Goal: Task Accomplishment & Management: Manage account settings

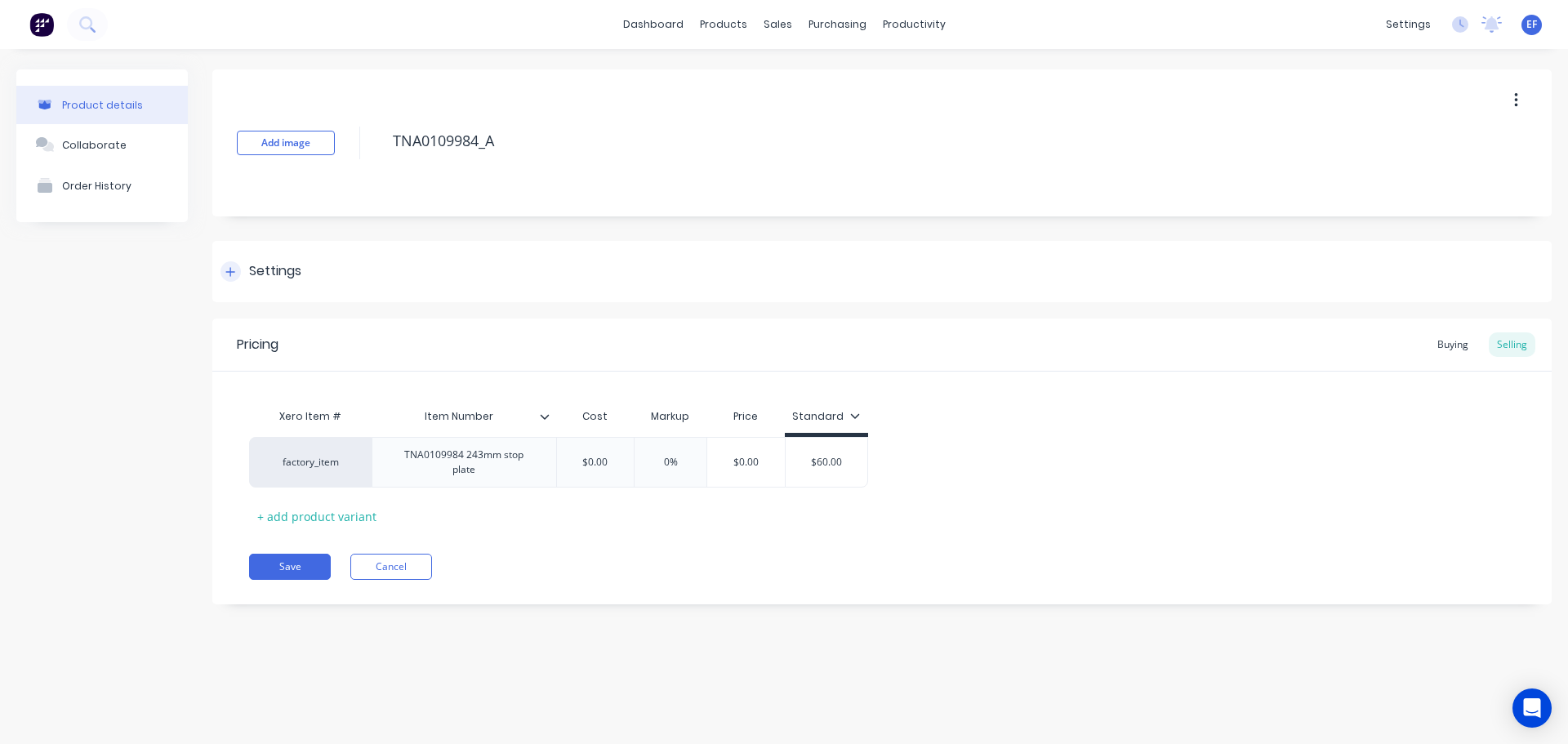
click at [234, 263] on div at bounding box center [230, 271] width 21 height 21
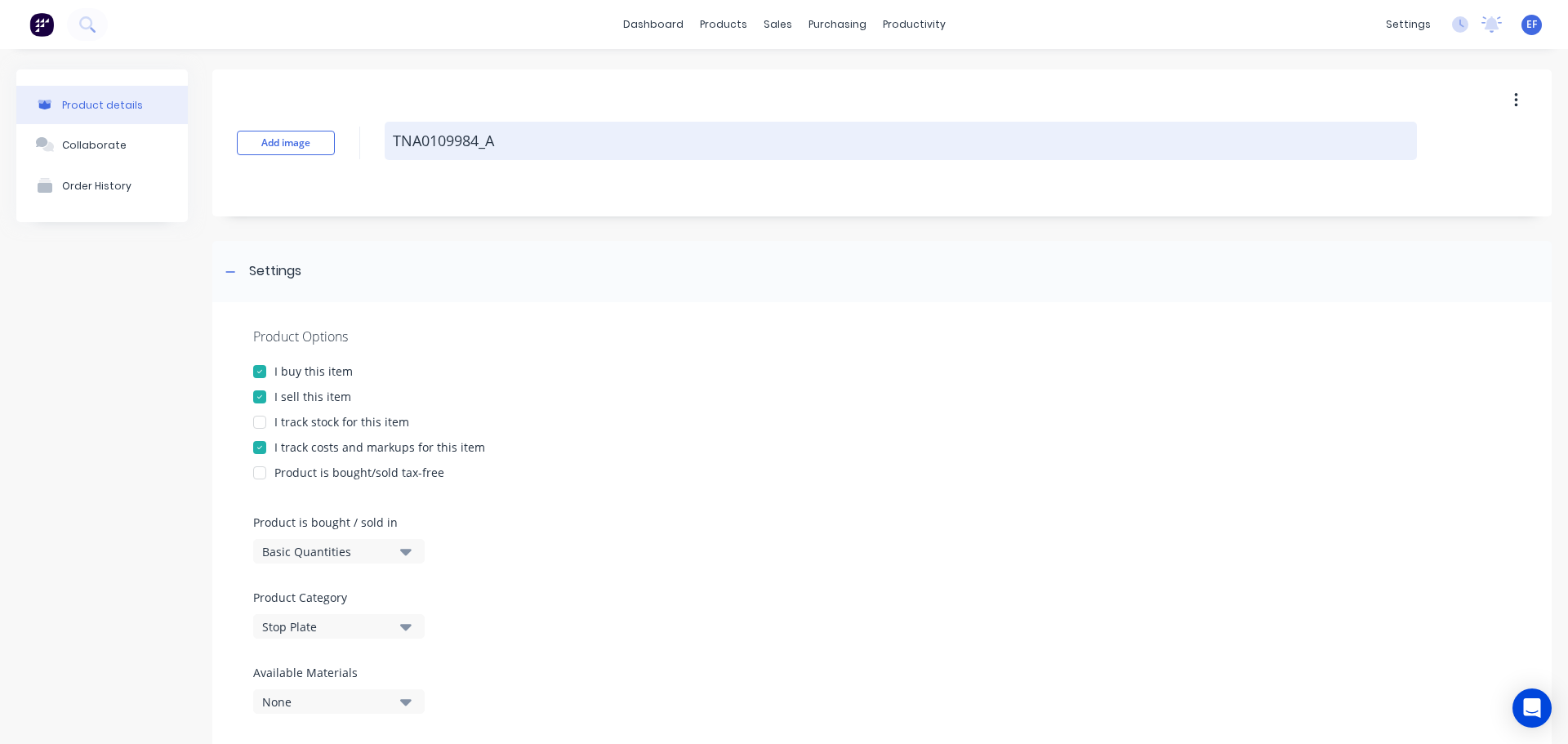
drag, startPoint x: 505, startPoint y: 138, endPoint x: 393, endPoint y: 142, distance: 112.1
click at [393, 142] on textarea "TNA0109984_A" at bounding box center [900, 141] width 1032 height 38
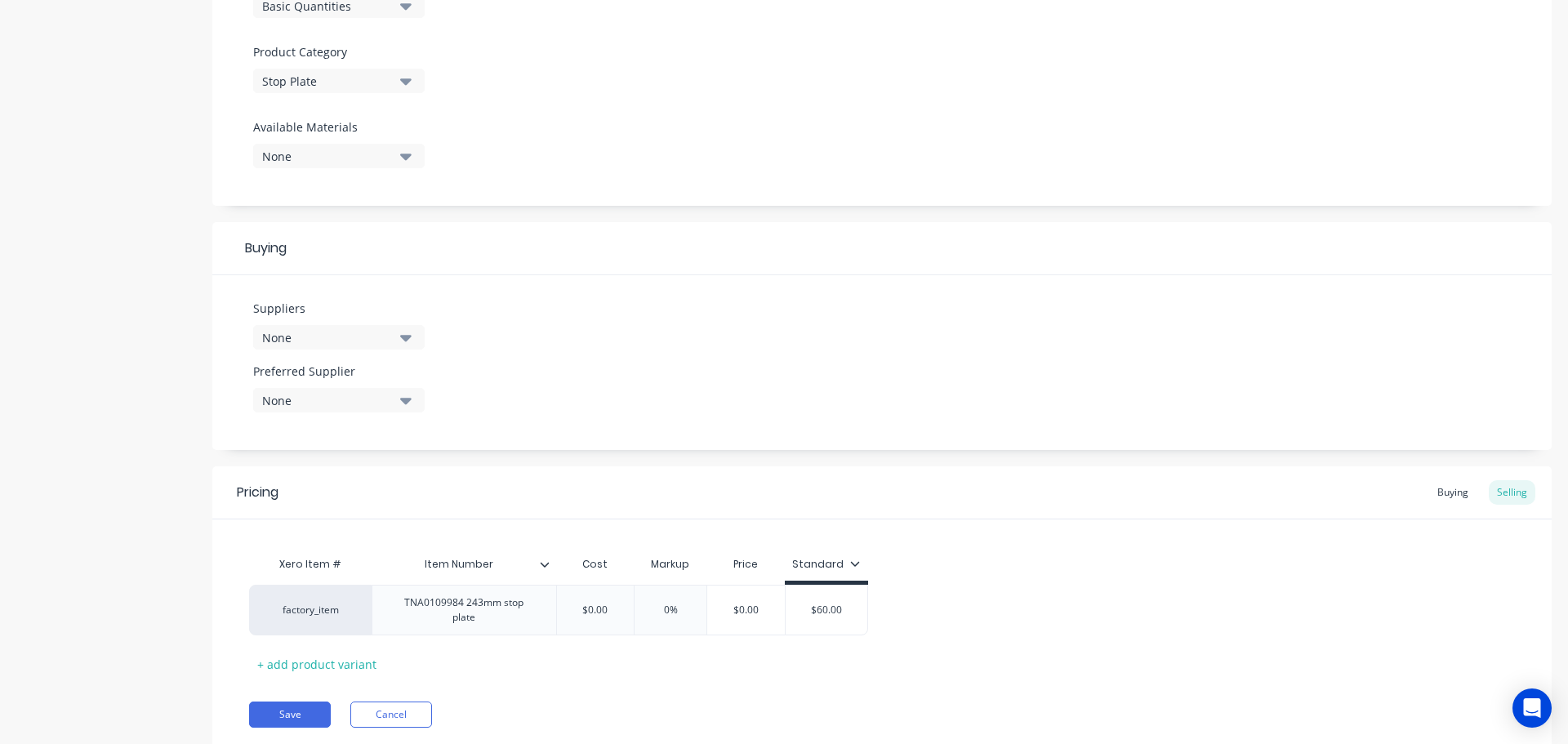
scroll to position [591, 0]
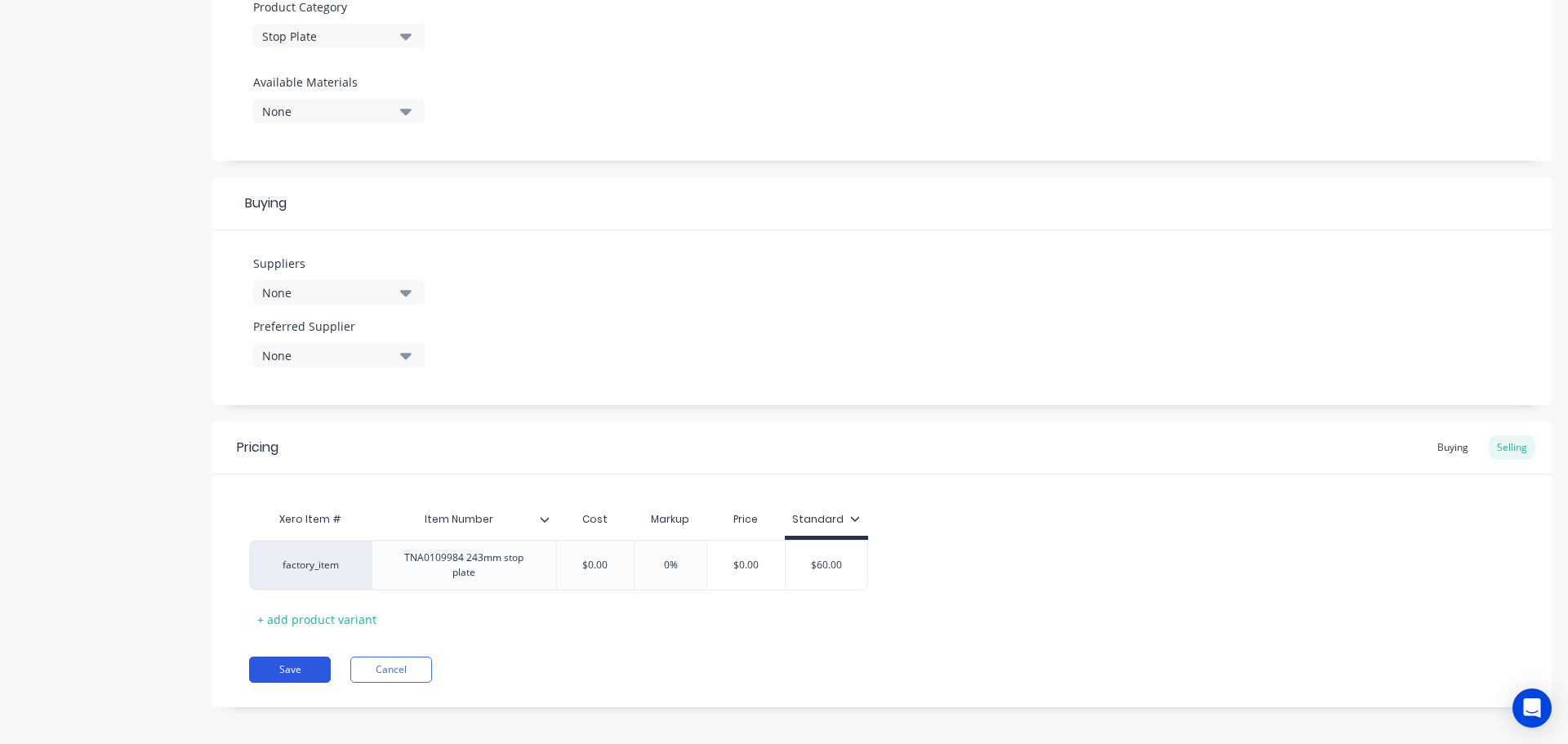
click at [309, 662] on button "Save" at bounding box center [289, 669] width 82 height 27
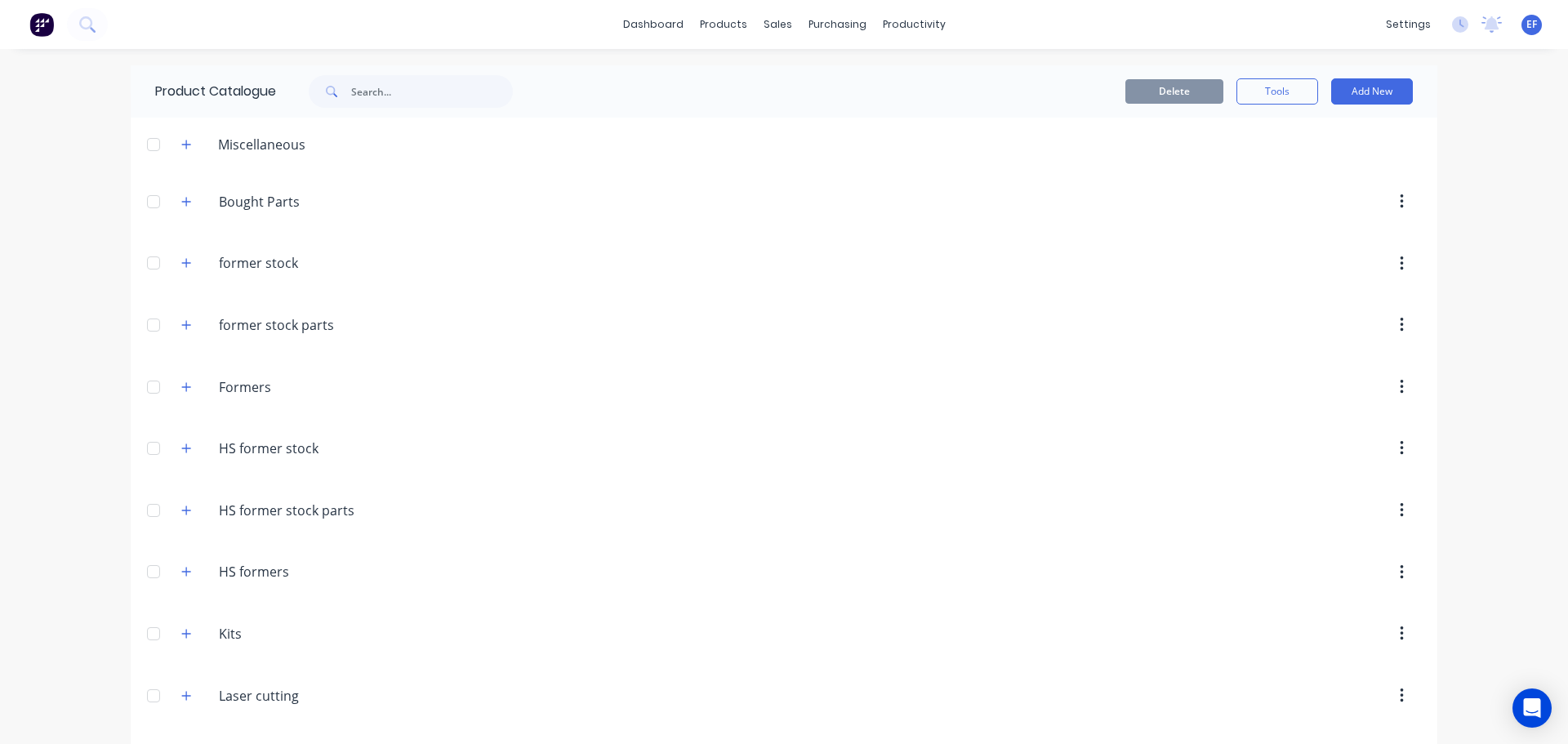
scroll to position [19249, 0]
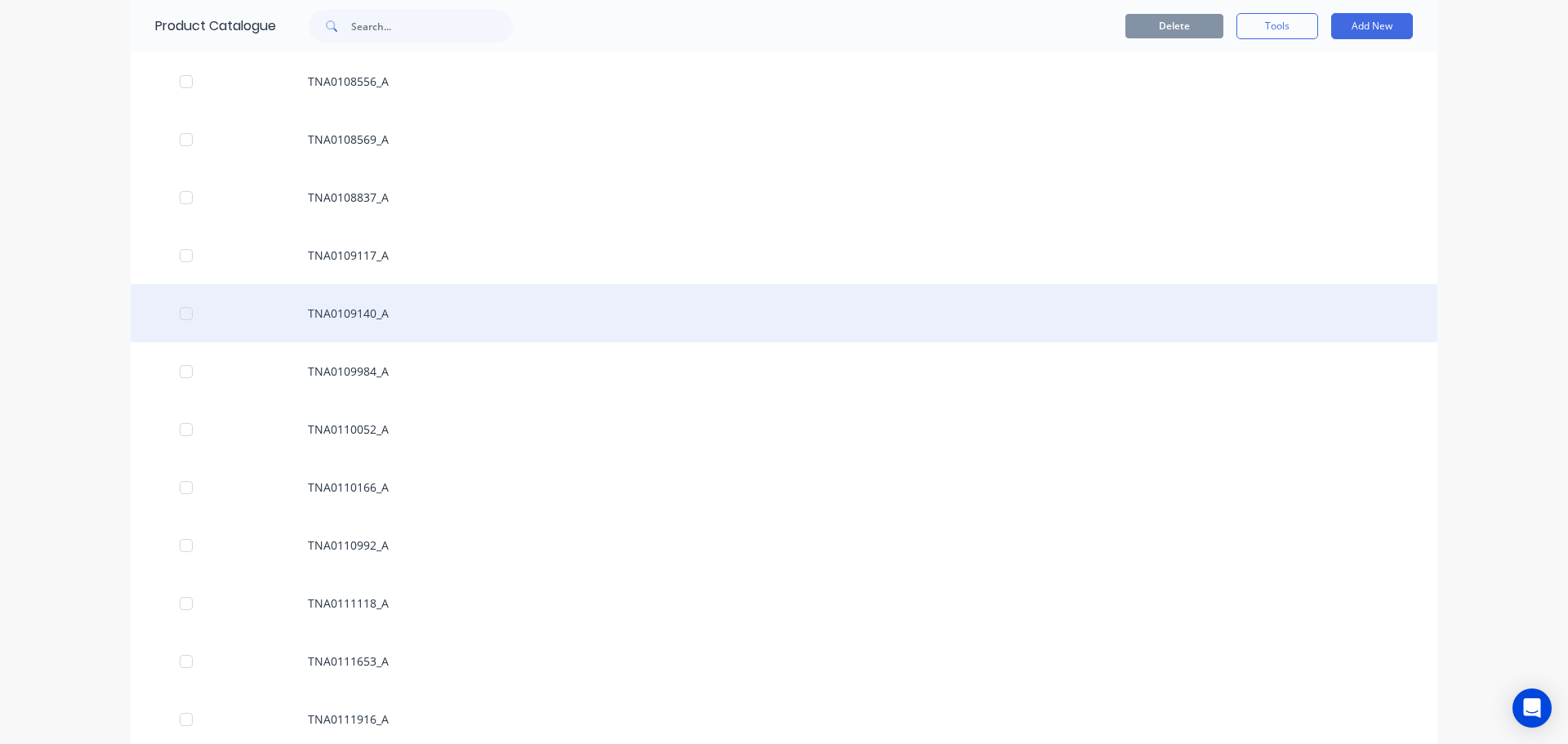
click at [379, 307] on div "TNA0109140_A" at bounding box center [784, 313] width 1307 height 58
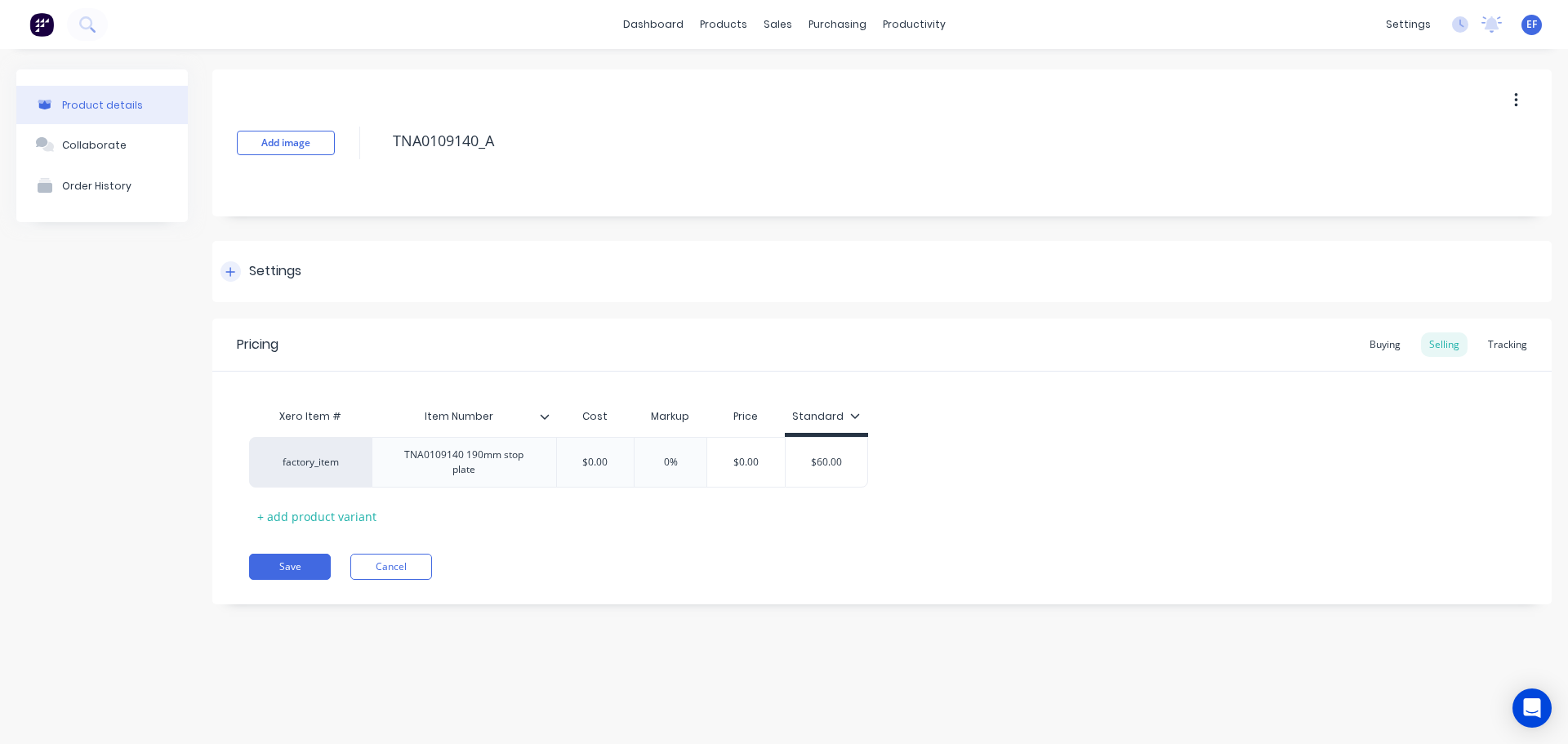
click at [246, 271] on div "Settings" at bounding box center [261, 271] width 81 height 21
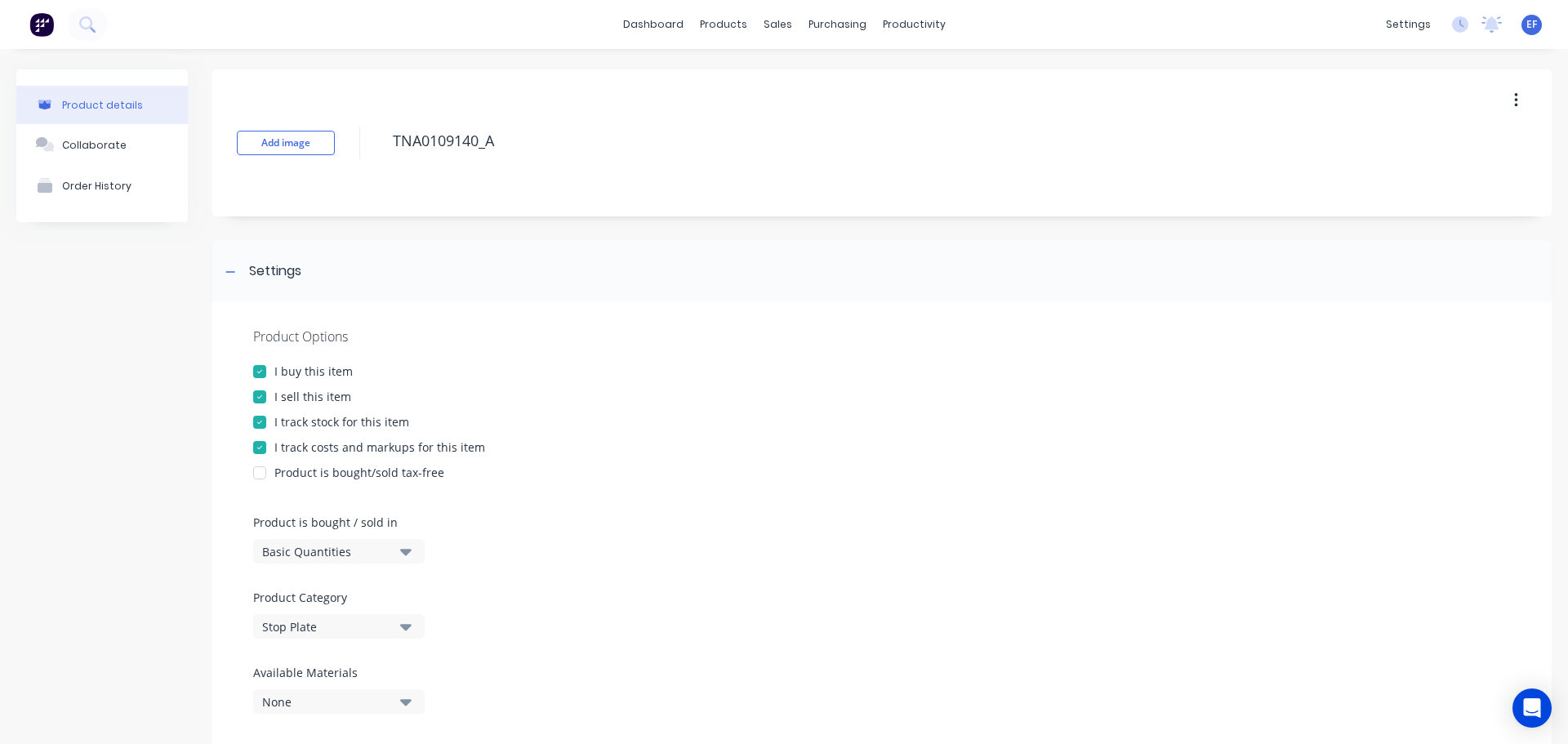
click at [267, 429] on div at bounding box center [260, 422] width 32 height 32
drag, startPoint x: 502, startPoint y: 149, endPoint x: 383, endPoint y: 157, distance: 119.3
click at [383, 157] on div "Add image TNA0109140_A" at bounding box center [882, 143] width 1340 height 147
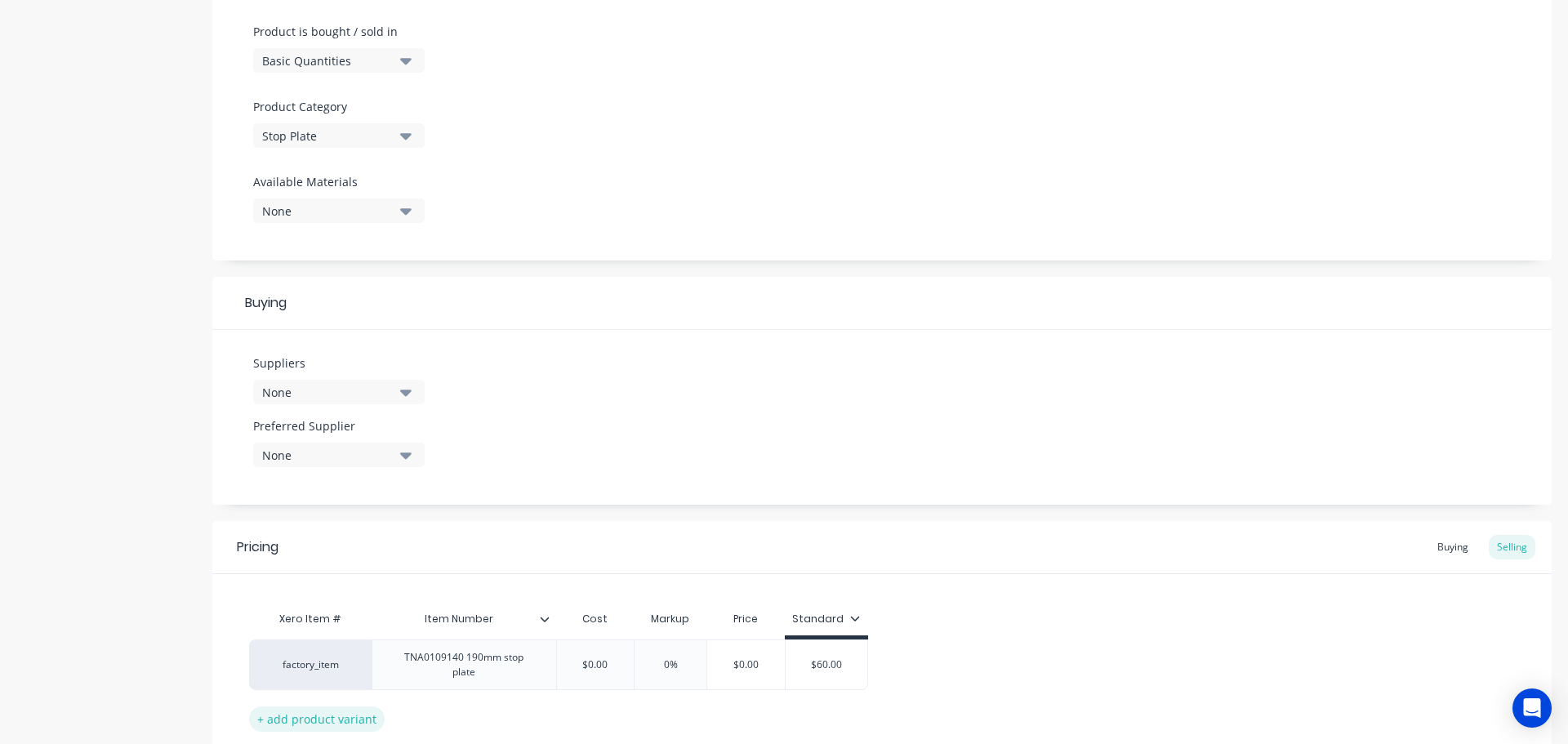
scroll to position [591, 0]
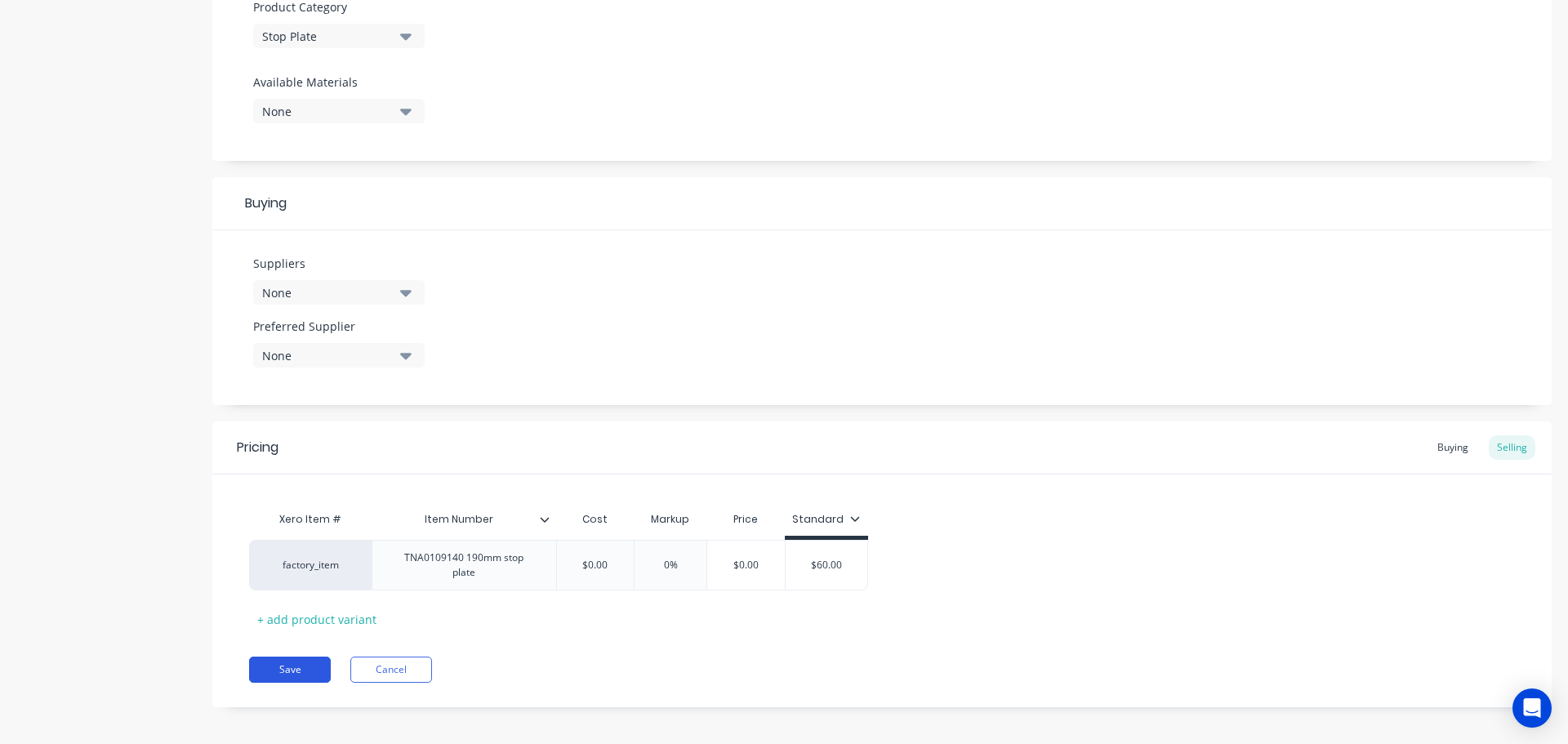
click at [284, 669] on button "Save" at bounding box center [289, 669] width 82 height 27
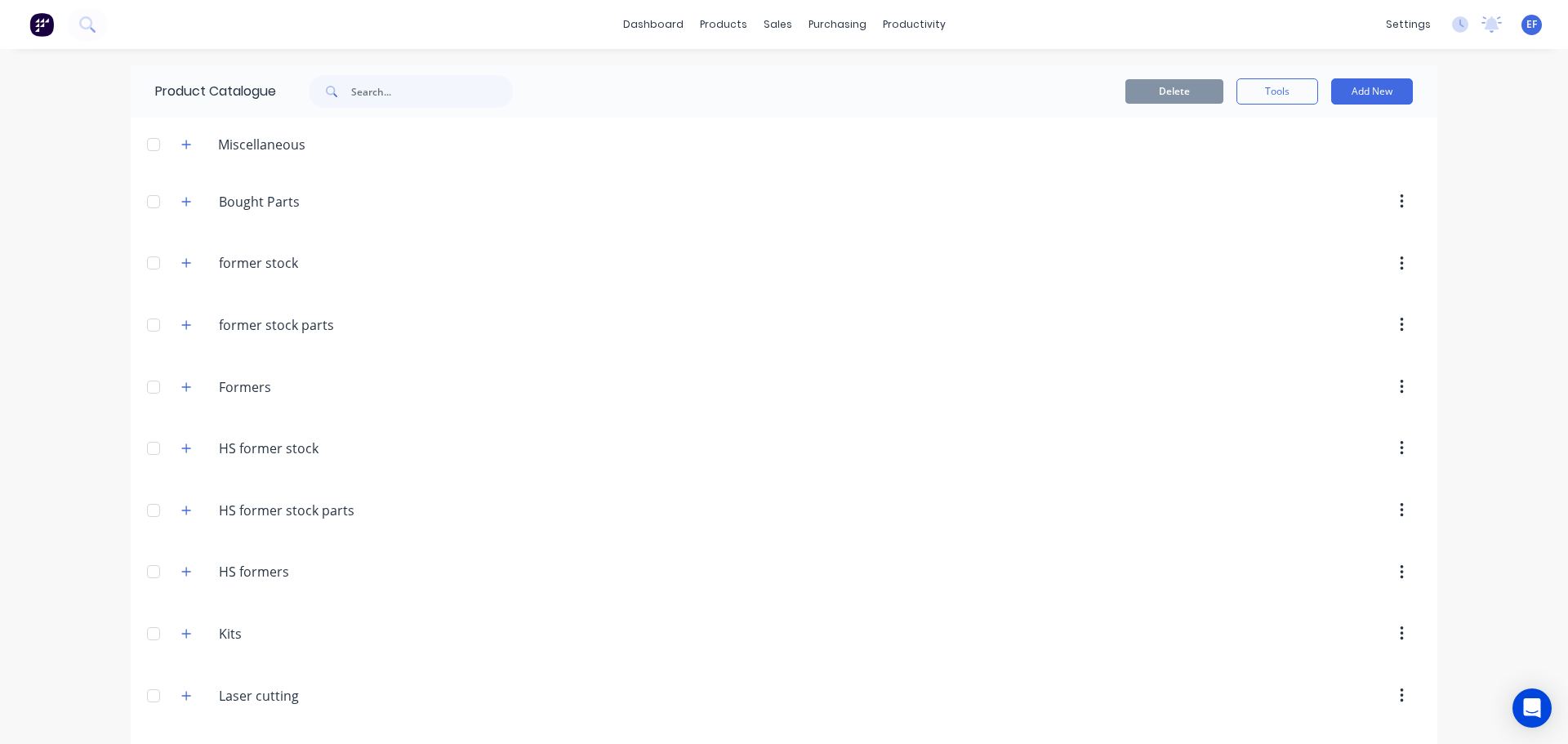
scroll to position [19191, 0]
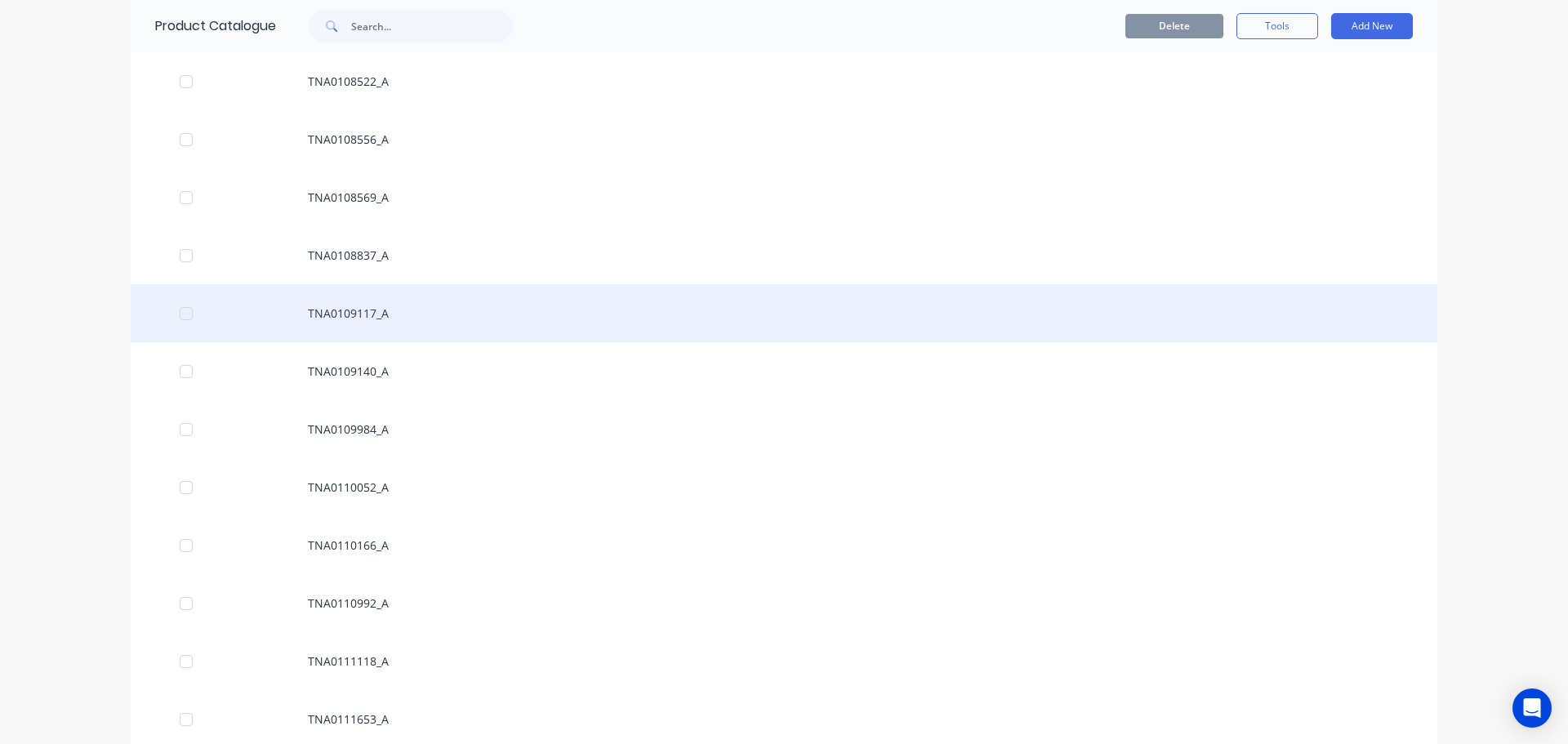
click at [366, 312] on div "TNA0109117_A" at bounding box center [784, 313] width 1307 height 58
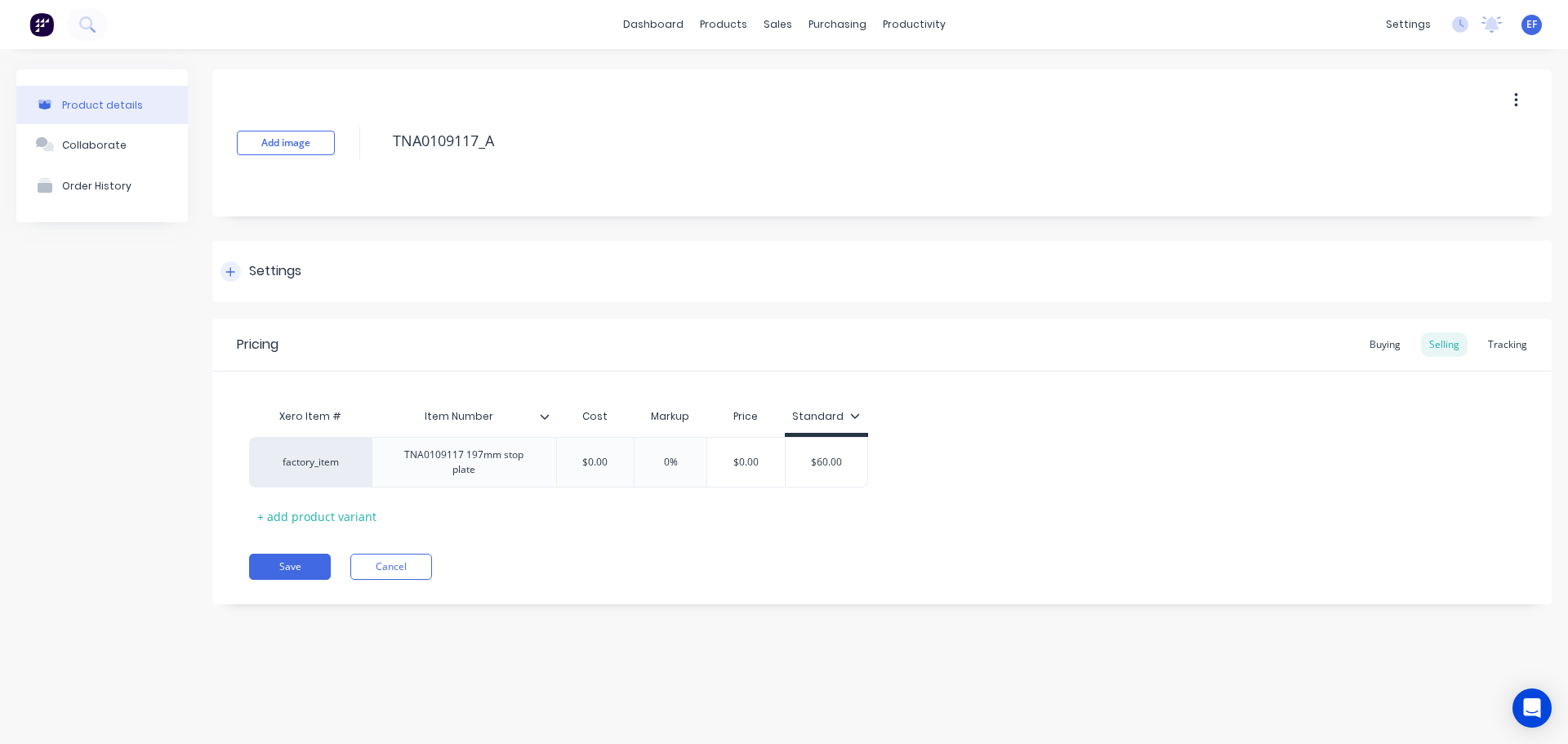
click at [227, 258] on div "Settings" at bounding box center [882, 271] width 1340 height 61
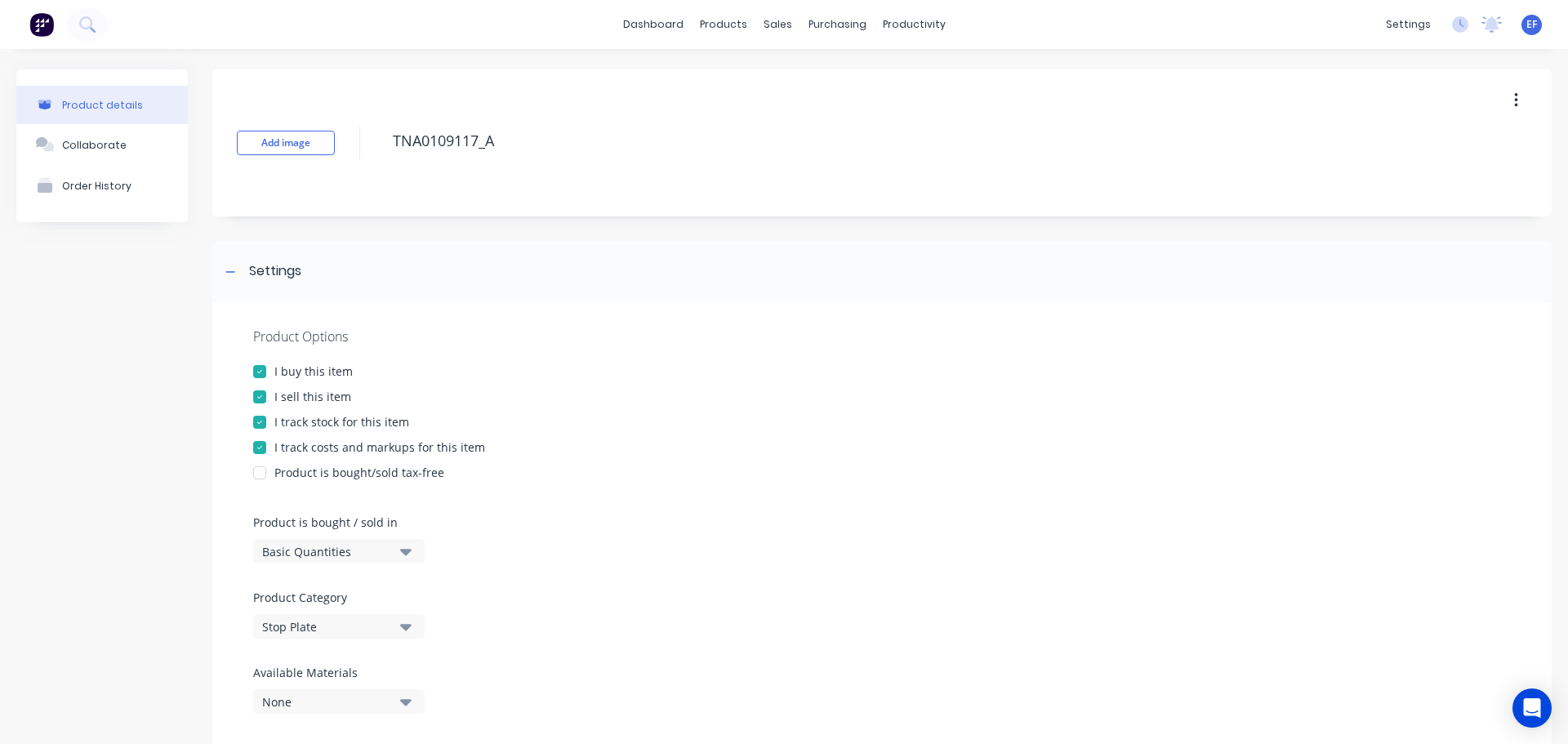
drag, startPoint x: 263, startPoint y: 423, endPoint x: 300, endPoint y: 384, distance: 53.8
click at [263, 423] on div at bounding box center [260, 422] width 32 height 32
drag, startPoint x: 510, startPoint y: 142, endPoint x: 373, endPoint y: 149, distance: 137.2
click at [373, 149] on div "Add image TNA0109117_A" at bounding box center [882, 143] width 1340 height 147
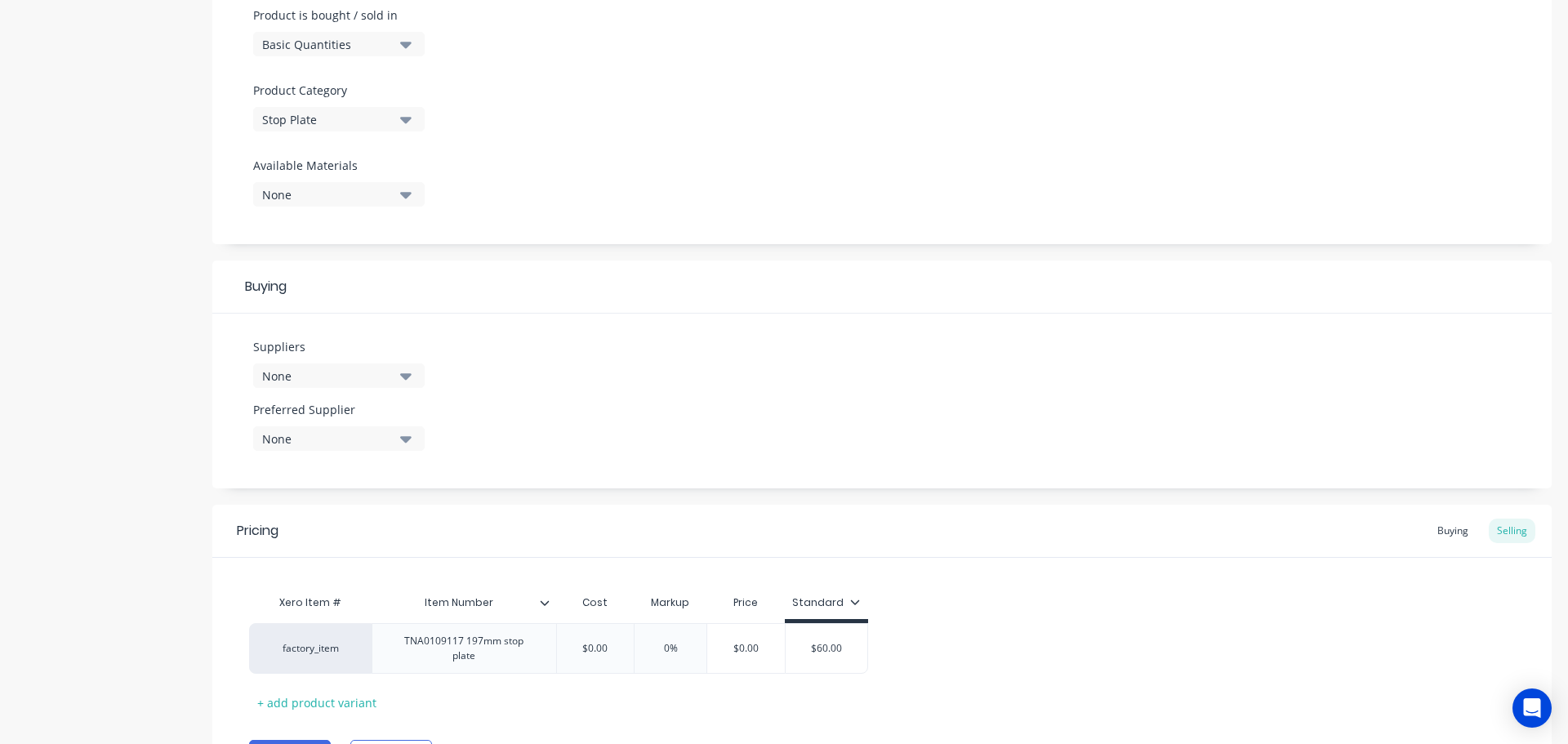
scroll to position [572, 0]
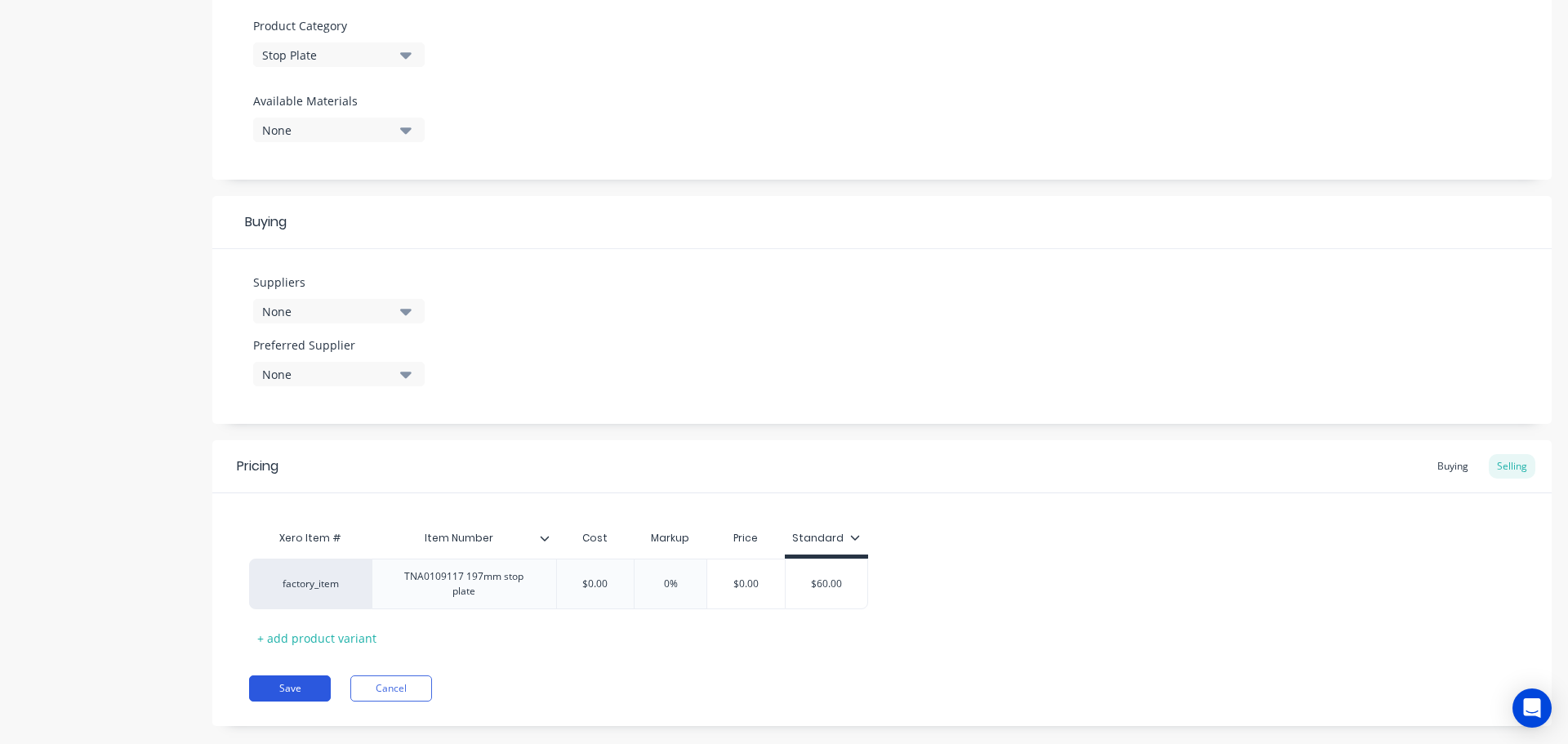
click at [291, 684] on button "Save" at bounding box center [289, 688] width 82 height 27
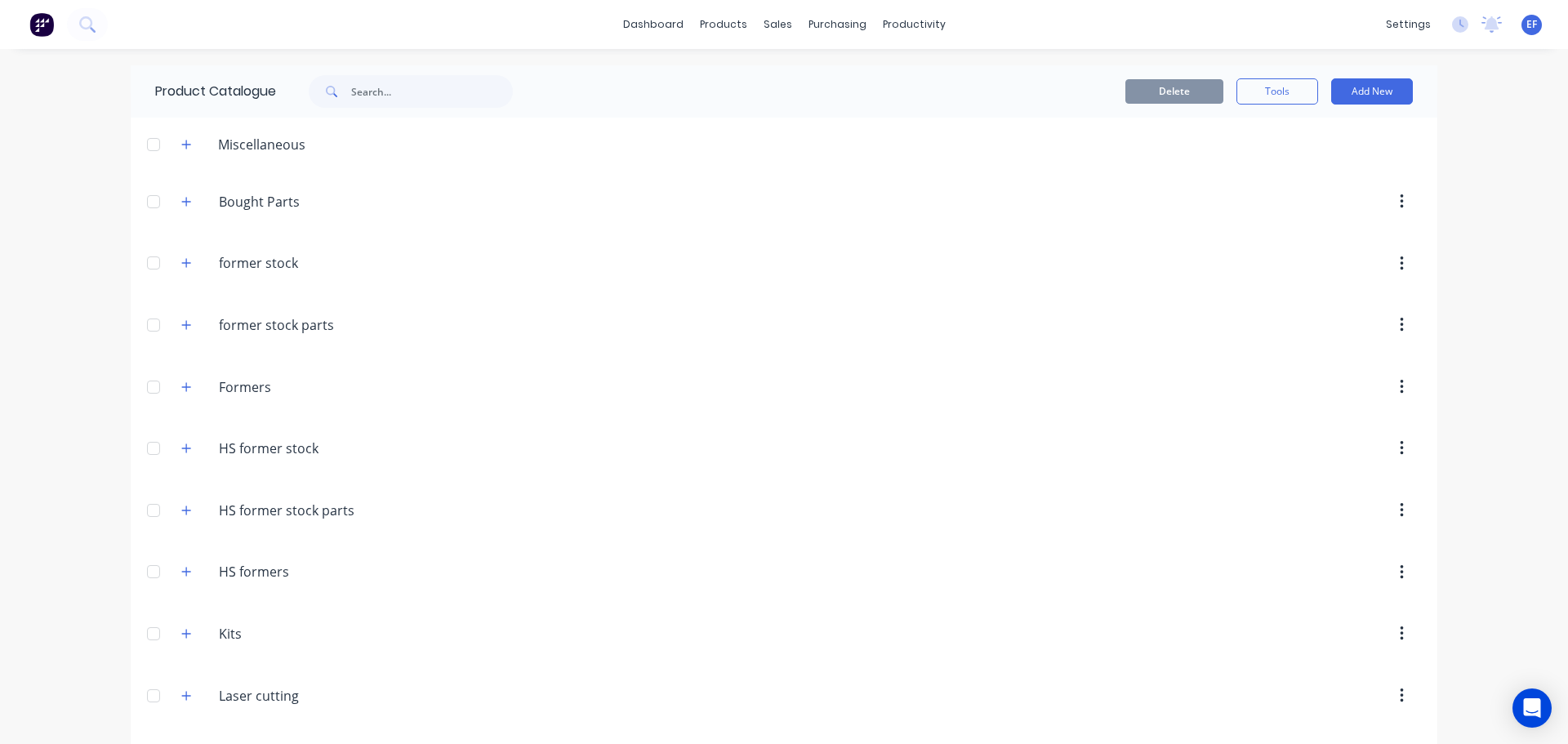
scroll to position [19133, 0]
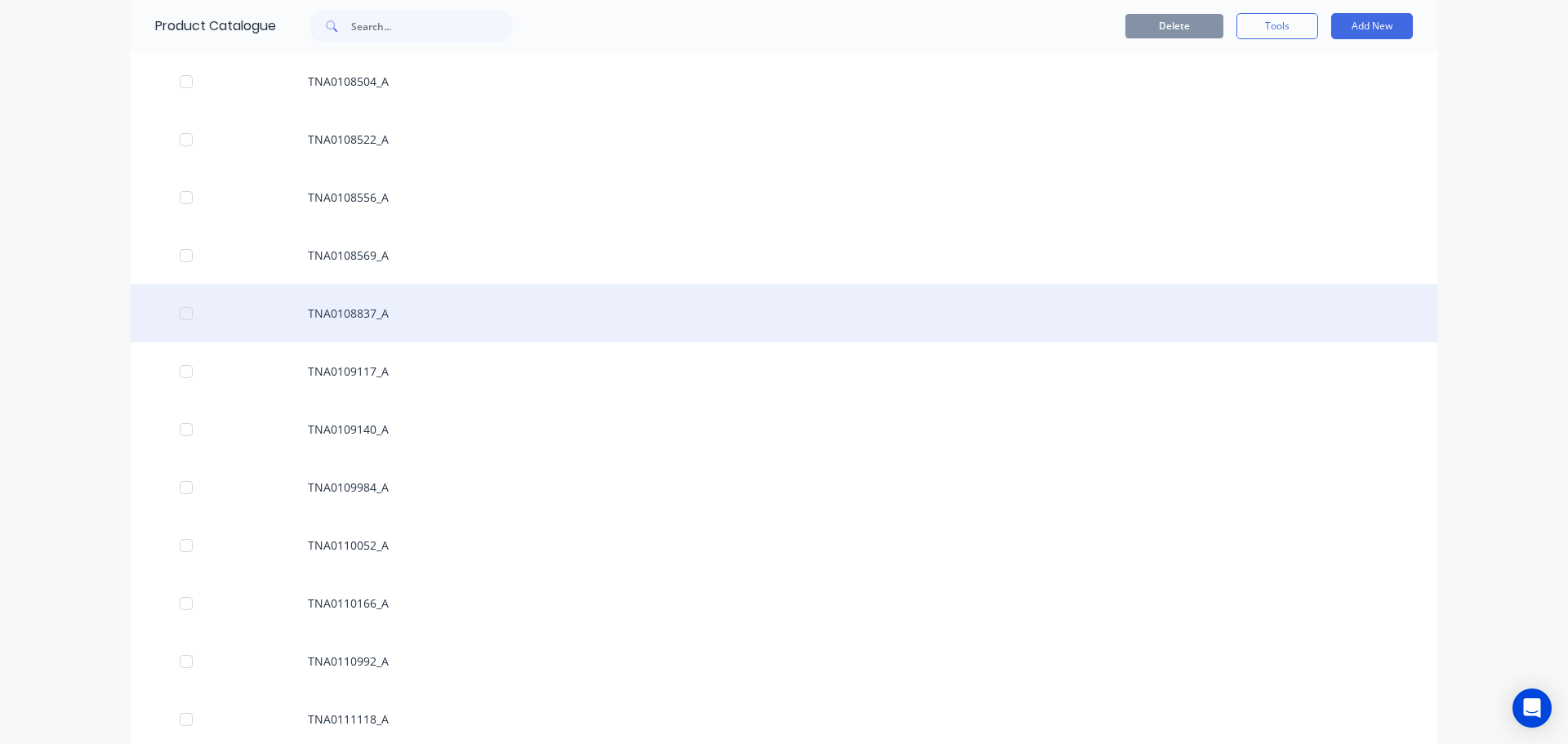
click at [380, 317] on div "TNA0108837_A" at bounding box center [784, 313] width 1307 height 58
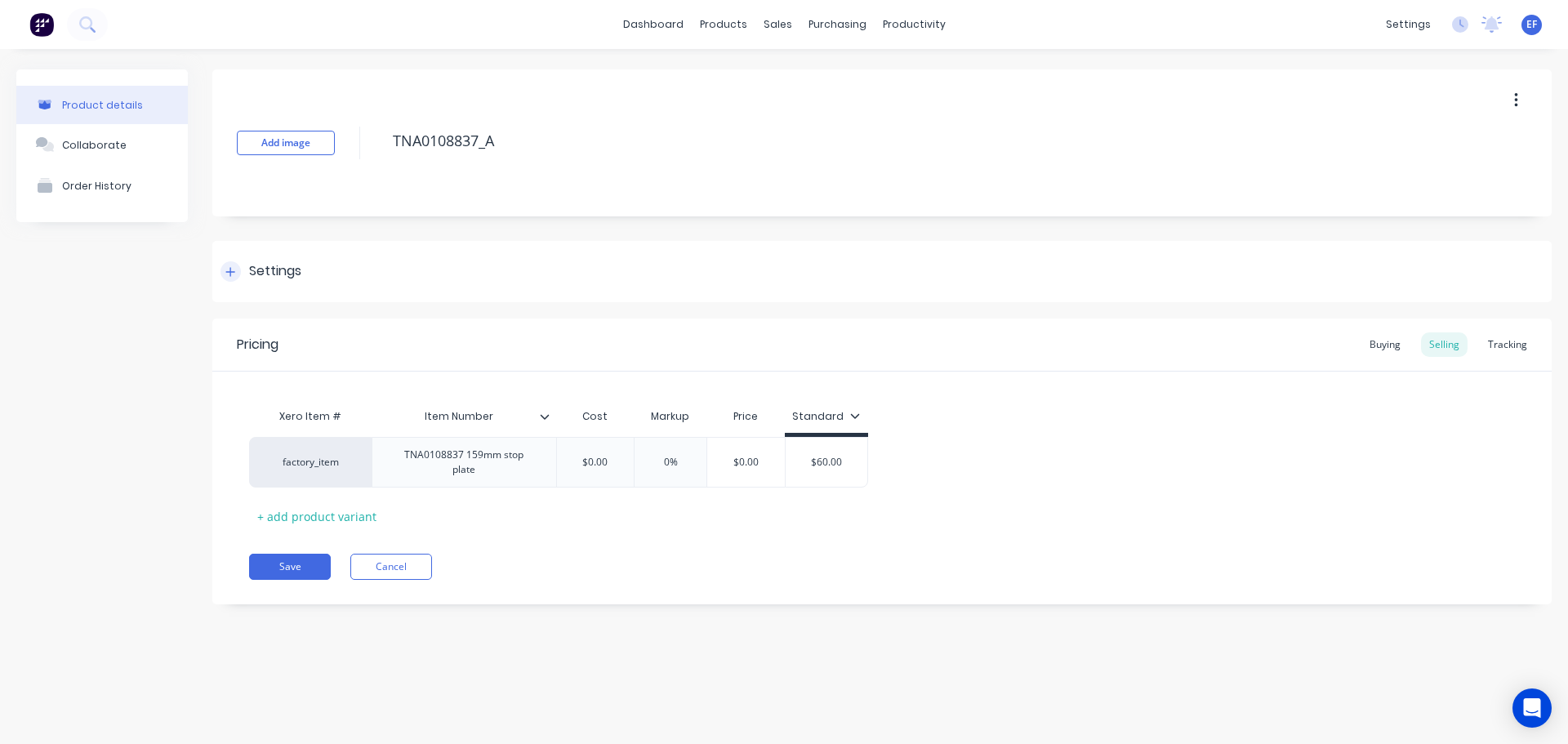
click at [278, 283] on div "Settings" at bounding box center [882, 271] width 1340 height 61
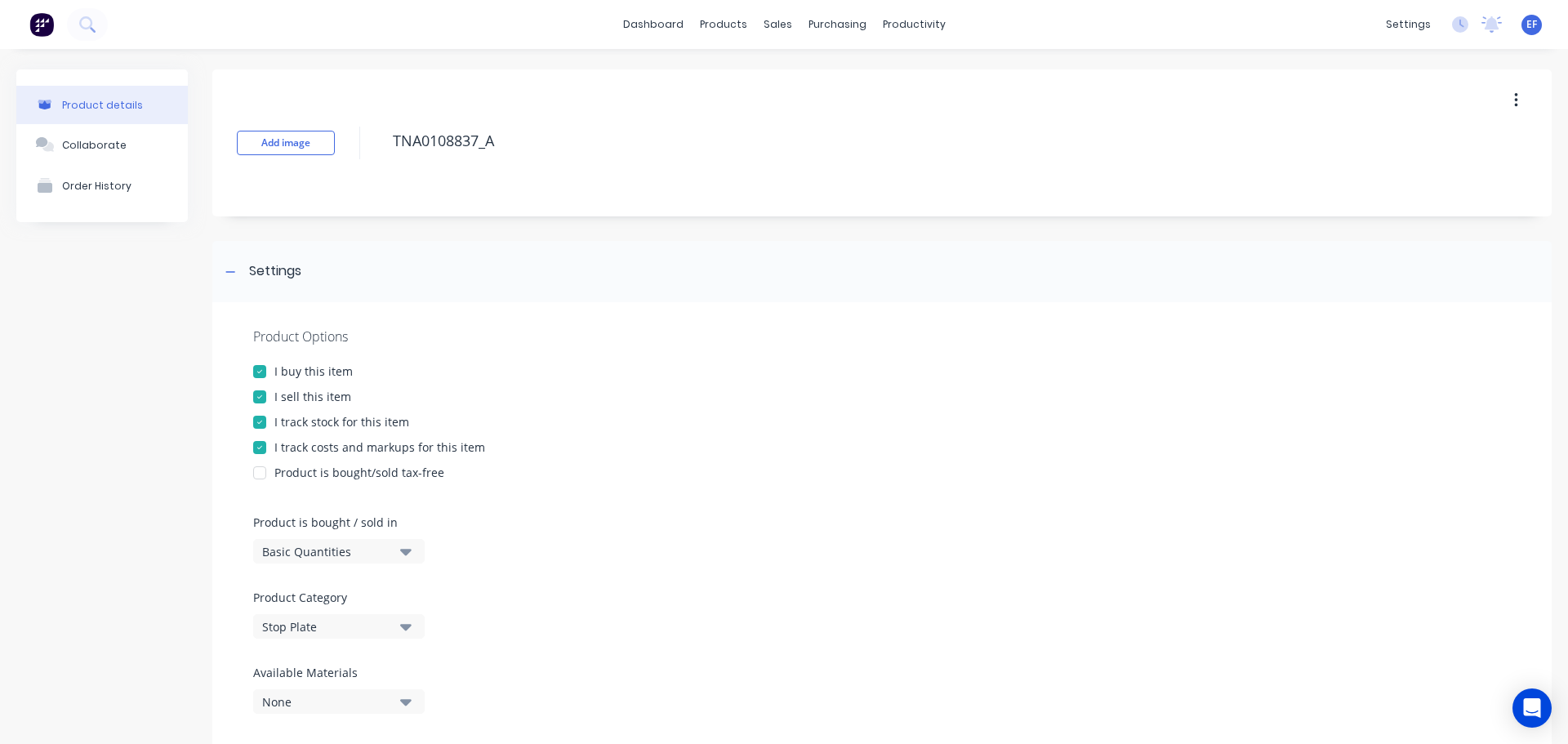
click at [276, 430] on div "Product Options I buy this item I sell this item I track stock for this item I …" at bounding box center [882, 526] width 1340 height 449
click at [258, 418] on div at bounding box center [260, 422] width 32 height 32
drag, startPoint x: 423, startPoint y: 150, endPoint x: 373, endPoint y: 150, distance: 50.0
click at [373, 150] on div "Add image TNA0108837_A" at bounding box center [882, 143] width 1340 height 147
click at [524, 168] on div "Add image TNA0108837_A" at bounding box center [882, 143] width 1340 height 147
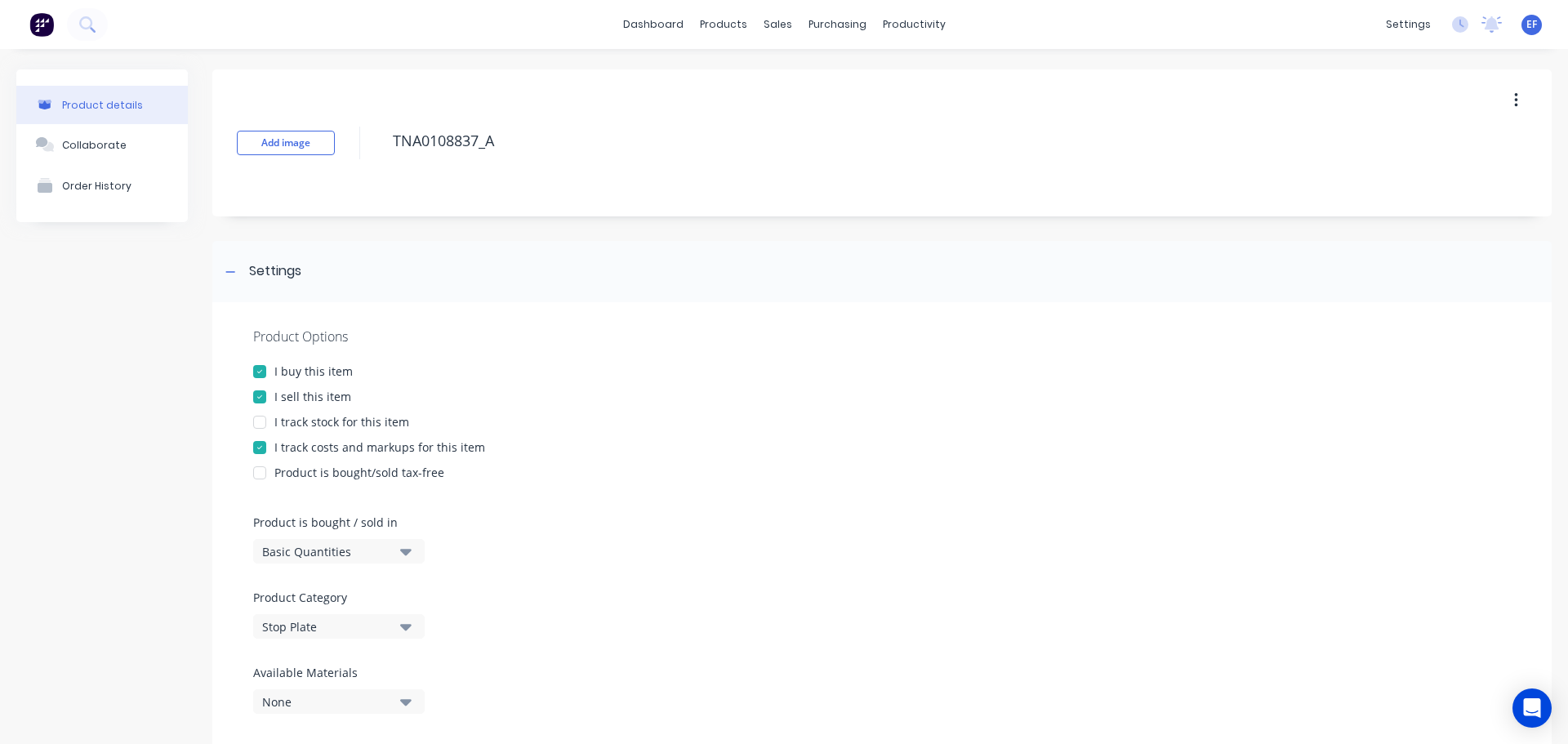
drag, startPoint x: 510, startPoint y: 138, endPoint x: 367, endPoint y: 152, distance: 143.7
click at [367, 152] on div "Add image TNA0108837_A" at bounding box center [882, 143] width 1340 height 147
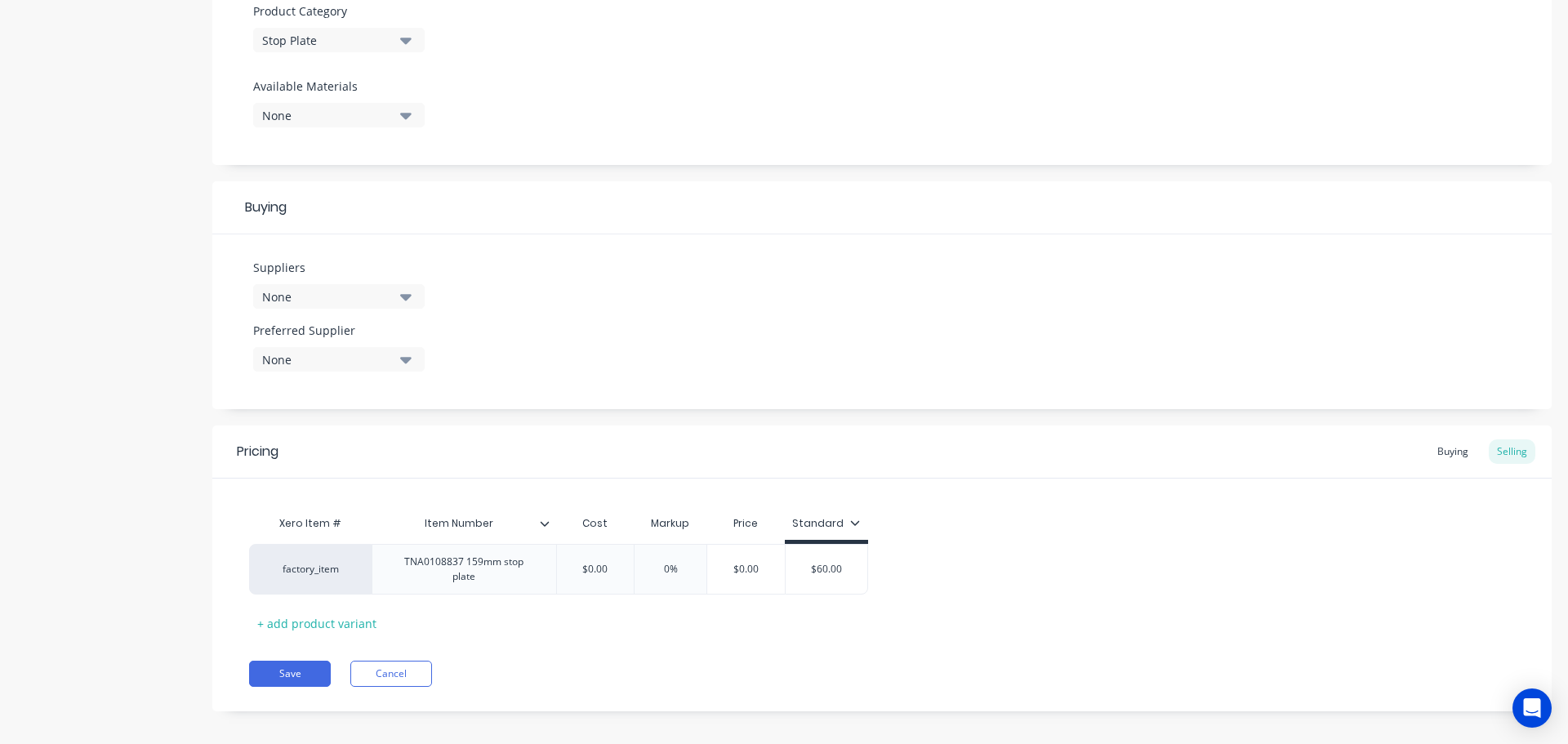
scroll to position [591, 0]
click at [281, 659] on button "Save" at bounding box center [289, 669] width 82 height 27
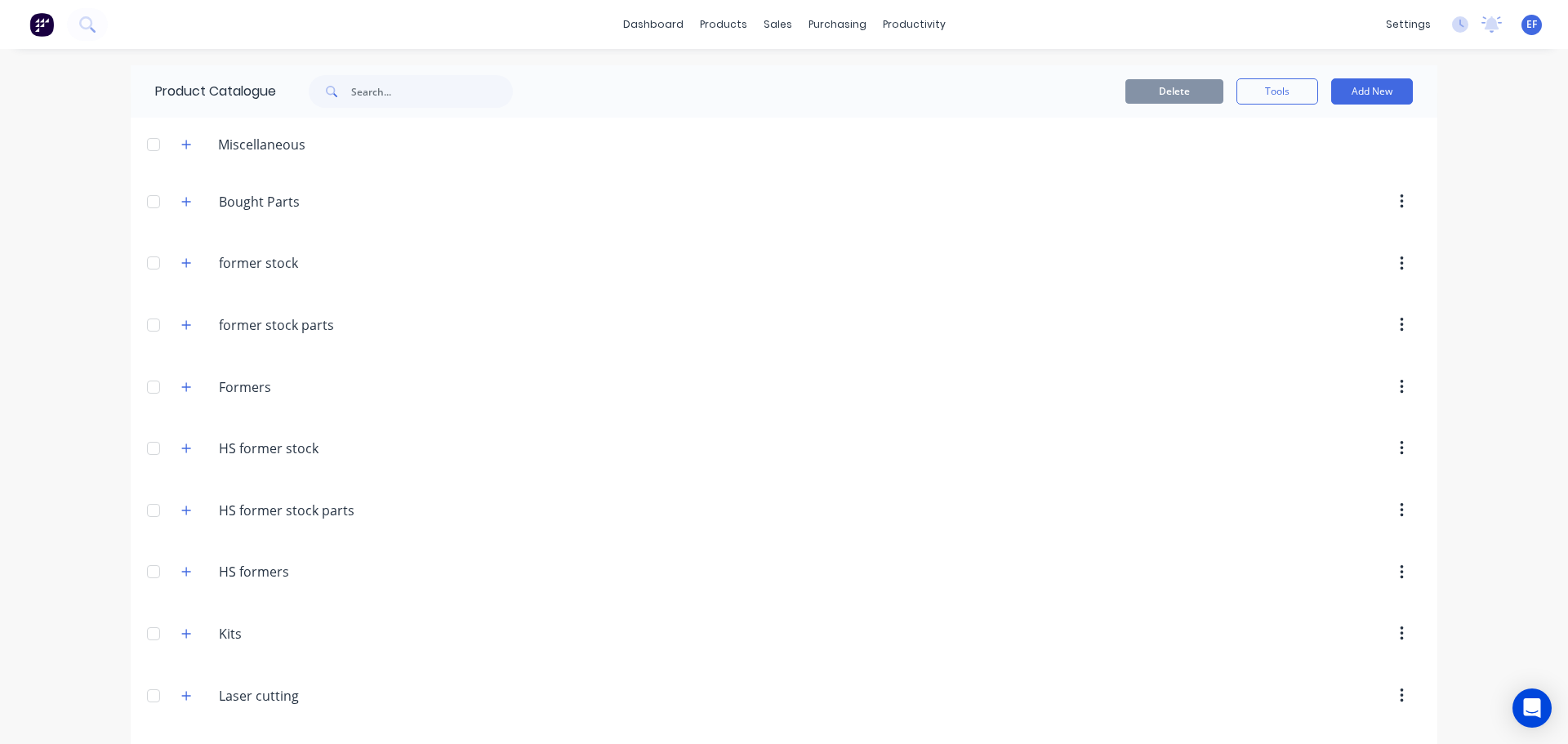
scroll to position [19075, 0]
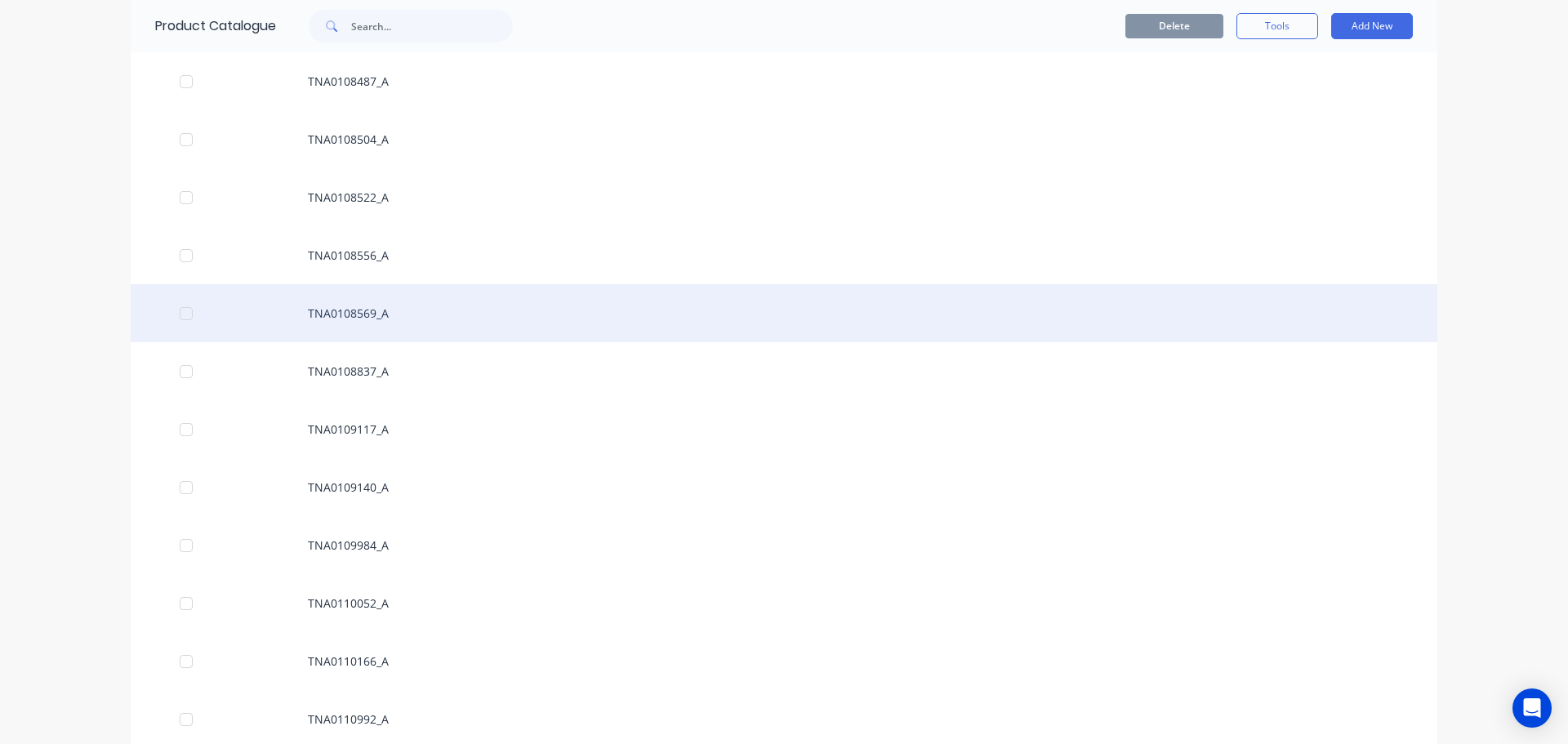
click at [384, 314] on div "TNA0108569_A" at bounding box center [784, 313] width 1307 height 58
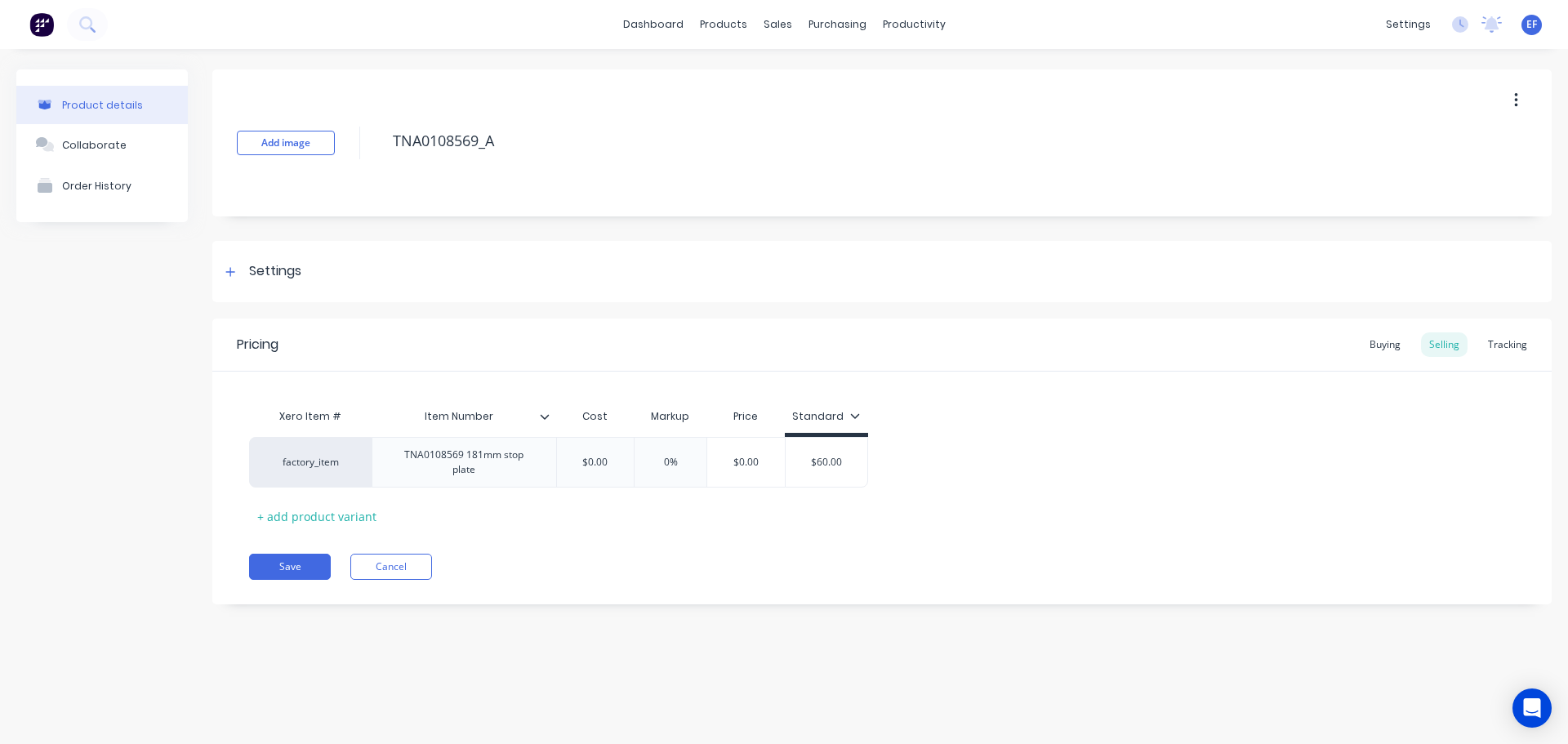
drag, startPoint x: 493, startPoint y: 151, endPoint x: 365, endPoint y: 157, distance: 128.1
click at [365, 157] on div "Add image TNA0108569_A" at bounding box center [882, 143] width 1340 height 147
click at [267, 283] on div "Settings" at bounding box center [882, 271] width 1340 height 61
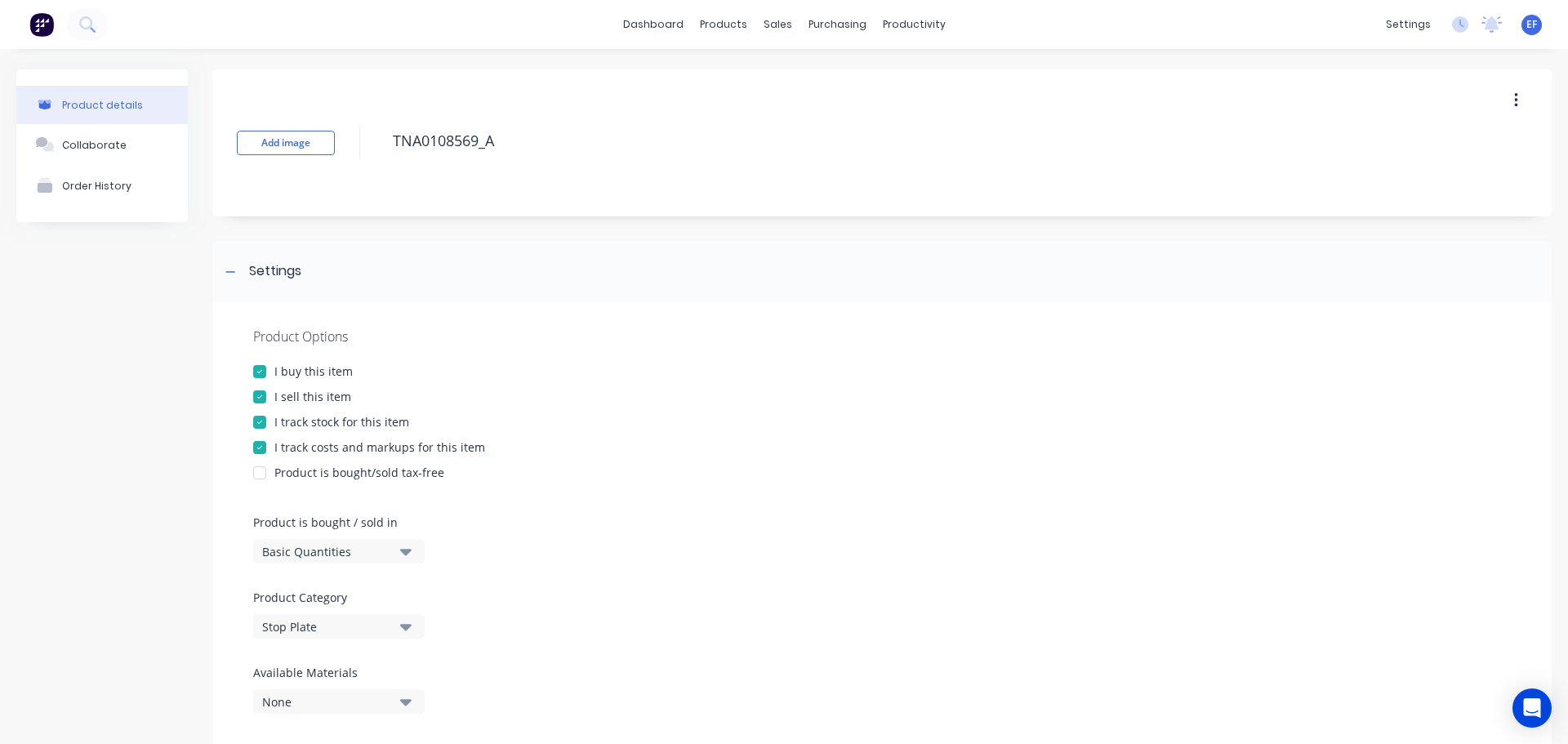
click at [310, 429] on div "I track stock for this item" at bounding box center [341, 421] width 135 height 17
click at [256, 283] on div "Settings" at bounding box center [882, 271] width 1340 height 61
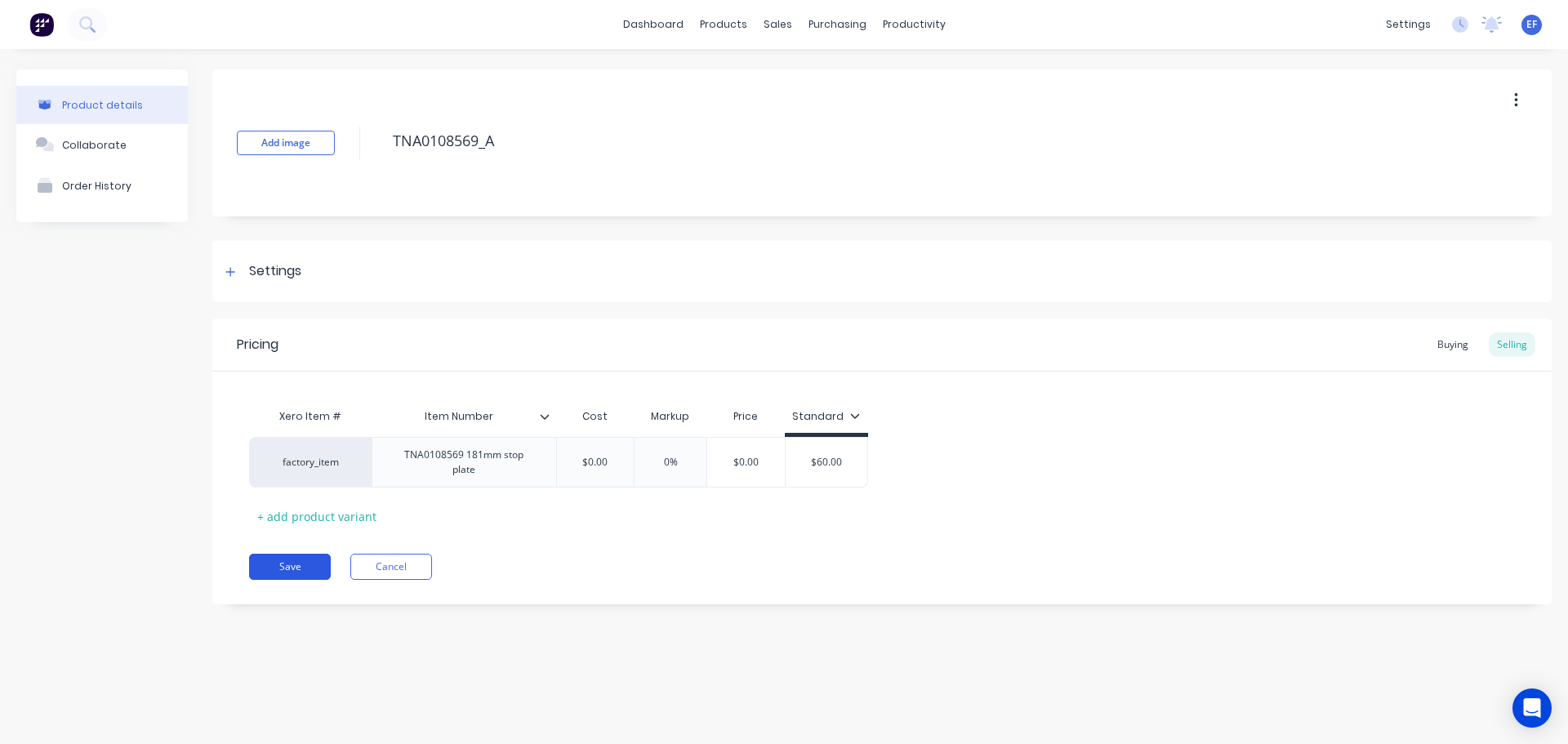
click at [272, 567] on button "Save" at bounding box center [289, 566] width 82 height 27
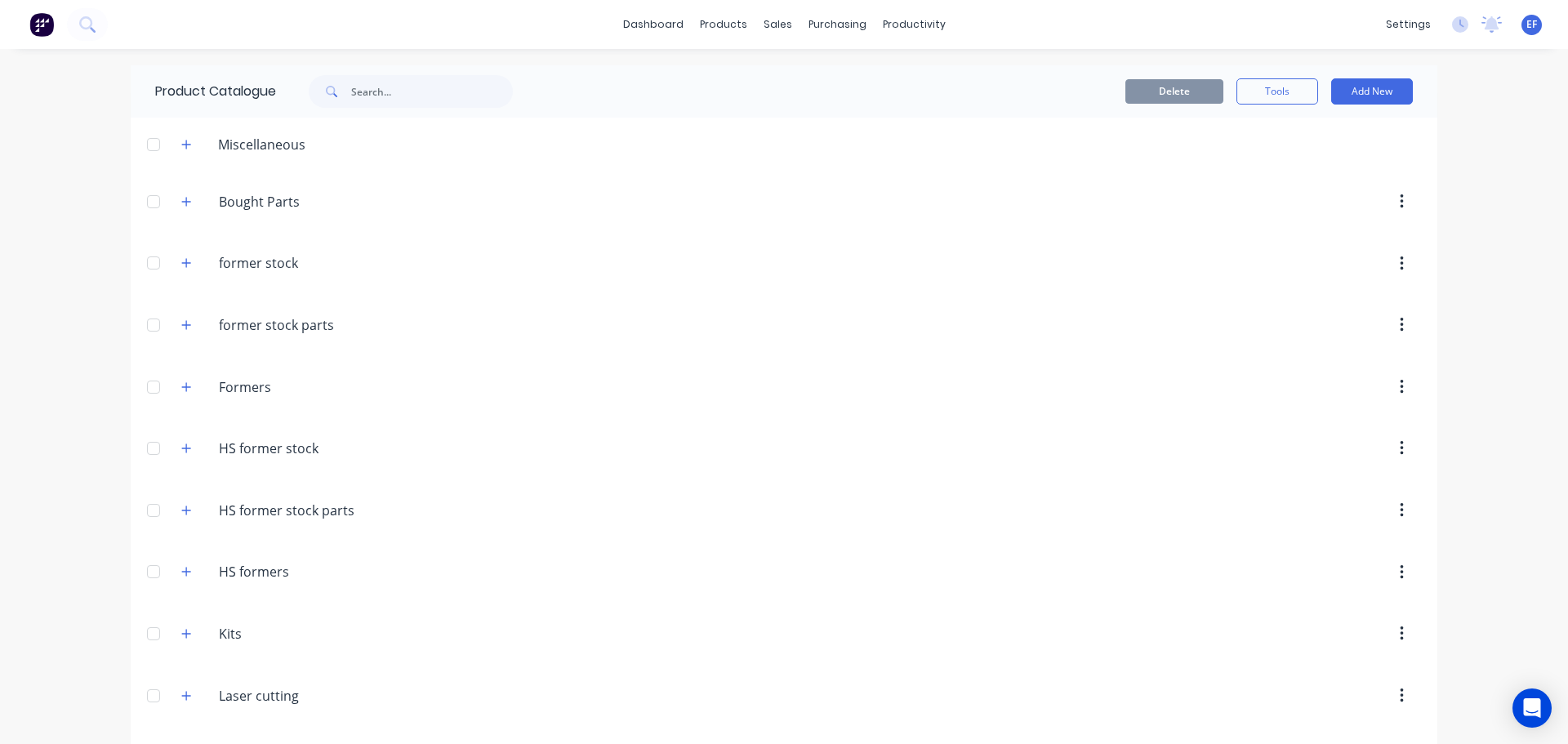
scroll to position [19017, 0]
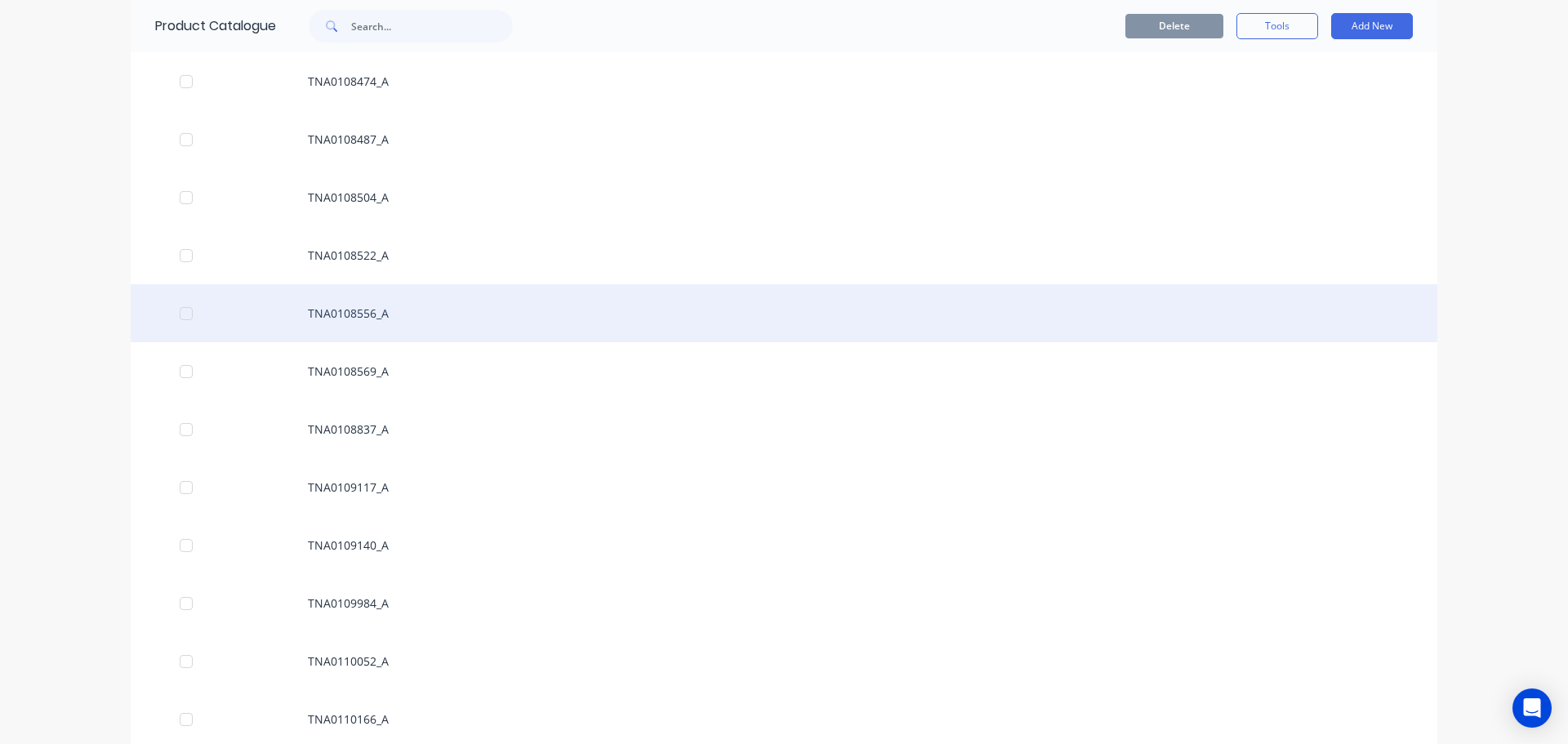
click at [354, 326] on div "TNA0108556_A" at bounding box center [784, 313] width 1307 height 58
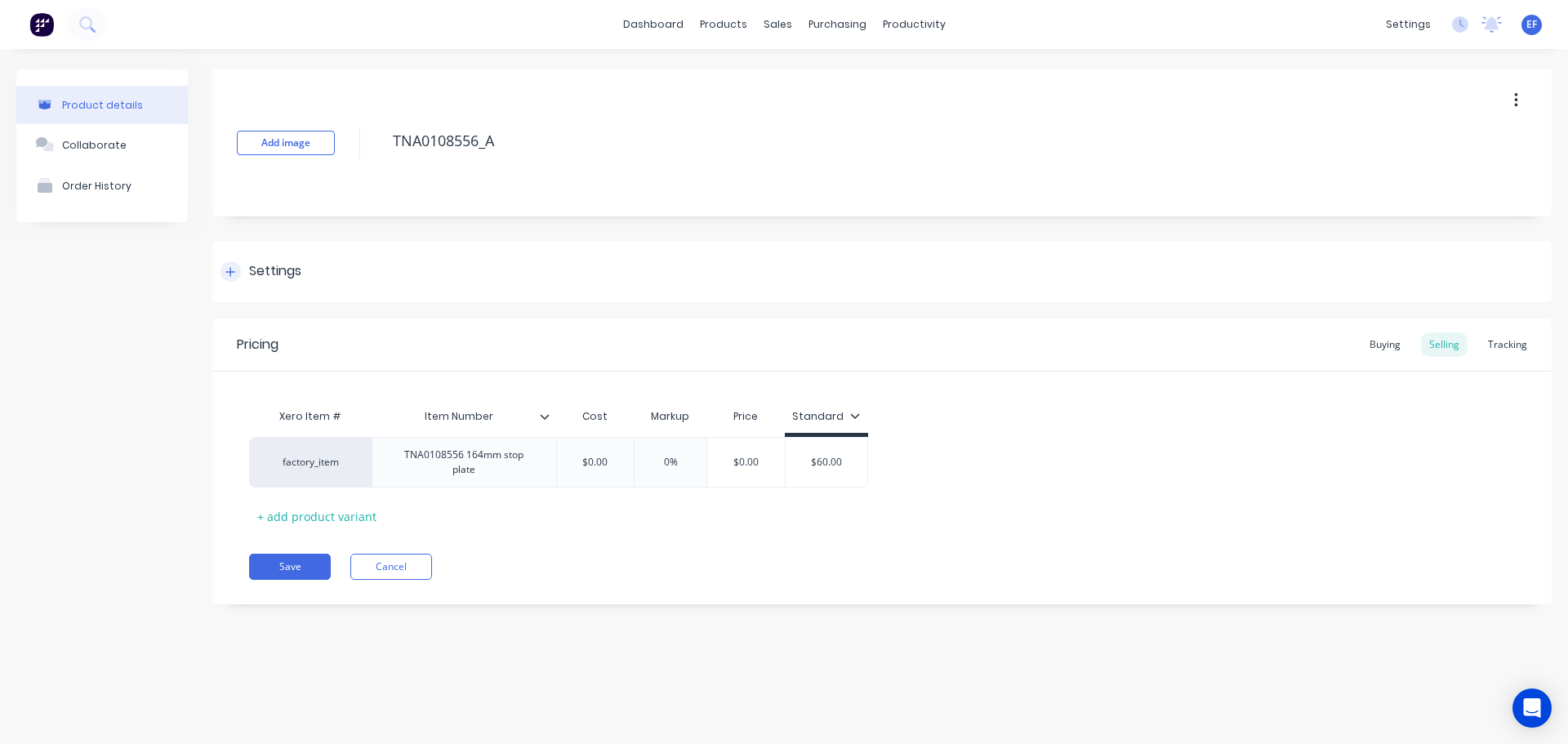
click at [249, 279] on div "Settings" at bounding box center [274, 271] width 52 height 21
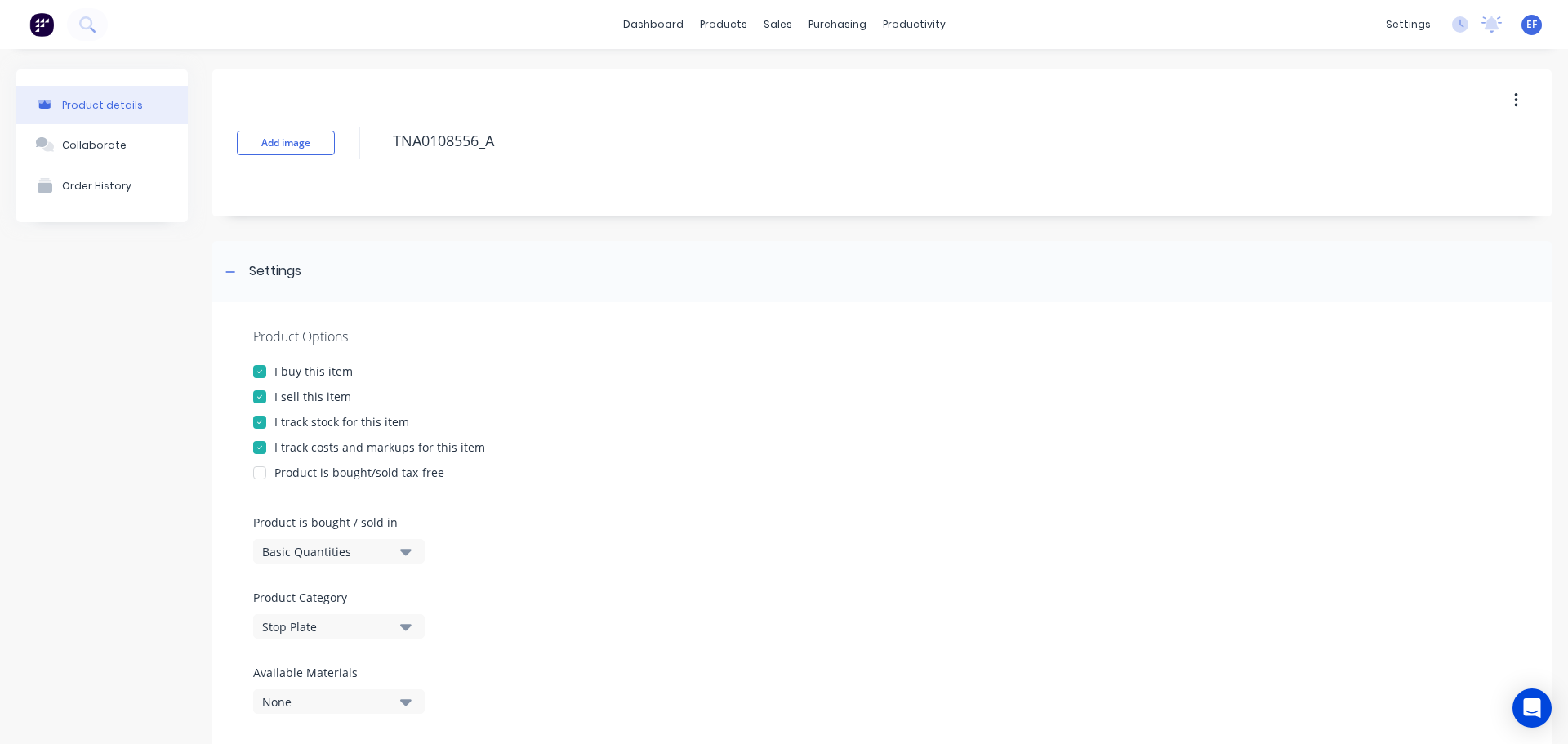
drag, startPoint x: 467, startPoint y: 145, endPoint x: 307, endPoint y: 156, distance: 160.4
click at [307, 156] on div "Add image TNA0108556_A" at bounding box center [882, 143] width 1340 height 147
click at [258, 421] on div at bounding box center [260, 422] width 32 height 32
click at [228, 266] on div at bounding box center [230, 271] width 21 height 21
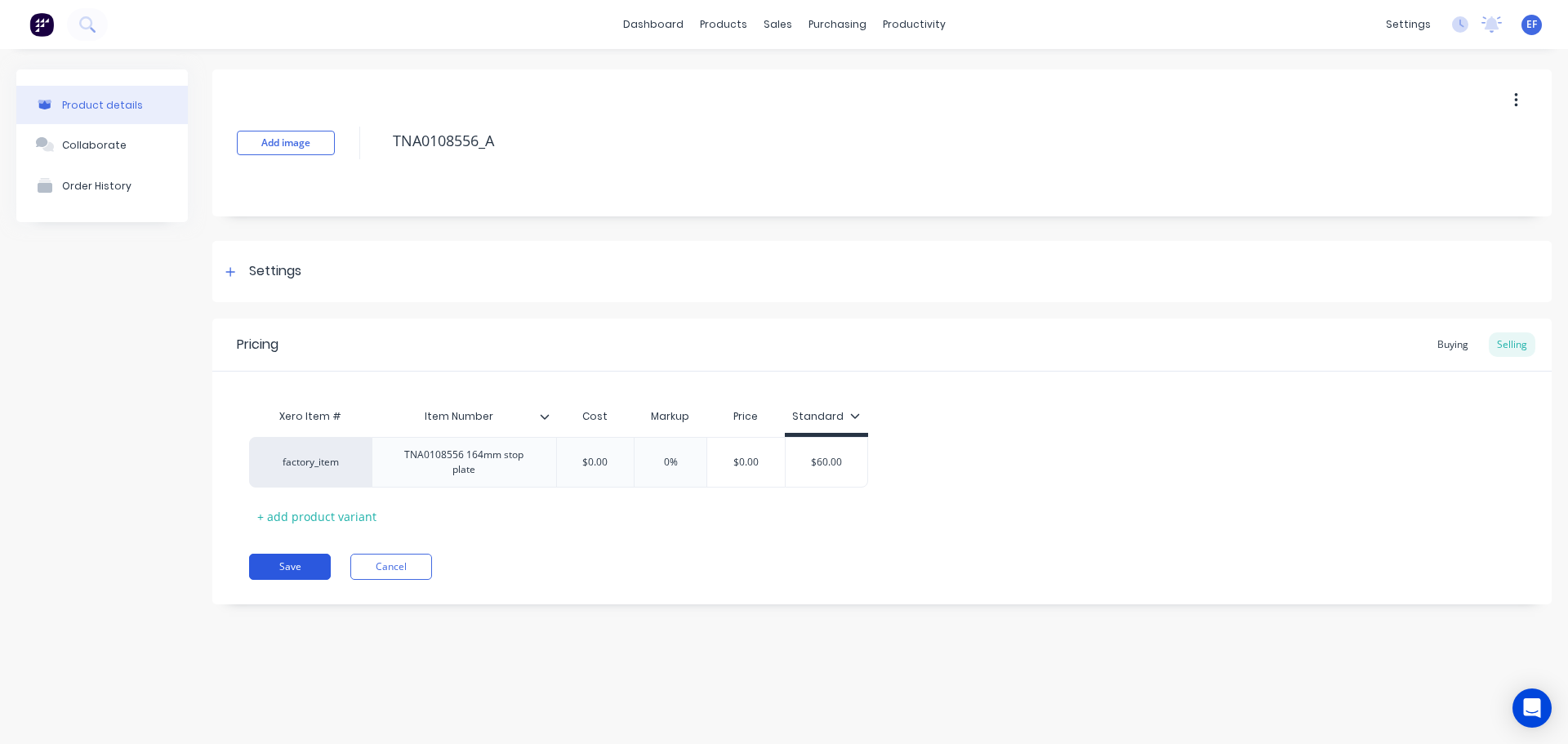
click at [260, 553] on button "Save" at bounding box center [289, 566] width 82 height 27
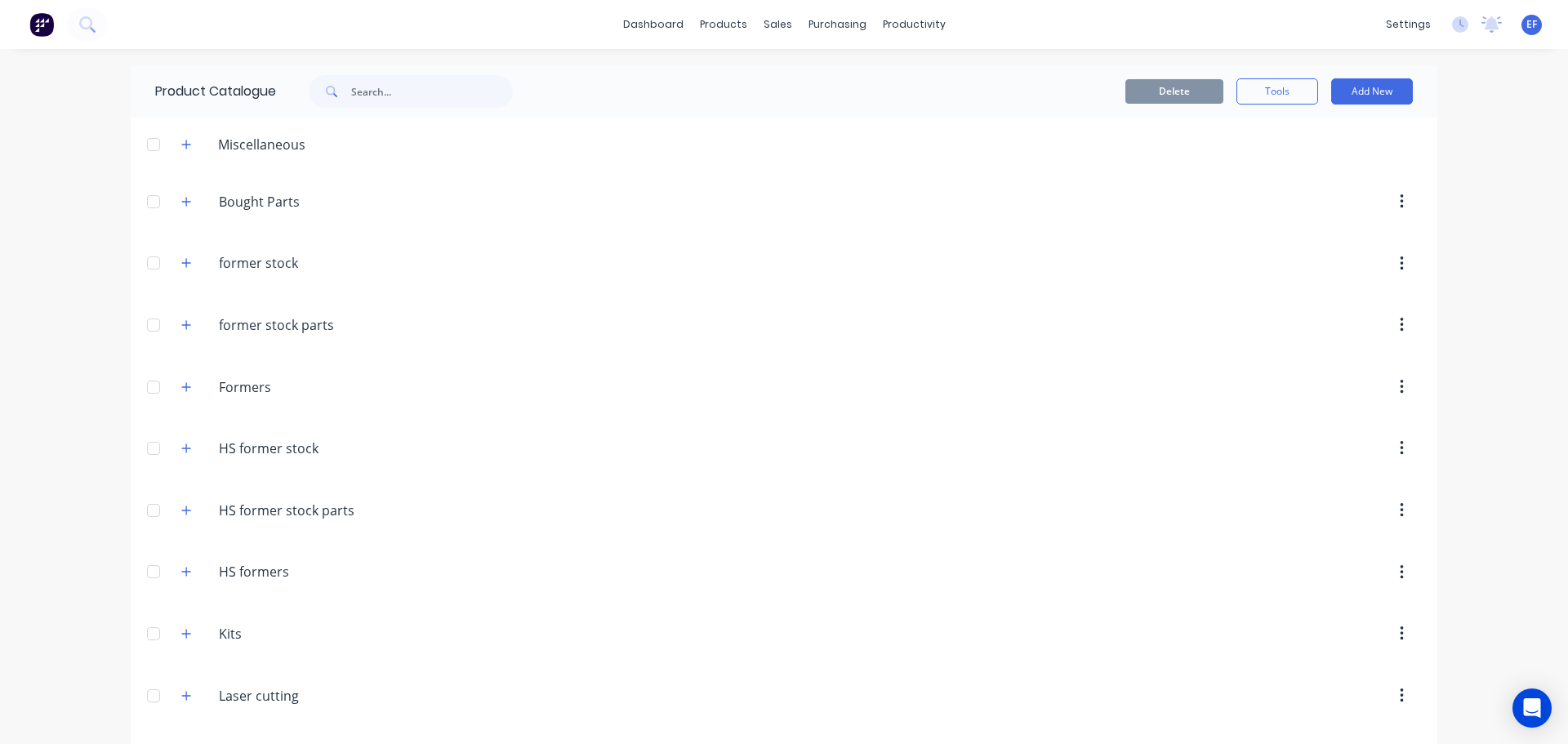
scroll to position [18959, 0]
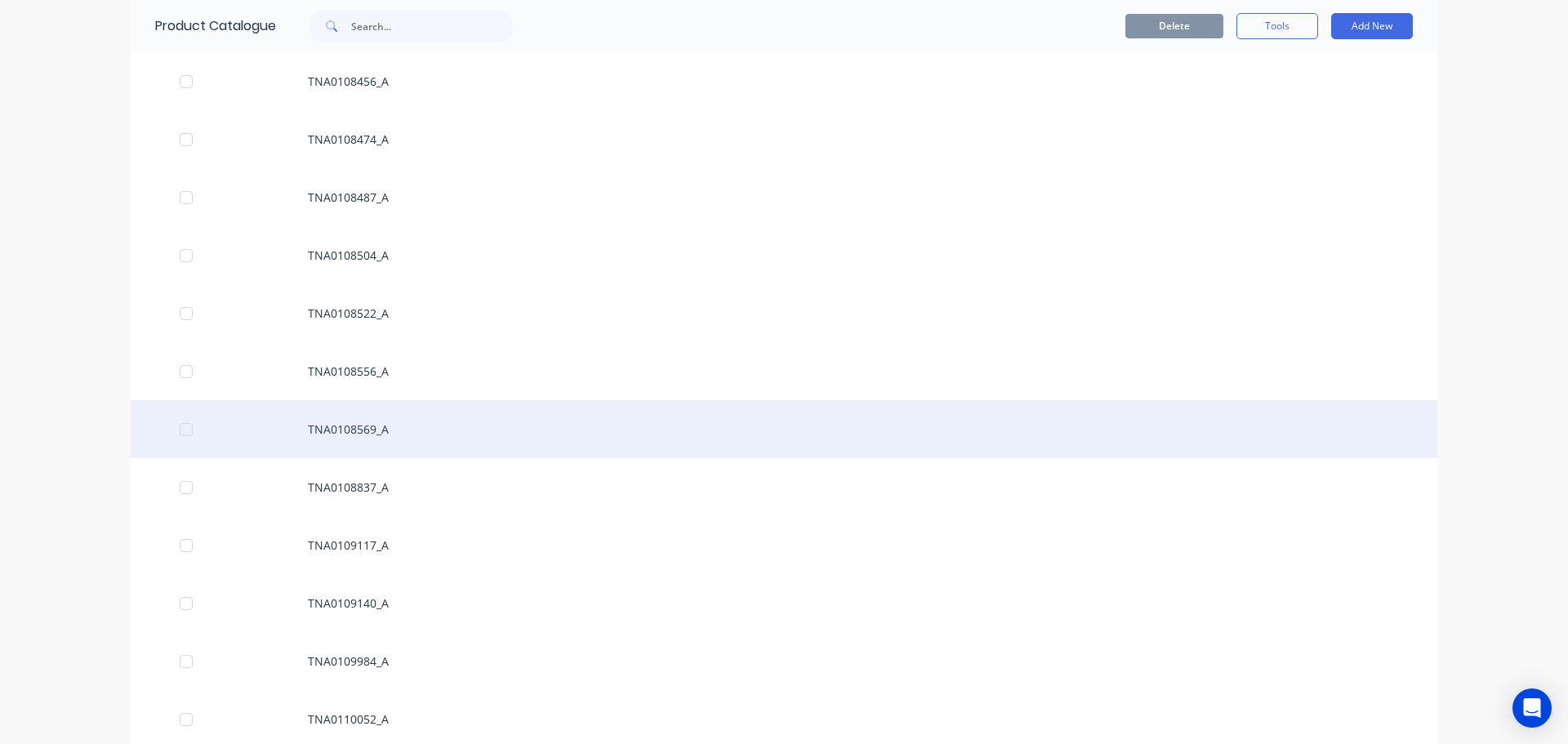
click at [321, 432] on div "TNA0108569_A" at bounding box center [784, 429] width 1307 height 58
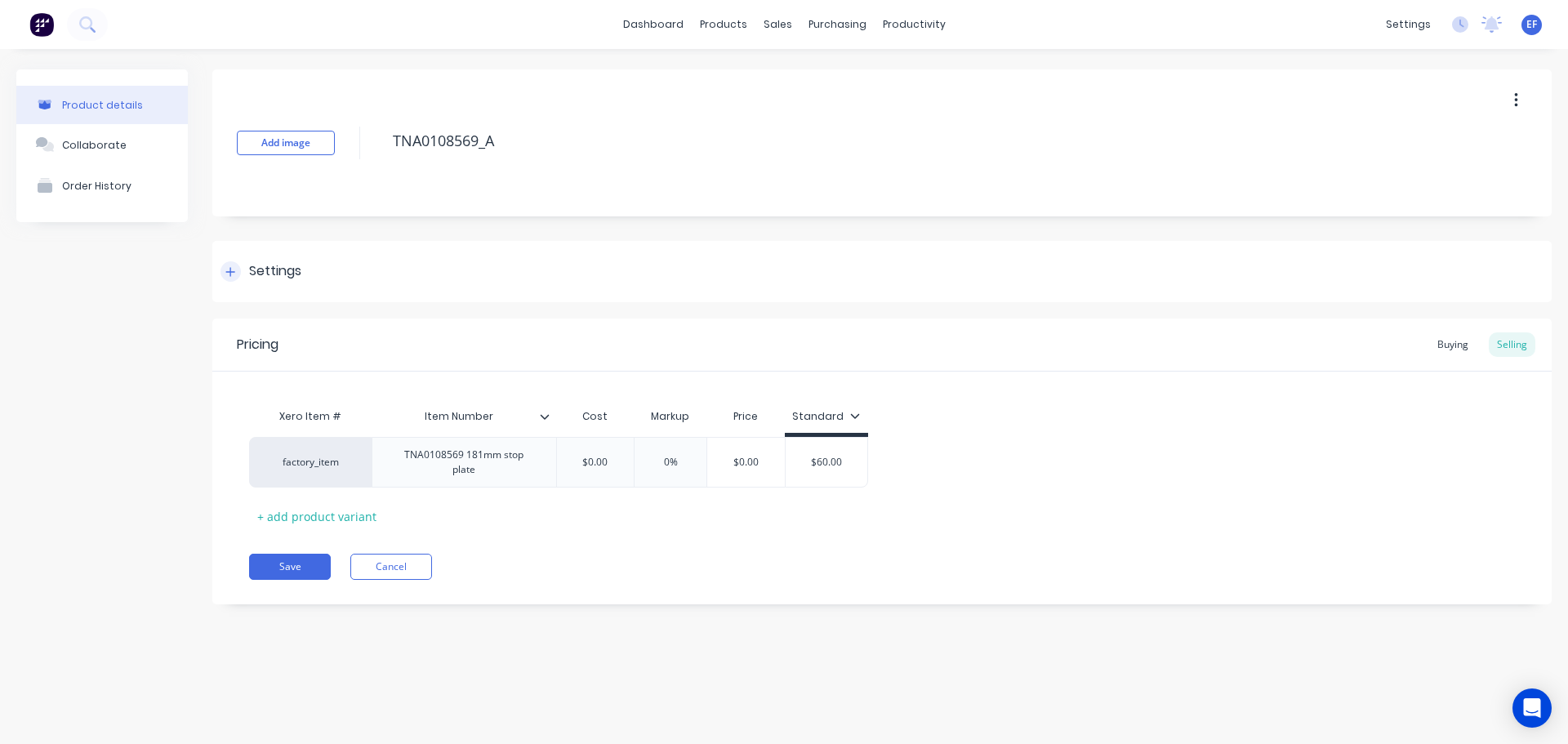
click at [260, 273] on div "Settings" at bounding box center [274, 271] width 52 height 21
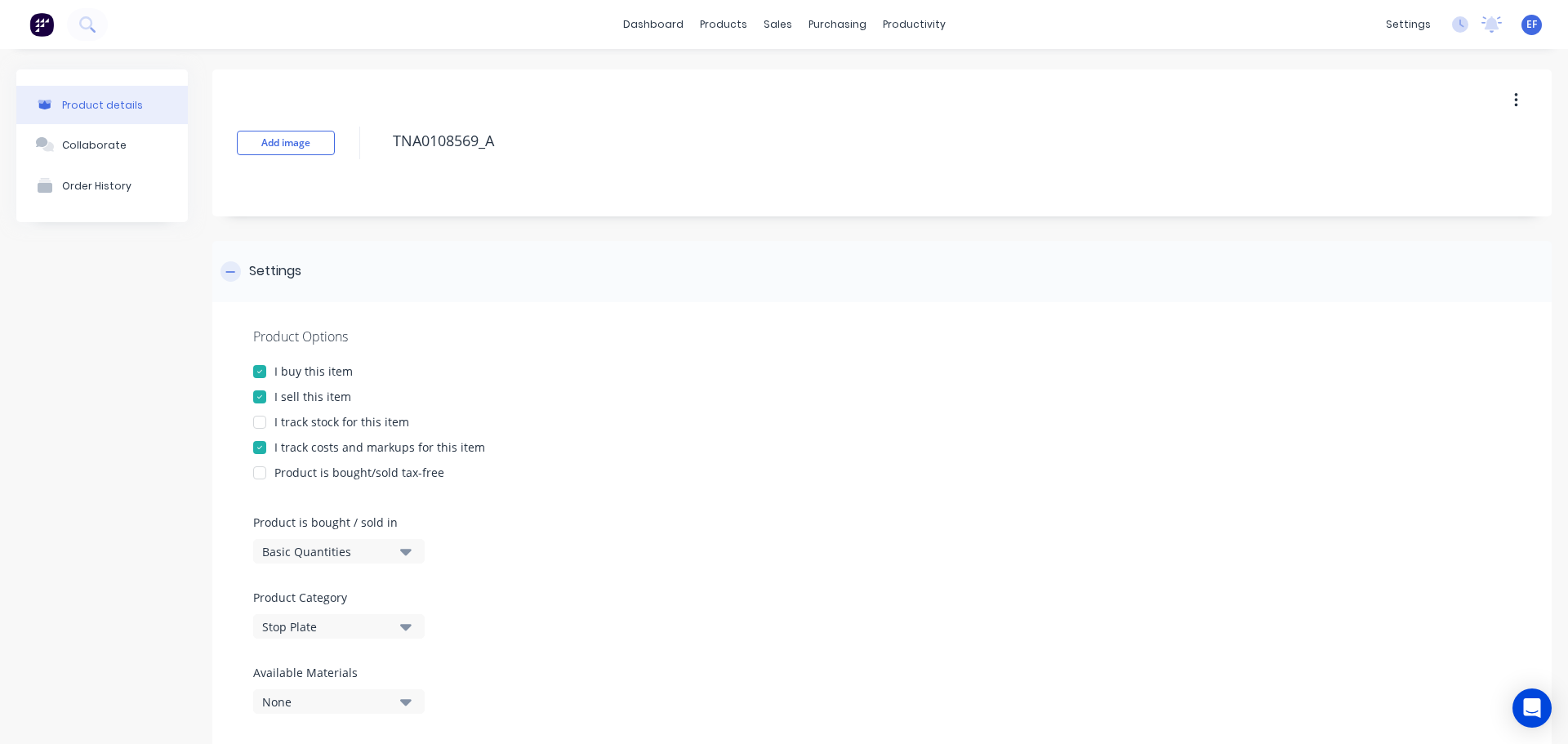
click at [260, 273] on div "Settings" at bounding box center [274, 271] width 52 height 21
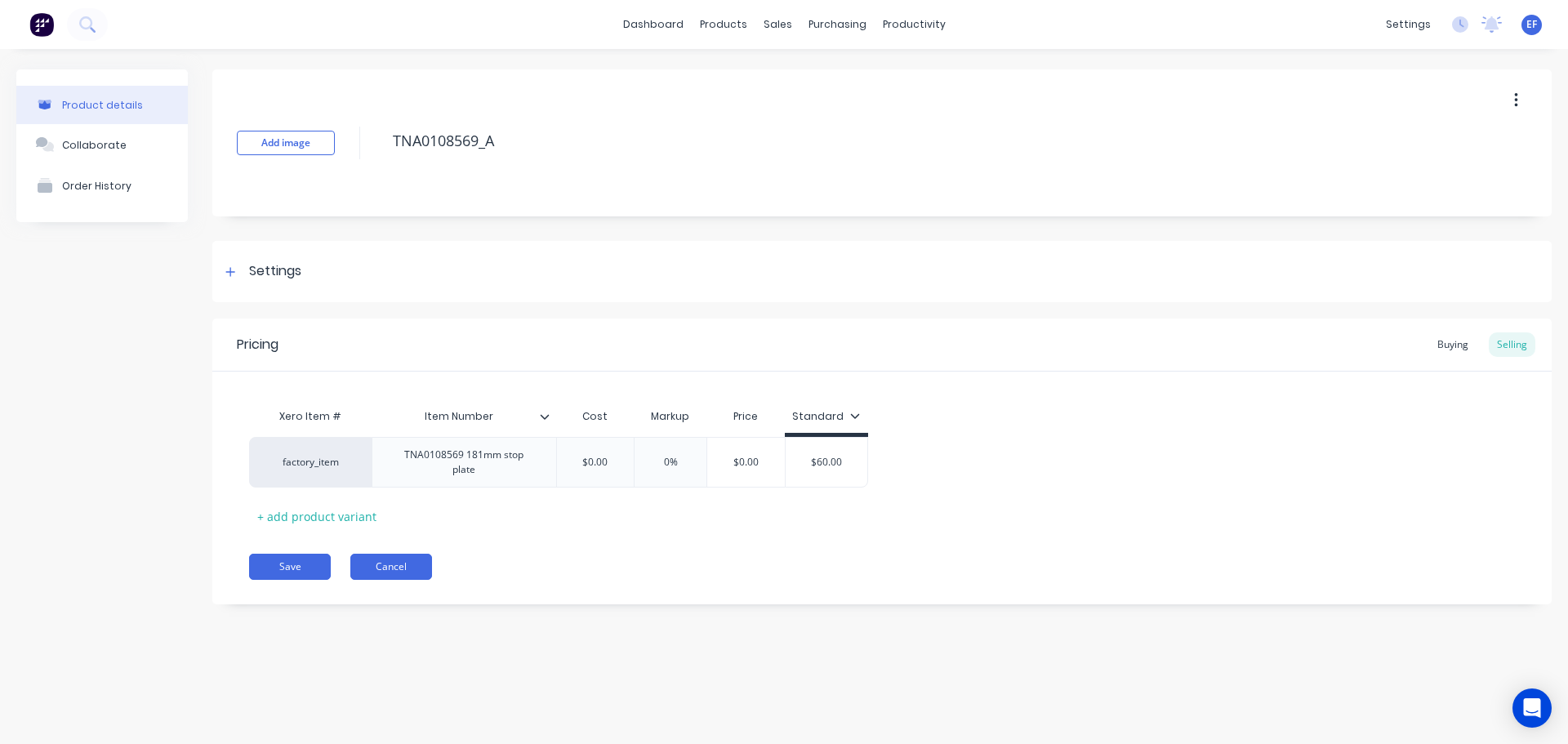
click at [367, 559] on button "Cancel" at bounding box center [390, 566] width 82 height 27
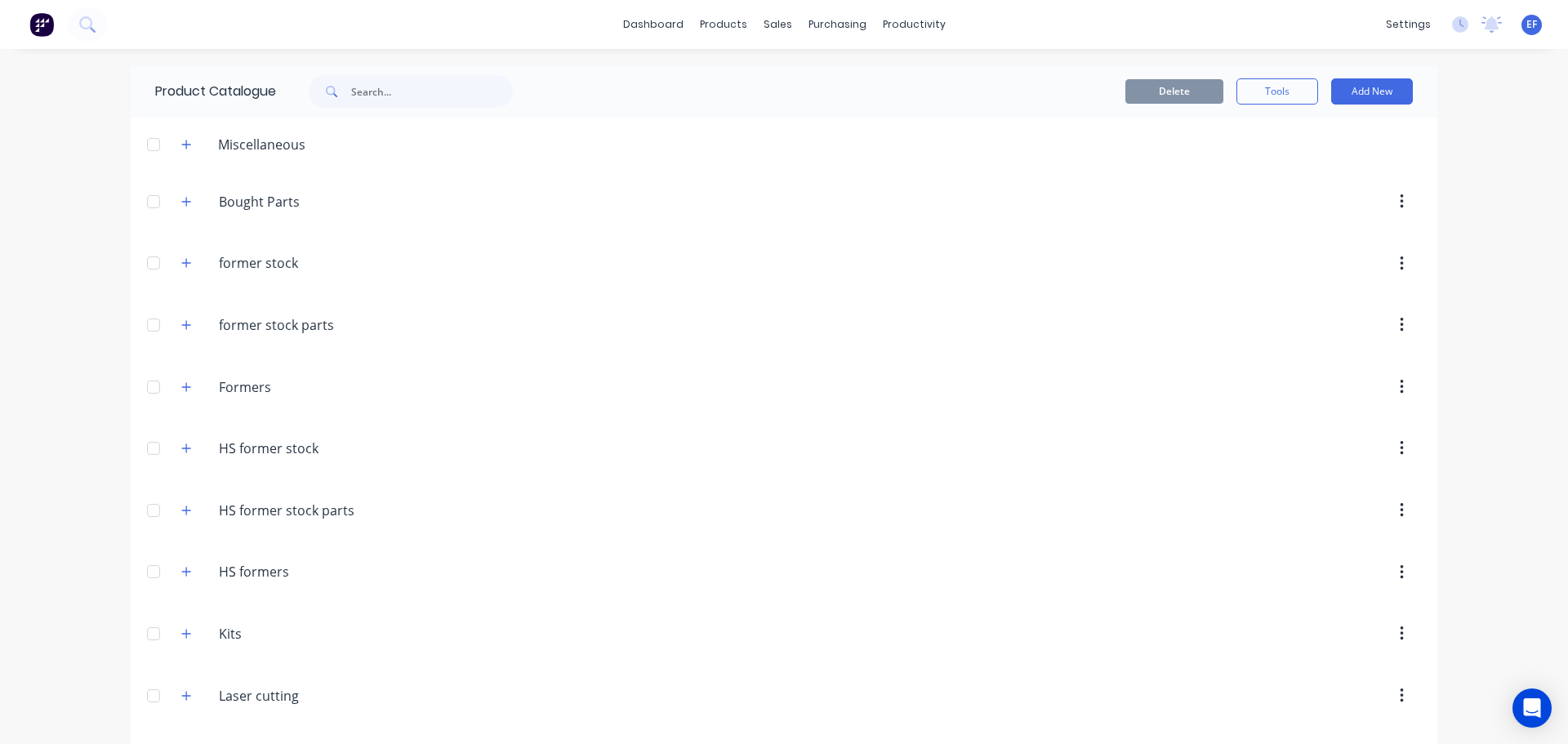
scroll to position [18959, 0]
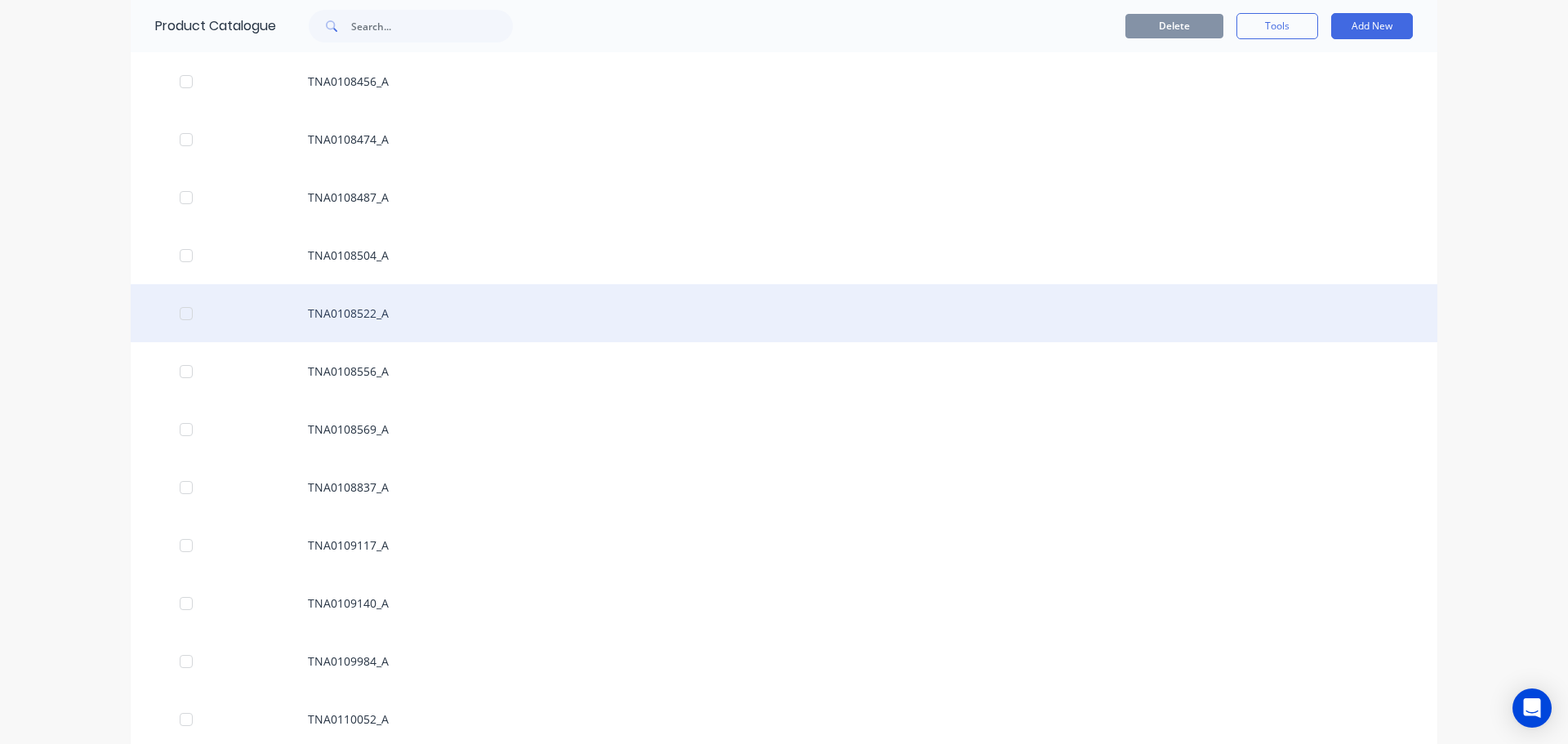
click at [376, 313] on div "TNA0108522_A" at bounding box center [784, 313] width 1307 height 58
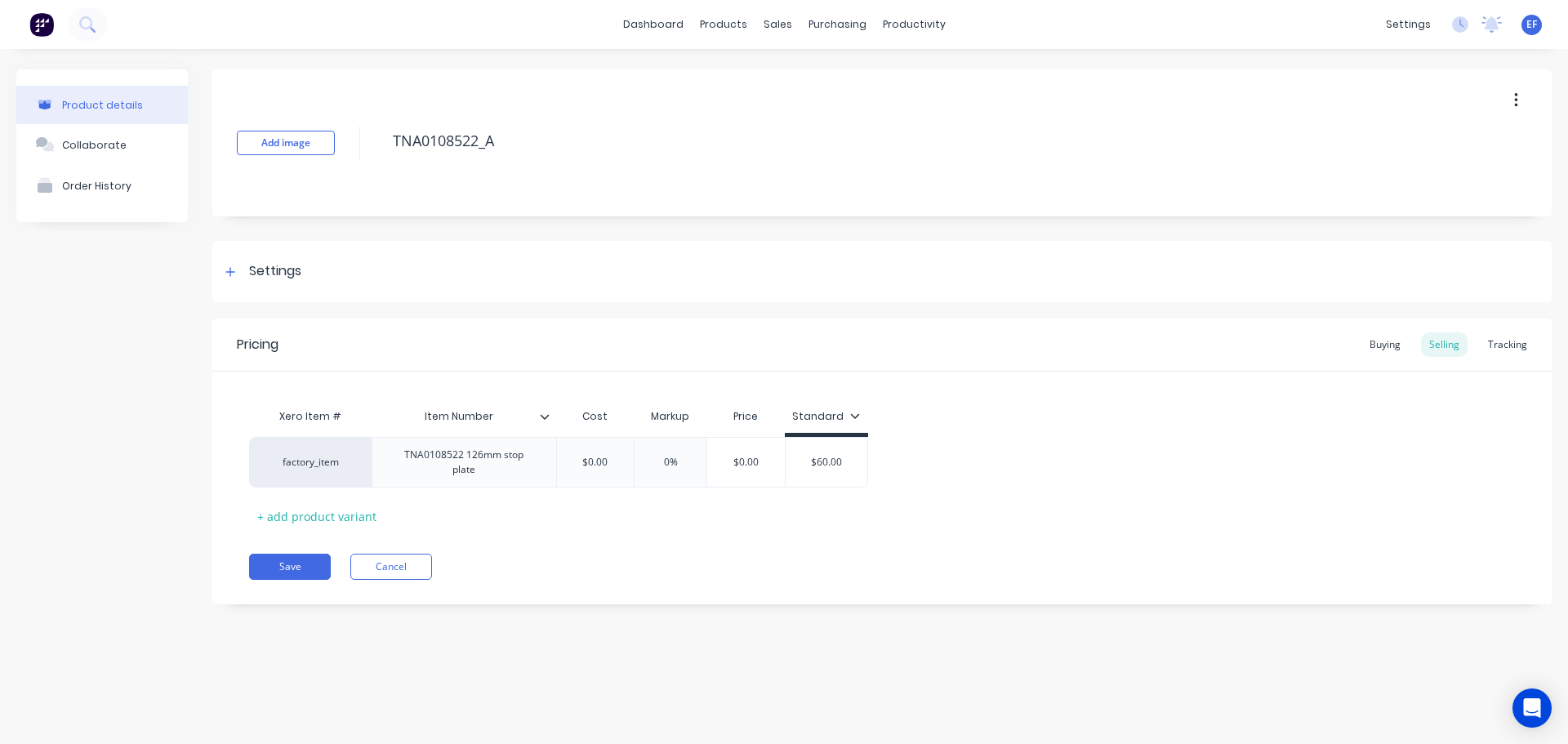
drag, startPoint x: 523, startPoint y: 143, endPoint x: 370, endPoint y: 158, distance: 153.7
click at [370, 158] on div "Add image TNA0108522_A" at bounding box center [882, 143] width 1340 height 147
click at [254, 267] on div "Settings" at bounding box center [274, 271] width 52 height 21
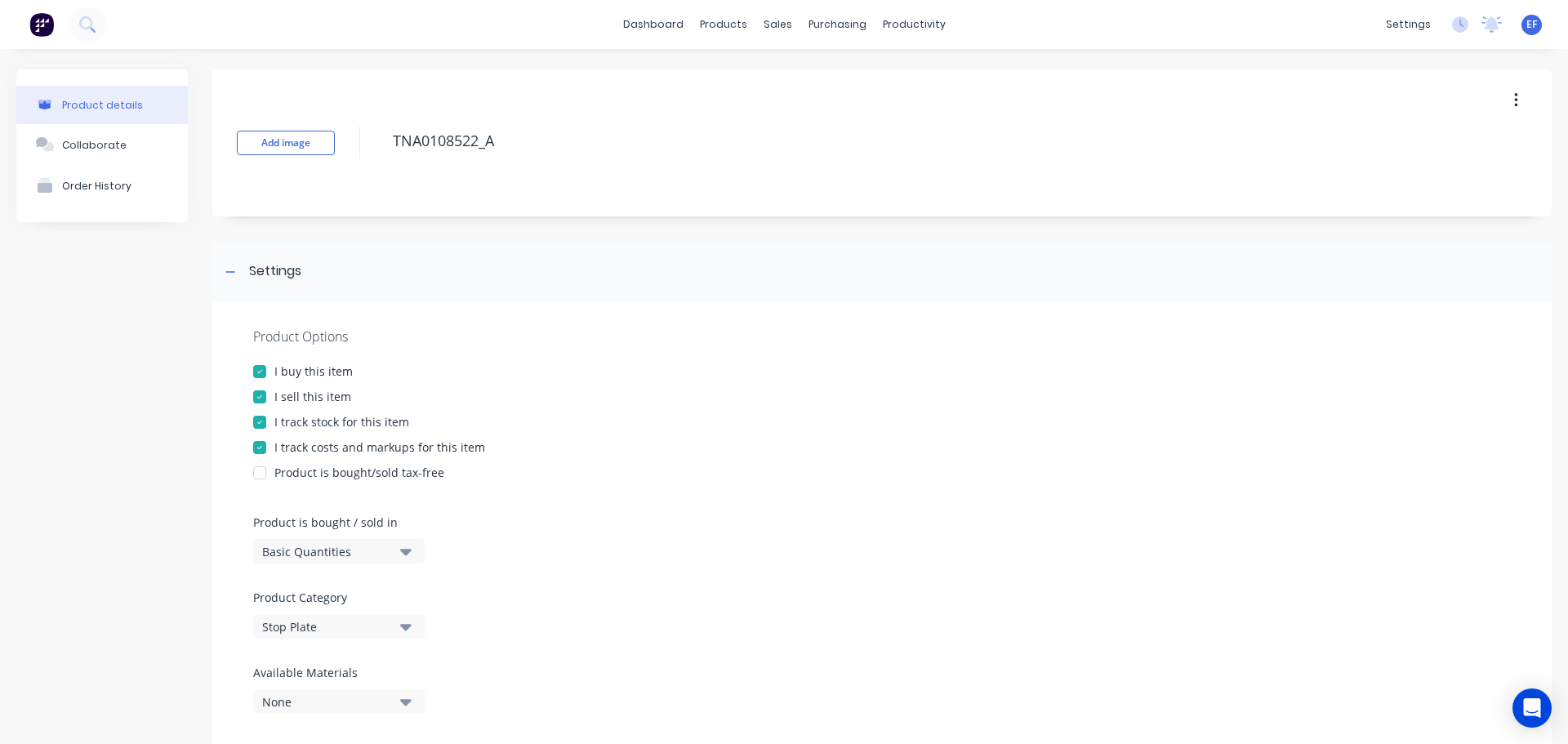
click at [266, 425] on div at bounding box center [260, 422] width 32 height 32
click at [249, 269] on div "Settings" at bounding box center [274, 271] width 52 height 21
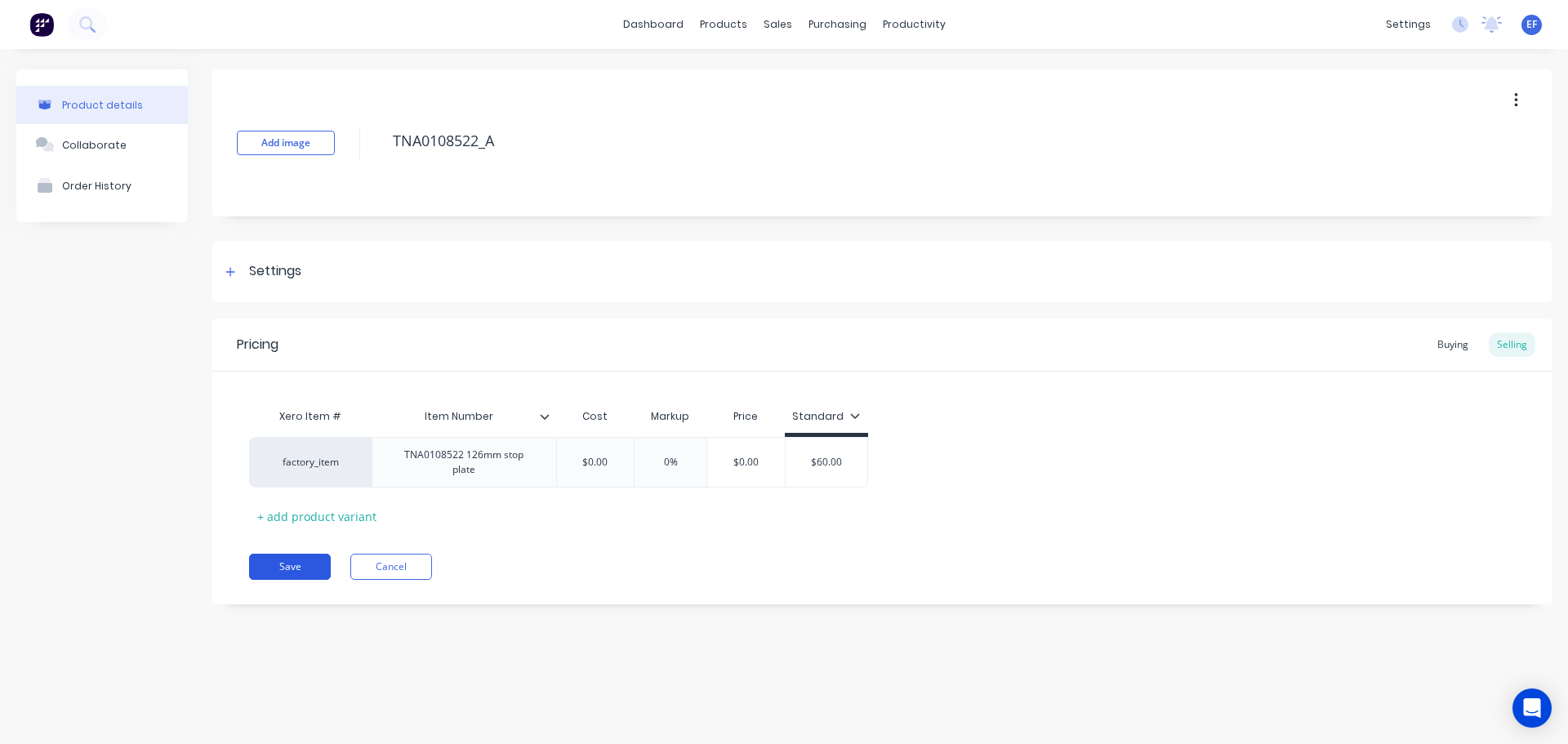
click at [303, 563] on button "Save" at bounding box center [289, 566] width 82 height 27
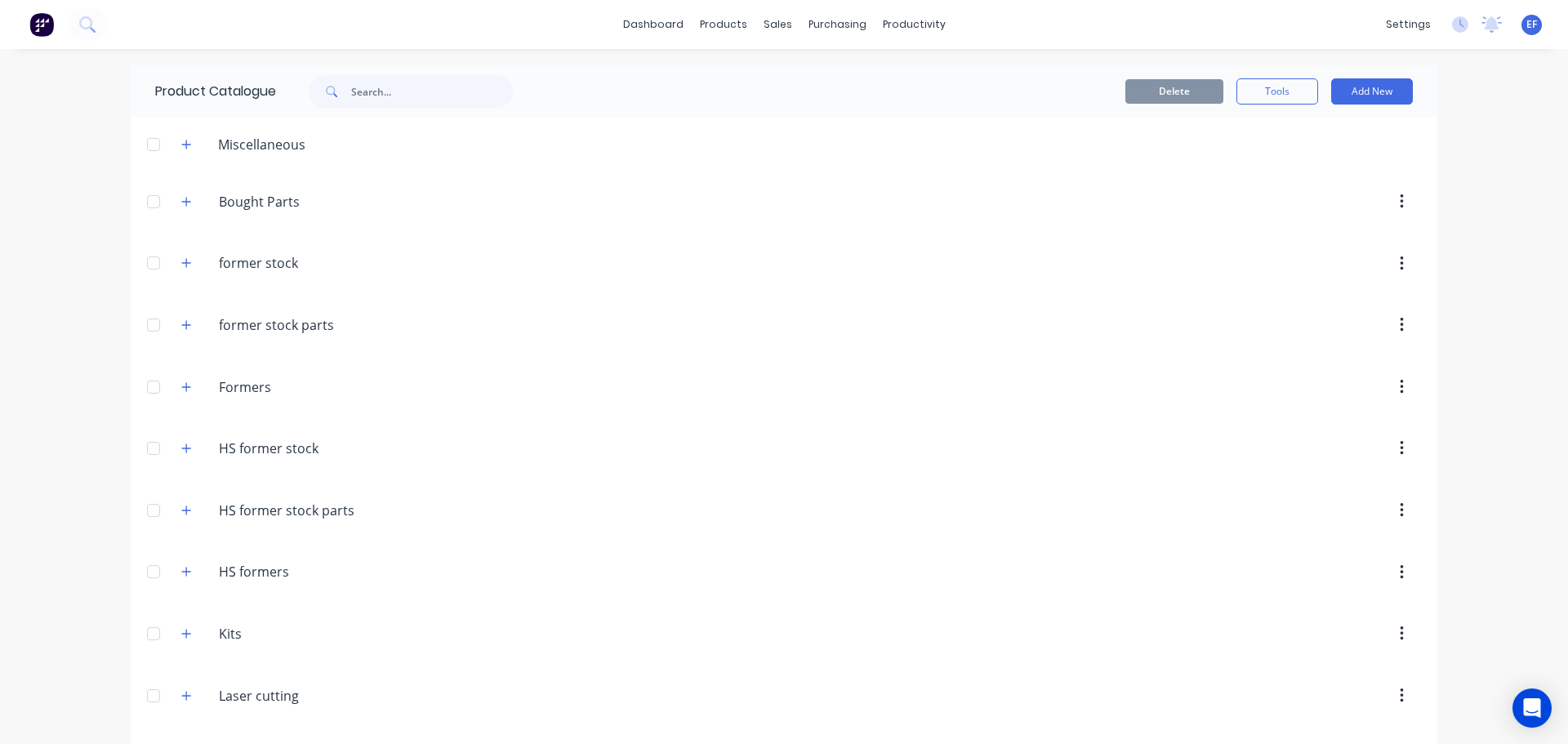
scroll to position [18901, 0]
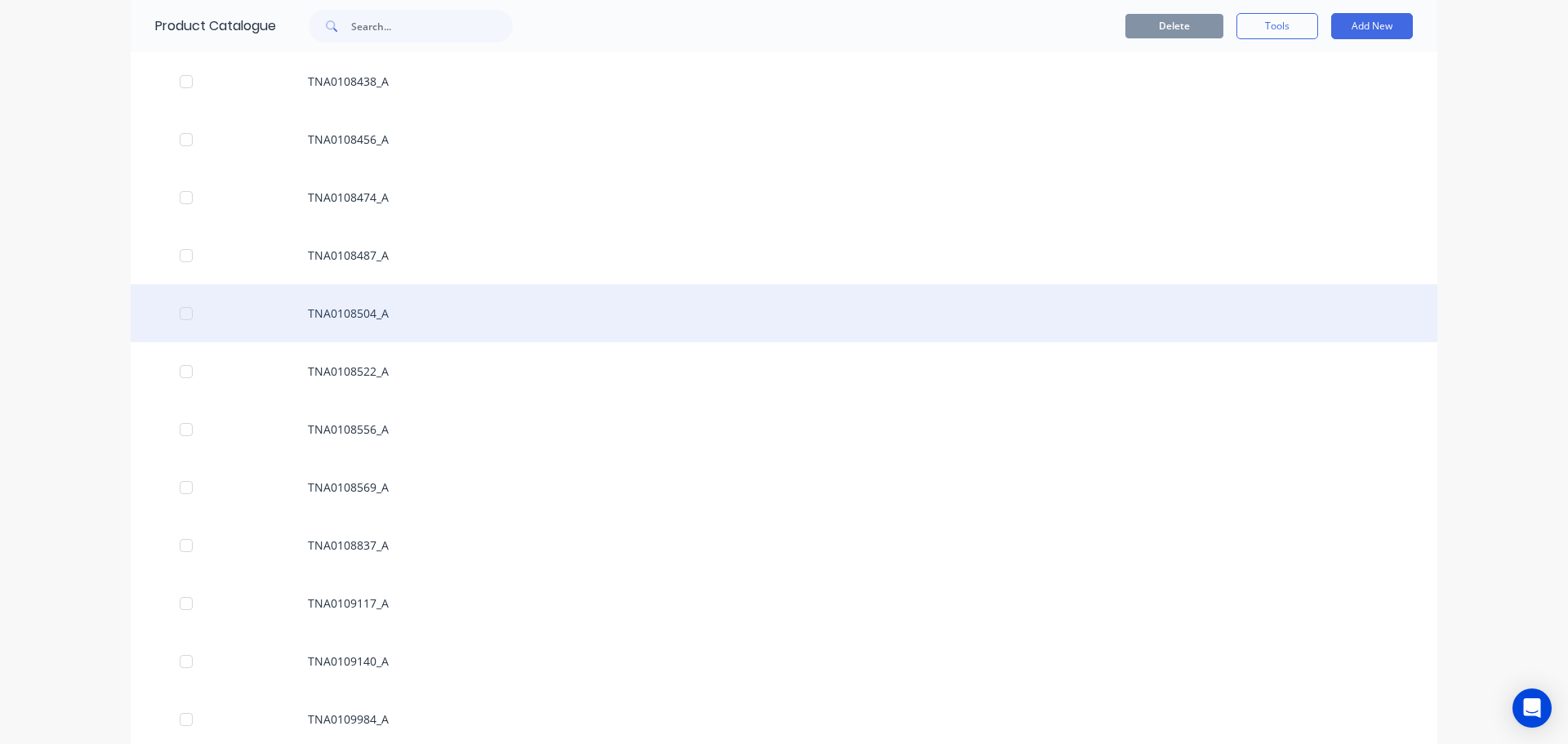
click at [367, 322] on div "TNA0108504_A" at bounding box center [784, 313] width 1307 height 58
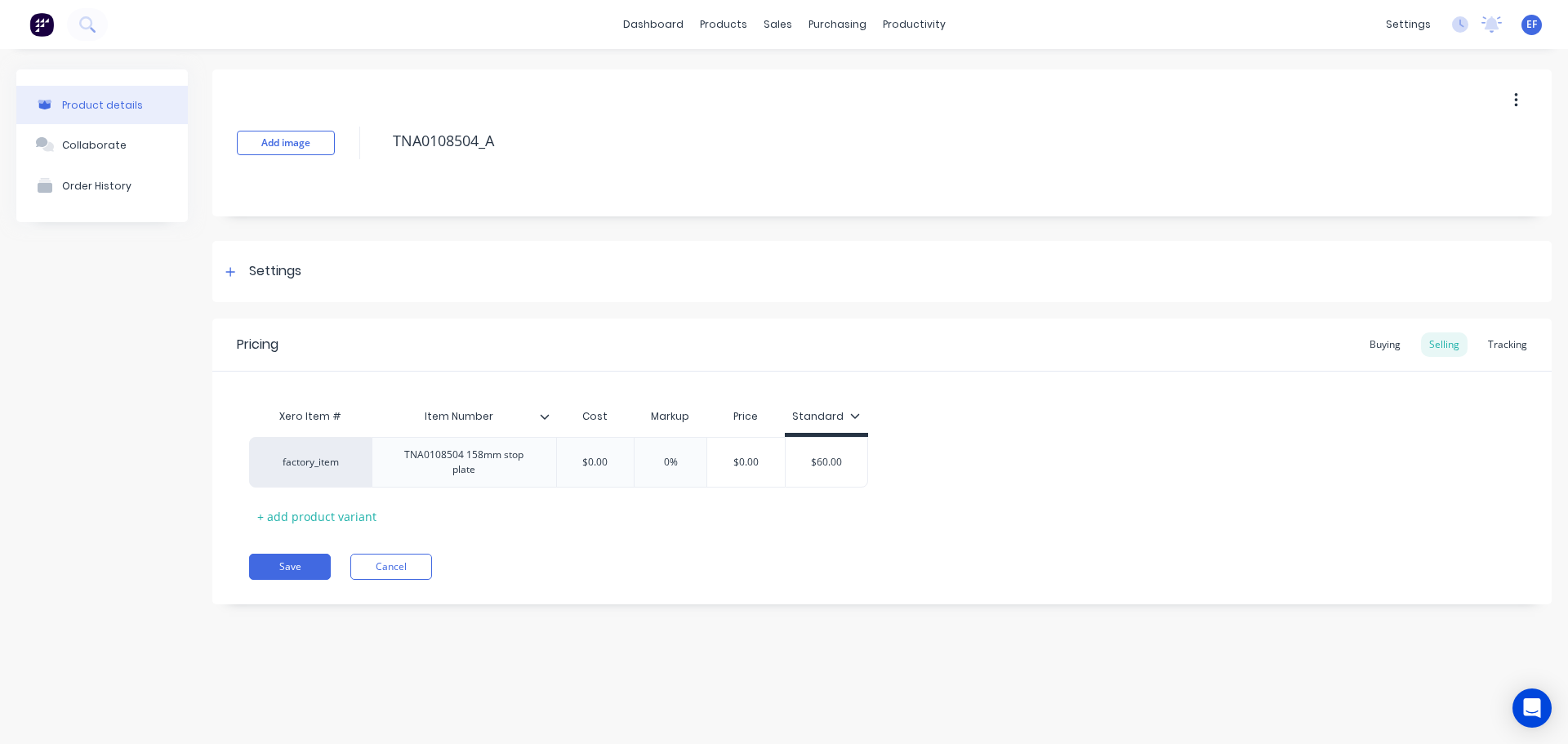
drag, startPoint x: 505, startPoint y: 142, endPoint x: 347, endPoint y: 143, distance: 158.0
click at [347, 143] on div "Add image TNA0108504_A" at bounding box center [882, 143] width 1340 height 147
click at [247, 281] on div "Settings" at bounding box center [261, 271] width 81 height 21
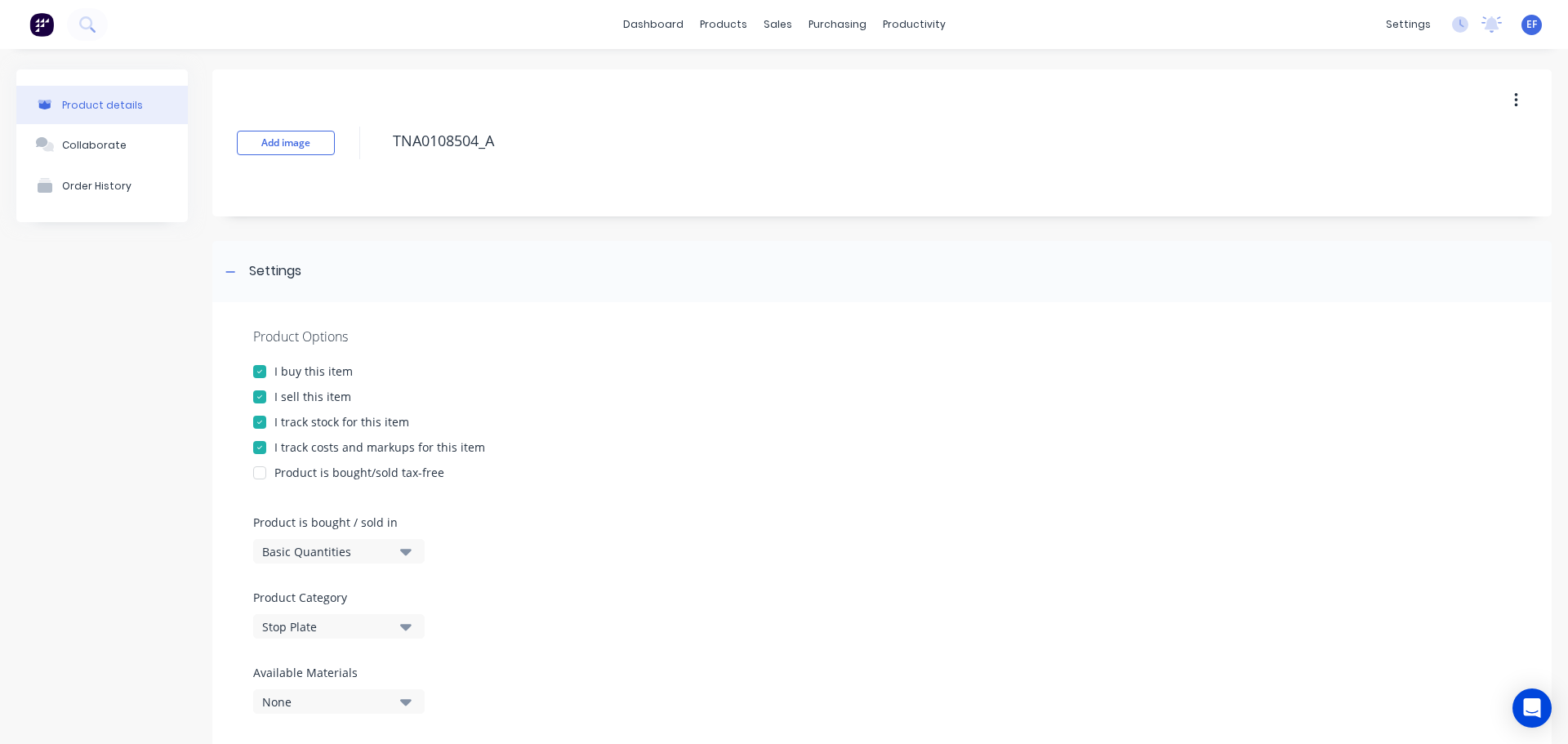
click at [261, 419] on div at bounding box center [260, 422] width 32 height 32
click at [241, 270] on div "Settings" at bounding box center [261, 271] width 81 height 21
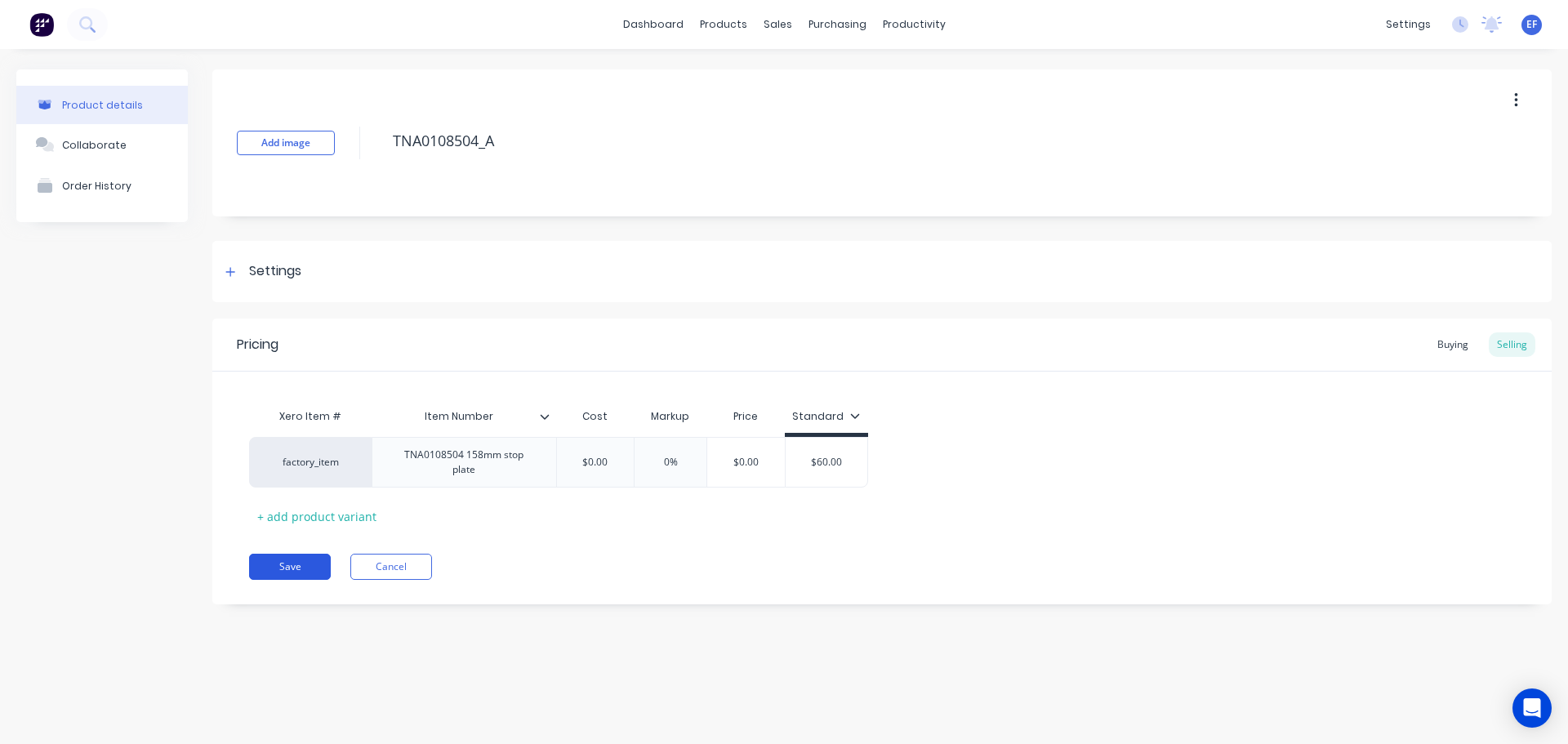
click at [281, 563] on button "Save" at bounding box center [289, 566] width 82 height 27
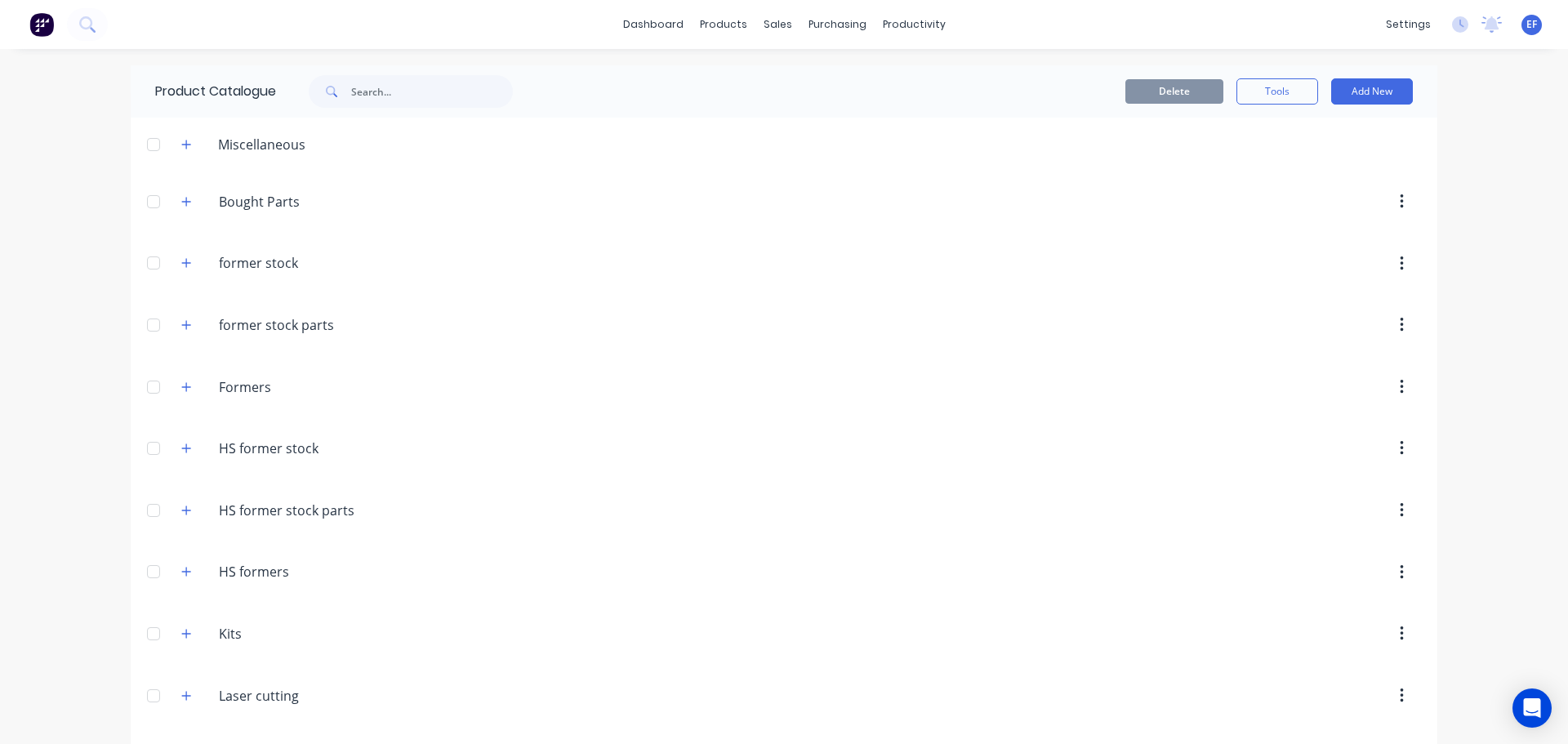
scroll to position [18843, 0]
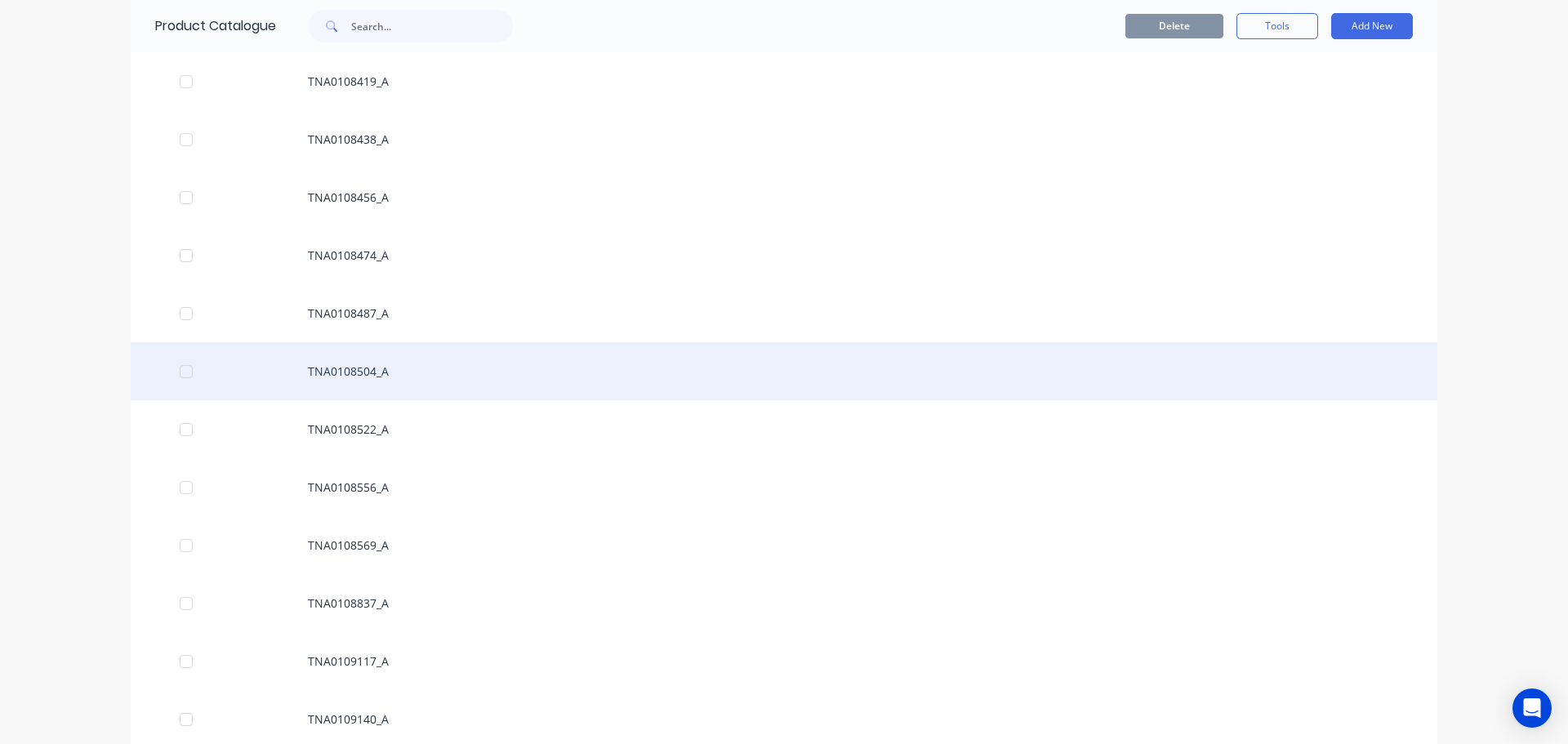
click at [378, 372] on div "TNA0108504_A" at bounding box center [784, 371] width 1307 height 58
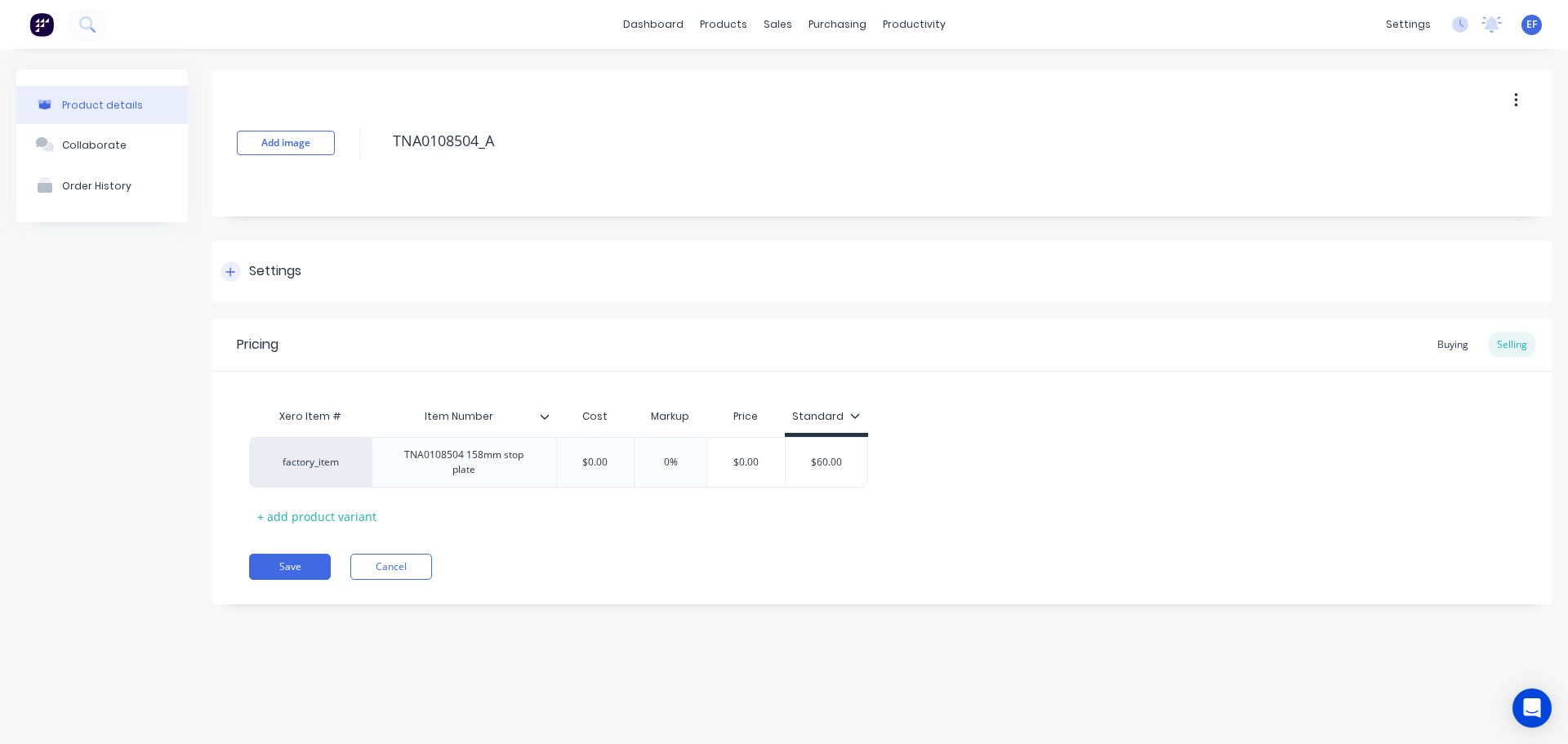
click at [282, 274] on div "Settings" at bounding box center [274, 271] width 52 height 21
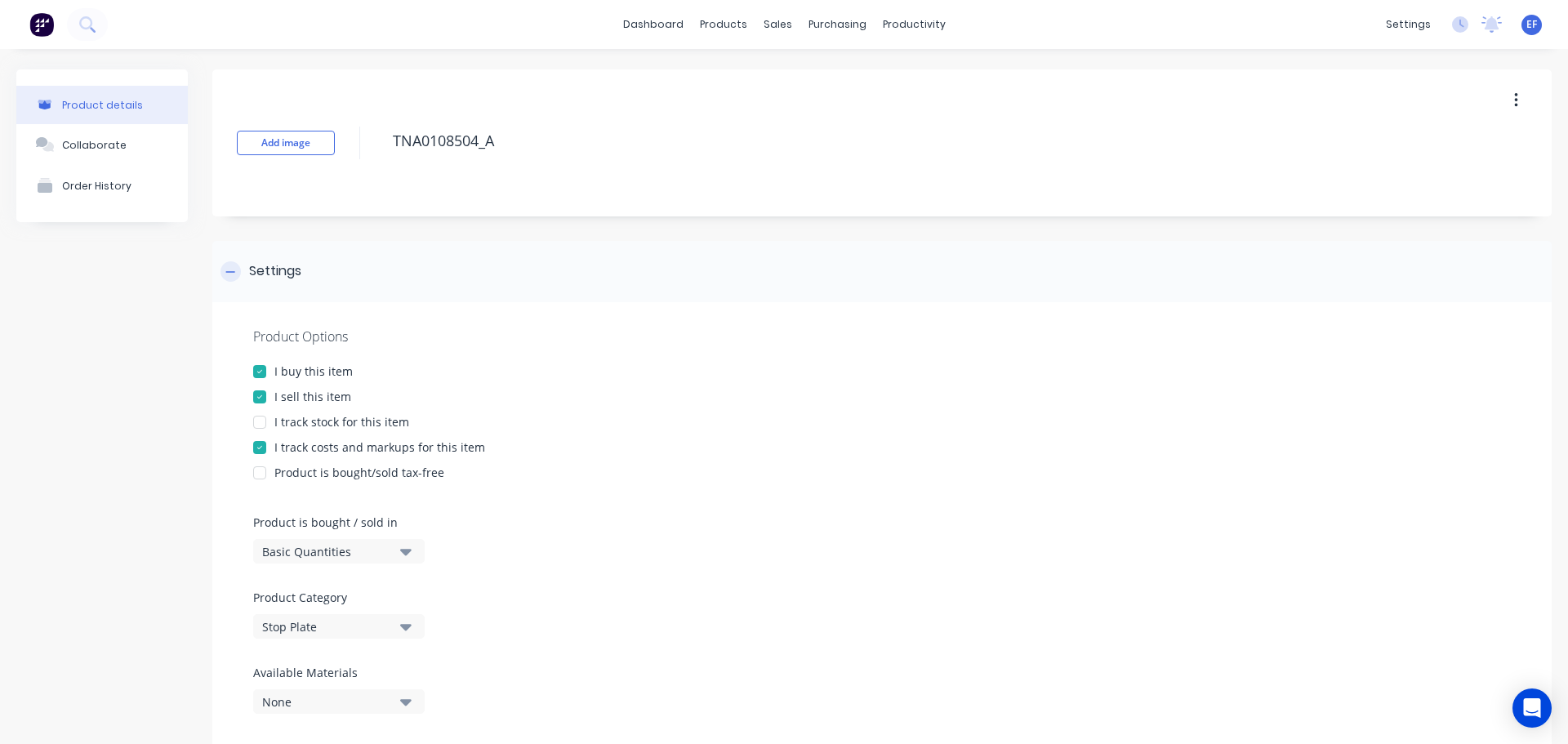
click at [282, 274] on div "Settings" at bounding box center [274, 271] width 52 height 21
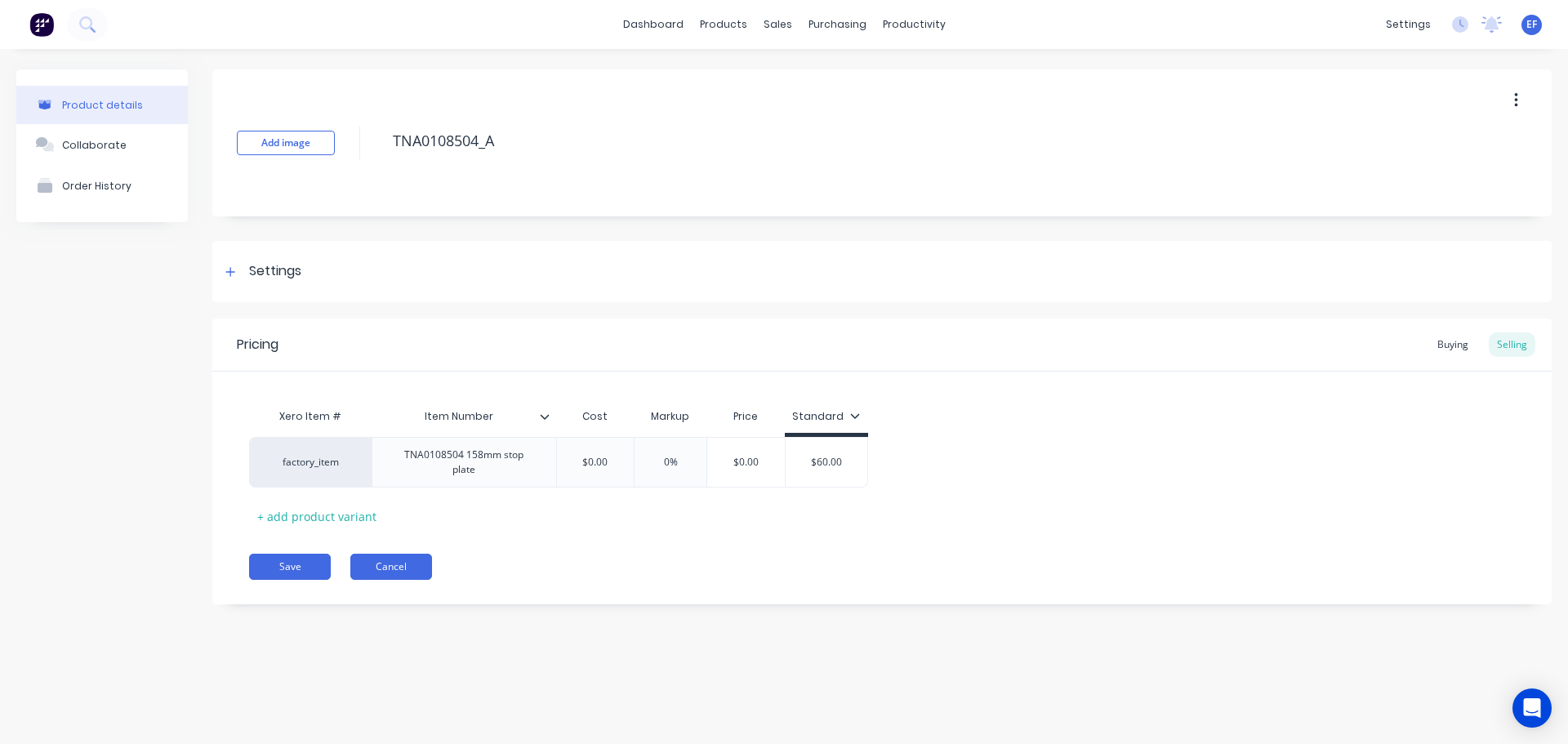
click at [367, 557] on button "Cancel" at bounding box center [390, 566] width 82 height 27
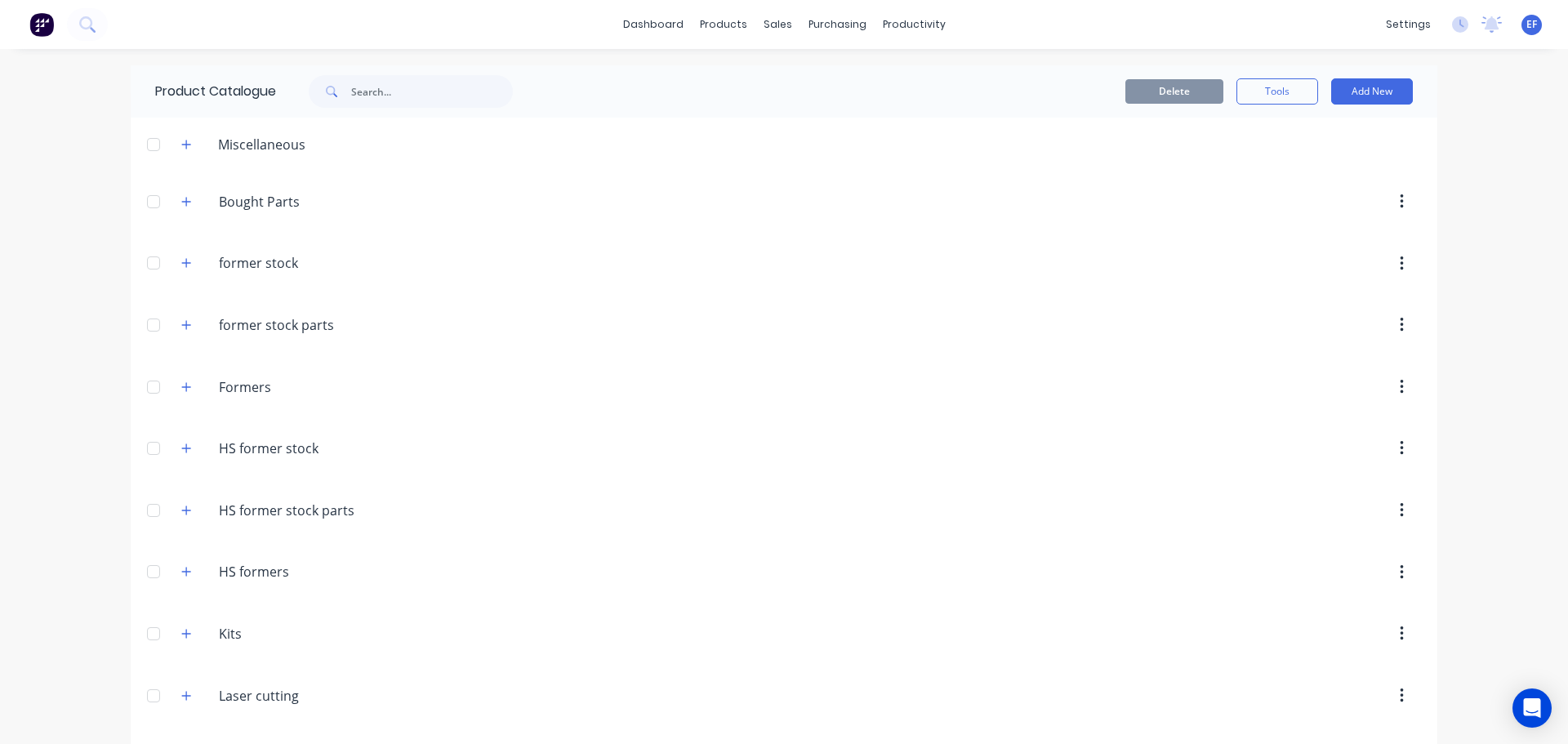
scroll to position [18843, 0]
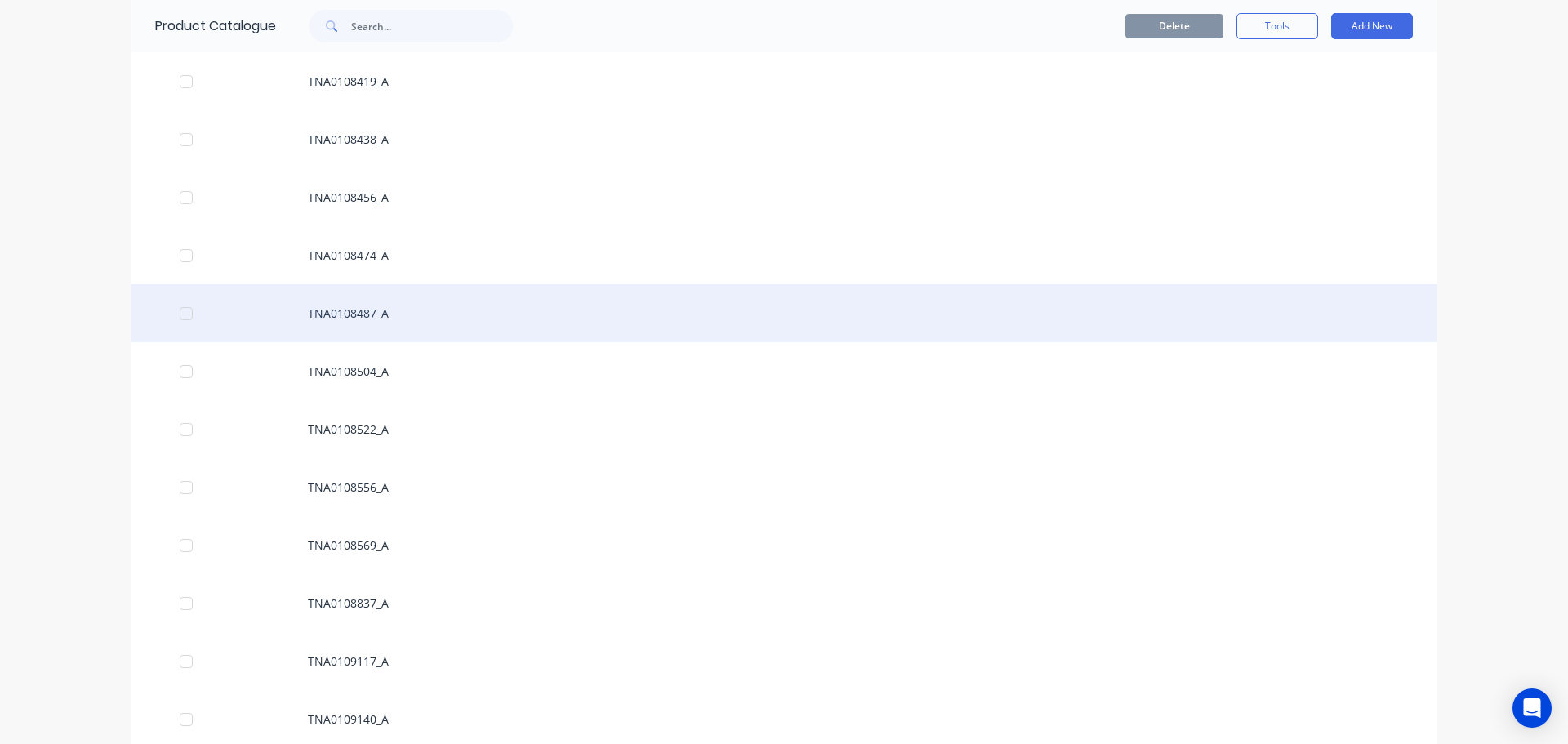
click at [354, 331] on div "TNA0108487_A" at bounding box center [784, 313] width 1307 height 58
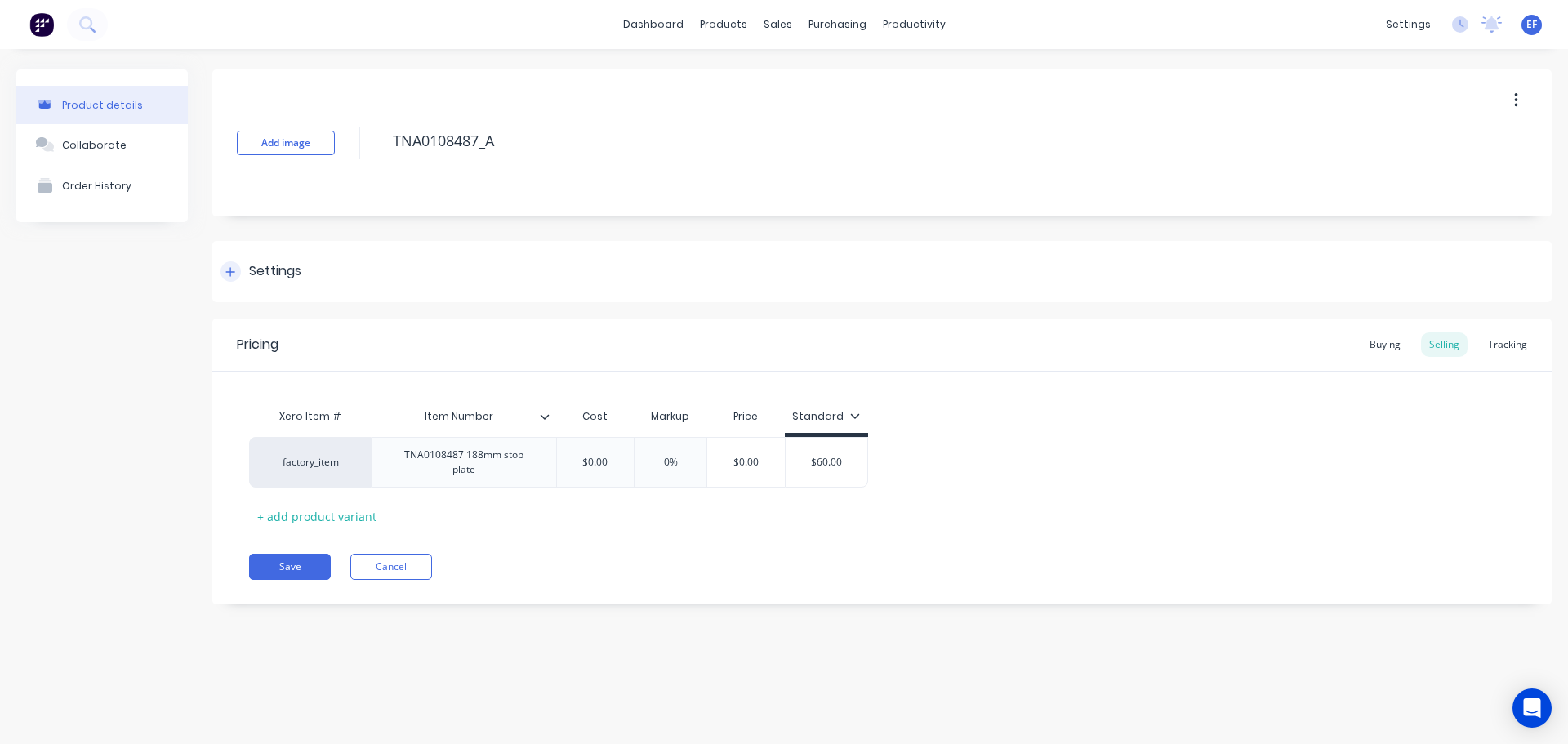
click at [275, 269] on div "Settings" at bounding box center [274, 271] width 52 height 21
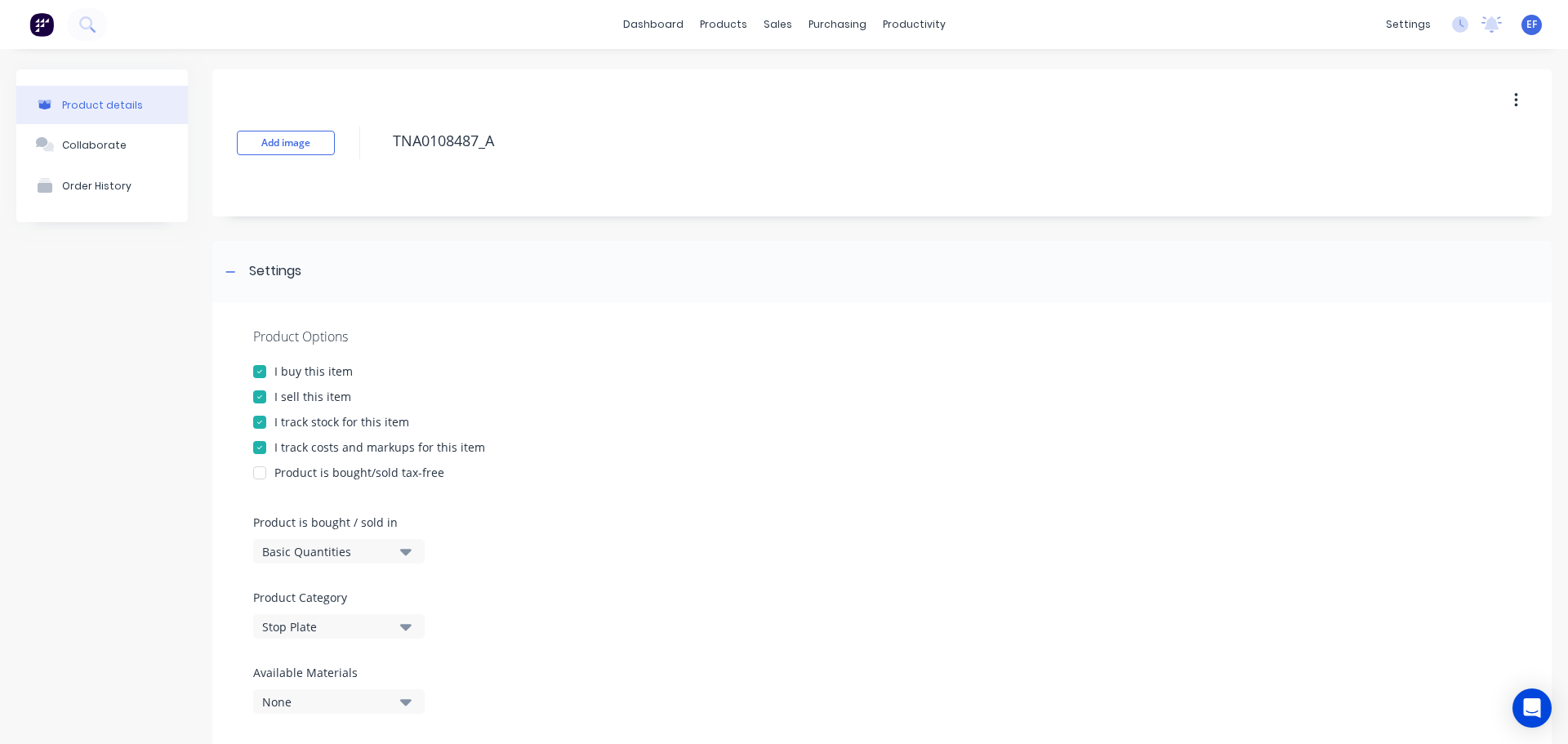
click at [279, 427] on div "I track stock for this item" at bounding box center [341, 421] width 135 height 17
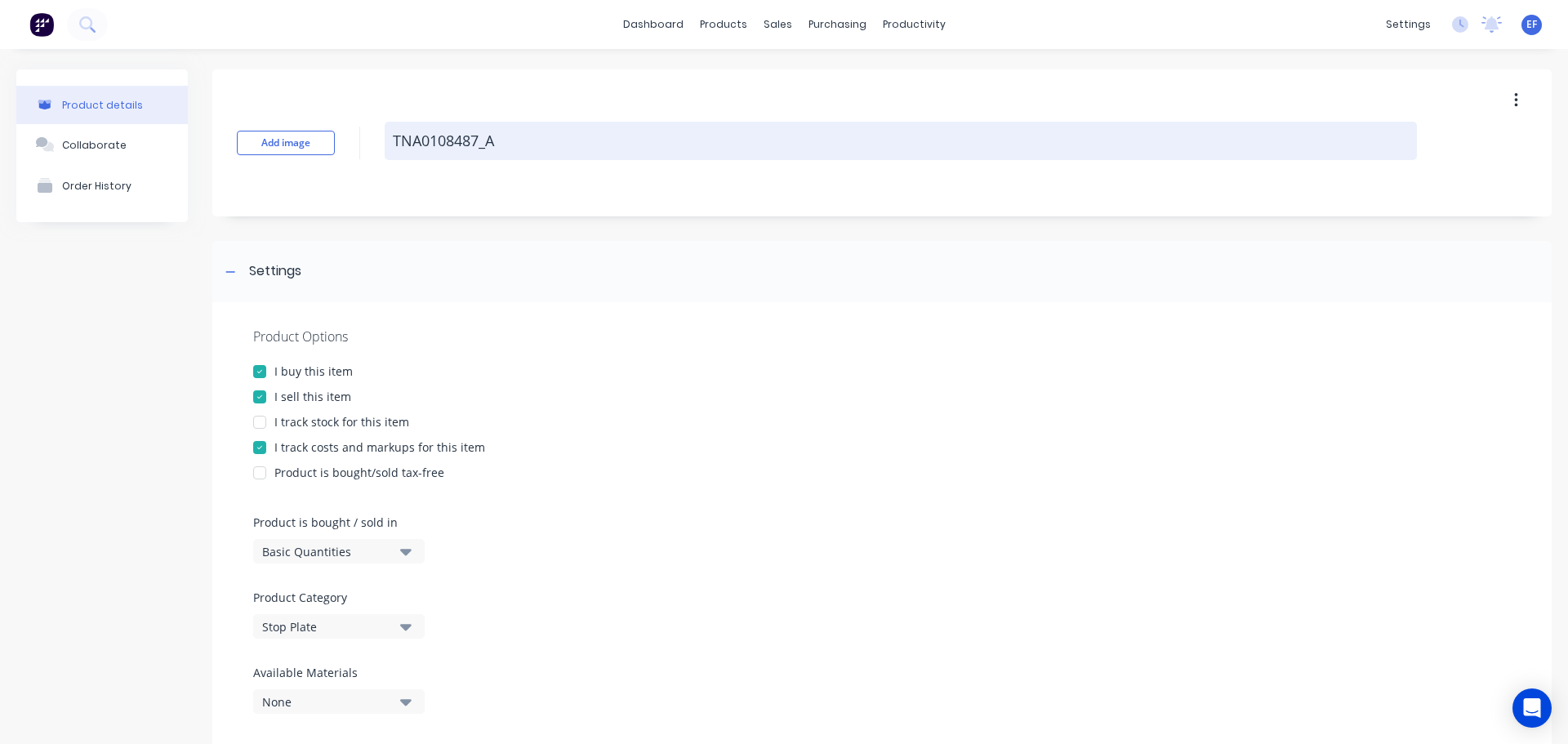
drag, startPoint x: 496, startPoint y: 151, endPoint x: 401, endPoint y: 145, distance: 95.2
click at [401, 145] on textarea "TNA0108487_A" at bounding box center [900, 141] width 1032 height 38
click at [524, 143] on textarea "TNA0108487_A" at bounding box center [900, 141] width 1032 height 38
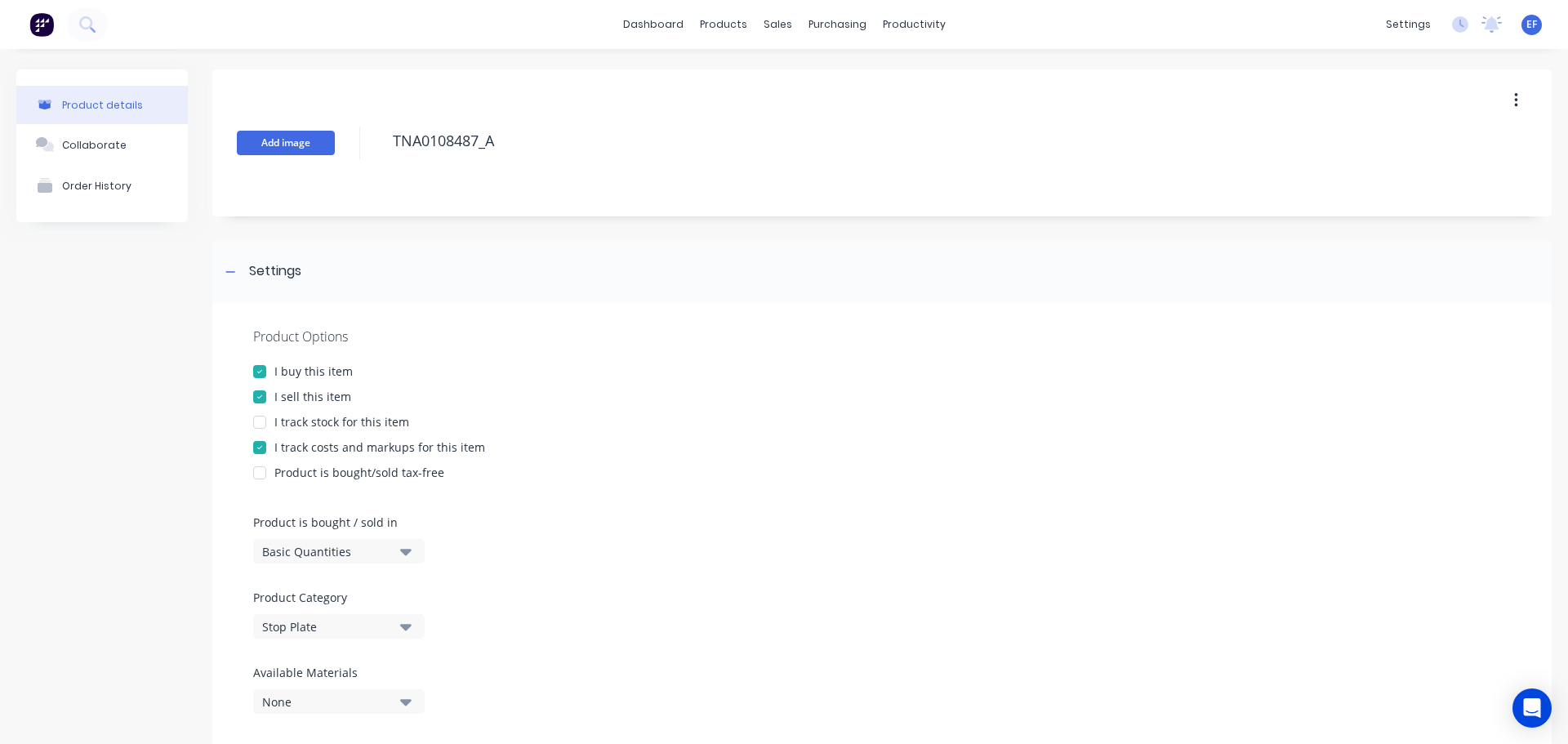
drag, startPoint x: 504, startPoint y: 143, endPoint x: 326, endPoint y: 144, distance: 178.0
click at [326, 144] on div "Add image TNA0108487_A" at bounding box center [882, 143] width 1340 height 147
click at [248, 268] on div "Settings" at bounding box center [261, 271] width 81 height 21
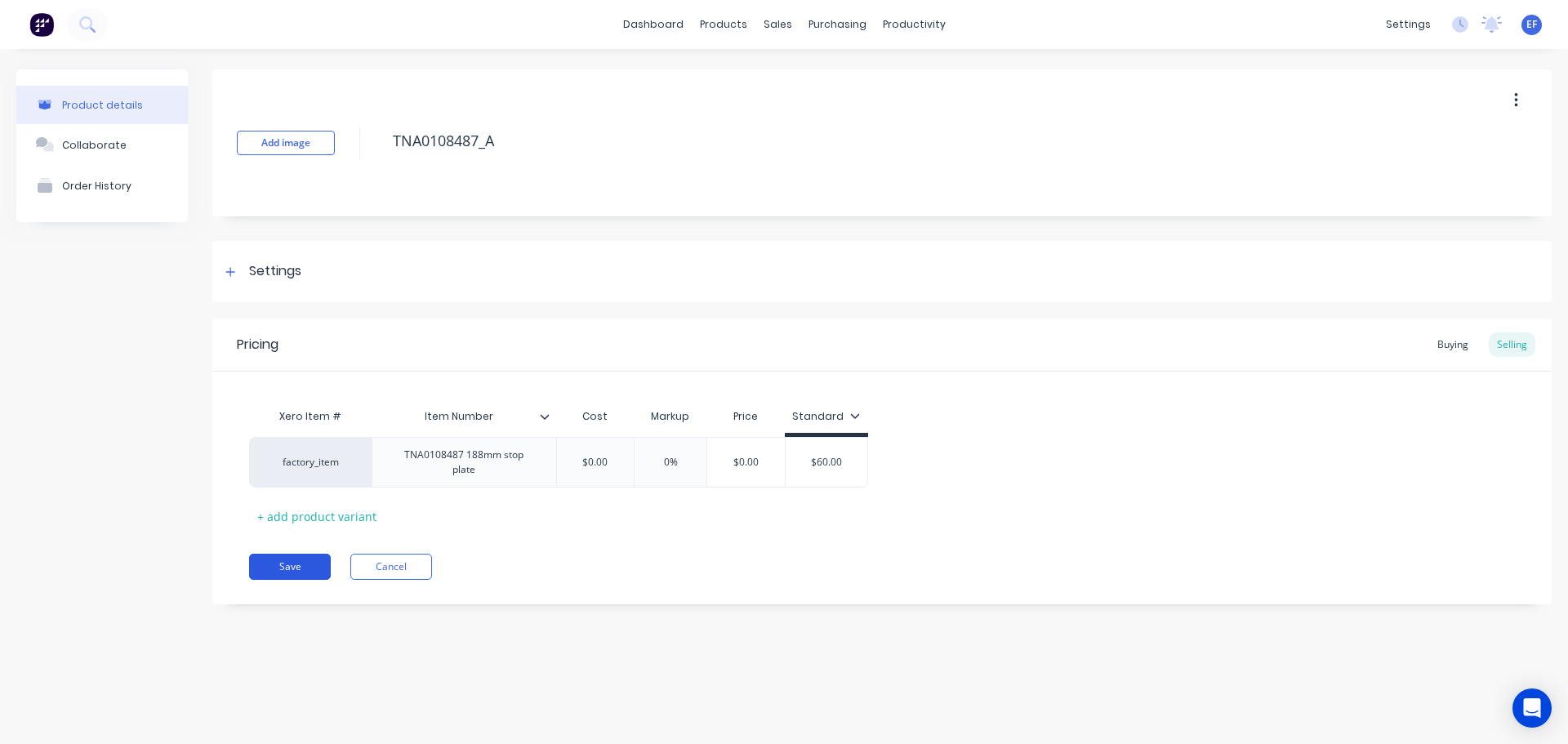
click at [269, 563] on button "Save" at bounding box center [289, 566] width 82 height 27
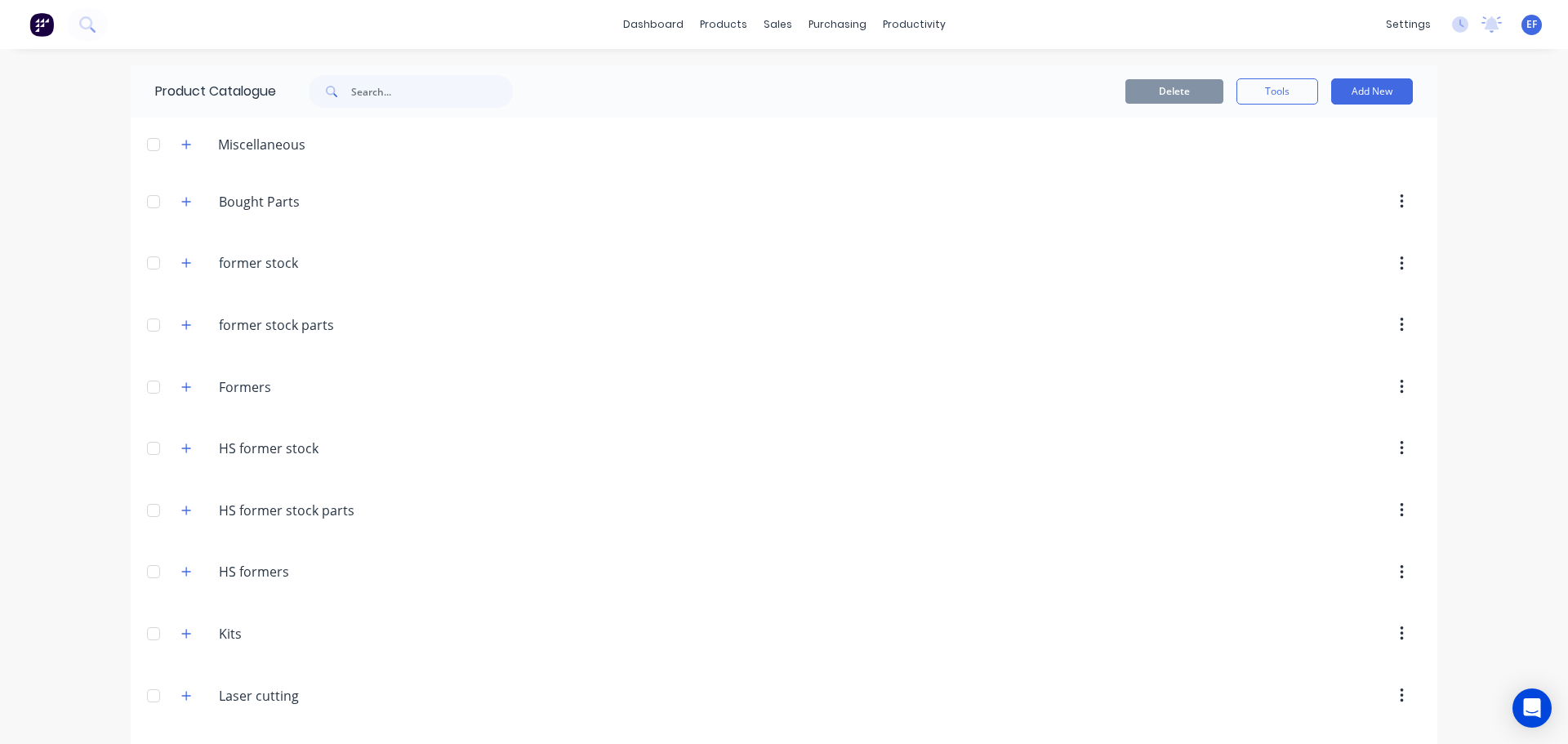
scroll to position [18785, 0]
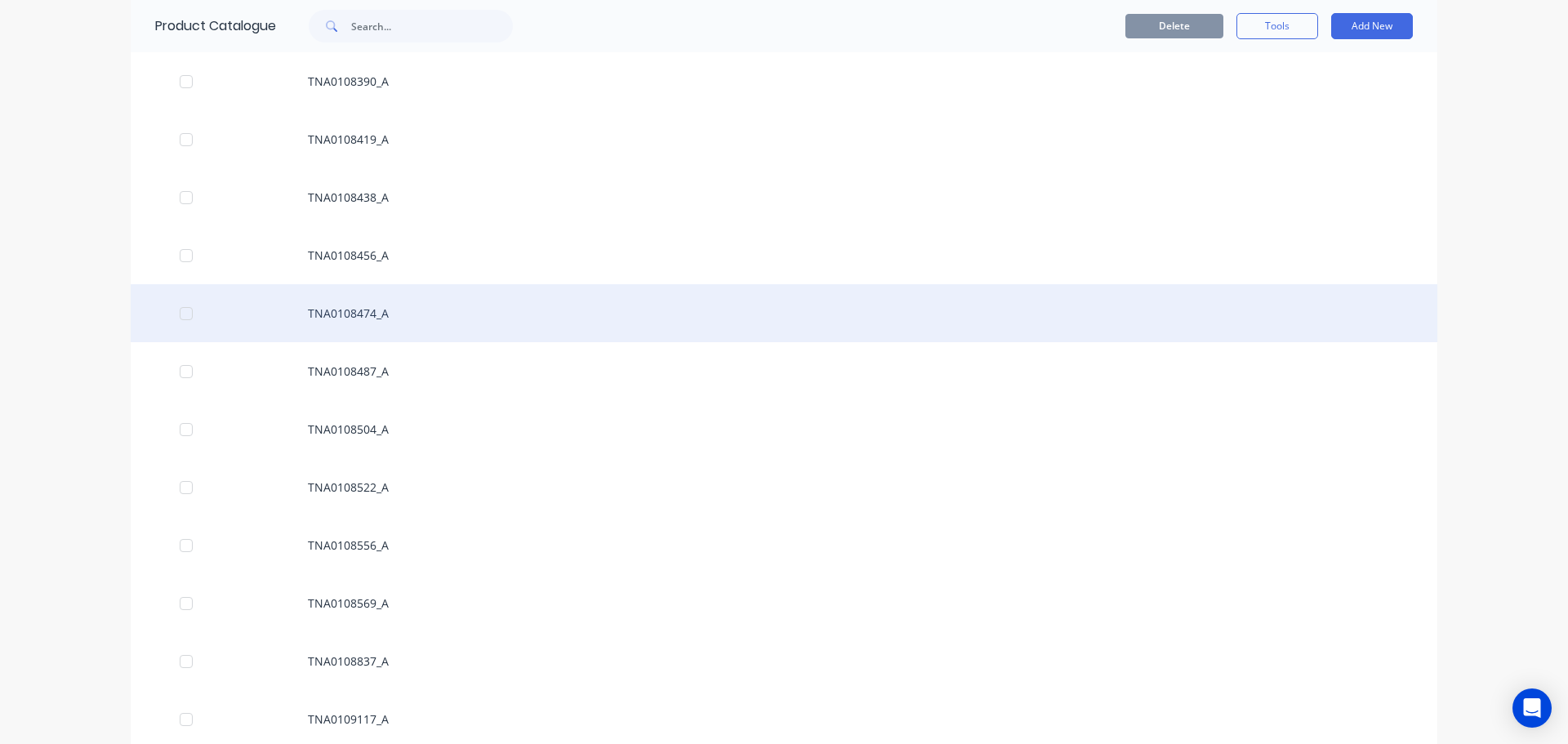
click at [373, 315] on div "TNA0108474_A" at bounding box center [784, 313] width 1307 height 58
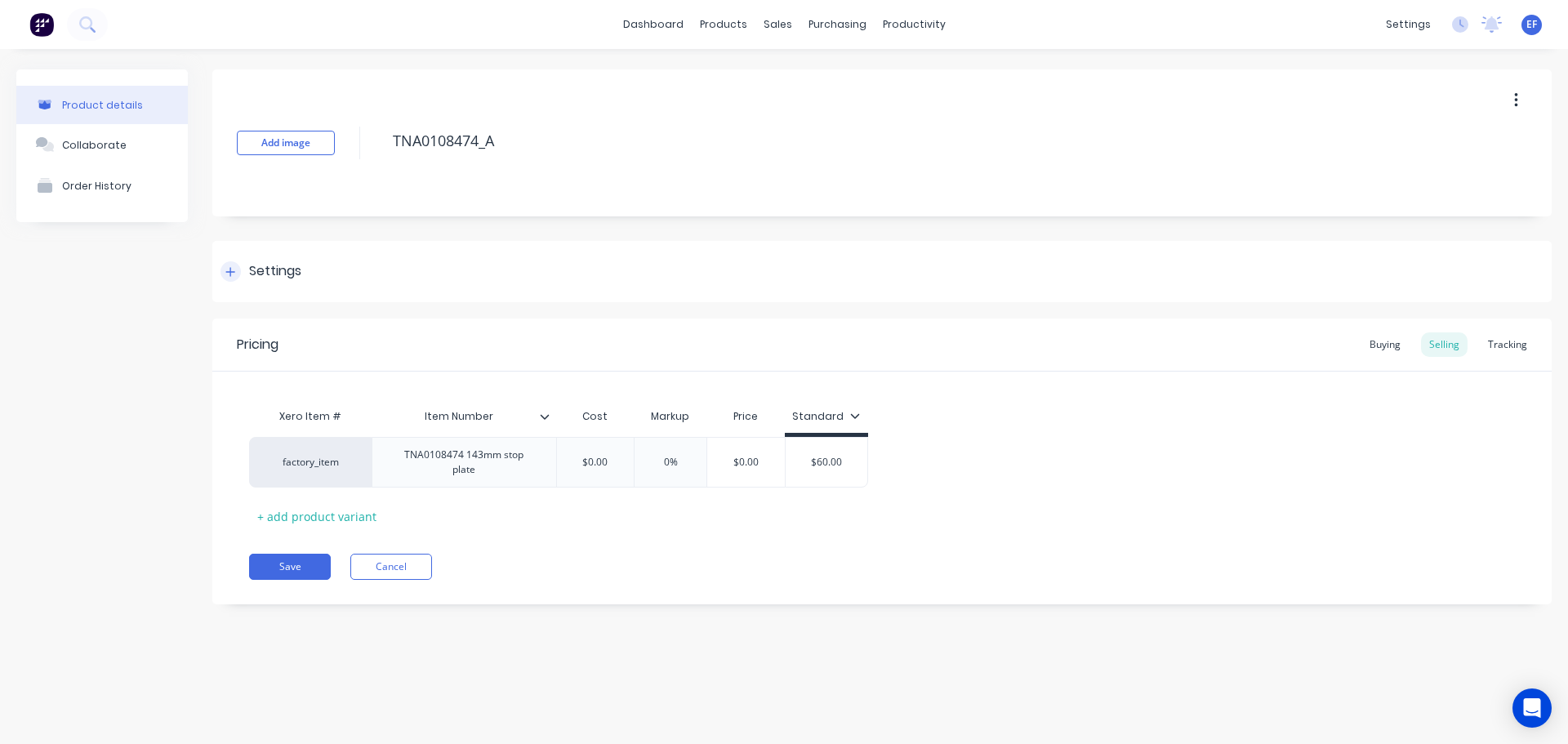
click at [257, 277] on div "Settings" at bounding box center [274, 271] width 52 height 21
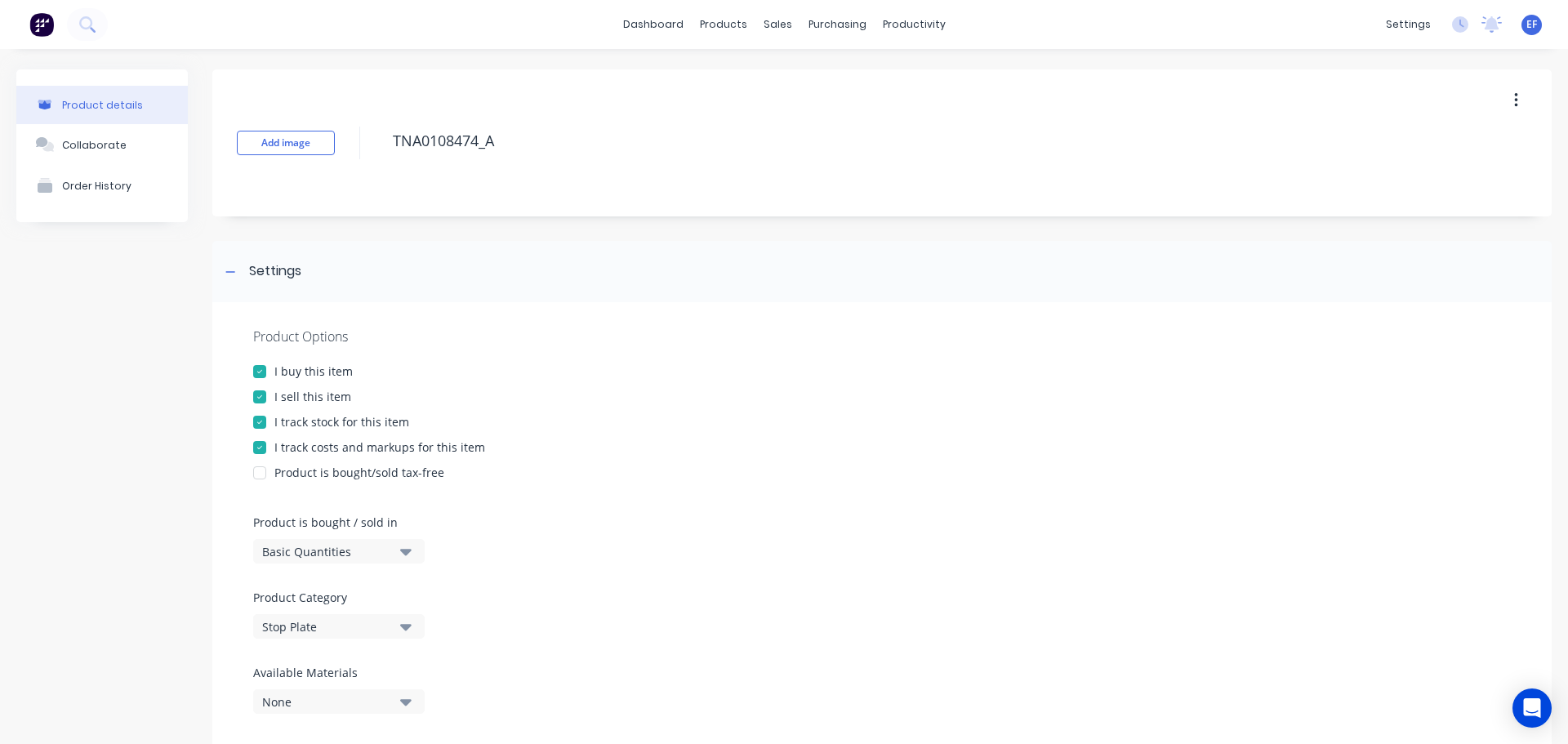
click at [263, 418] on div at bounding box center [260, 422] width 32 height 32
drag, startPoint x: 503, startPoint y: 143, endPoint x: 331, endPoint y: 145, distance: 172.0
click at [331, 145] on div "Add image TNA0108474_A" at bounding box center [882, 143] width 1340 height 147
click at [236, 268] on div at bounding box center [230, 271] width 21 height 21
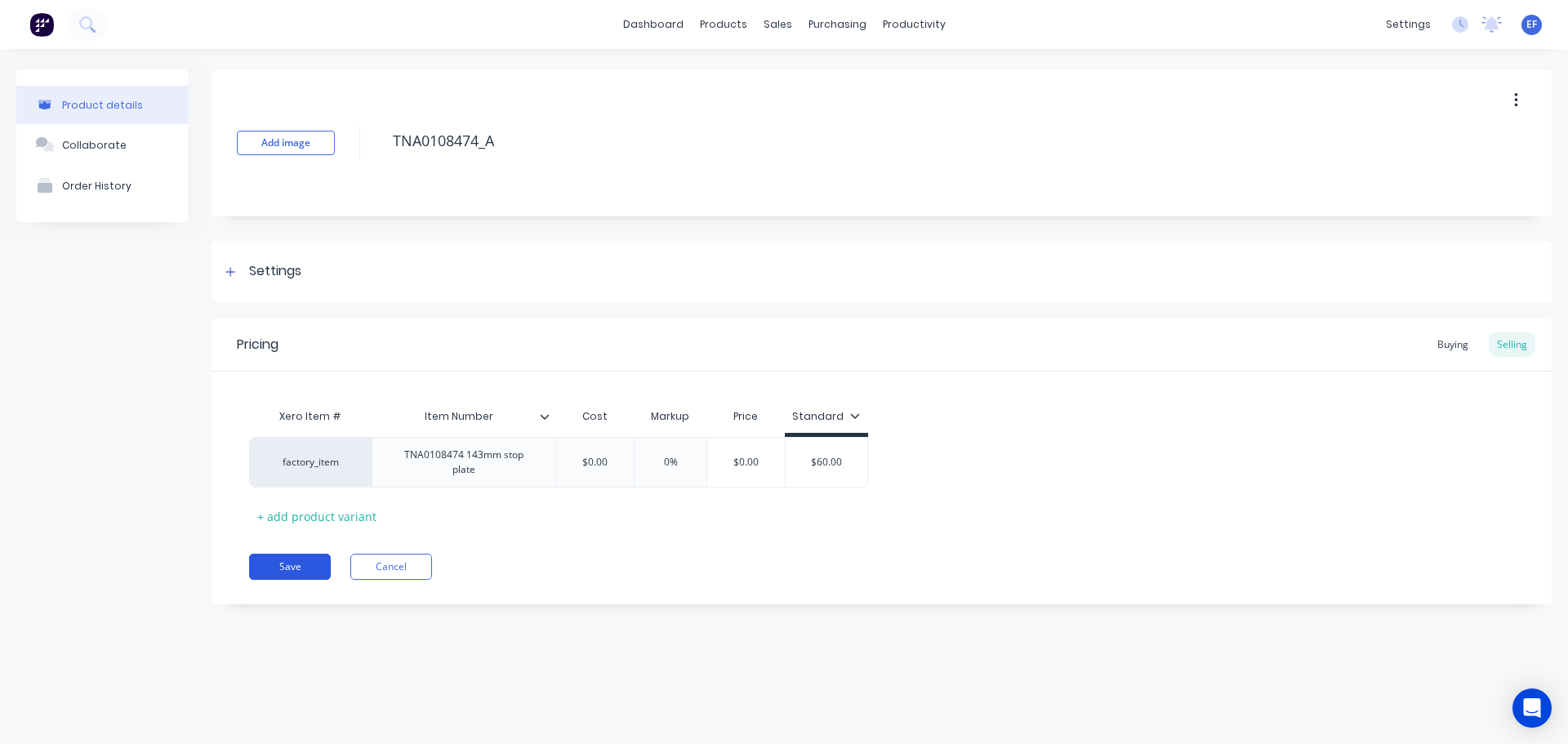
click at [290, 565] on button "Save" at bounding box center [289, 566] width 82 height 27
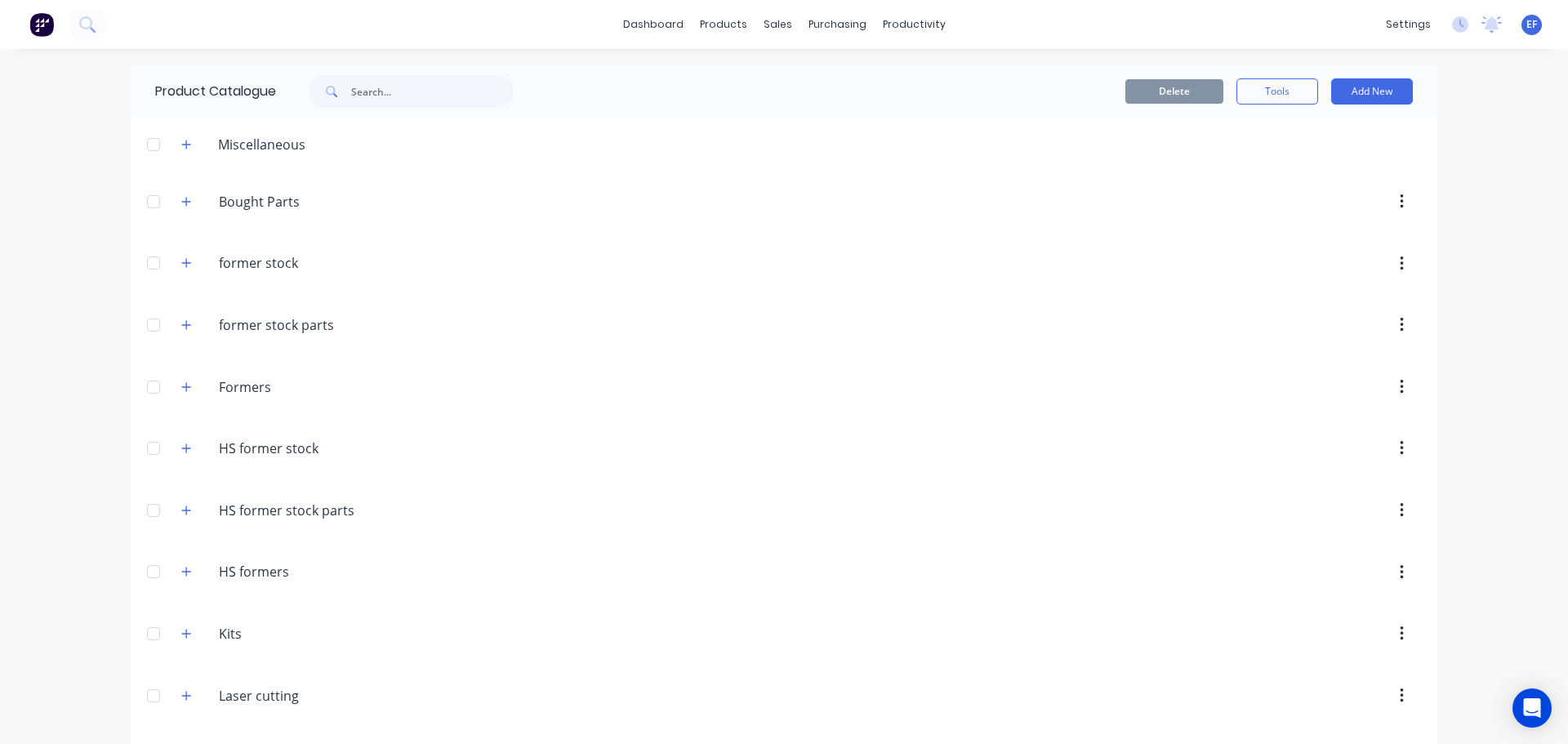
scroll to position [18727, 0]
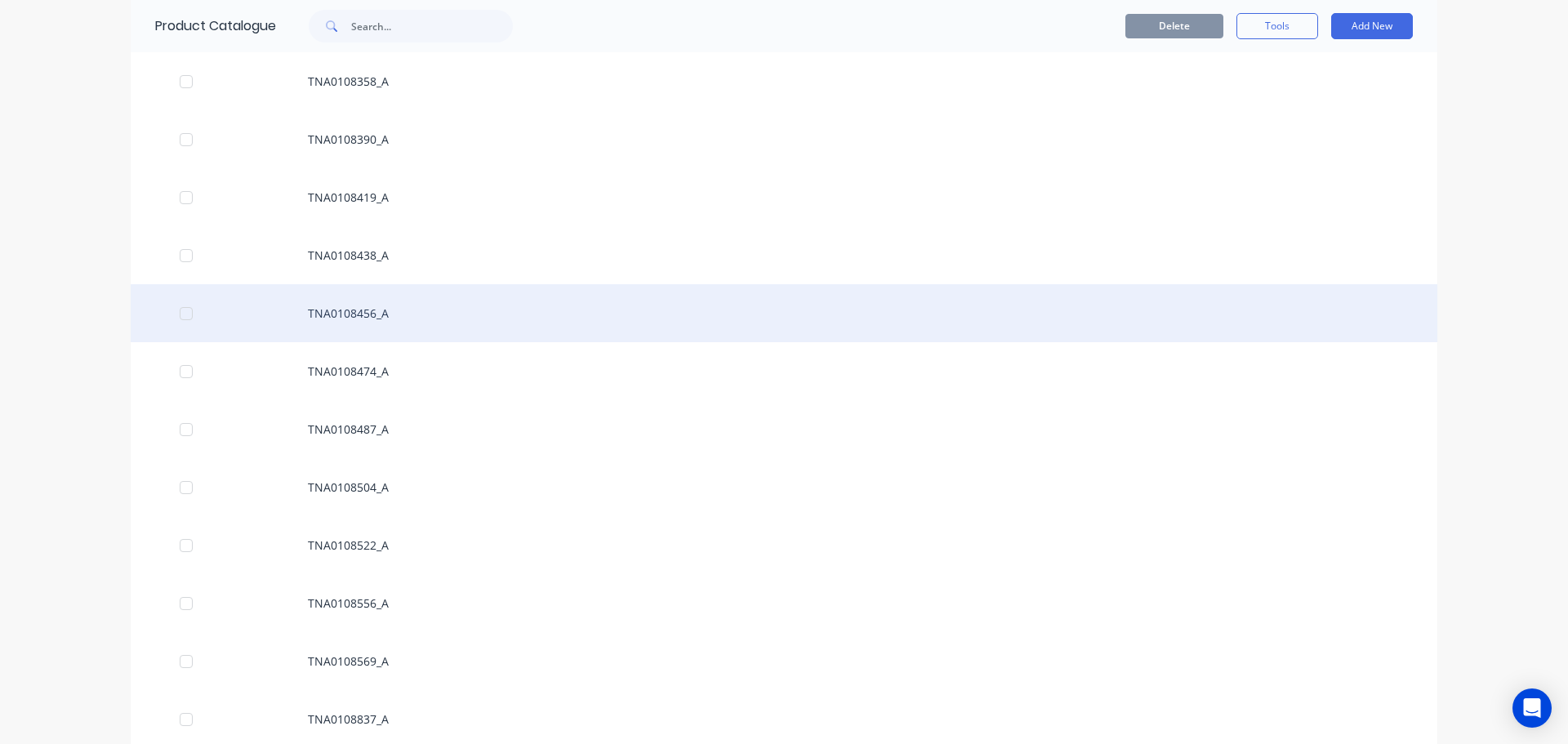
click at [371, 306] on div "TNA0108456_A" at bounding box center [784, 313] width 1307 height 58
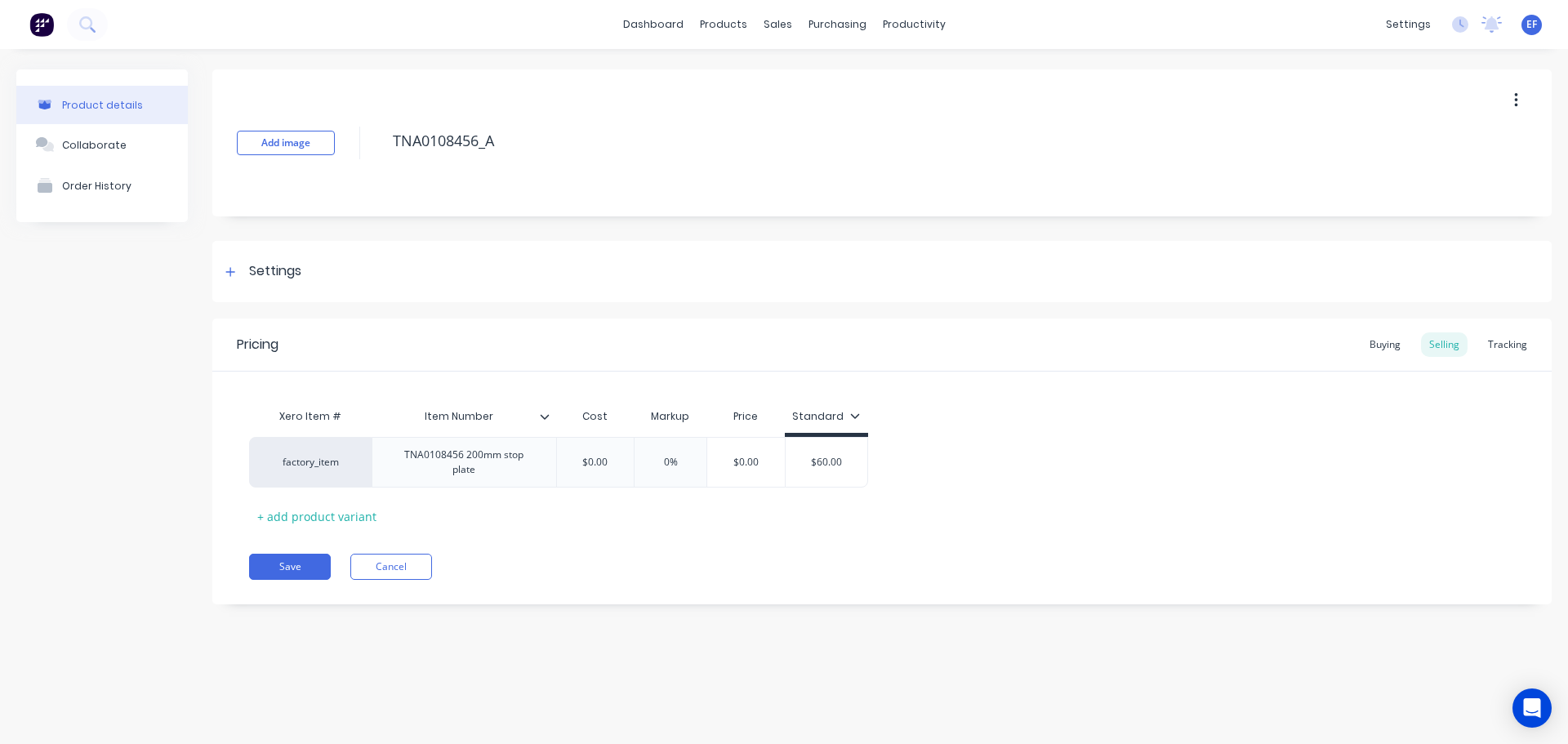
drag, startPoint x: 531, startPoint y: 140, endPoint x: 372, endPoint y: 140, distance: 159.0
click at [372, 140] on div "Add image TNA0108456_A" at bounding box center [882, 143] width 1340 height 147
click at [302, 269] on div "Settings" at bounding box center [882, 271] width 1340 height 61
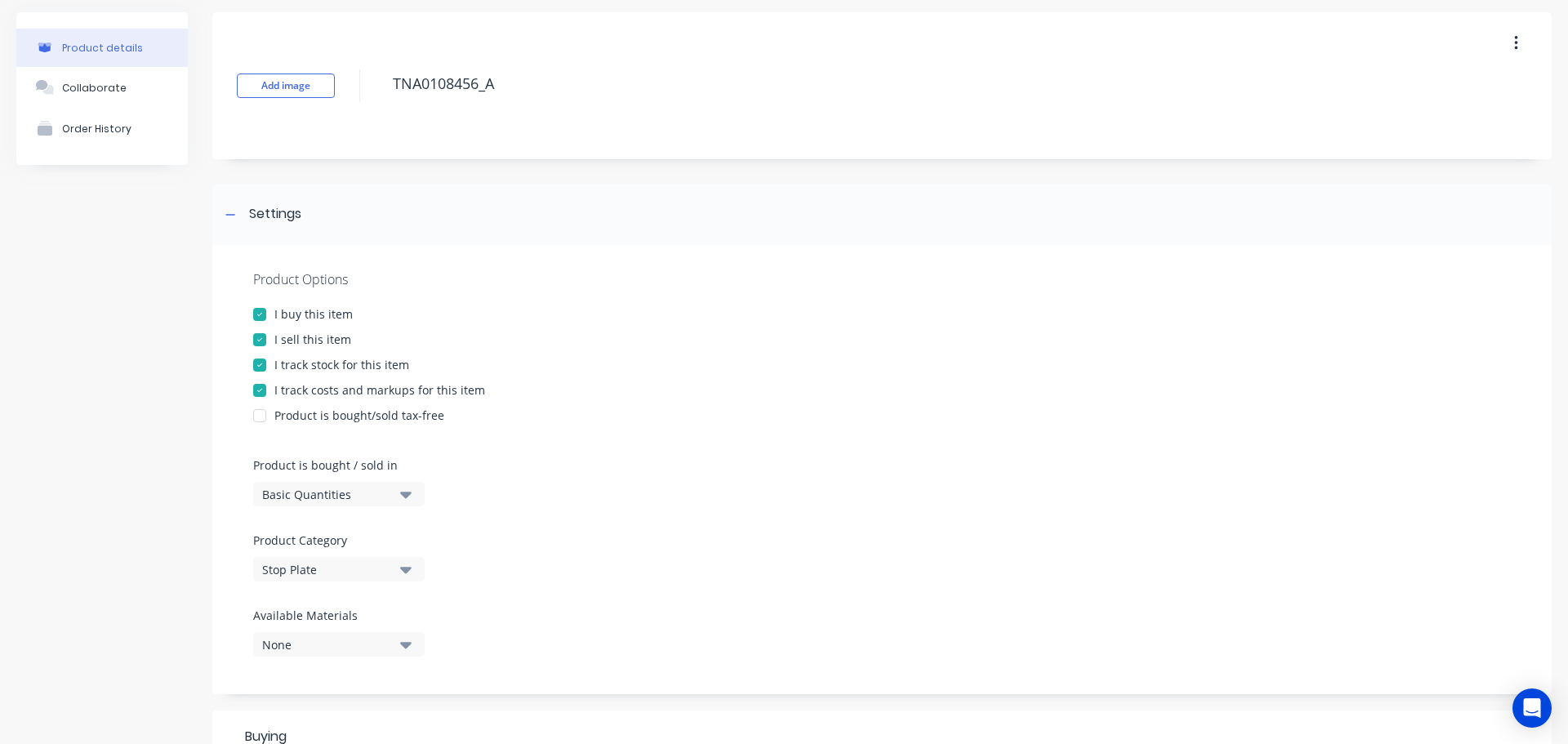
scroll to position [82, 0]
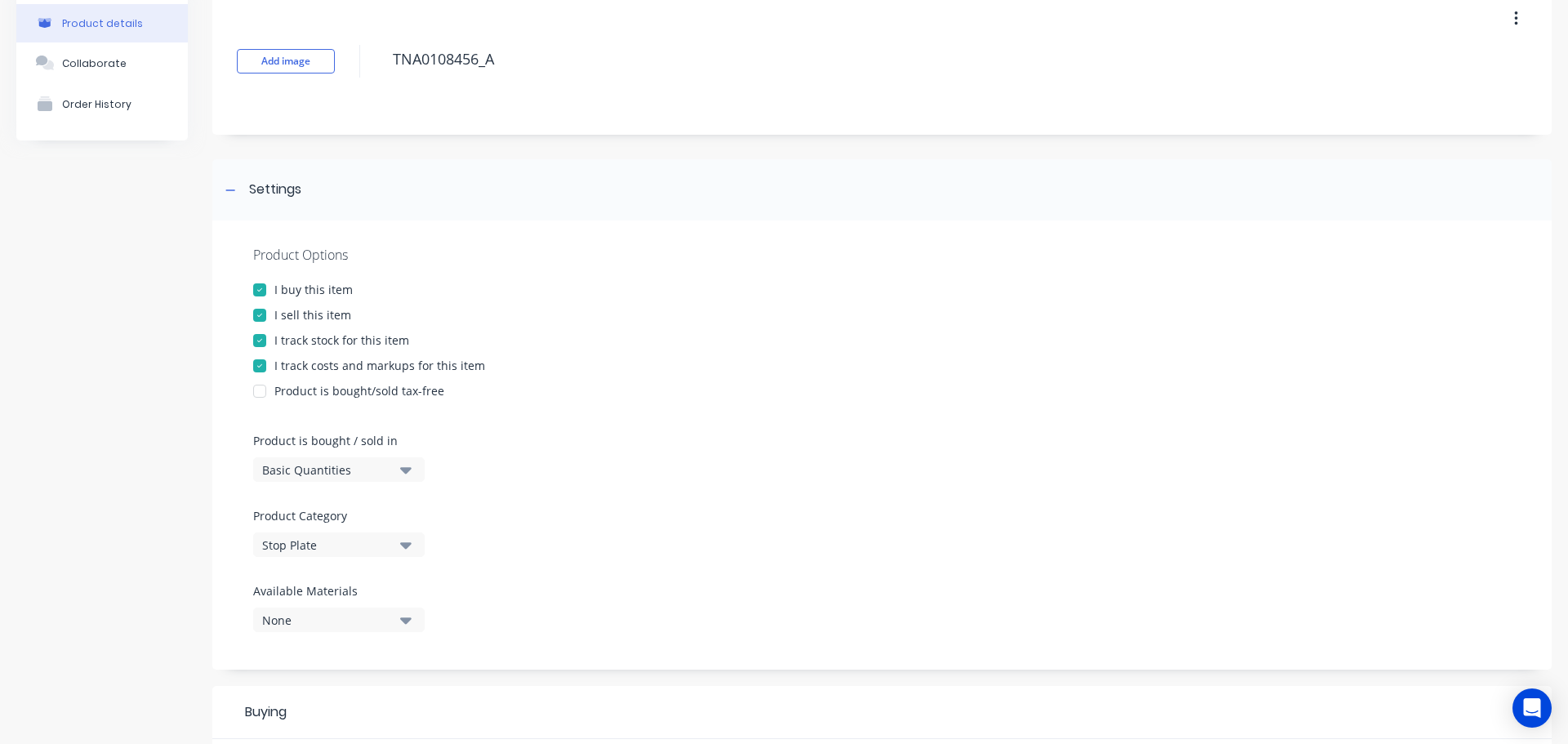
click at [299, 346] on div "I track stock for this item" at bounding box center [341, 339] width 135 height 17
click at [223, 202] on div "Settings" at bounding box center [882, 190] width 1340 height 61
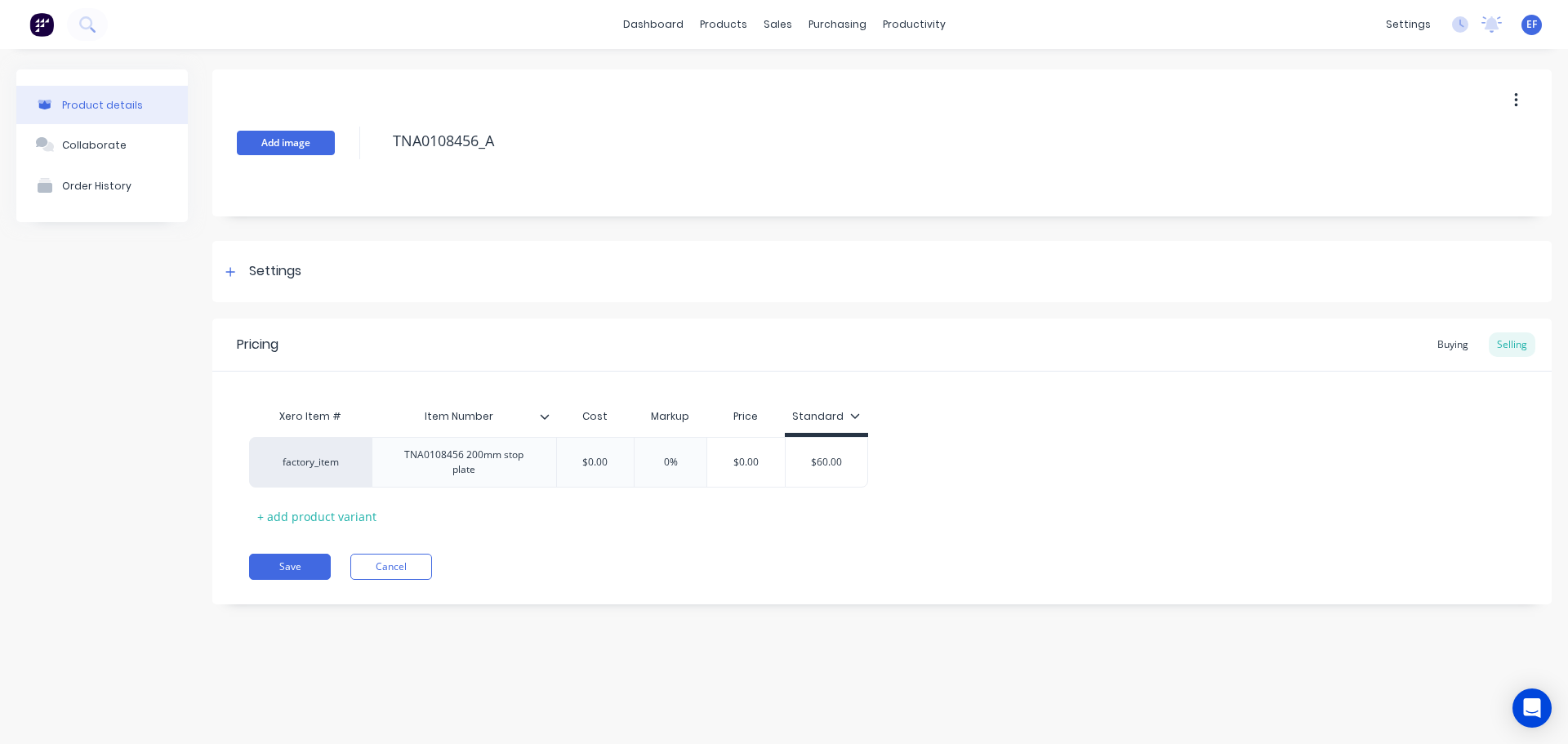
scroll to position [0, 0]
drag, startPoint x: 377, startPoint y: 143, endPoint x: 363, endPoint y: 143, distance: 14.0
click at [363, 143] on div "Add image TNA0108456_A" at bounding box center [882, 143] width 1340 height 147
click at [275, 553] on button "Save" at bounding box center [289, 566] width 82 height 27
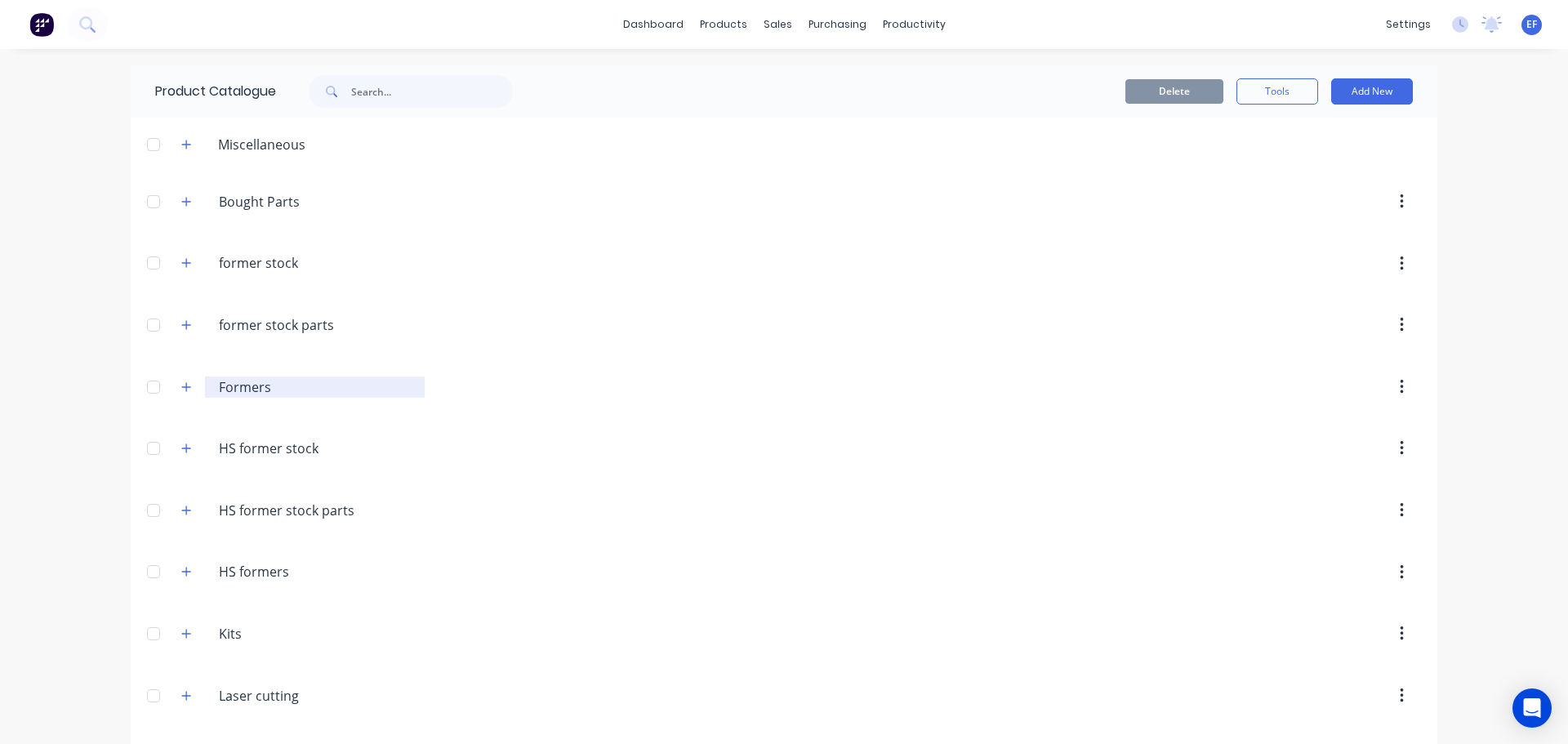
scroll to position [18669, 0]
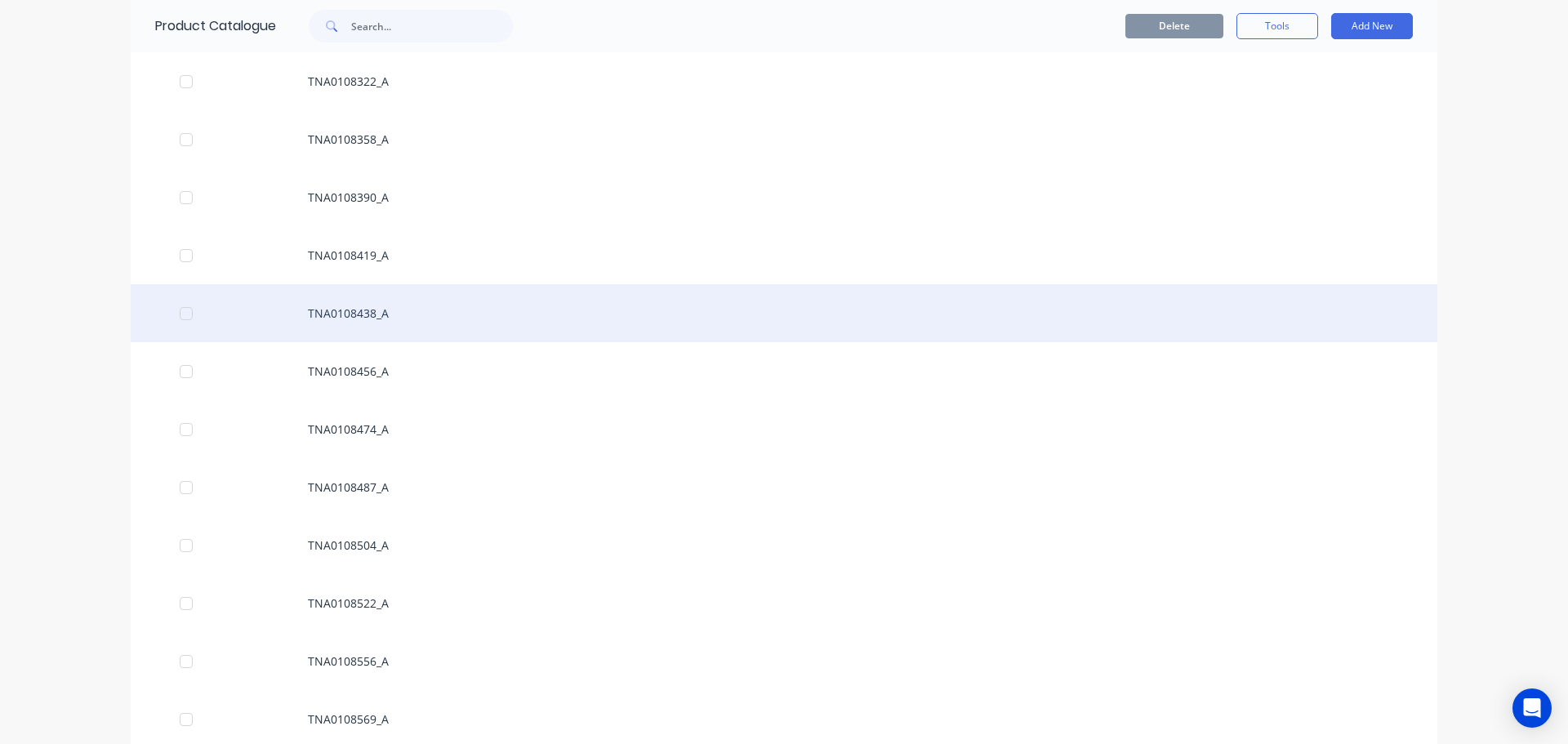
click at [381, 311] on div "TNA0108438_A" at bounding box center [784, 313] width 1307 height 58
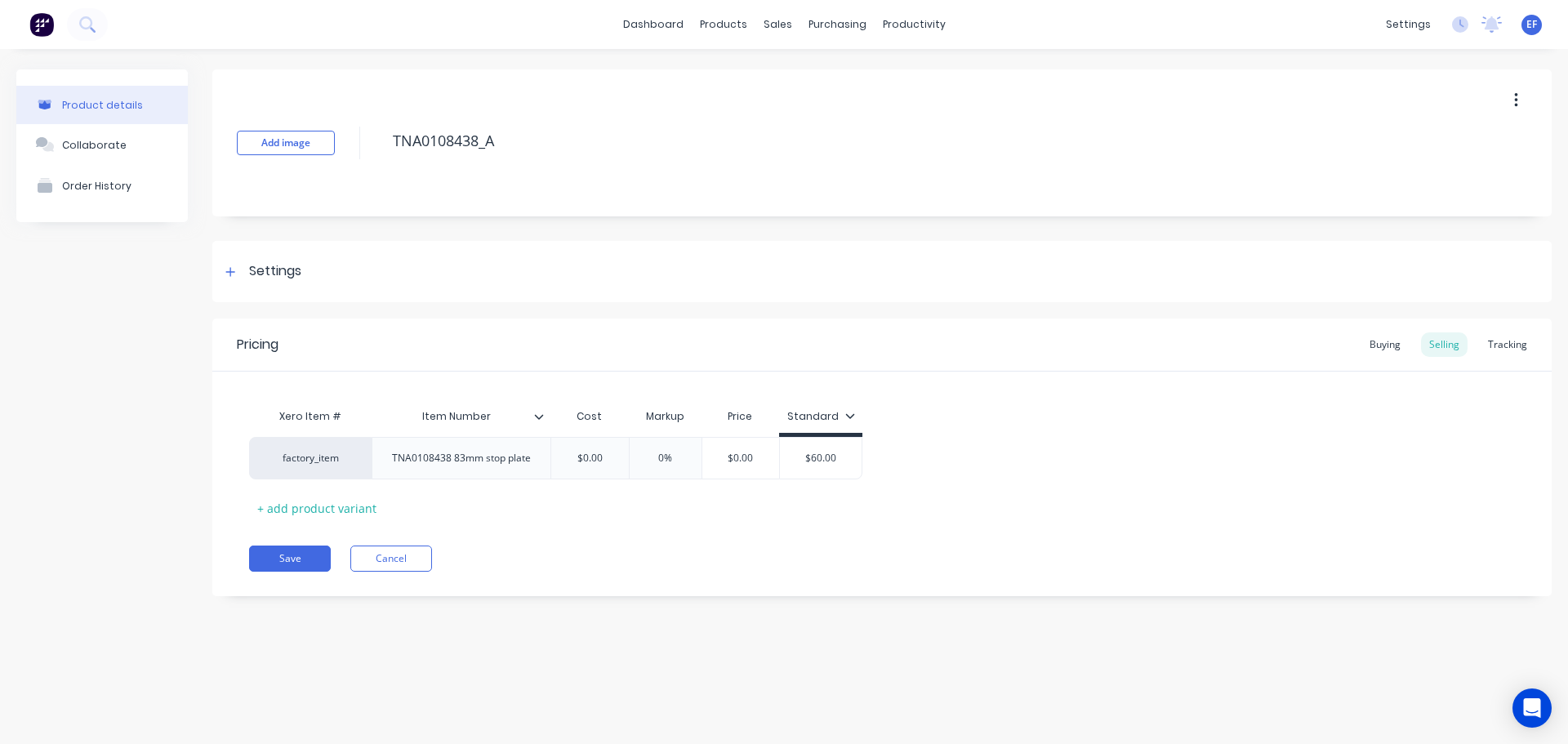
drag, startPoint x: 503, startPoint y: 143, endPoint x: 326, endPoint y: 129, distance: 177.6
click at [326, 129] on div "Add image TNA0108438_A" at bounding box center [882, 143] width 1340 height 147
click at [254, 255] on div "Settings" at bounding box center [882, 271] width 1340 height 61
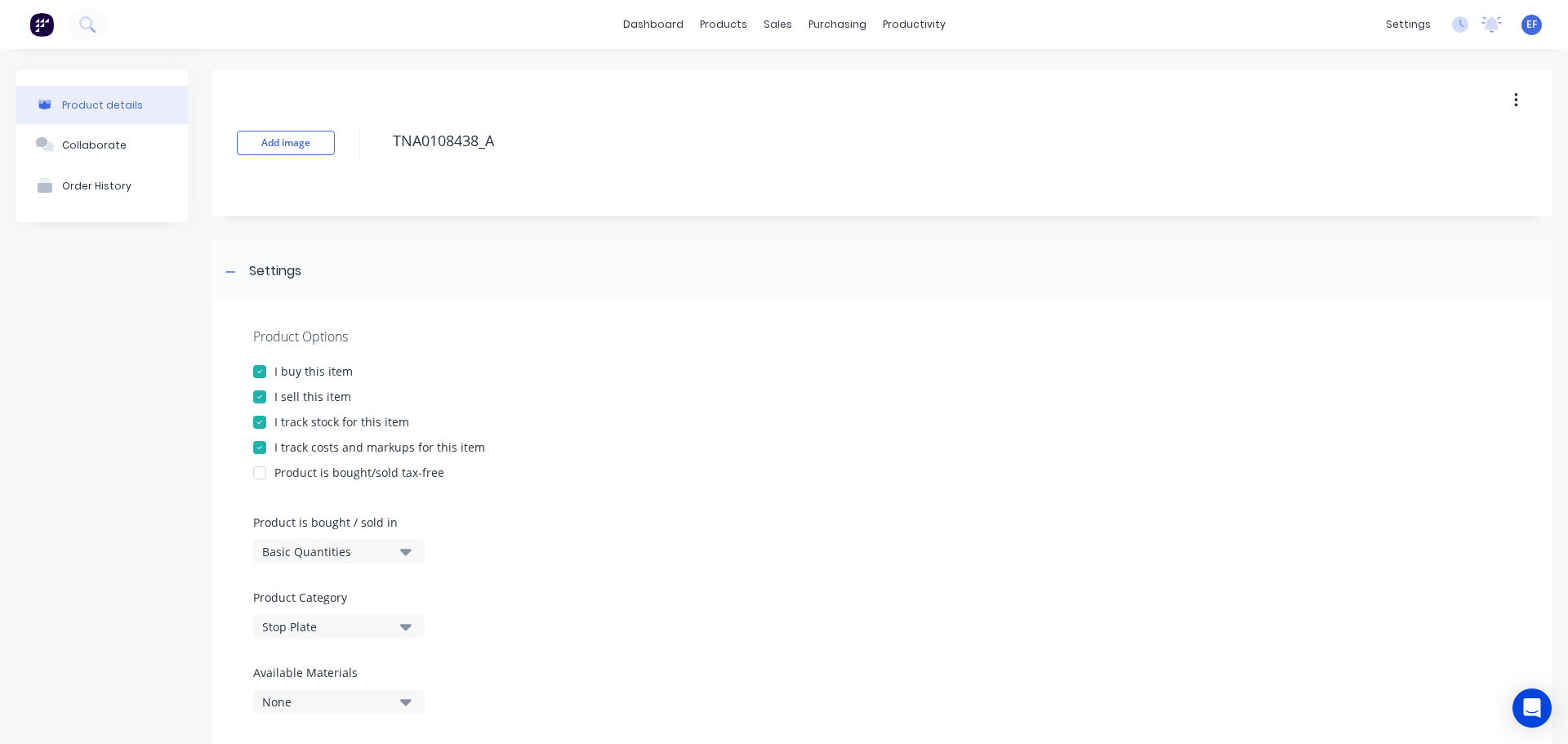
click at [265, 428] on div at bounding box center [260, 422] width 32 height 32
click at [240, 275] on div at bounding box center [230, 271] width 21 height 21
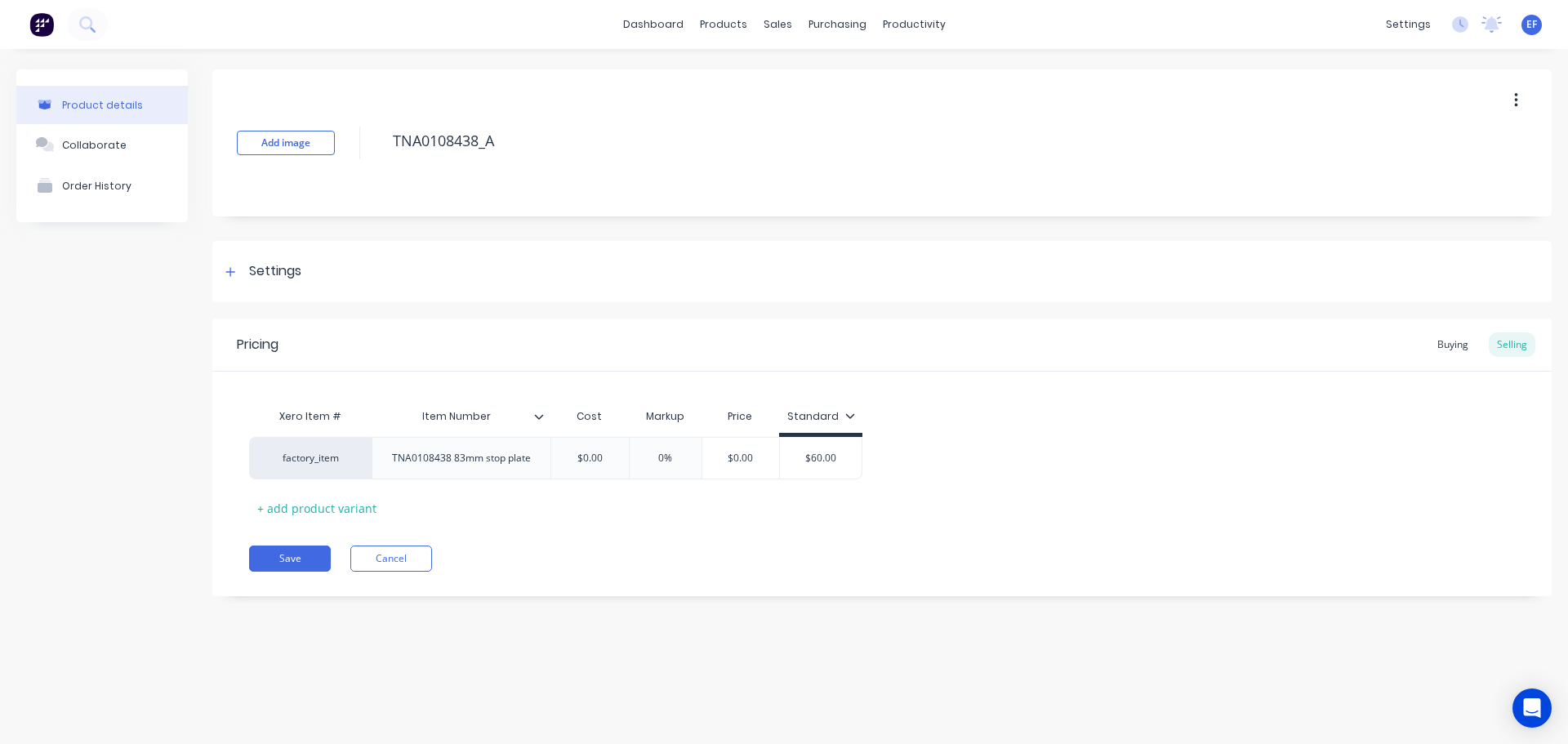
drag, startPoint x: 519, startPoint y: 138, endPoint x: 365, endPoint y: 143, distance: 154.1
click at [365, 143] on div "Add image TNA0108438_A" at bounding box center [882, 143] width 1340 height 147
drag, startPoint x: 263, startPoint y: 568, endPoint x: 268, endPoint y: 561, distance: 8.6
click at [263, 568] on button "Save" at bounding box center [289, 558] width 82 height 27
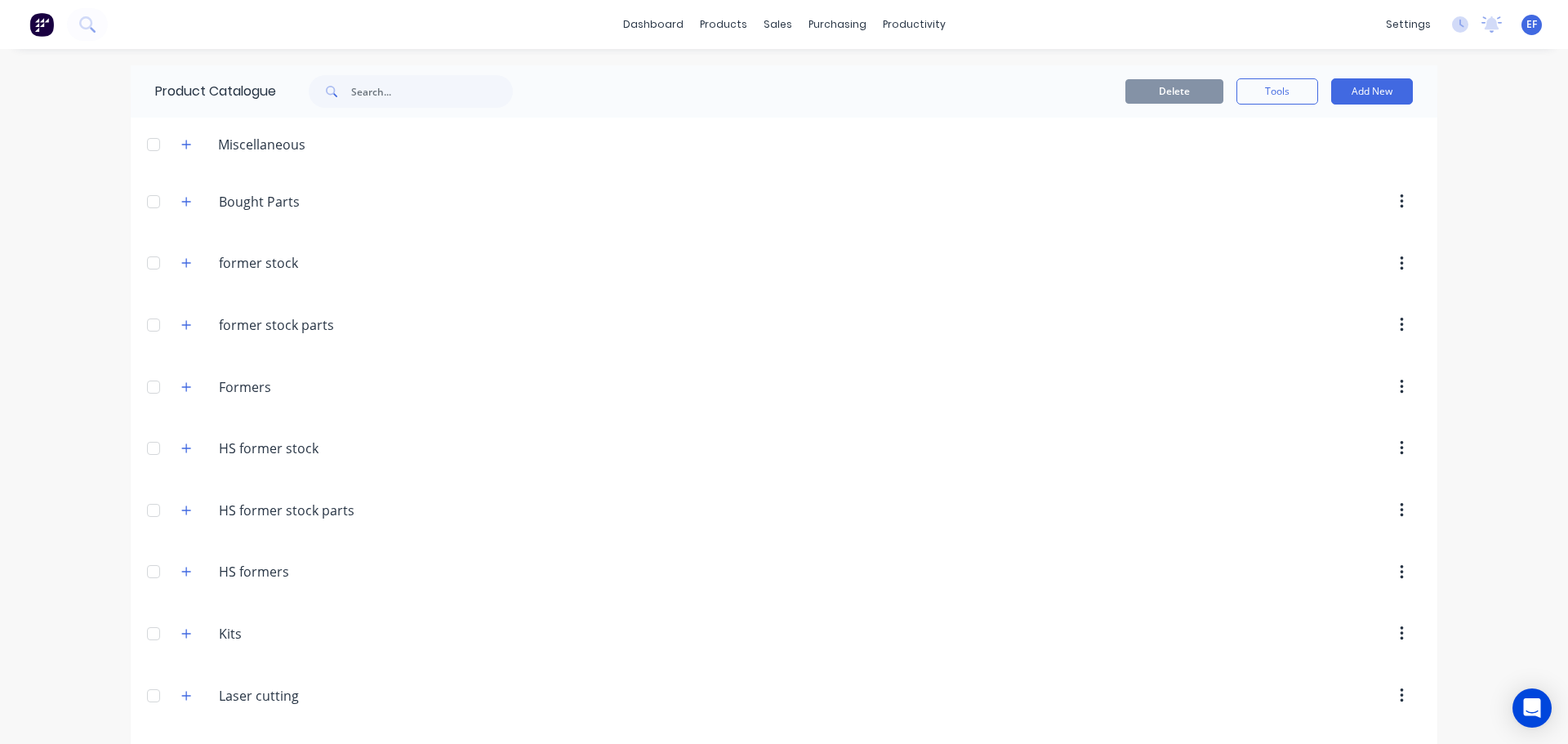
scroll to position [18611, 0]
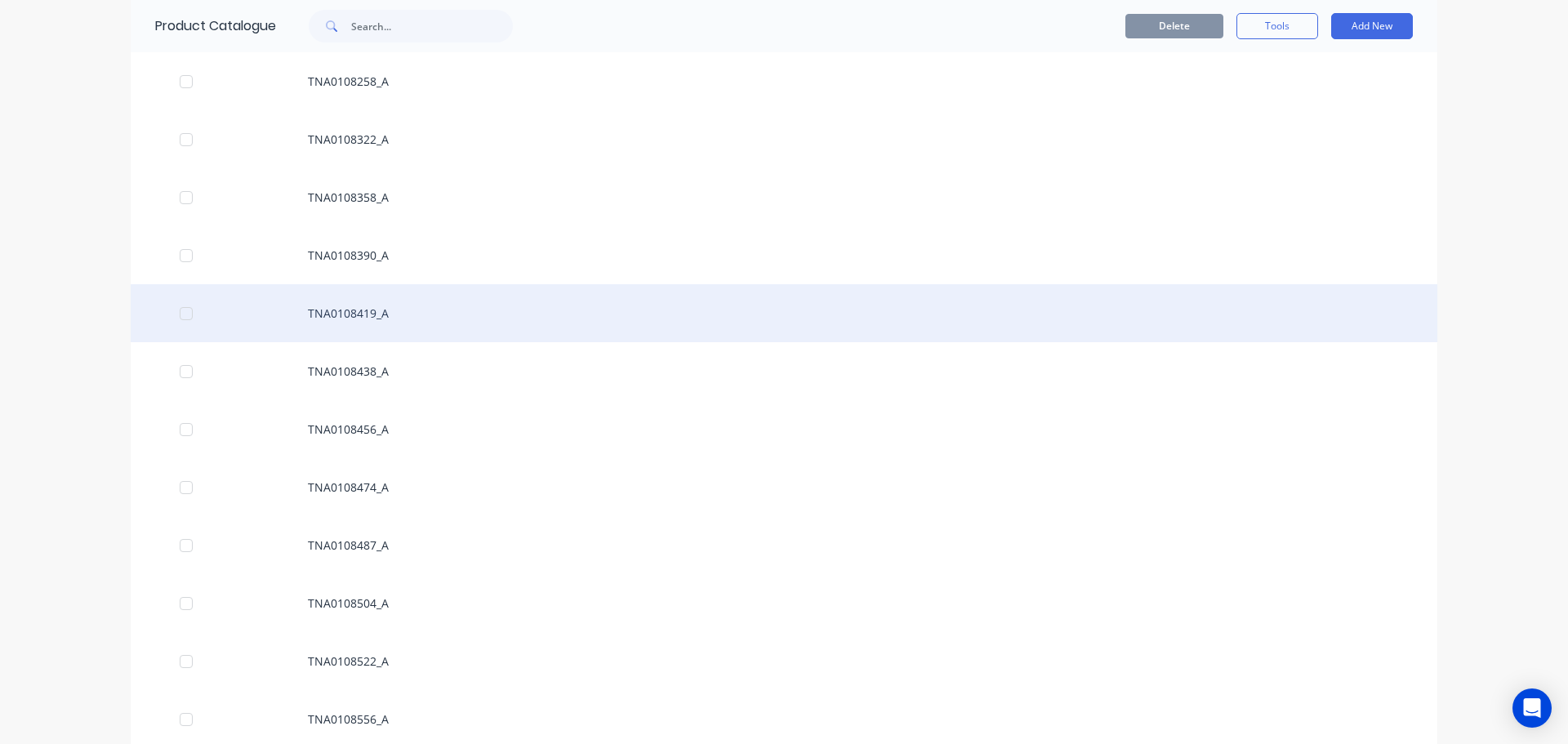
click at [335, 307] on div "TNA0108419_A" at bounding box center [784, 313] width 1307 height 58
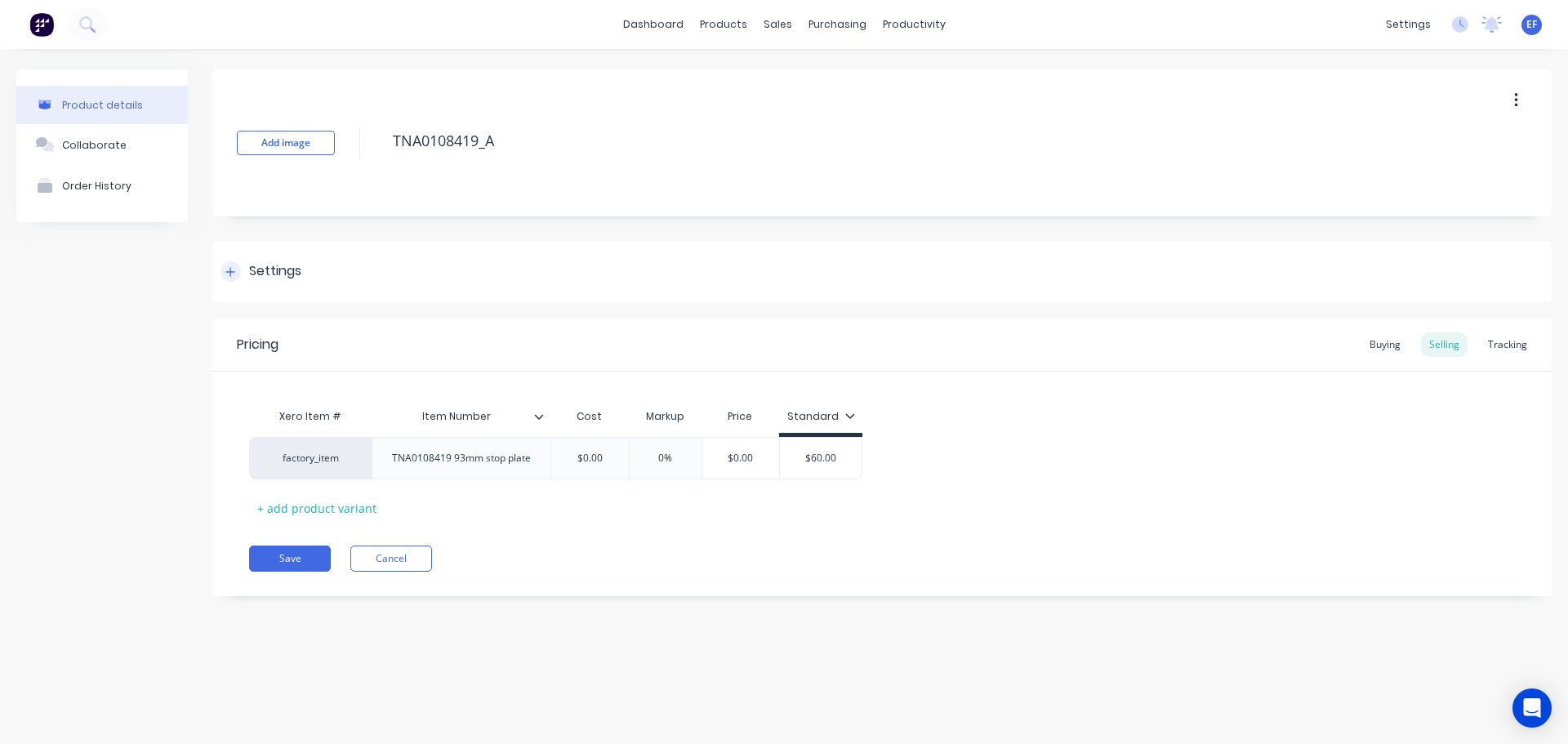
click at [259, 265] on div "Settings" at bounding box center [274, 271] width 52 height 21
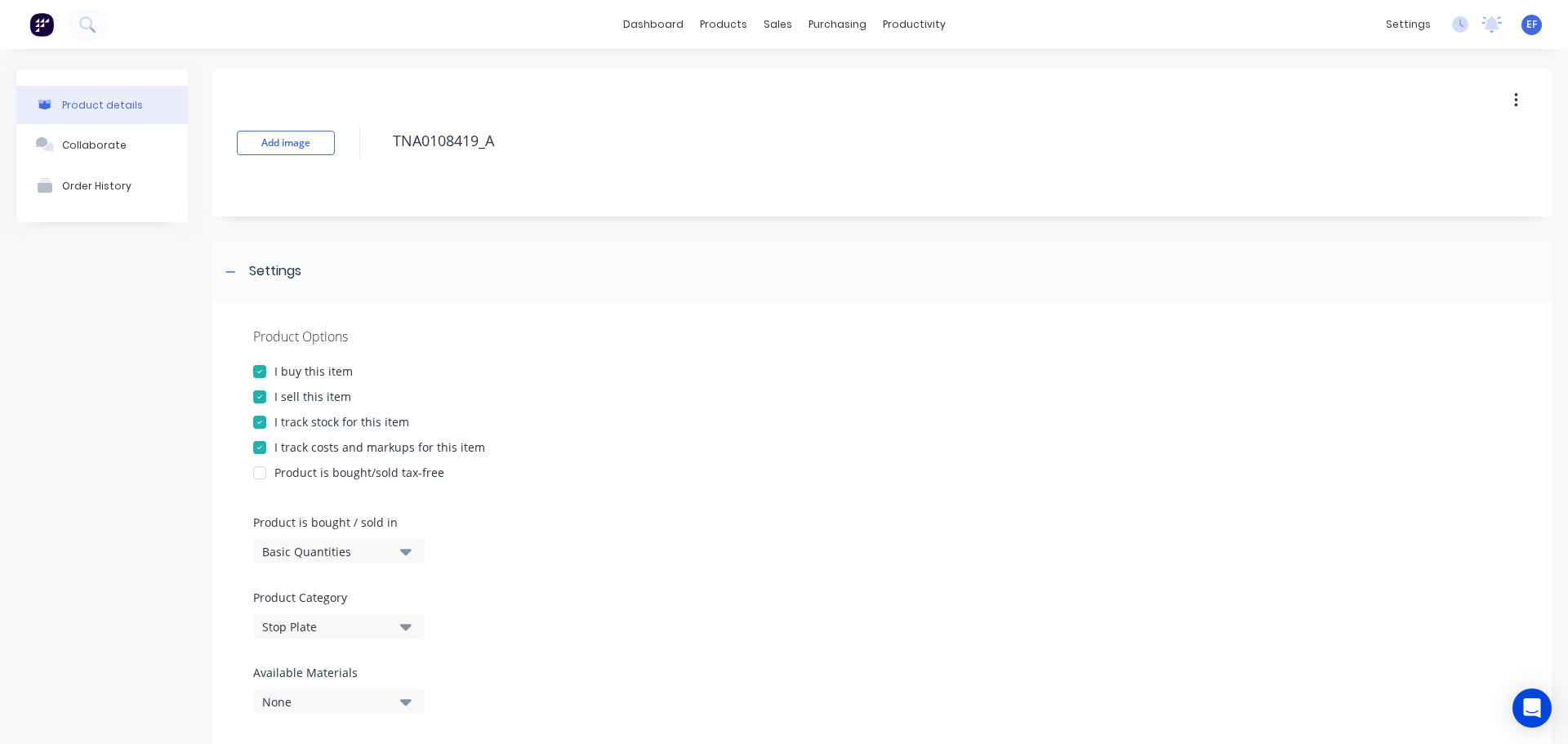
click at [283, 424] on div "I track stock for this item" at bounding box center [341, 421] width 135 height 17
click at [246, 274] on div "Settings" at bounding box center [261, 271] width 81 height 21
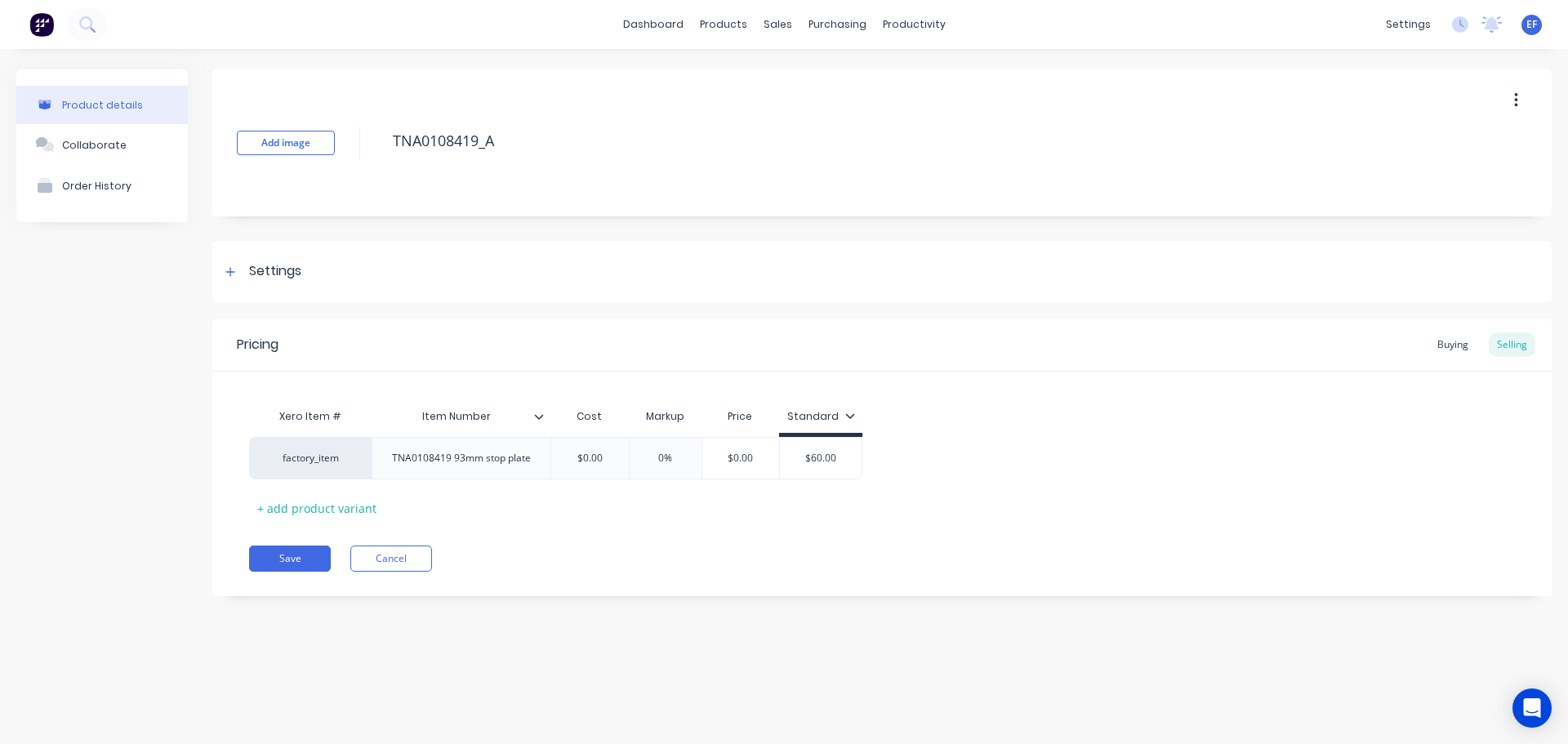
drag, startPoint x: 517, startPoint y: 143, endPoint x: 299, endPoint y: 128, distance: 218.5
click at [299, 128] on div "Add image TNA0108419_A" at bounding box center [882, 143] width 1340 height 147
paste textarea "38"
type textarea "x"
type textarea "TNA0108438_A"
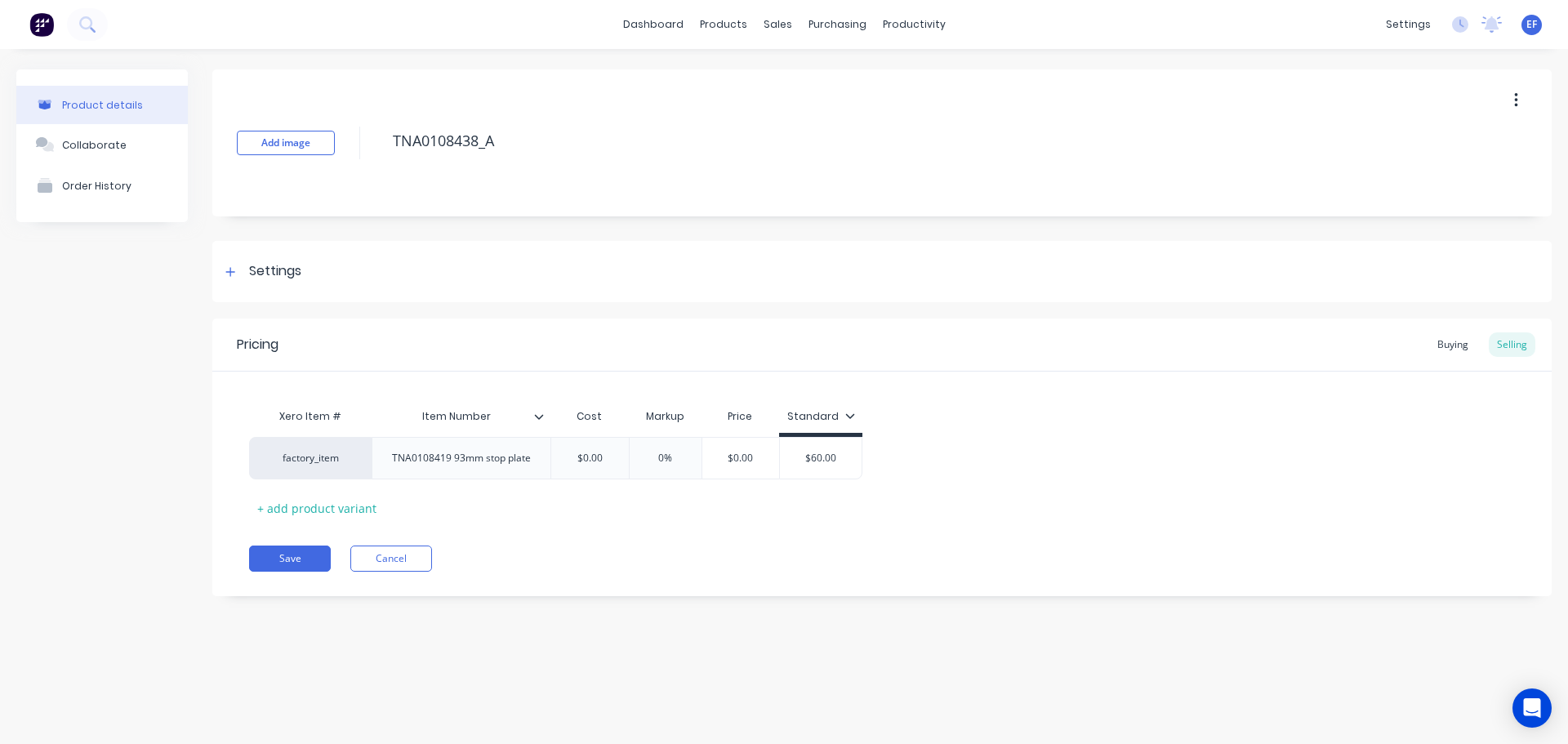
type textarea "x"
type textarea "TNA0108419_A"
click at [274, 275] on div "Settings" at bounding box center [274, 271] width 52 height 21
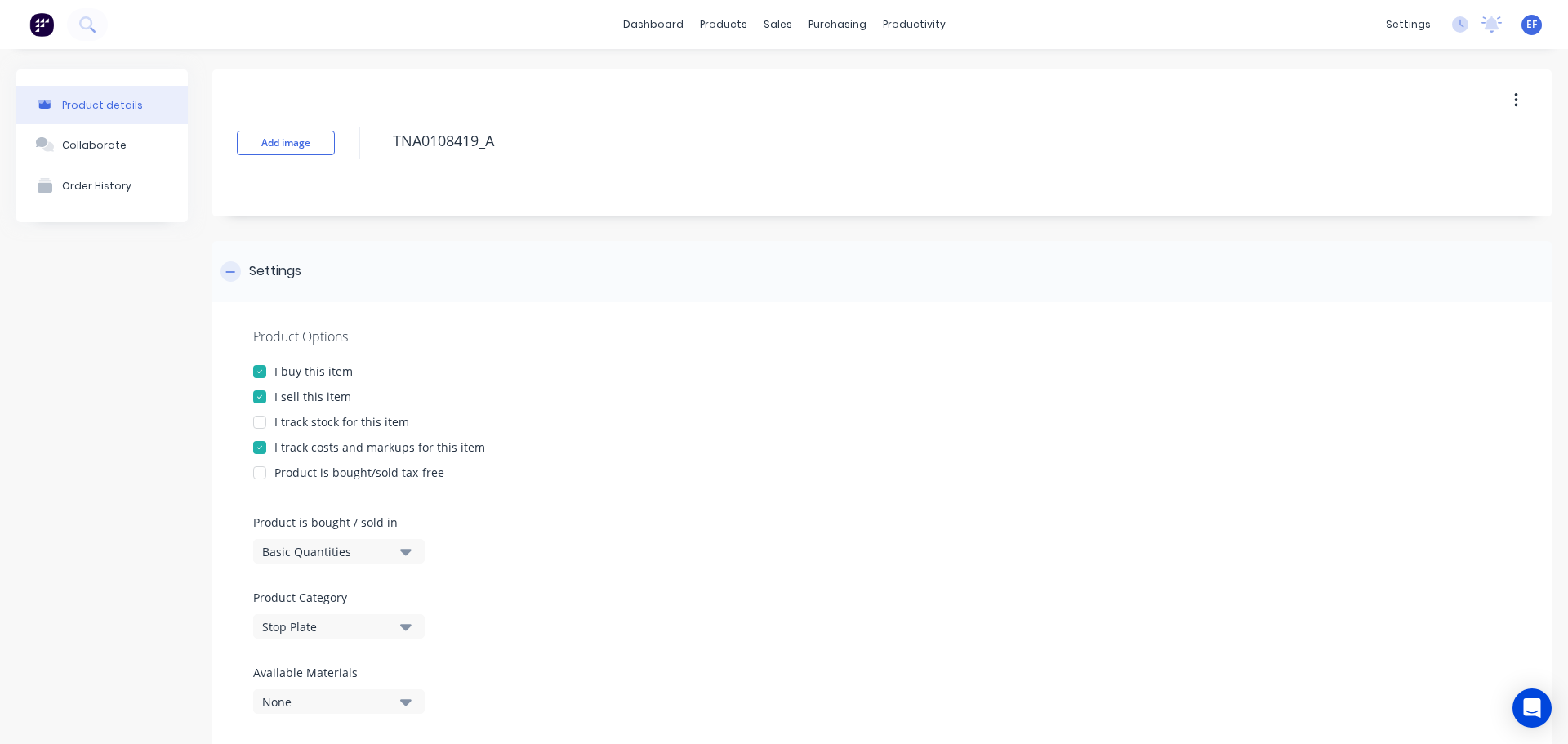
click at [248, 263] on div "Settings" at bounding box center [261, 271] width 81 height 21
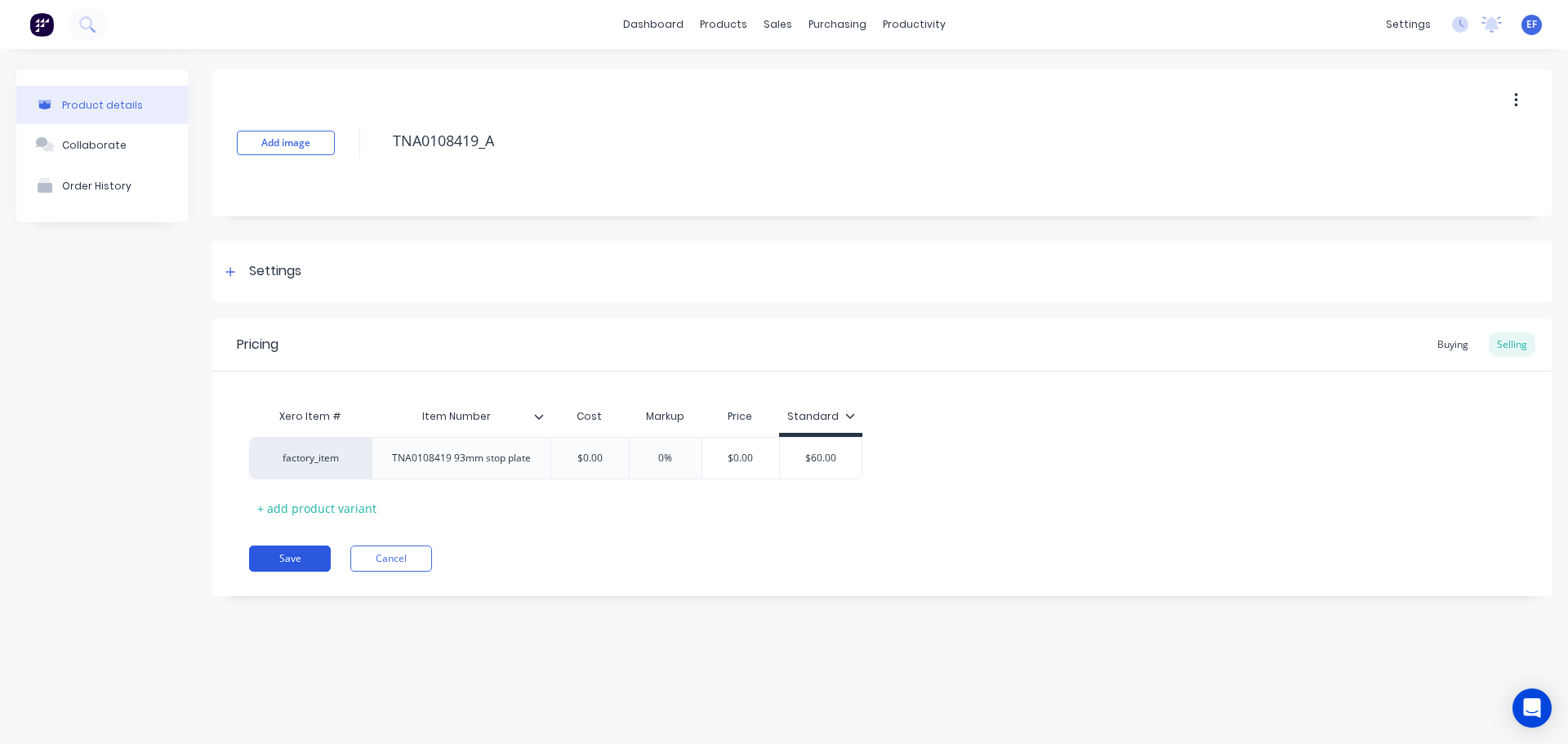
click at [284, 567] on button "Save" at bounding box center [289, 558] width 82 height 27
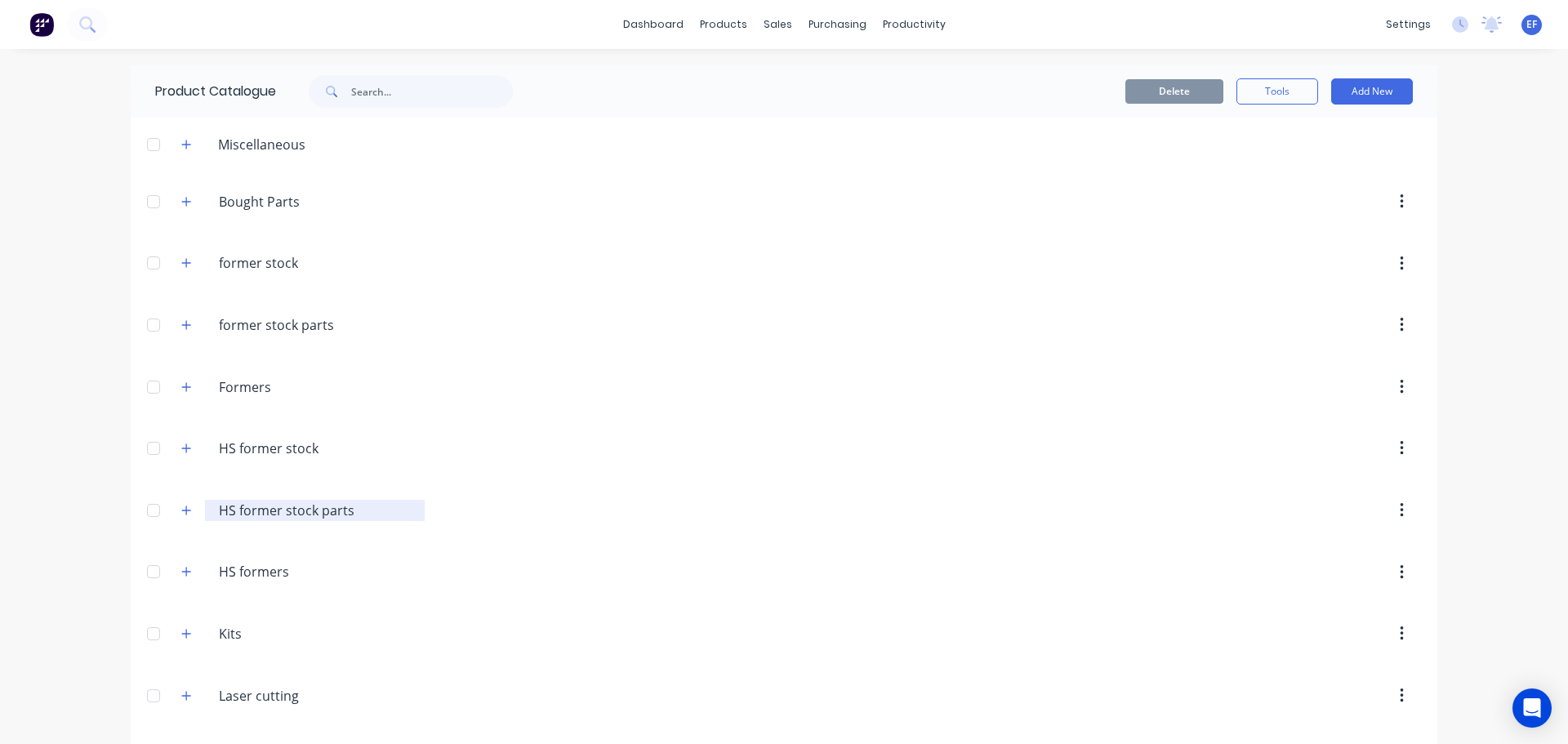
scroll to position [18553, 0]
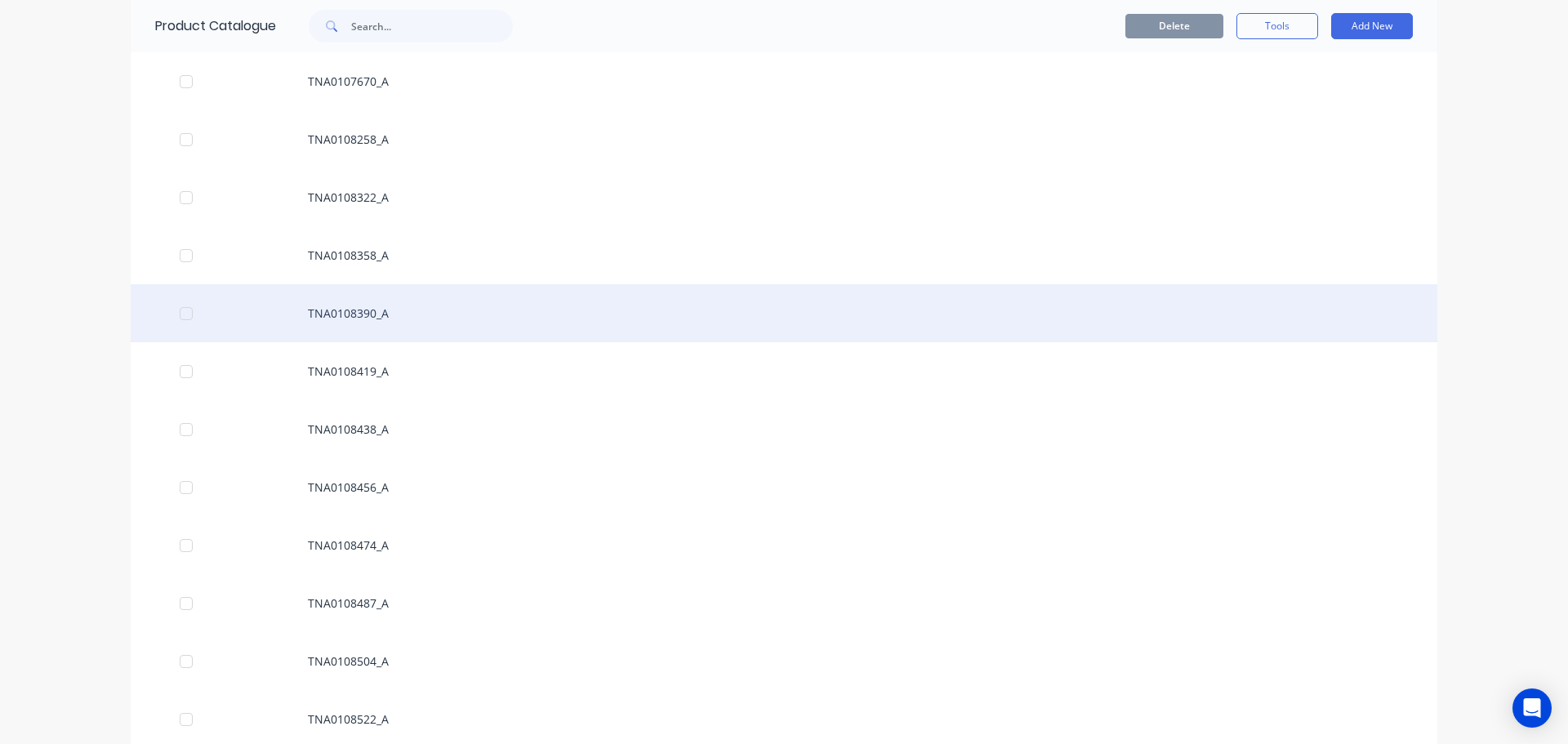
click at [397, 323] on div "TNA0108390_A" at bounding box center [784, 313] width 1307 height 58
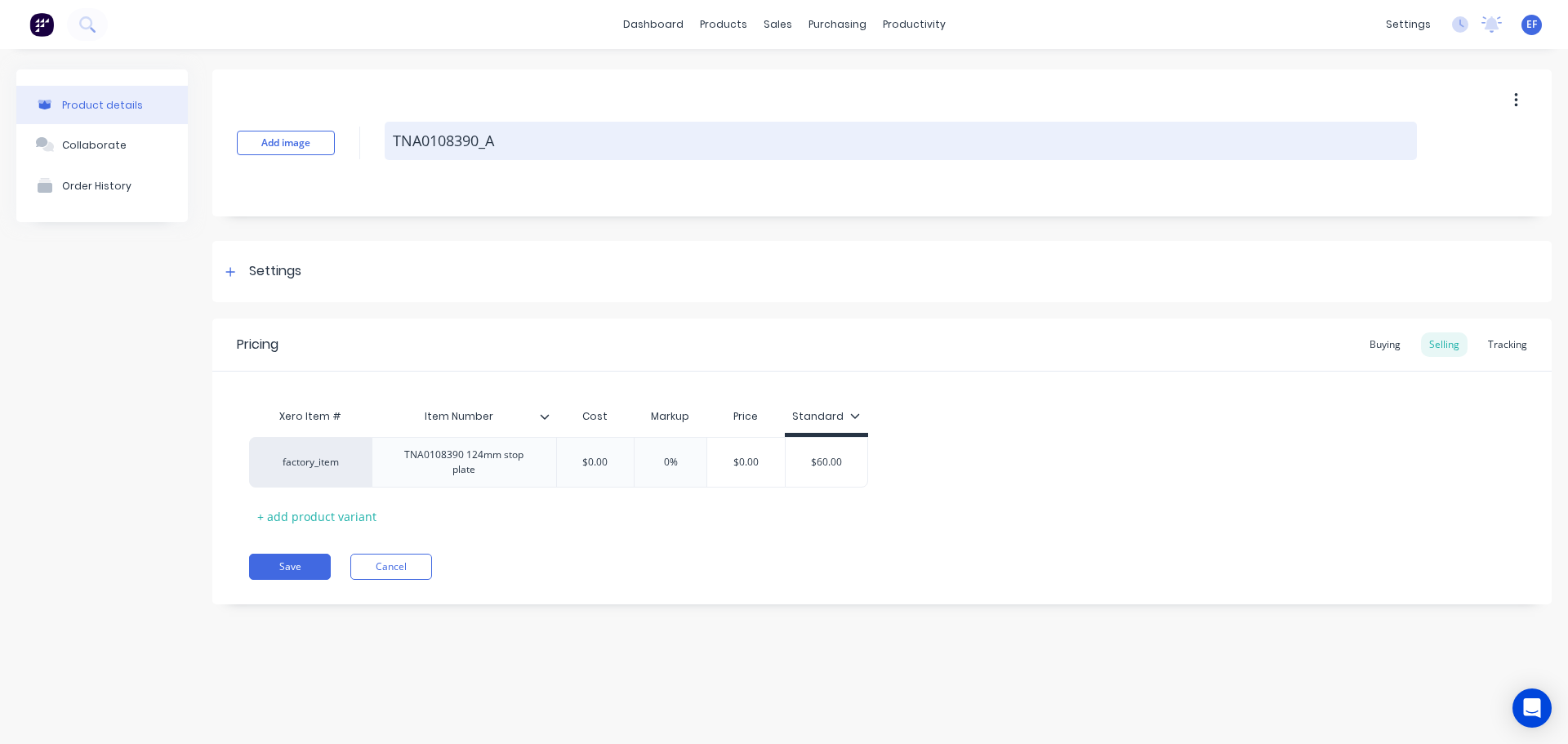
drag, startPoint x: 515, startPoint y: 151, endPoint x: 387, endPoint y: 143, distance: 128.2
click at [387, 143] on textarea "TNA0108390_A" at bounding box center [900, 141] width 1032 height 38
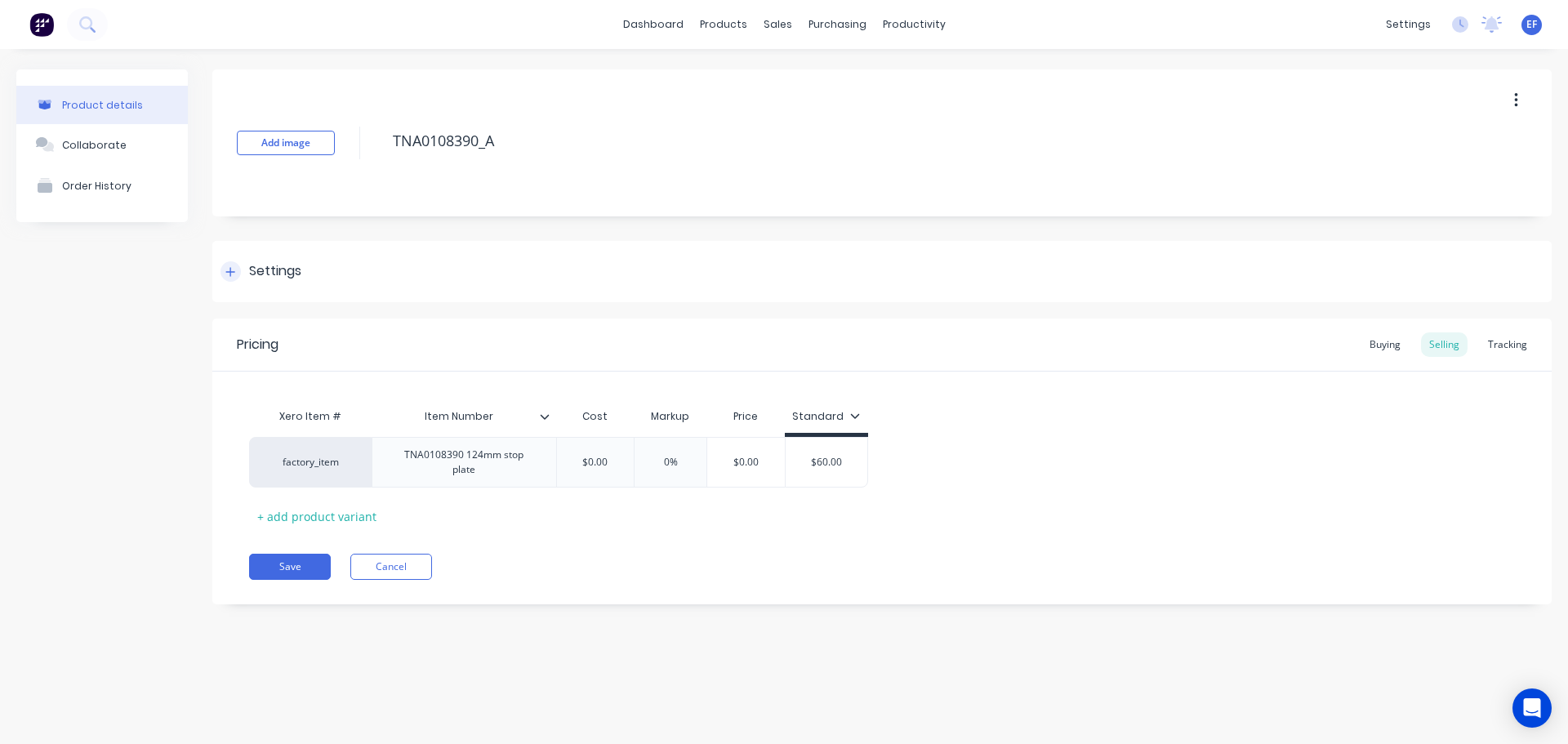
click at [255, 264] on div "Settings" at bounding box center [274, 271] width 52 height 21
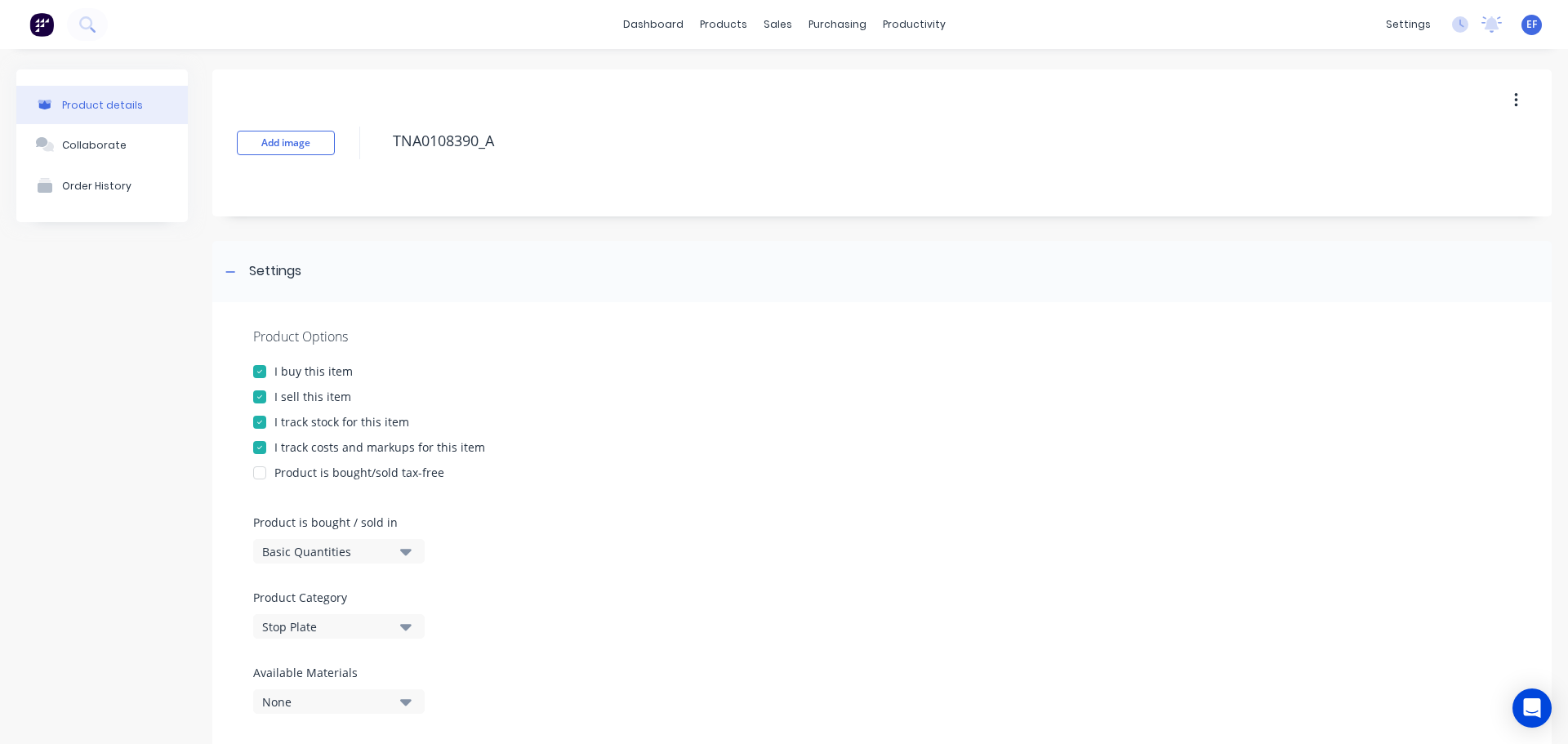
click at [270, 426] on div at bounding box center [260, 422] width 32 height 32
click at [230, 272] on icon at bounding box center [230, 271] width 9 height 1
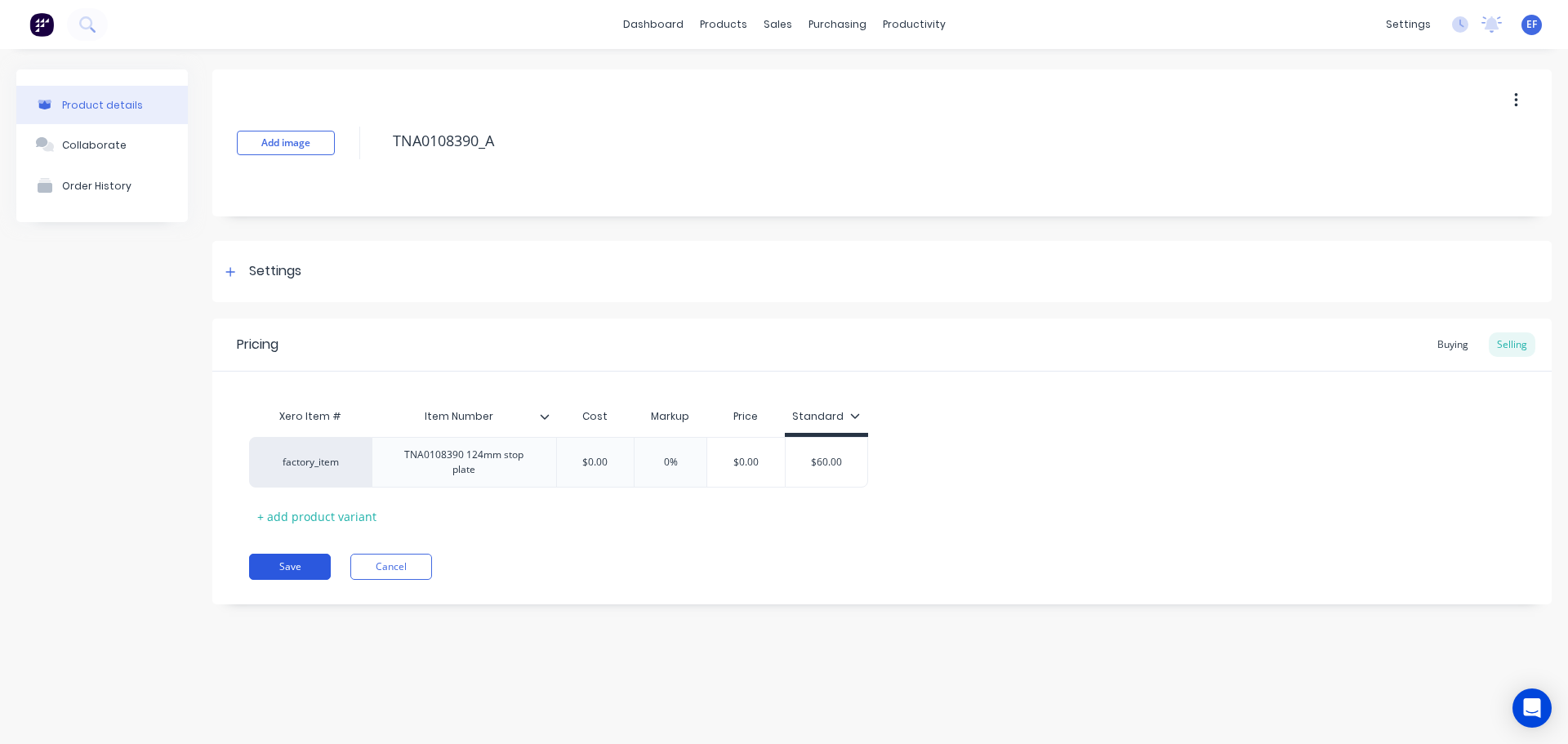
click at [287, 555] on button "Save" at bounding box center [289, 566] width 82 height 27
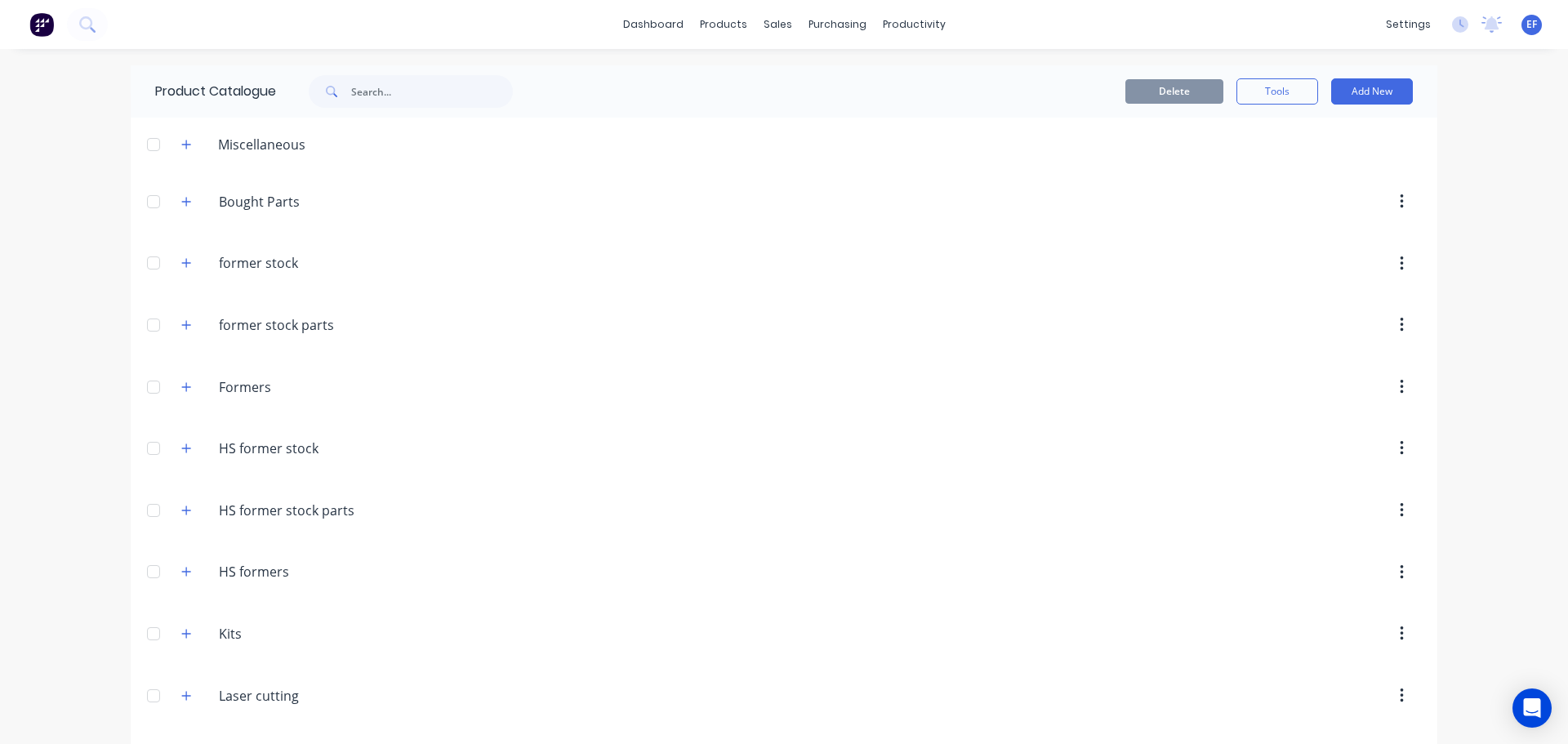
scroll to position [18495, 0]
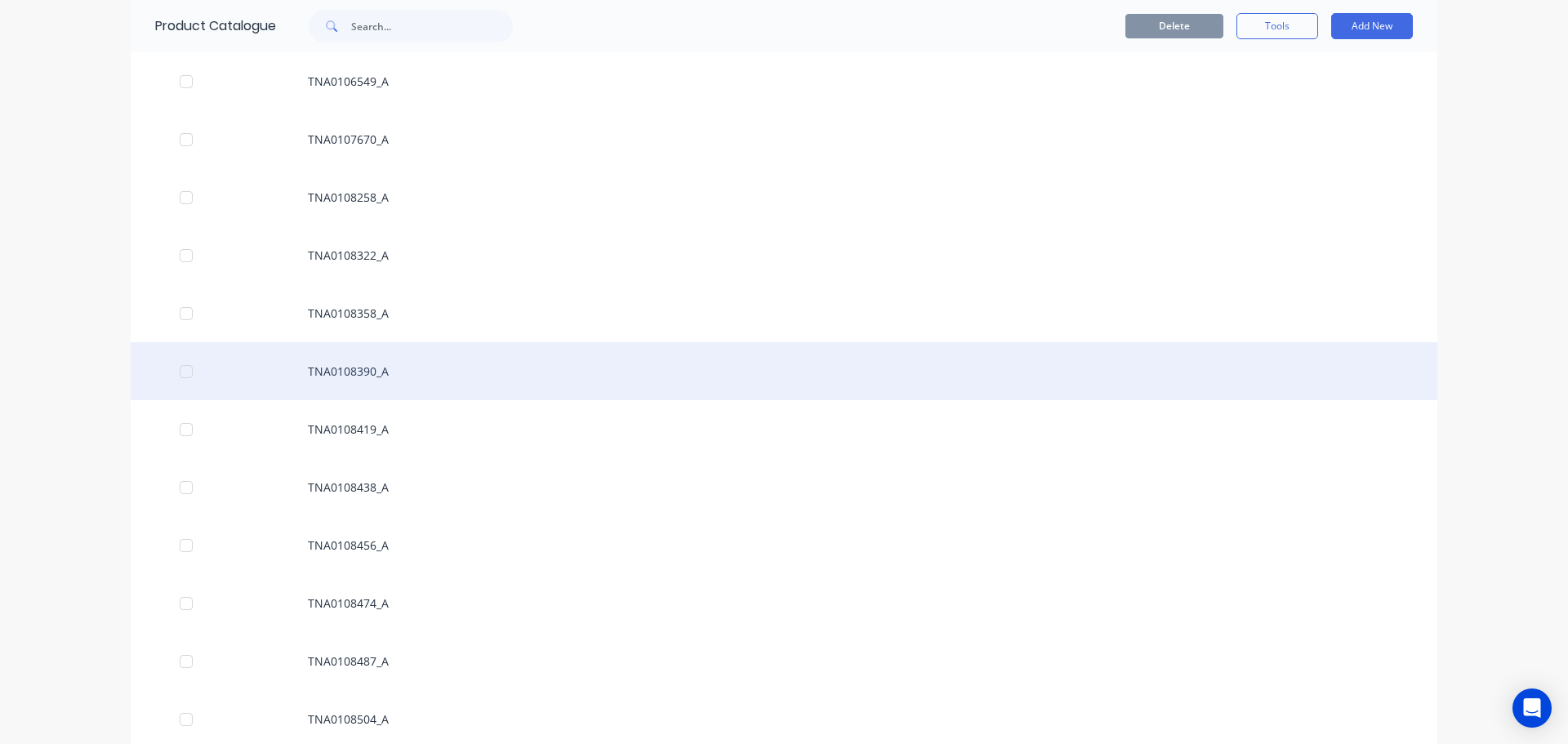
click at [358, 371] on div "TNA0108390_A" at bounding box center [784, 371] width 1307 height 58
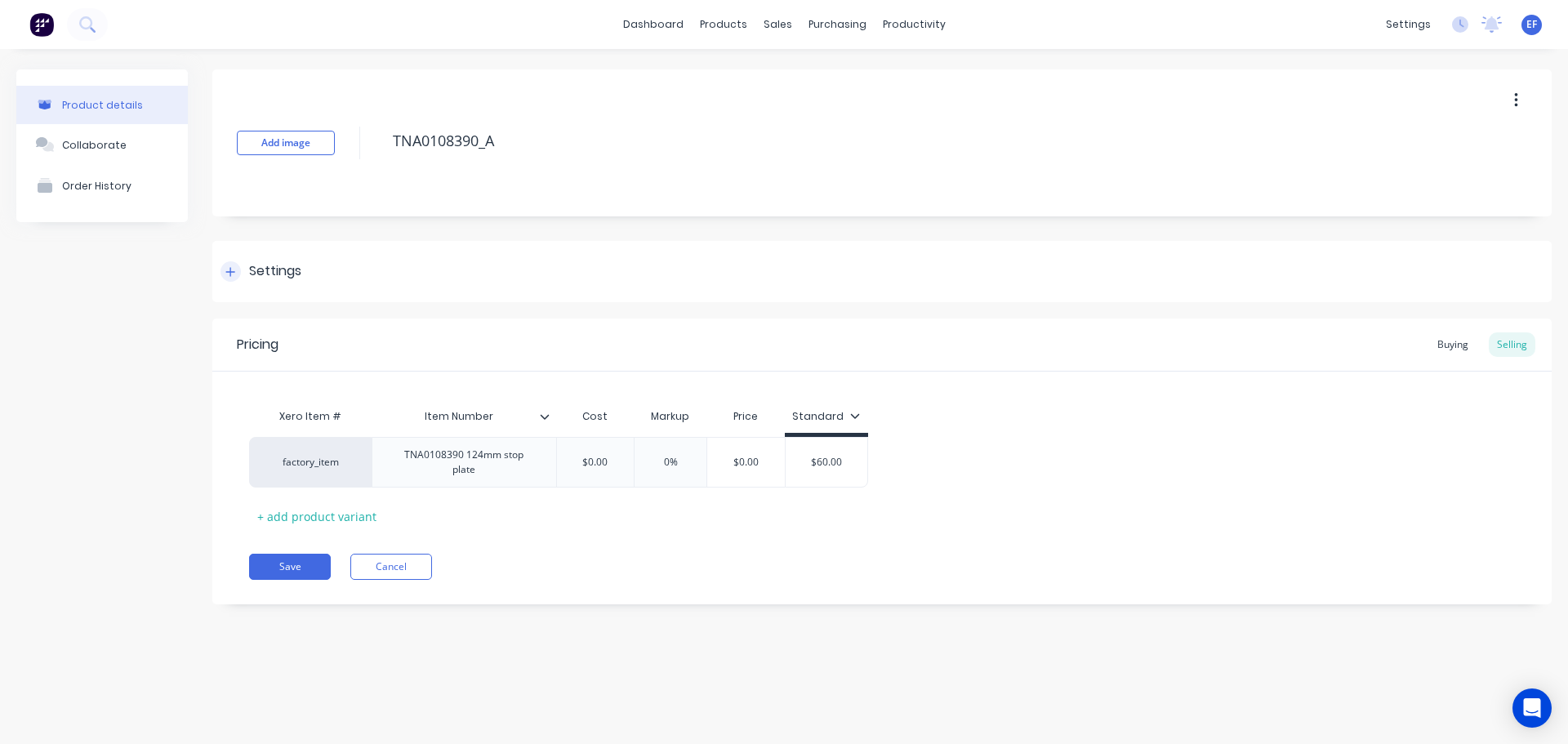
click at [266, 278] on div "Settings" at bounding box center [274, 271] width 52 height 21
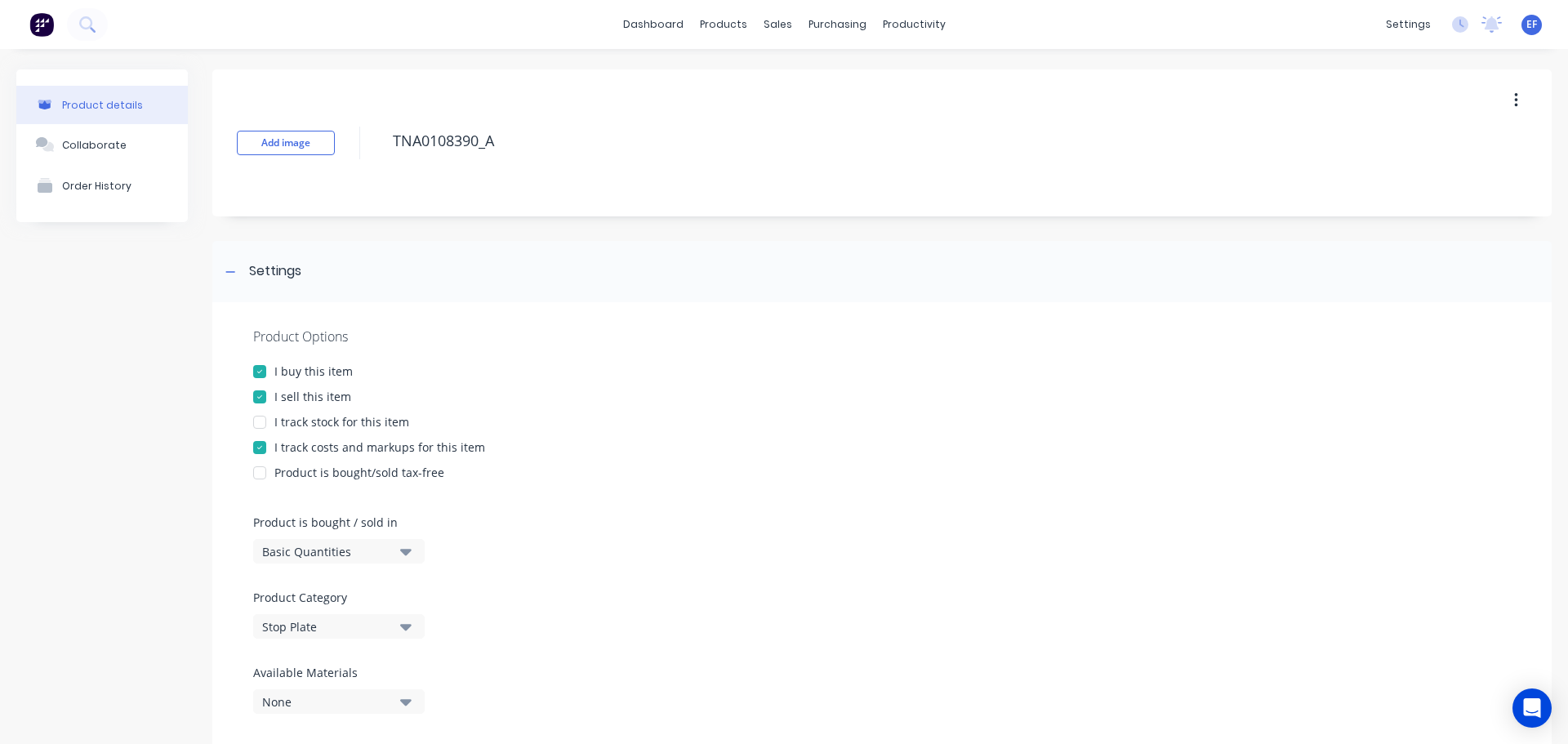
drag, startPoint x: 506, startPoint y: 147, endPoint x: 361, endPoint y: 140, distance: 145.2
click at [361, 140] on div "Add image TNA0108390_A" at bounding box center [882, 143] width 1340 height 147
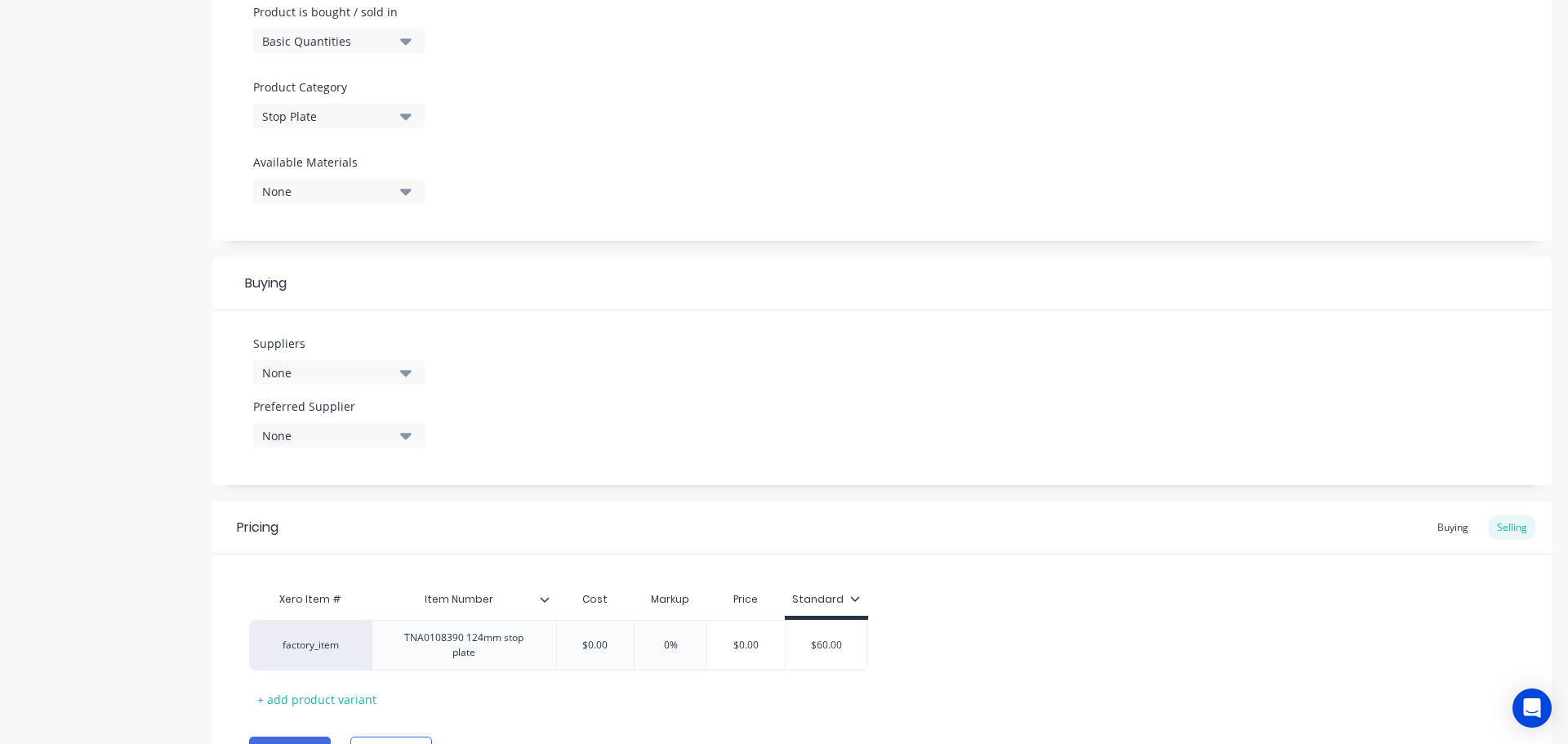
scroll to position [591, 0]
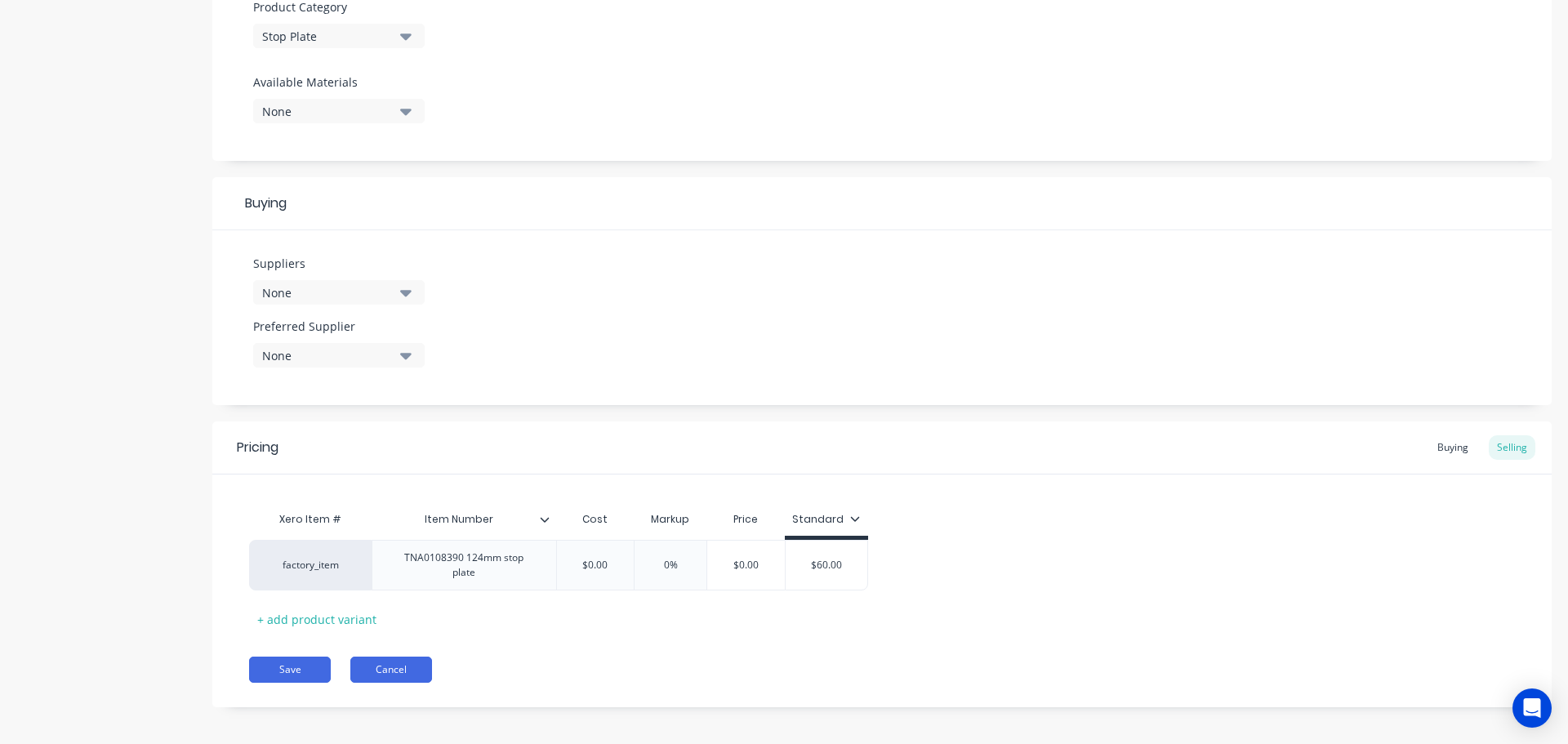
click at [383, 671] on button "Cancel" at bounding box center [390, 669] width 82 height 27
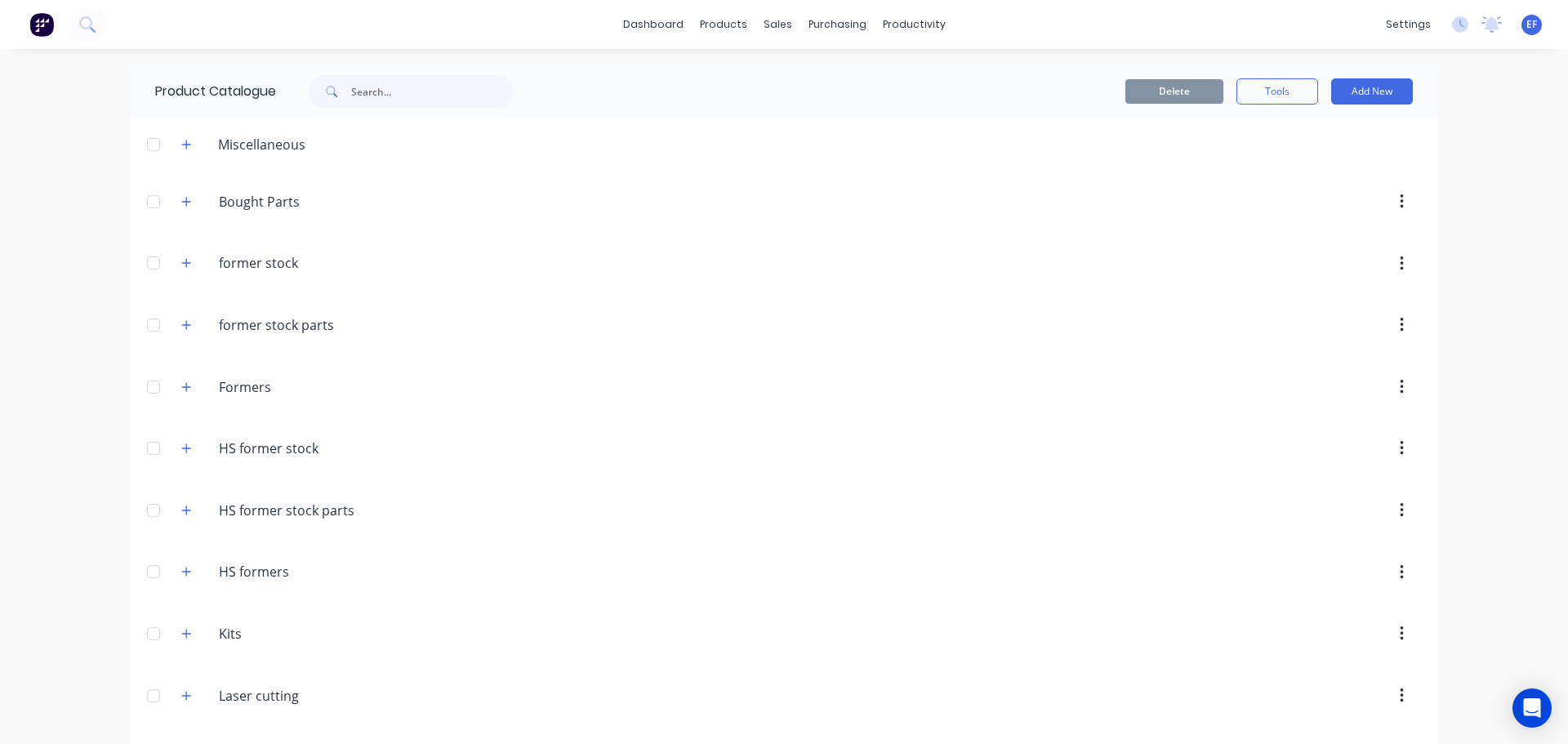
scroll to position [18495, 0]
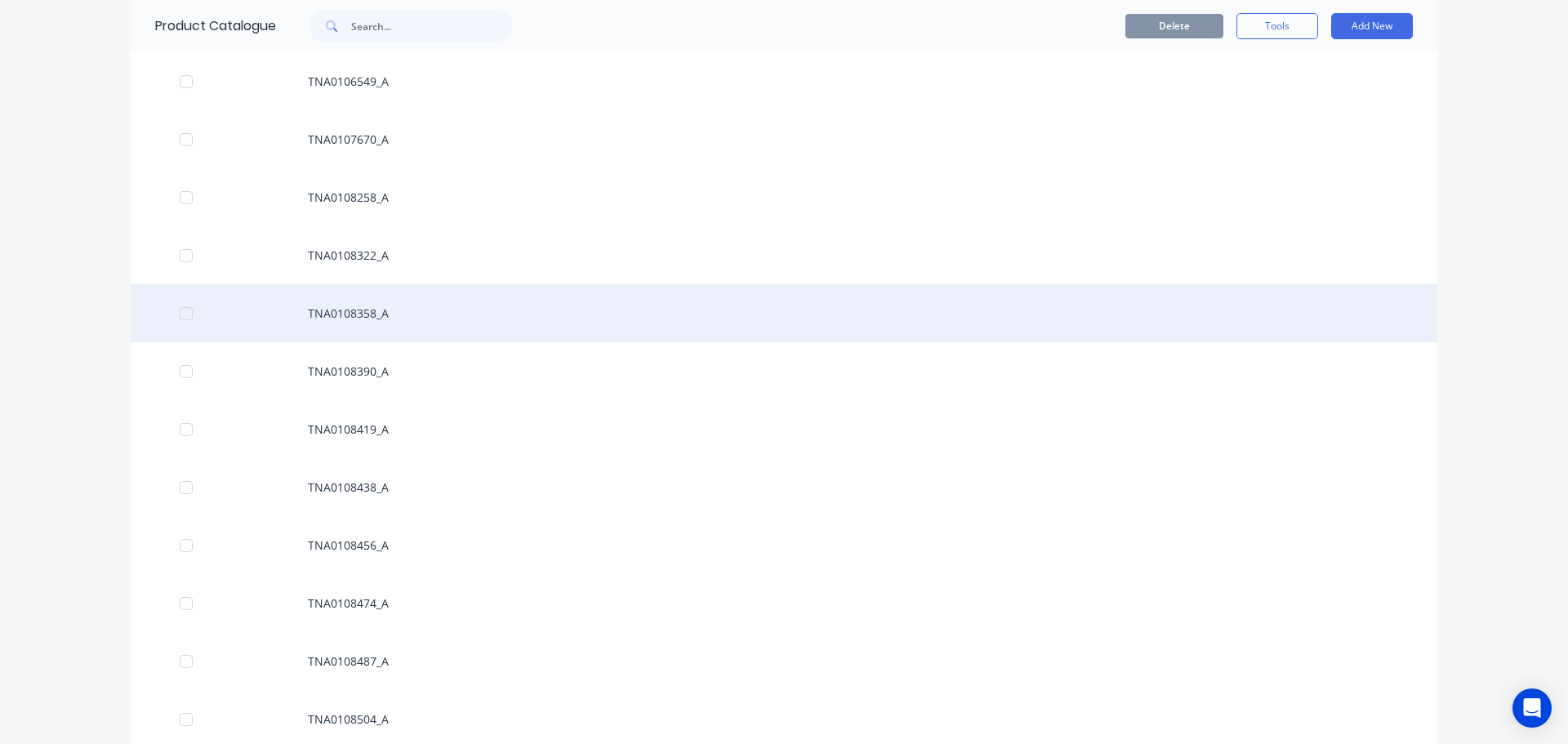
click at [359, 308] on div "TNA0108358_A" at bounding box center [784, 313] width 1307 height 58
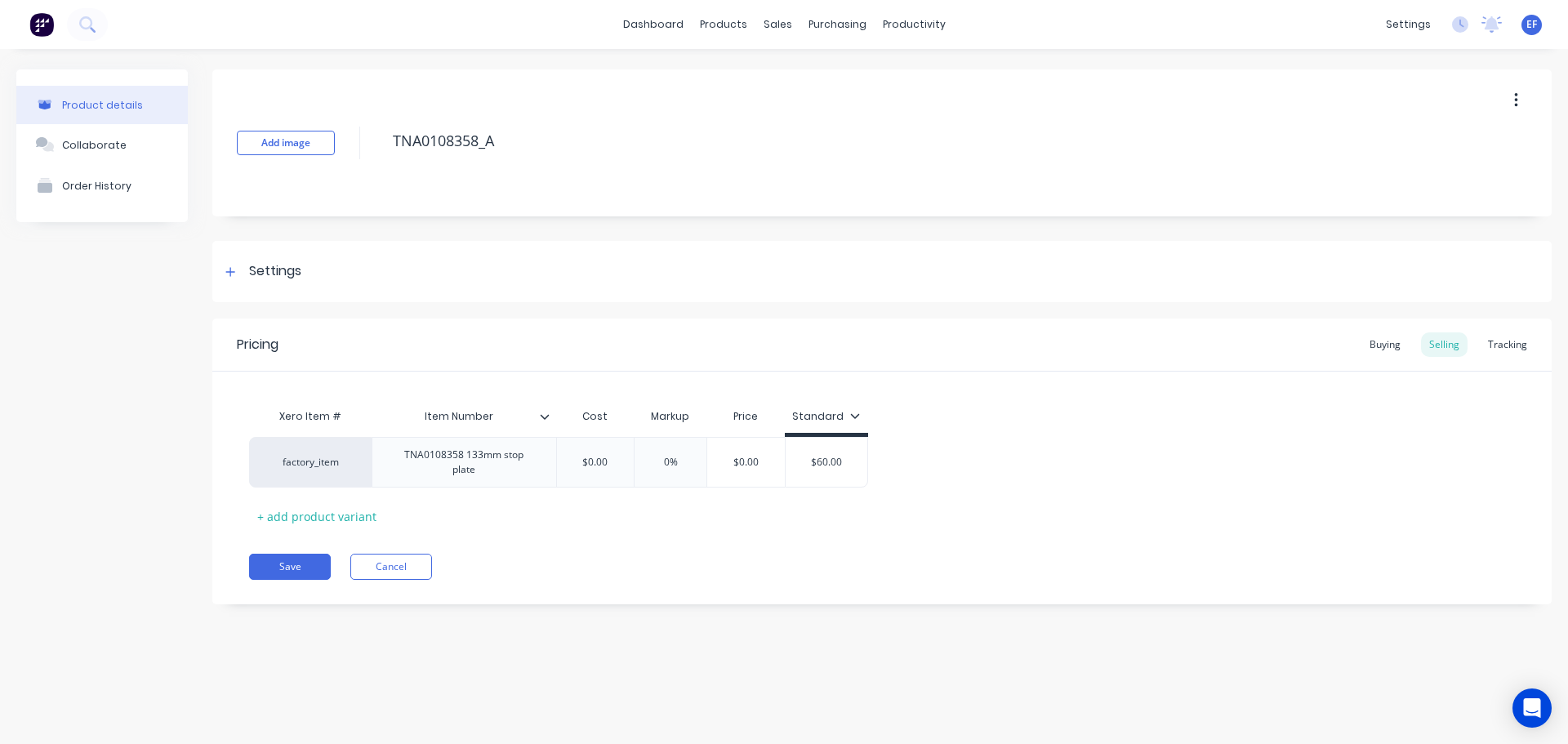
drag, startPoint x: 499, startPoint y: 149, endPoint x: 360, endPoint y: 149, distance: 139.0
click at [360, 149] on div "Add image TNA0108358_A" at bounding box center [882, 143] width 1340 height 147
click at [254, 263] on div "Settings" at bounding box center [274, 271] width 52 height 21
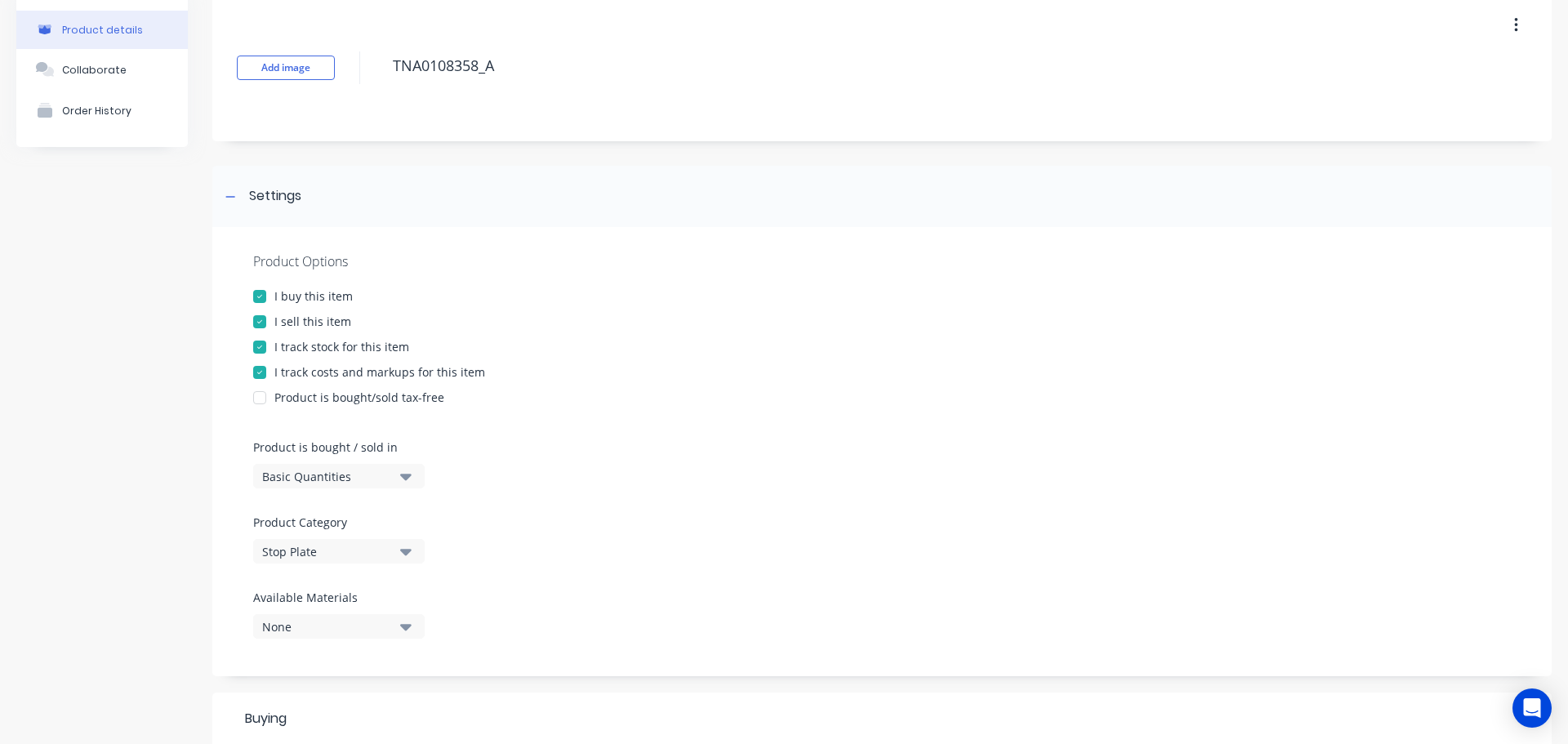
scroll to position [163, 0]
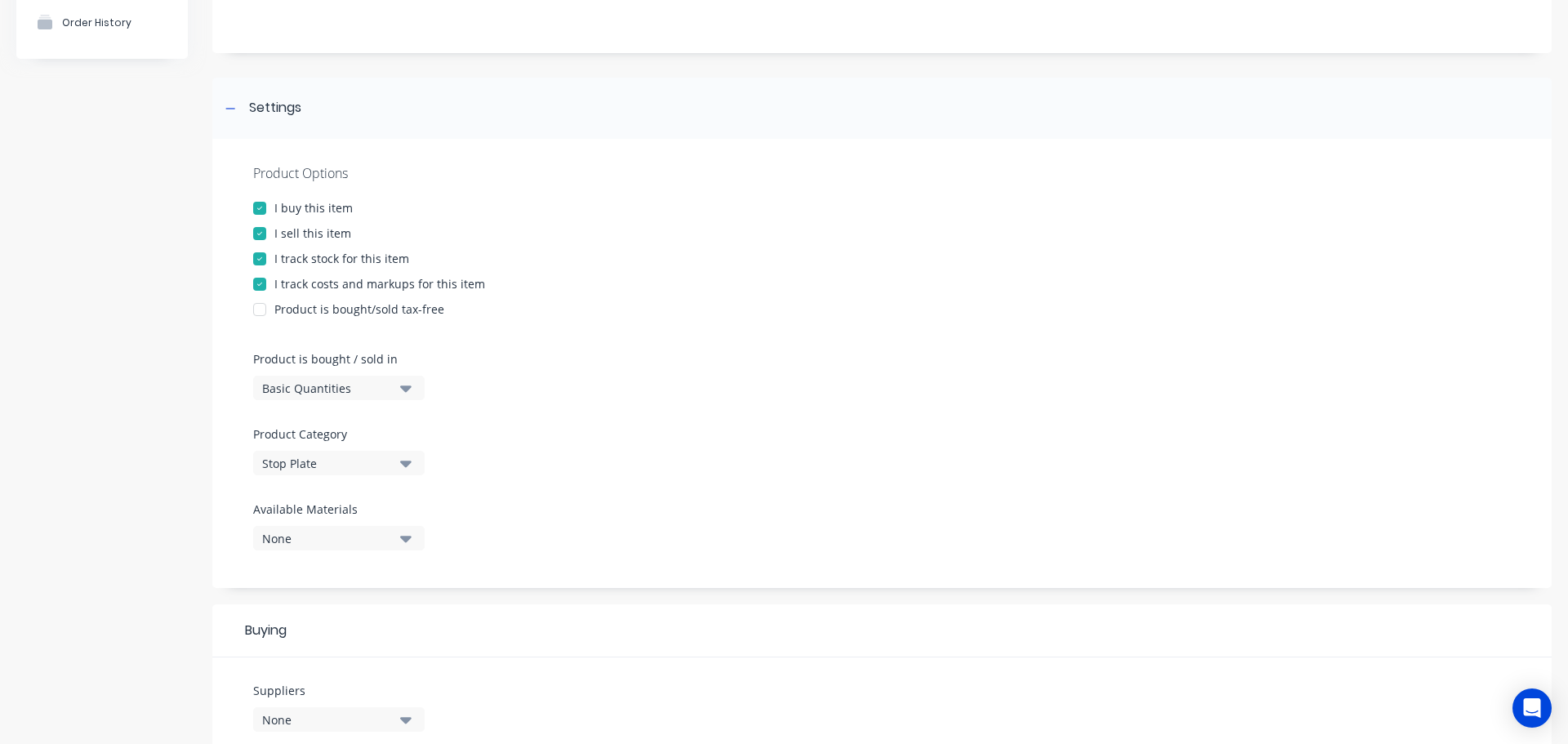
click at [298, 261] on div "I track stock for this item" at bounding box center [341, 258] width 135 height 17
click at [229, 104] on icon at bounding box center [230, 109] width 10 height 12
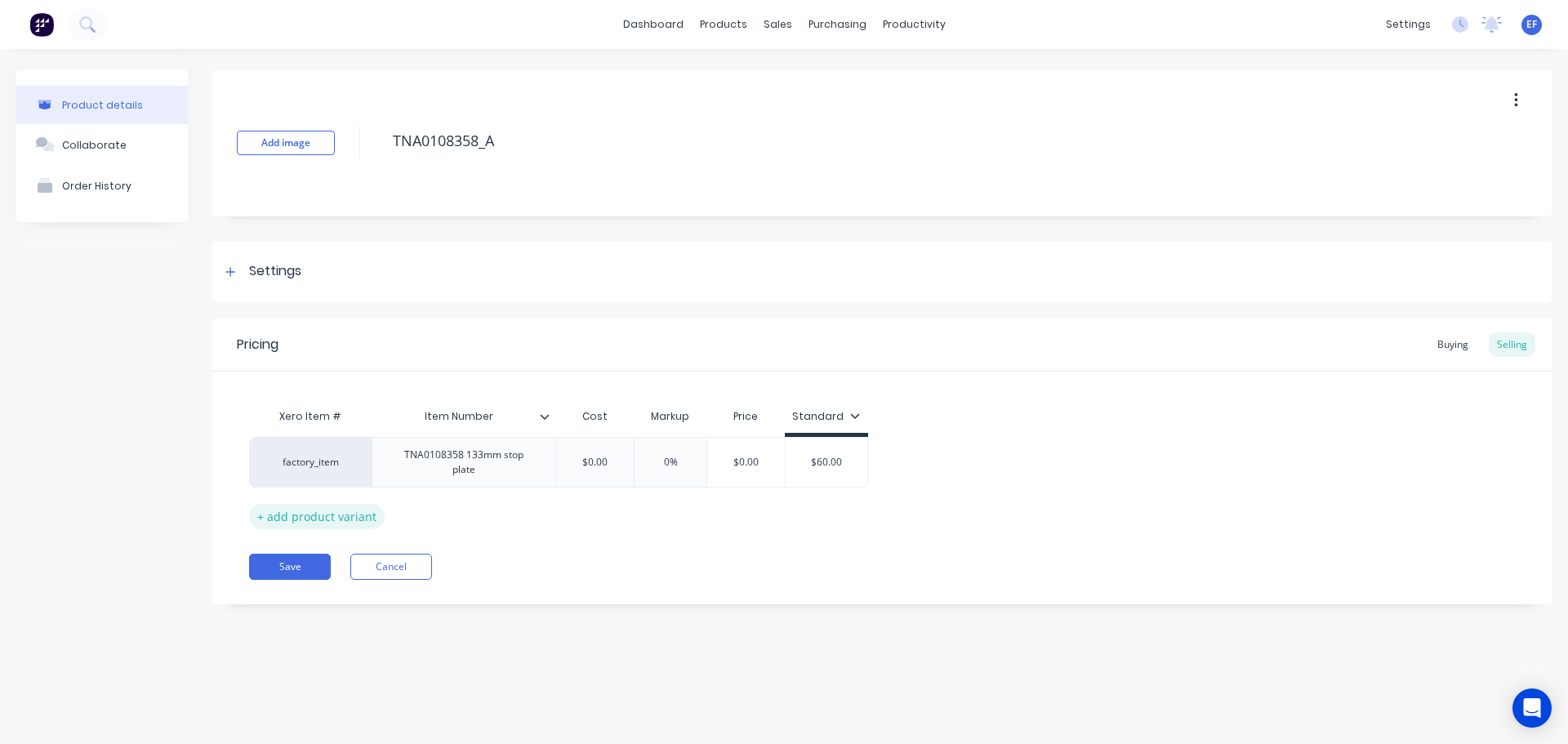
scroll to position [0, 0]
click at [302, 553] on button "Save" at bounding box center [289, 566] width 82 height 27
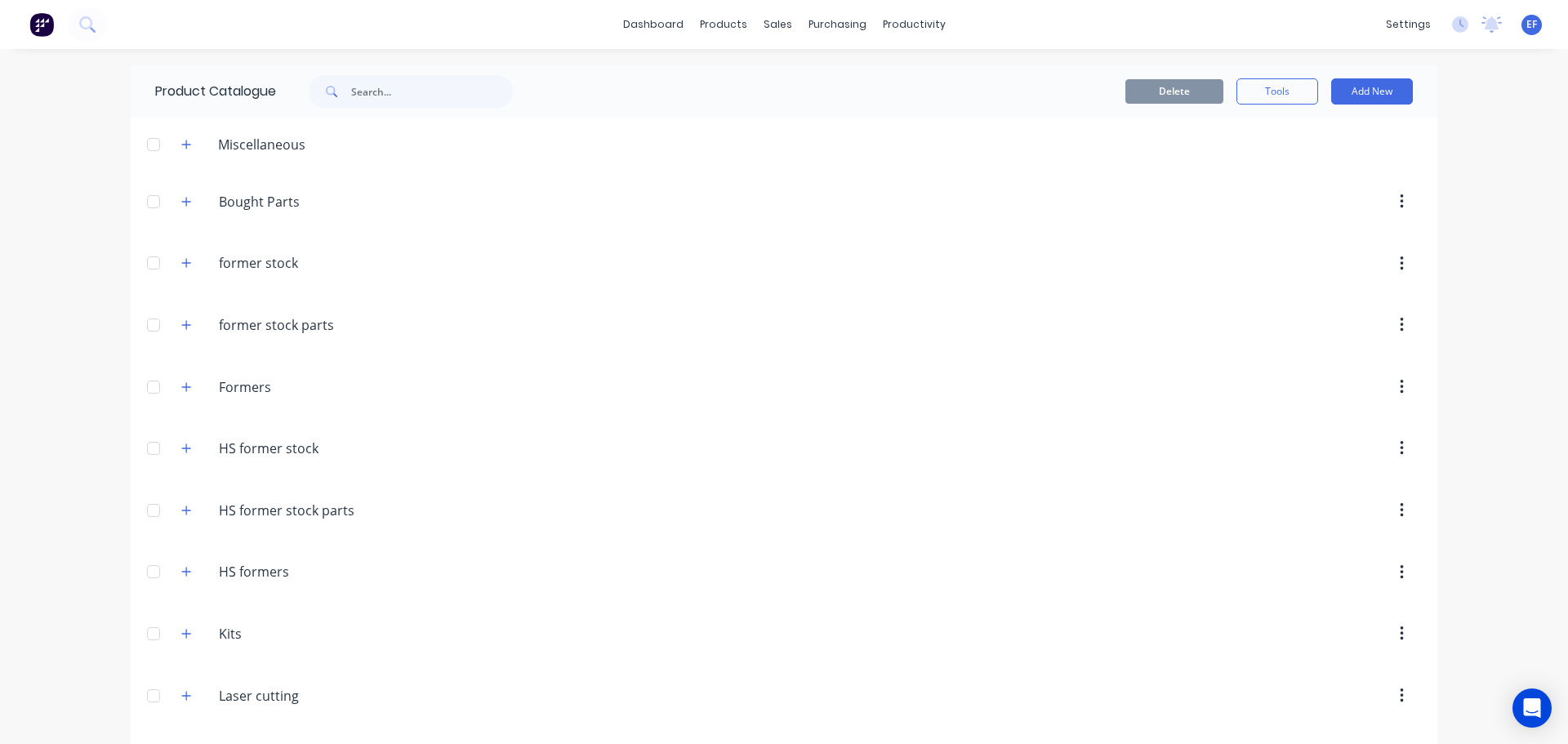
scroll to position [18437, 0]
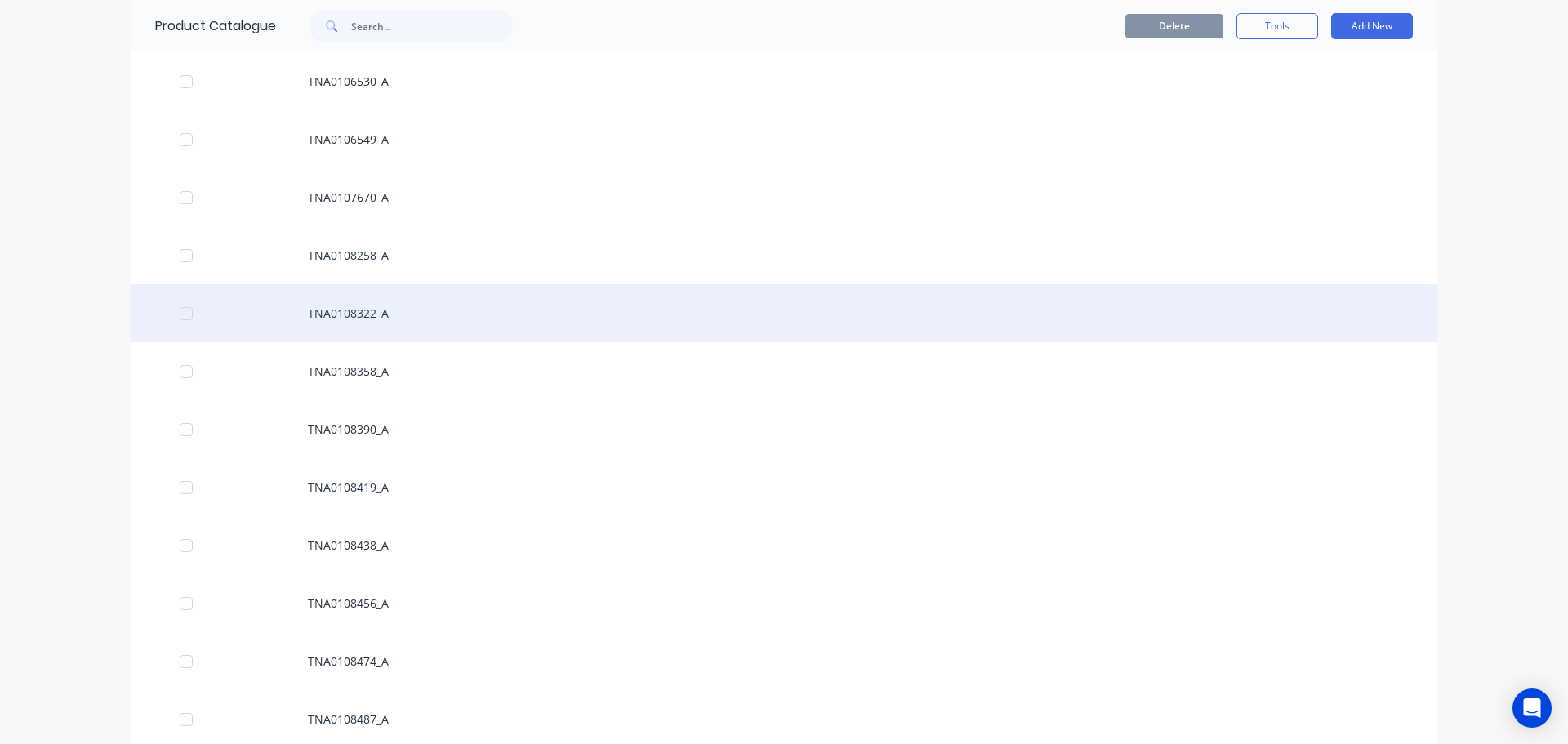
click at [423, 311] on div "TNA0108322_A" at bounding box center [784, 313] width 1307 height 58
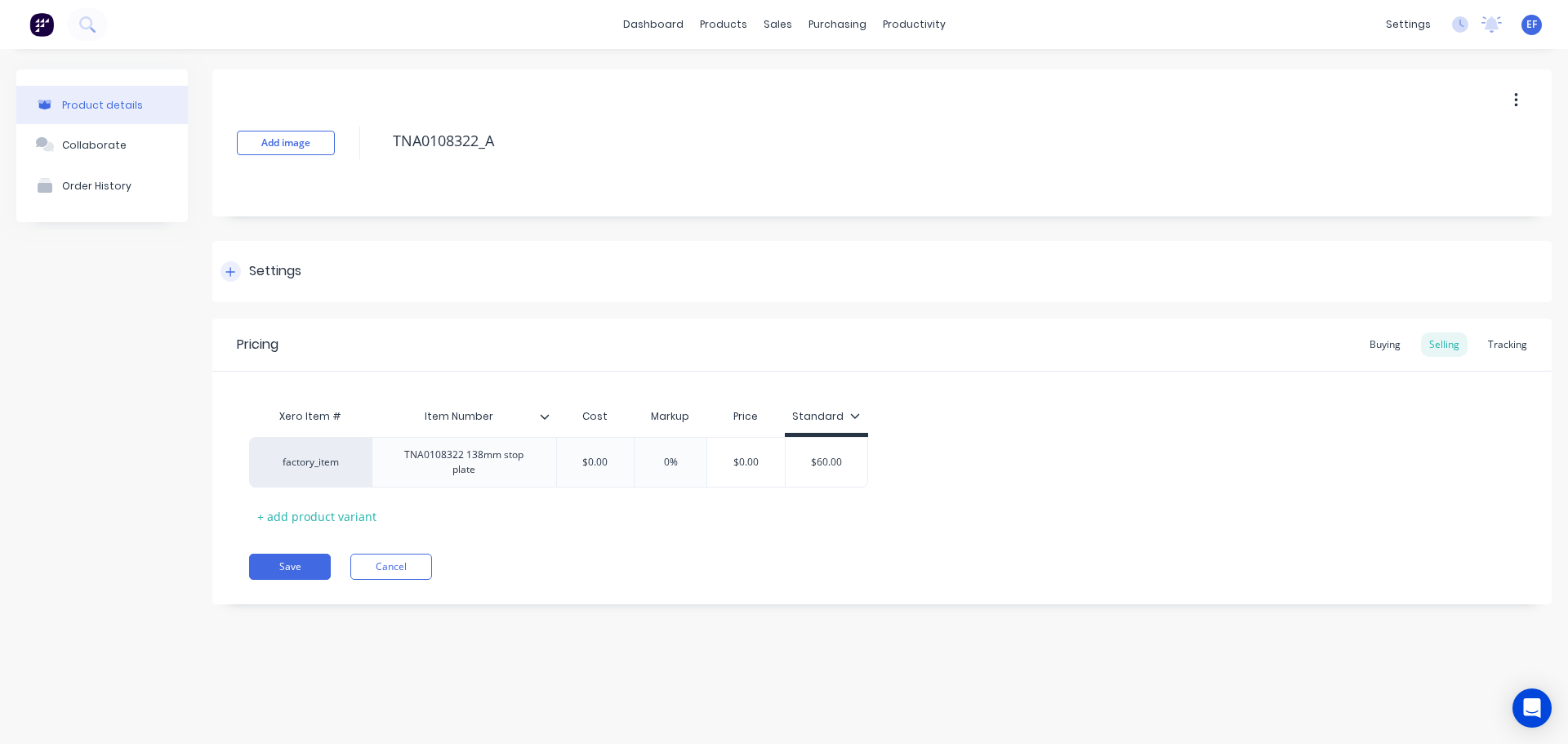
click at [224, 263] on div at bounding box center [230, 271] width 21 height 21
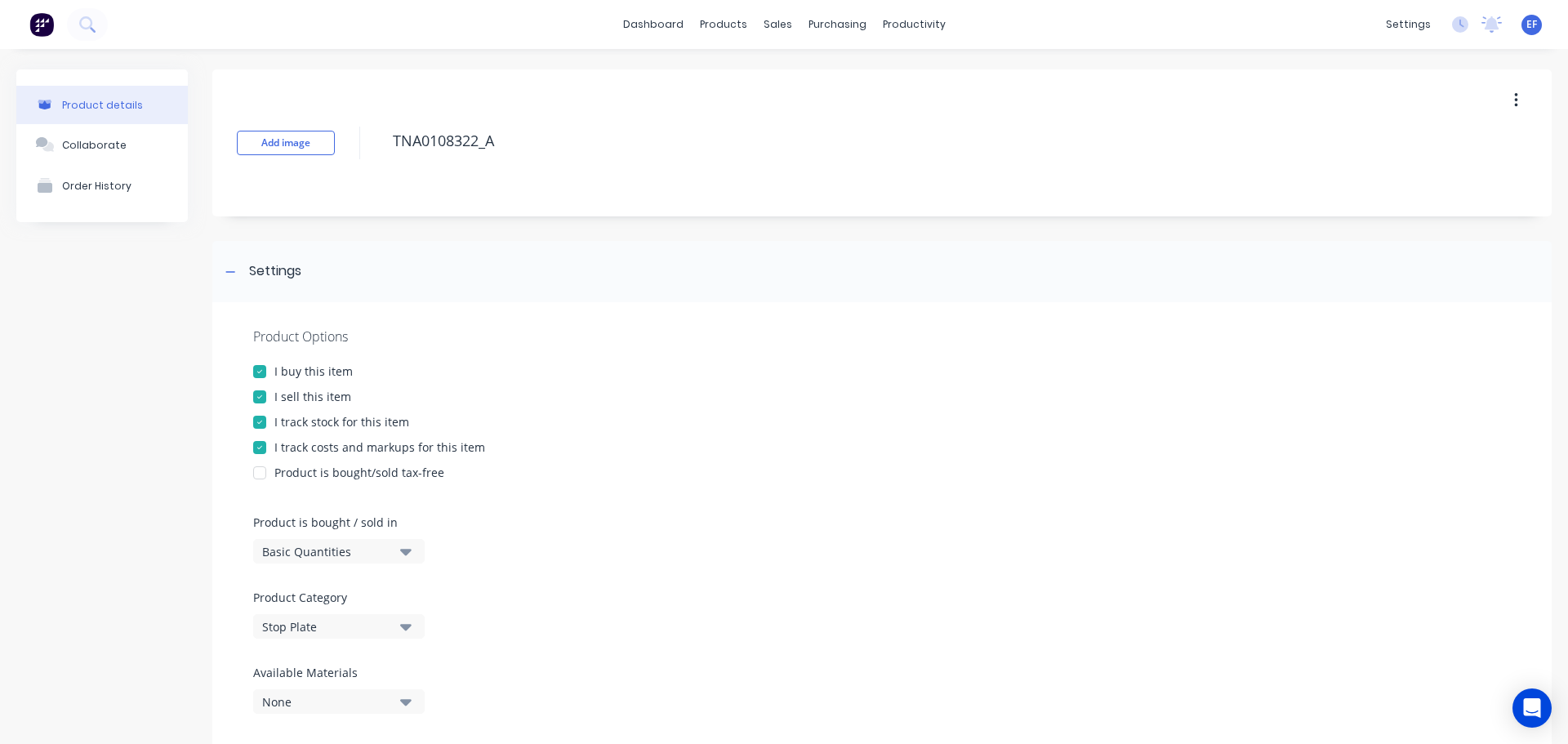
click at [299, 414] on div "I track stock for this item" at bounding box center [341, 421] width 135 height 17
drag, startPoint x: 518, startPoint y: 142, endPoint x: 363, endPoint y: 145, distance: 155.0
click at [363, 145] on div "Add image TNA0108322_A" at bounding box center [882, 143] width 1340 height 147
click at [232, 265] on div at bounding box center [230, 271] width 21 height 21
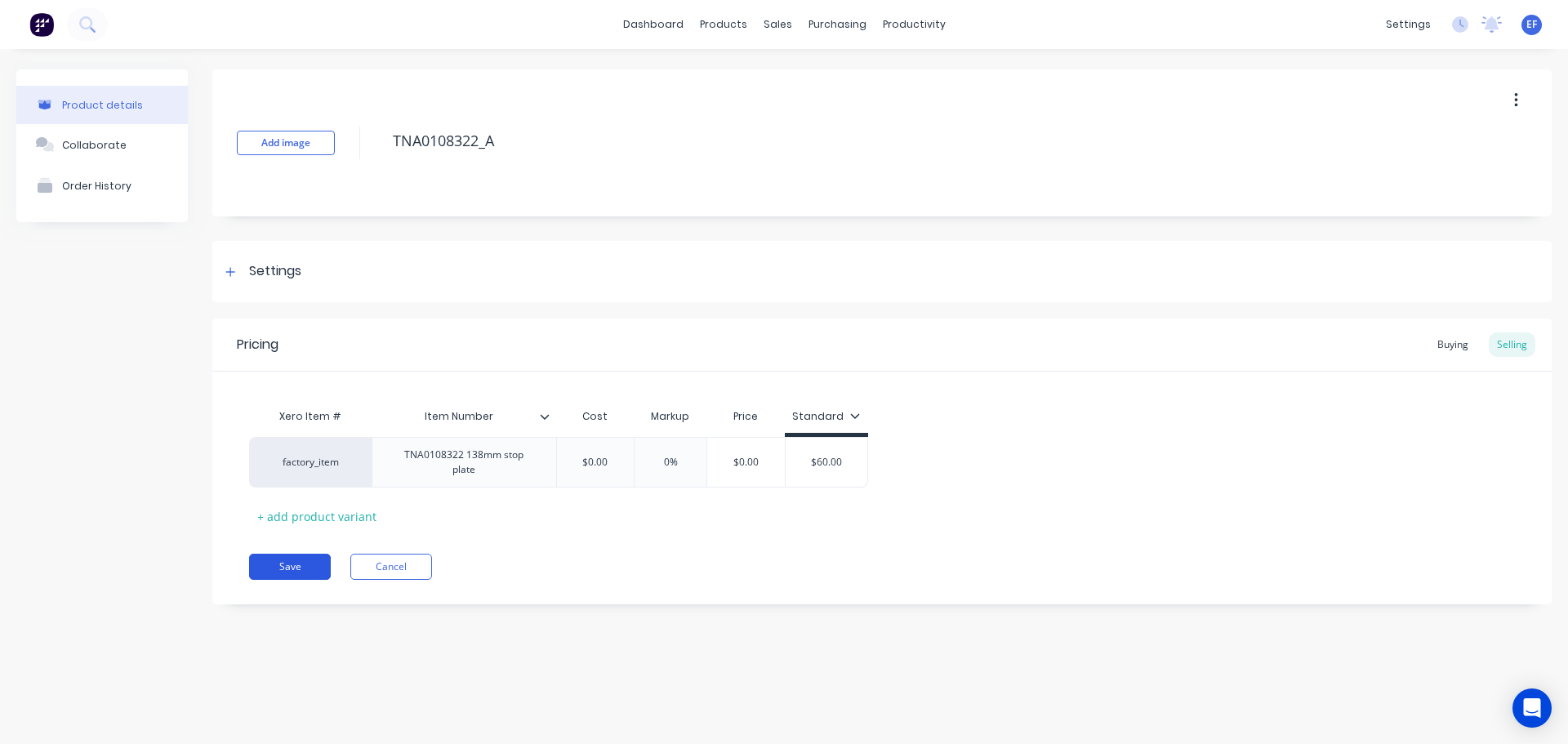
click at [287, 563] on button "Save" at bounding box center [289, 566] width 82 height 27
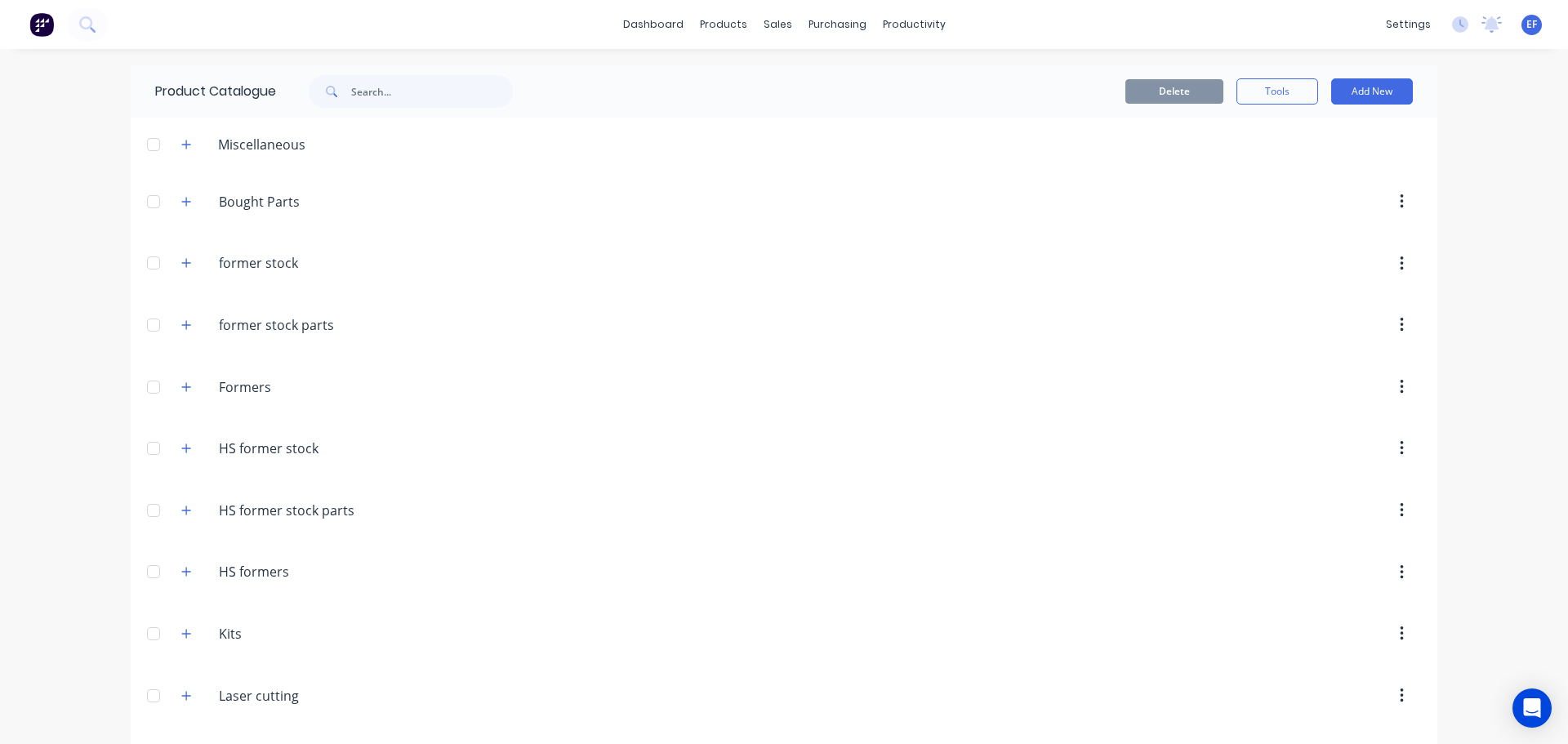
scroll to position [18379, 0]
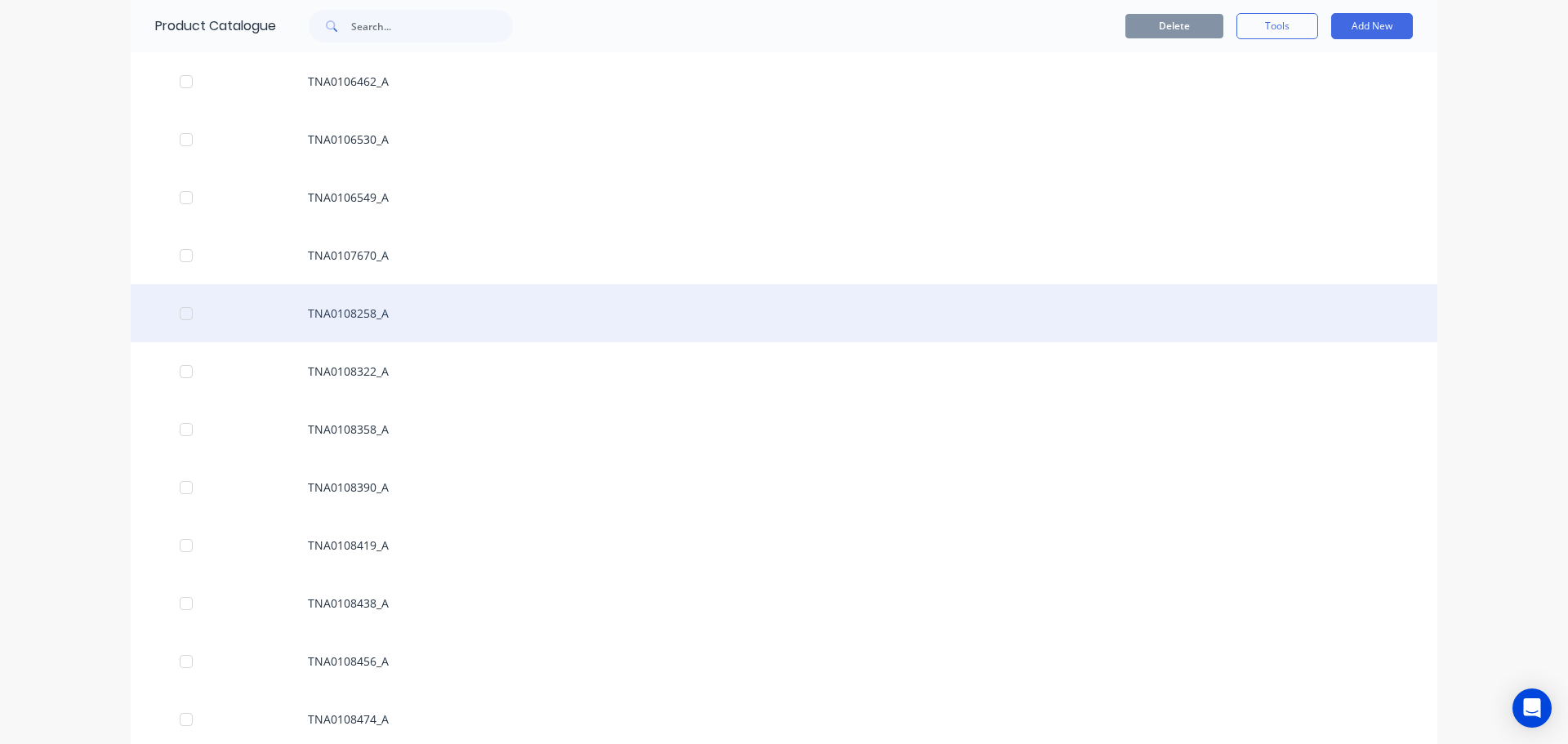
click at [331, 306] on div "TNA0108258_A" at bounding box center [784, 313] width 1307 height 58
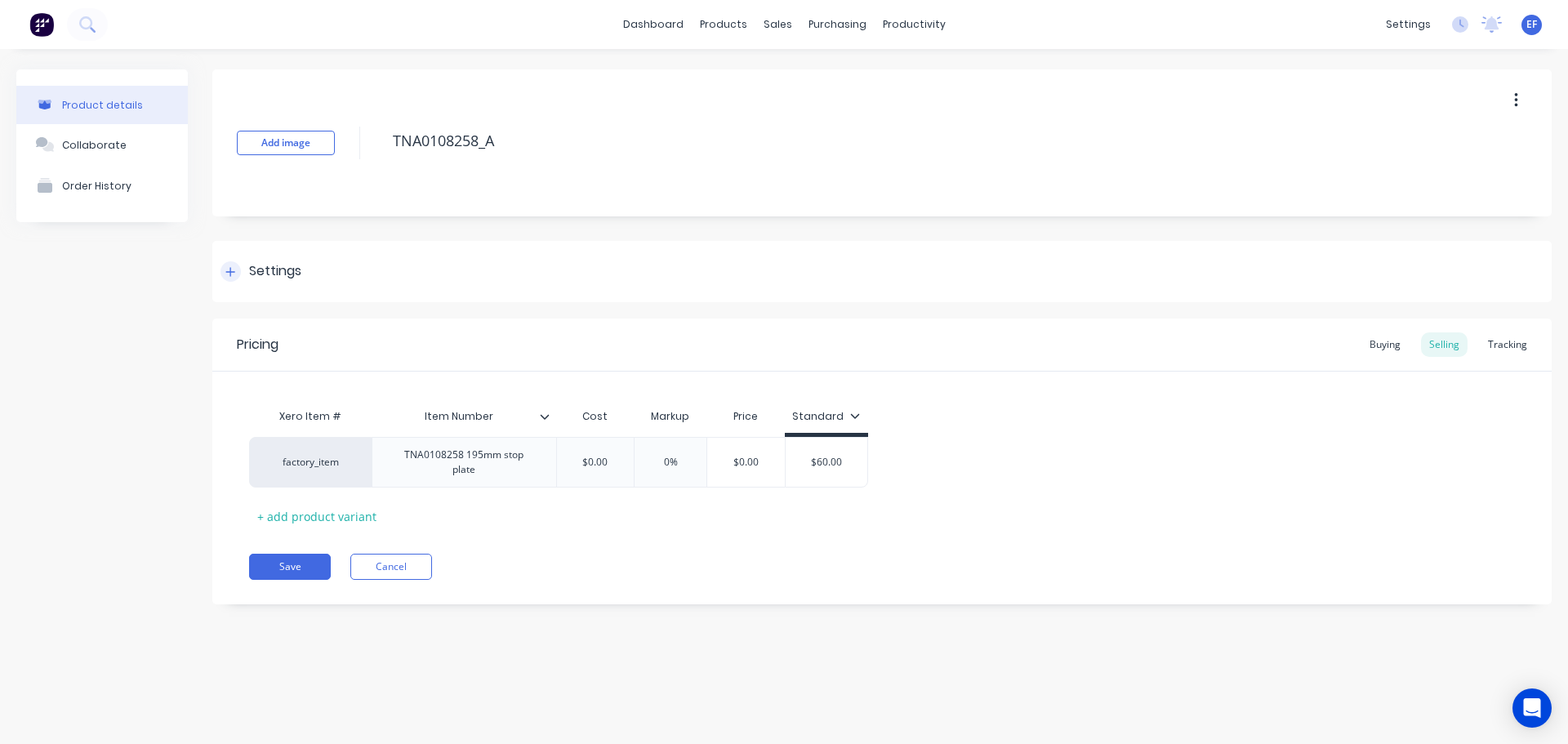
click at [234, 271] on icon at bounding box center [230, 271] width 9 height 9
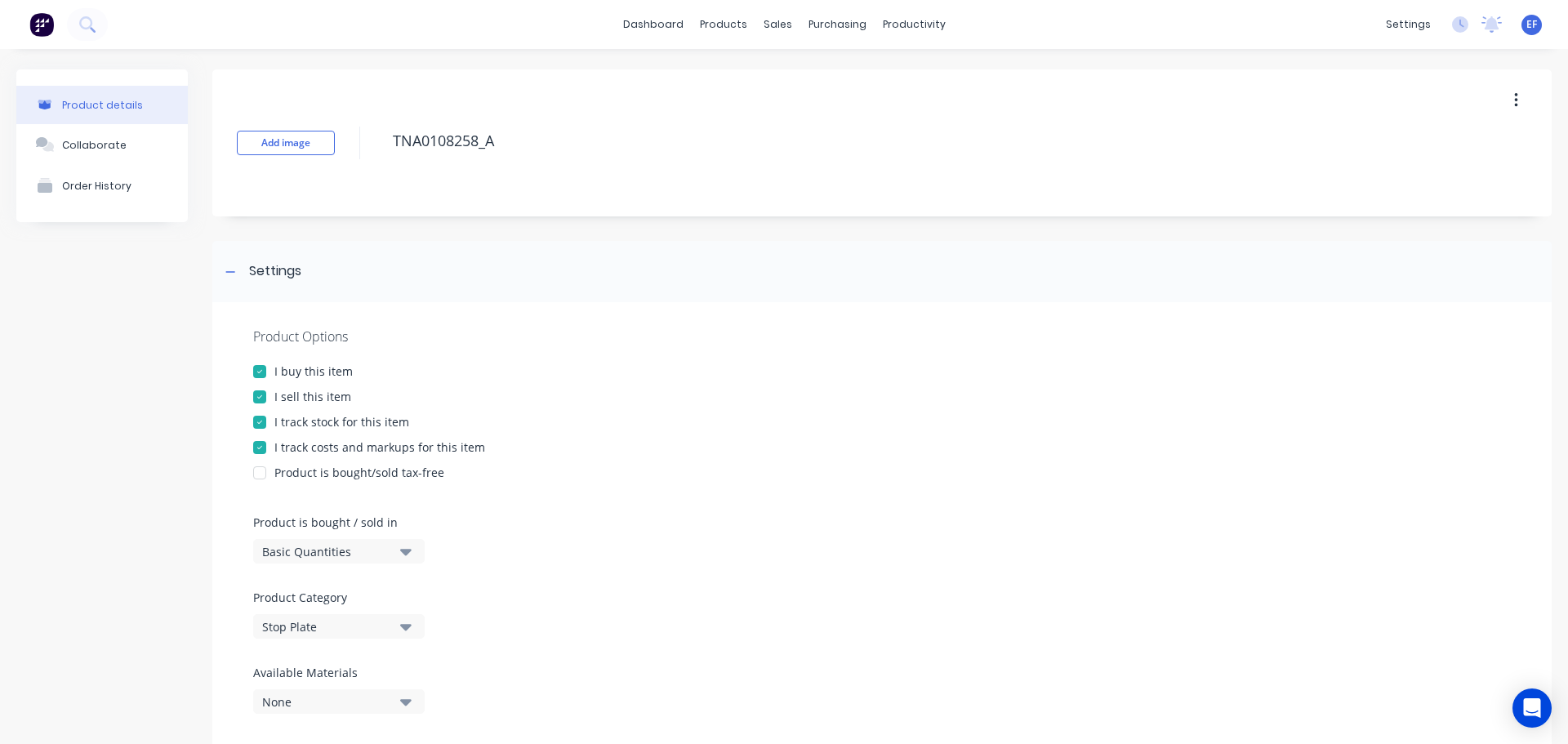
click at [290, 422] on div "I track stock for this item" at bounding box center [341, 421] width 135 height 17
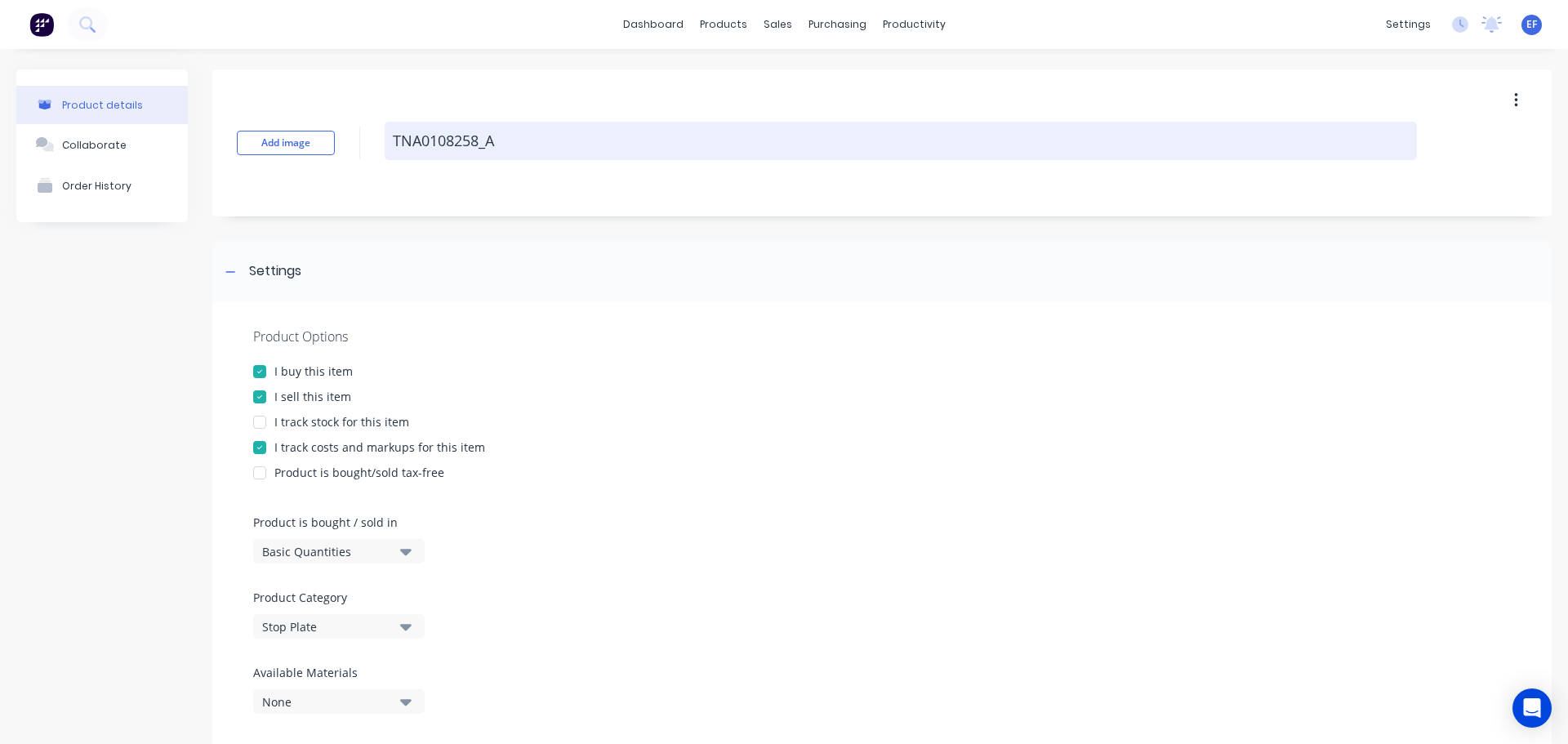
drag, startPoint x: 519, startPoint y: 142, endPoint x: 410, endPoint y: 147, distance: 109.1
click at [410, 147] on textarea "TNA0108258_A" at bounding box center [900, 141] width 1032 height 38
click at [512, 144] on textarea "TNA0108258_A" at bounding box center [900, 141] width 1032 height 38
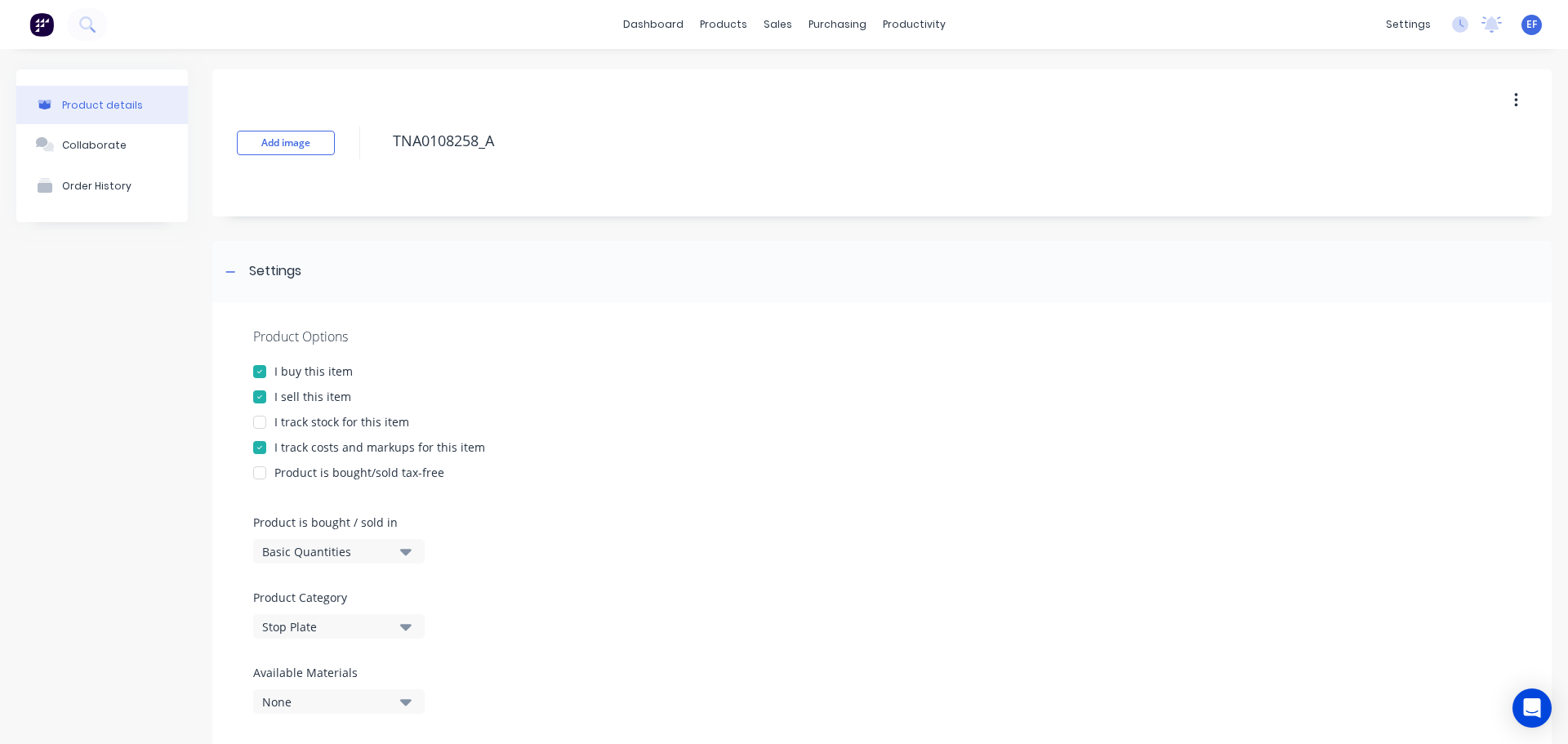
drag, startPoint x: 494, startPoint y: 140, endPoint x: 365, endPoint y: 139, distance: 129.0
click at [365, 139] on div "Add image TNA0108258_A" at bounding box center [882, 143] width 1340 height 147
click at [237, 273] on div at bounding box center [230, 271] width 21 height 21
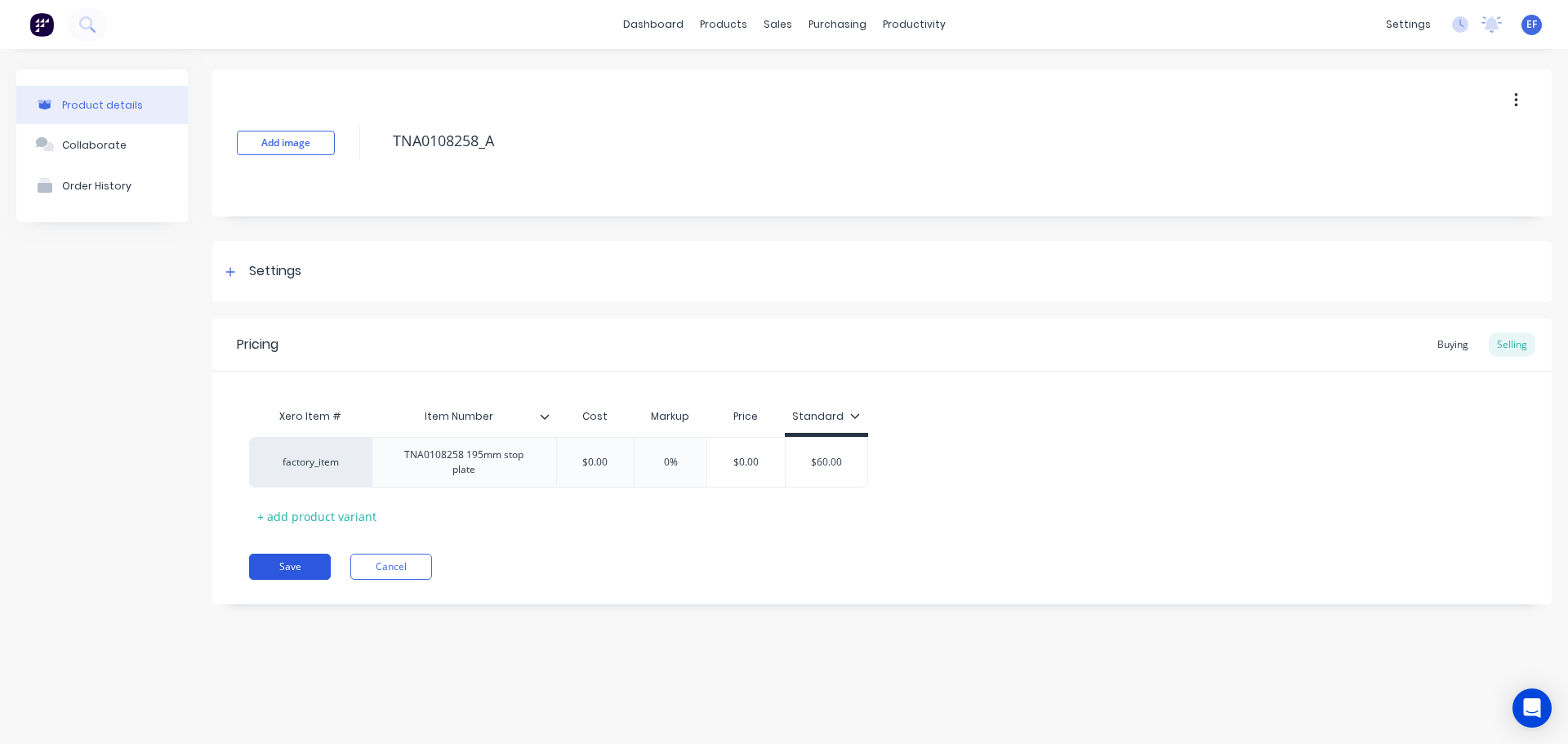
click at [301, 560] on button "Save" at bounding box center [289, 566] width 82 height 27
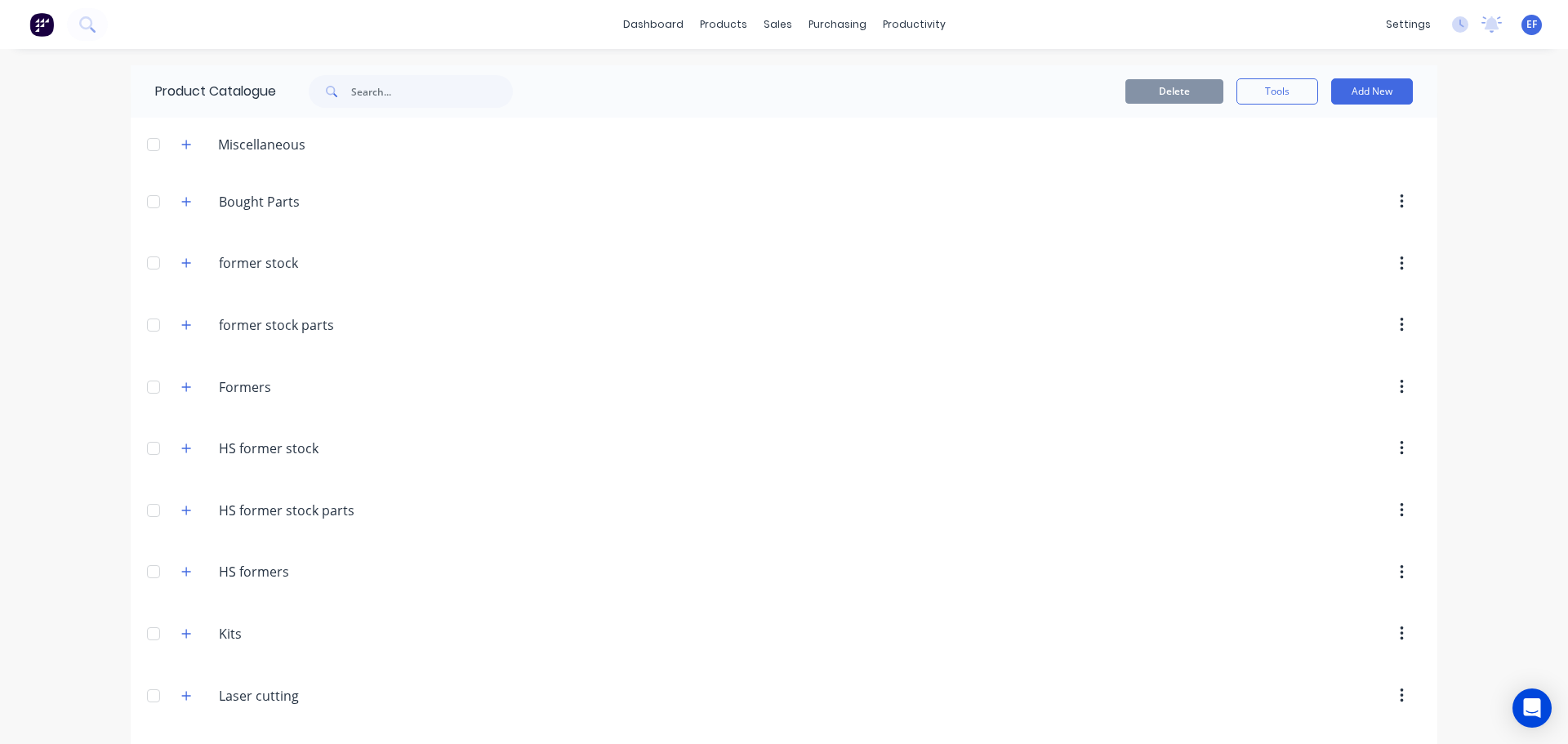
scroll to position [18321, 0]
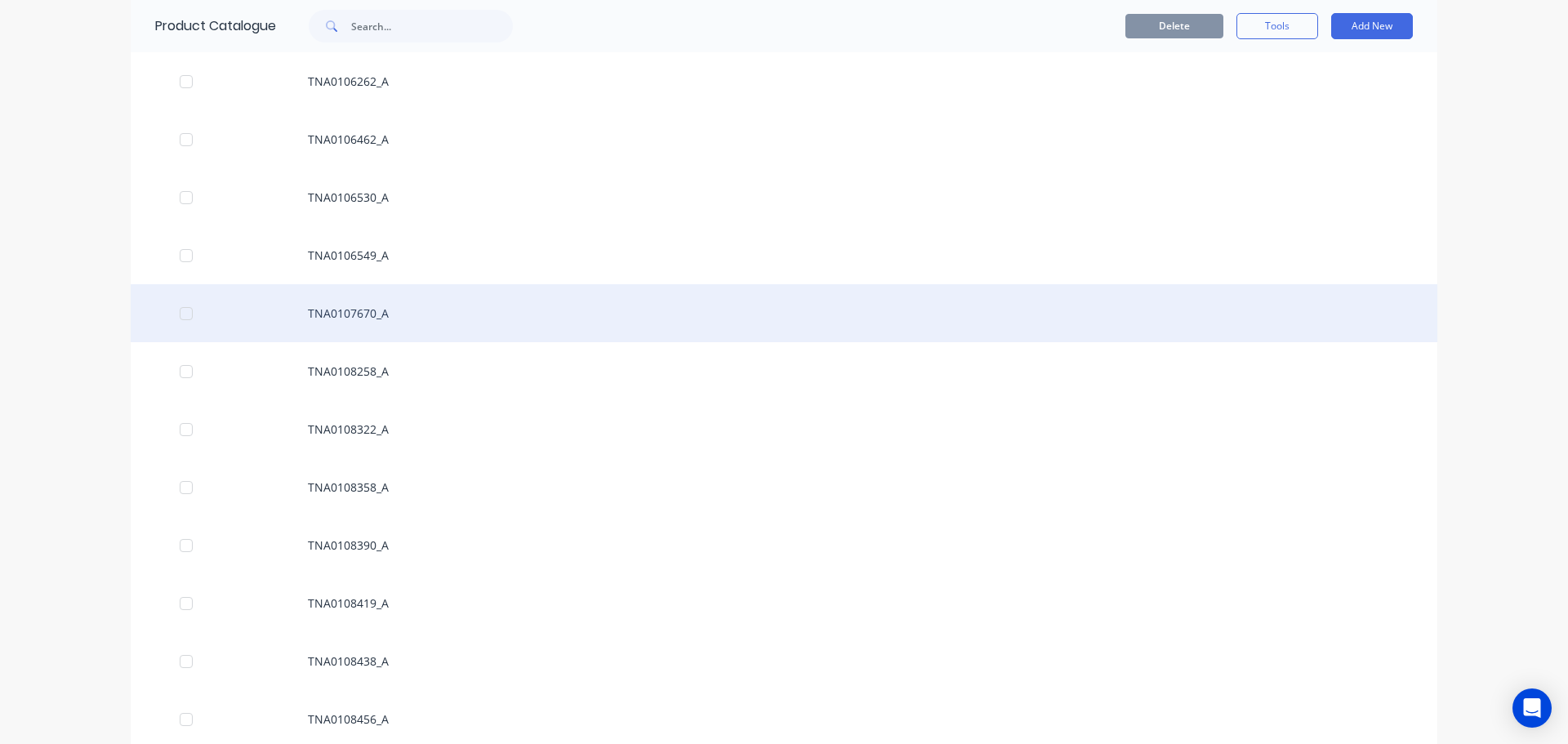
click at [319, 312] on div "TNA0107670_A" at bounding box center [784, 313] width 1307 height 58
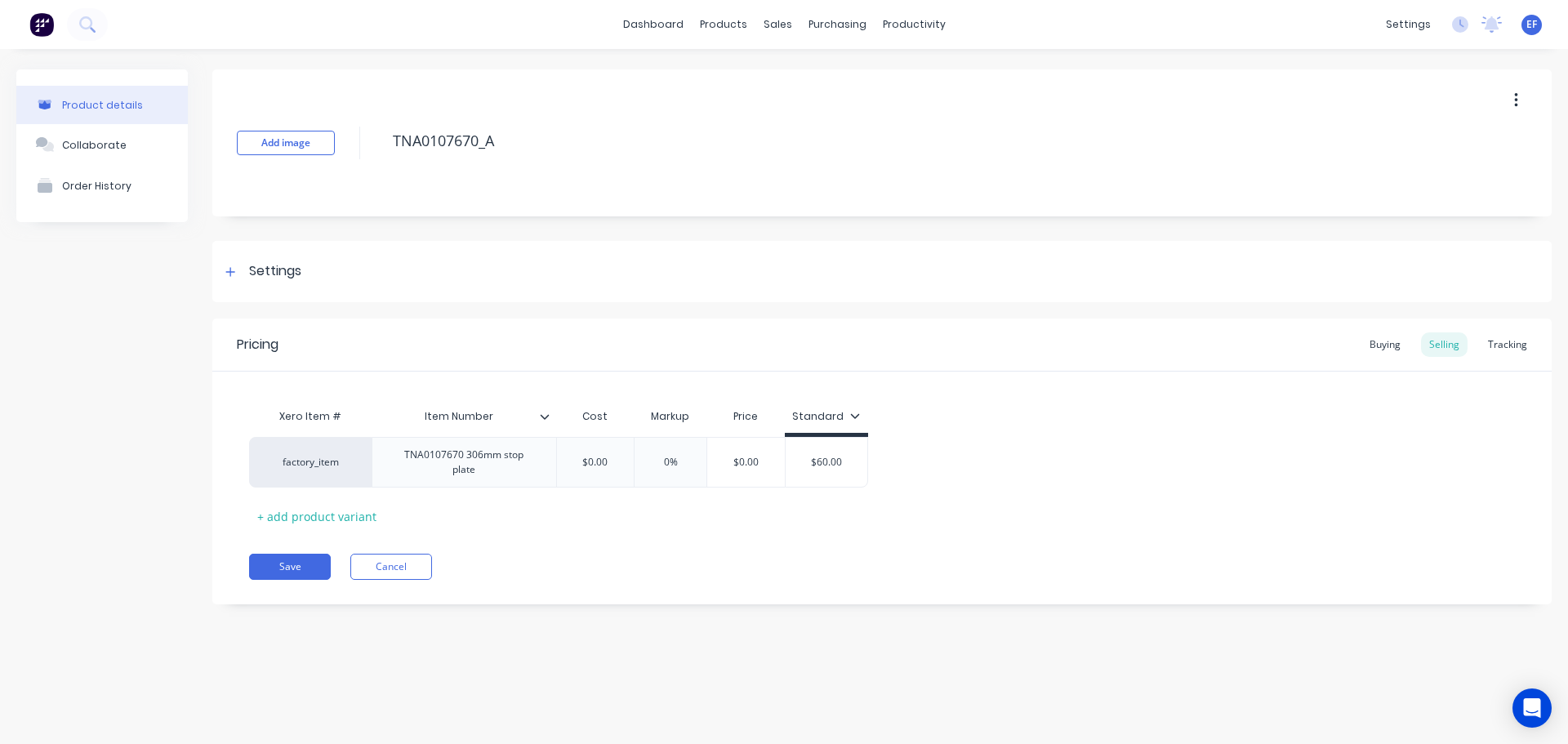
drag, startPoint x: 515, startPoint y: 139, endPoint x: 354, endPoint y: 143, distance: 161.0
click at [354, 143] on div "Add image TNA0107670_A" at bounding box center [882, 143] width 1340 height 147
click at [245, 277] on div "Settings" at bounding box center [261, 271] width 81 height 21
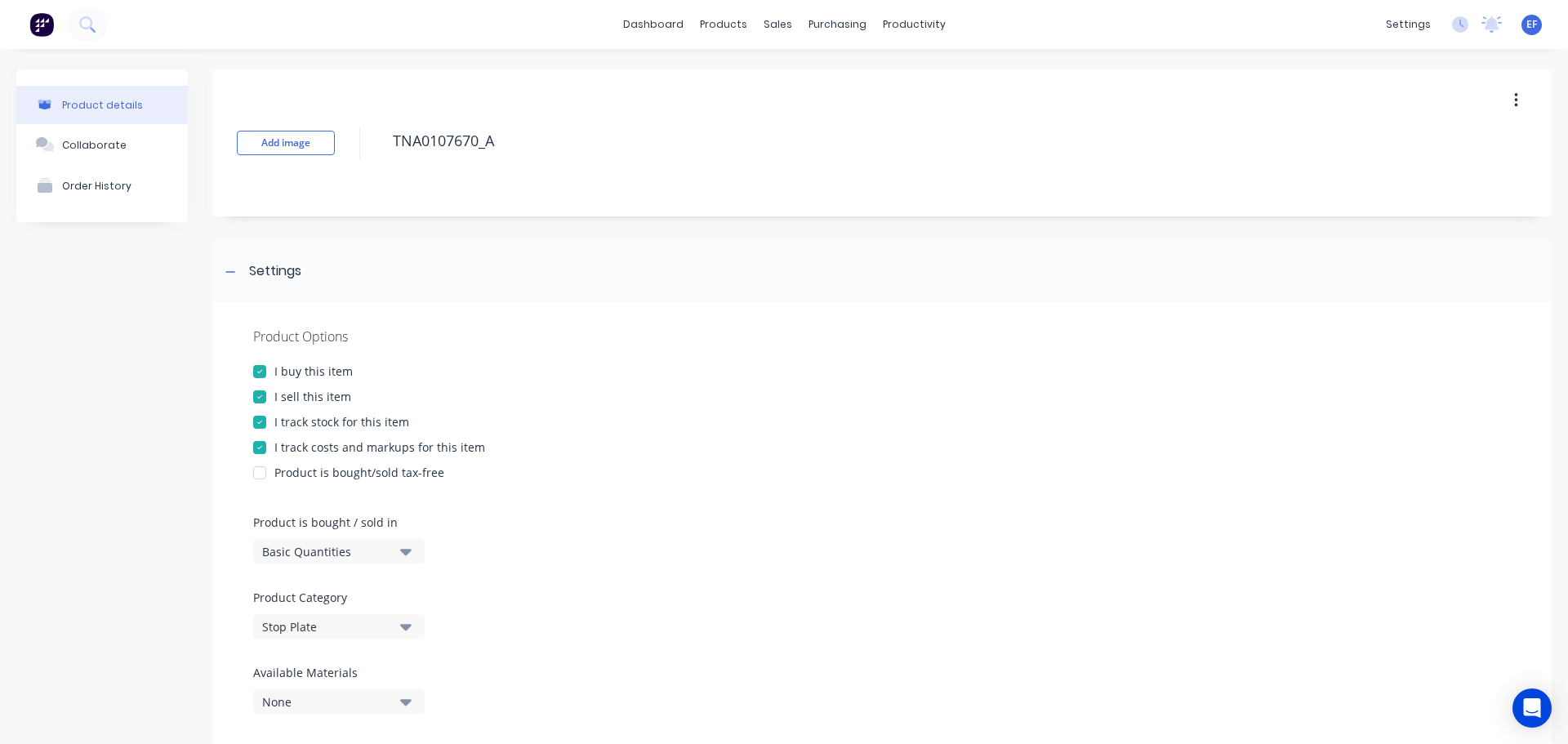
click at [277, 423] on div "I track stock for this item" at bounding box center [341, 421] width 135 height 17
click at [231, 263] on div at bounding box center [230, 271] width 21 height 21
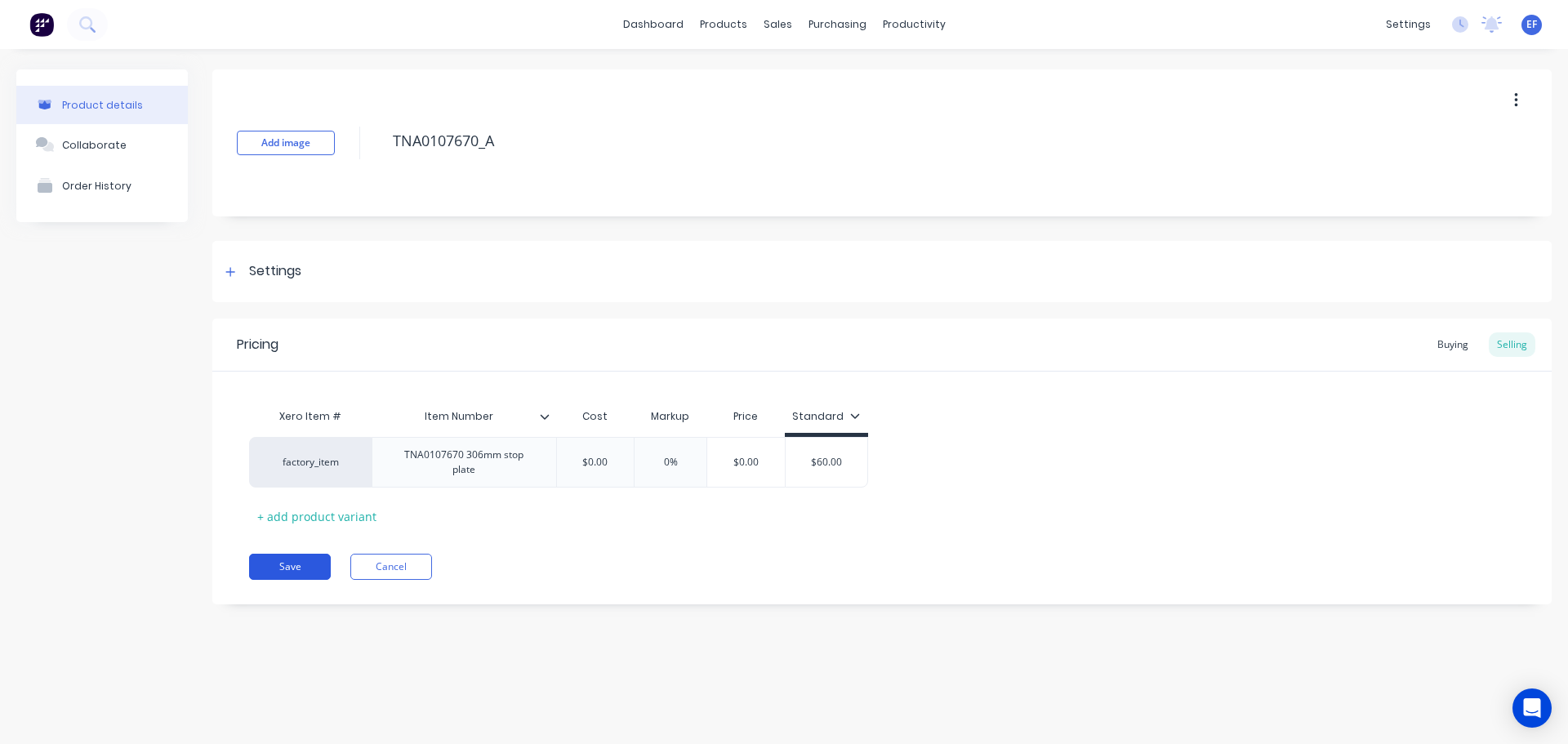
click at [277, 553] on button "Save" at bounding box center [289, 566] width 82 height 27
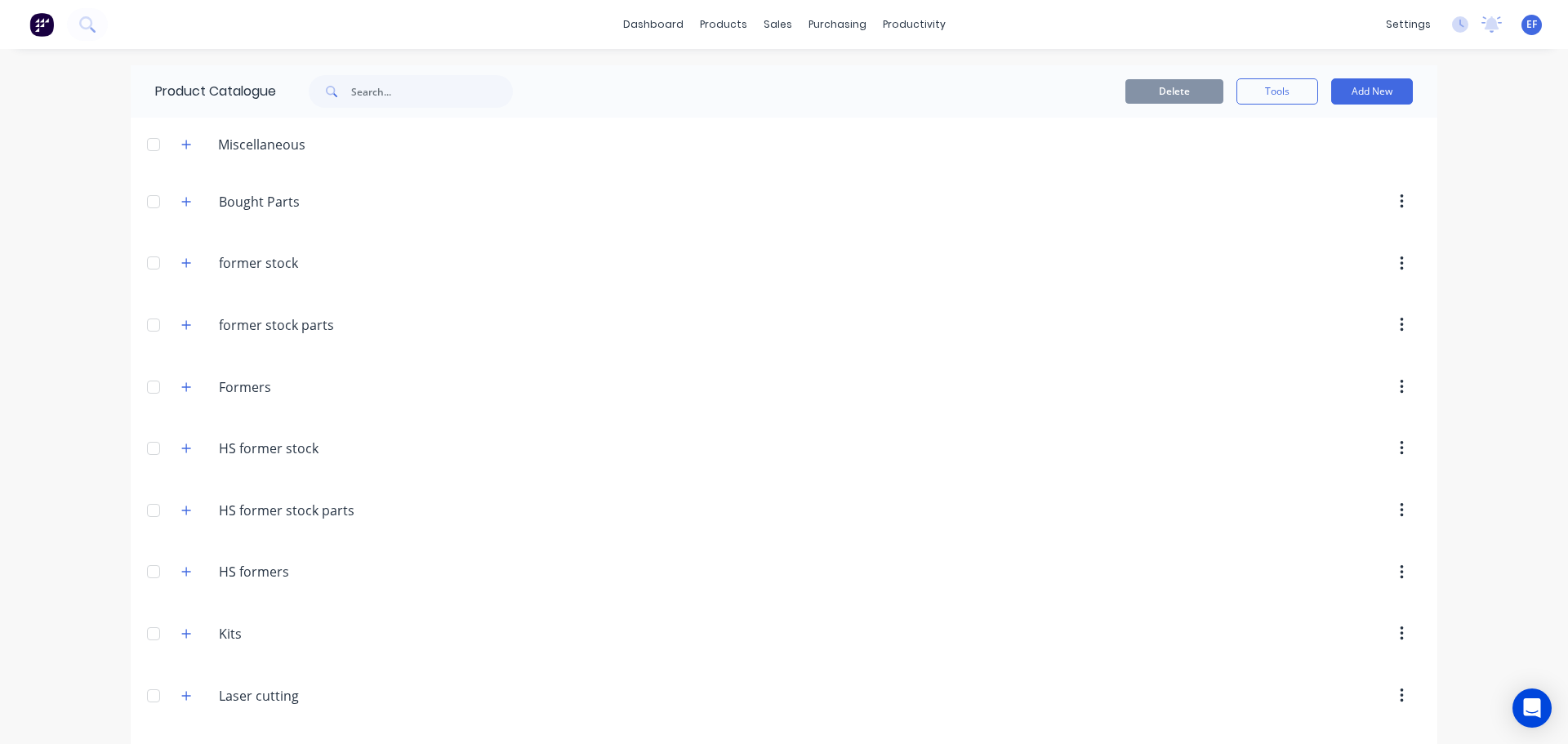
scroll to position [18263, 0]
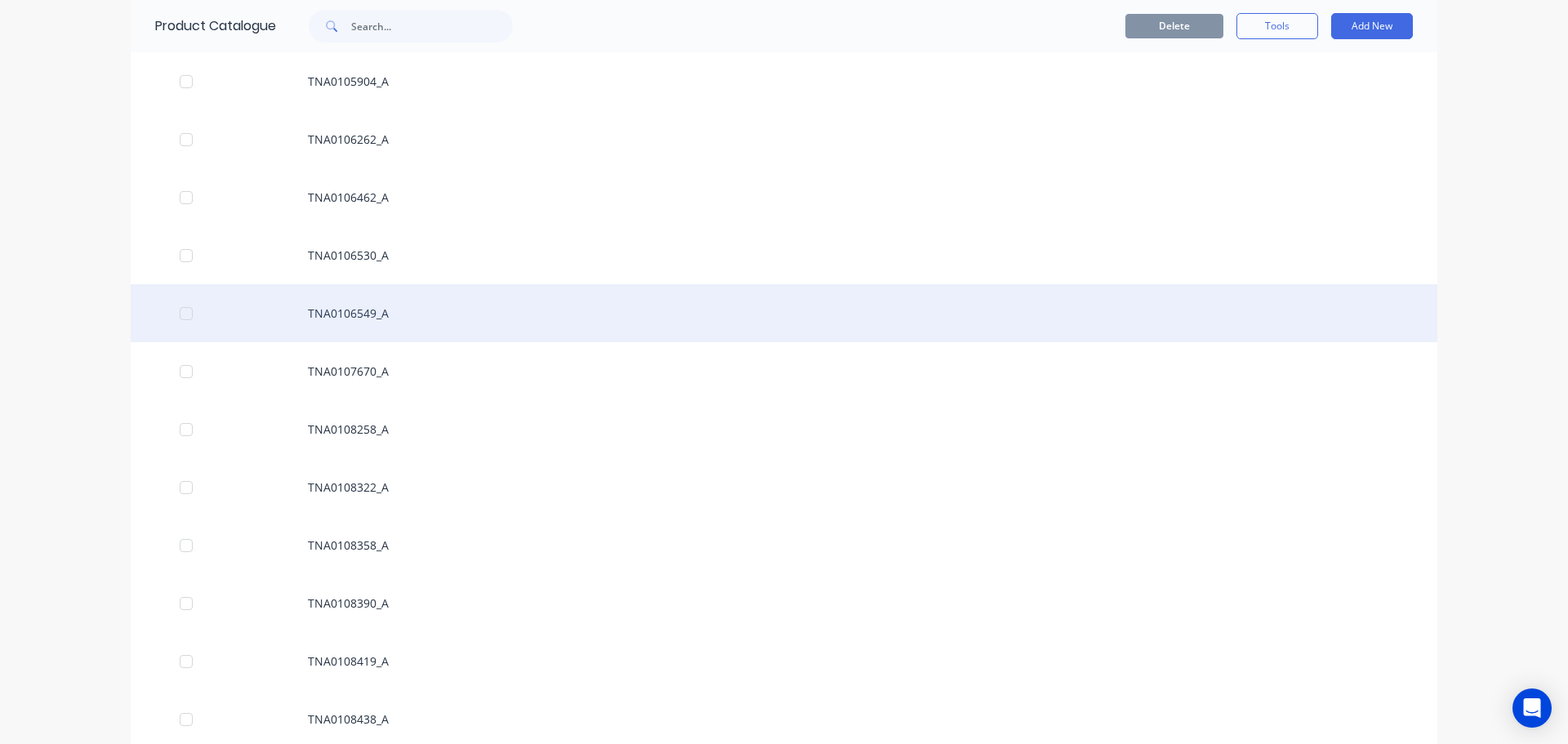
click at [356, 301] on div "TNA0106549_A" at bounding box center [784, 313] width 1307 height 58
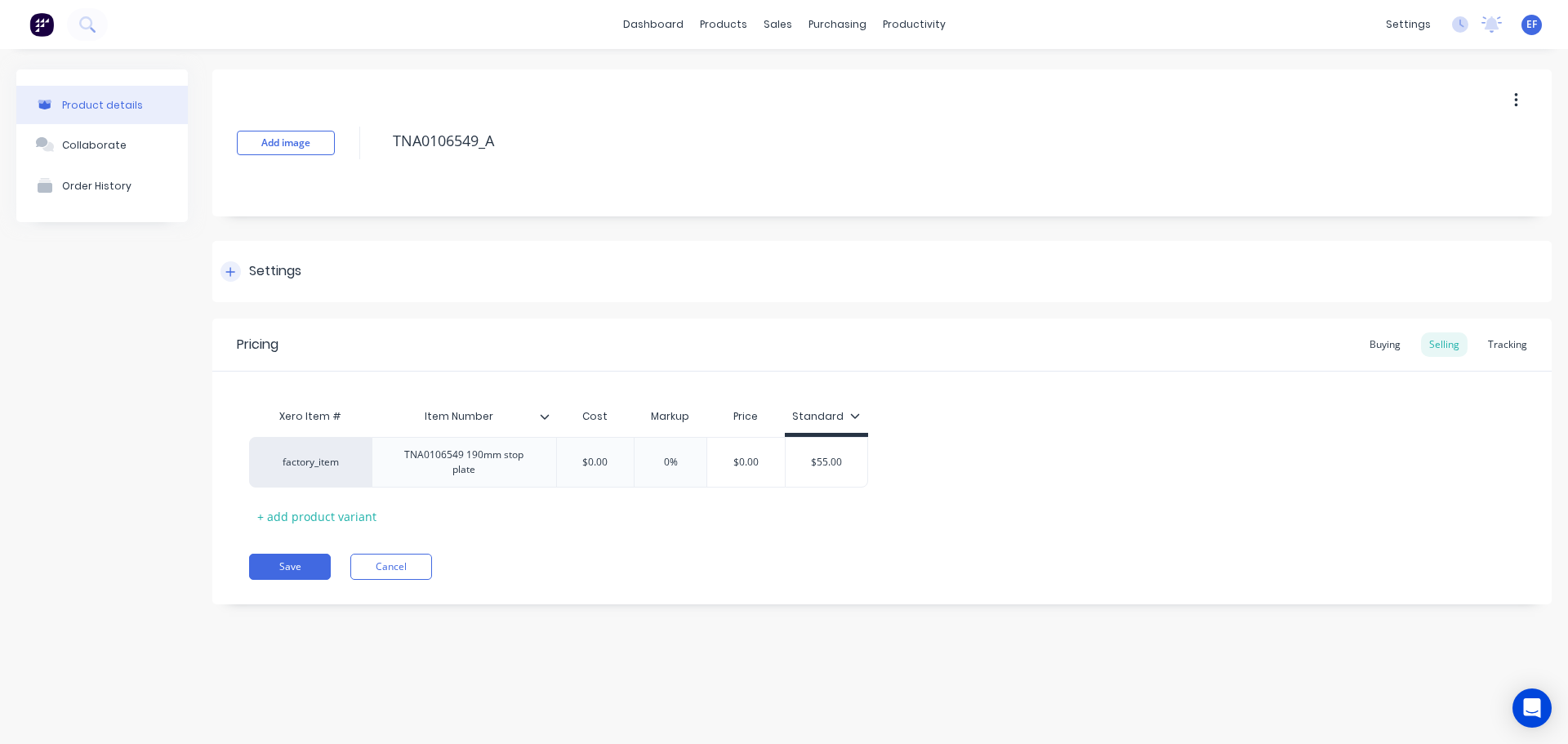
click at [284, 270] on div "Settings" at bounding box center [274, 271] width 52 height 21
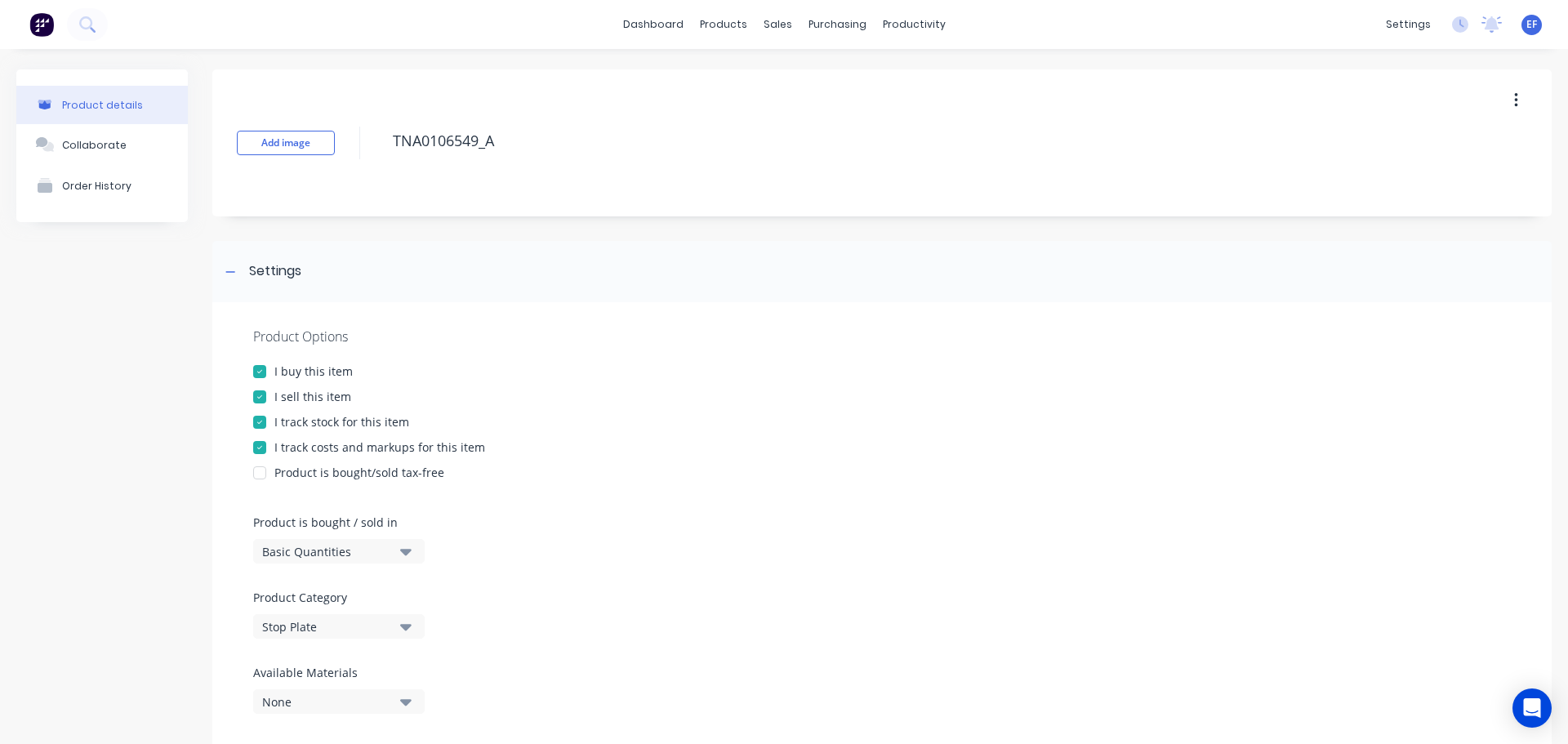
drag, startPoint x: 511, startPoint y: 143, endPoint x: 368, endPoint y: 143, distance: 143.0
click at [368, 143] on div "Add image TNA0106549_A" at bounding box center [882, 143] width 1340 height 147
click at [281, 423] on div "I track stock for this item" at bounding box center [341, 421] width 135 height 17
click at [235, 273] on icon at bounding box center [230, 272] width 10 height 12
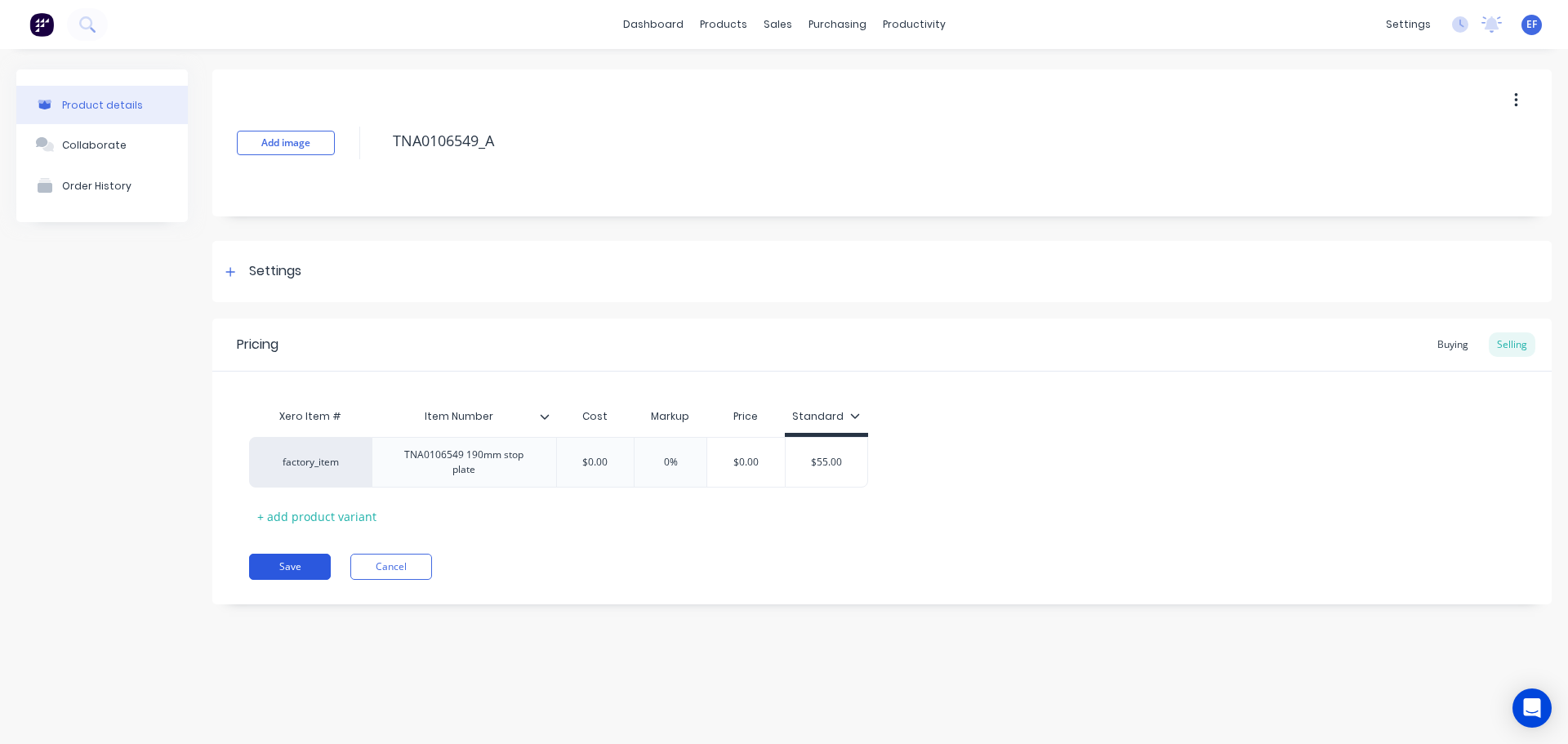
click at [306, 564] on button "Save" at bounding box center [289, 566] width 82 height 27
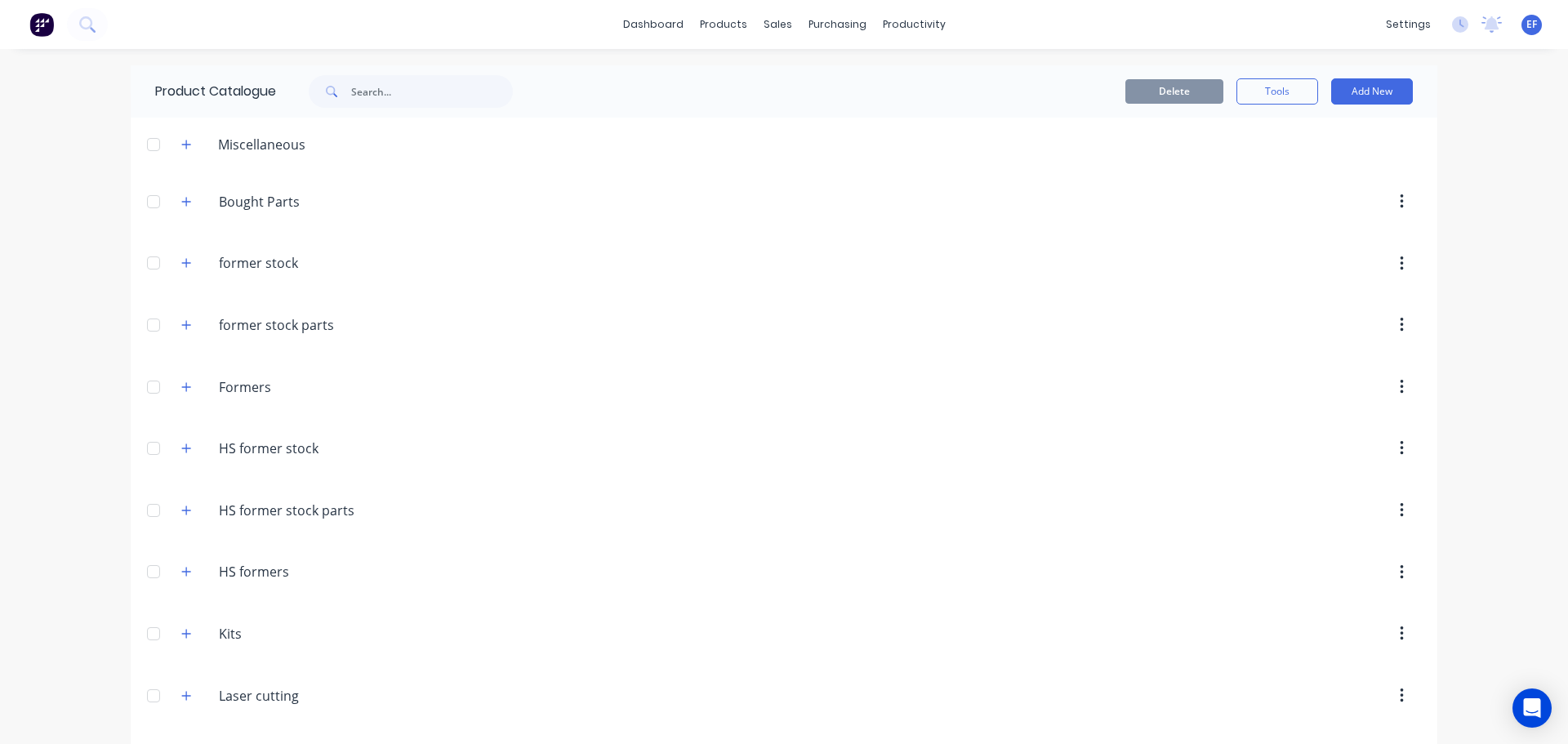
scroll to position [18205, 0]
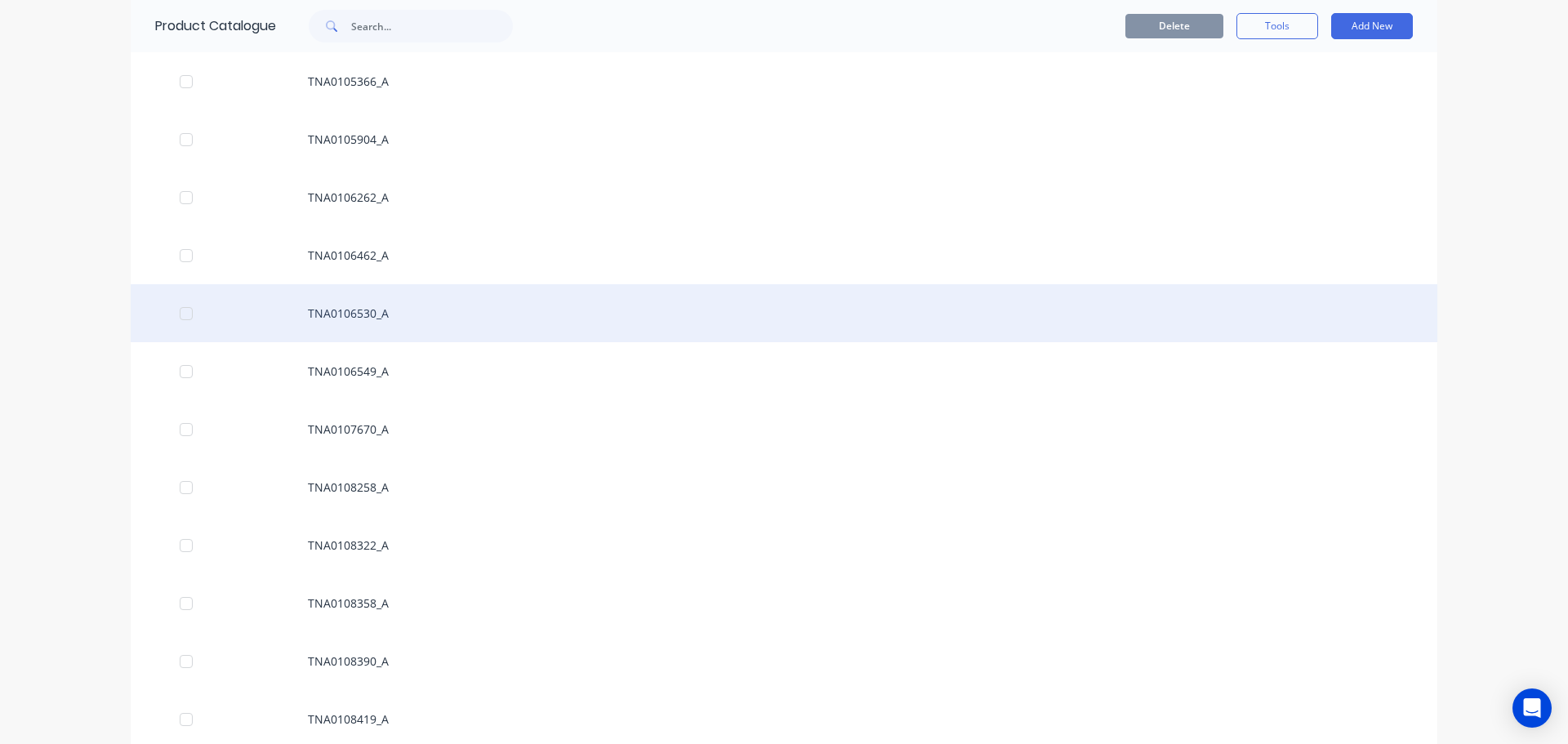
click at [399, 320] on div "TNA0106530_A" at bounding box center [784, 313] width 1307 height 58
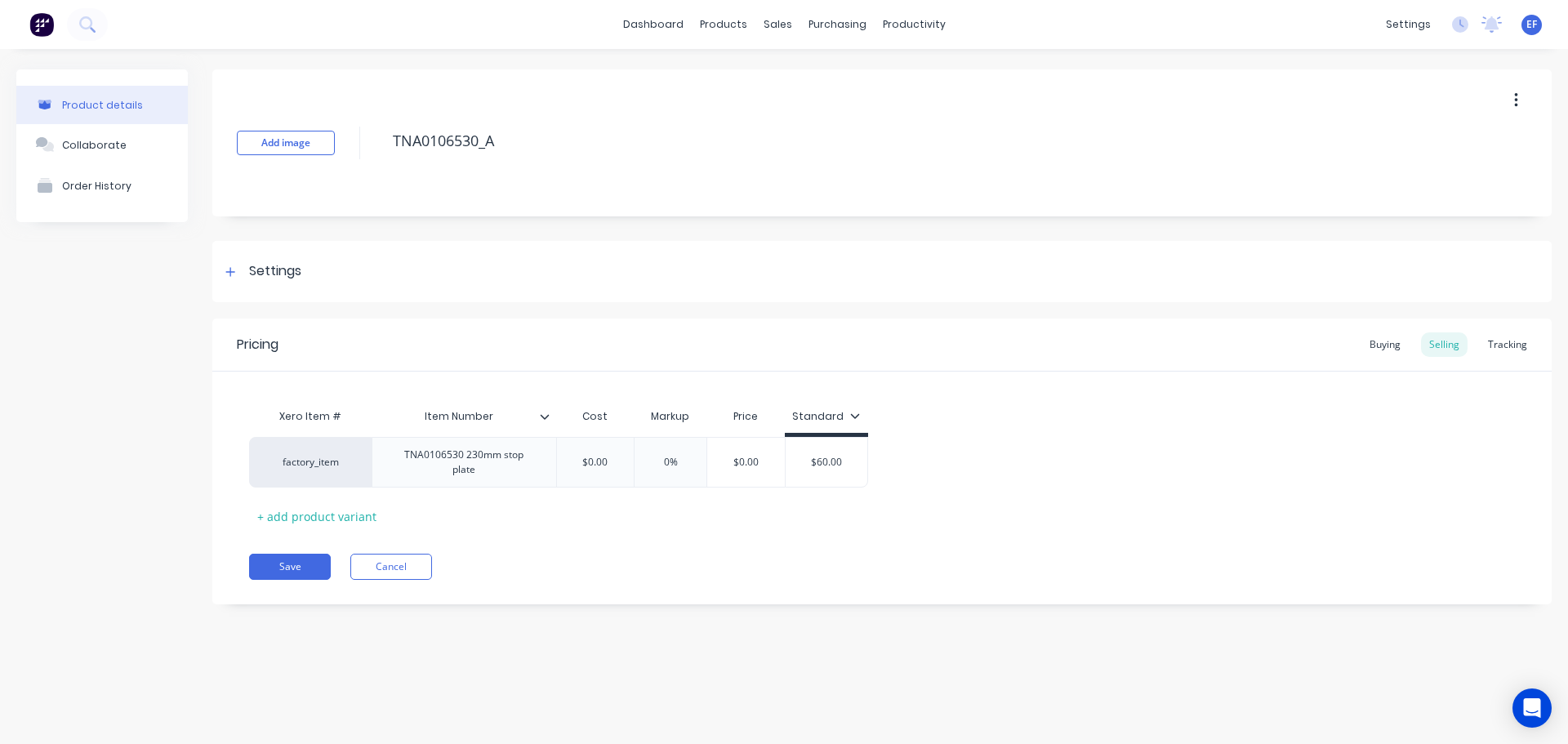
drag, startPoint x: 508, startPoint y: 146, endPoint x: 344, endPoint y: 144, distance: 164.0
click at [344, 144] on div "Add image TNA0106530_A" at bounding box center [882, 143] width 1340 height 147
click at [267, 251] on div "Settings" at bounding box center [882, 271] width 1340 height 61
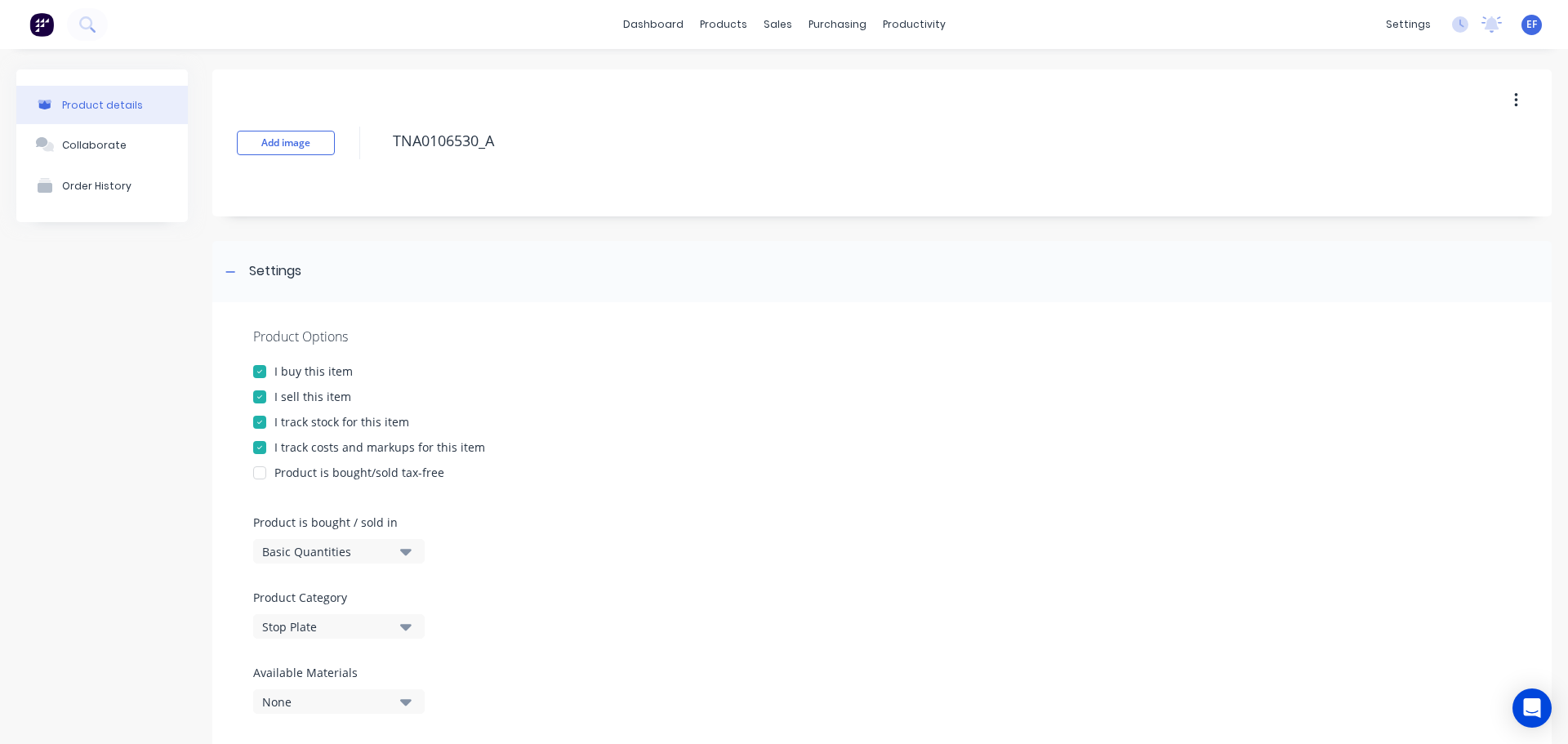
click at [267, 421] on div at bounding box center [260, 422] width 32 height 32
click at [230, 267] on icon at bounding box center [230, 272] width 10 height 12
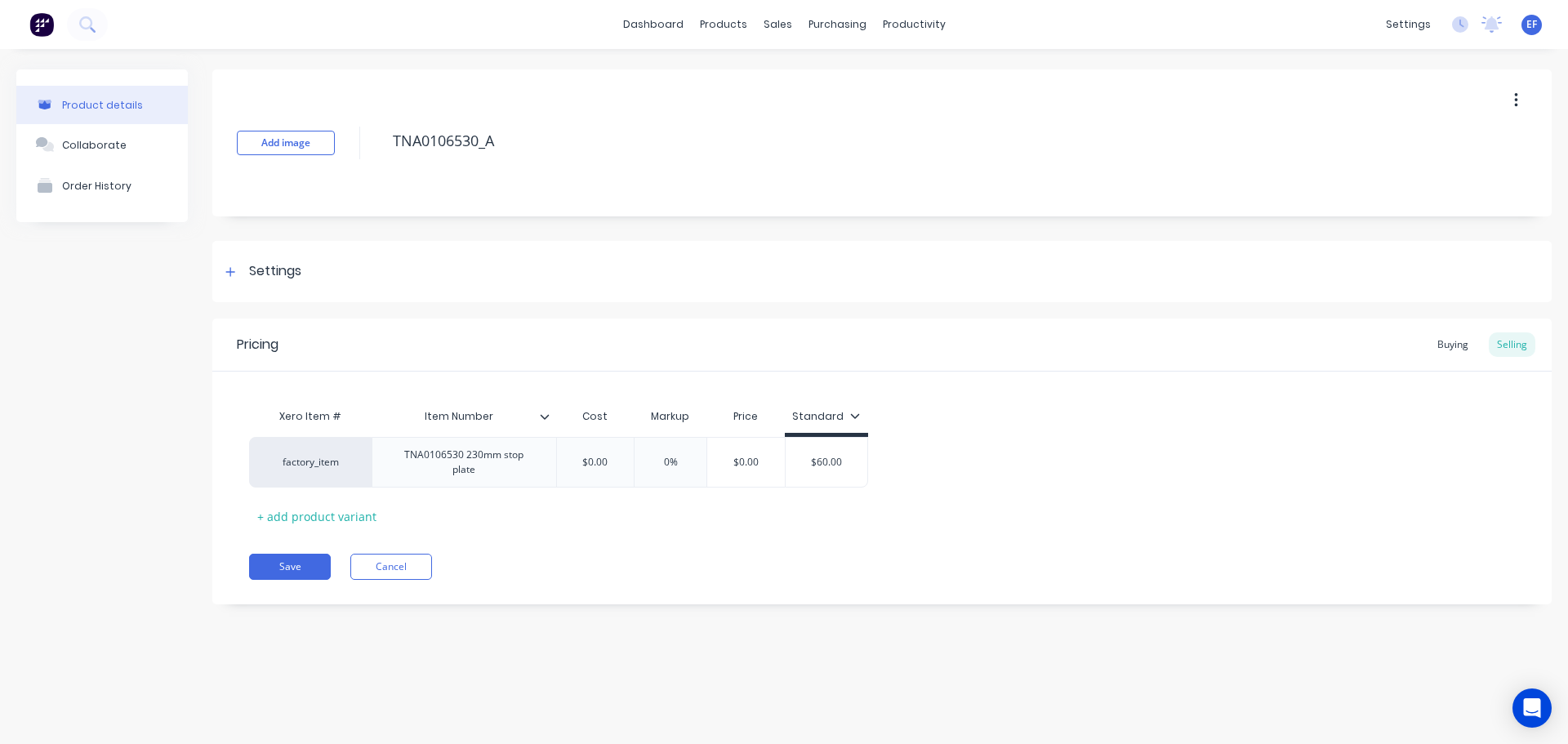
drag, startPoint x: 514, startPoint y: 143, endPoint x: 363, endPoint y: 143, distance: 151.0
click at [363, 143] on div "Add image TNA0106530_A" at bounding box center [882, 143] width 1340 height 147
click at [289, 560] on button "Save" at bounding box center [289, 566] width 82 height 27
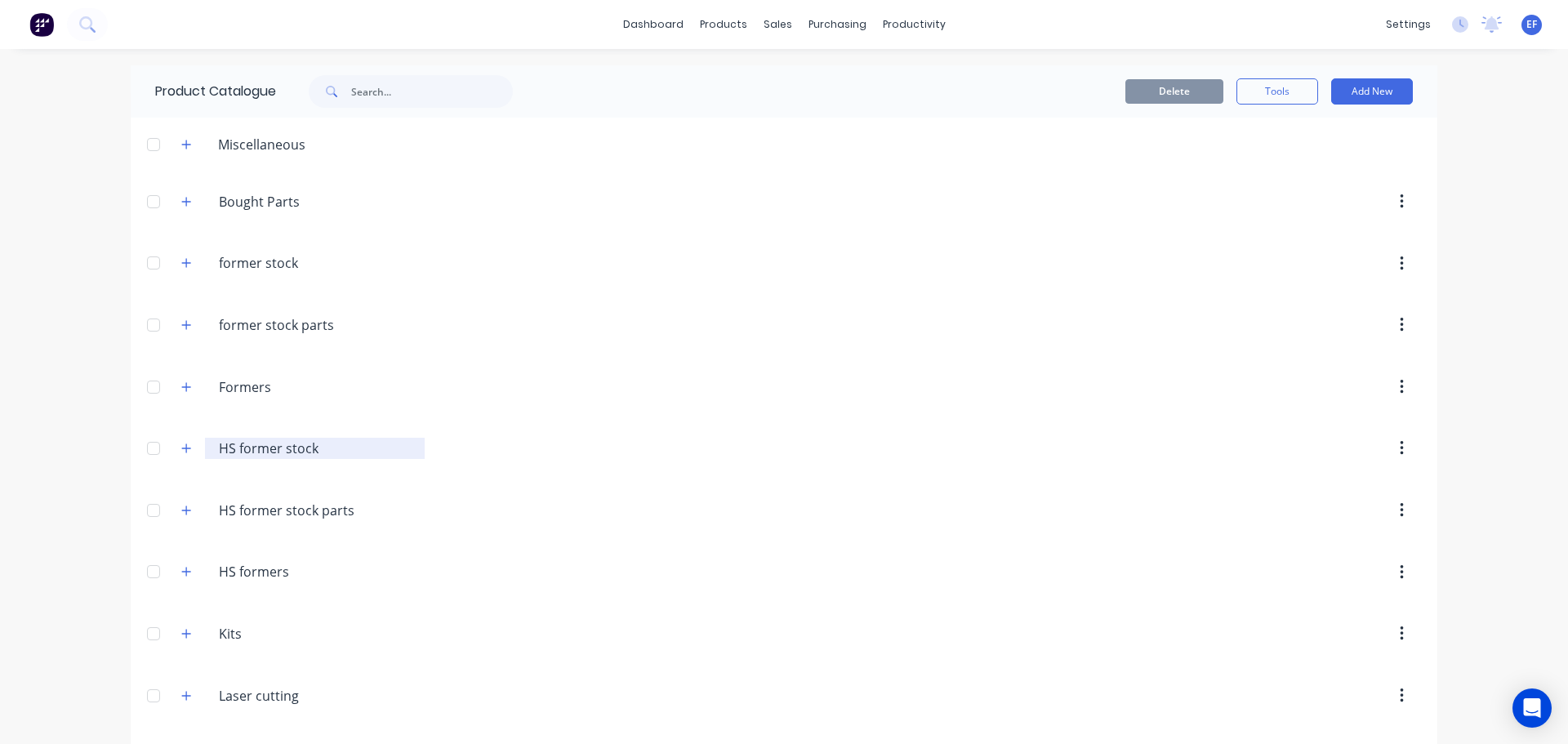
scroll to position [18147, 0]
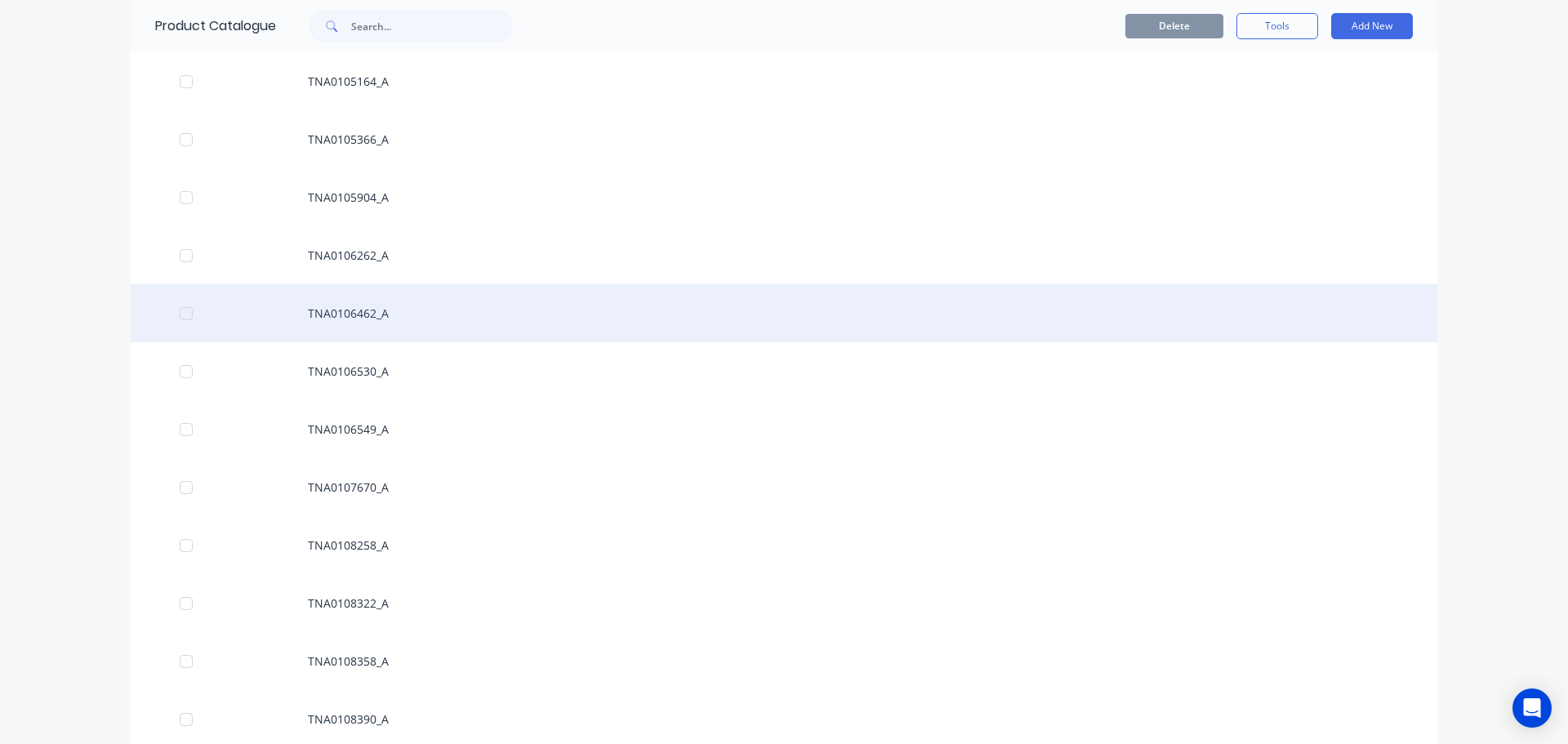
click at [350, 315] on div "TNA0106462_A" at bounding box center [784, 313] width 1307 height 58
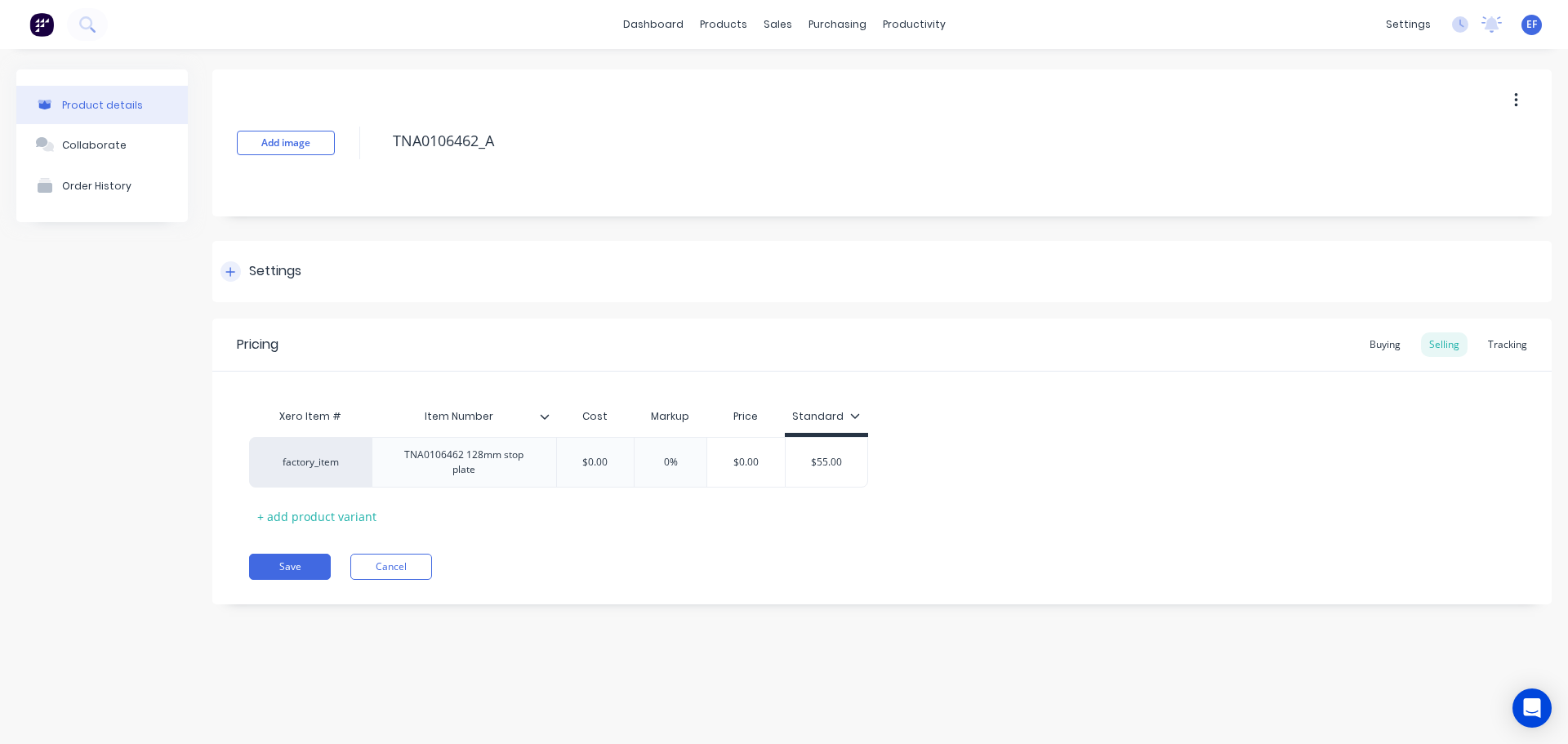
click at [269, 274] on div "Settings" at bounding box center [274, 271] width 52 height 21
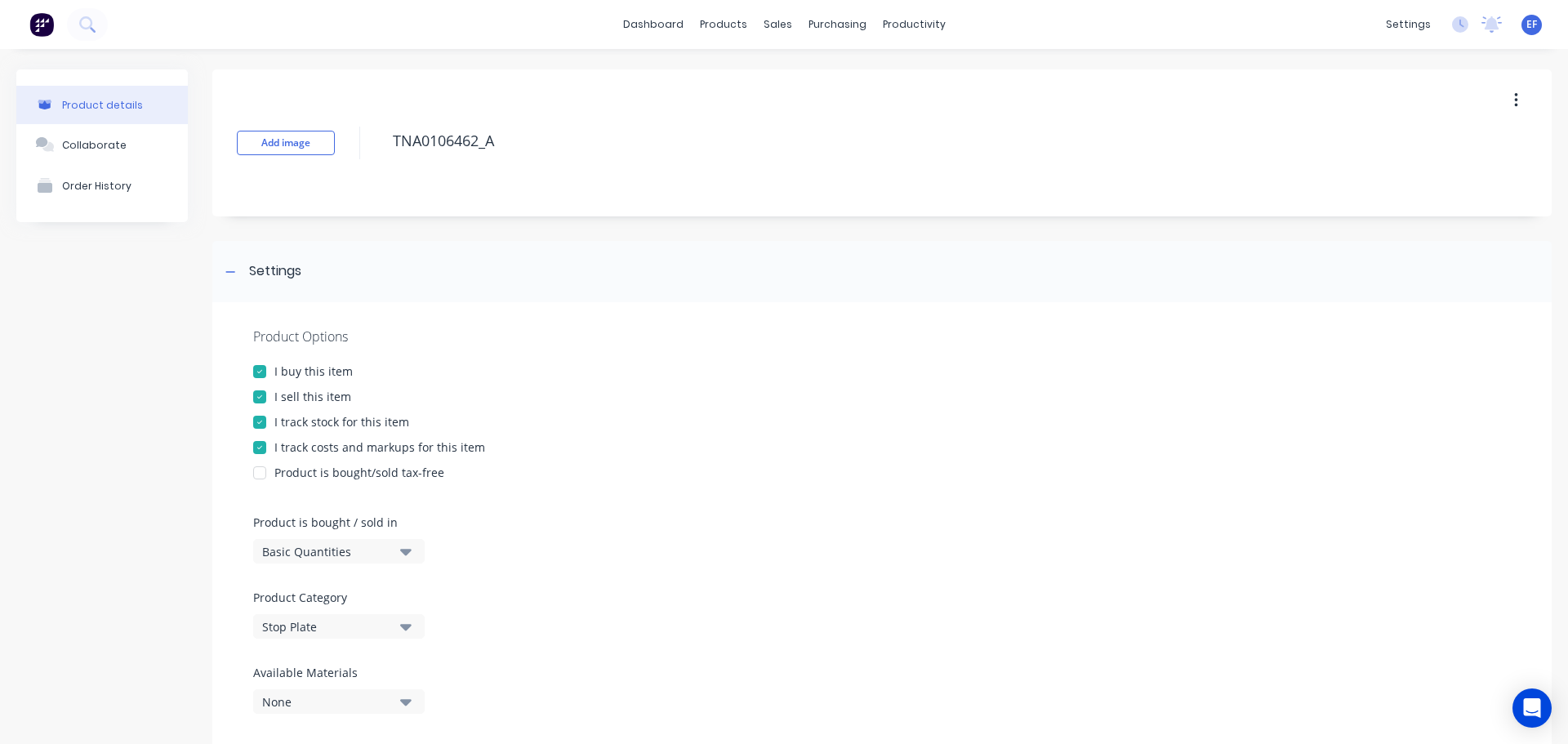
click at [281, 430] on div "Product Options I buy this item I sell this item I track stock for this item I …" at bounding box center [882, 526] width 1340 height 449
click at [278, 413] on div "Product Options I buy this item I sell this item I track stock for this item I …" at bounding box center [882, 526] width 1340 height 449
click at [266, 423] on div at bounding box center [260, 422] width 32 height 32
drag, startPoint x: 511, startPoint y: 141, endPoint x: 361, endPoint y: 152, distance: 150.4
click at [361, 152] on div "Add image TNA0106462_A" at bounding box center [882, 143] width 1340 height 147
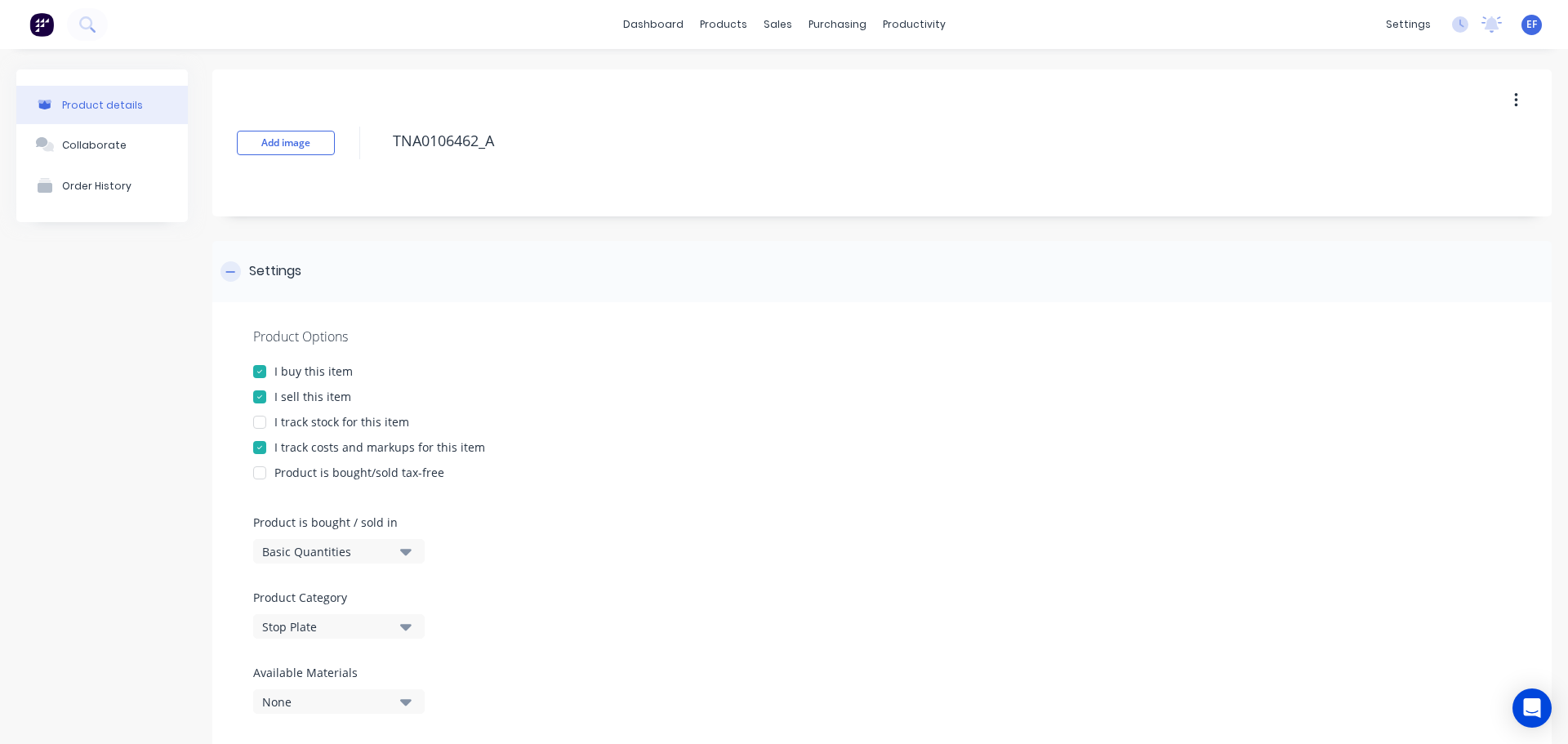
click at [232, 271] on icon at bounding box center [230, 271] width 9 height 1
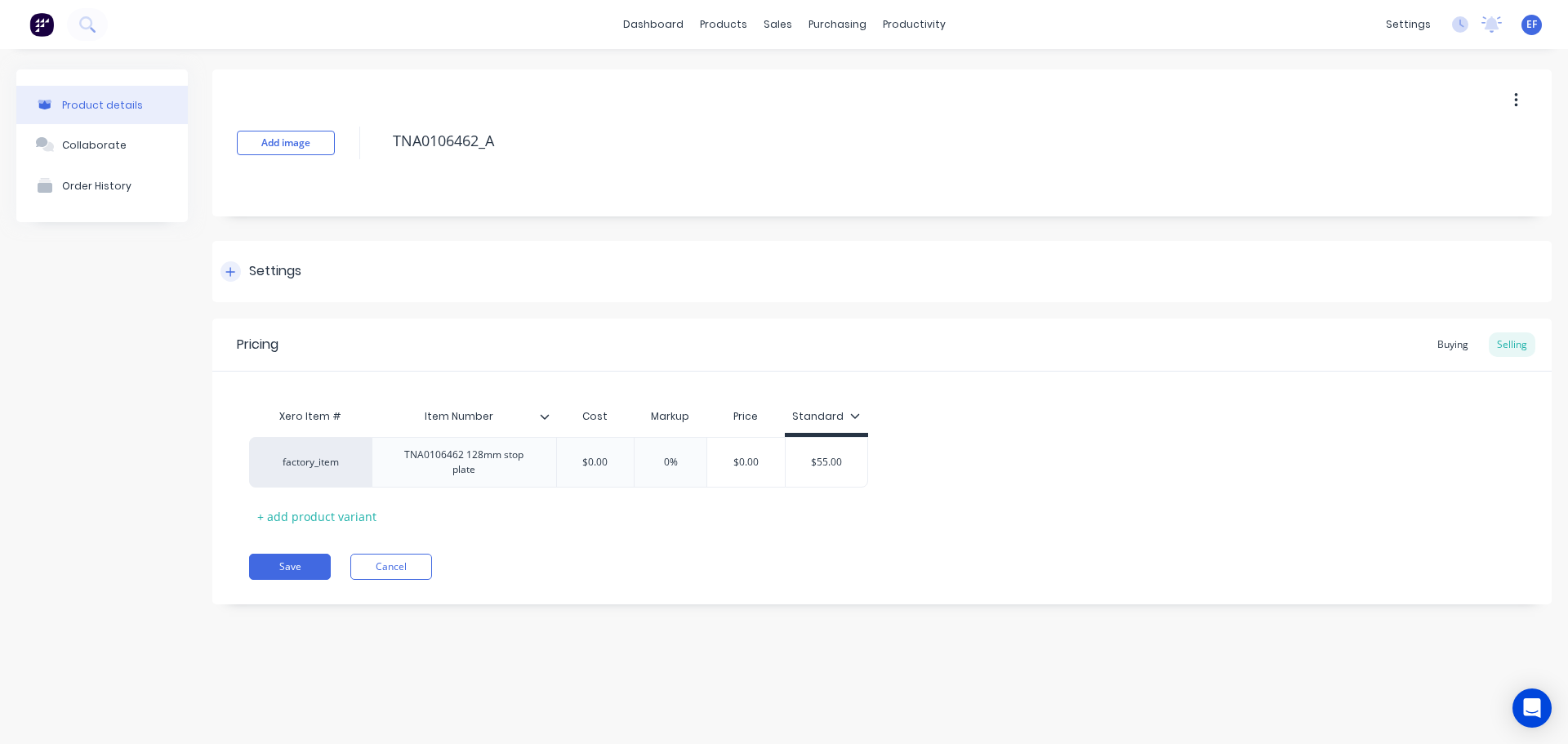
click at [232, 281] on div at bounding box center [230, 271] width 21 height 21
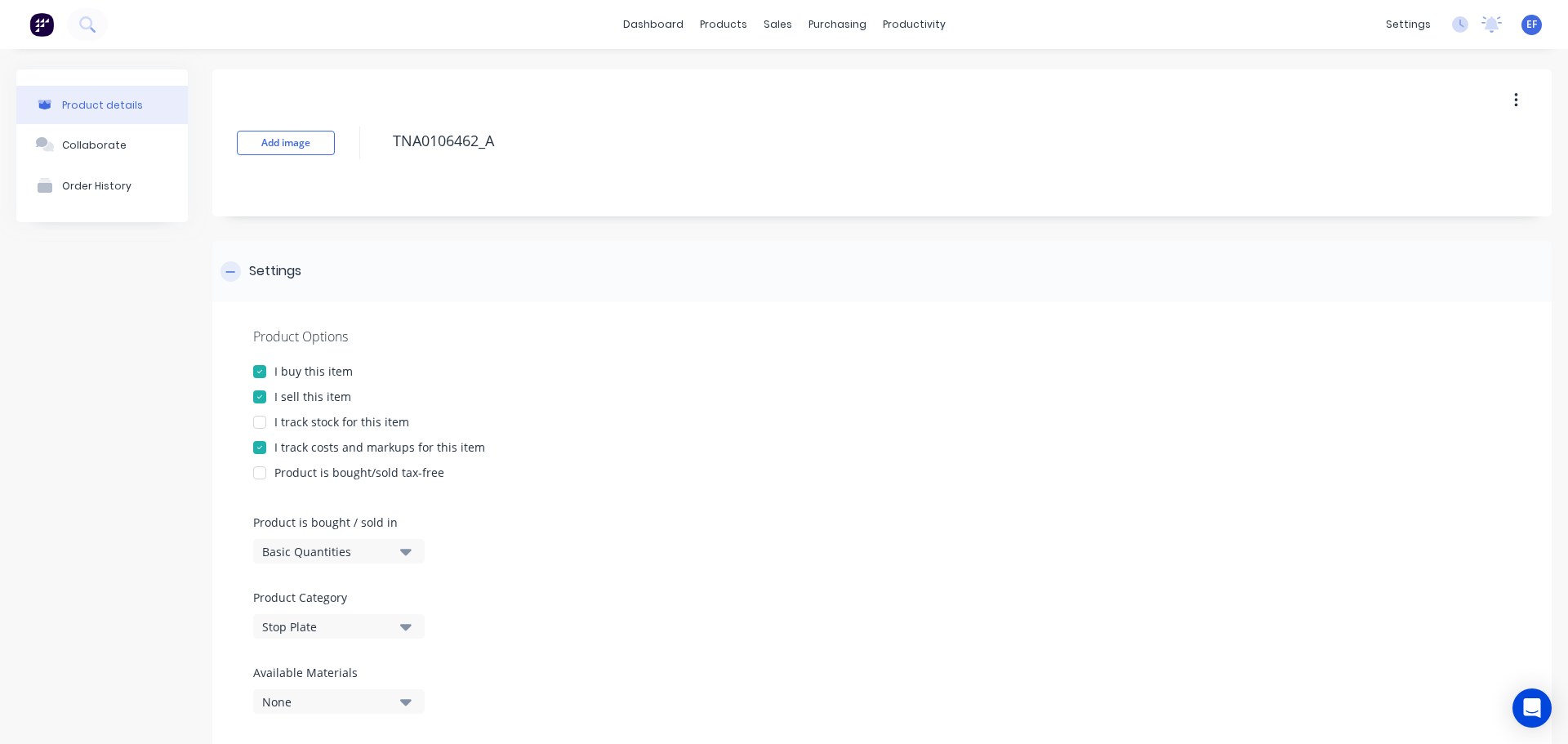
click at [232, 281] on div at bounding box center [230, 271] width 21 height 21
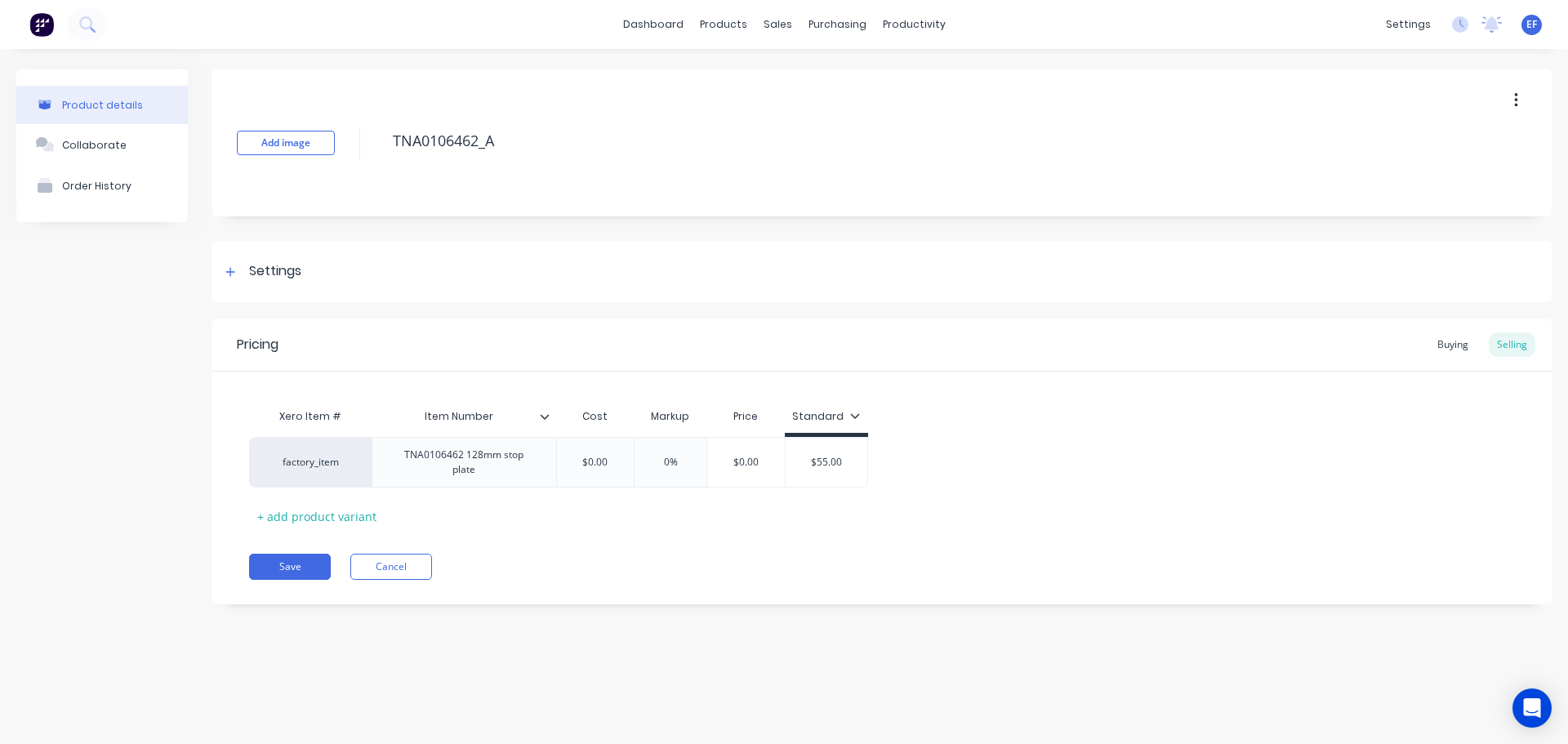
drag, startPoint x: 497, startPoint y: 144, endPoint x: 339, endPoint y: 133, distance: 158.4
click at [339, 133] on div "Add image TNA0106462_A" at bounding box center [882, 143] width 1340 height 147
click at [234, 258] on div "Settings" at bounding box center [882, 271] width 1340 height 61
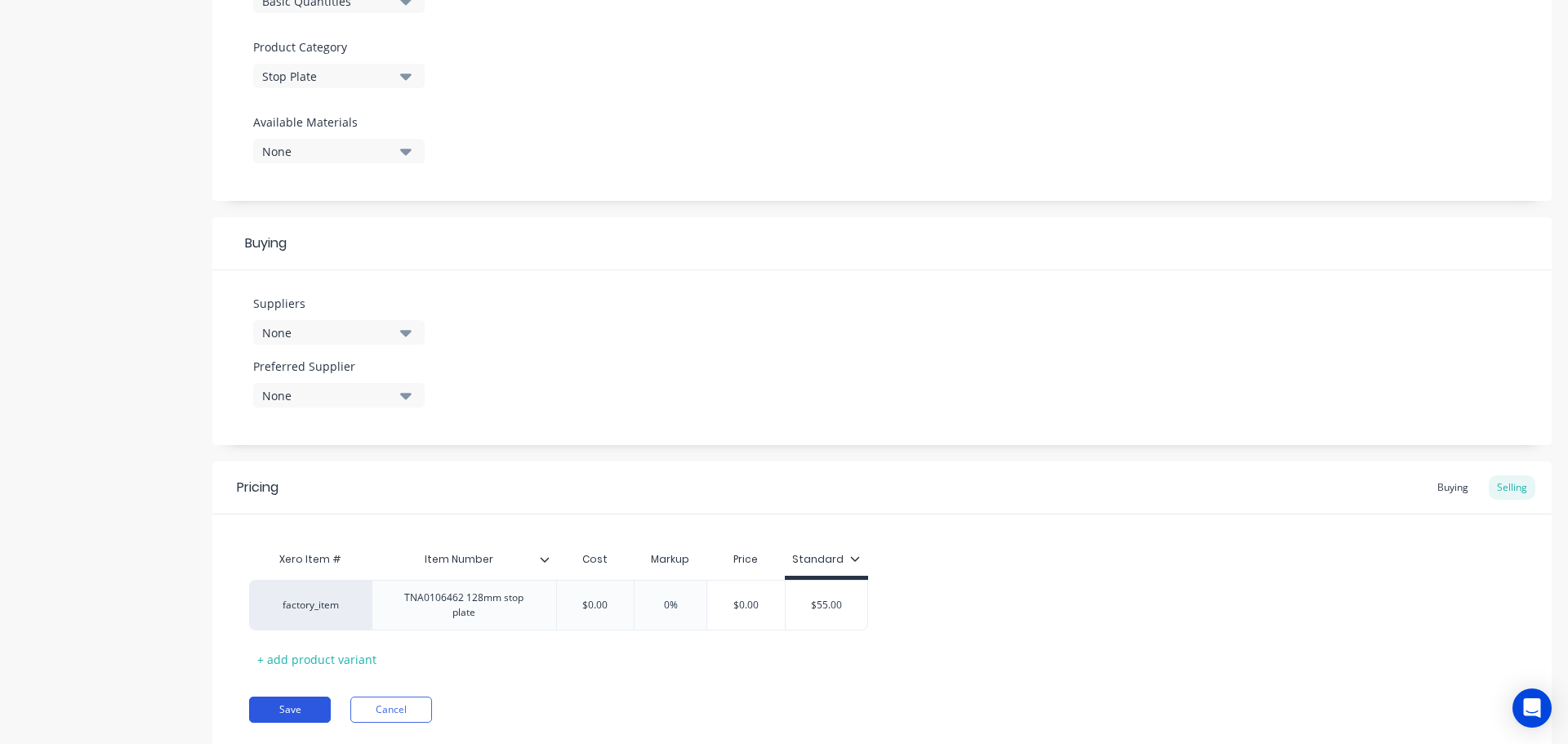
scroll to position [591, 0]
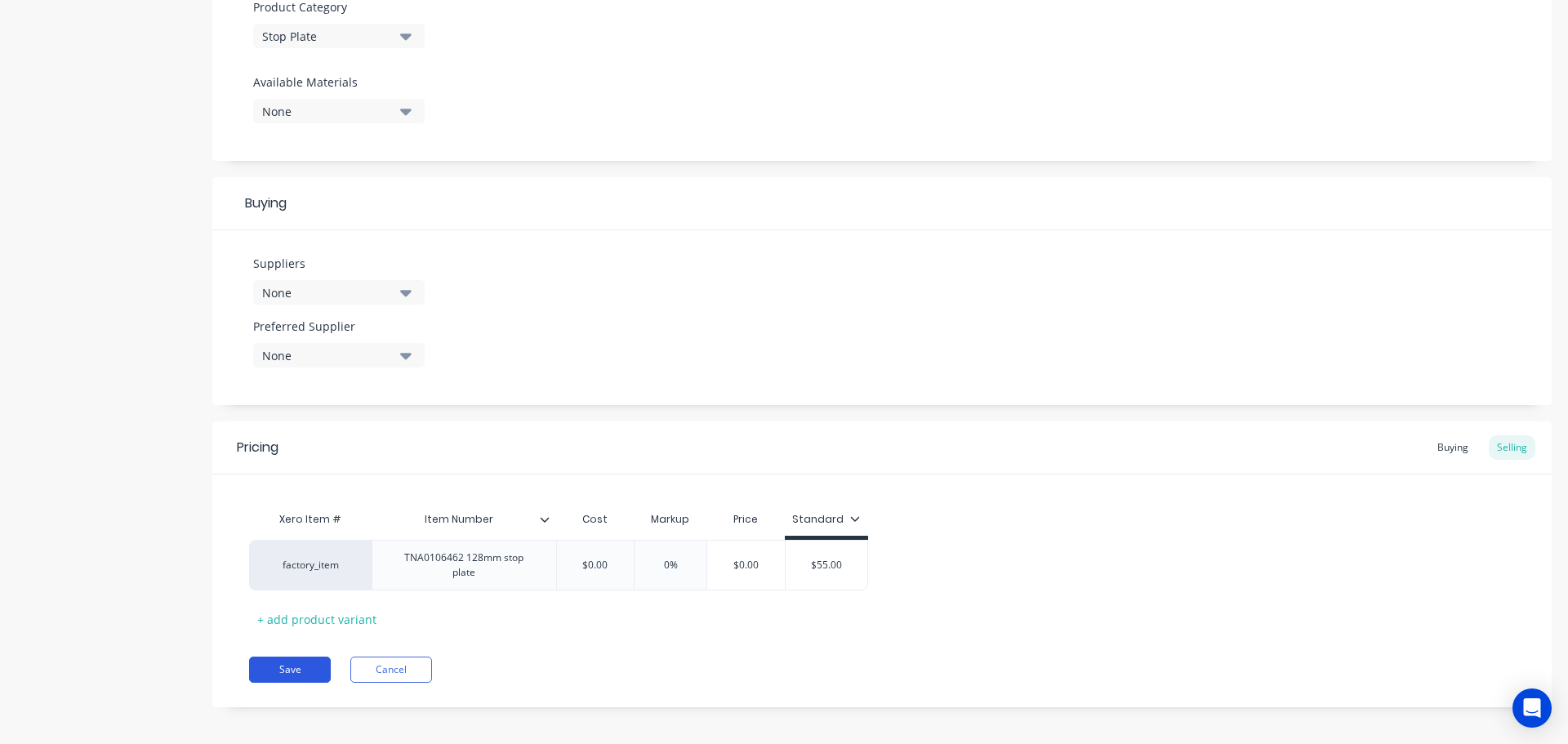
click at [273, 667] on button "Save" at bounding box center [289, 669] width 82 height 27
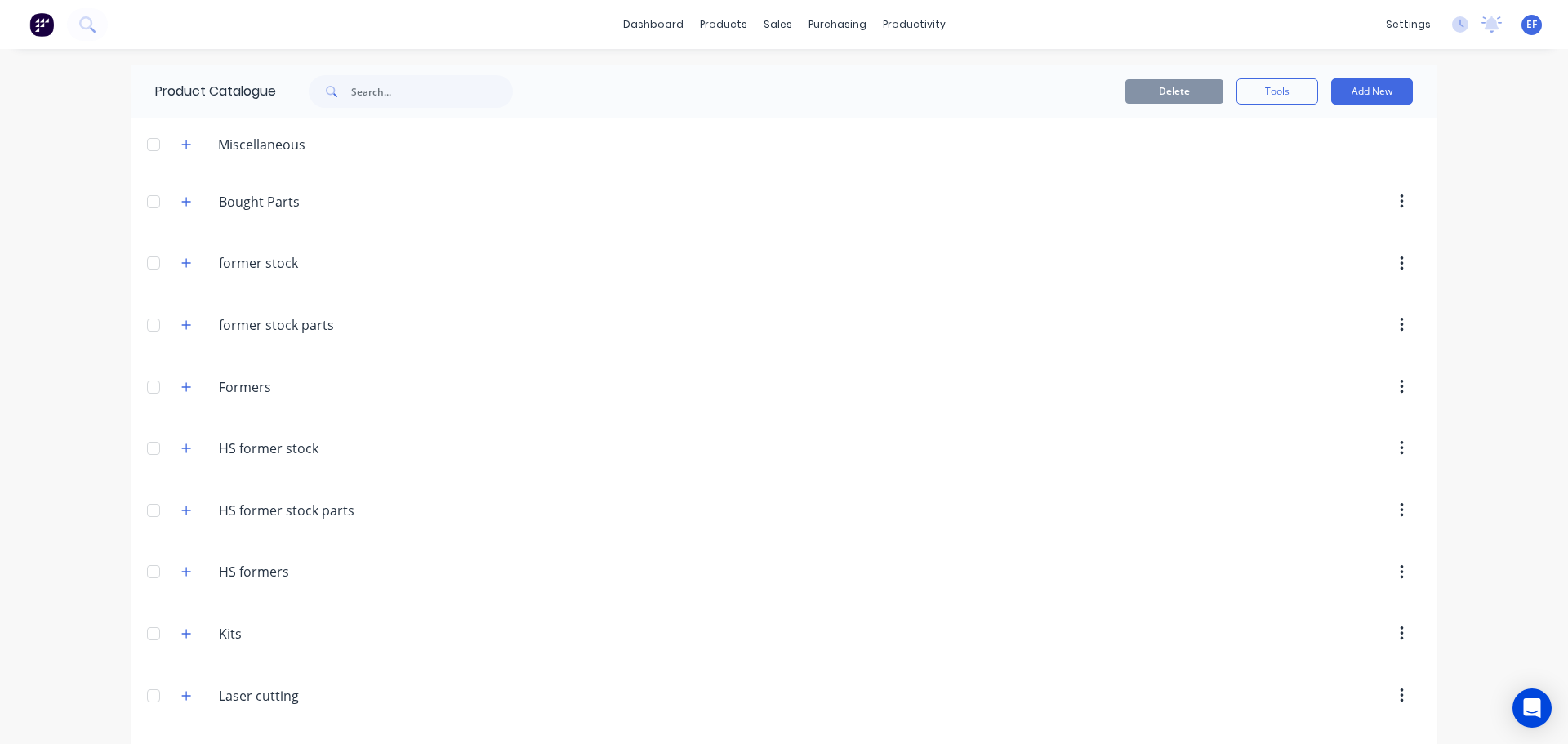
scroll to position [18089, 0]
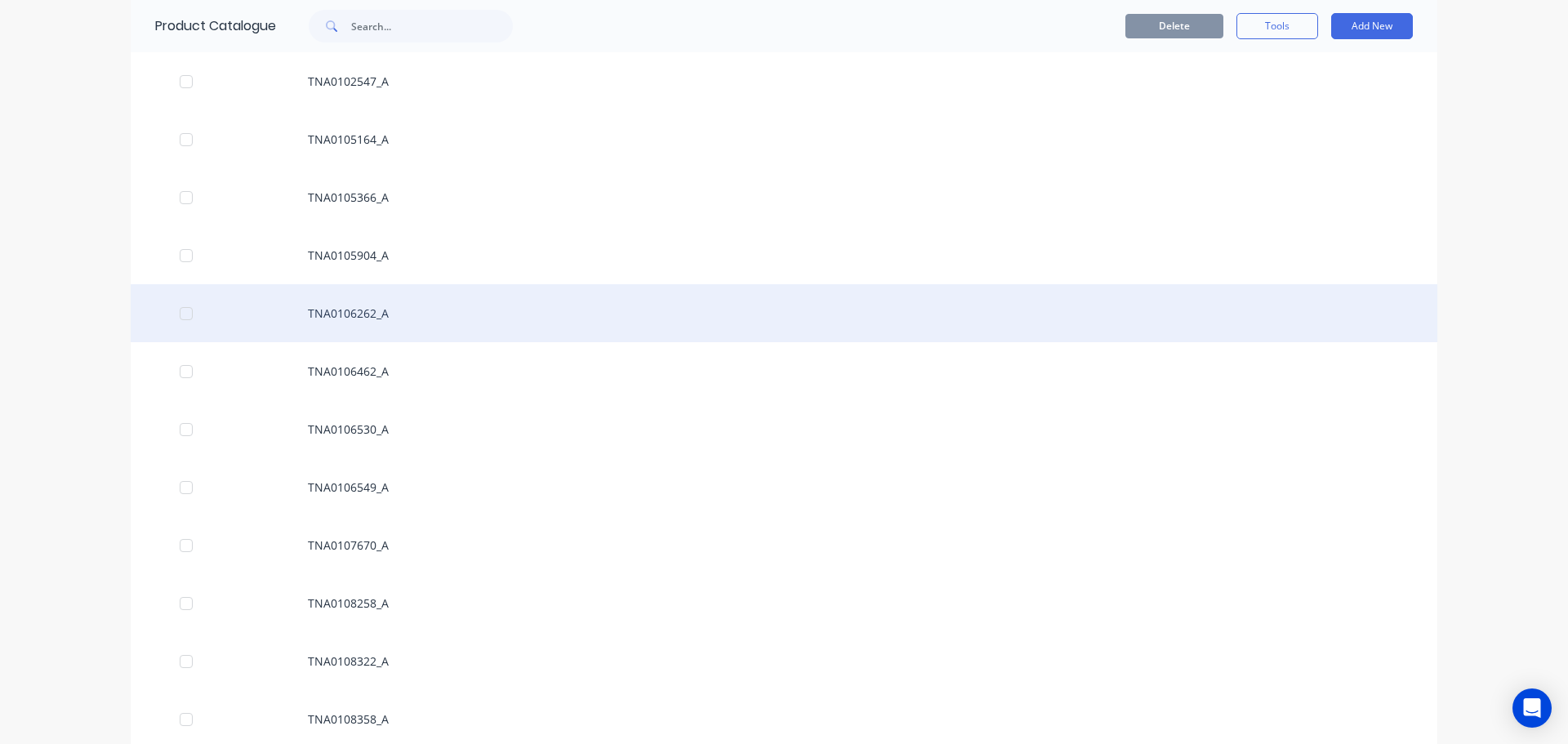
click at [387, 317] on div "TNA0106262_A" at bounding box center [784, 313] width 1307 height 58
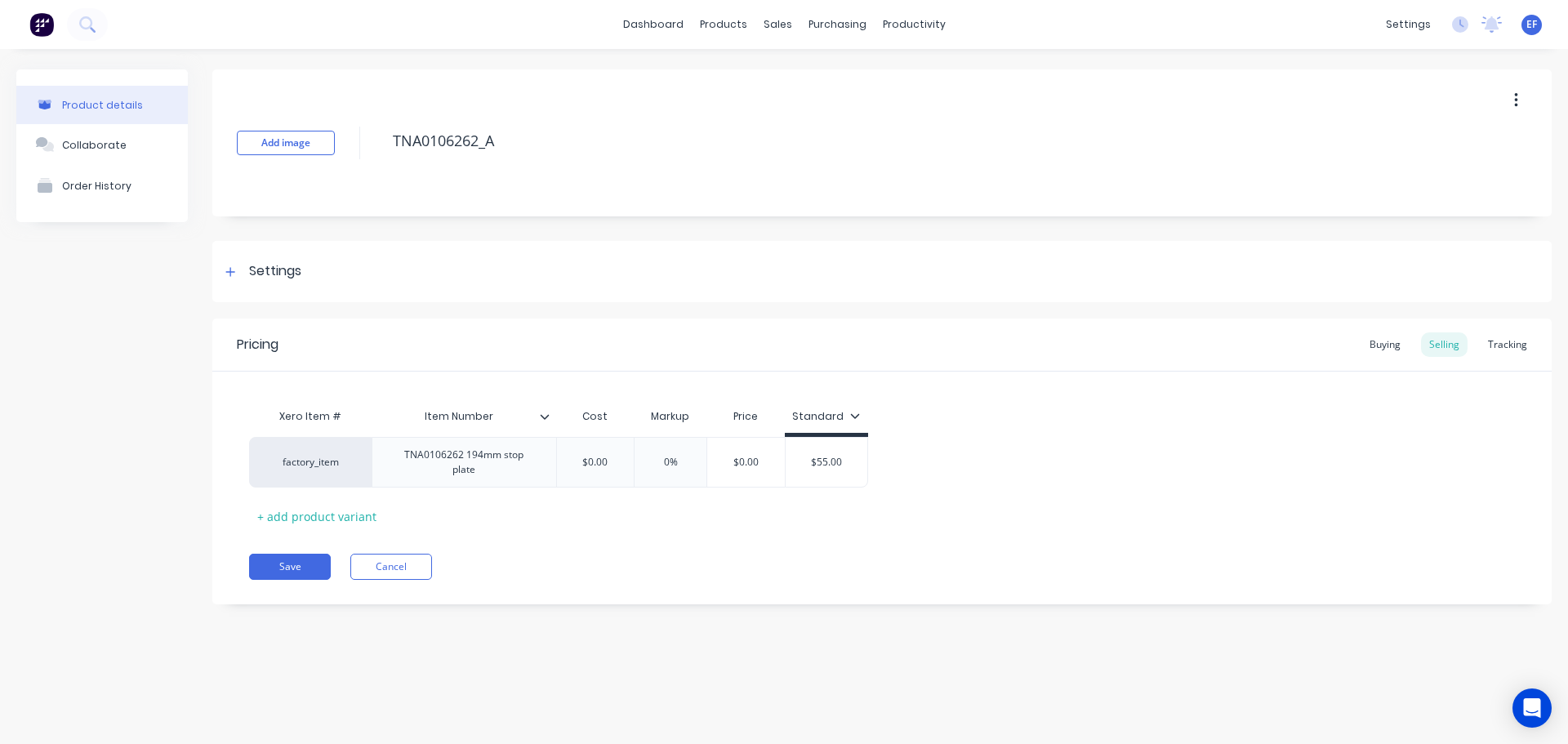
drag, startPoint x: 523, startPoint y: 145, endPoint x: 380, endPoint y: 144, distance: 143.0
click at [380, 144] on div "Add image TNA0106262_A" at bounding box center [882, 143] width 1340 height 147
click at [261, 265] on div "Settings" at bounding box center [274, 271] width 52 height 21
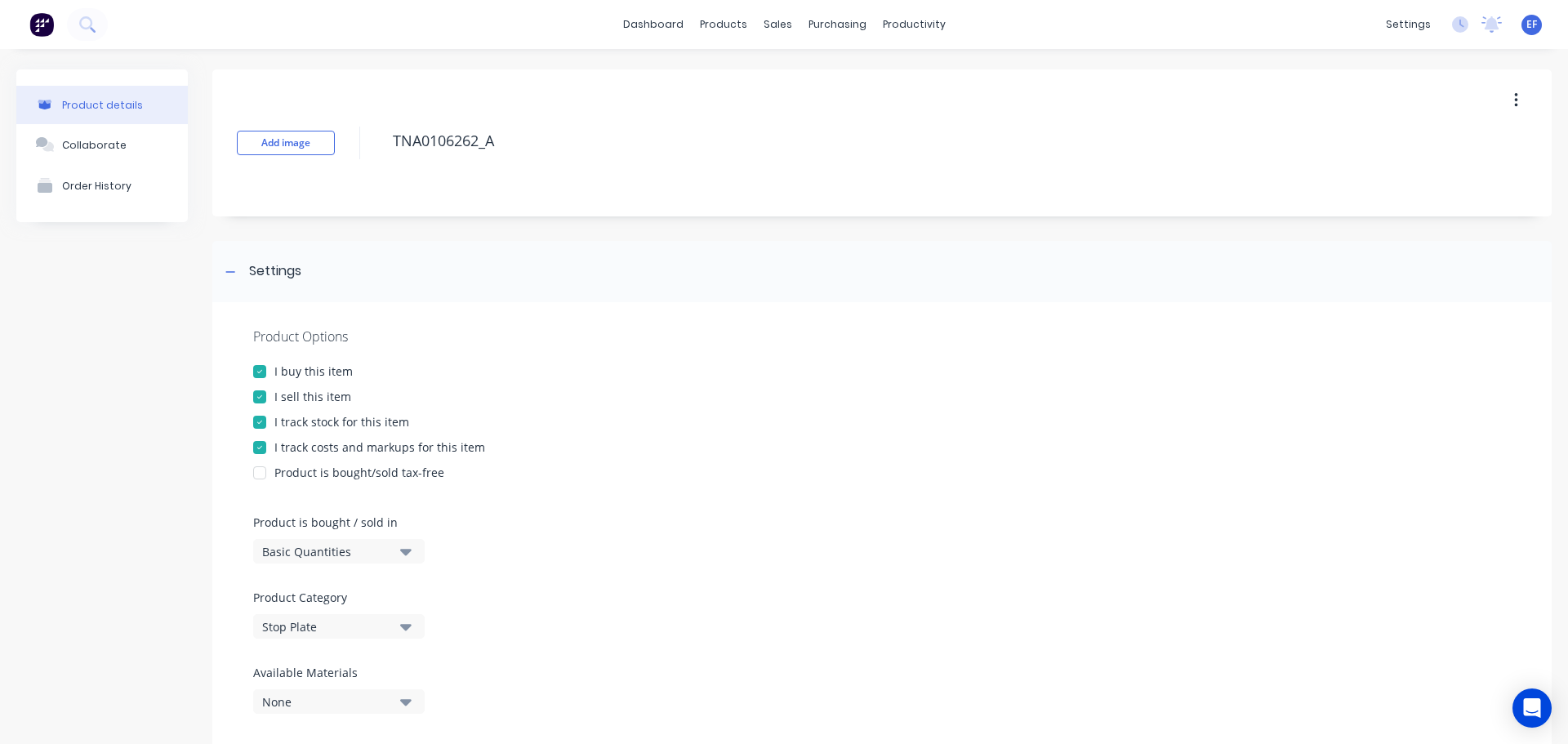
click at [288, 418] on div "I track stock for this item" at bounding box center [341, 421] width 135 height 17
click at [235, 278] on div at bounding box center [230, 271] width 21 height 21
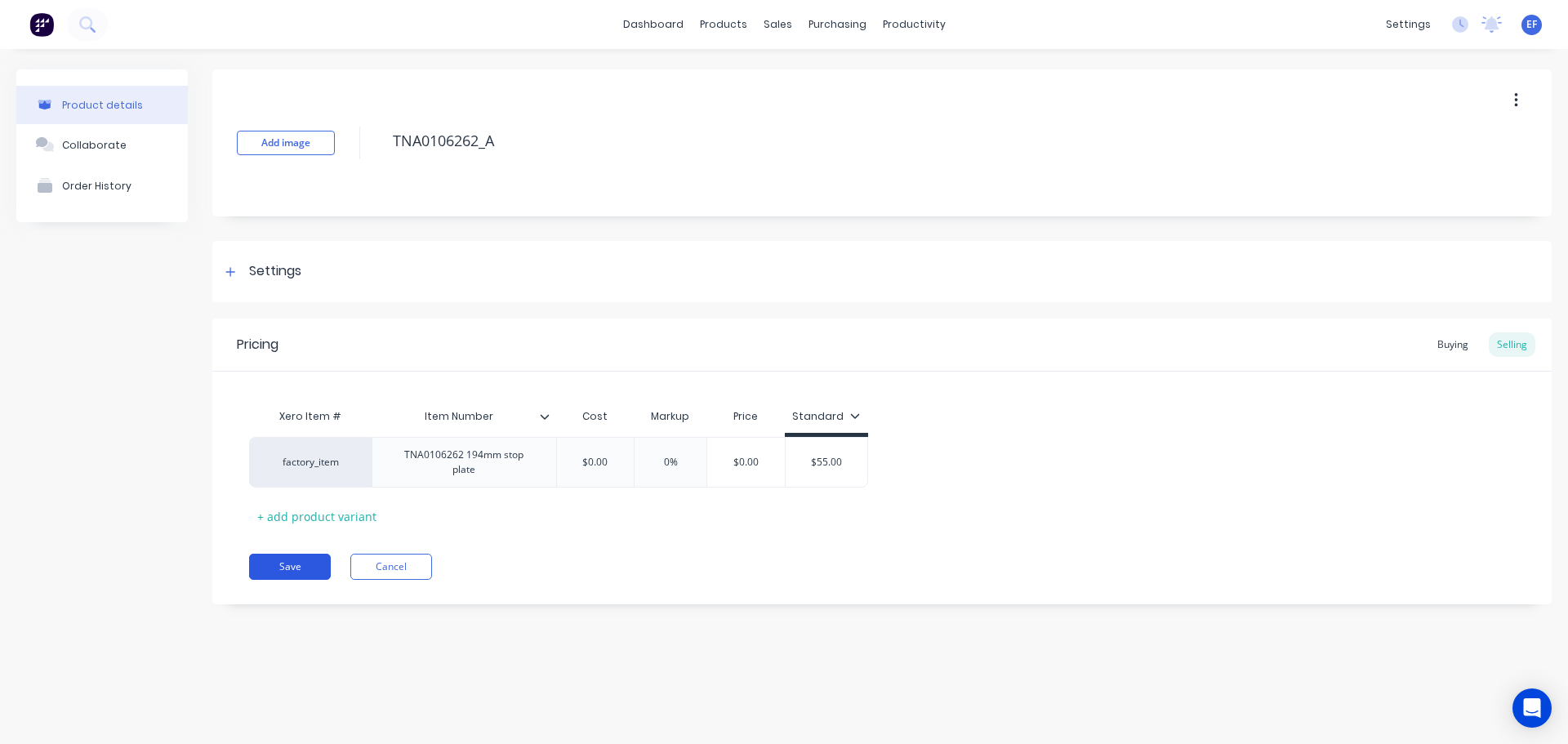
click at [284, 561] on button "Save" at bounding box center [289, 566] width 82 height 27
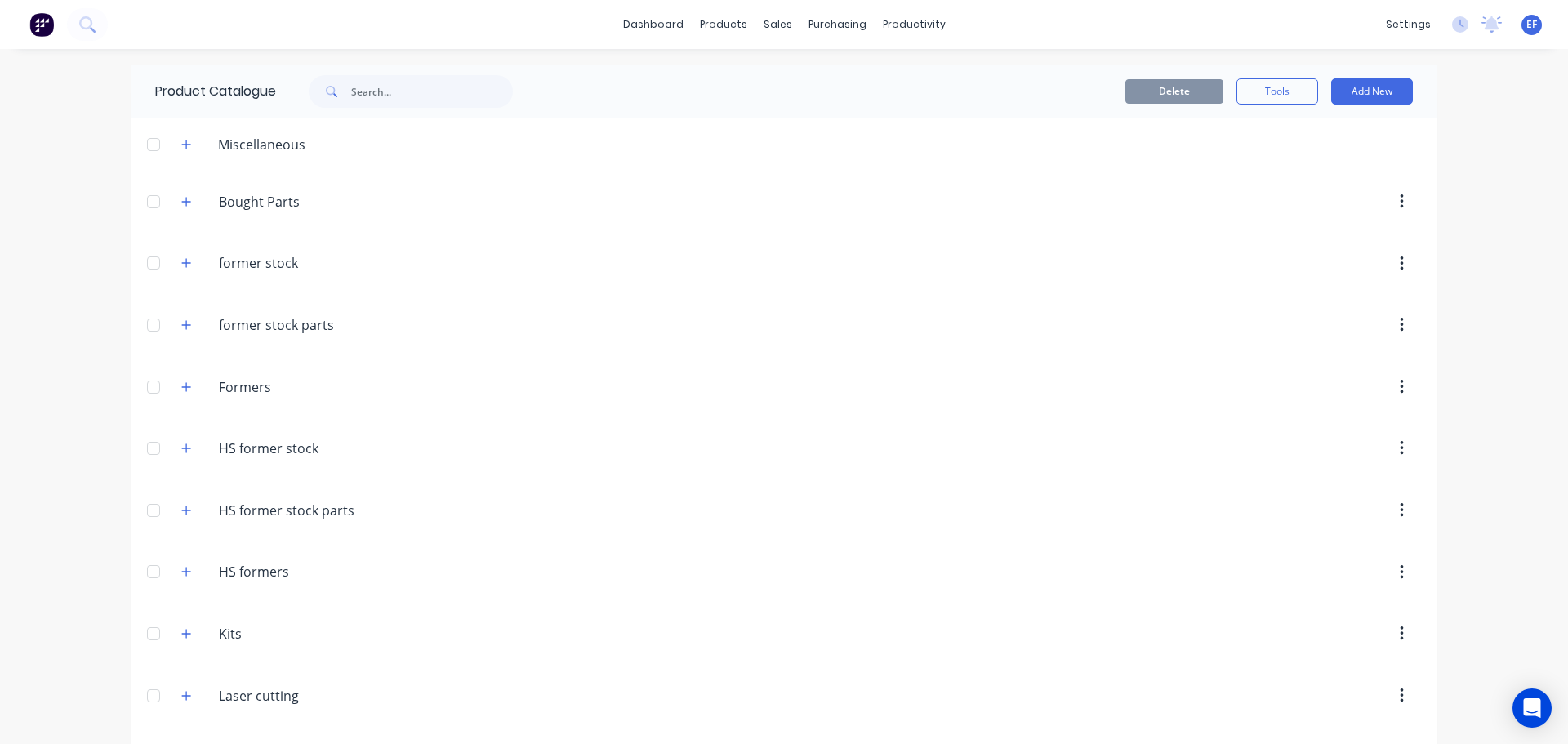
scroll to position [18031, 0]
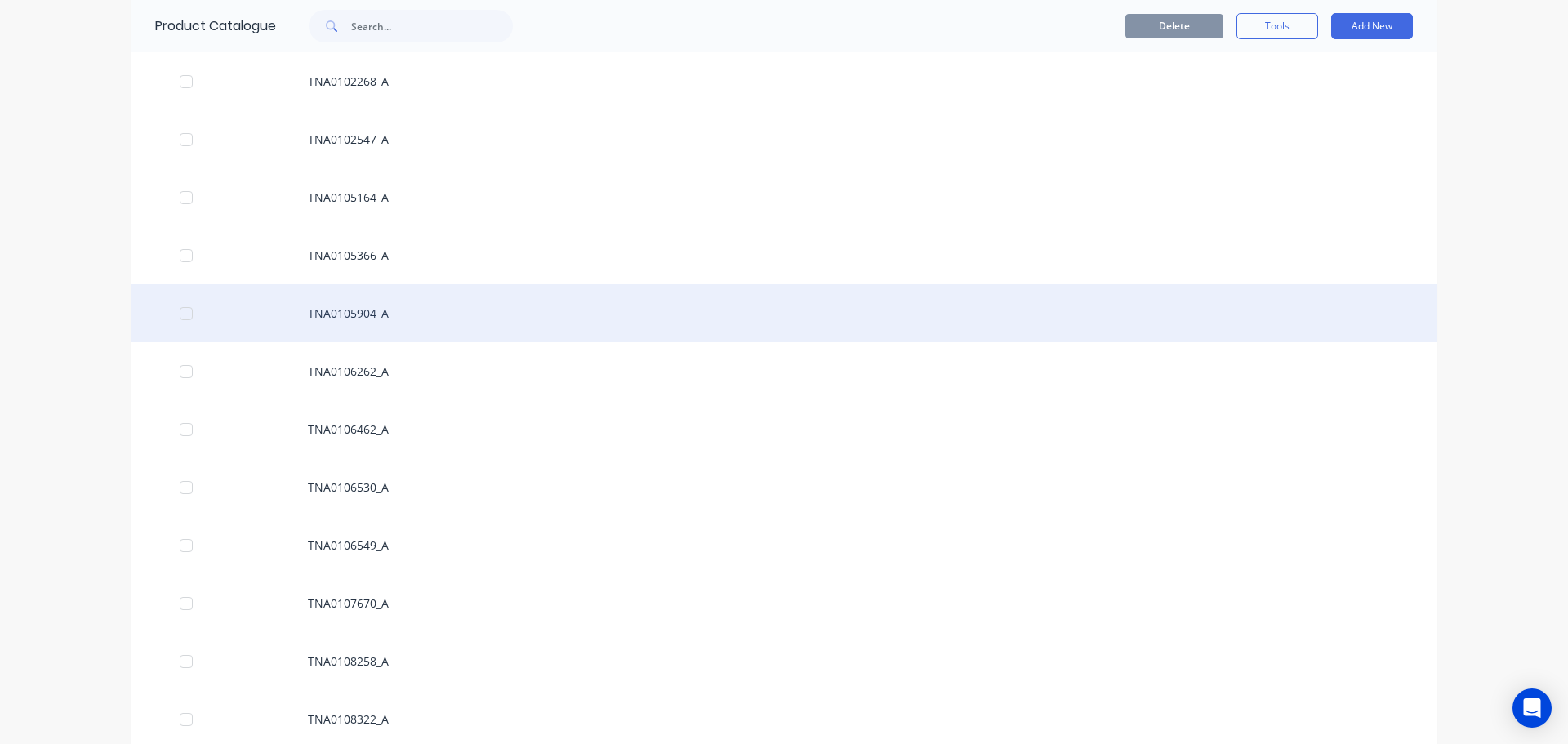
click at [359, 305] on div "TNA0105904_A" at bounding box center [784, 313] width 1307 height 58
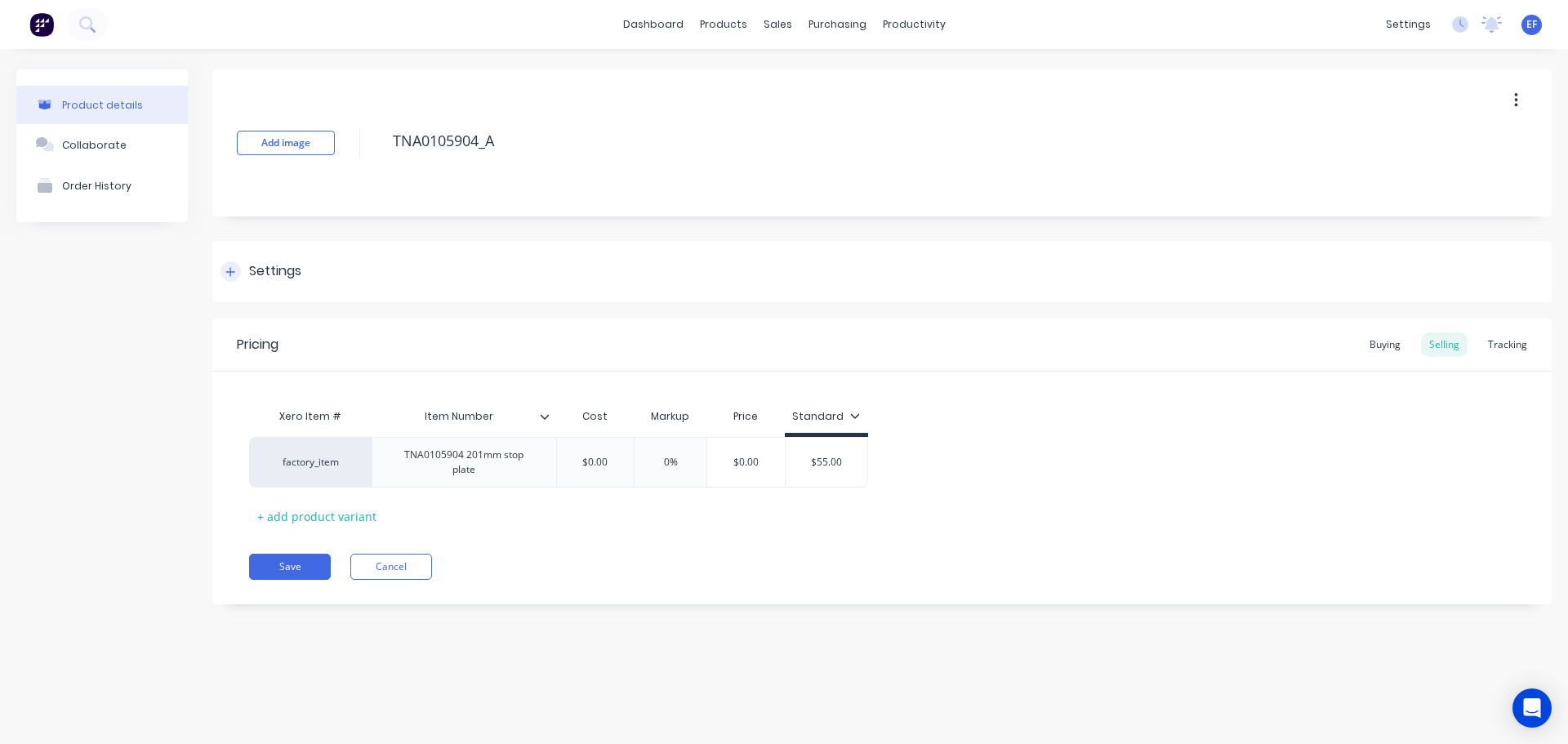
click at [238, 277] on div at bounding box center [230, 271] width 21 height 21
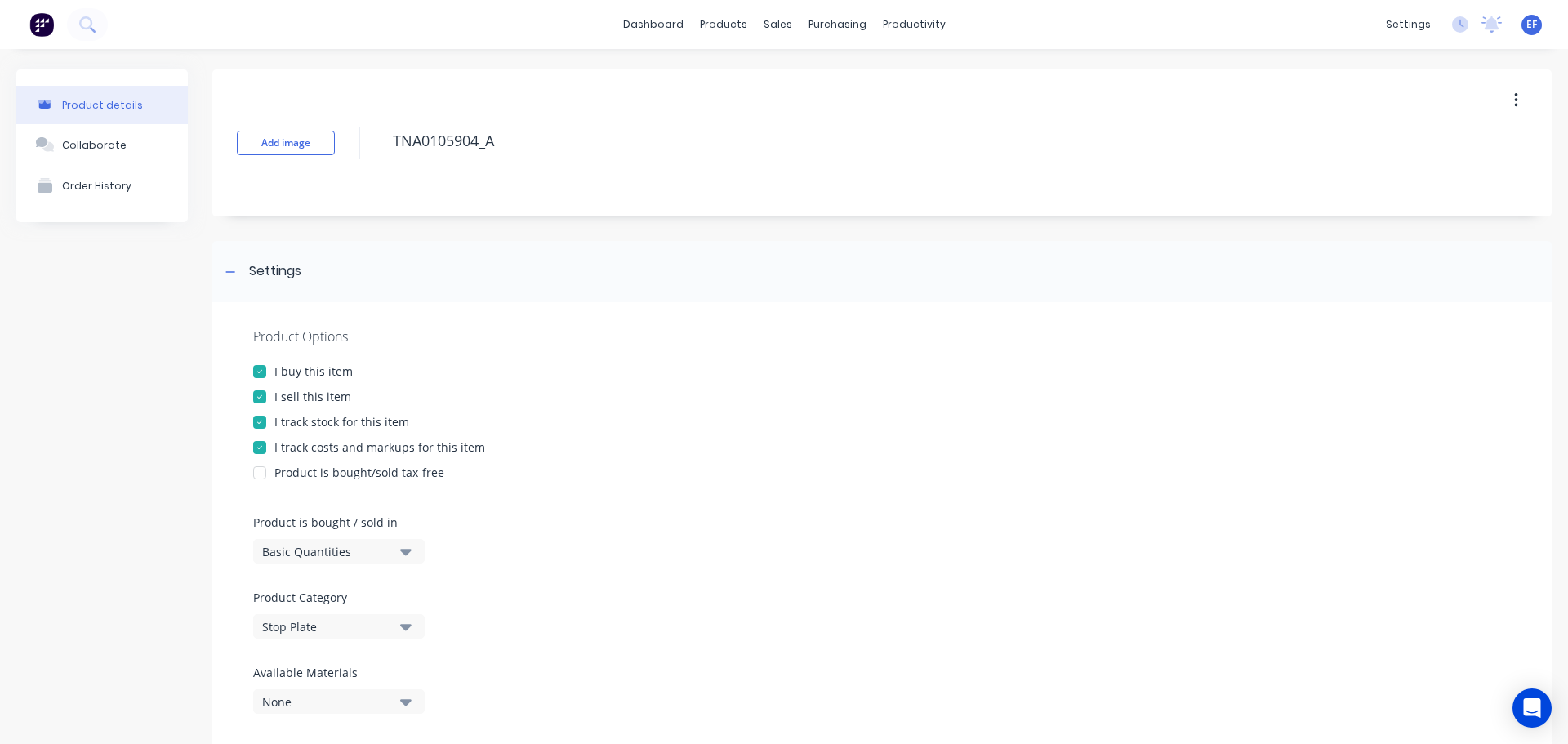
click at [305, 419] on div "I track stock for this item" at bounding box center [341, 421] width 135 height 17
drag, startPoint x: 520, startPoint y: 137, endPoint x: 361, endPoint y: 138, distance: 159.0
click at [361, 138] on div "Add image TNA0105904_A" at bounding box center [882, 143] width 1340 height 147
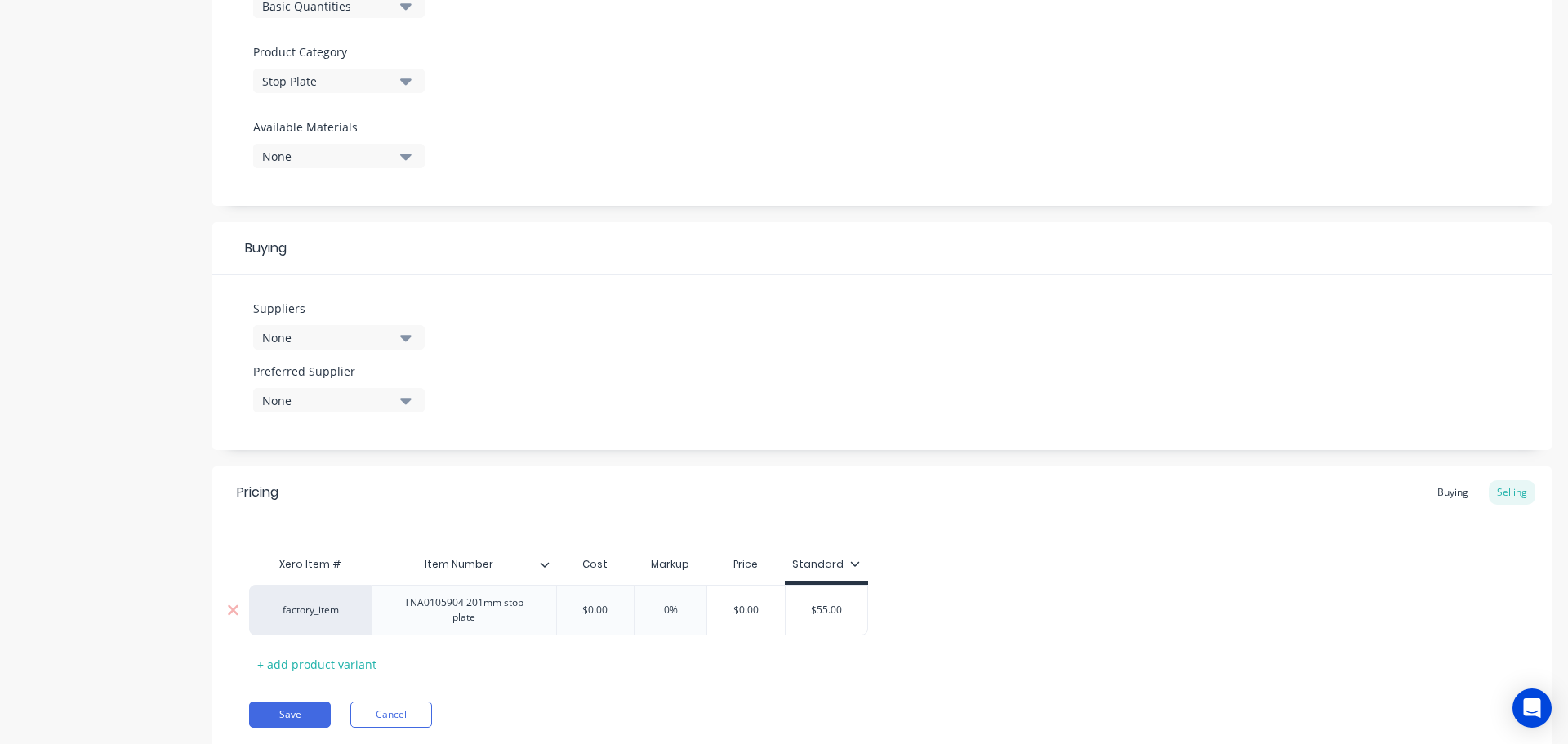
scroll to position [591, 0]
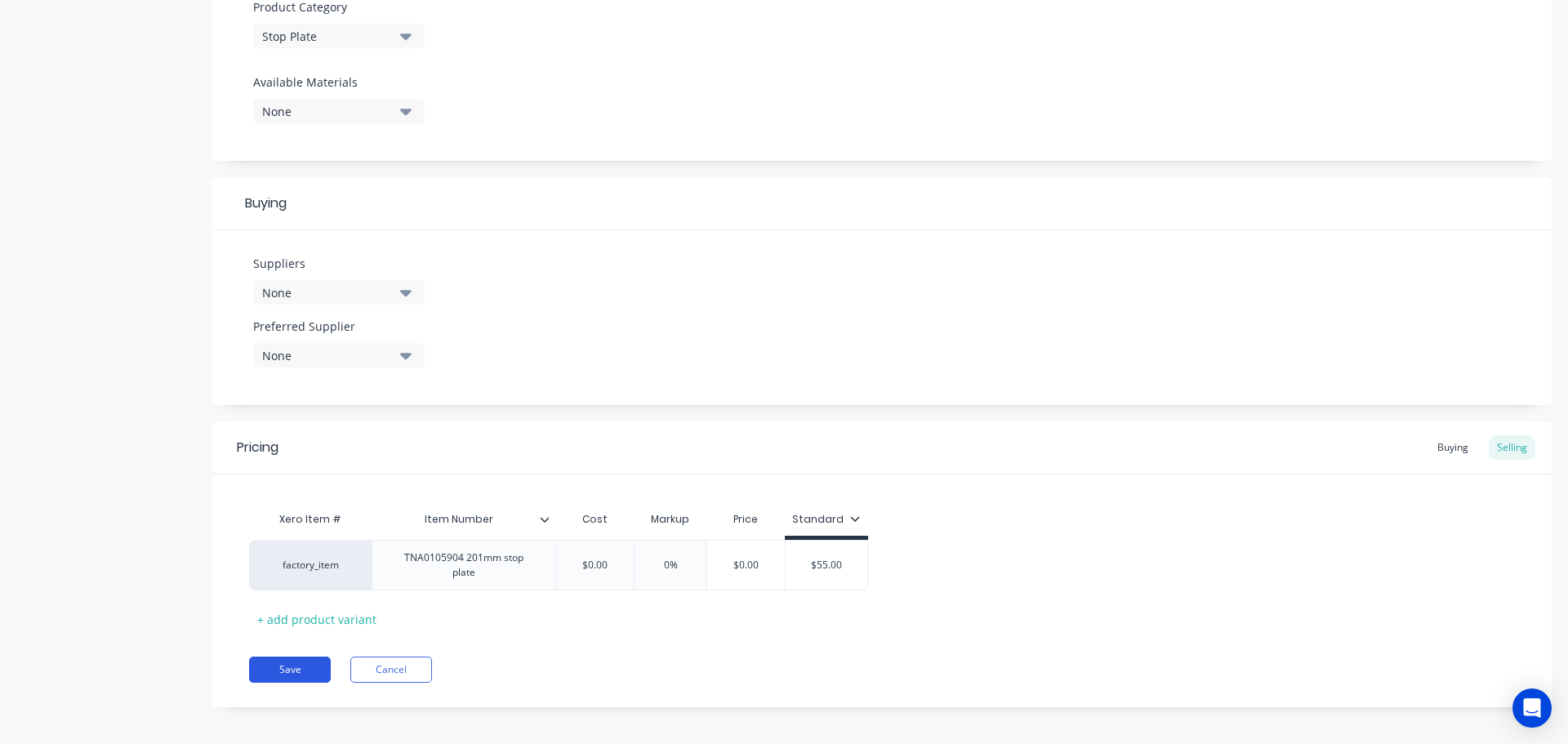
click at [295, 657] on button "Save" at bounding box center [289, 669] width 82 height 27
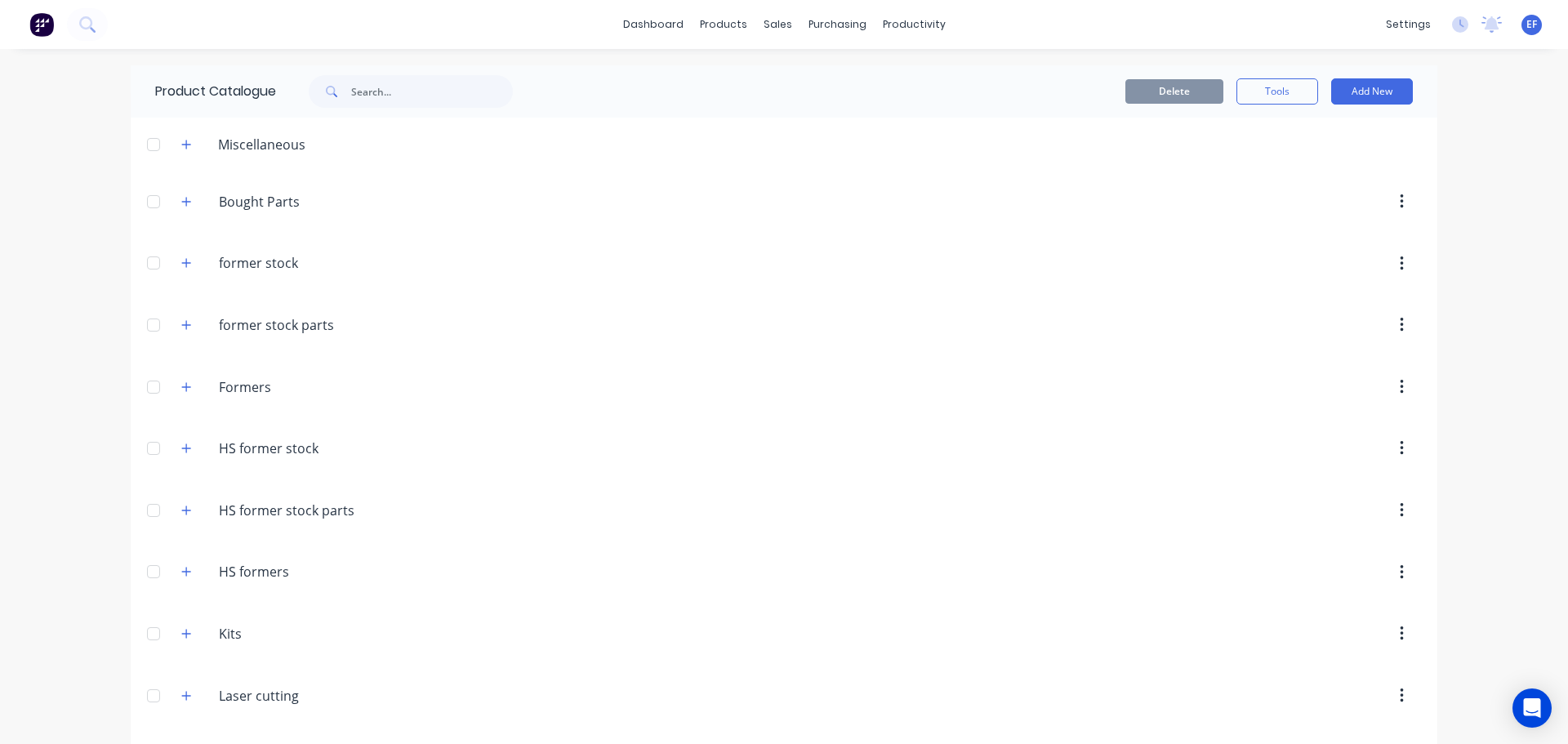
scroll to position [17973, 0]
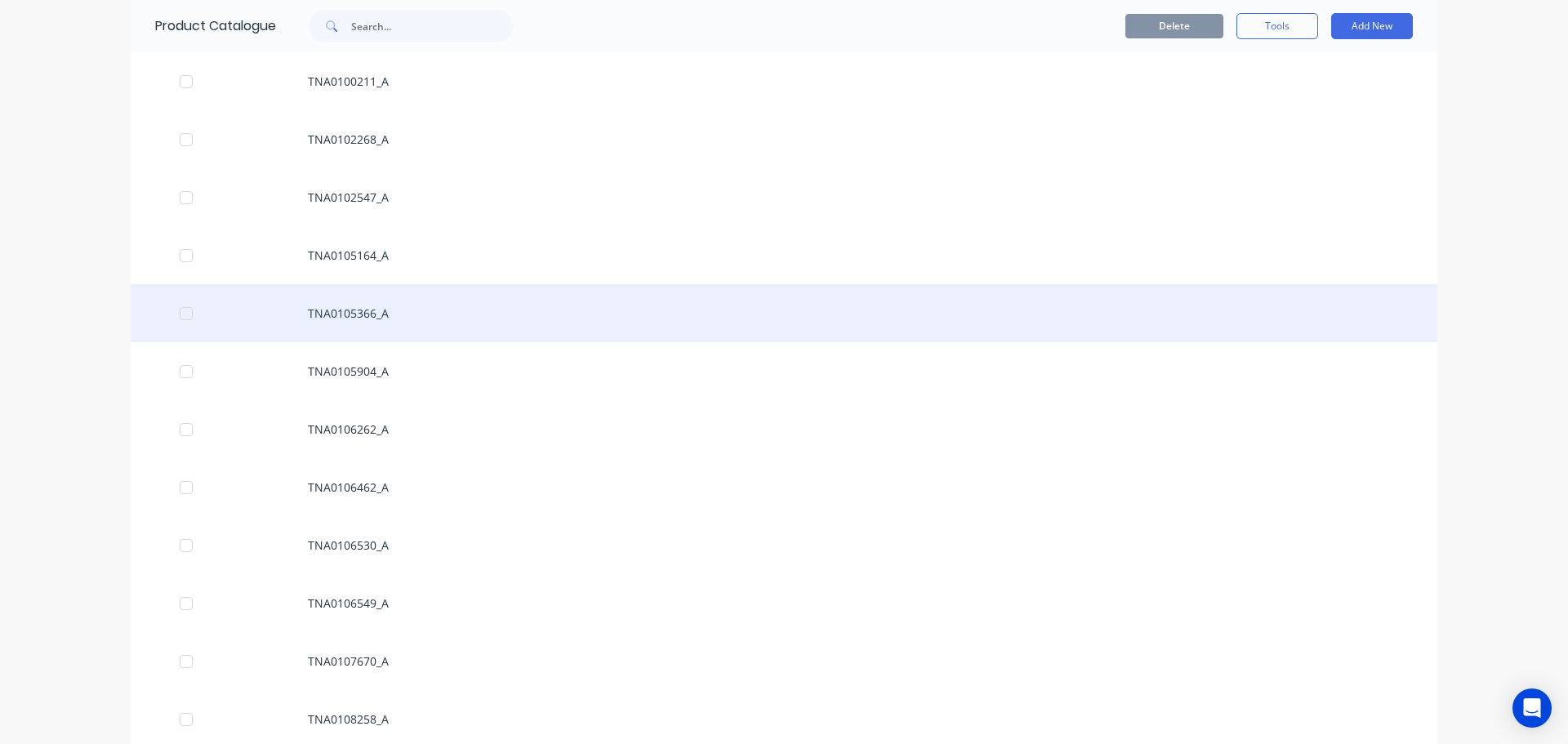
click at [375, 301] on div "TNA0105366_A" at bounding box center [784, 313] width 1307 height 58
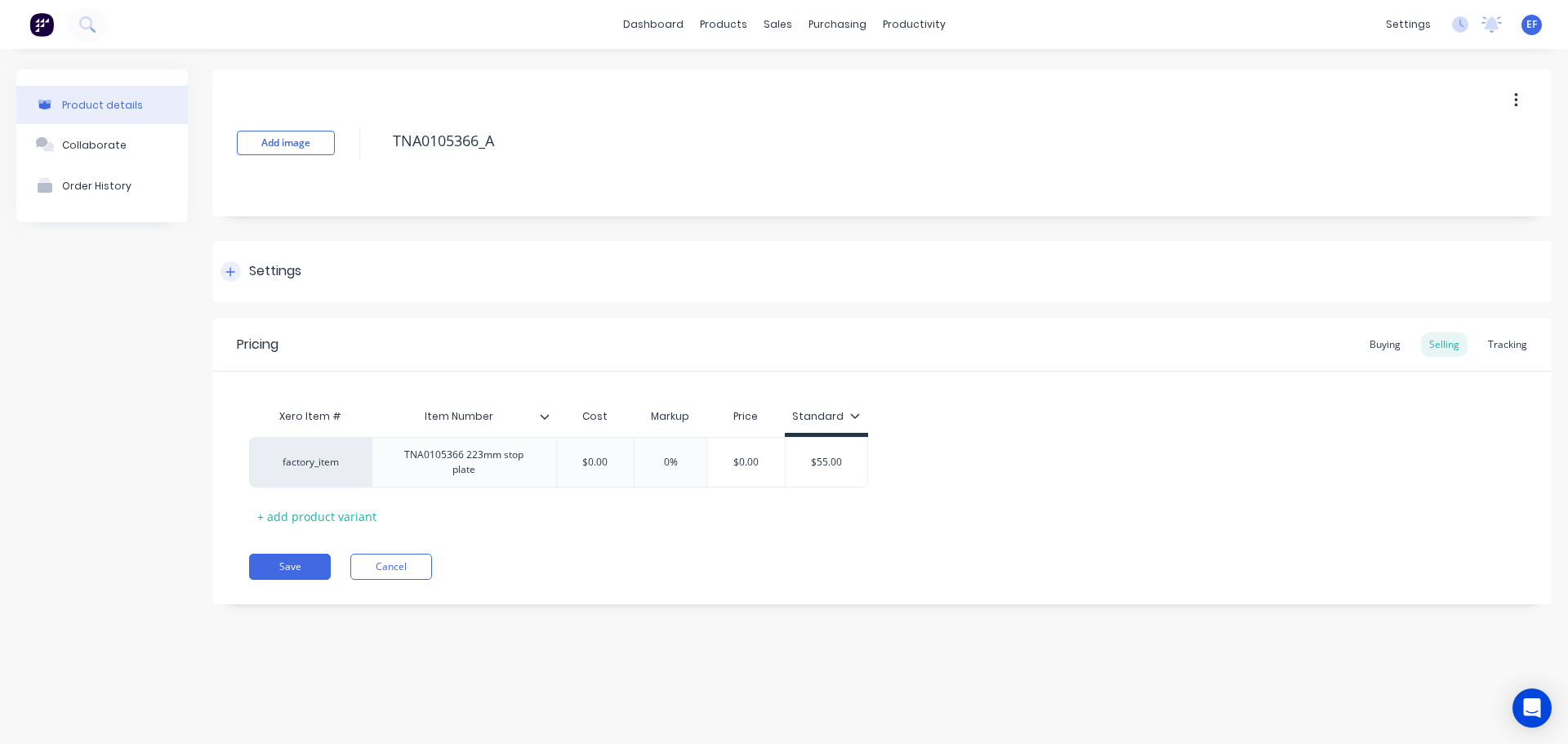
click at [265, 288] on div "Settings" at bounding box center [882, 271] width 1340 height 61
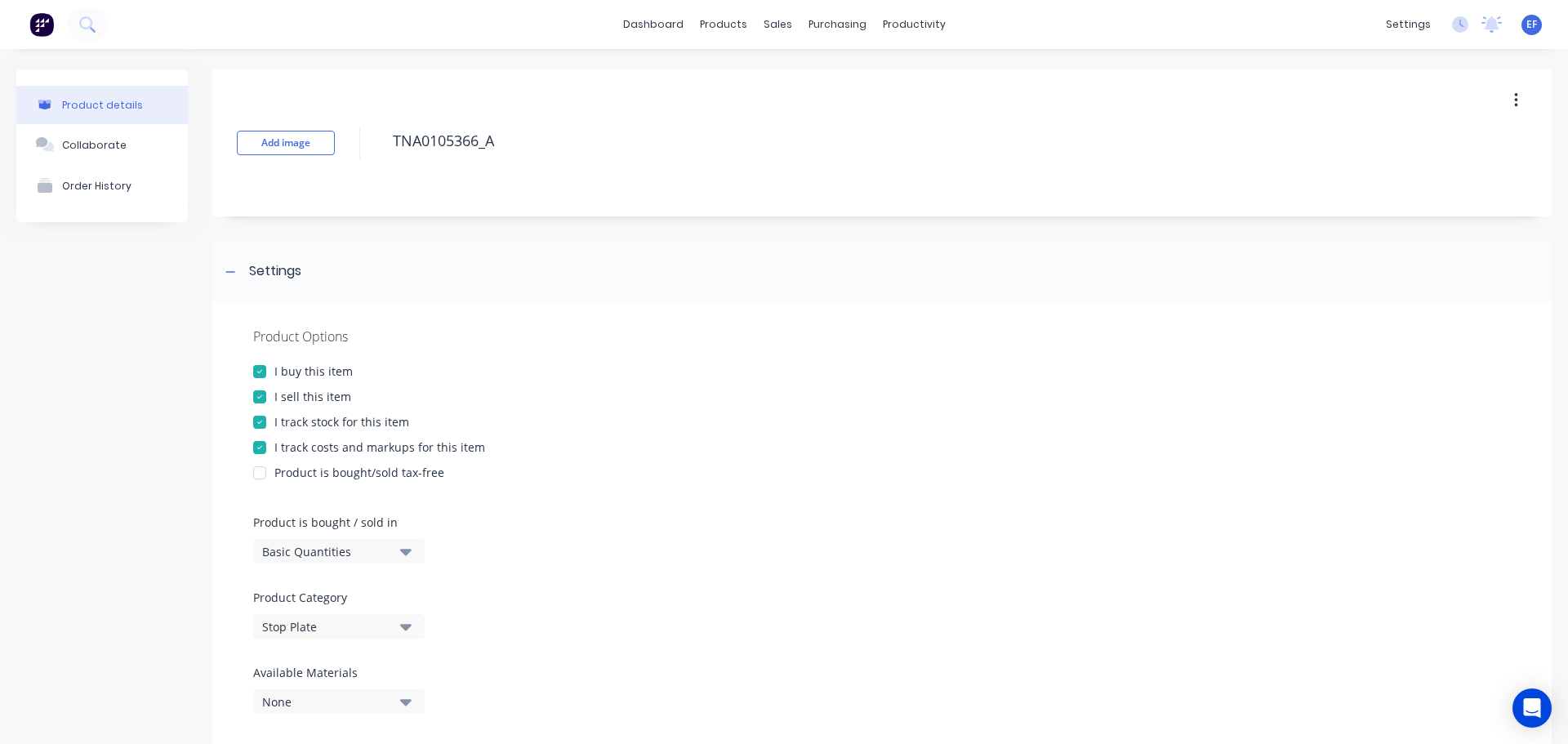
click at [291, 415] on div "I track stock for this item" at bounding box center [341, 421] width 135 height 17
drag, startPoint x: 448, startPoint y: 146, endPoint x: 366, endPoint y: 147, distance: 82.0
click at [366, 147] on div "Add image TNA0105366_A" at bounding box center [882, 143] width 1340 height 147
click at [229, 272] on icon at bounding box center [230, 271] width 9 height 1
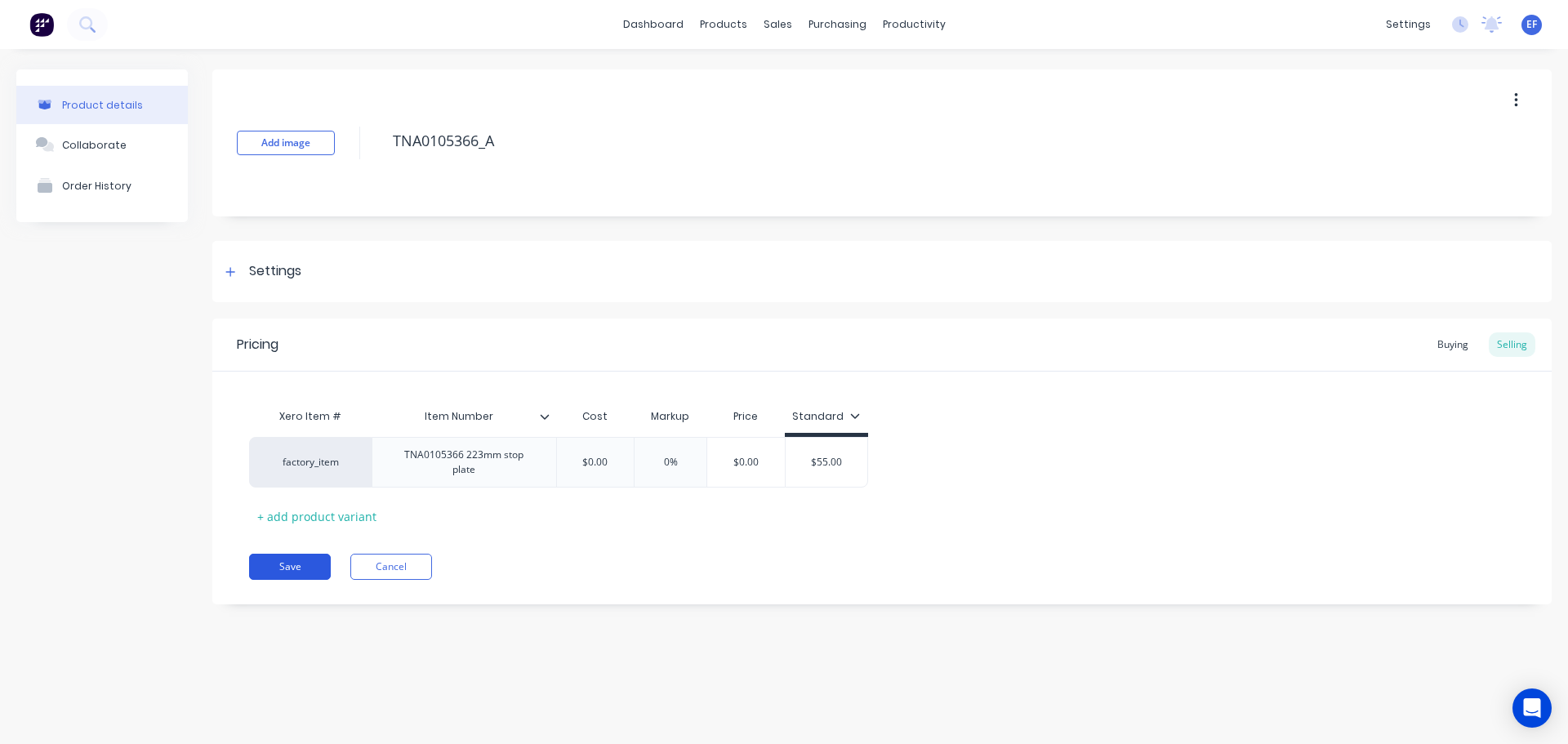
click at [284, 569] on button "Save" at bounding box center [289, 566] width 82 height 27
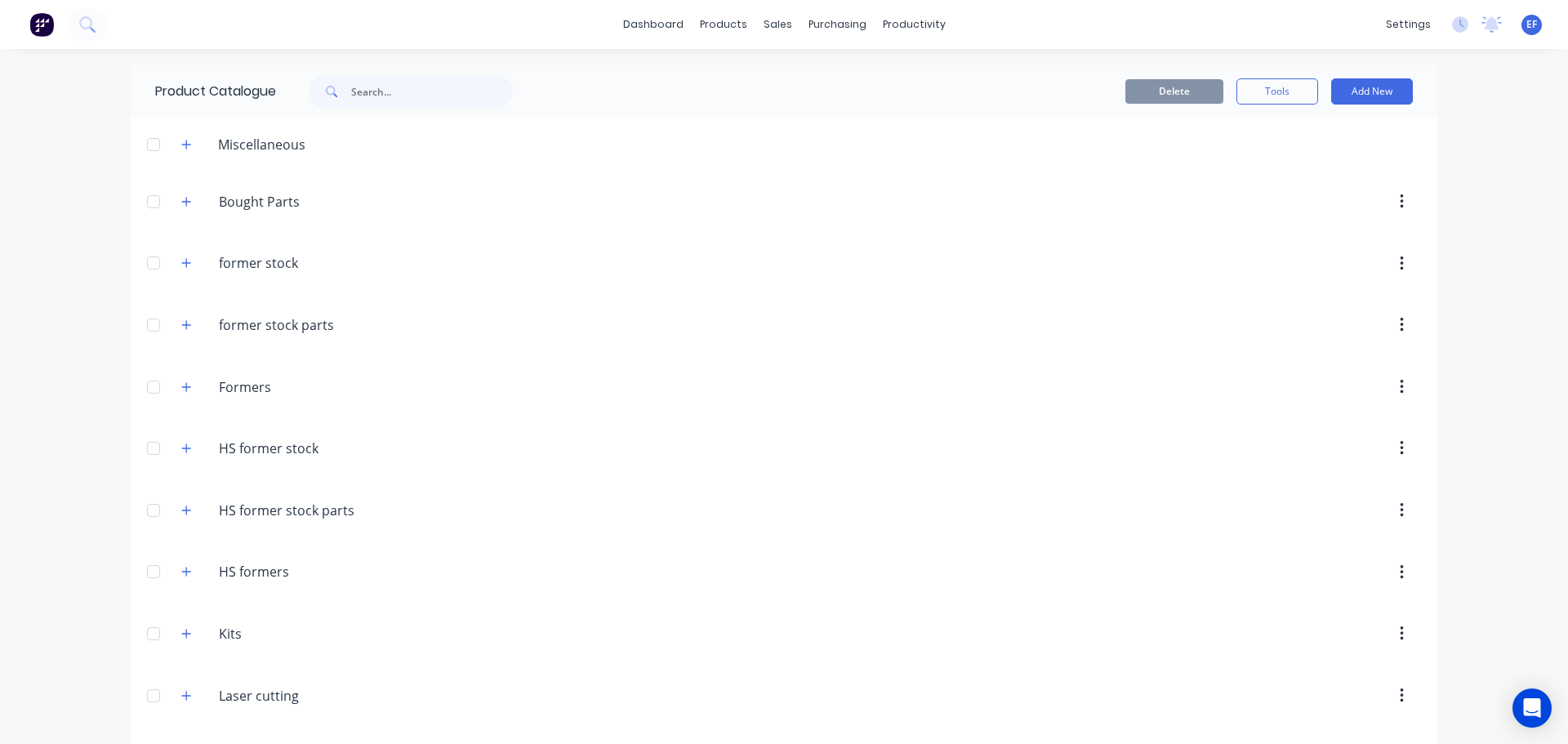
scroll to position [17915, 0]
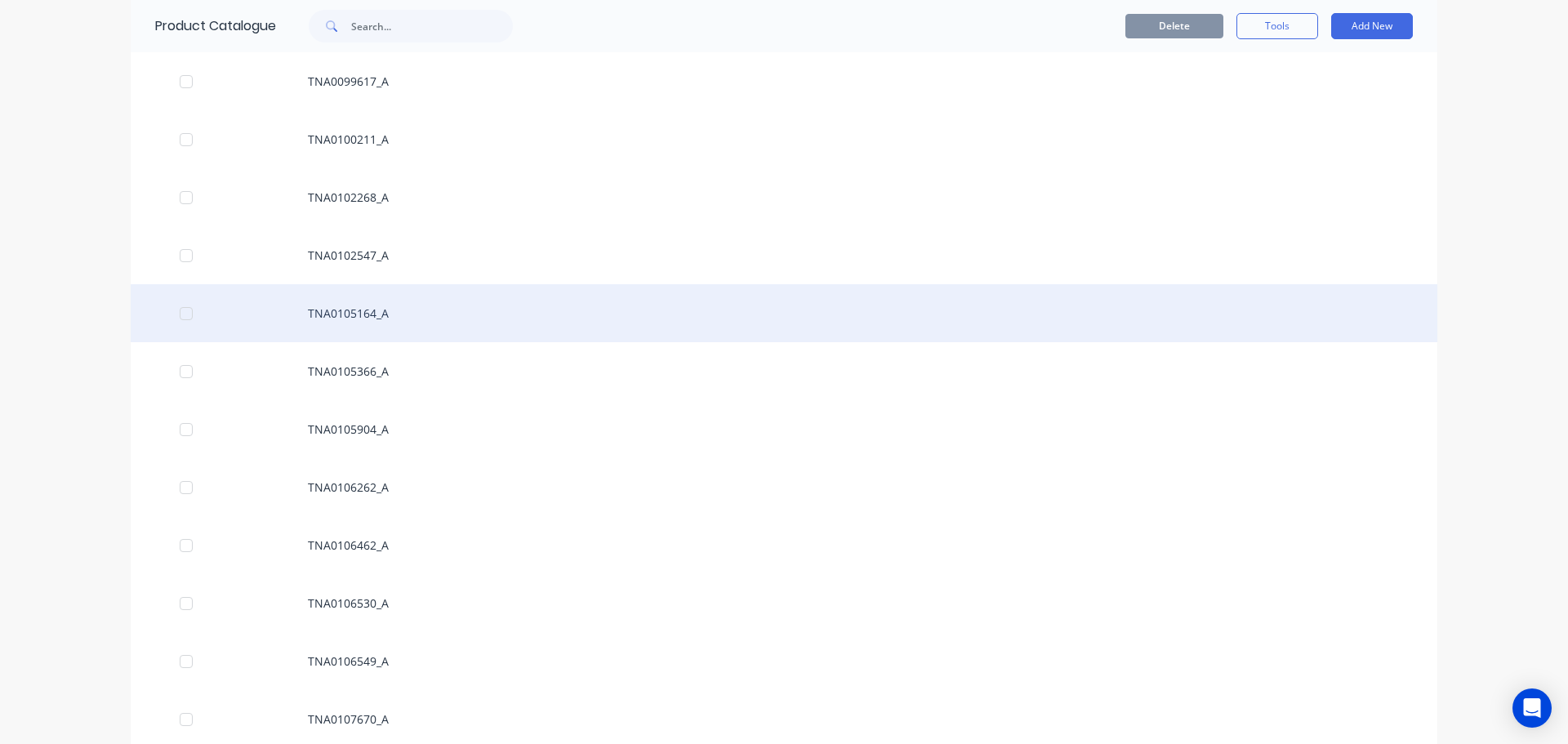
click at [398, 323] on div "TNA0105164_A" at bounding box center [784, 313] width 1307 height 58
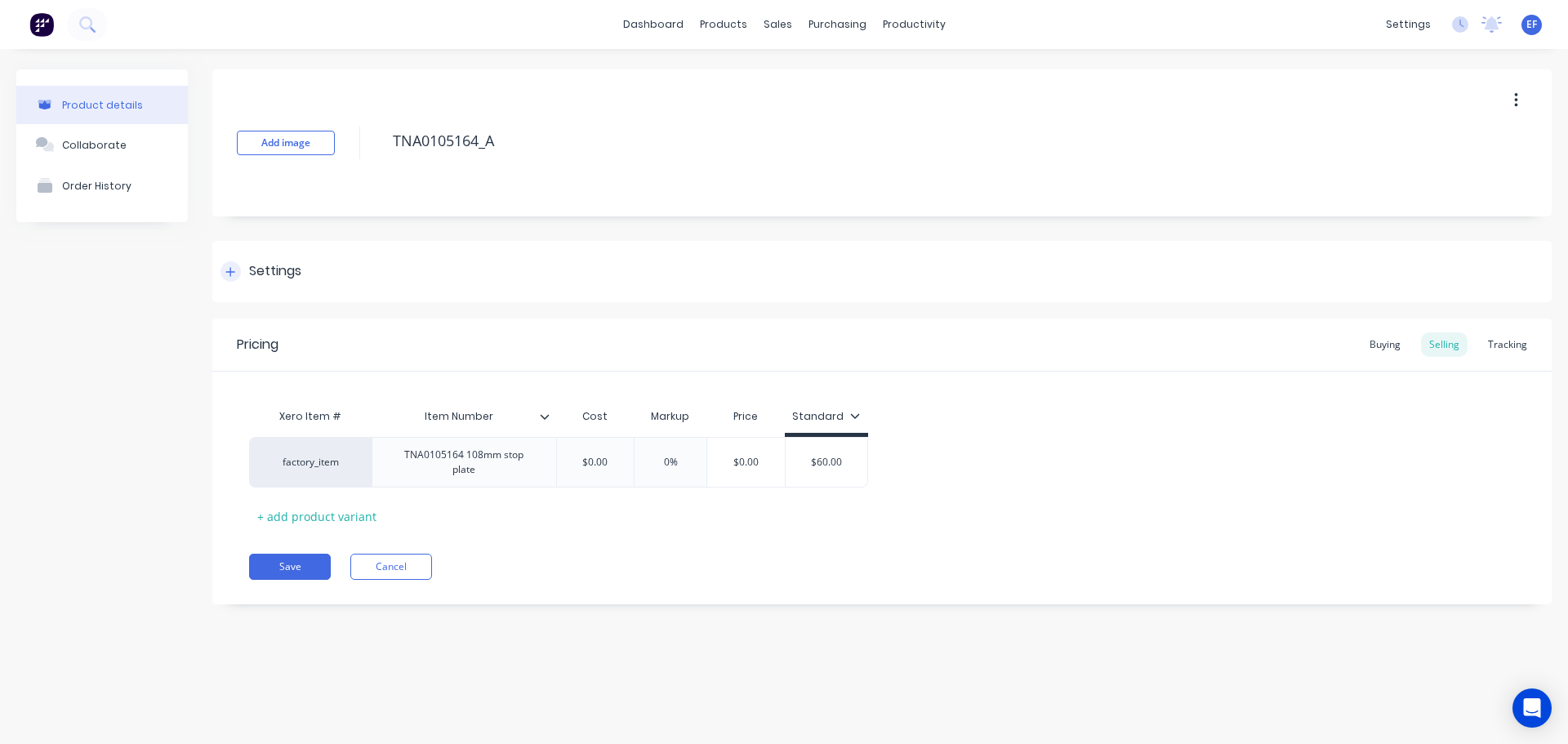
click at [284, 272] on div "Settings" at bounding box center [274, 271] width 52 height 21
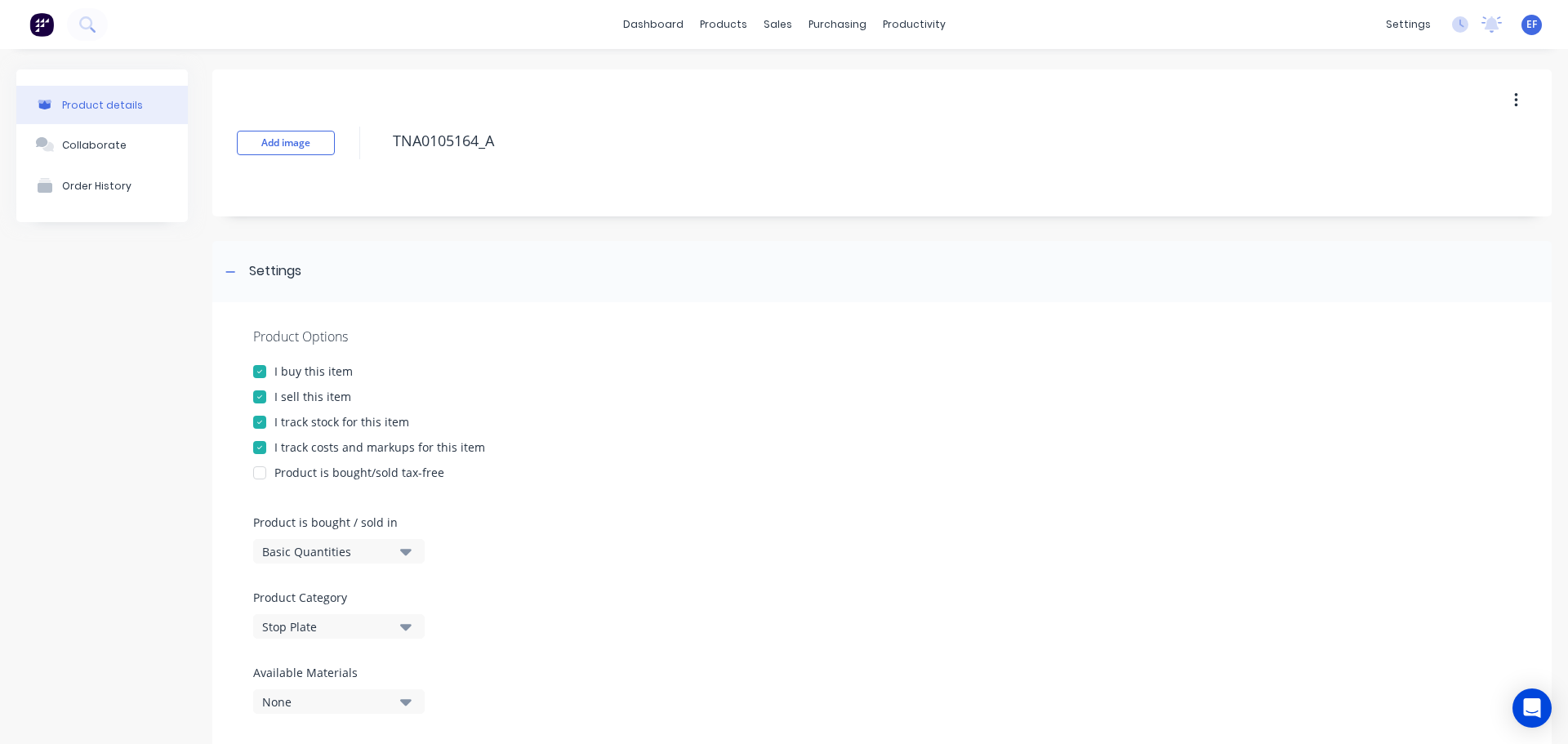
click at [328, 428] on div "I track stock for this item" at bounding box center [341, 421] width 135 height 17
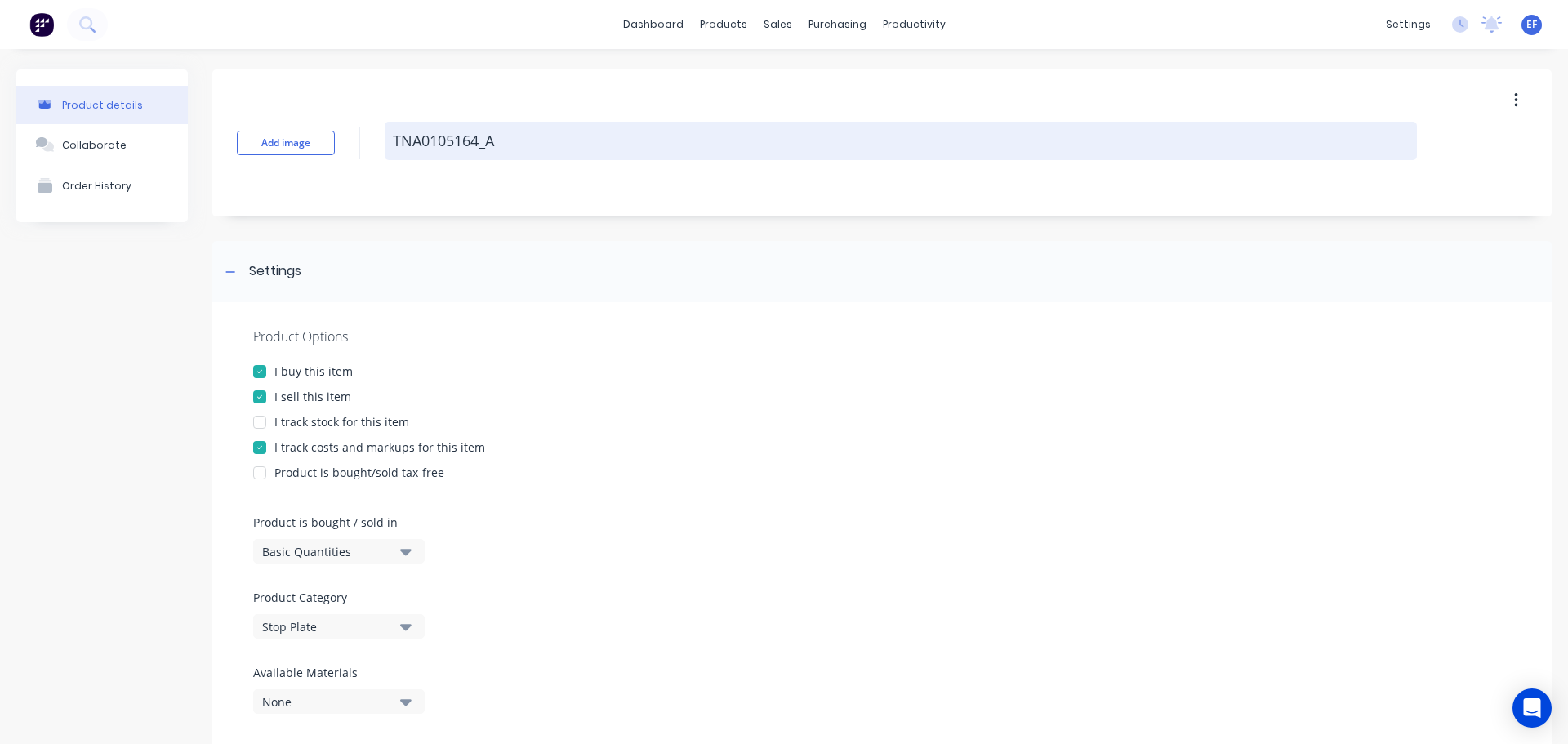
drag, startPoint x: 514, startPoint y: 150, endPoint x: 390, endPoint y: 143, distance: 124.2
click at [390, 143] on textarea "TNA0105164_A" at bounding box center [900, 141] width 1032 height 38
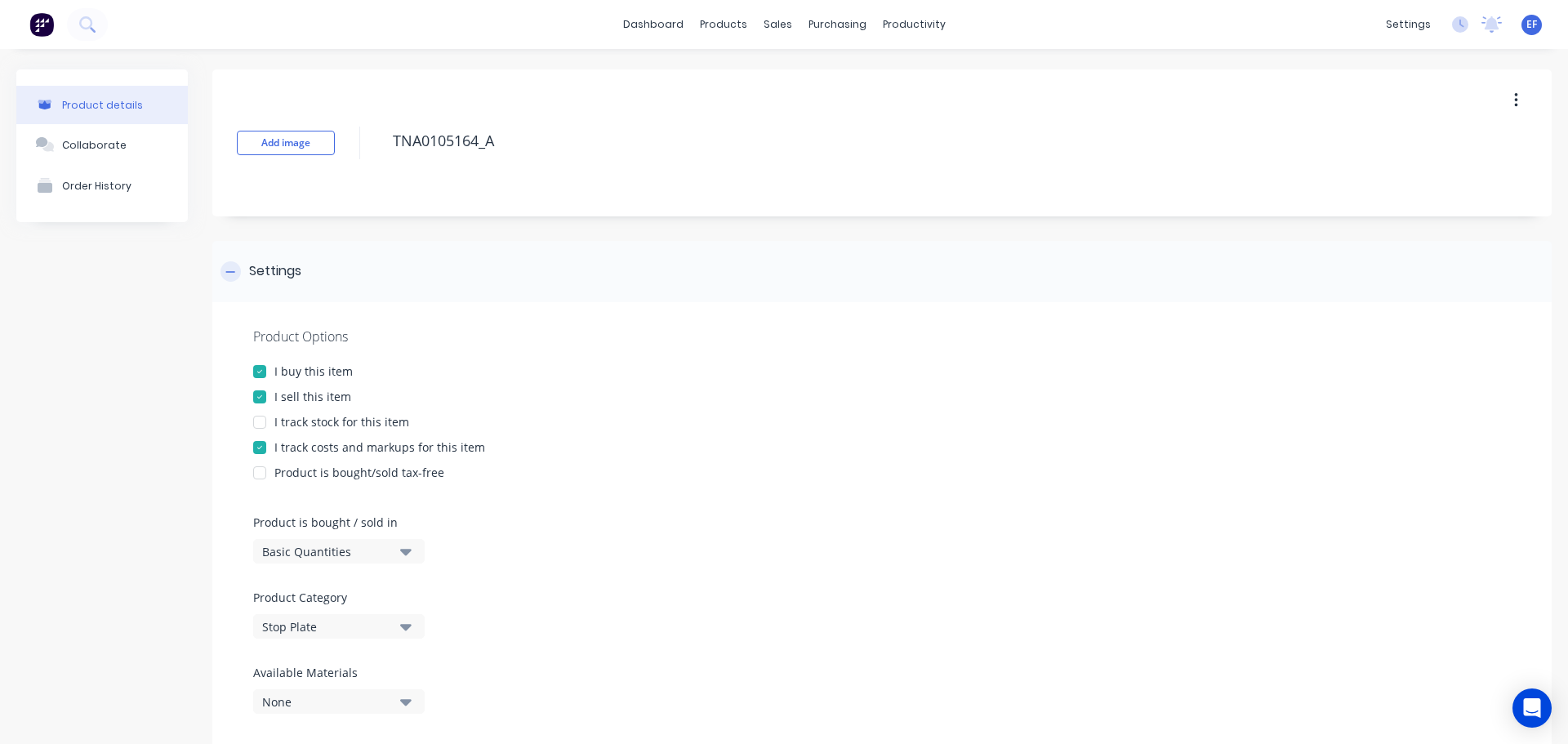
click at [225, 273] on div at bounding box center [230, 271] width 21 height 21
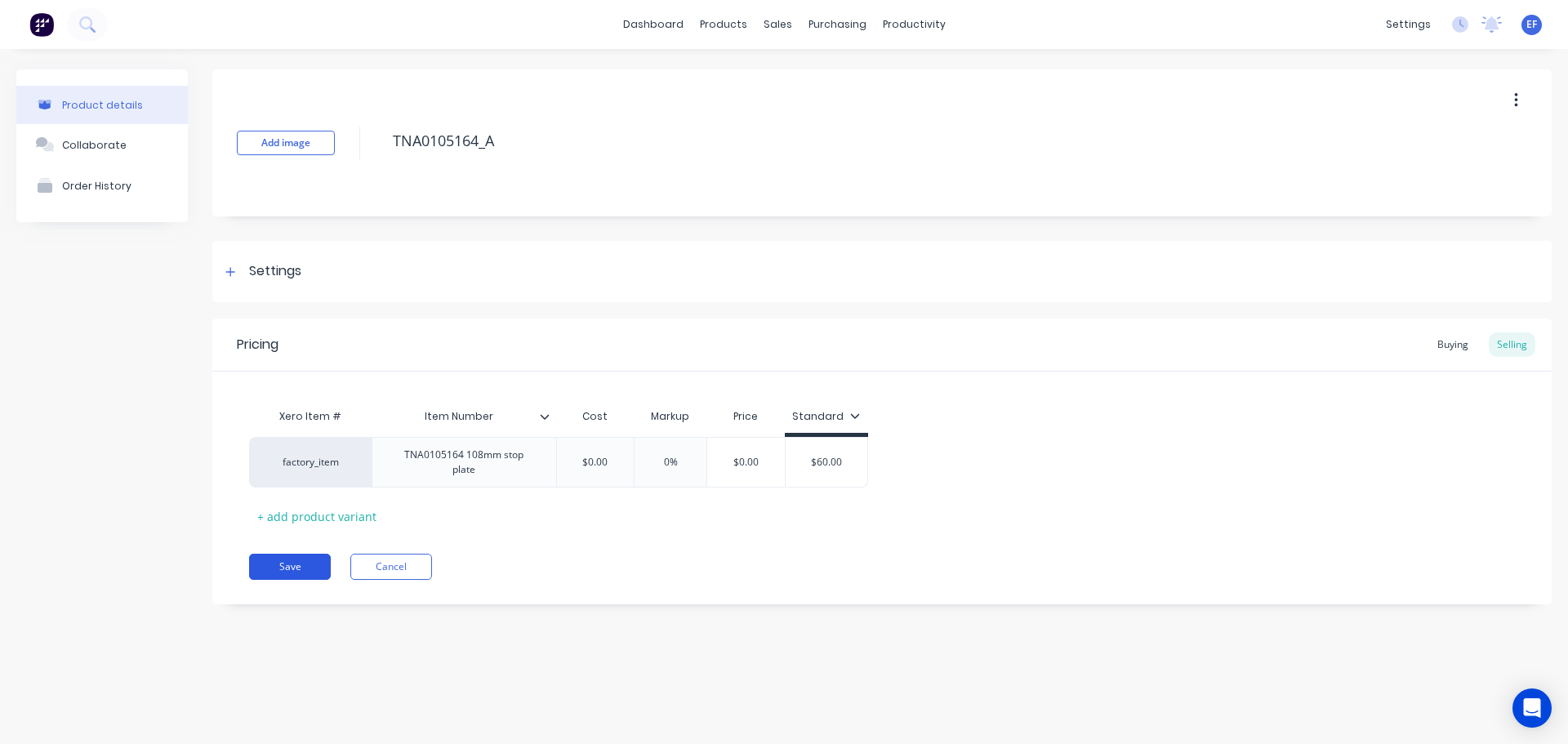
click at [287, 563] on button "Save" at bounding box center [289, 566] width 82 height 27
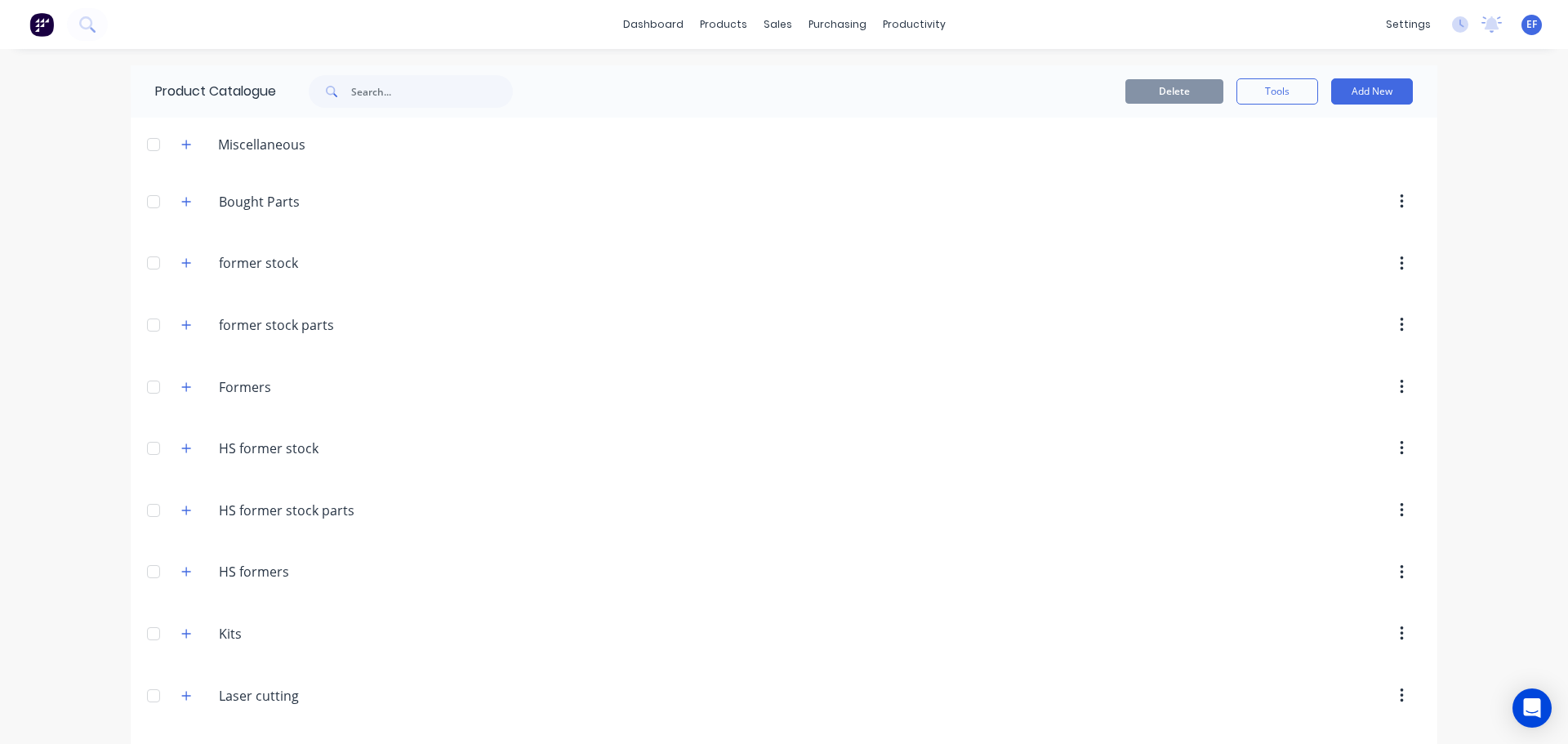
scroll to position [17857, 0]
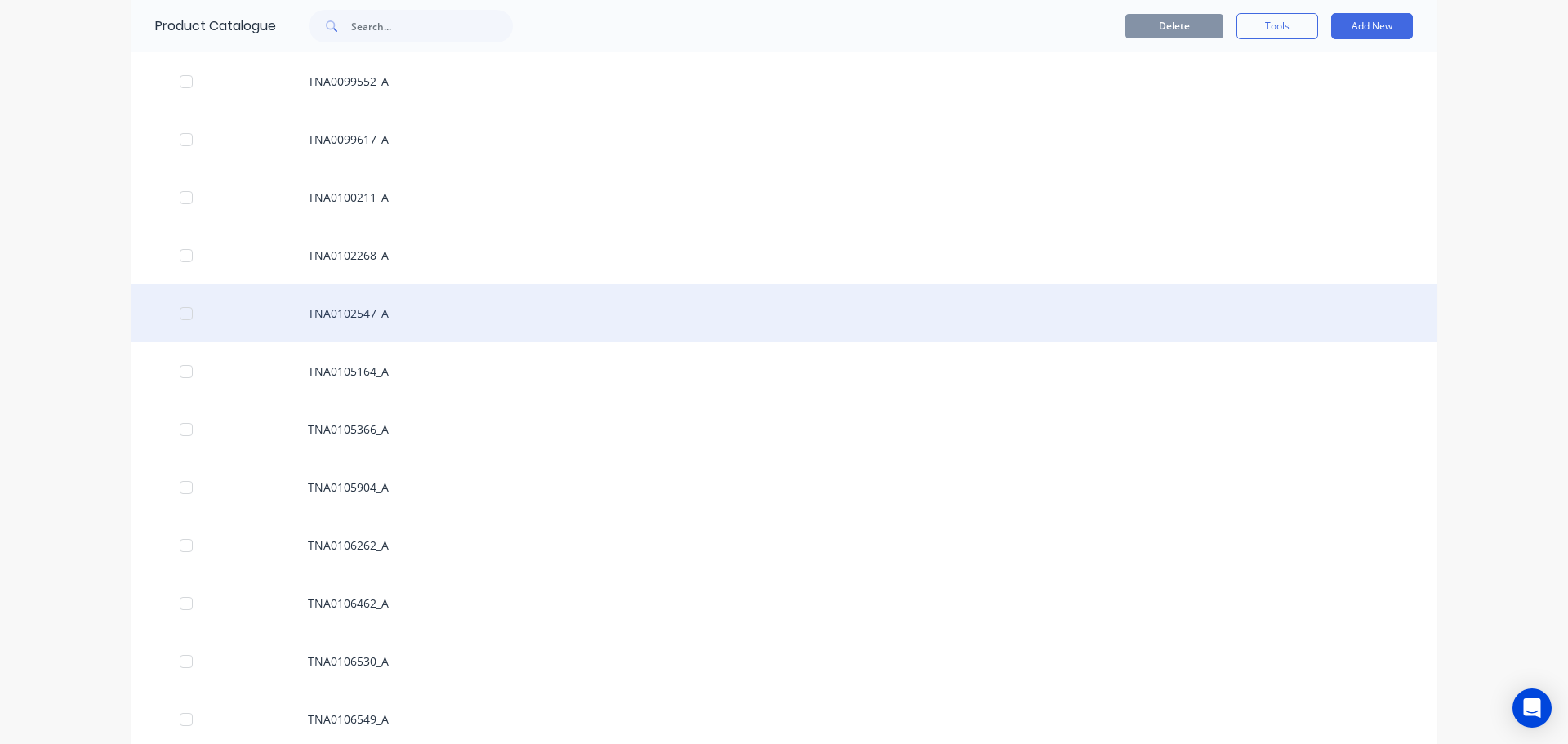
click at [357, 312] on div "TNA0102547_A" at bounding box center [784, 313] width 1307 height 58
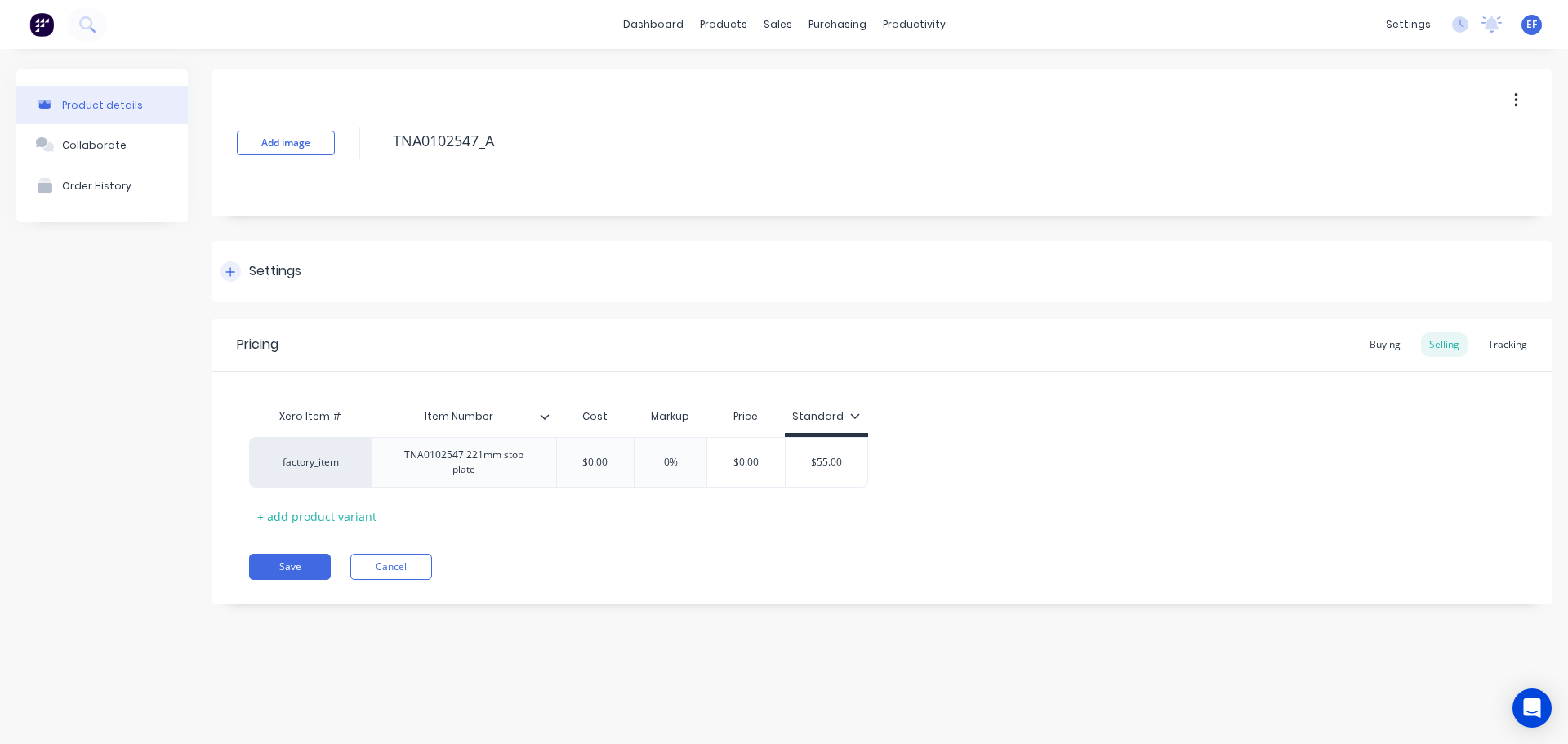
click at [283, 271] on div "Settings" at bounding box center [274, 271] width 52 height 21
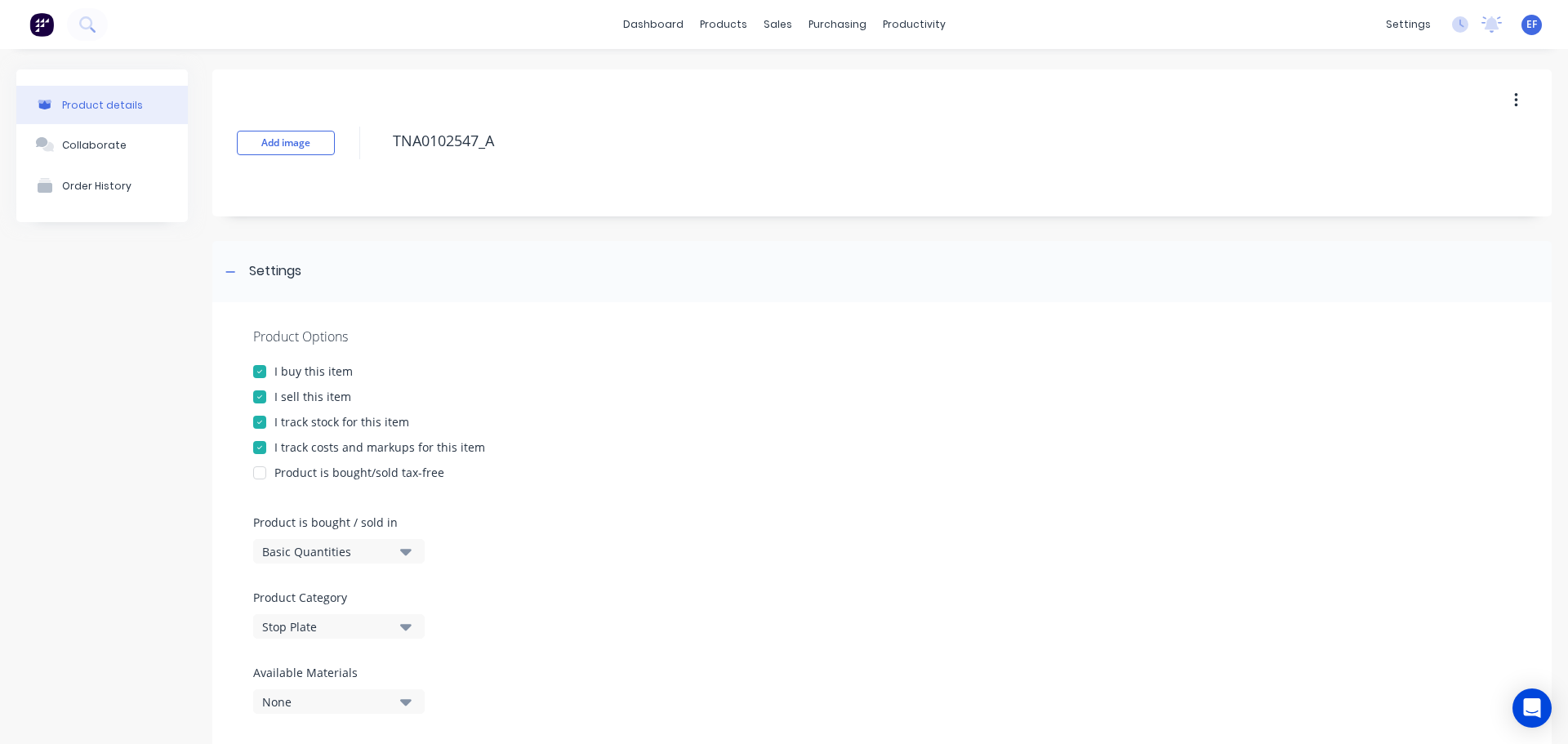
click at [288, 418] on div "I track stock for this item" at bounding box center [341, 421] width 135 height 17
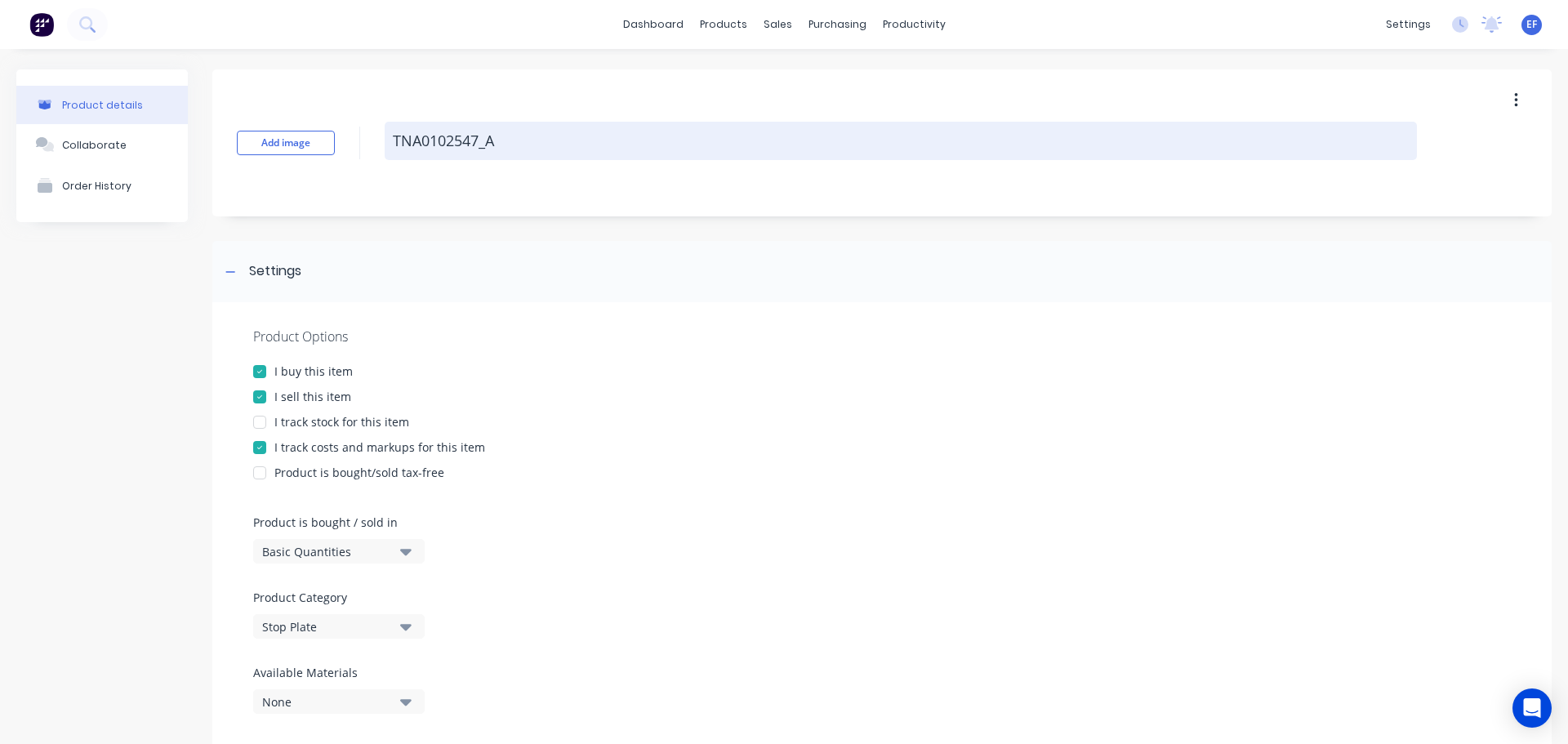
drag, startPoint x: 485, startPoint y: 147, endPoint x: 394, endPoint y: 147, distance: 91.0
click at [394, 147] on textarea "TNA0102547_A" at bounding box center [900, 141] width 1032 height 38
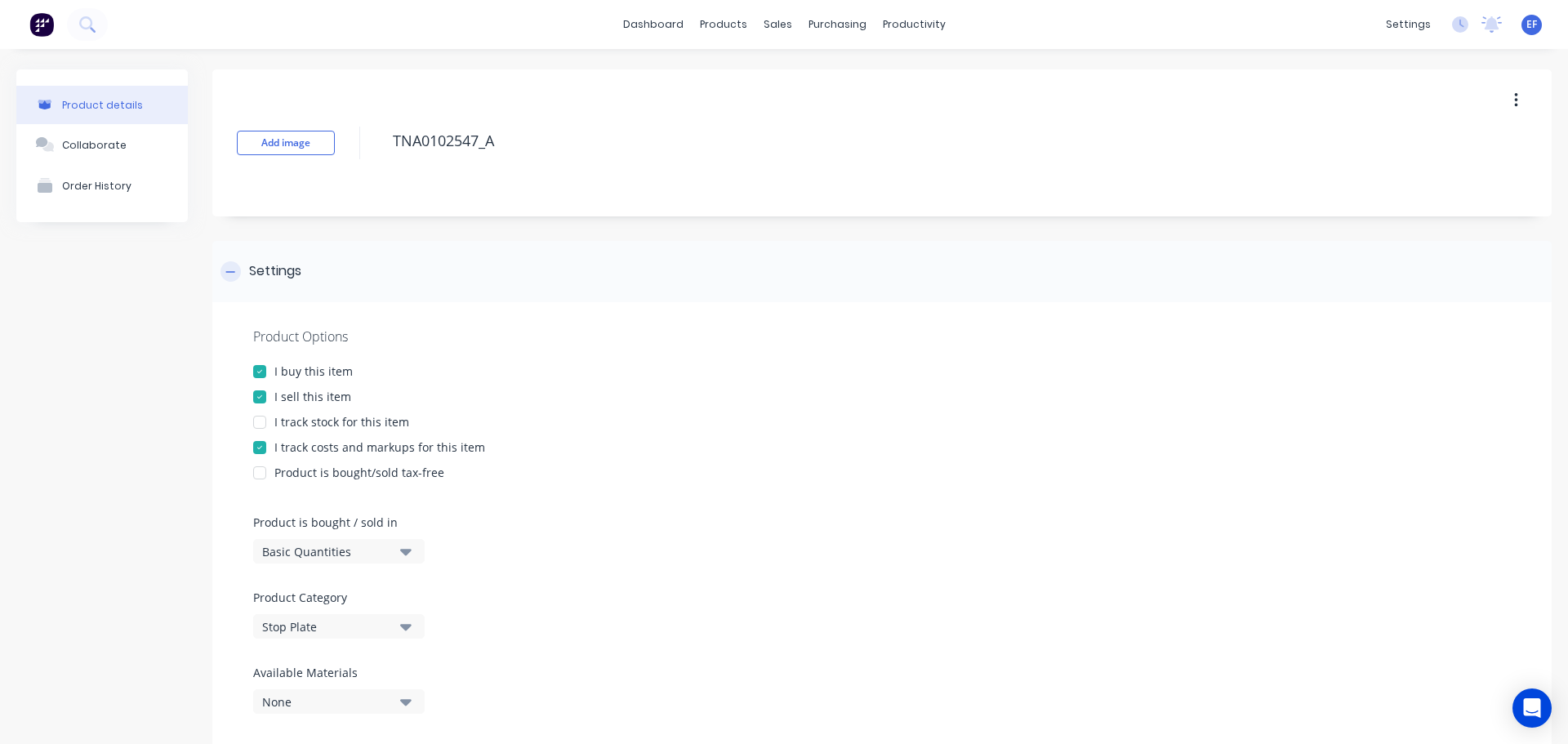
click at [225, 268] on div at bounding box center [230, 271] width 21 height 21
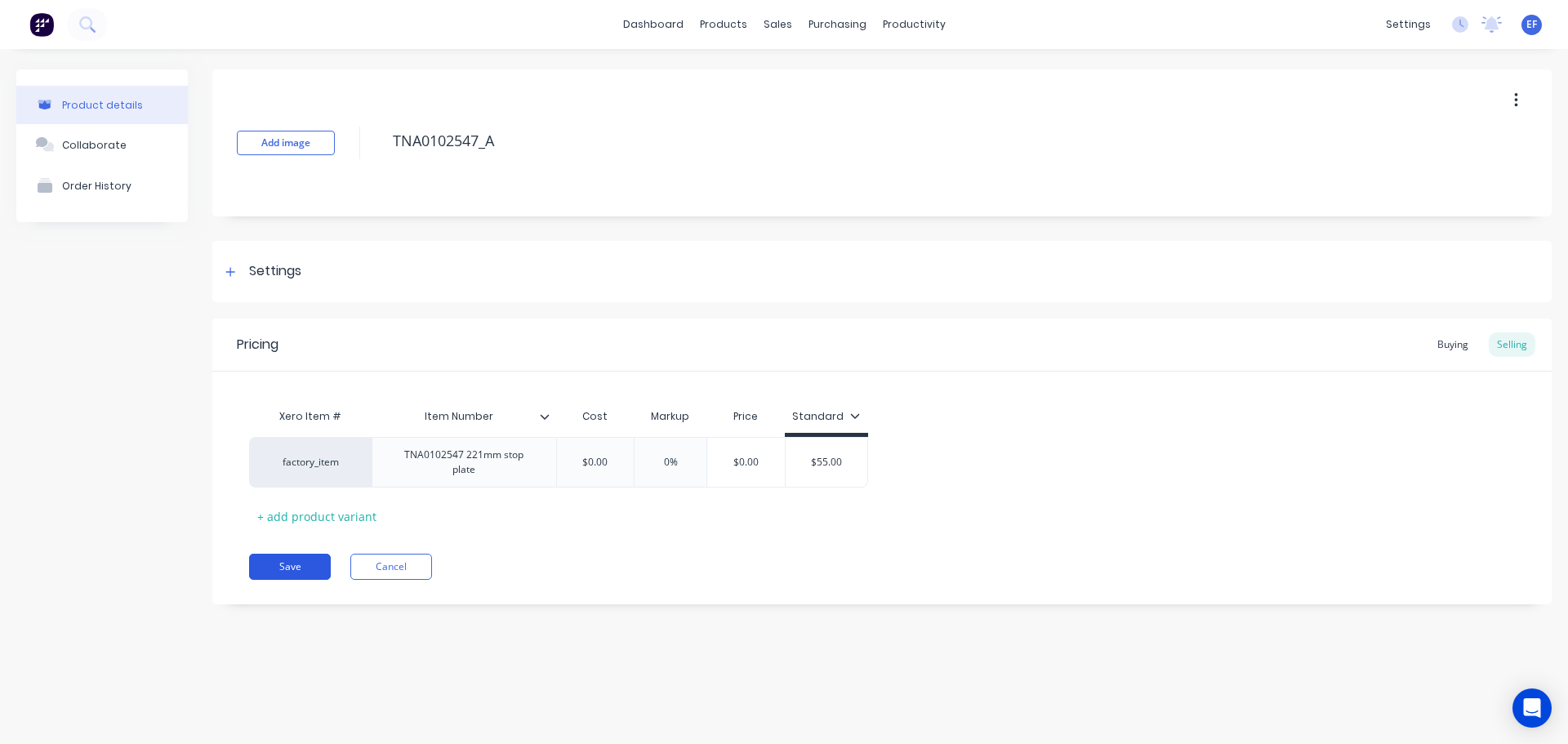
click at [278, 555] on button "Save" at bounding box center [289, 566] width 82 height 27
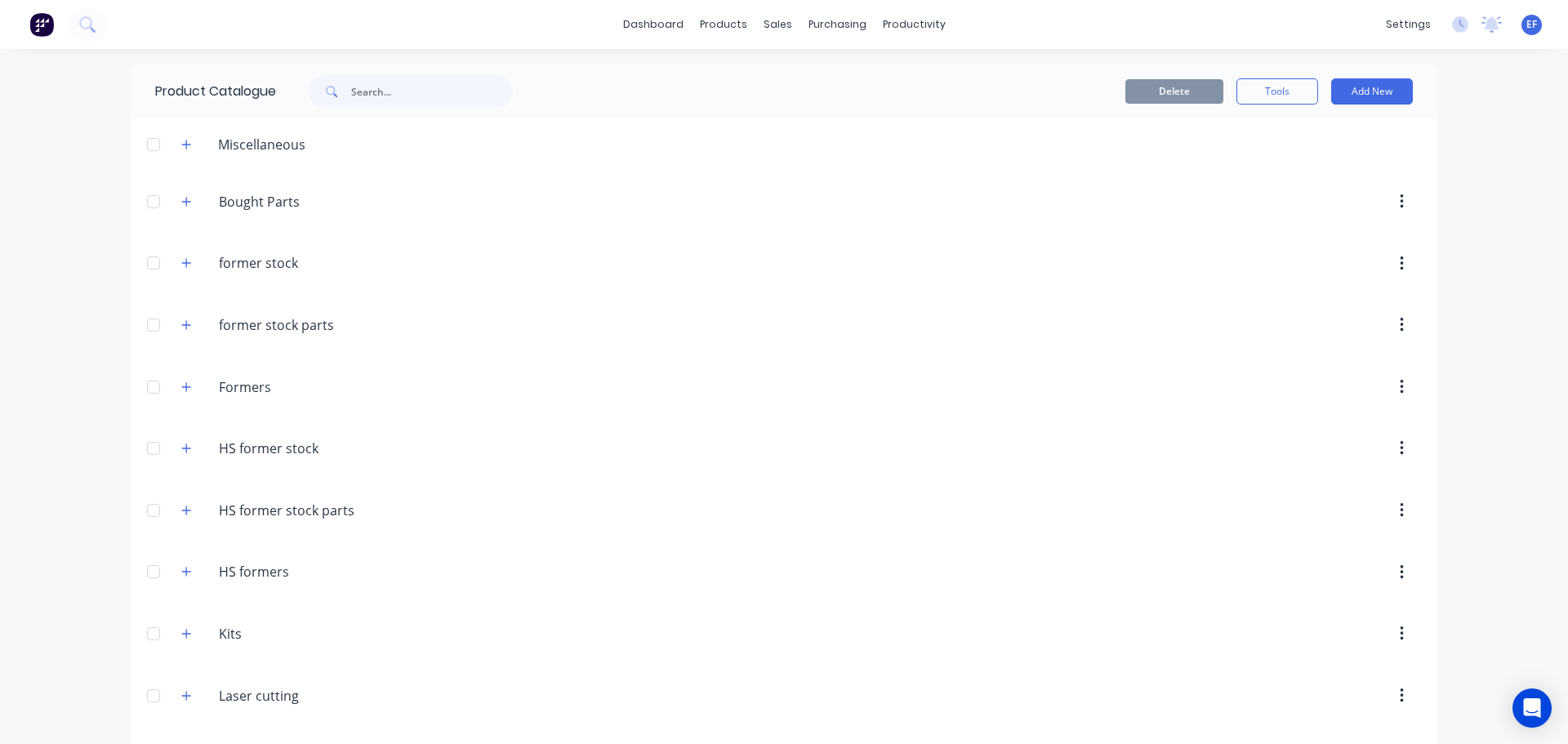
scroll to position [17799, 0]
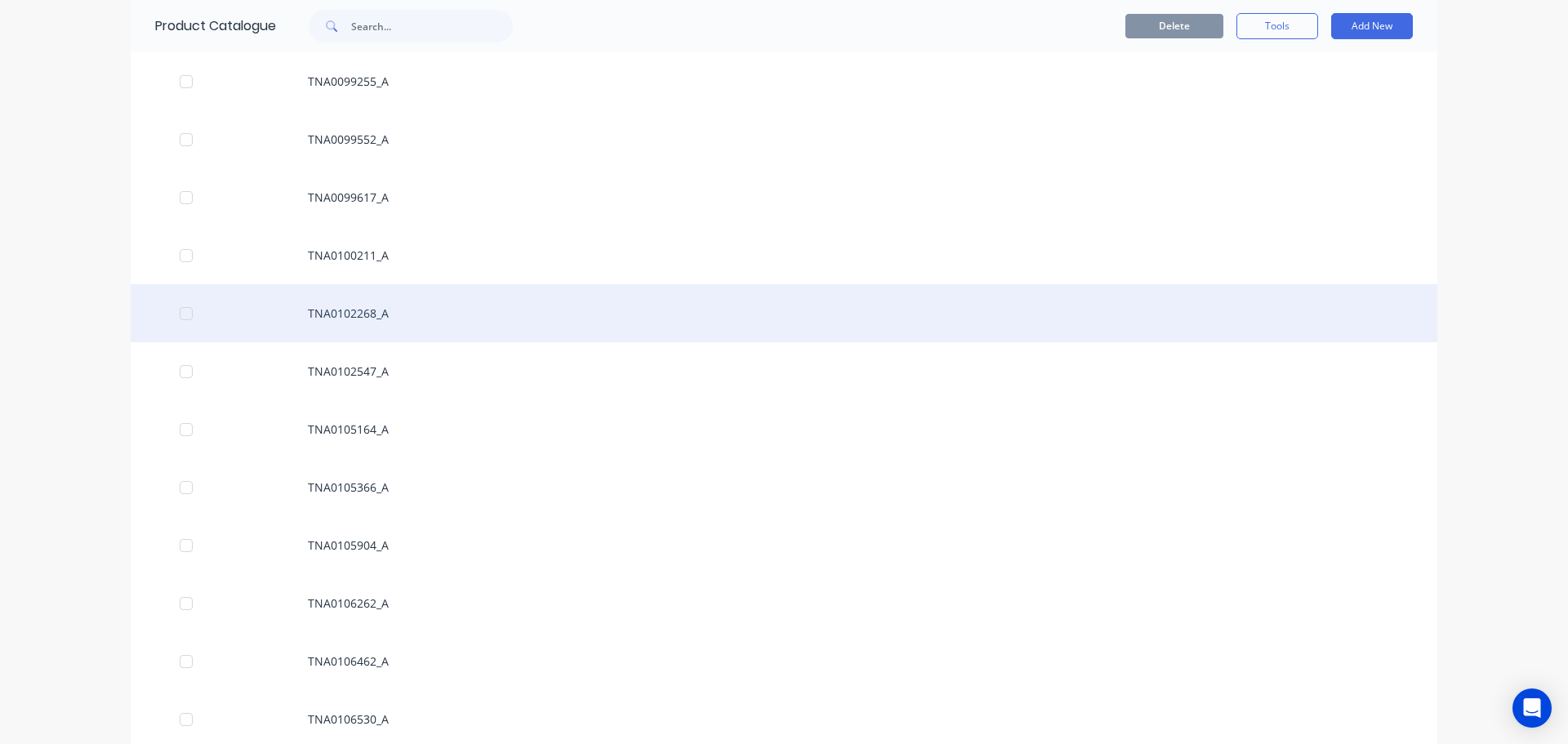
click at [380, 312] on div "TNA0102268_A" at bounding box center [784, 313] width 1307 height 58
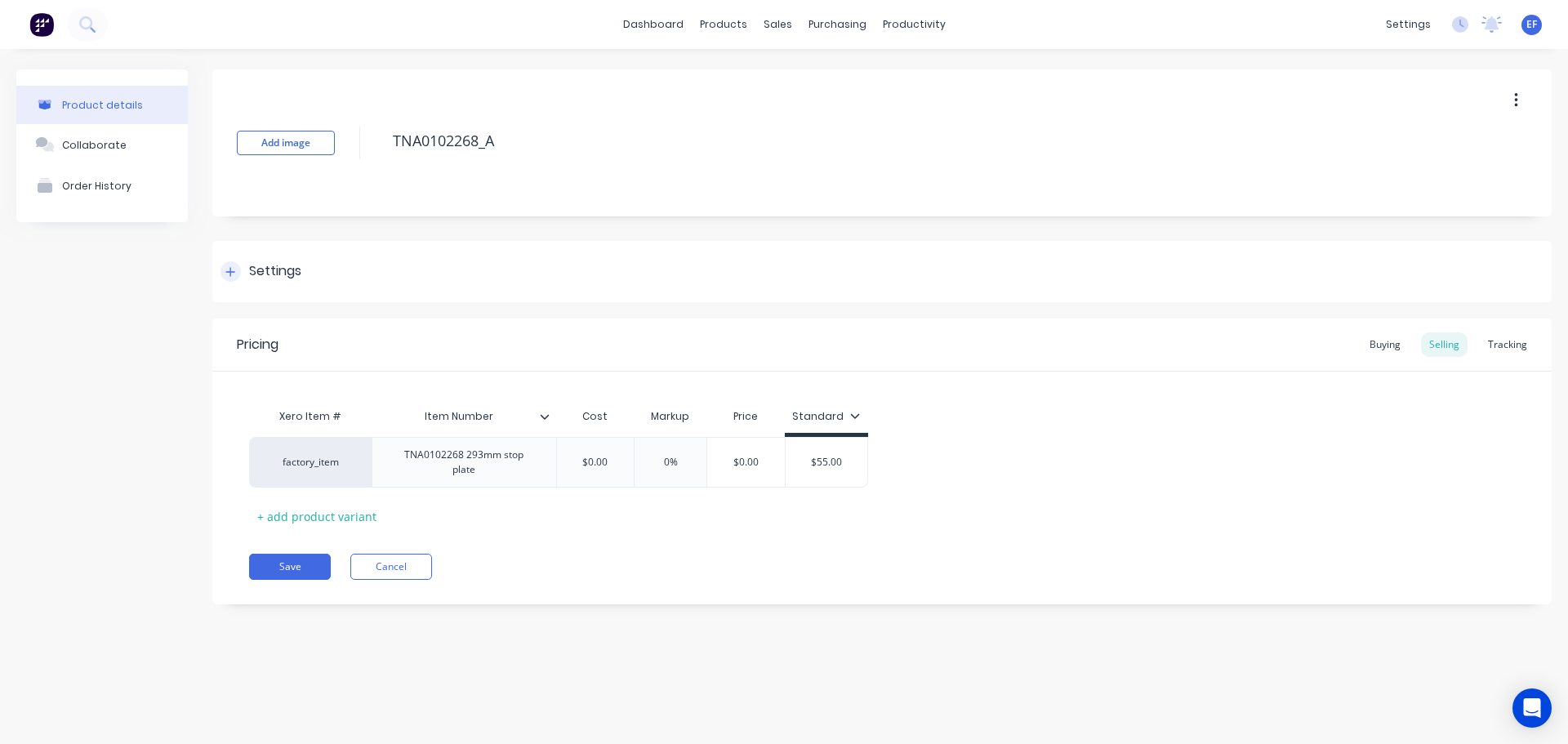
click at [222, 262] on div "Settings" at bounding box center [261, 271] width 81 height 21
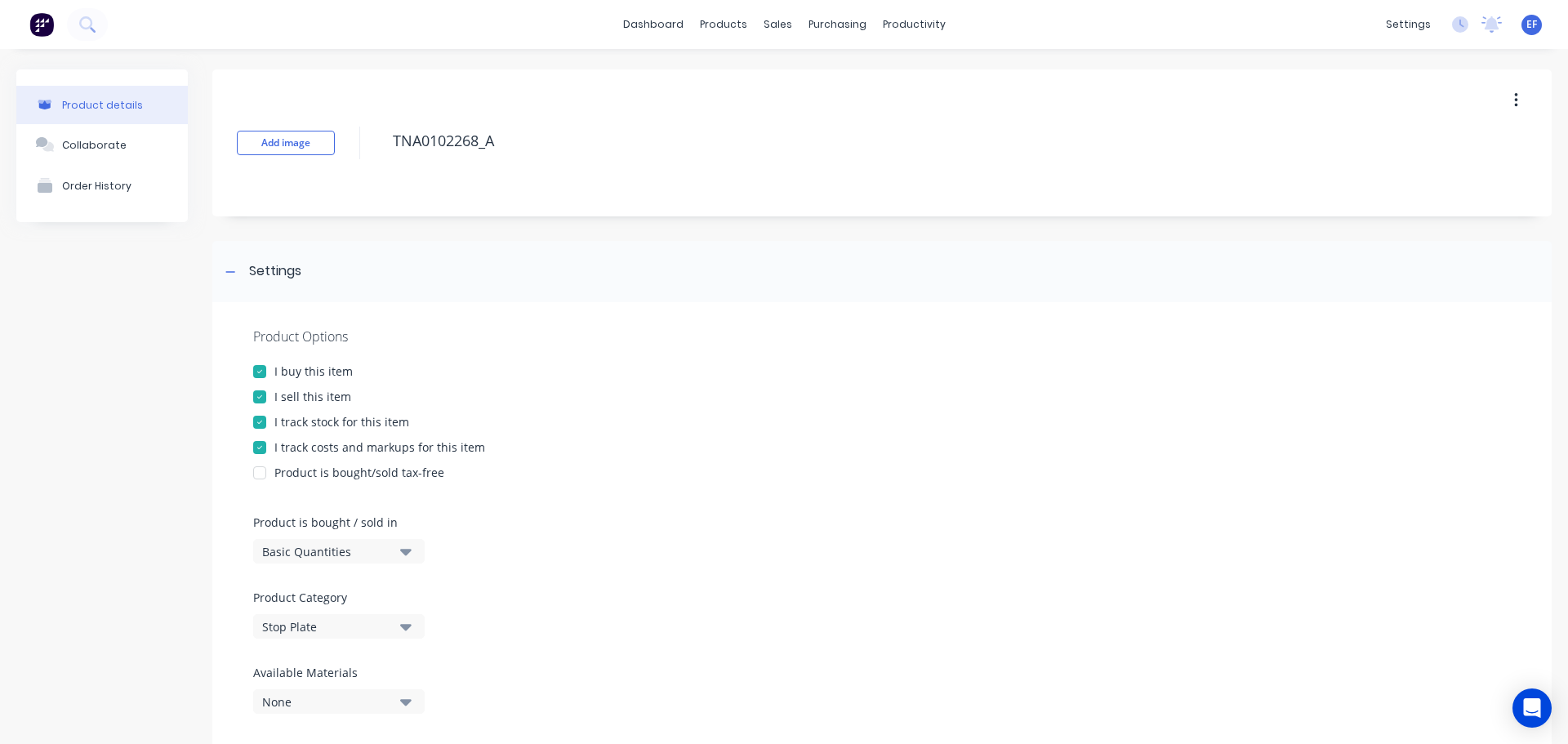
drag, startPoint x: 294, startPoint y: 423, endPoint x: 302, endPoint y: 407, distance: 17.9
click at [296, 420] on div "I track stock for this item" at bounding box center [341, 421] width 135 height 17
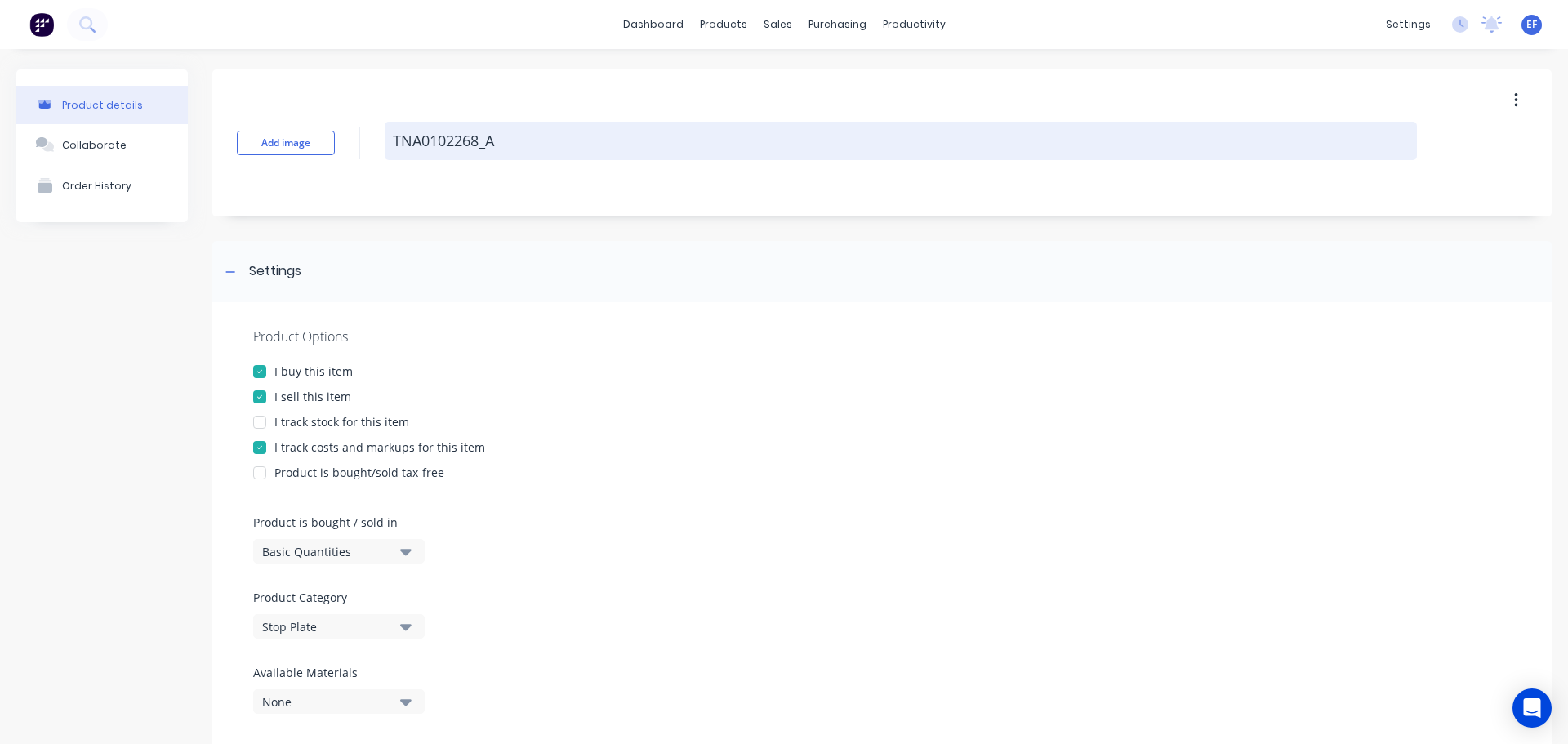
drag, startPoint x: 490, startPoint y: 145, endPoint x: 394, endPoint y: 143, distance: 96.0
click at [394, 143] on textarea "TNA0102268_A" at bounding box center [900, 141] width 1032 height 38
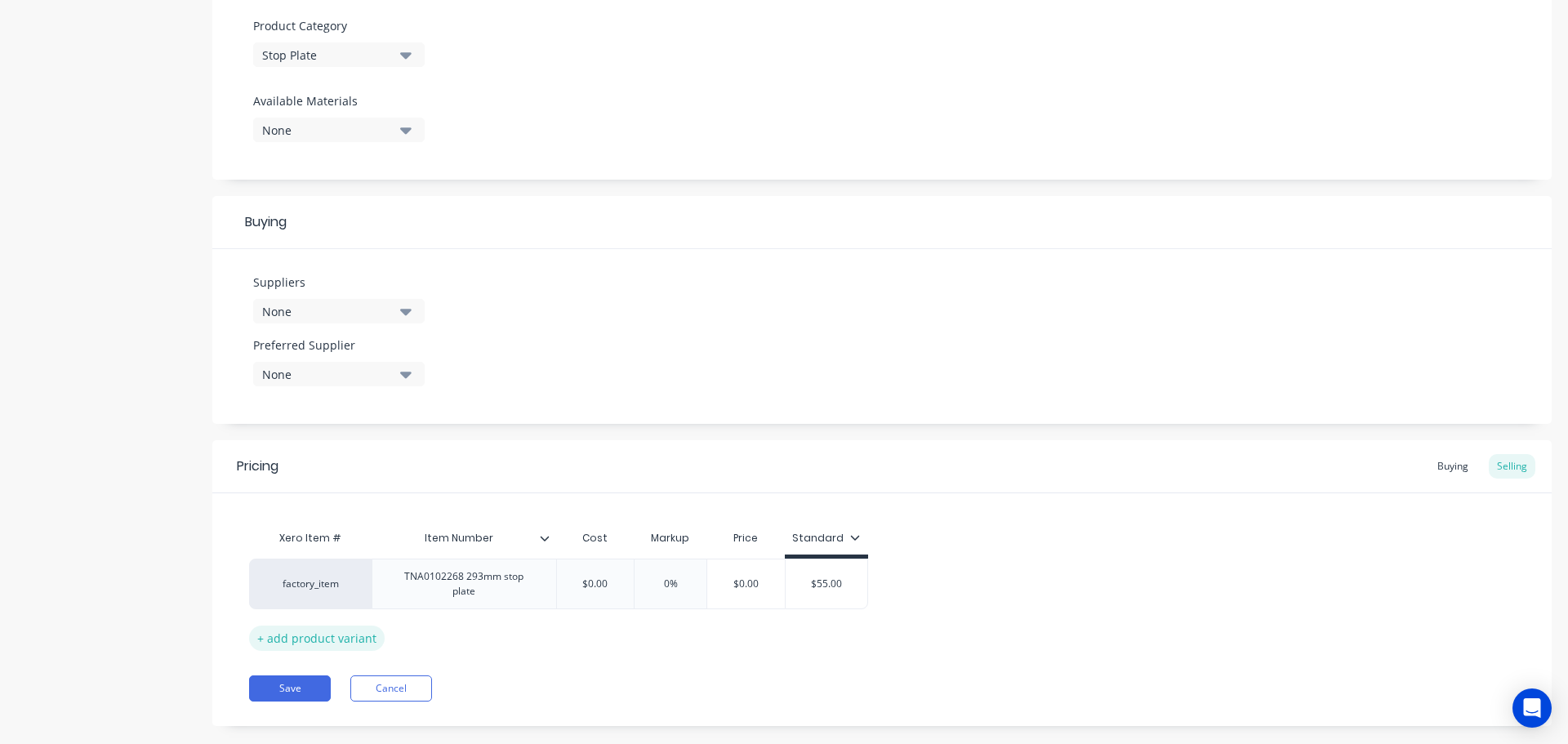
scroll to position [591, 0]
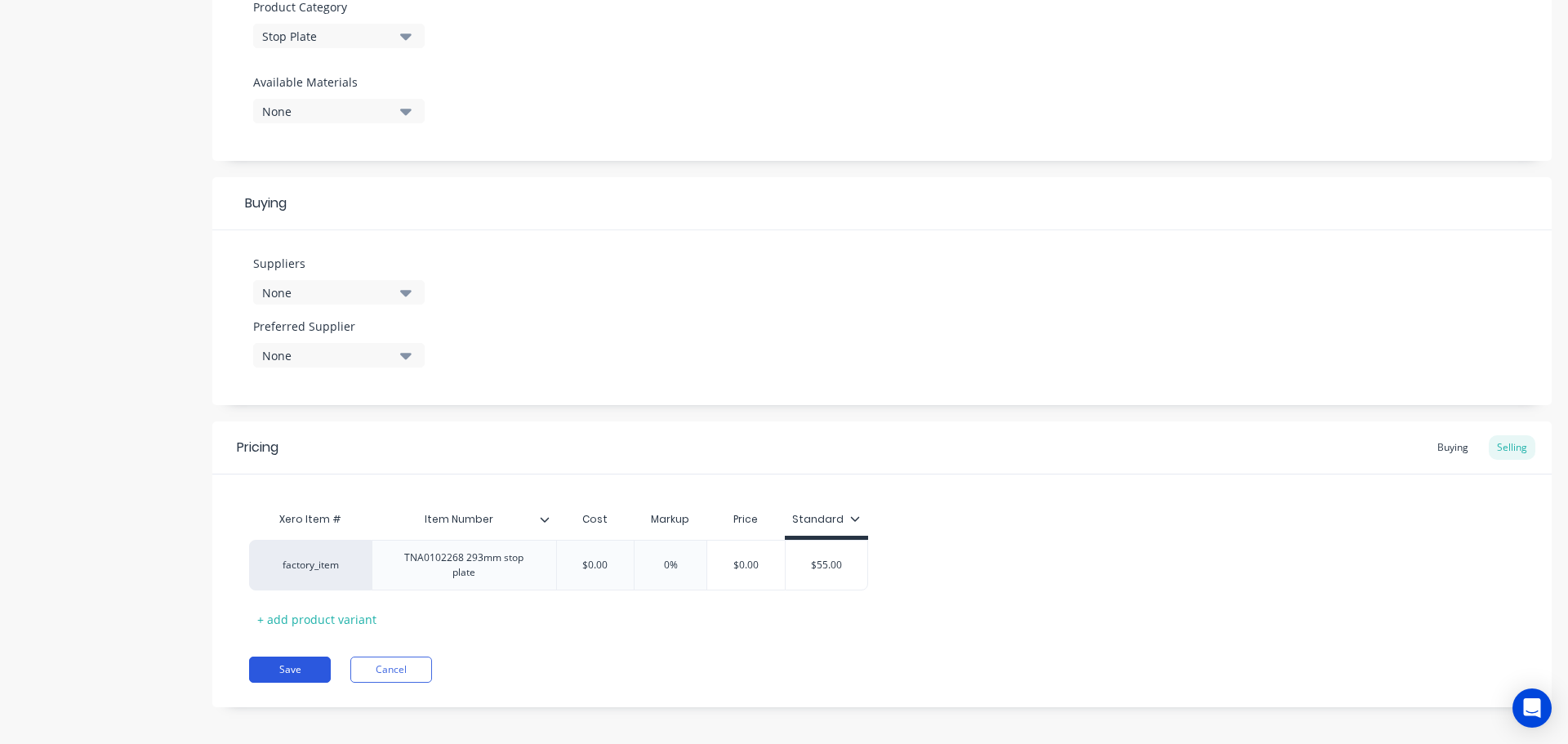
click at [293, 661] on button "Save" at bounding box center [289, 669] width 82 height 27
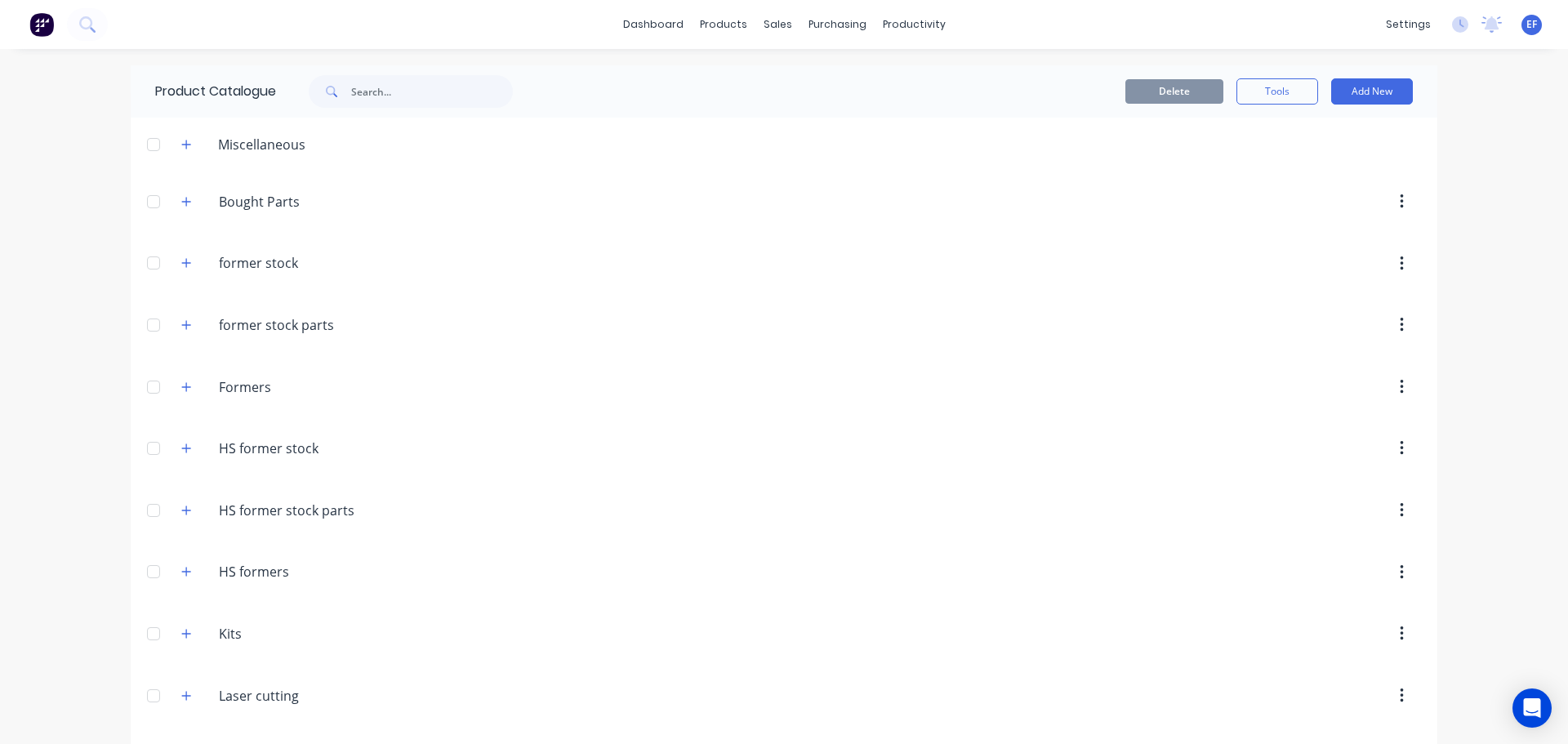
scroll to position [17741, 0]
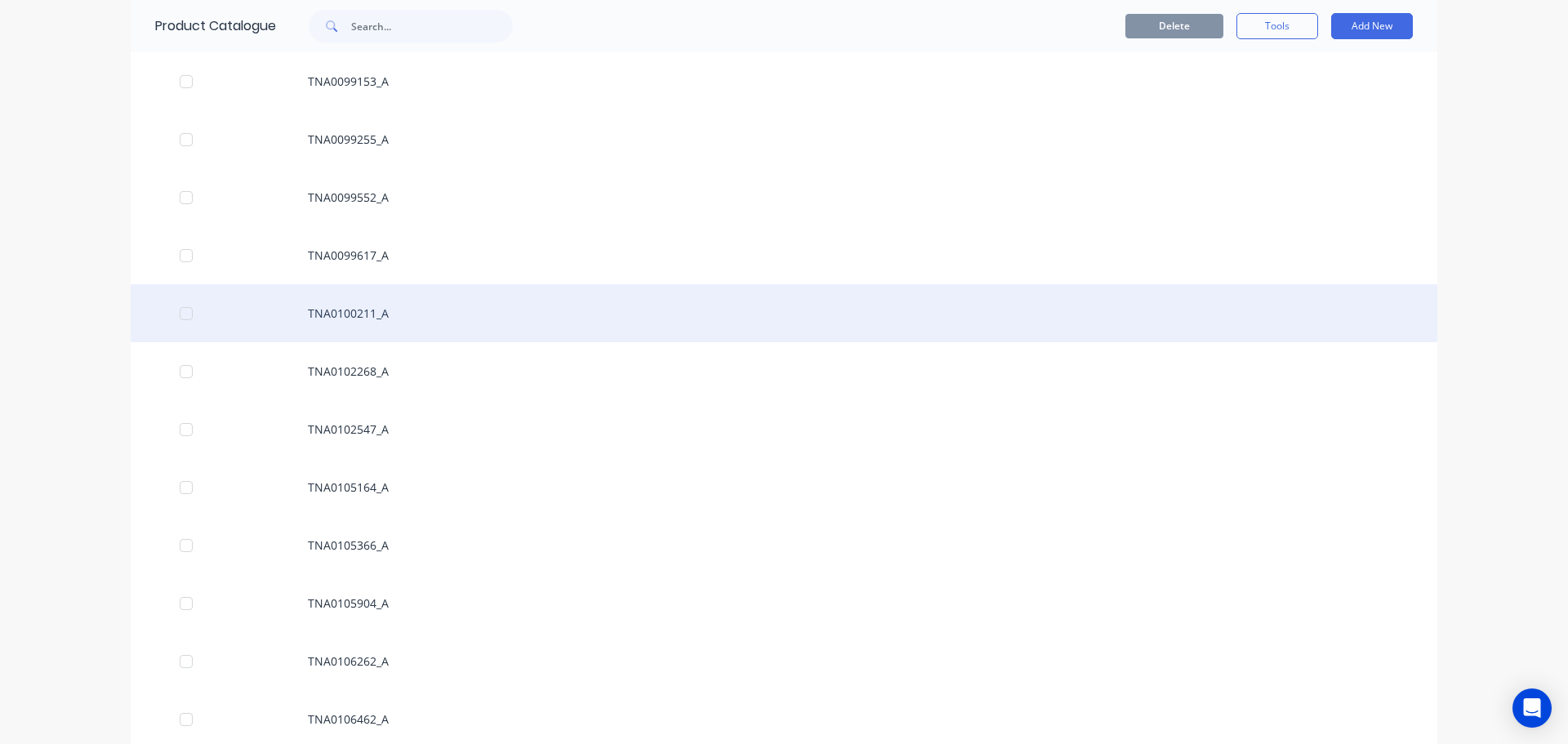
click at [350, 316] on div "TNA0100211_A" at bounding box center [784, 313] width 1307 height 58
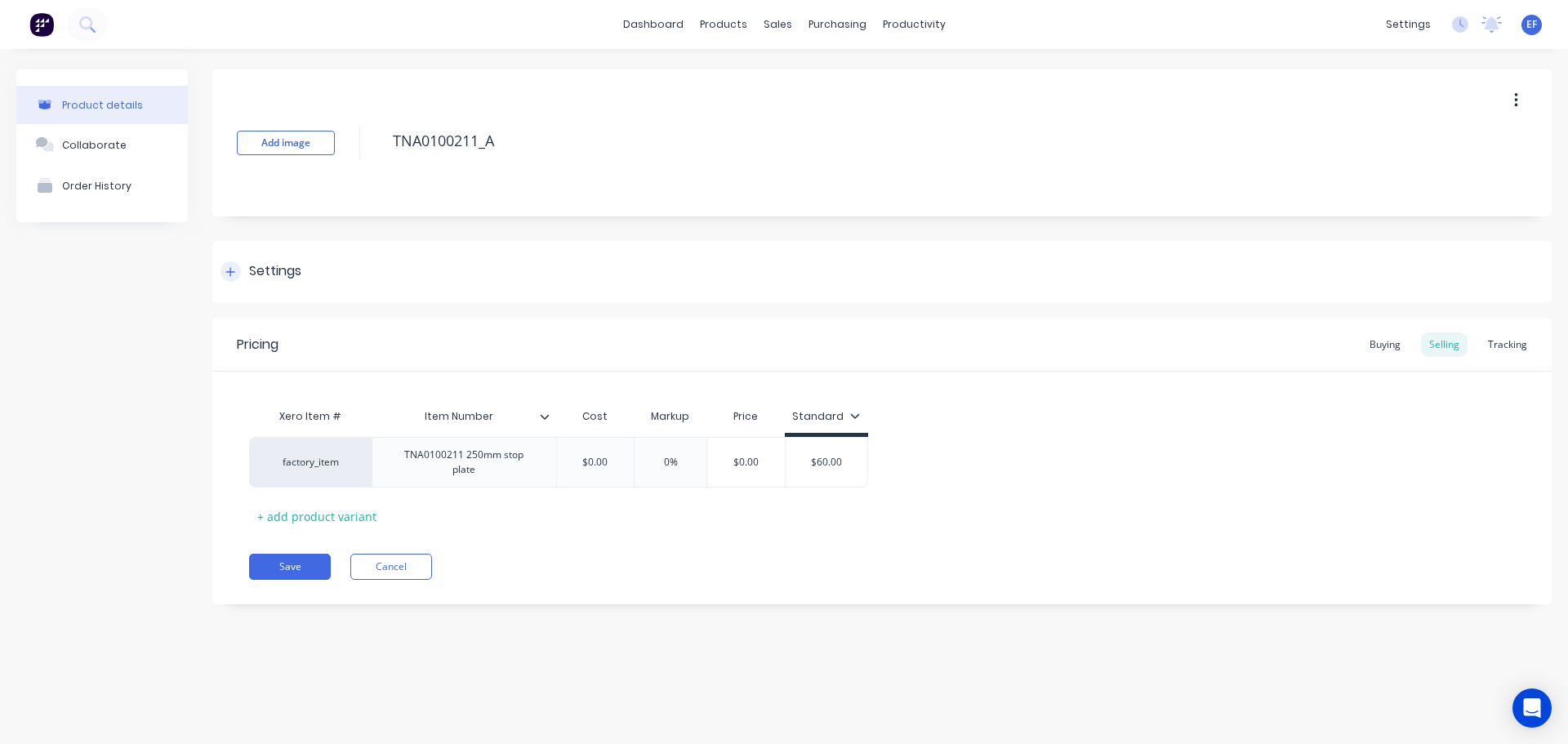
click at [290, 280] on div "Settings" at bounding box center [274, 271] width 52 height 21
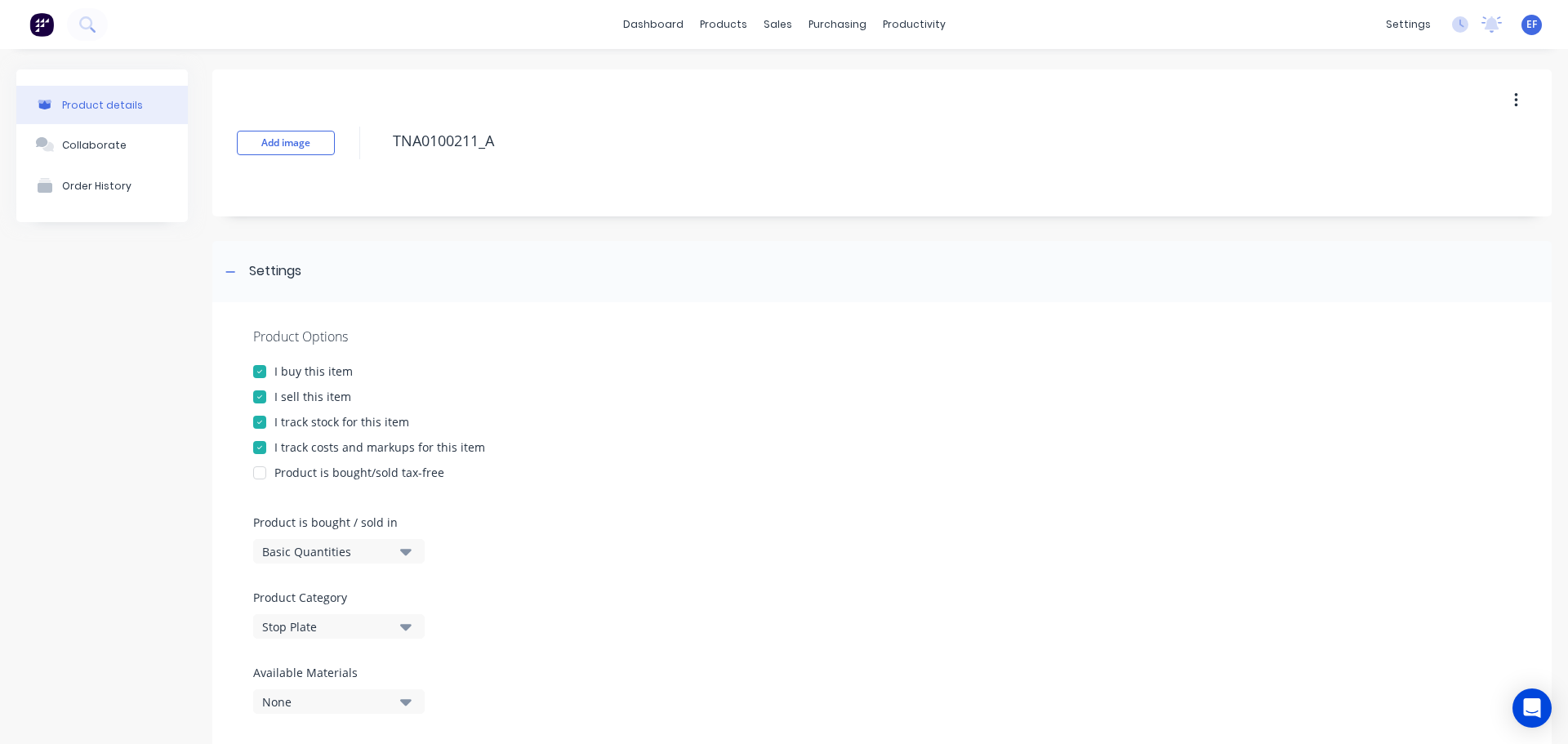
drag, startPoint x: 500, startPoint y: 136, endPoint x: 371, endPoint y: 142, distance: 129.1
click at [371, 142] on div "Add image TNA0100211_A" at bounding box center [882, 143] width 1340 height 147
click at [285, 428] on div "I track stock for this item" at bounding box center [341, 421] width 135 height 17
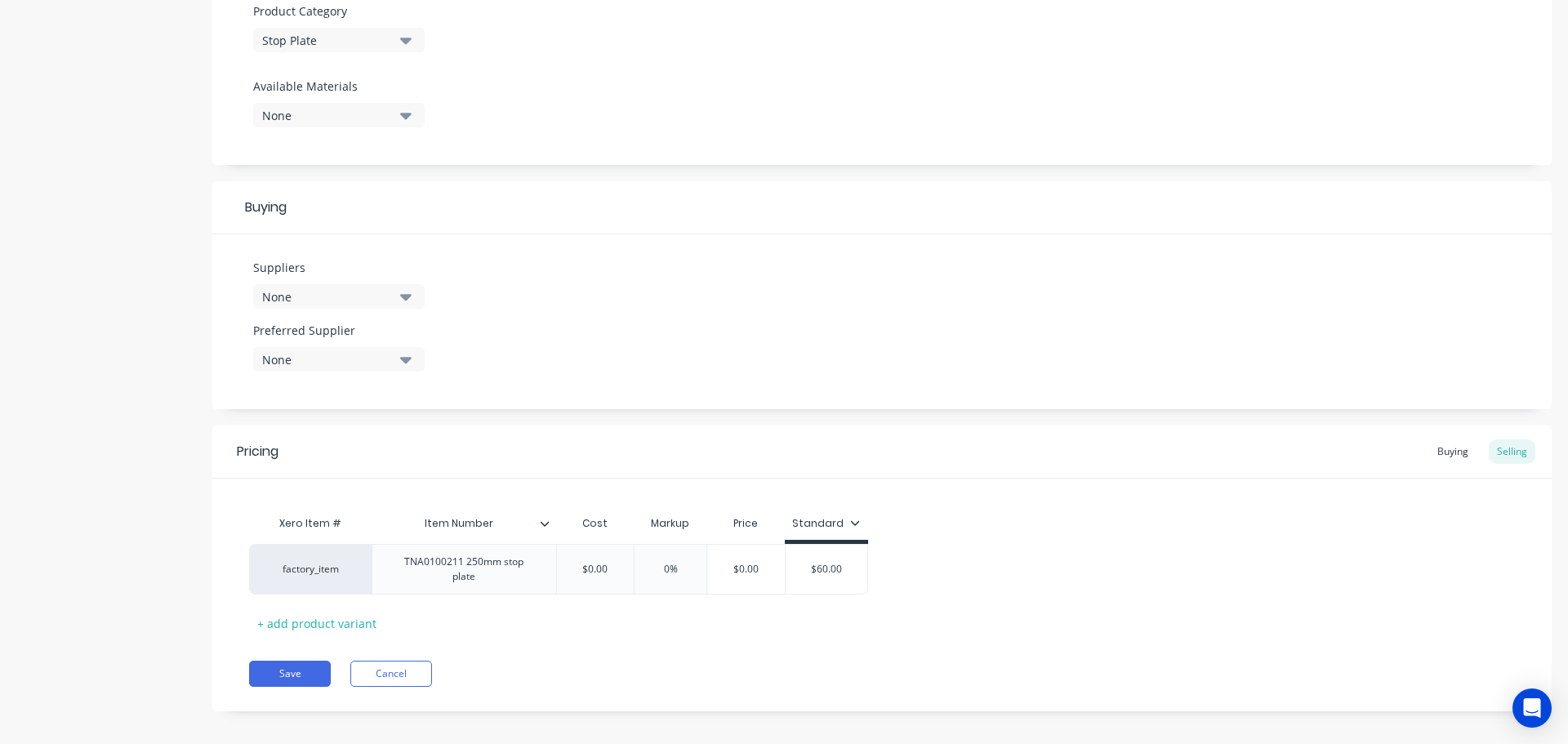
scroll to position [591, 0]
click at [308, 657] on button "Save" at bounding box center [289, 669] width 82 height 27
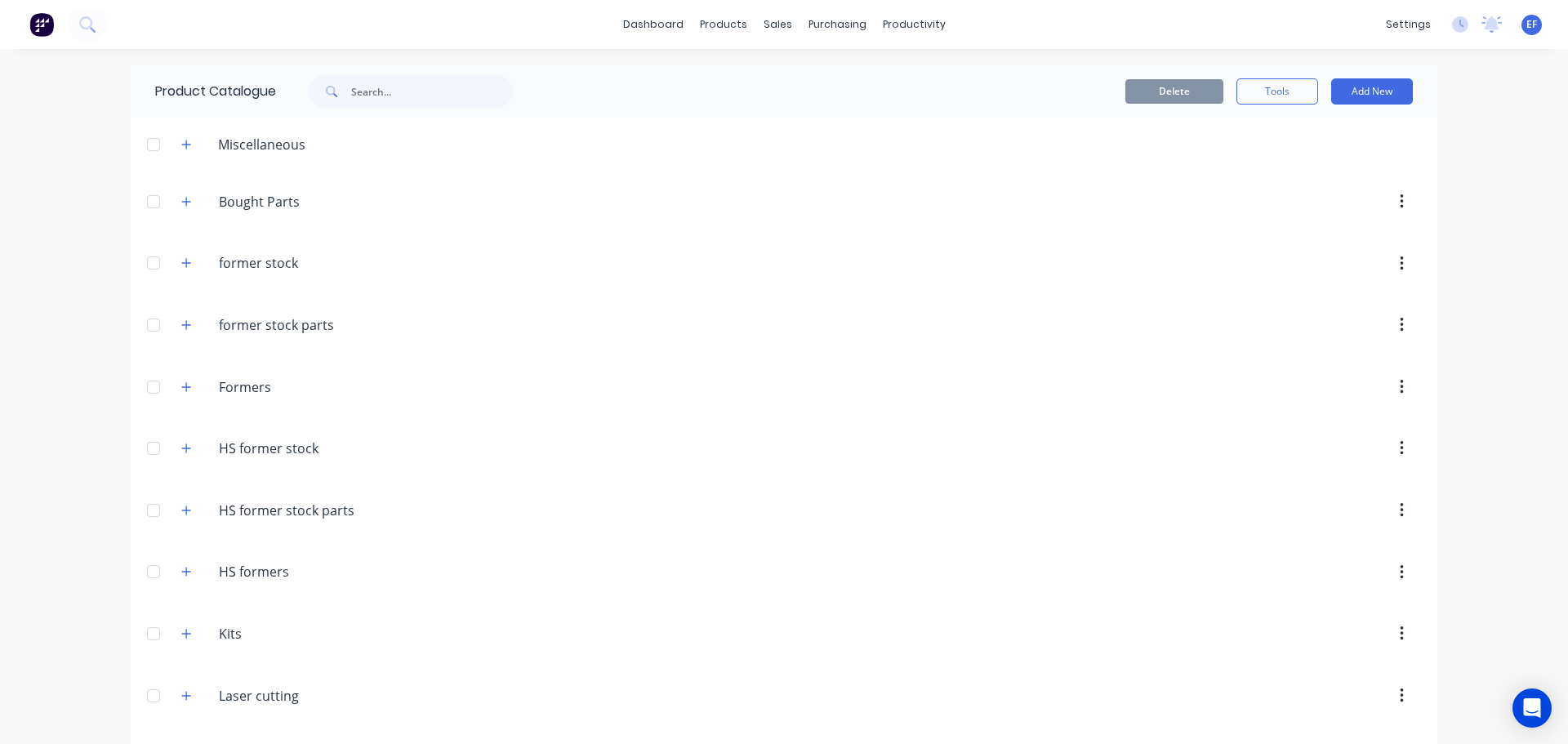
scroll to position [17683, 0]
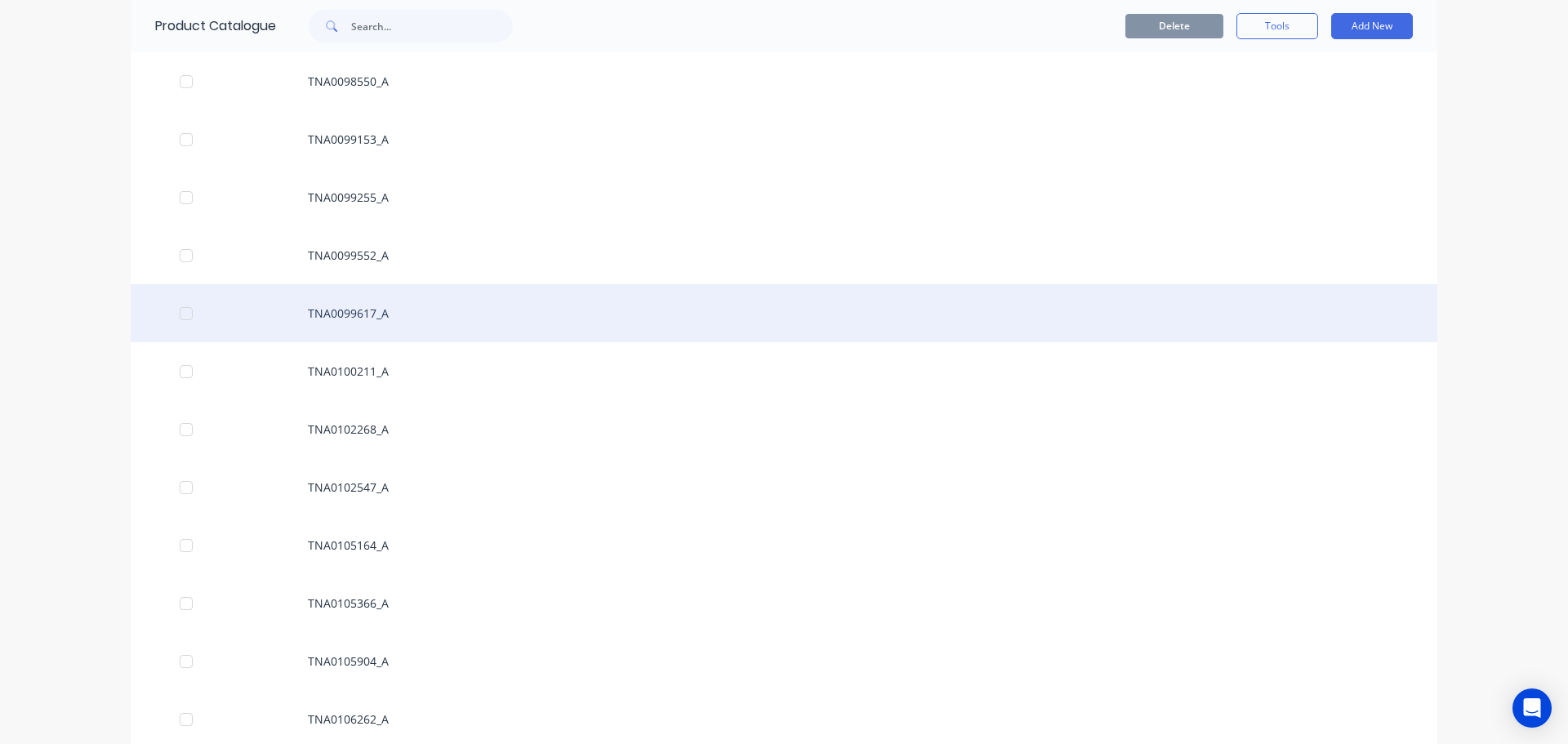
click at [324, 322] on div "TNA0099617_A" at bounding box center [784, 313] width 1307 height 58
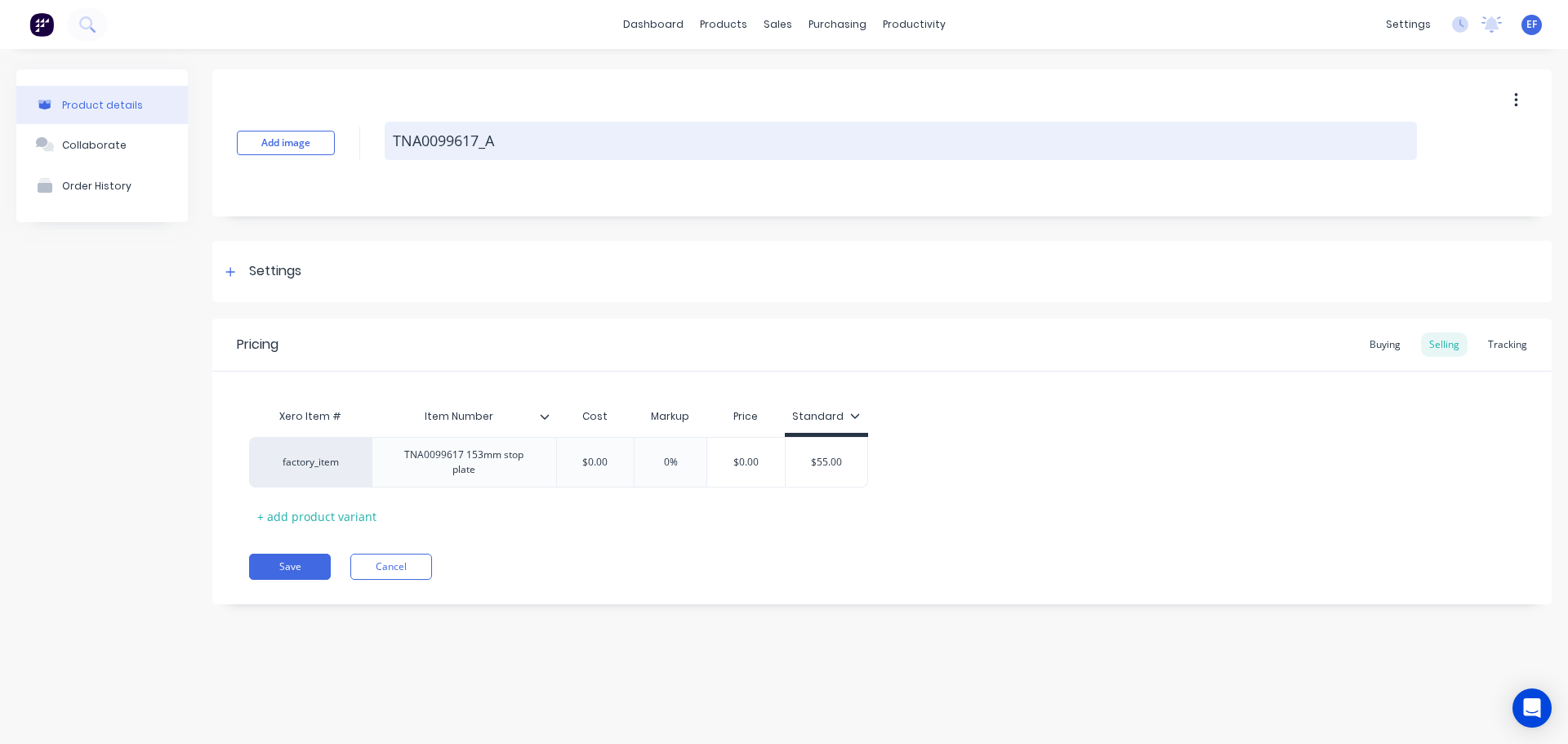
drag, startPoint x: 412, startPoint y: 145, endPoint x: 394, endPoint y: 143, distance: 18.1
click at [394, 143] on textarea "TNA0099617_A" at bounding box center [900, 141] width 1032 height 38
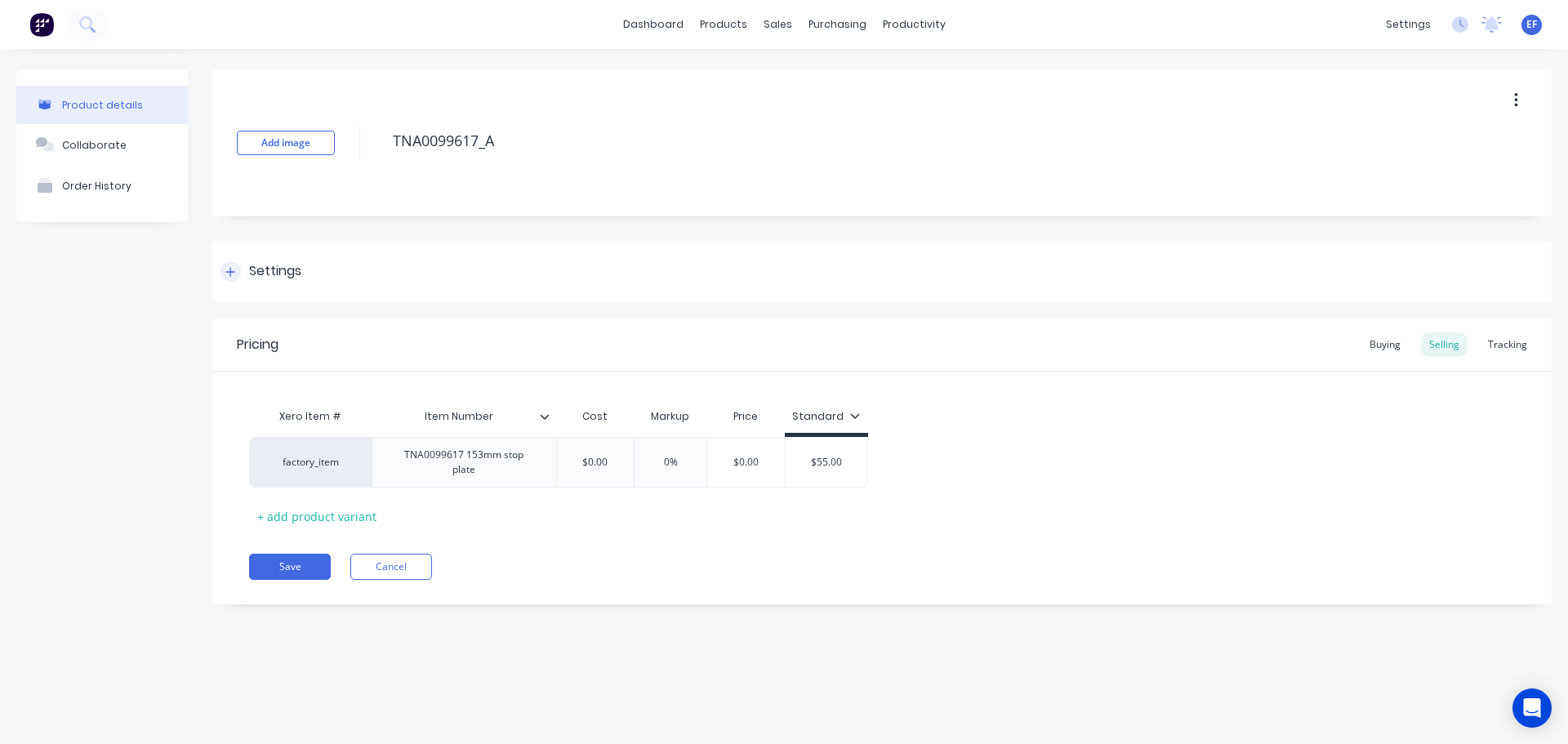
click at [255, 276] on div "Settings" at bounding box center [274, 271] width 52 height 21
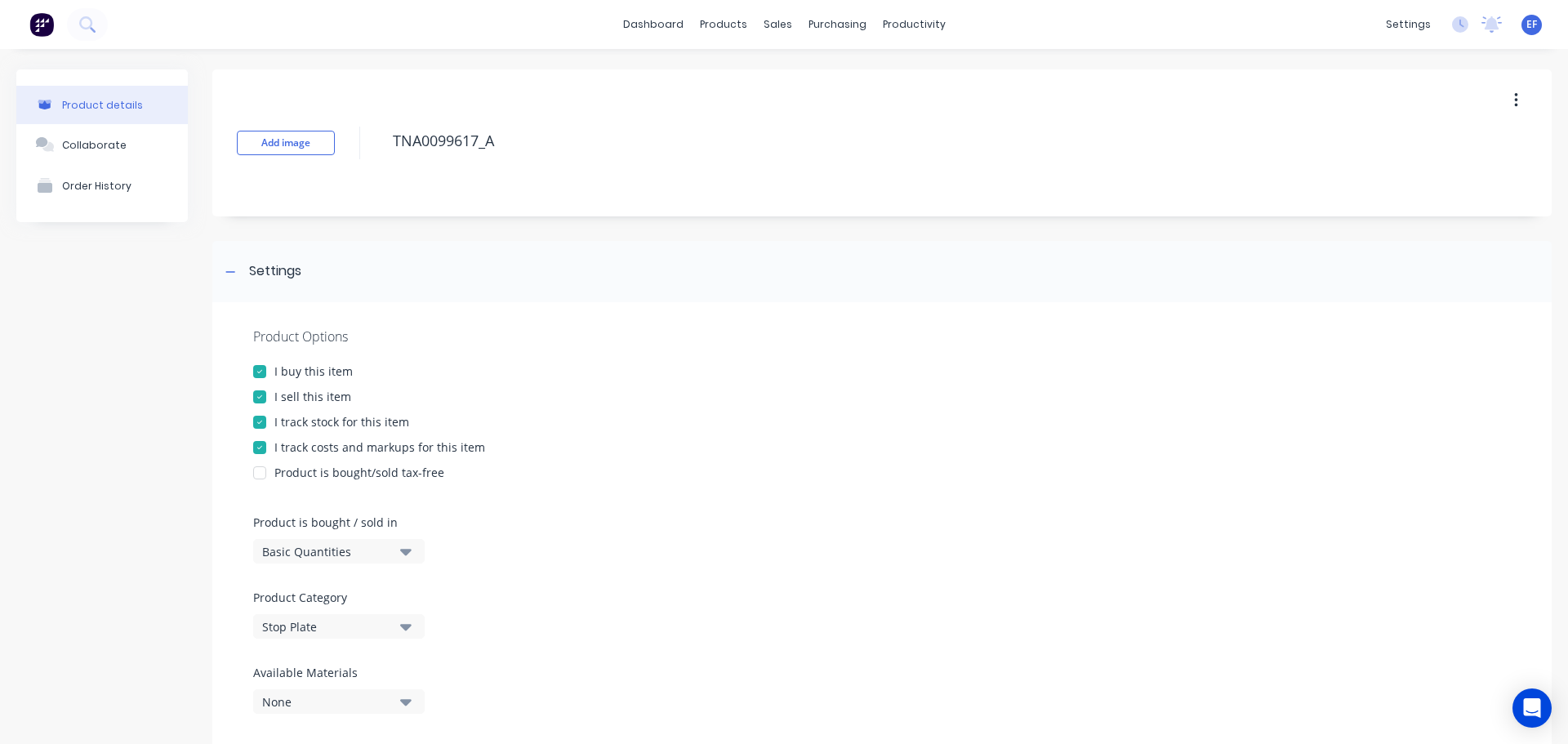
click at [305, 419] on div "I track stock for this item" at bounding box center [341, 421] width 135 height 17
click at [238, 265] on div at bounding box center [230, 271] width 21 height 21
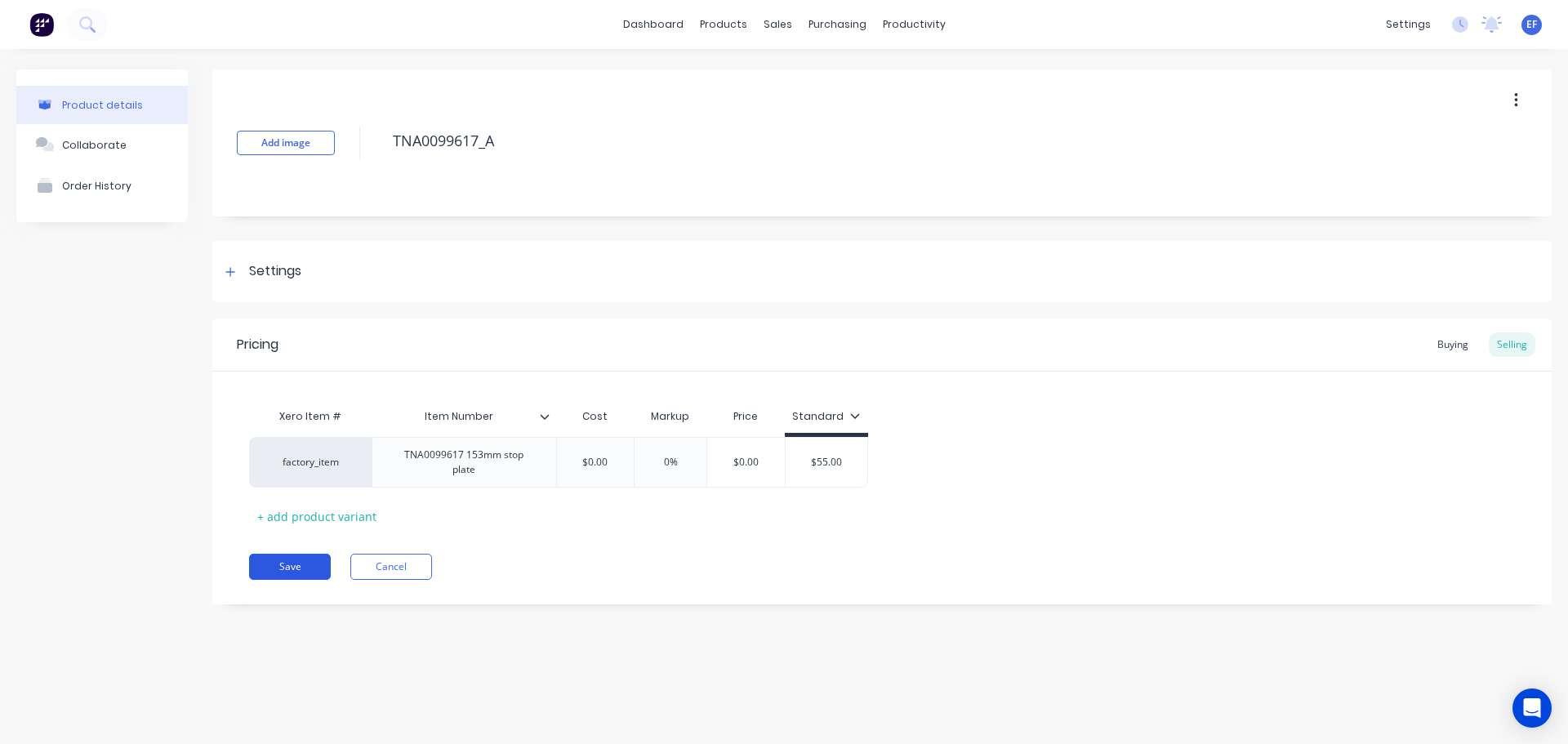
click at [296, 561] on button "Save" at bounding box center [289, 566] width 82 height 27
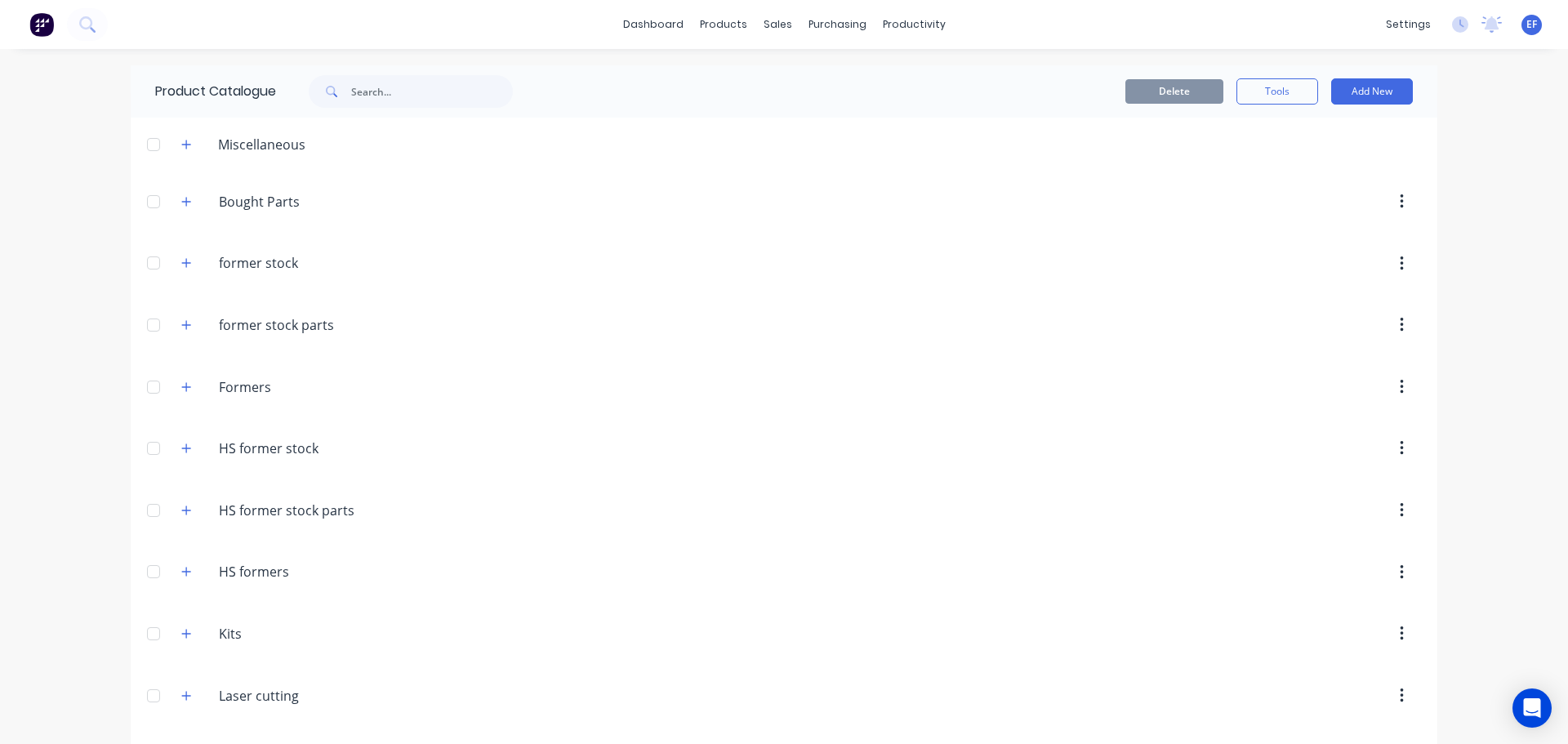
scroll to position [17625, 0]
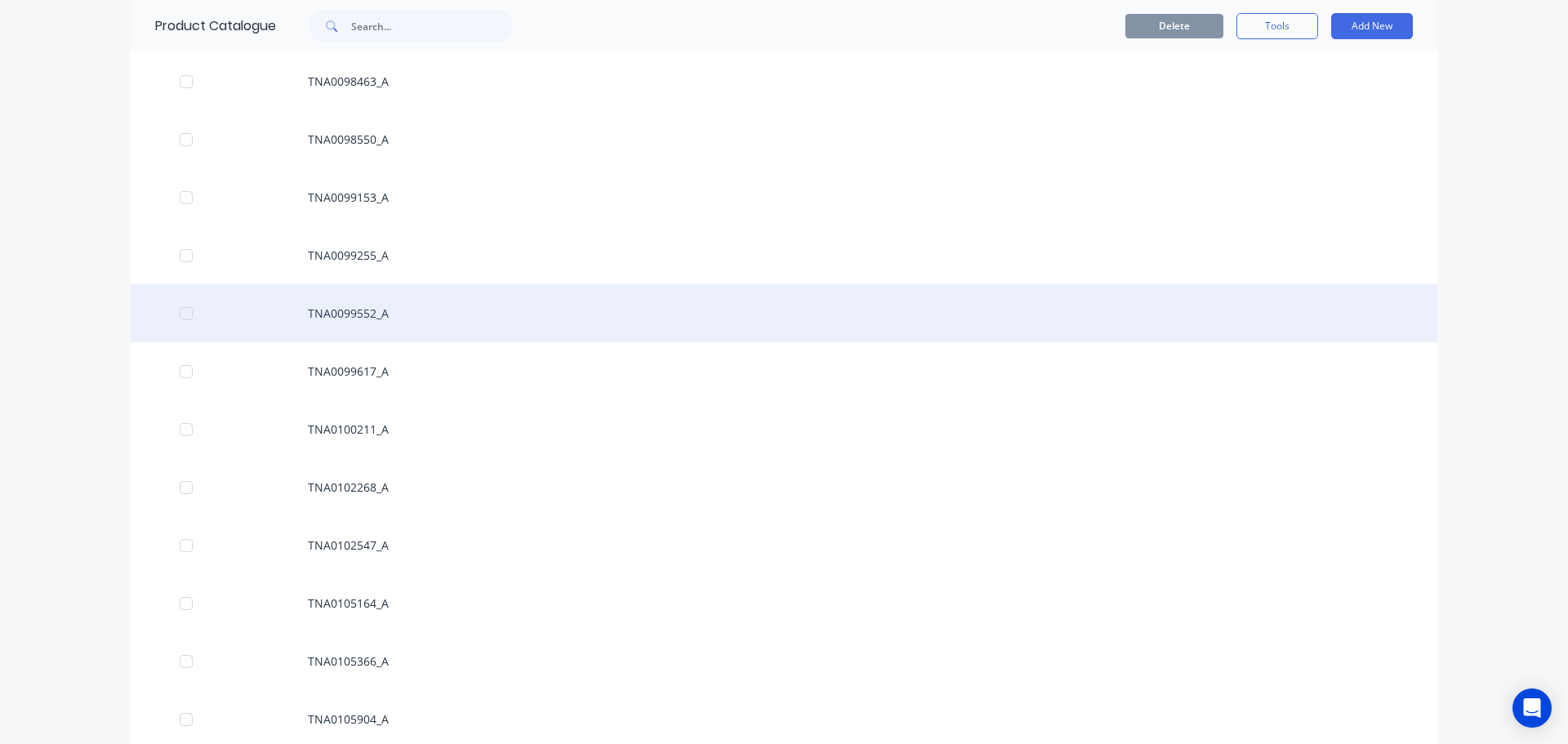
click at [370, 308] on div "TNA0099552_A" at bounding box center [784, 313] width 1307 height 58
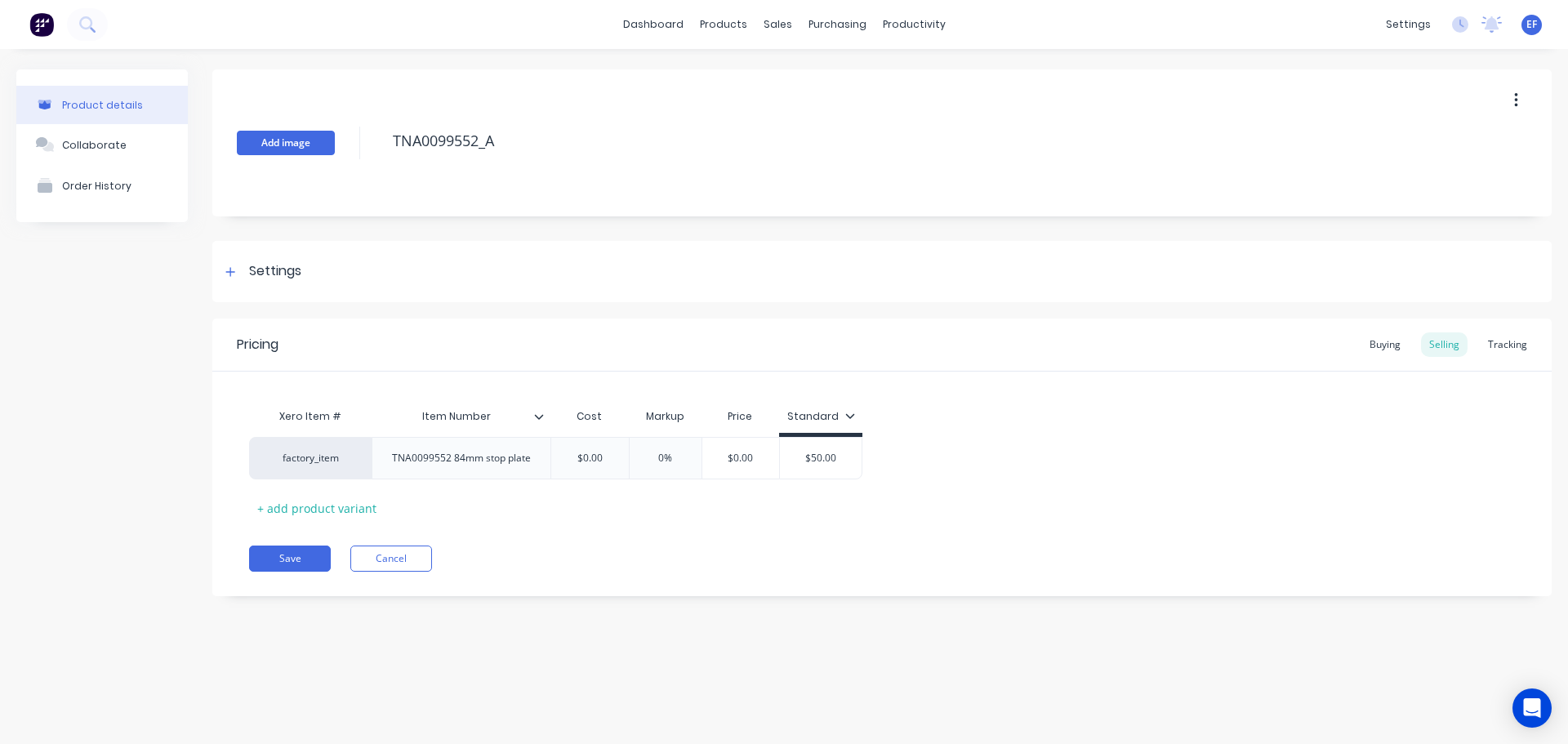
drag, startPoint x: 542, startPoint y: 139, endPoint x: 292, endPoint y: 137, distance: 250.0
click at [292, 137] on div "Add image TNA0099552_A" at bounding box center [882, 143] width 1340 height 147
click at [278, 287] on div "Settings" at bounding box center [882, 271] width 1340 height 61
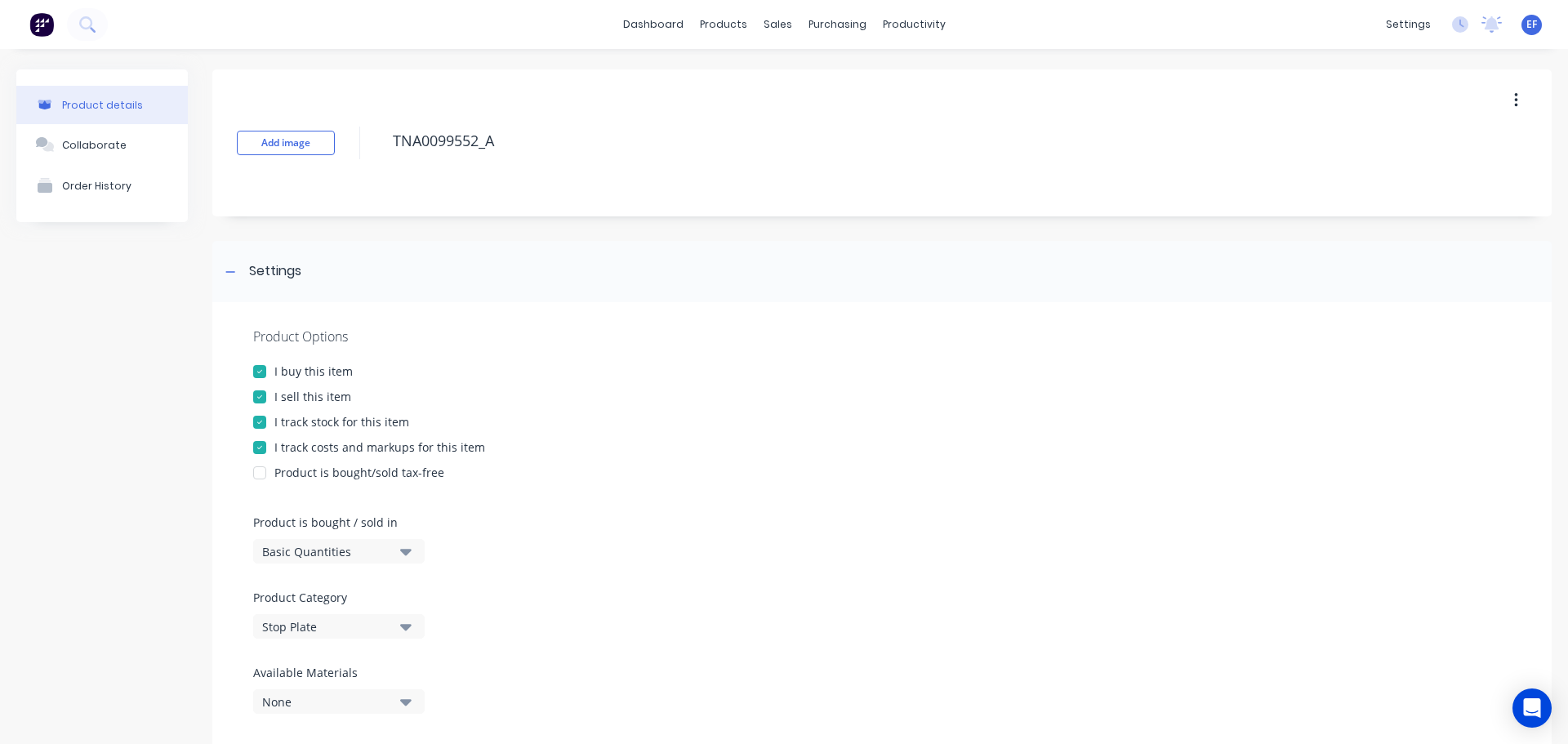
drag, startPoint x: 290, startPoint y: 424, endPoint x: 302, endPoint y: 384, distance: 41.8
click at [291, 424] on div "I track stock for this item" at bounding box center [341, 421] width 135 height 17
click at [237, 273] on div at bounding box center [230, 271] width 21 height 21
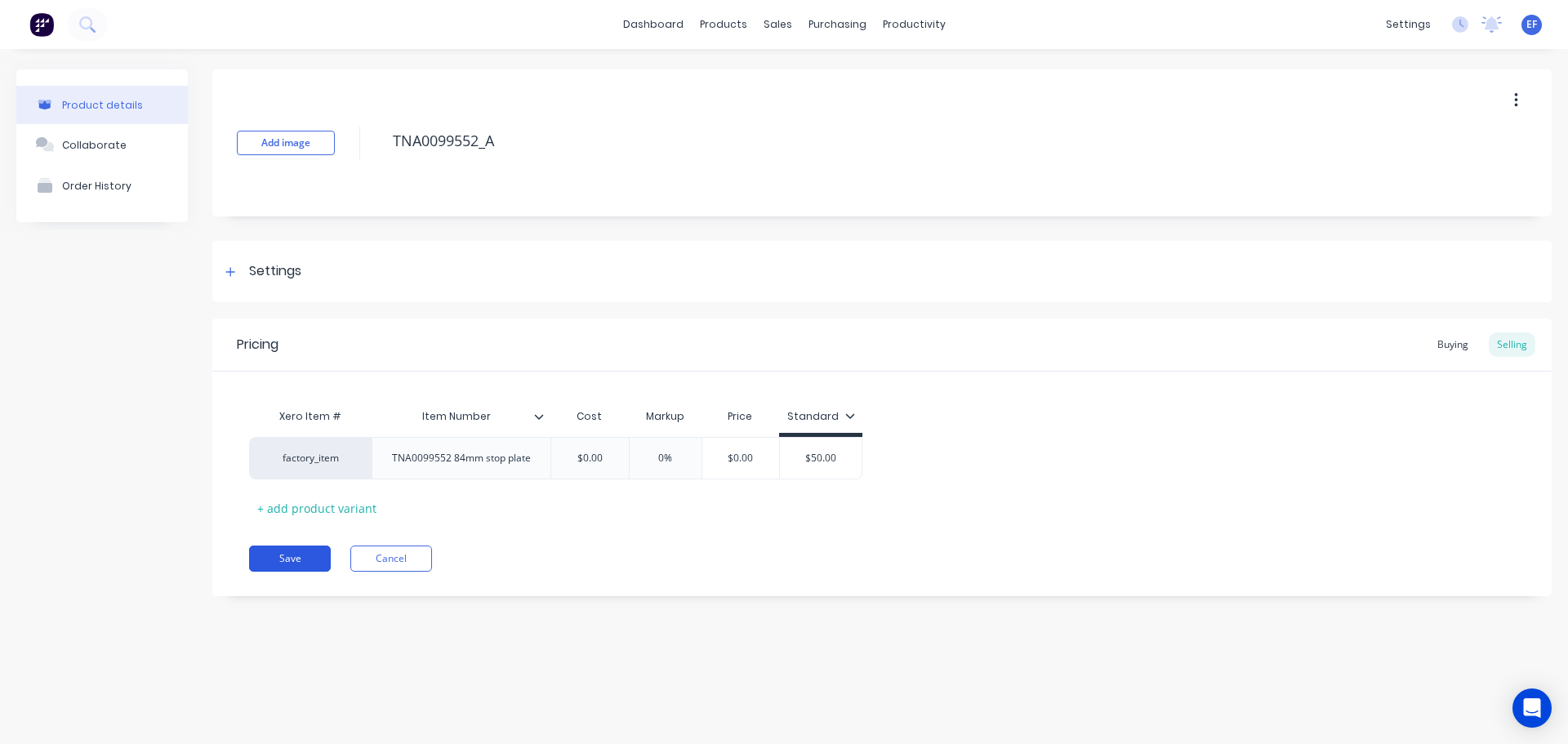
click at [290, 554] on button "Save" at bounding box center [289, 558] width 82 height 27
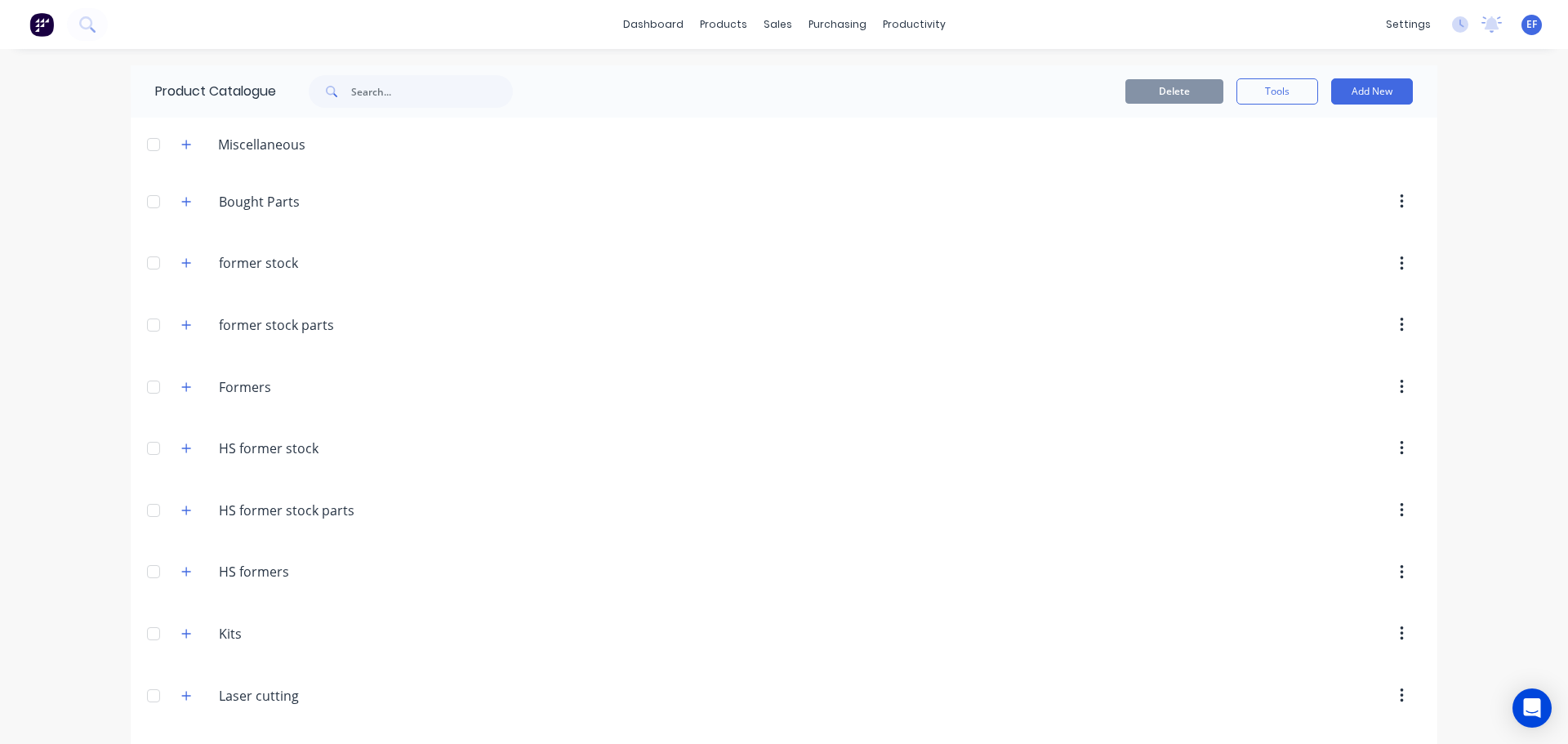
scroll to position [17567, 0]
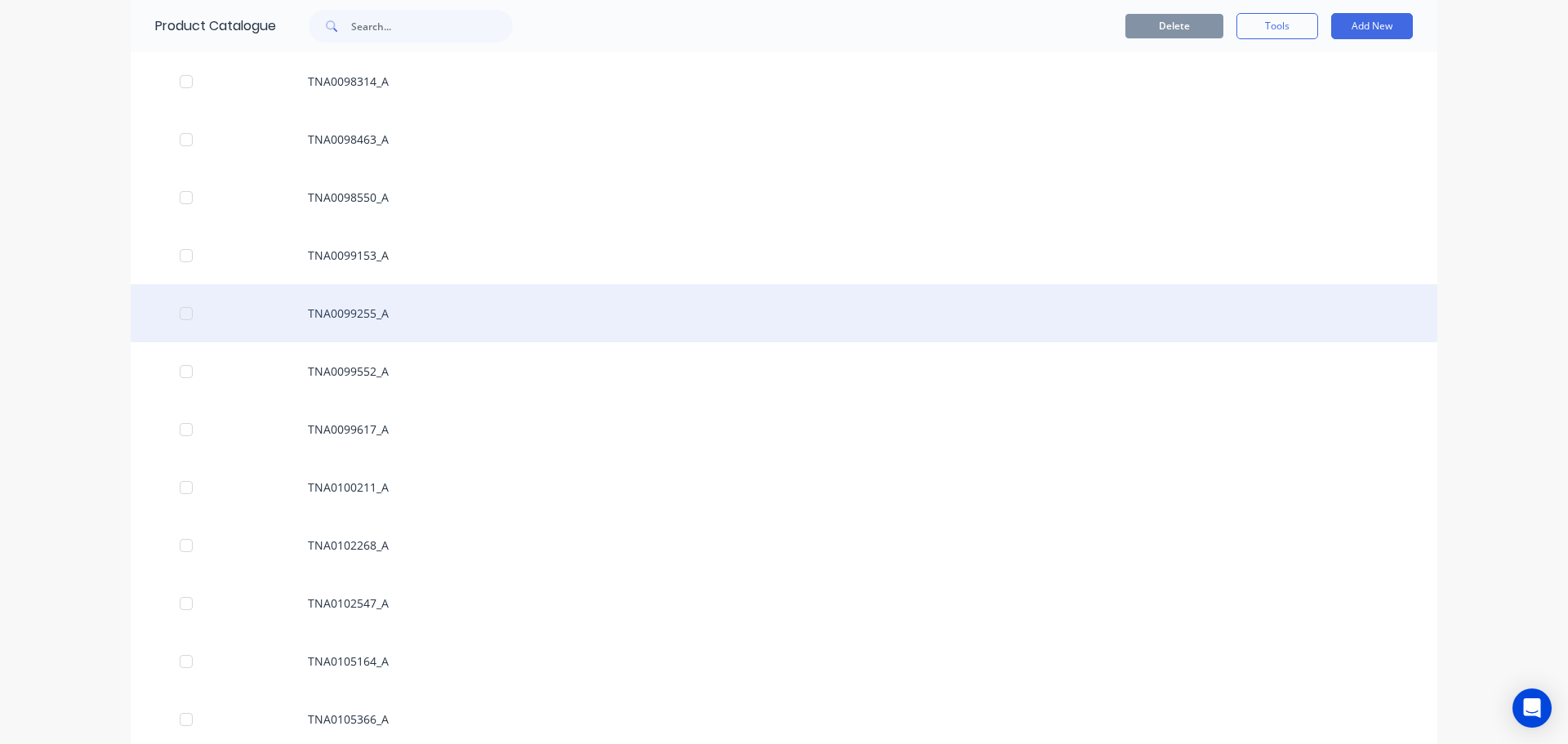
click at [316, 314] on div "TNA0099255_A" at bounding box center [784, 313] width 1307 height 58
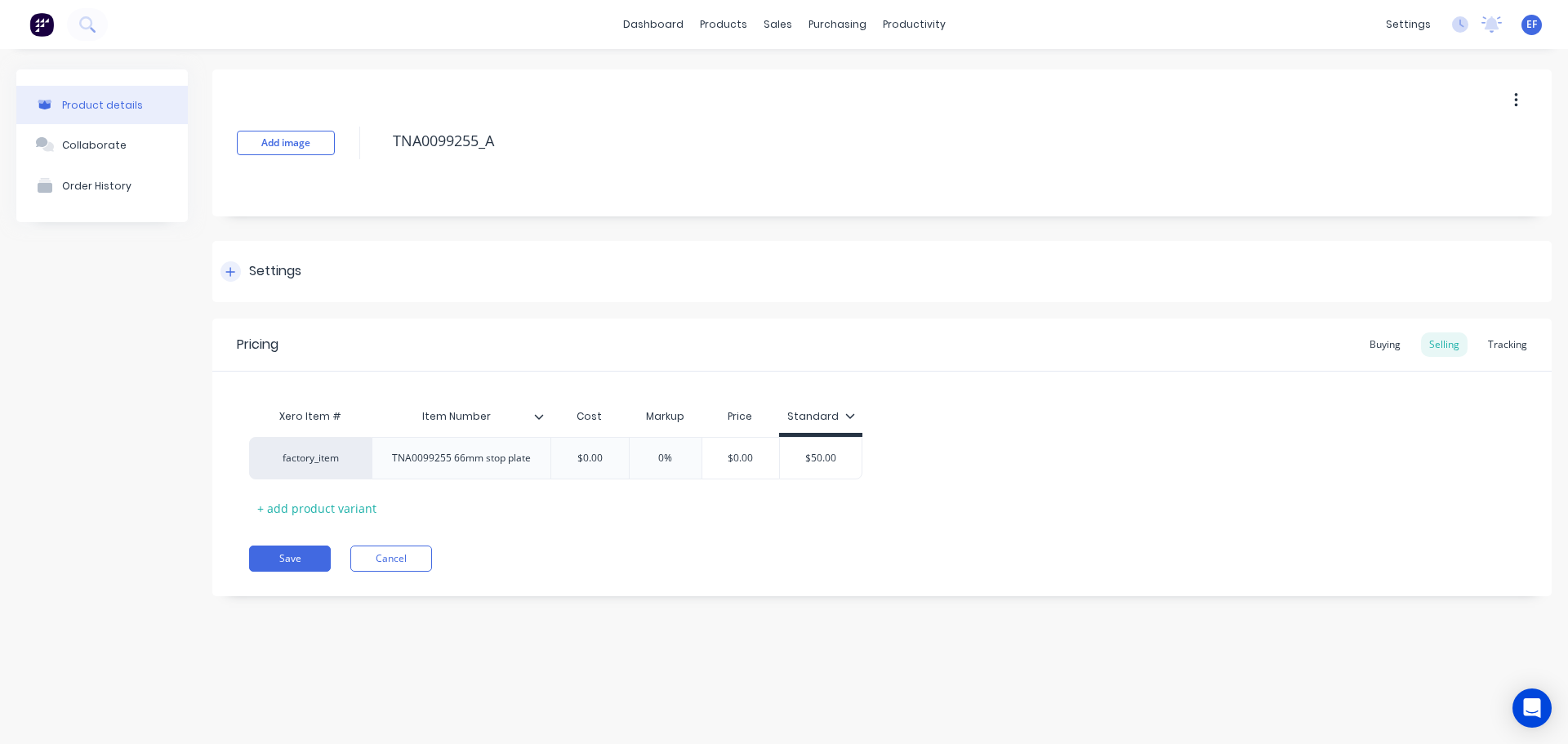
click at [263, 271] on div "Settings" at bounding box center [274, 271] width 52 height 21
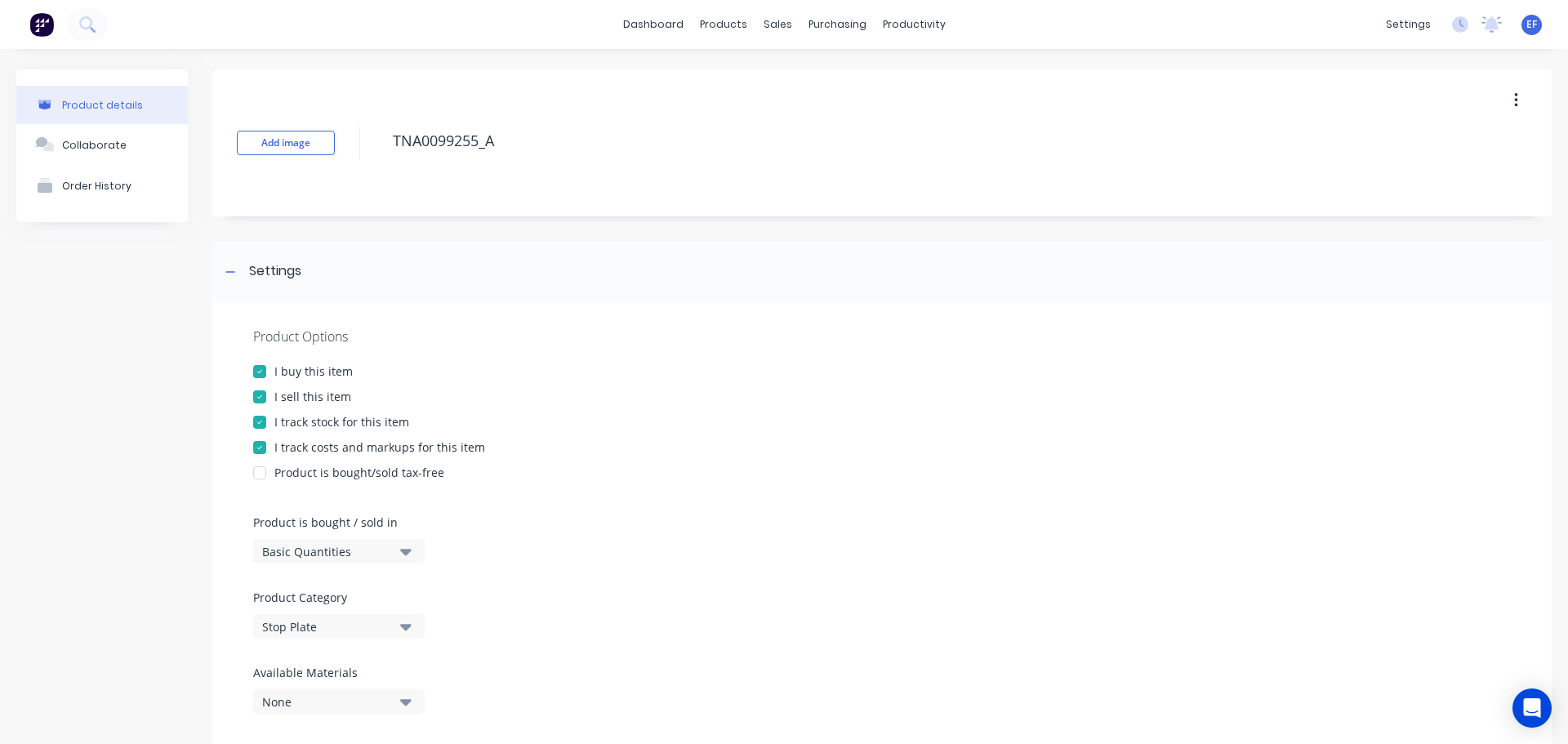
drag, startPoint x: 263, startPoint y: 418, endPoint x: 279, endPoint y: 399, distance: 24.8
click at [263, 418] on div at bounding box center [260, 422] width 32 height 32
drag, startPoint x: 395, startPoint y: 151, endPoint x: 384, endPoint y: 151, distance: 11.0
click at [384, 151] on div "Add image TNA0099255_A" at bounding box center [882, 143] width 1340 height 147
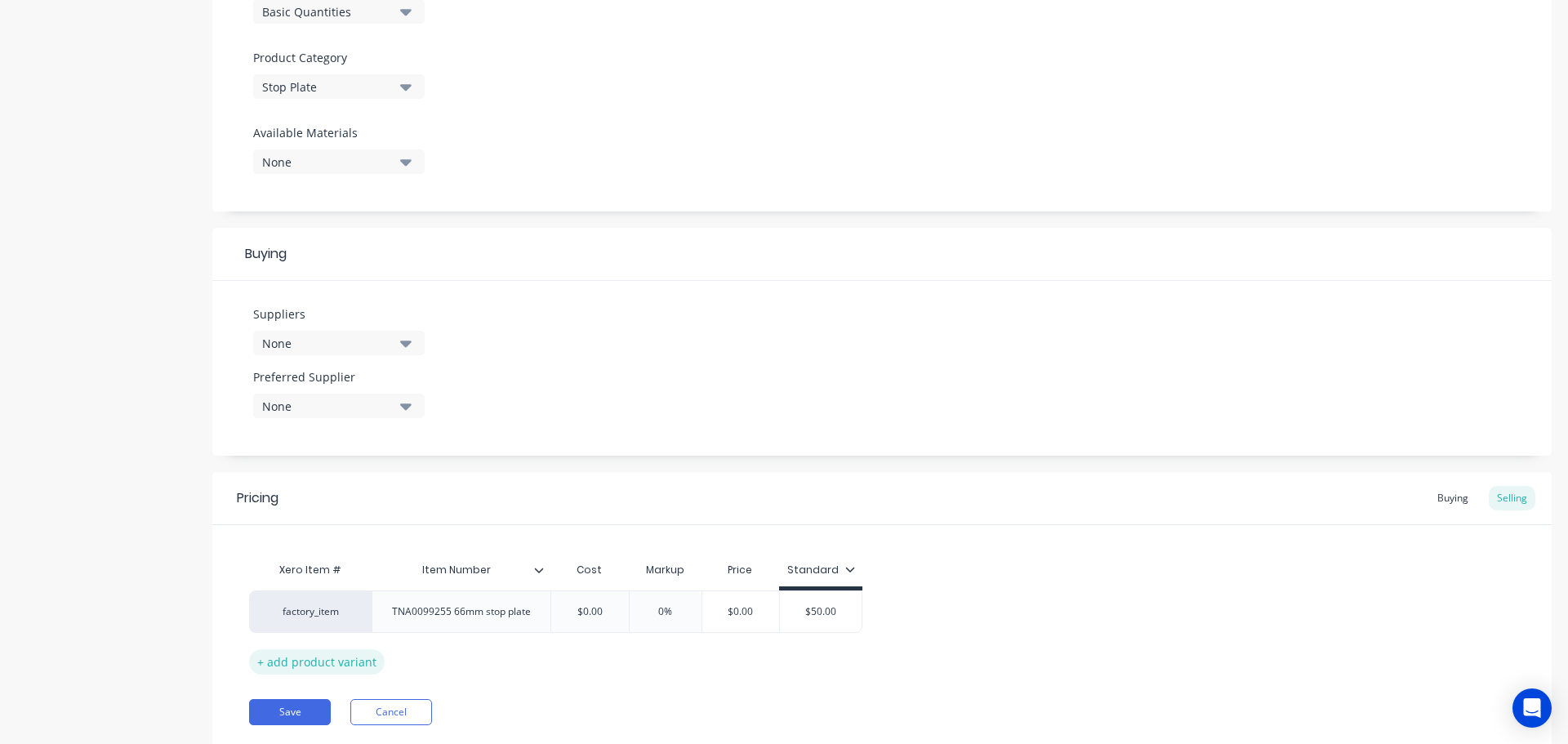
scroll to position [591, 0]
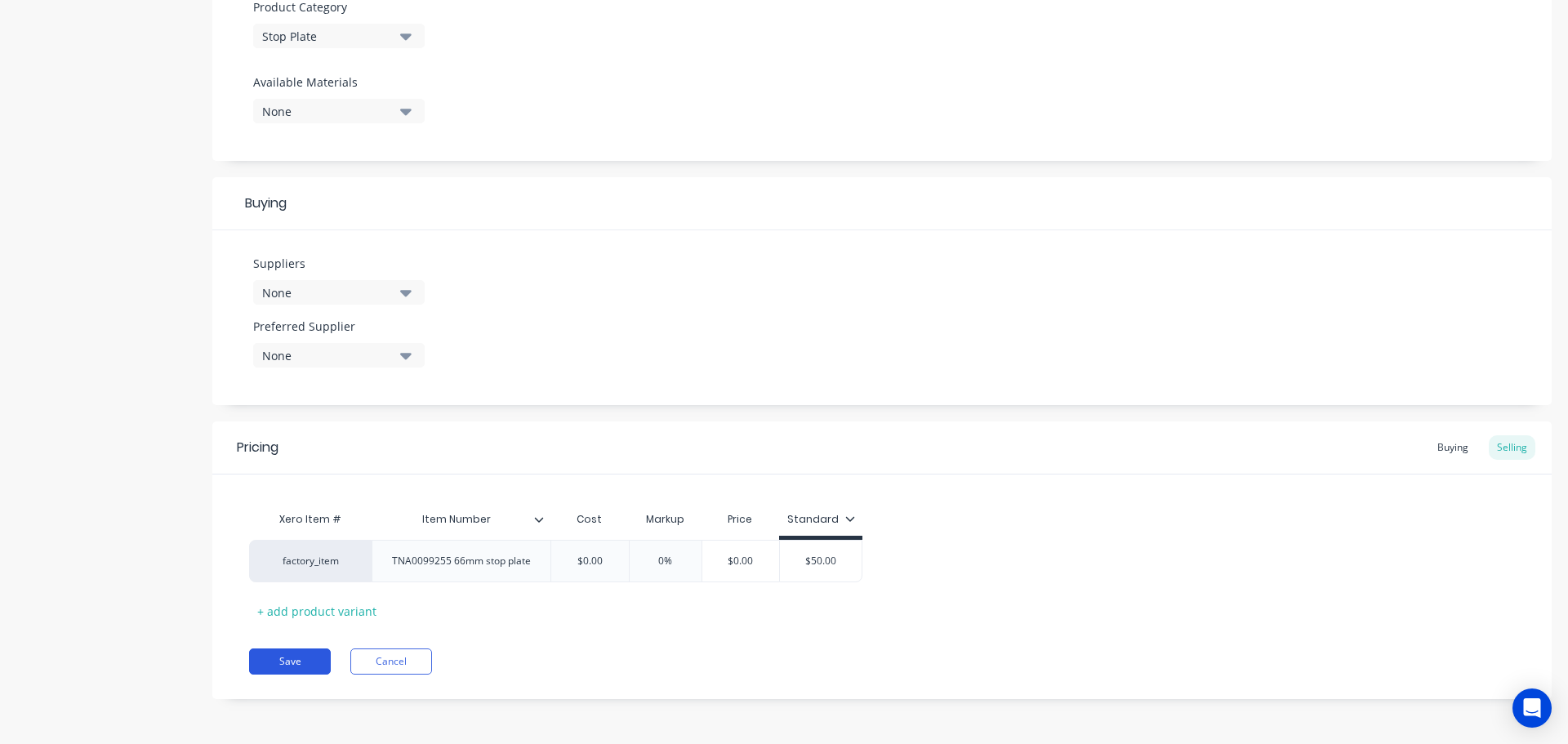
click at [288, 658] on button "Save" at bounding box center [289, 661] width 82 height 27
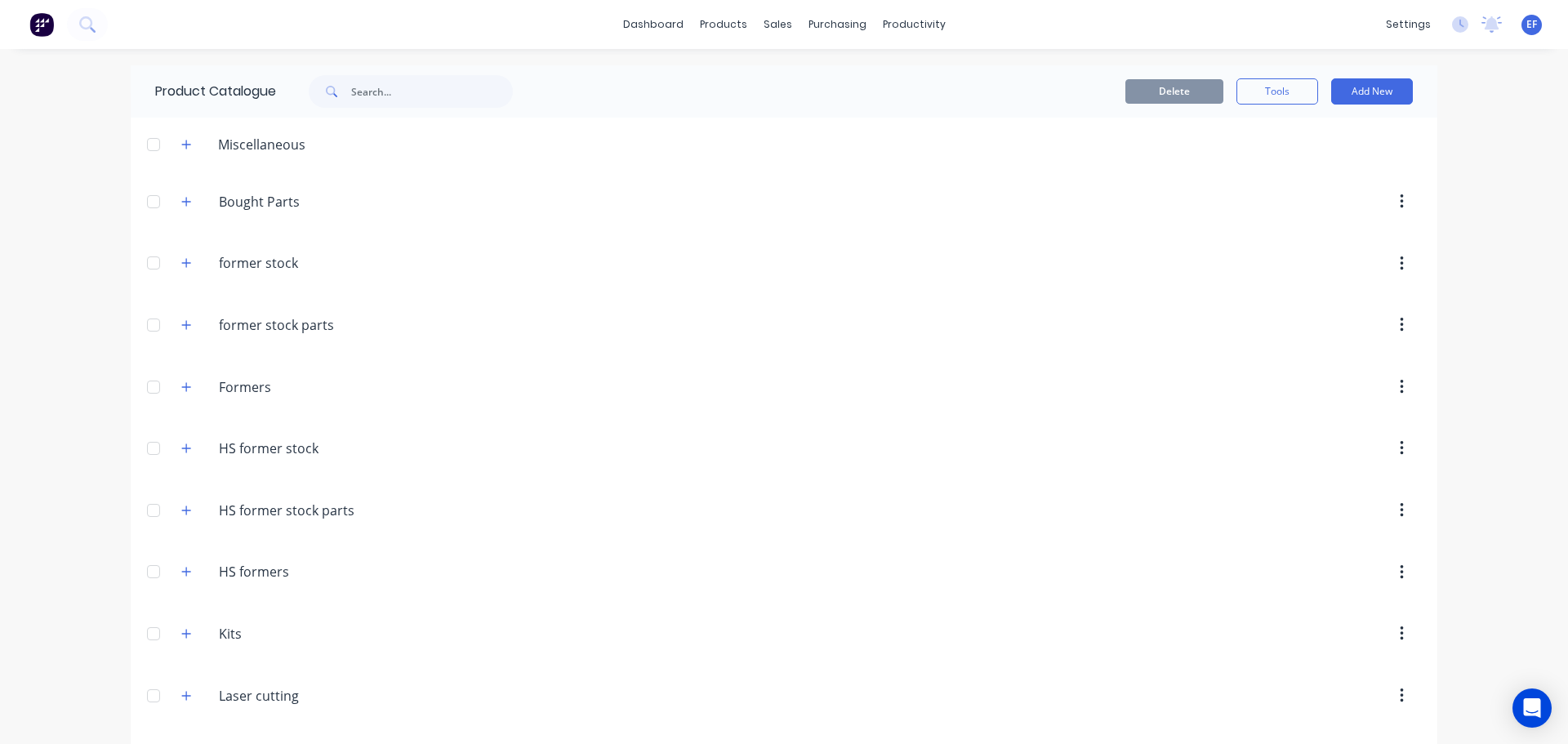
scroll to position [17509, 0]
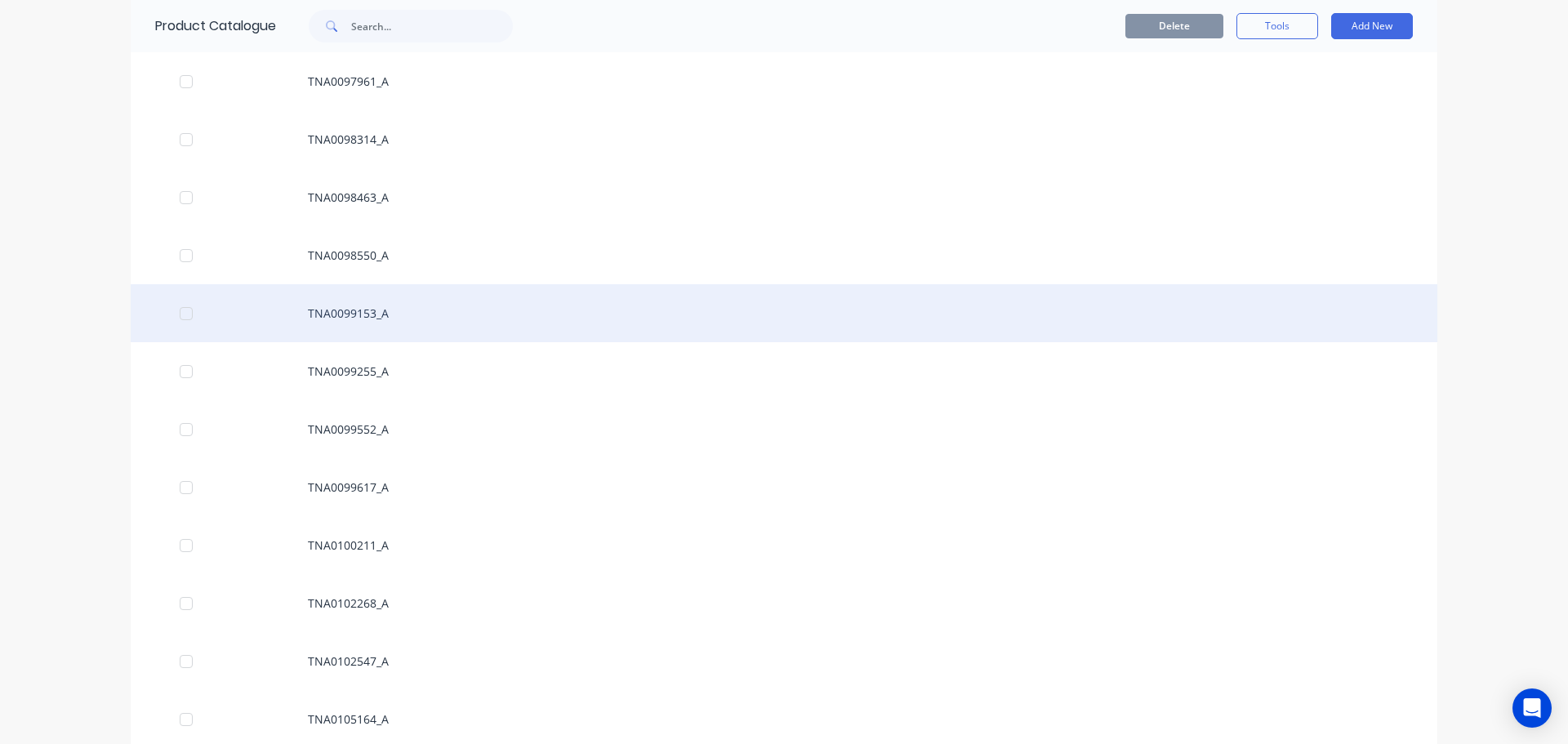
click at [353, 312] on div "TNA0099153_A" at bounding box center [784, 313] width 1307 height 58
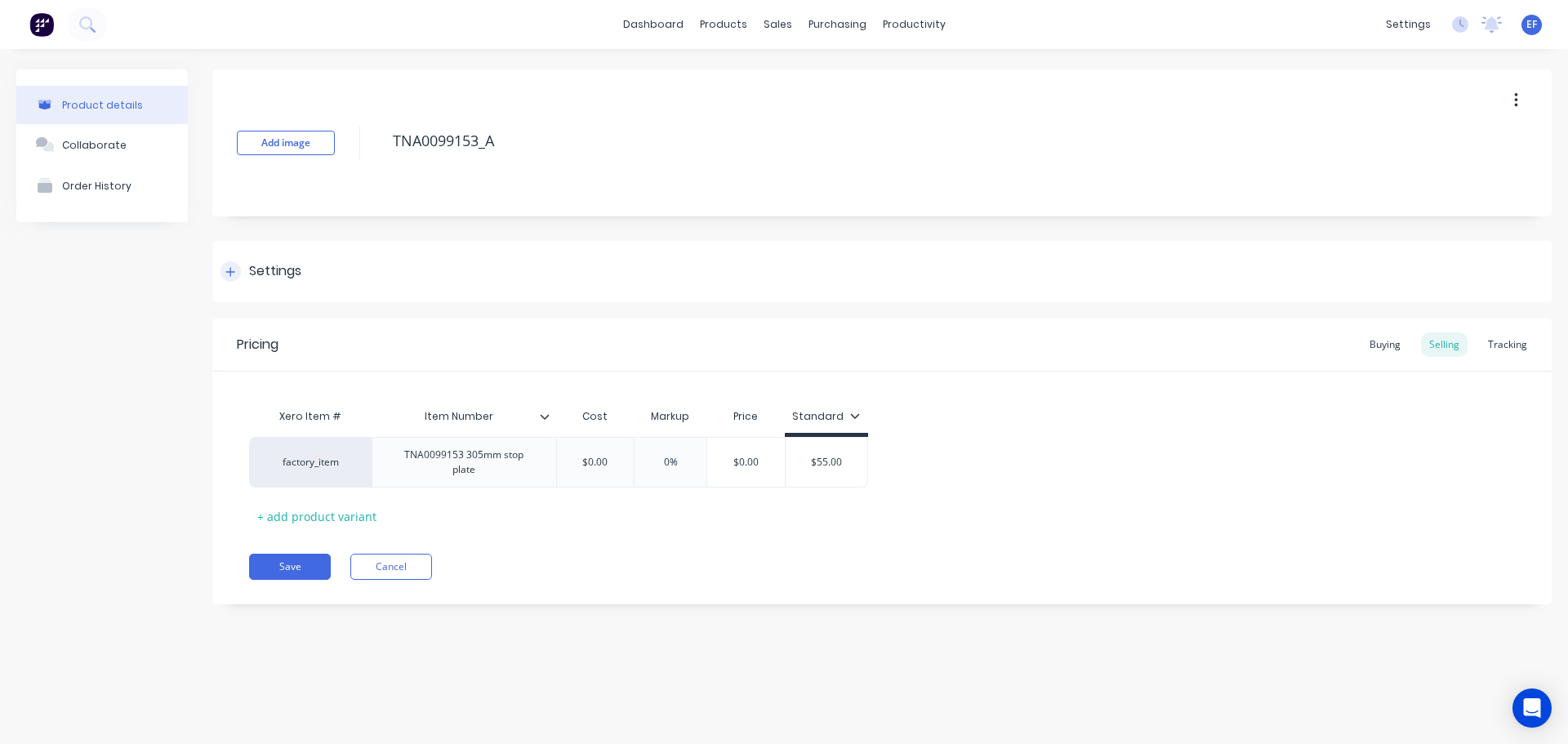
click at [229, 273] on icon at bounding box center [230, 272] width 10 height 12
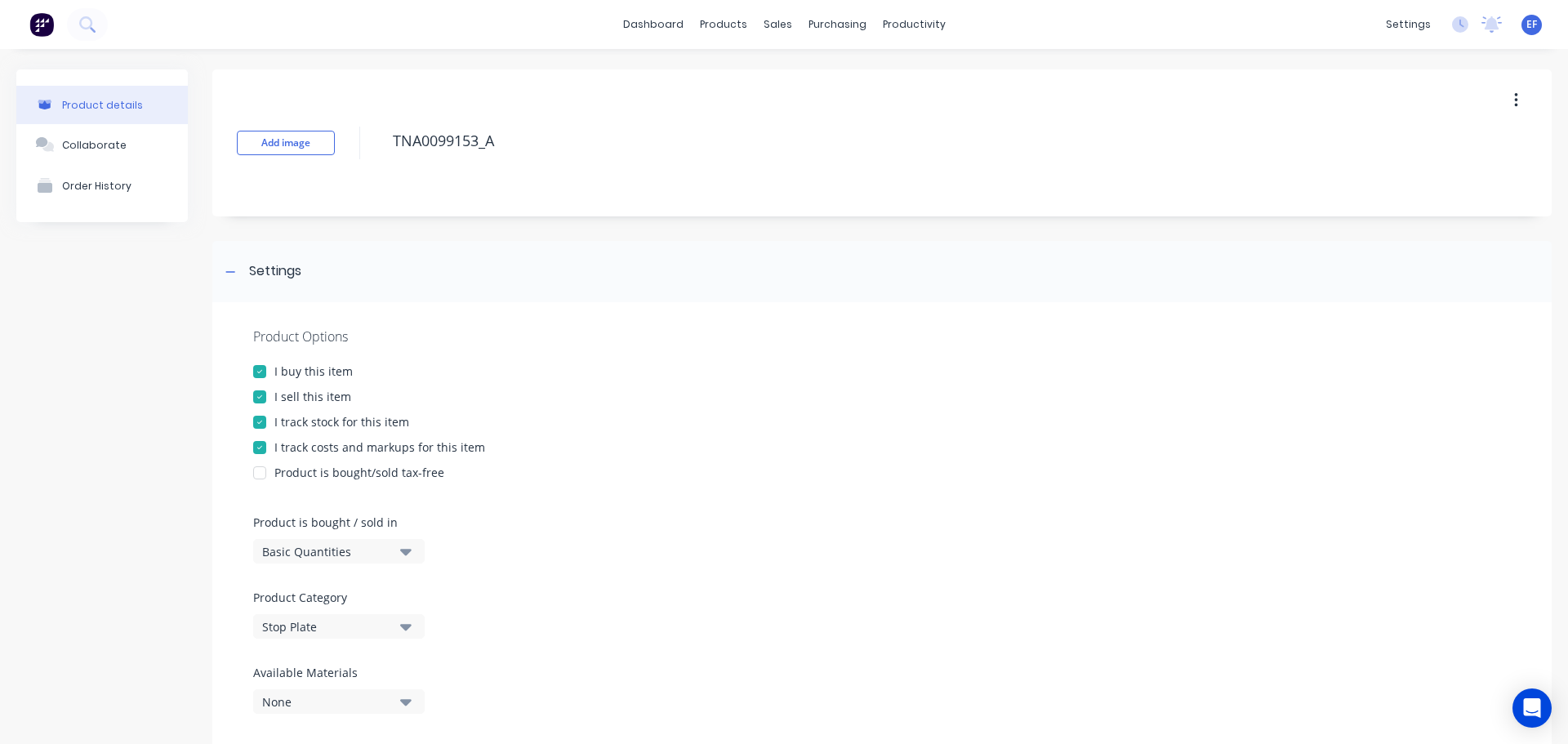
click at [288, 430] on div "Product Options I buy this item I sell this item I track stock for this item I …" at bounding box center [882, 526] width 1340 height 449
click at [305, 417] on div "I track stock for this item" at bounding box center [341, 421] width 135 height 17
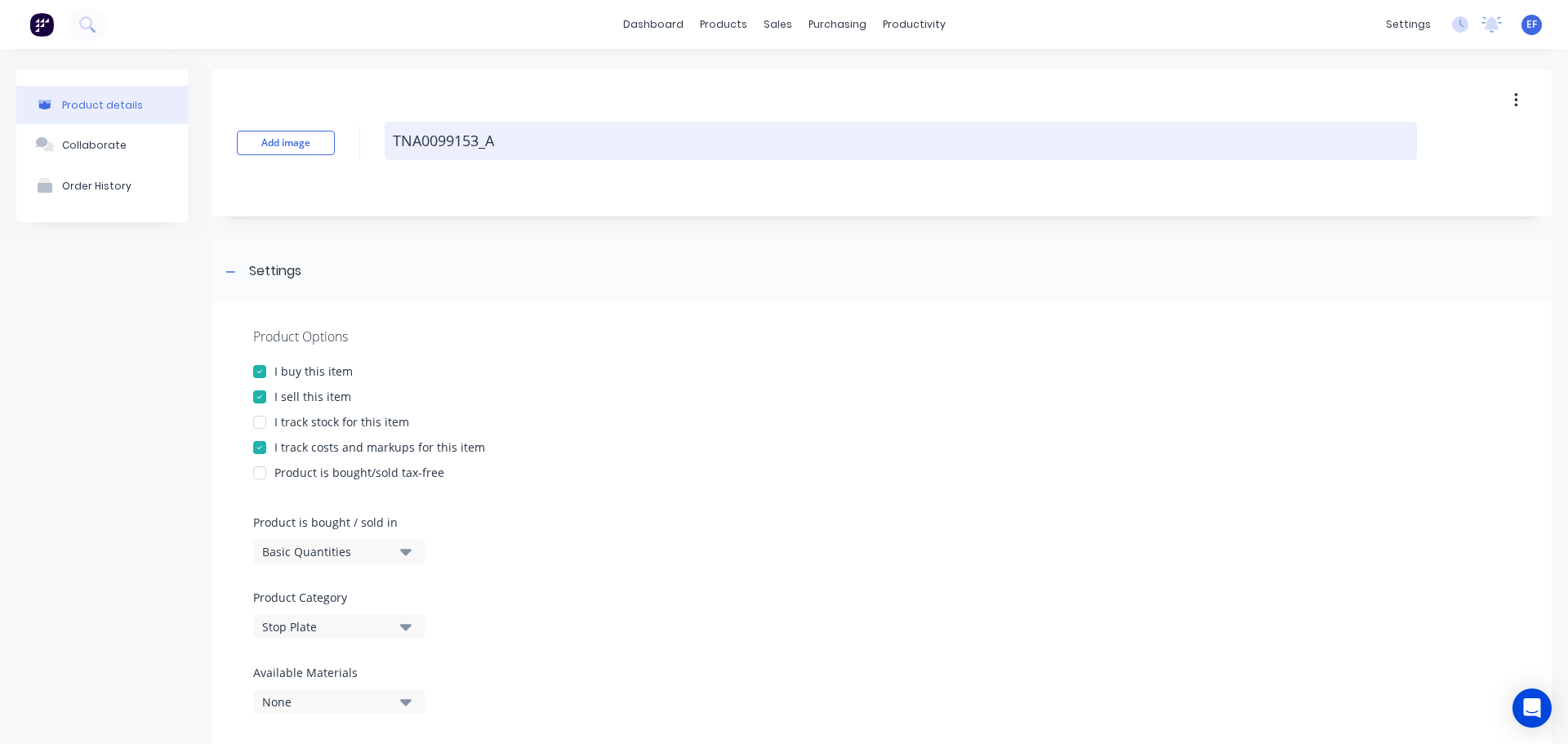
drag, startPoint x: 510, startPoint y: 146, endPoint x: 404, endPoint y: 143, distance: 106.0
click at [404, 143] on textarea "TNA0099153_A" at bounding box center [900, 141] width 1032 height 38
click at [532, 128] on textarea "TNA0099153_A" at bounding box center [900, 141] width 1032 height 38
drag, startPoint x: 513, startPoint y: 152, endPoint x: 391, endPoint y: 141, distance: 122.5
click at [393, 143] on textarea "TNA0099153_A" at bounding box center [900, 141] width 1032 height 38
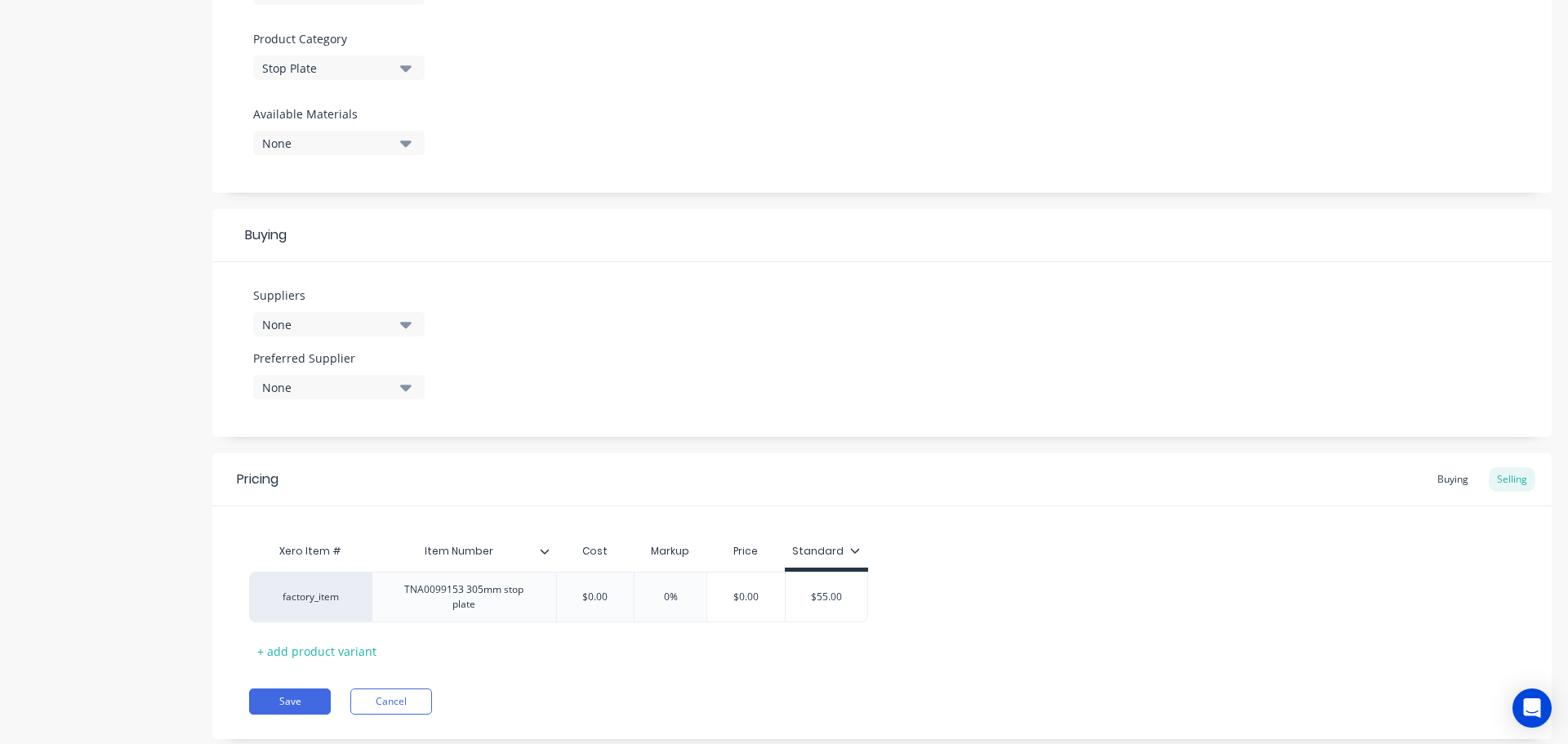
scroll to position [591, 0]
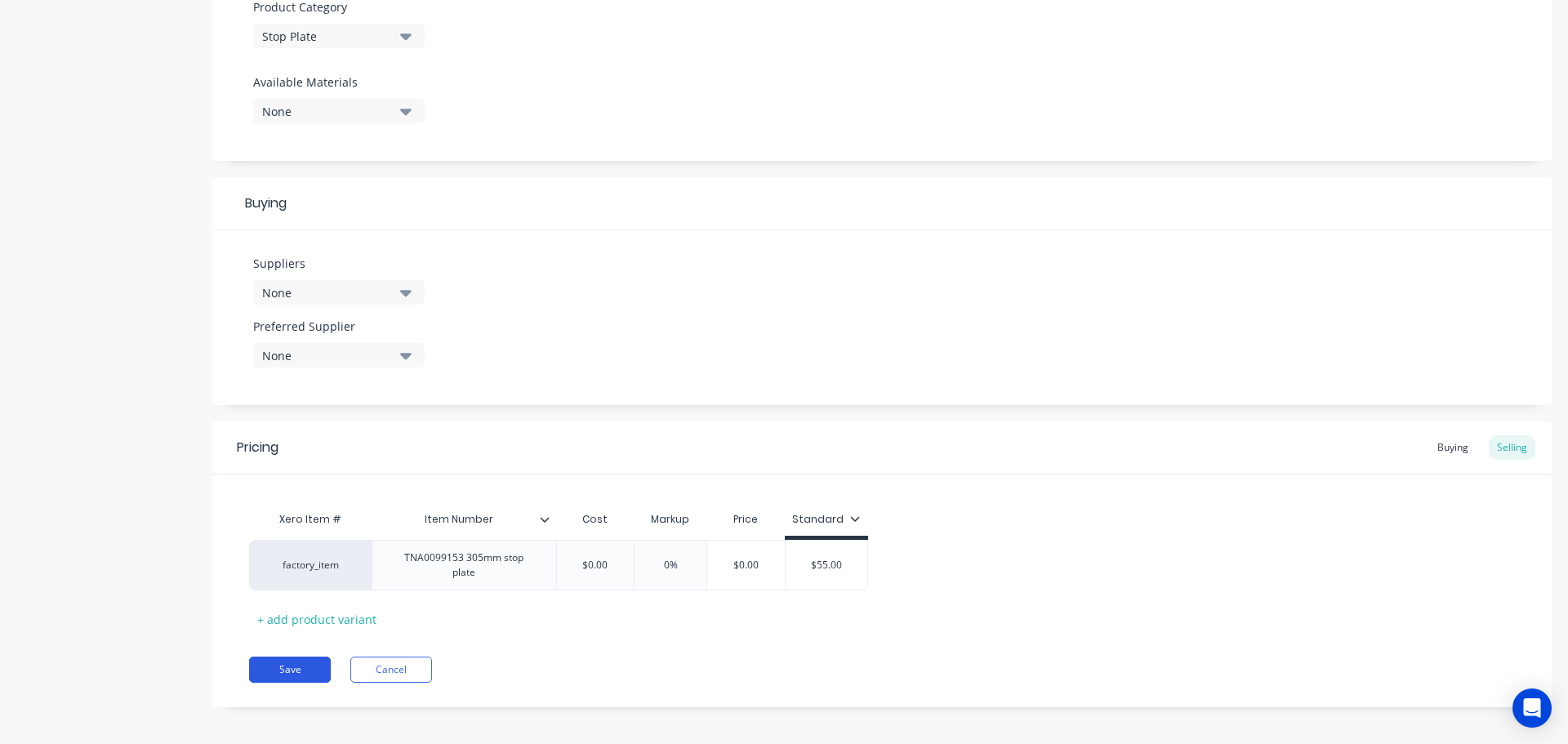
click at [288, 657] on button "Save" at bounding box center [289, 669] width 82 height 27
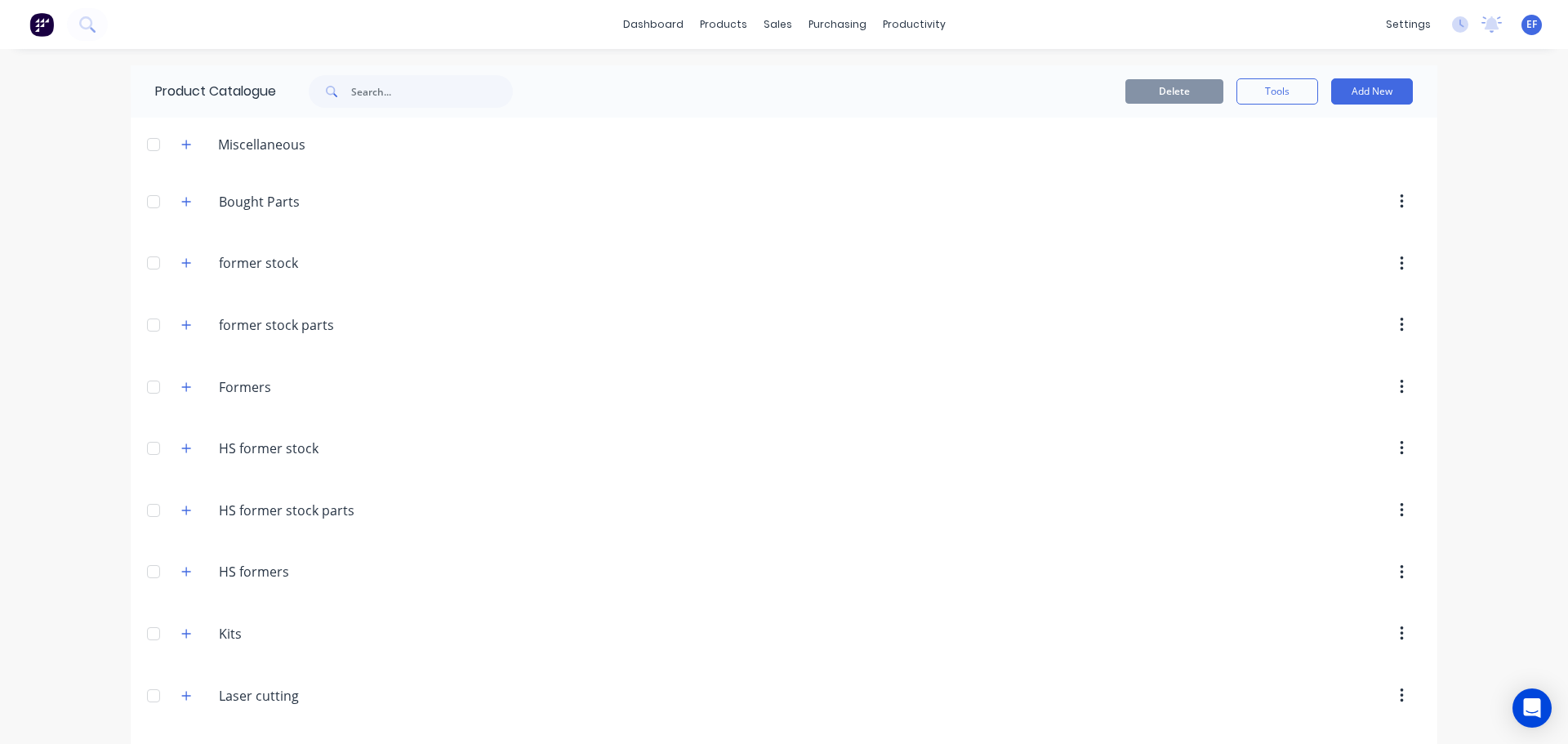
scroll to position [17451, 0]
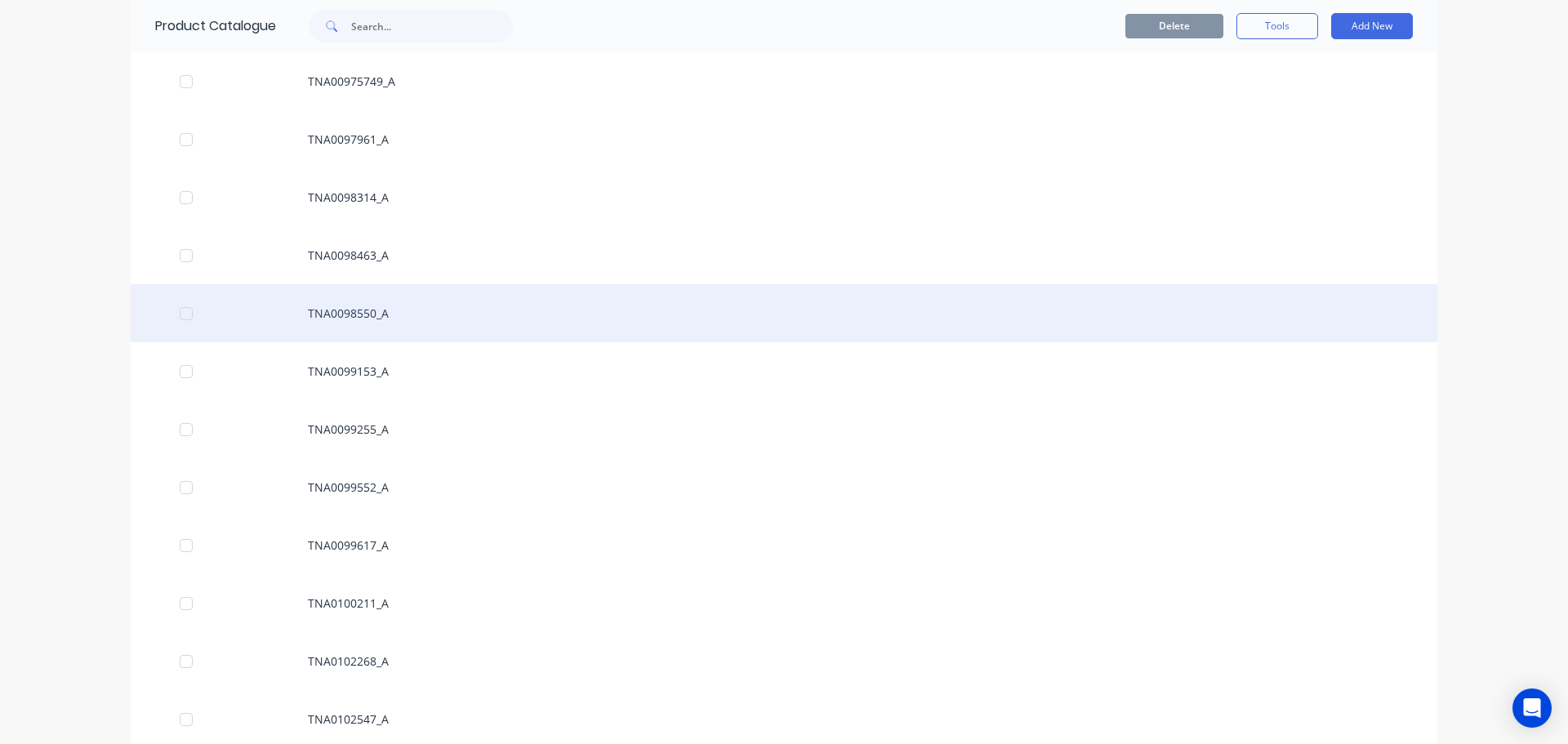
click at [379, 318] on div "TNA0098550_A" at bounding box center [784, 313] width 1307 height 58
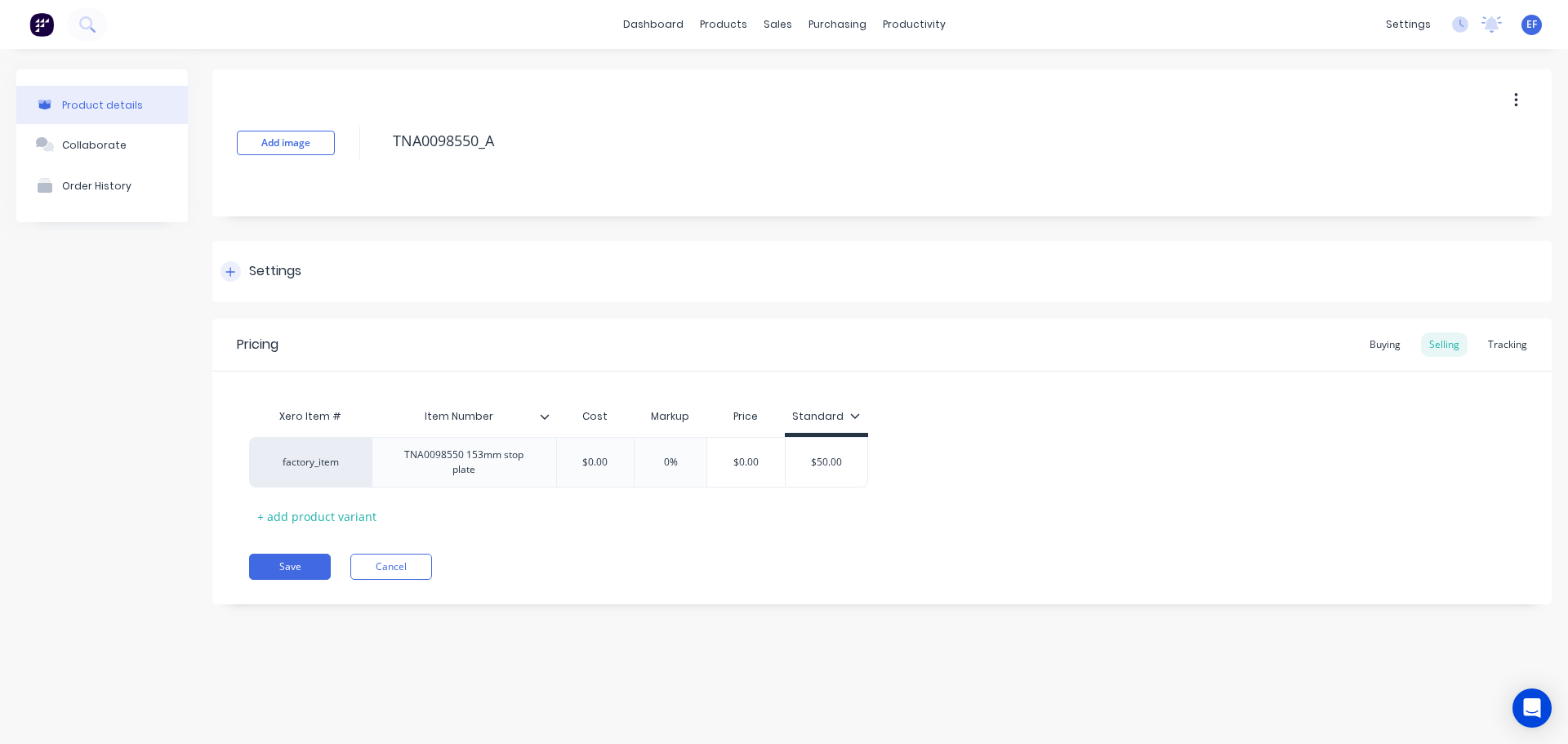
click at [278, 280] on div "Settings" at bounding box center [274, 271] width 52 height 21
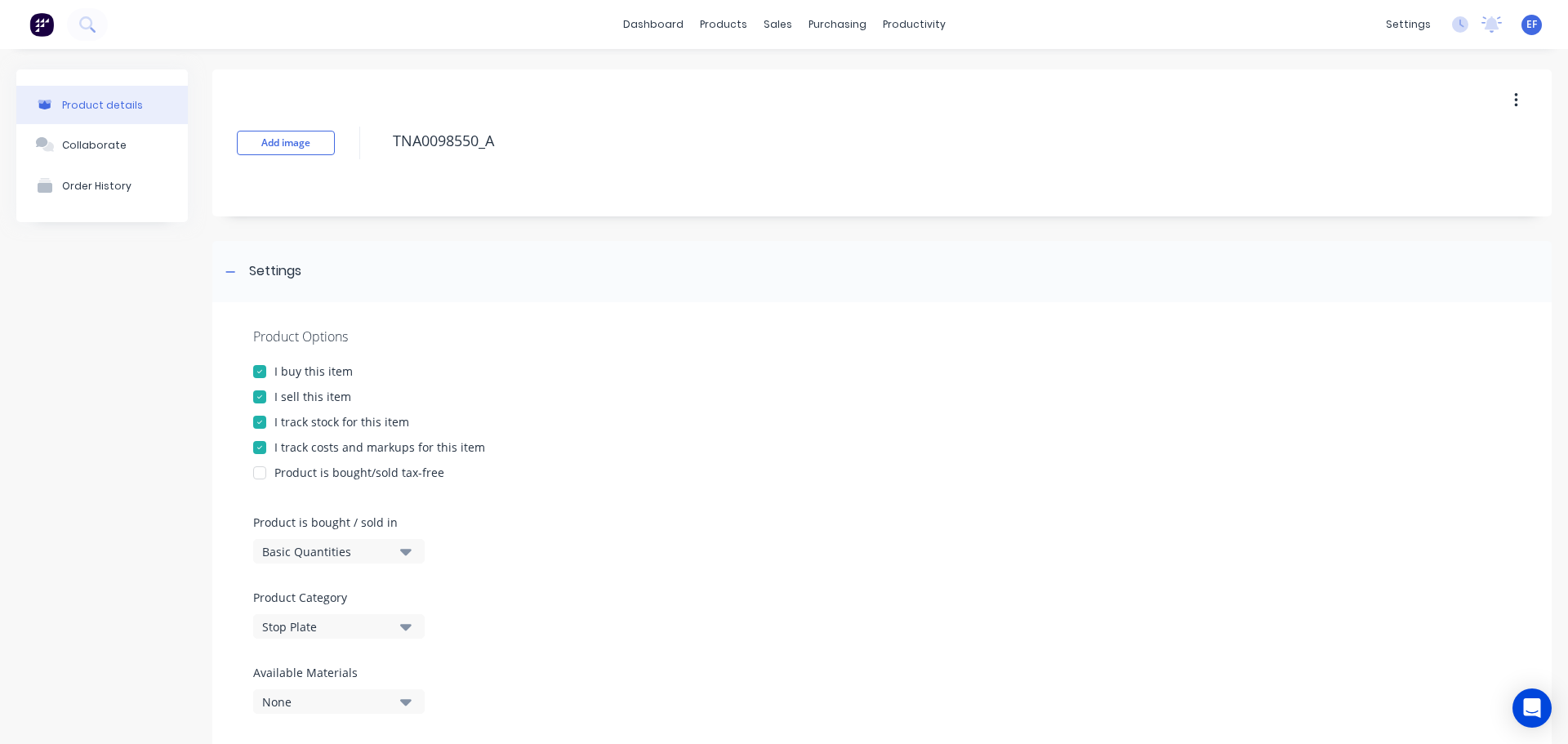
click at [296, 428] on div "I track stock for this item" at bounding box center [341, 421] width 135 height 17
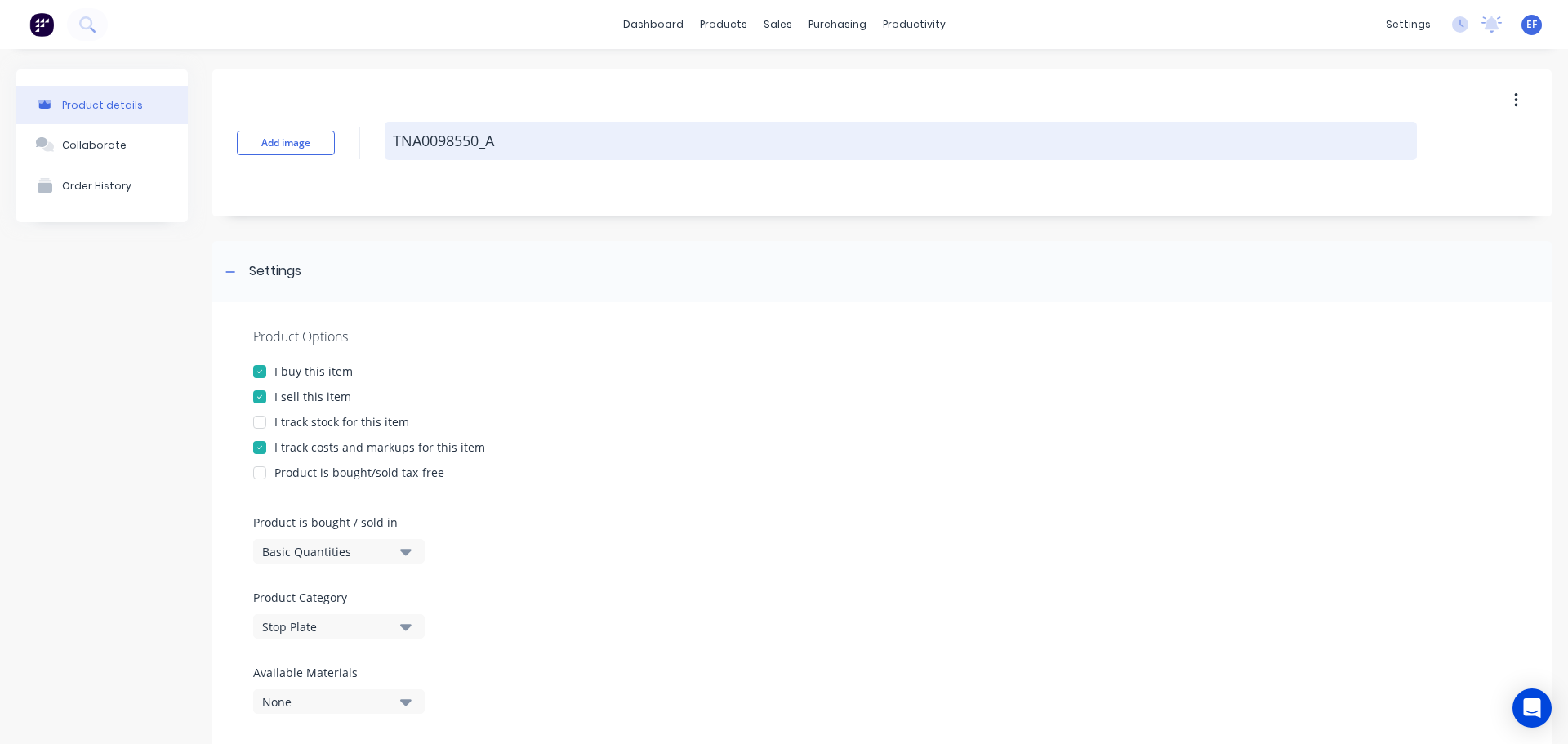
drag, startPoint x: 519, startPoint y: 142, endPoint x: 394, endPoint y: 155, distance: 125.7
click at [394, 155] on textarea "TNA0098550_A" at bounding box center [900, 141] width 1032 height 38
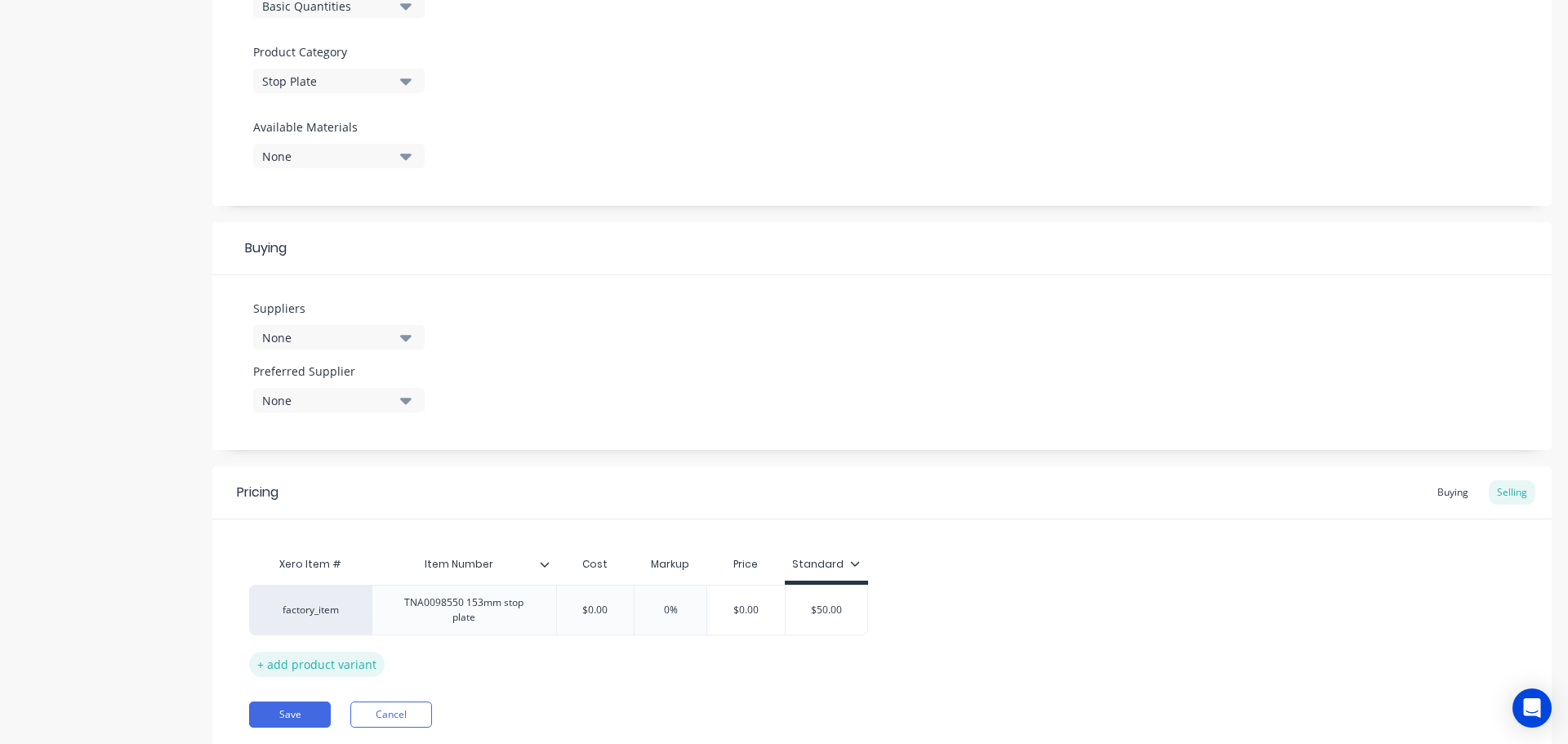
scroll to position [591, 0]
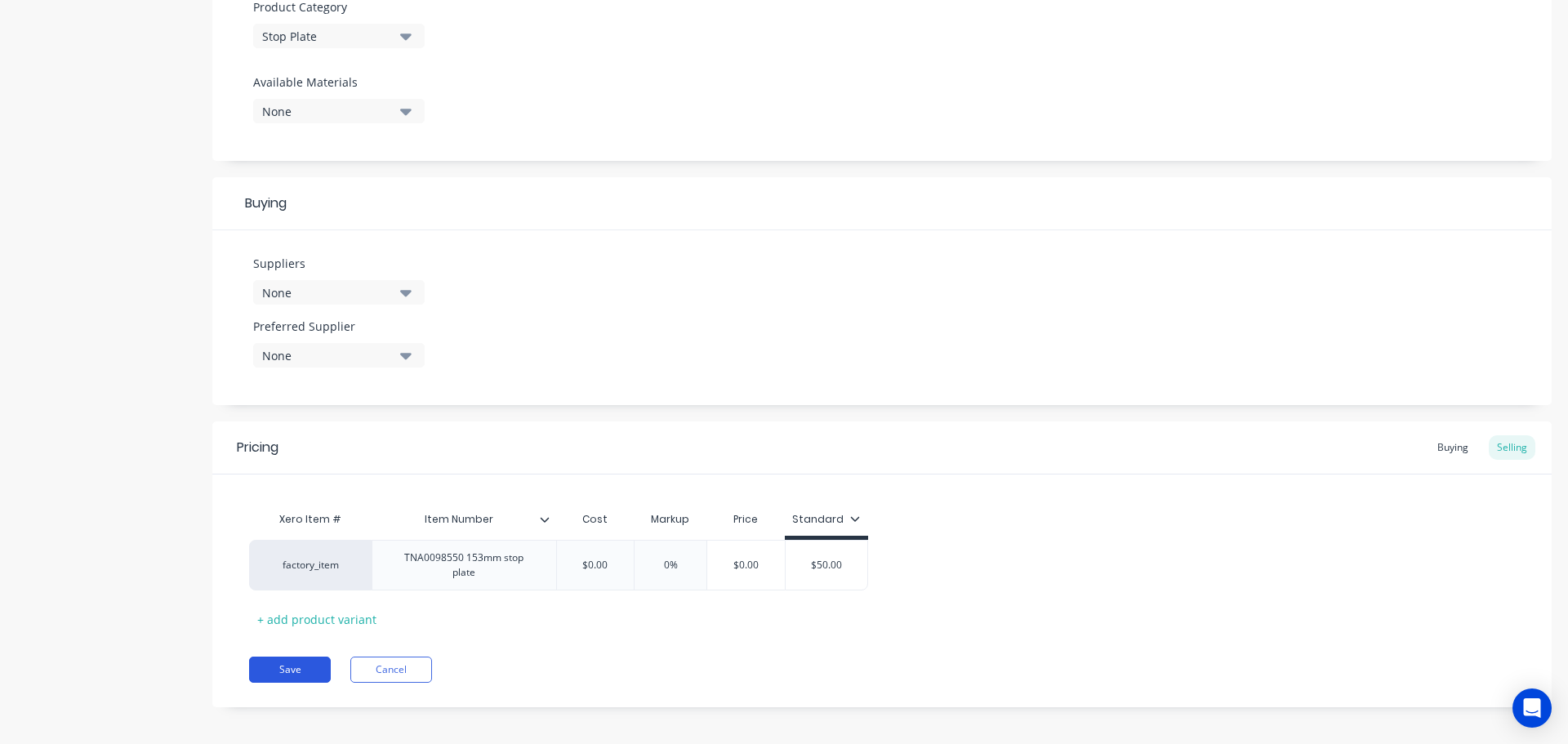
click at [302, 659] on button "Save" at bounding box center [289, 669] width 82 height 27
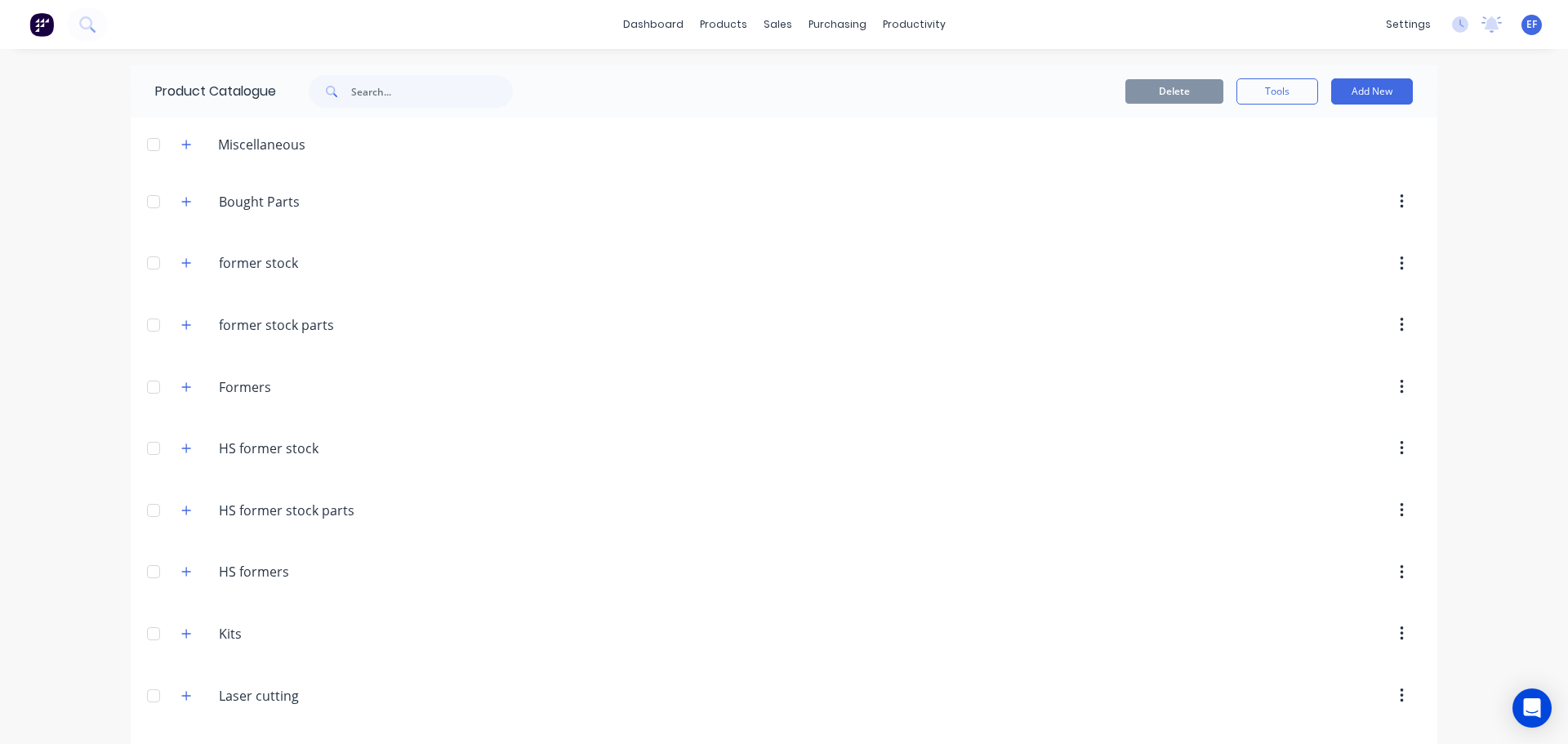
scroll to position [17393, 0]
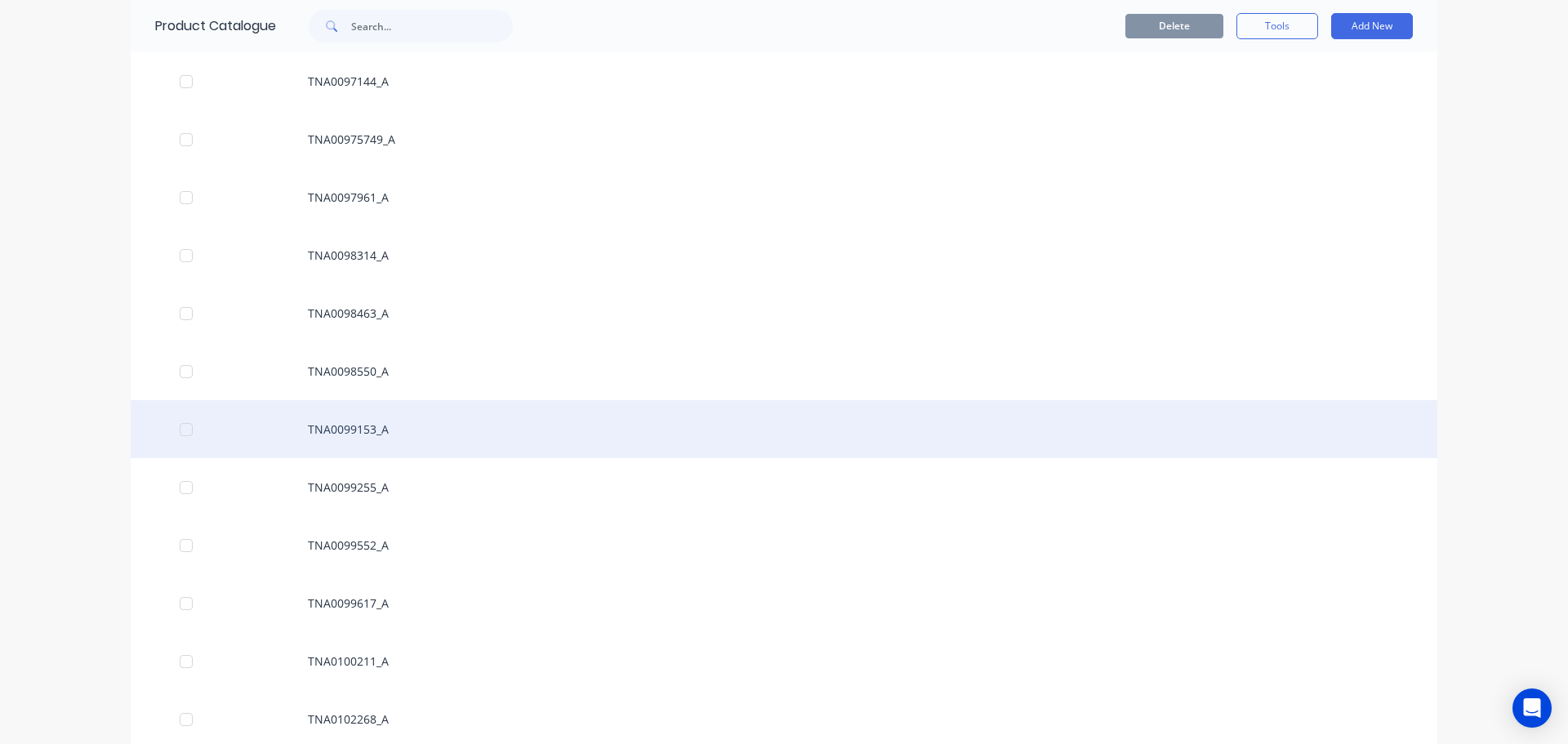
click at [375, 432] on div "TNA0099153_A" at bounding box center [784, 429] width 1307 height 58
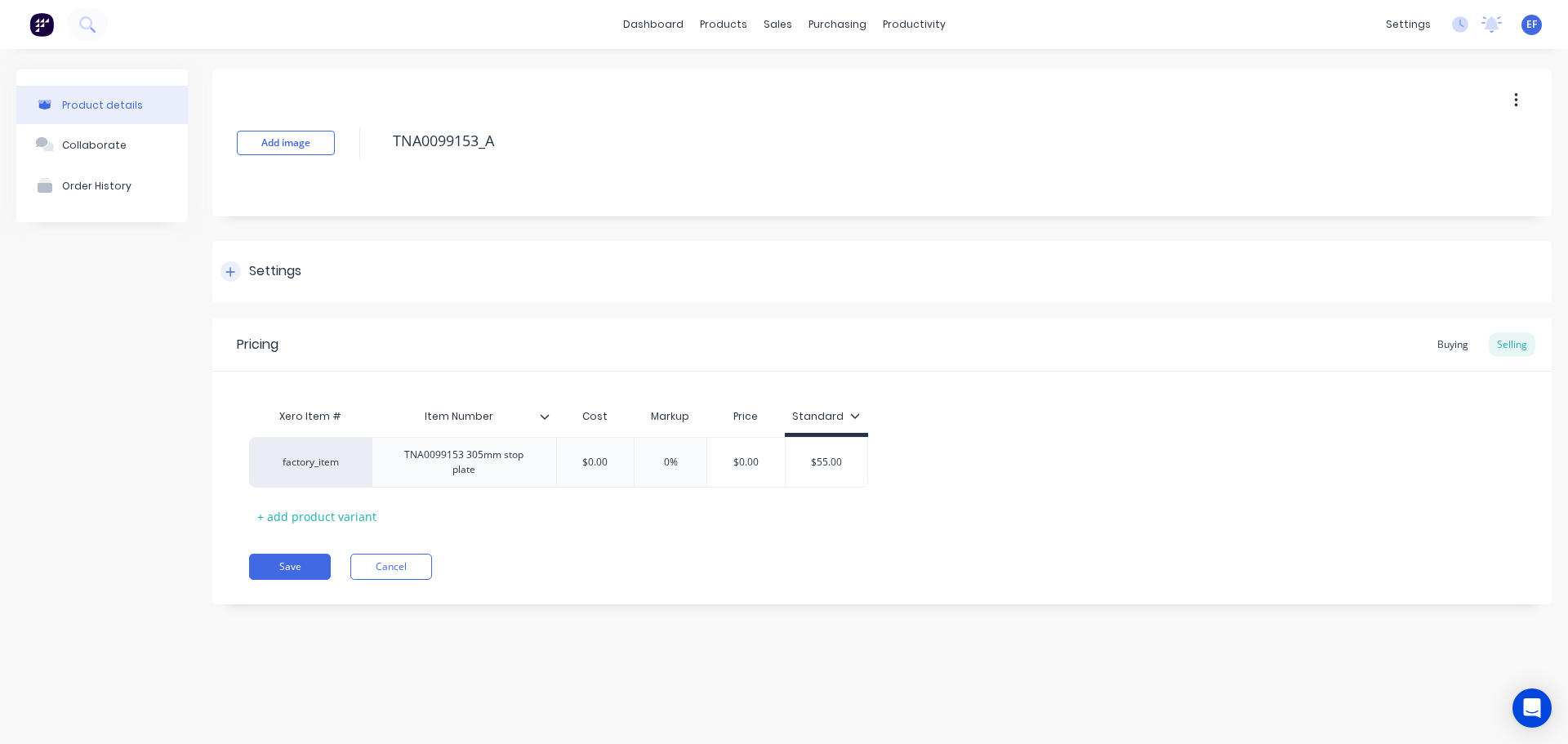
click at [250, 263] on div "Settings" at bounding box center [274, 271] width 52 height 21
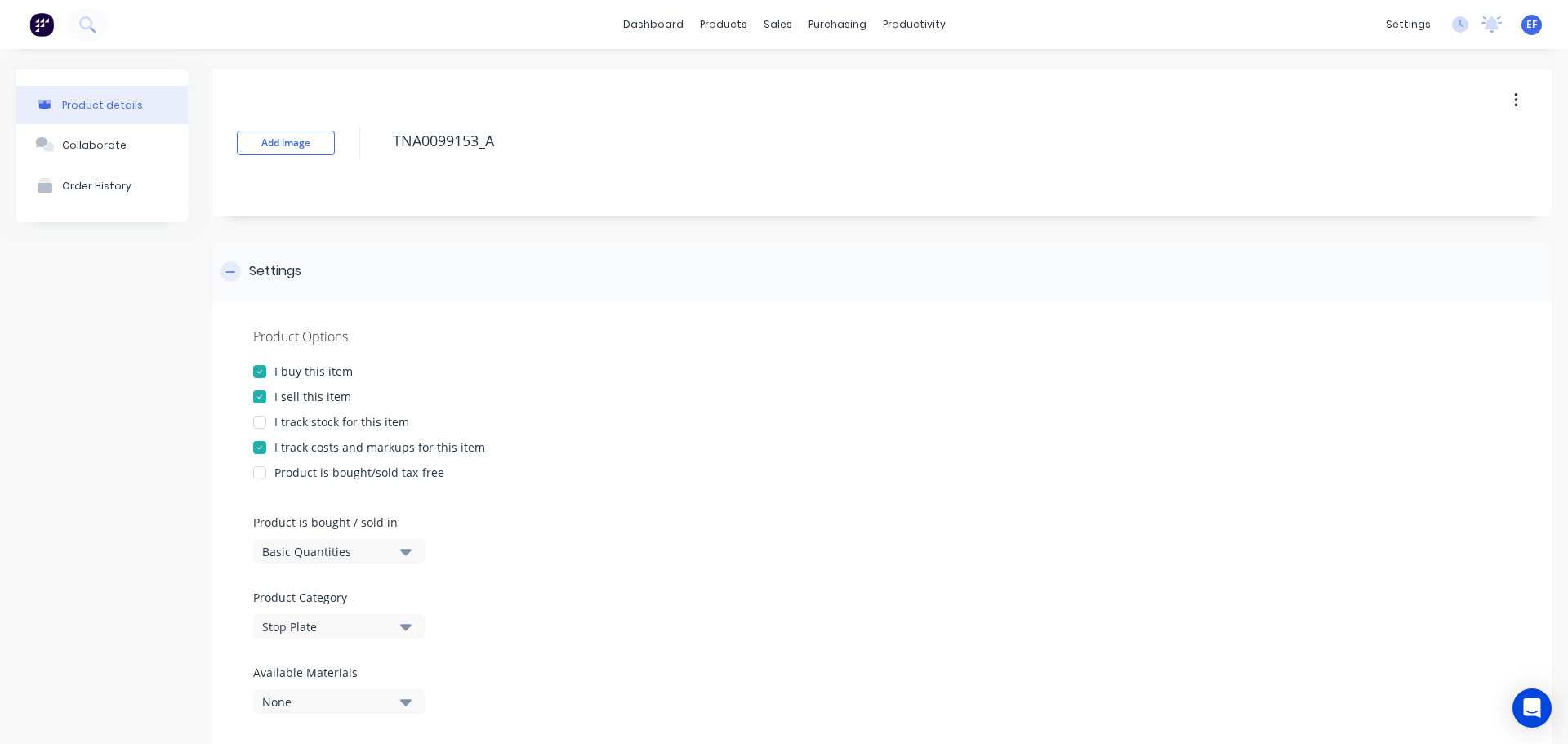
click at [262, 270] on div "Settings" at bounding box center [274, 271] width 52 height 21
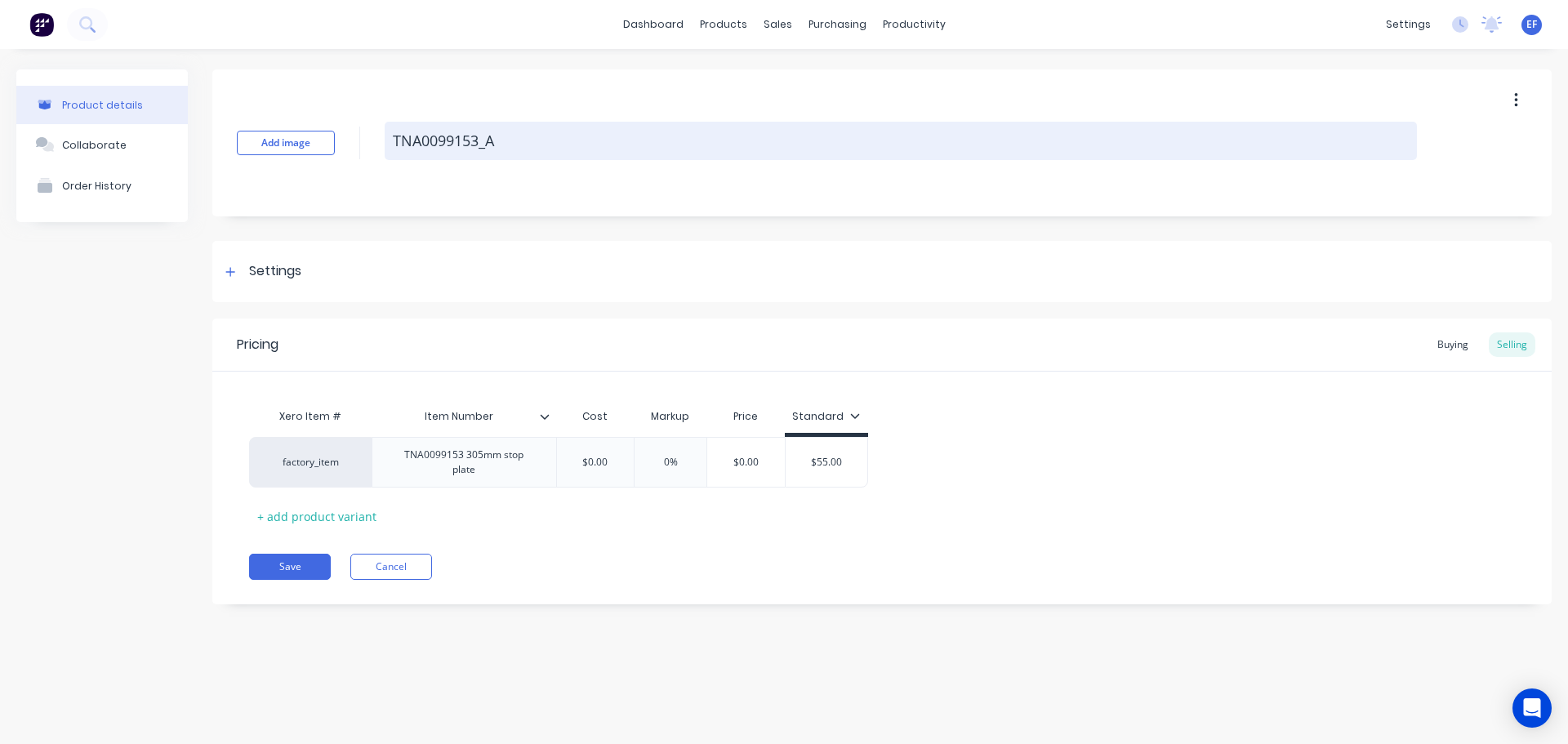
drag, startPoint x: 509, startPoint y: 143, endPoint x: 391, endPoint y: 157, distance: 118.8
click at [391, 157] on textarea "TNA0099153_A" at bounding box center [900, 141] width 1032 height 38
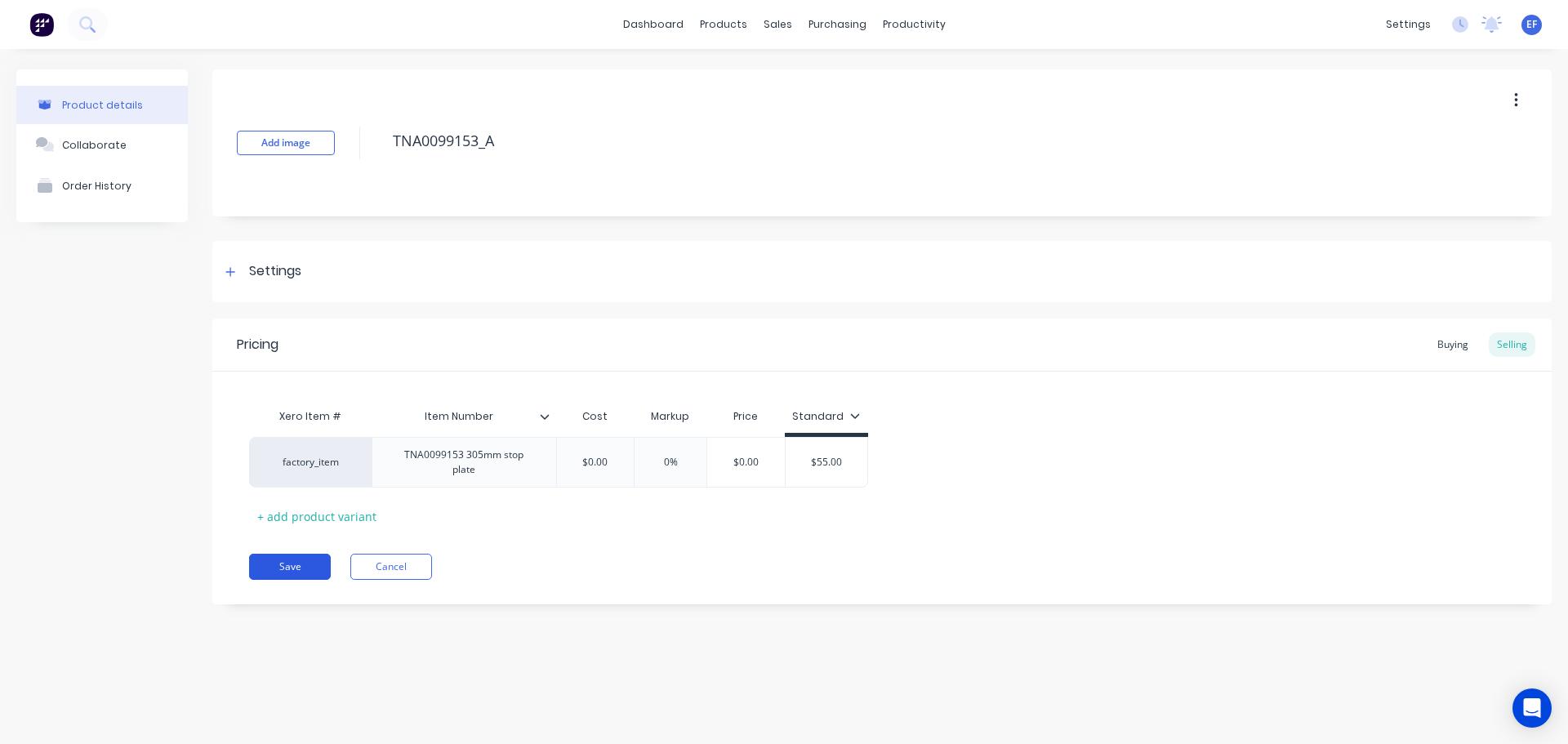
click at [294, 562] on button "Save" at bounding box center [289, 566] width 82 height 27
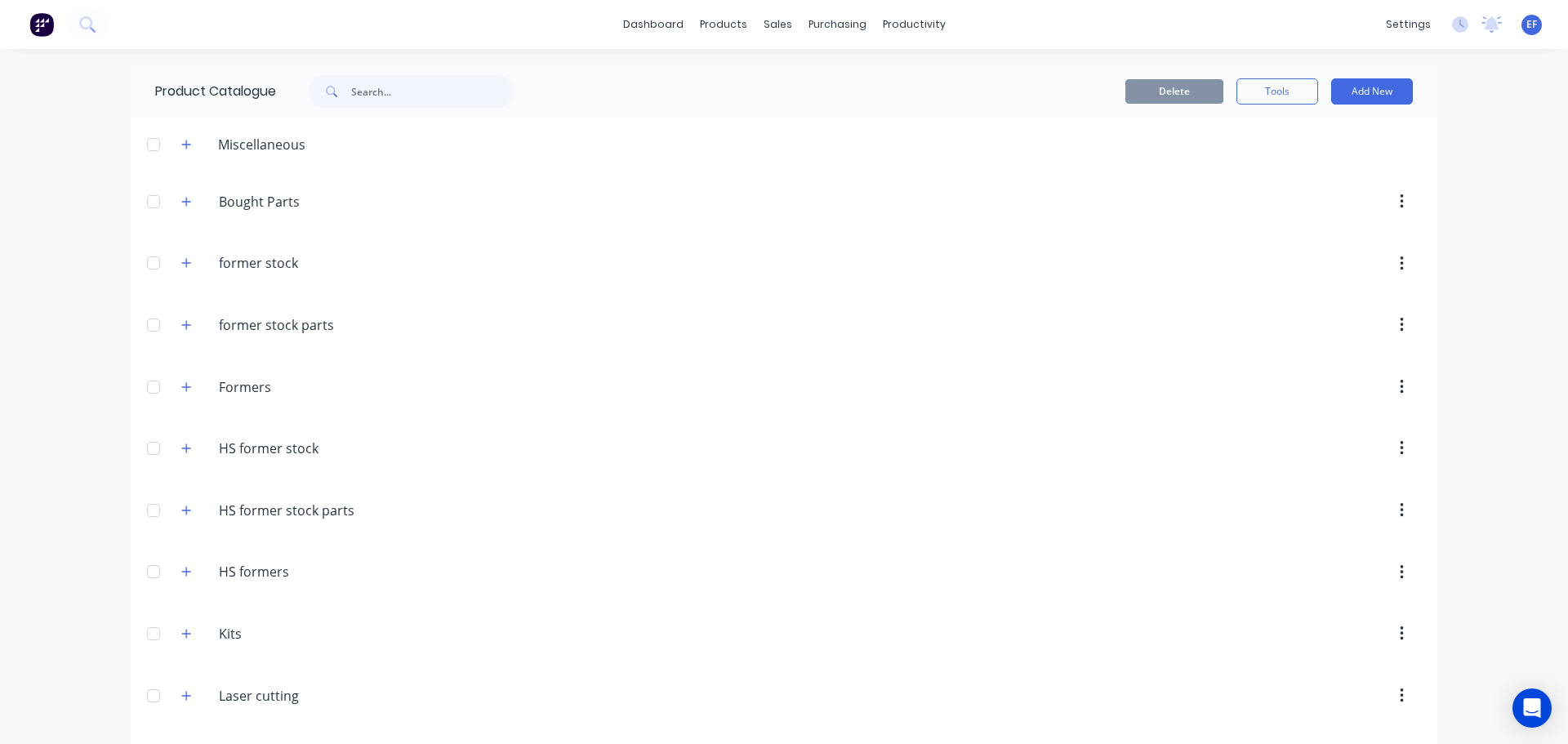
scroll to position [17451, 0]
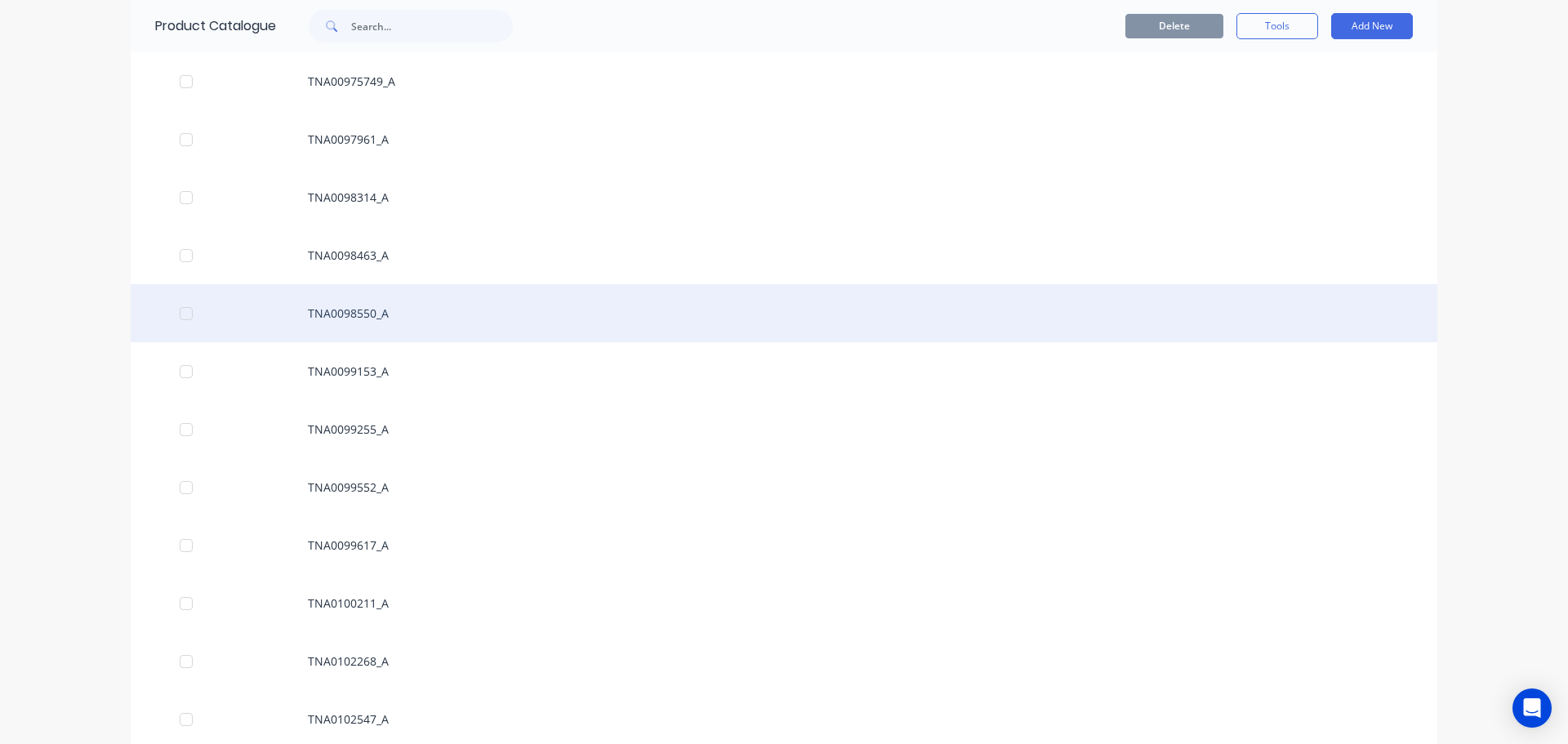
click at [374, 313] on div "TNA0098550_A" at bounding box center [784, 313] width 1307 height 58
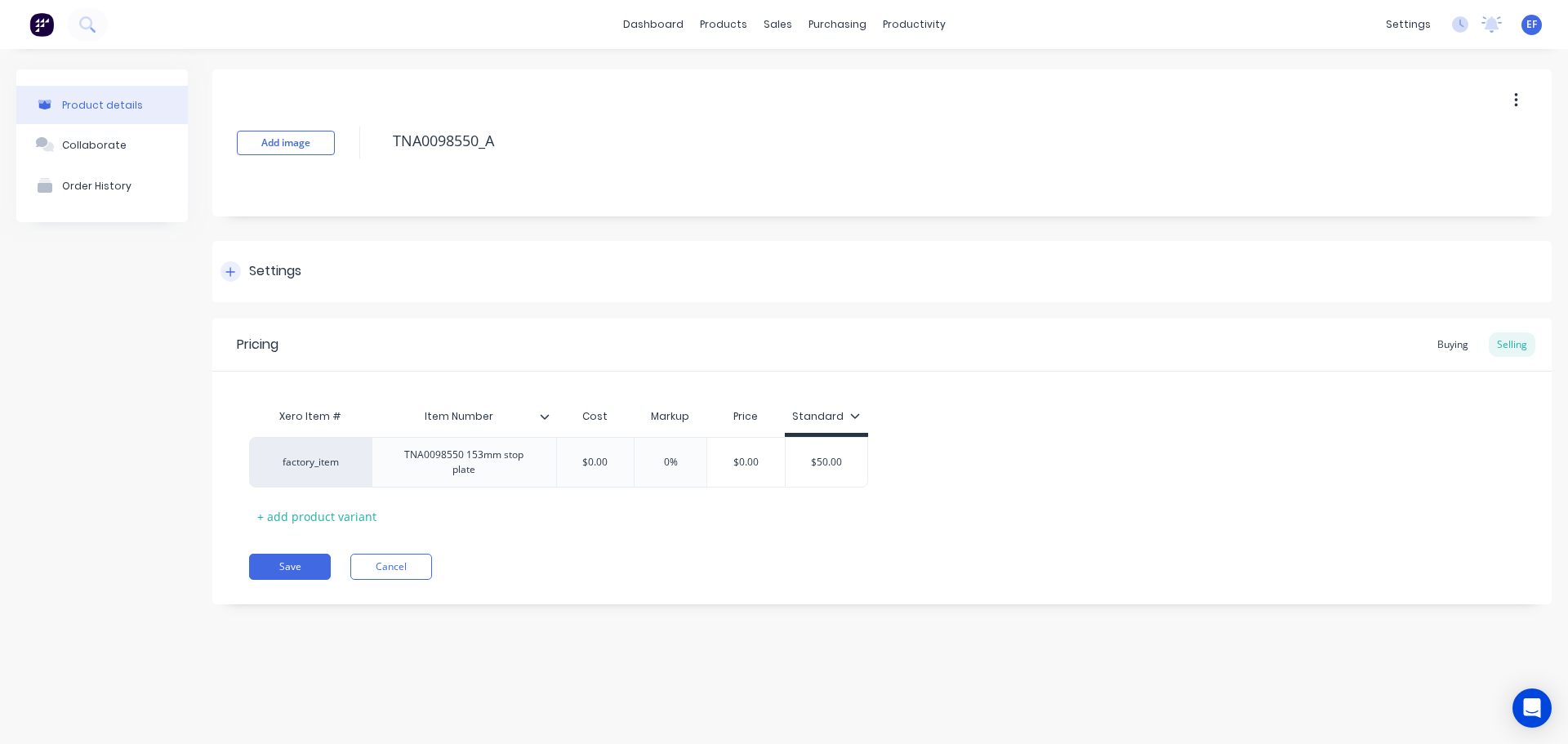
drag, startPoint x: 247, startPoint y: 264, endPoint x: 245, endPoint y: 314, distance: 50.0
click at [247, 267] on div "Settings" at bounding box center [261, 271] width 81 height 21
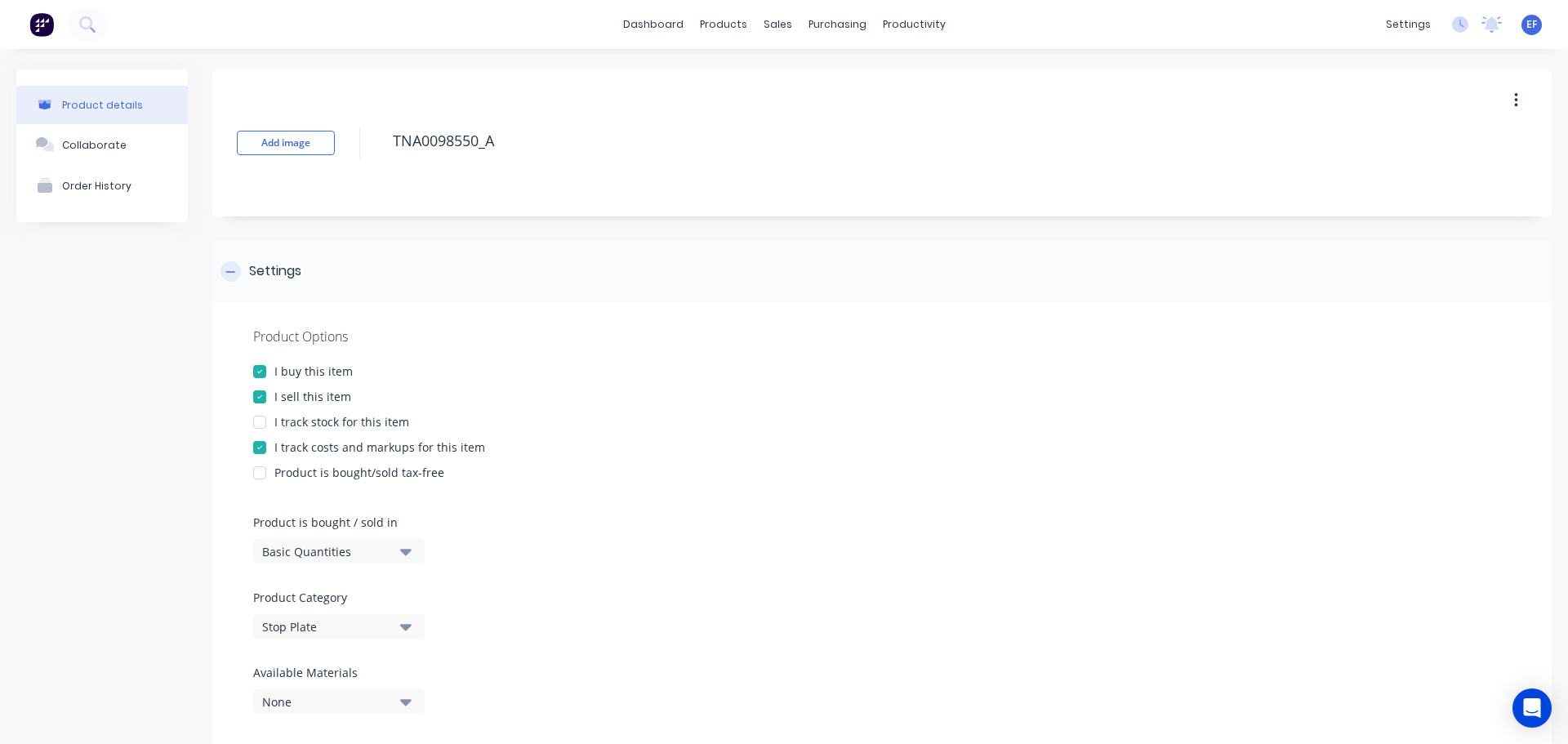
click at [238, 266] on div at bounding box center [230, 271] width 21 height 21
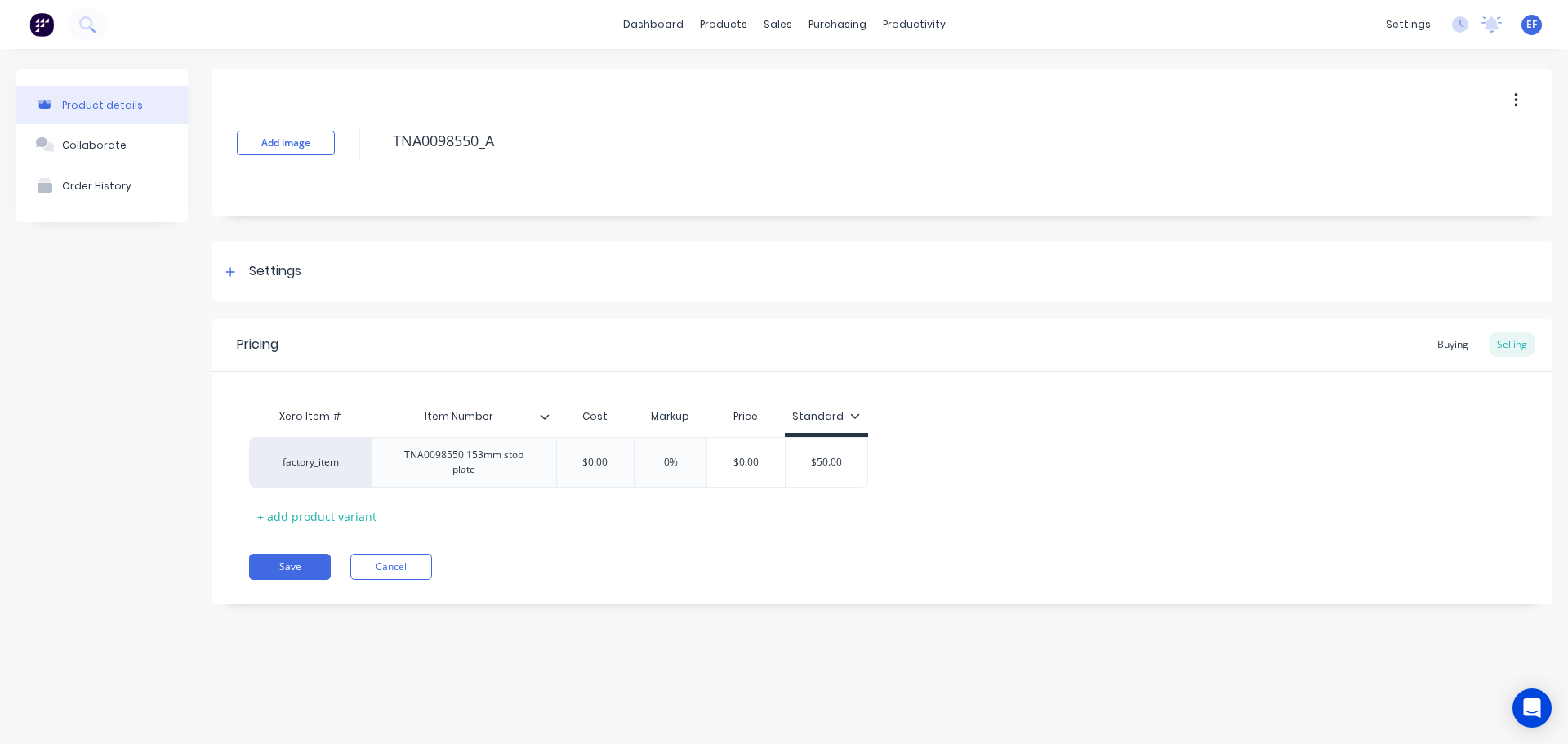
drag, startPoint x: 466, startPoint y: 143, endPoint x: 378, endPoint y: 151, distance: 88.4
click at [378, 151] on div "Add image TNA0098550_A" at bounding box center [882, 143] width 1340 height 147
click at [302, 558] on button "Save" at bounding box center [289, 566] width 82 height 27
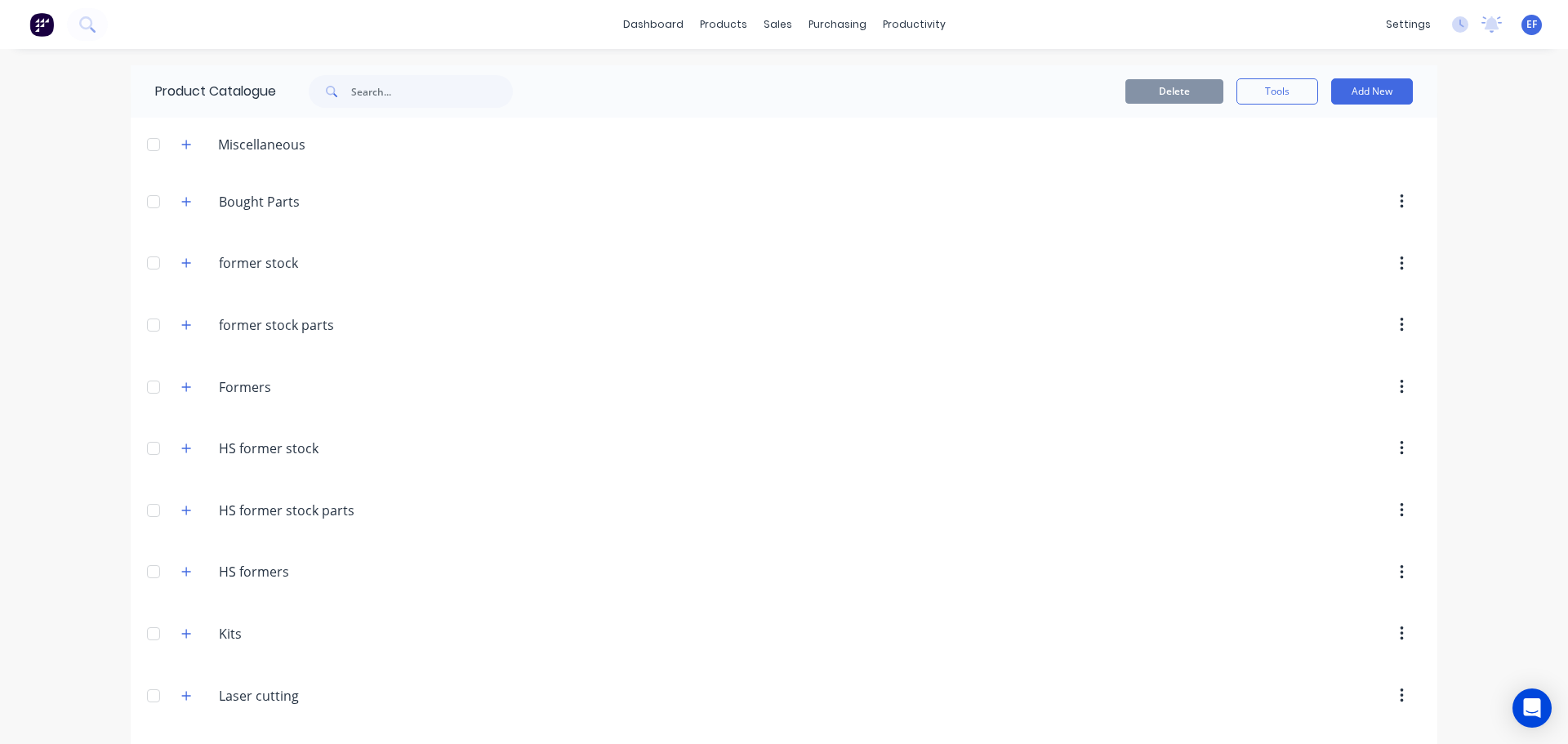
scroll to position [17393, 0]
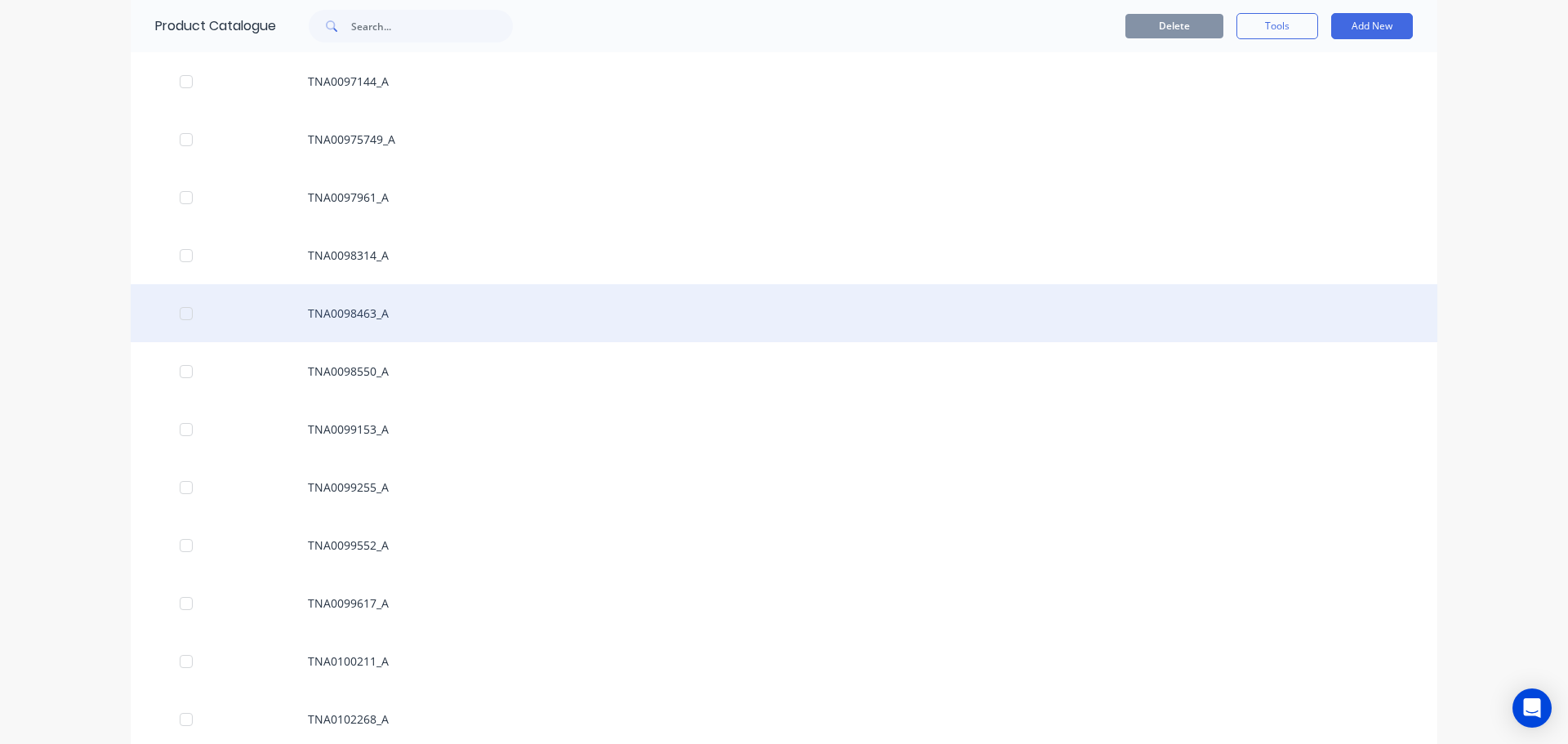
click at [406, 297] on div "TNA0098463_A" at bounding box center [784, 313] width 1307 height 58
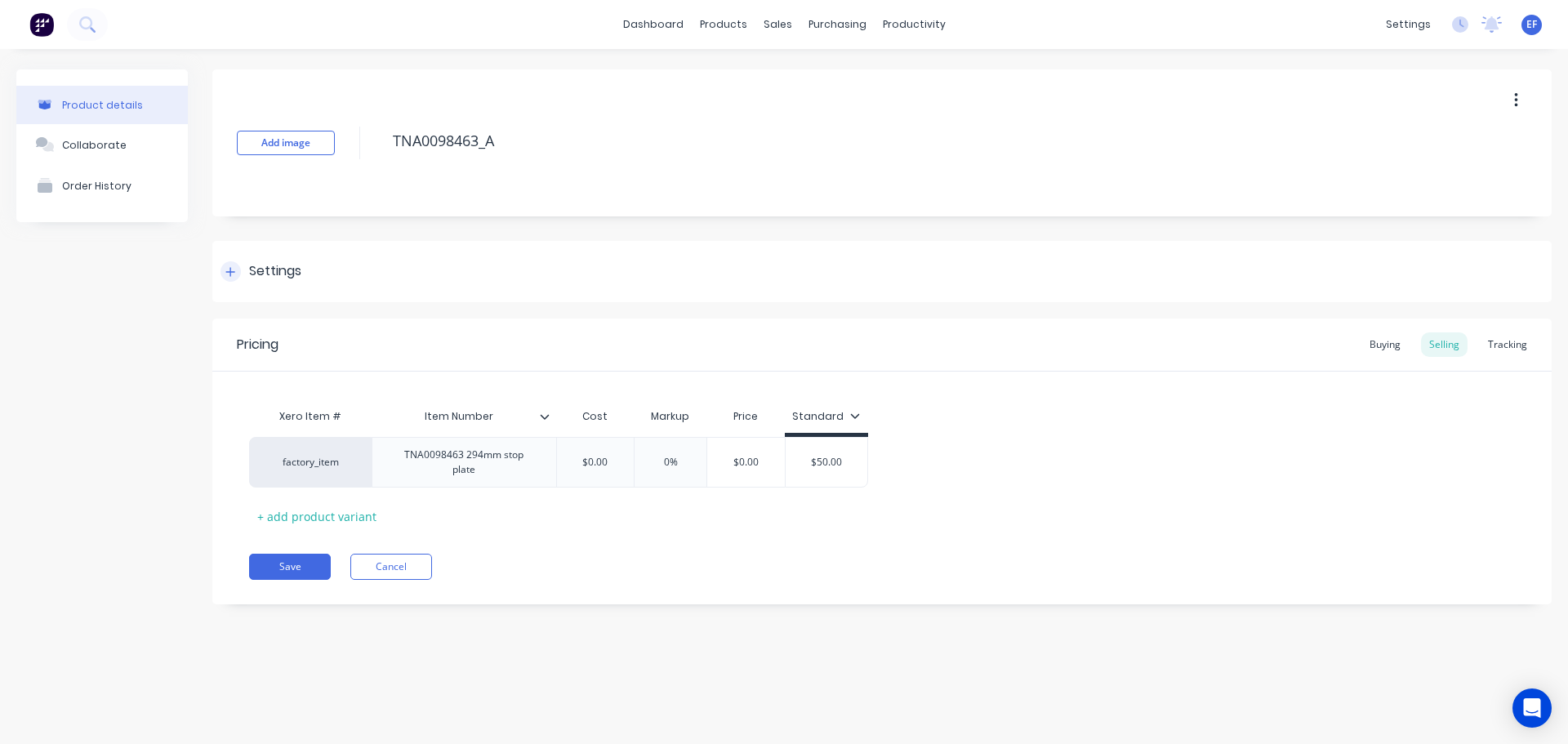
click at [321, 266] on div "Settings" at bounding box center [882, 271] width 1340 height 61
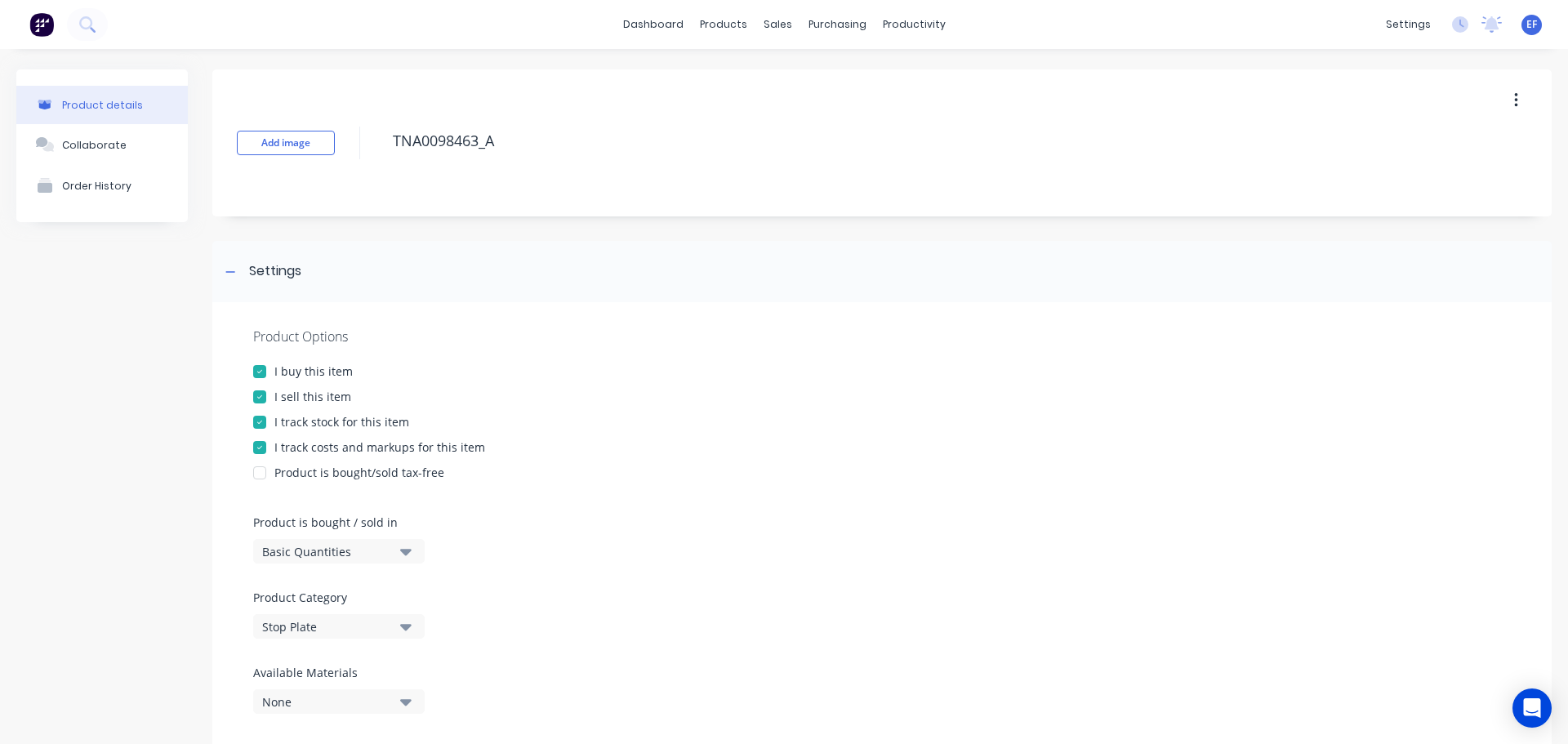
click at [315, 419] on div "I track stock for this item" at bounding box center [341, 421] width 135 height 17
drag, startPoint x: 508, startPoint y: 140, endPoint x: 346, endPoint y: 156, distance: 162.8
click at [346, 156] on div "Add image TNA0098463_A" at bounding box center [882, 143] width 1340 height 147
click at [234, 268] on icon at bounding box center [230, 272] width 10 height 12
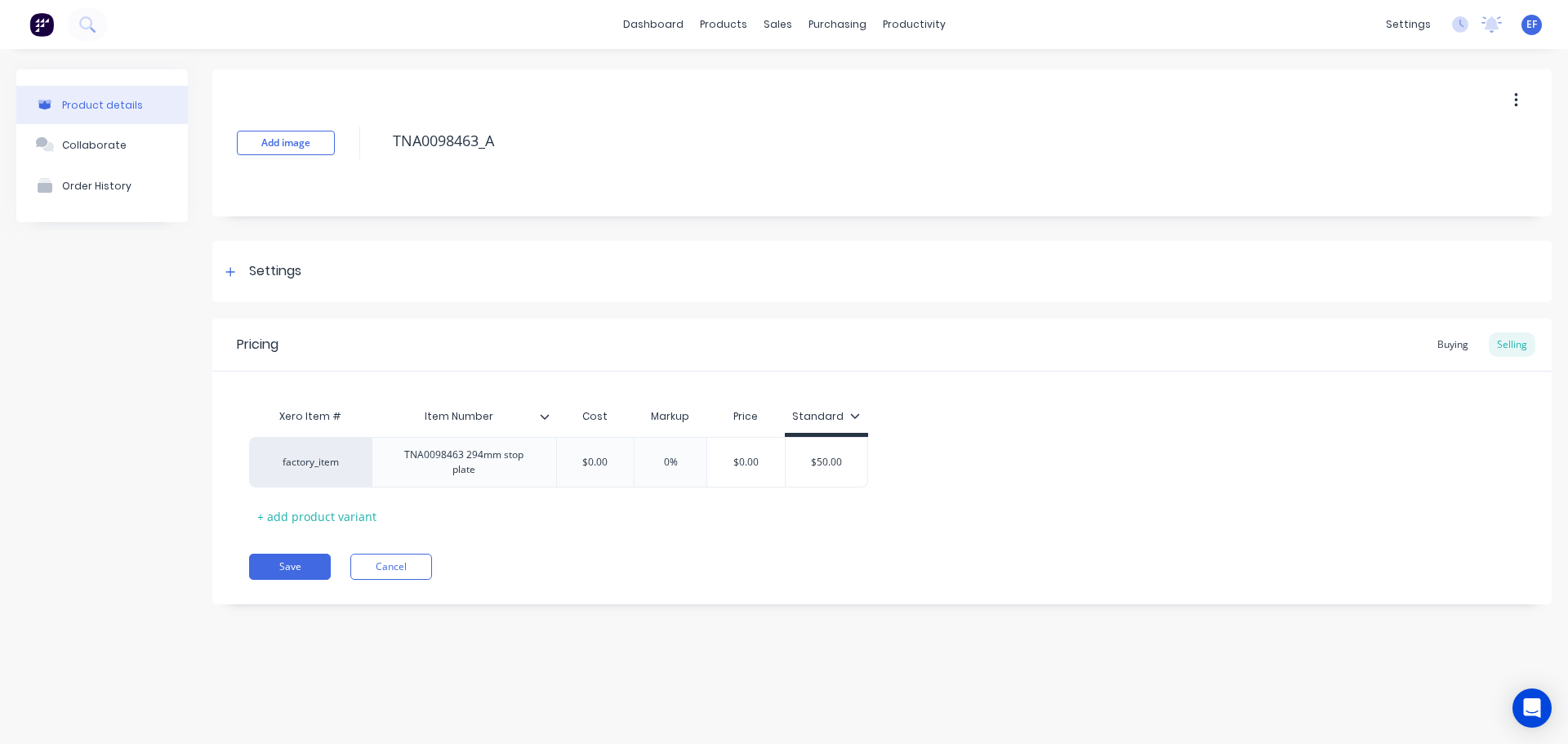
drag, startPoint x: 425, startPoint y: 148, endPoint x: 384, endPoint y: 147, distance: 41.0
click at [384, 147] on div "Add image TNA0098463_A" at bounding box center [882, 143] width 1340 height 147
click at [293, 560] on button "Save" at bounding box center [289, 566] width 82 height 27
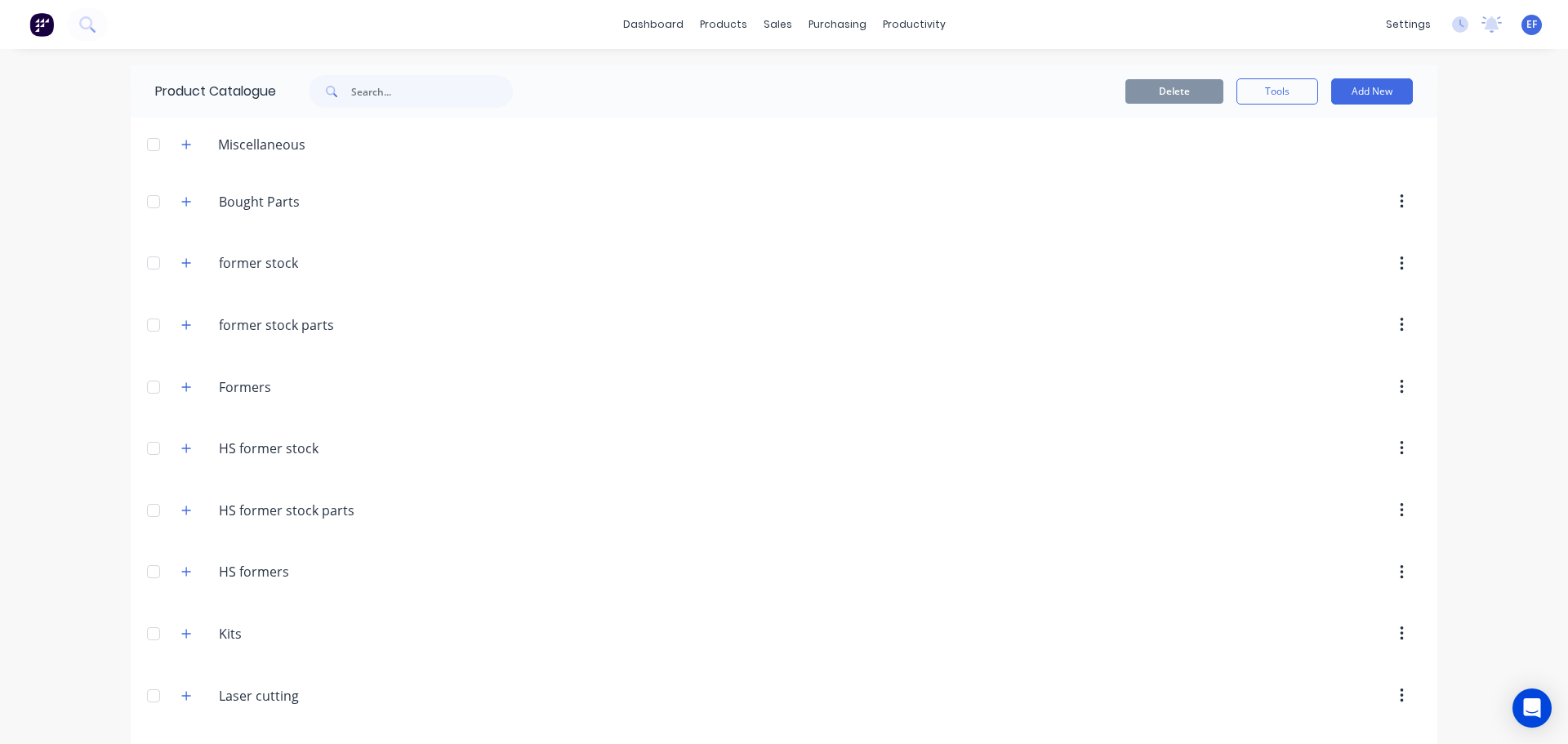
scroll to position [17335, 0]
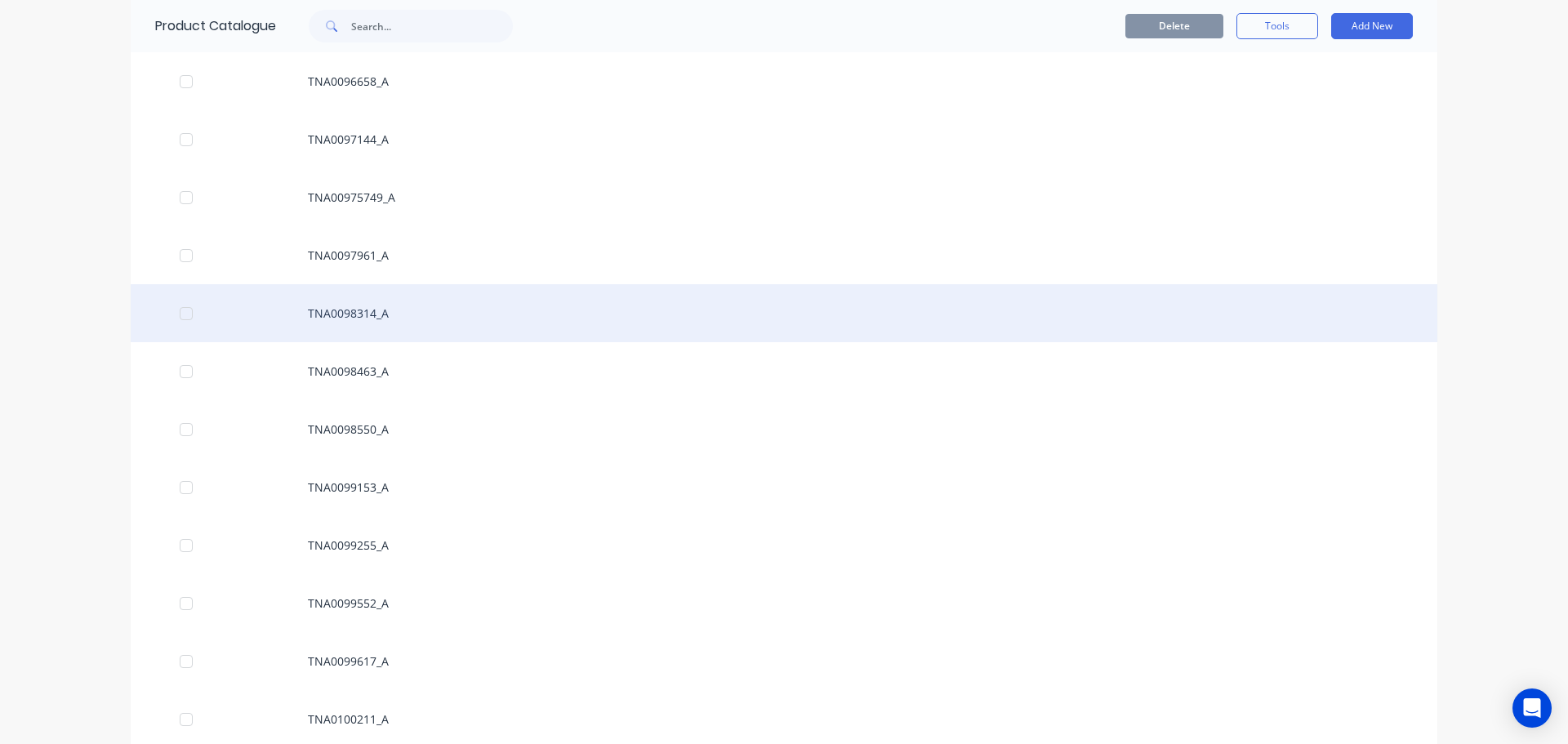
click at [368, 307] on div "TNA0098314_A" at bounding box center [784, 313] width 1307 height 58
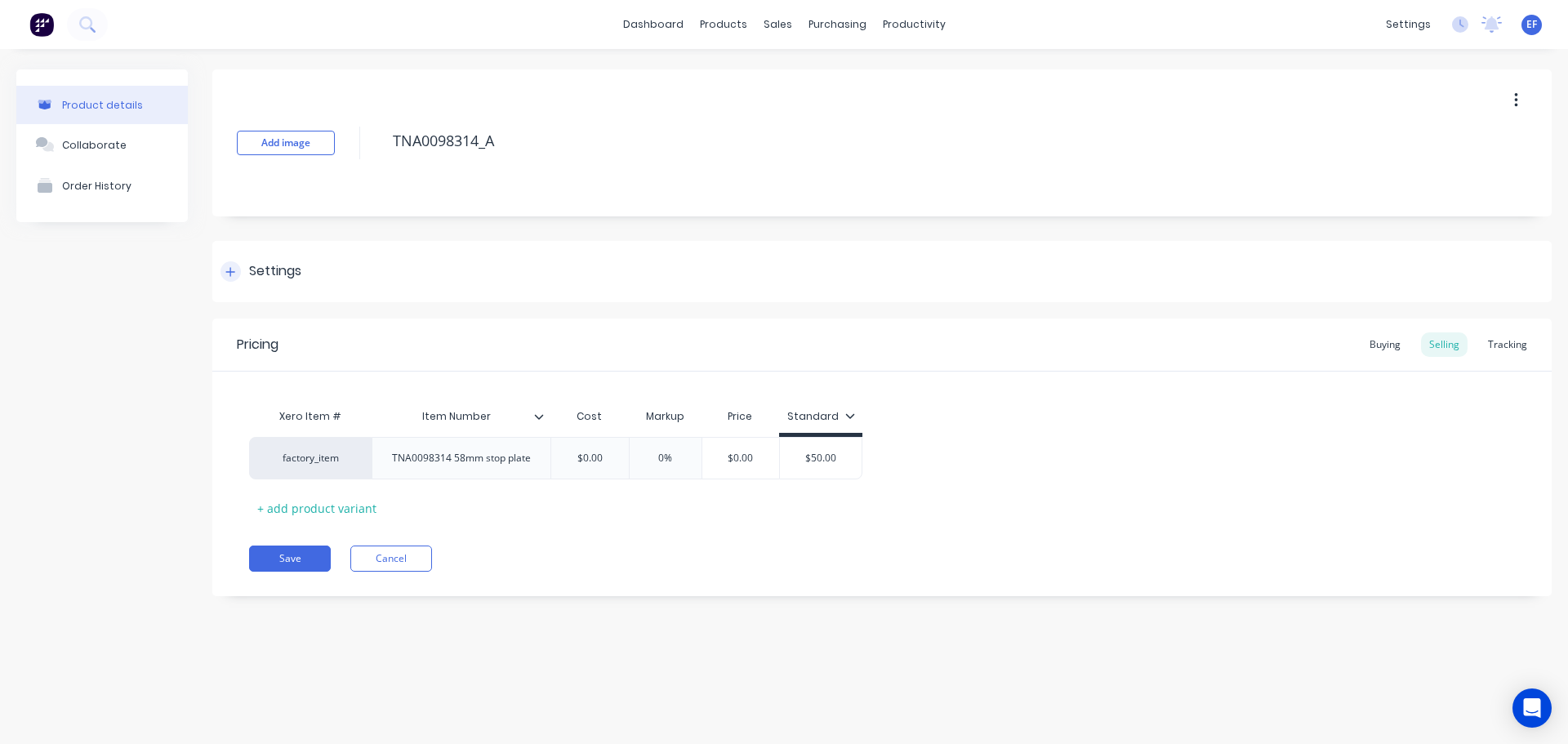
click at [288, 273] on div "Settings" at bounding box center [274, 271] width 52 height 21
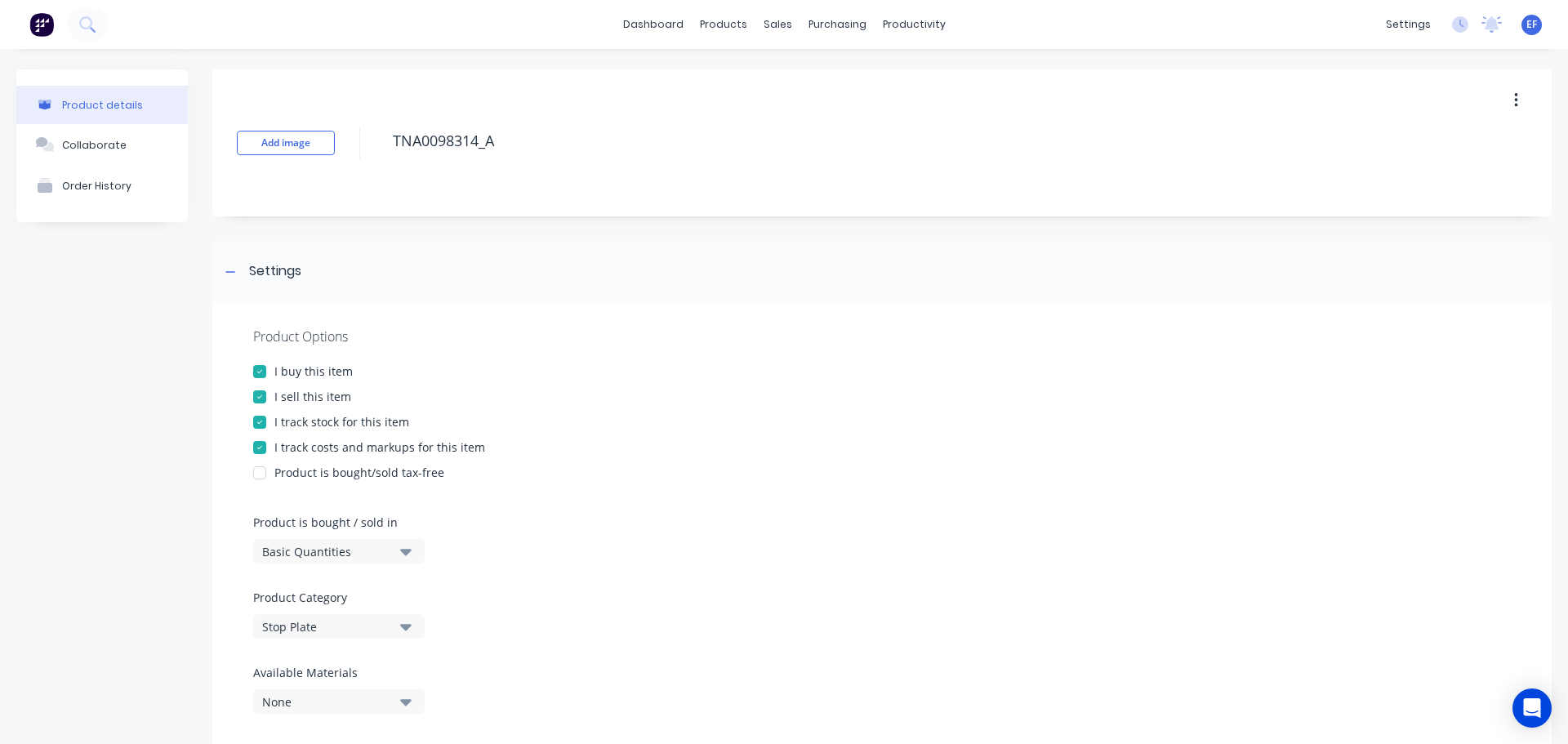
click at [299, 425] on div "I track stock for this item" at bounding box center [341, 421] width 135 height 17
drag, startPoint x: 457, startPoint y: 147, endPoint x: 382, endPoint y: 143, distance: 75.1
click at [384, 143] on div "Add image TNA0098314_A" at bounding box center [882, 143] width 1340 height 147
click at [228, 267] on icon at bounding box center [230, 272] width 10 height 12
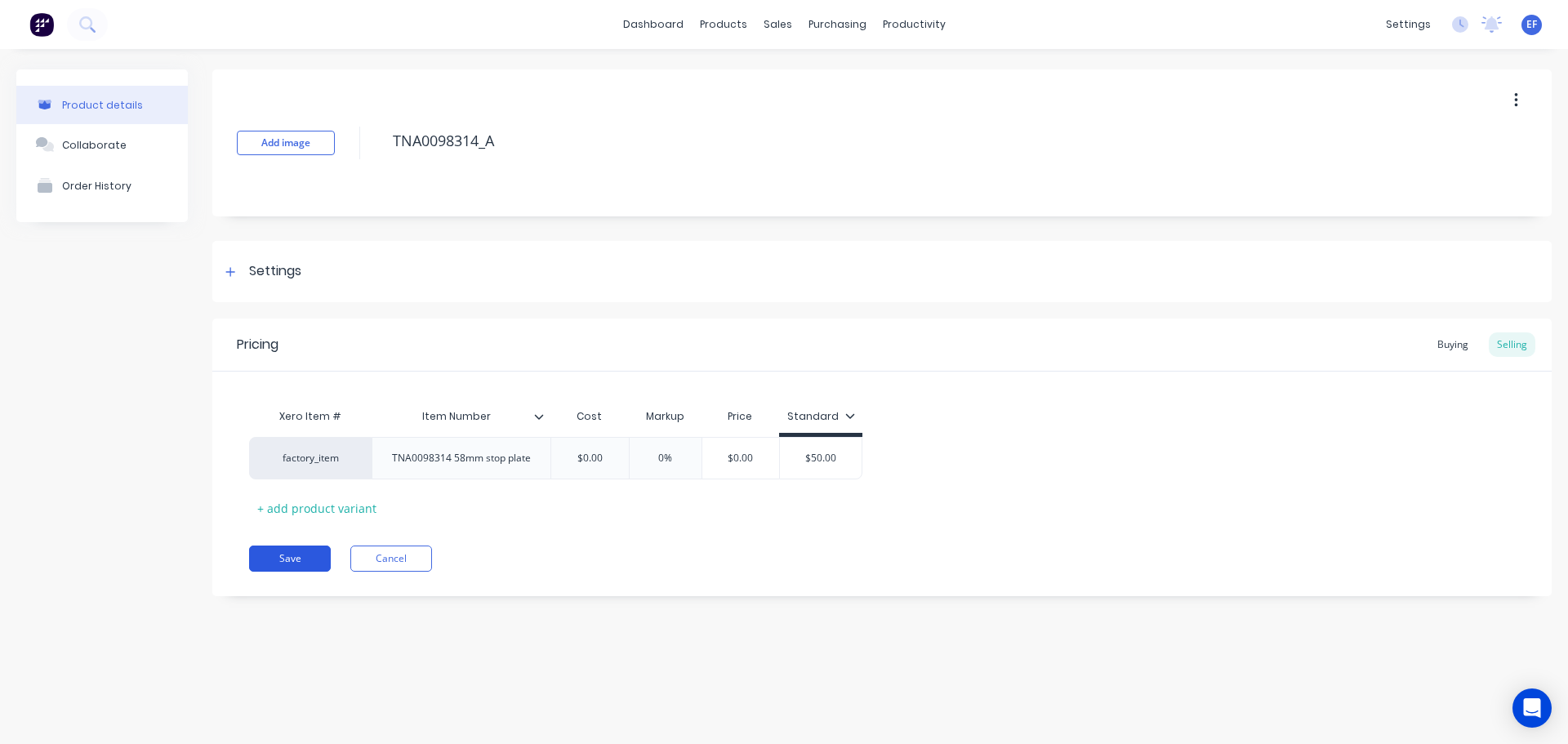
click at [289, 563] on button "Save" at bounding box center [289, 558] width 82 height 27
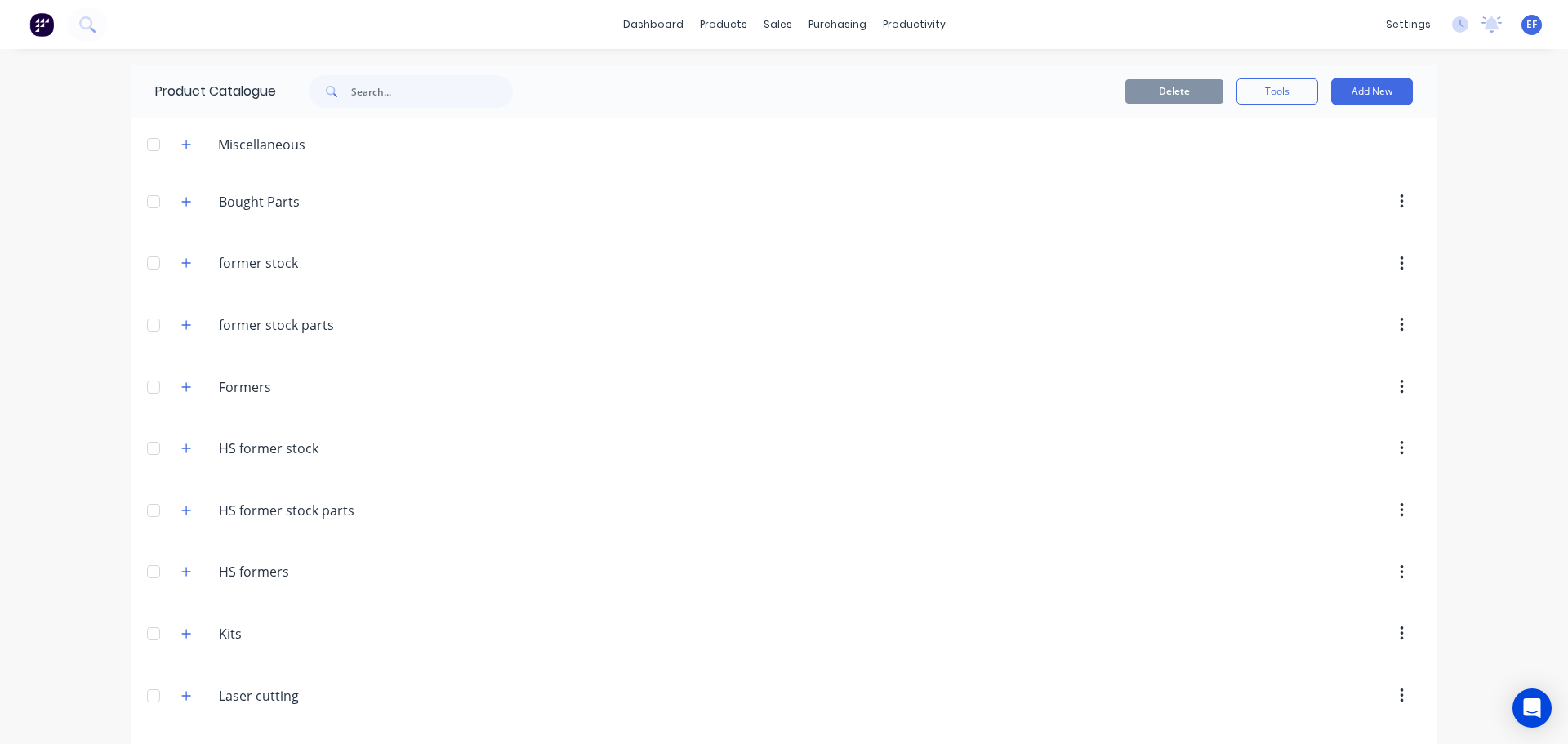
scroll to position [17277, 0]
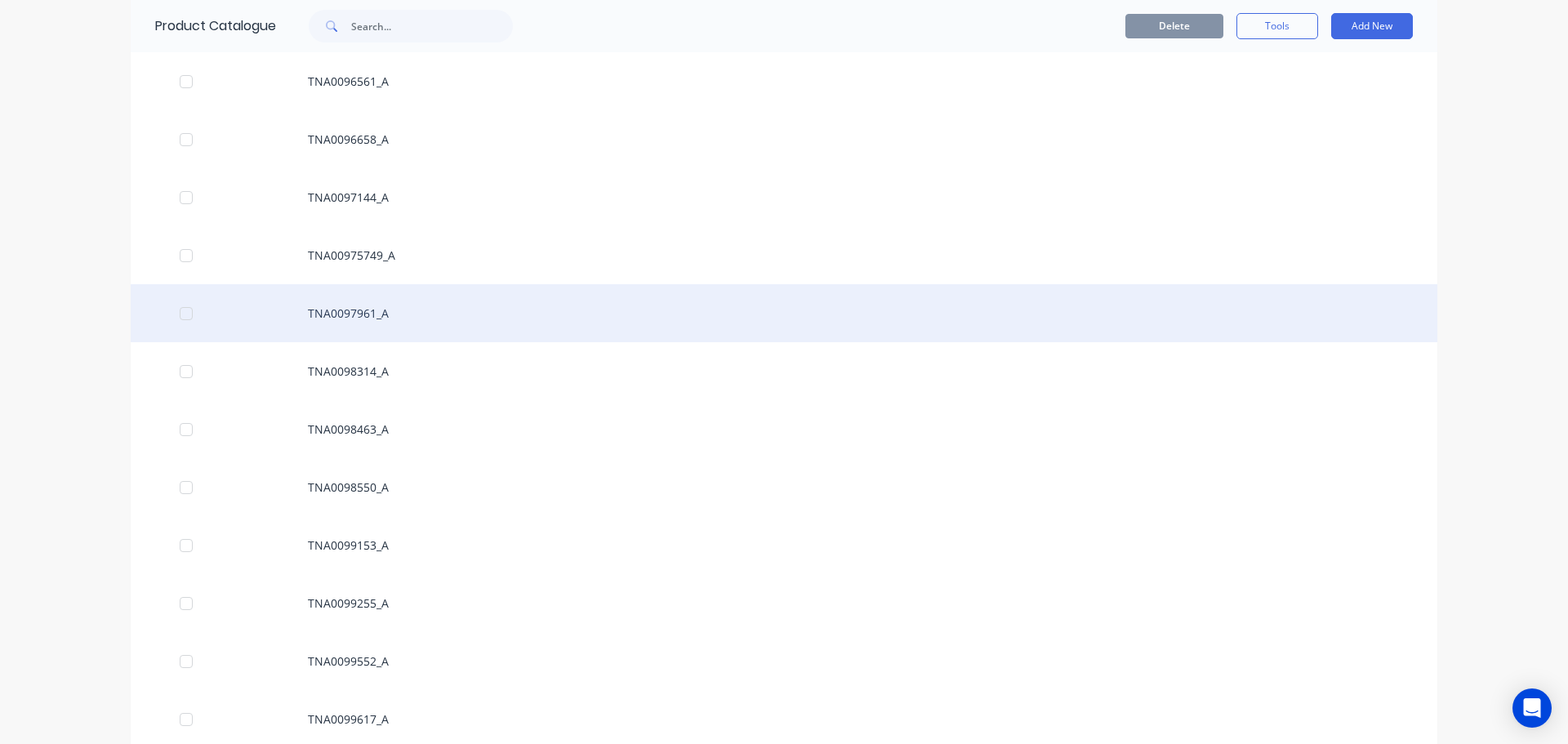
click at [392, 321] on div "TNA0097961_A" at bounding box center [784, 313] width 1307 height 58
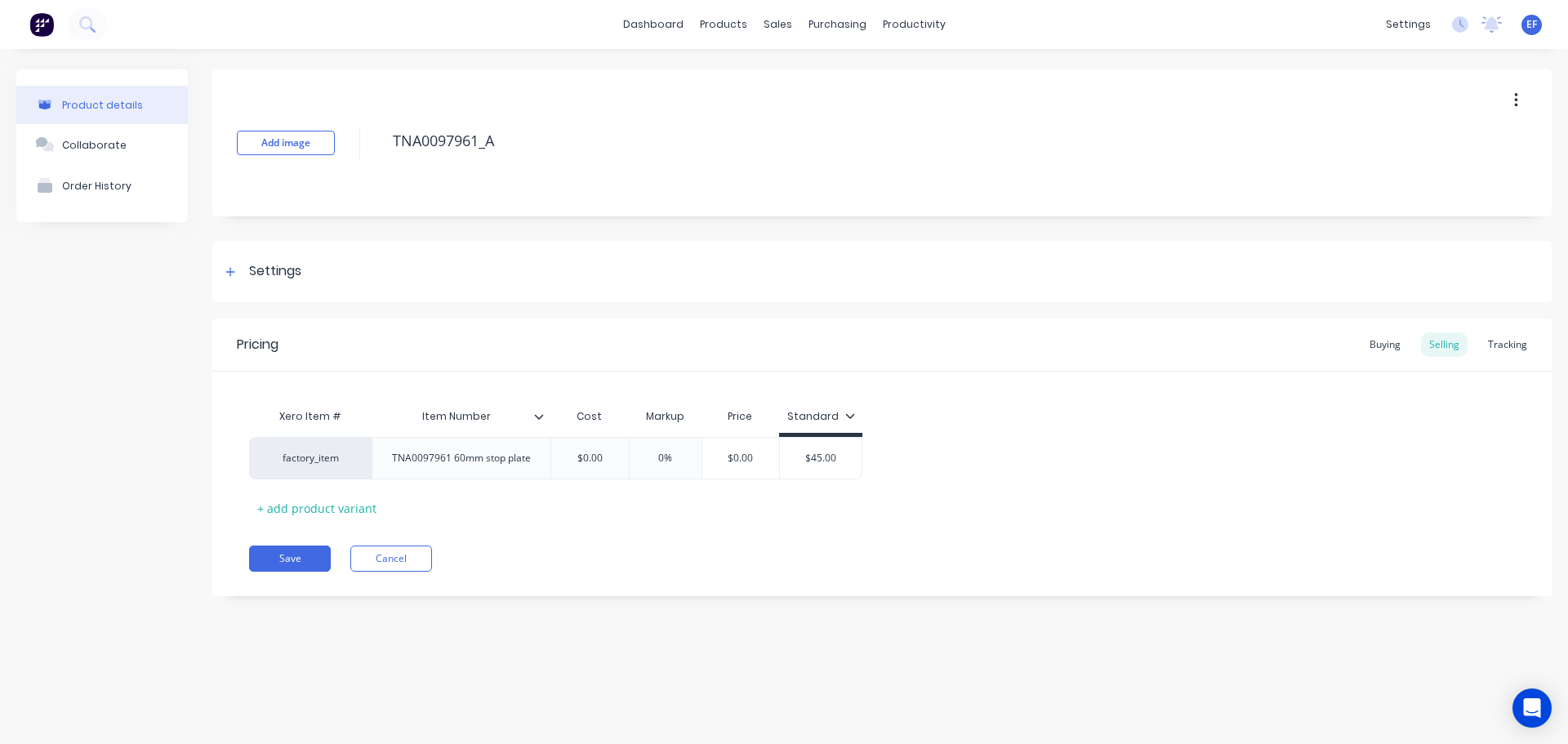
drag, startPoint x: 297, startPoint y: 289, endPoint x: 293, endPoint y: 309, distance: 20.4
click at [298, 289] on div "Settings" at bounding box center [882, 271] width 1340 height 61
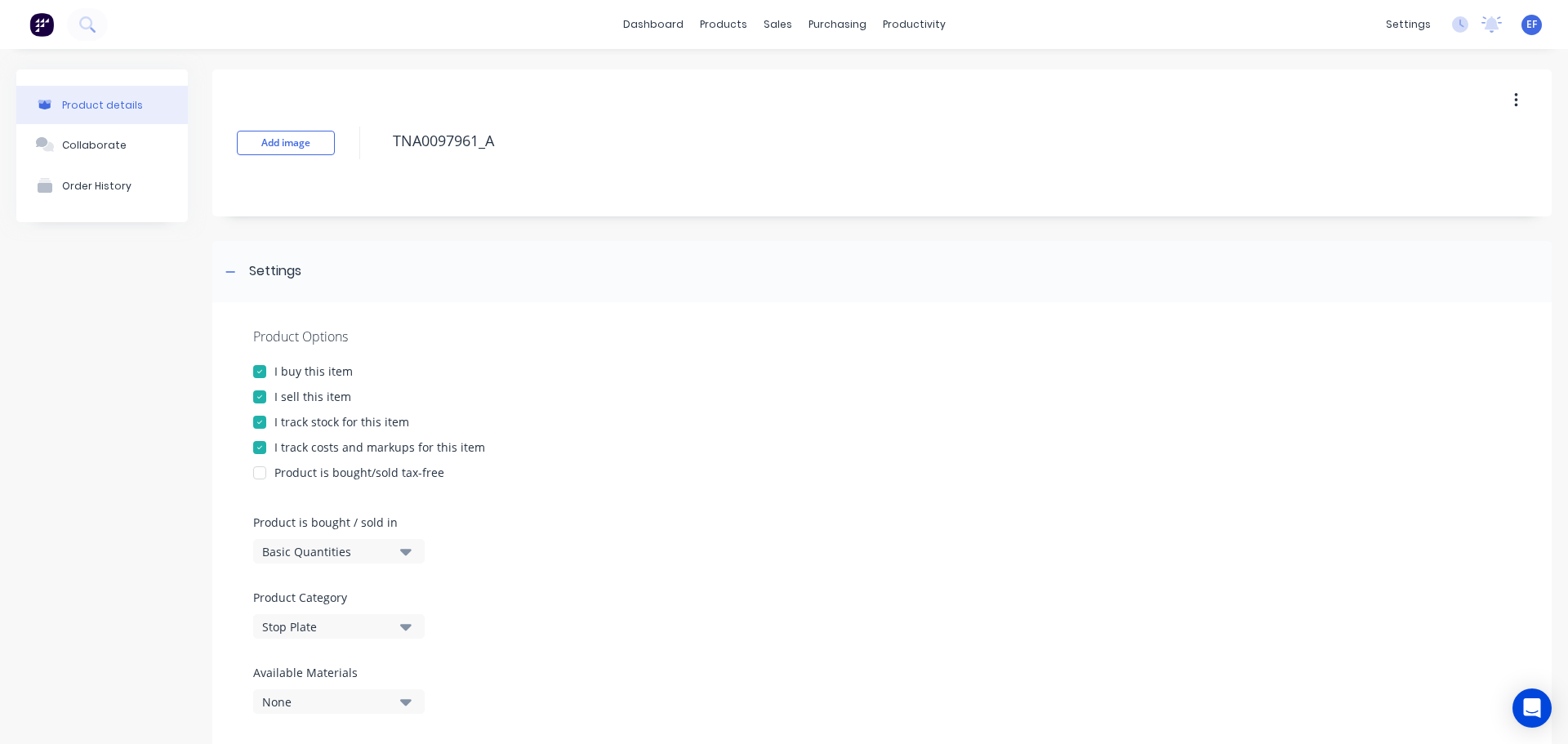
click at [290, 424] on div "I track stock for this item" at bounding box center [341, 421] width 135 height 17
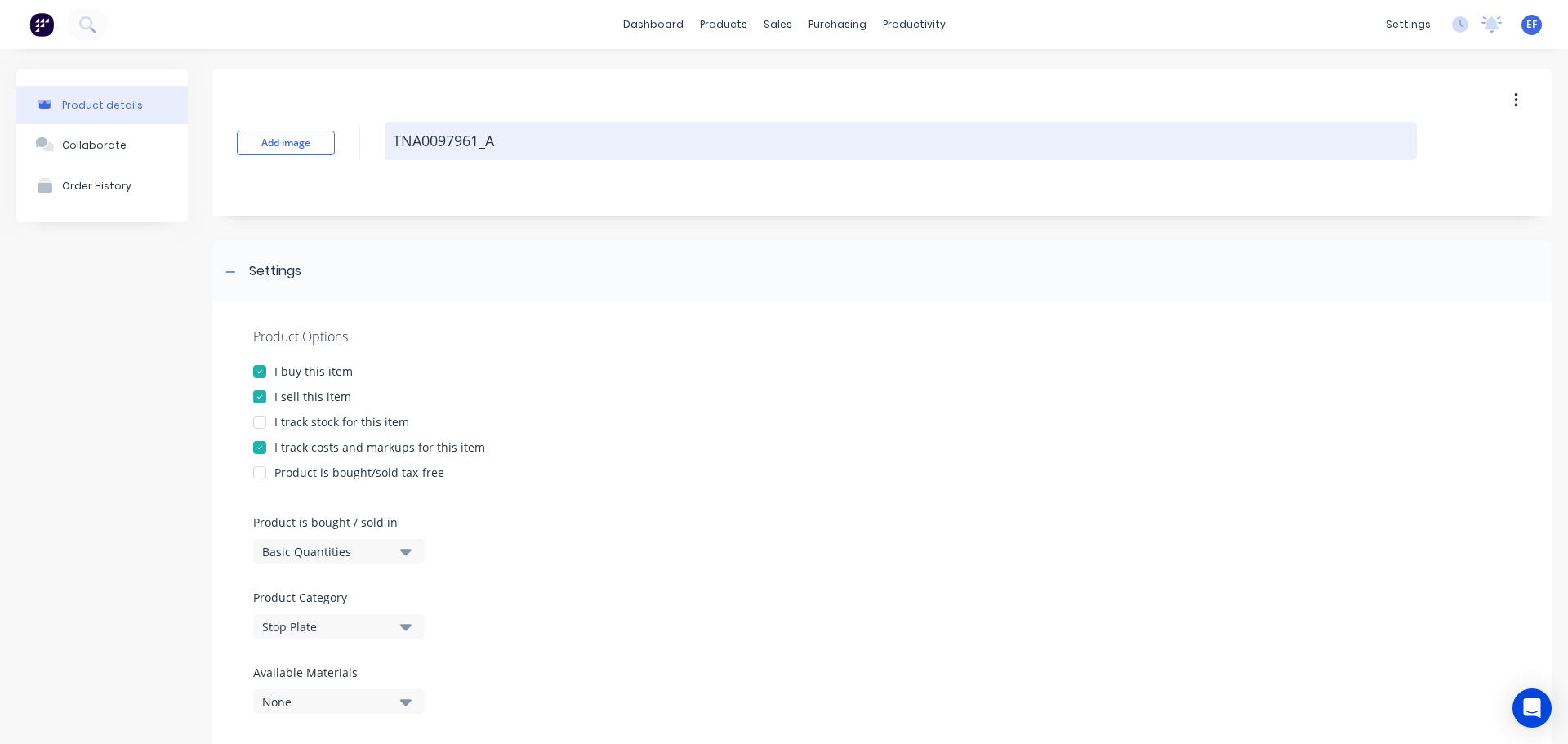
drag, startPoint x: 524, startPoint y: 145, endPoint x: 386, endPoint y: 155, distance: 138.4
click at [386, 155] on textarea "TNA0097961_A" at bounding box center [900, 141] width 1032 height 38
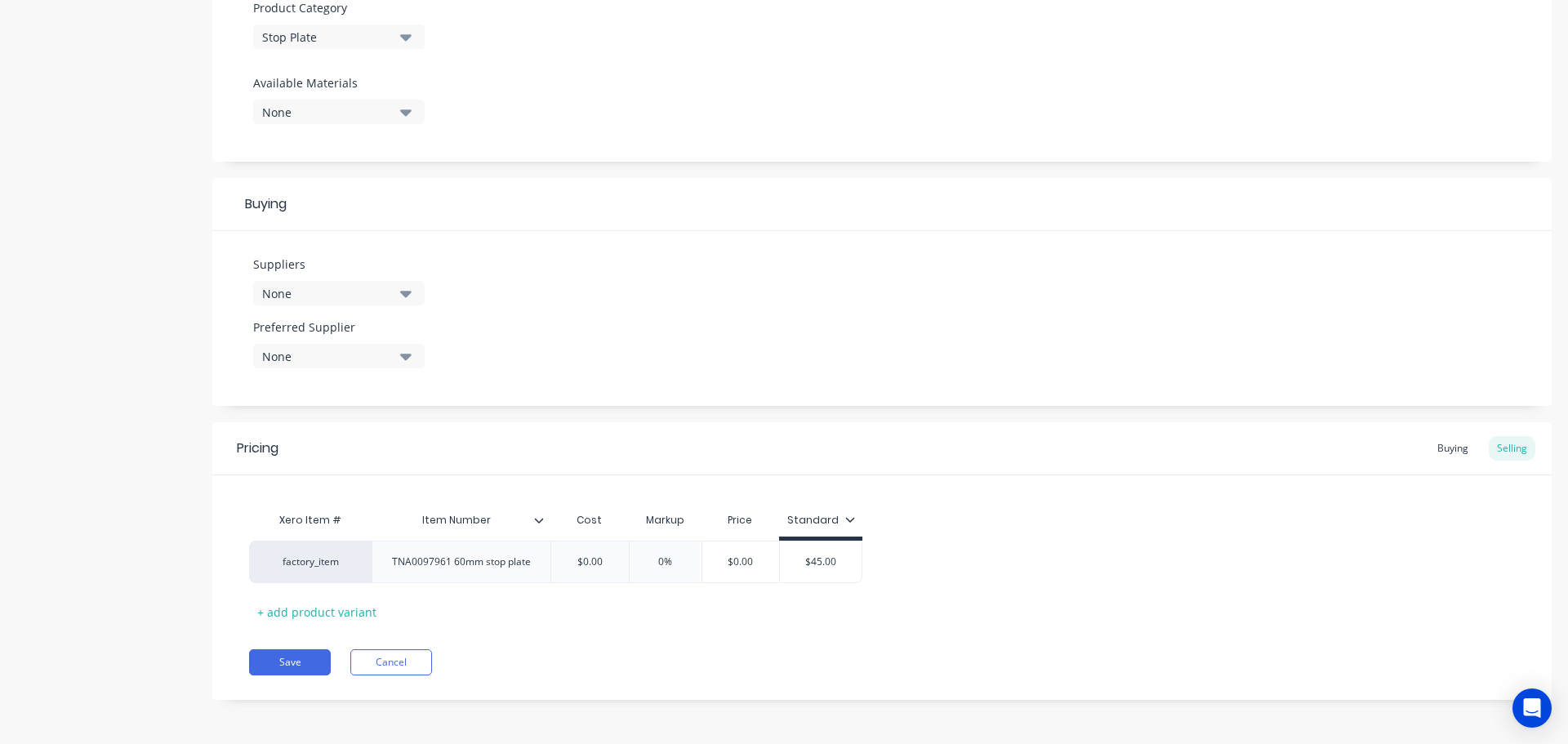
scroll to position [591, 0]
click at [310, 670] on button "Save" at bounding box center [289, 661] width 82 height 27
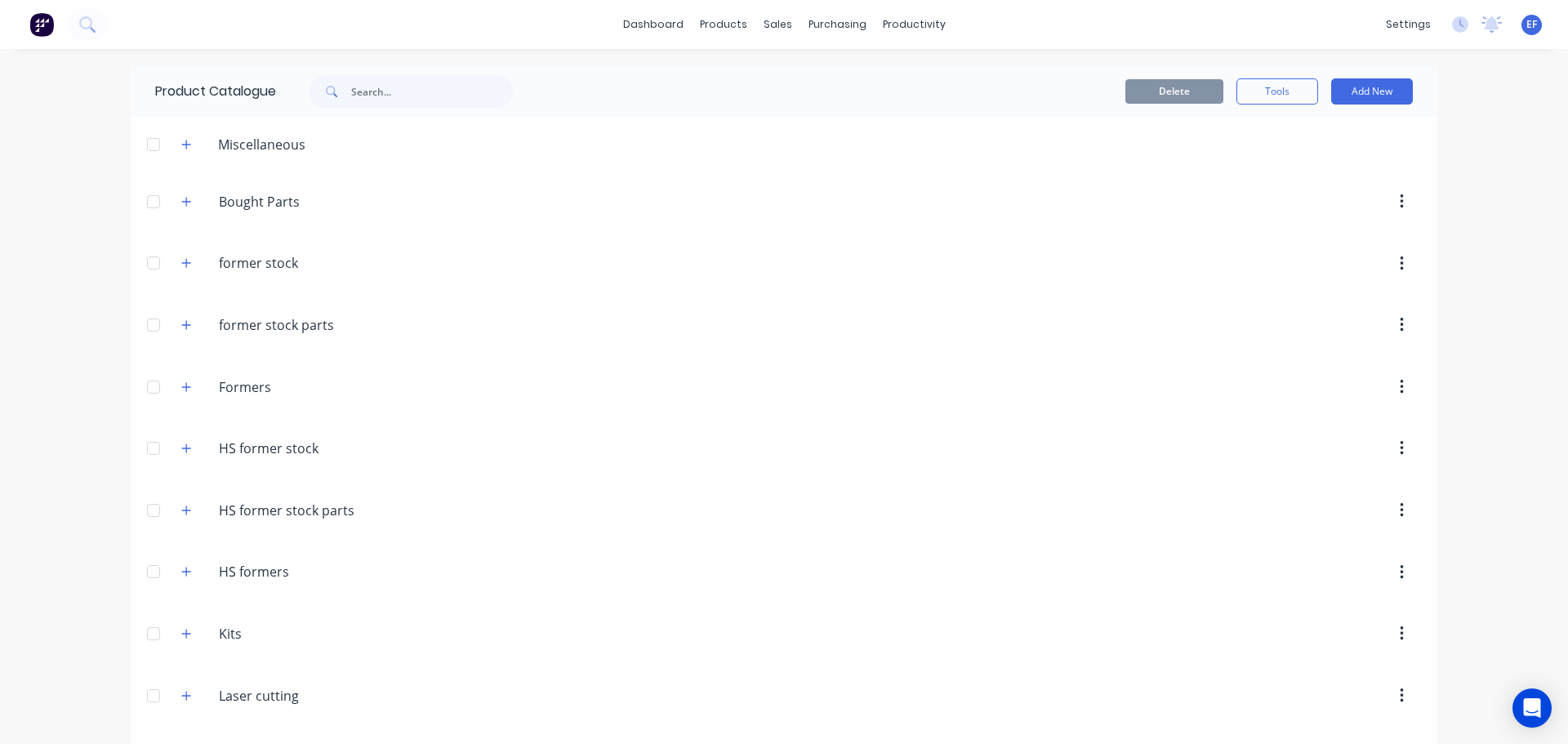
scroll to position [17219, 0]
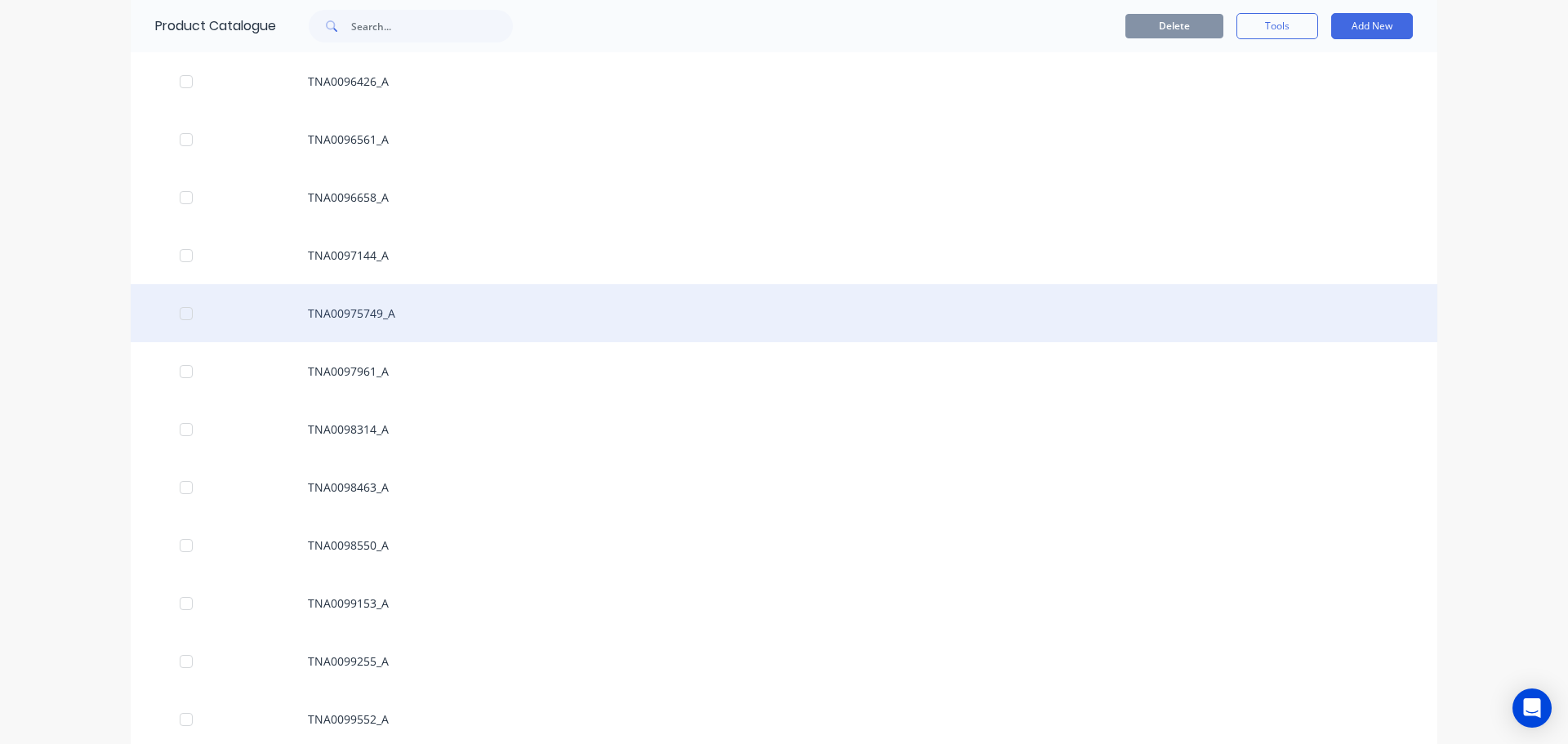
click at [476, 319] on div "TNA00975749_A" at bounding box center [784, 313] width 1307 height 58
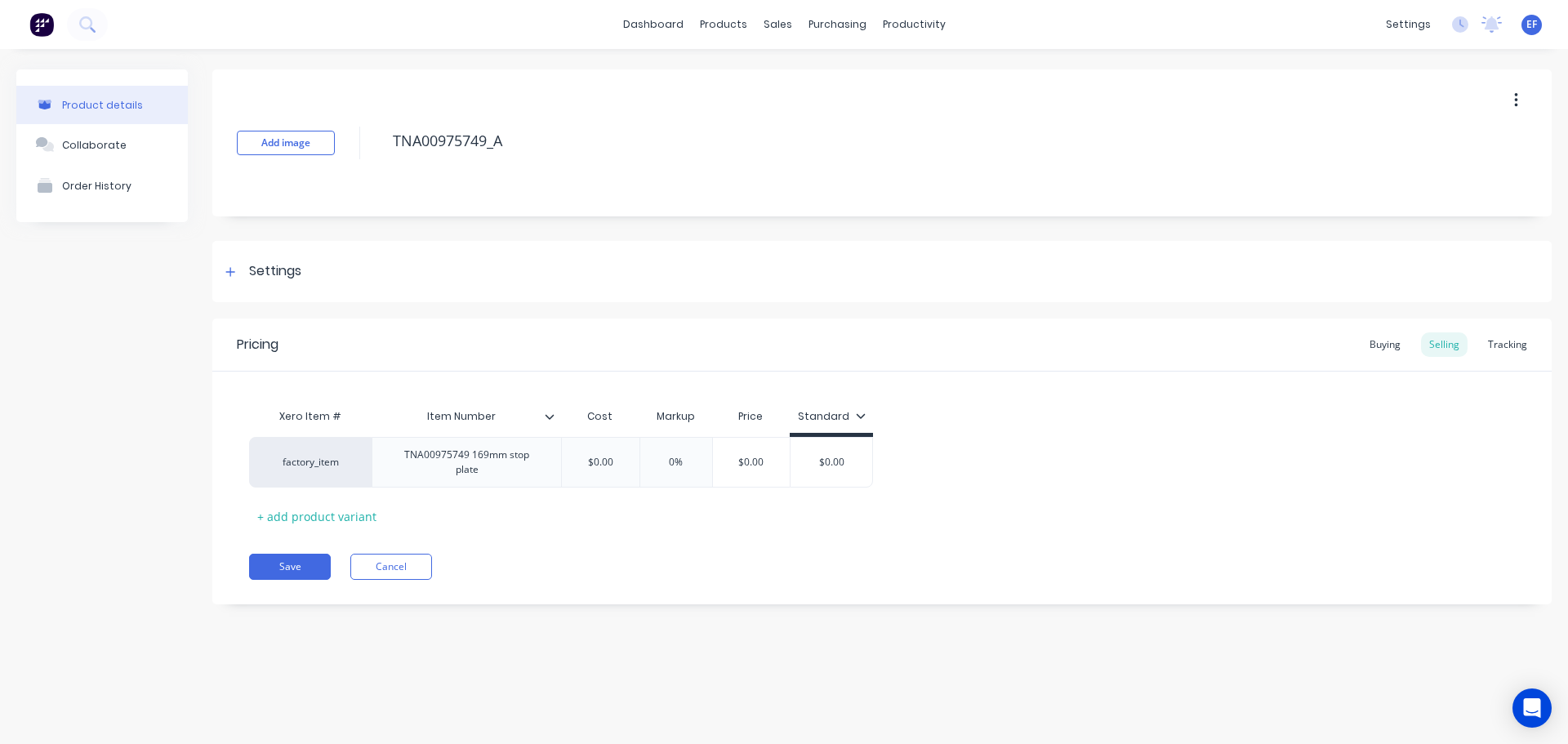
drag, startPoint x: 393, startPoint y: 143, endPoint x: 357, endPoint y: 143, distance: 36.0
click at [357, 143] on div "Add image TNA00975749_A" at bounding box center [882, 143] width 1340 height 147
click at [279, 279] on div "Settings" at bounding box center [274, 271] width 52 height 21
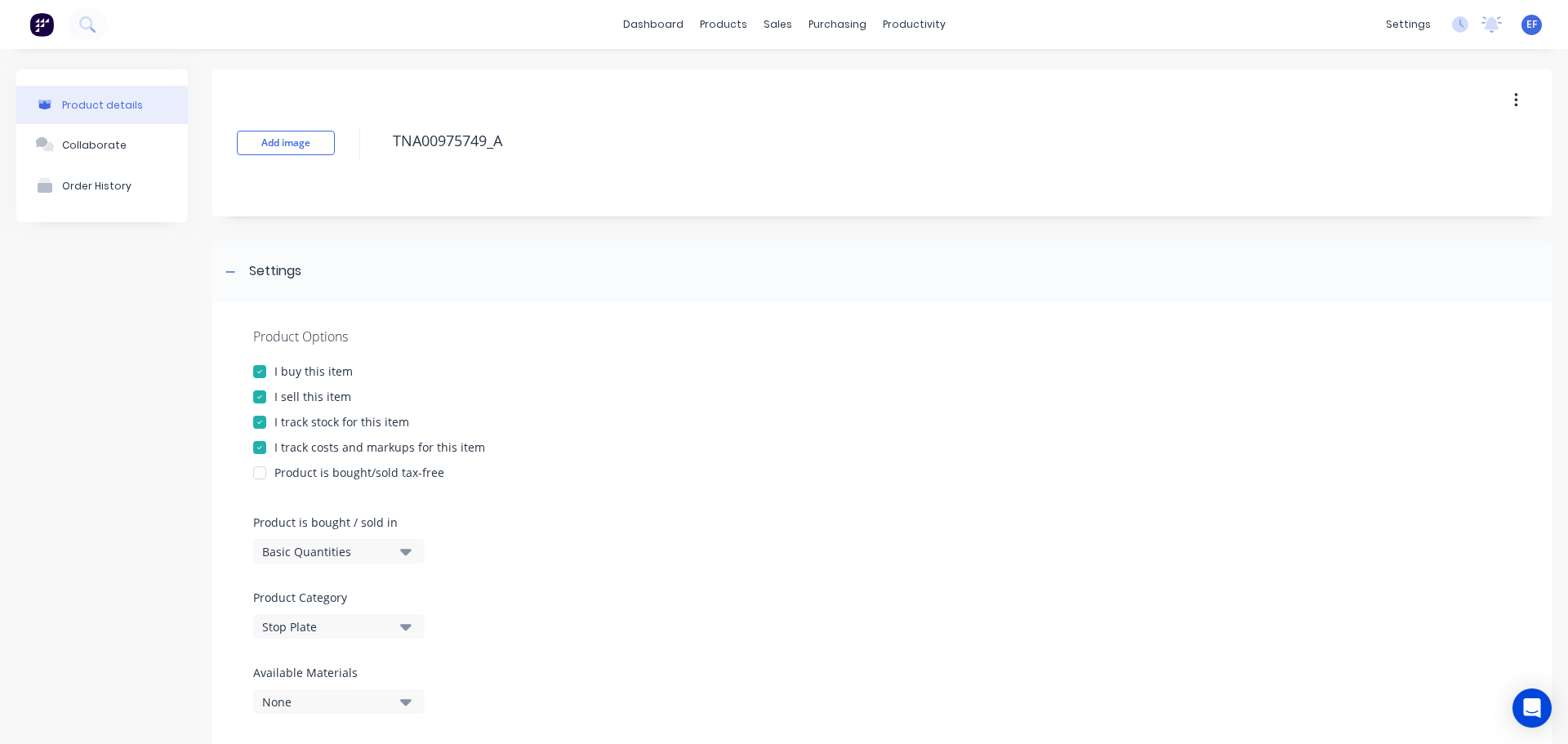
click at [288, 422] on div "I track stock for this item" at bounding box center [341, 421] width 135 height 17
click at [226, 271] on icon at bounding box center [230, 272] width 10 height 12
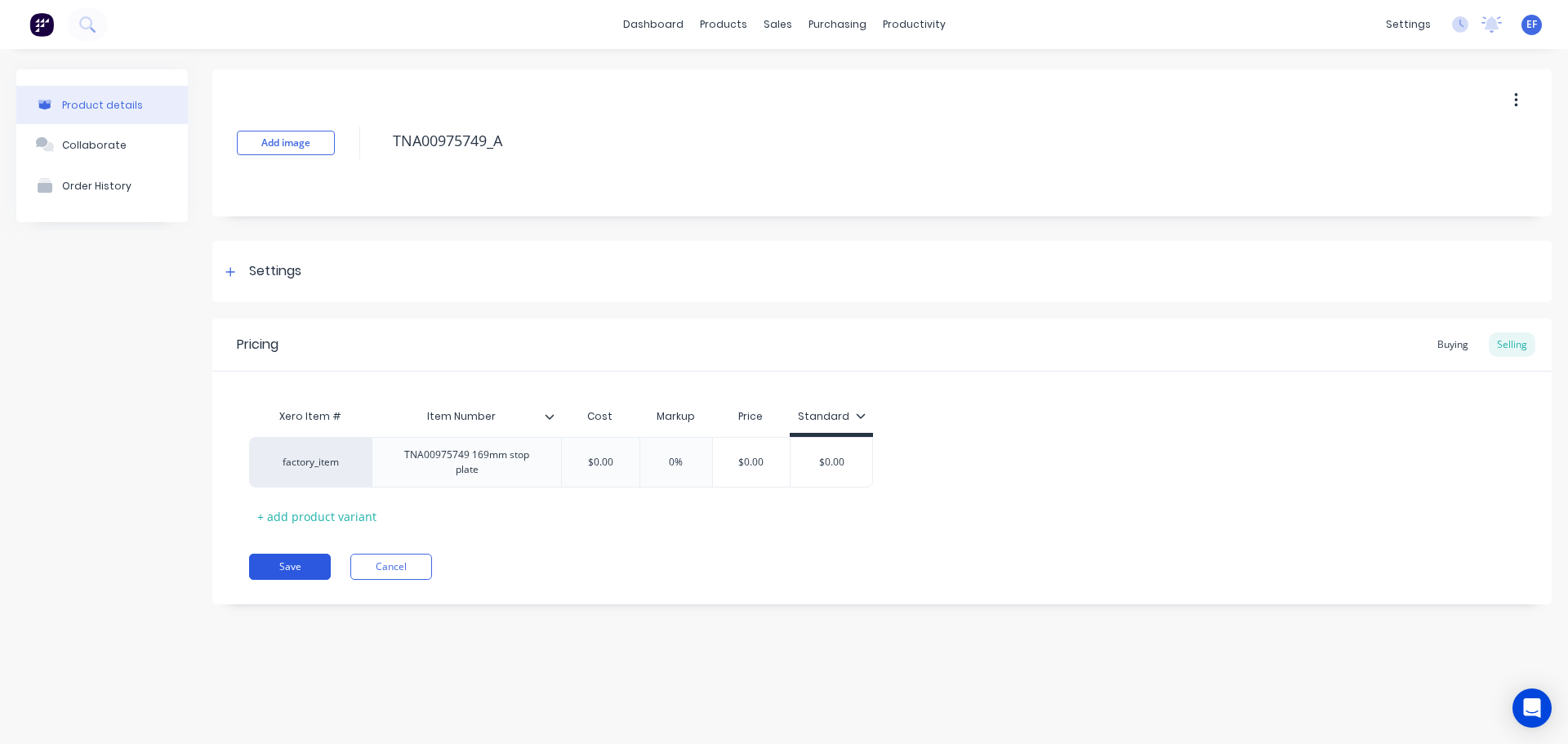
click at [271, 570] on button "Save" at bounding box center [289, 566] width 82 height 27
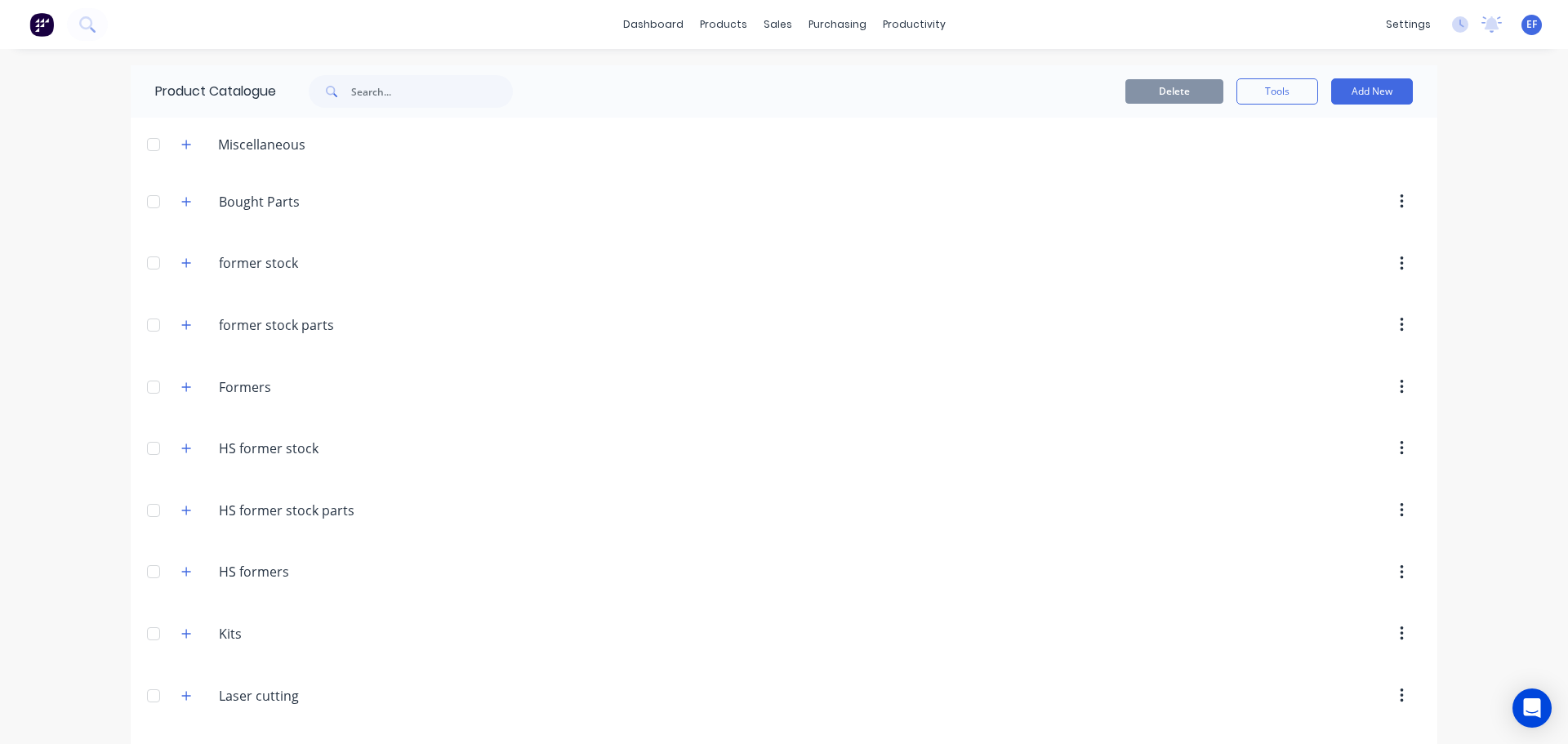
scroll to position [17161, 0]
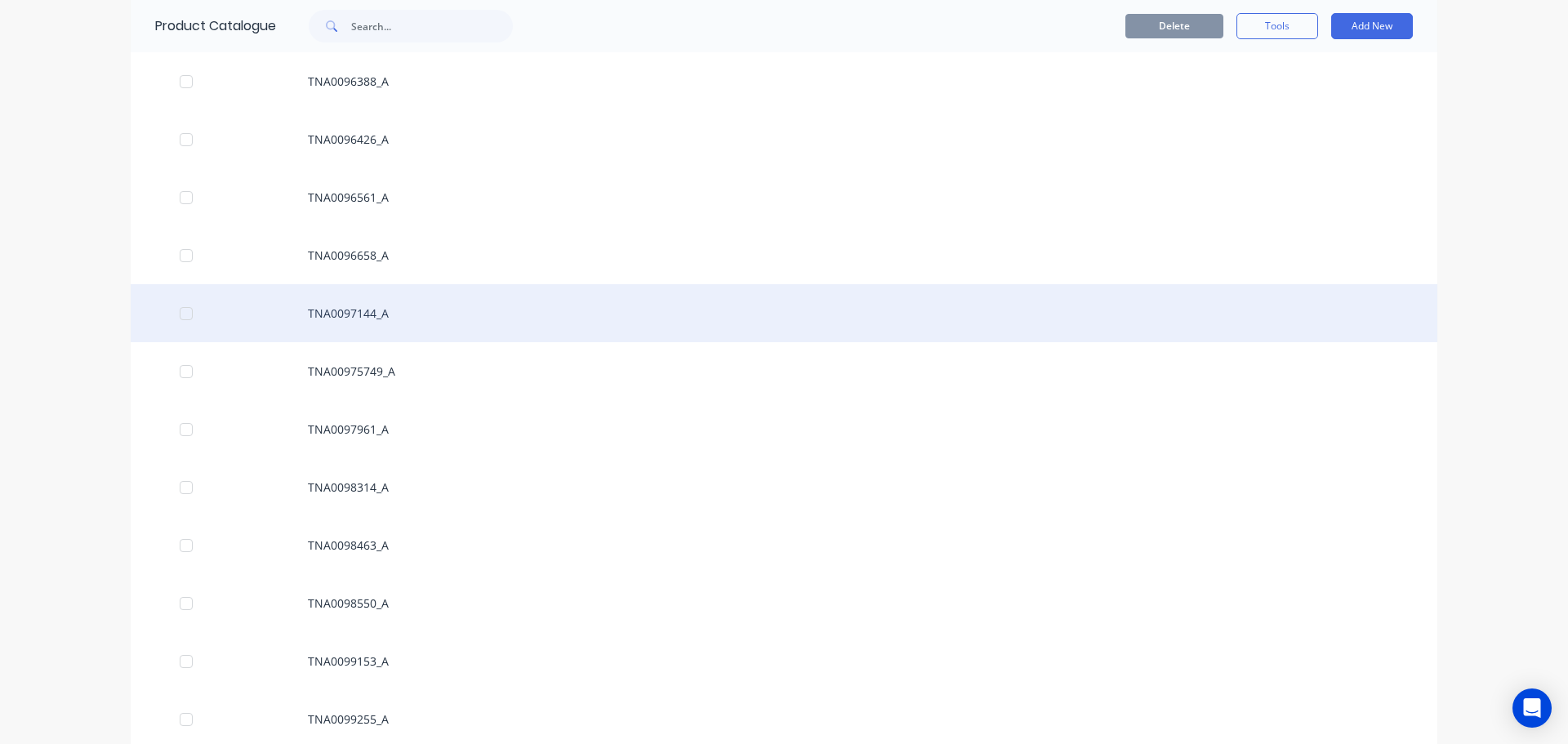
click at [354, 316] on div "TNA0097144_A" at bounding box center [784, 313] width 1307 height 58
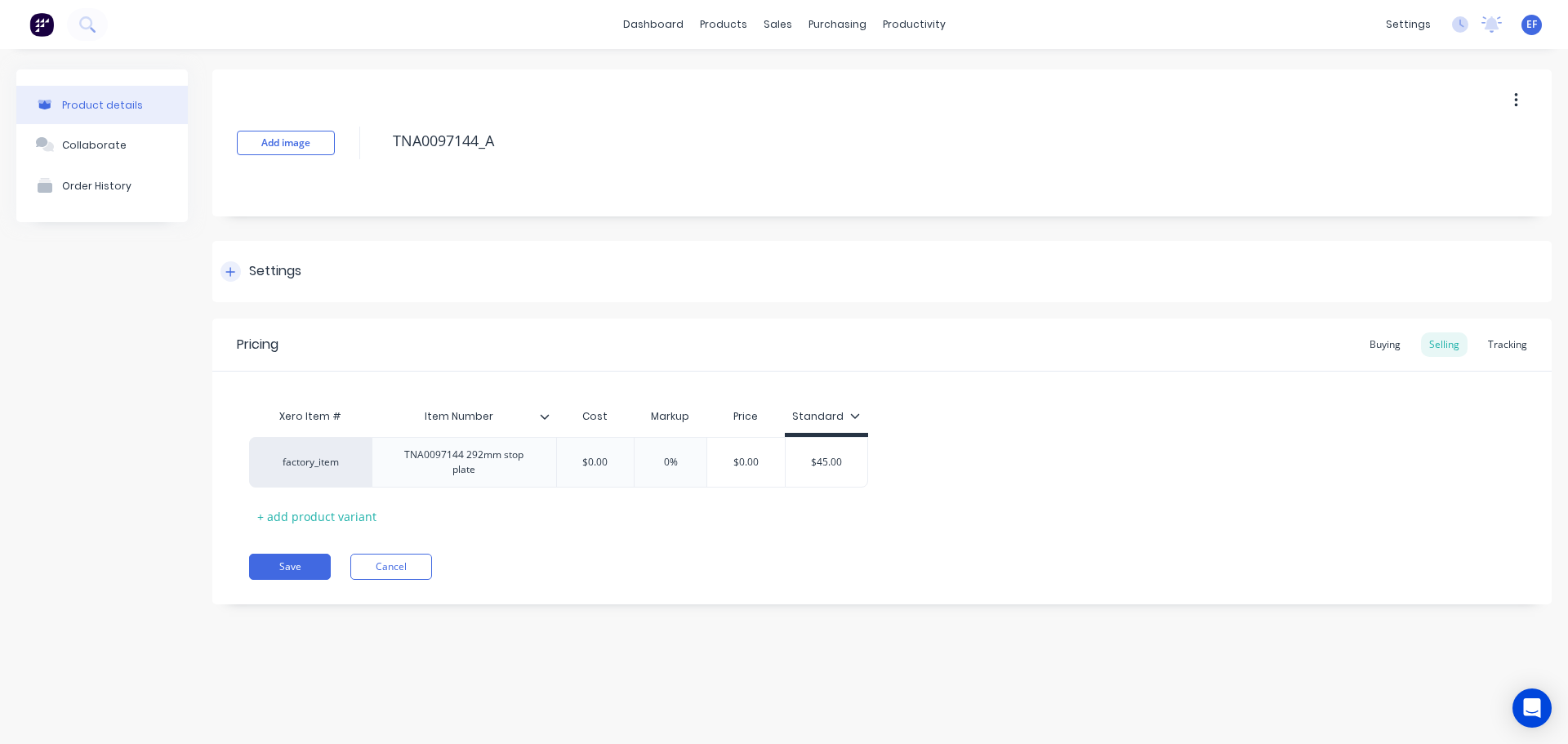
click at [259, 270] on div "Settings" at bounding box center [274, 271] width 52 height 21
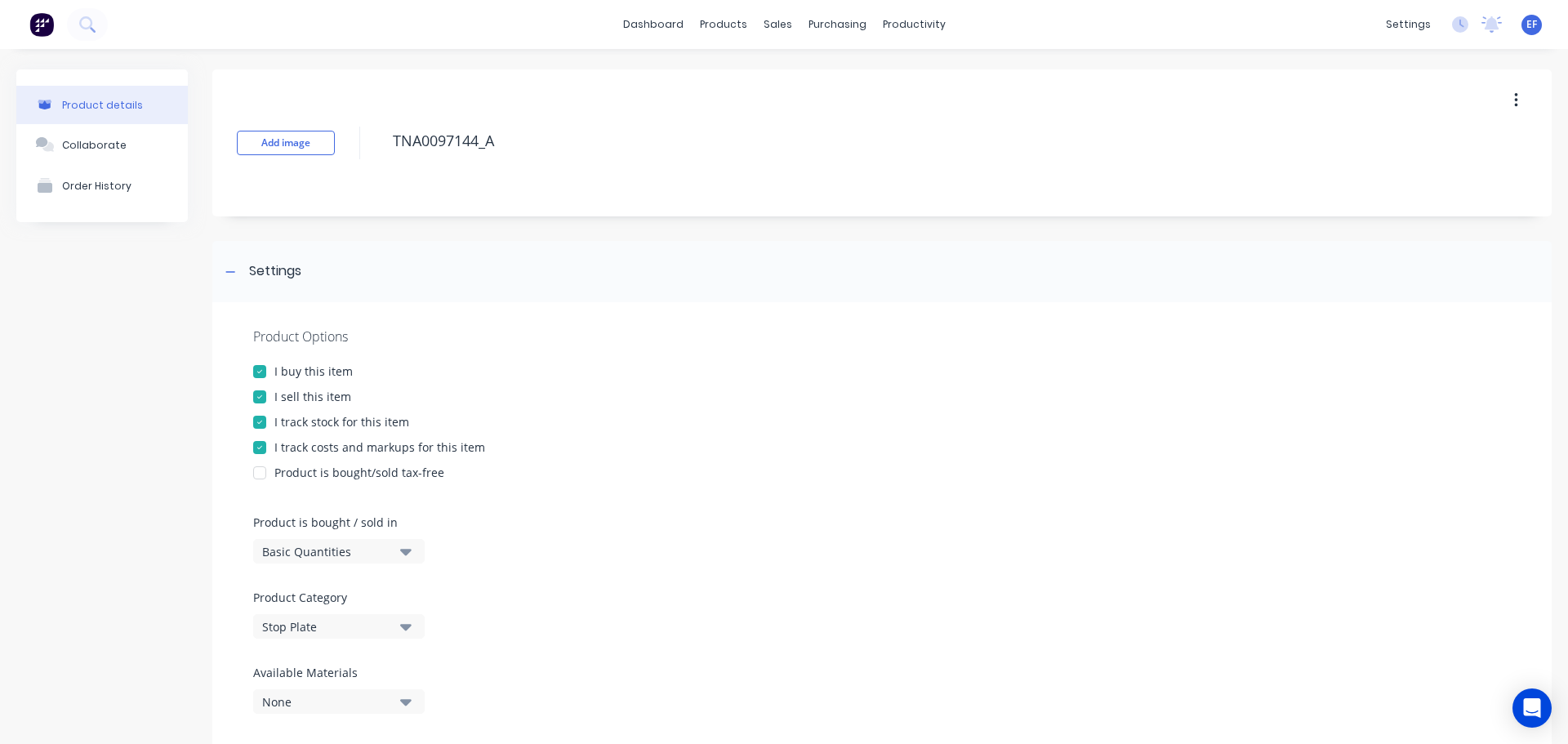
click at [289, 415] on div "I track stock for this item" at bounding box center [341, 421] width 135 height 17
click at [372, 145] on div "Add image TNA0097144_A" at bounding box center [882, 143] width 1340 height 147
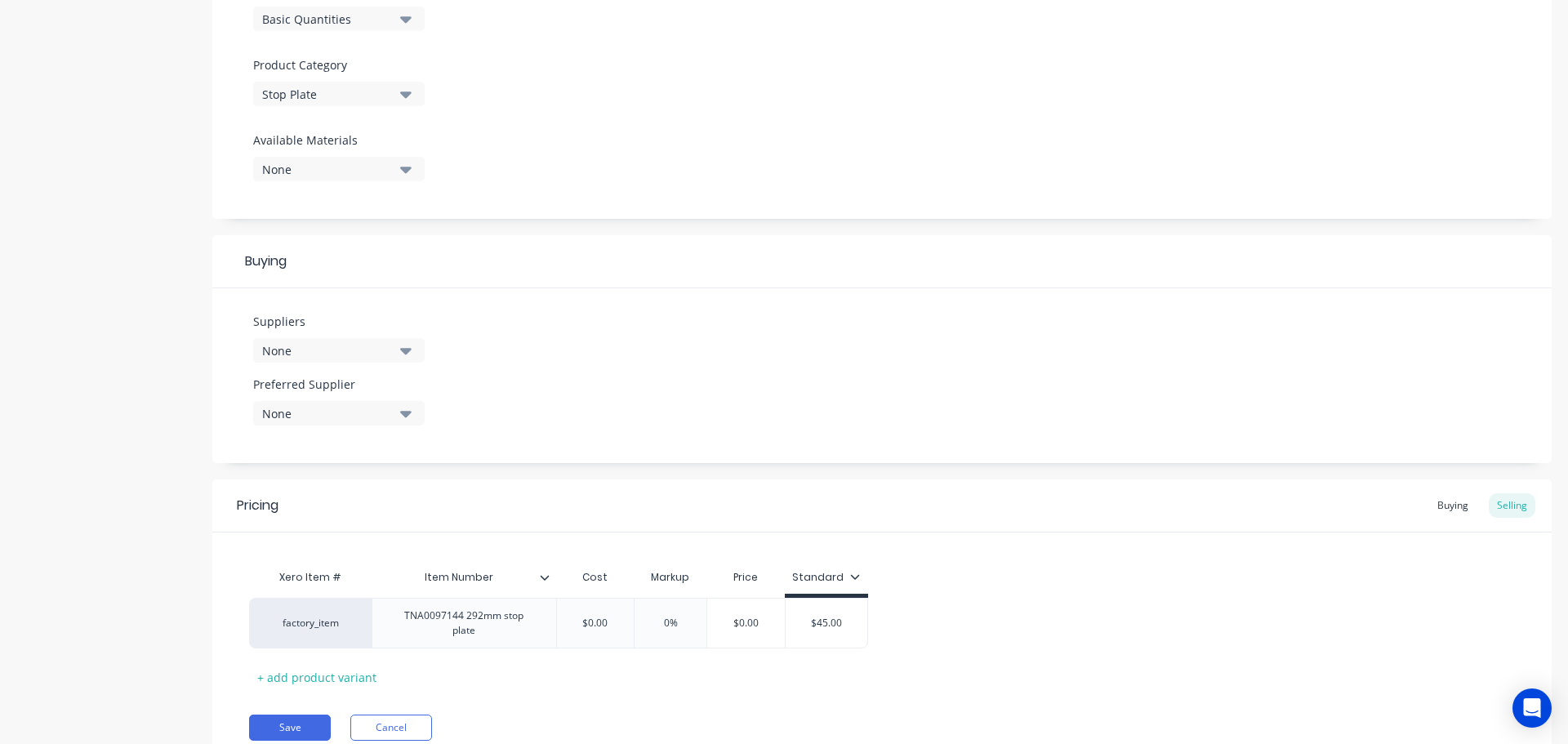
scroll to position [591, 0]
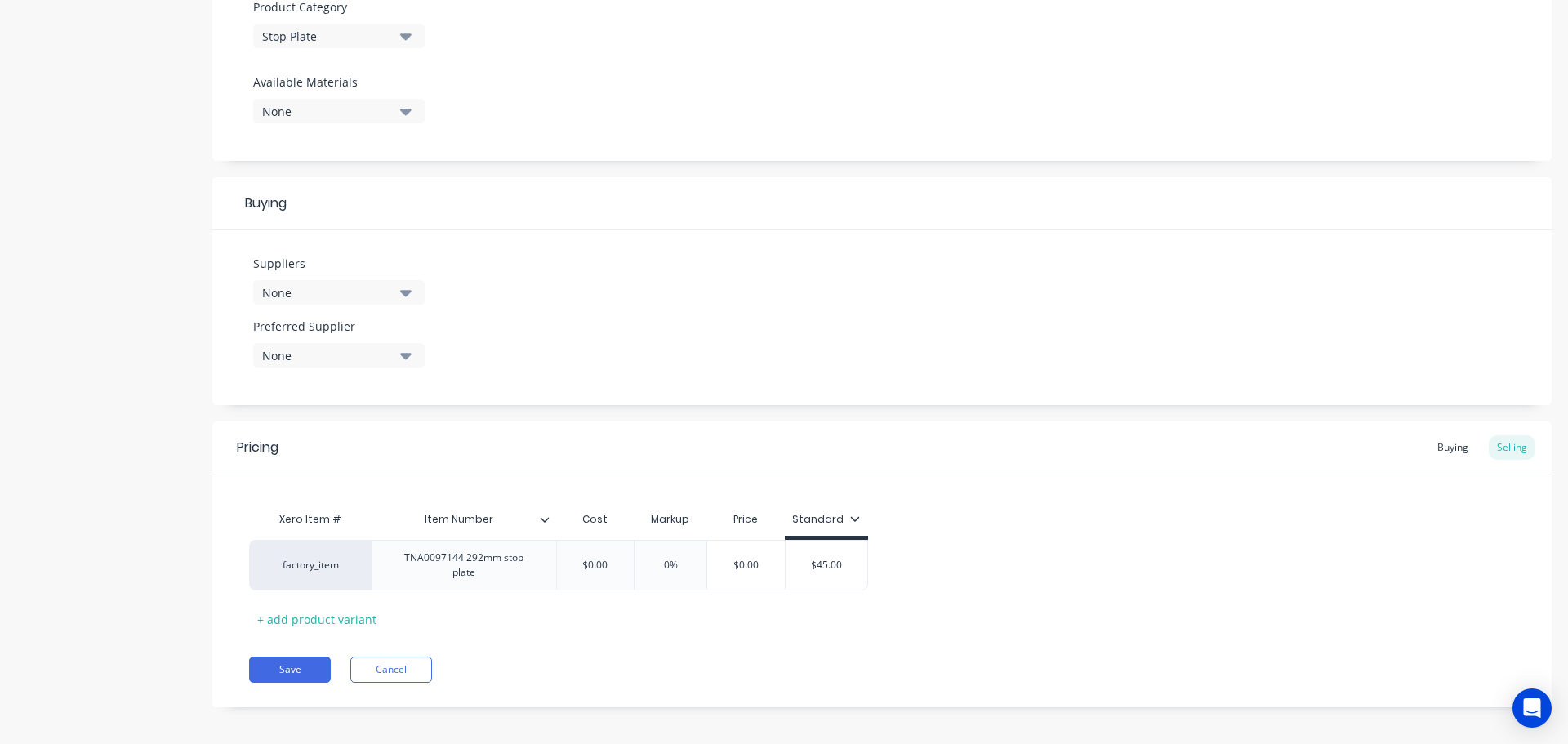
click at [295, 683] on div "Pricing Buying Selling Xero Item # Item Number Cost Markup Price Standard facto…" at bounding box center [882, 564] width 1340 height 286
click at [293, 666] on button "Save" at bounding box center [289, 669] width 82 height 27
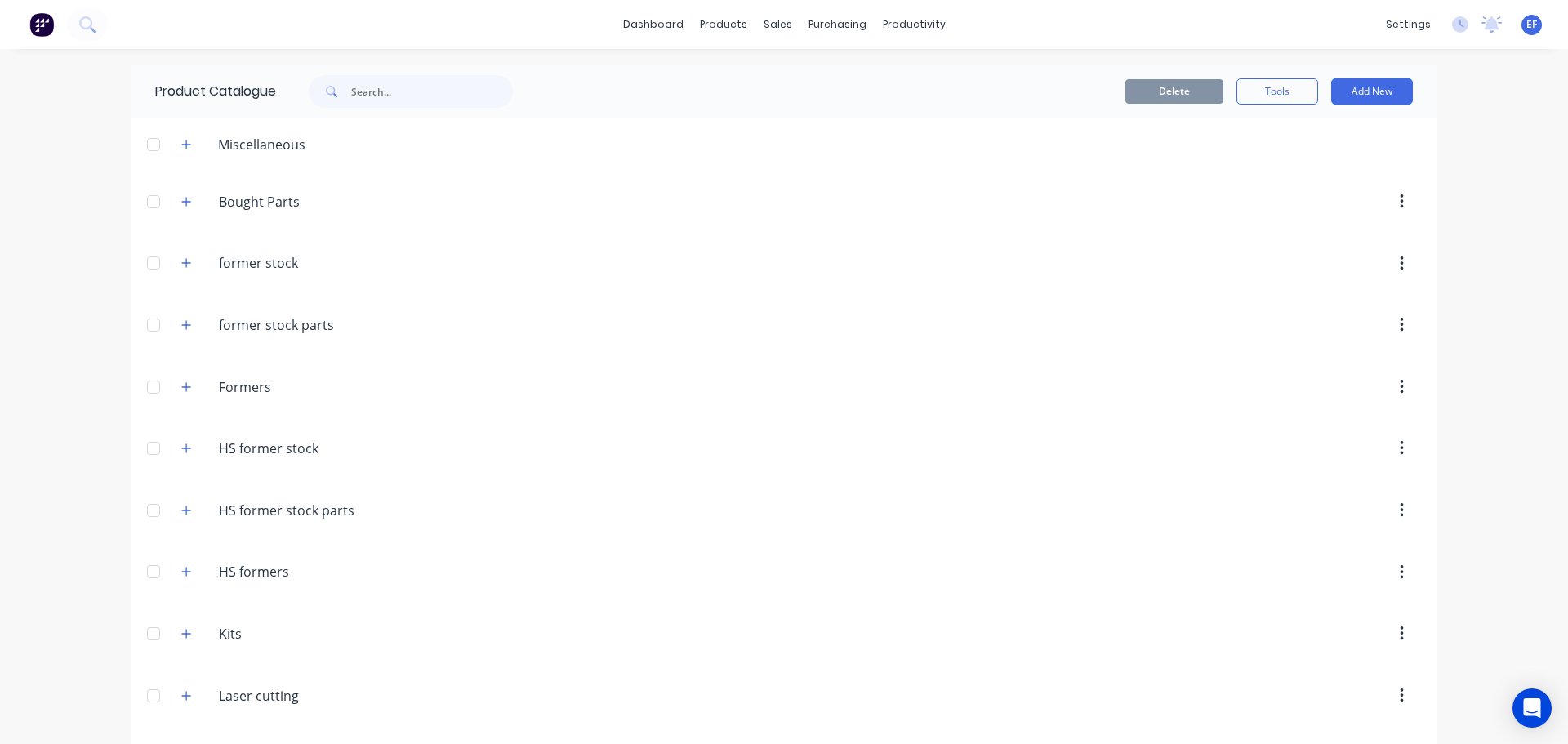
scroll to position [17103, 0]
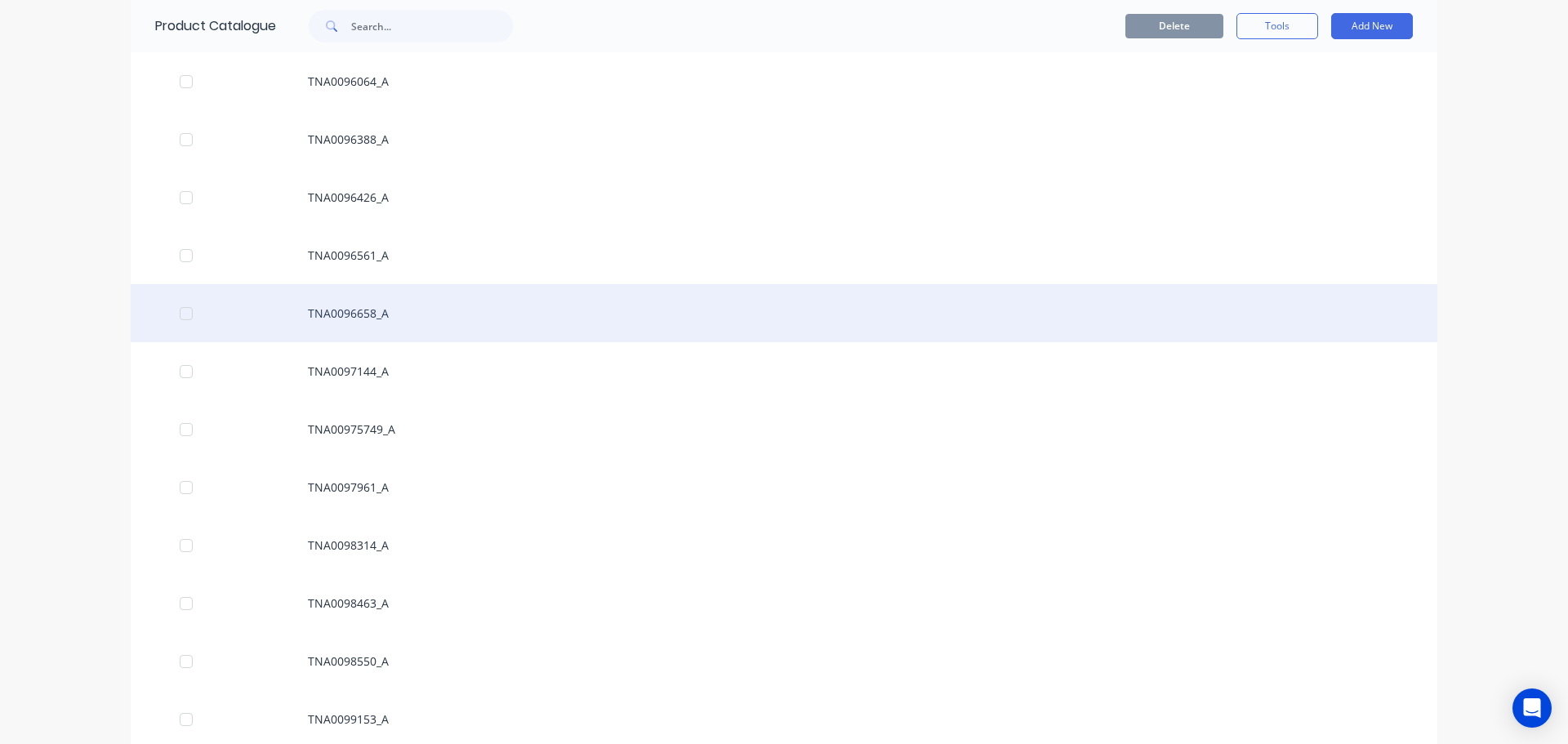
click at [443, 319] on div "TNA0096658_A" at bounding box center [784, 313] width 1307 height 58
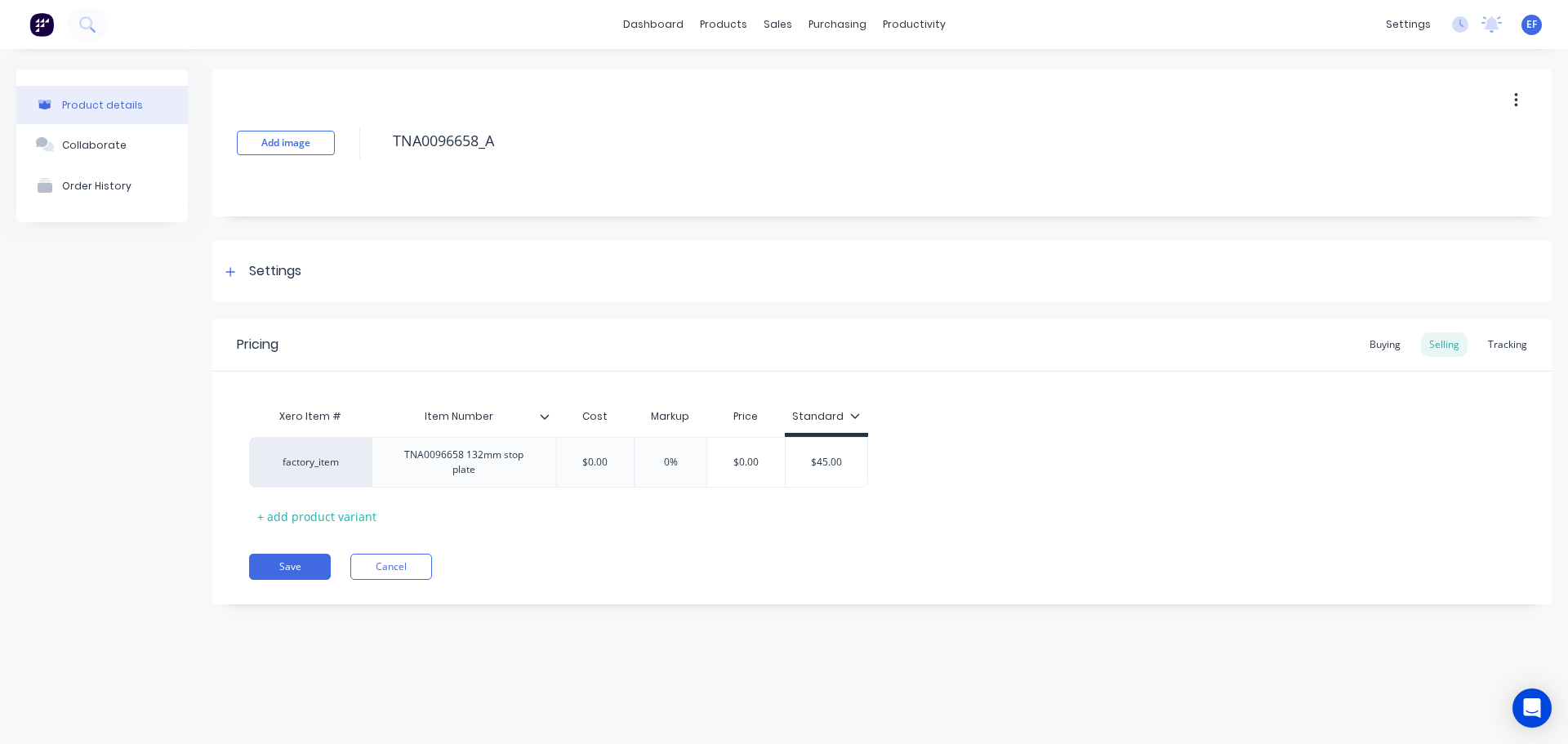
click at [208, 277] on div "Product details Collaborate Order History Add image TNA0096658_A Settings Produ…" at bounding box center [784, 349] width 1536 height 559
click at [260, 289] on div "Settings" at bounding box center [882, 271] width 1340 height 61
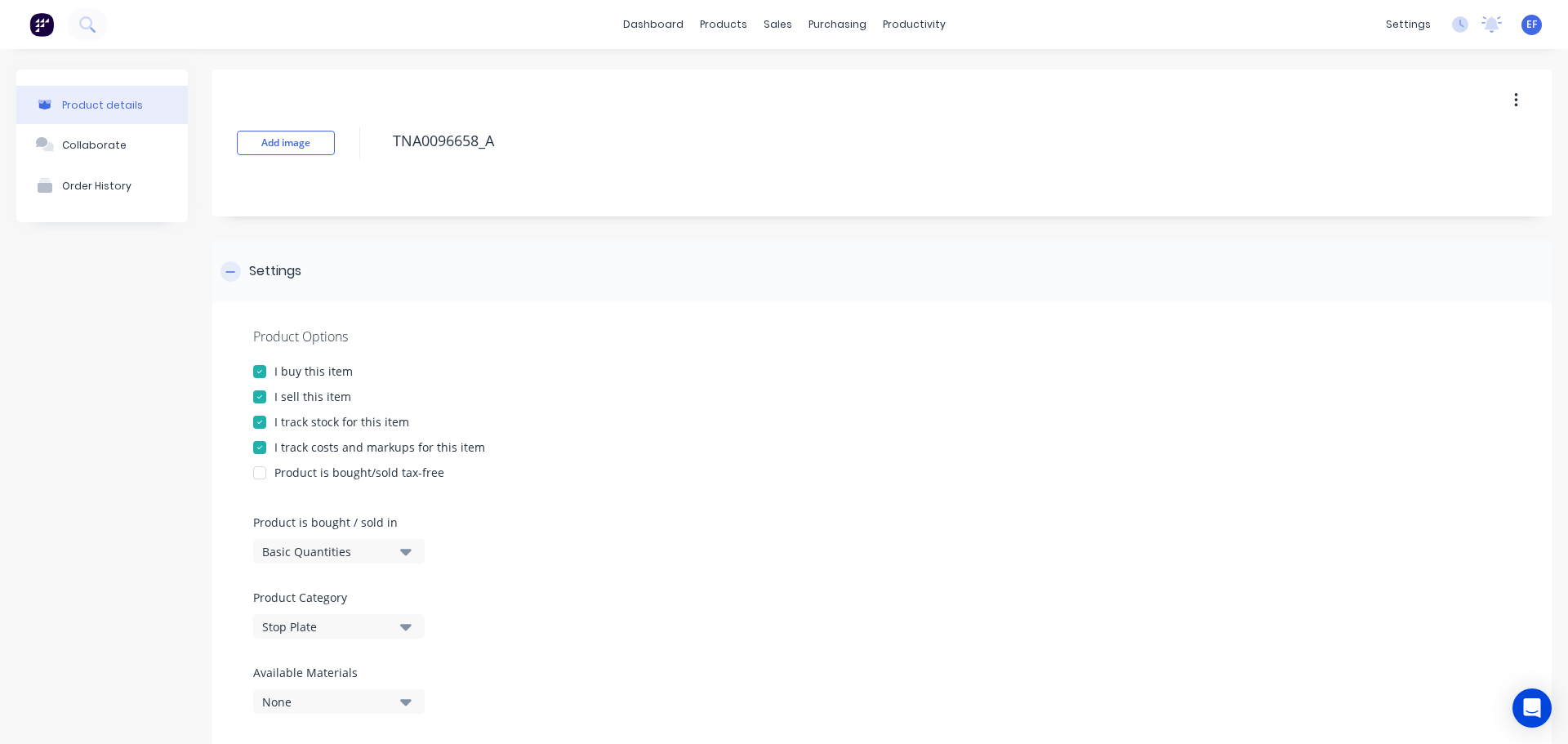
drag, startPoint x: 279, startPoint y: 420, endPoint x: 367, endPoint y: 265, distance: 178.2
click at [280, 420] on div "I track stock for this item" at bounding box center [341, 421] width 135 height 17
drag, startPoint x: 466, startPoint y: 149, endPoint x: 384, endPoint y: 149, distance: 82.0
click at [384, 149] on div "Add image TNA0096658_A" at bounding box center [882, 143] width 1340 height 147
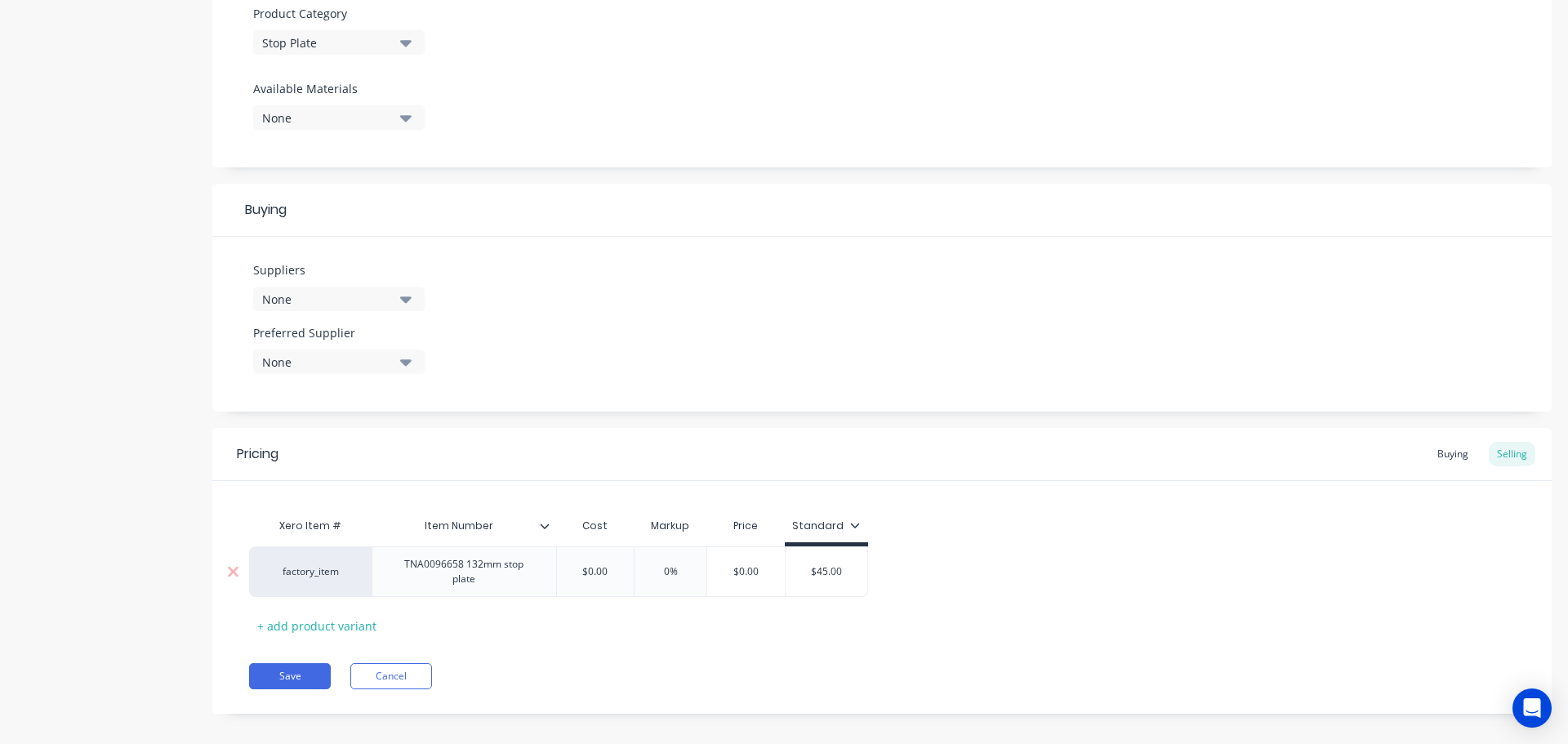
scroll to position [591, 0]
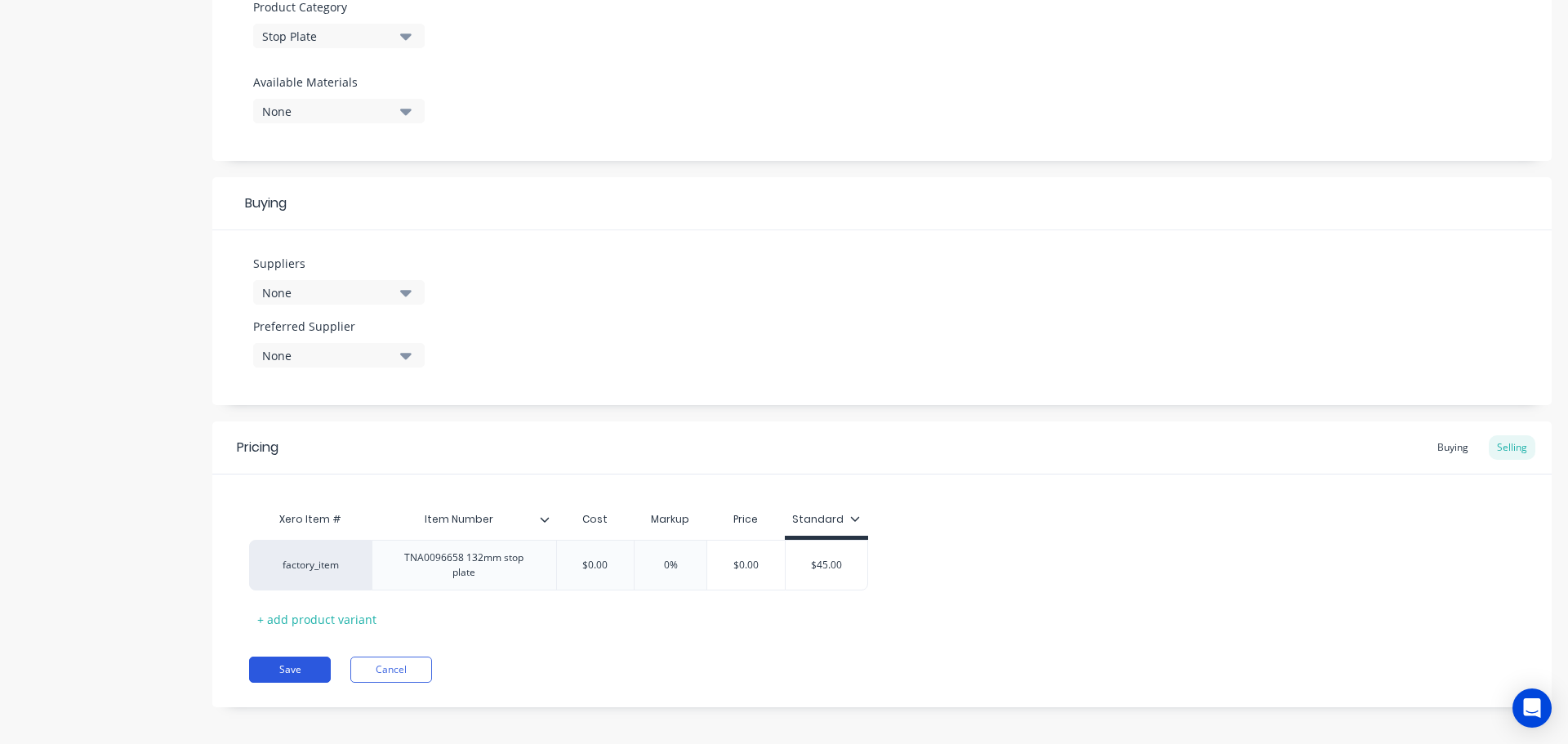
click at [291, 664] on button "Save" at bounding box center [289, 669] width 82 height 27
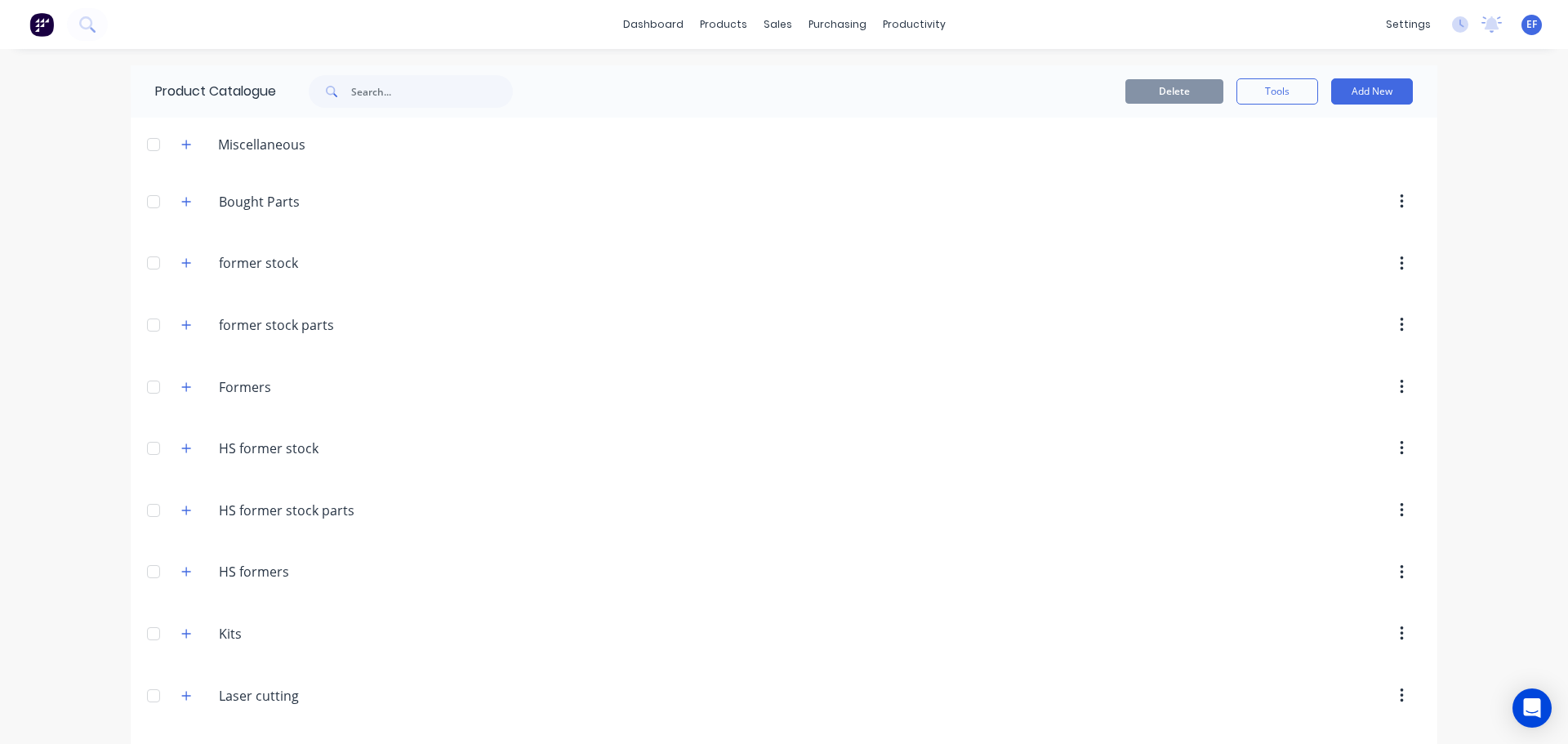
scroll to position [17045, 0]
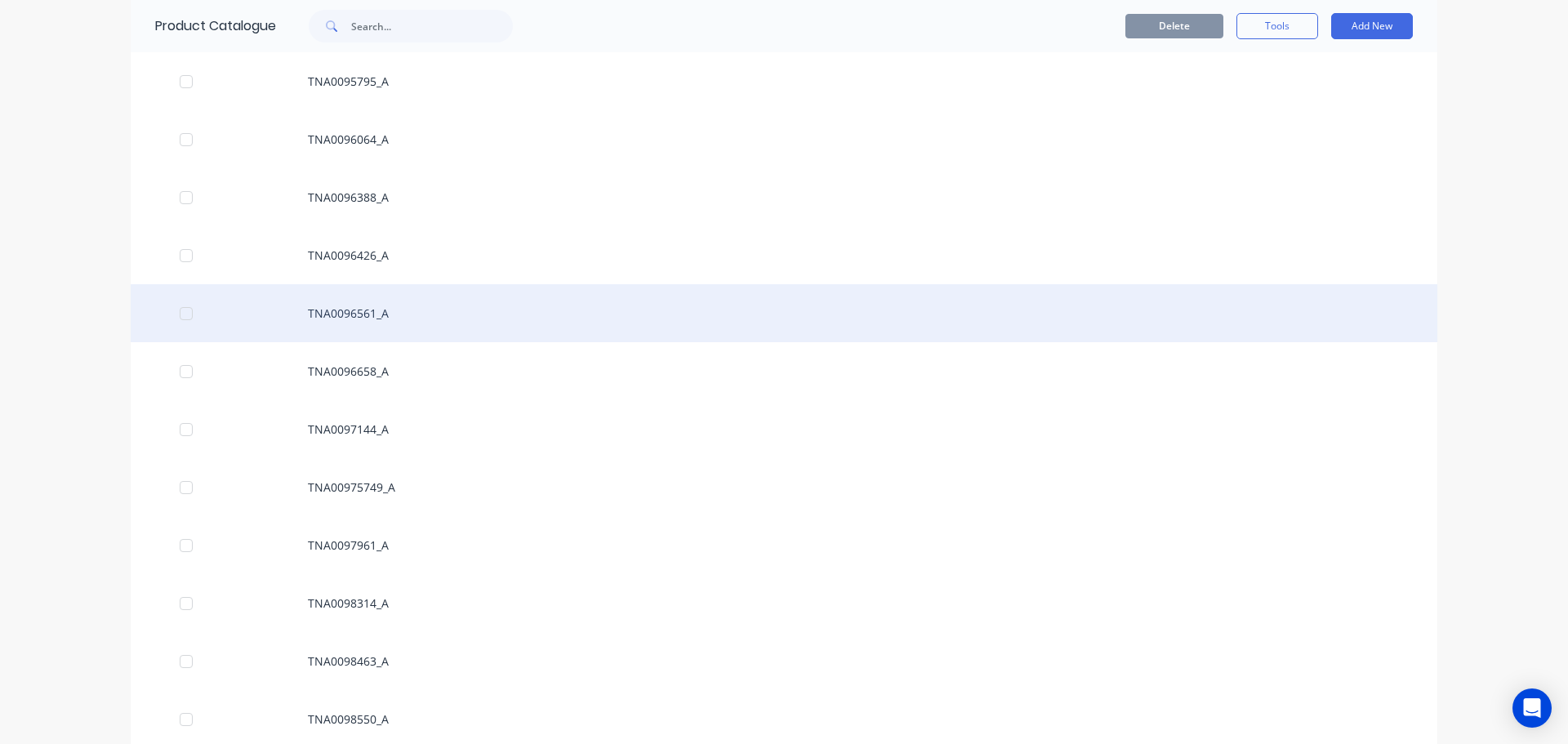
click at [344, 294] on div "TNA0096561_A" at bounding box center [784, 313] width 1307 height 58
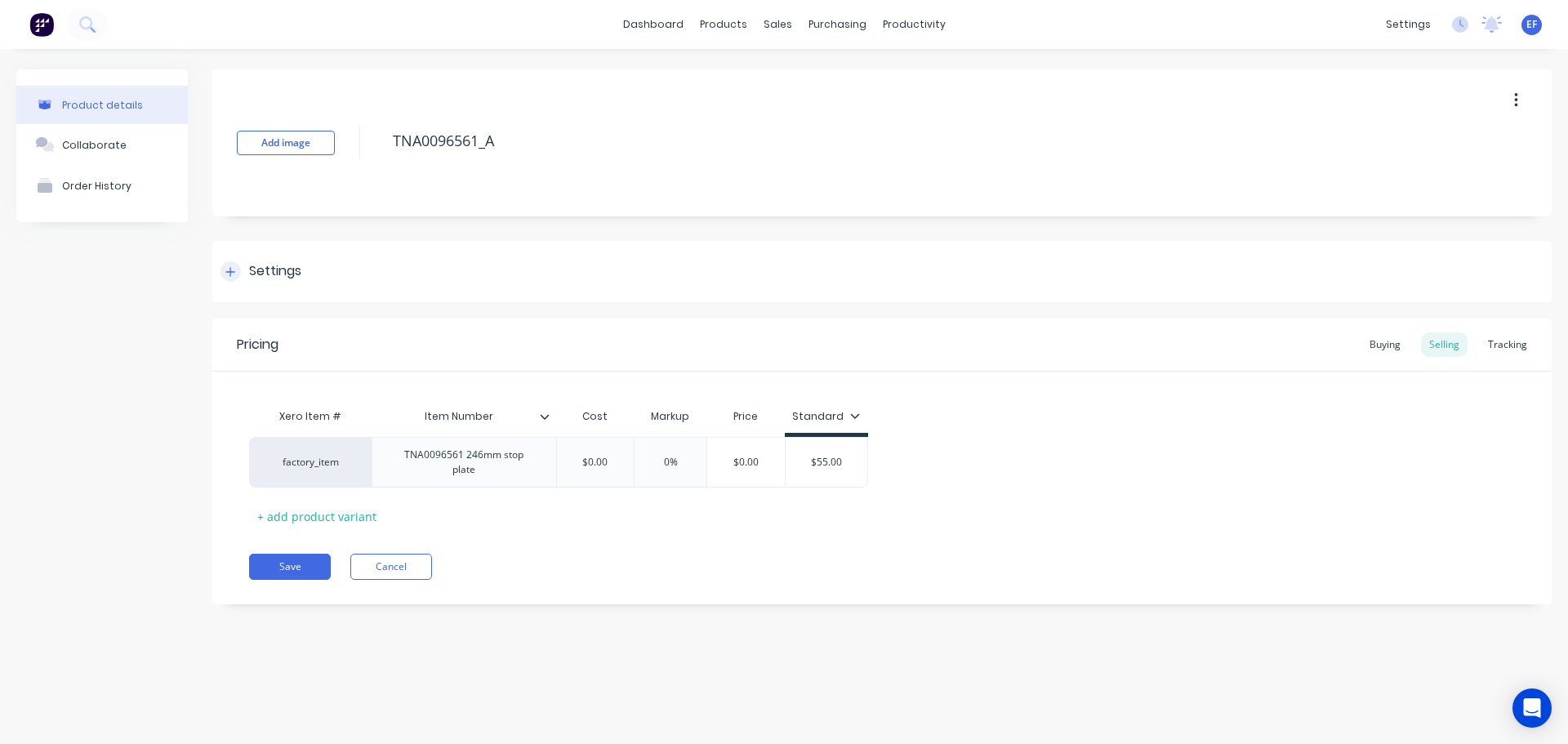
click at [265, 278] on div "Settings" at bounding box center [274, 271] width 52 height 21
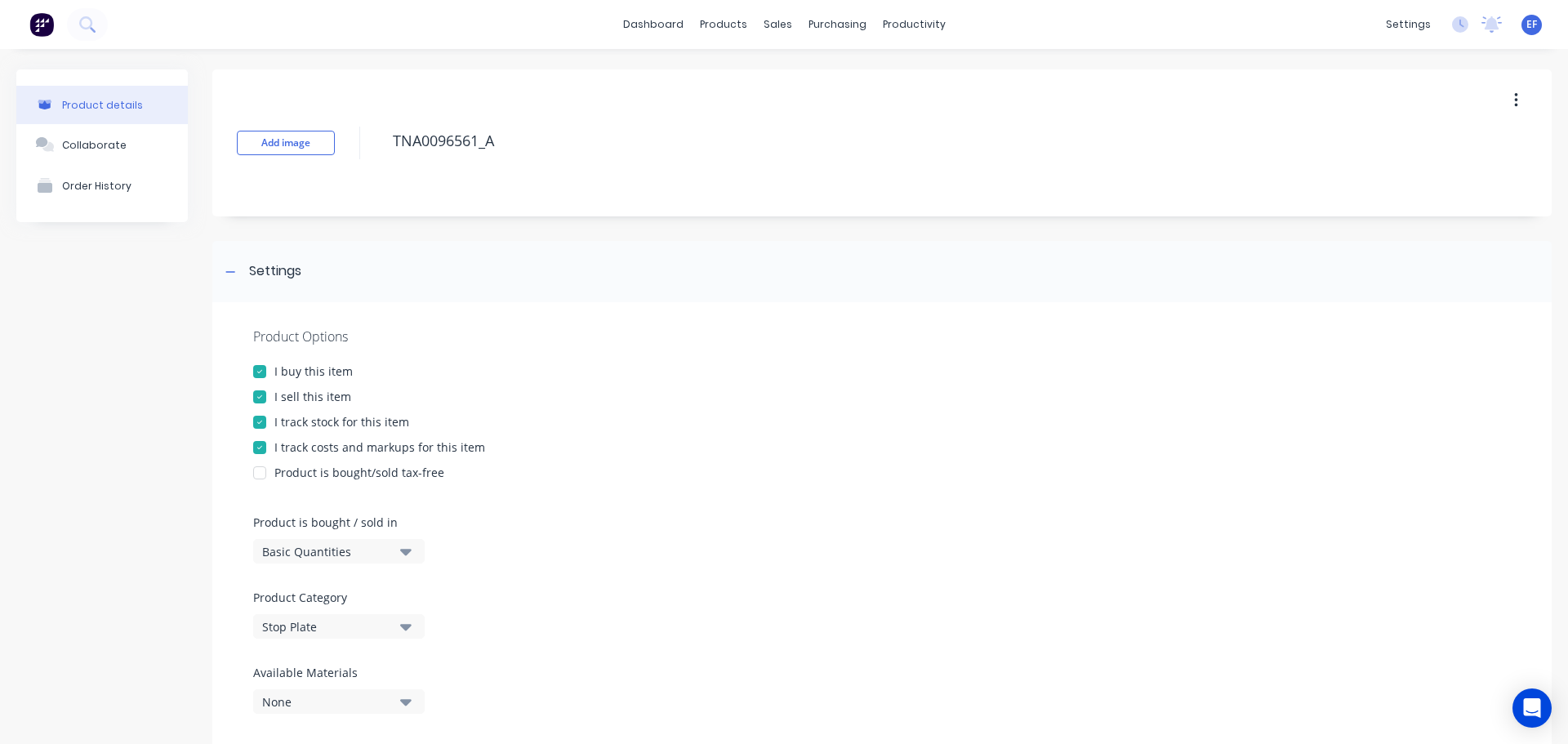
click at [302, 430] on div "Product Options I buy this item I sell this item I track stock for this item I …" at bounding box center [882, 526] width 1340 height 449
click at [263, 423] on div at bounding box center [260, 422] width 32 height 32
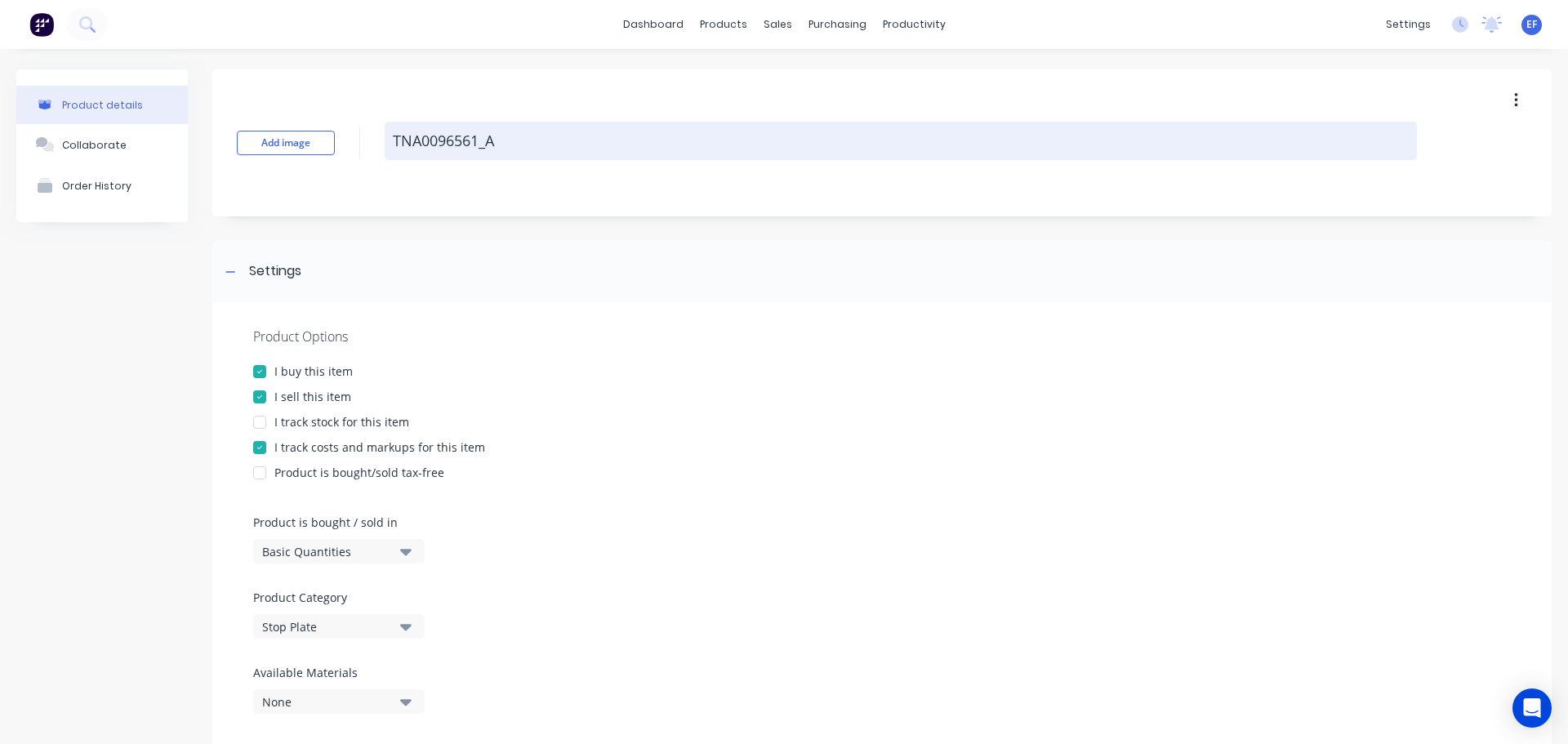
drag, startPoint x: 501, startPoint y: 136, endPoint x: 390, endPoint y: 144, distance: 111.3
click at [390, 144] on textarea "TNA0096561_A" at bounding box center [900, 141] width 1032 height 38
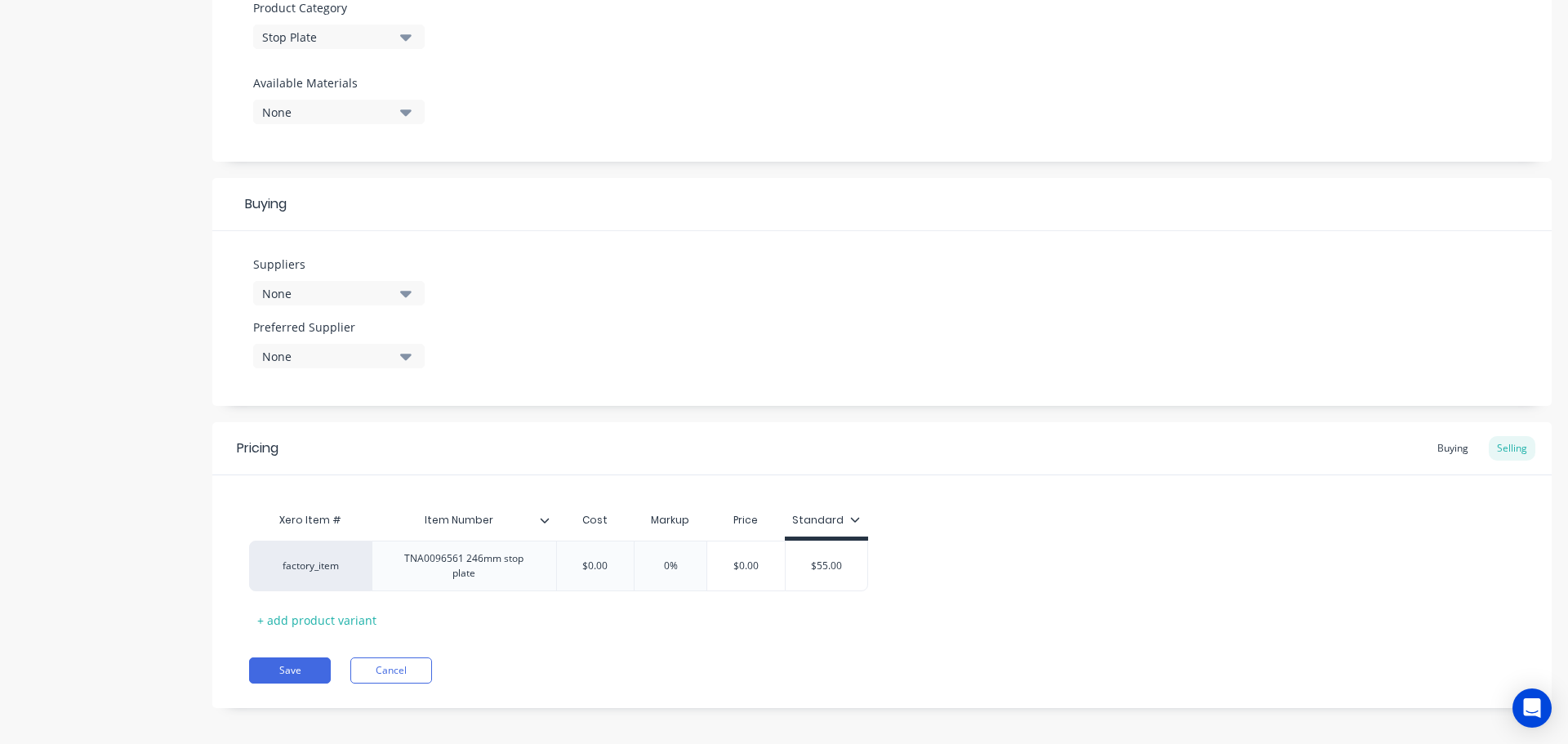
scroll to position [591, 0]
click at [305, 676] on div "Pricing Buying Selling Xero Item # Item Number Cost Markup Price Standard facto…" at bounding box center [882, 564] width 1340 height 286
click at [293, 661] on button "Save" at bounding box center [289, 669] width 82 height 27
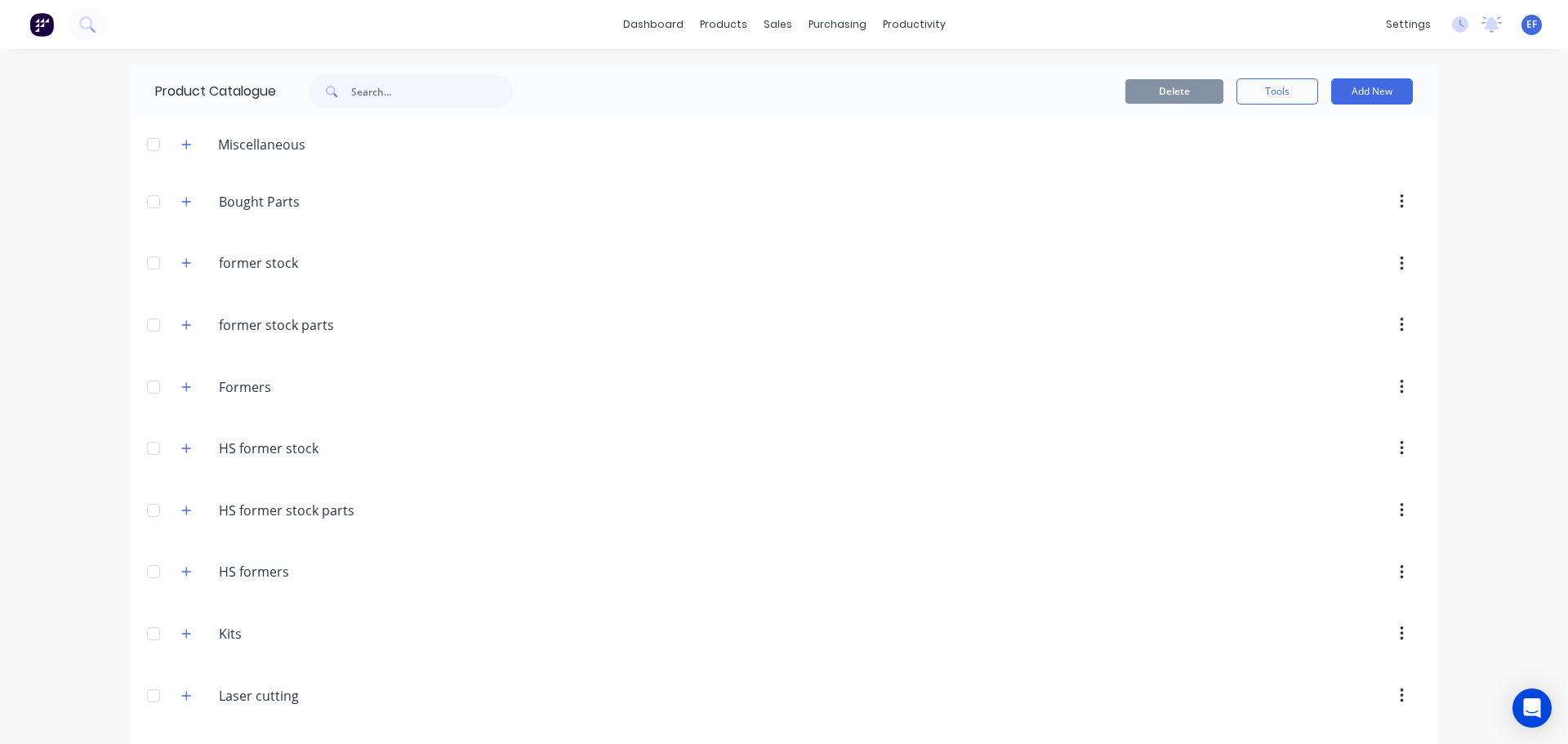
scroll to position [16987, 0]
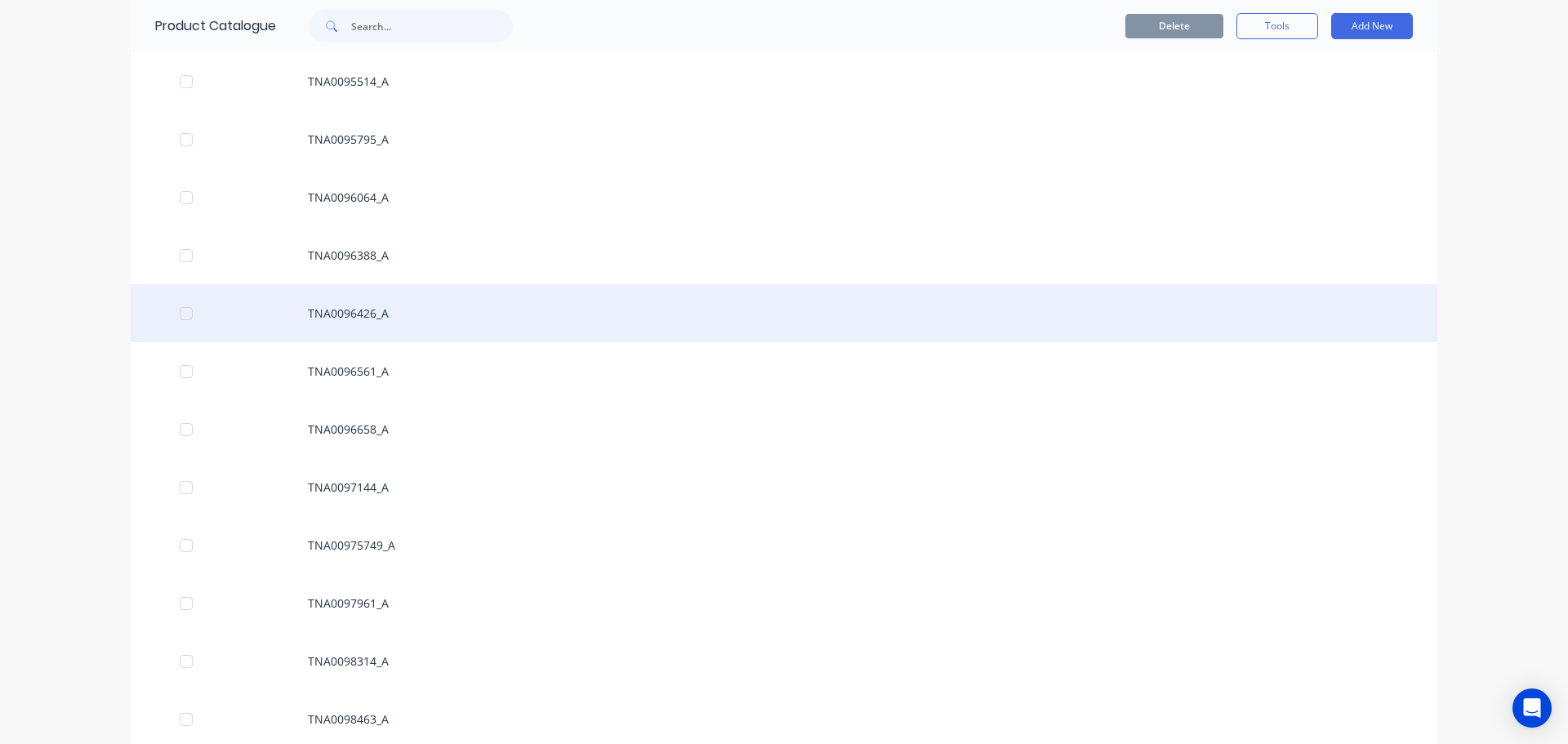
click at [514, 321] on div "TNA0096426_A" at bounding box center [784, 313] width 1307 height 58
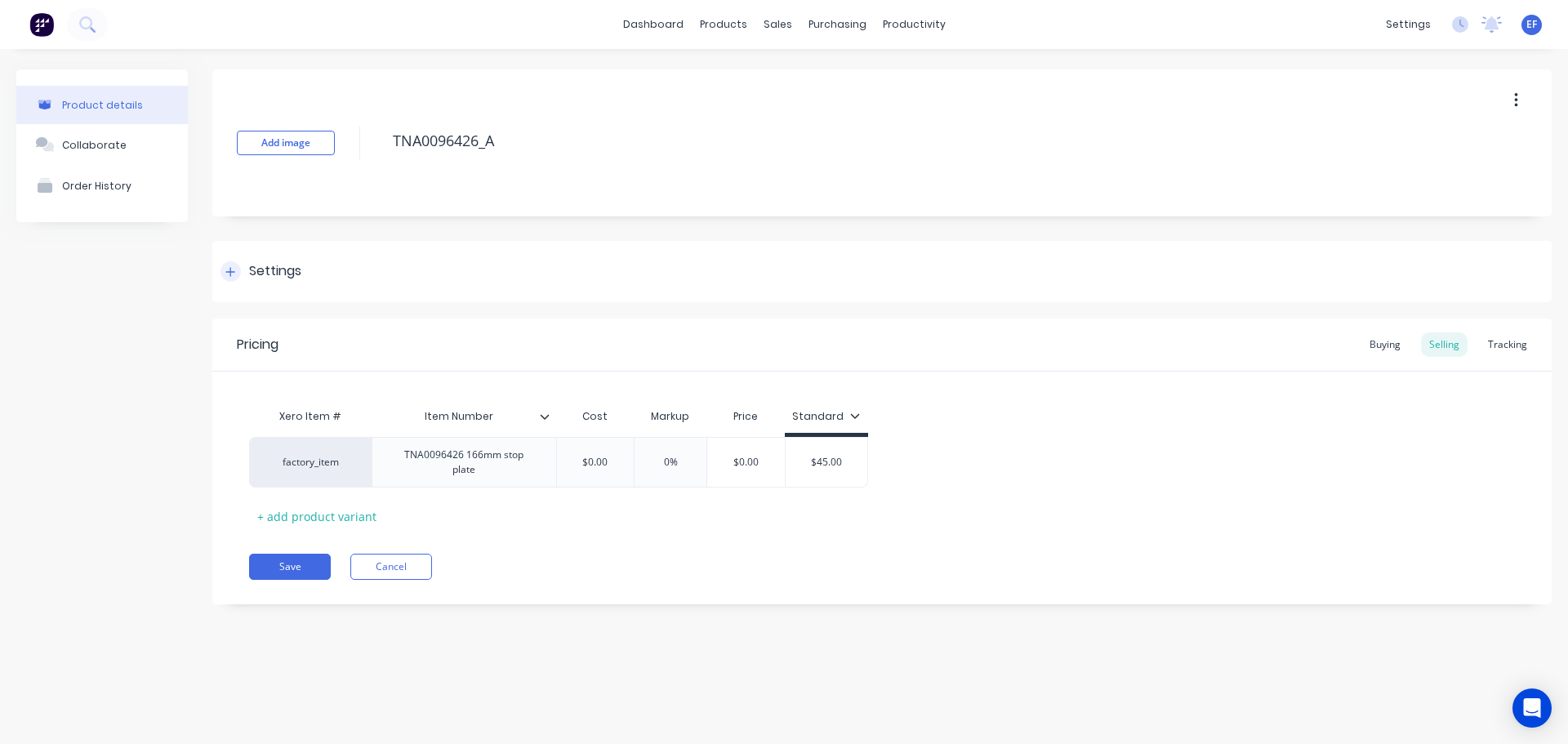
click at [236, 267] on div at bounding box center [230, 271] width 21 height 21
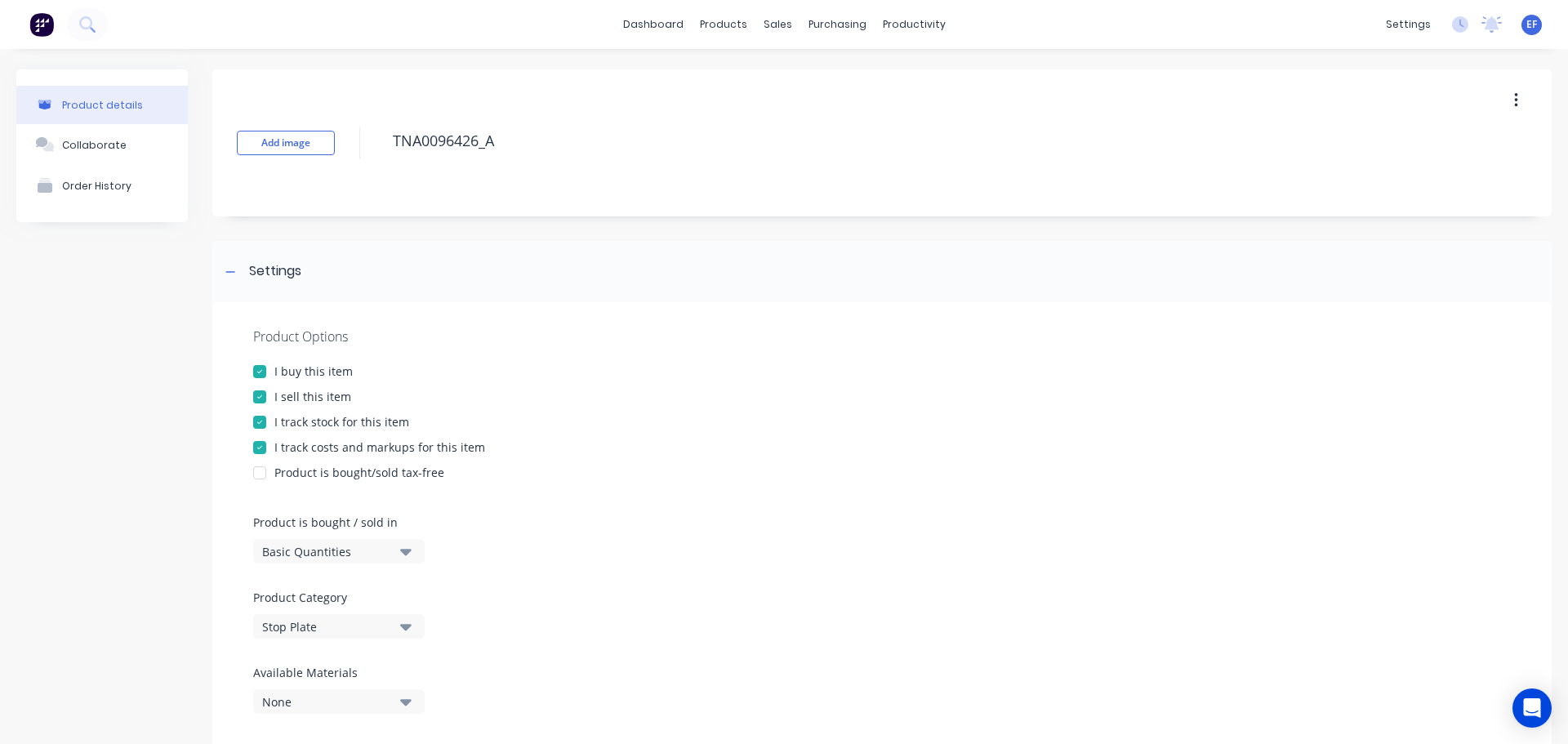
click at [266, 413] on div at bounding box center [260, 422] width 32 height 32
drag, startPoint x: 510, startPoint y: 149, endPoint x: 373, endPoint y: 152, distance: 137.0
click at [373, 152] on div "Add image TNA0096426_A" at bounding box center [882, 143] width 1340 height 147
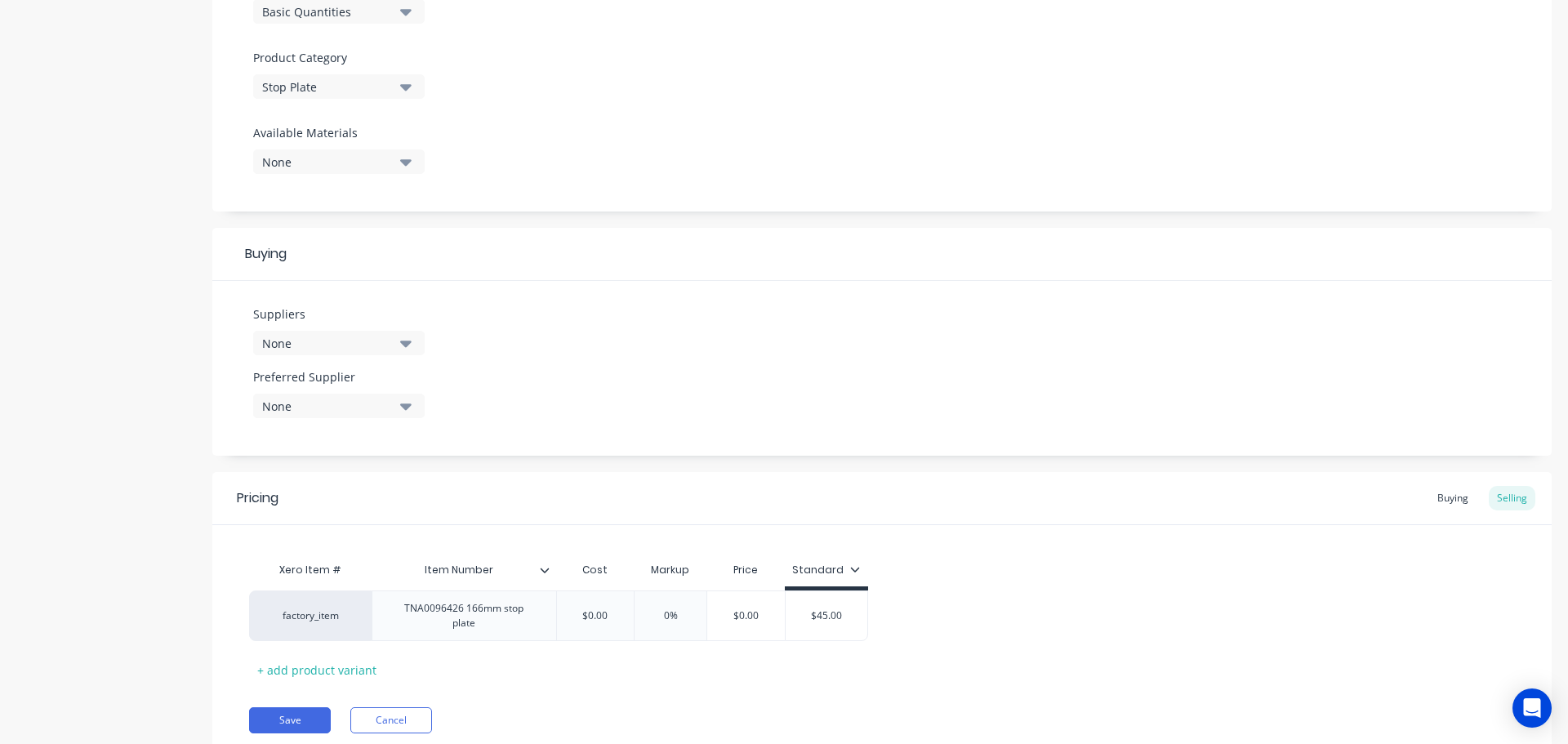
scroll to position [591, 0]
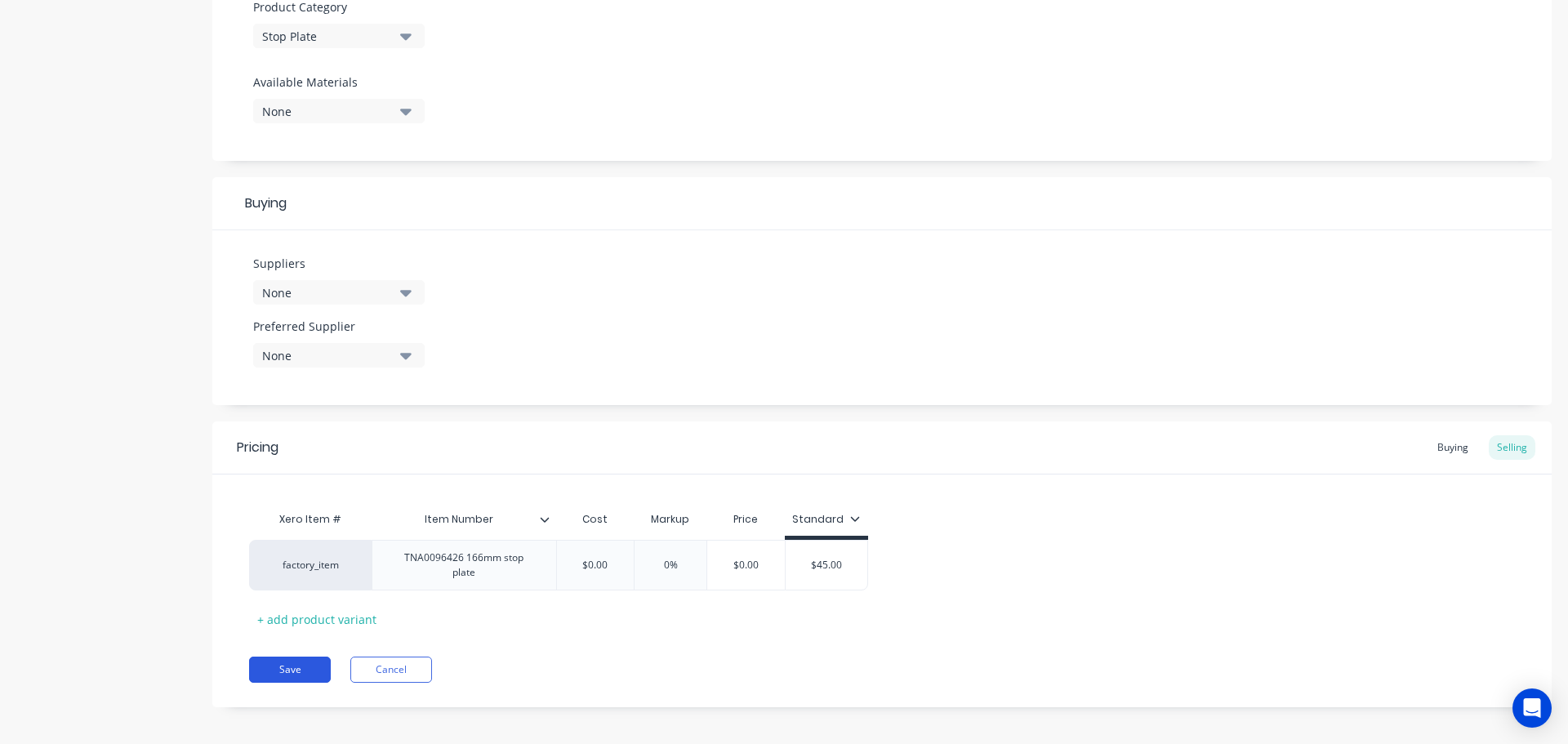
click at [268, 657] on button "Save" at bounding box center [289, 669] width 82 height 27
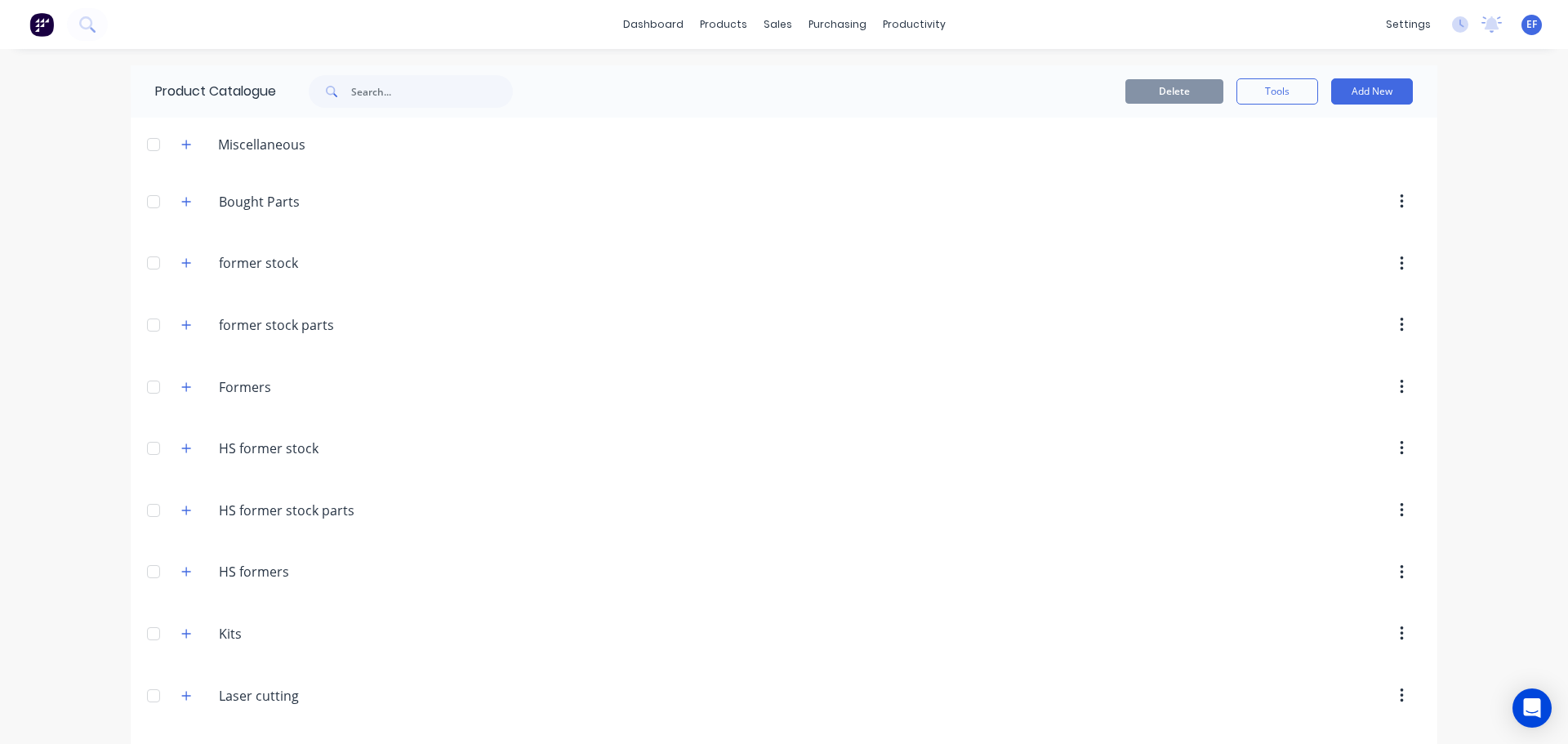
scroll to position [16929, 0]
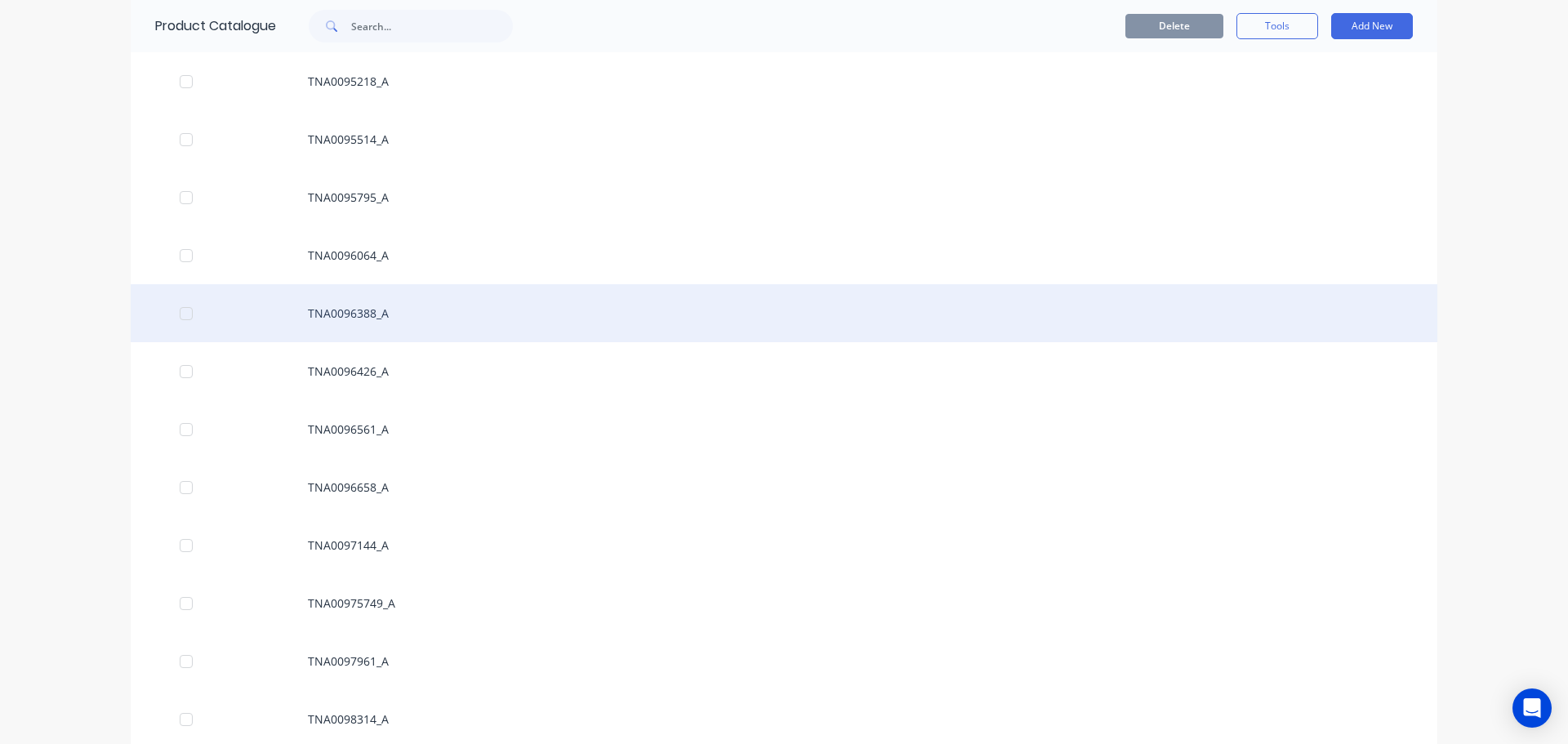
click at [470, 316] on div "TNA0096388_A" at bounding box center [784, 313] width 1307 height 58
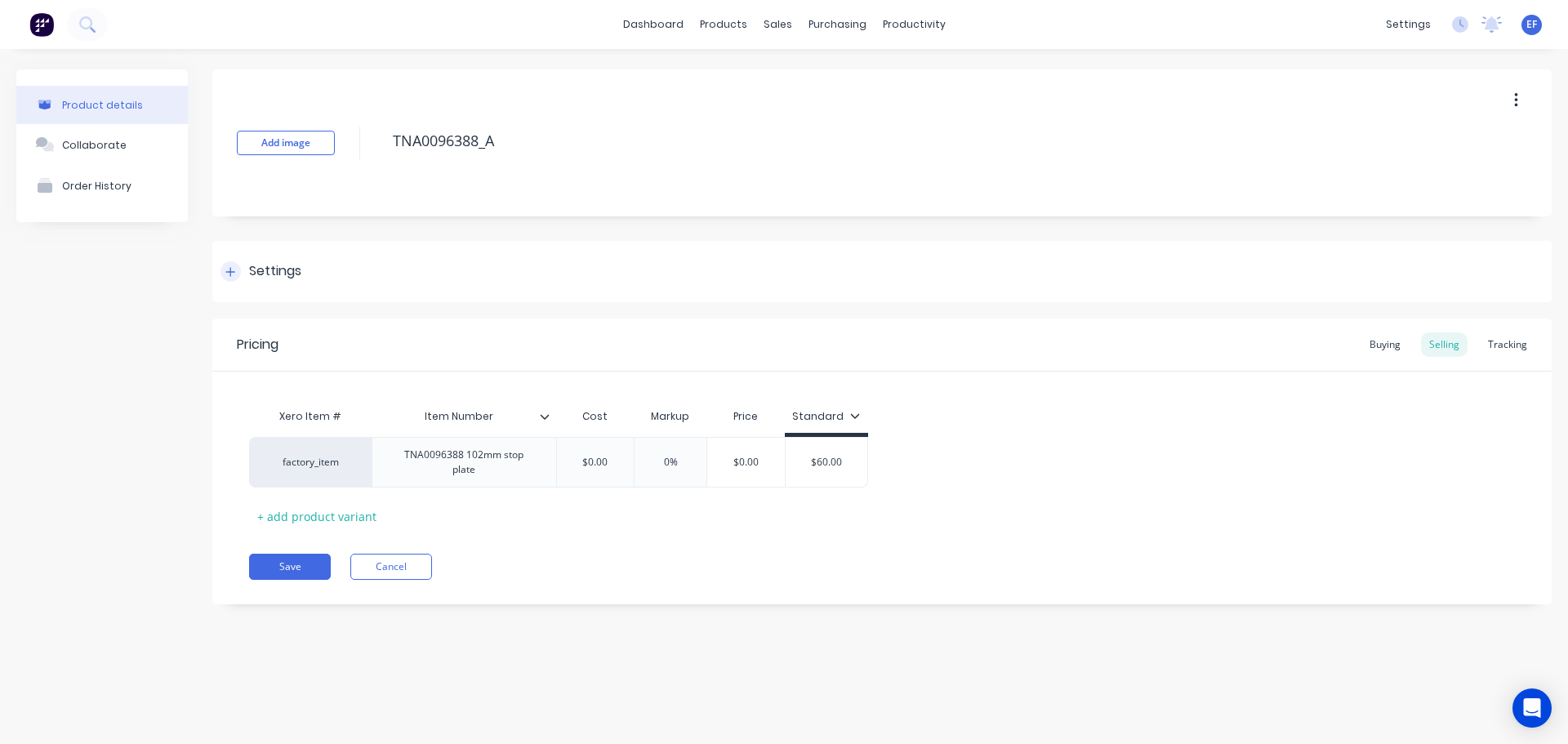
click at [239, 265] on div at bounding box center [230, 271] width 21 height 21
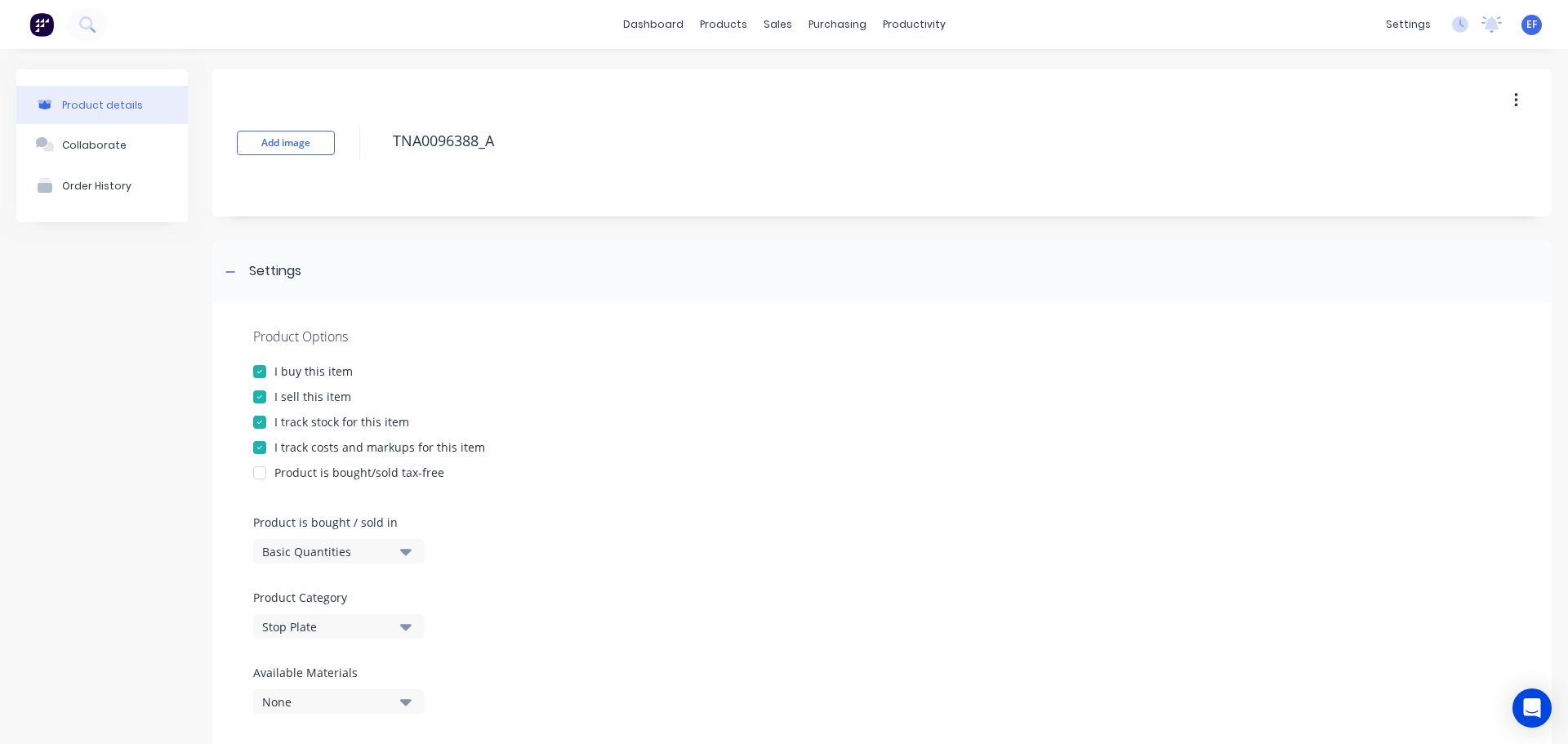
drag, startPoint x: 510, startPoint y: 152, endPoint x: 344, endPoint y: 151, distance: 166.0
click at [344, 151] on div "Add image TNA0096388_A" at bounding box center [882, 143] width 1340 height 147
click at [274, 424] on div at bounding box center [260, 422] width 32 height 32
click at [230, 267] on icon at bounding box center [230, 272] width 10 height 12
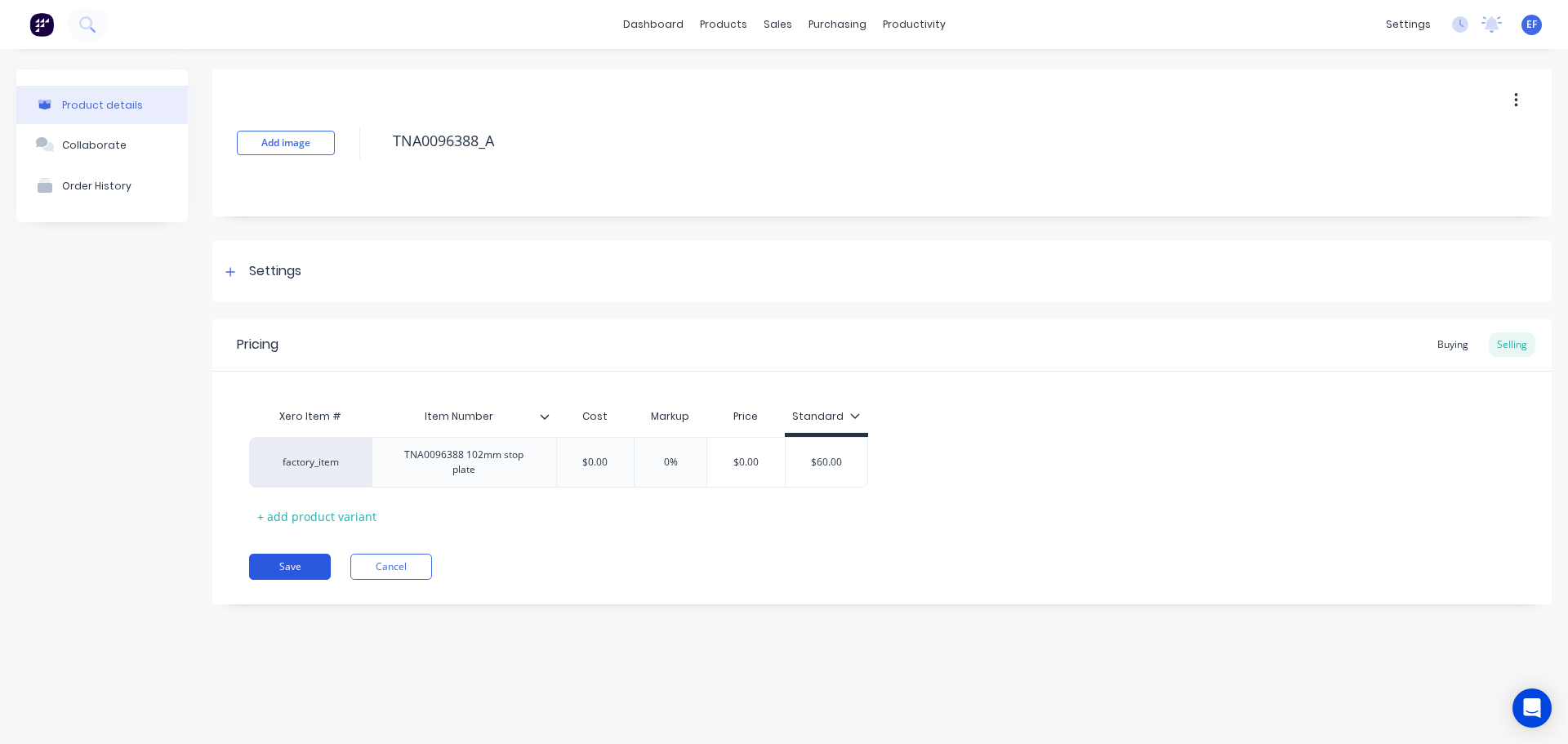
click at [287, 553] on button "Save" at bounding box center [289, 566] width 82 height 27
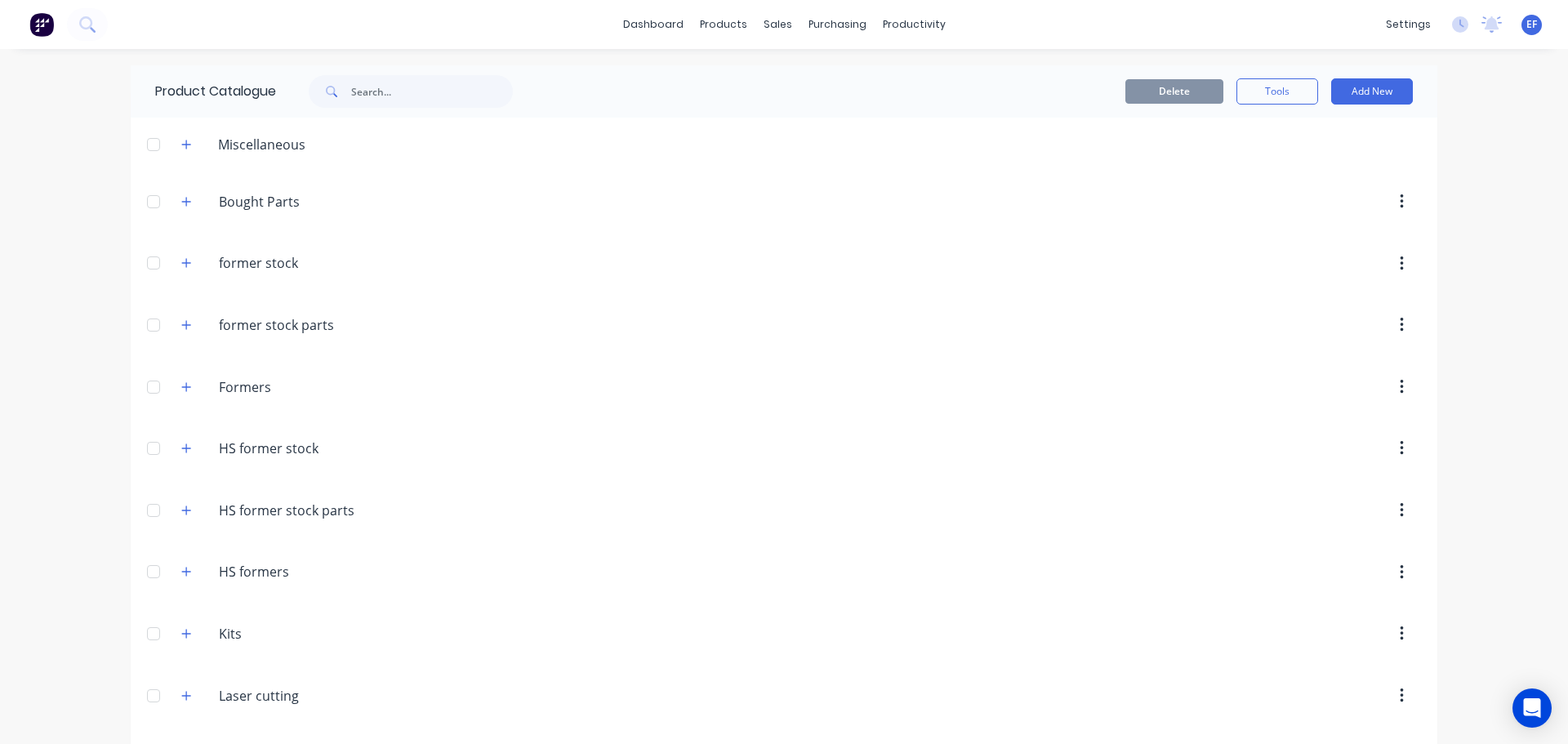
scroll to position [16871, 0]
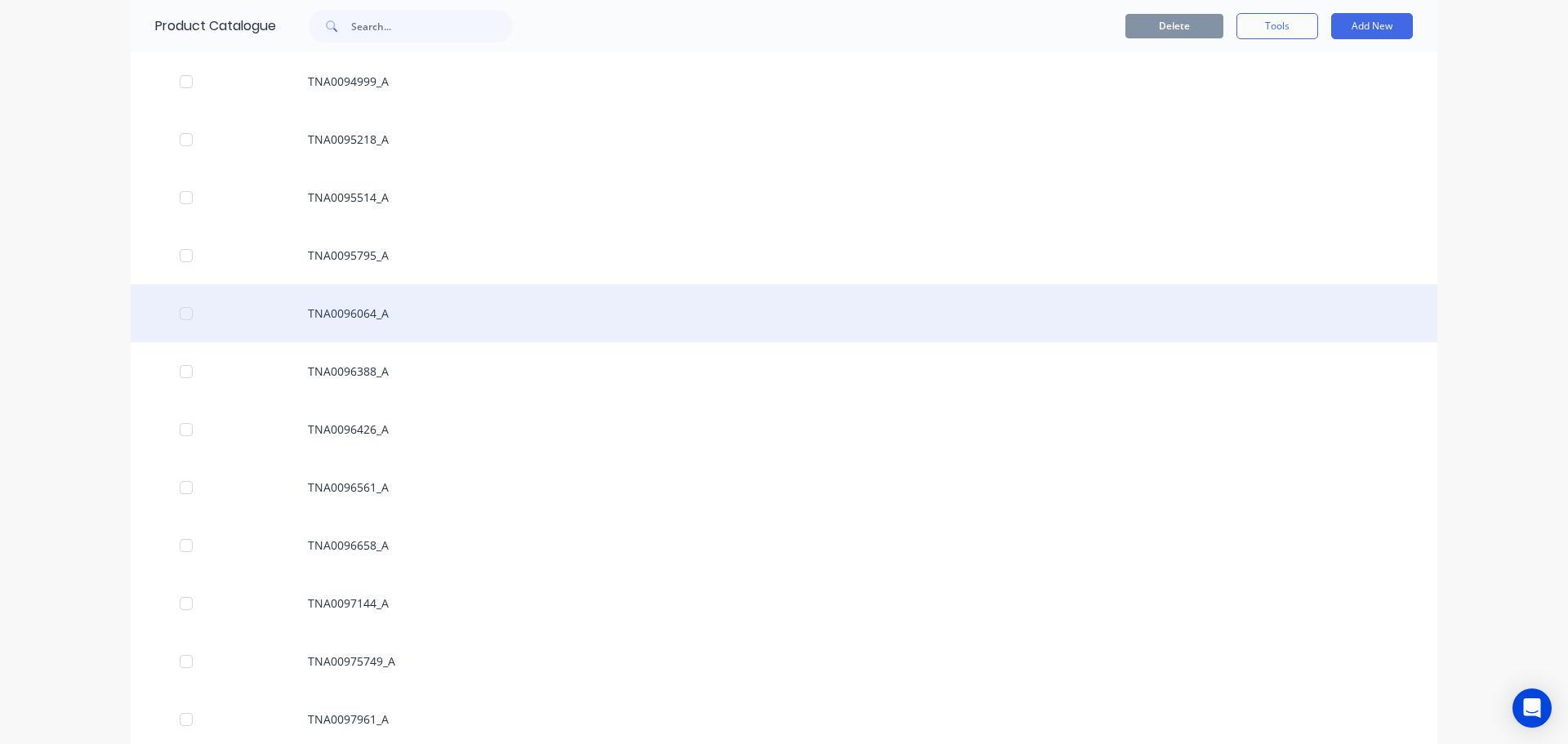
click at [290, 303] on div "TNA0096064_A" at bounding box center [784, 313] width 1307 height 58
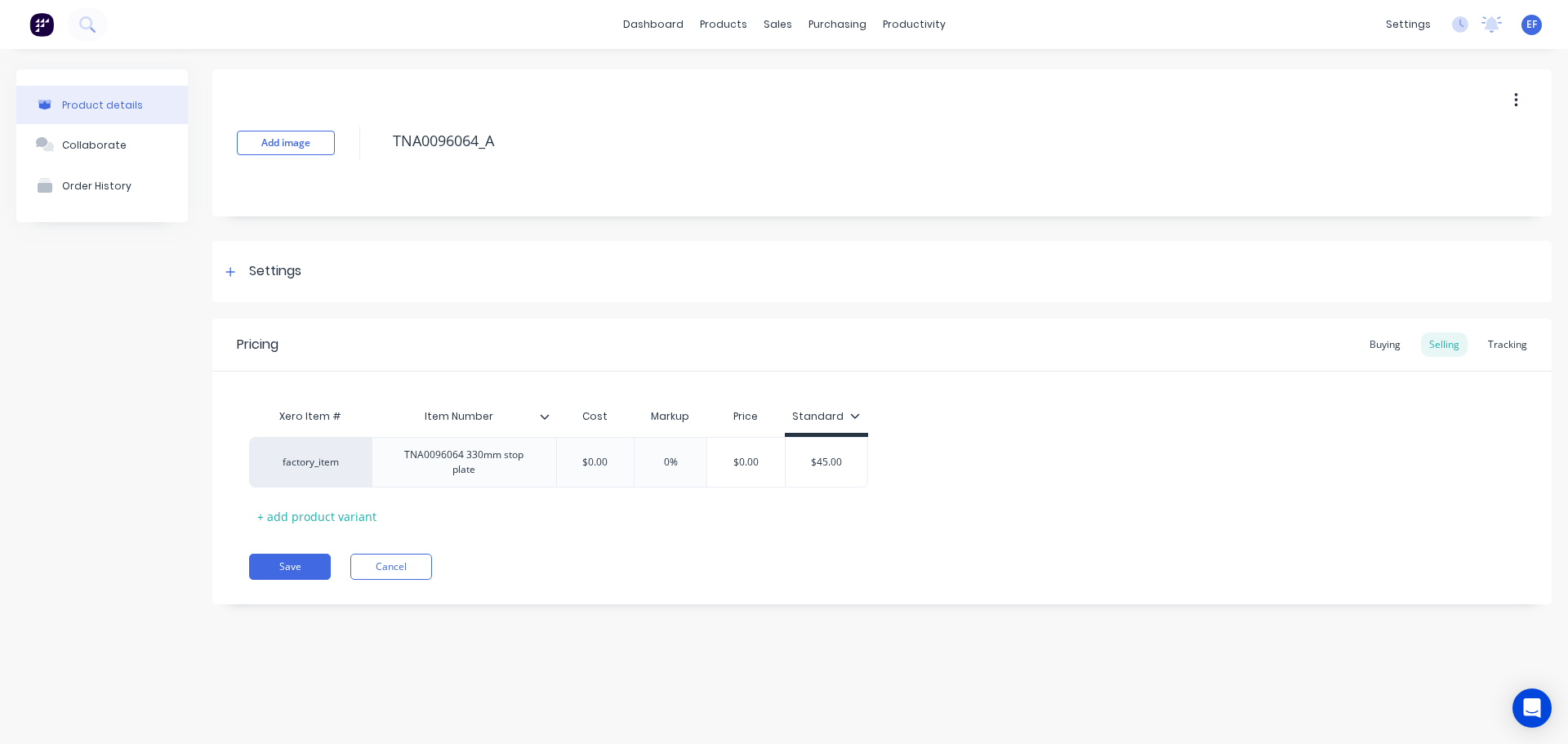
drag, startPoint x: 504, startPoint y: 138, endPoint x: 379, endPoint y: 143, distance: 125.1
click at [379, 143] on div "Add image TNA0096064_A" at bounding box center [882, 143] width 1340 height 147
click at [289, 278] on div "Settings" at bounding box center [274, 271] width 52 height 21
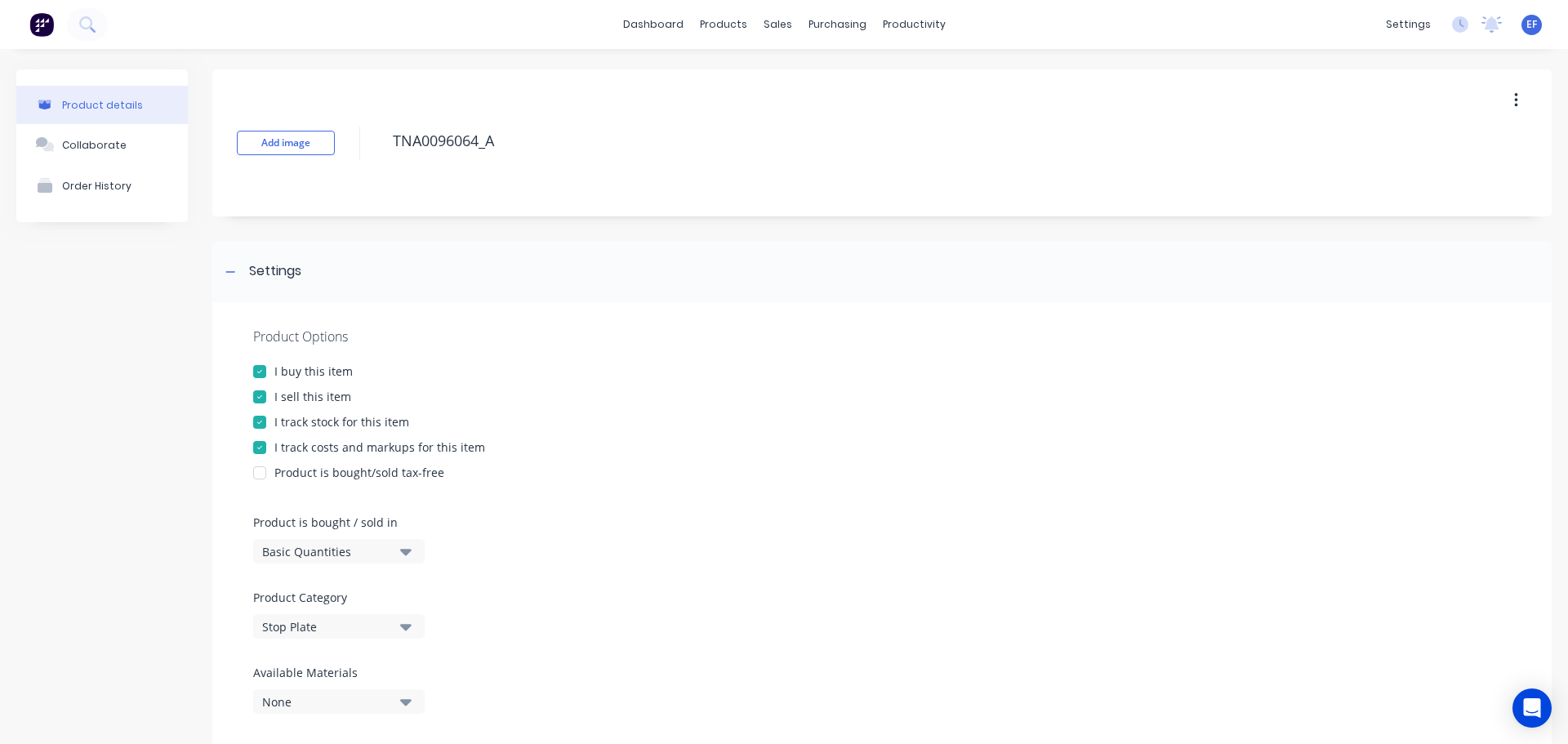
drag, startPoint x: 293, startPoint y: 425, endPoint x: 244, endPoint y: 314, distance: 121.3
click at [293, 423] on div "I track stock for this item" at bounding box center [341, 421] width 135 height 17
click at [228, 272] on icon at bounding box center [230, 271] width 9 height 1
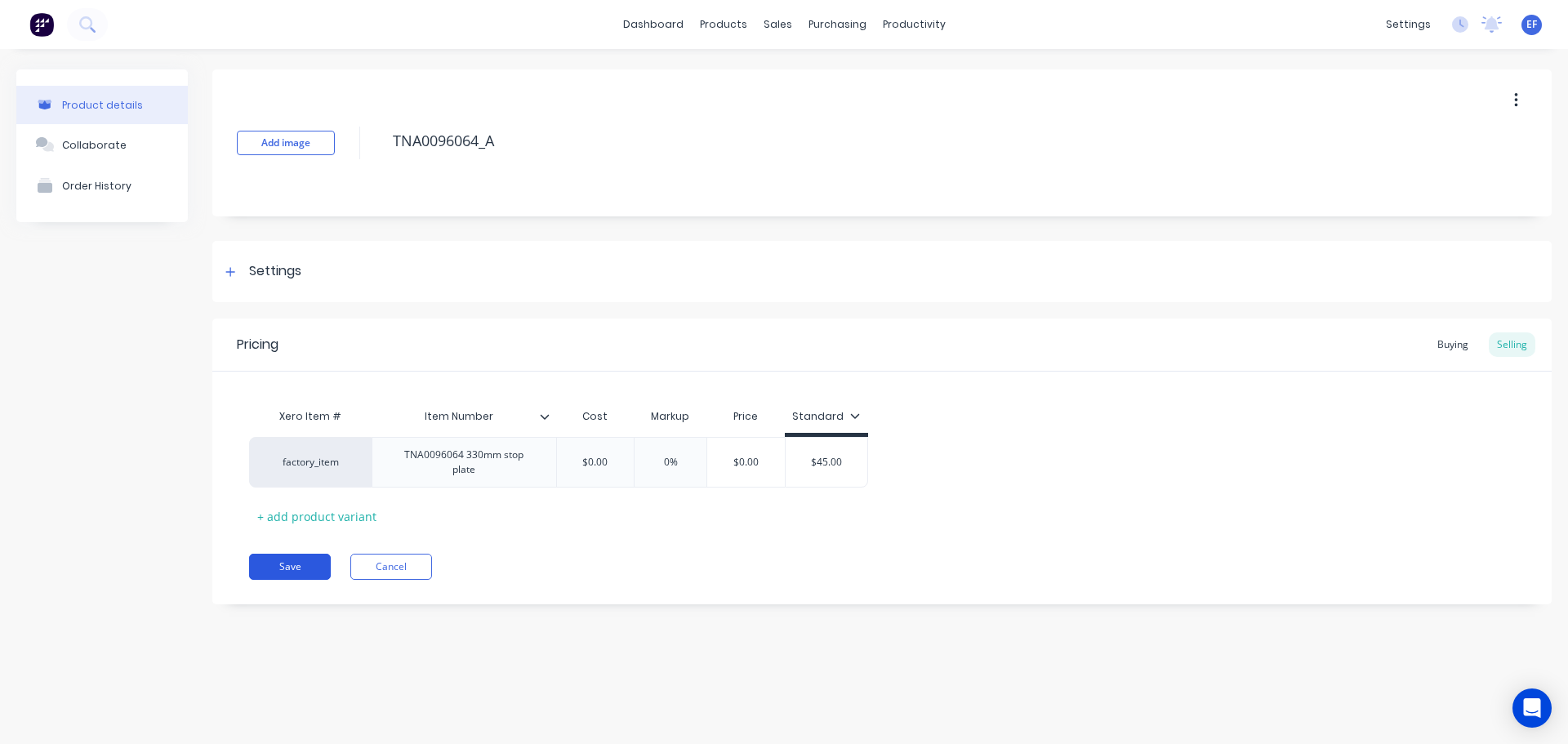
click at [278, 559] on button "Save" at bounding box center [289, 566] width 82 height 27
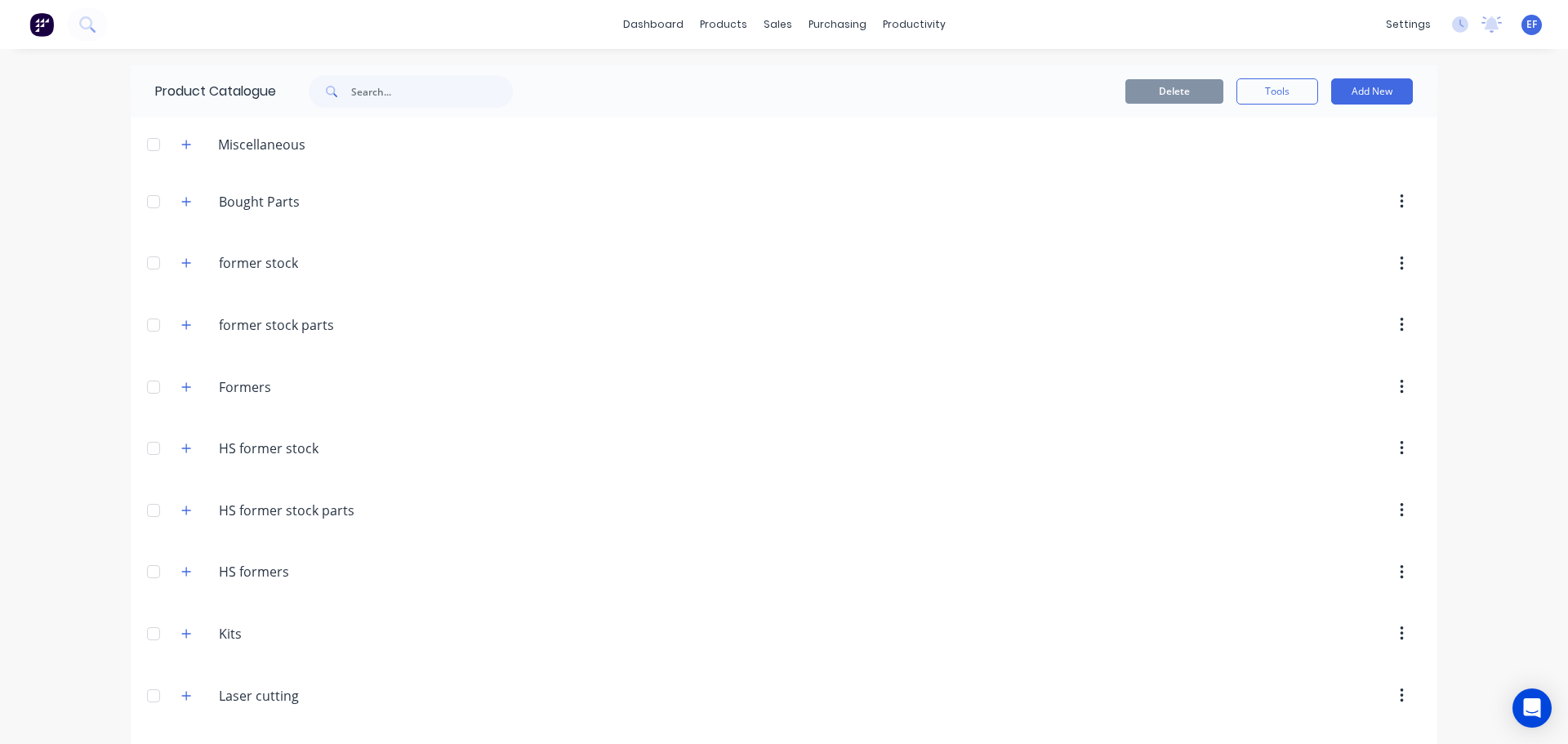
scroll to position [16813, 0]
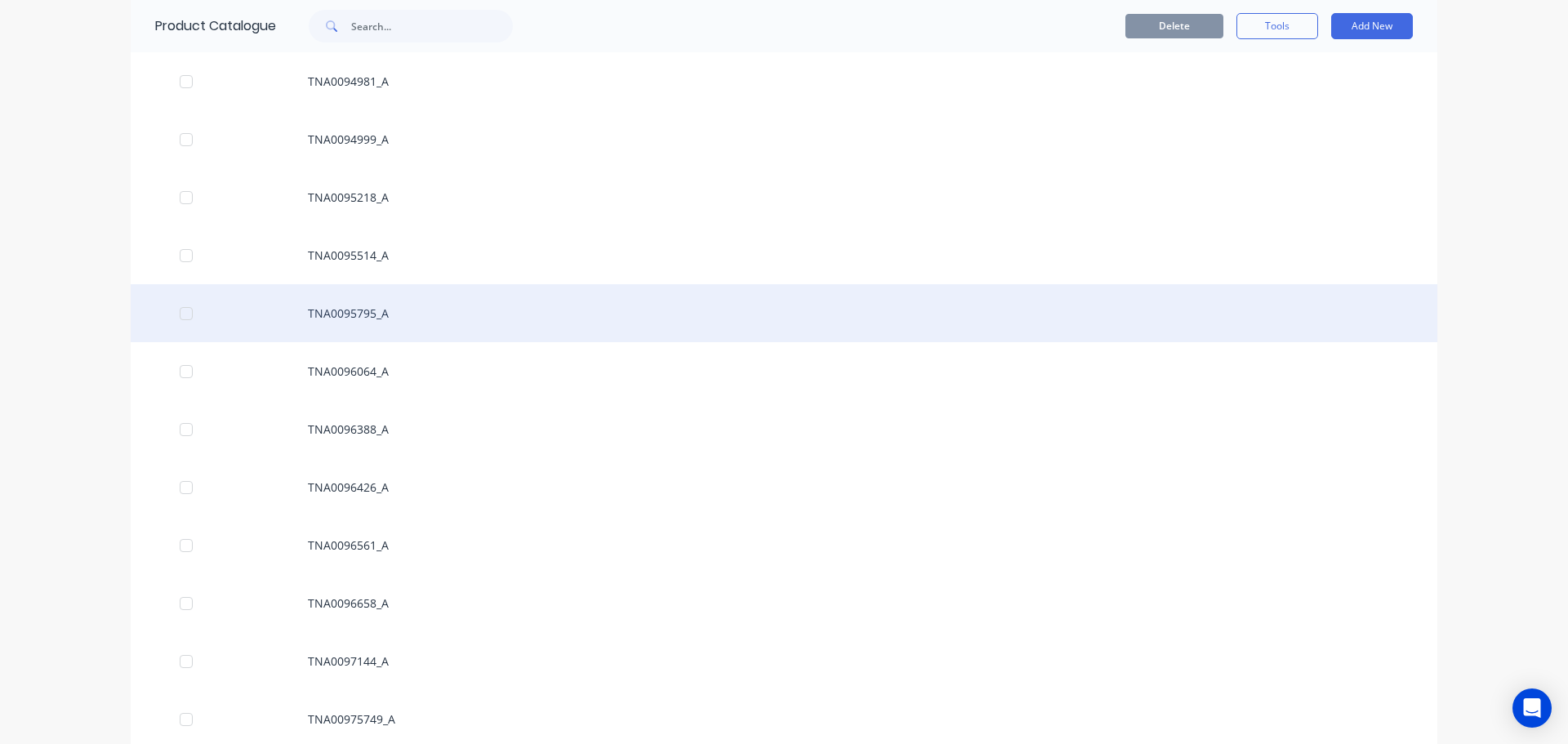
click at [404, 316] on div "TNA0095795_A" at bounding box center [784, 313] width 1307 height 58
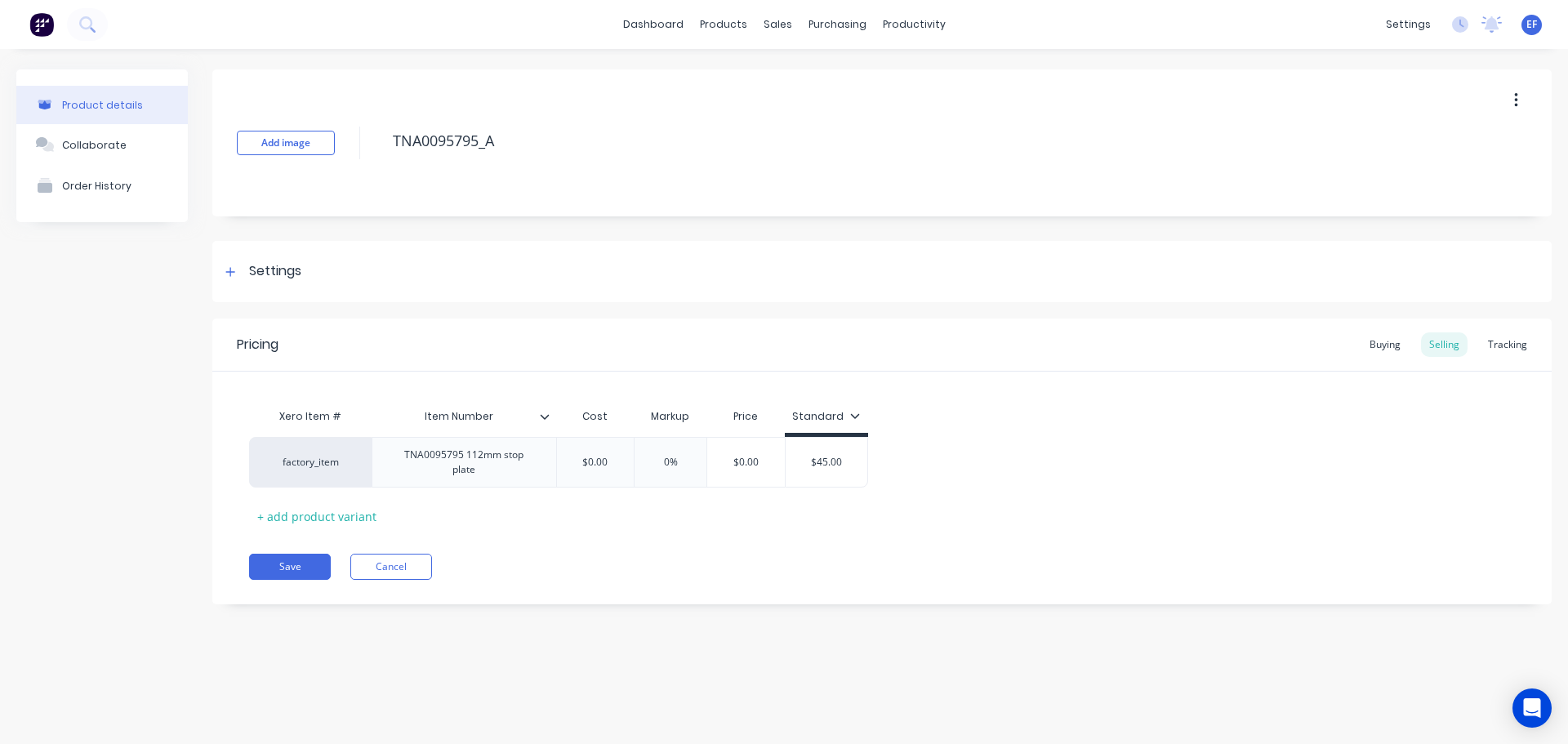
drag, startPoint x: 514, startPoint y: 145, endPoint x: 346, endPoint y: 153, distance: 168.2
click at [346, 153] on div "Add image TNA0095795_A" at bounding box center [882, 143] width 1340 height 147
click at [248, 273] on div "Settings" at bounding box center [261, 271] width 81 height 21
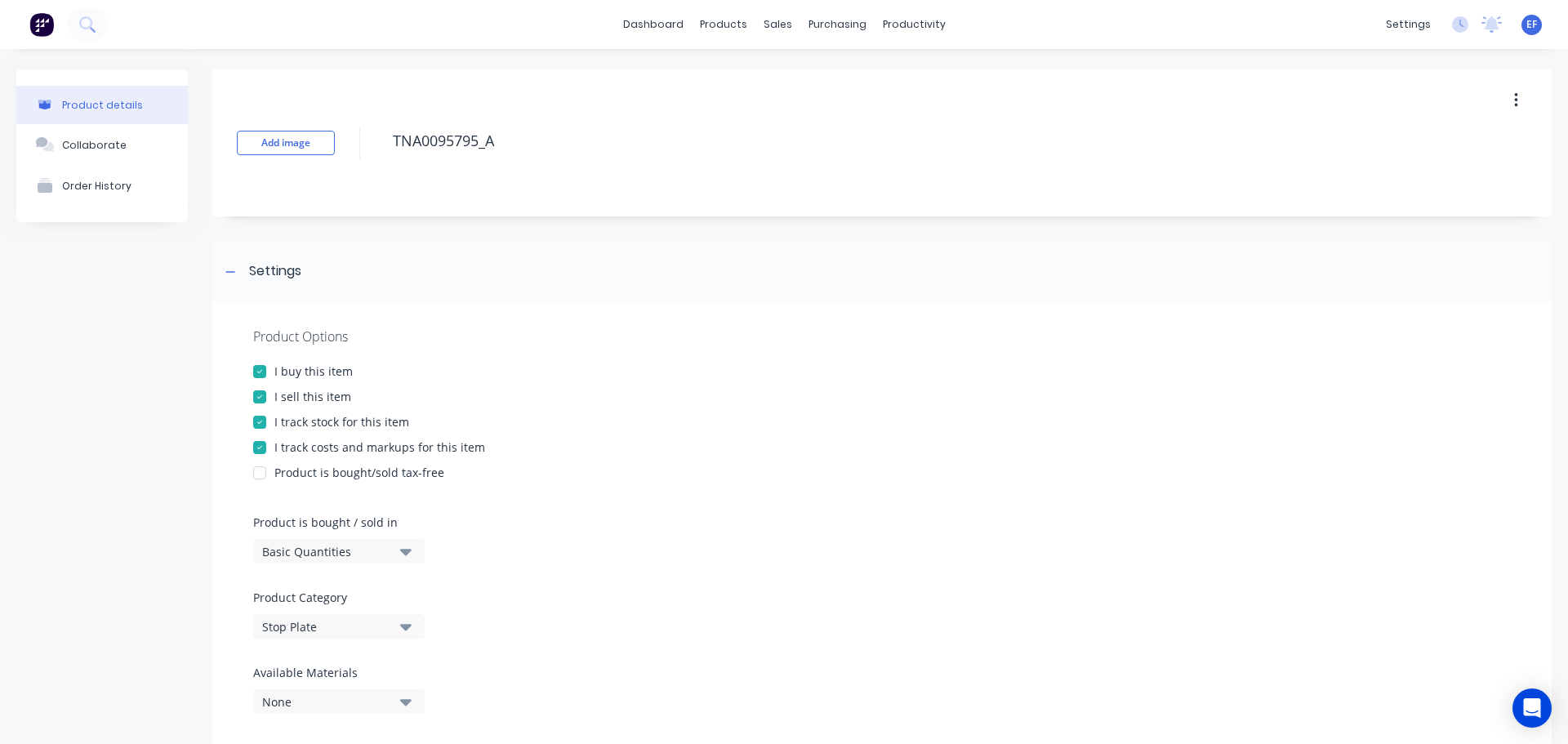
click at [259, 421] on div at bounding box center [260, 422] width 32 height 32
click at [239, 268] on div at bounding box center [230, 271] width 21 height 21
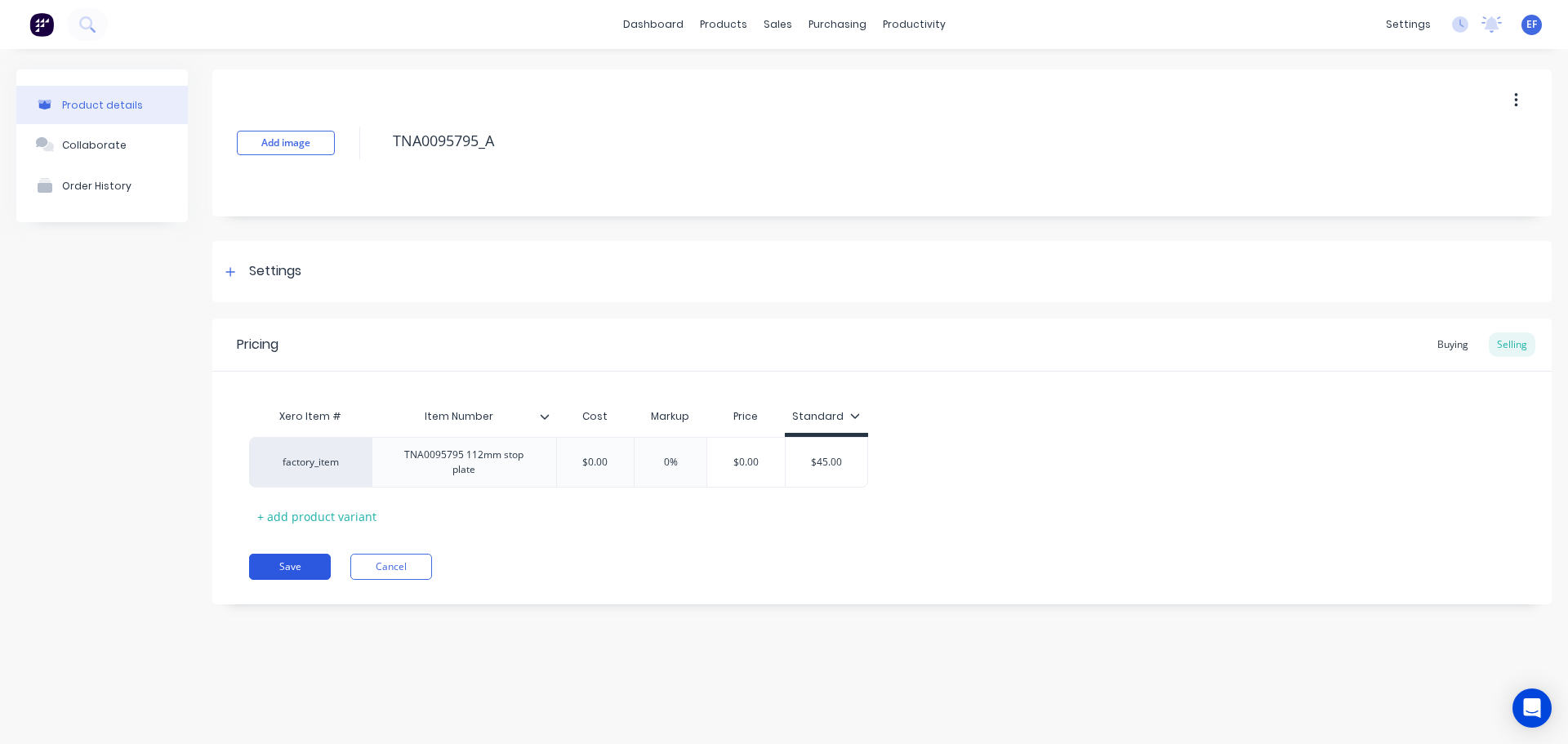
click at [302, 558] on button "Save" at bounding box center [289, 566] width 82 height 27
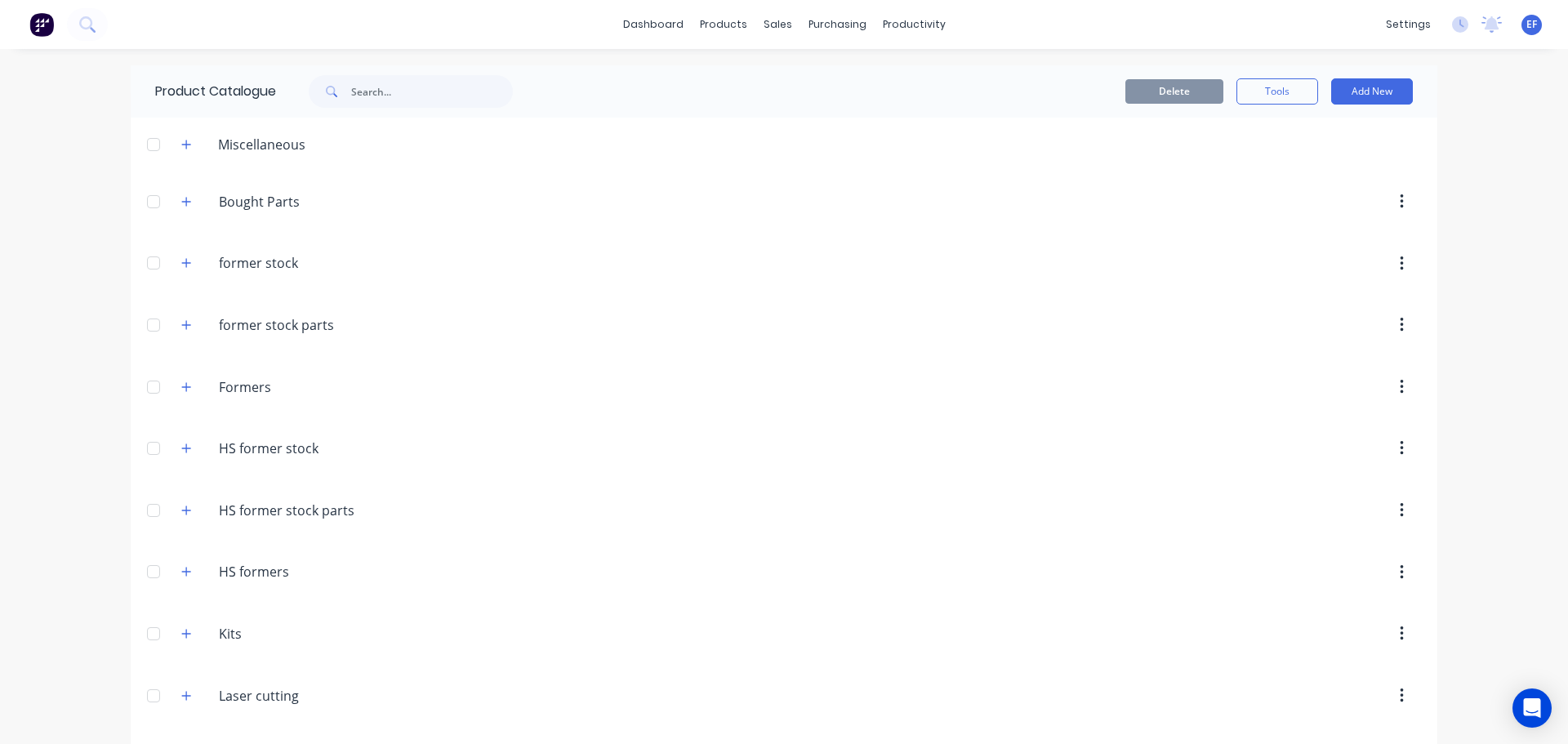
scroll to position [16755, 0]
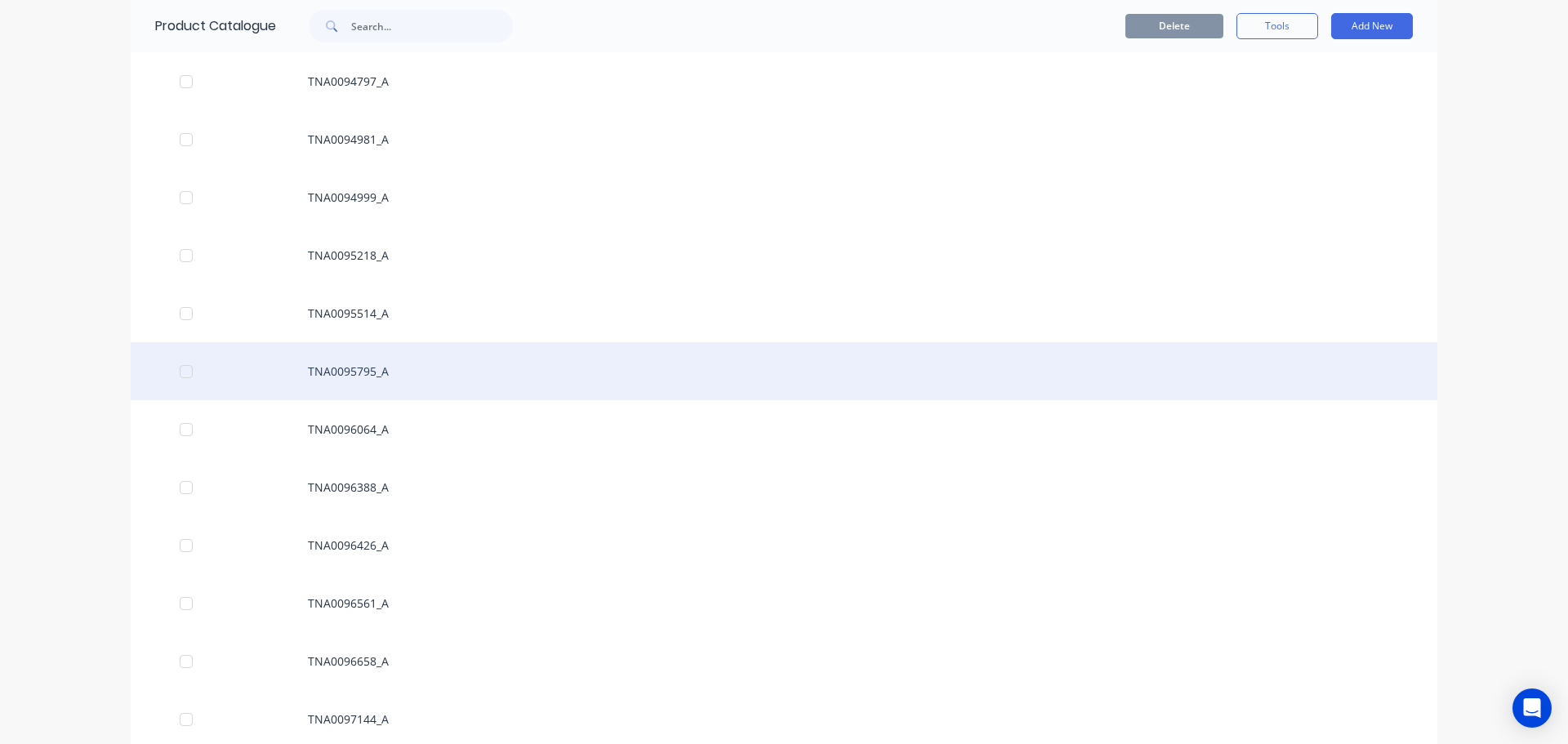
click at [399, 367] on div "TNA0095795_A" at bounding box center [784, 371] width 1307 height 58
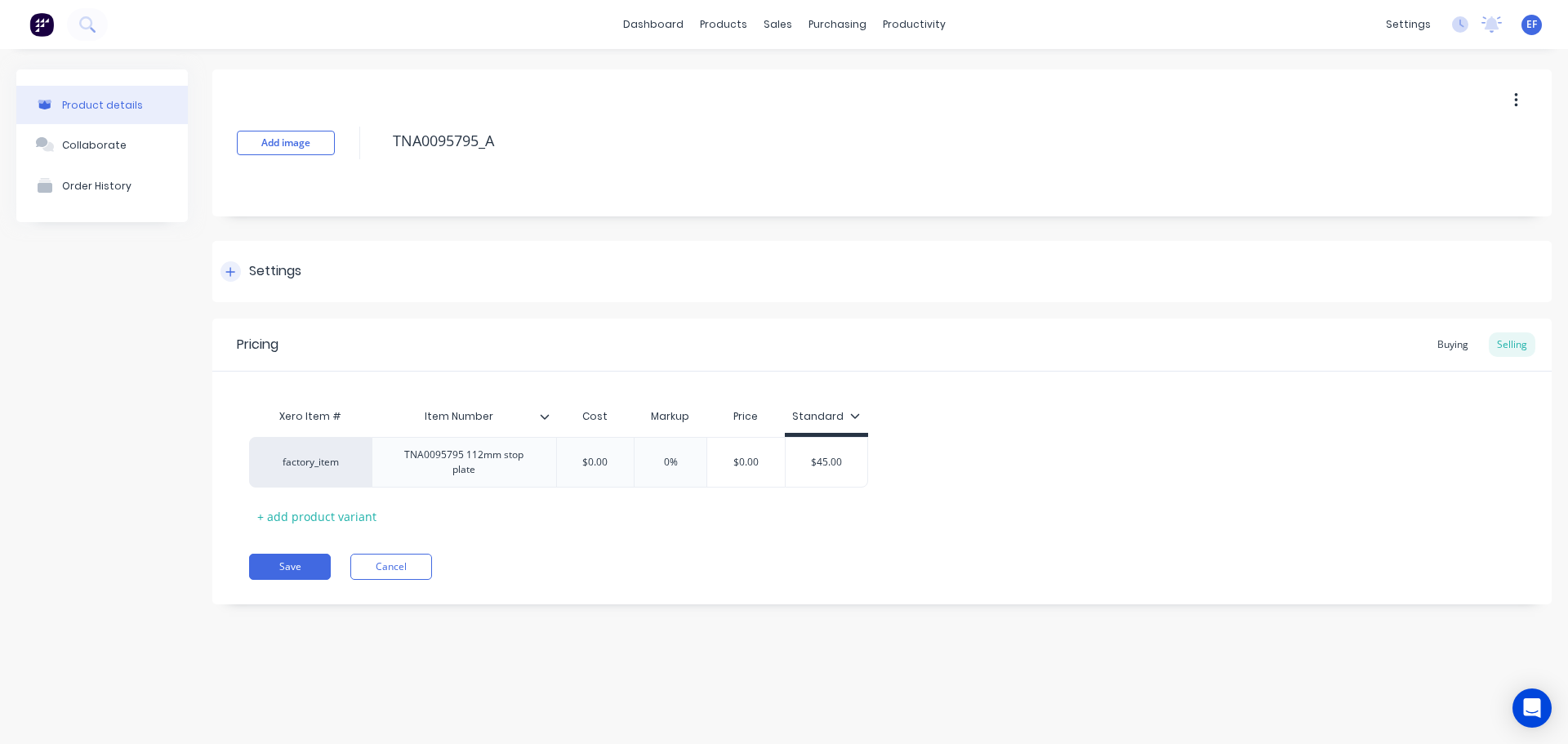
click at [268, 254] on div "Settings" at bounding box center [882, 271] width 1340 height 61
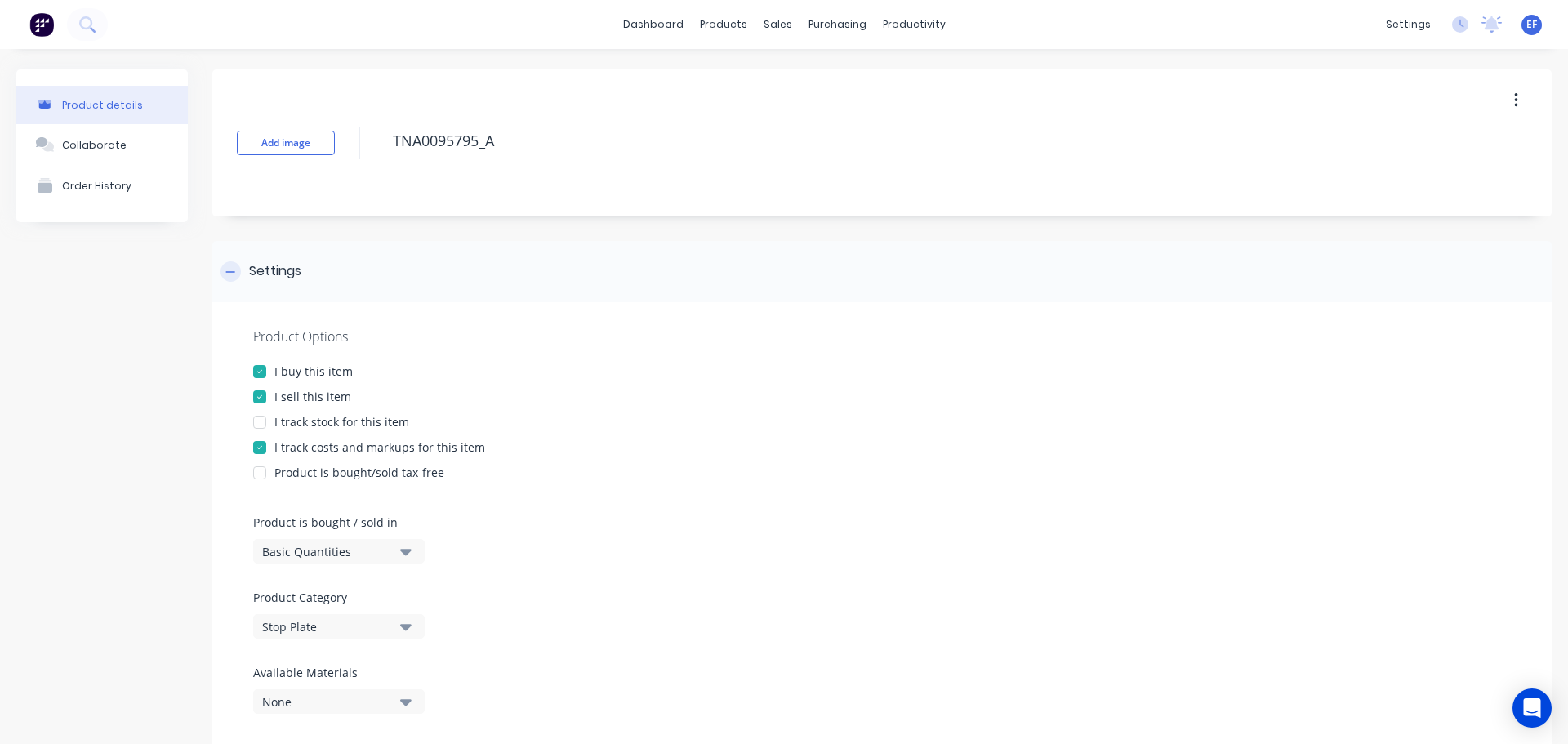
click at [268, 260] on div "Settings" at bounding box center [882, 271] width 1340 height 61
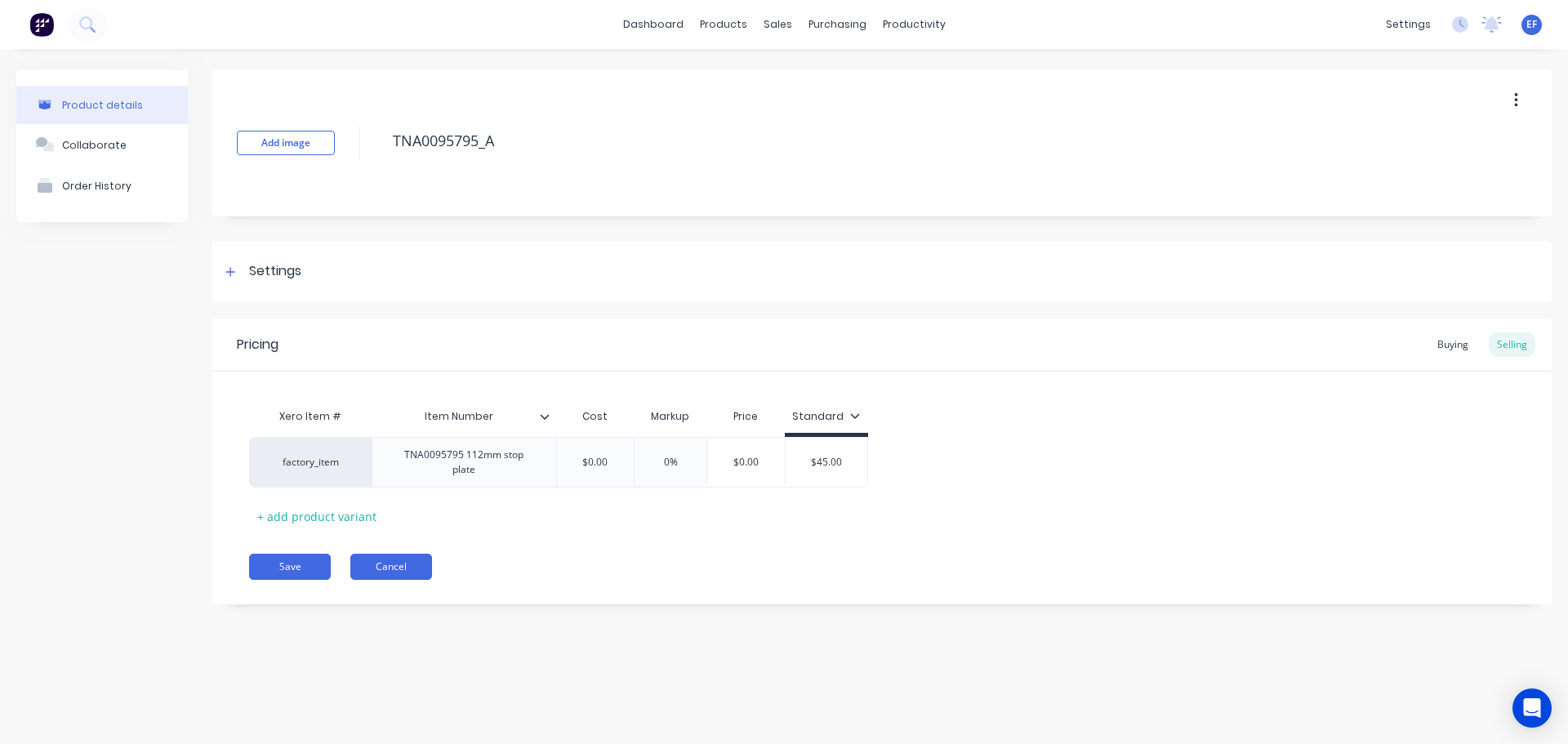
click at [423, 553] on button "Cancel" at bounding box center [390, 566] width 82 height 27
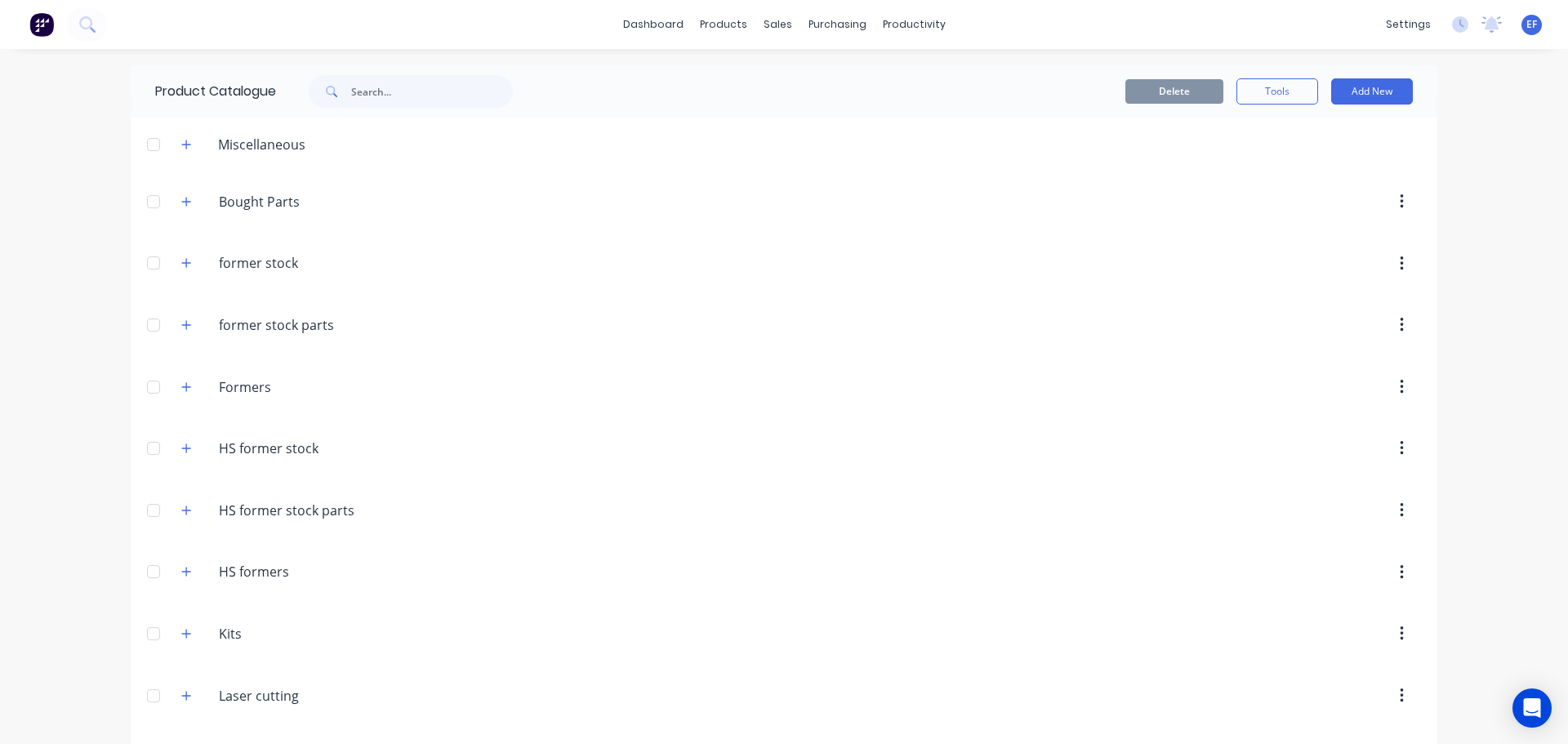
scroll to position [16755, 0]
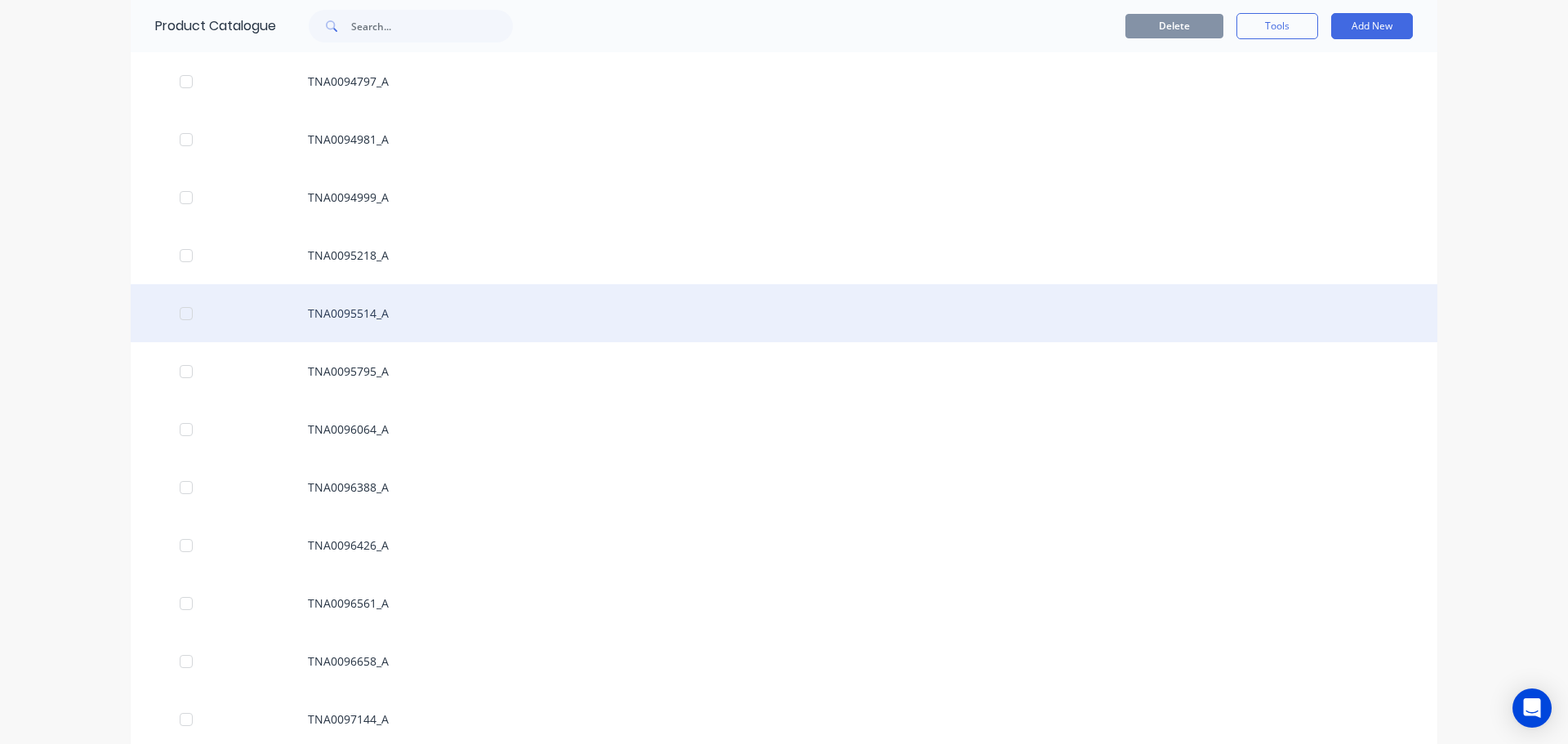
click at [399, 321] on div "TNA0095514_A" at bounding box center [784, 313] width 1307 height 58
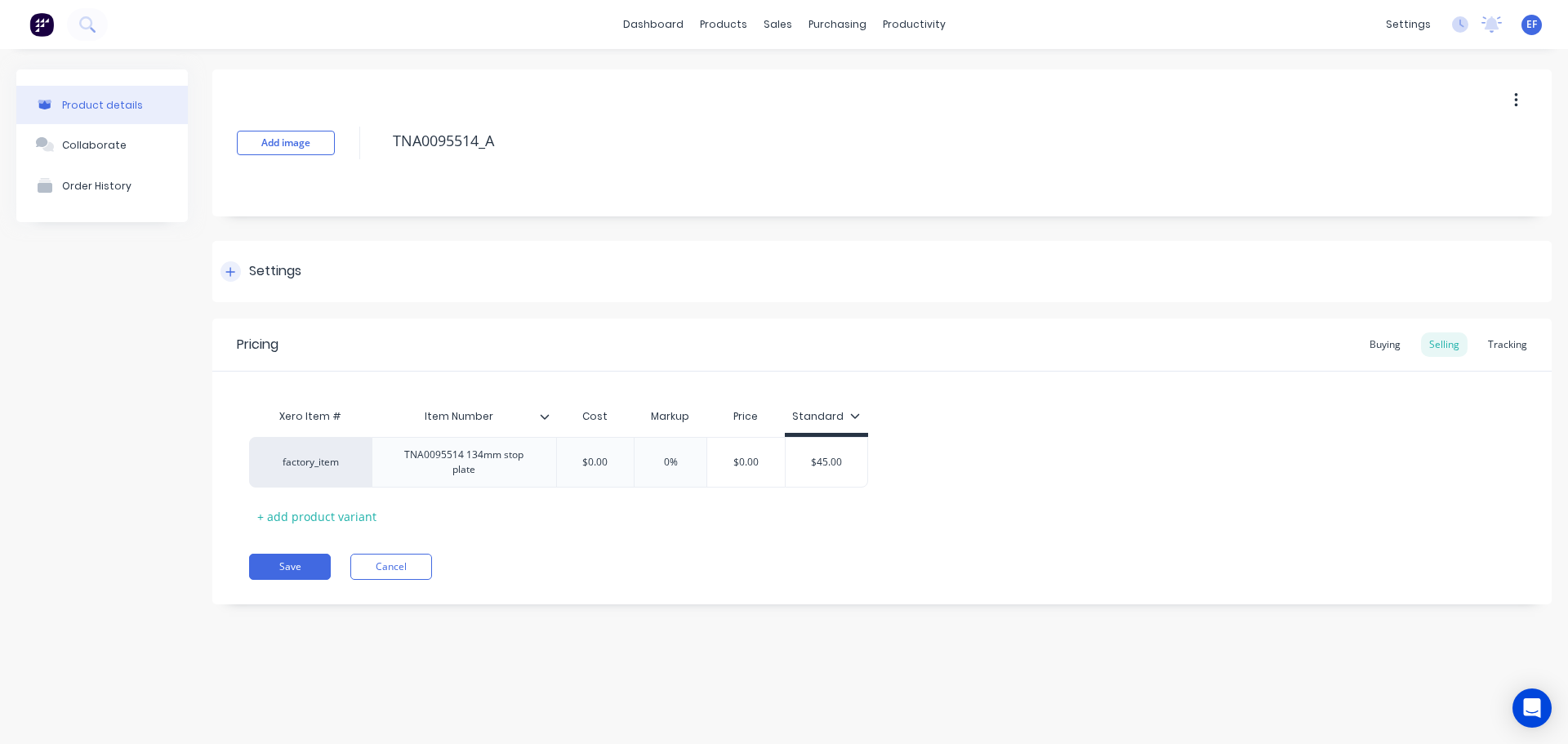
click at [249, 273] on div "Settings" at bounding box center [274, 271] width 52 height 21
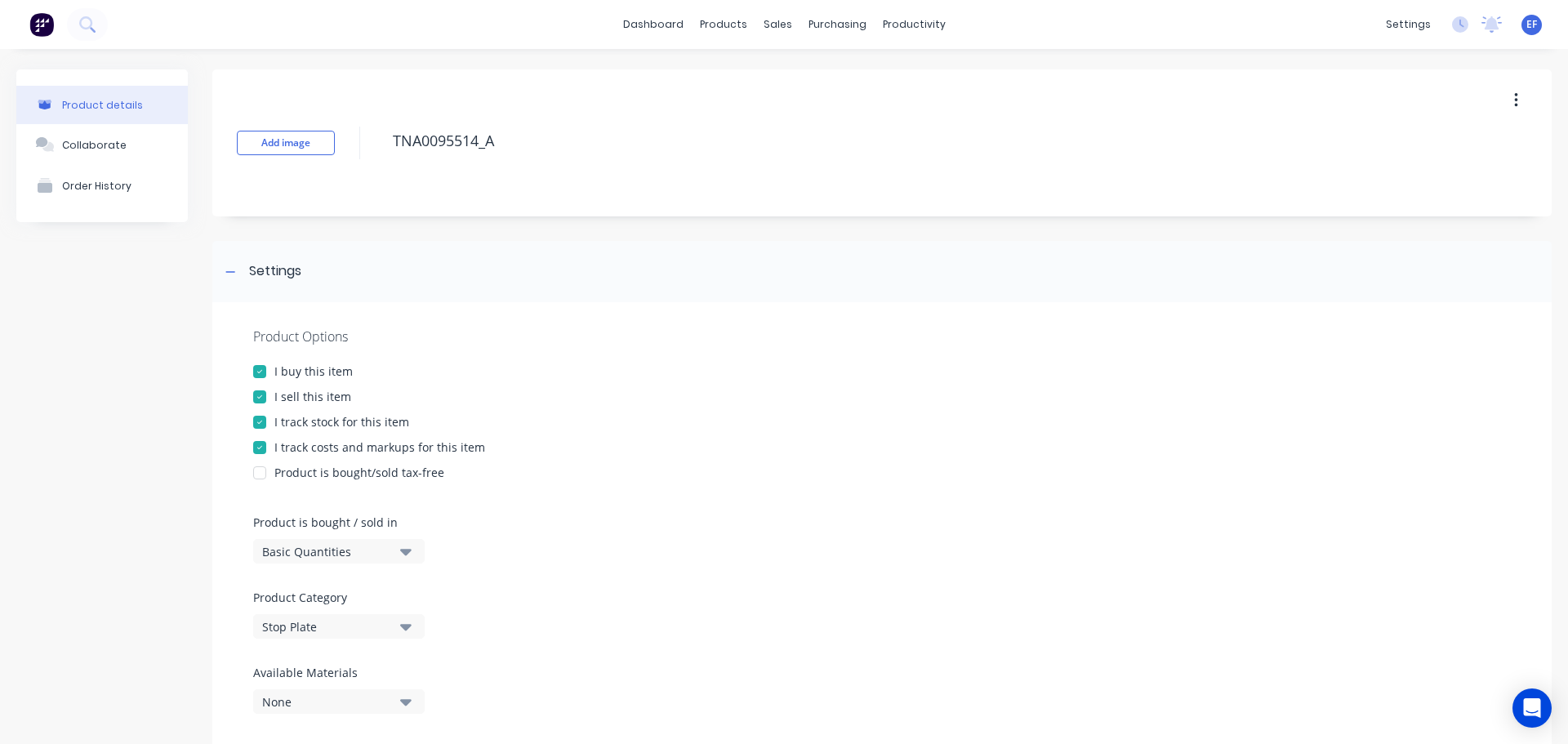
drag, startPoint x: 258, startPoint y: 418, endPoint x: 286, endPoint y: 372, distance: 53.9
click at [260, 418] on div at bounding box center [260, 422] width 32 height 32
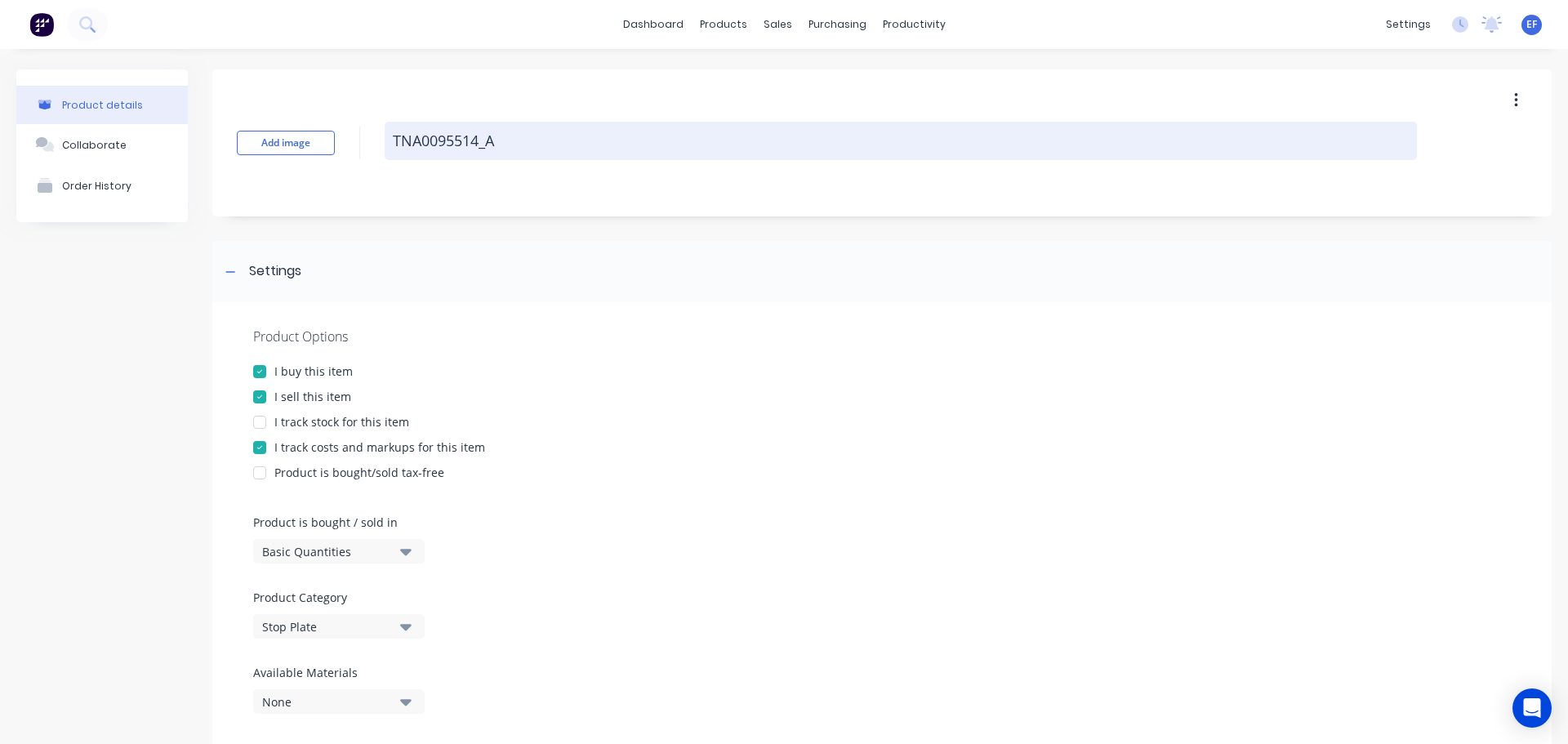
drag, startPoint x: 510, startPoint y: 146, endPoint x: 389, endPoint y: 153, distance: 121.2
click at [389, 153] on textarea "TNA0095514_A" at bounding box center [900, 141] width 1032 height 38
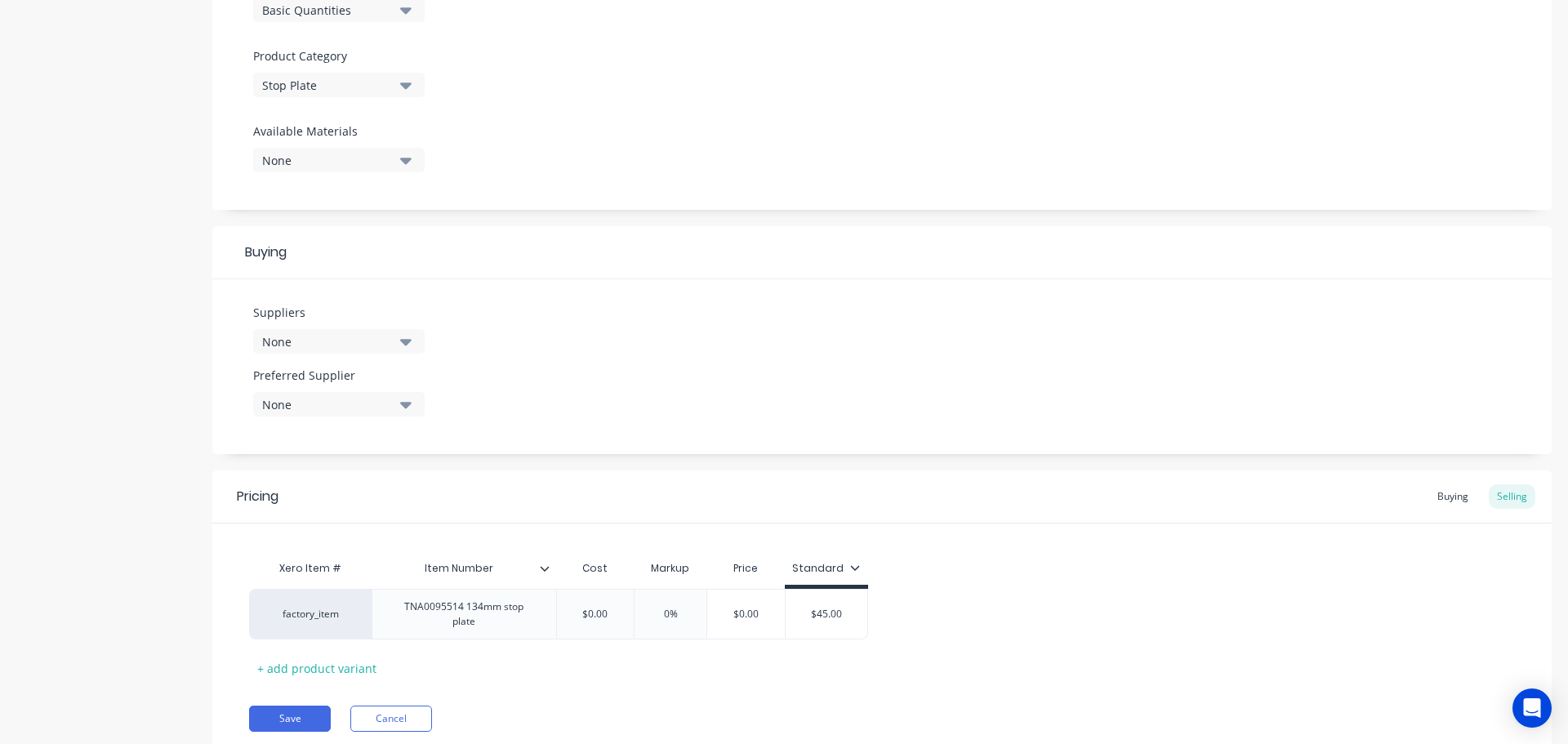
scroll to position [591, 0]
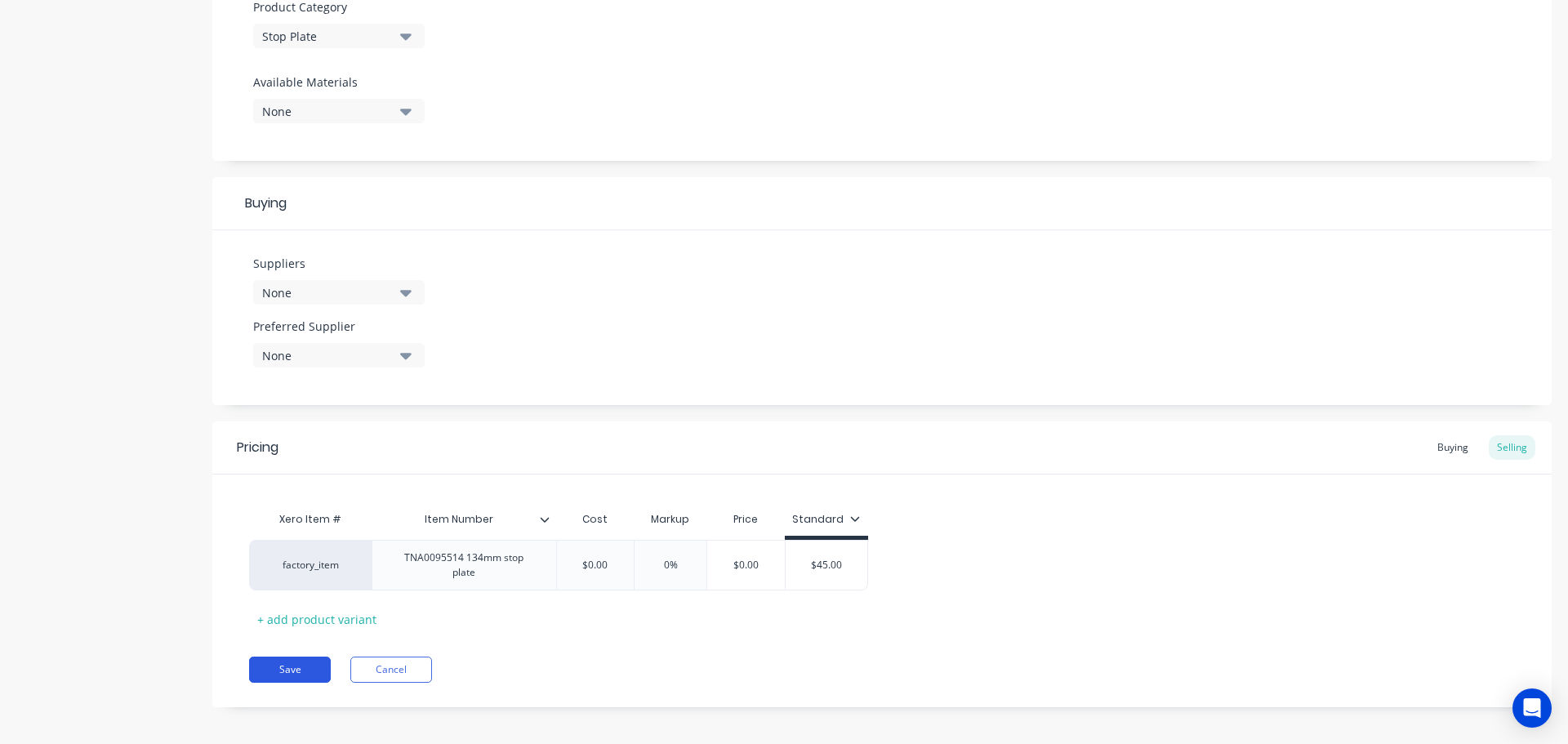
click at [298, 657] on button "Save" at bounding box center [289, 669] width 82 height 27
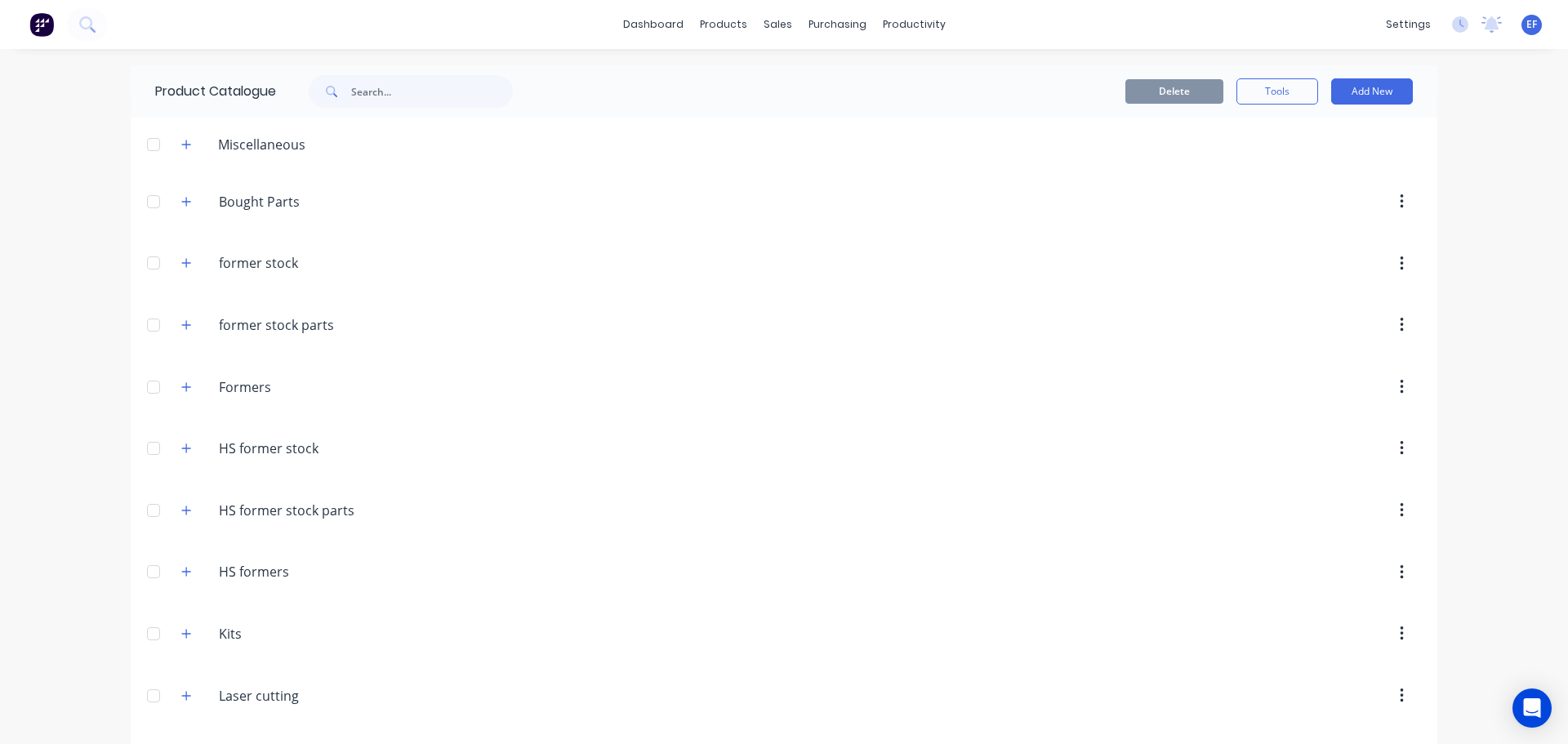
scroll to position [16697, 0]
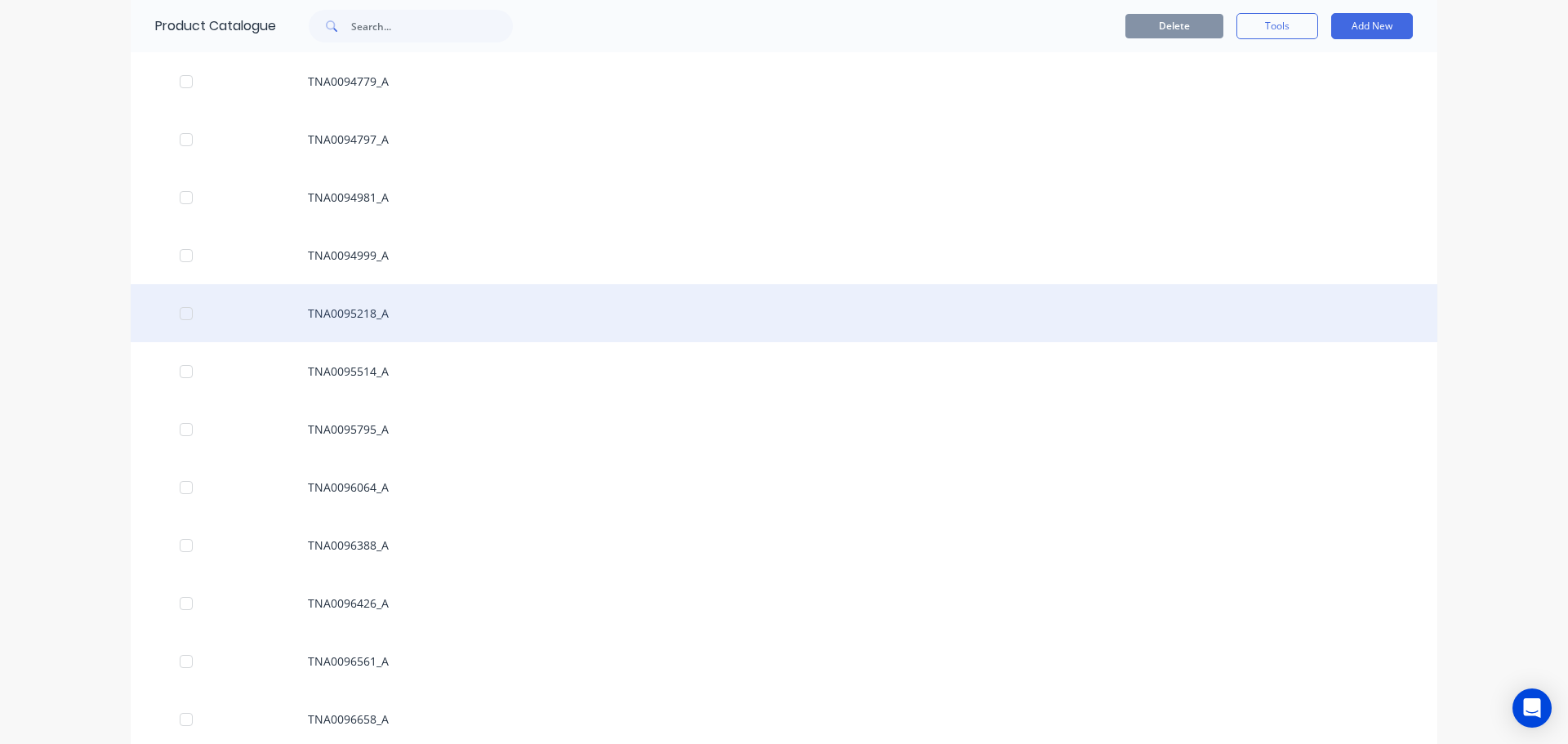
click at [414, 319] on div "TNA0095218_A" at bounding box center [784, 313] width 1307 height 58
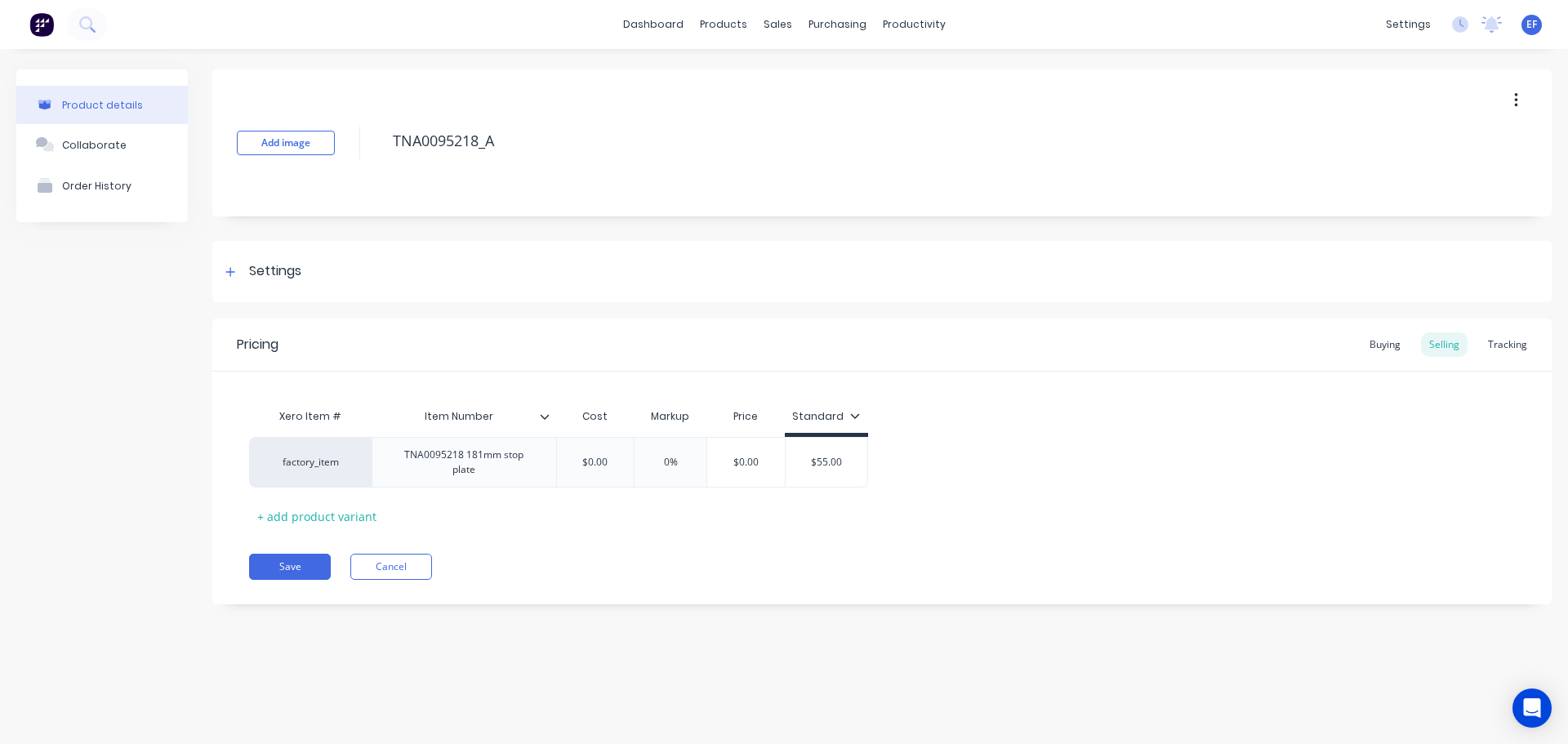
drag, startPoint x: 537, startPoint y: 138, endPoint x: 374, endPoint y: 143, distance: 163.1
click at [375, 143] on div "Add image TNA0095218_A" at bounding box center [882, 143] width 1340 height 147
click at [215, 282] on div "Settings" at bounding box center [882, 271] width 1340 height 61
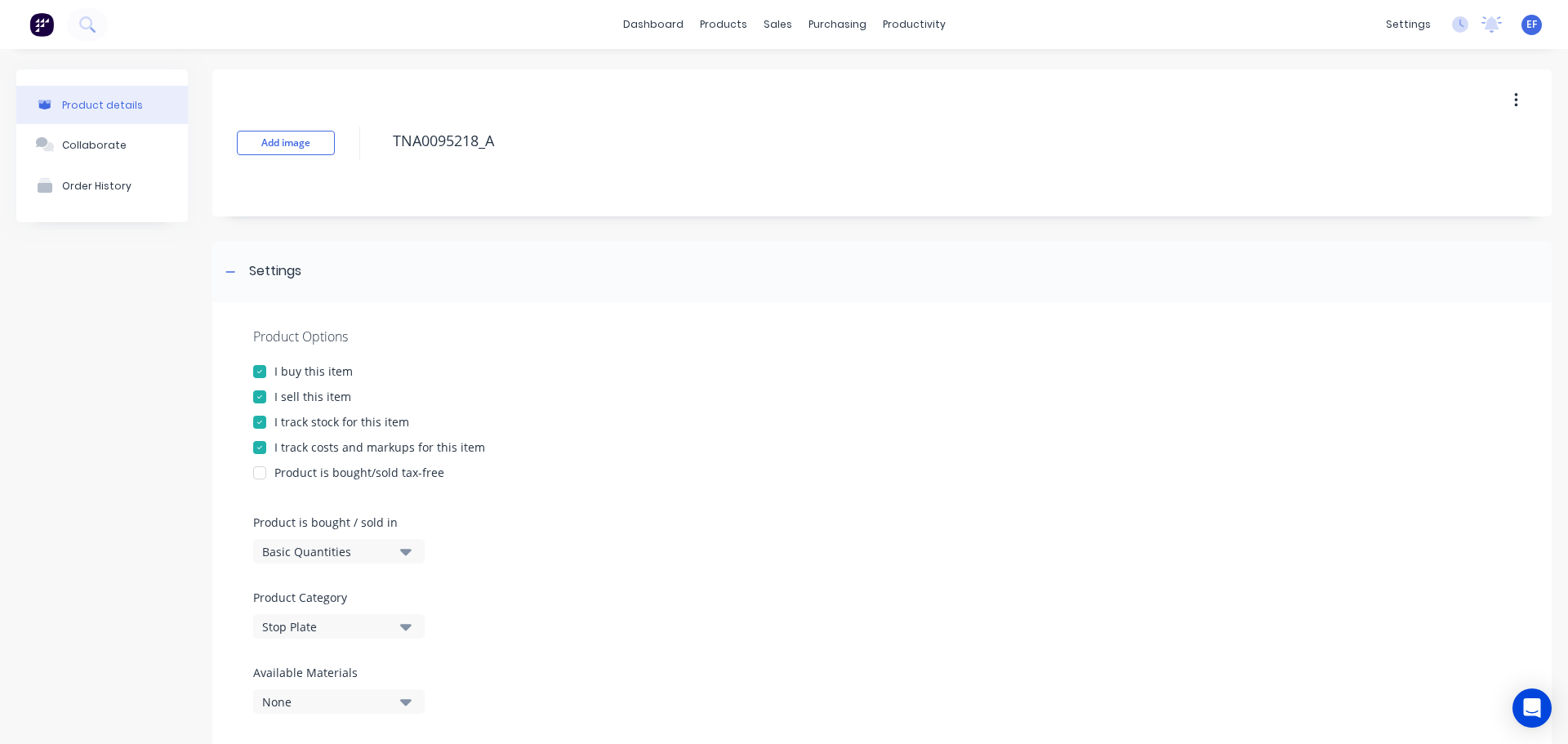
click at [277, 414] on div "Product Options I buy this item I sell this item I track stock for this item I …" at bounding box center [882, 526] width 1340 height 449
click at [270, 424] on div at bounding box center [260, 422] width 32 height 32
click at [225, 276] on div at bounding box center [230, 271] width 21 height 21
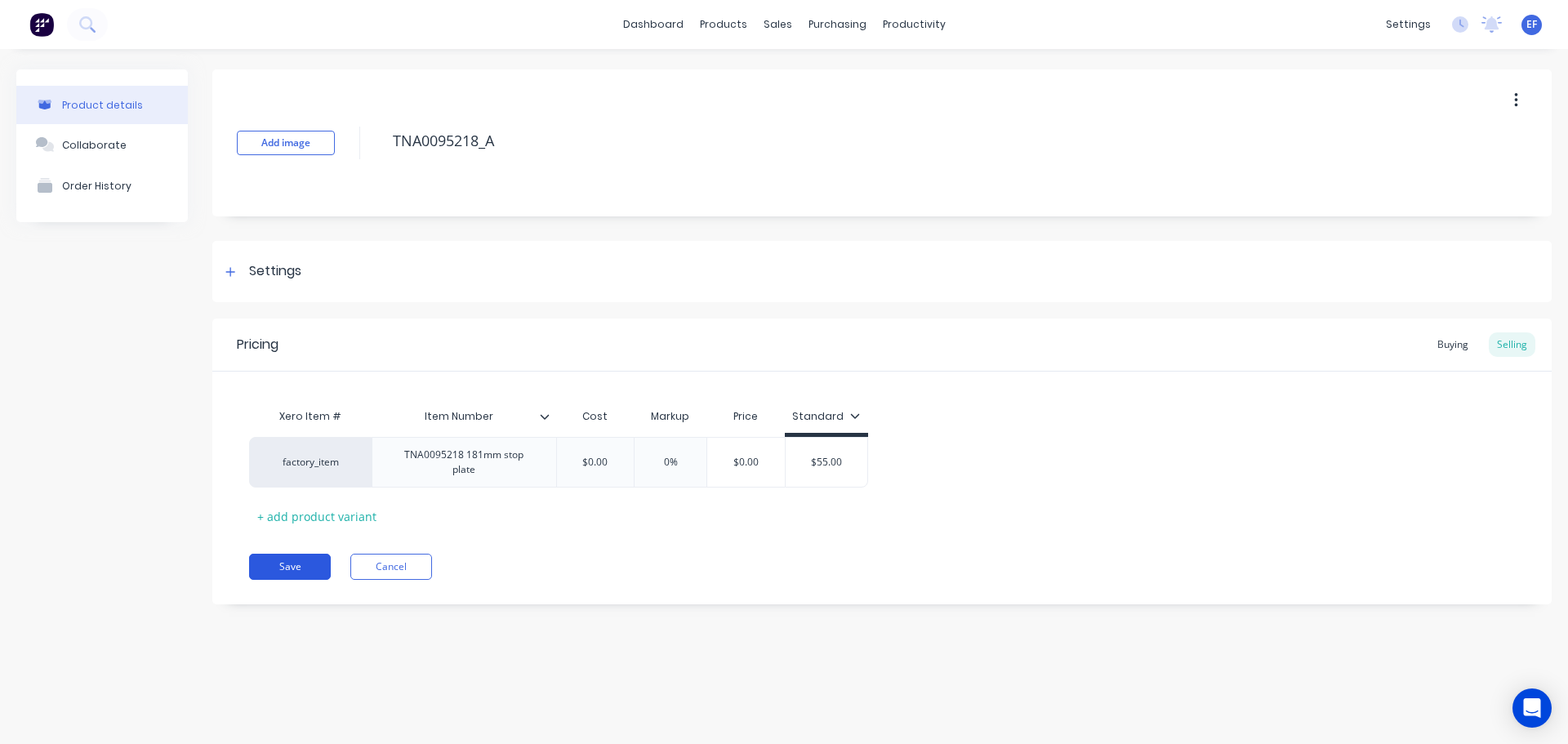
click at [293, 560] on button "Save" at bounding box center [289, 566] width 82 height 27
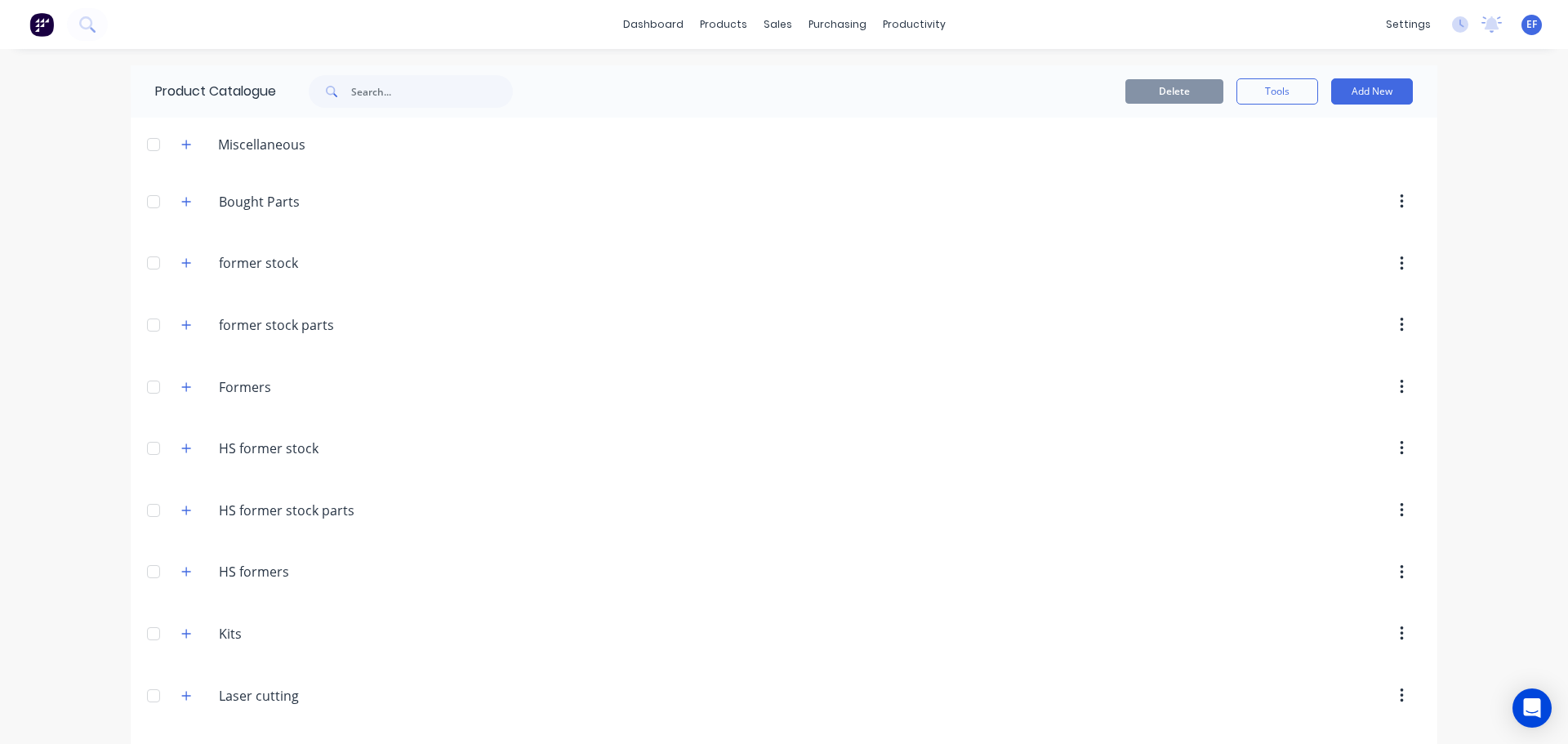
scroll to position [16639, 0]
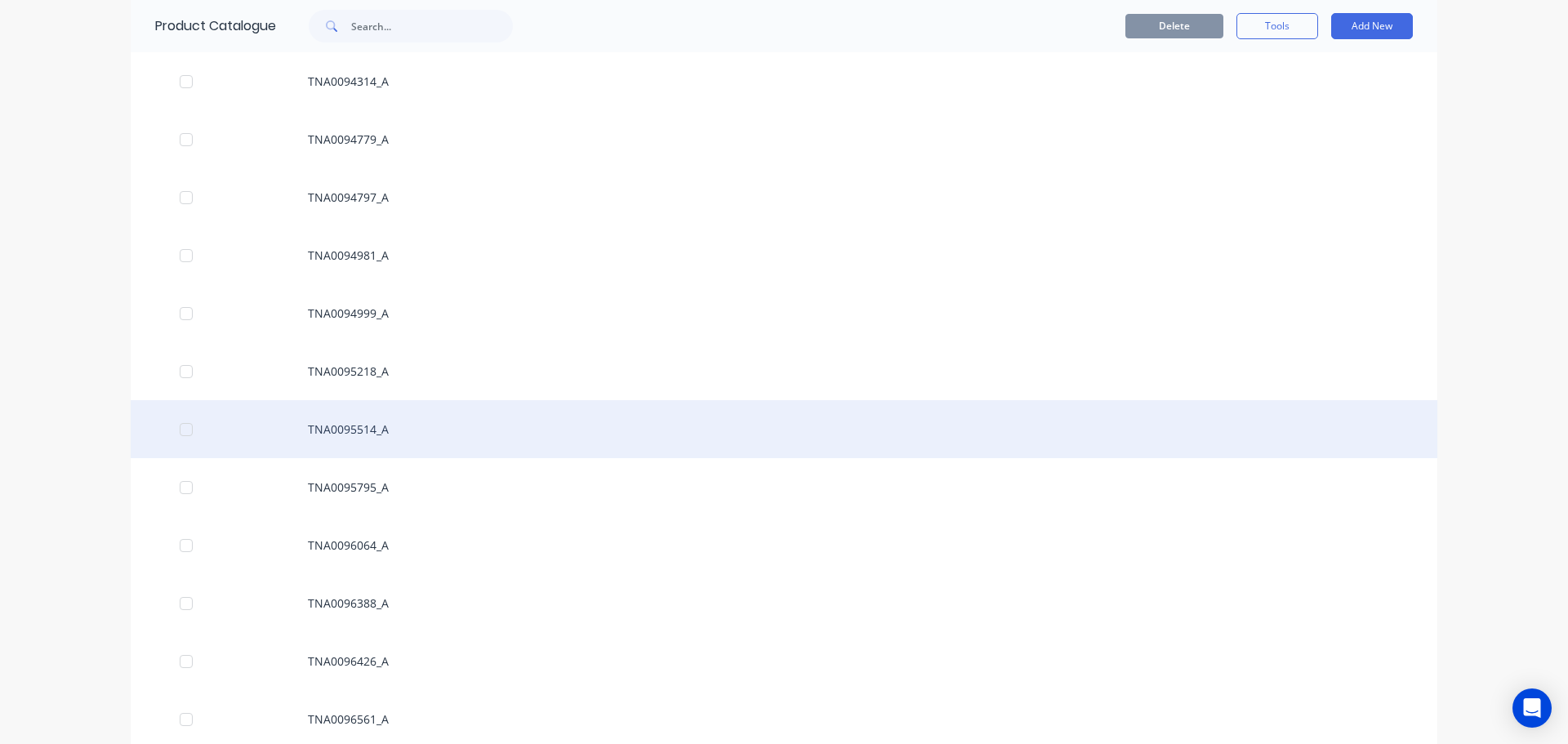
click at [413, 440] on div "TNA0095514_A" at bounding box center [784, 429] width 1307 height 58
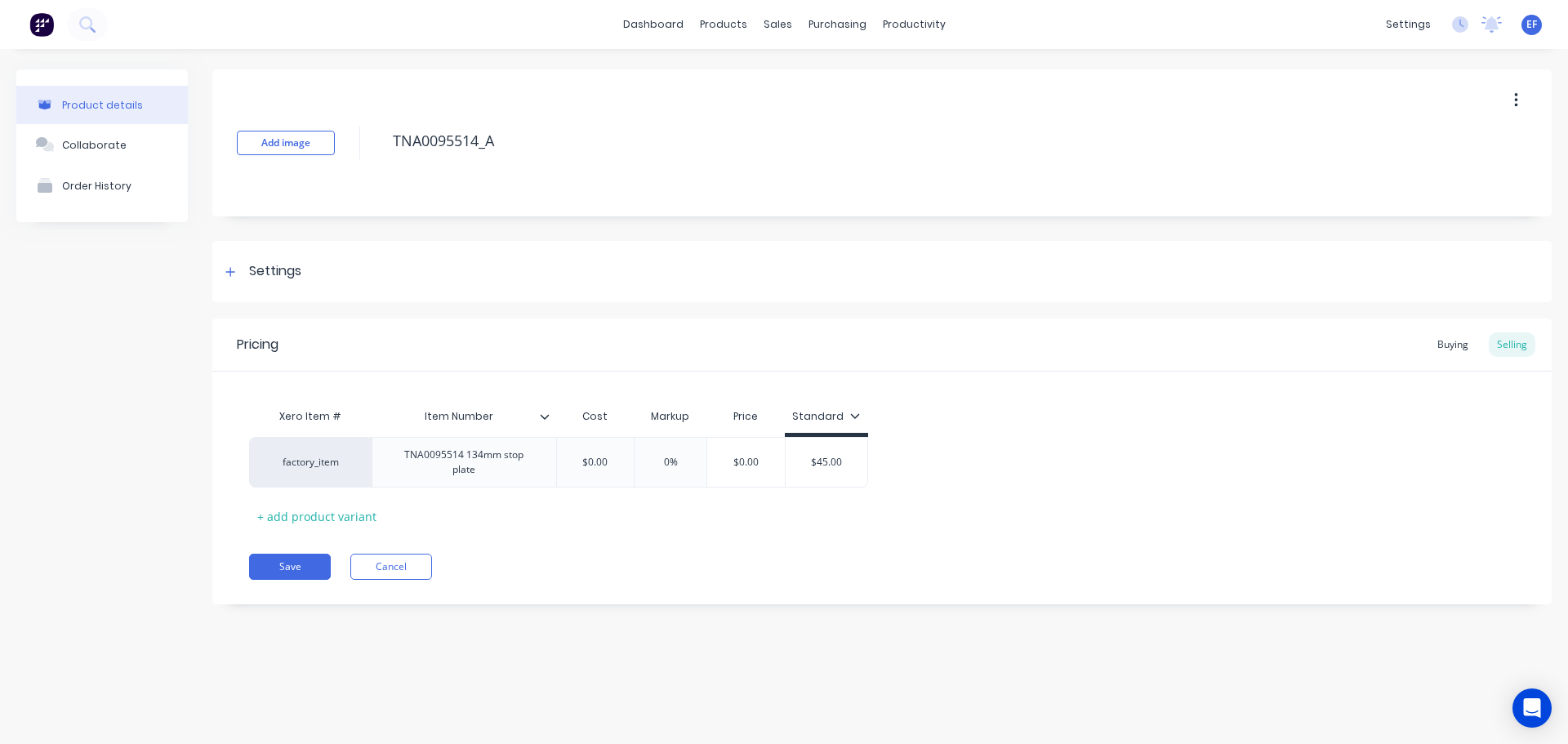
drag, startPoint x: 518, startPoint y: 147, endPoint x: 383, endPoint y: 154, distance: 135.2
click at [383, 154] on div "Add image TNA0095514_A" at bounding box center [882, 143] width 1340 height 147
click at [297, 267] on div "Settings" at bounding box center [274, 271] width 52 height 21
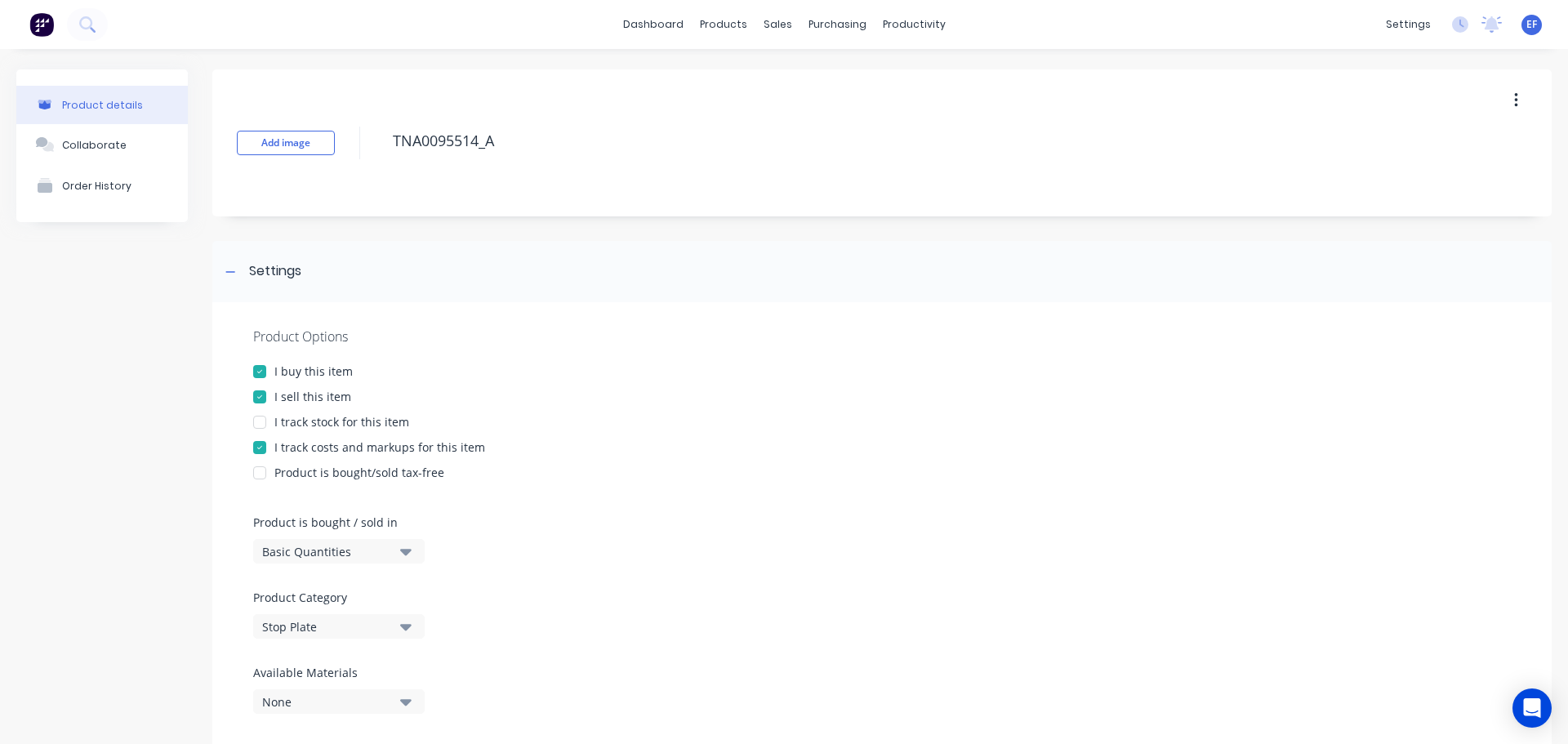
drag, startPoint x: 257, startPoint y: 271, endPoint x: 278, endPoint y: 315, distance: 48.8
click at [256, 271] on div "Settings" at bounding box center [274, 271] width 52 height 21
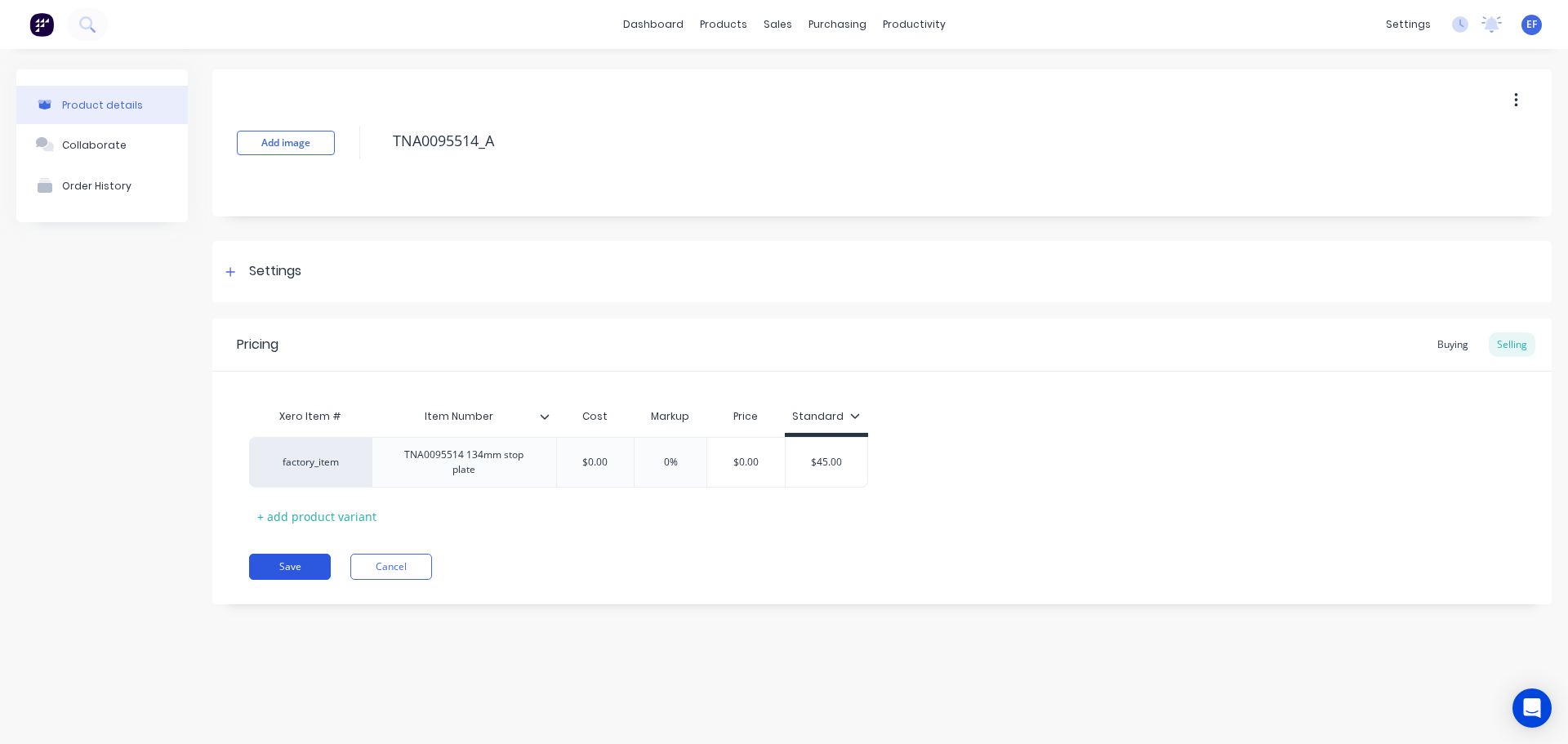
click at [317, 560] on button "Save" at bounding box center [289, 566] width 82 height 27
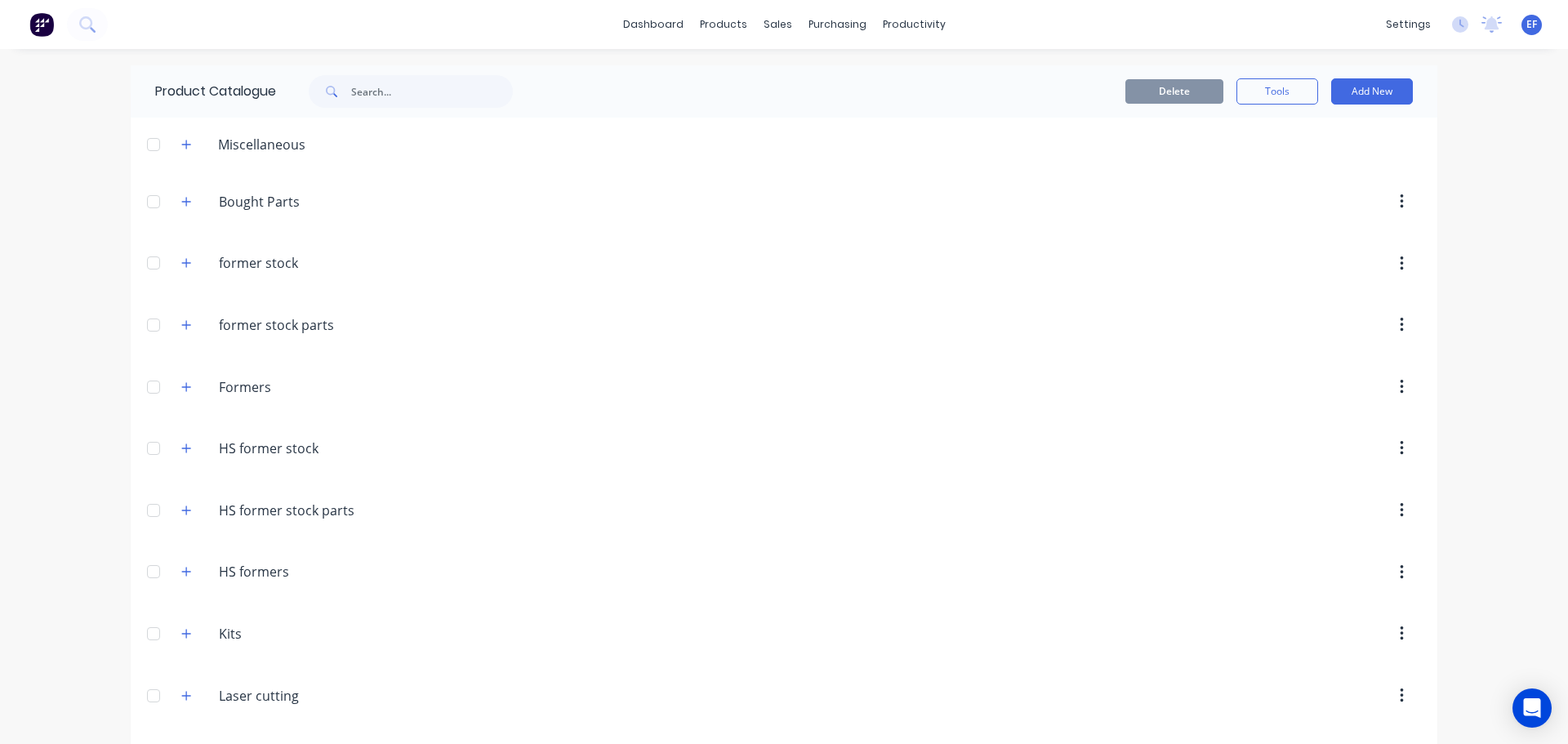
scroll to position [16697, 0]
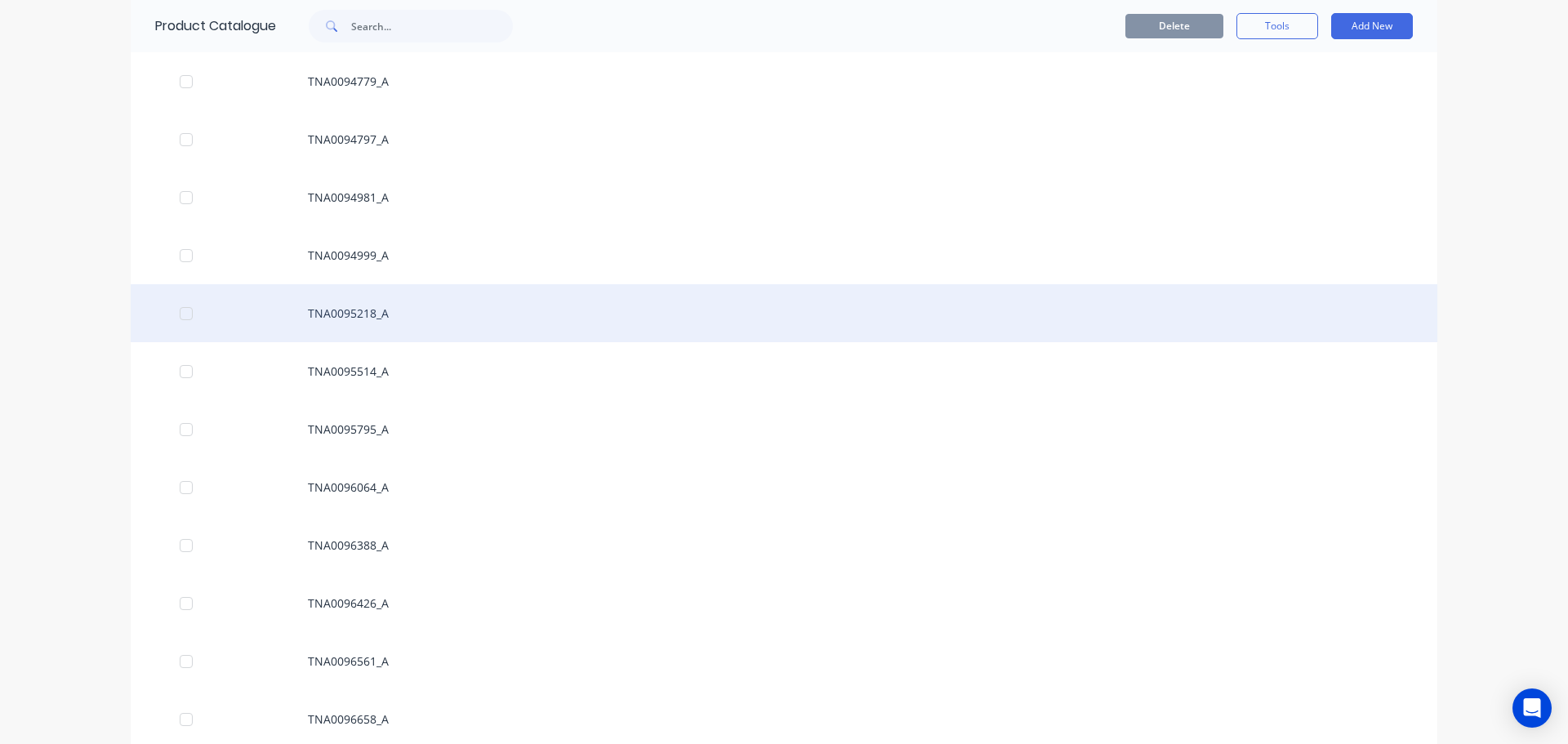
click at [378, 316] on div "TNA0095218_A" at bounding box center [784, 313] width 1307 height 58
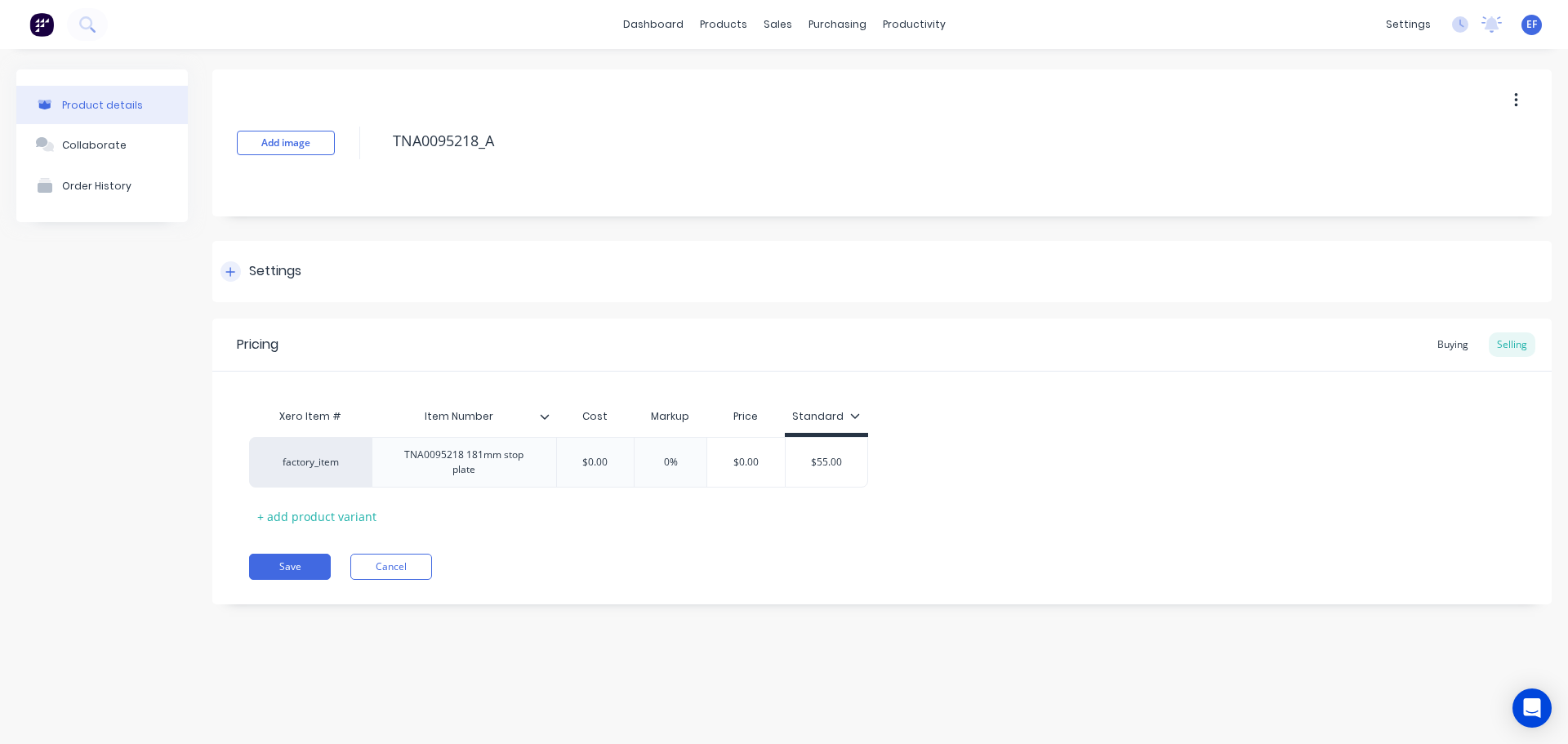
click at [329, 286] on div "Settings" at bounding box center [882, 271] width 1340 height 61
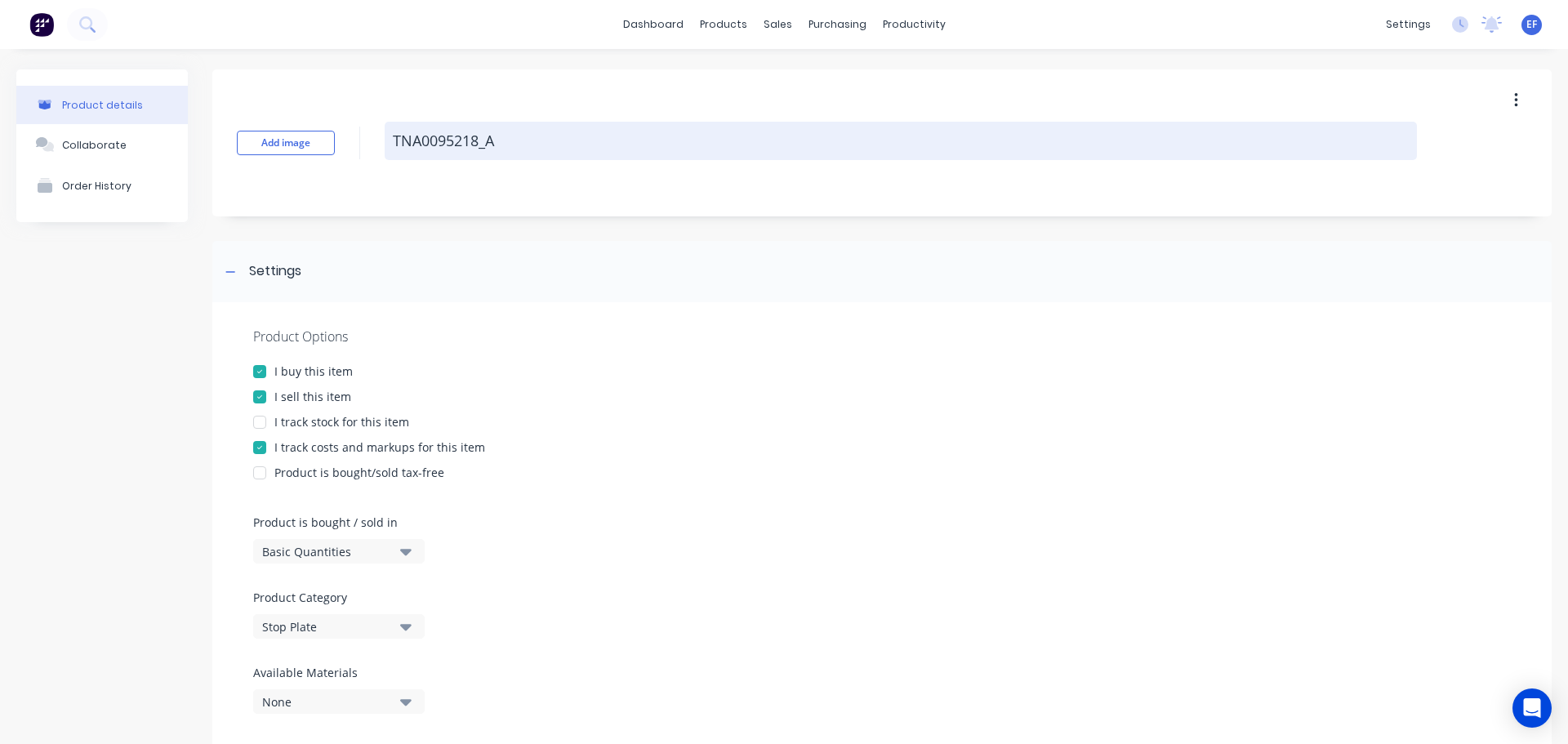
drag, startPoint x: 495, startPoint y: 152, endPoint x: 396, endPoint y: 155, distance: 99.0
click at [396, 155] on textarea "TNA0095218_A" at bounding box center [900, 141] width 1032 height 38
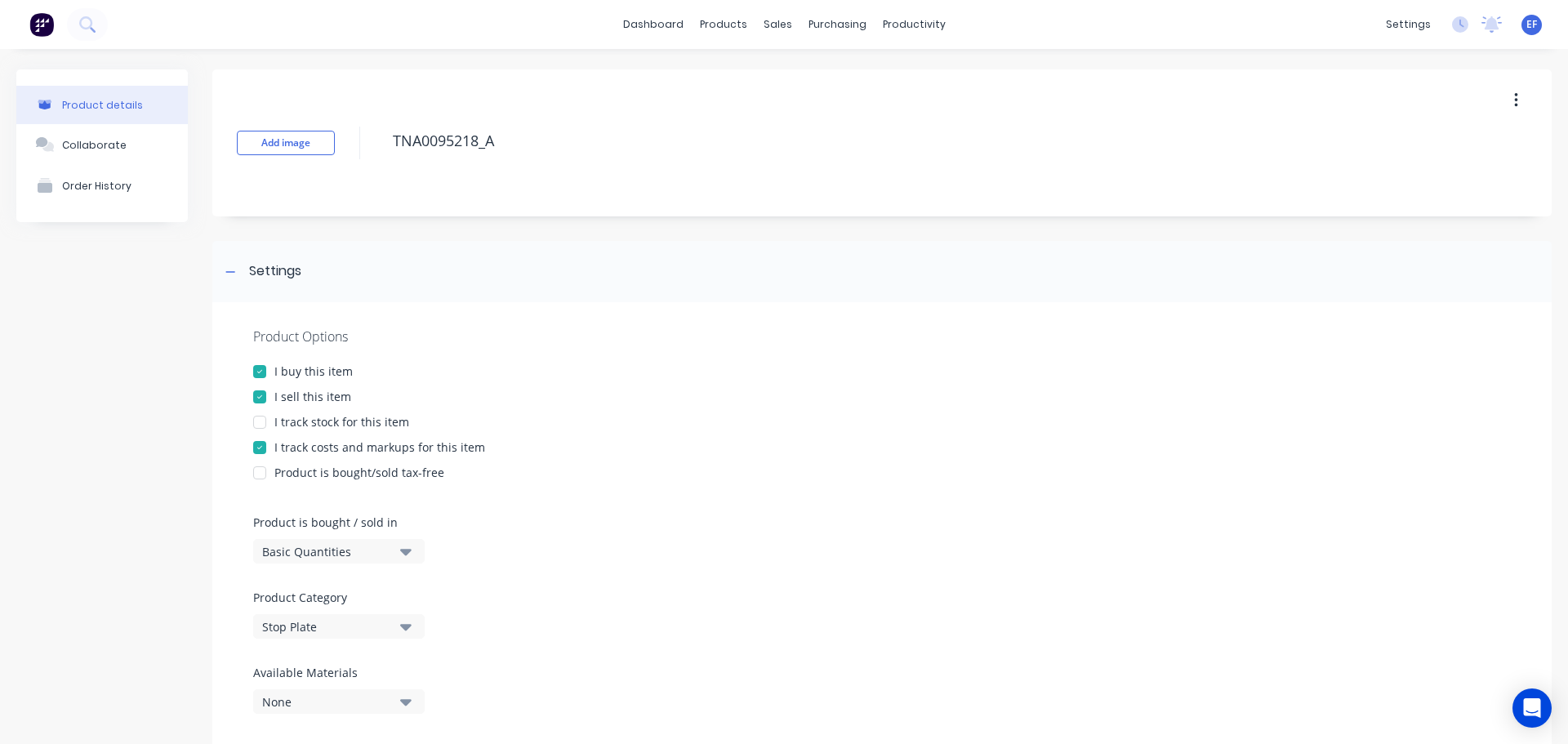
drag, startPoint x: 275, startPoint y: 264, endPoint x: 249, endPoint y: 449, distance: 186.8
click at [274, 264] on div "Settings" at bounding box center [274, 271] width 52 height 21
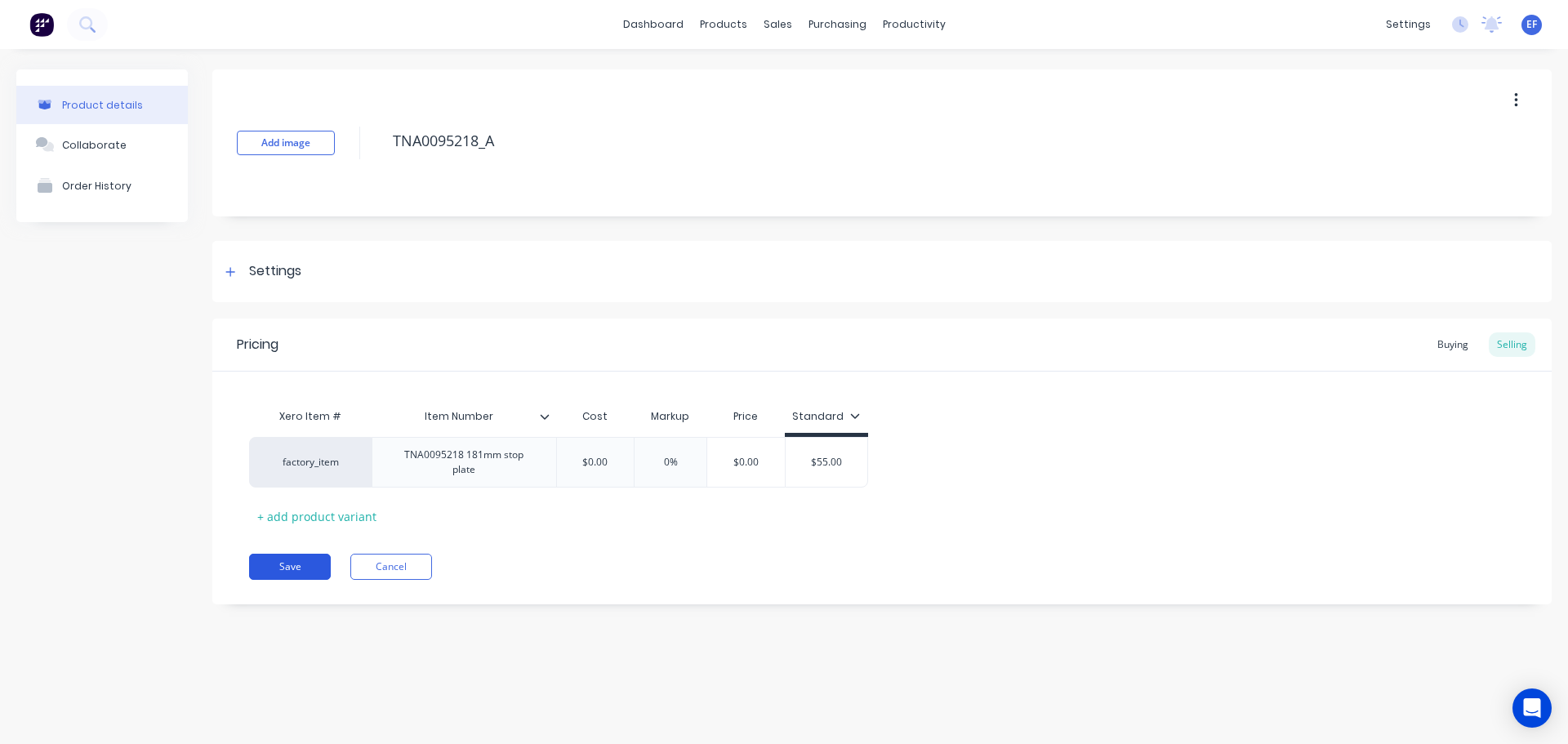
click at [292, 561] on button "Save" at bounding box center [289, 566] width 82 height 27
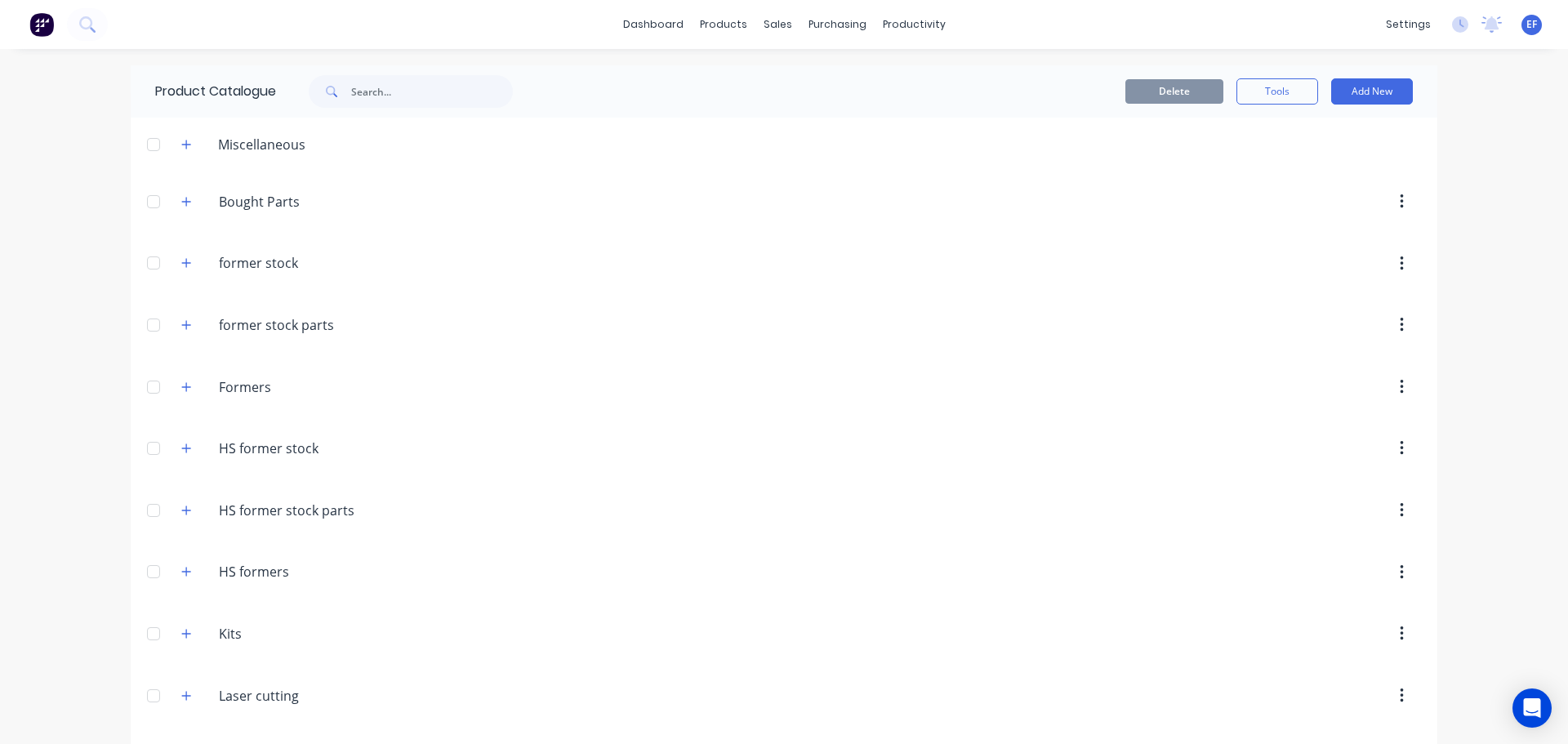
scroll to position [16639, 0]
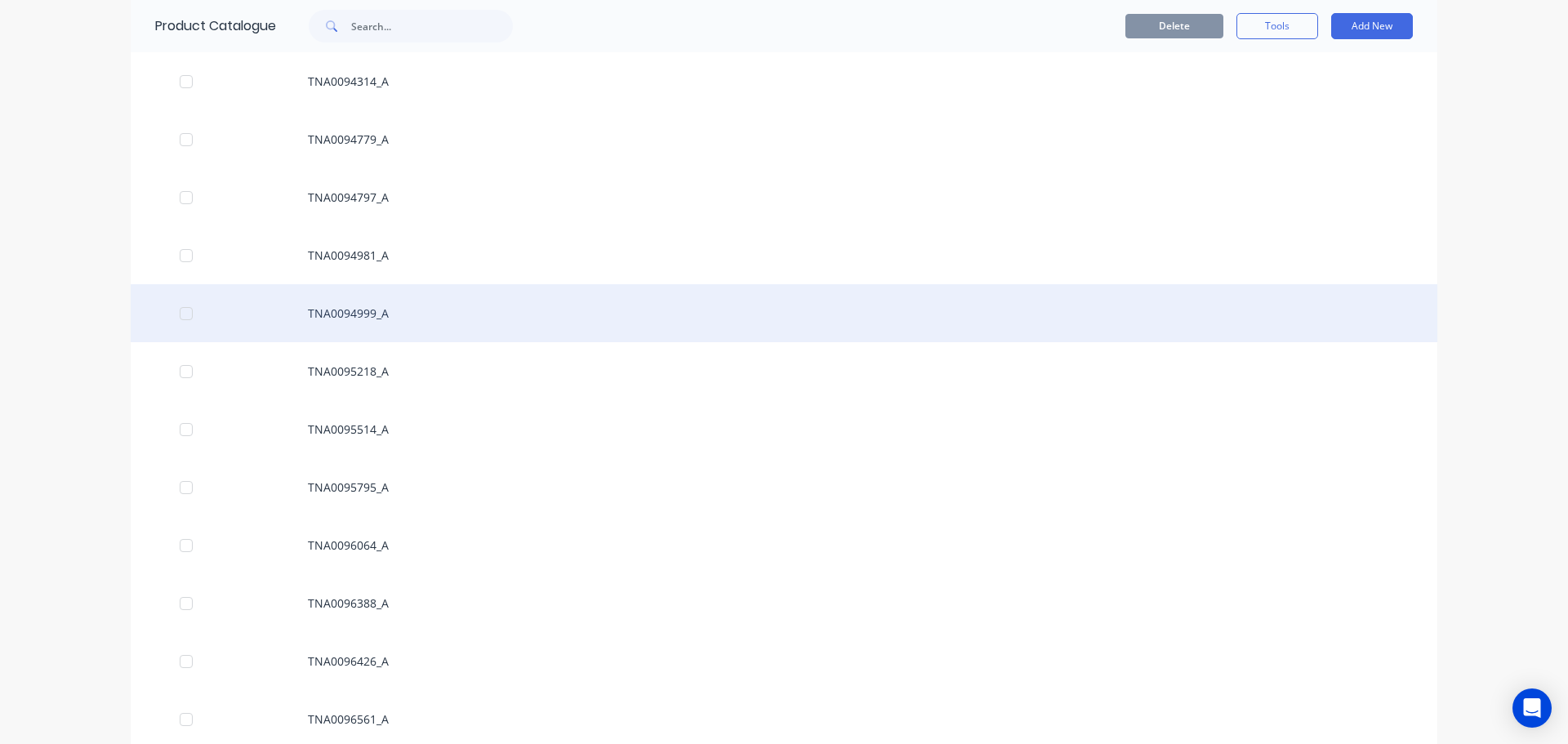
click at [437, 308] on div "TNA0094999_A" at bounding box center [784, 313] width 1307 height 58
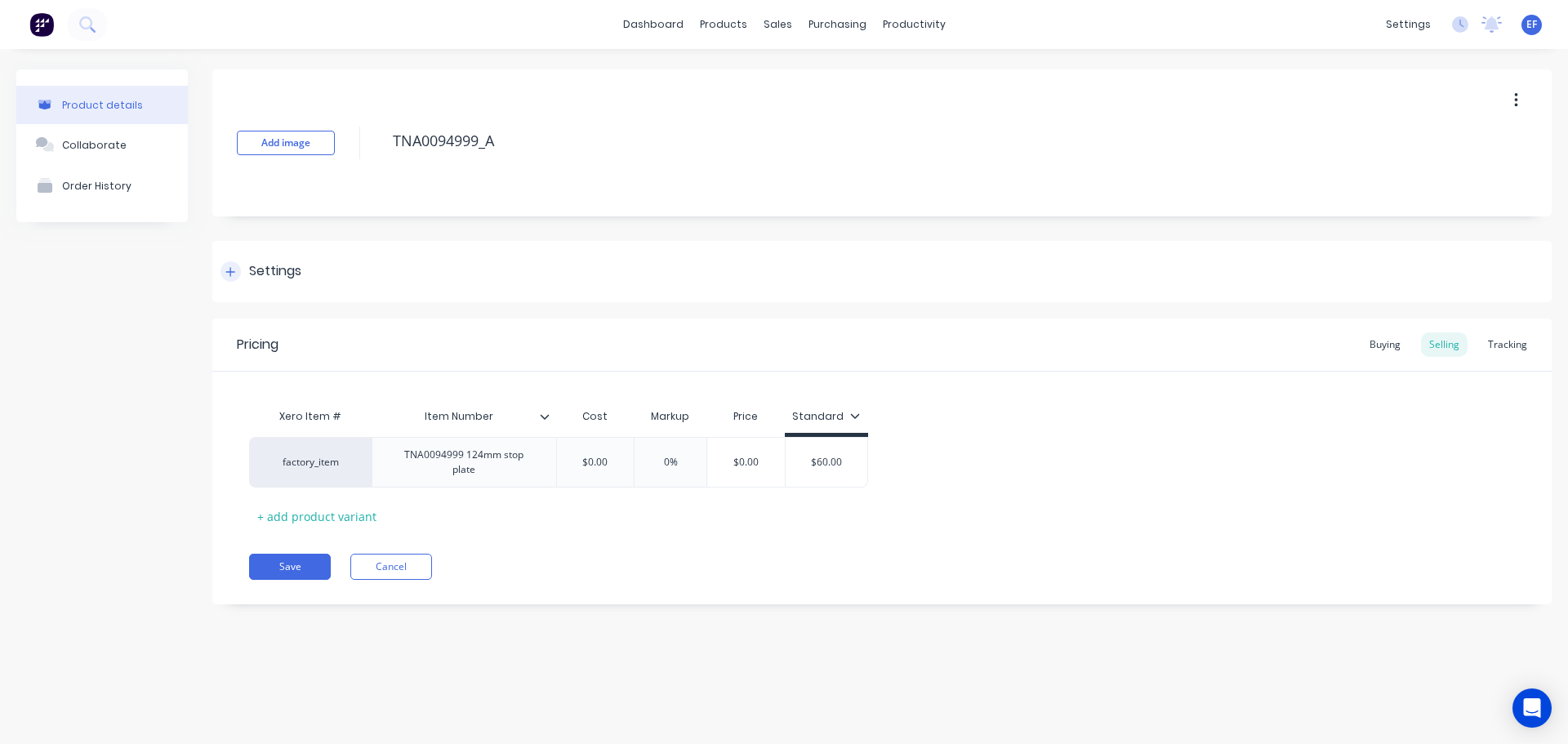
click at [384, 273] on div "Settings" at bounding box center [882, 271] width 1340 height 61
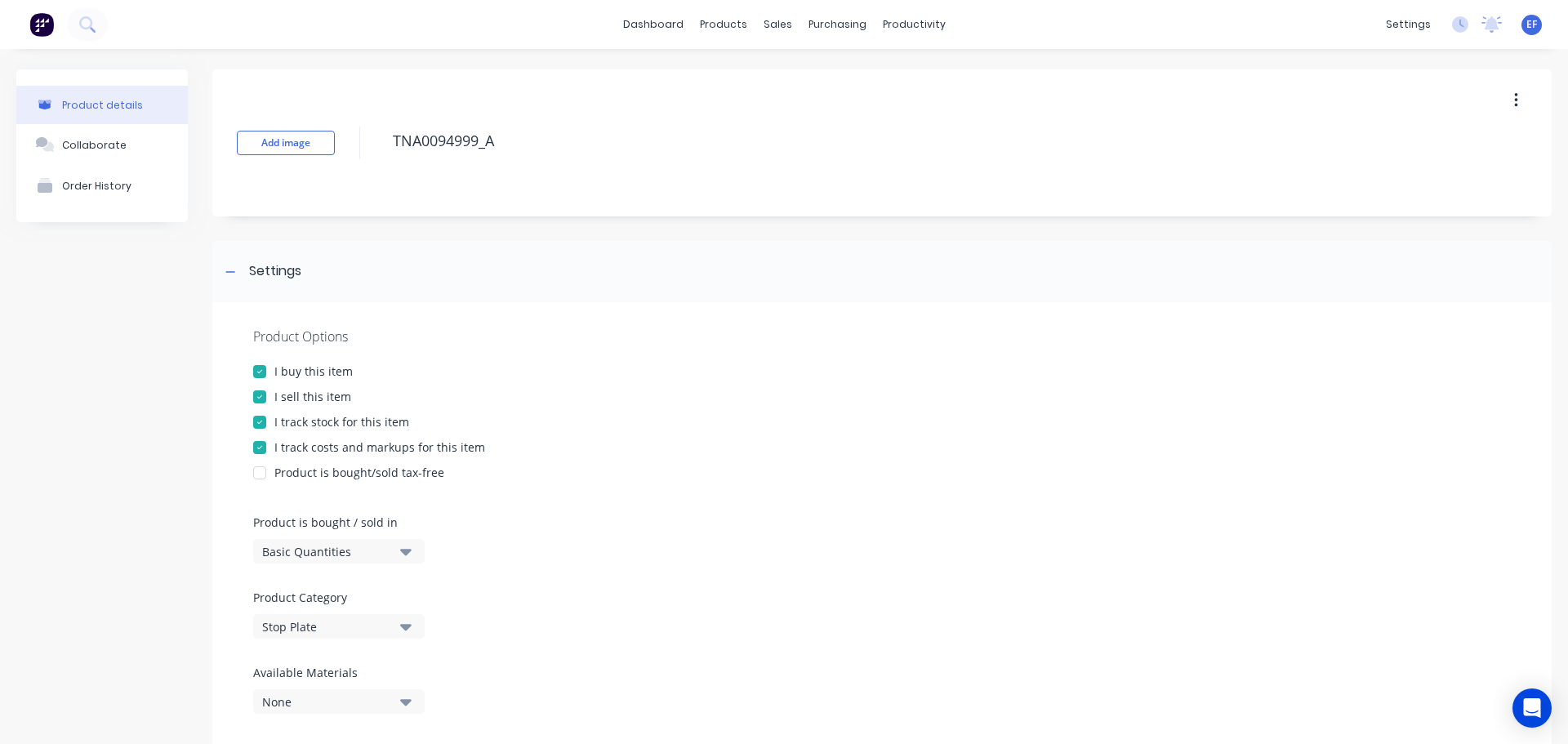
click at [326, 419] on div "I track stock for this item" at bounding box center [341, 421] width 135 height 17
drag, startPoint x: 500, startPoint y: 147, endPoint x: 363, endPoint y: 158, distance: 137.4
click at [363, 158] on div "Add image TNA0094999_A" at bounding box center [882, 143] width 1340 height 147
click at [233, 269] on icon at bounding box center [230, 272] width 10 height 12
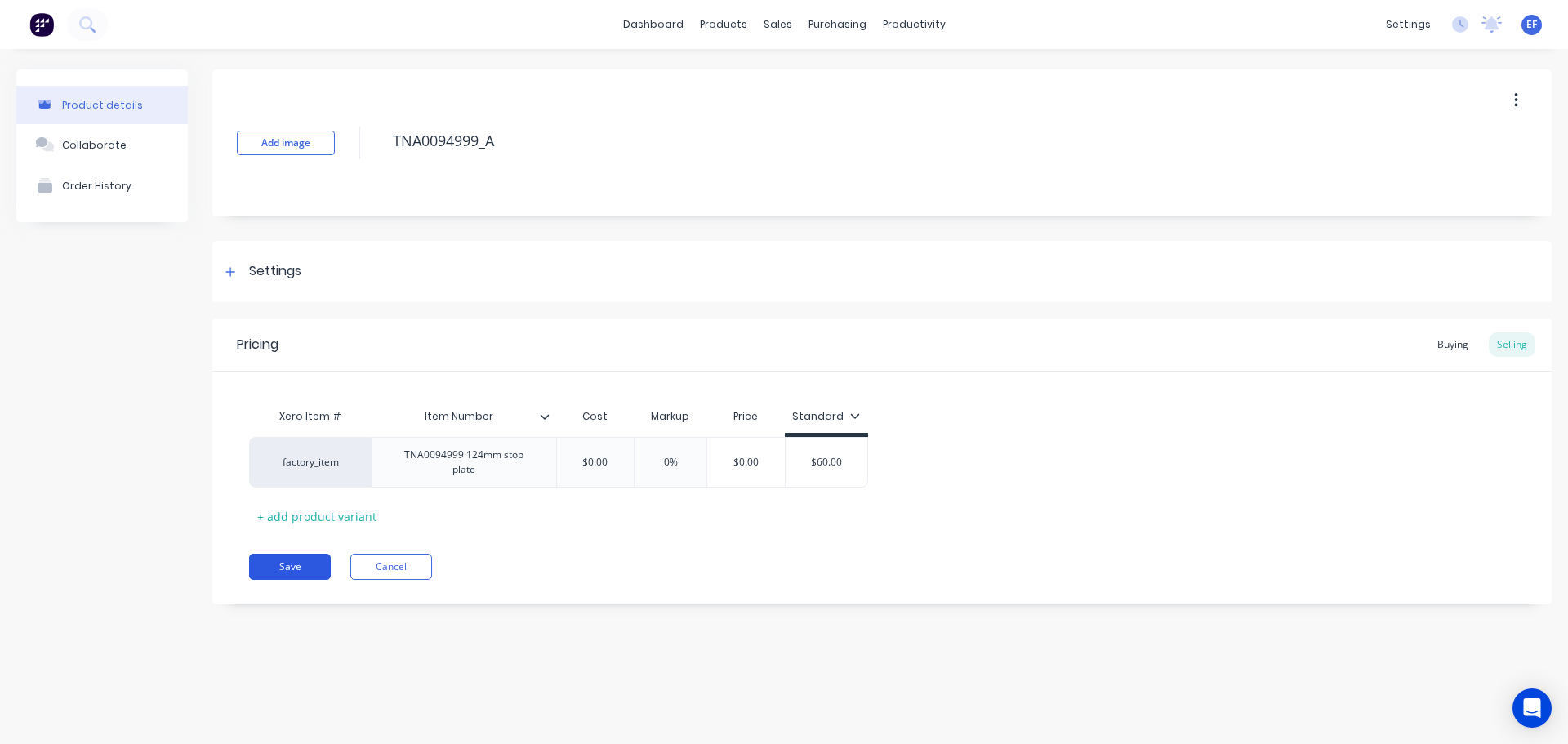
click at [298, 567] on button "Save" at bounding box center [289, 566] width 82 height 27
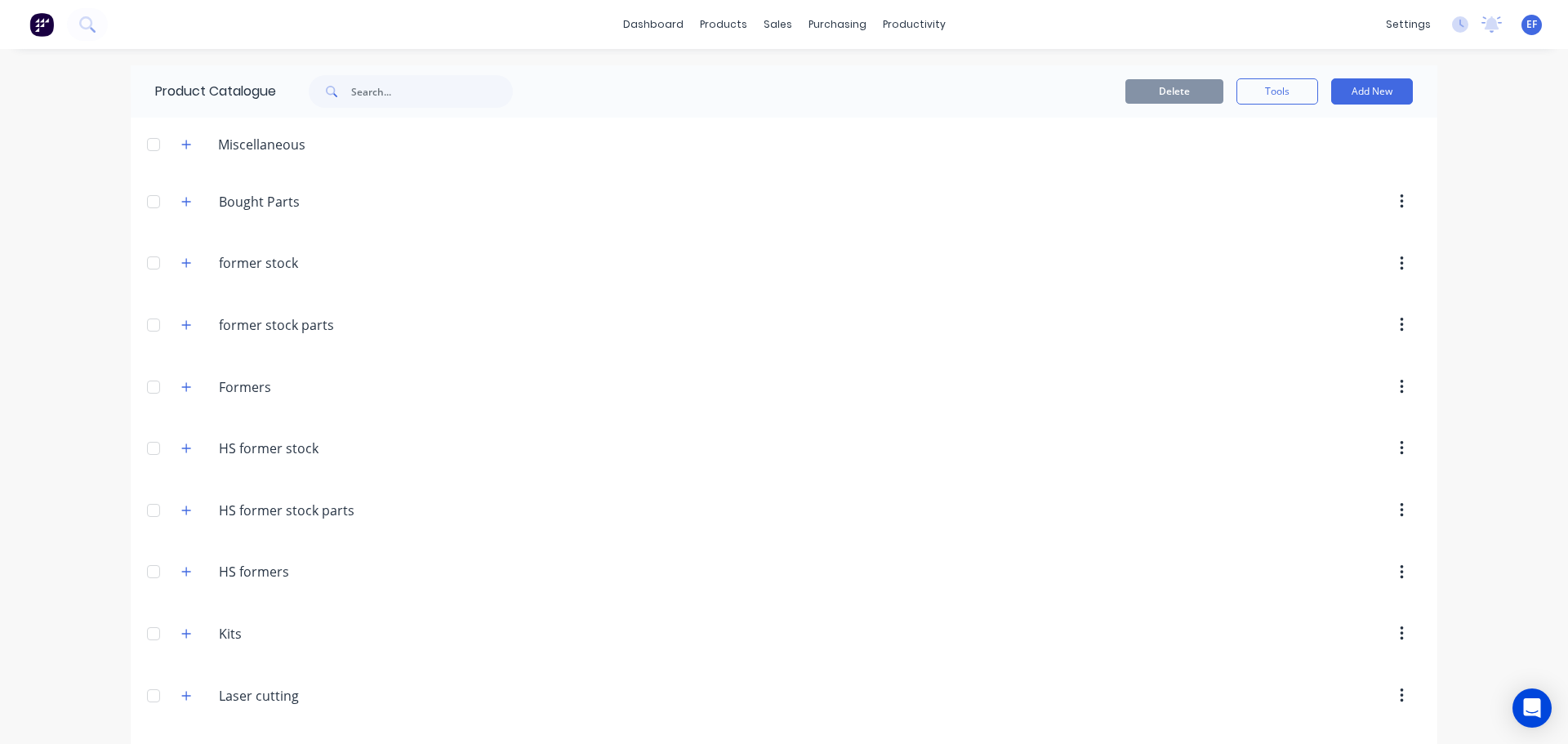
scroll to position [16581, 0]
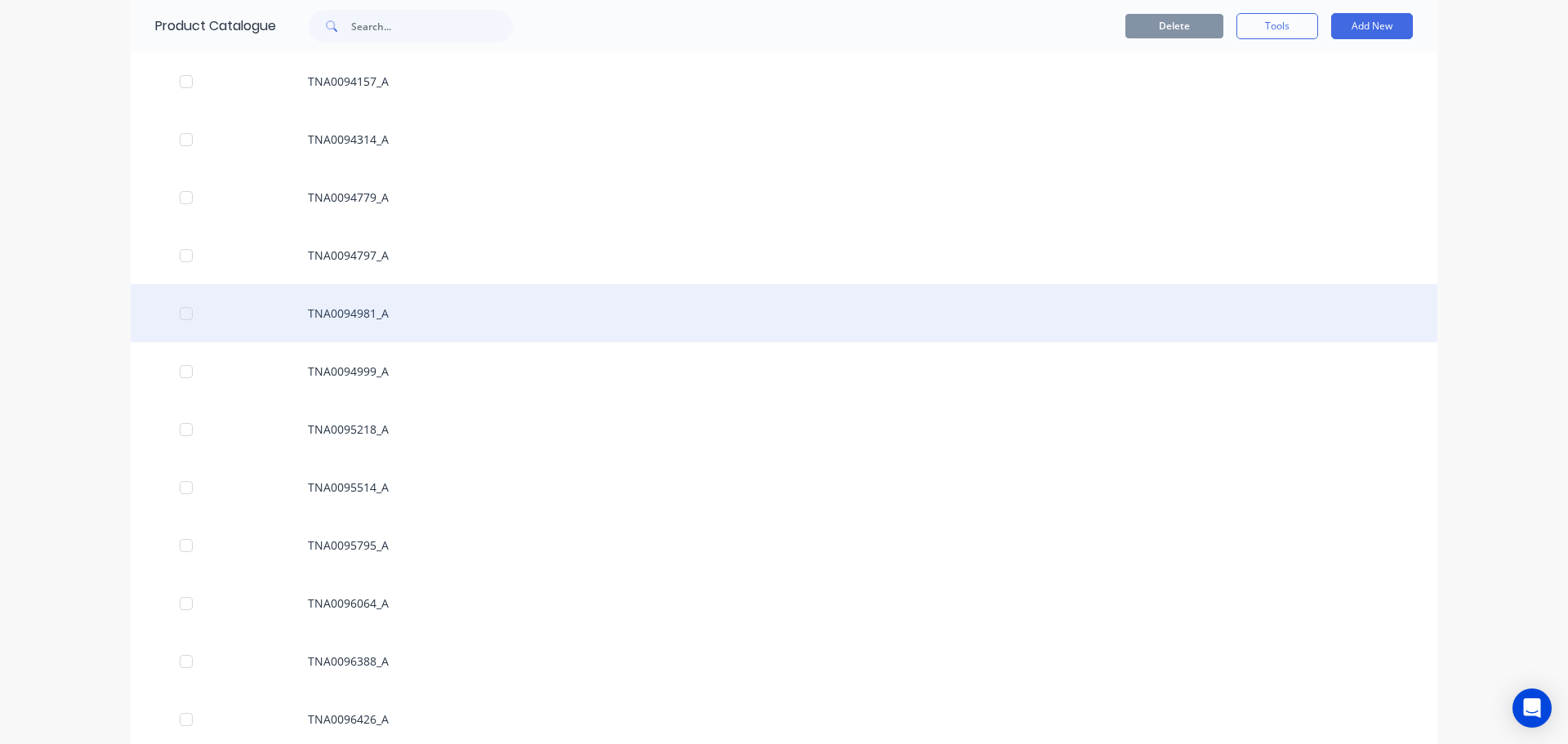
click at [382, 302] on div "TNA0094981_A" at bounding box center [784, 313] width 1307 height 58
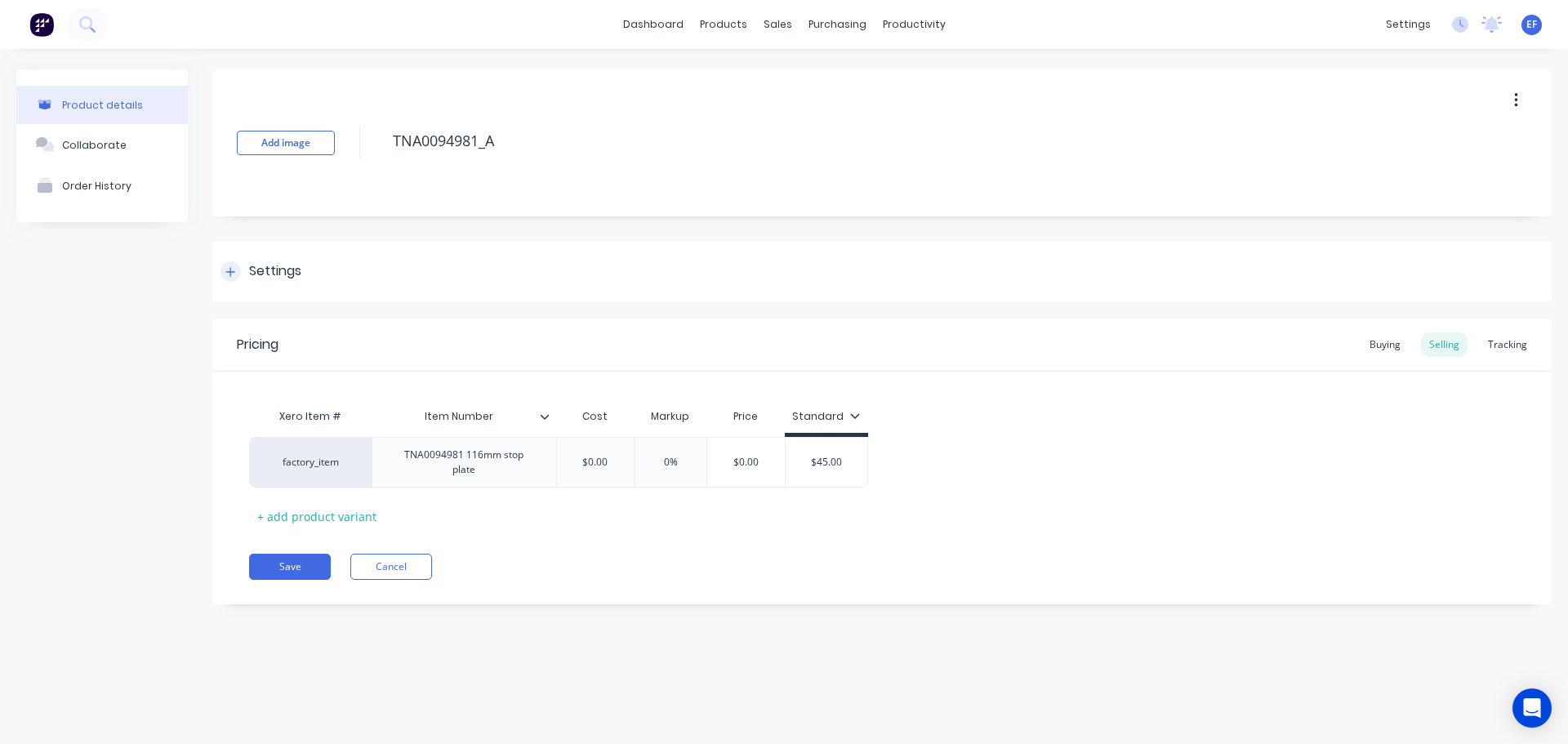
click at [287, 256] on div "Settings" at bounding box center [882, 271] width 1340 height 61
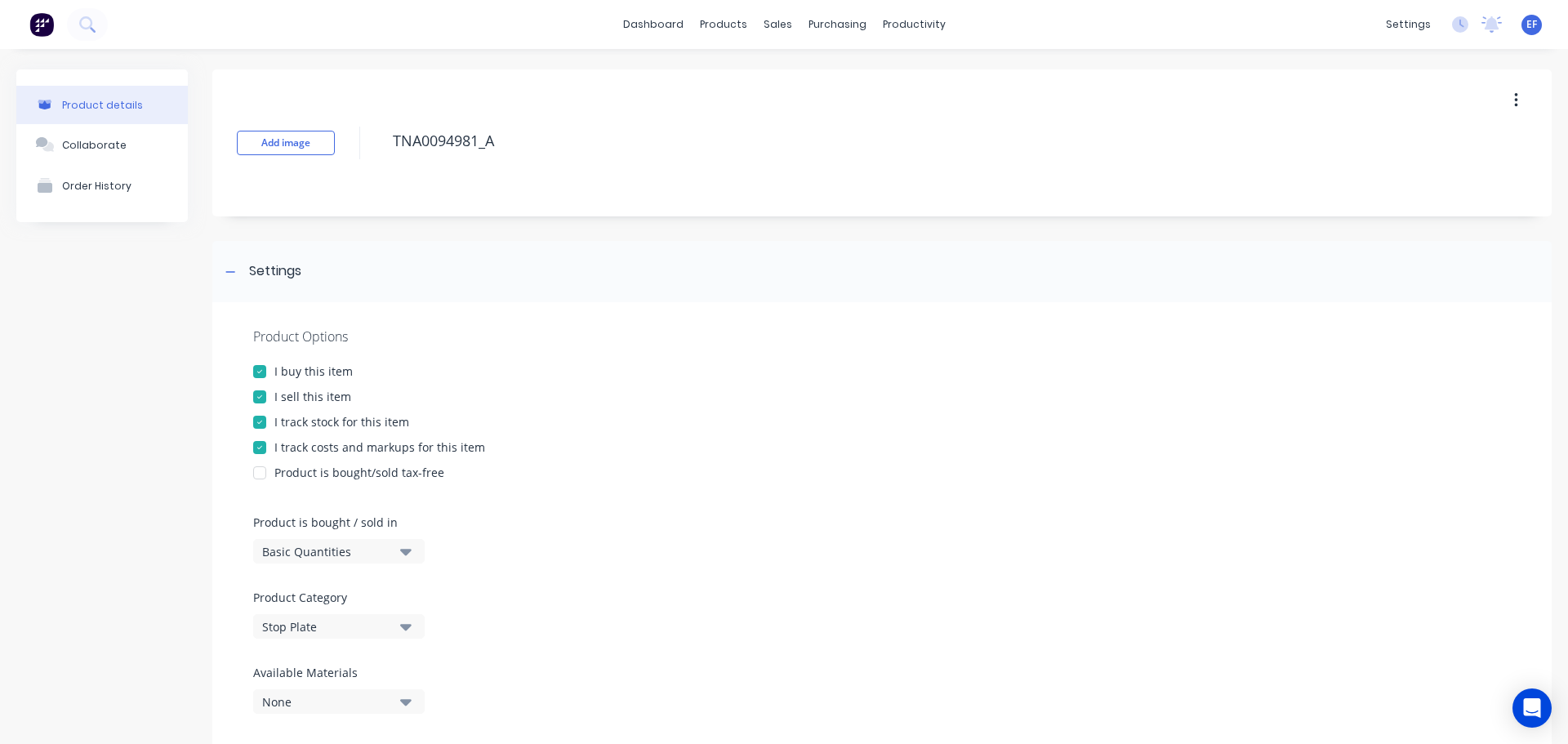
click at [263, 415] on div at bounding box center [260, 422] width 32 height 32
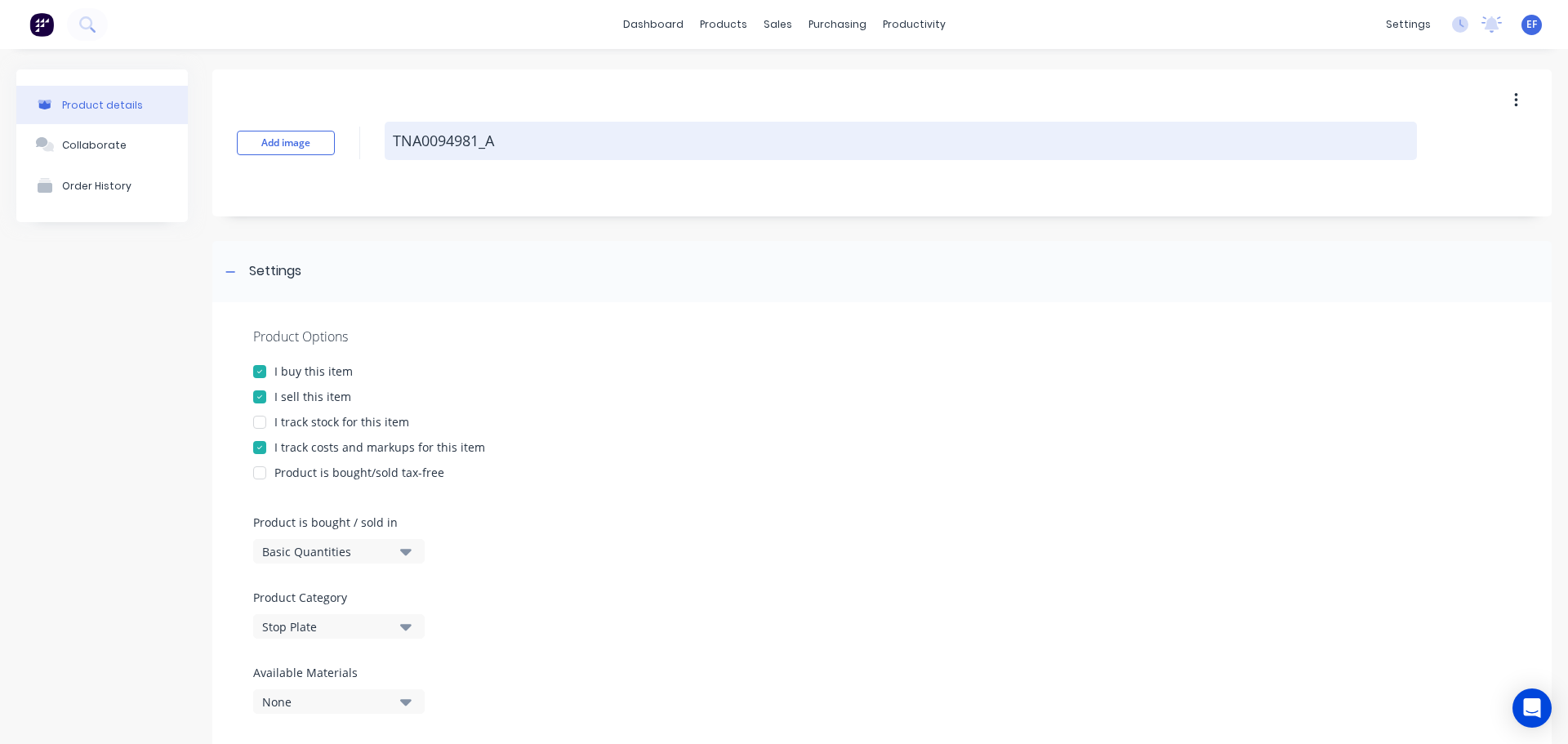
drag, startPoint x: 516, startPoint y: 148, endPoint x: 390, endPoint y: 152, distance: 126.1
click at [390, 152] on textarea "TNA0094981_A" at bounding box center [900, 141] width 1032 height 38
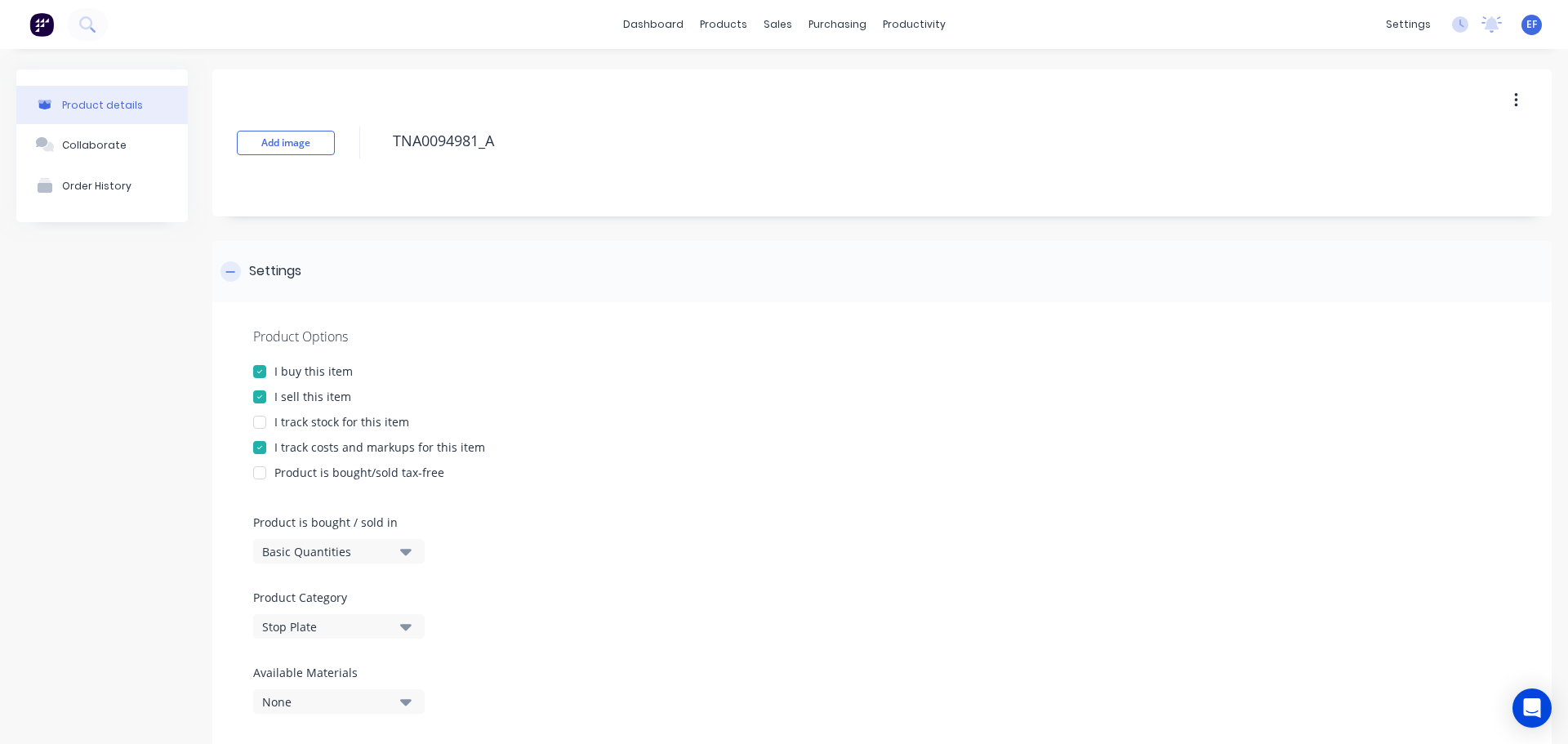
click at [255, 283] on div "Settings" at bounding box center [882, 271] width 1340 height 61
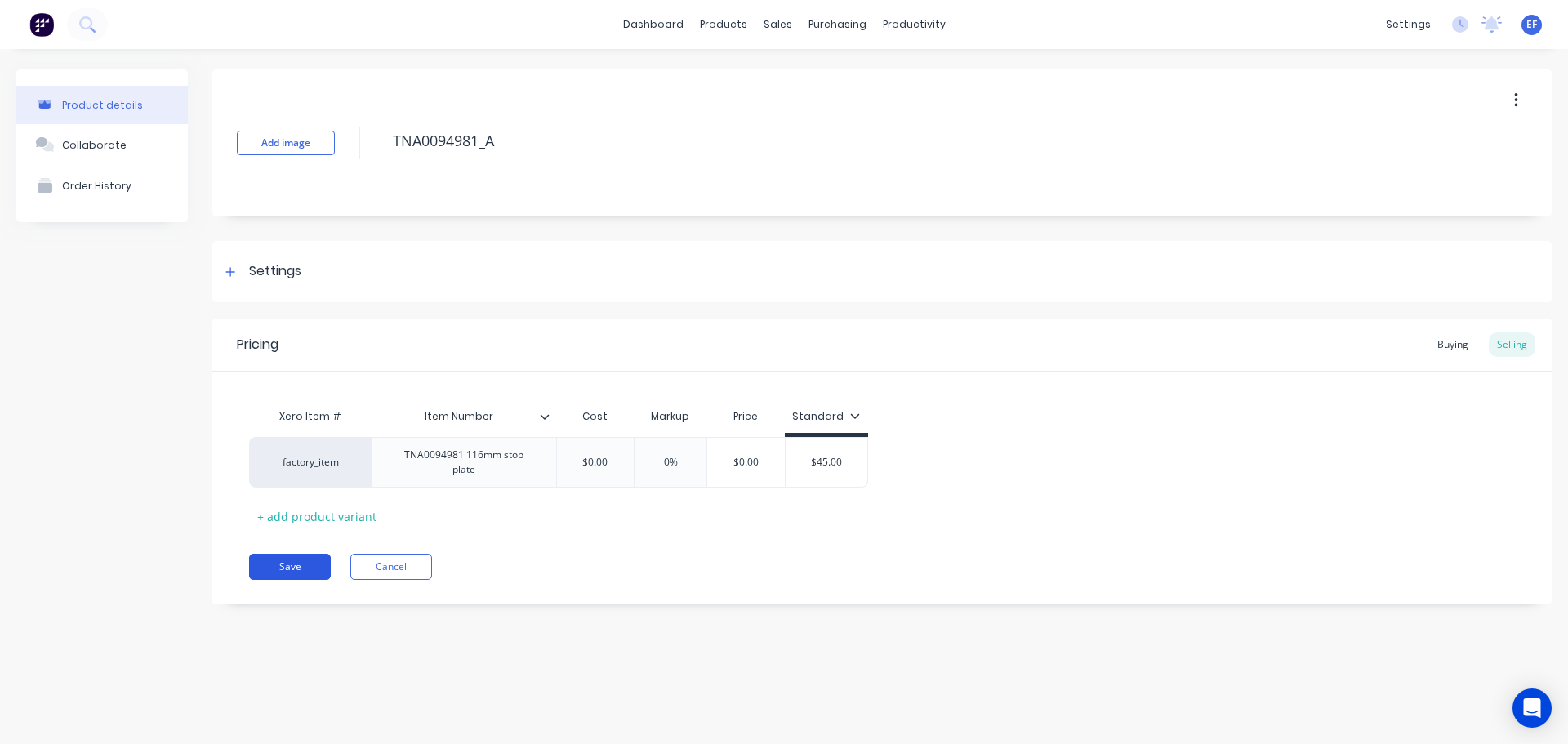
click at [276, 557] on button "Save" at bounding box center [289, 566] width 82 height 27
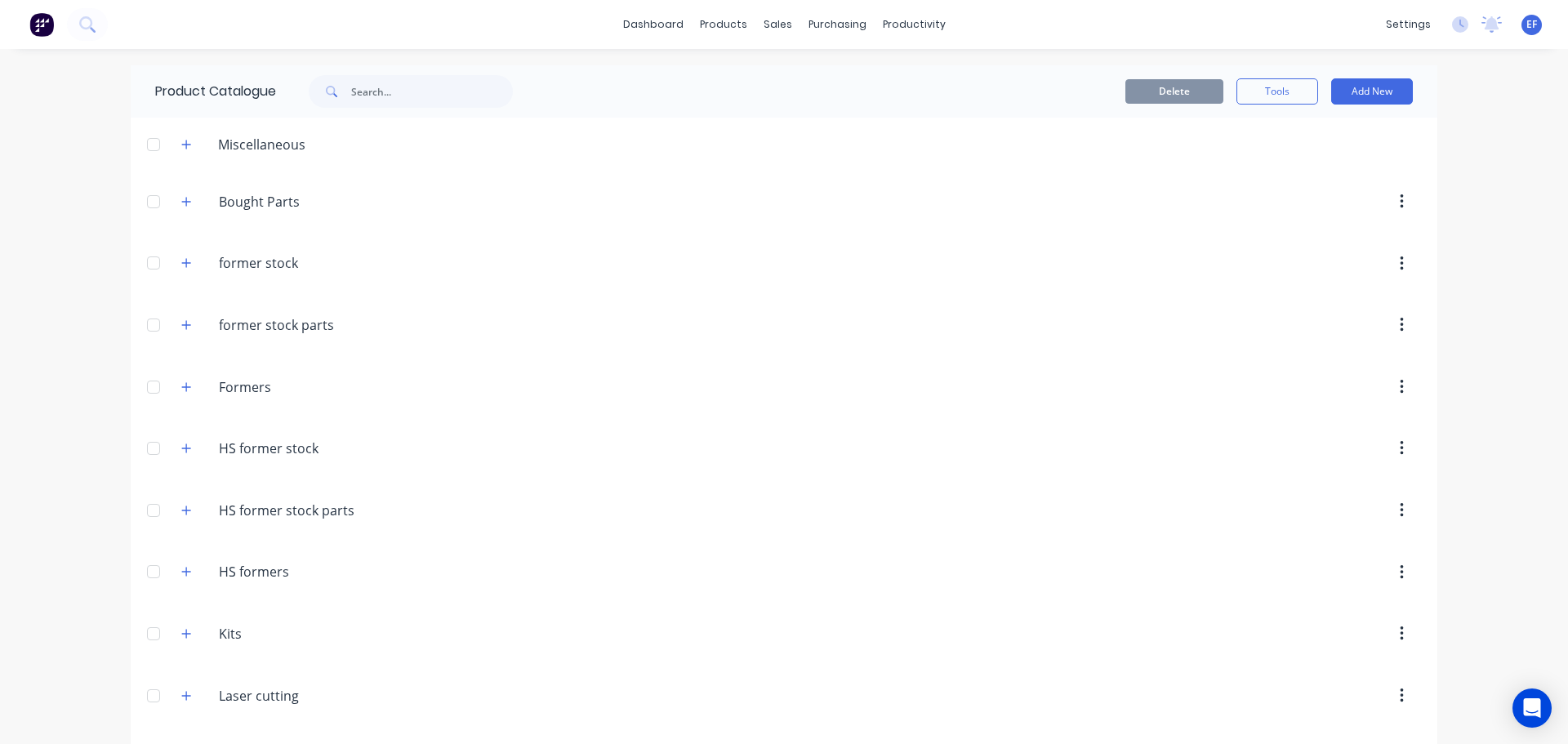
scroll to position [16523, 0]
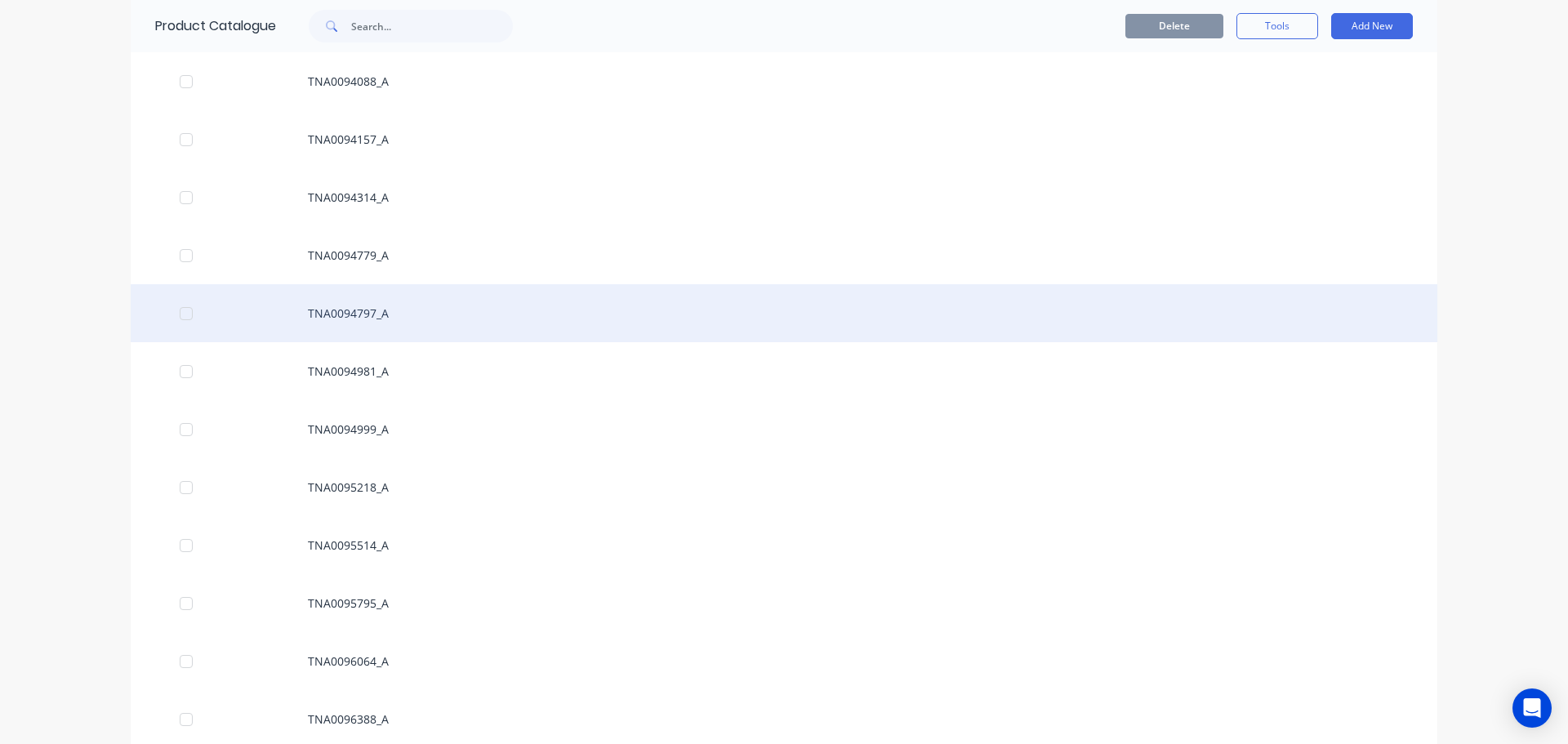
click at [338, 317] on div "TNA0094797_A" at bounding box center [784, 313] width 1307 height 58
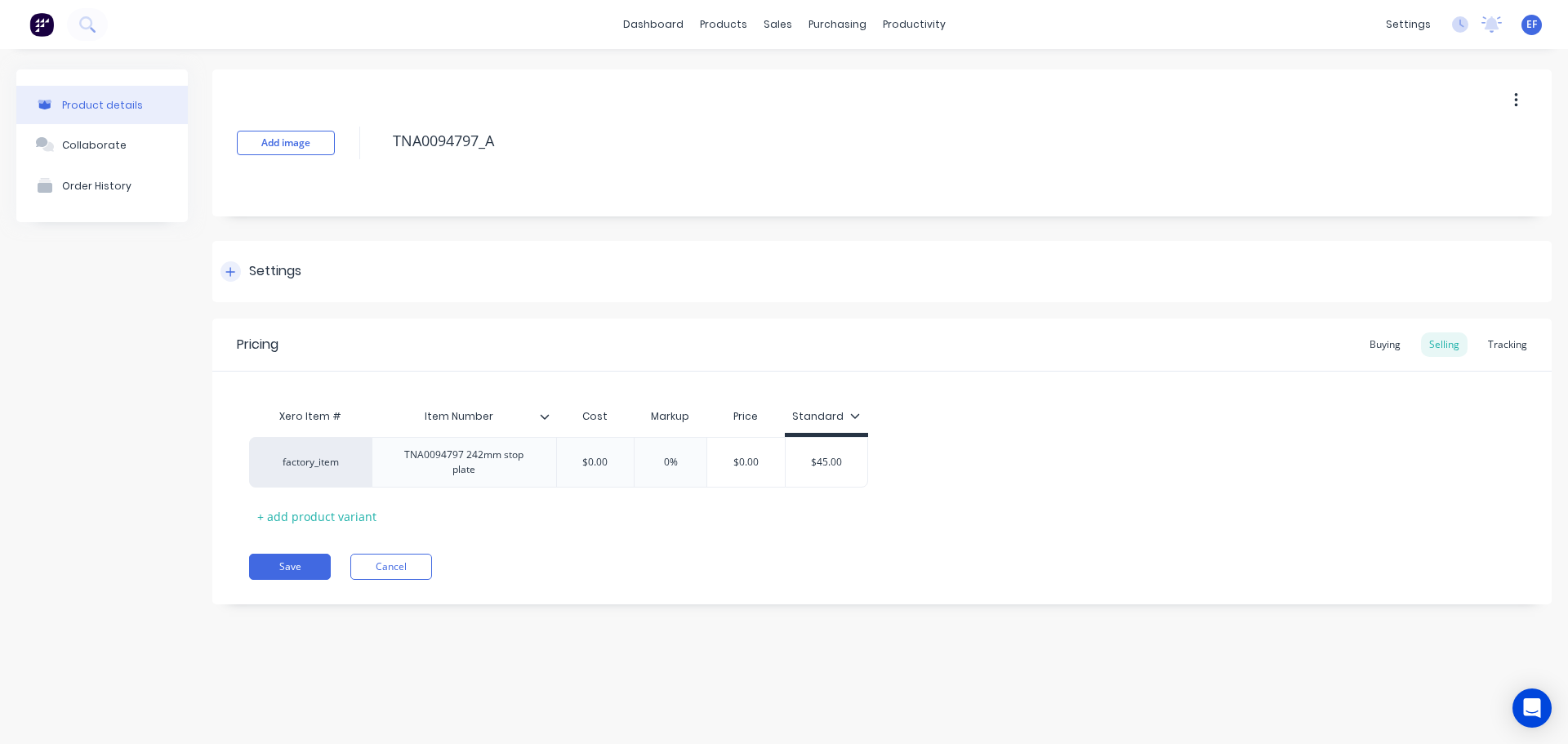
click at [221, 280] on div "Settings" at bounding box center [261, 271] width 81 height 21
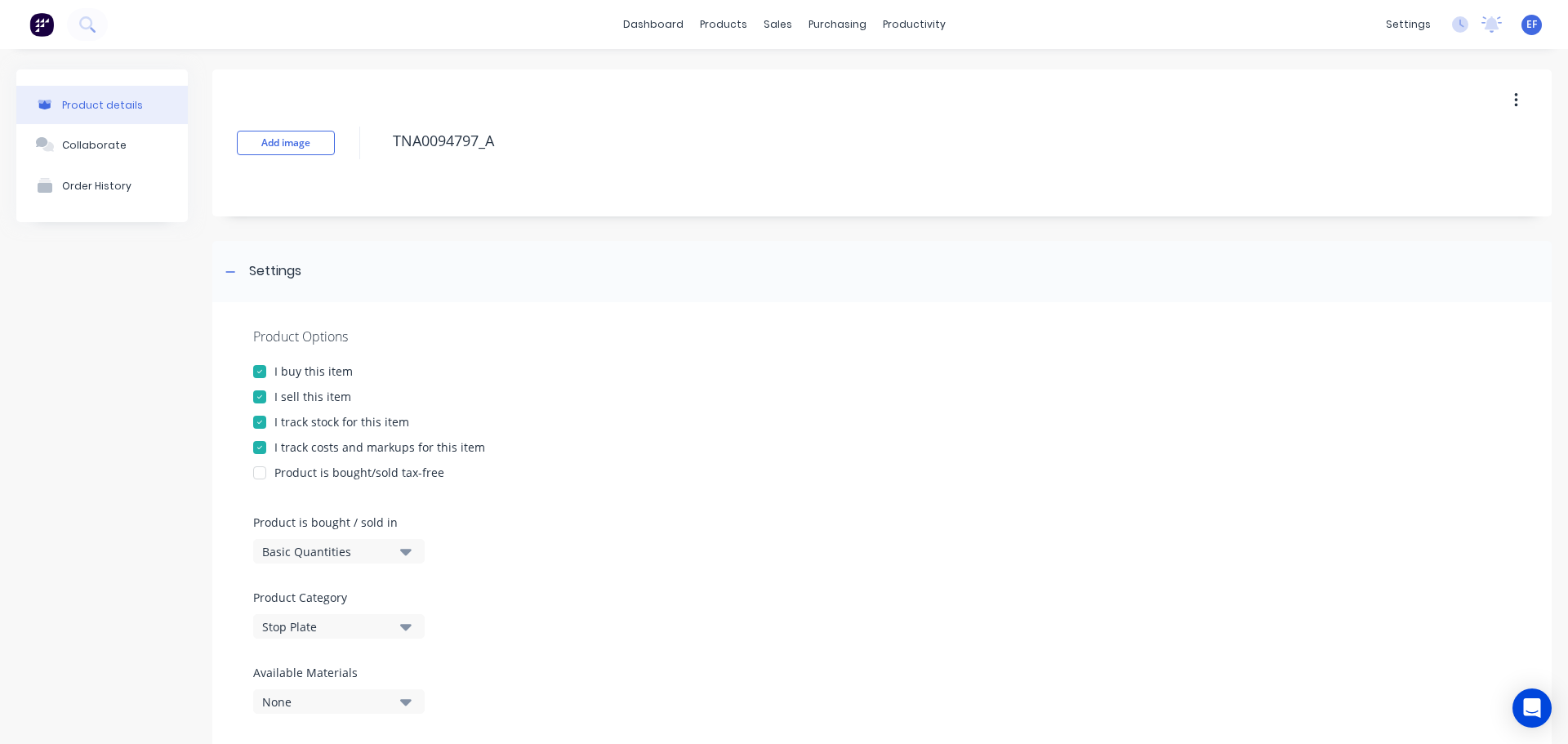
click at [290, 429] on div "I track stock for this item" at bounding box center [341, 421] width 135 height 17
drag, startPoint x: 423, startPoint y: 147, endPoint x: 355, endPoint y: 154, distance: 68.4
click at [355, 154] on div "Add image TNA0094797_A" at bounding box center [882, 143] width 1340 height 147
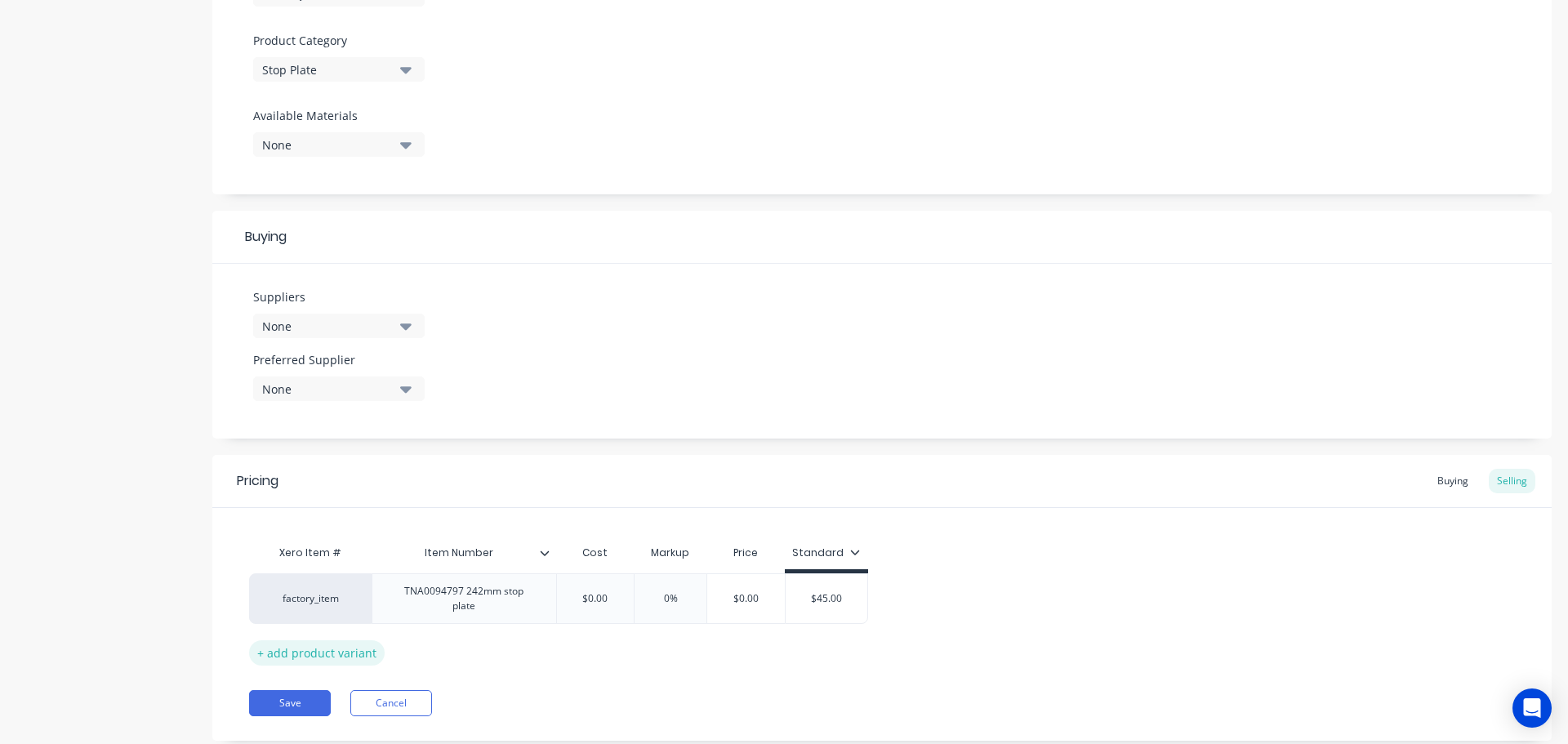
scroll to position [572, 0]
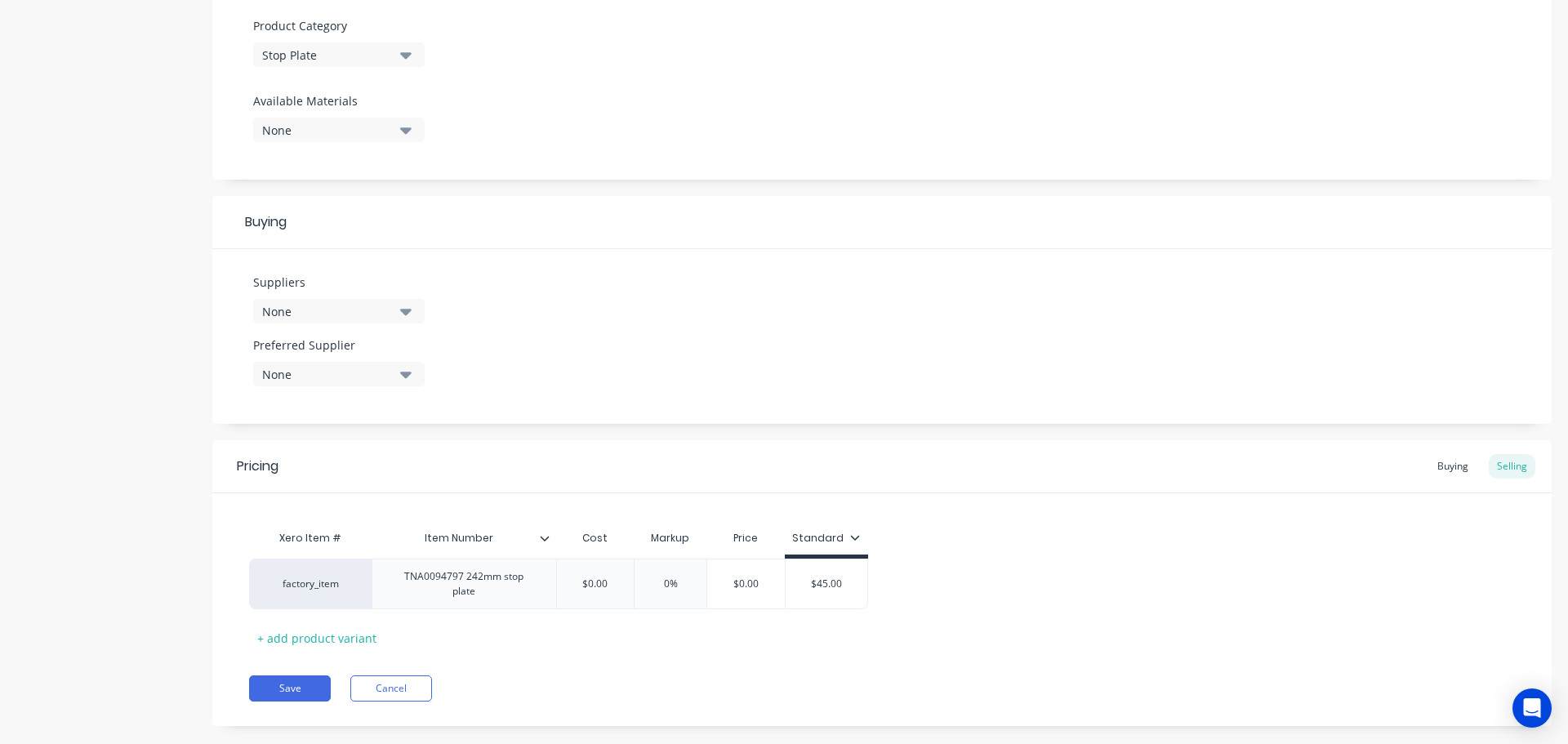
click at [292, 658] on div "Pricing Buying Selling Xero Item # Item Number Cost Markup Price Standard facto…" at bounding box center [882, 583] width 1340 height 286
click at [288, 679] on button "Save" at bounding box center [289, 688] width 82 height 27
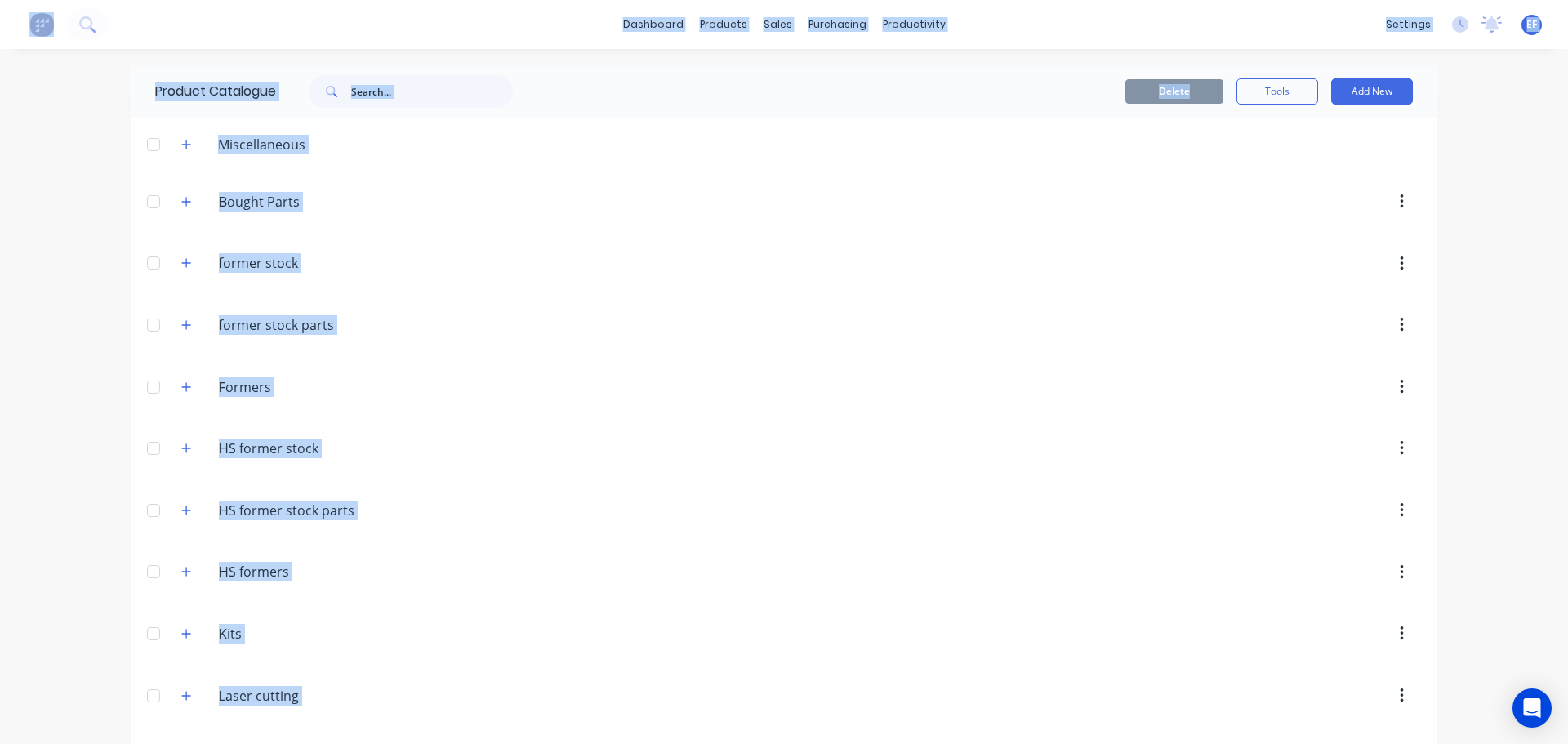
click at [94, 440] on div "dashboard products sales purchasing productivity dashboard products Product Cat…" at bounding box center [784, 372] width 1568 height 744
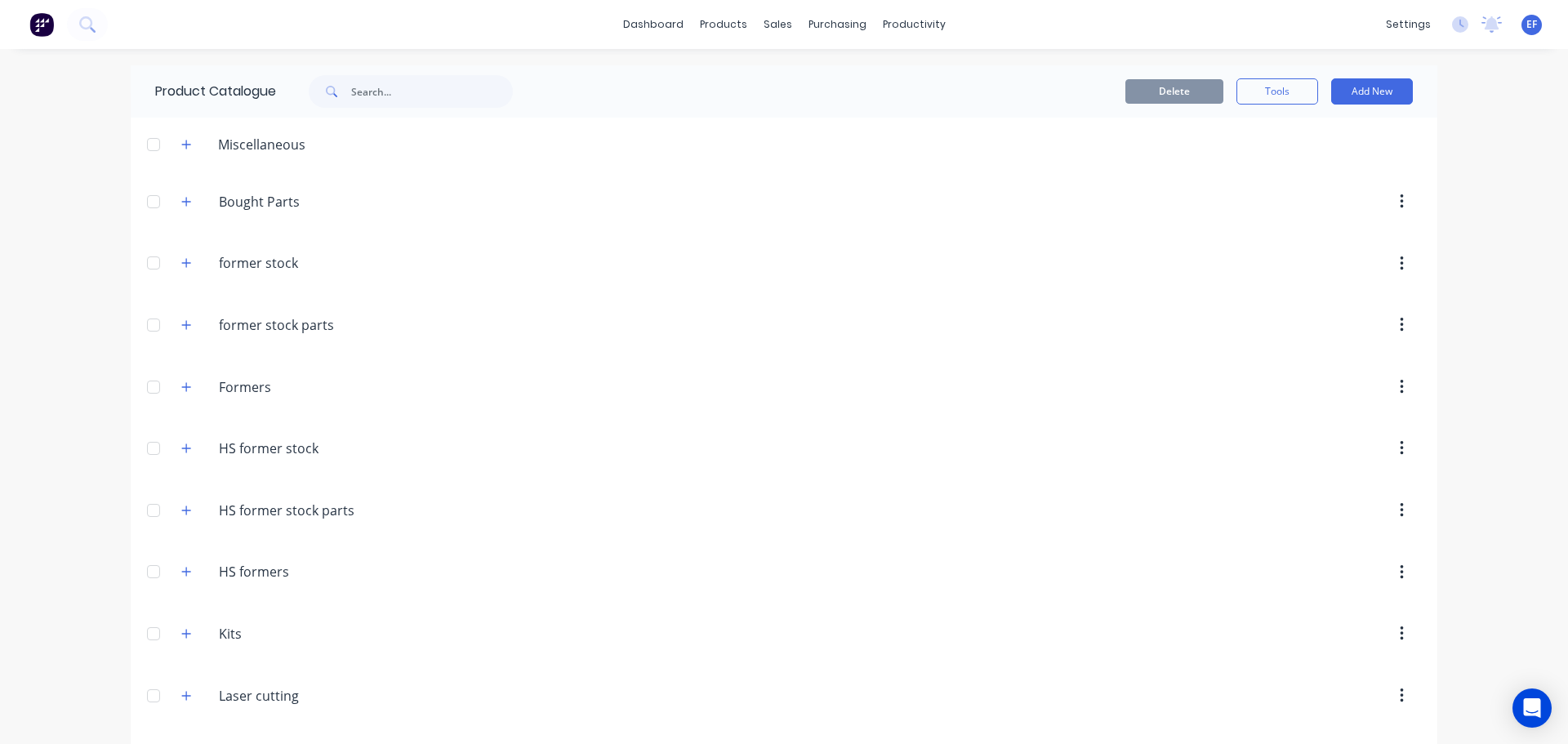
scroll to position [16465, 0]
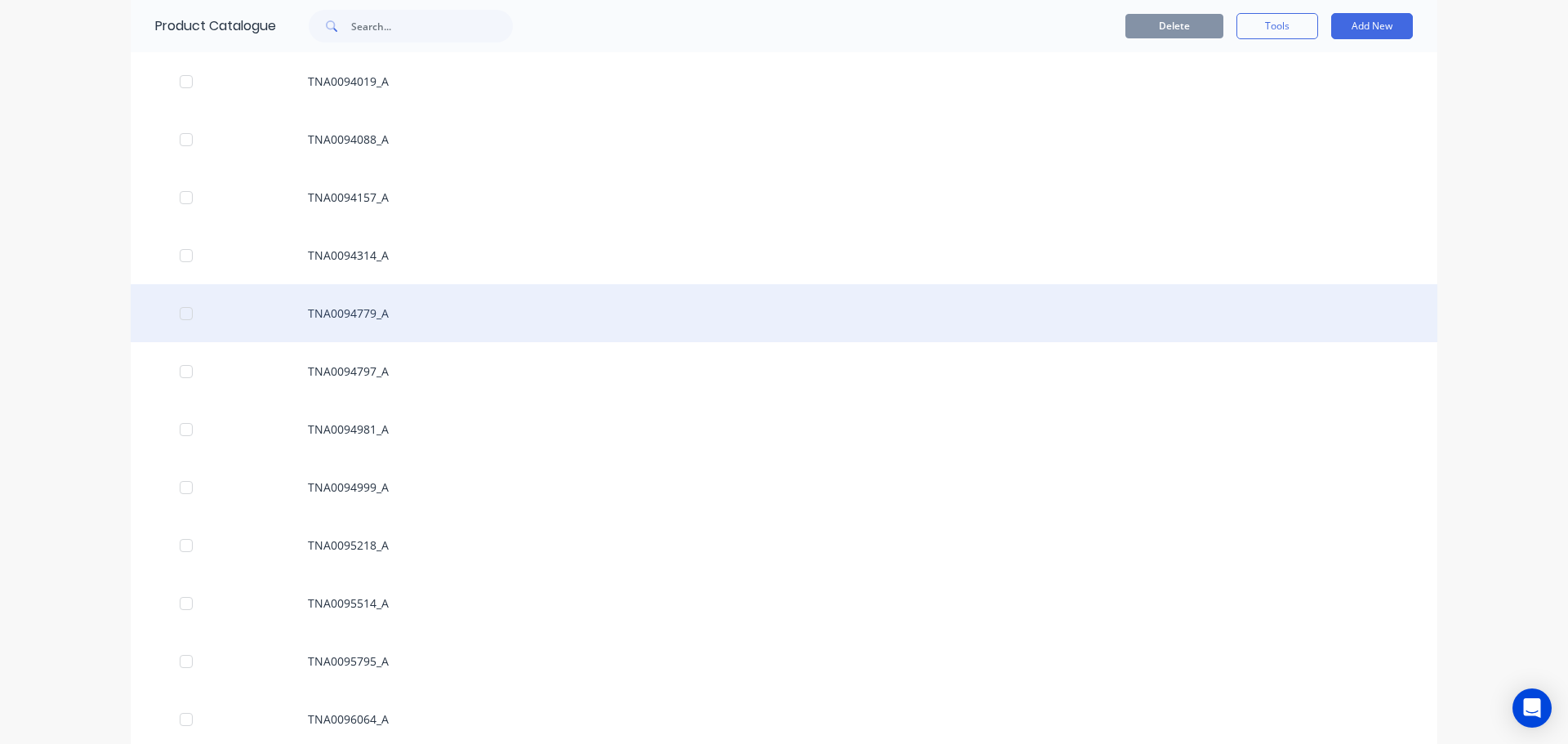
click at [375, 299] on div "TNA0094779_A" at bounding box center [784, 313] width 1307 height 58
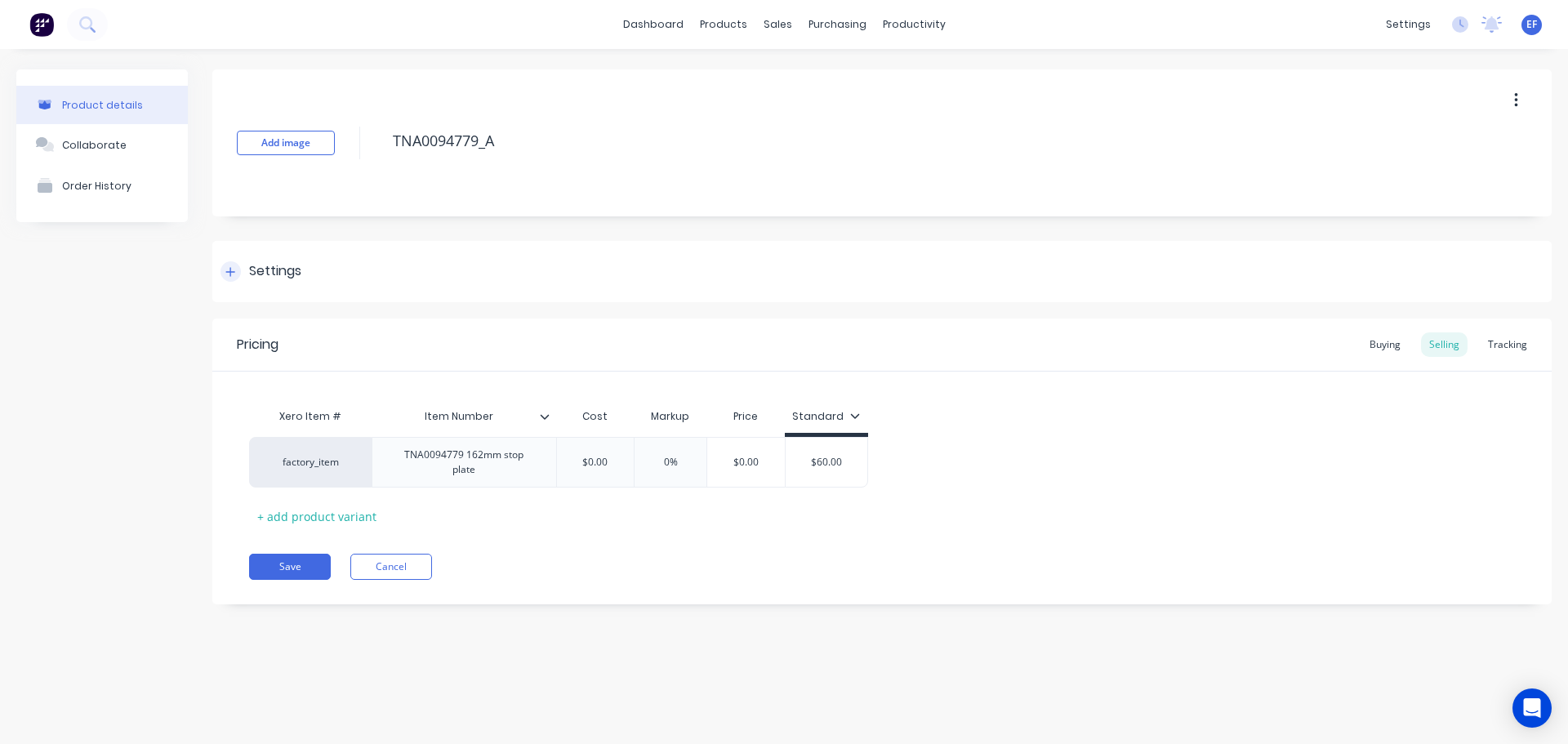
click at [257, 283] on div "Settings" at bounding box center [882, 271] width 1340 height 61
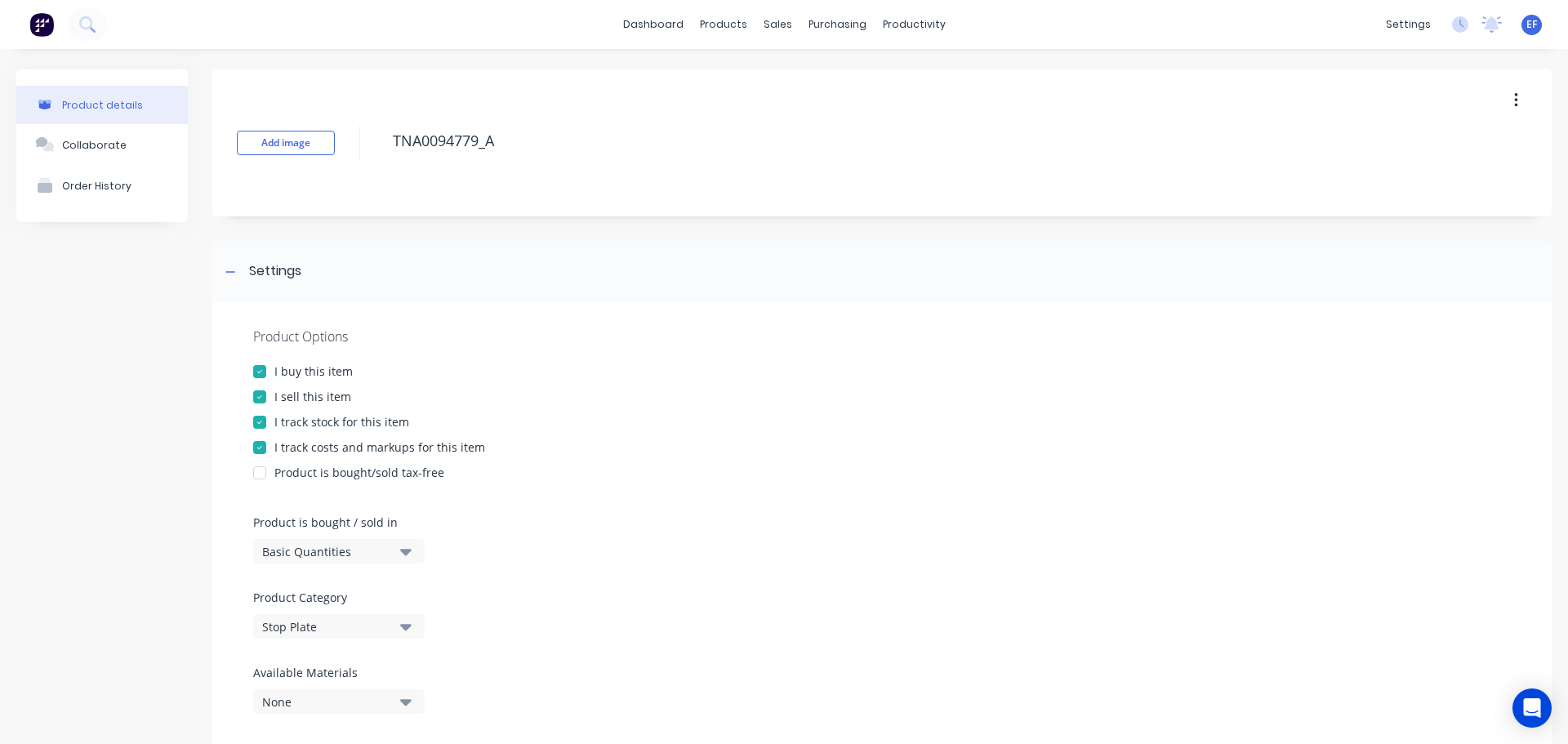
click at [281, 429] on div "I track stock for this item" at bounding box center [341, 421] width 135 height 17
drag, startPoint x: 515, startPoint y: 147, endPoint x: 329, endPoint y: 149, distance: 186.0
click at [329, 149] on div "Add image TNA0094779_A" at bounding box center [882, 143] width 1340 height 147
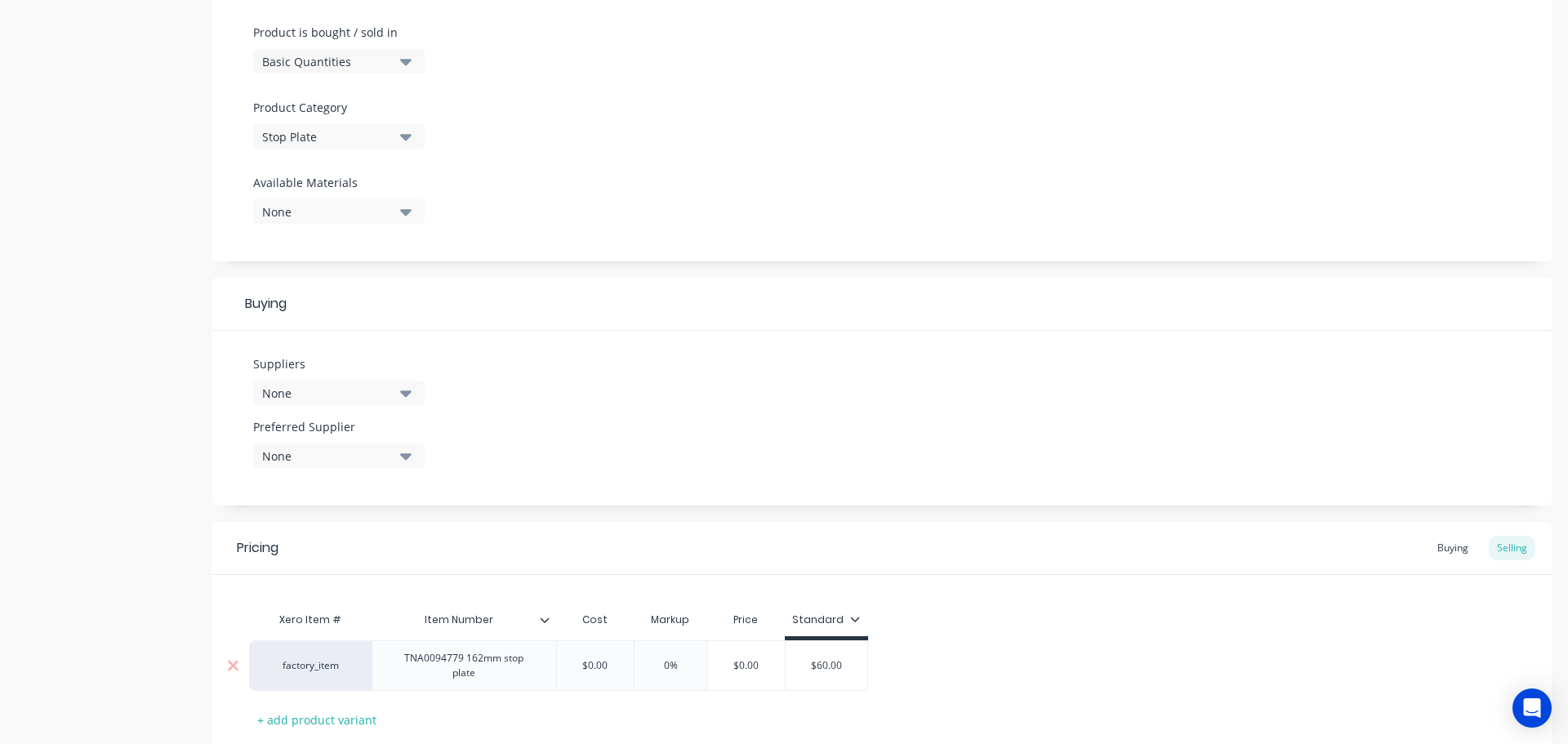
scroll to position [591, 0]
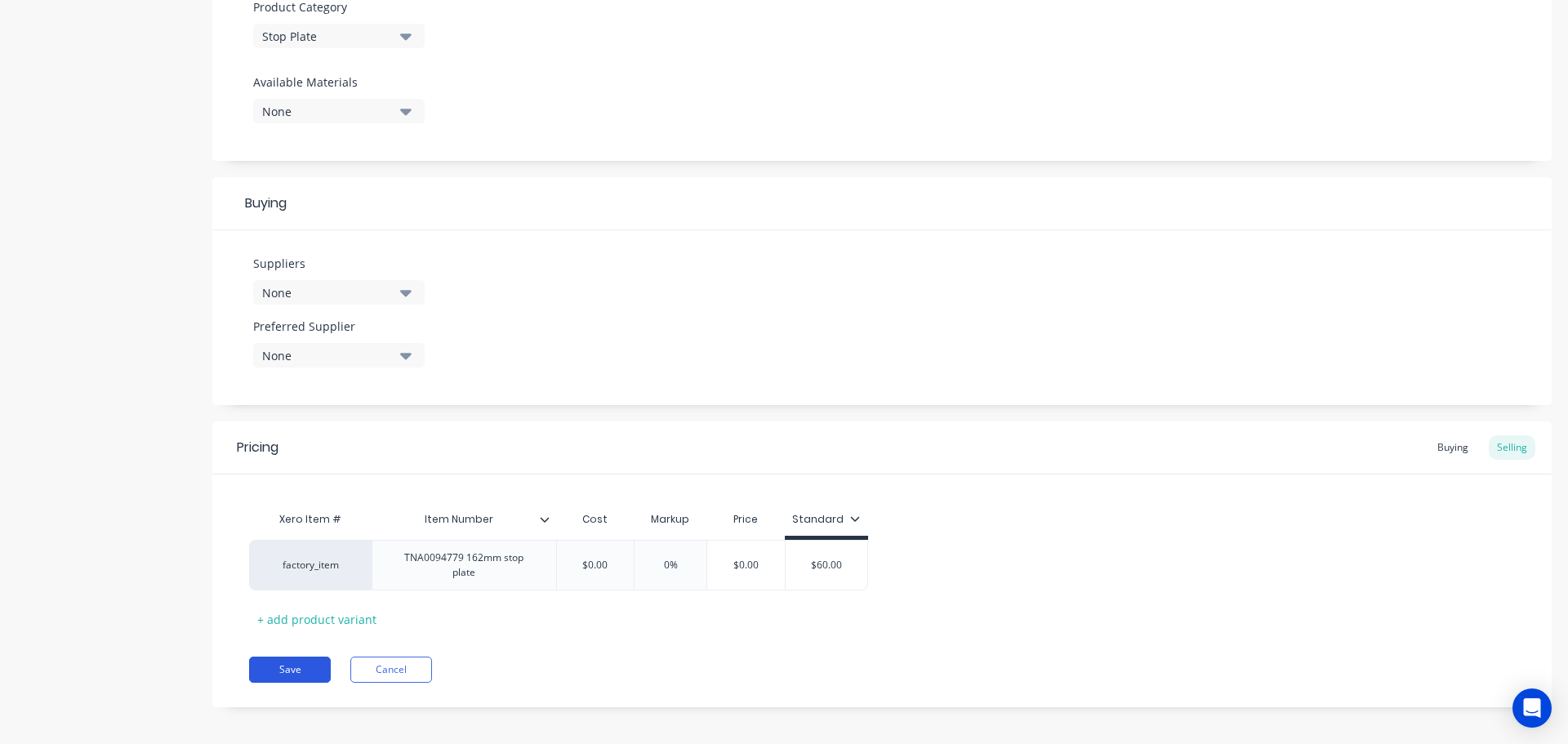
click at [286, 665] on button "Save" at bounding box center [289, 669] width 82 height 27
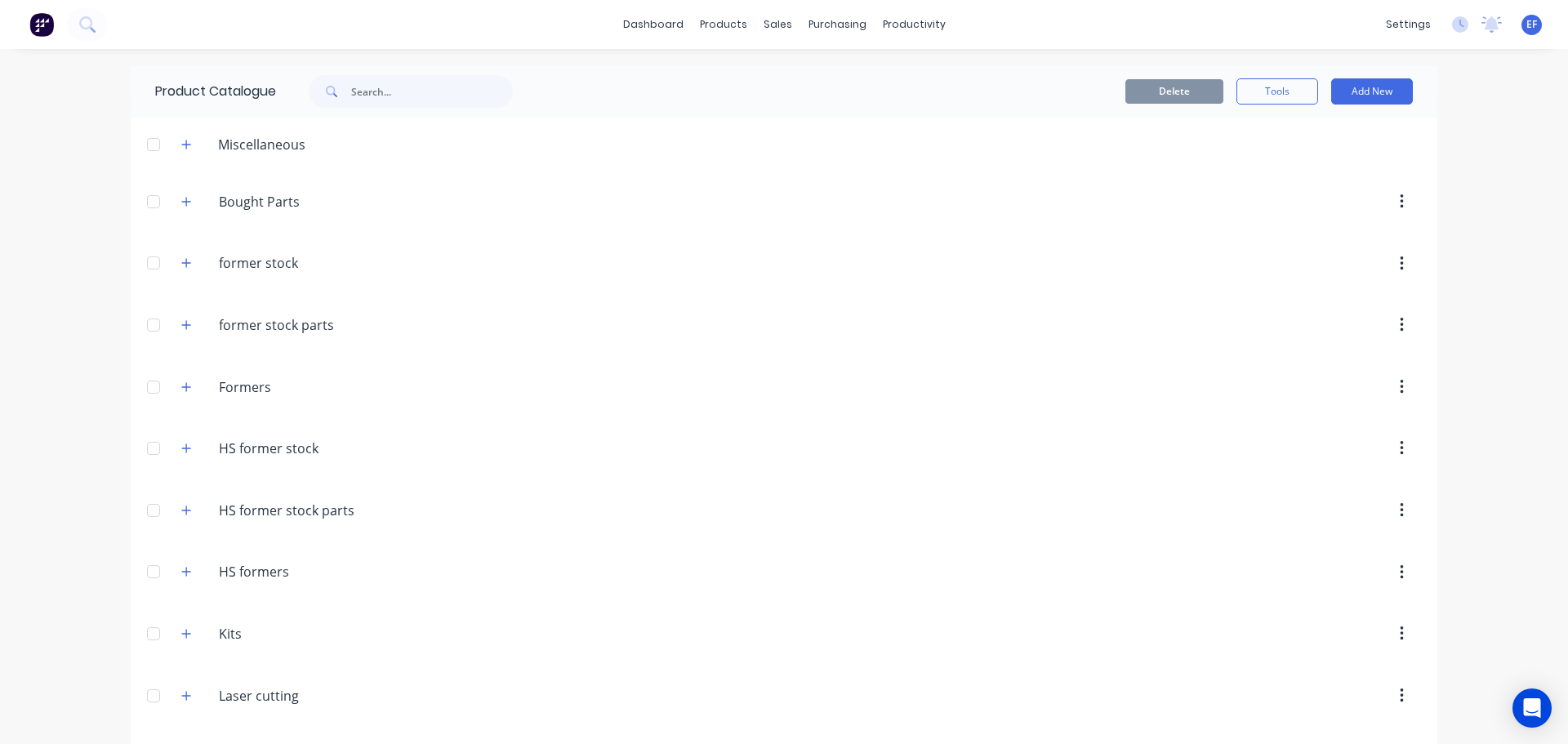
scroll to position [16407, 0]
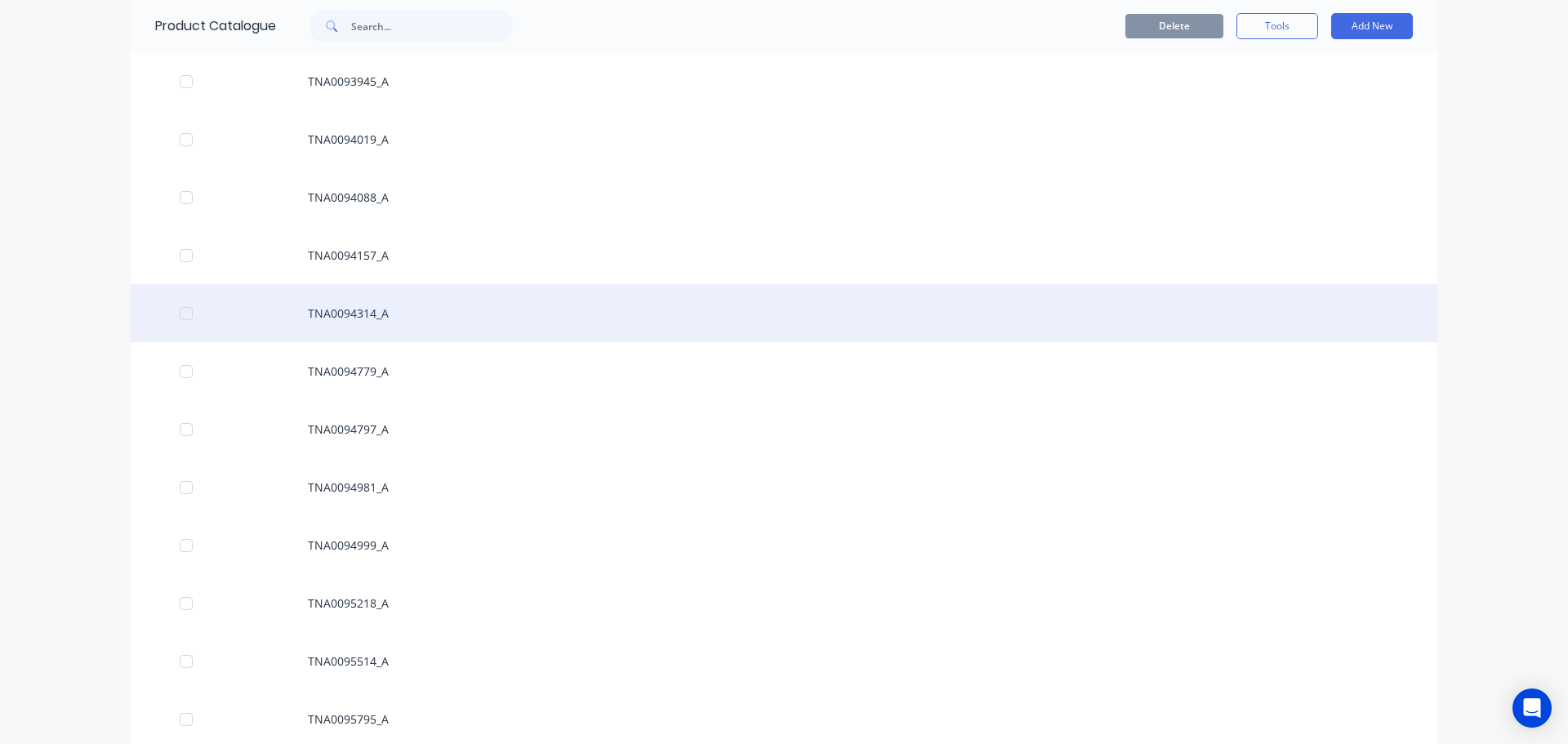
click at [351, 318] on div "TNA0094314_A" at bounding box center [784, 313] width 1307 height 58
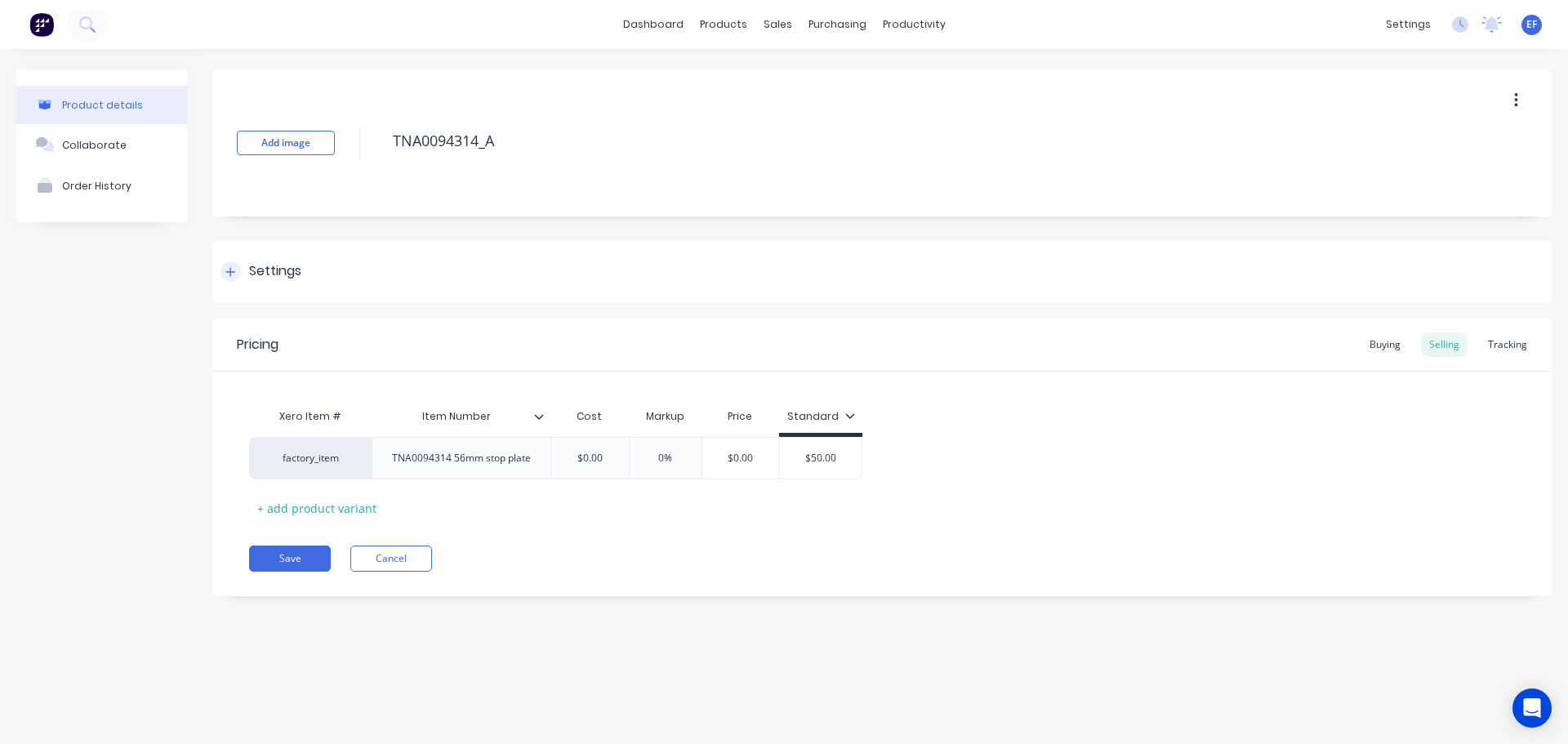
click at [294, 278] on div "Settings" at bounding box center [274, 271] width 52 height 21
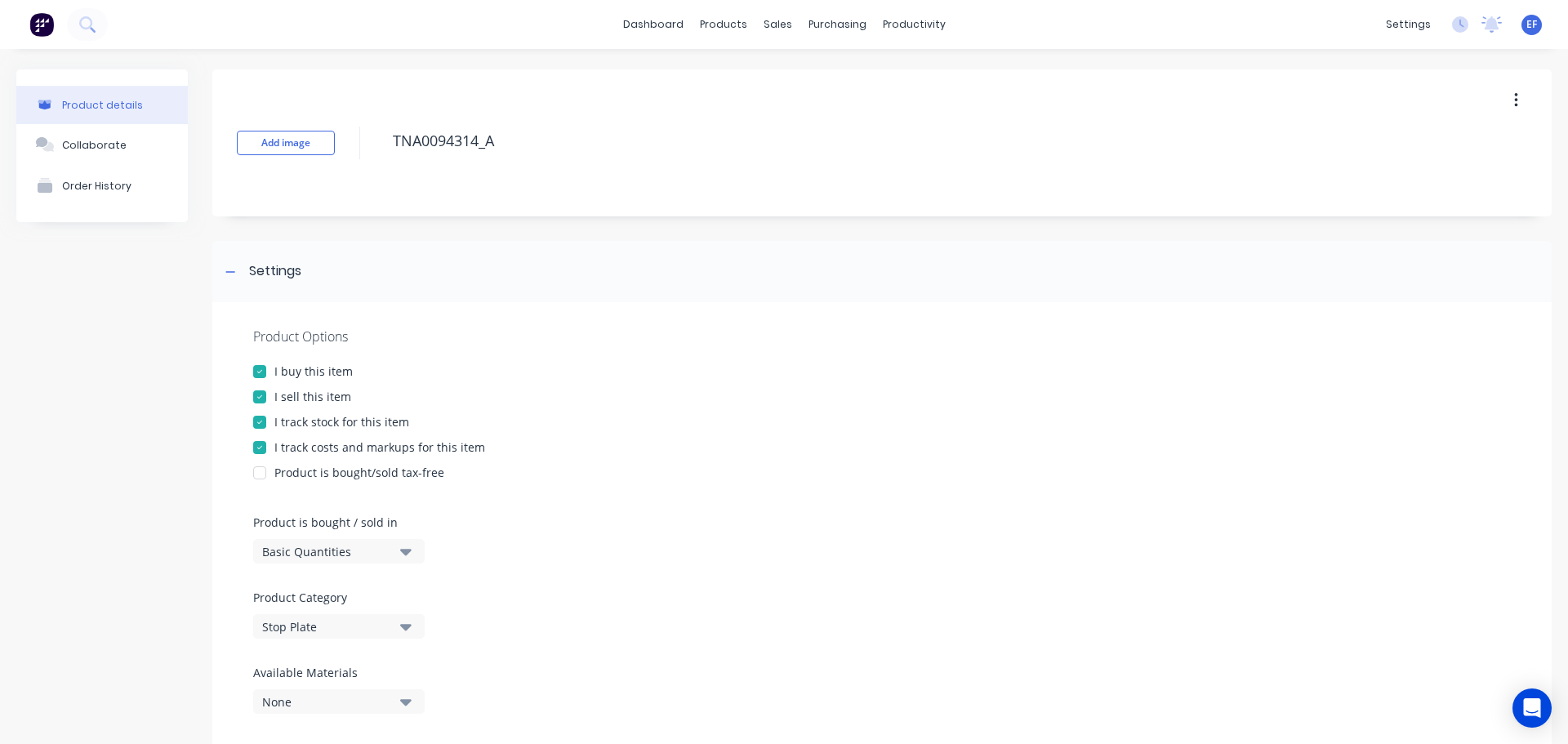
click at [301, 428] on div "I track stock for this item" at bounding box center [341, 421] width 135 height 17
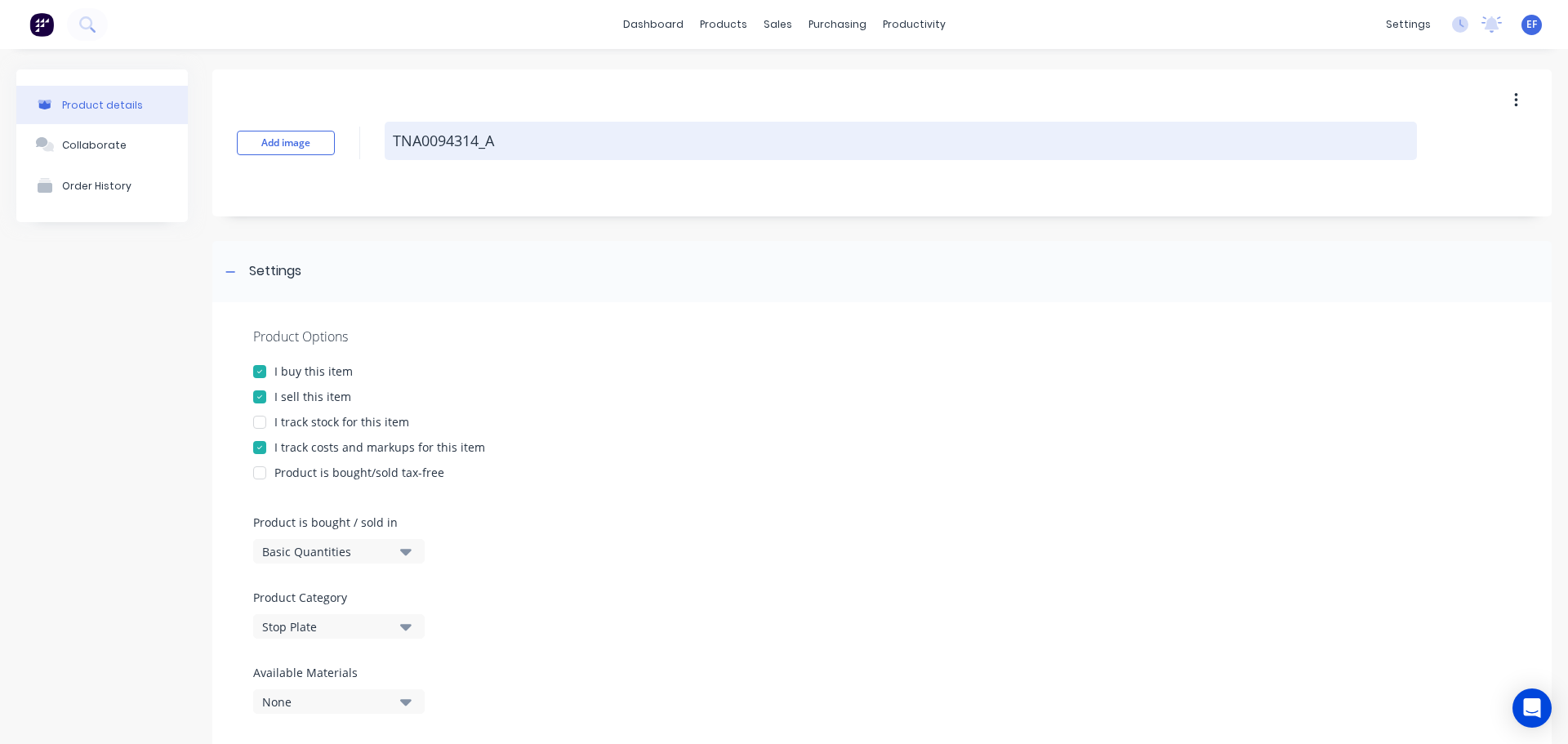
drag, startPoint x: 503, startPoint y: 144, endPoint x: 392, endPoint y: 156, distance: 111.6
click at [392, 156] on textarea "TNA0094314_A" at bounding box center [900, 141] width 1032 height 38
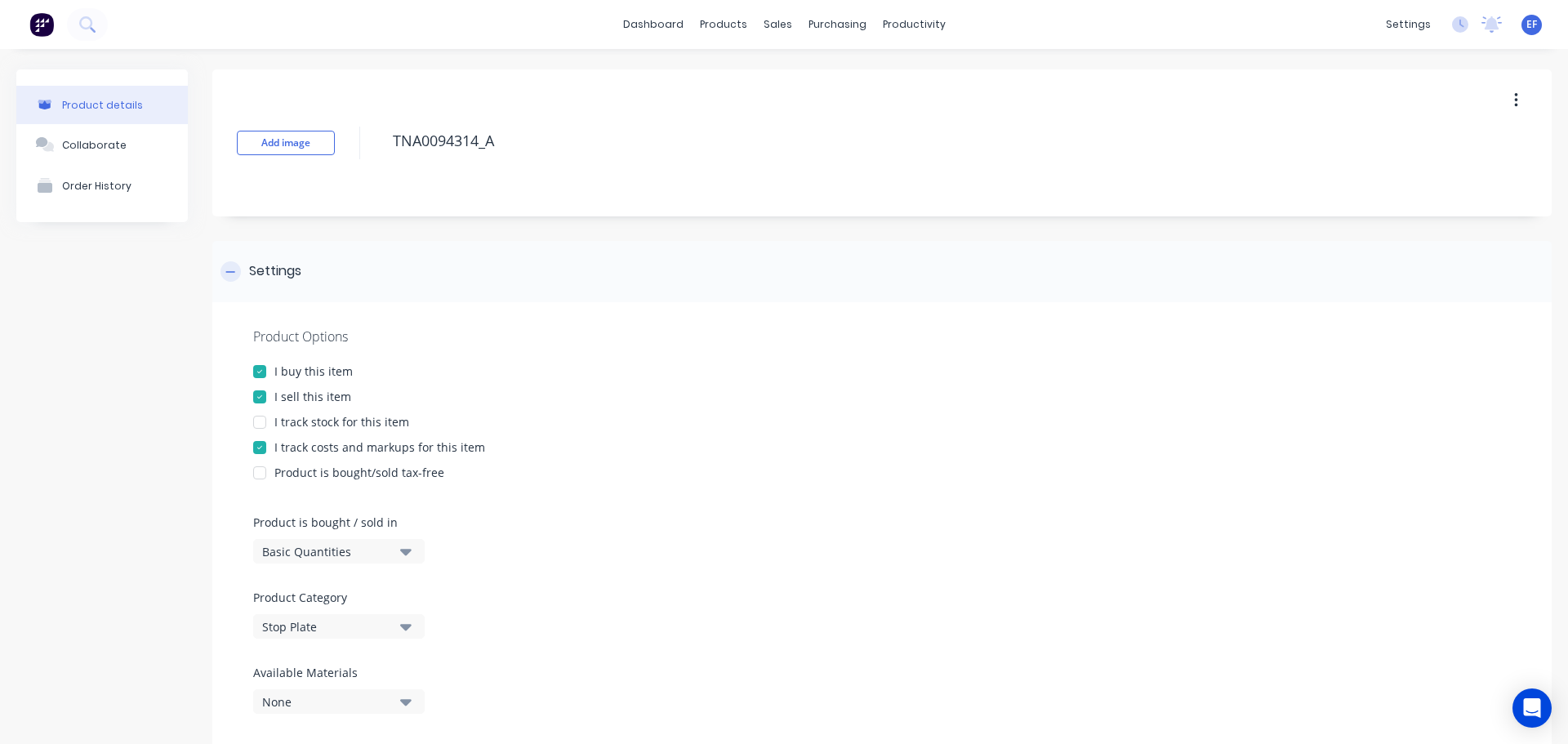
click at [234, 270] on icon at bounding box center [230, 272] width 10 height 12
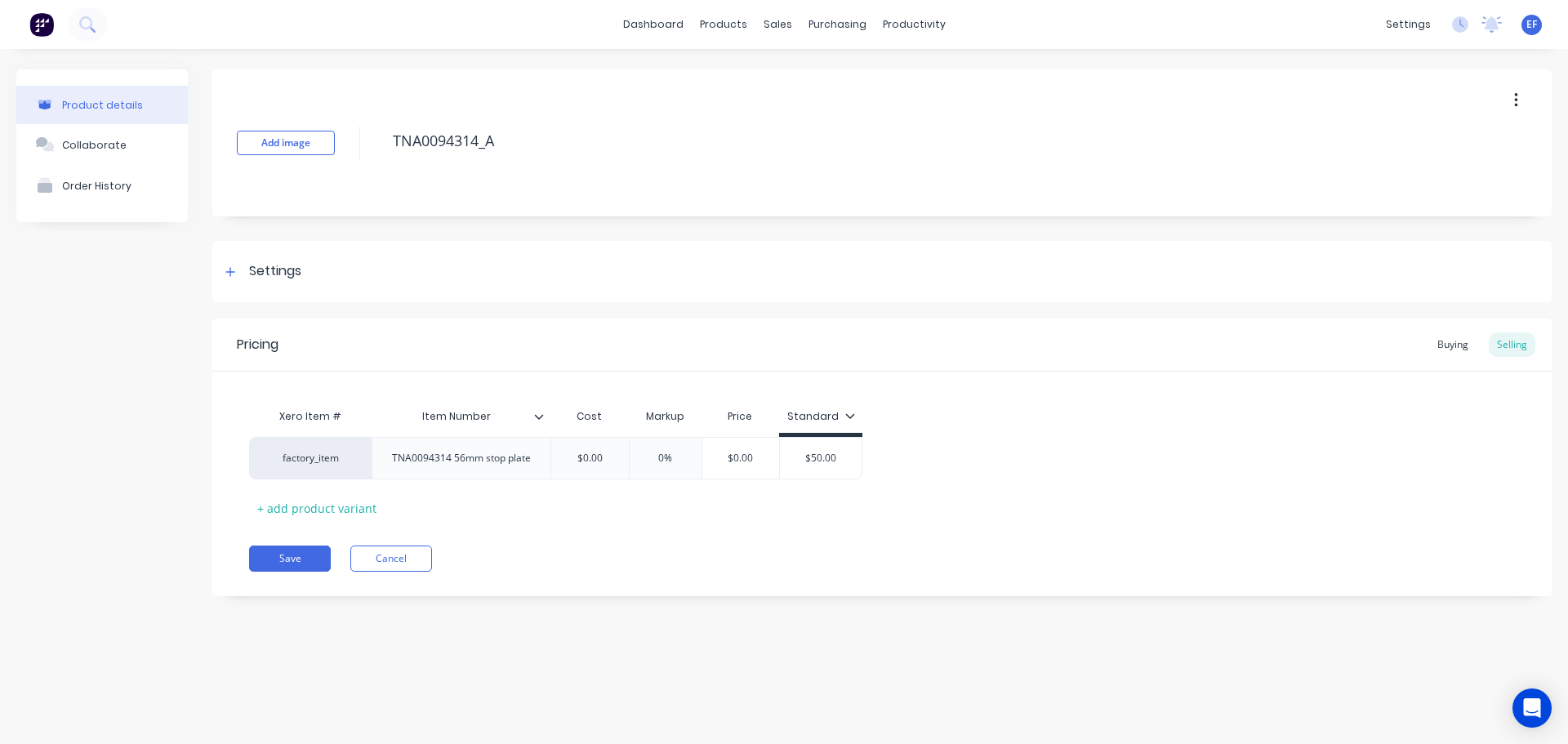
click at [300, 573] on div "Pricing Buying Selling Xero Item # Item Number Cost Markup Price Standard facto…" at bounding box center [882, 457] width 1340 height 278
click at [297, 560] on button "Save" at bounding box center [289, 558] width 82 height 27
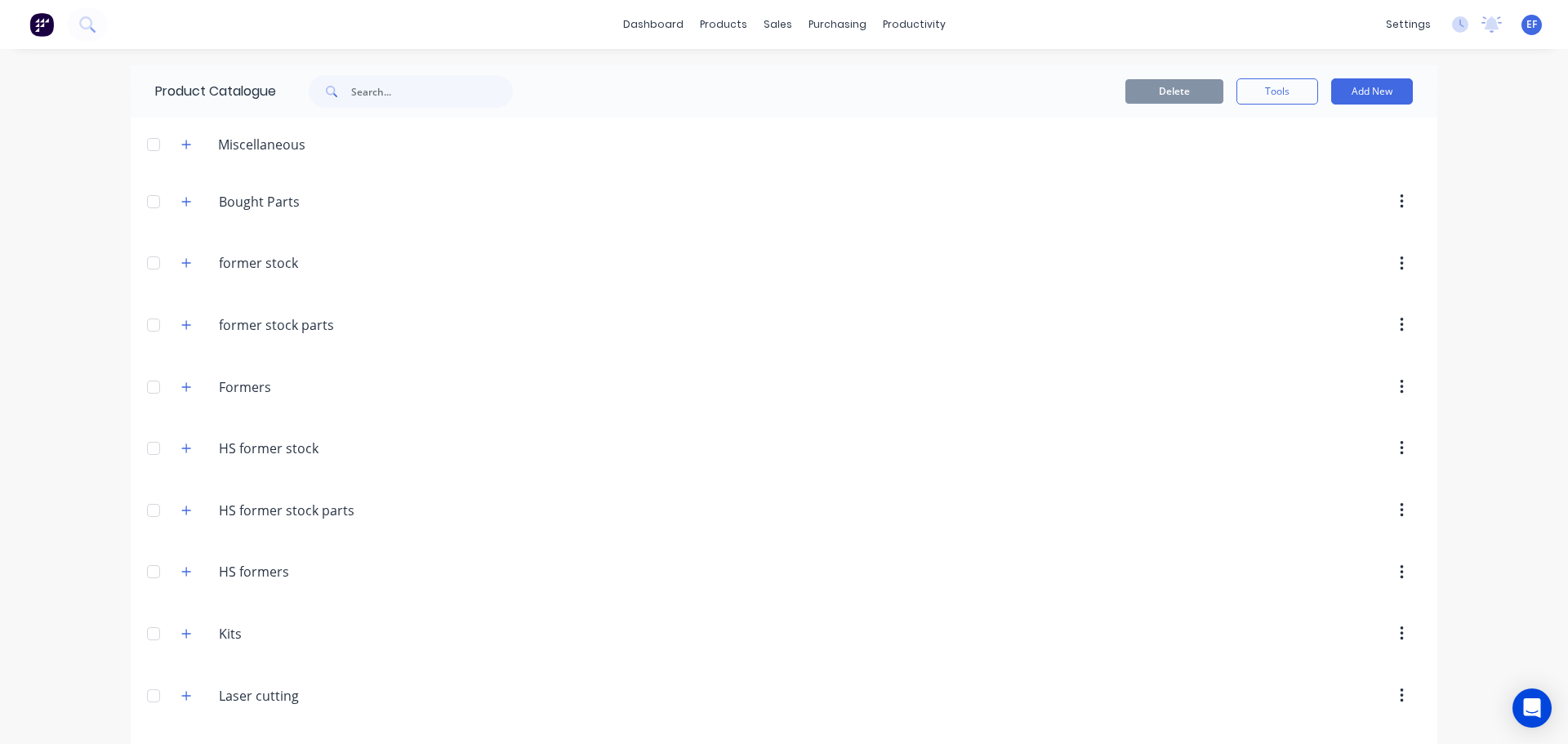
scroll to position [16349, 0]
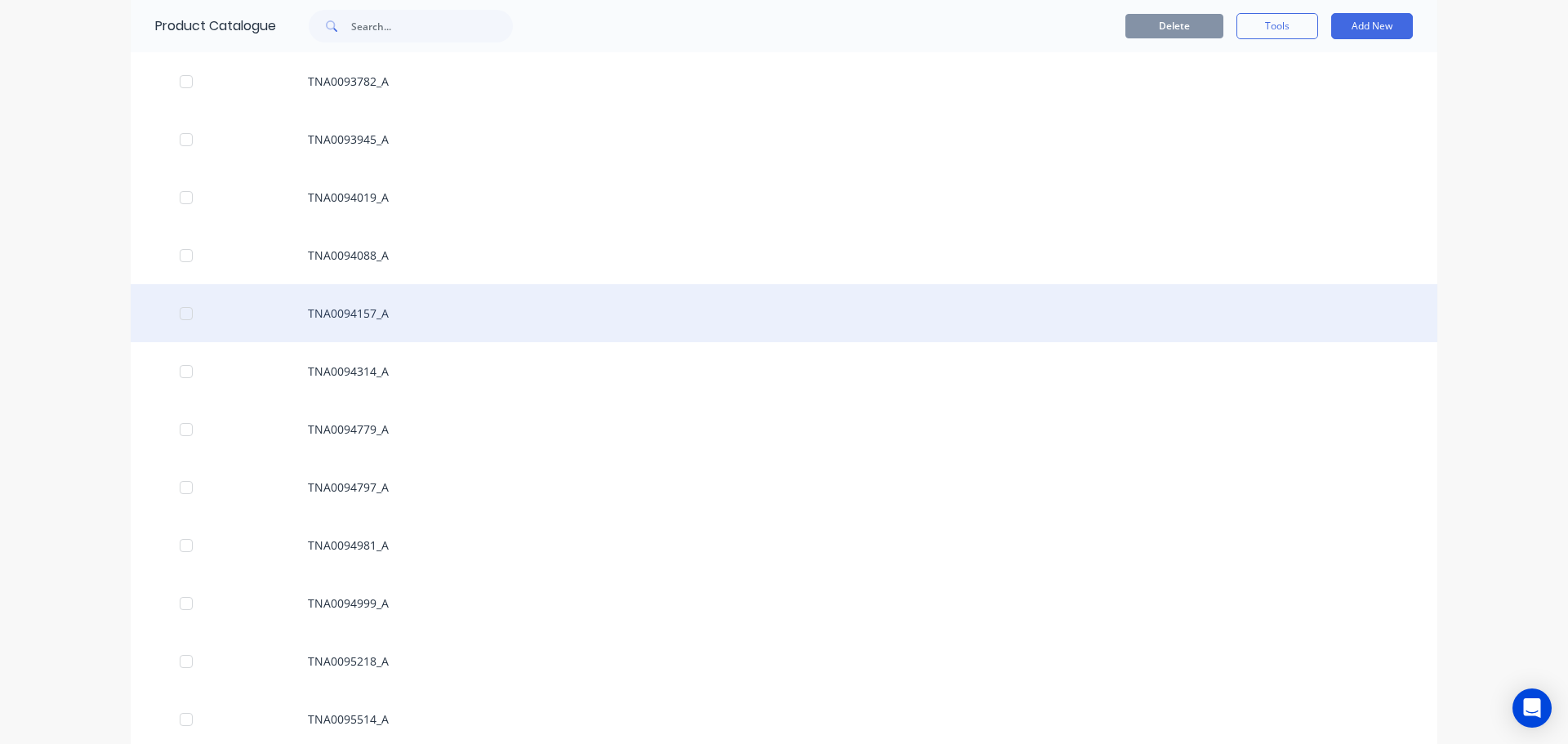
click at [474, 319] on div "TNA0094157_A" at bounding box center [784, 313] width 1307 height 58
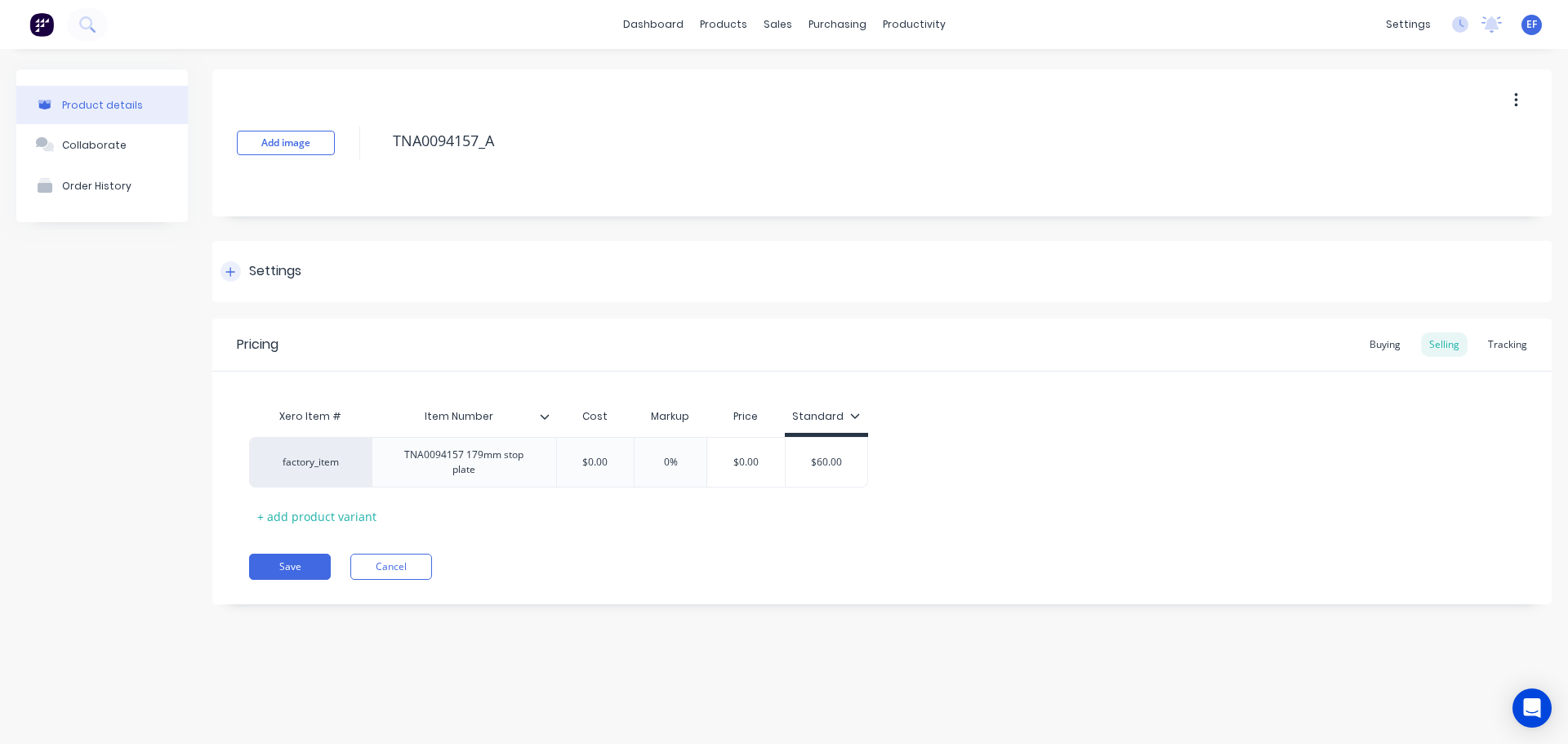
click at [233, 272] on icon at bounding box center [230, 271] width 9 height 9
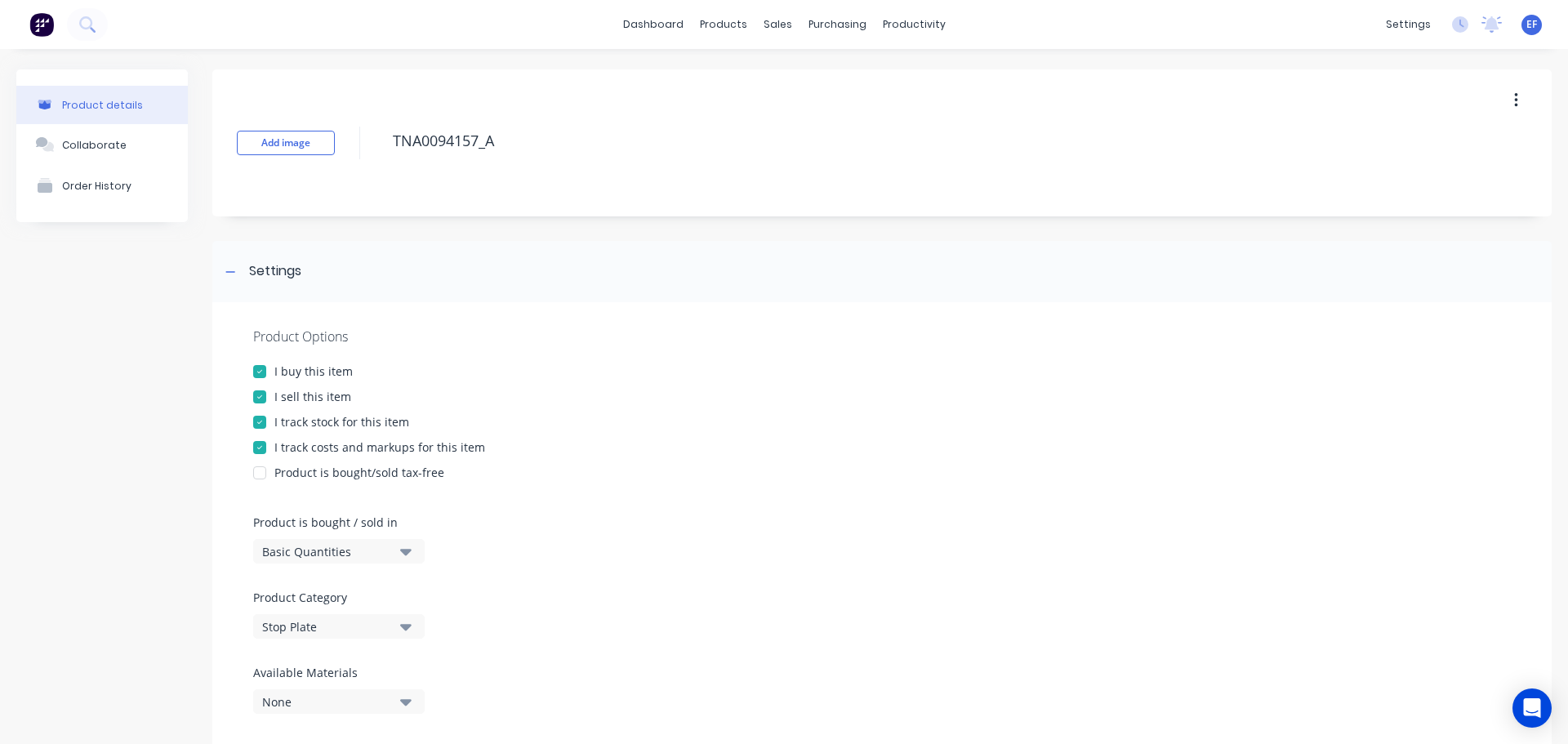
click at [298, 431] on div "Product Options I buy this item I sell this item I track stock for this item I …" at bounding box center [882, 526] width 1340 height 449
click at [268, 423] on div at bounding box center [260, 422] width 32 height 32
drag, startPoint x: 510, startPoint y: 141, endPoint x: 375, endPoint y: 143, distance: 135.0
click at [375, 143] on div "Add image TNA0094157_A" at bounding box center [882, 143] width 1340 height 147
click at [234, 272] on icon at bounding box center [230, 271] width 9 height 1
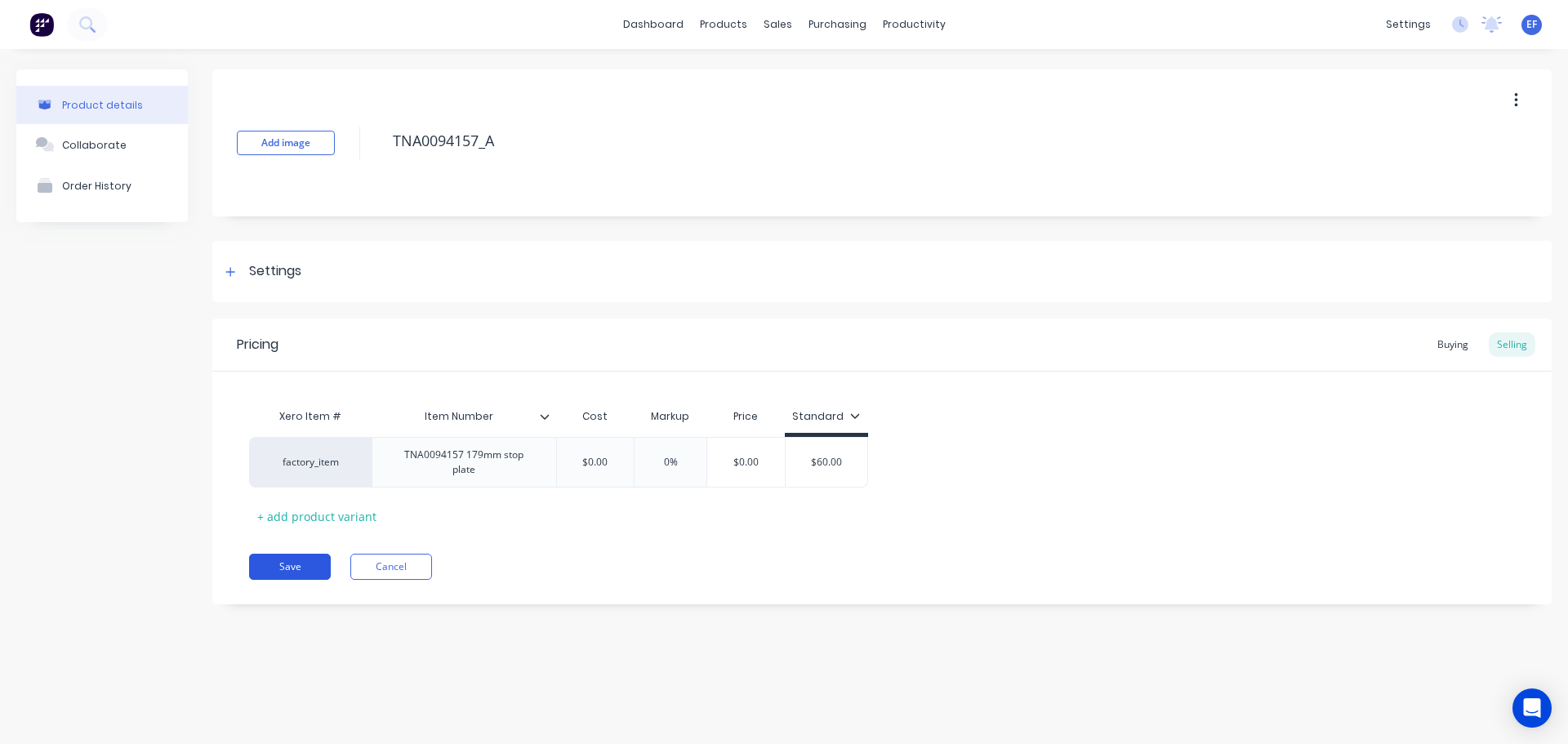
click at [273, 561] on button "Save" at bounding box center [289, 566] width 82 height 27
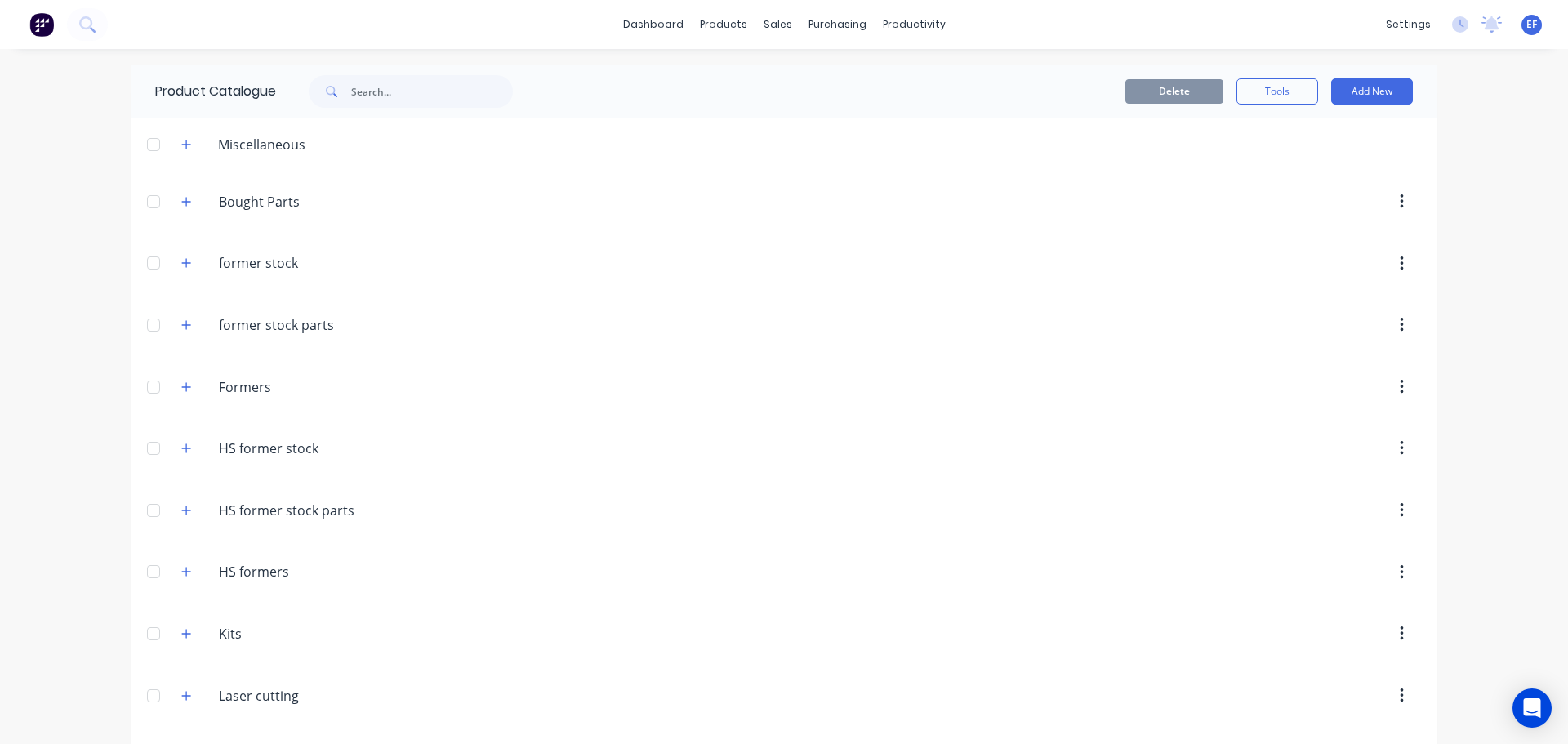
scroll to position [16291, 0]
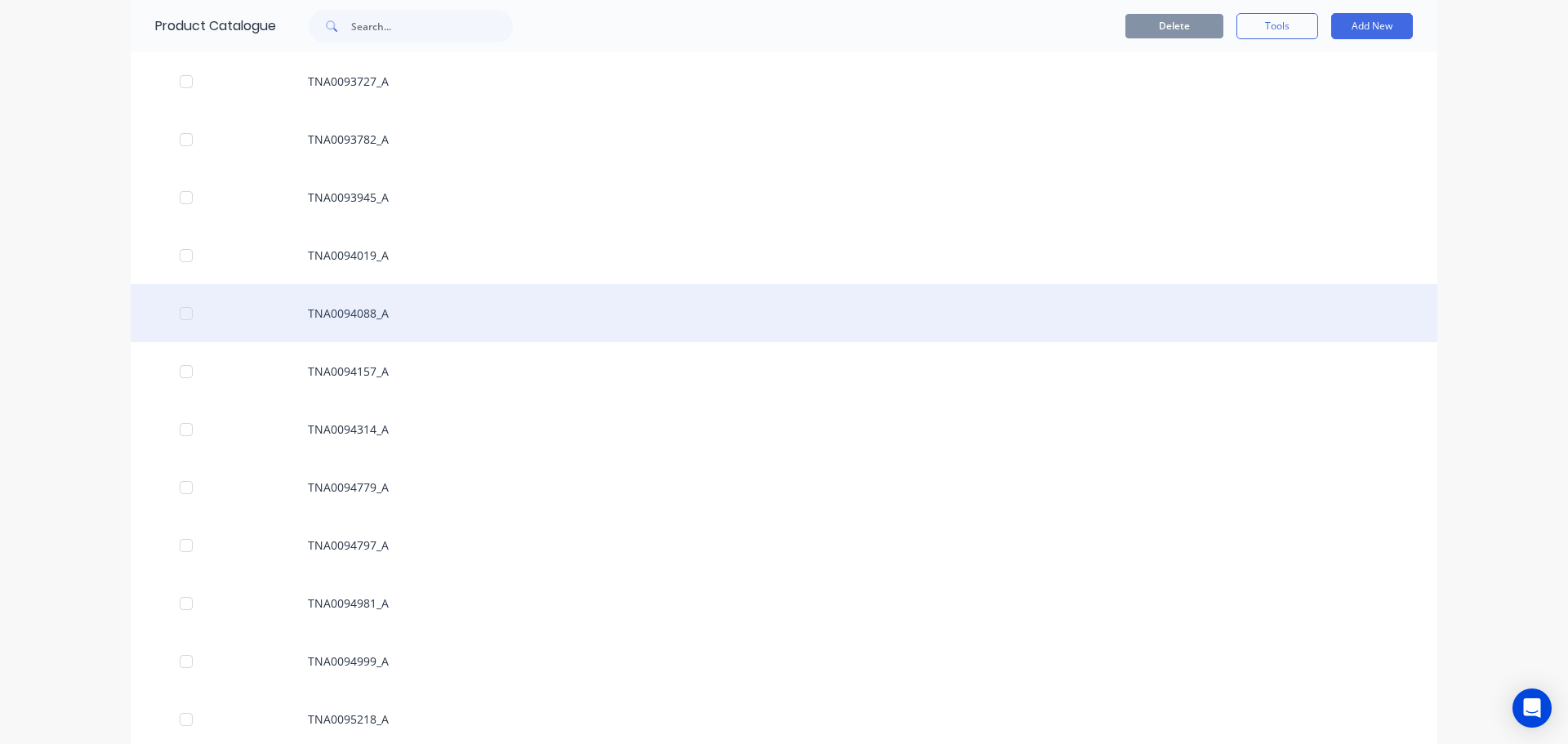
click at [316, 301] on div "TNA0094088_A" at bounding box center [784, 313] width 1307 height 58
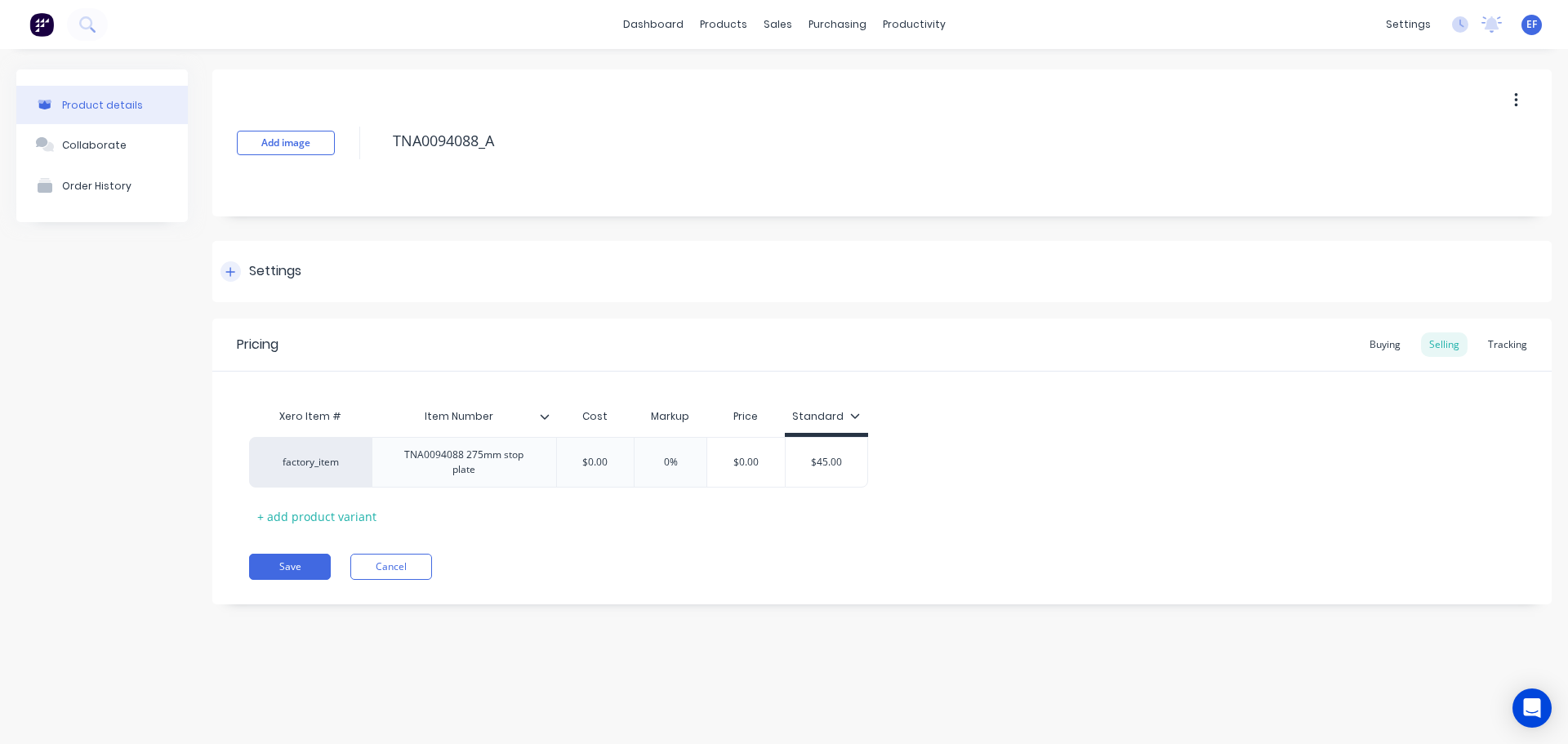
click at [248, 254] on div "Settings" at bounding box center [882, 271] width 1340 height 61
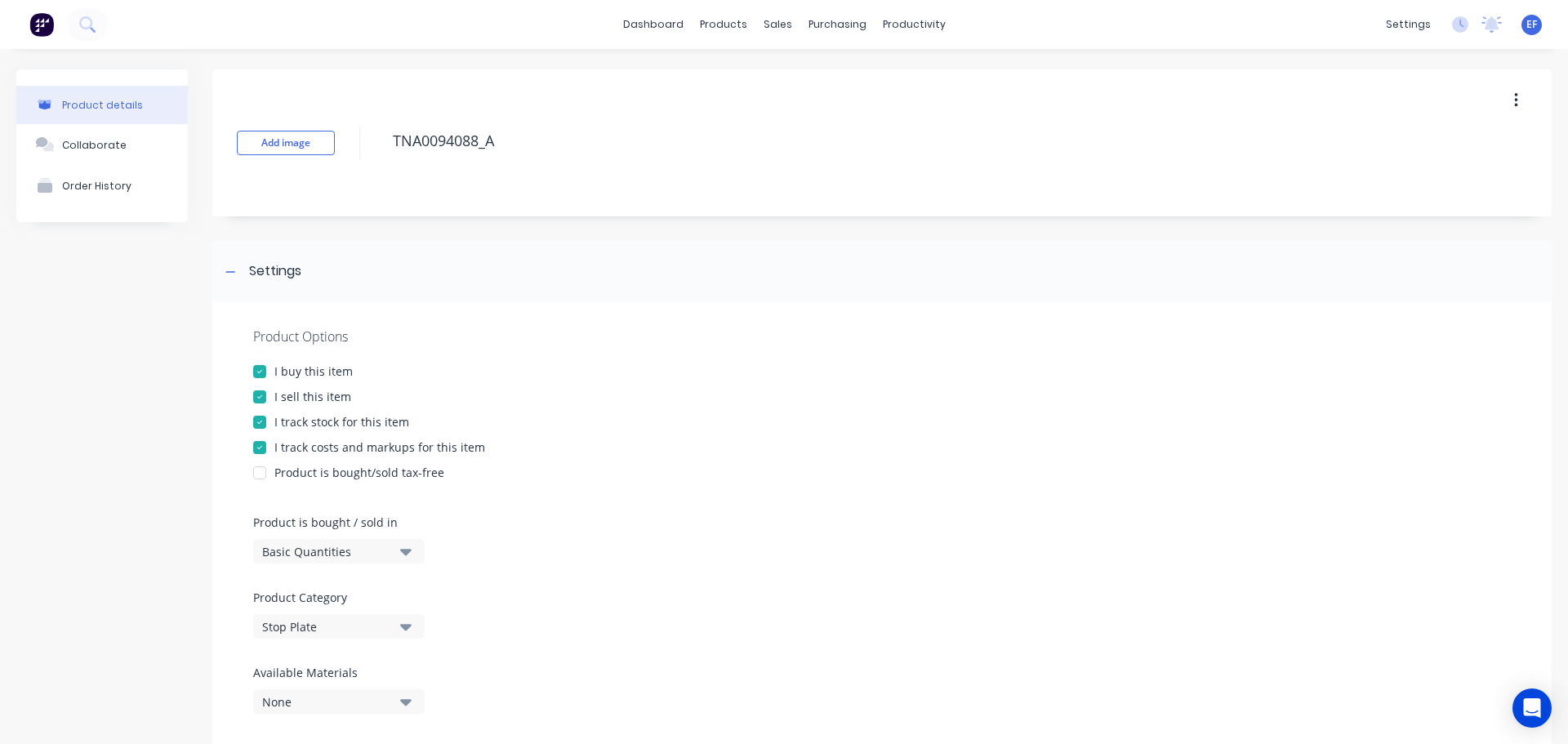
click at [300, 423] on div "I track stock for this item" at bounding box center [341, 421] width 135 height 17
drag, startPoint x: 512, startPoint y: 154, endPoint x: 363, endPoint y: 155, distance: 149.0
click at [363, 155] on div "Add image TNA0094088_A" at bounding box center [882, 143] width 1340 height 147
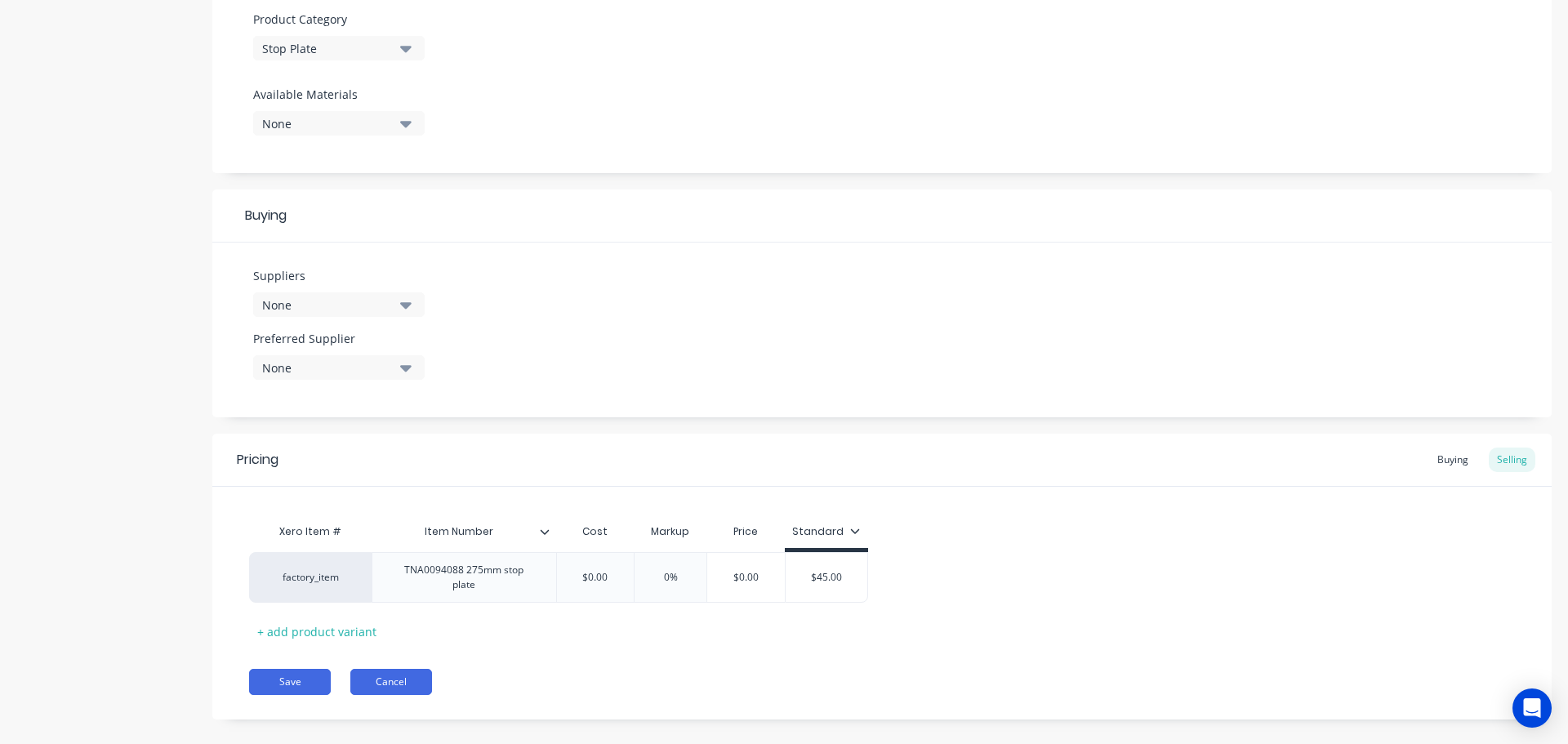
scroll to position [591, 0]
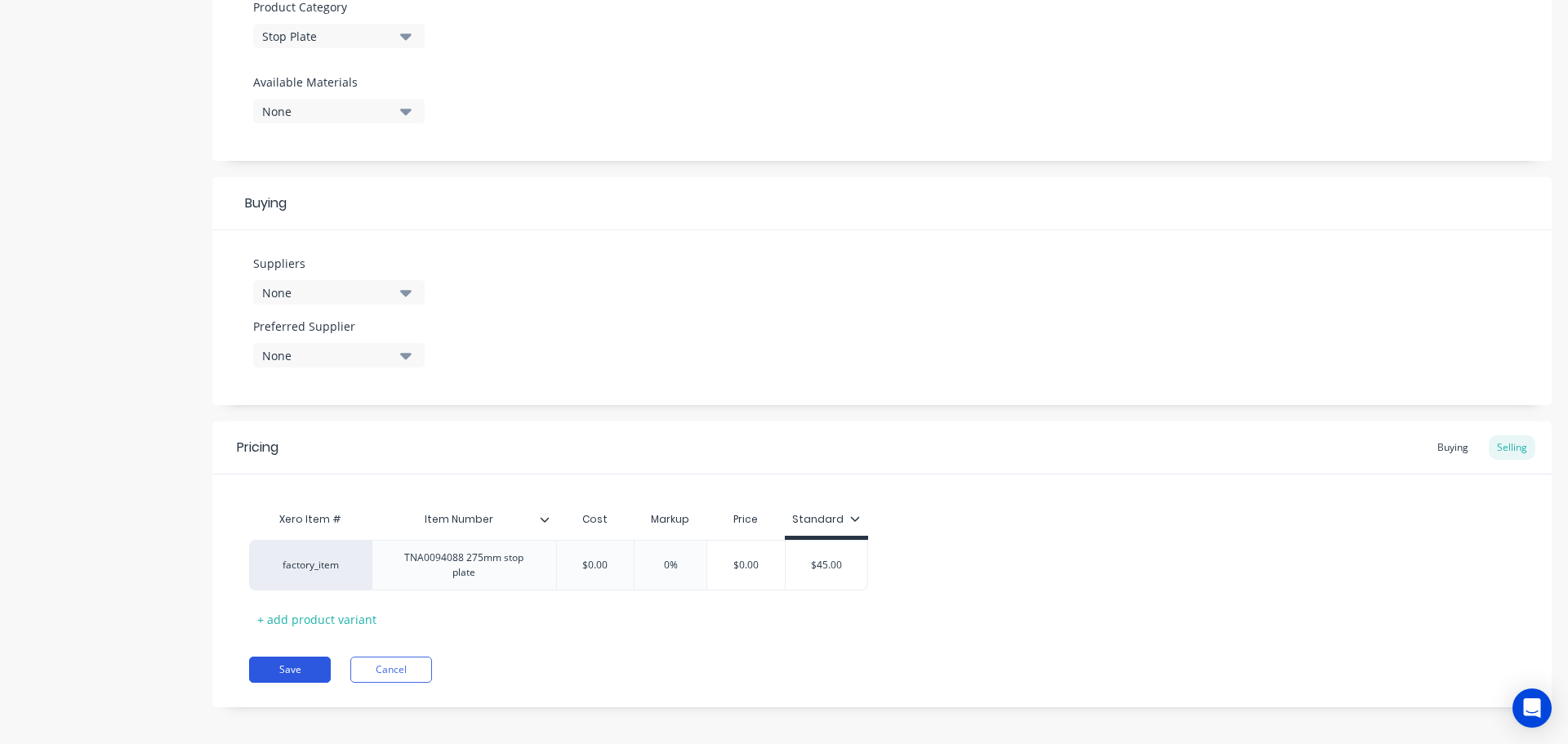
click at [301, 657] on button "Save" at bounding box center [289, 669] width 82 height 27
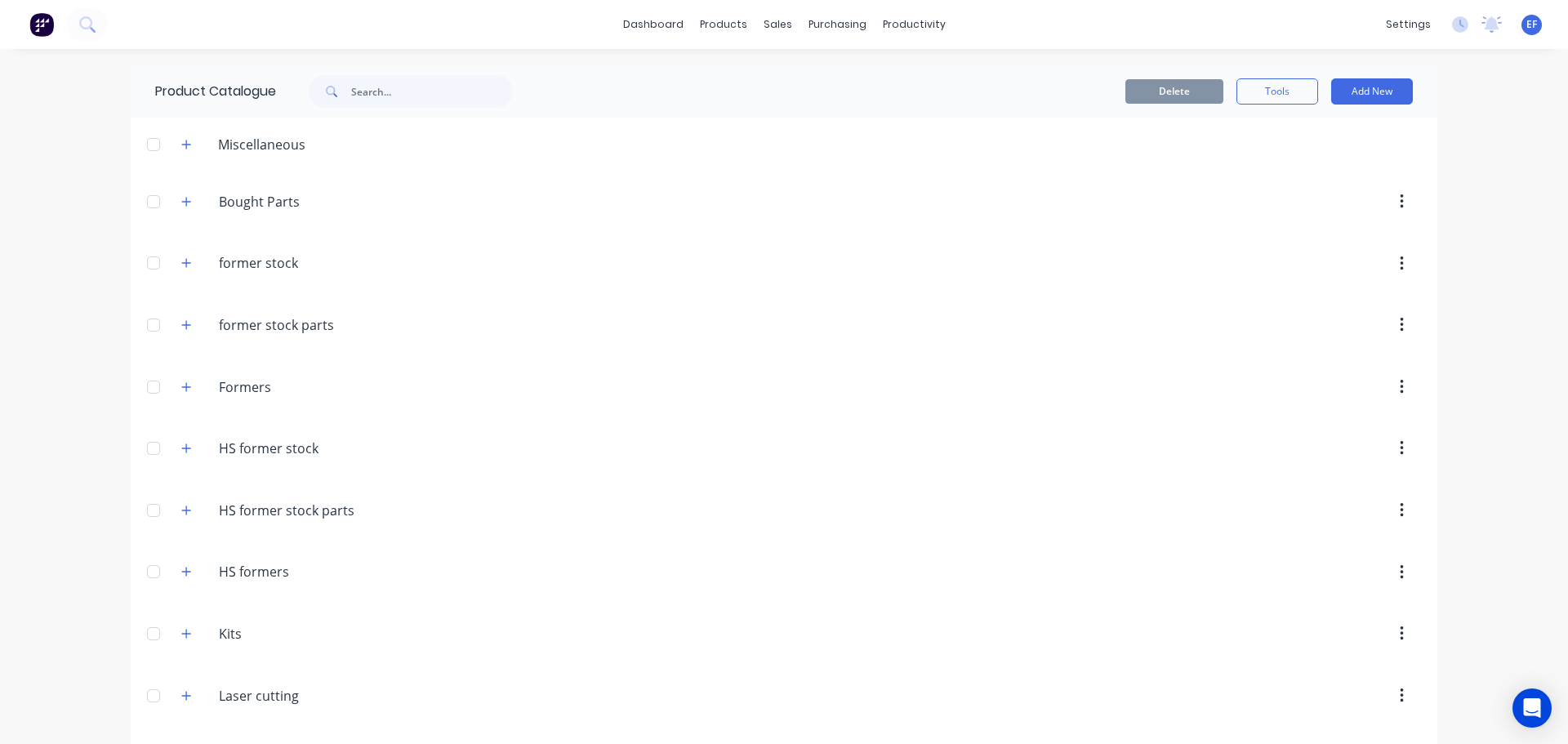
scroll to position [16233, 0]
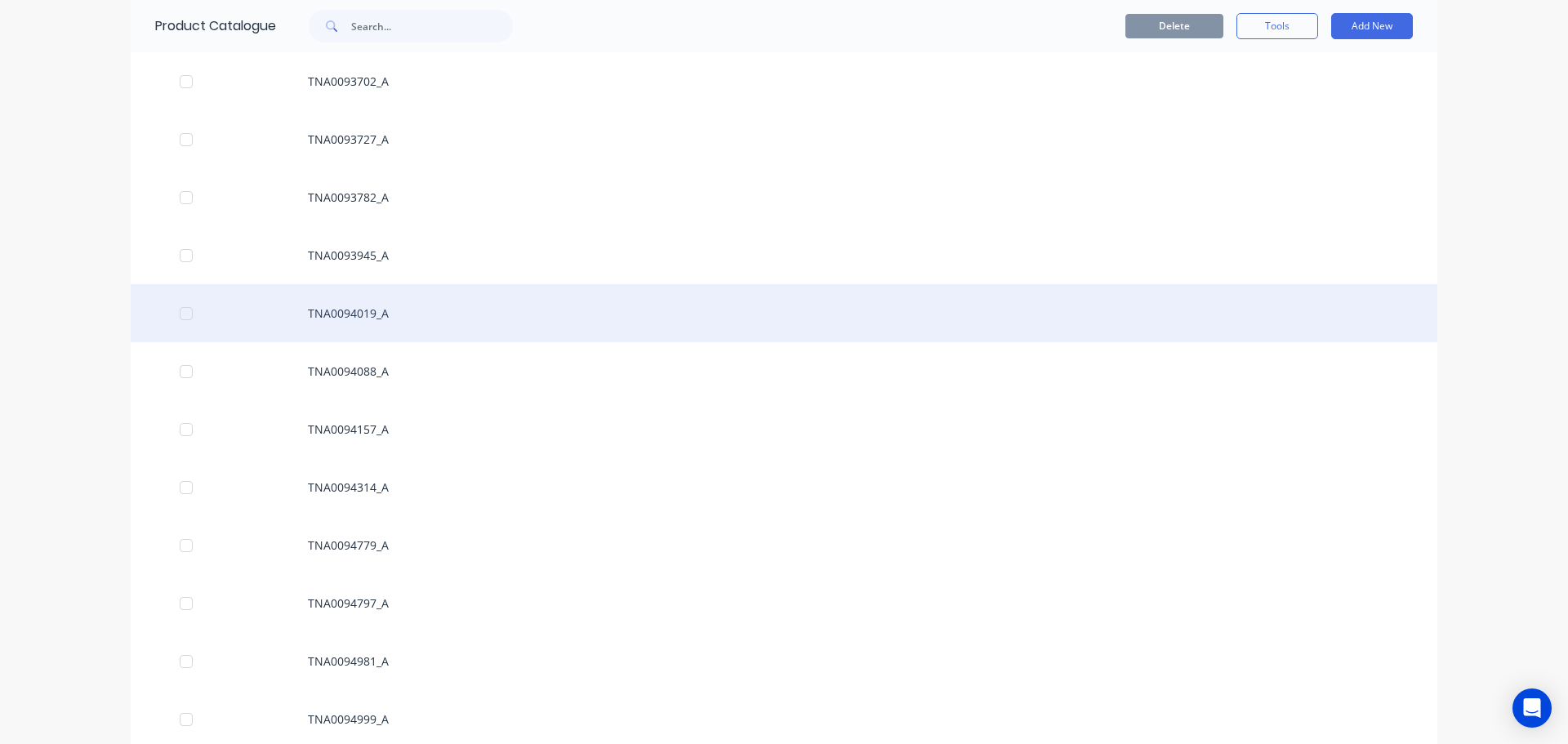
click at [331, 326] on div "TNA0094019_A" at bounding box center [784, 313] width 1307 height 58
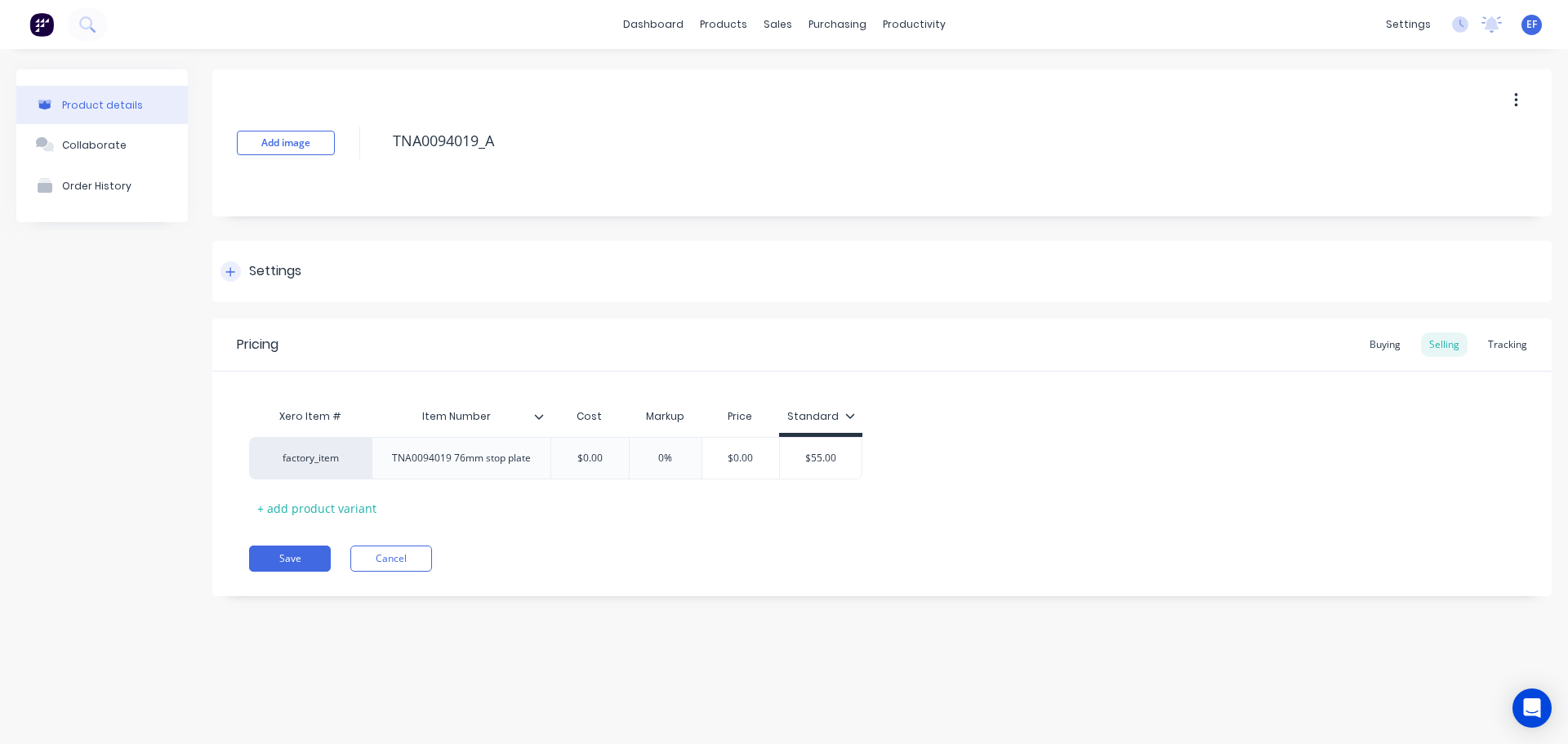
click at [244, 275] on div "Settings" at bounding box center [261, 271] width 81 height 21
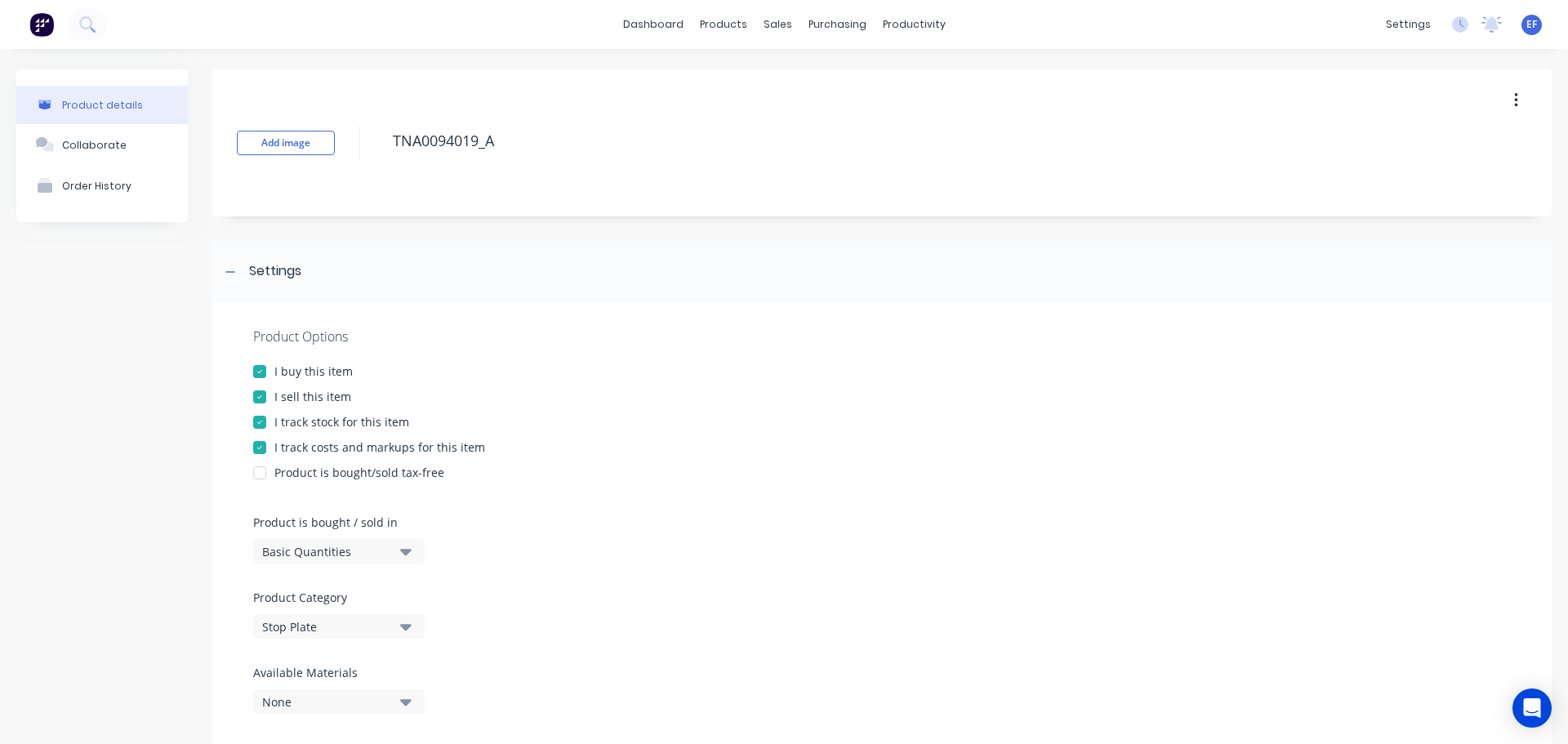
click at [281, 426] on div "I track stock for this item" at bounding box center [341, 421] width 135 height 17
drag, startPoint x: 491, startPoint y: 142, endPoint x: 363, endPoint y: 145, distance: 128.0
click at [363, 145] on div "Add image TNA0094019_A" at bounding box center [882, 143] width 1340 height 147
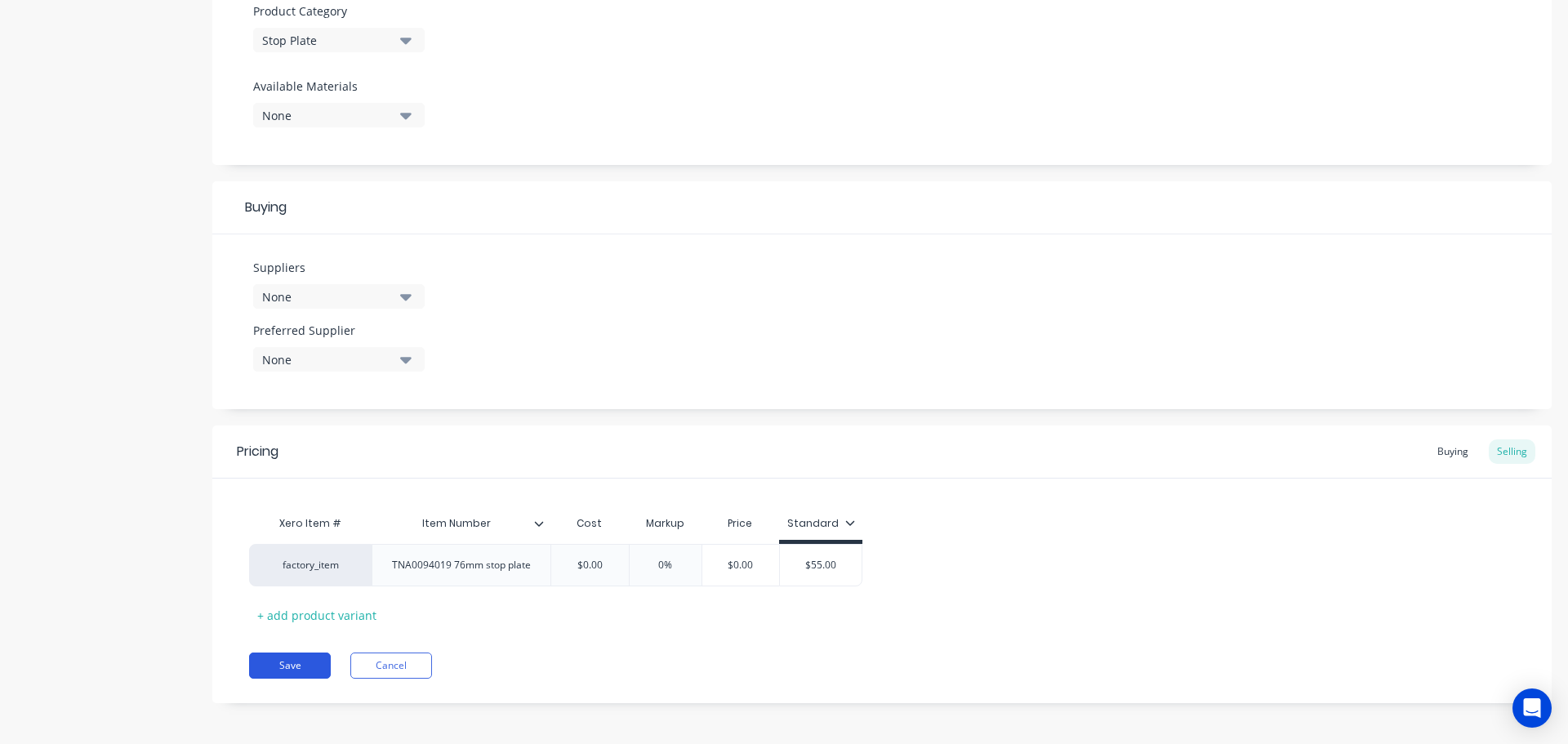
scroll to position [591, 0]
click at [299, 658] on button "Save" at bounding box center [289, 661] width 82 height 27
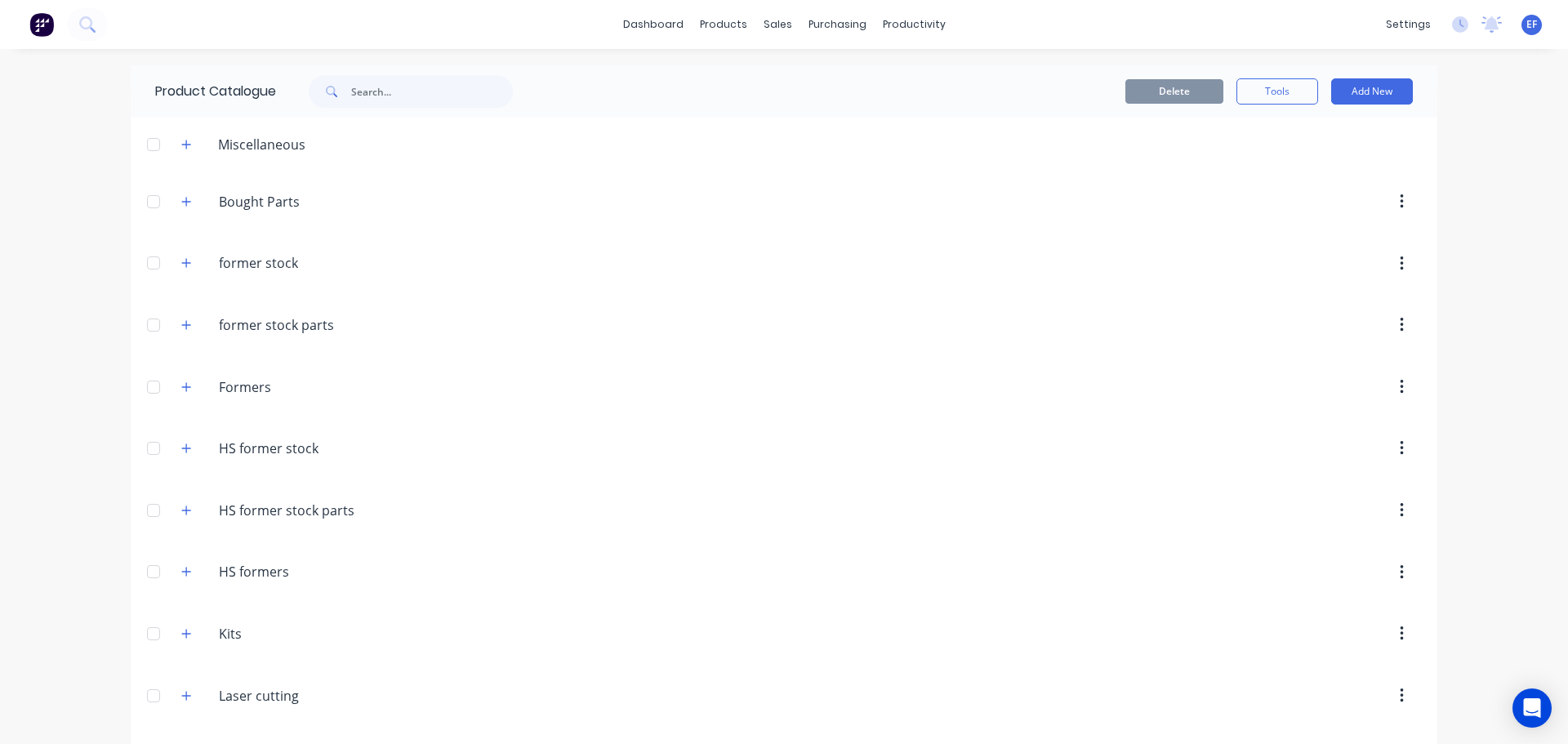
scroll to position [16175, 0]
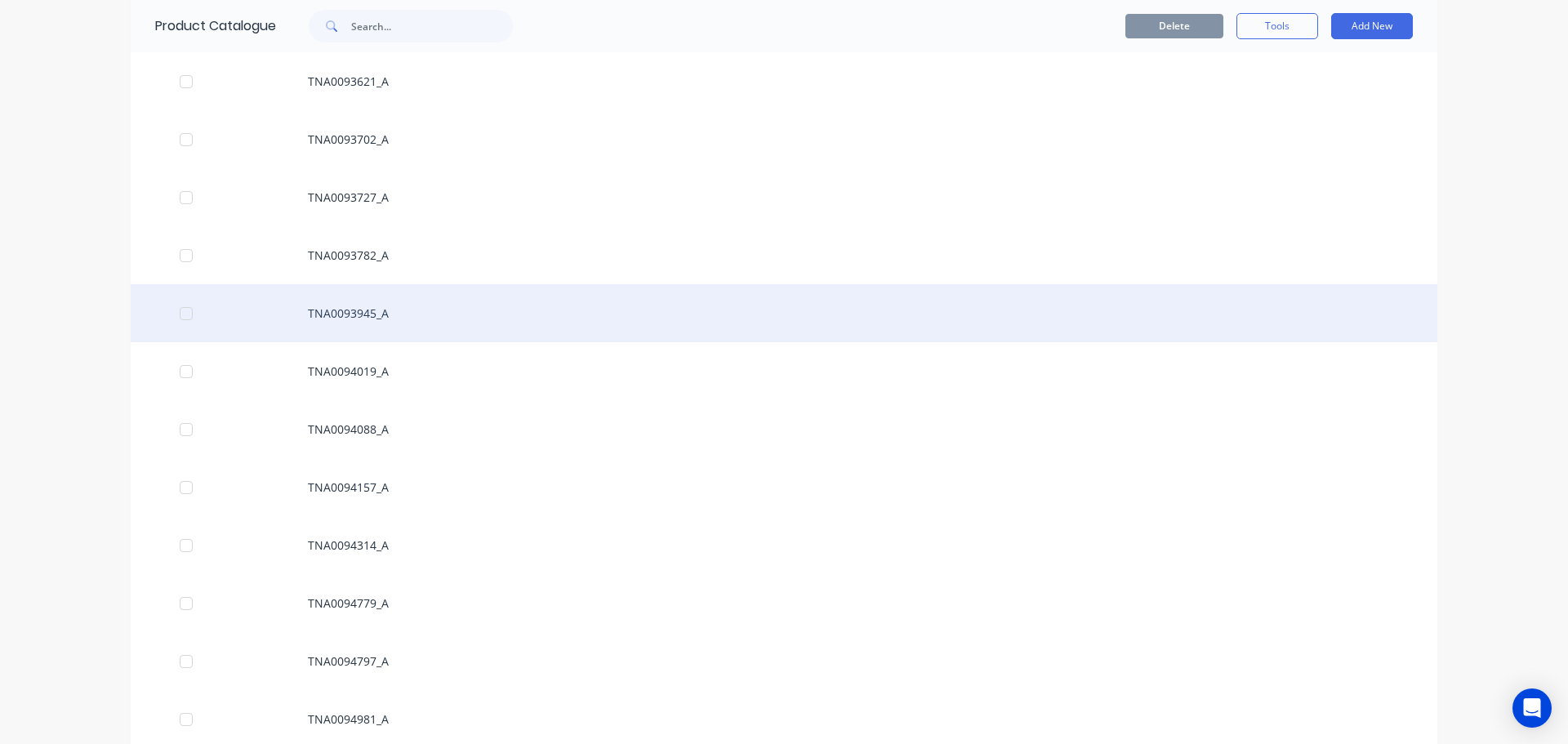
click at [294, 310] on div "TNA0093945_A" at bounding box center [784, 313] width 1307 height 58
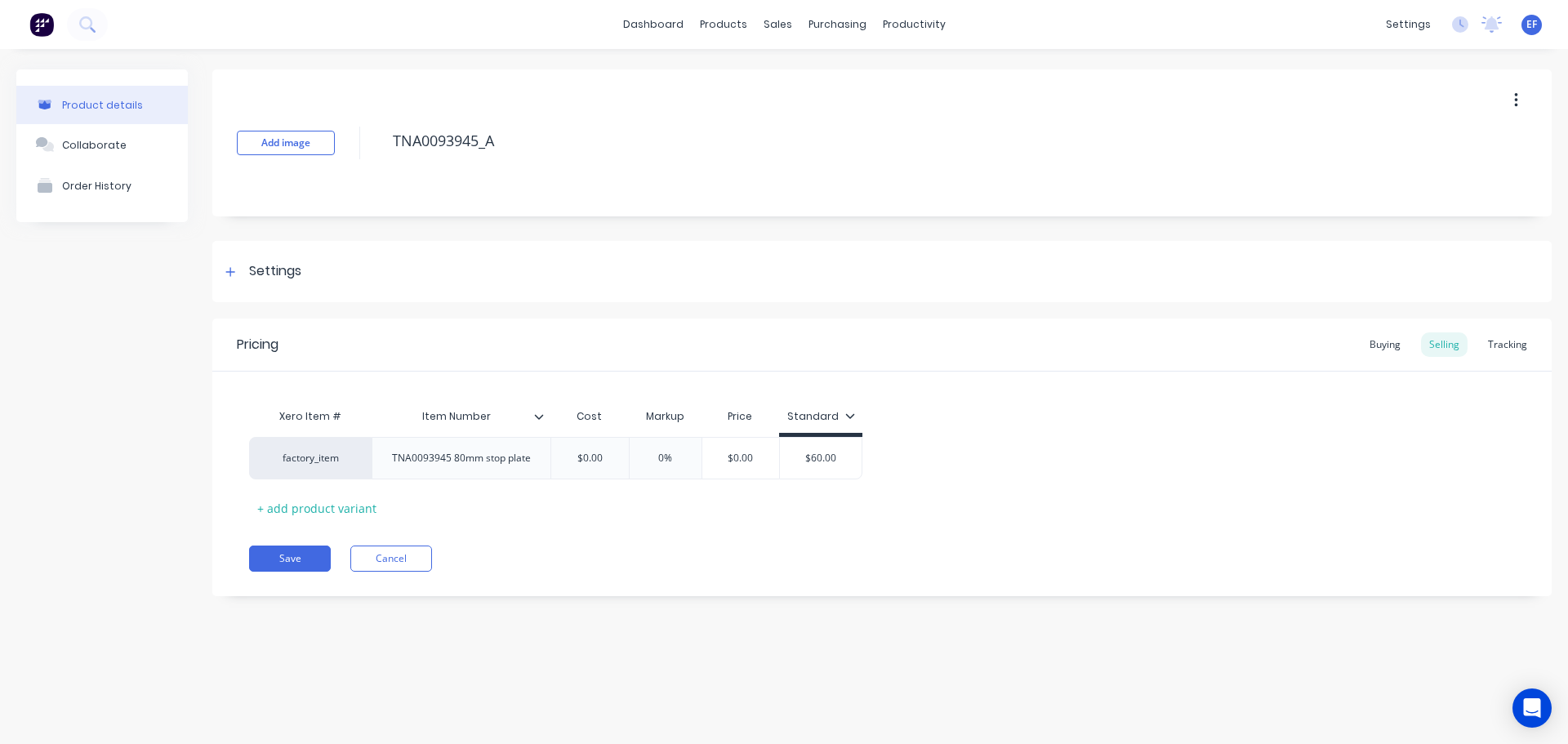
click at [207, 263] on div "Product details Collaborate Order History Add image TNA0093945_A Settings Produ…" at bounding box center [784, 345] width 1536 height 551
click at [251, 280] on div "Settings" at bounding box center [274, 271] width 52 height 21
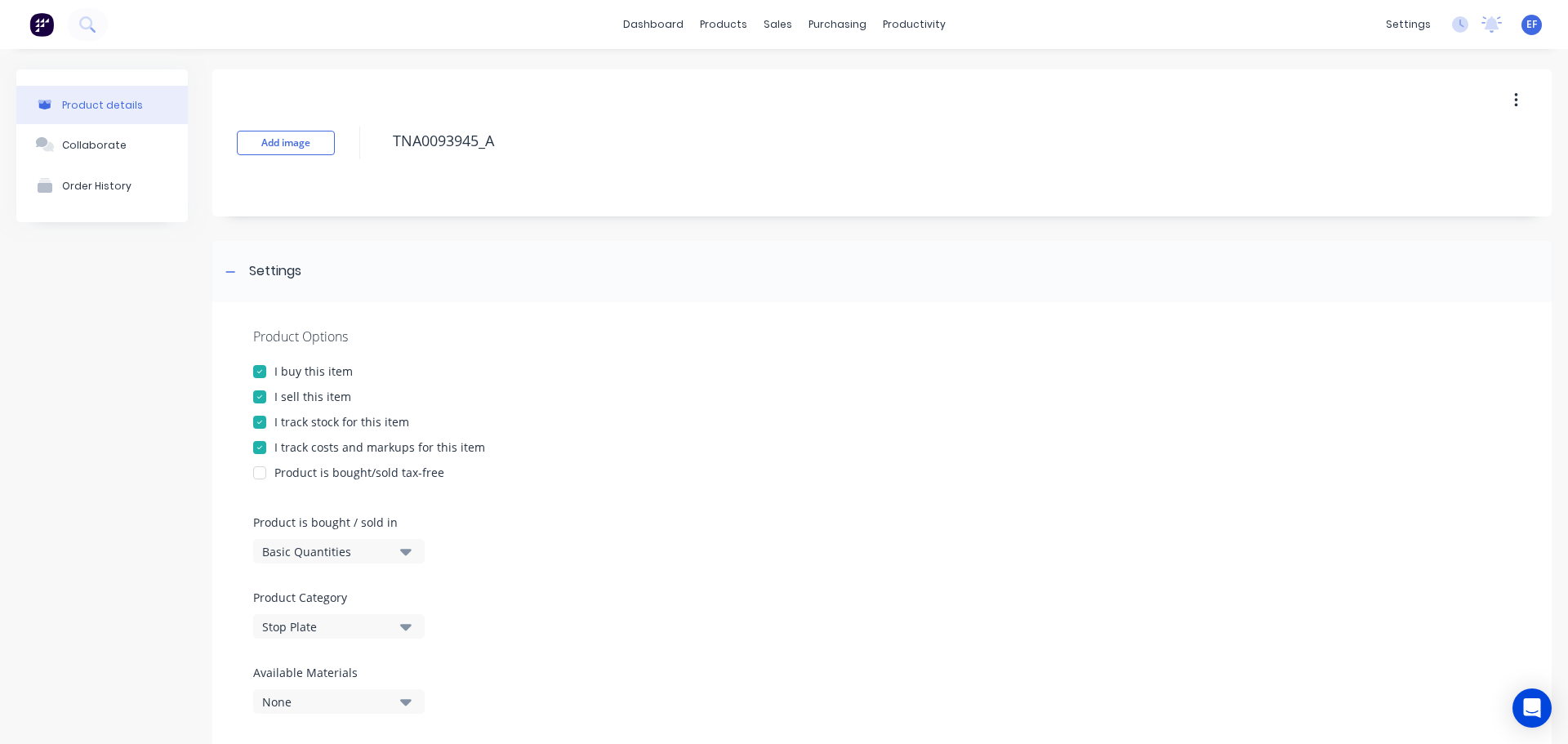
click at [280, 432] on div "Product Options I buy this item I sell this item I track stock for this item I …" at bounding box center [882, 526] width 1340 height 449
click at [281, 426] on div "I track stock for this item" at bounding box center [341, 421] width 135 height 17
drag, startPoint x: 510, startPoint y: 143, endPoint x: 361, endPoint y: 142, distance: 149.0
click at [361, 142] on div "Add image TNA0093945_A" at bounding box center [882, 143] width 1340 height 147
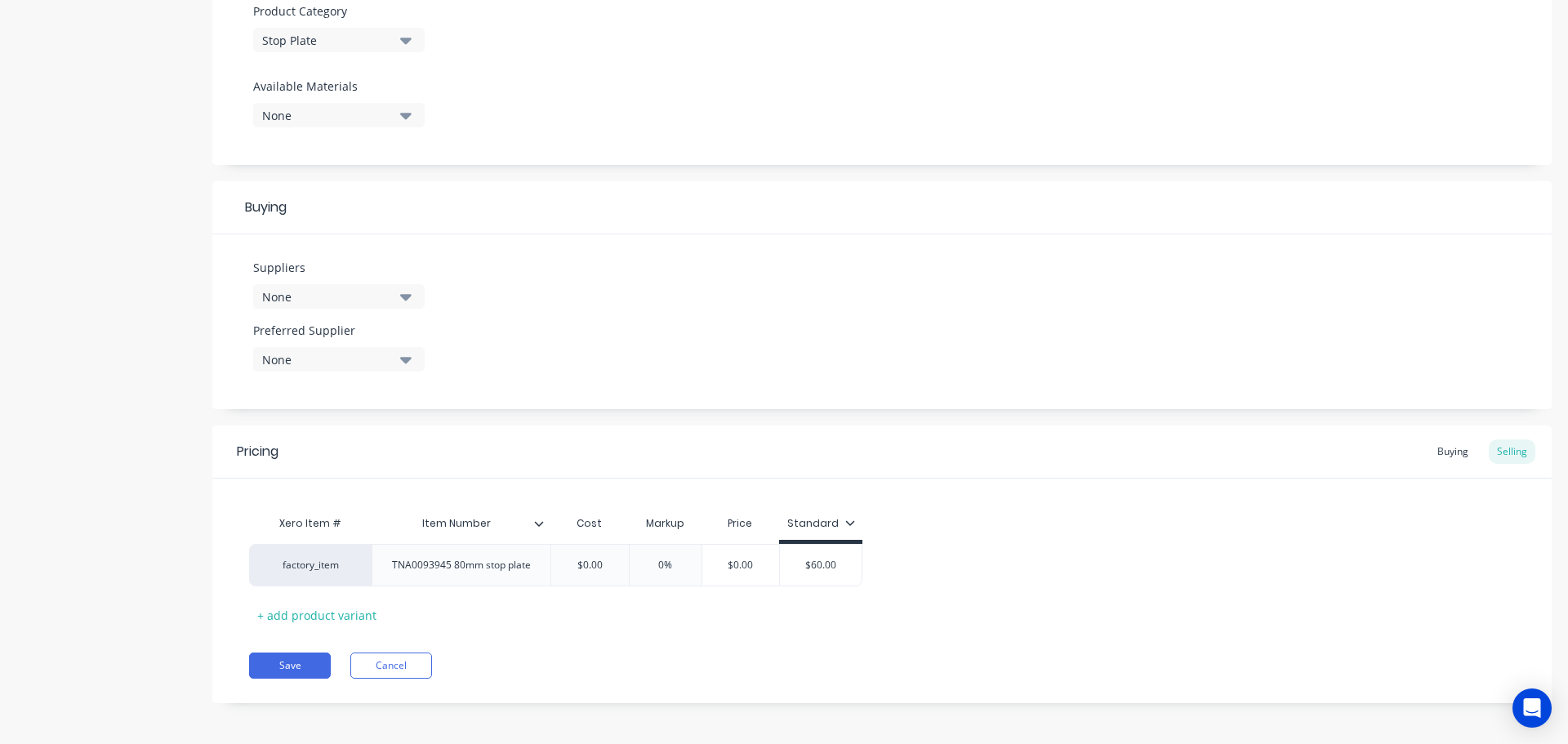
scroll to position [591, 0]
click at [282, 669] on button "Save" at bounding box center [289, 661] width 82 height 27
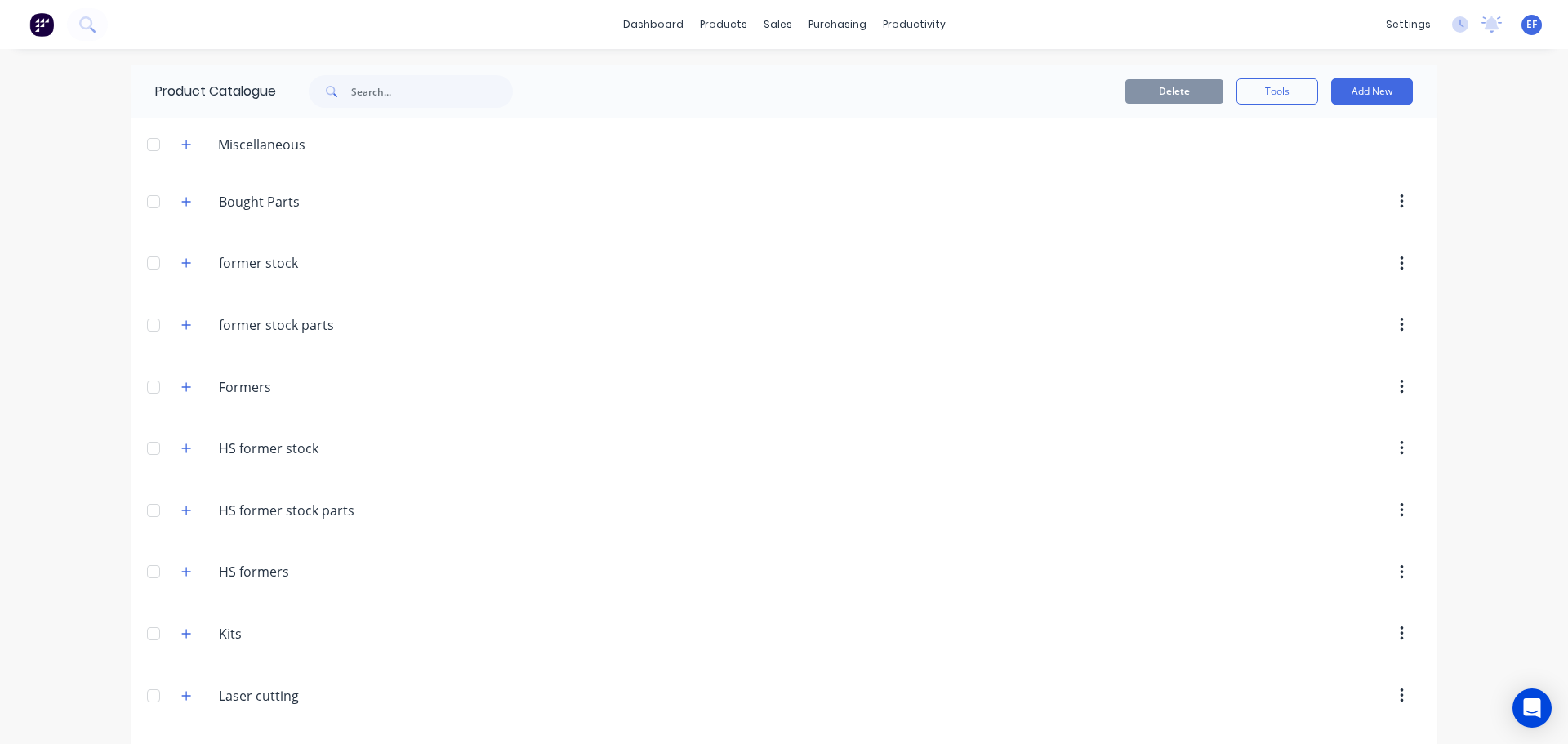
scroll to position [16117, 0]
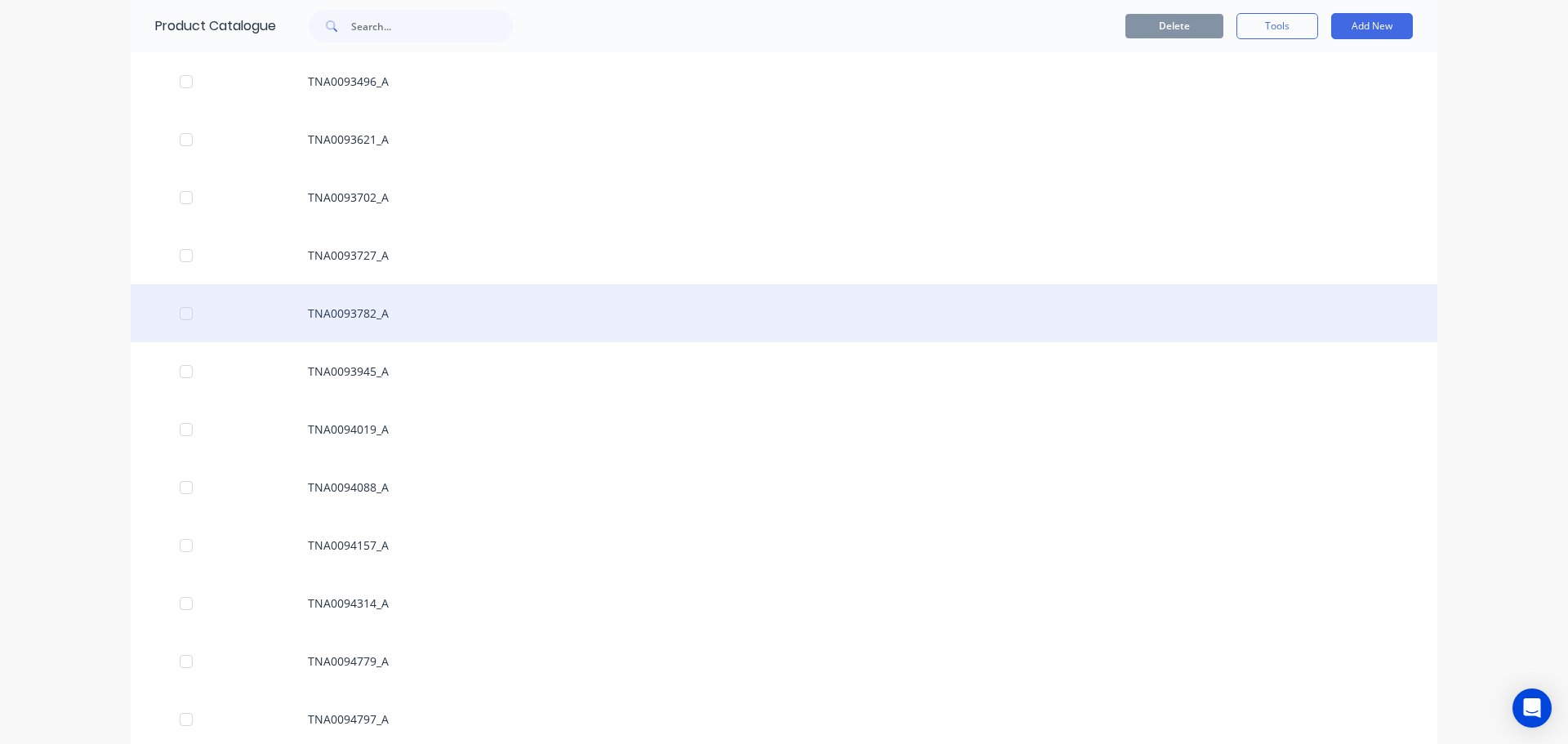
click at [408, 300] on div "TNA0093782_A" at bounding box center [784, 313] width 1307 height 58
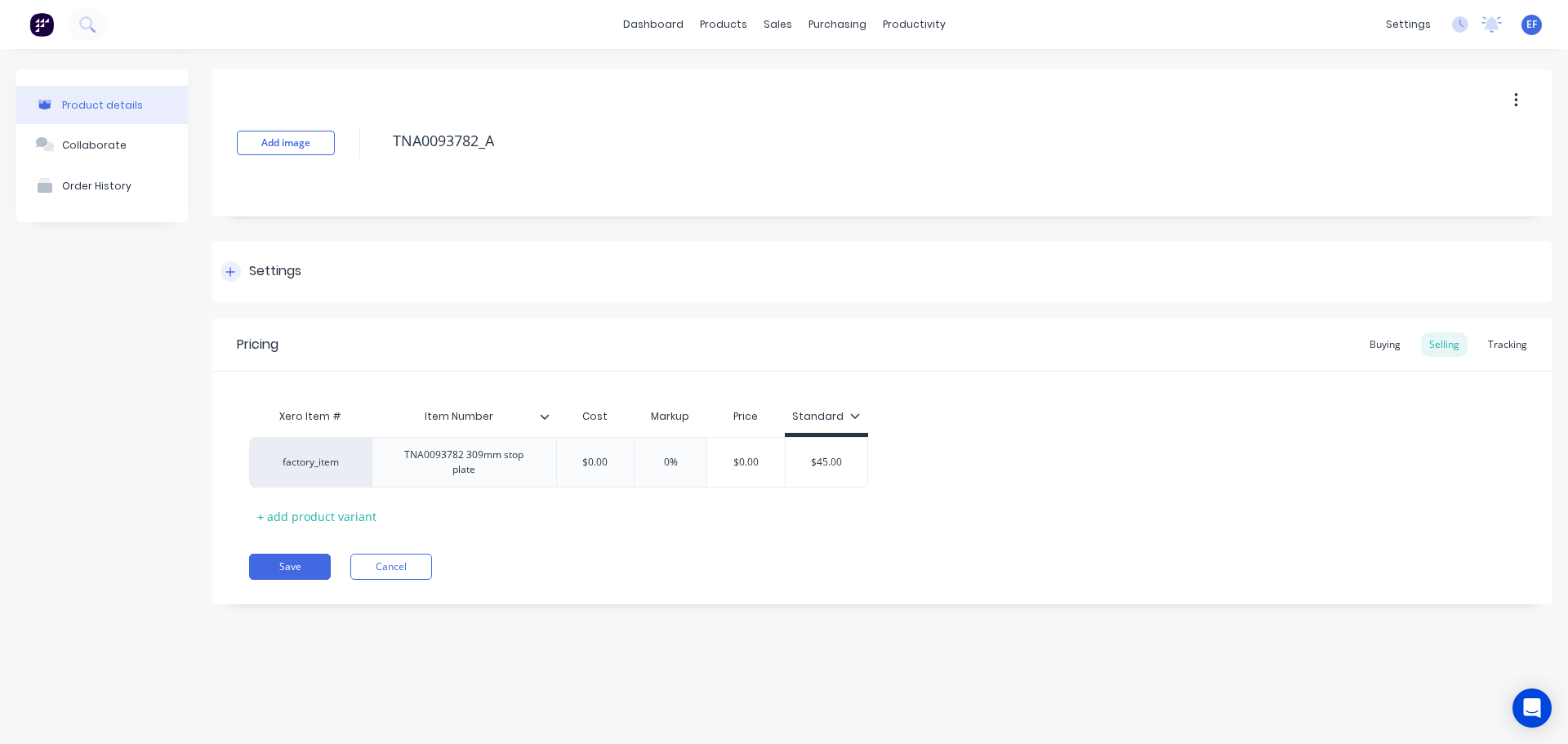
click at [288, 260] on div "Settings" at bounding box center [882, 271] width 1340 height 61
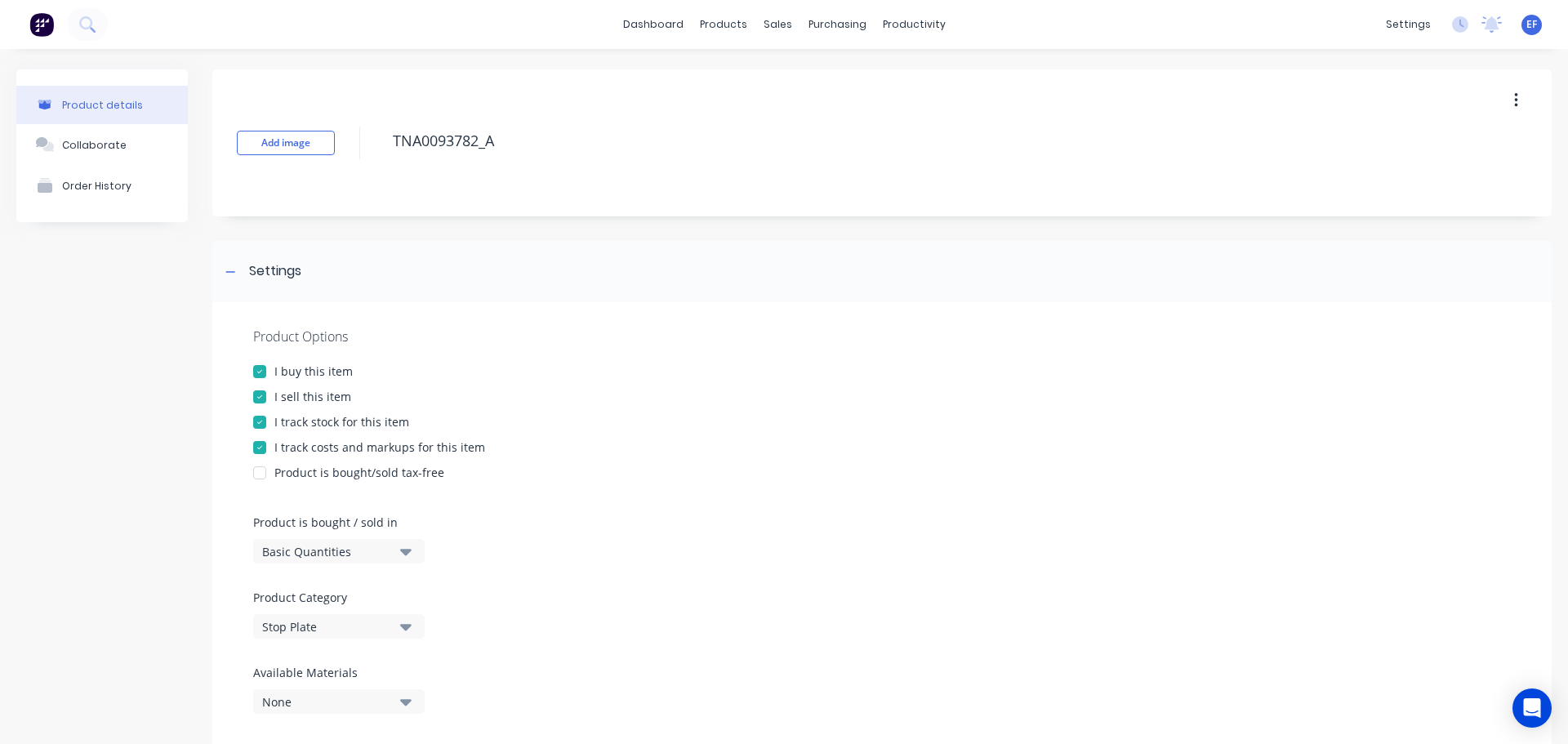
click at [320, 421] on div "I track stock for this item" at bounding box center [341, 421] width 135 height 17
drag, startPoint x: 500, startPoint y: 143, endPoint x: 341, endPoint y: 138, distance: 159.1
click at [341, 138] on div "Add image TNA0093782_A" at bounding box center [882, 143] width 1340 height 147
click at [229, 277] on icon at bounding box center [230, 272] width 10 height 12
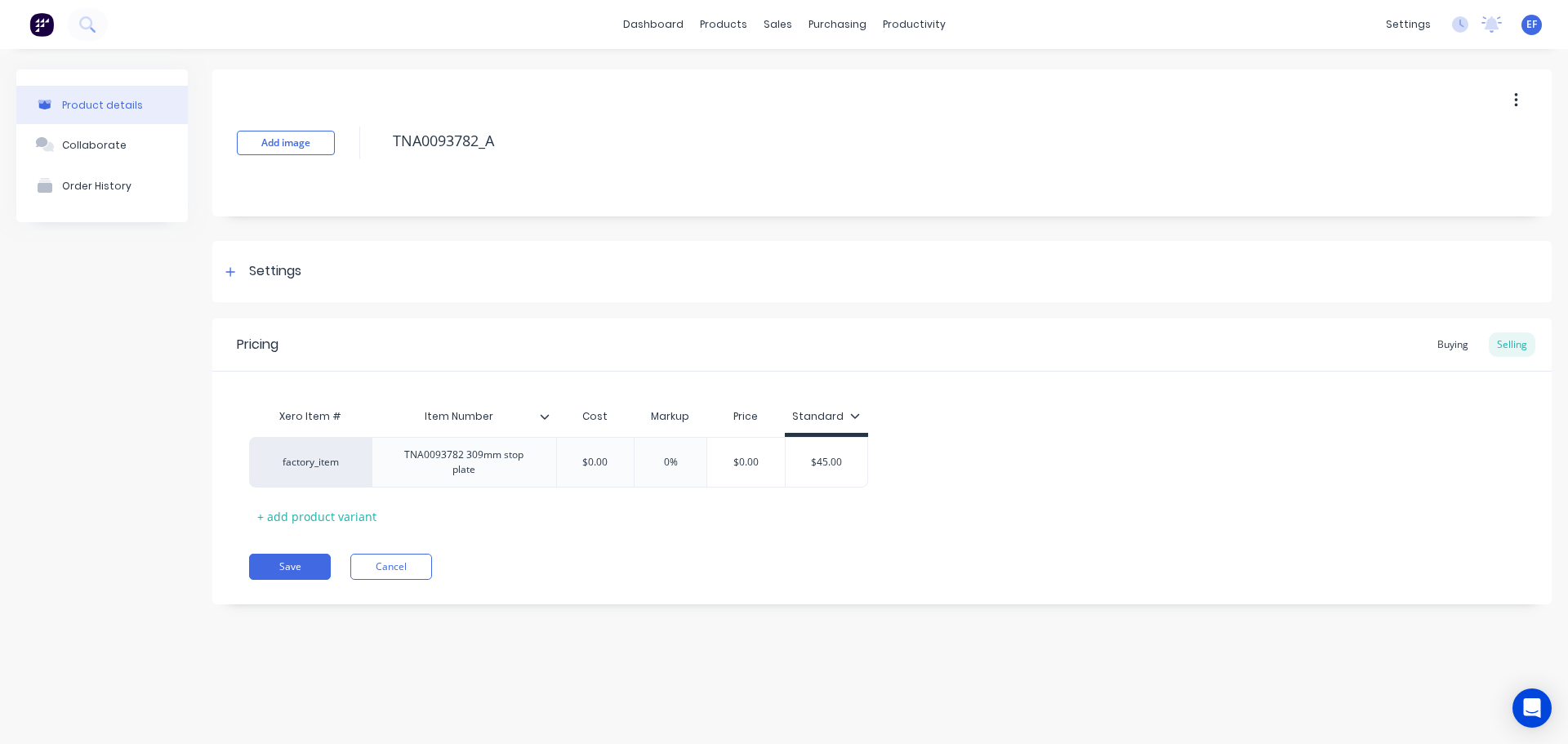
click at [285, 573] on div "Pricing Buying Selling Xero Item # Item Number Cost Markup Price Standard facto…" at bounding box center [882, 461] width 1340 height 286
click at [285, 558] on button "Save" at bounding box center [289, 566] width 82 height 27
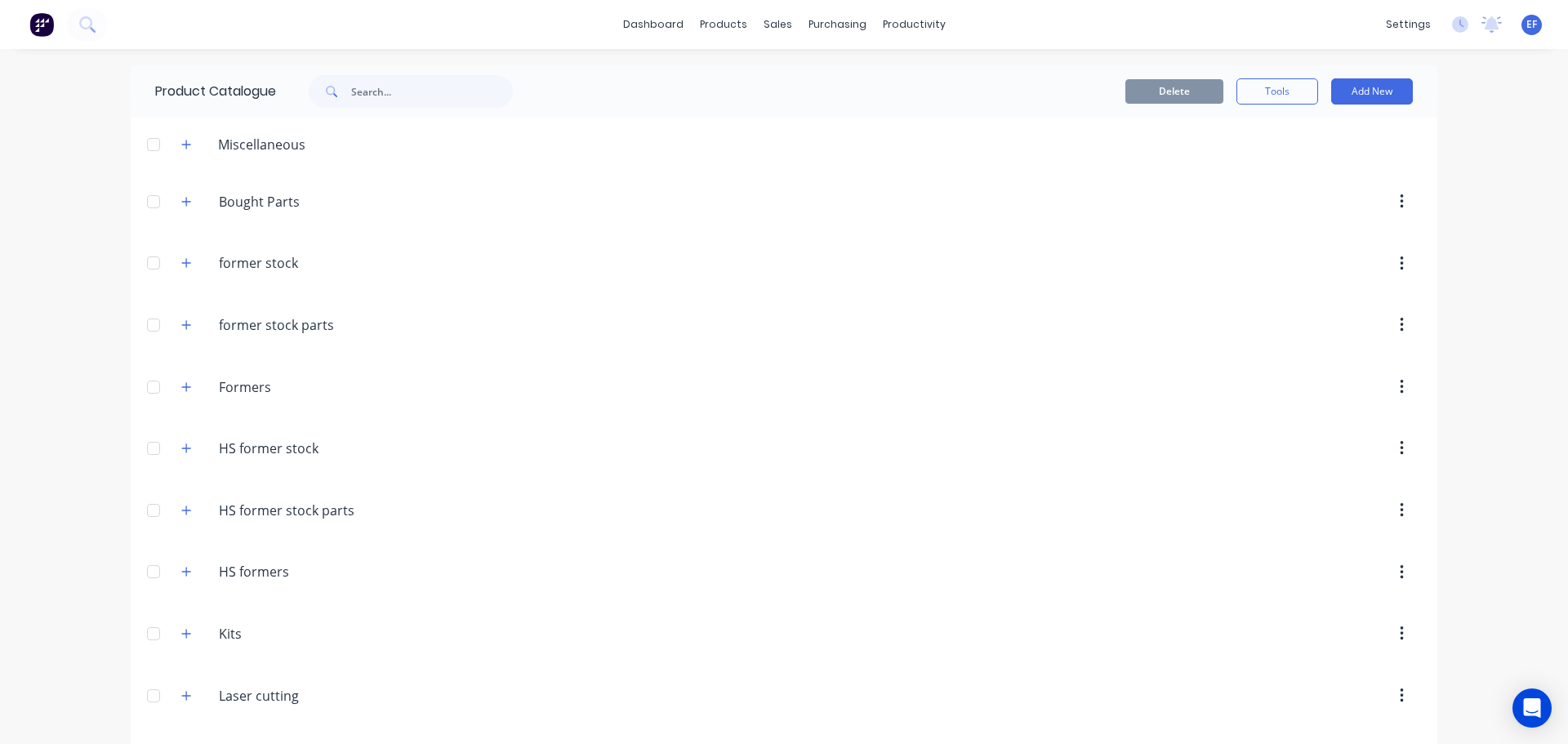
scroll to position [16059, 0]
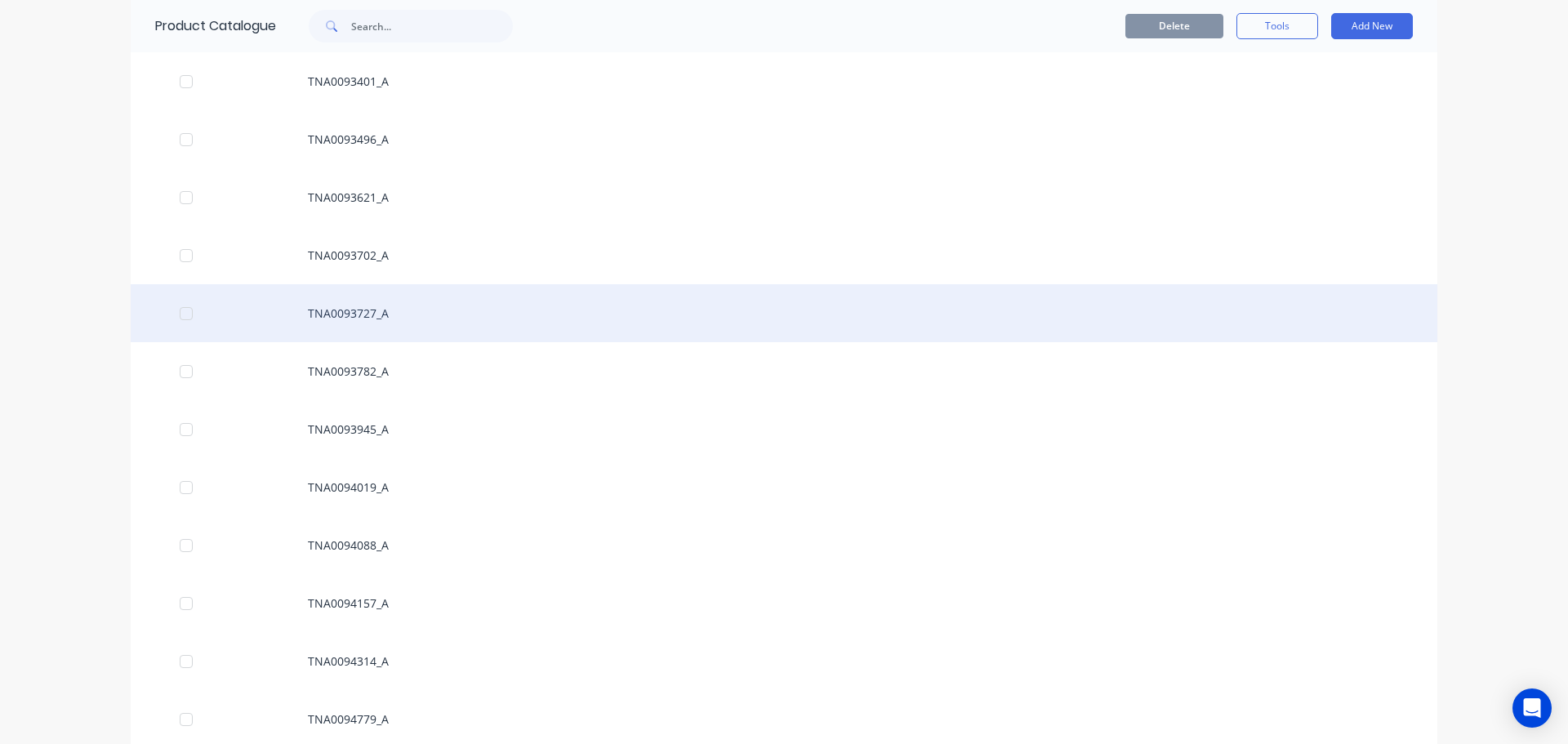
click at [428, 311] on div "TNA0093727_A" at bounding box center [784, 313] width 1307 height 58
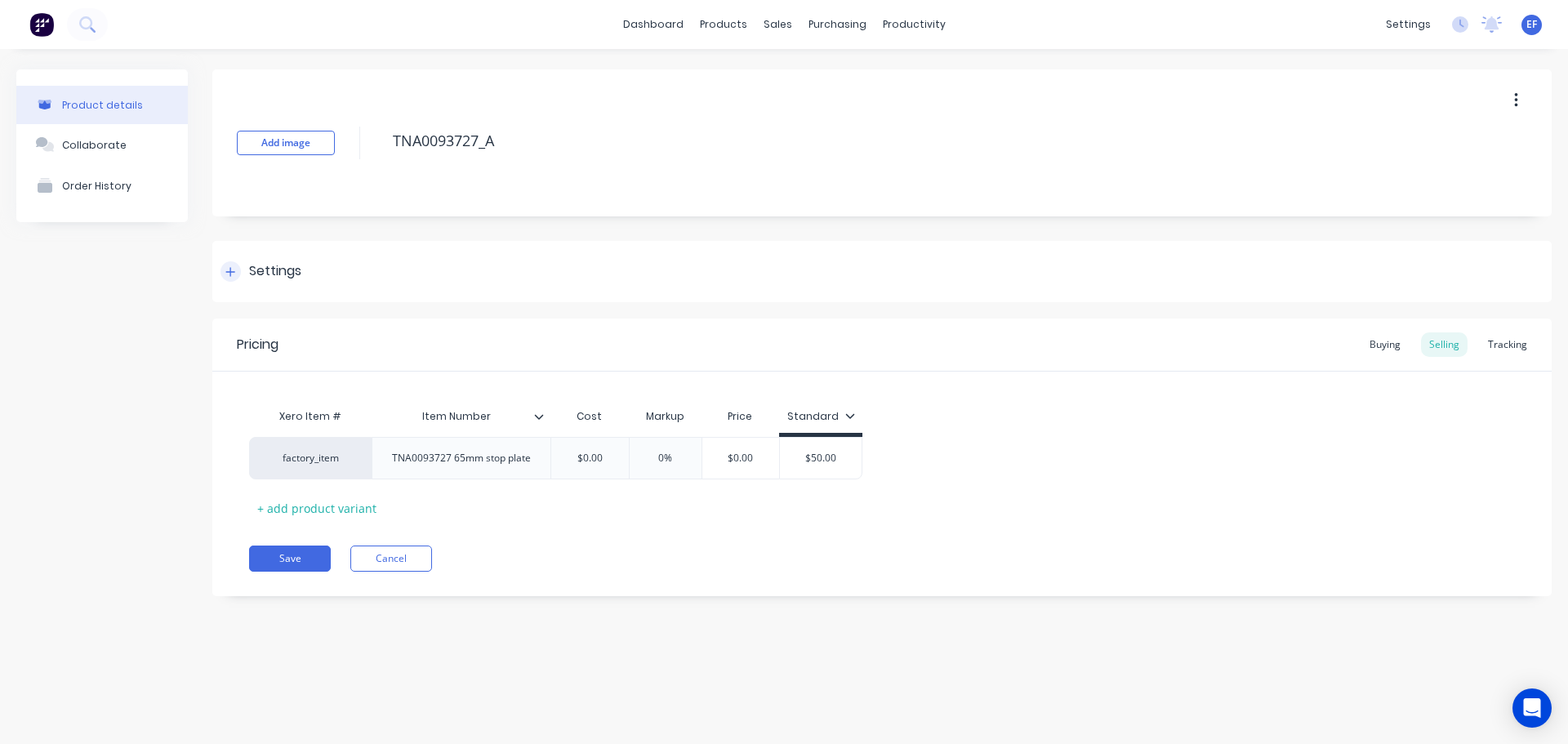
drag, startPoint x: 269, startPoint y: 270, endPoint x: 274, endPoint y: 283, distance: 13.9
click at [270, 271] on div "Settings" at bounding box center [274, 271] width 52 height 21
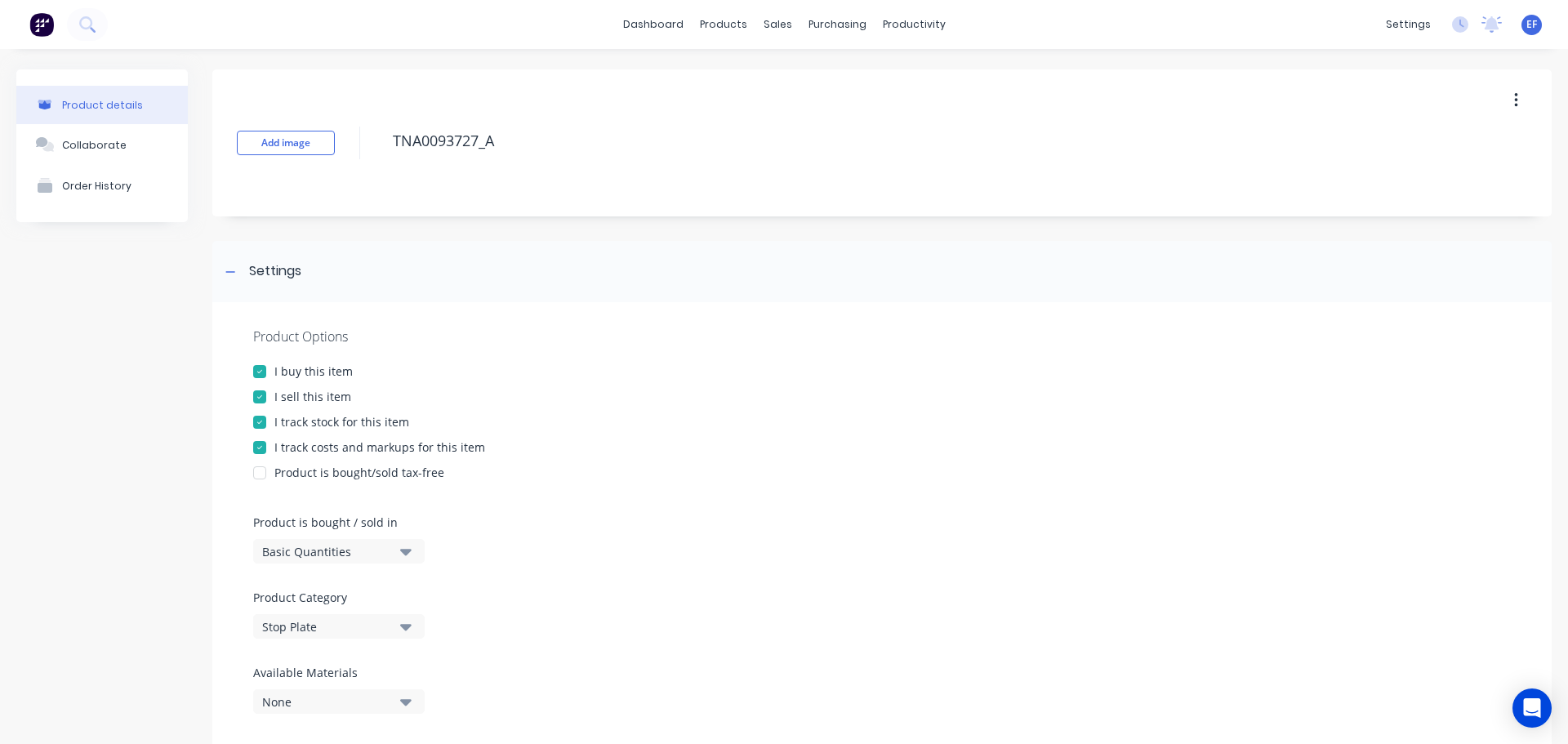
click at [297, 423] on div "I track stock for this item" at bounding box center [341, 421] width 135 height 17
drag, startPoint x: 524, startPoint y: 143, endPoint x: 285, endPoint y: 148, distance: 239.1
click at [285, 148] on div "Add image TNA0093727_A" at bounding box center [882, 143] width 1340 height 147
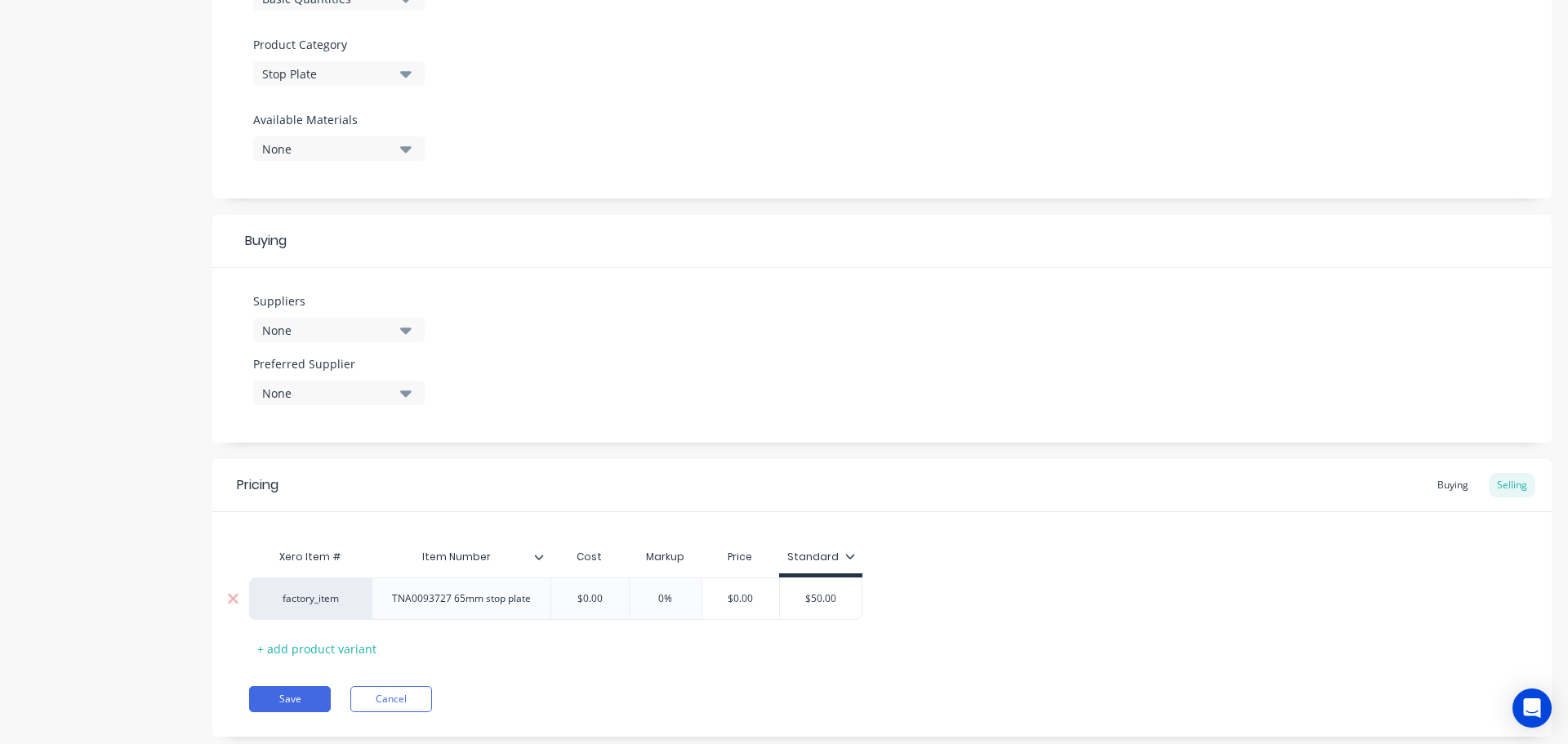
scroll to position [572, 0]
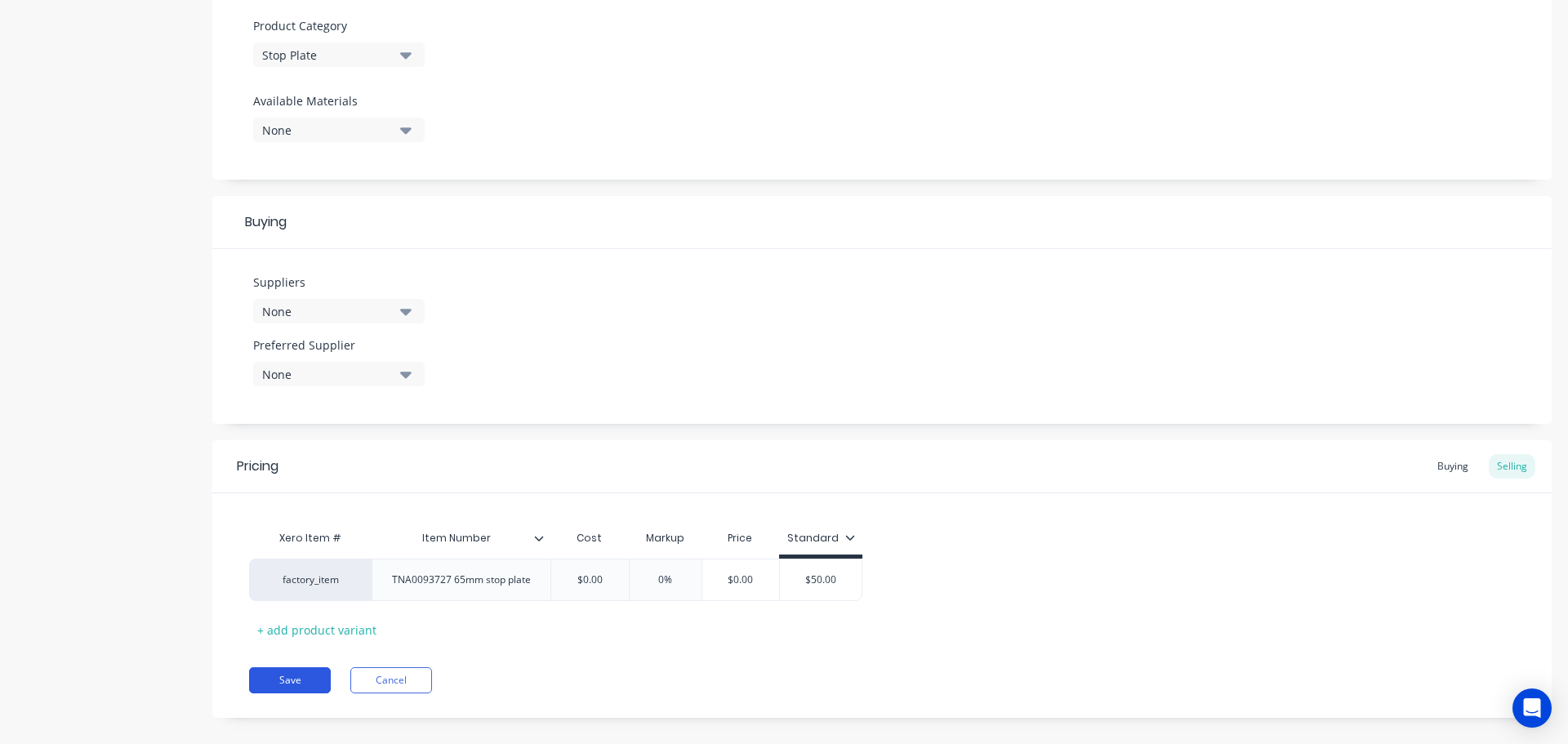
click at [299, 671] on button "Save" at bounding box center [289, 680] width 82 height 27
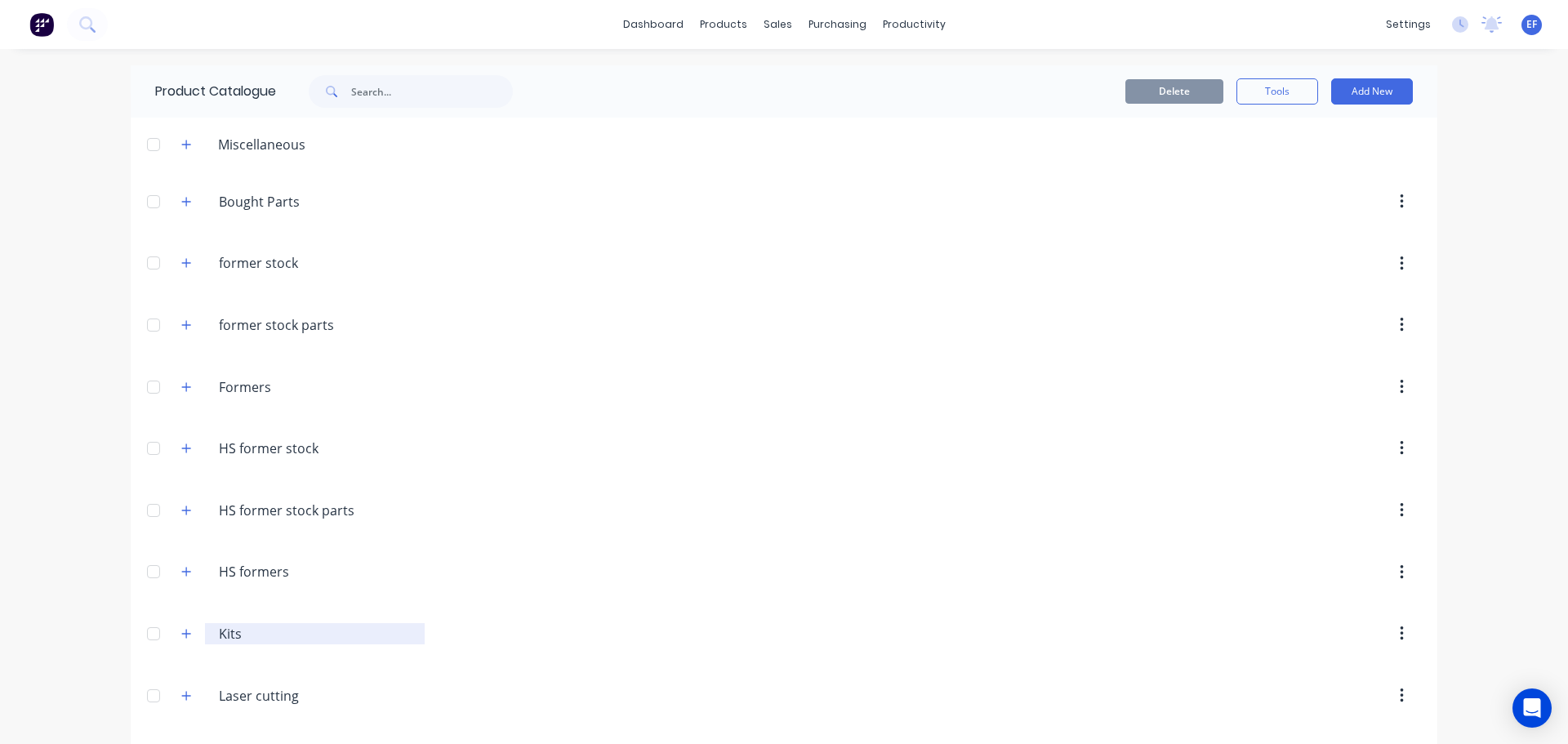
scroll to position [16001, 0]
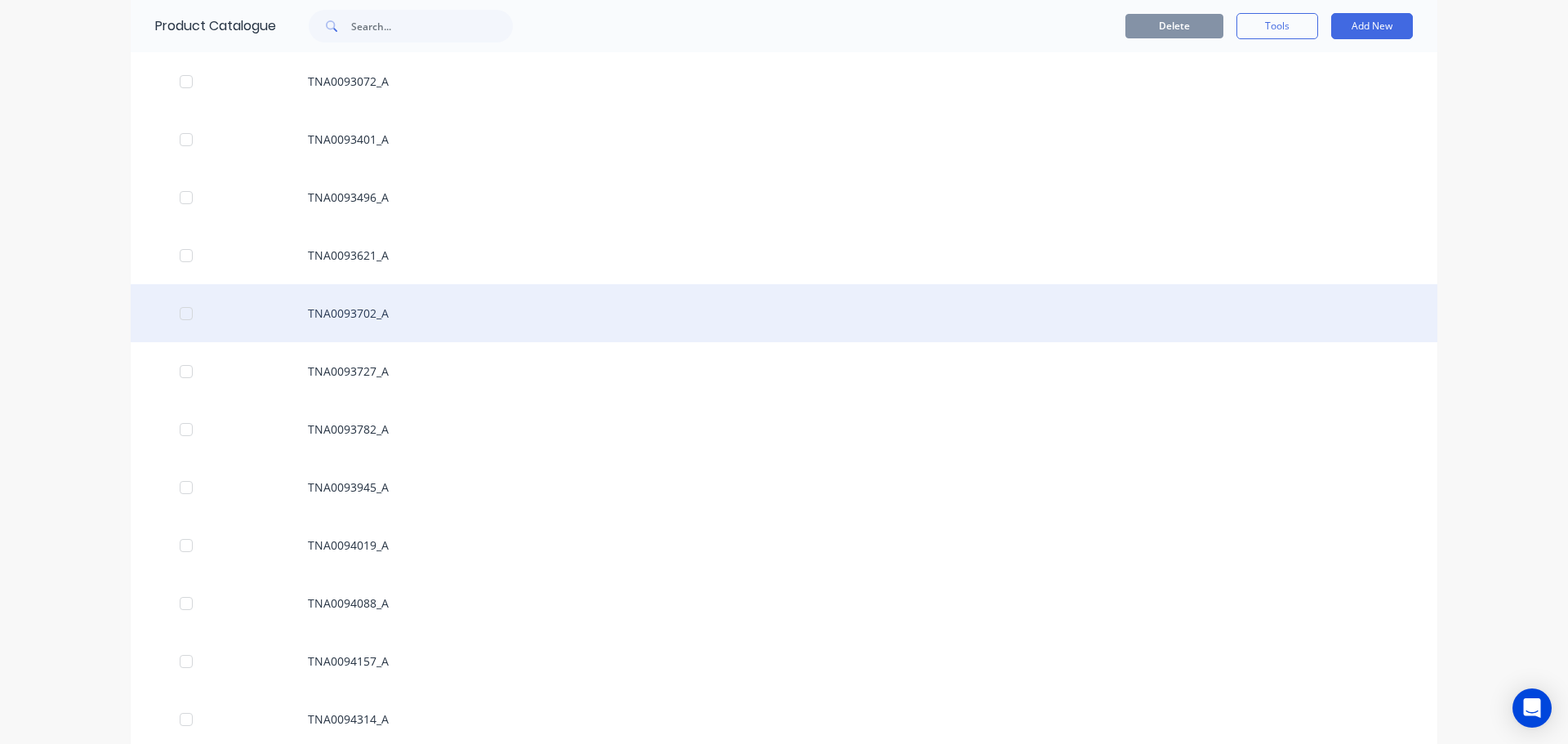
click at [384, 321] on div "TNA0093702_A" at bounding box center [784, 313] width 1307 height 58
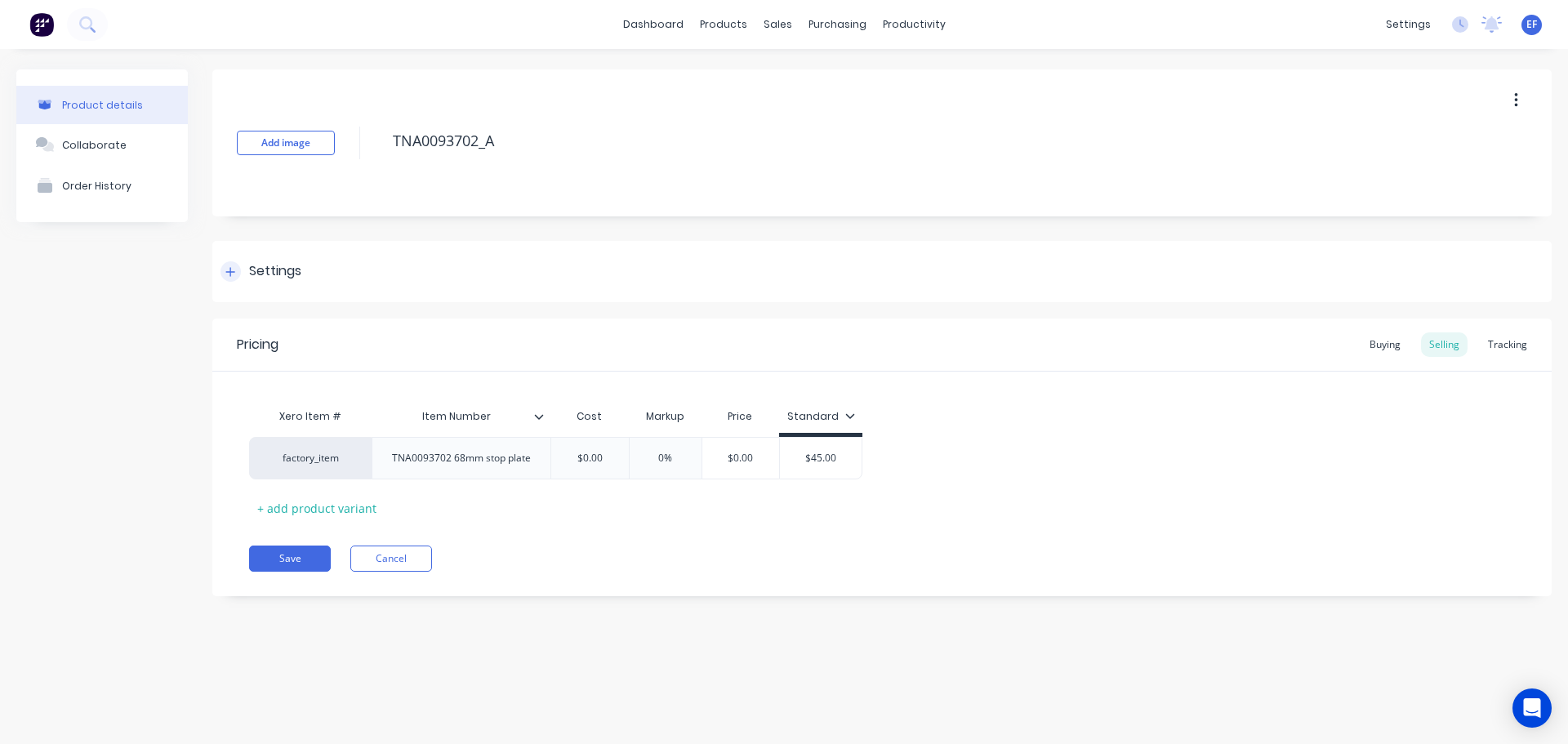
click at [272, 270] on div "Settings" at bounding box center [274, 271] width 52 height 21
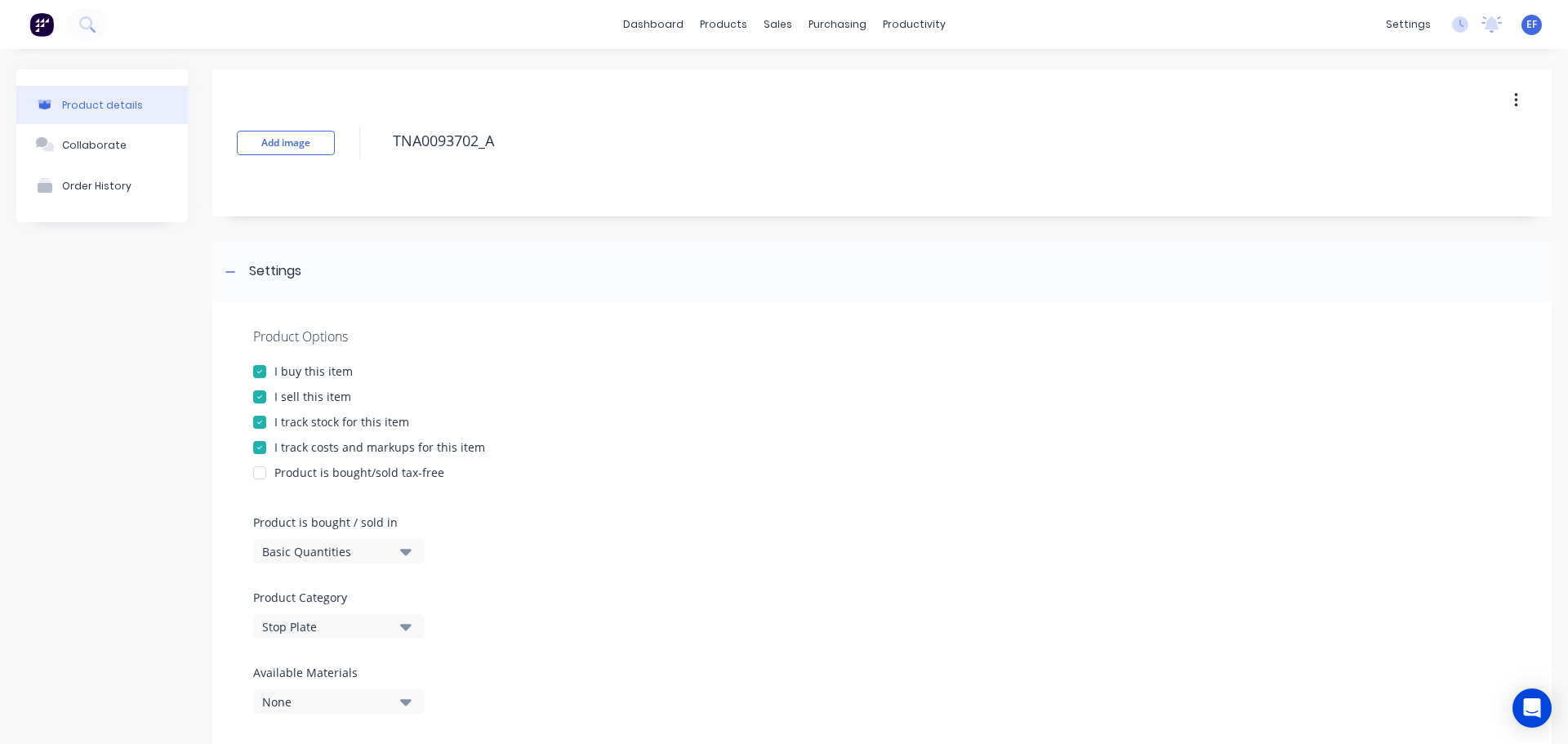
click at [307, 429] on div "I track stock for this item" at bounding box center [341, 421] width 135 height 17
drag, startPoint x: 515, startPoint y: 151, endPoint x: 370, endPoint y: 163, distance: 145.5
click at [370, 163] on div "Add image TNA0093702_A" at bounding box center [882, 143] width 1340 height 147
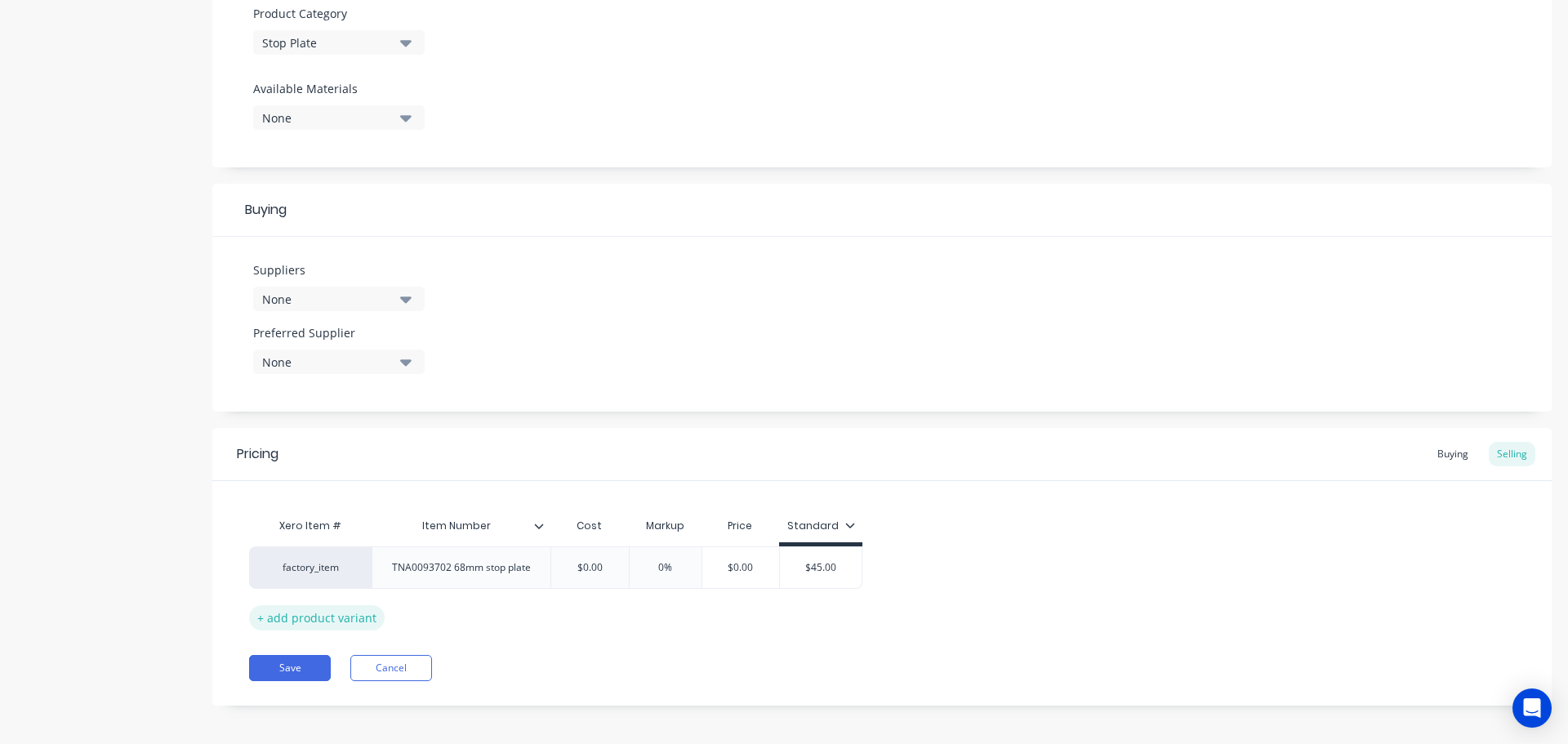
scroll to position [591, 0]
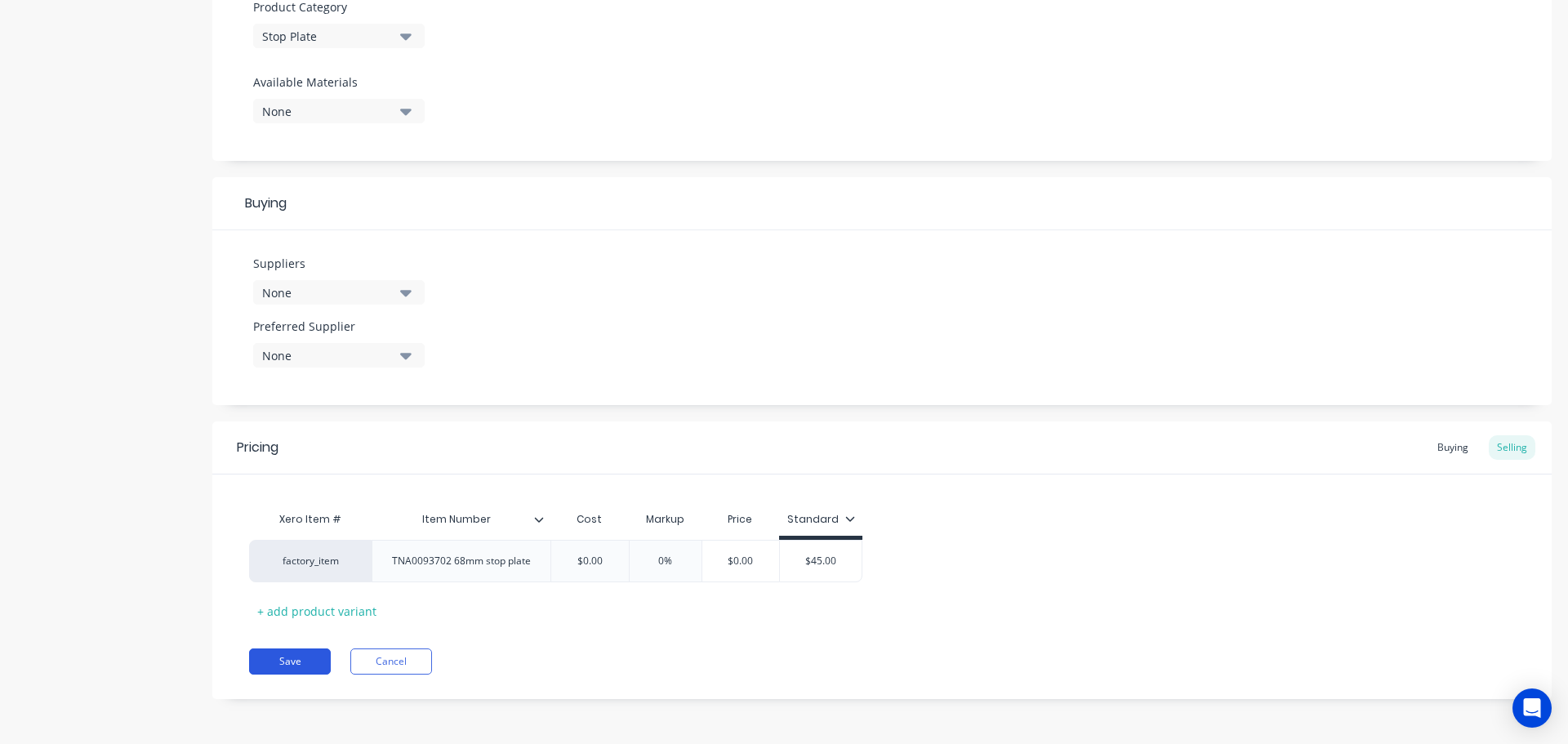
click at [266, 652] on button "Save" at bounding box center [289, 661] width 82 height 27
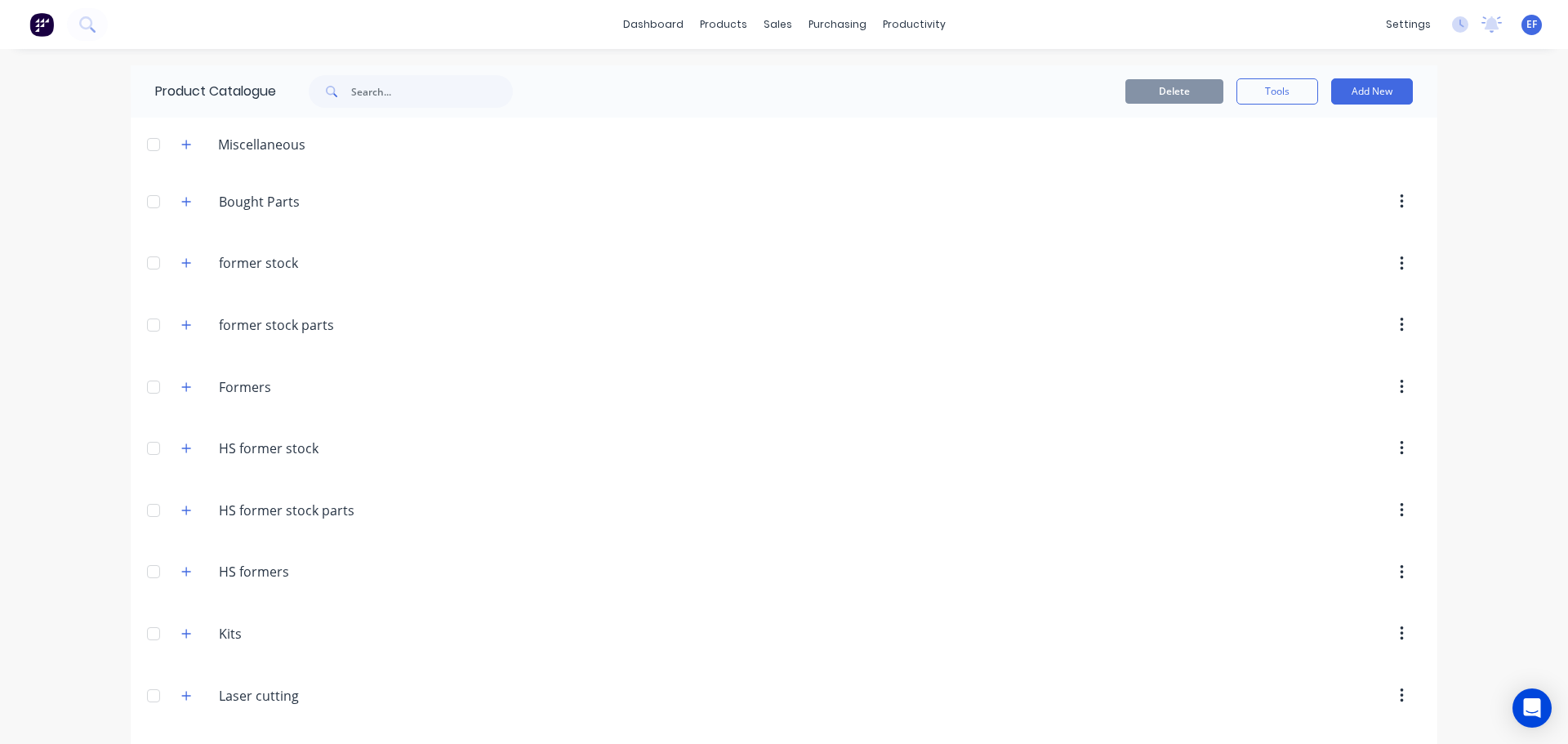
scroll to position [15943, 0]
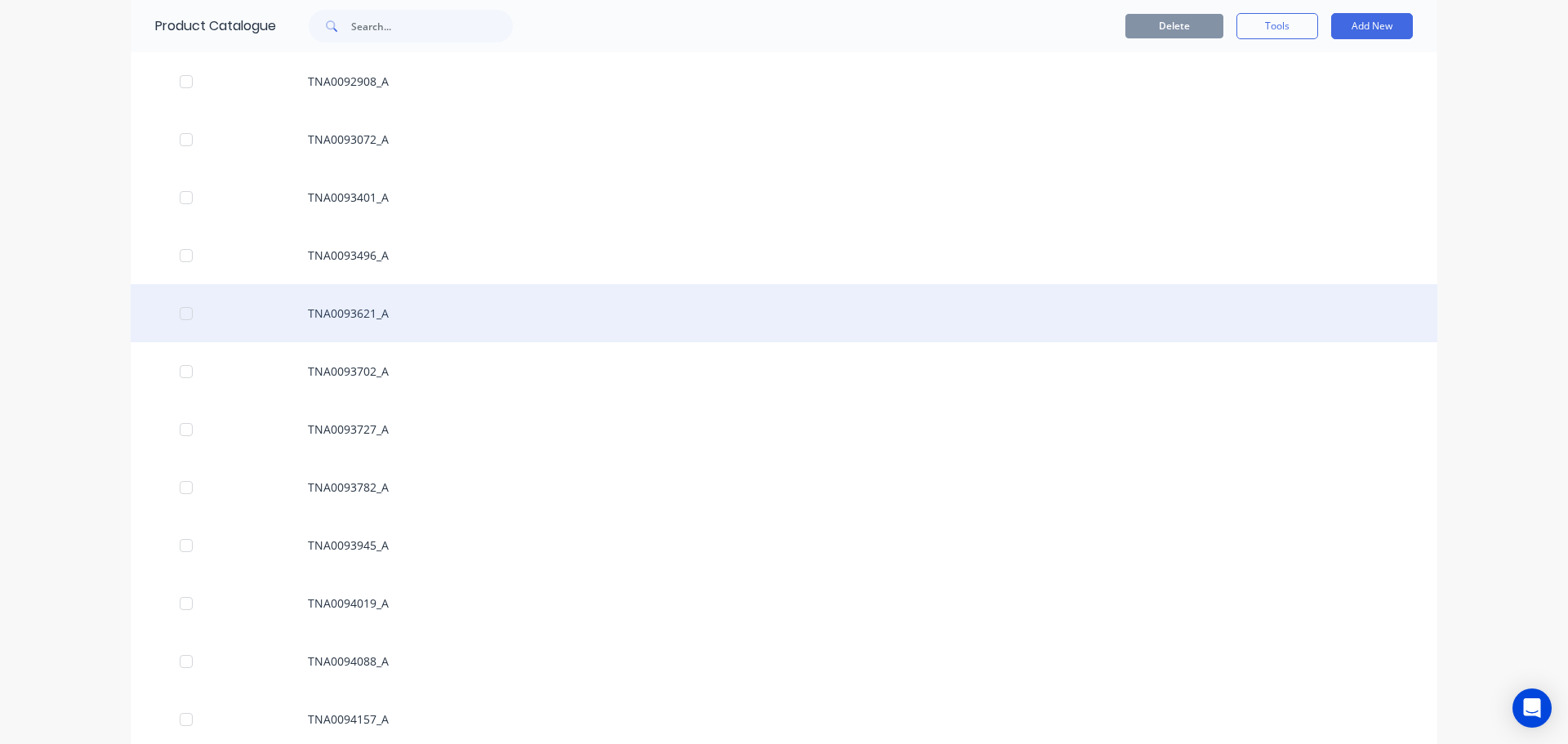
click at [360, 321] on div "TNA0093621_A" at bounding box center [784, 313] width 1307 height 58
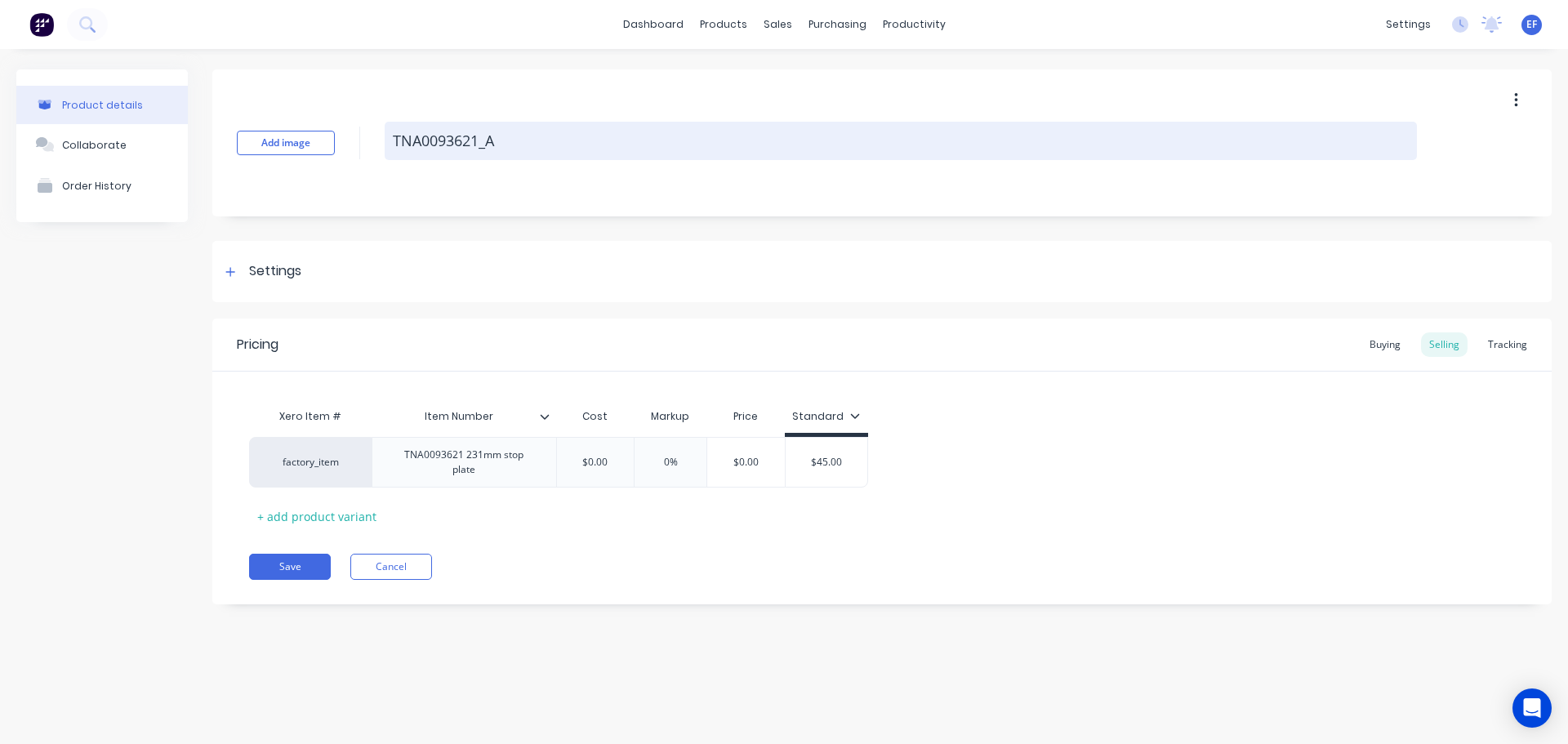
drag, startPoint x: 513, startPoint y: 141, endPoint x: 389, endPoint y: 157, distance: 125.0
click at [389, 157] on textarea "TNA0093621_A" at bounding box center [900, 141] width 1032 height 38
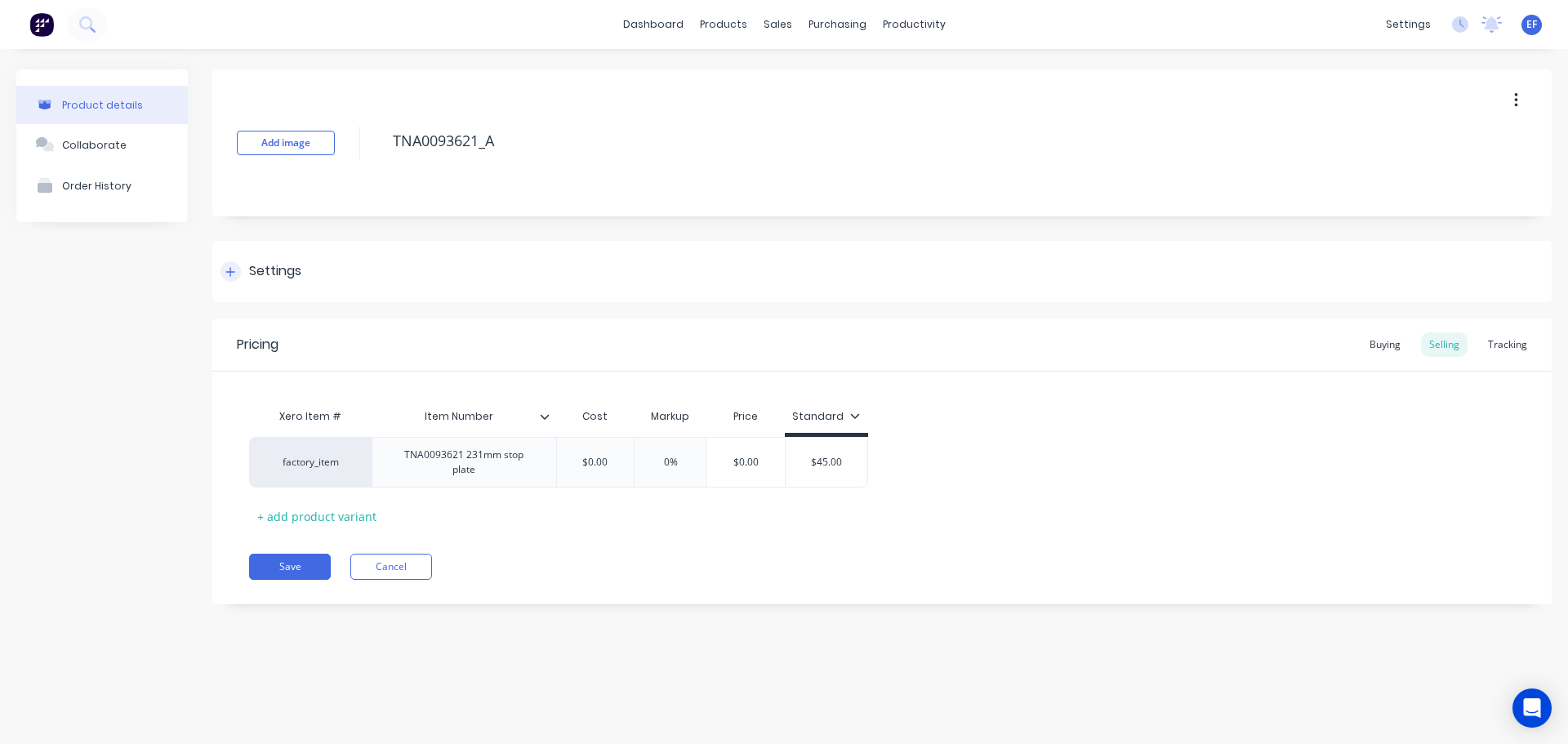
click at [268, 272] on div "Settings" at bounding box center [274, 271] width 52 height 21
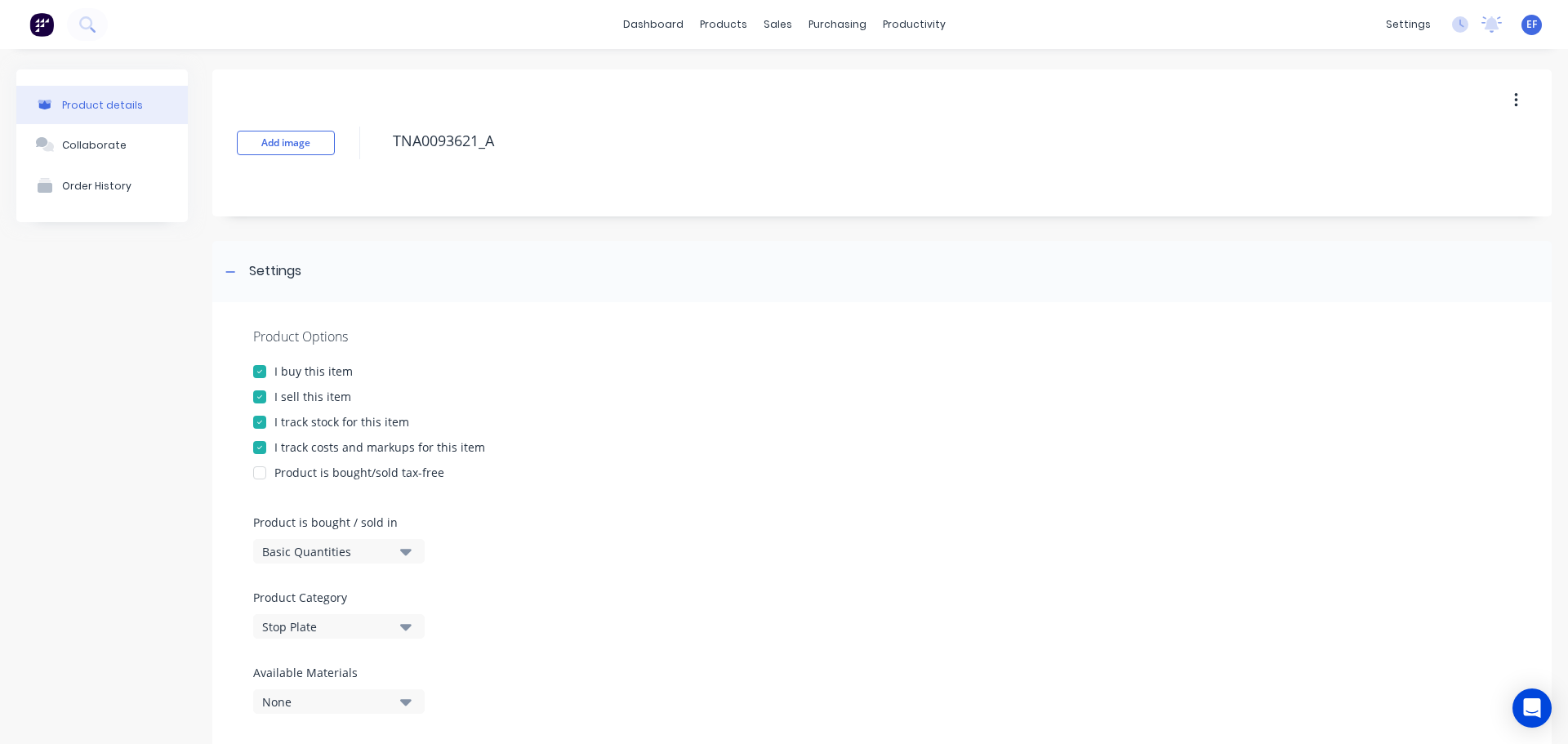
click at [280, 411] on div "Product Options I buy this item I sell this item I track stock for this item I …" at bounding box center [882, 526] width 1340 height 449
click at [274, 423] on div at bounding box center [260, 422] width 32 height 32
click at [237, 267] on div at bounding box center [230, 271] width 21 height 21
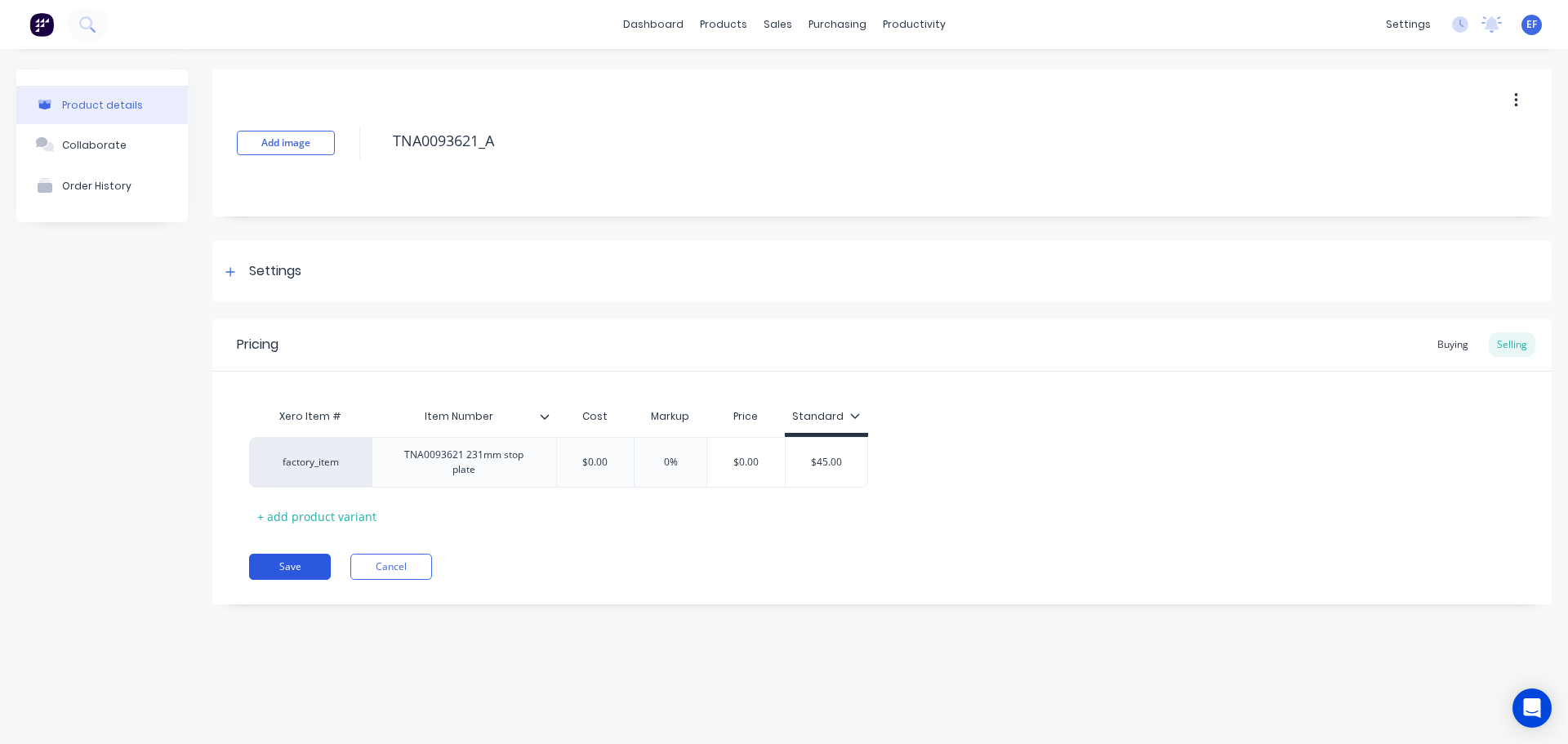
click at [282, 553] on button "Save" at bounding box center [289, 566] width 82 height 27
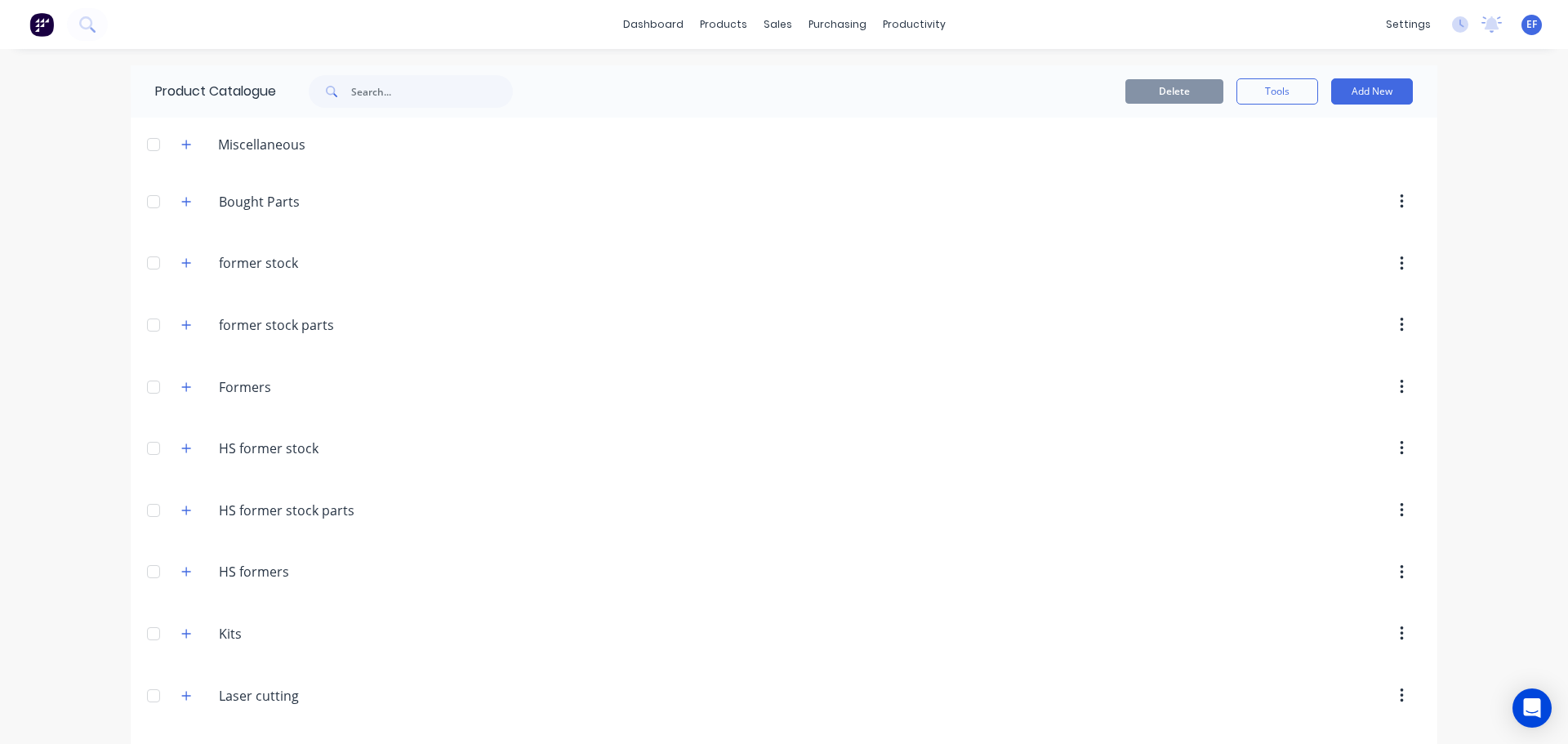
scroll to position [15885, 0]
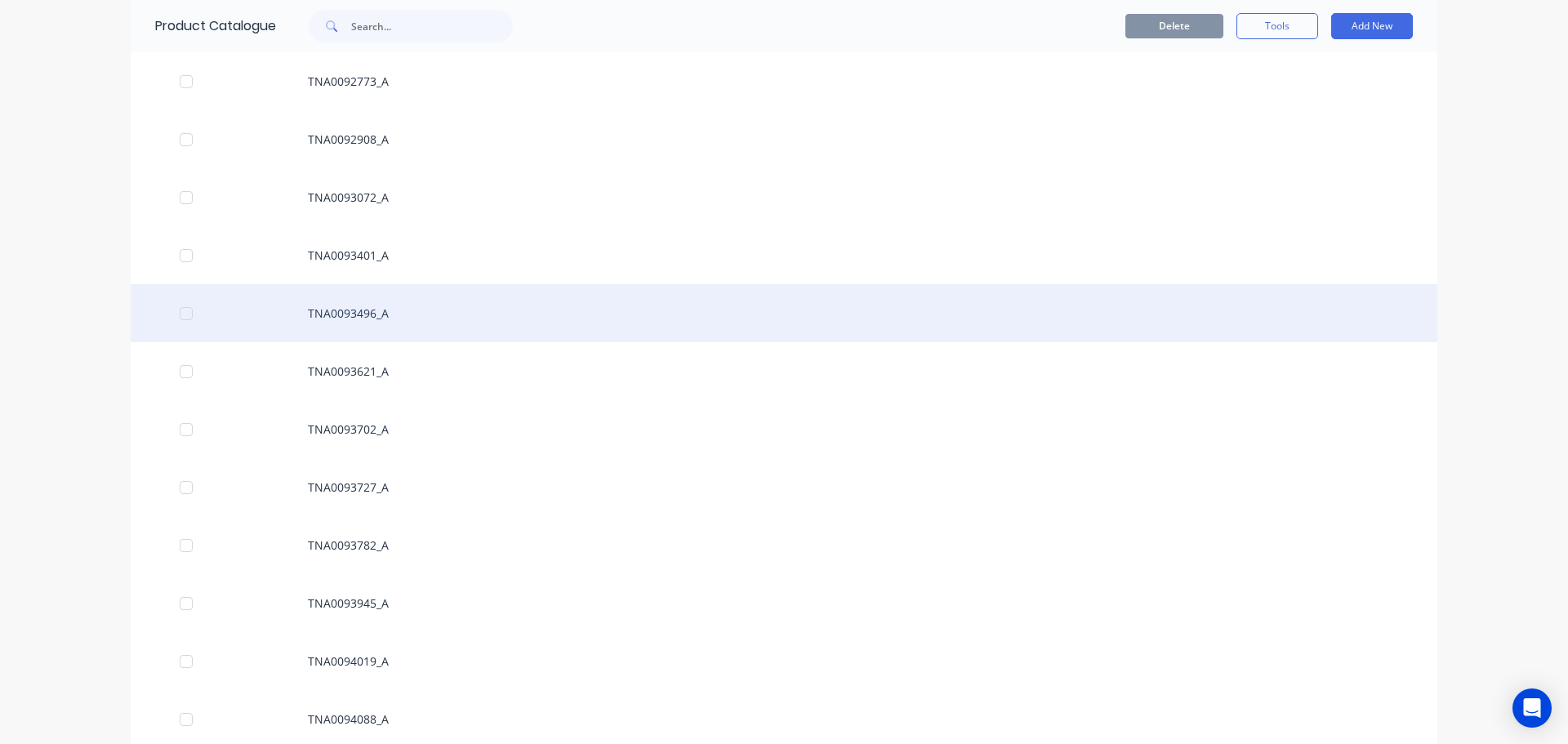
click at [361, 326] on div "TNA0093496_A" at bounding box center [784, 313] width 1307 height 58
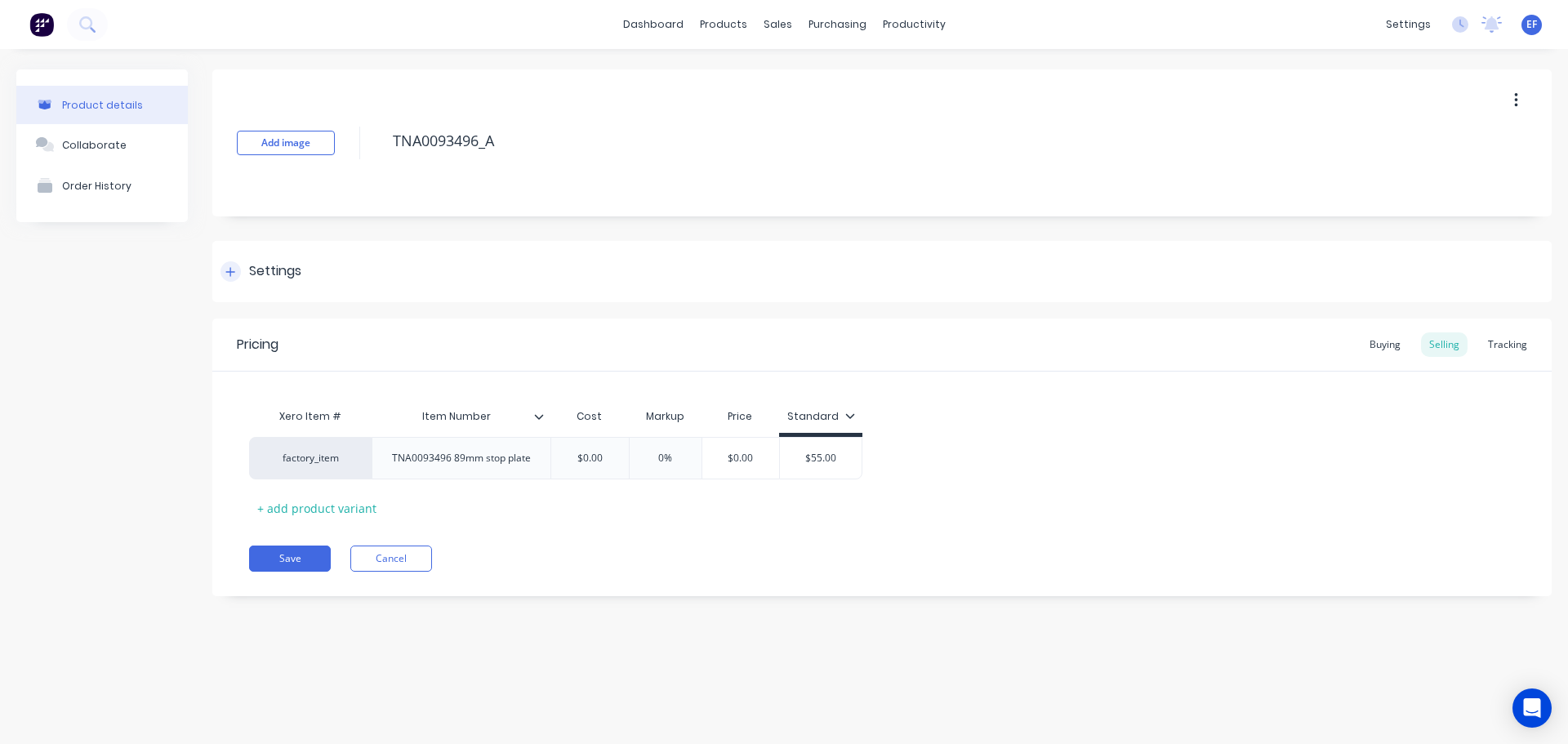
click at [253, 268] on div "Settings" at bounding box center [274, 271] width 52 height 21
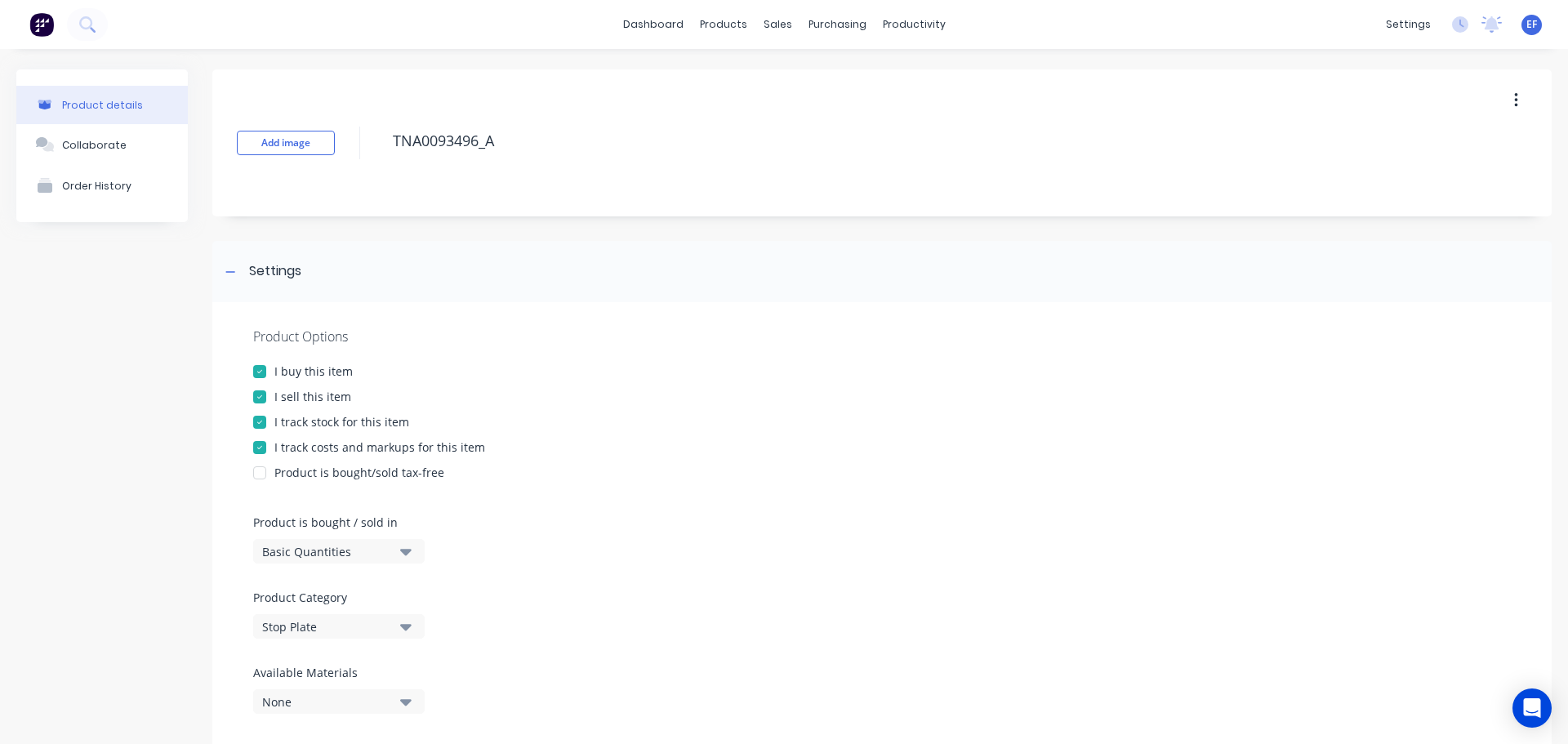
click at [263, 417] on div at bounding box center [260, 422] width 32 height 32
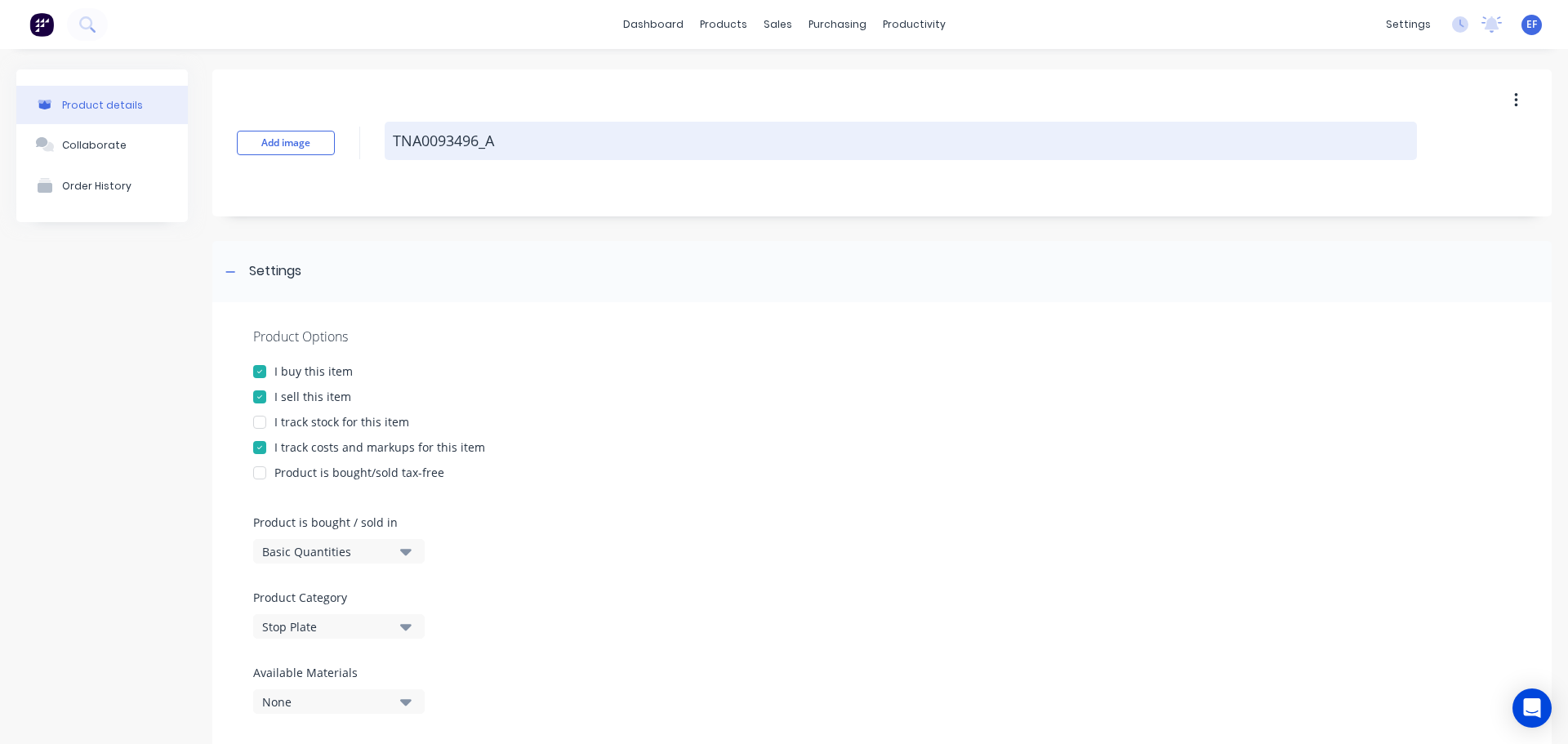
drag, startPoint x: 511, startPoint y: 145, endPoint x: 389, endPoint y: 157, distance: 122.6
click at [389, 157] on textarea "TNA0093496_A" at bounding box center [900, 141] width 1032 height 38
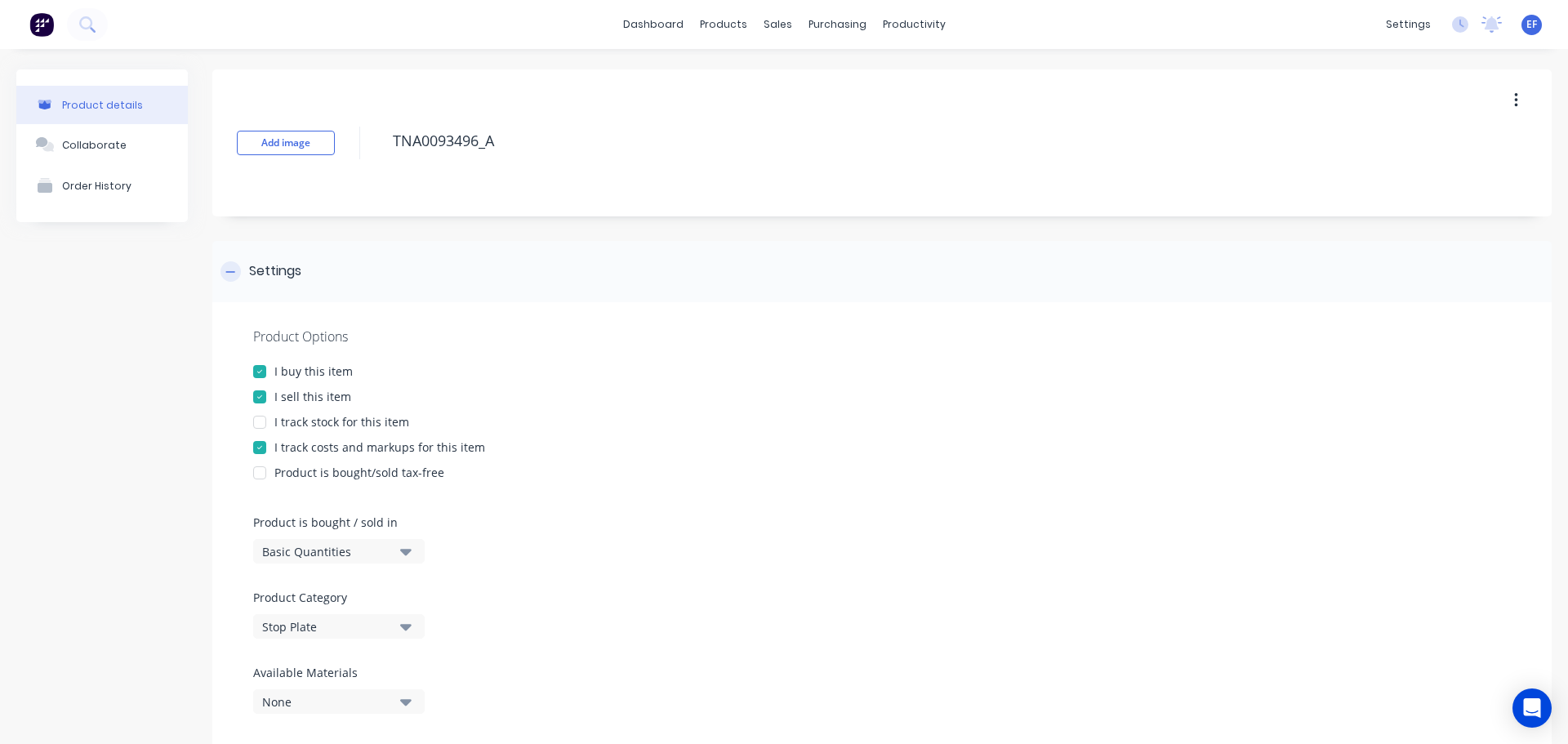
click at [234, 273] on icon at bounding box center [230, 272] width 10 height 12
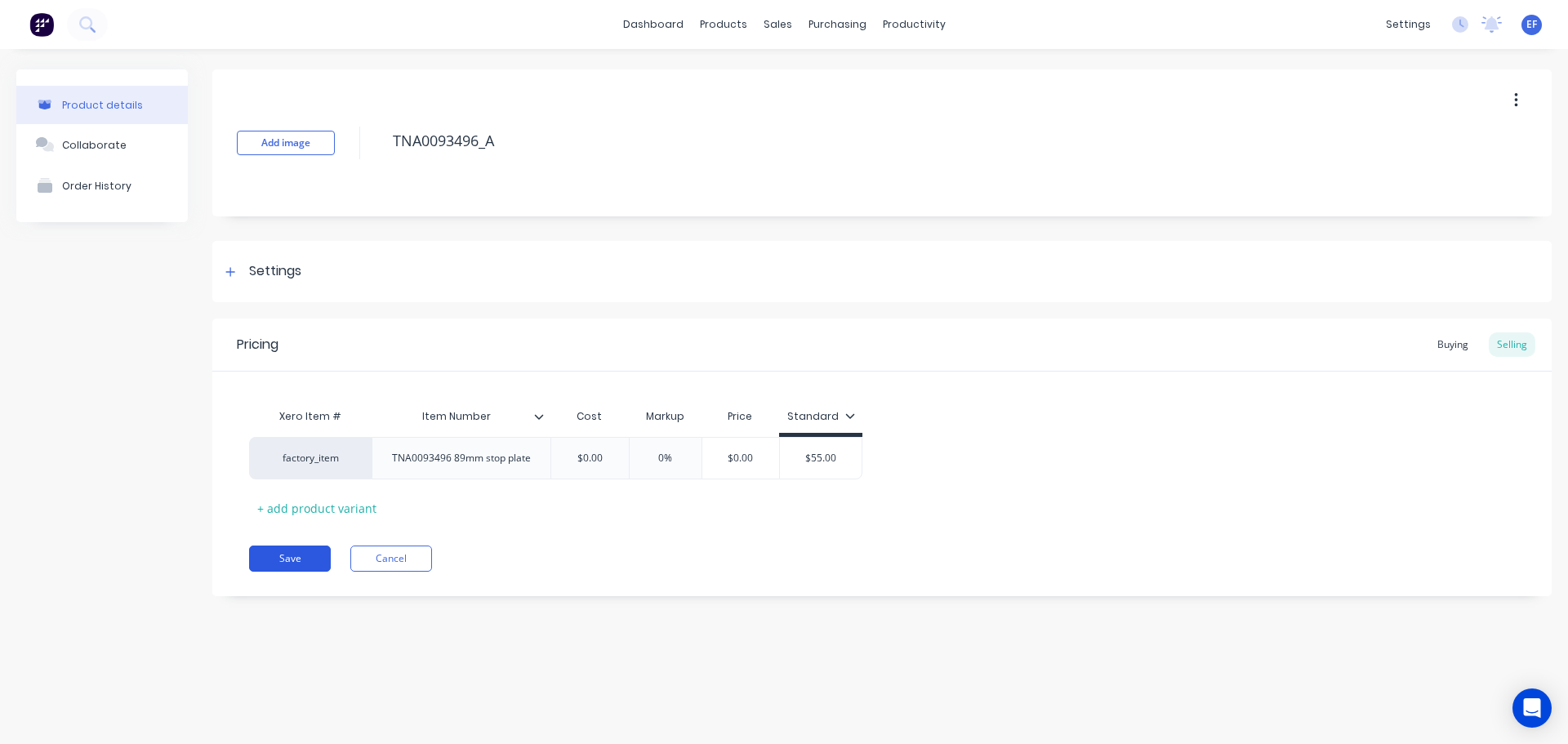
click at [305, 559] on button "Save" at bounding box center [289, 558] width 82 height 27
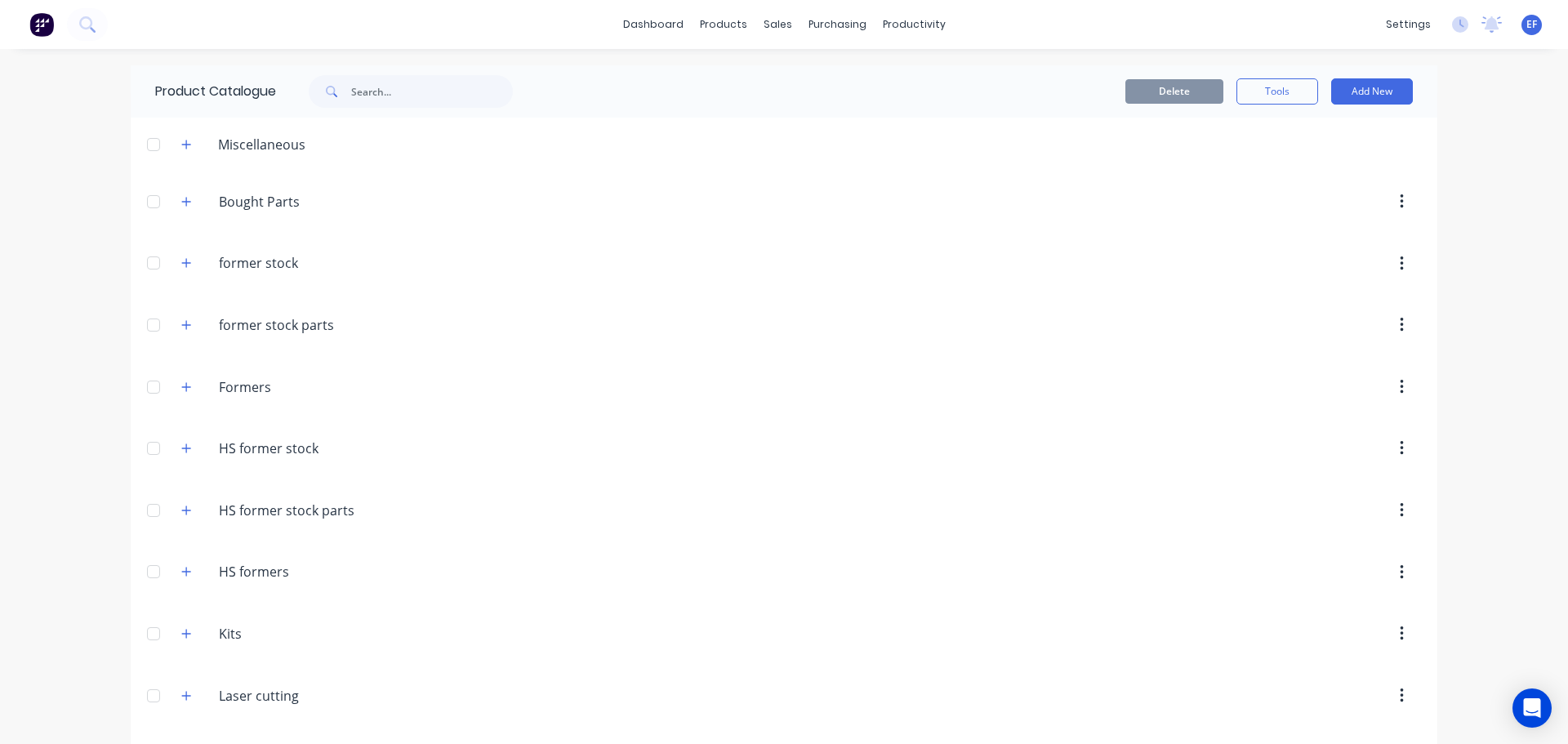
scroll to position [15827, 0]
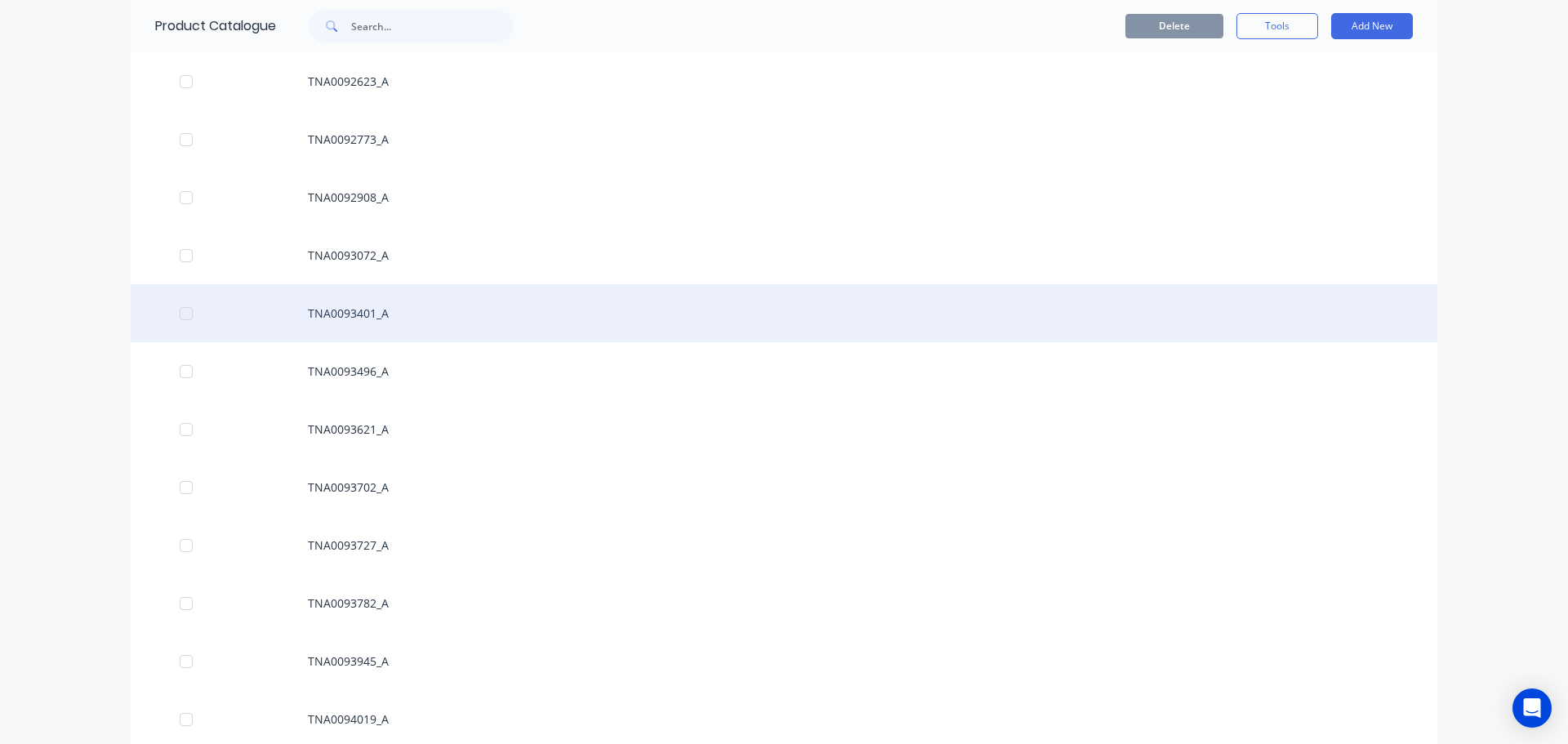
click at [350, 318] on div "TNA0093401_A" at bounding box center [784, 313] width 1307 height 58
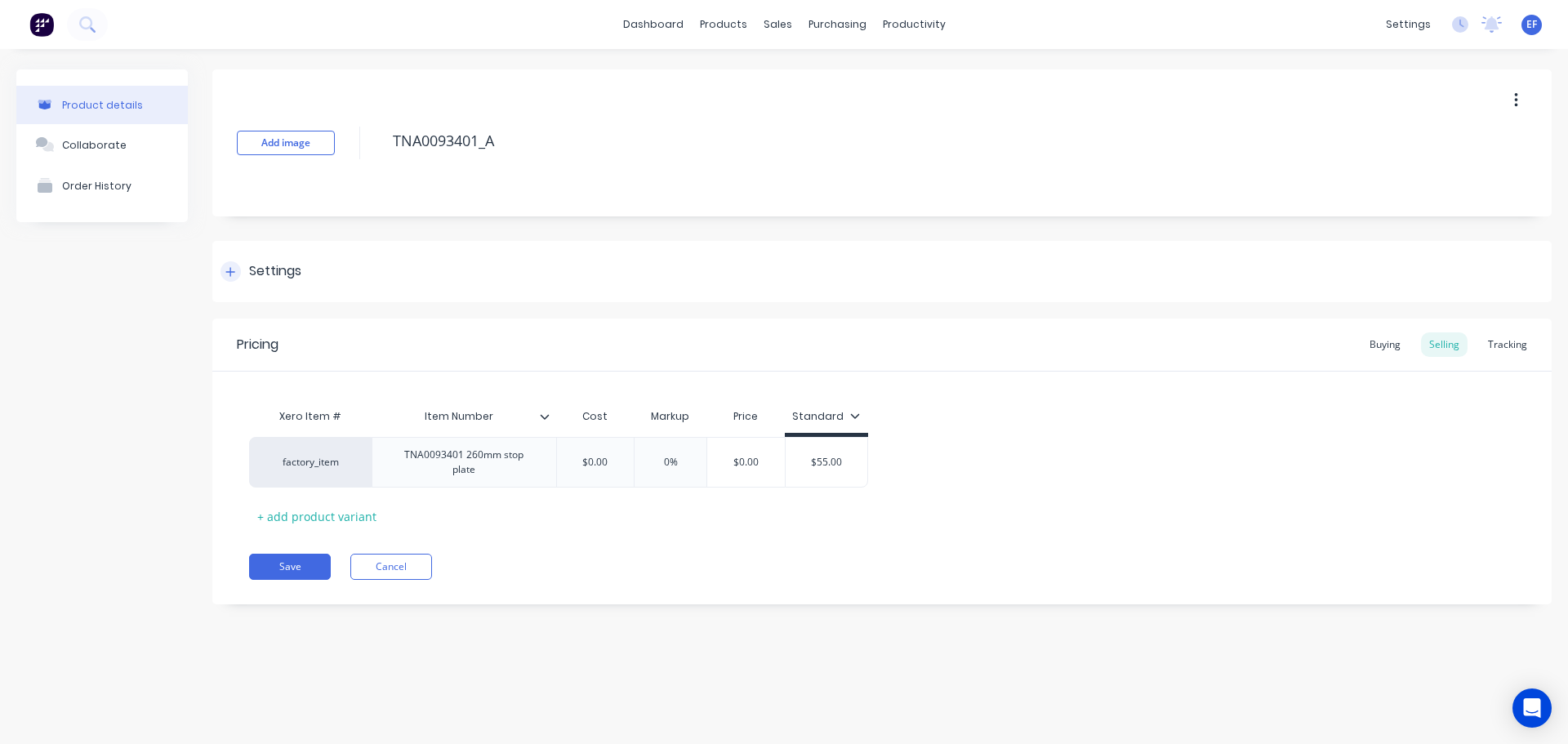
click at [236, 278] on div at bounding box center [230, 271] width 21 height 21
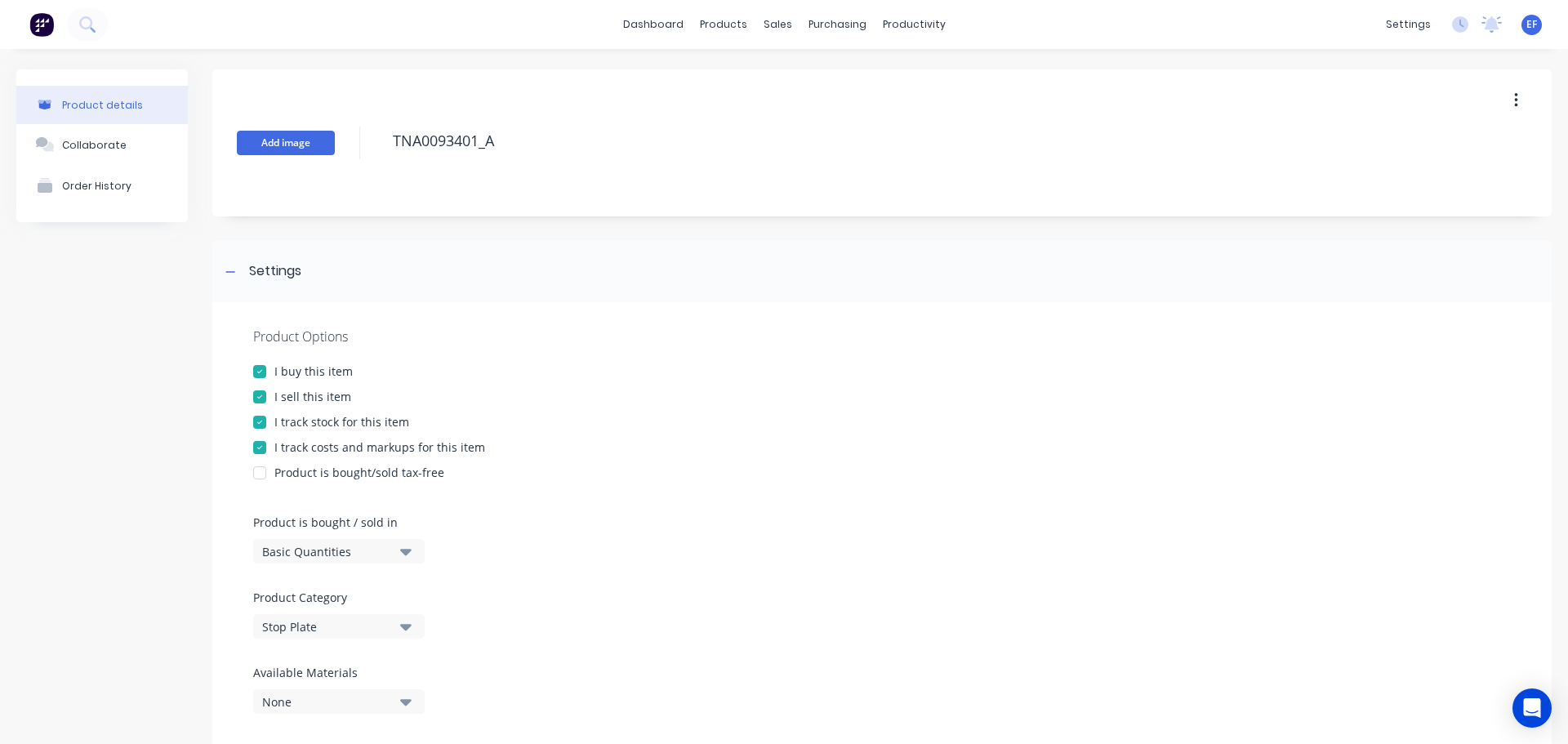
drag, startPoint x: 501, startPoint y: 146, endPoint x: 321, endPoint y: 147, distance: 180.0
click at [321, 147] on div "Add image TNA0093401_A" at bounding box center [882, 143] width 1340 height 147
click at [297, 419] on div "I track stock for this item" at bounding box center [341, 421] width 135 height 17
click at [239, 274] on div at bounding box center [230, 271] width 21 height 21
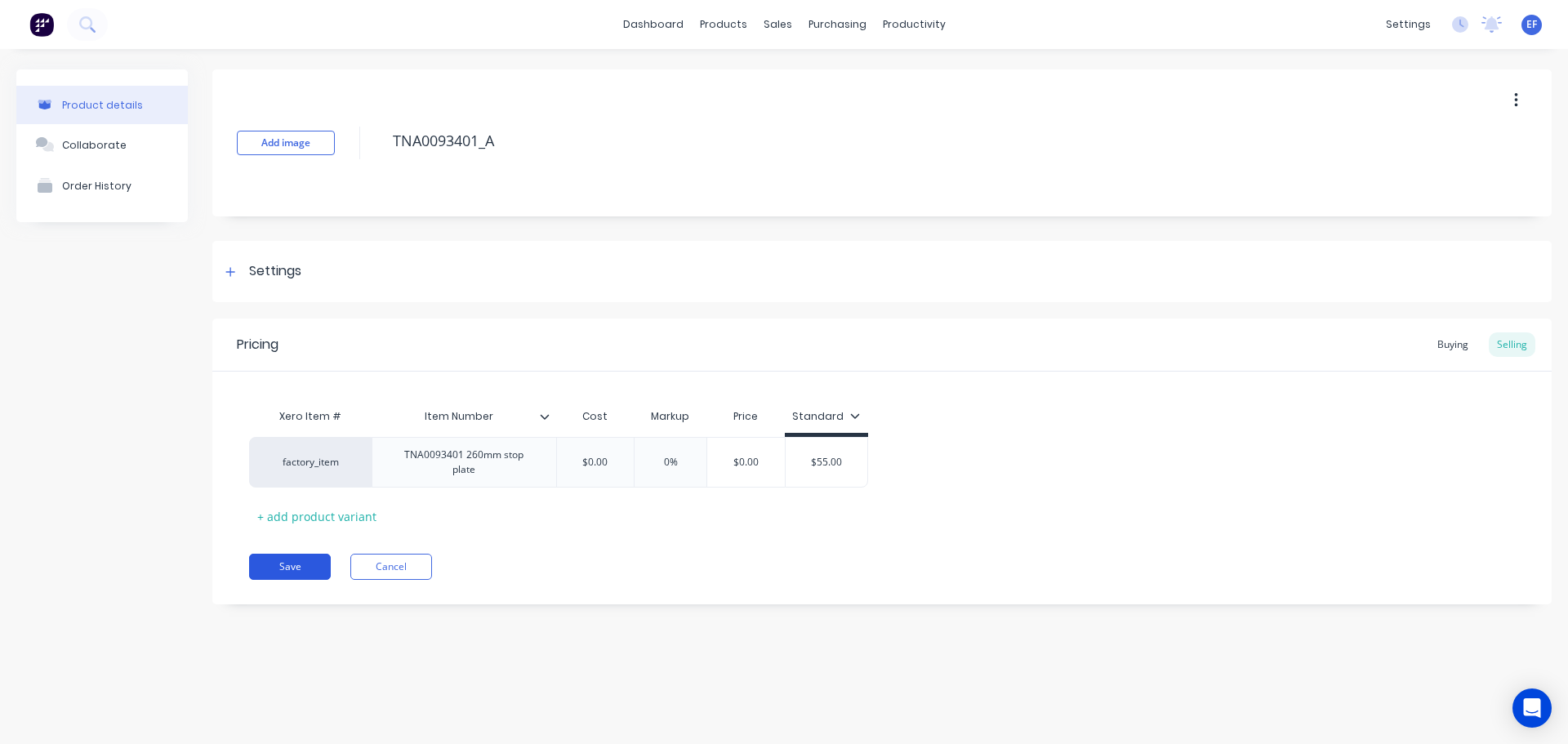
click at [307, 559] on button "Save" at bounding box center [289, 566] width 82 height 27
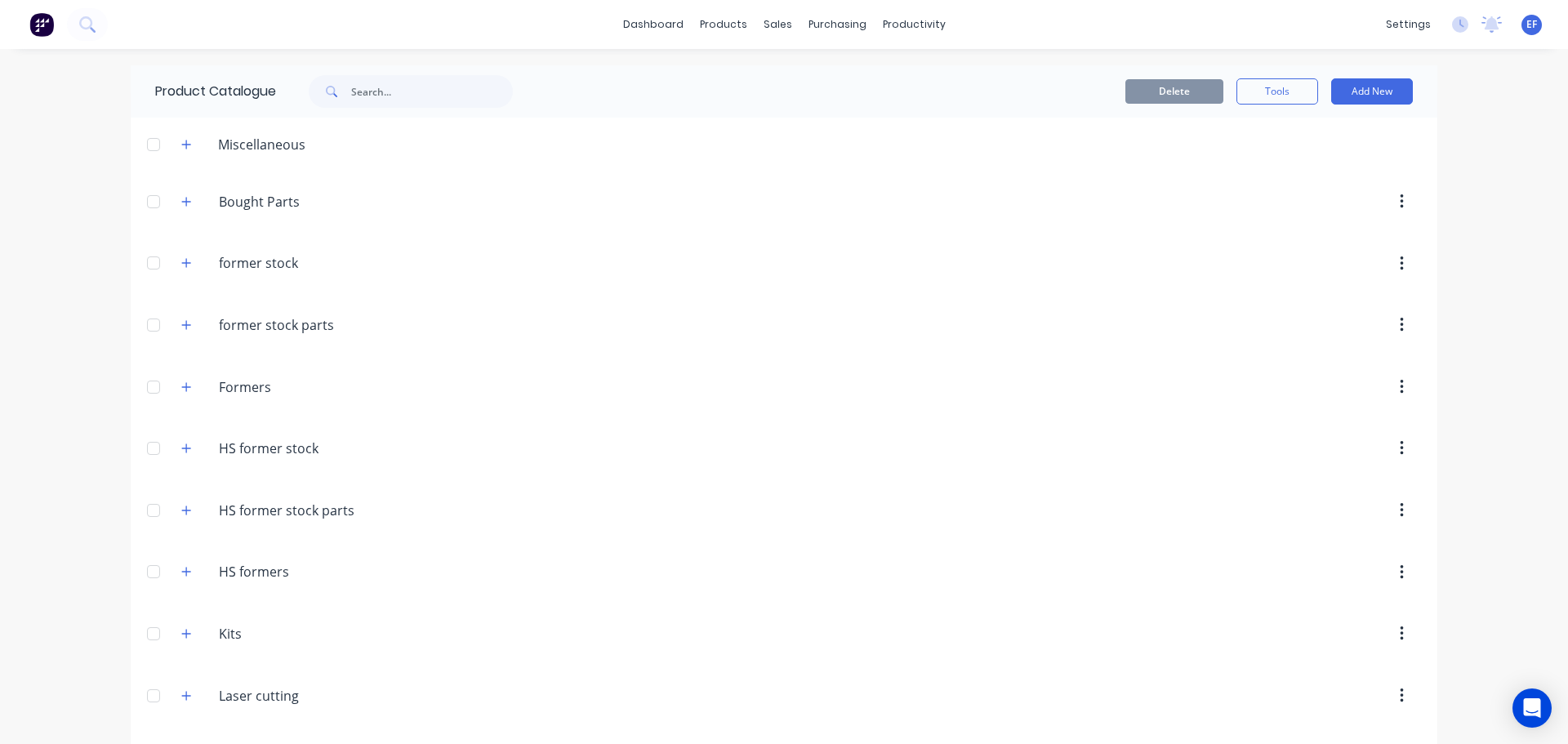
scroll to position [15769, 0]
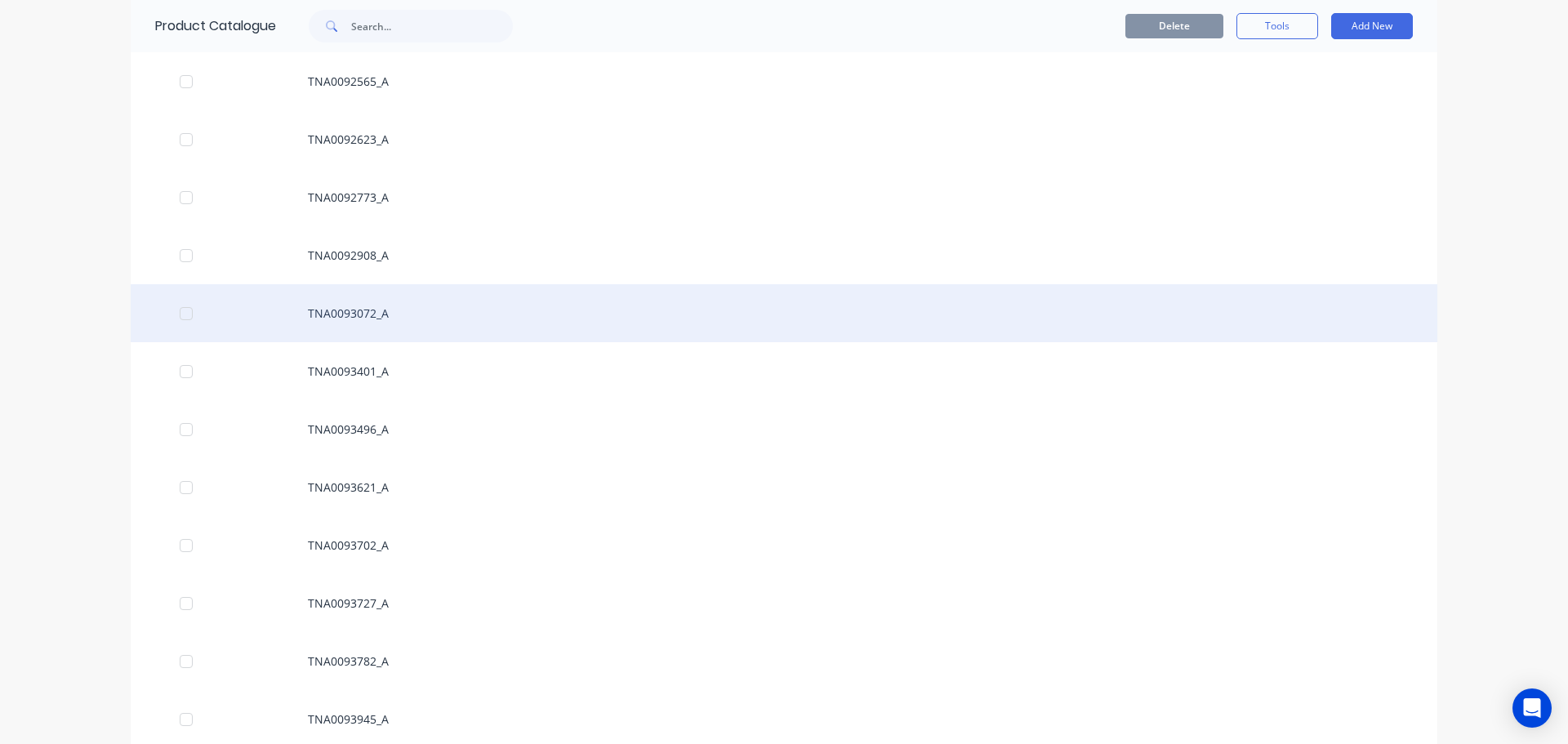
click at [336, 330] on div "TNA0093072_A" at bounding box center [784, 313] width 1307 height 58
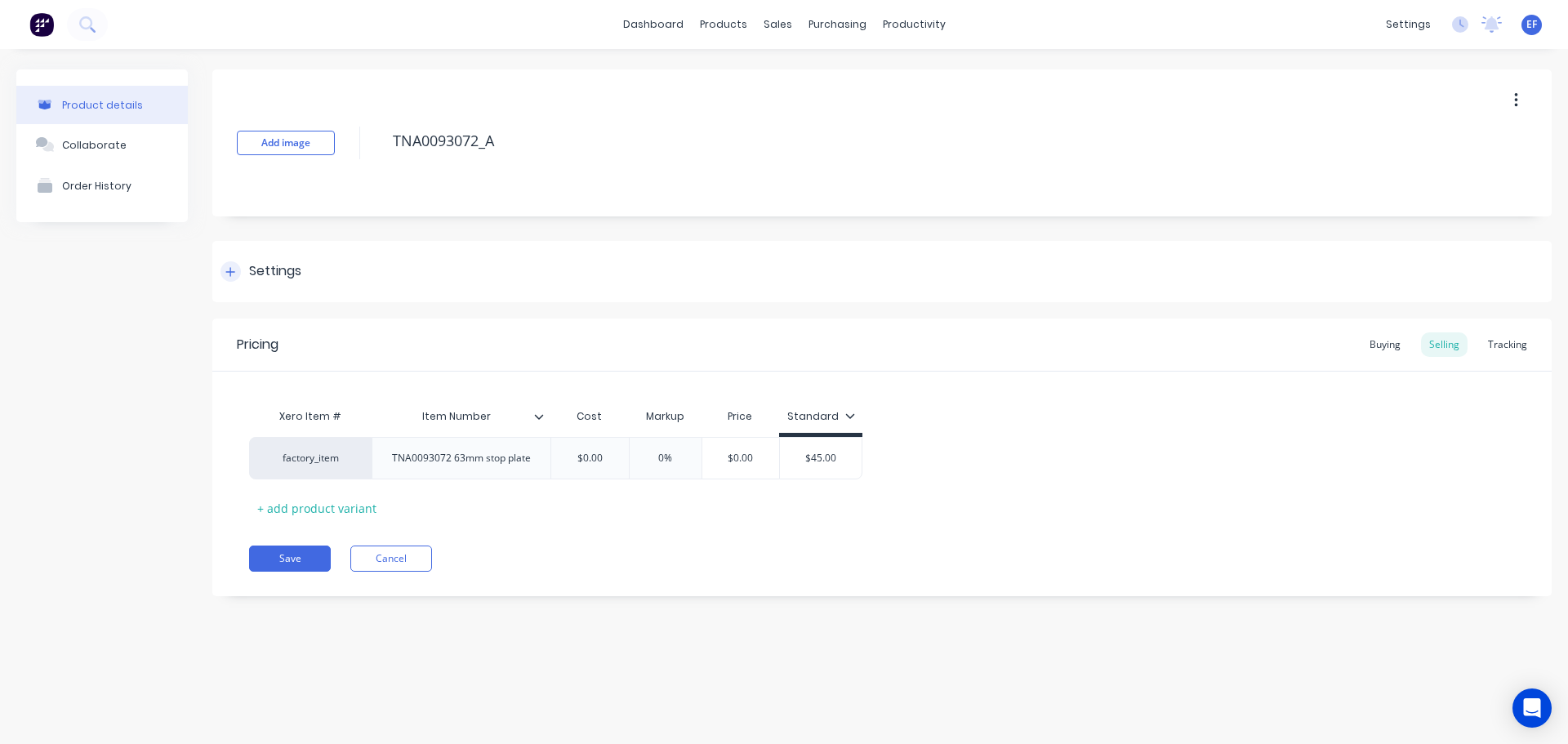
click at [251, 277] on div "Settings" at bounding box center [274, 271] width 52 height 21
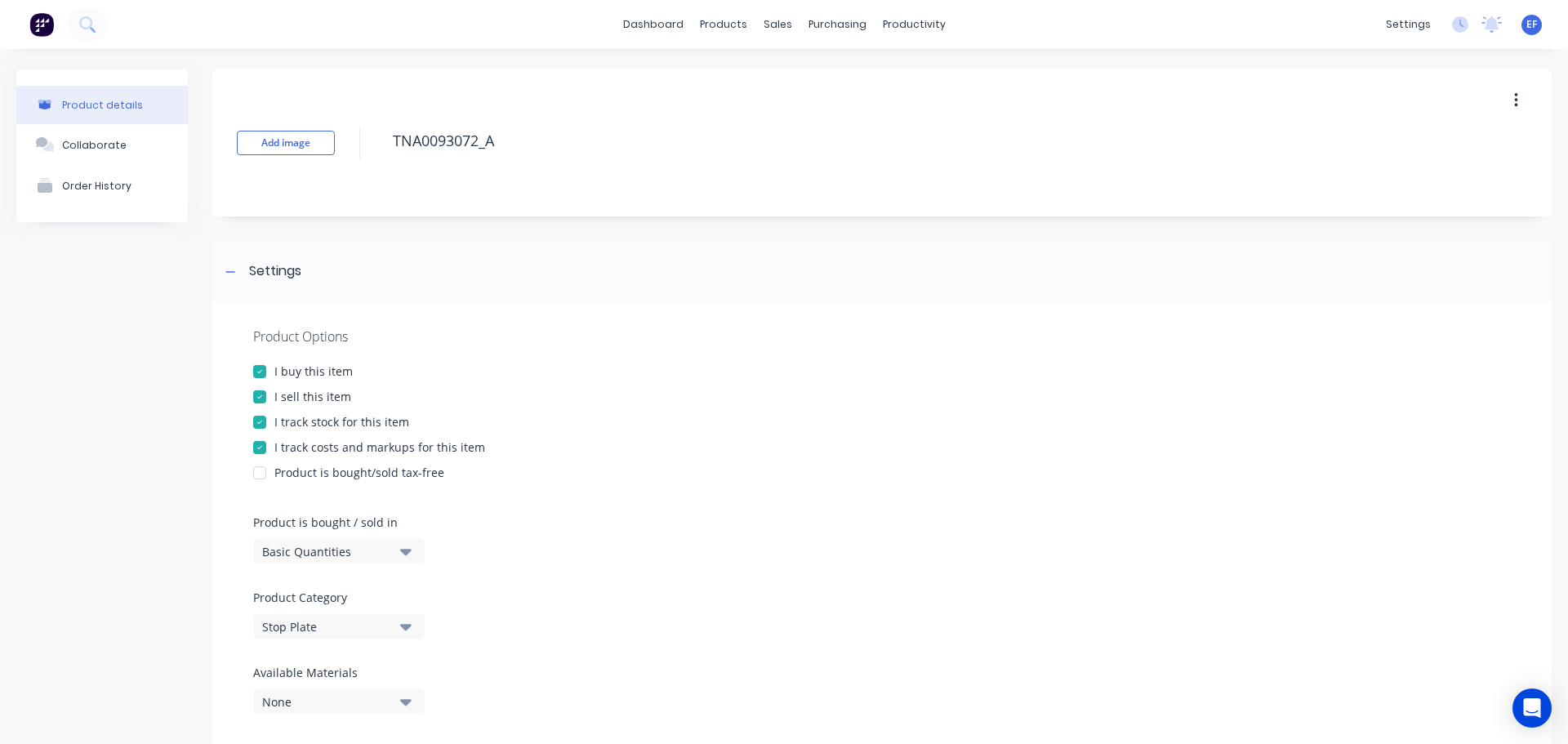
click at [275, 416] on div at bounding box center [260, 422] width 32 height 32
drag, startPoint x: 502, startPoint y: 143, endPoint x: 384, endPoint y: 154, distance: 118.5
click at [384, 154] on div "Add image TNA0093072_A" at bounding box center [882, 143] width 1340 height 147
click at [230, 273] on icon at bounding box center [230, 272] width 10 height 12
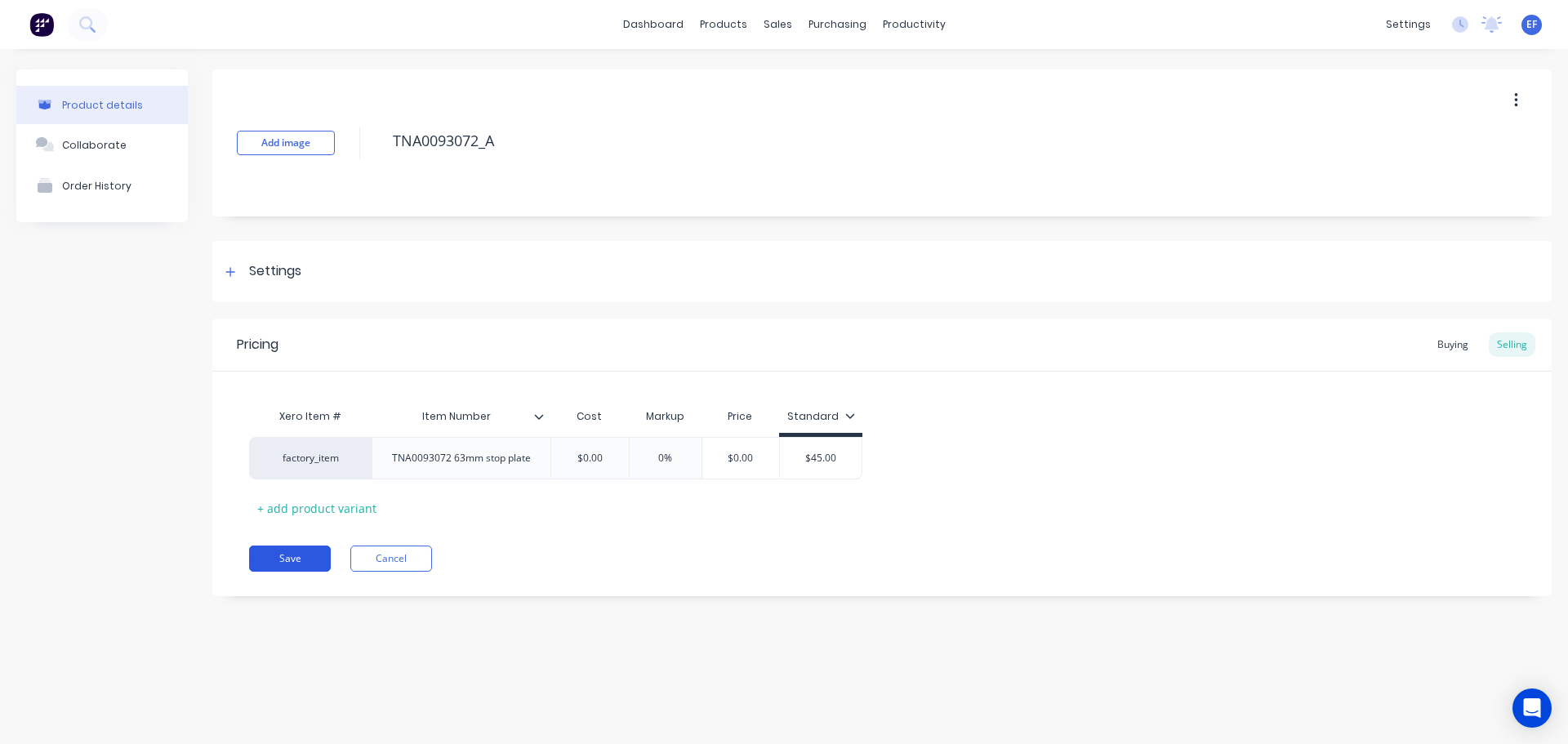
click at [284, 563] on button "Save" at bounding box center [289, 558] width 82 height 27
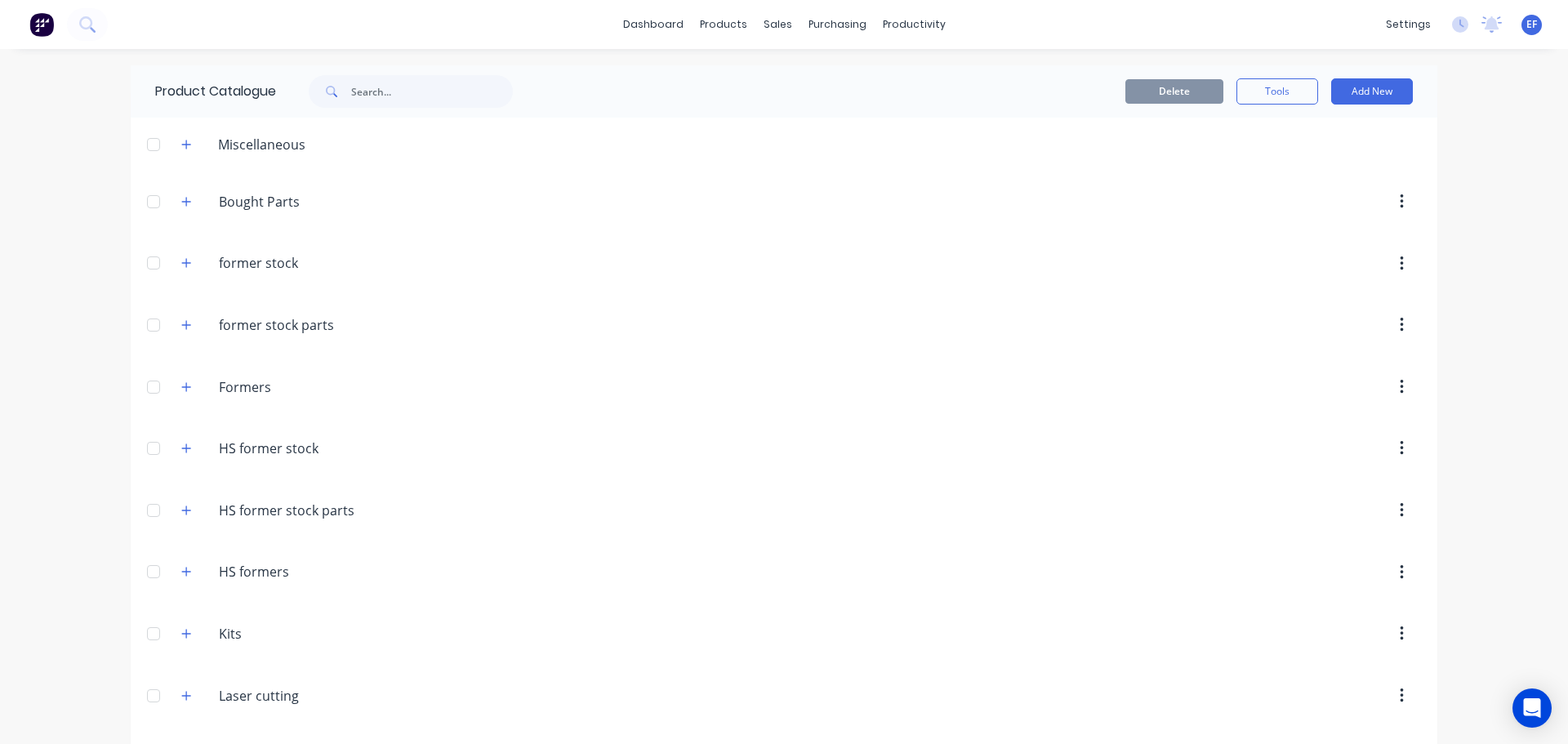
scroll to position [15711, 0]
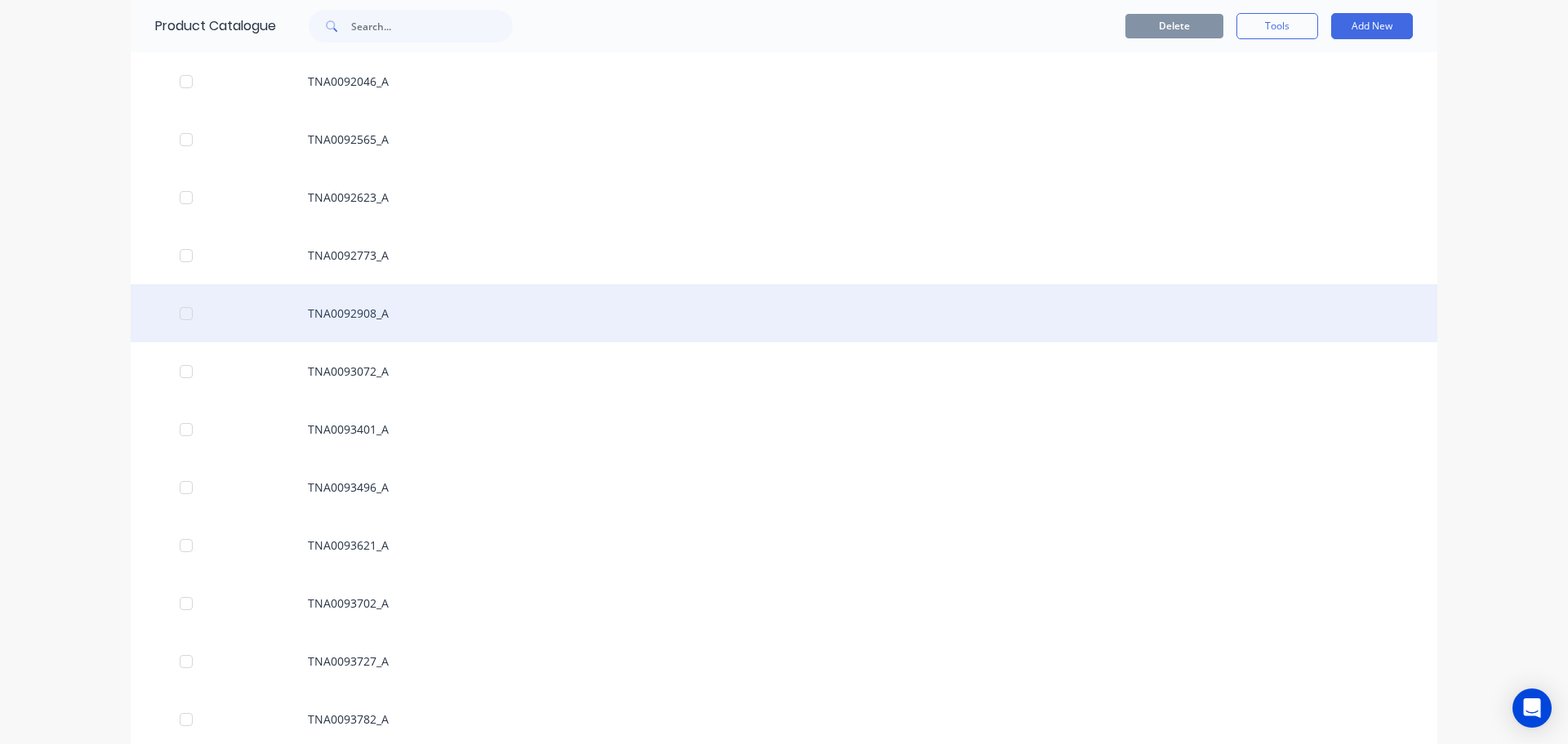
click at [327, 321] on div "TNA0092908_A" at bounding box center [784, 313] width 1307 height 58
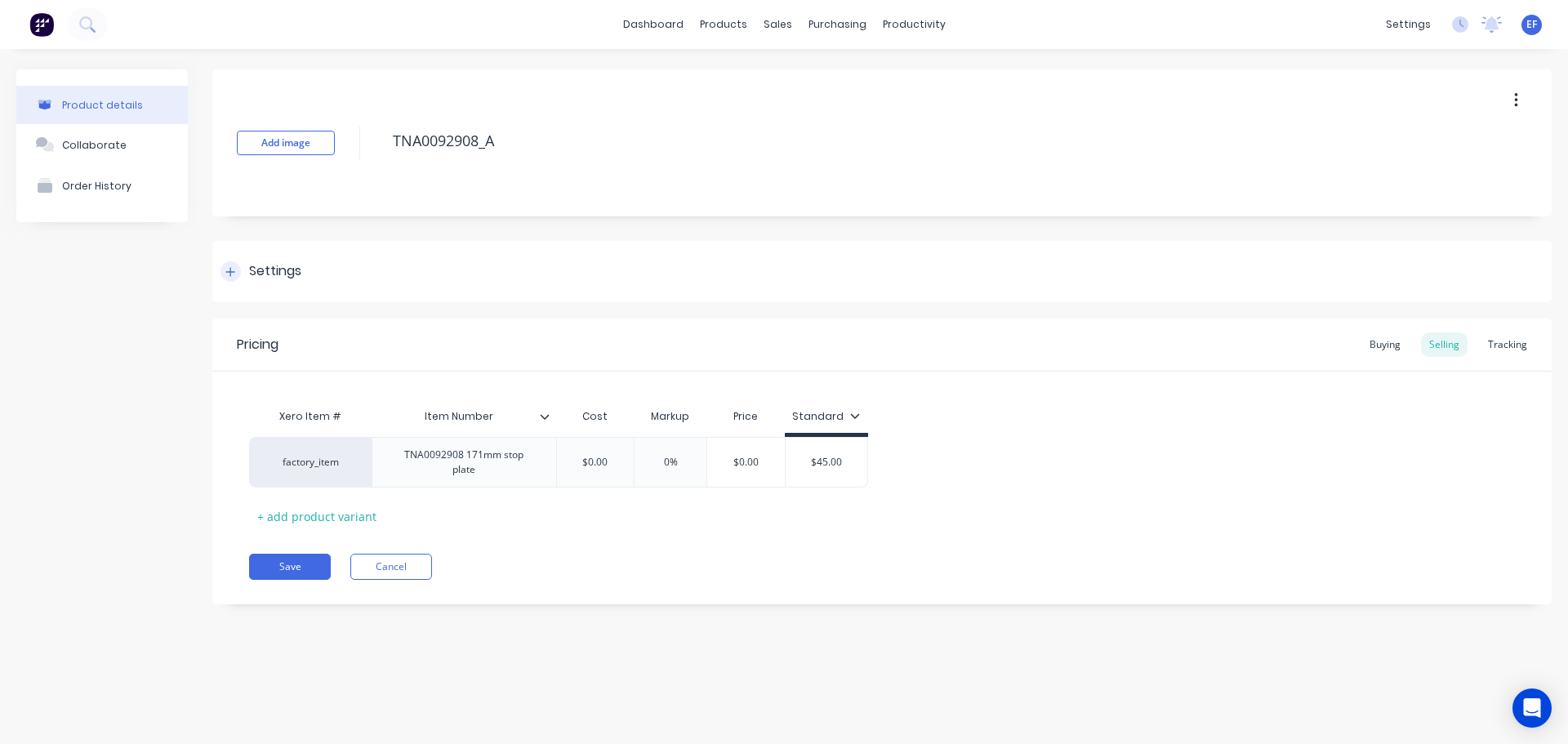
click at [268, 265] on div "Settings" at bounding box center [274, 271] width 52 height 21
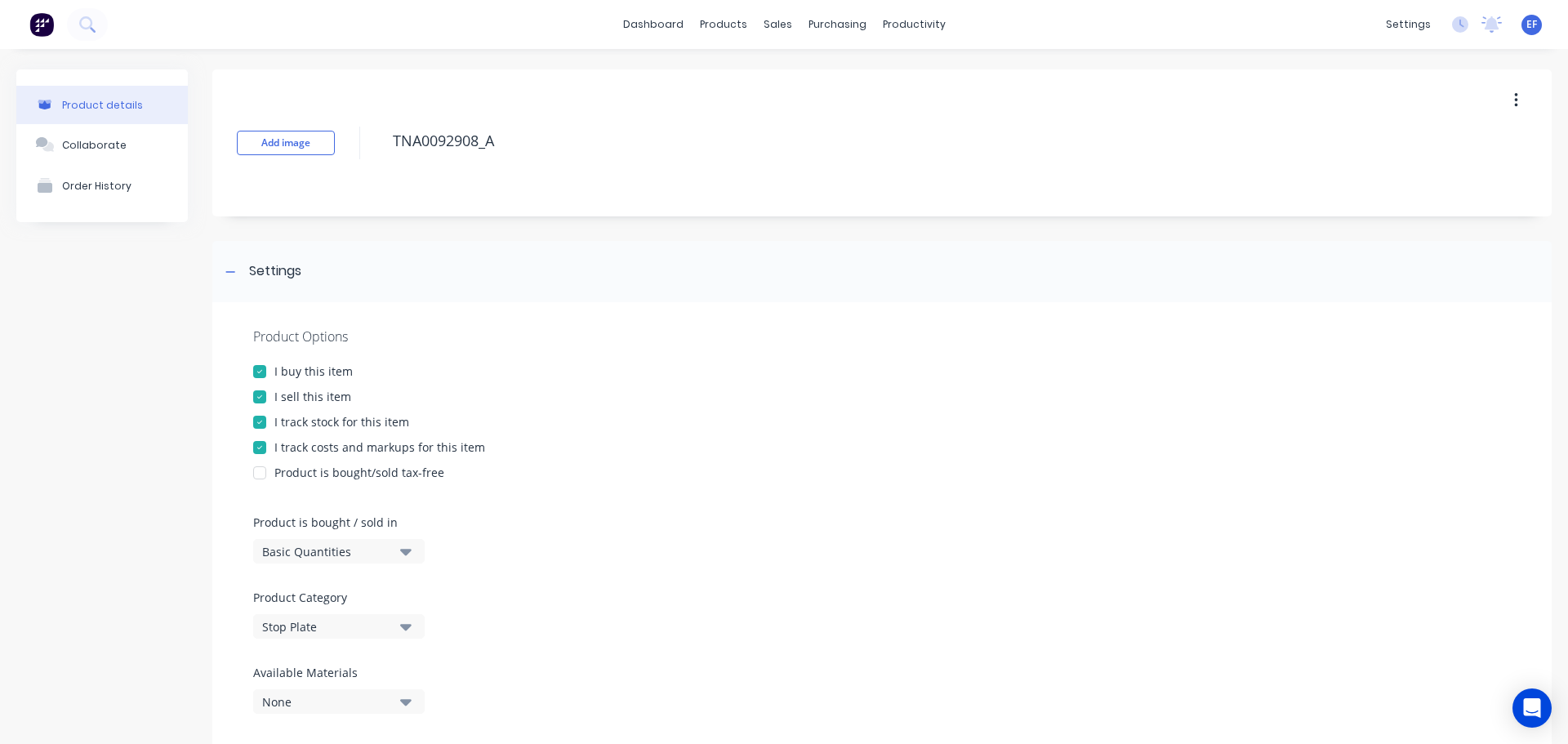
click at [273, 418] on div at bounding box center [260, 422] width 32 height 32
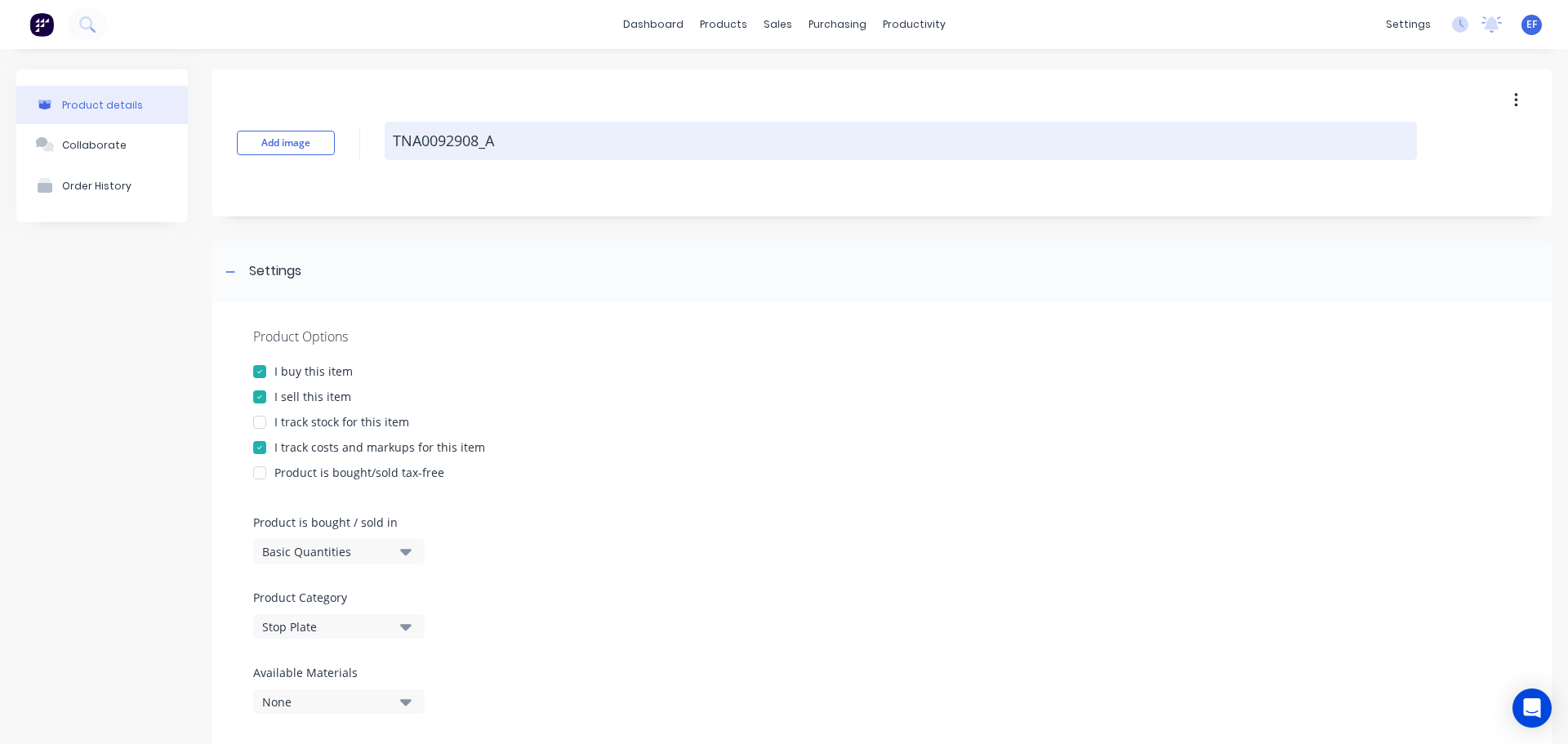
drag, startPoint x: 496, startPoint y: 147, endPoint x: 390, endPoint y: 150, distance: 106.0
click at [390, 150] on textarea "TNA0092908_A" at bounding box center [900, 141] width 1032 height 38
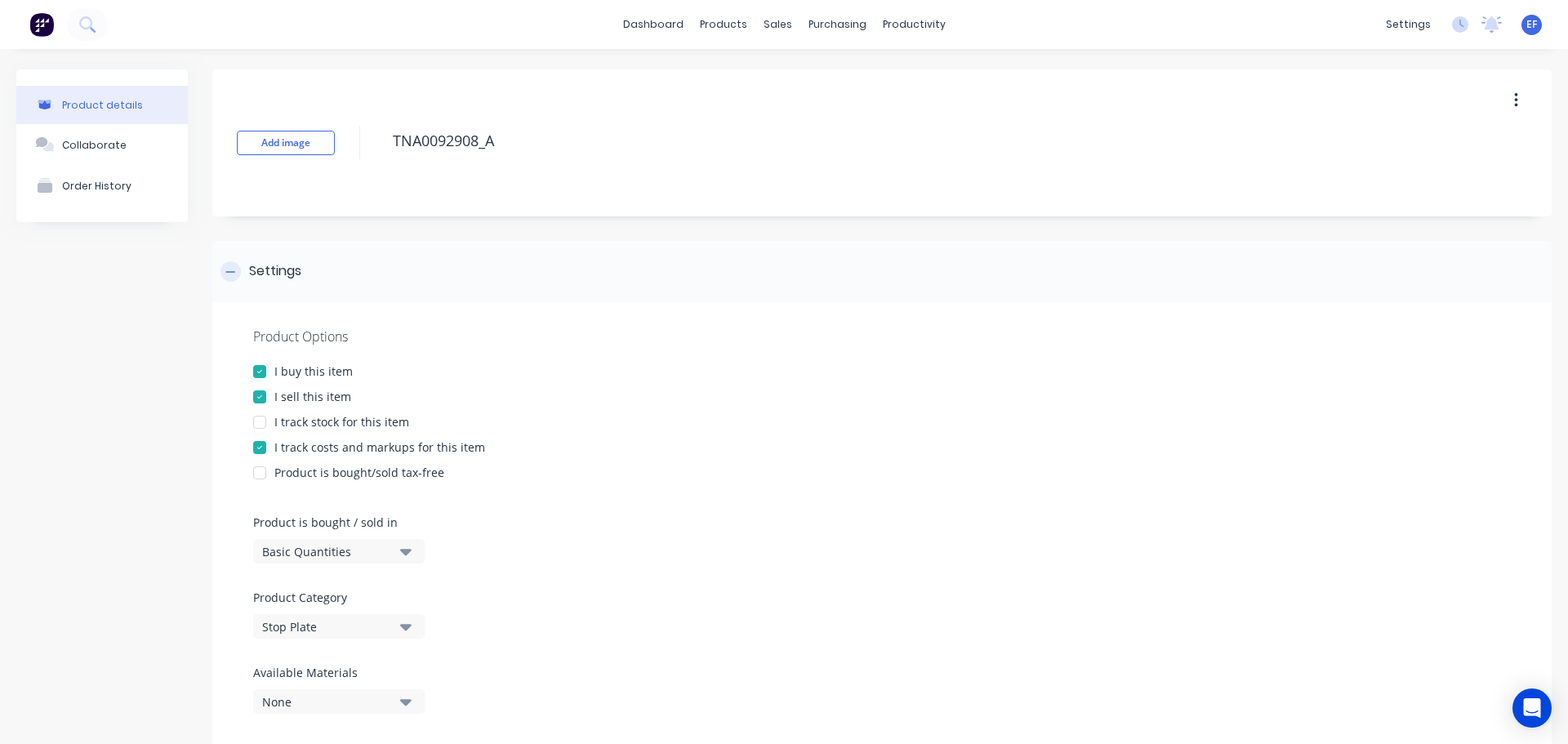
click at [253, 268] on div "Settings" at bounding box center [274, 271] width 52 height 21
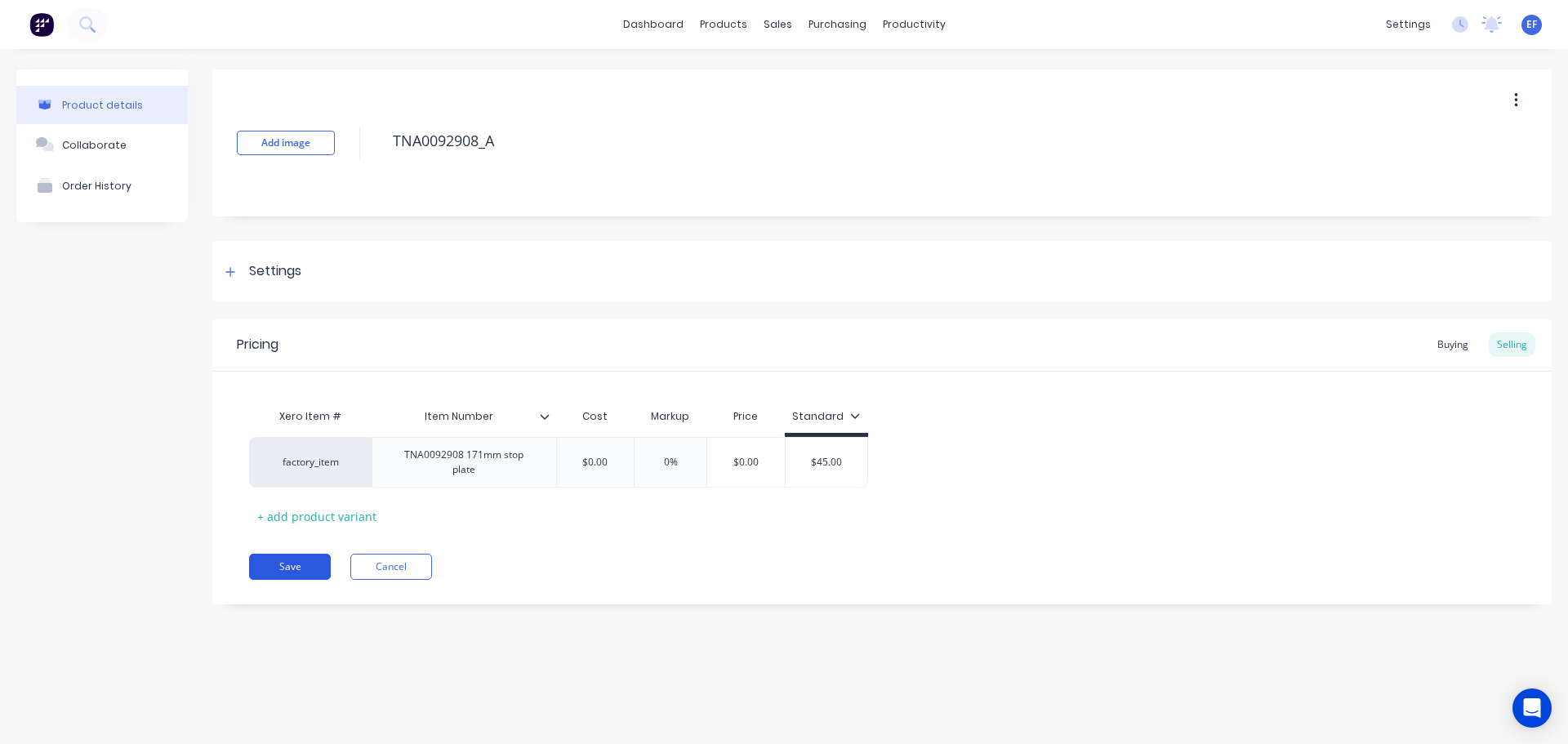
click at [303, 560] on button "Save" at bounding box center [289, 566] width 82 height 27
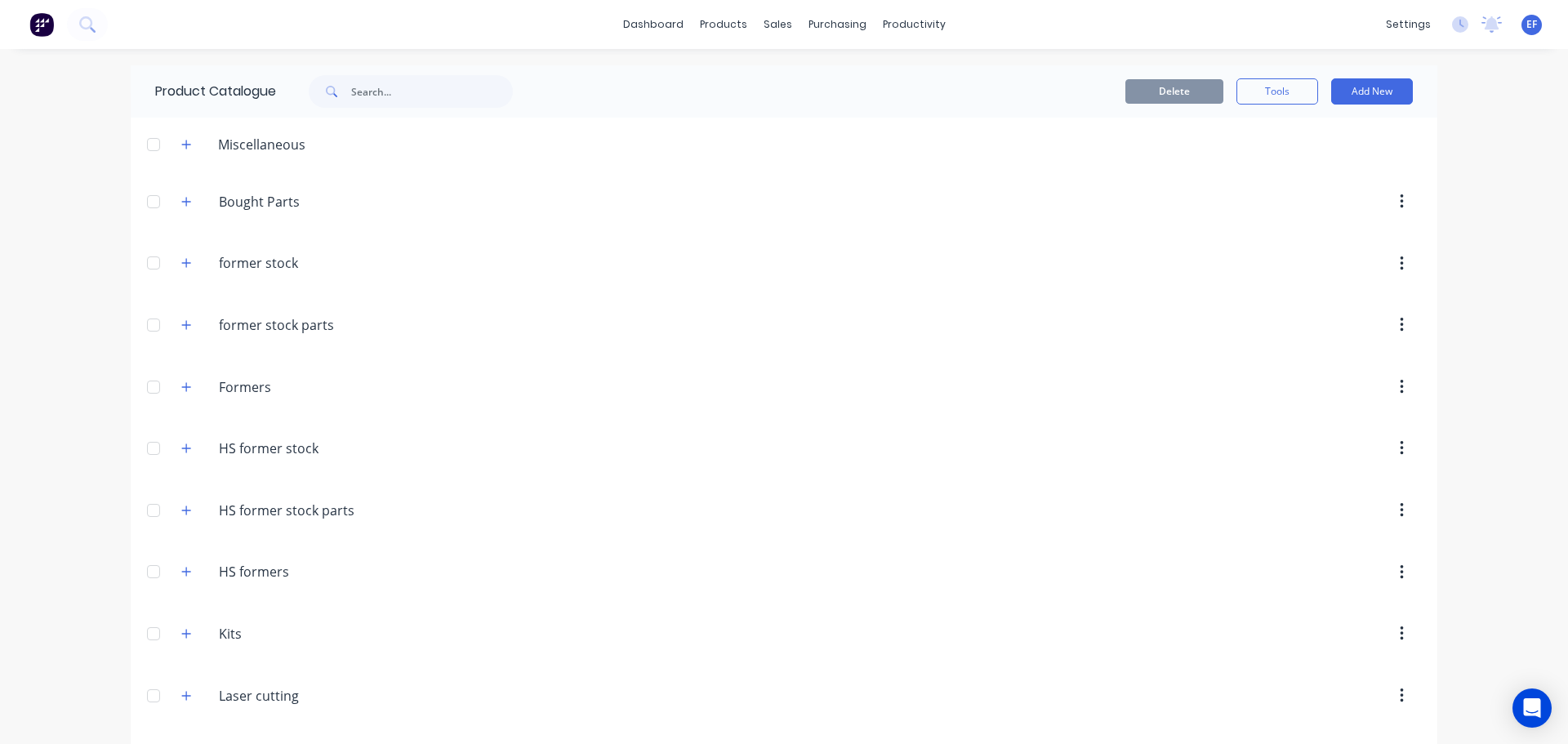
scroll to position [15653, 0]
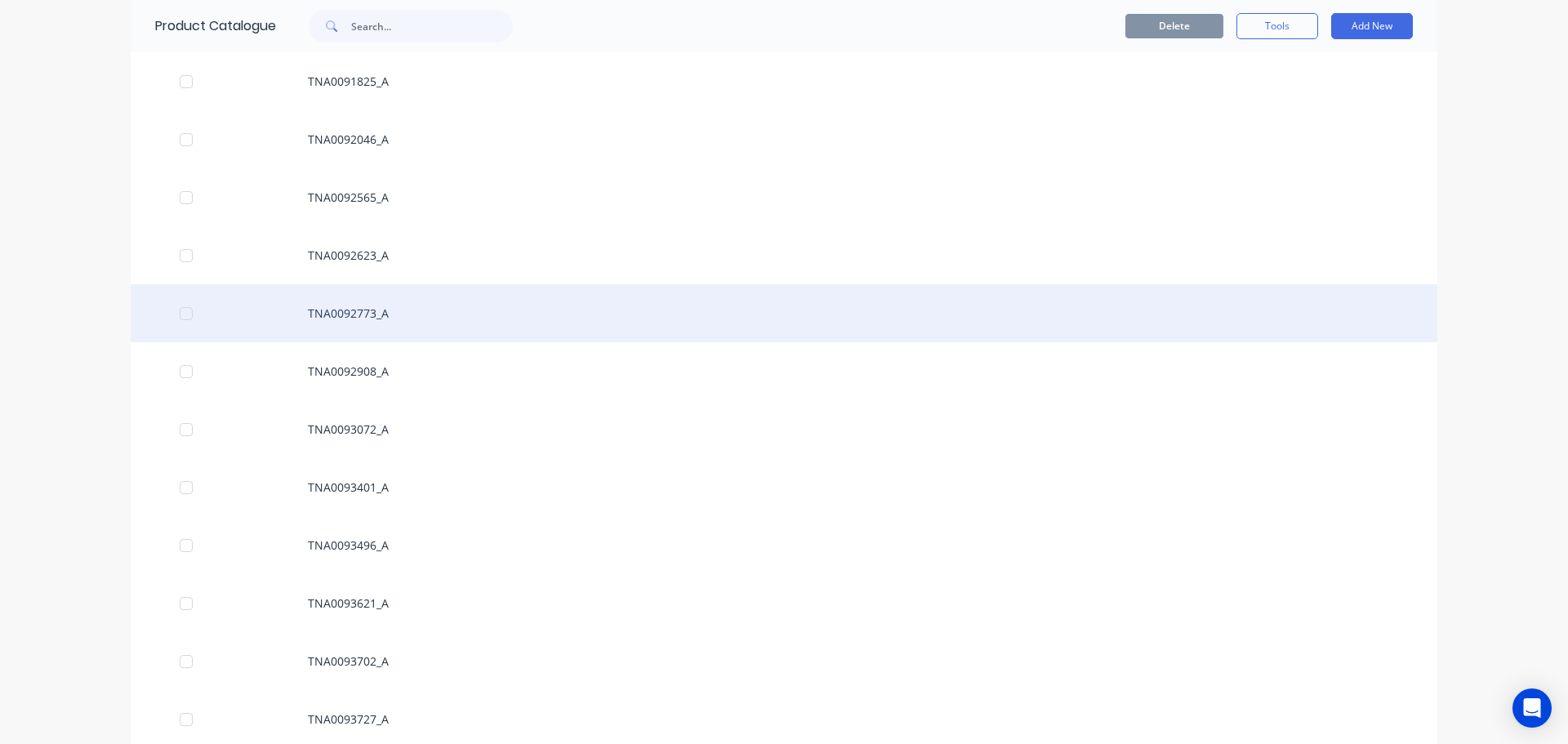
click at [341, 326] on div "TNA0092773_A" at bounding box center [784, 313] width 1307 height 58
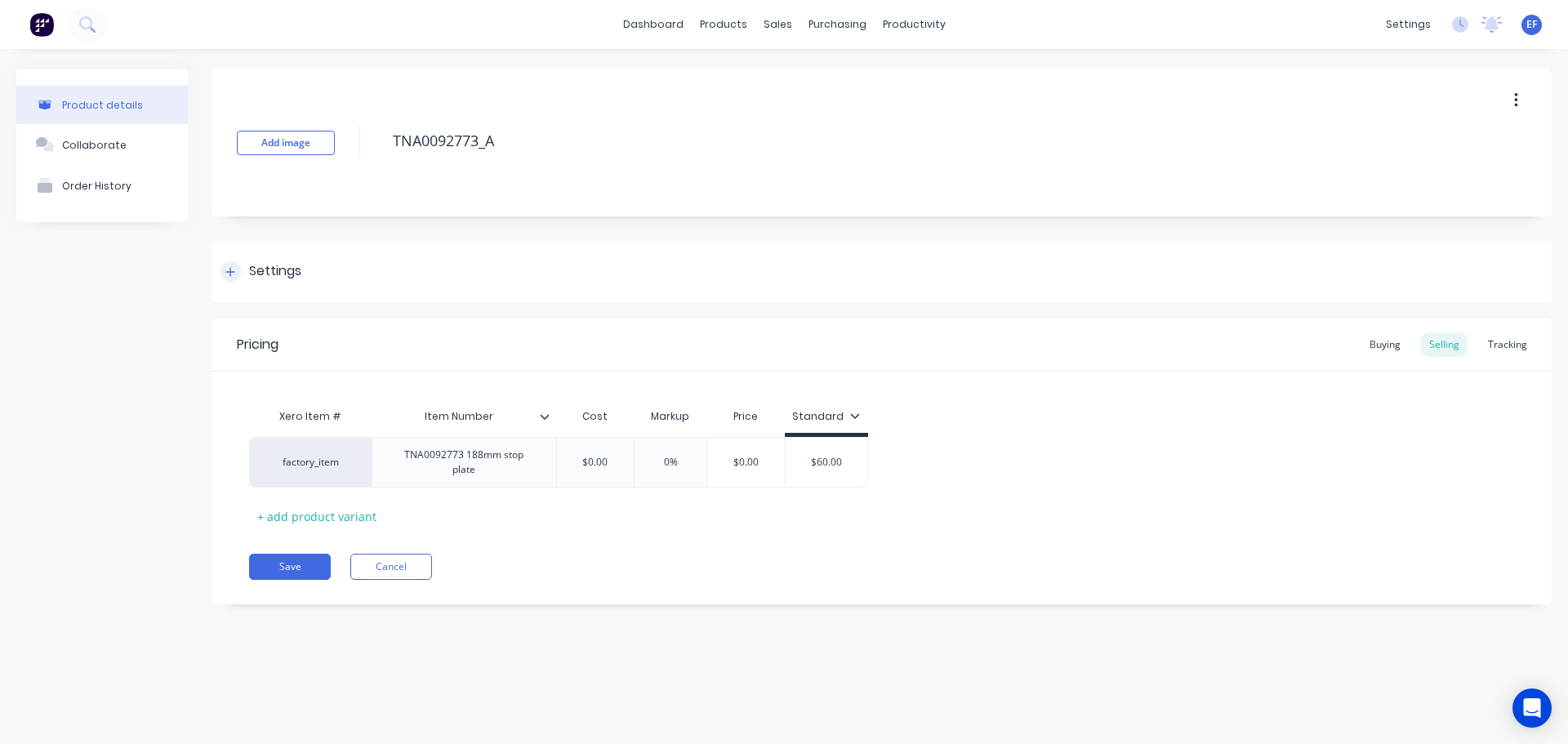
click at [300, 295] on div "Settings" at bounding box center [882, 271] width 1340 height 61
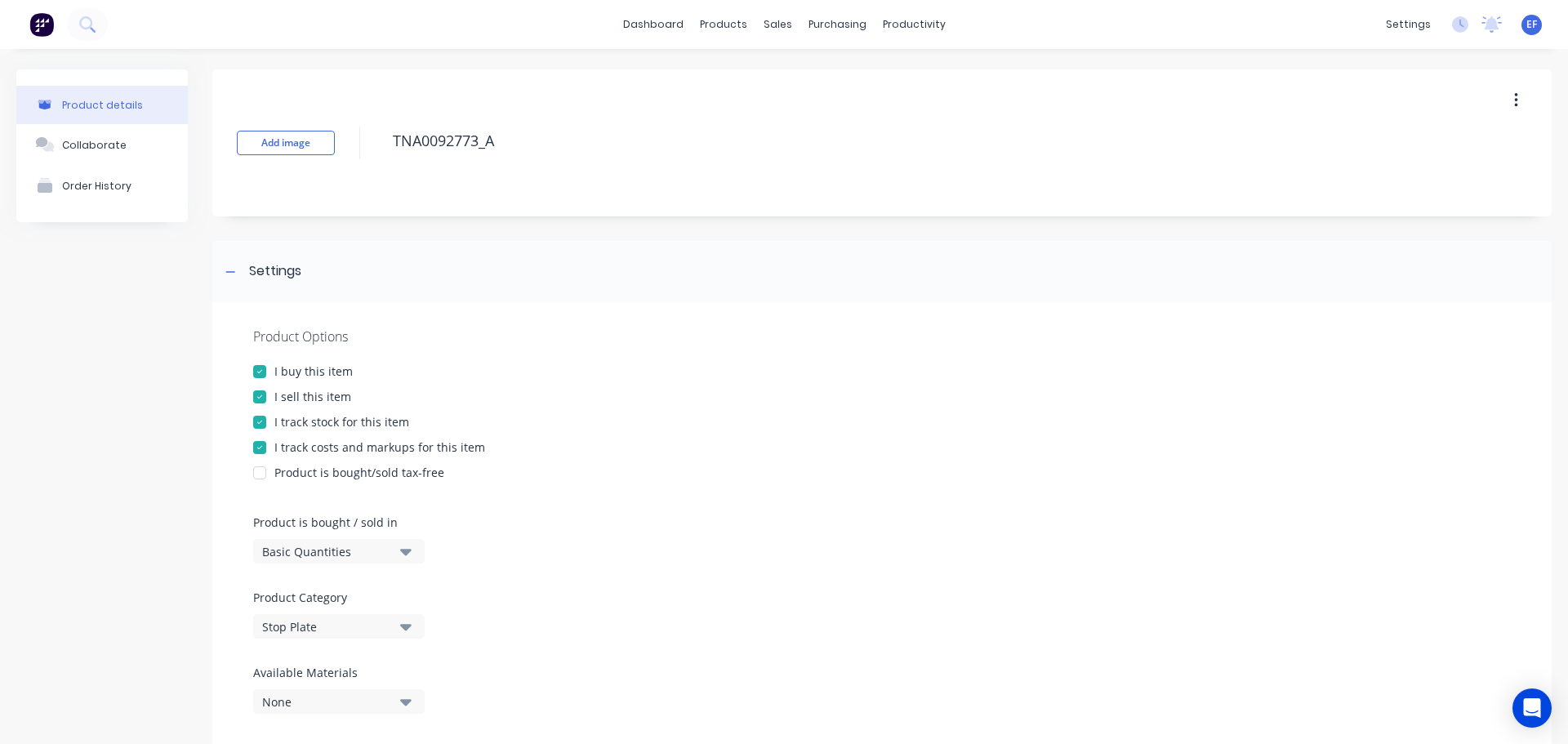
click at [311, 424] on div "I track stock for this item" at bounding box center [341, 421] width 135 height 17
drag, startPoint x: 503, startPoint y: 152, endPoint x: 326, endPoint y: 156, distance: 177.0
click at [326, 156] on div "Add image TNA0092773_A" at bounding box center [882, 143] width 1340 height 147
click at [234, 265] on div at bounding box center [230, 271] width 21 height 21
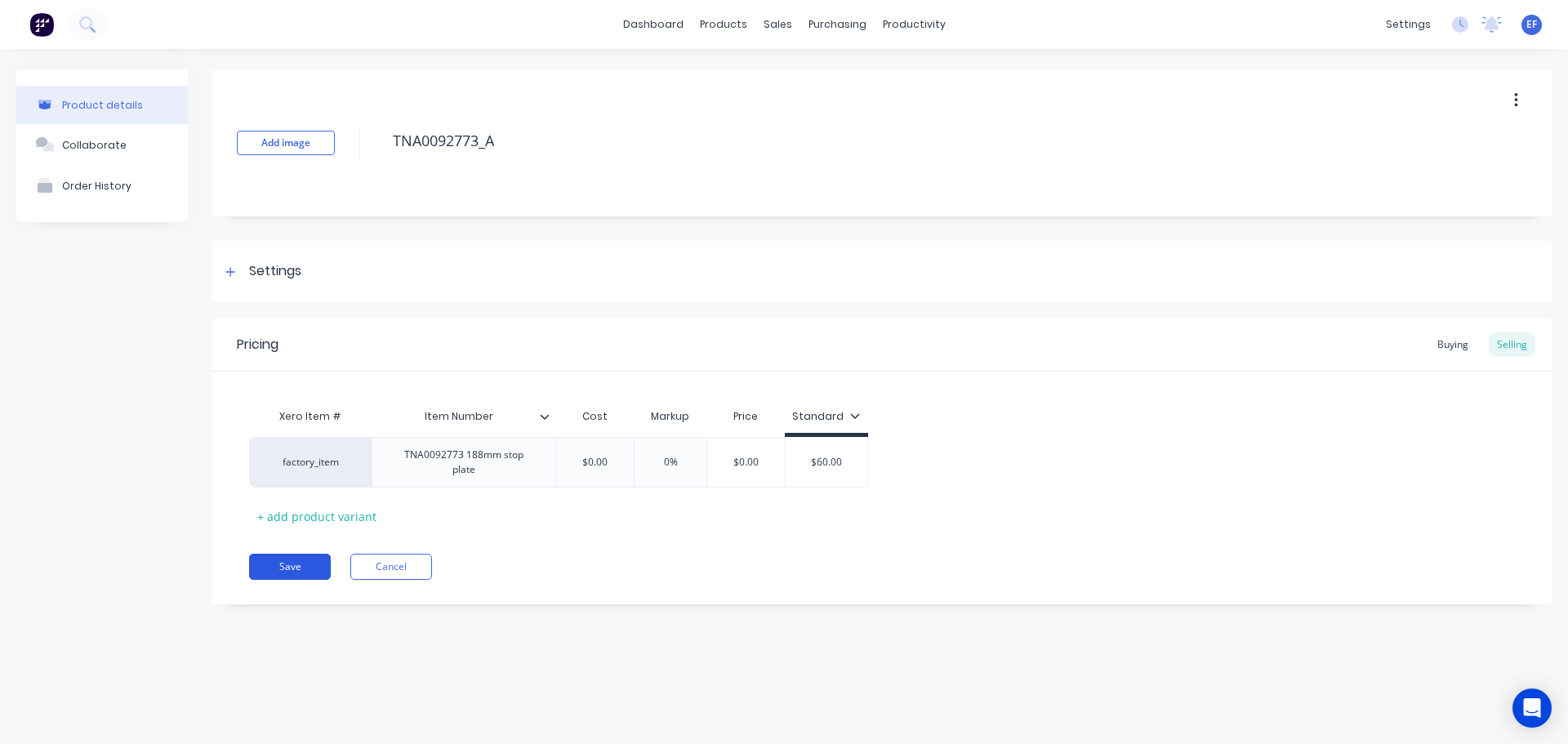
click at [285, 553] on button "Save" at bounding box center [289, 566] width 82 height 27
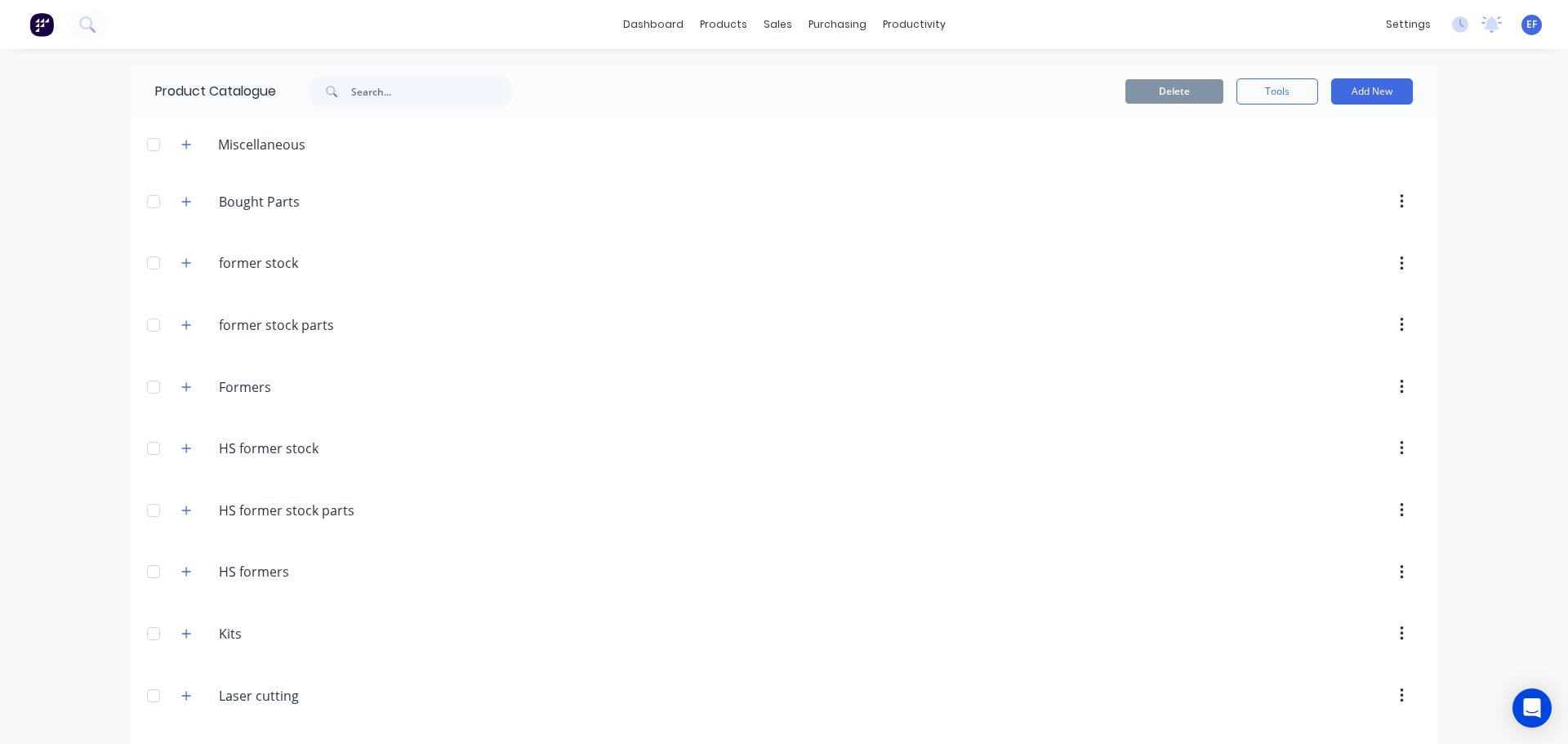
scroll to position [15595, 0]
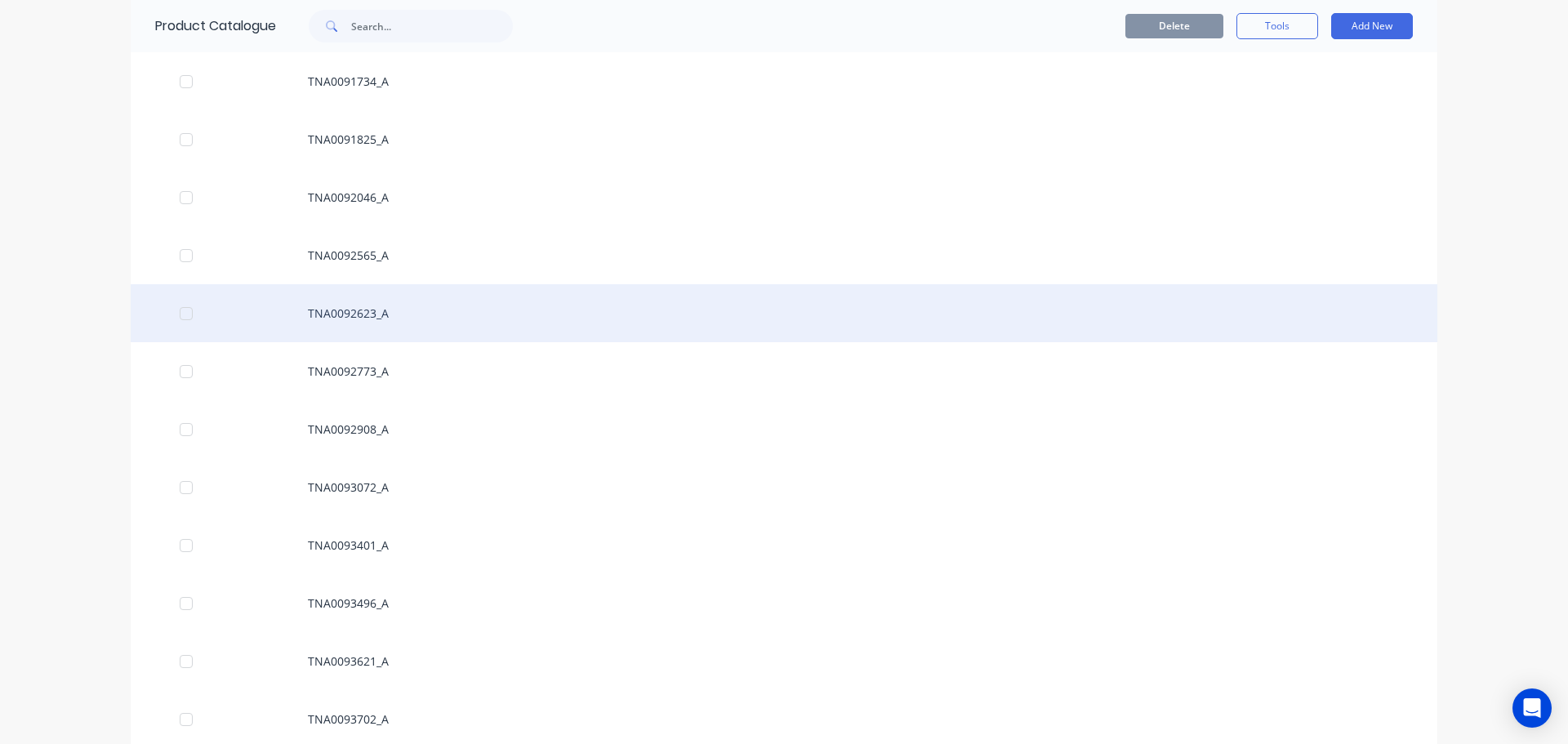
click at [374, 315] on div "TNA0092623_A" at bounding box center [784, 313] width 1307 height 58
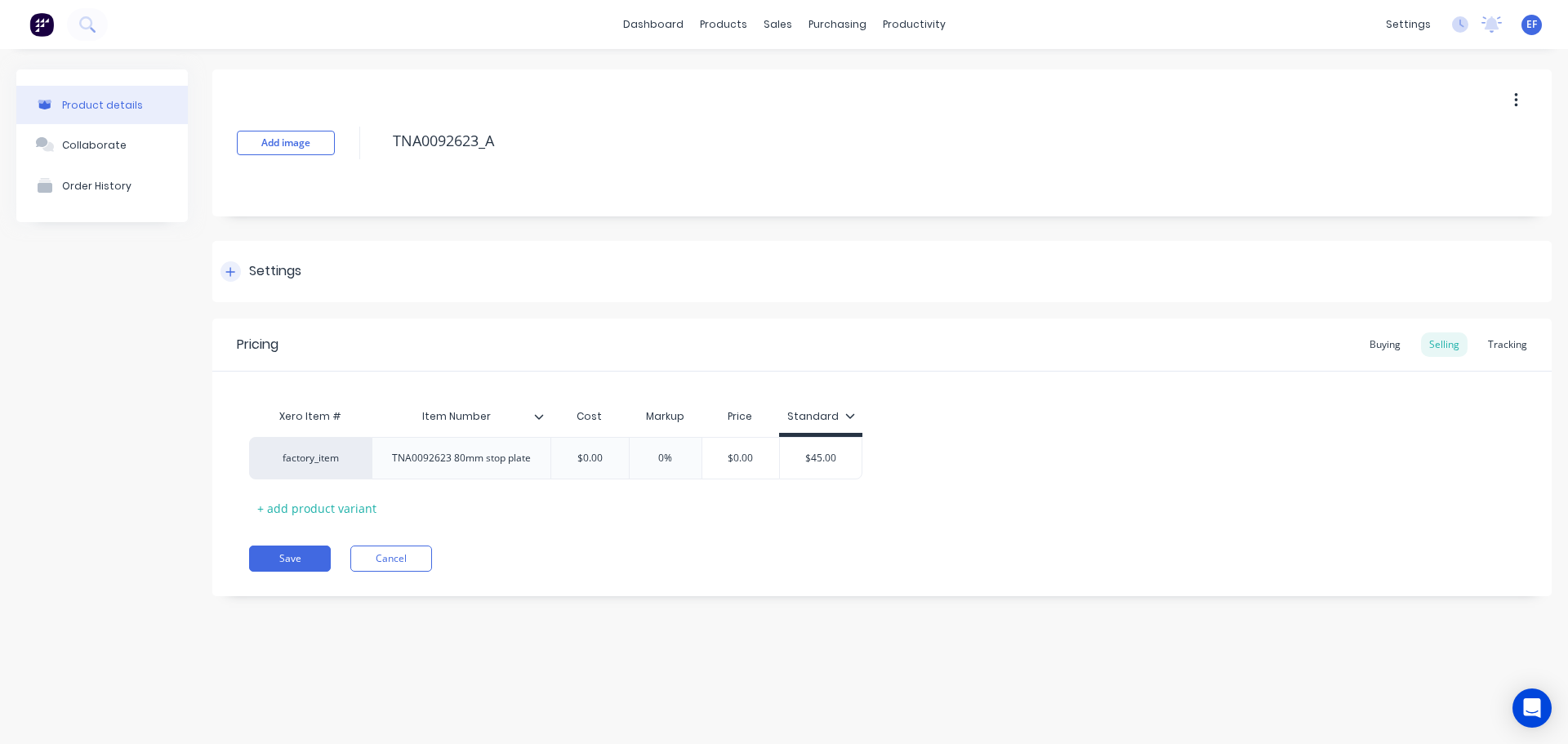
click at [301, 267] on div "Settings" at bounding box center [274, 271] width 52 height 21
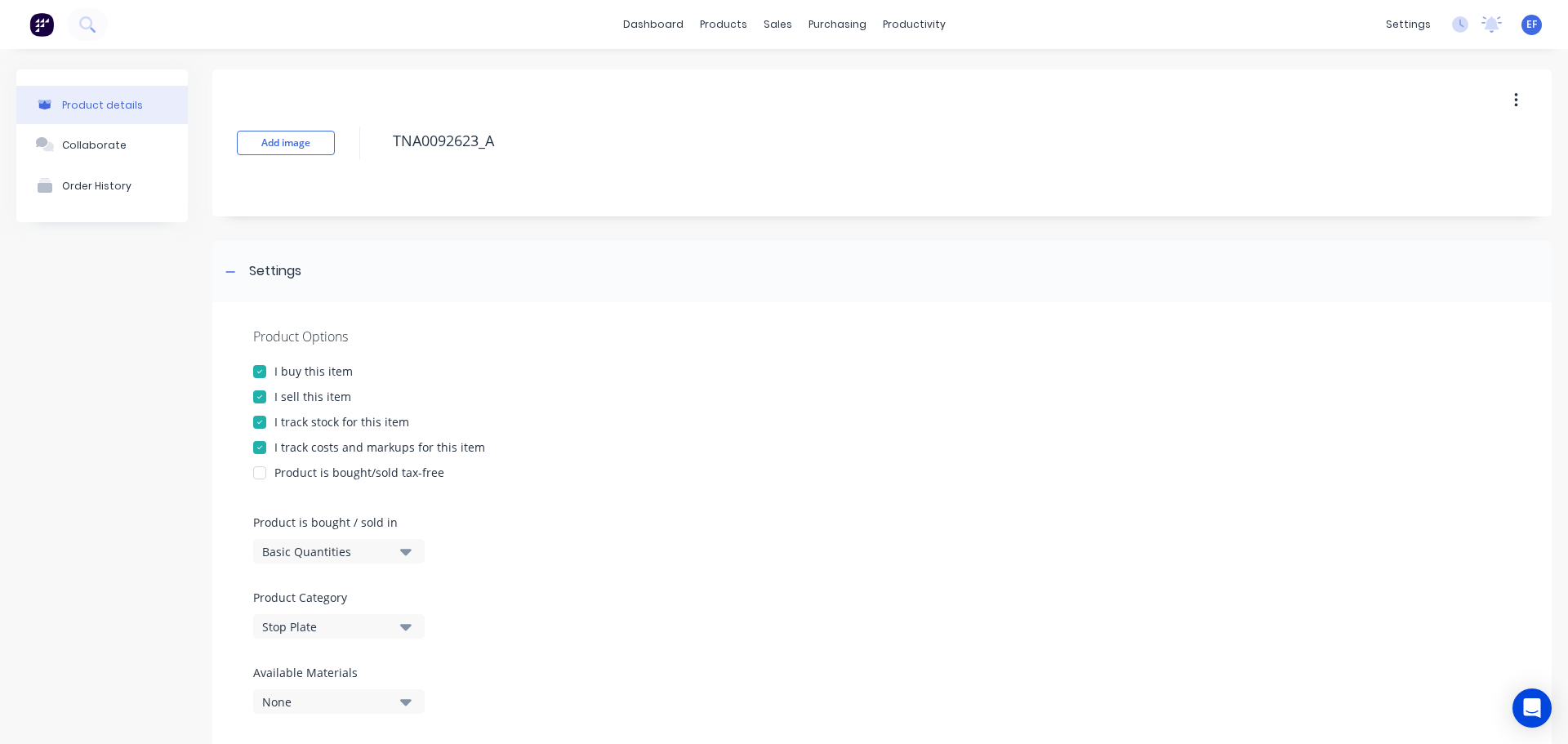
click at [294, 417] on div "I track stock for this item" at bounding box center [341, 421] width 135 height 17
drag, startPoint x: 518, startPoint y: 147, endPoint x: 382, endPoint y: 157, distance: 136.4
click at [382, 157] on div "Add image TNA0092623_A" at bounding box center [882, 143] width 1340 height 147
click at [228, 269] on icon at bounding box center [230, 272] width 10 height 12
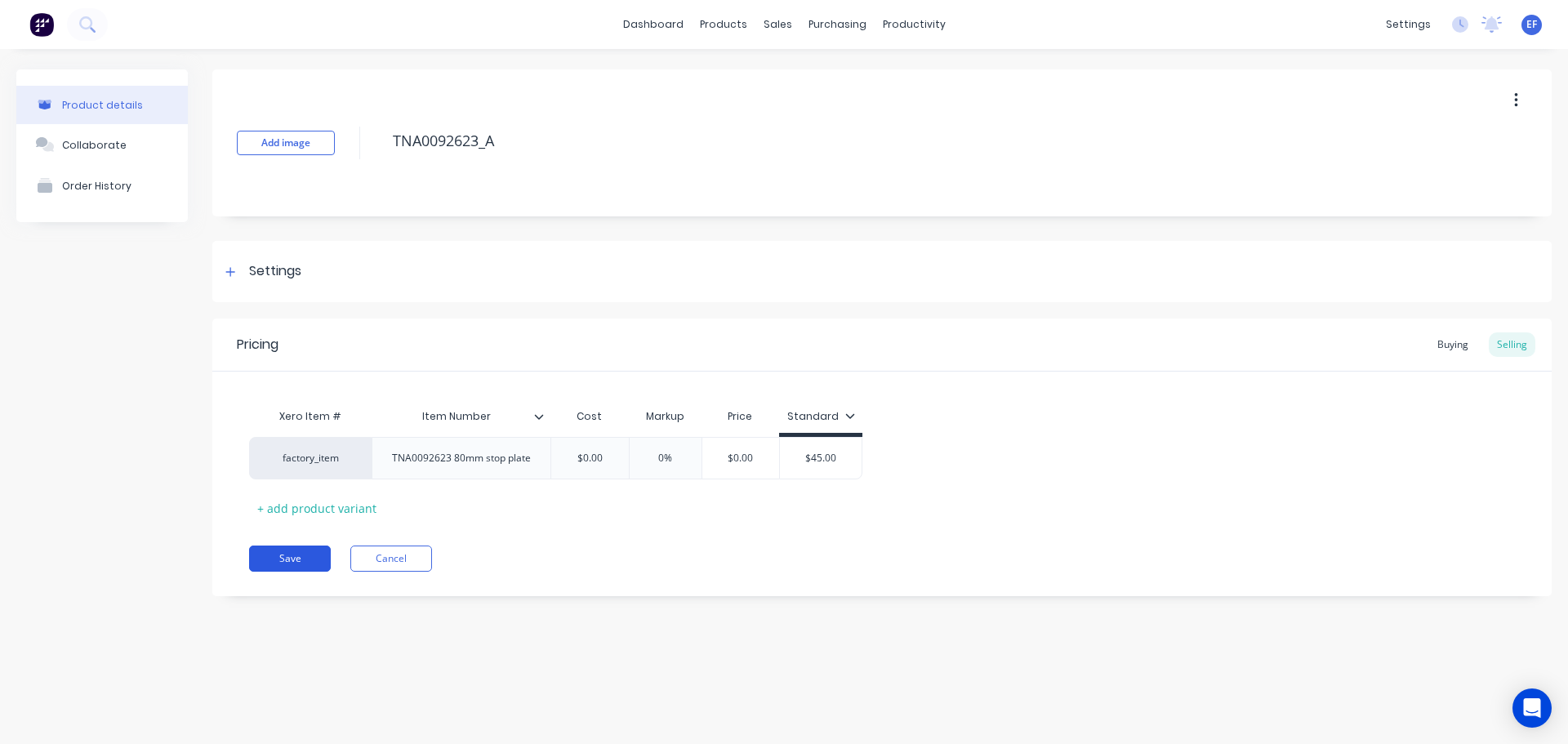
click at [297, 557] on button "Save" at bounding box center [289, 558] width 82 height 27
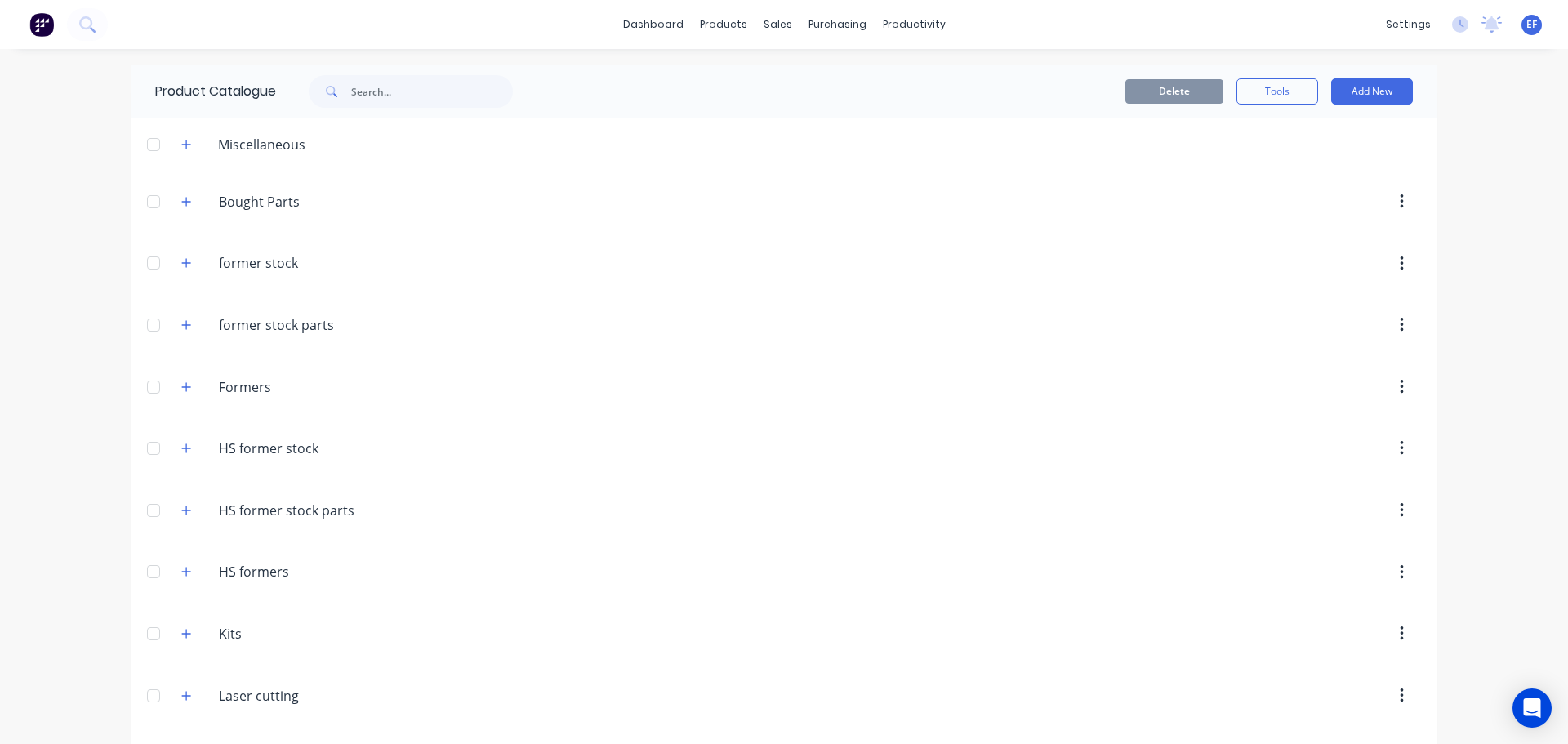
scroll to position [15538, 0]
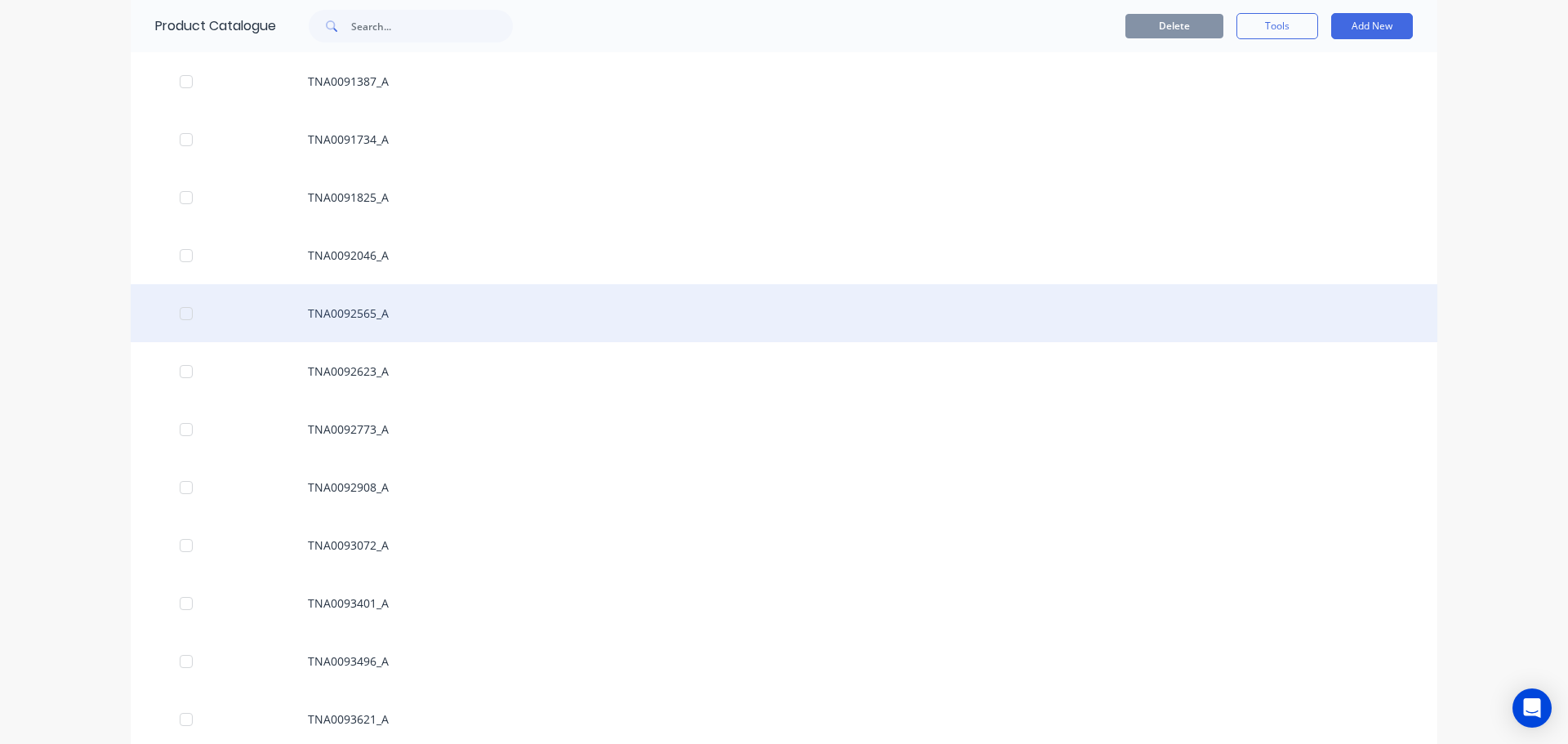
click at [384, 322] on div "TNA0092565_A" at bounding box center [784, 313] width 1307 height 58
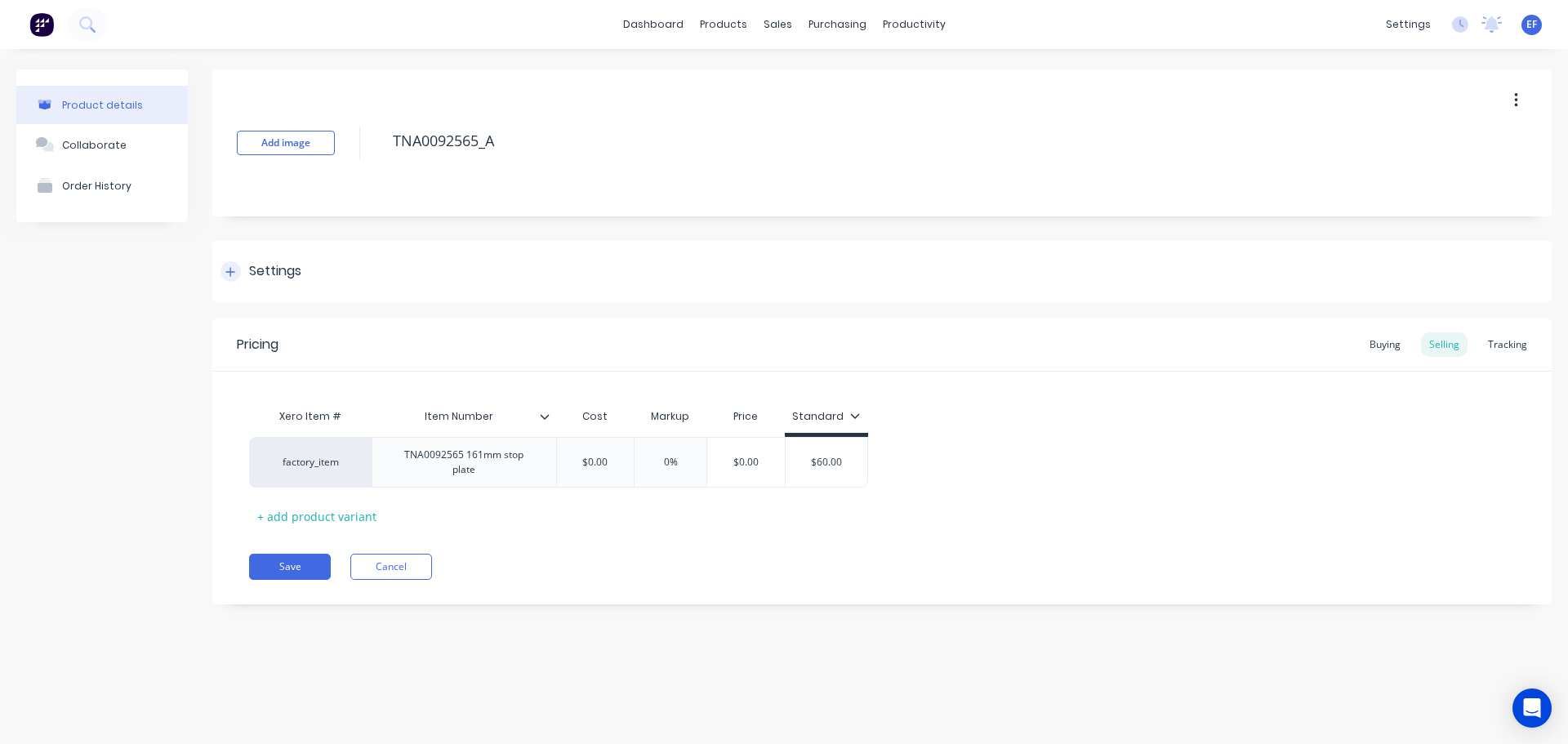
click at [243, 281] on div "Settings" at bounding box center [261, 271] width 81 height 21
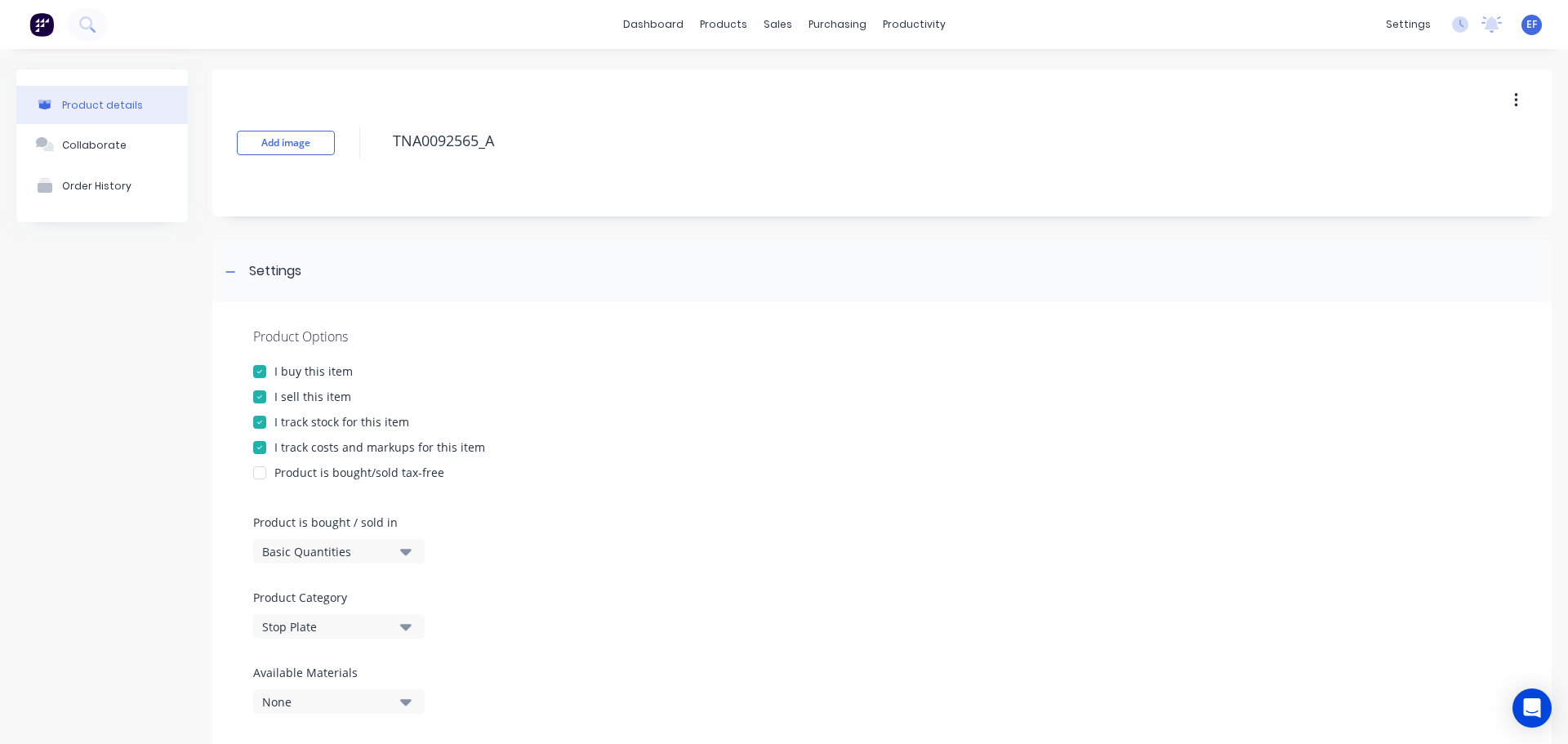
click at [273, 429] on div at bounding box center [260, 422] width 32 height 32
drag, startPoint x: 466, startPoint y: 148, endPoint x: 360, endPoint y: 152, distance: 106.1
click at [360, 152] on div "Add image TNA0092565_A" at bounding box center [882, 143] width 1340 height 147
click at [245, 268] on div "Settings" at bounding box center [261, 271] width 81 height 21
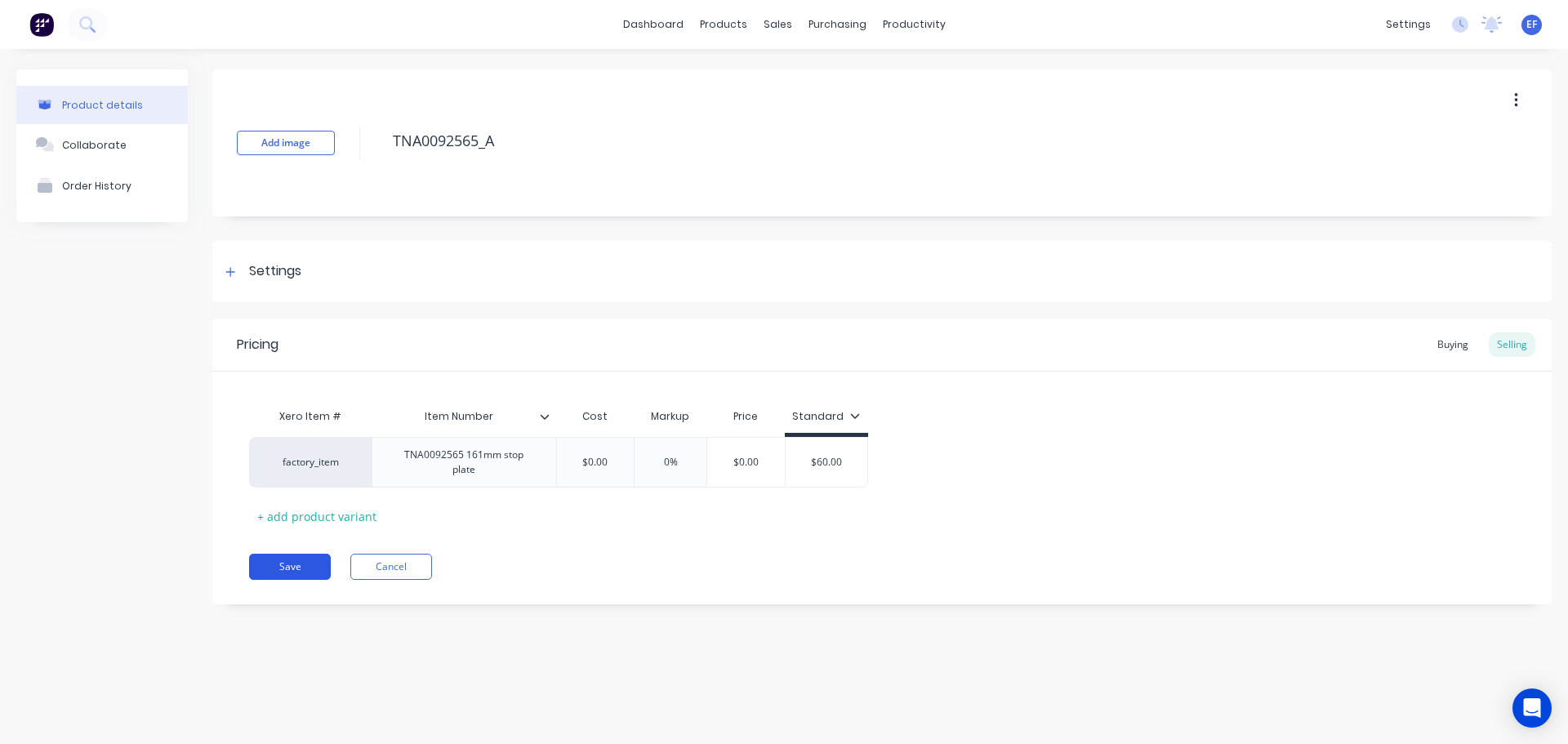
click at [265, 564] on button "Save" at bounding box center [289, 566] width 82 height 27
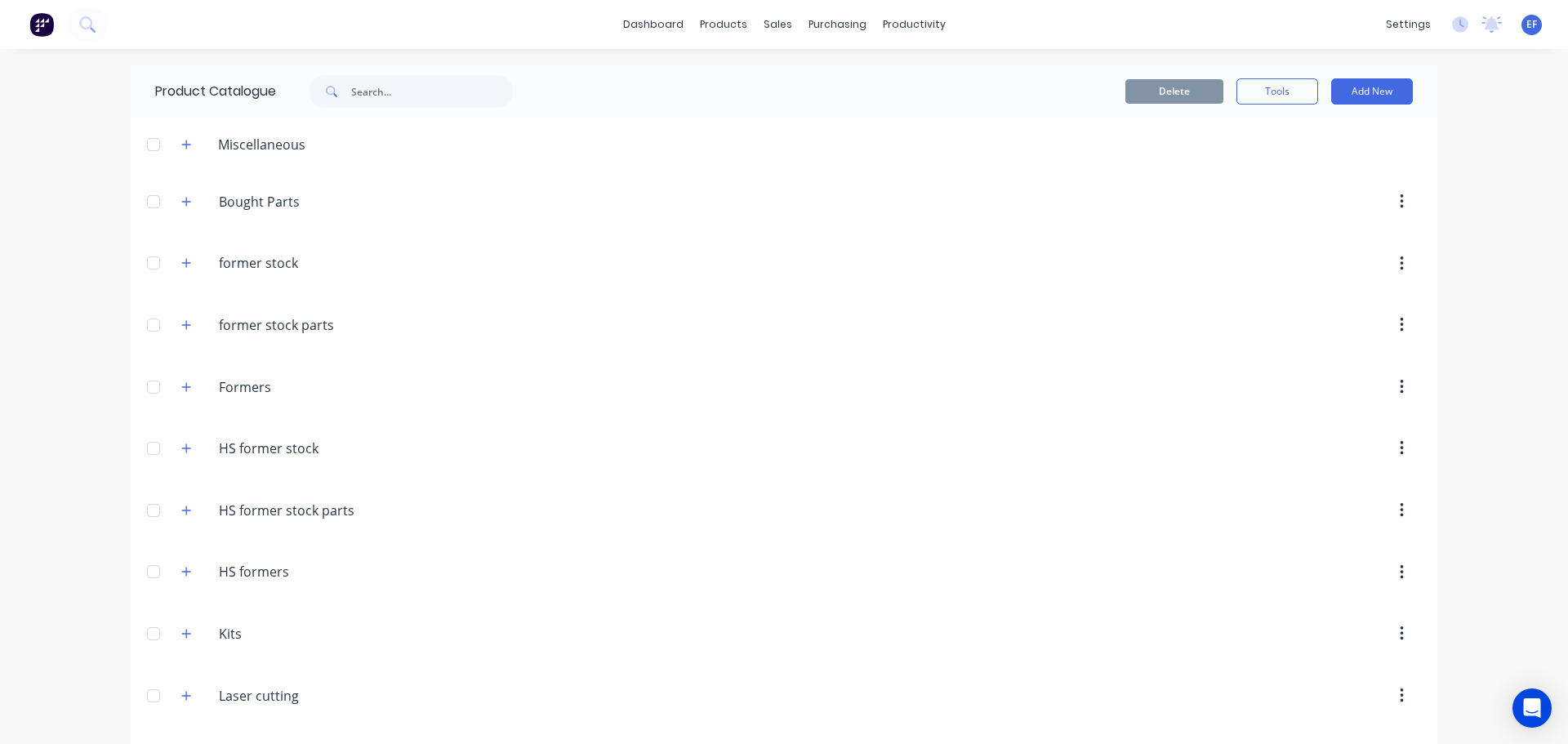
scroll to position [15480, 0]
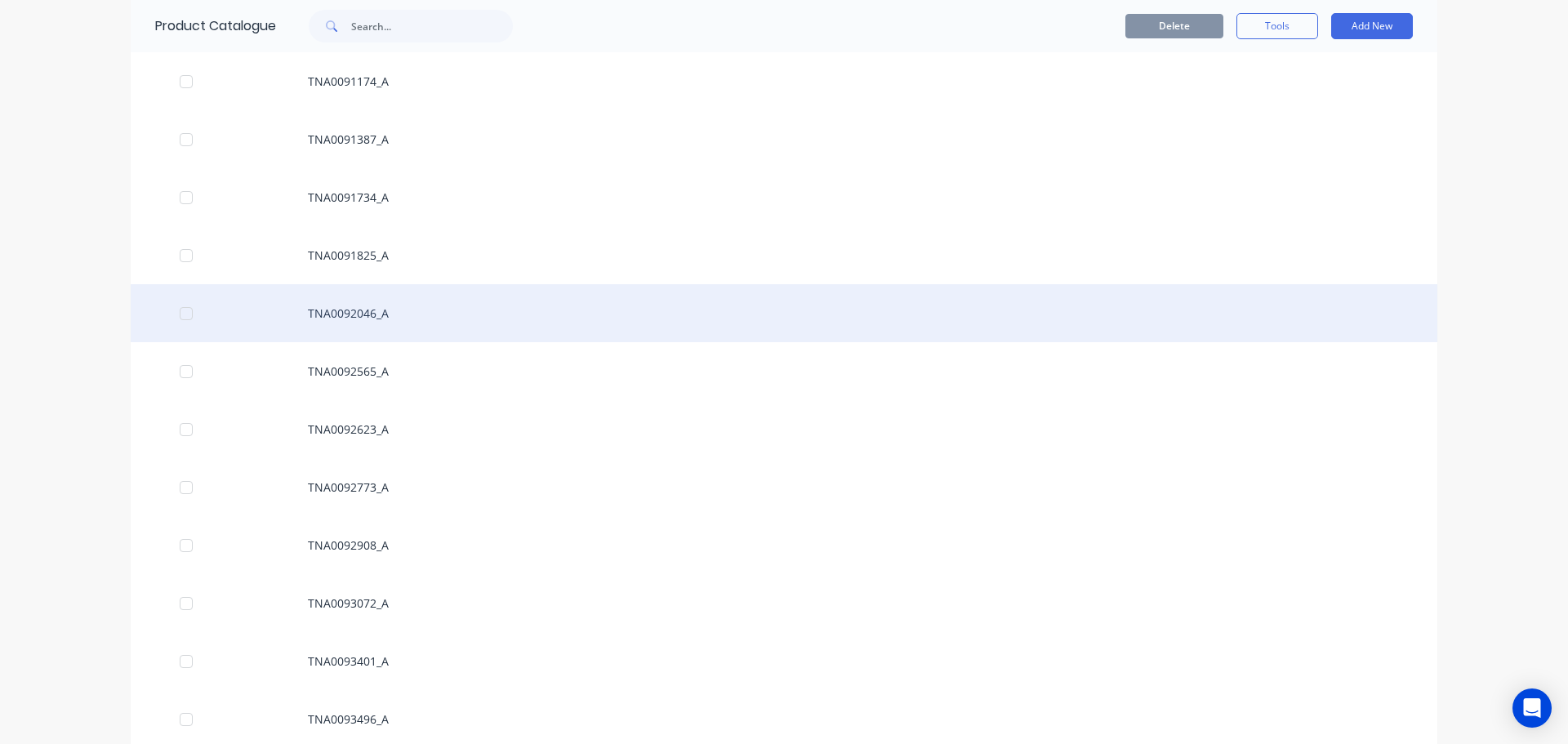
click at [371, 317] on div "TNA0092046_A" at bounding box center [784, 313] width 1307 height 58
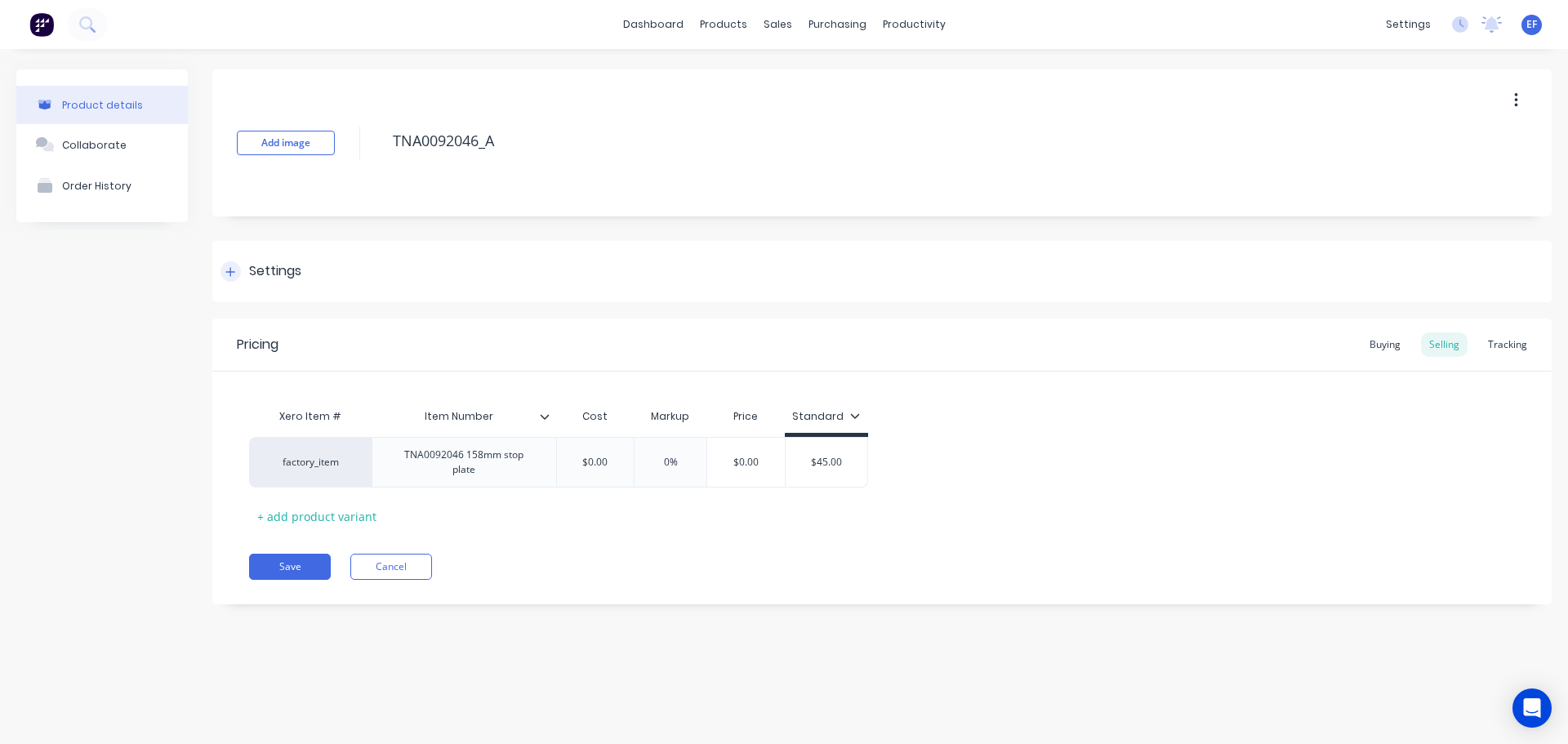
click at [310, 267] on div "Settings" at bounding box center [882, 271] width 1340 height 61
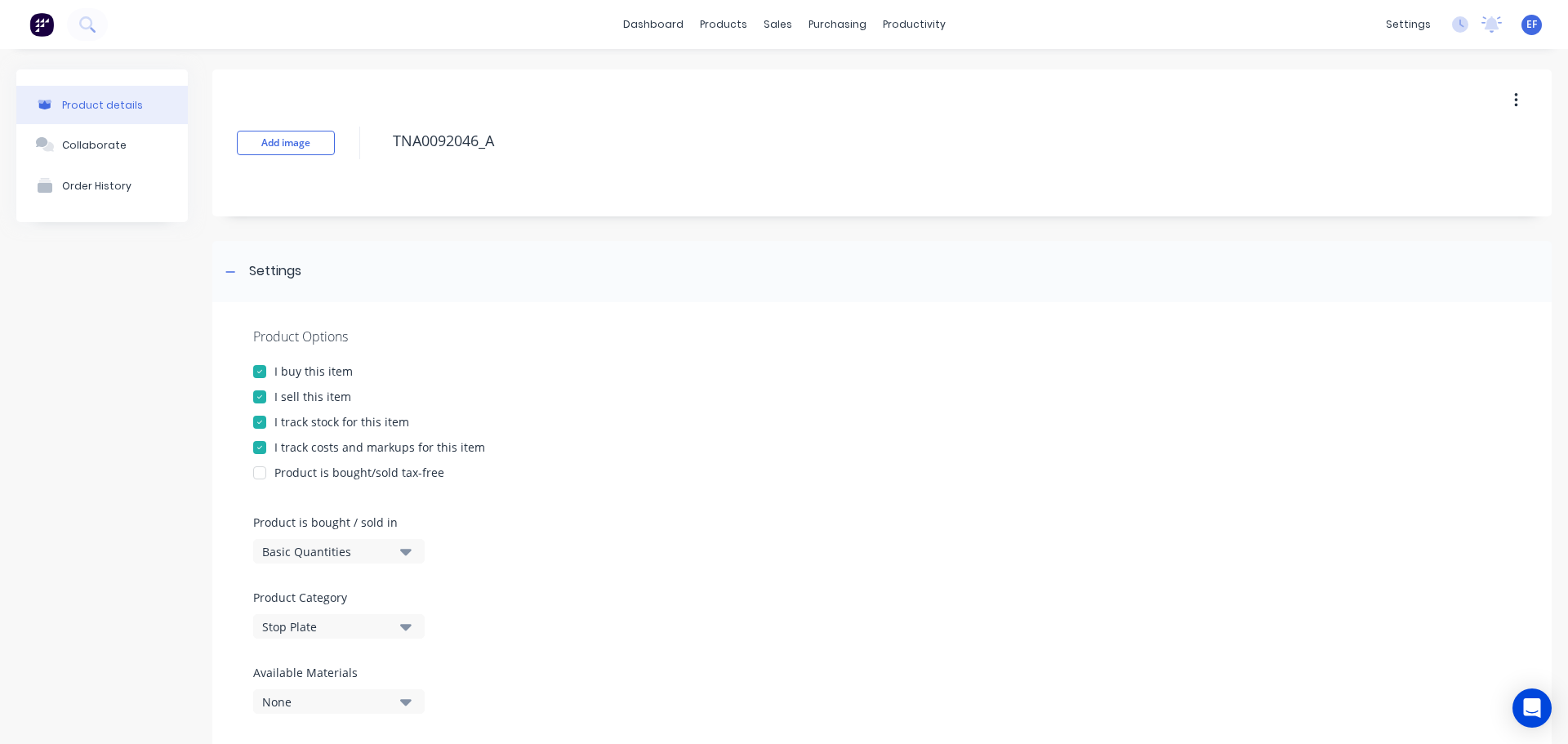
click at [288, 418] on div "I track stock for this item" at bounding box center [341, 421] width 135 height 17
drag, startPoint x: 520, startPoint y: 143, endPoint x: 376, endPoint y: 149, distance: 144.1
click at [376, 149] on div "Add image TNA0092046_A" at bounding box center [882, 143] width 1340 height 147
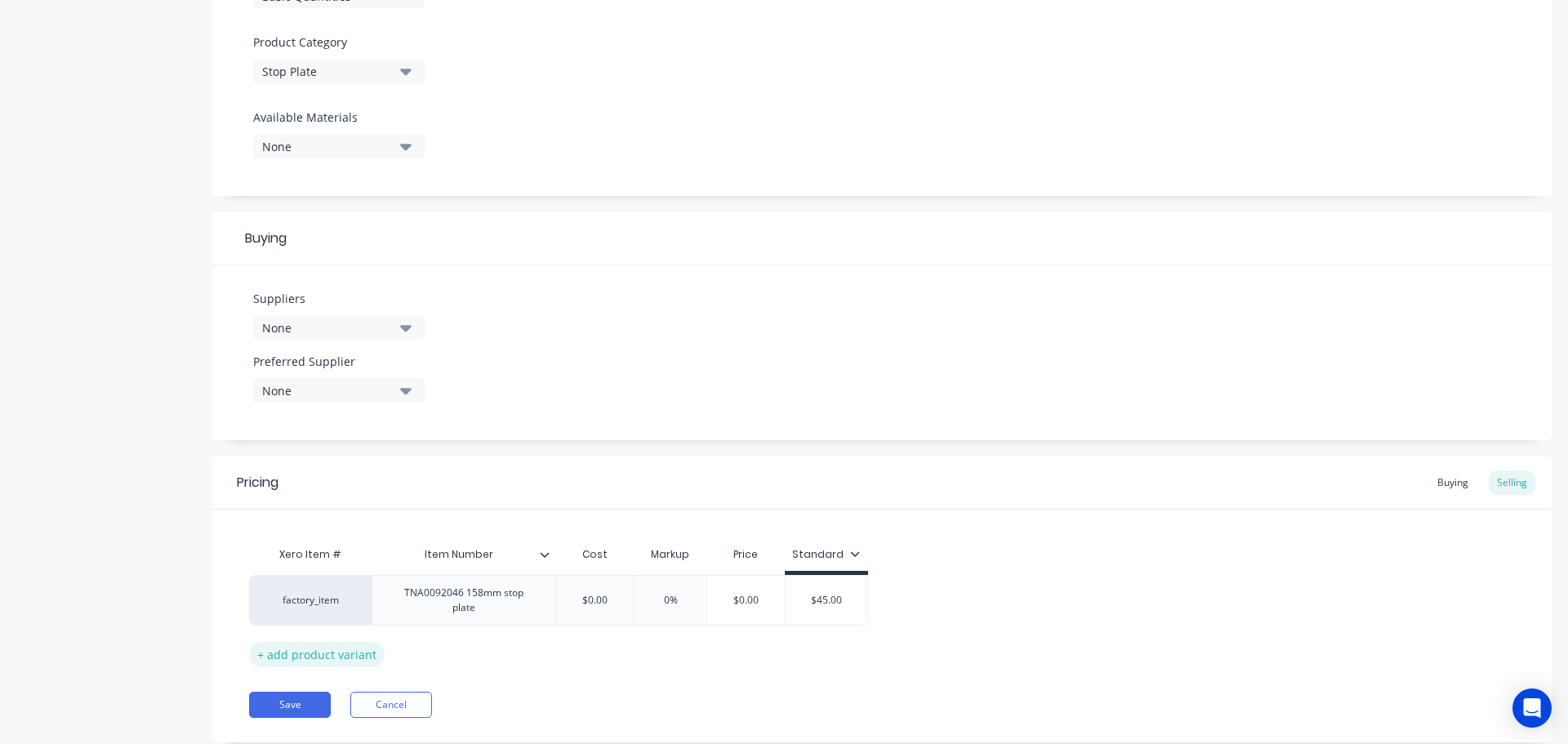
scroll to position [591, 0]
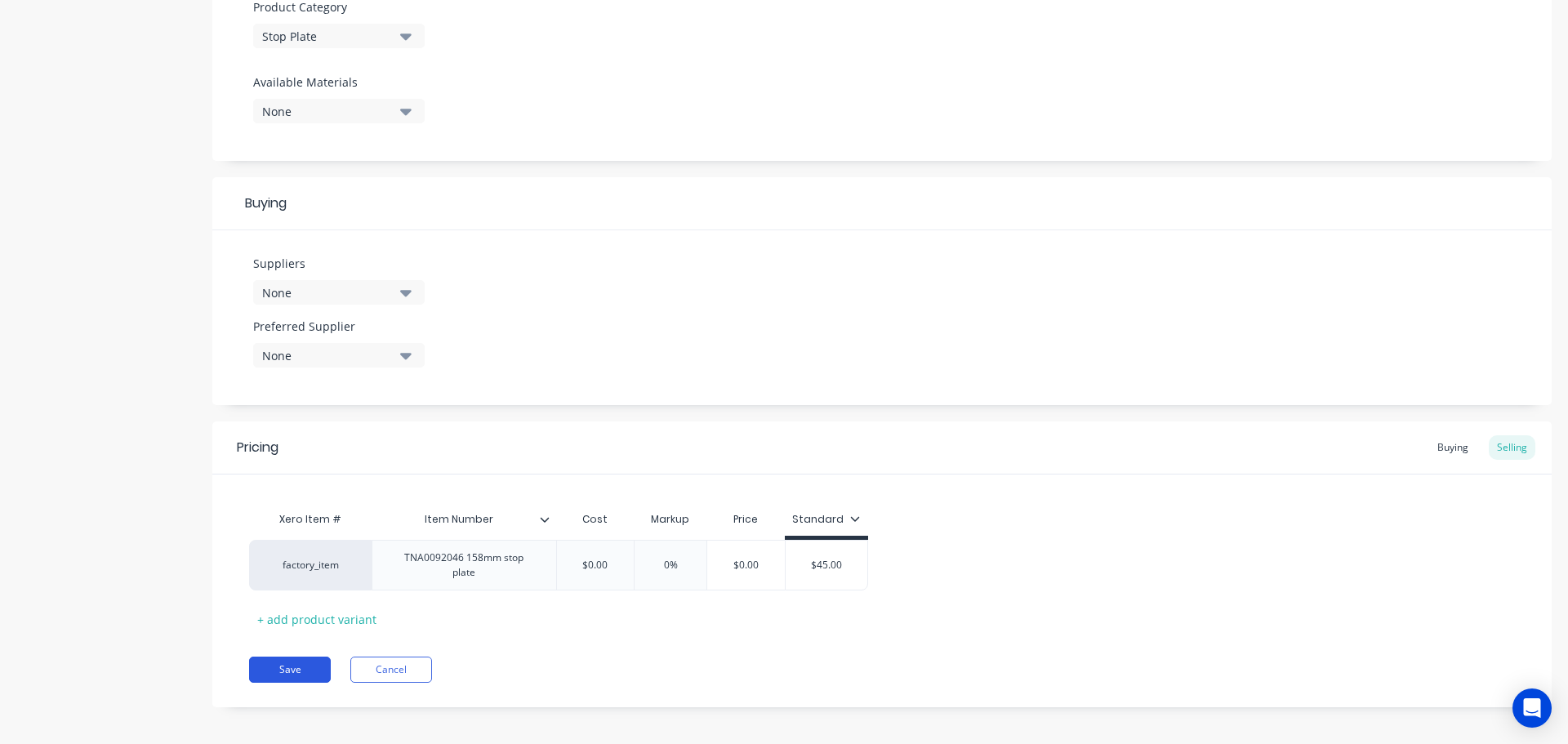
click at [290, 657] on button "Save" at bounding box center [289, 669] width 82 height 27
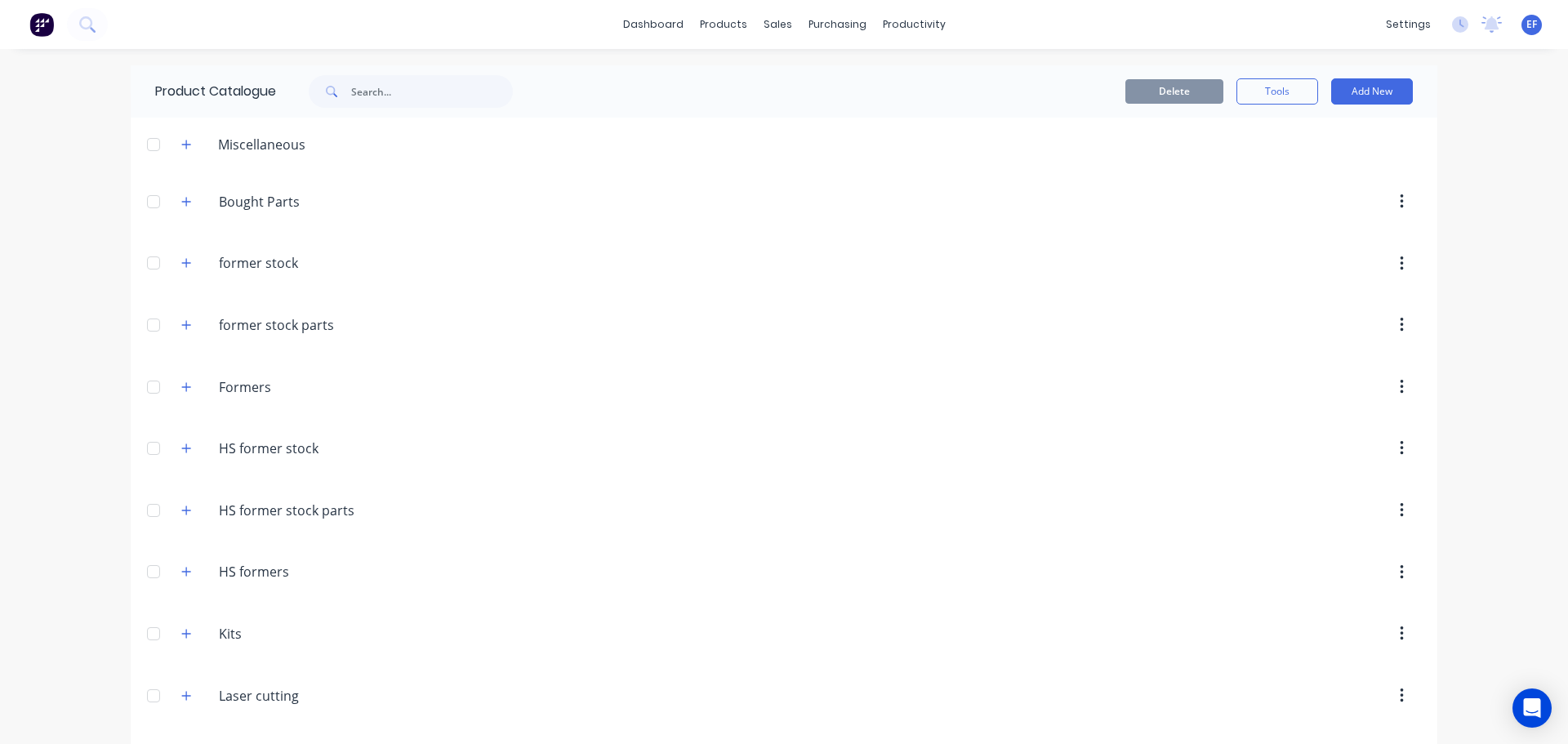
scroll to position [15422, 0]
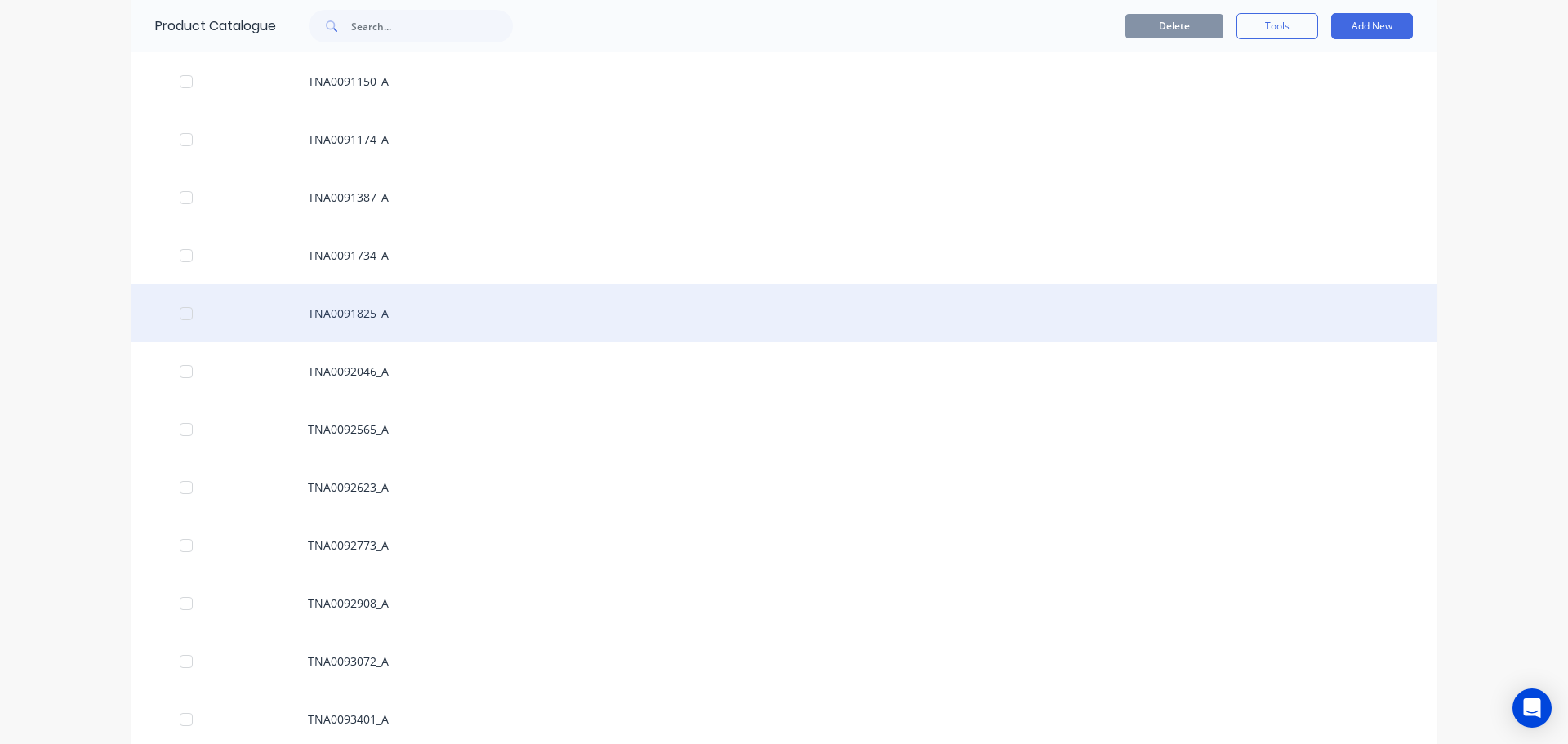
click at [414, 319] on div "TNA0091825_A" at bounding box center [784, 313] width 1307 height 58
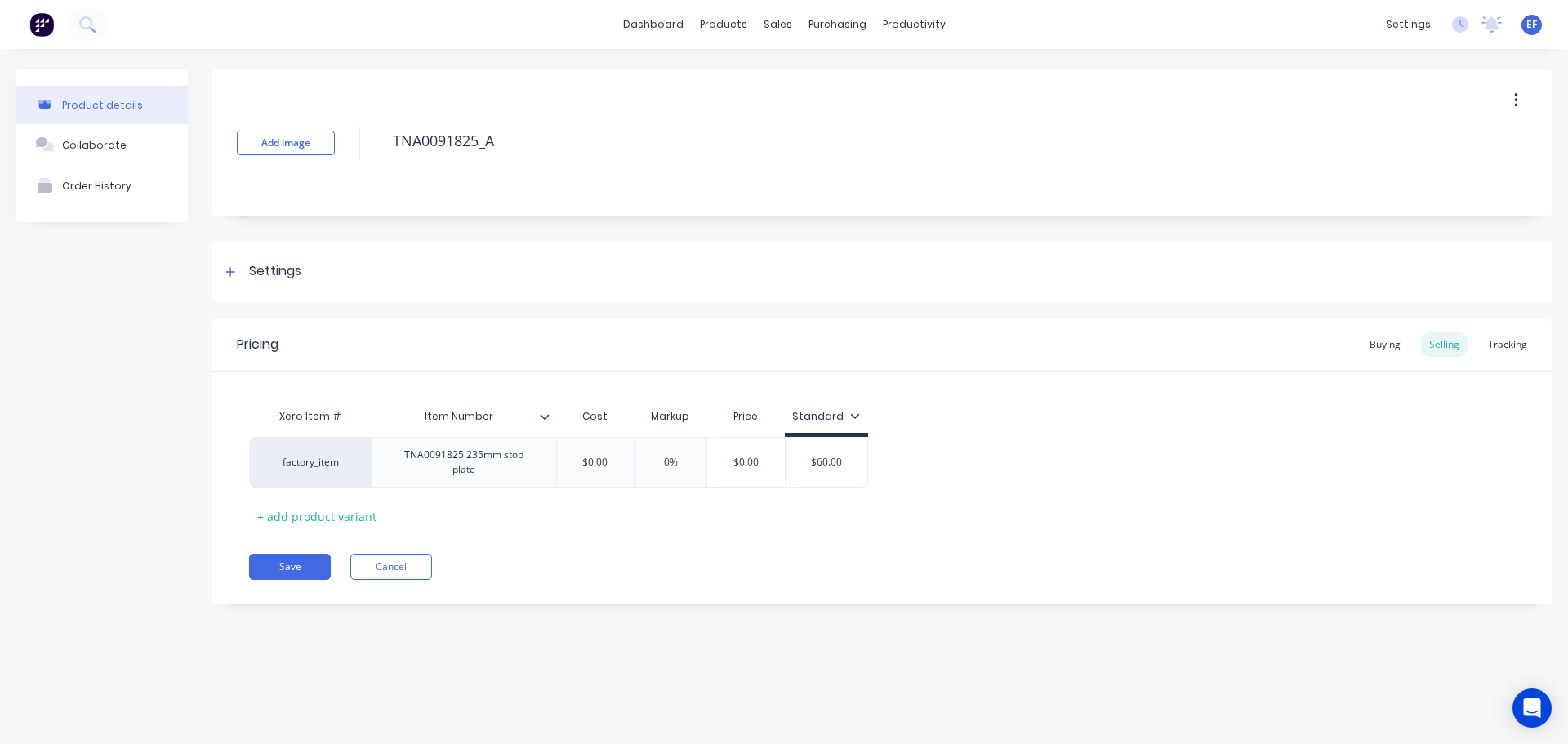
click at [267, 238] on div "Add image TNA0091825_A Settings Product Options I buy this item I sell this ite…" at bounding box center [882, 349] width 1340 height 559
drag, startPoint x: 506, startPoint y: 143, endPoint x: 360, endPoint y: 163, distance: 147.4
click at [360, 163] on div "Add image TNA0091825_A" at bounding box center [882, 143] width 1340 height 147
click at [276, 268] on div "Settings" at bounding box center [274, 271] width 52 height 21
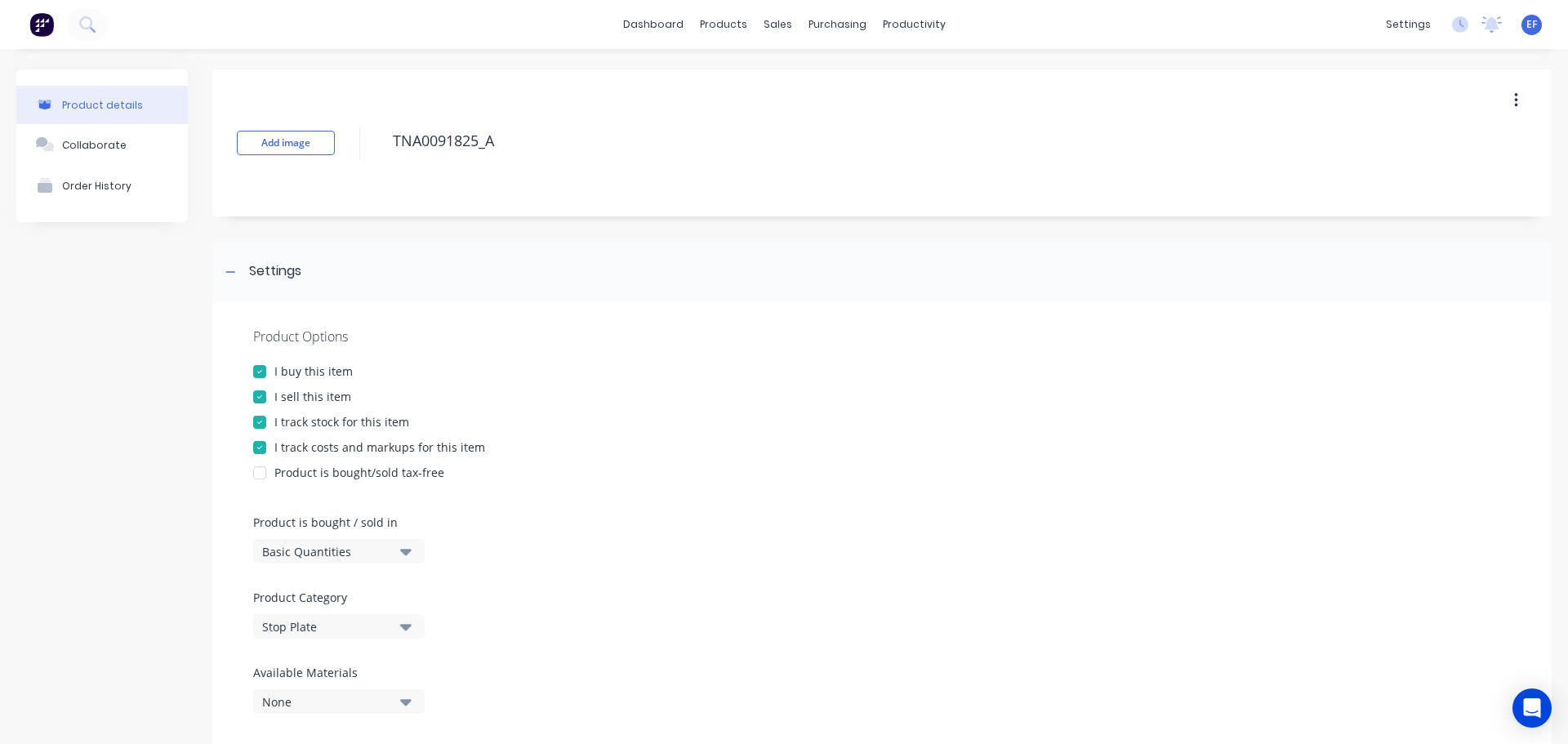
click at [296, 422] on div "I track stock for this item" at bounding box center [341, 421] width 135 height 17
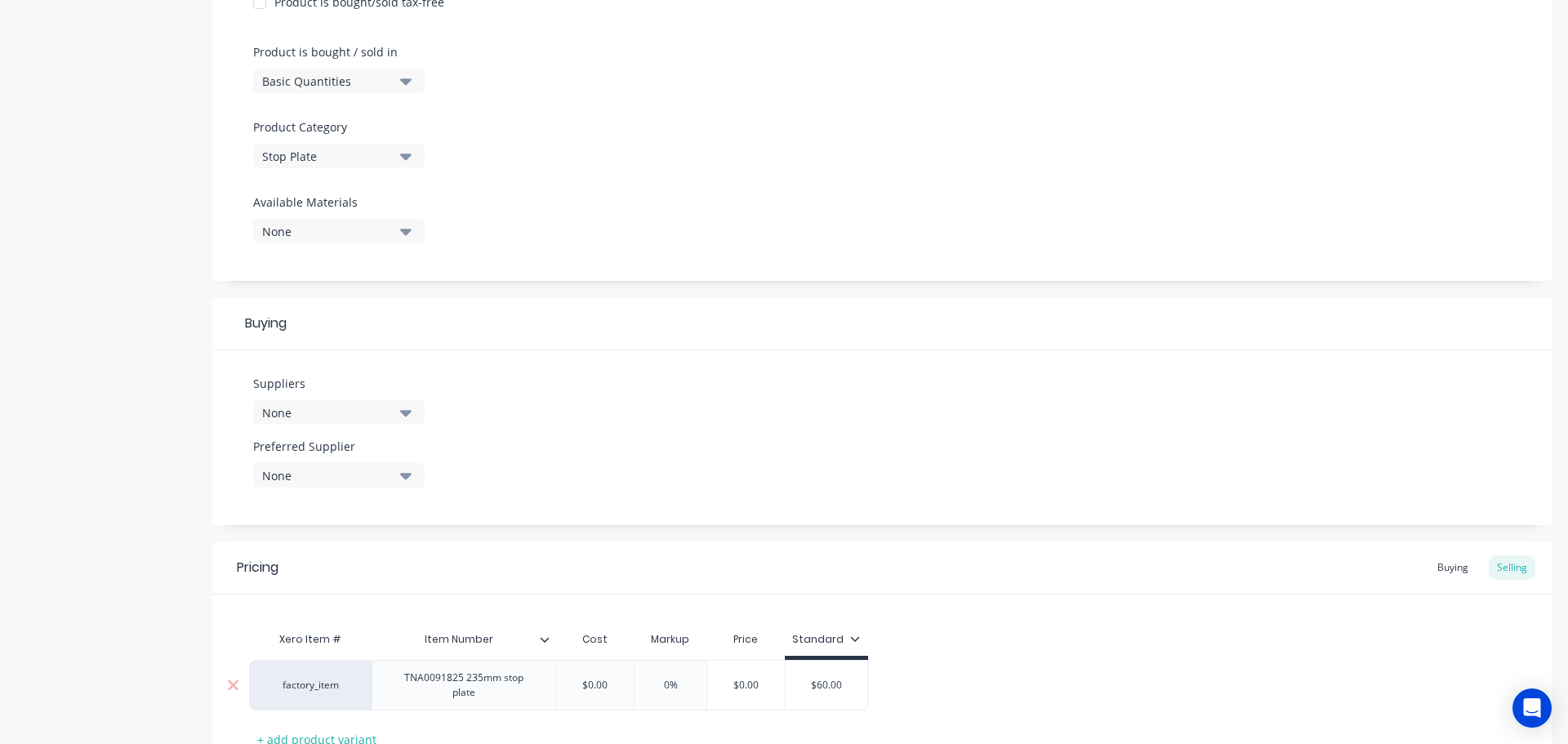
scroll to position [572, 0]
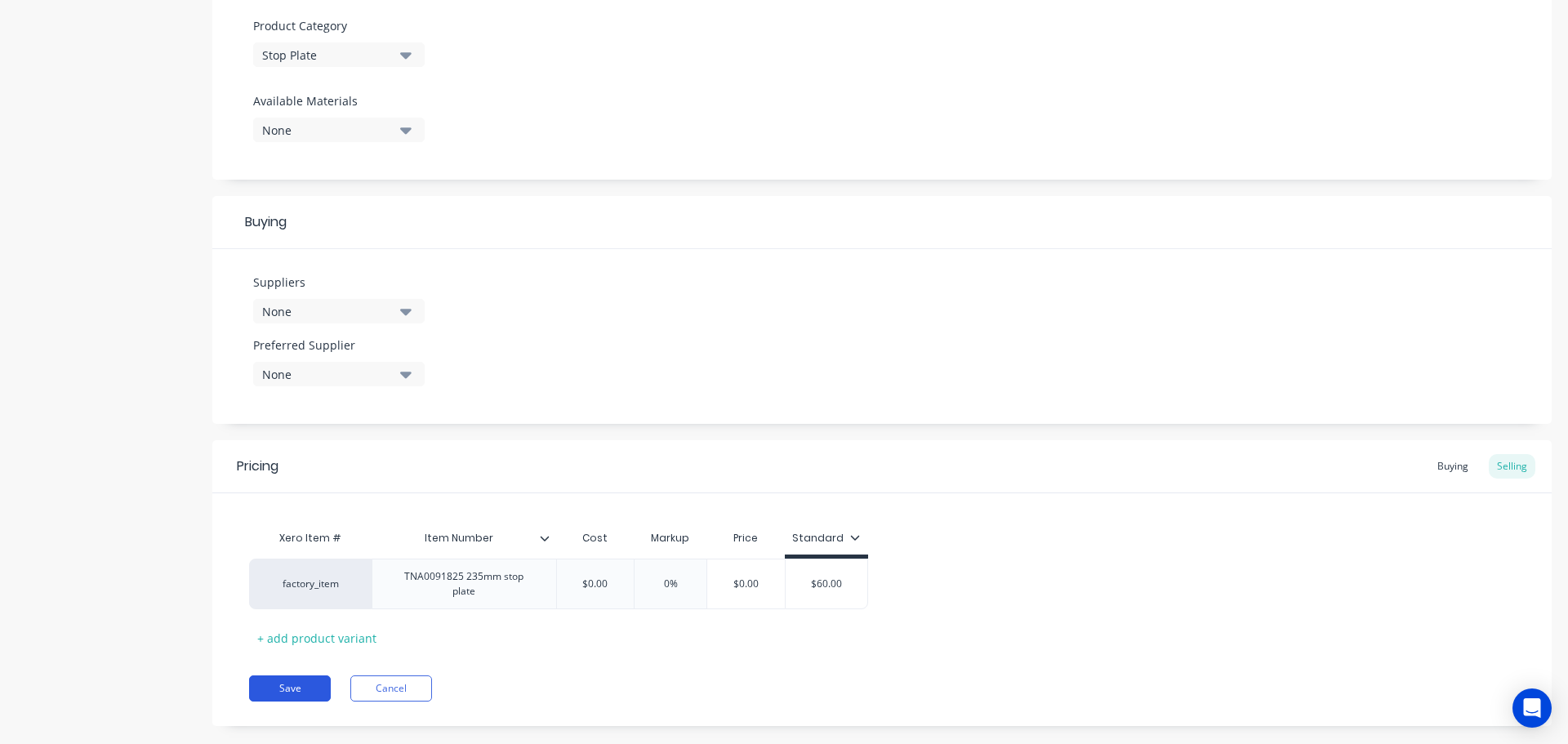
click at [287, 675] on button "Save" at bounding box center [289, 688] width 82 height 27
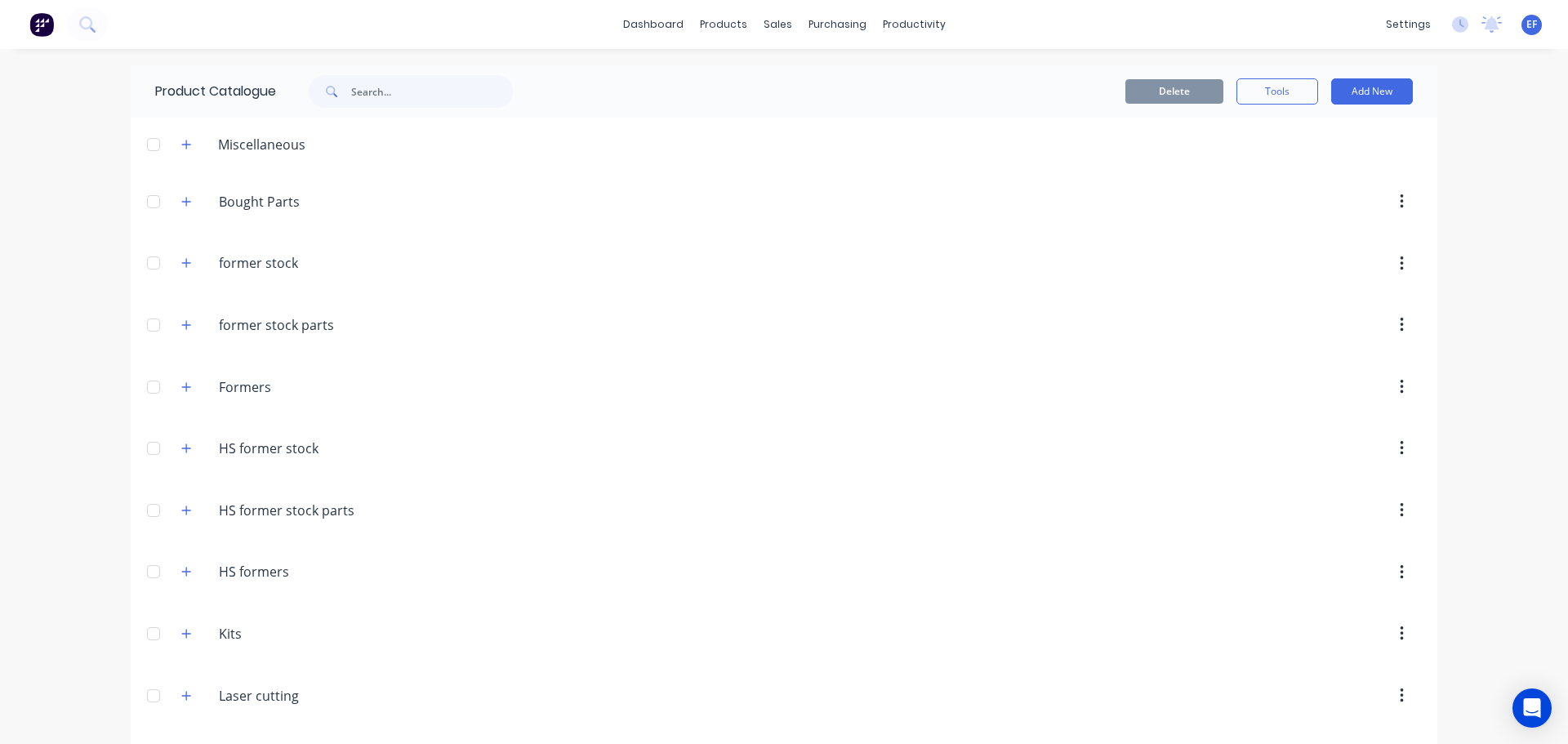
scroll to position [15364, 0]
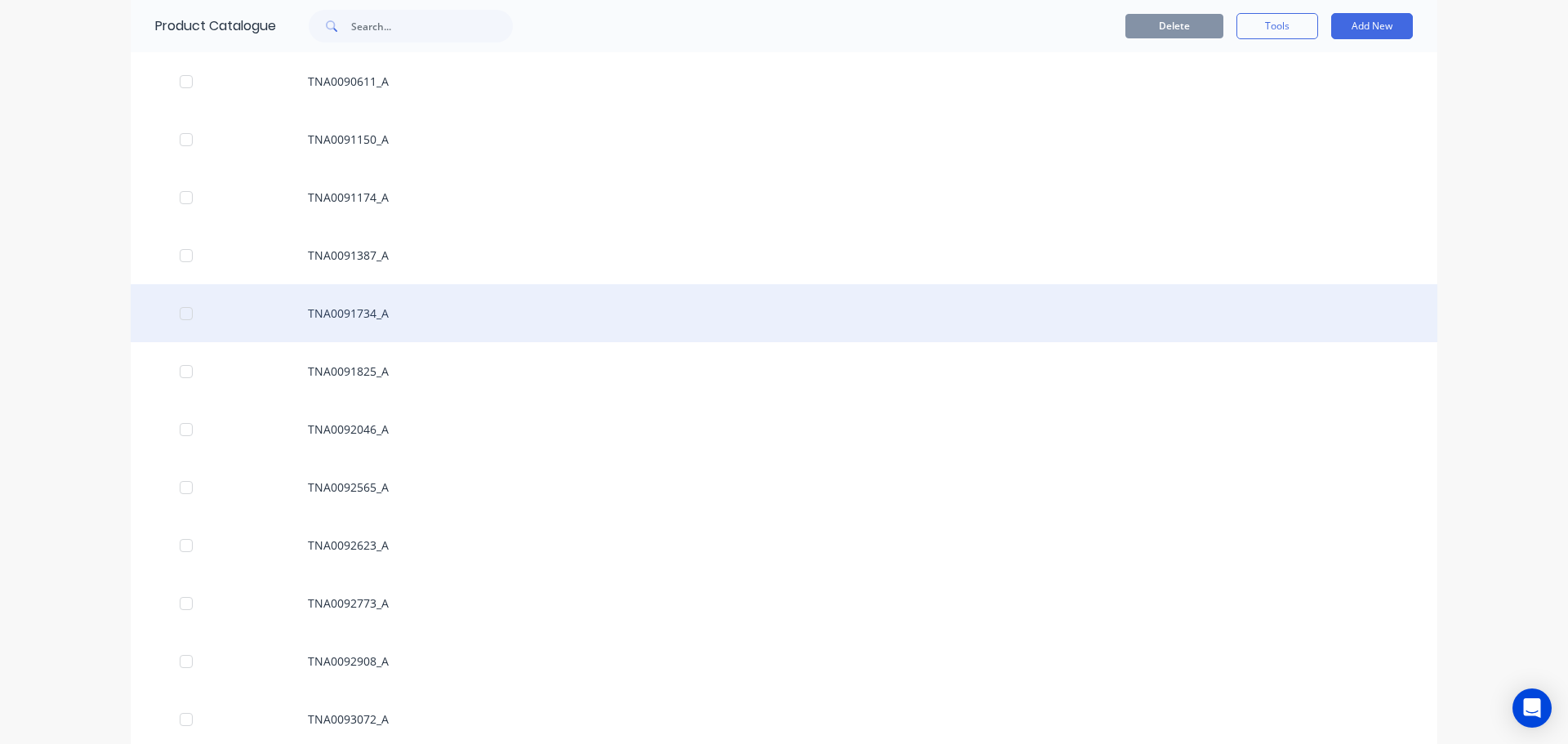
click at [377, 327] on div "TNA0091734_A" at bounding box center [784, 313] width 1307 height 58
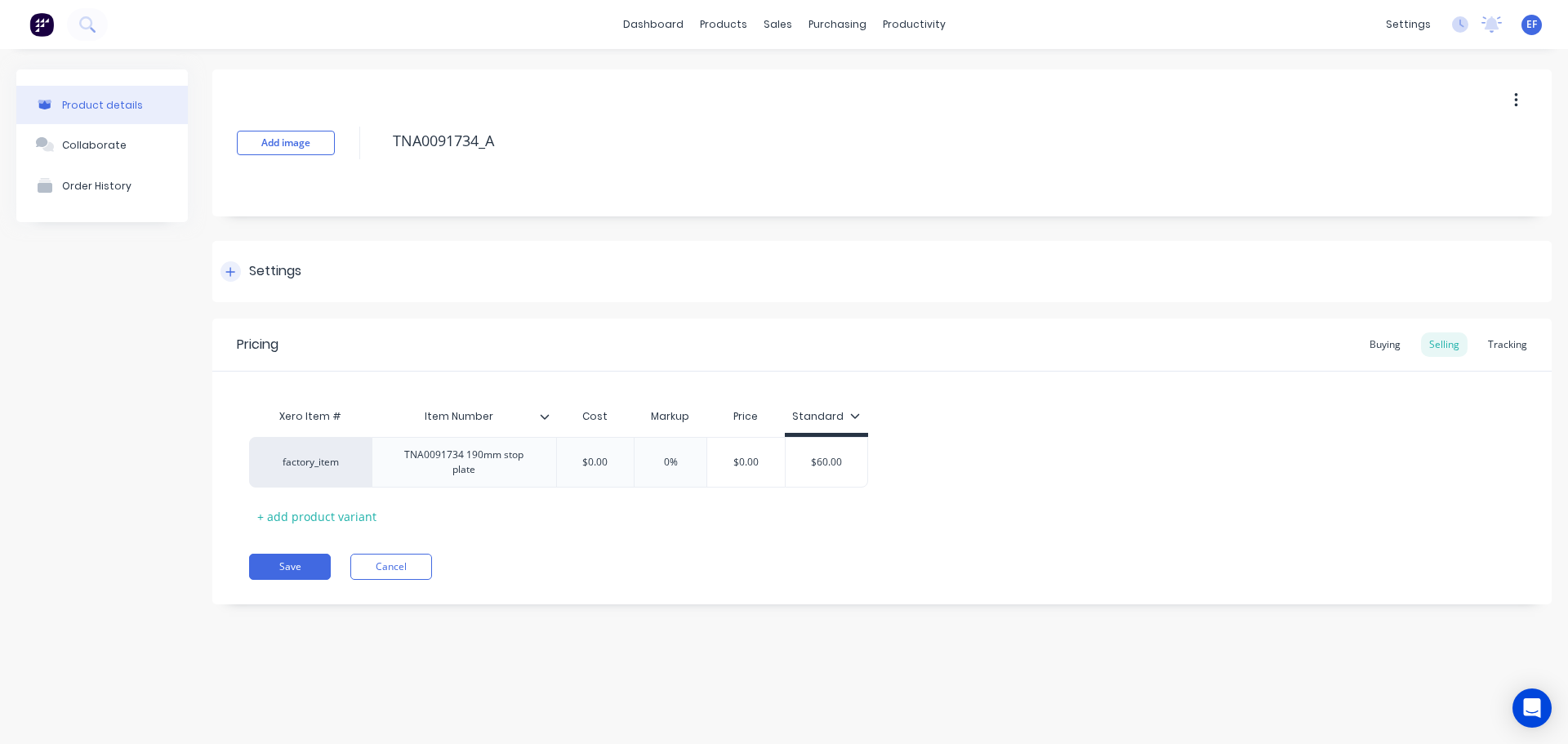
click at [248, 259] on div "Settings" at bounding box center [882, 271] width 1340 height 61
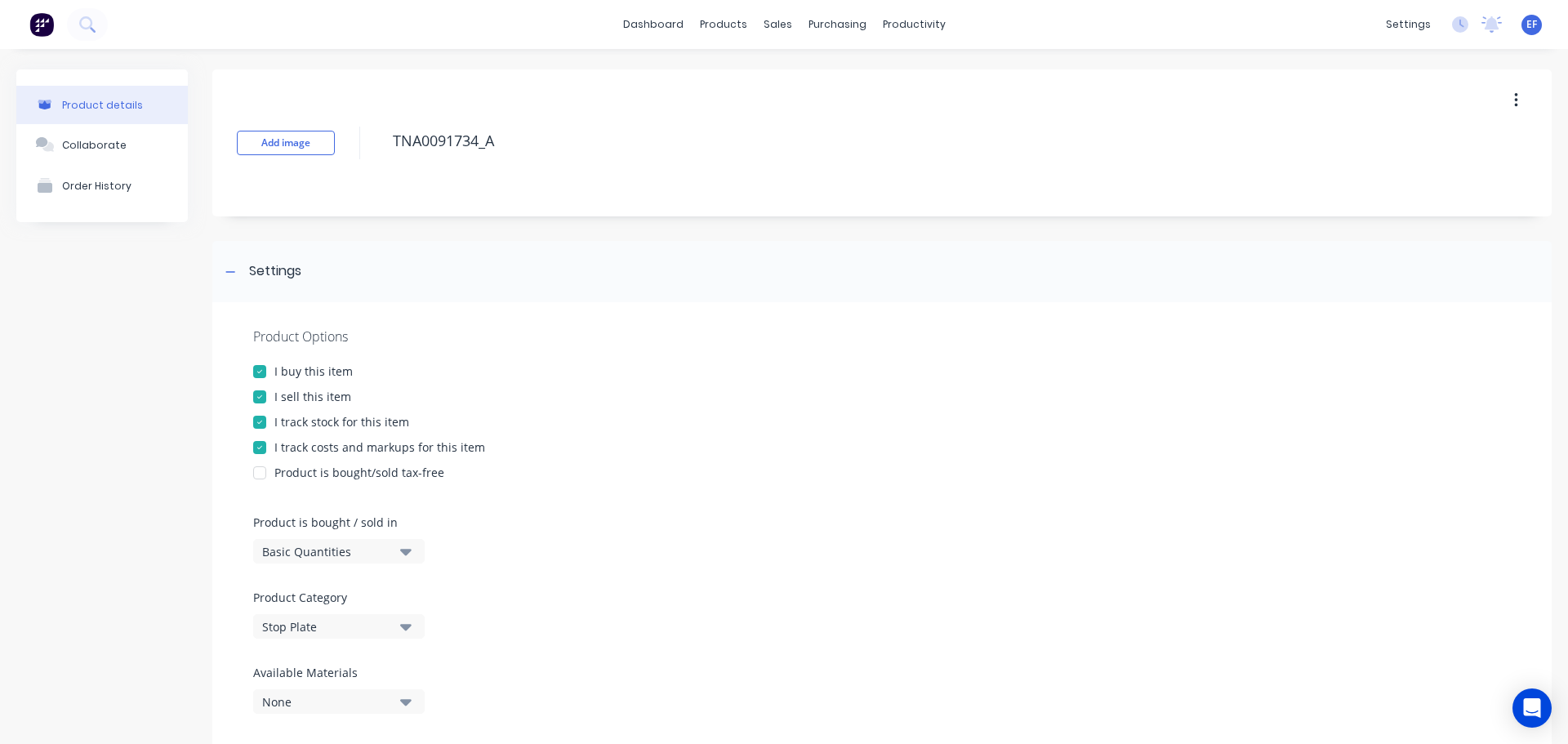
click at [272, 418] on div at bounding box center [260, 422] width 32 height 32
drag, startPoint x: 496, startPoint y: 143, endPoint x: 358, endPoint y: 154, distance: 138.4
click at [358, 154] on div "Add image TNA0091734_A" at bounding box center [882, 143] width 1340 height 147
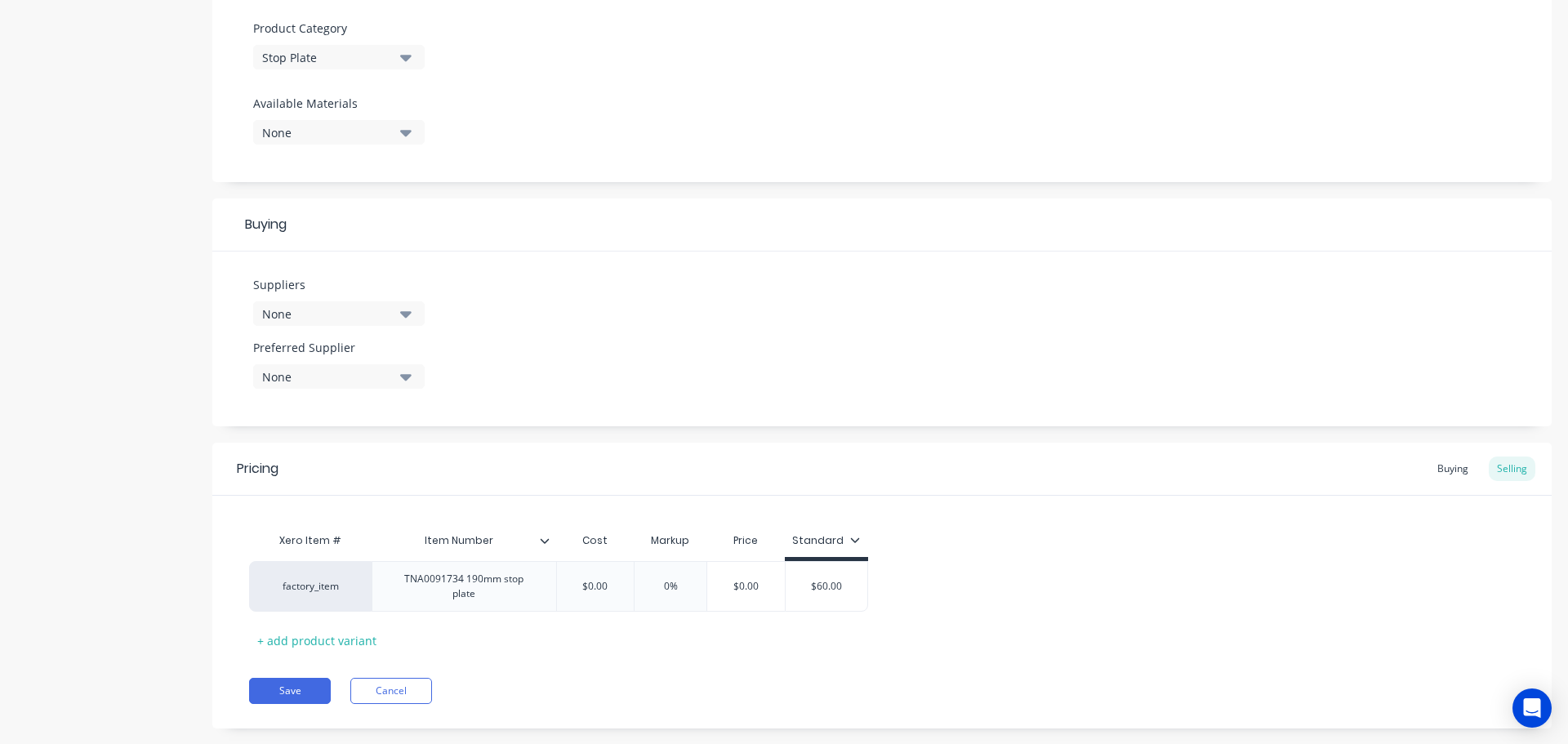
scroll to position [591, 0]
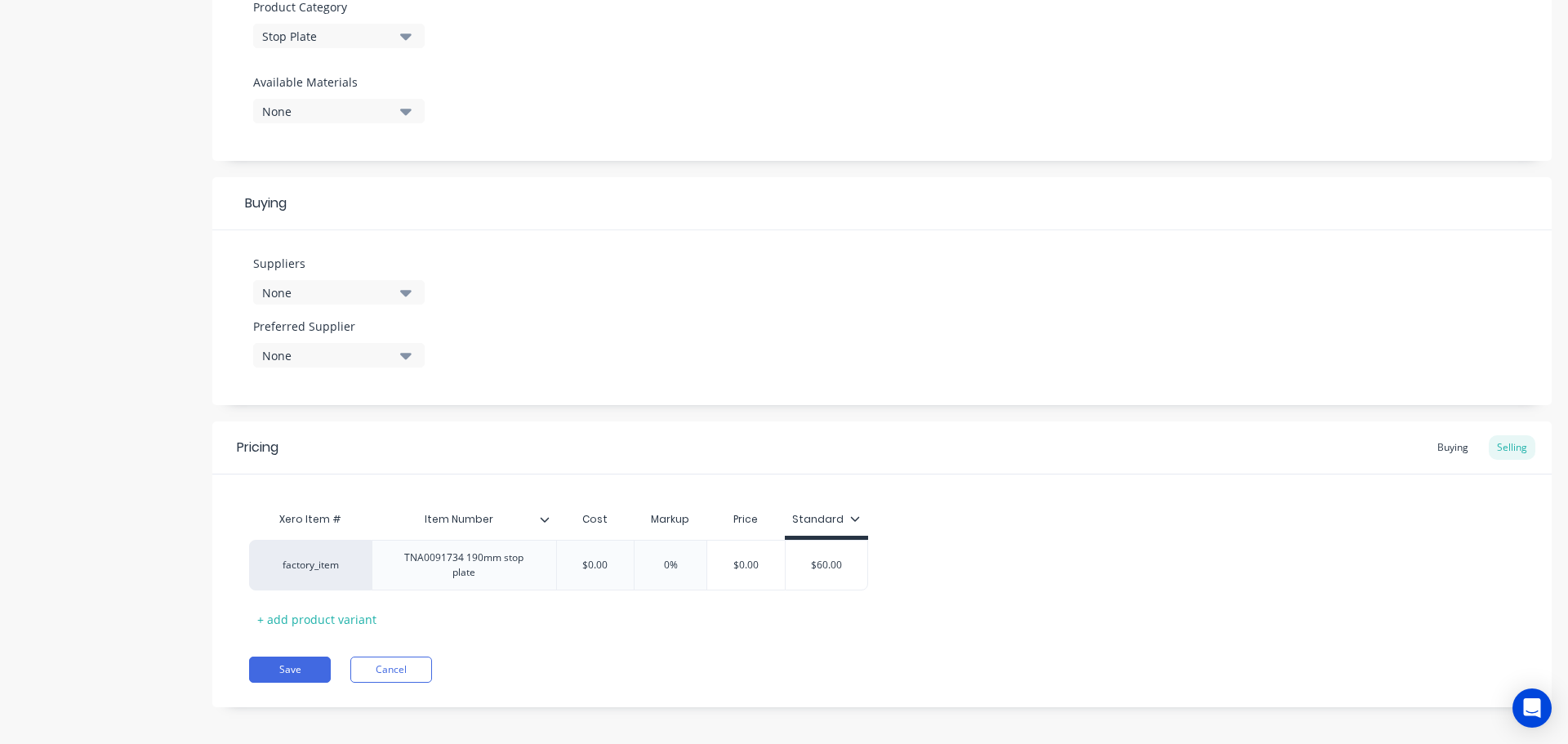
click at [301, 645] on div "Pricing Buying Selling Xero Item # Item Number Cost Markup Price Standard facto…" at bounding box center [882, 564] width 1340 height 286
click at [284, 659] on button "Save" at bounding box center [289, 669] width 82 height 27
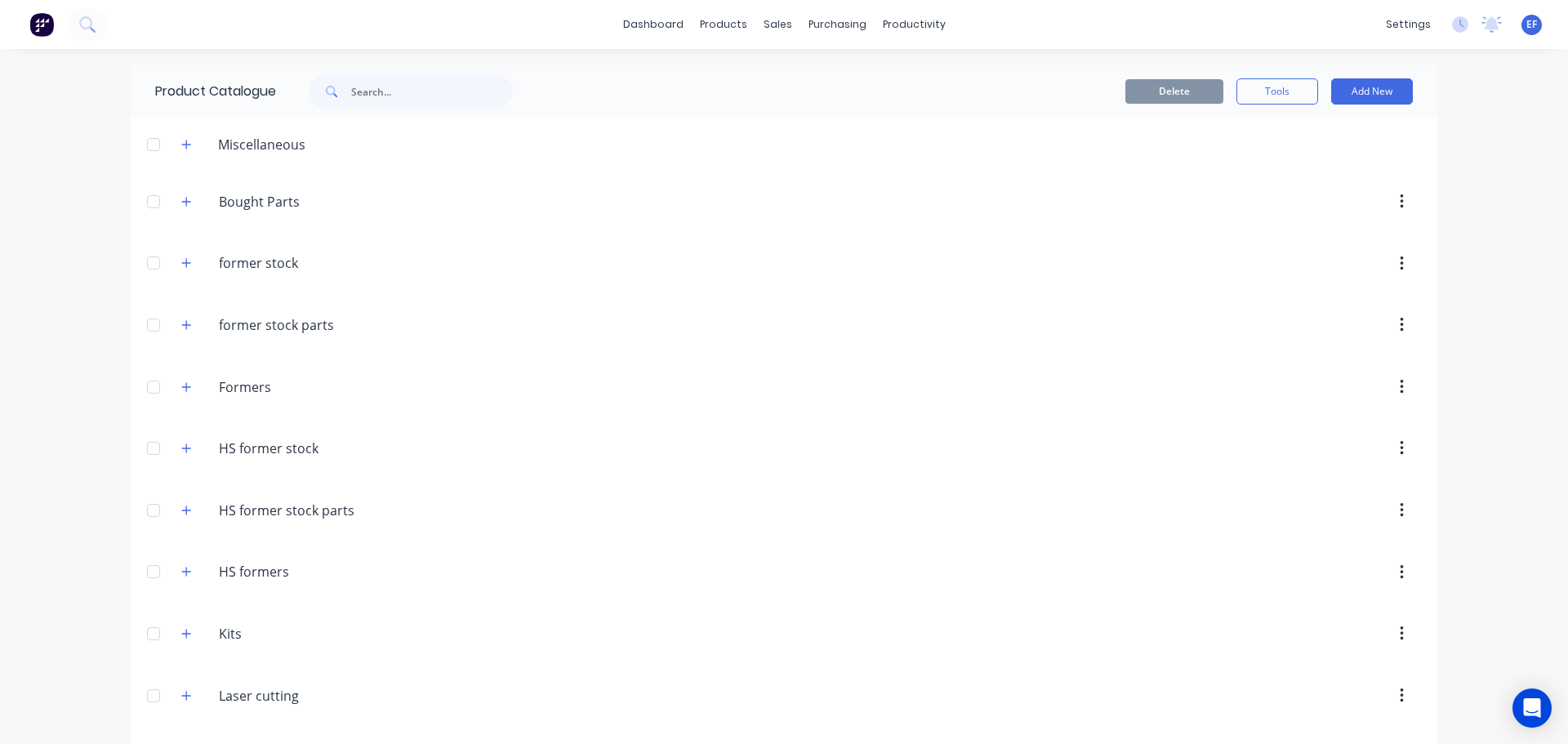
scroll to position [15306, 0]
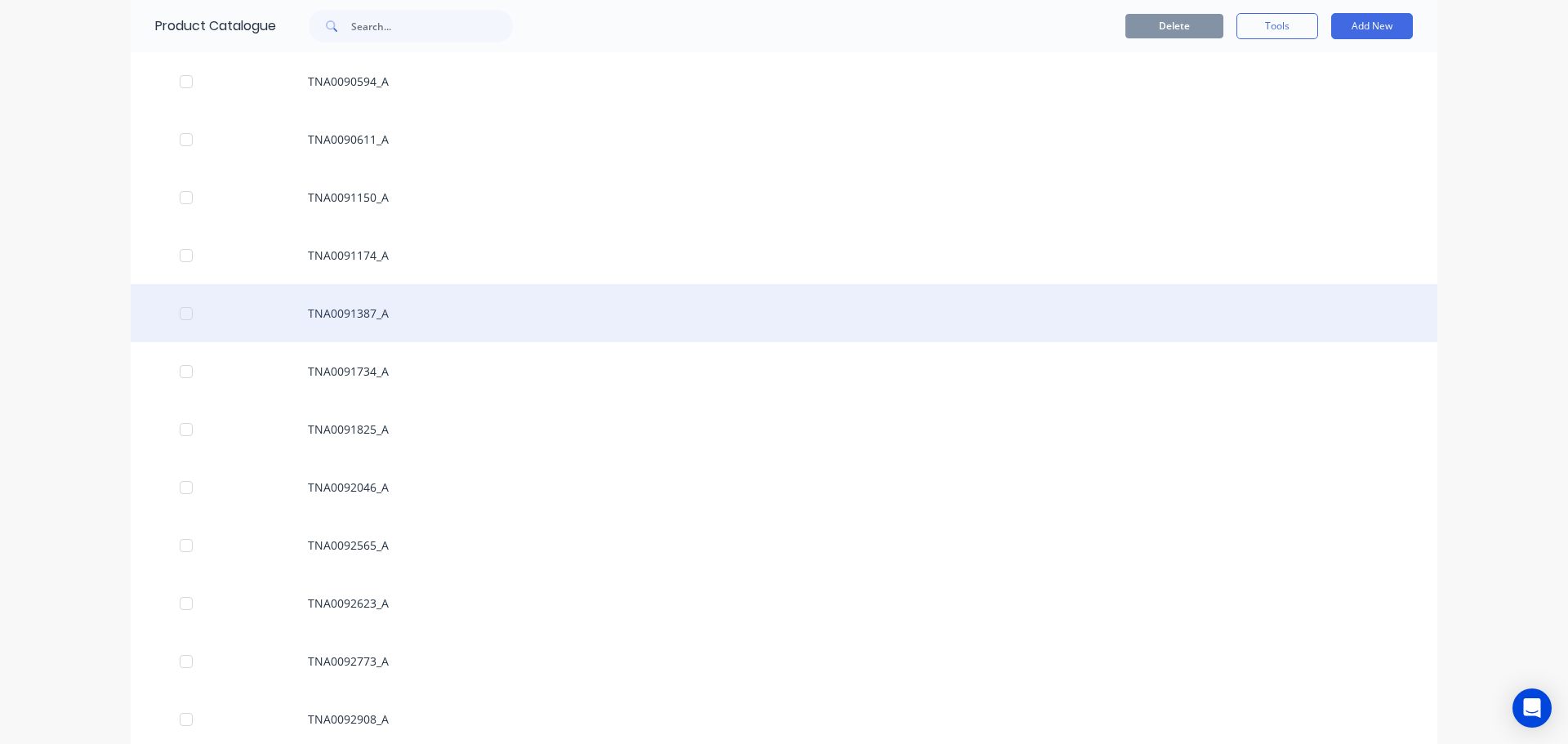
click at [375, 306] on div "TNA0091387_A" at bounding box center [784, 313] width 1307 height 58
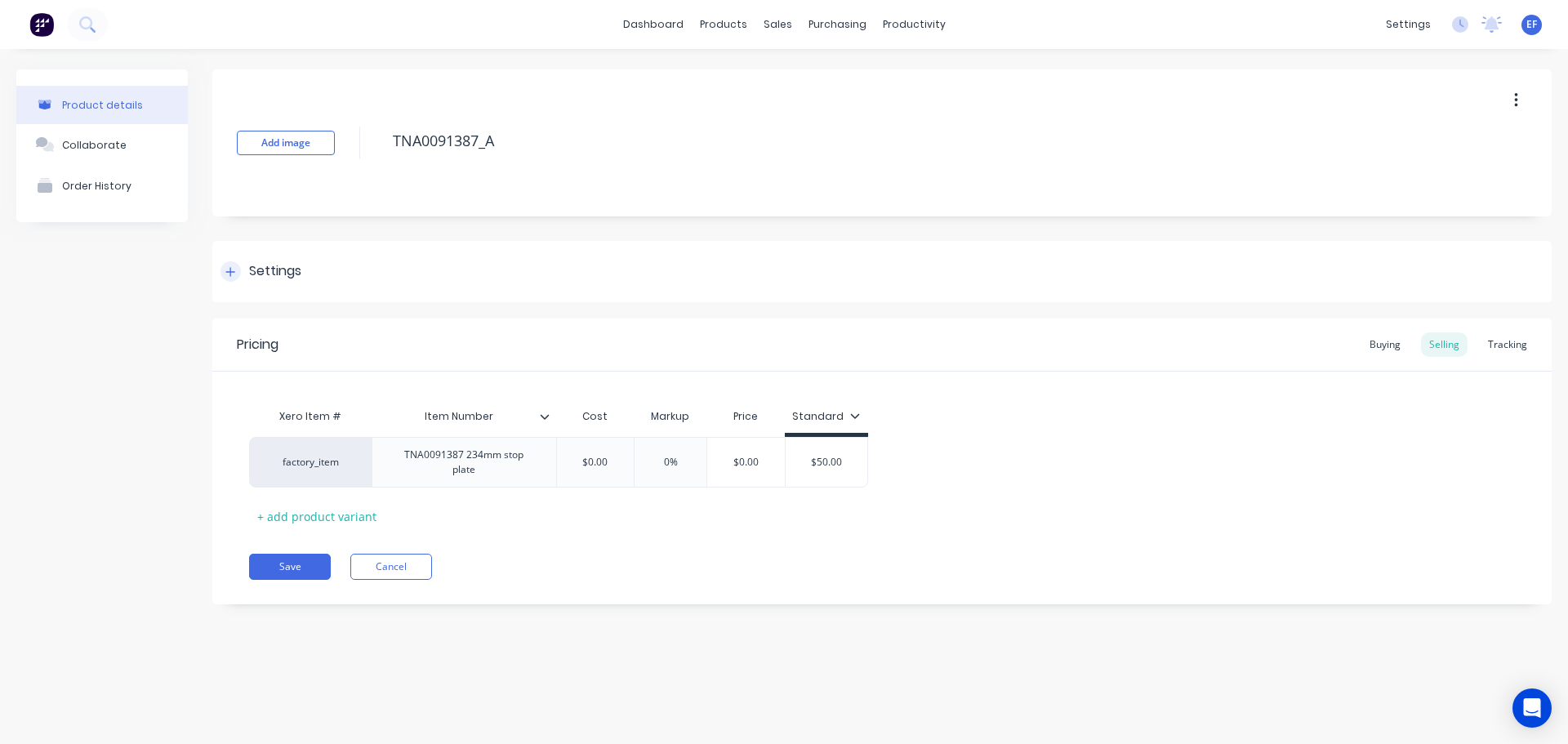
click at [258, 273] on div "Settings" at bounding box center [274, 271] width 52 height 21
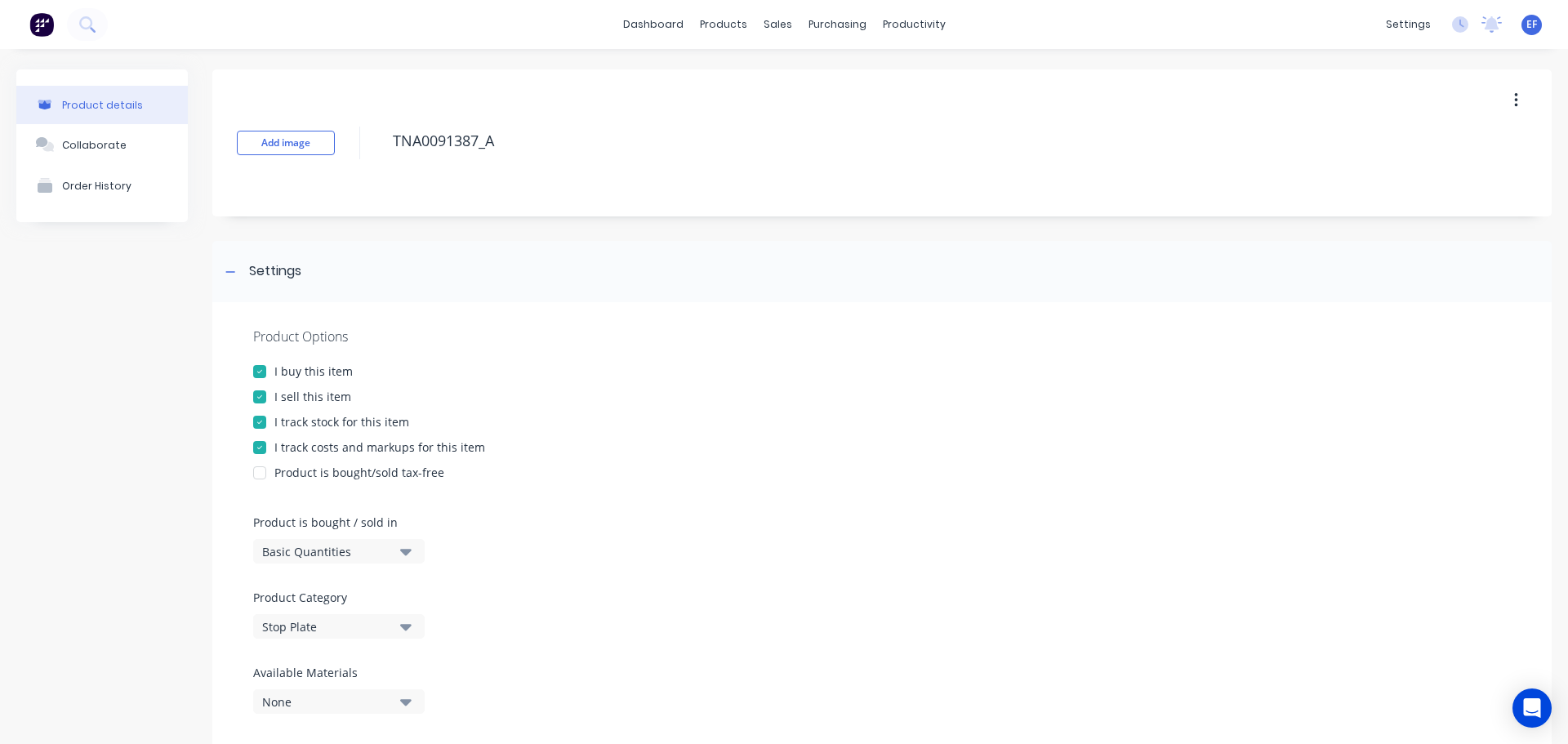
drag, startPoint x: 293, startPoint y: 418, endPoint x: 332, endPoint y: 311, distance: 113.9
click at [293, 417] on div "I track stock for this item" at bounding box center [341, 421] width 135 height 17
drag, startPoint x: 510, startPoint y: 157, endPoint x: 327, endPoint y: 149, distance: 183.2
click at [327, 149] on div "Add image TNA0091387_A" at bounding box center [882, 143] width 1340 height 147
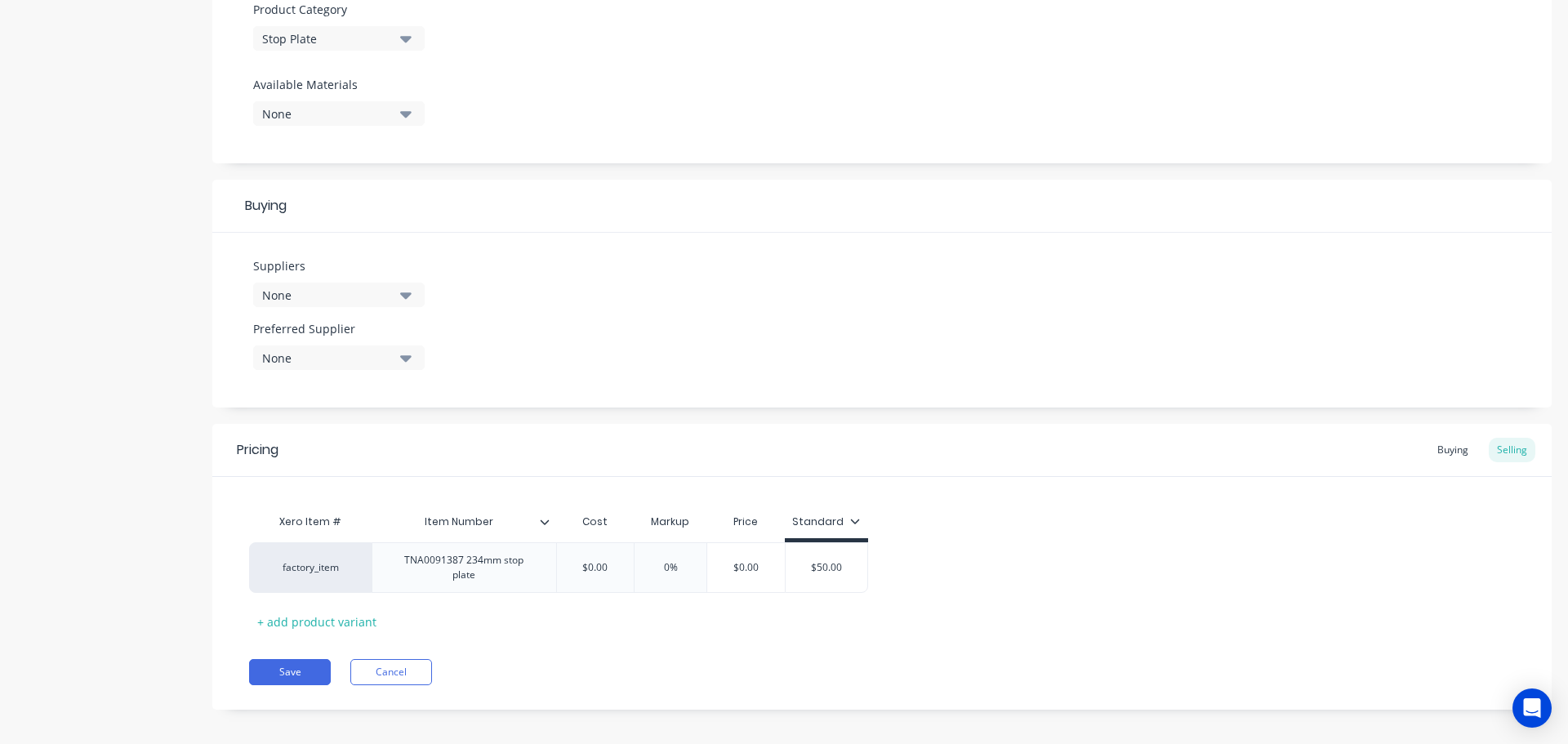
scroll to position [591, 0]
click at [295, 661] on button "Save" at bounding box center [289, 669] width 82 height 27
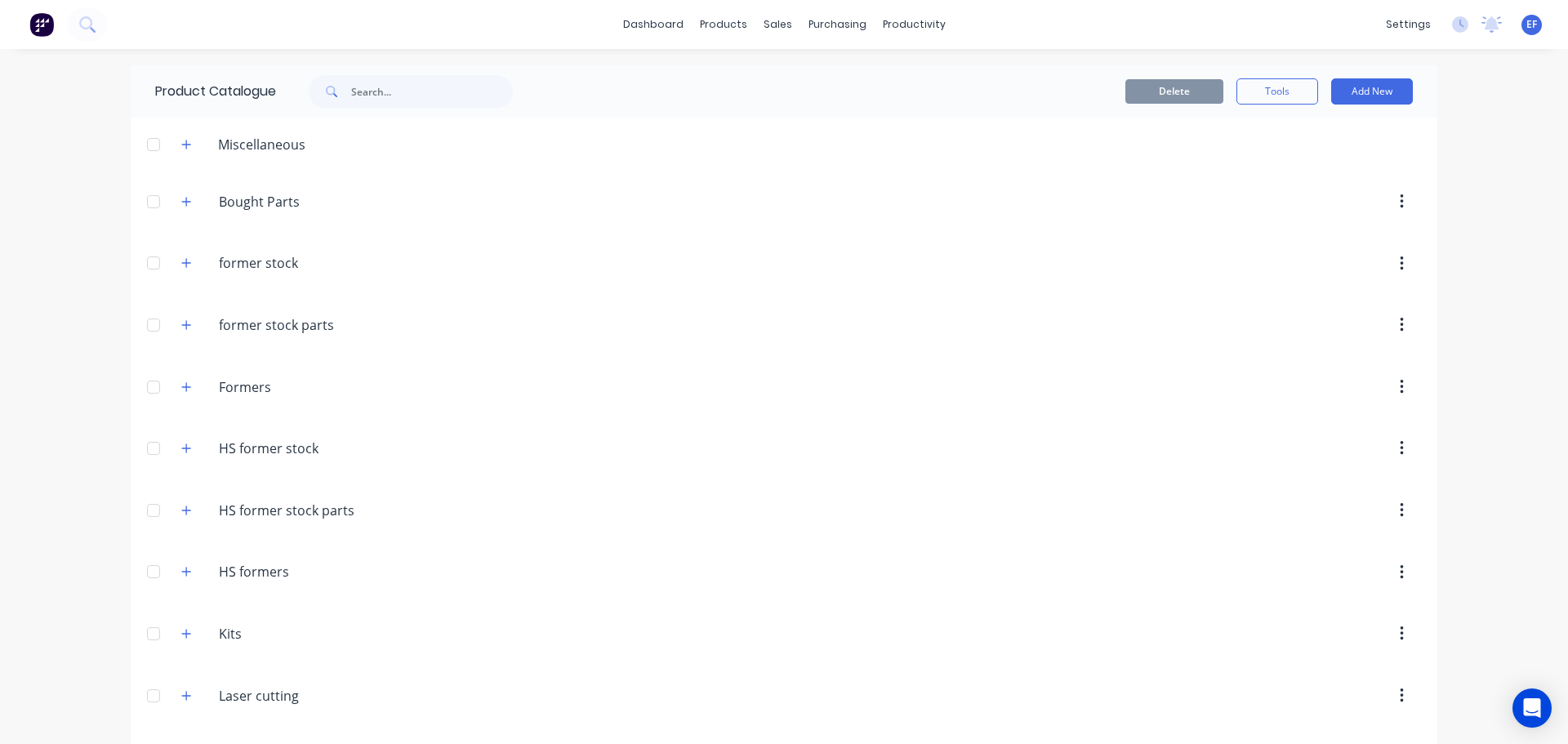
scroll to position [15248, 0]
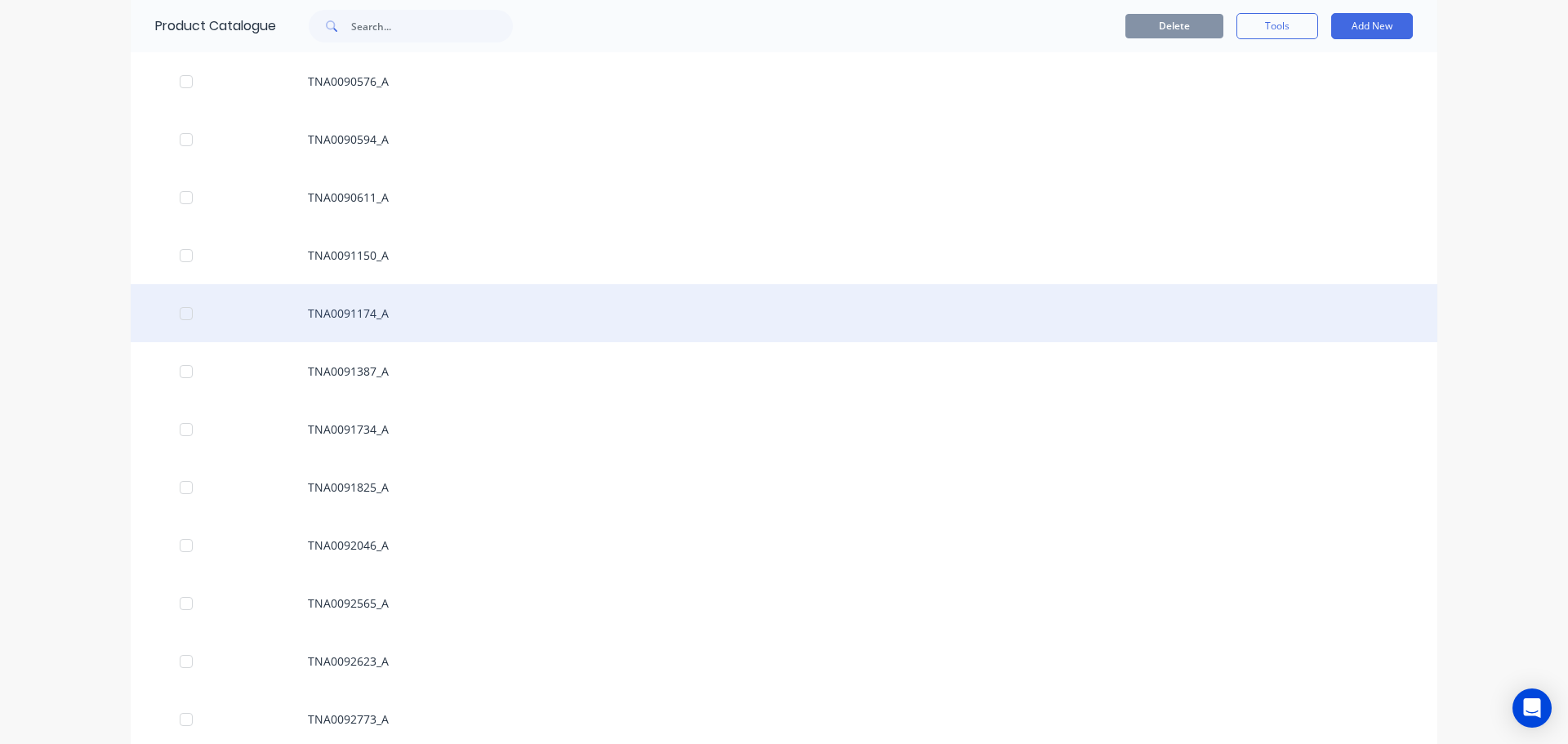
click at [389, 315] on div "TNA0091174_A" at bounding box center [784, 313] width 1307 height 58
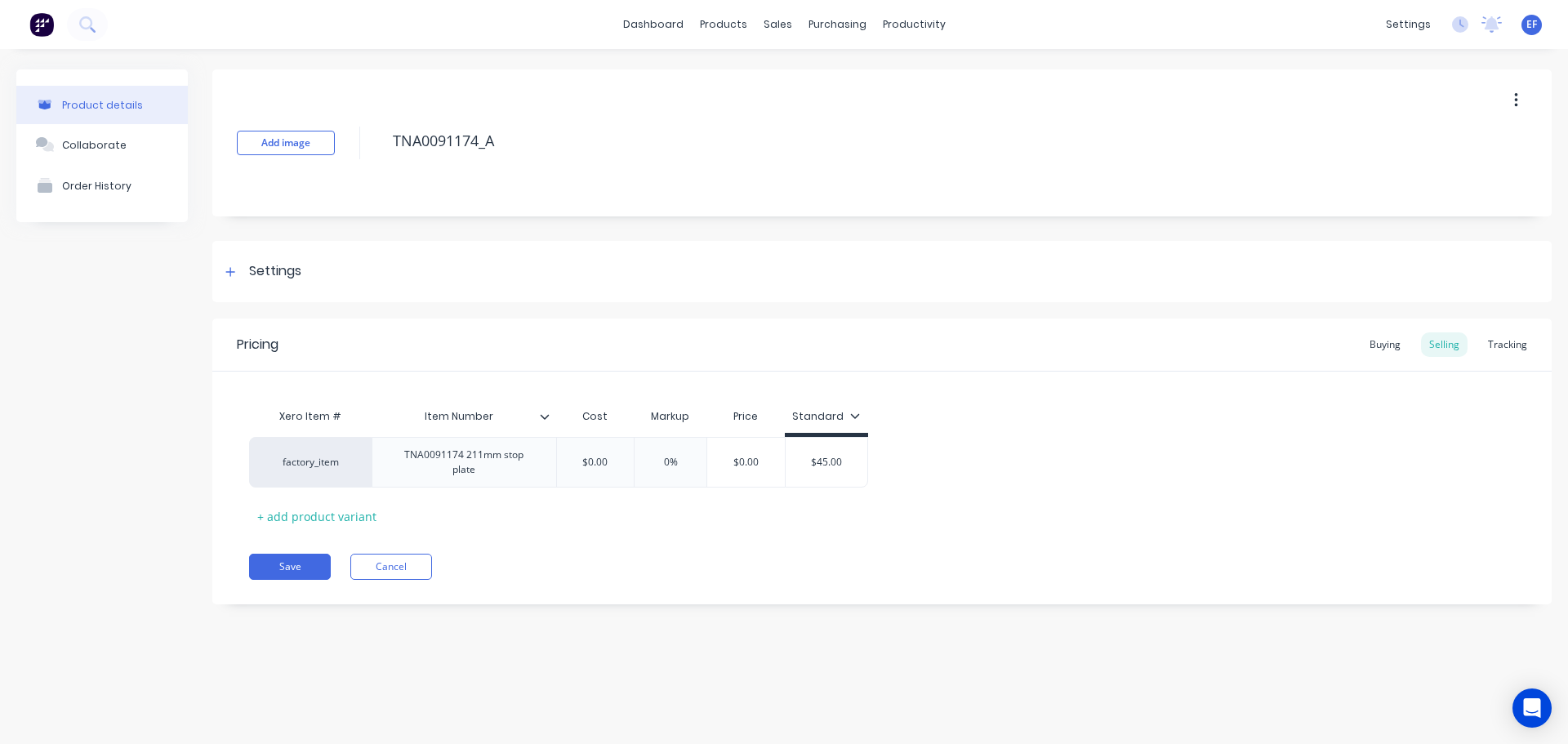
drag, startPoint x: 395, startPoint y: 157, endPoint x: 383, endPoint y: 157, distance: 12.0
click at [383, 157] on div "Add image TNA0091174_A" at bounding box center [882, 143] width 1340 height 147
click at [233, 273] on icon at bounding box center [230, 272] width 10 height 12
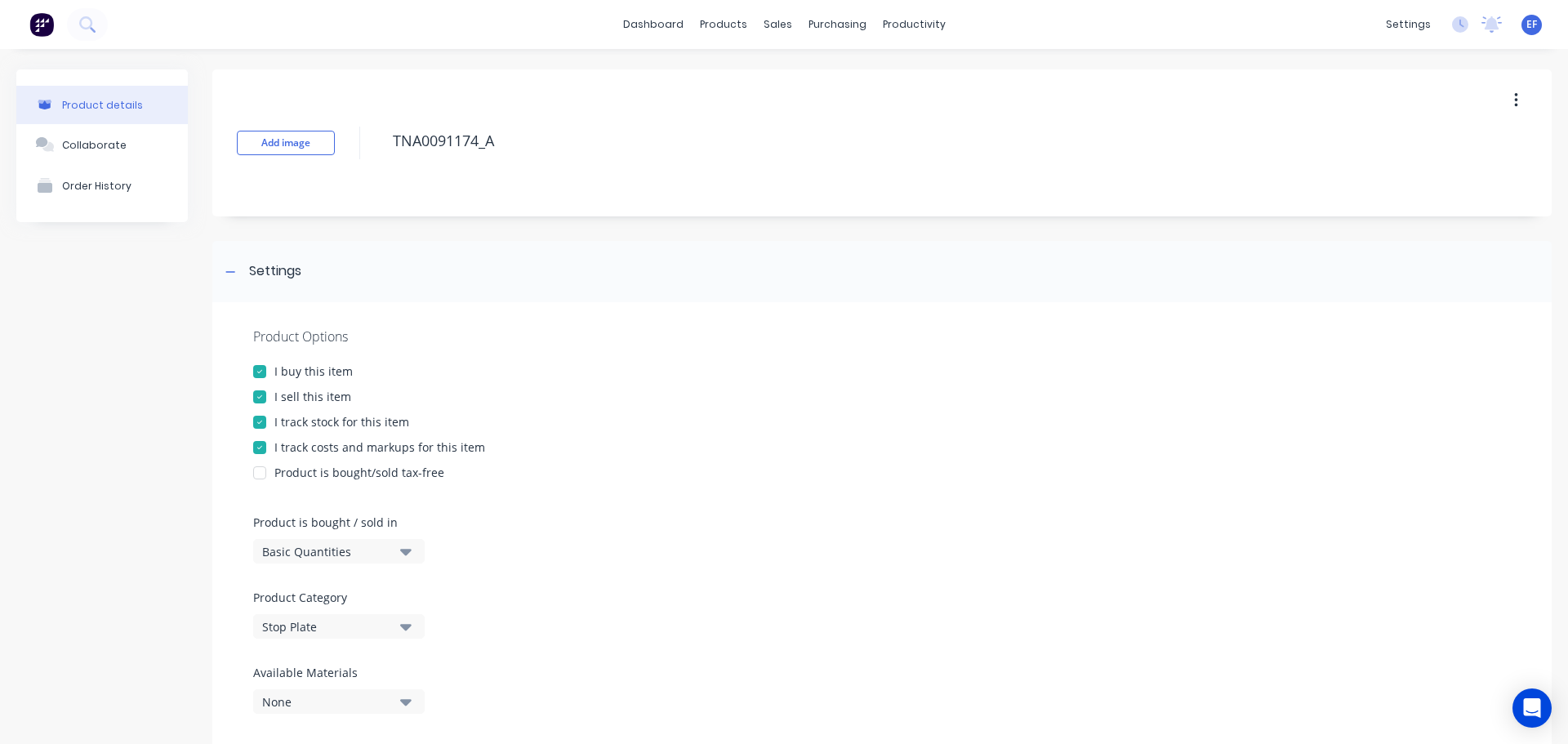
click at [299, 423] on div "I track stock for this item" at bounding box center [341, 421] width 135 height 17
click at [231, 268] on icon at bounding box center [230, 272] width 10 height 12
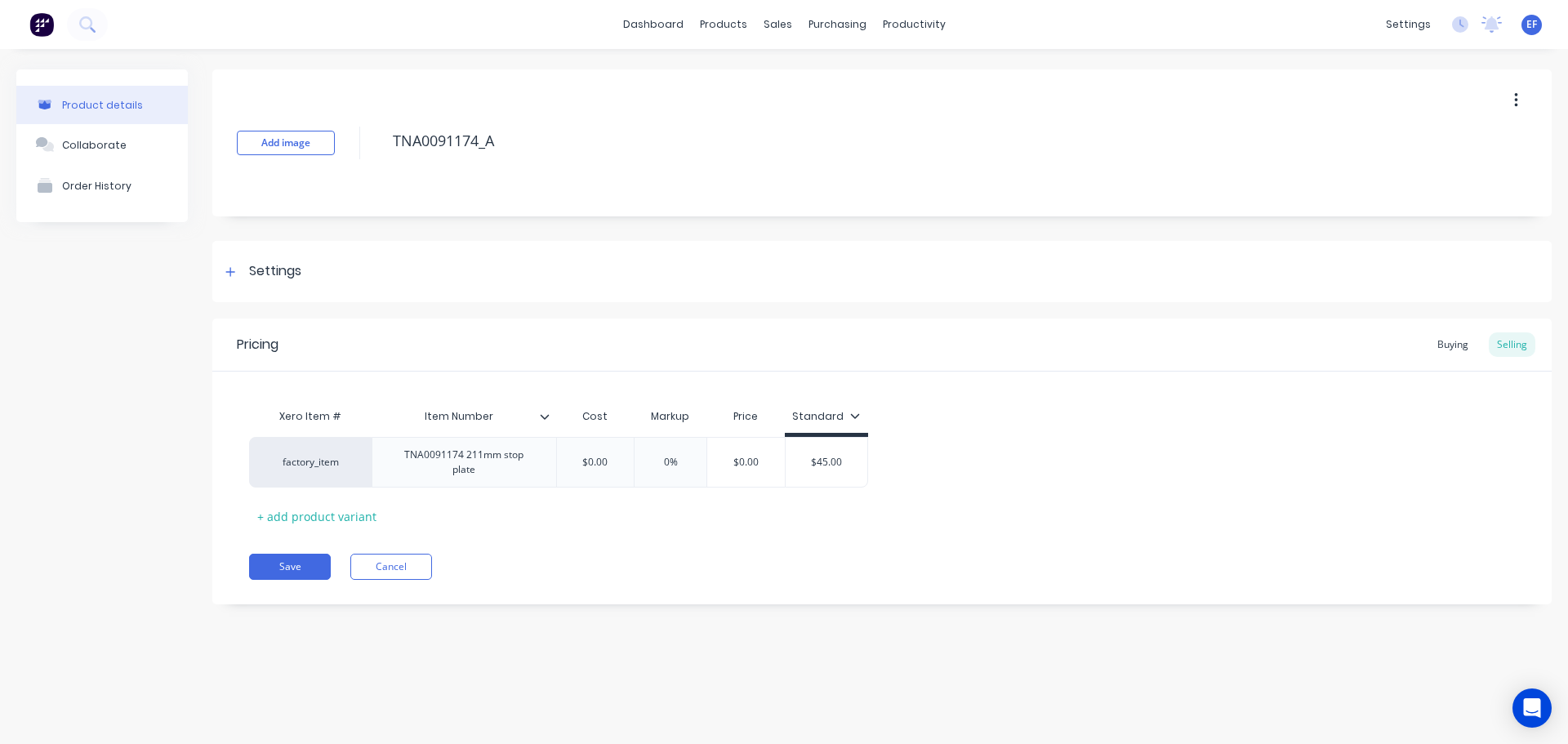
click at [296, 572] on div "Pricing Buying Selling Xero Item # Item Number Cost Markup Price Standard facto…" at bounding box center [882, 461] width 1340 height 286
click at [287, 553] on button "Save" at bounding box center [289, 566] width 82 height 27
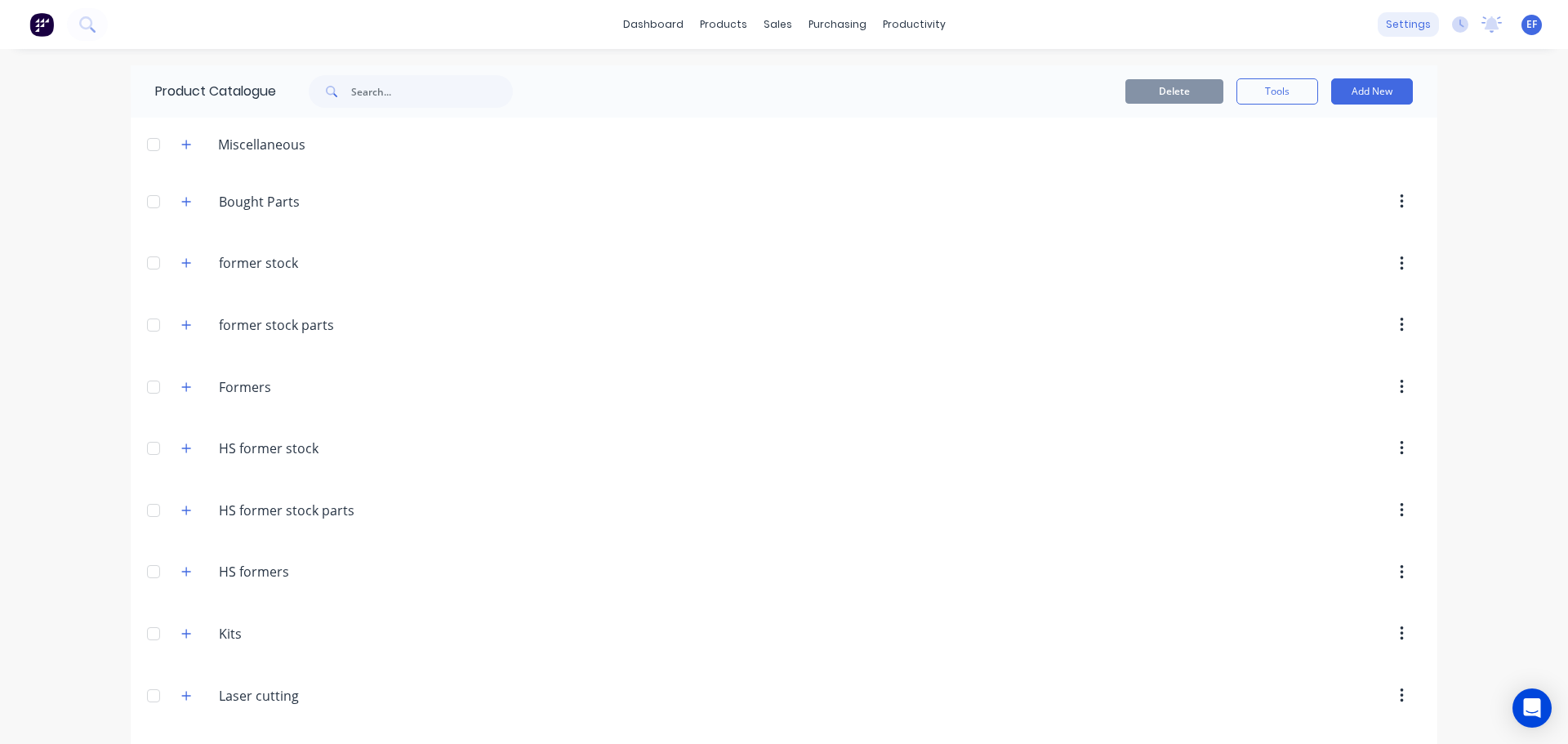
scroll to position [15190, 0]
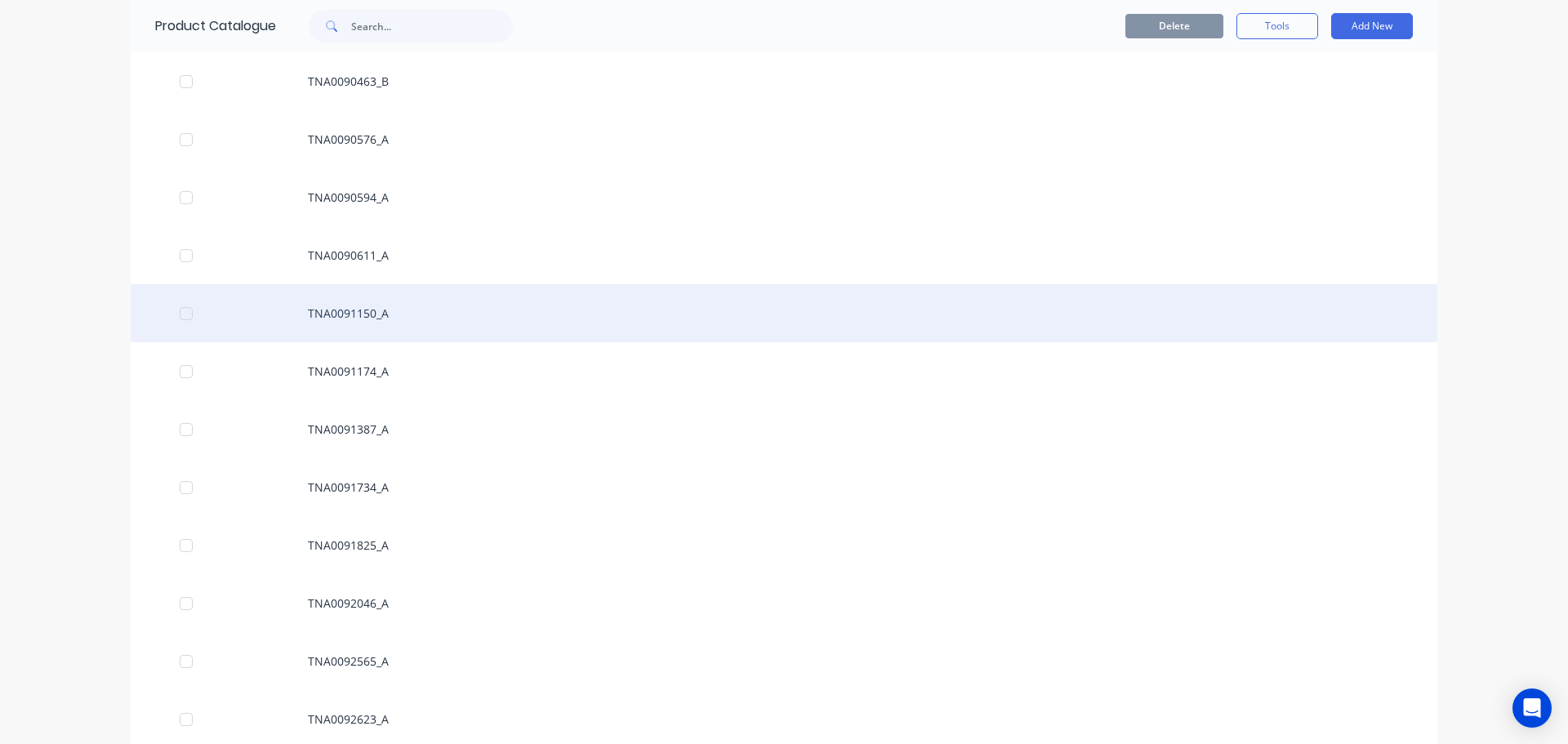
click at [433, 321] on div "TNA0091150_A" at bounding box center [784, 313] width 1307 height 58
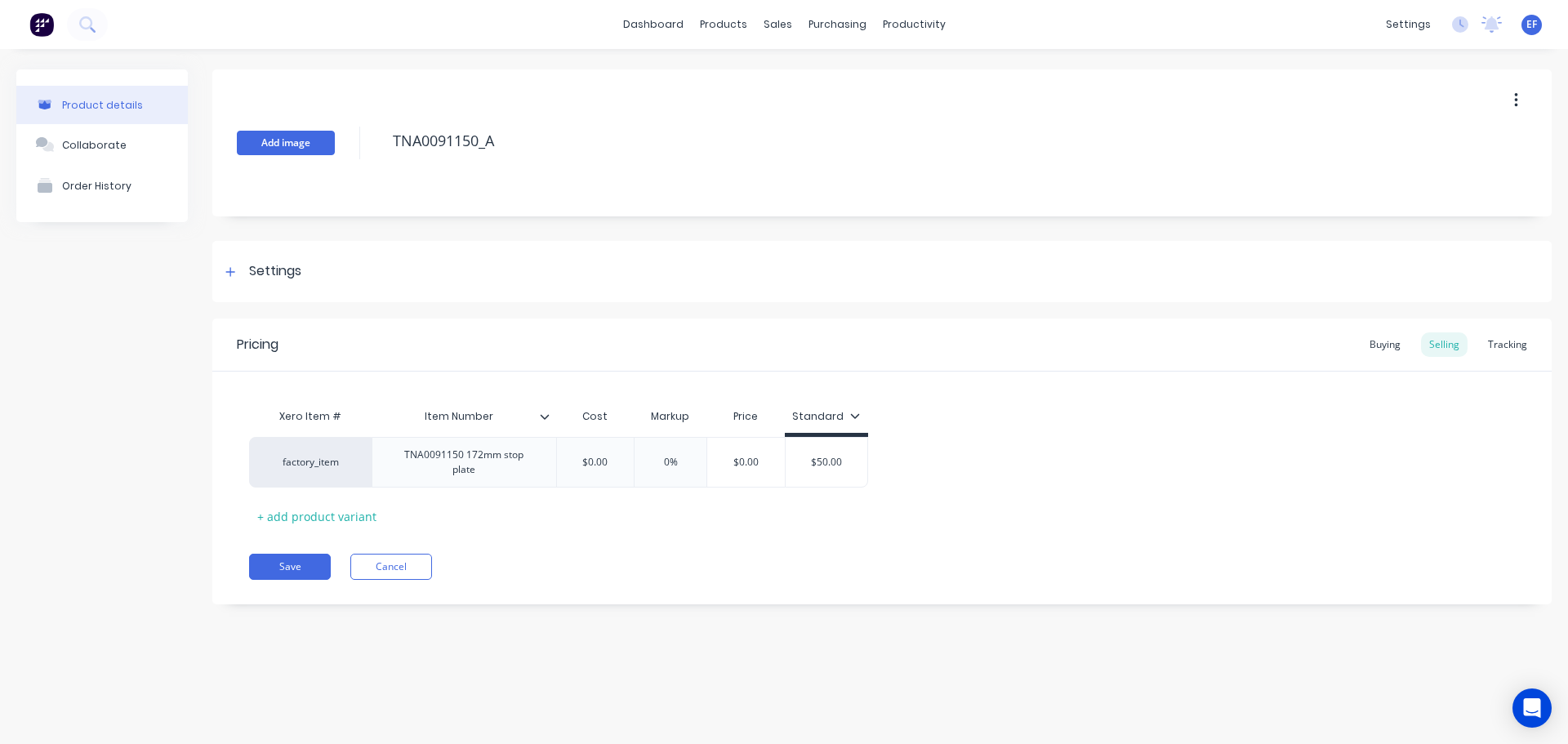
click at [299, 147] on div "Add image TNA0091150_A" at bounding box center [882, 143] width 1340 height 147
click at [261, 263] on div "Settings" at bounding box center [274, 271] width 52 height 21
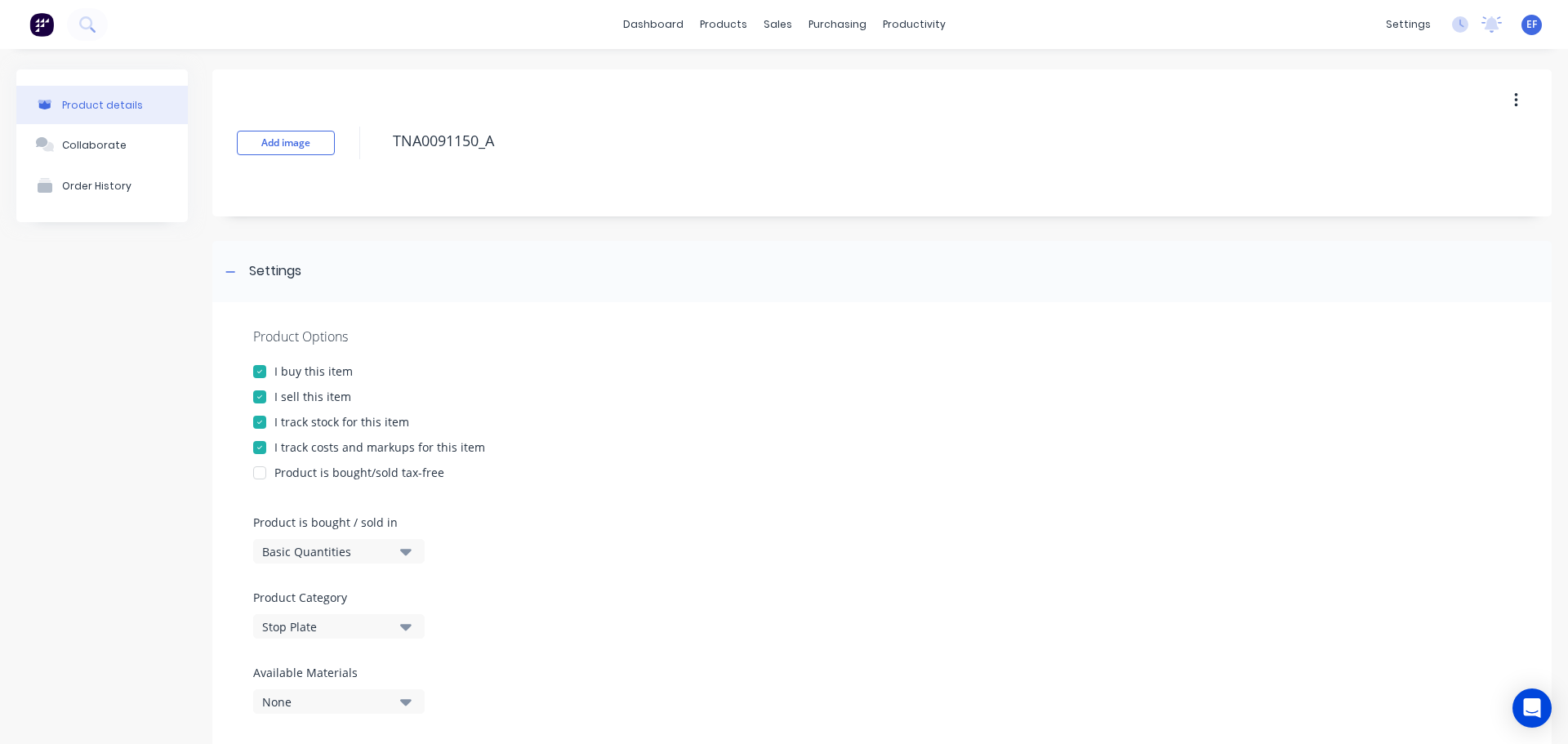
click at [299, 425] on div "I track stock for this item" at bounding box center [341, 421] width 135 height 17
click at [233, 263] on div at bounding box center [230, 271] width 21 height 21
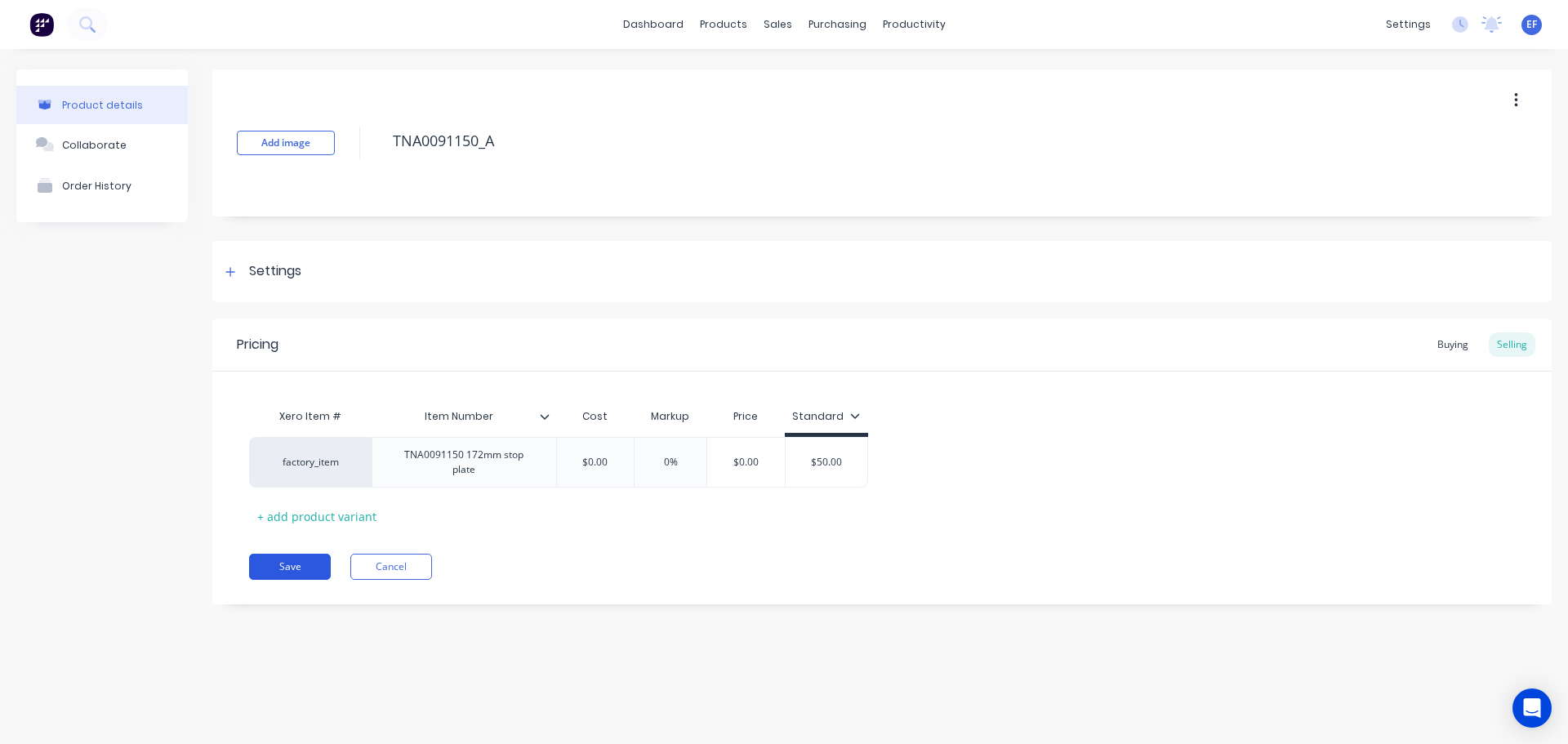
click at [302, 555] on button "Save" at bounding box center [289, 566] width 82 height 27
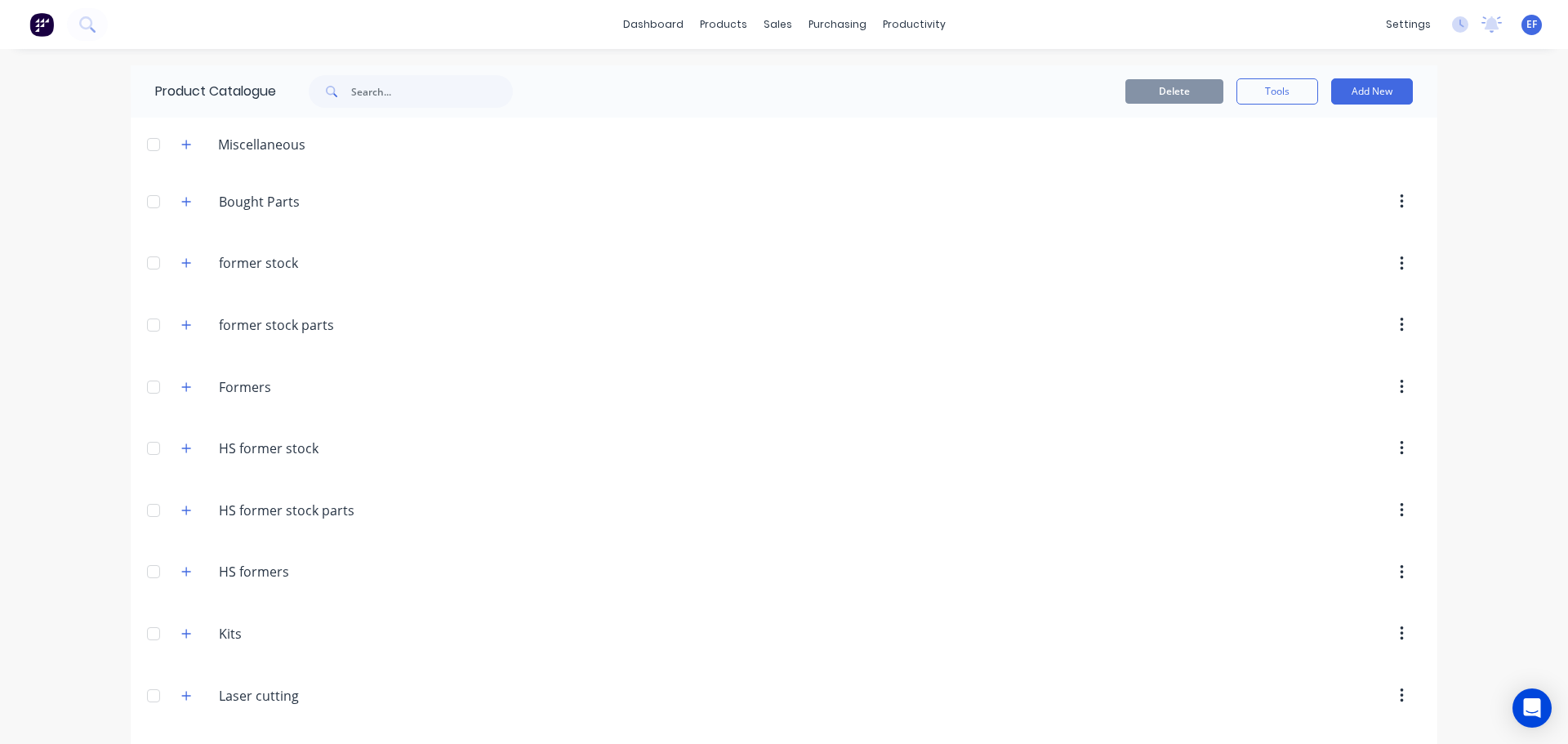
scroll to position [15132, 0]
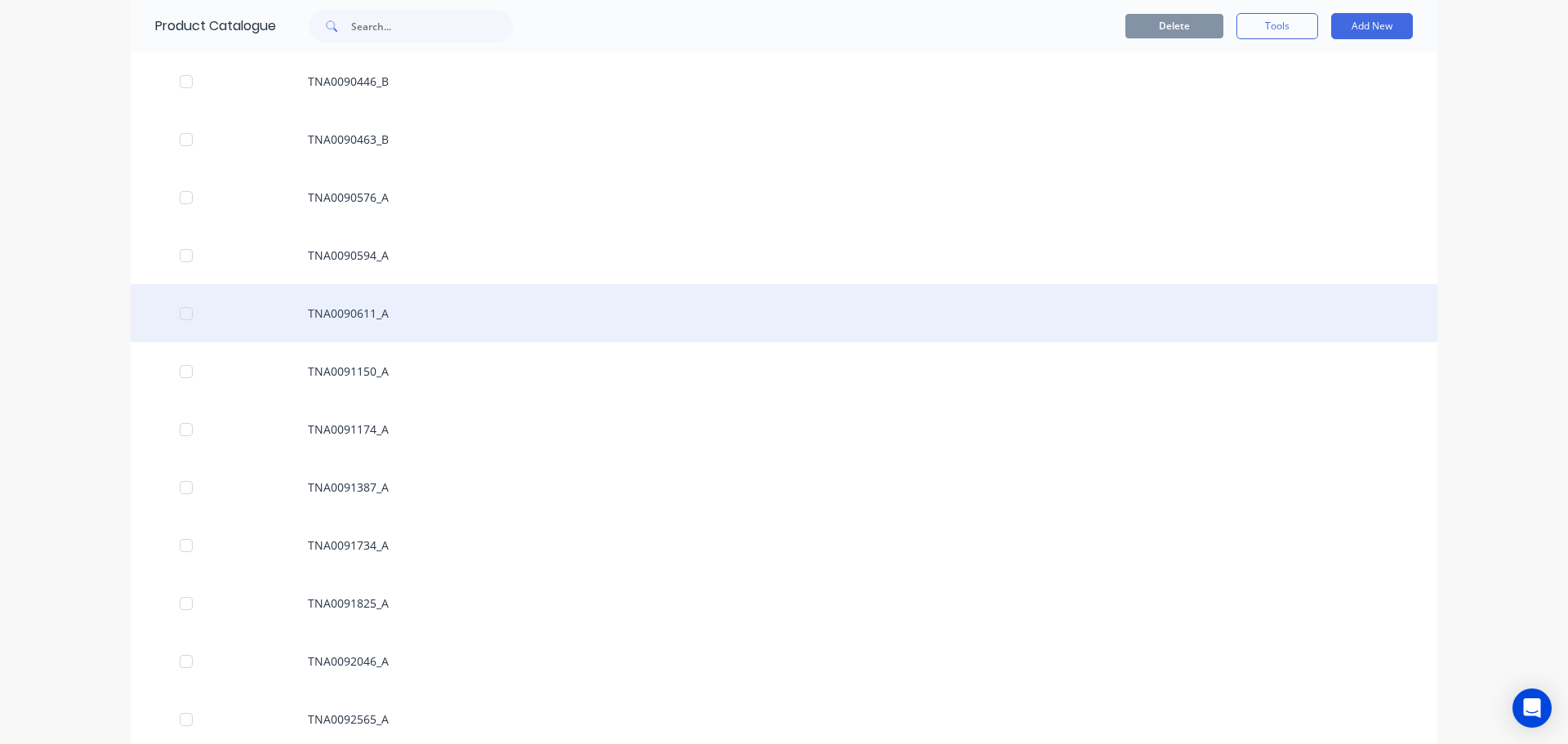
click at [469, 312] on div "TNA0090611_A" at bounding box center [784, 313] width 1307 height 58
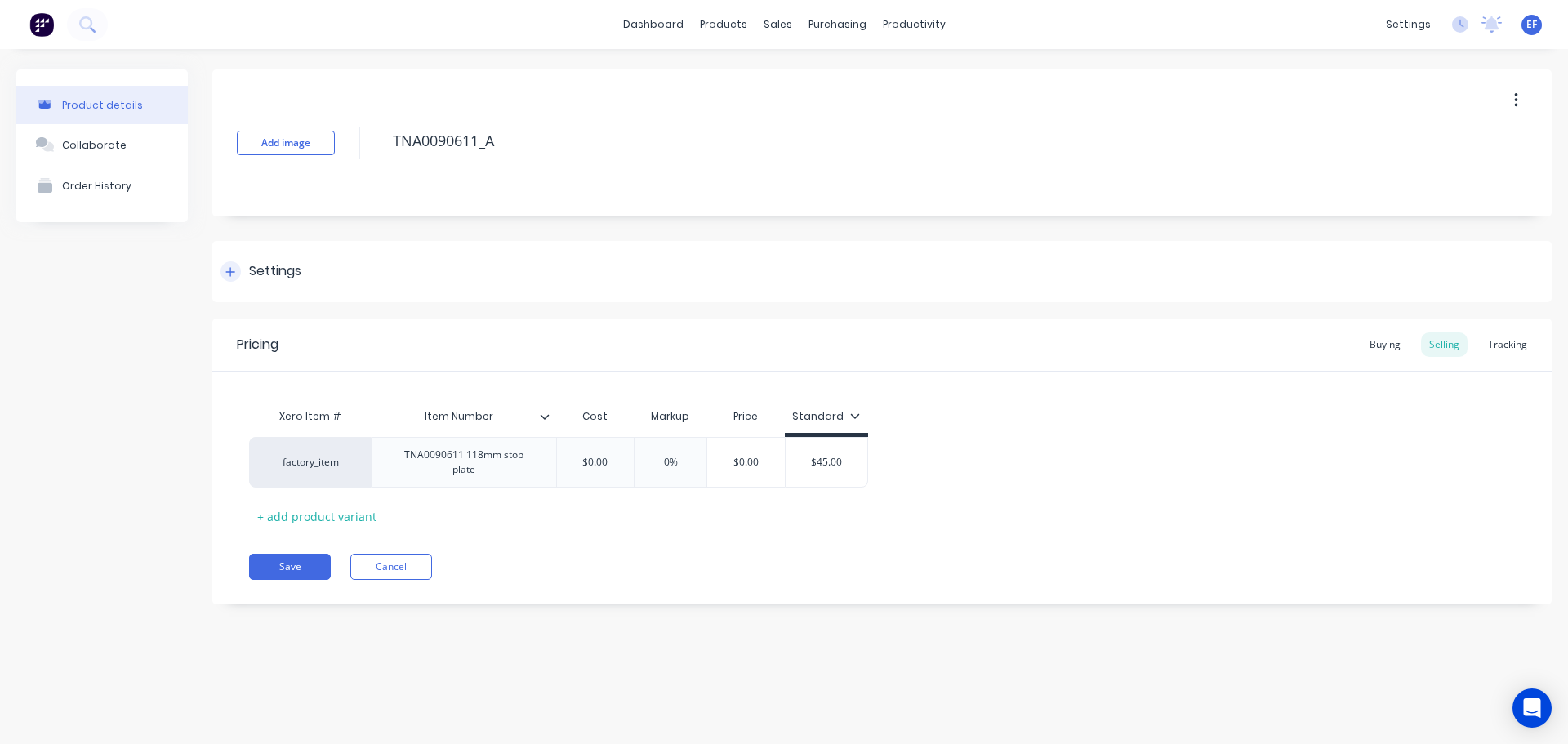
click at [229, 275] on icon at bounding box center [230, 272] width 10 height 12
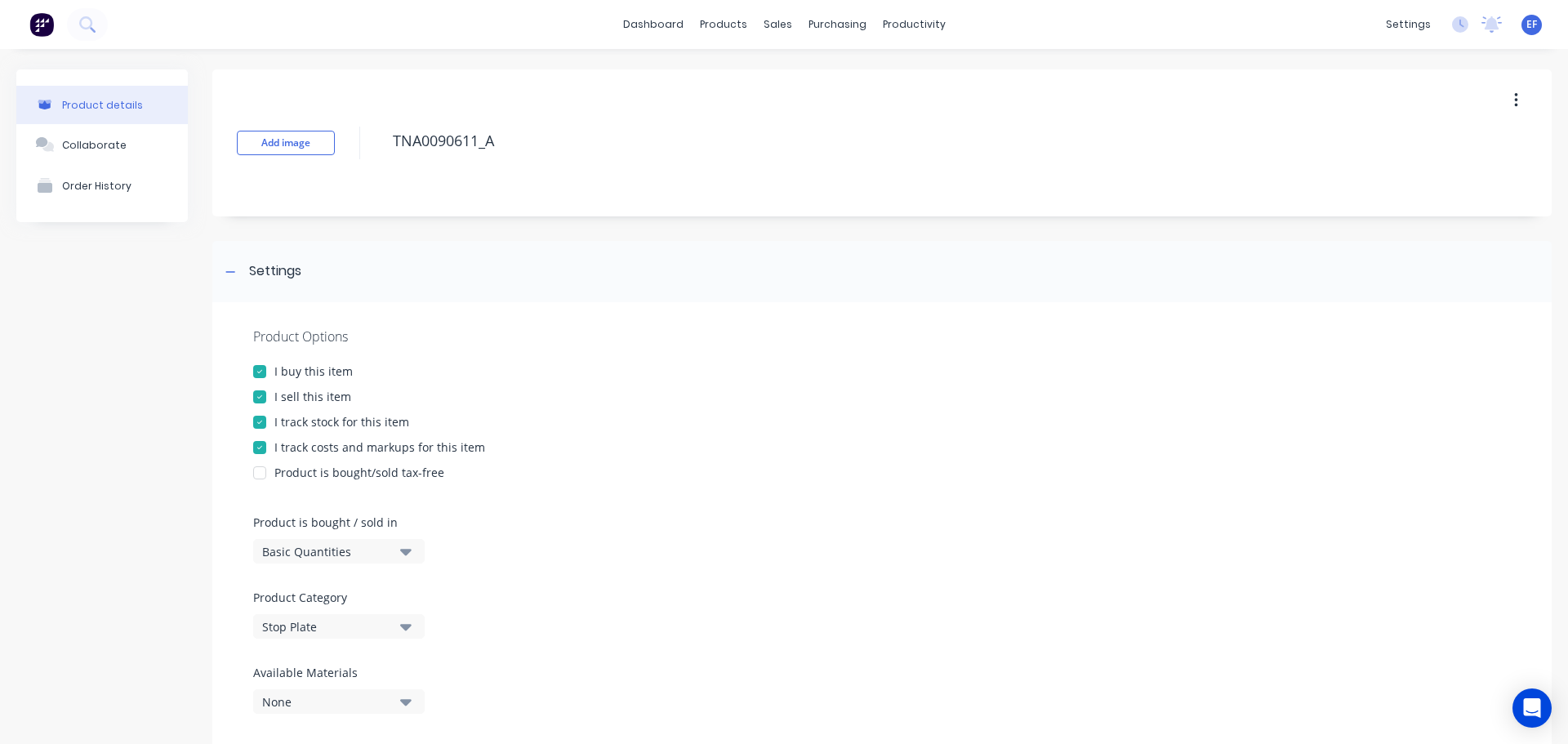
click at [272, 423] on div at bounding box center [260, 422] width 32 height 32
click at [237, 273] on div at bounding box center [230, 271] width 21 height 21
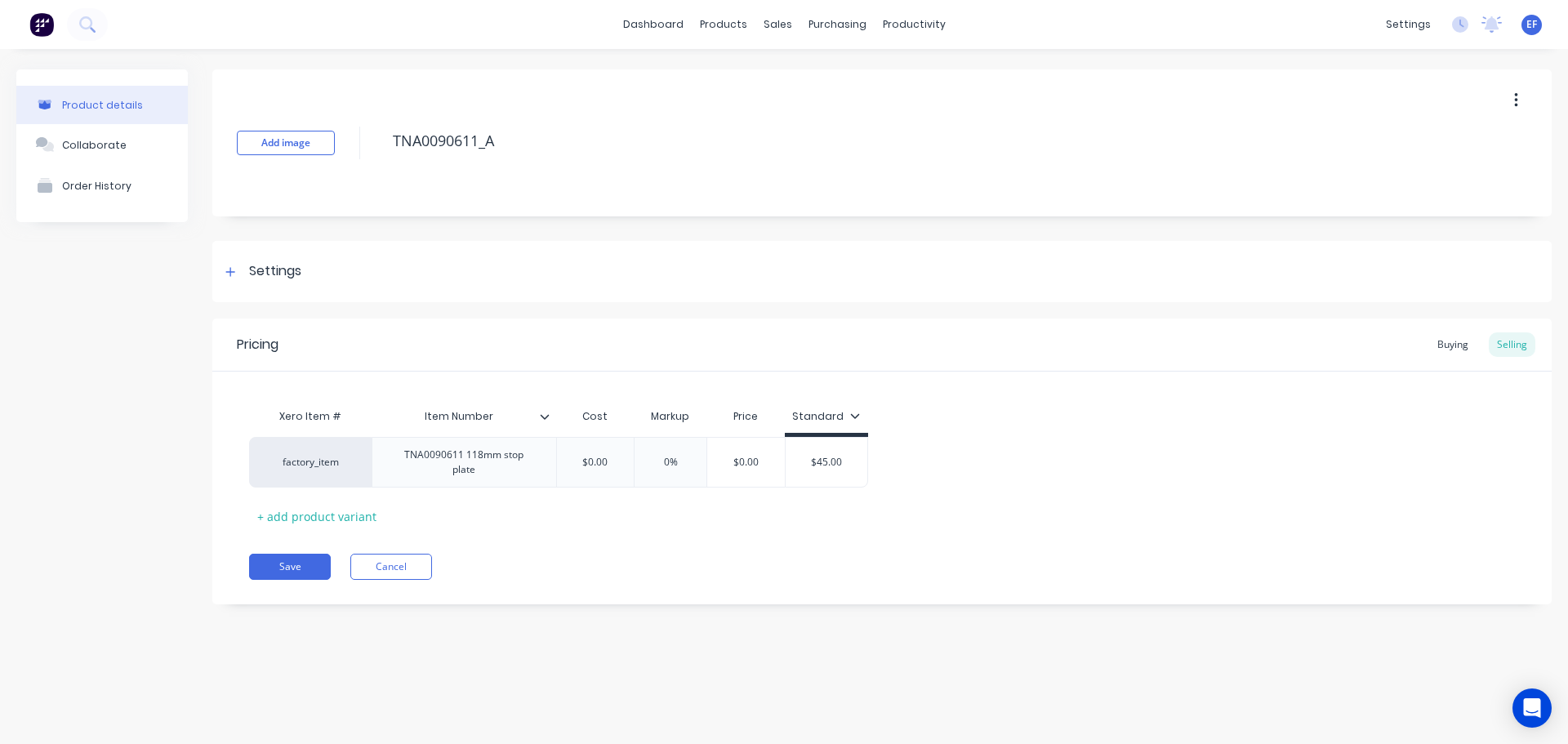
drag, startPoint x: 495, startPoint y: 131, endPoint x: 350, endPoint y: 133, distance: 145.0
click at [350, 133] on div "Add image TNA0090611_A" at bounding box center [882, 143] width 1340 height 147
click at [282, 568] on button "Save" at bounding box center [289, 566] width 82 height 27
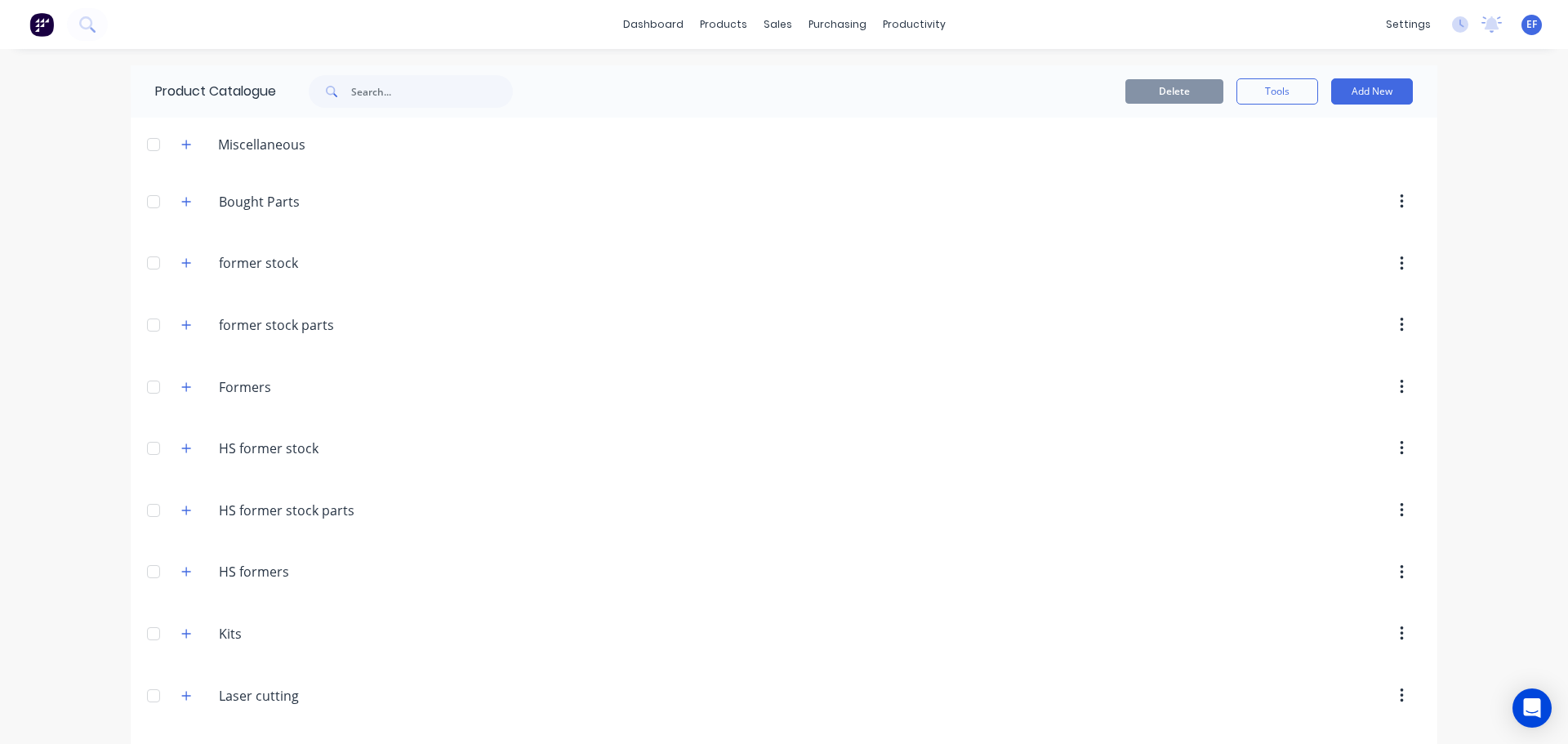
scroll to position [15074, 0]
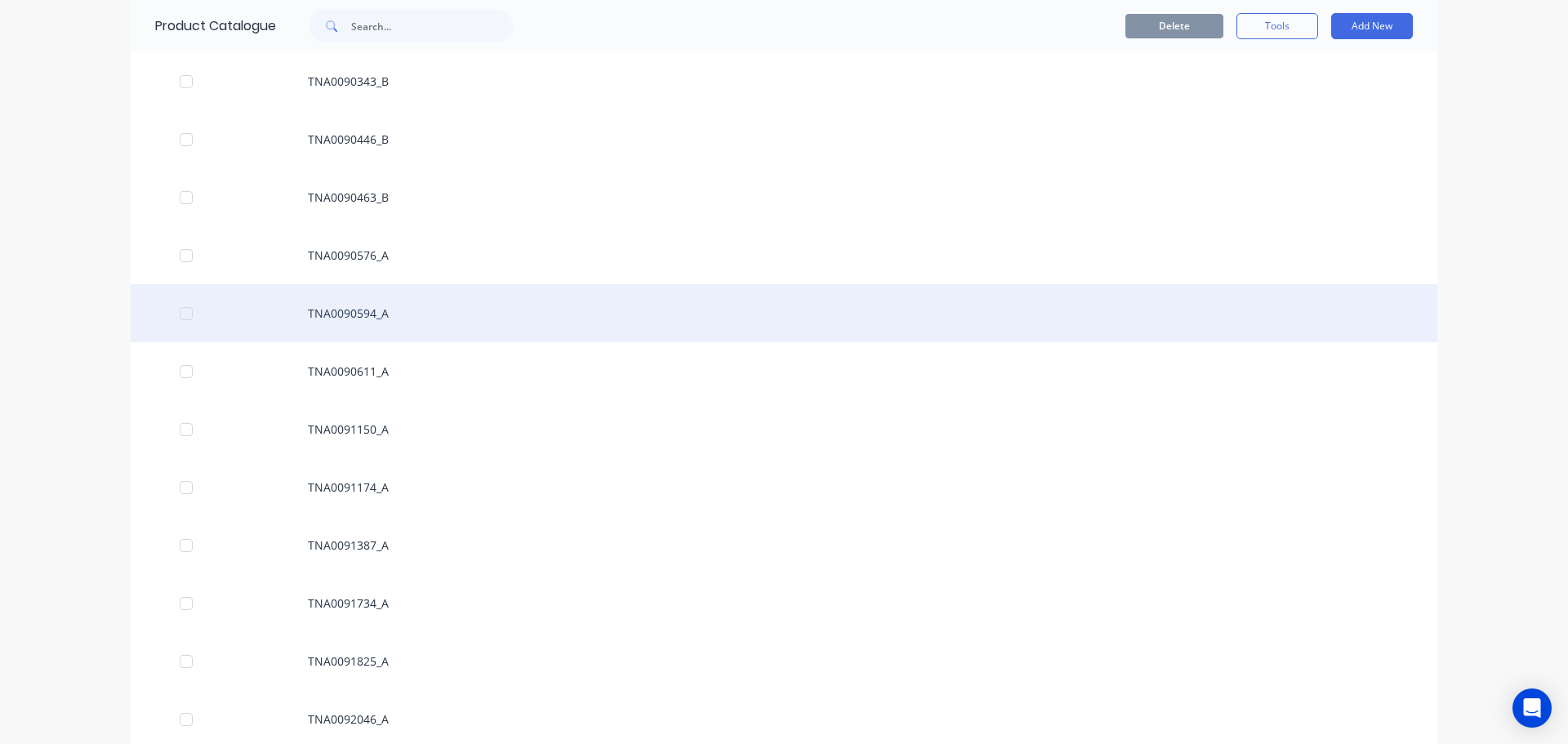
click at [385, 337] on div "TNA0090594_A" at bounding box center [784, 313] width 1307 height 58
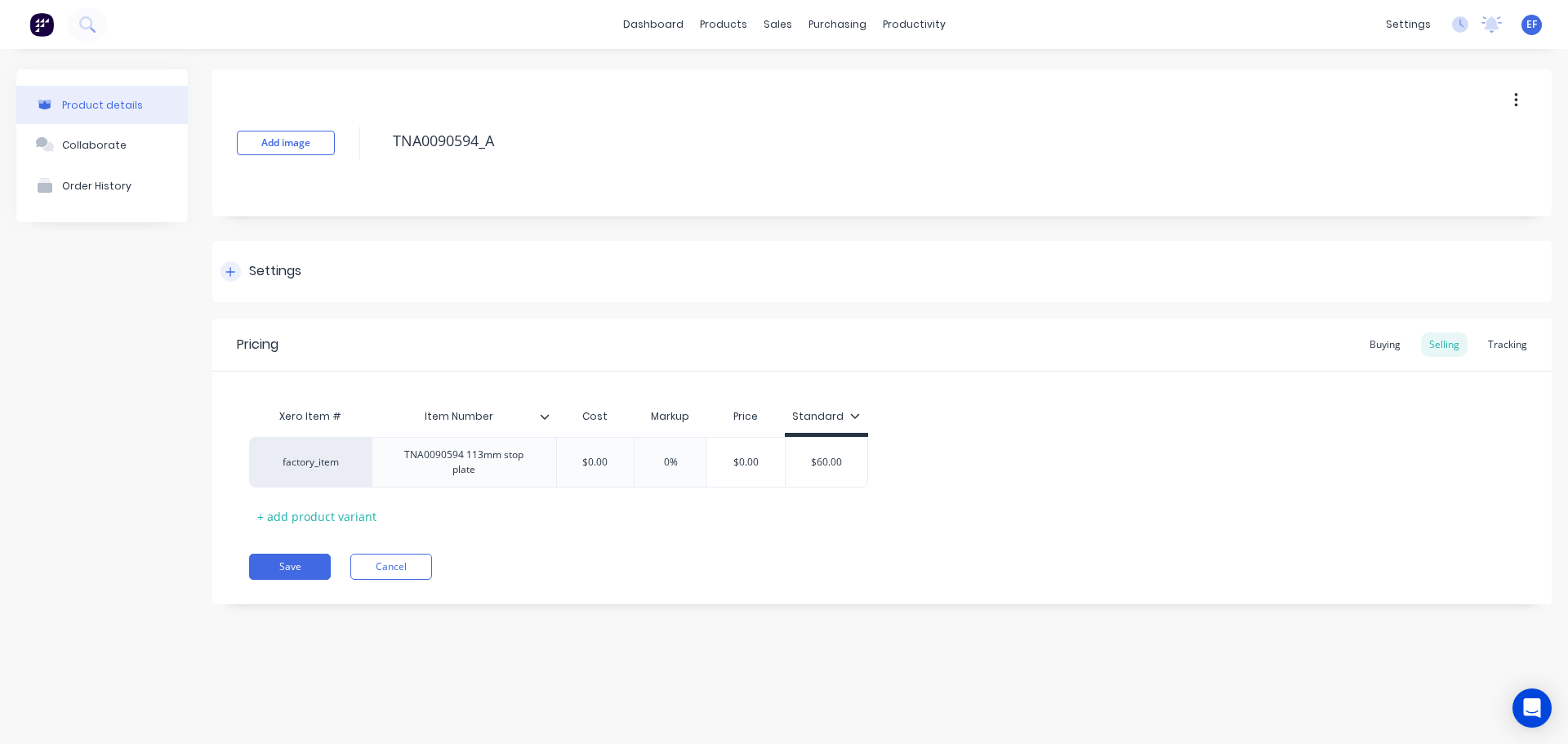
click at [280, 283] on div "Settings" at bounding box center [882, 271] width 1340 height 61
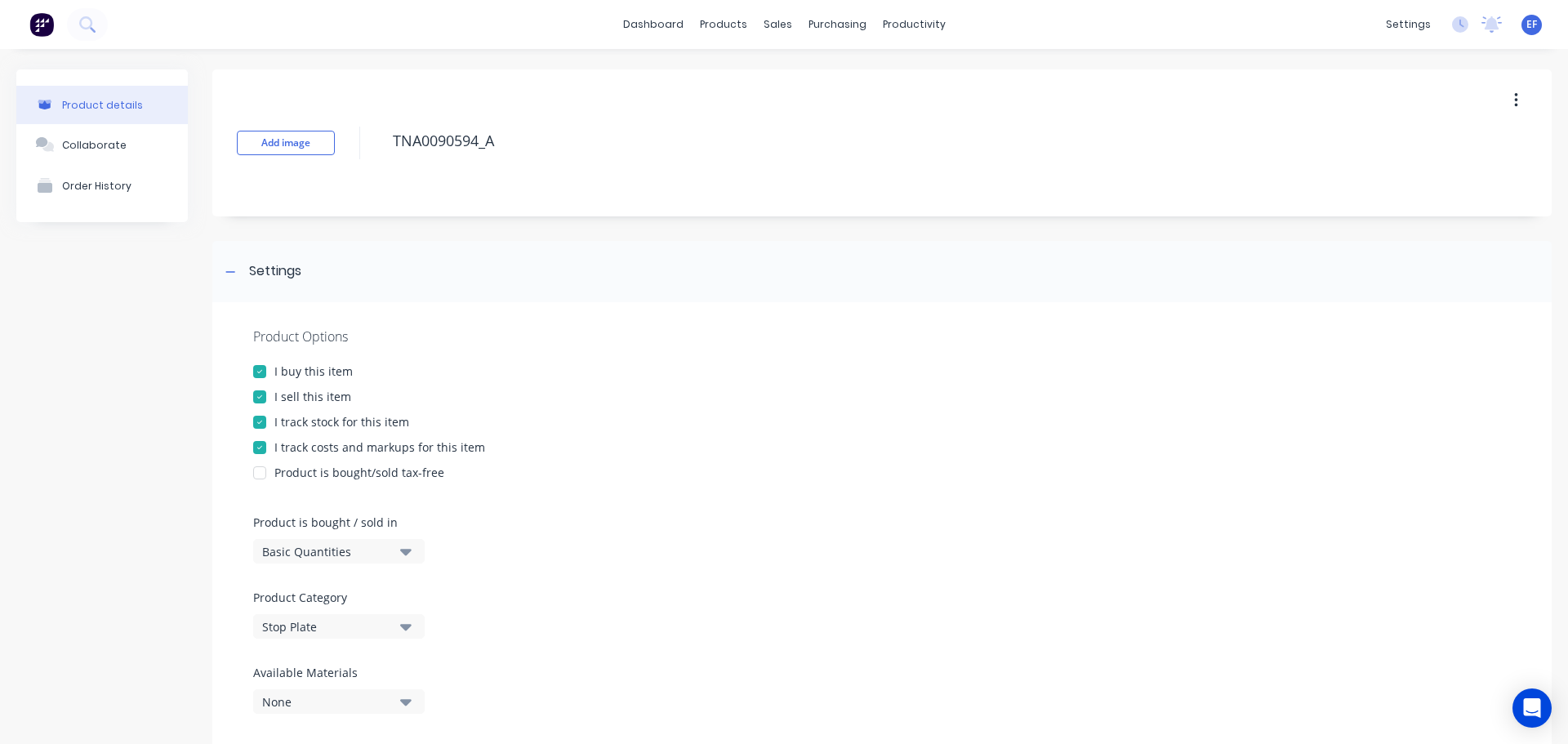
click at [280, 422] on div "I track stock for this item" at bounding box center [341, 421] width 135 height 17
click at [232, 277] on icon at bounding box center [230, 272] width 10 height 12
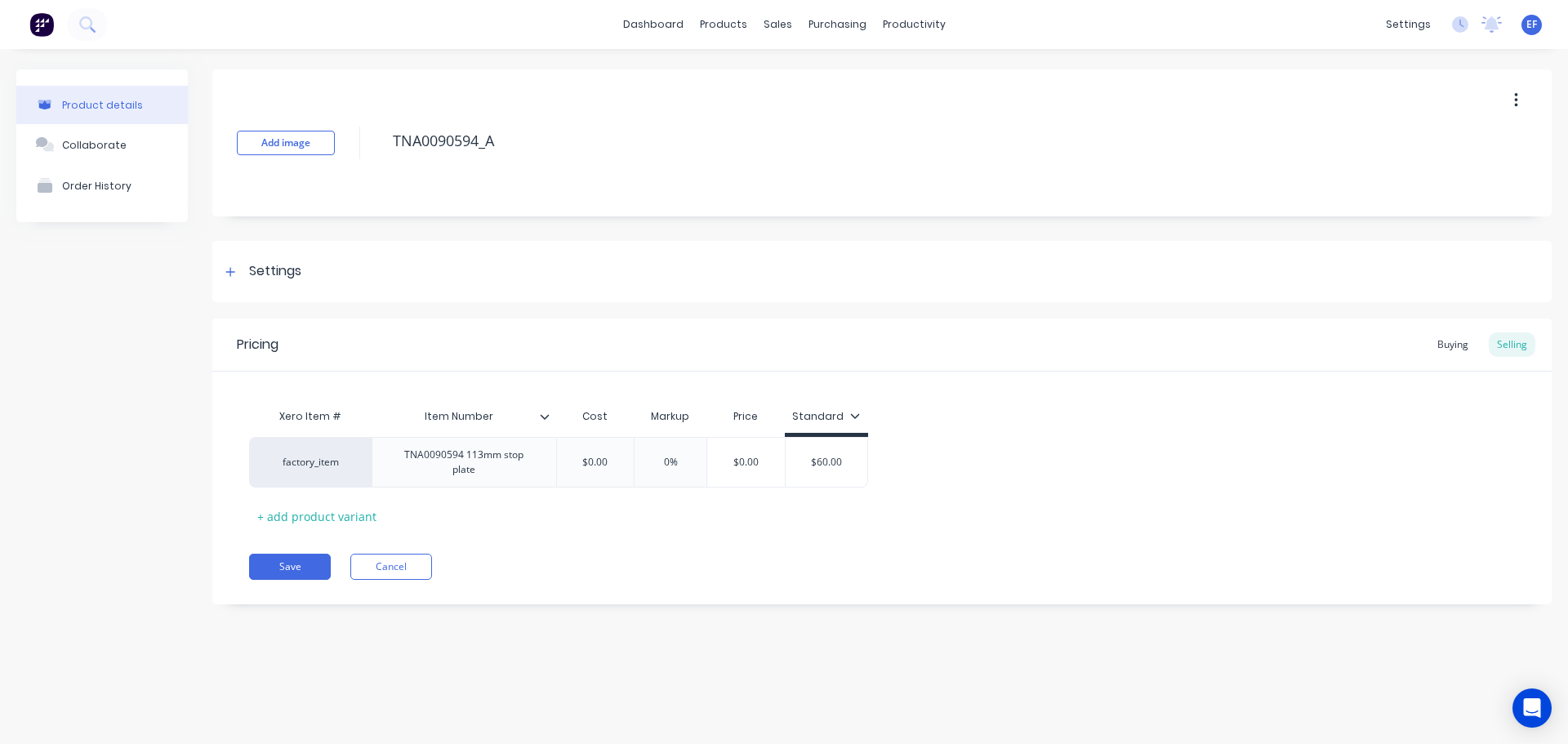
drag, startPoint x: 401, startPoint y: 148, endPoint x: 360, endPoint y: 148, distance: 41.0
click at [360, 148] on div "Add image TNA0090594_A" at bounding box center [882, 143] width 1340 height 147
click at [262, 261] on div "Settings" at bounding box center [274, 271] width 52 height 21
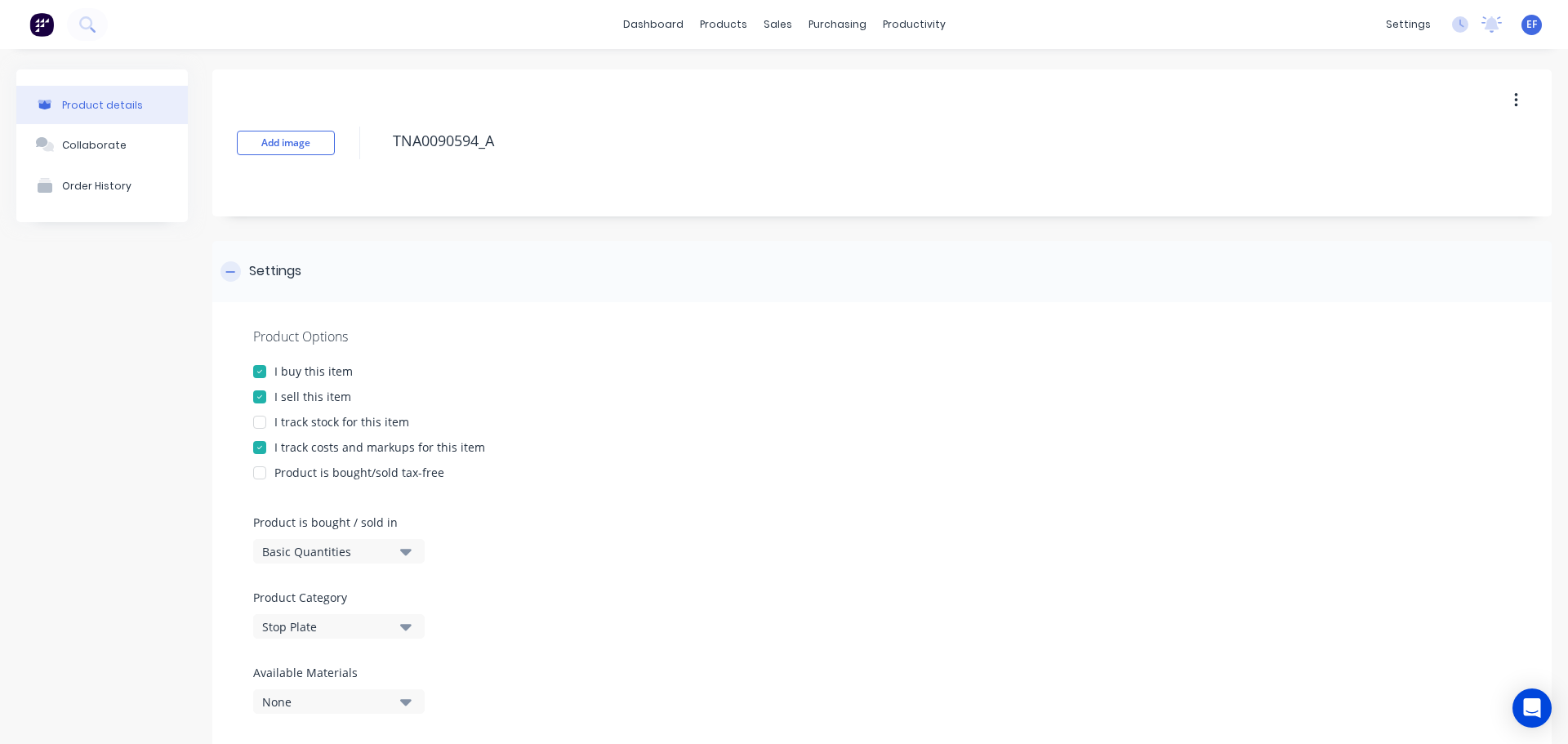
click at [262, 261] on div "Settings" at bounding box center [274, 271] width 52 height 21
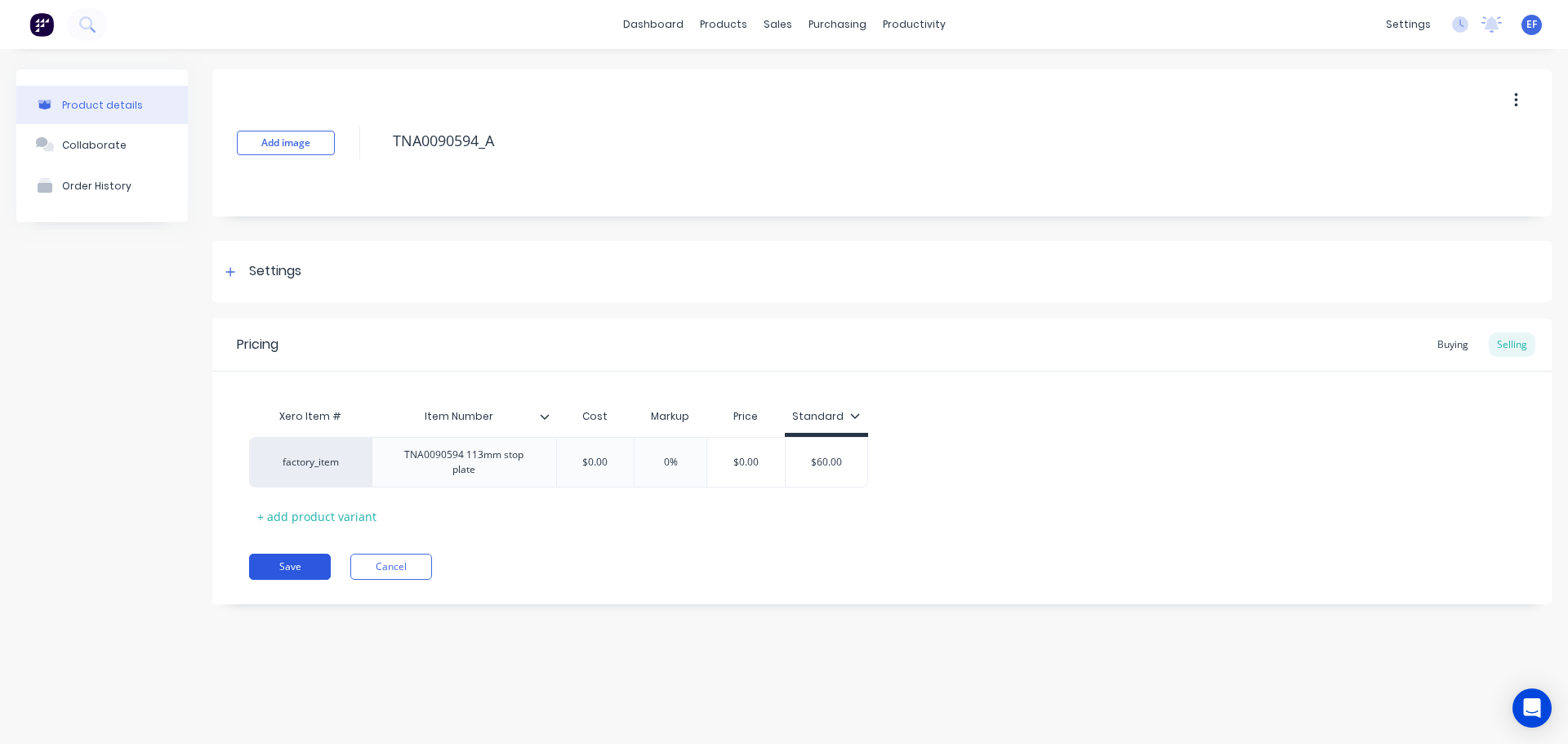
click at [281, 564] on button "Save" at bounding box center [289, 566] width 82 height 27
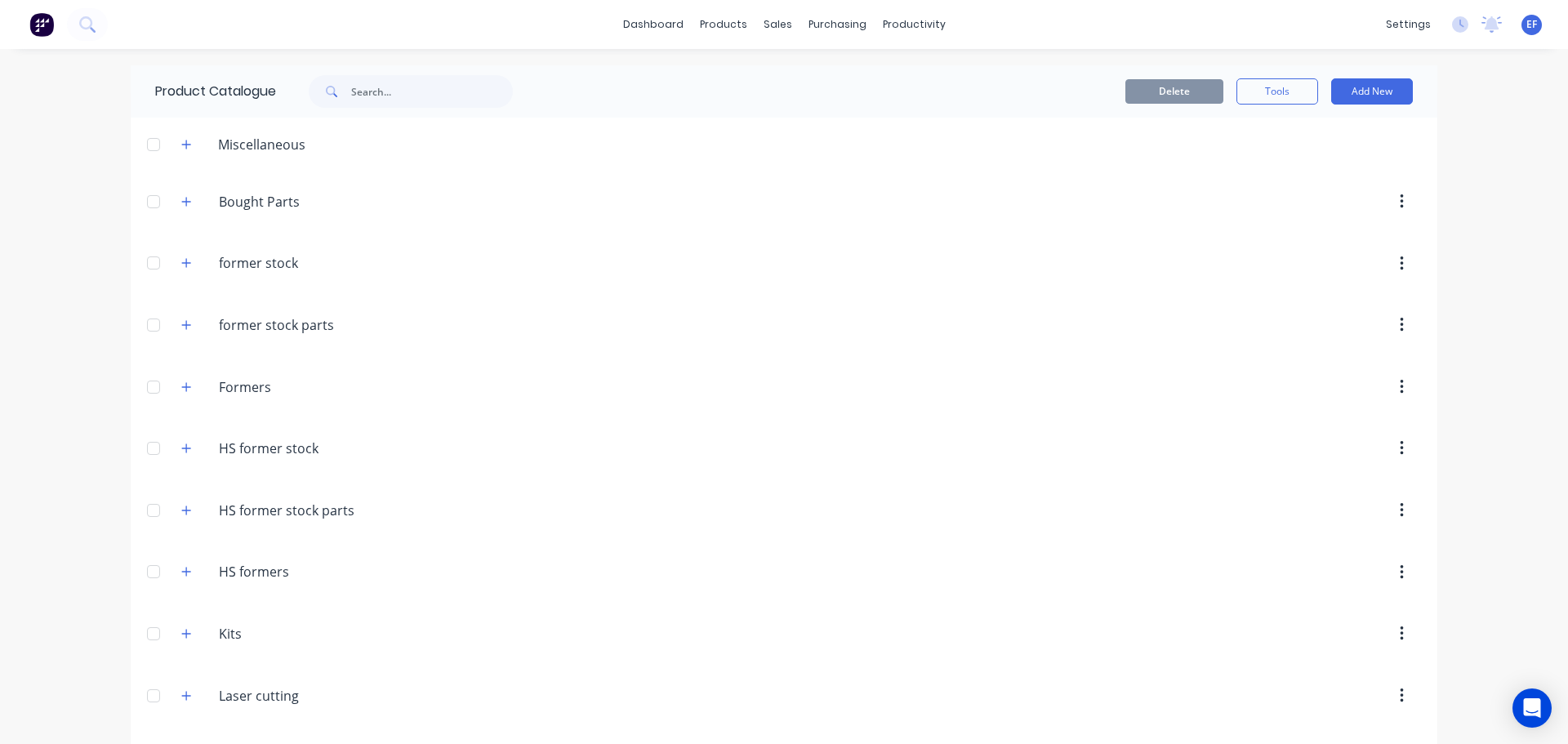
scroll to position [15016, 0]
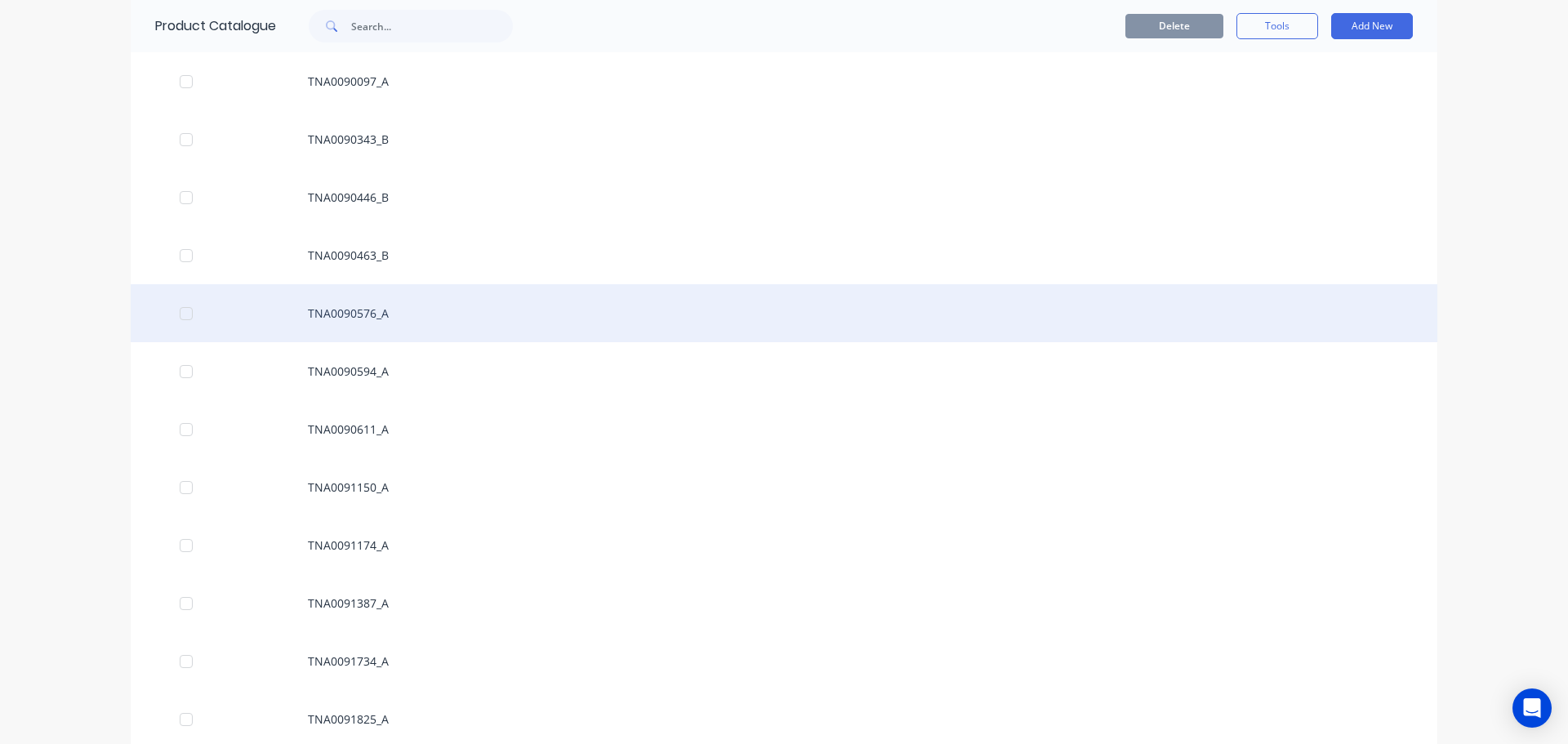
click at [372, 309] on div "TNA0090576_A" at bounding box center [784, 313] width 1307 height 58
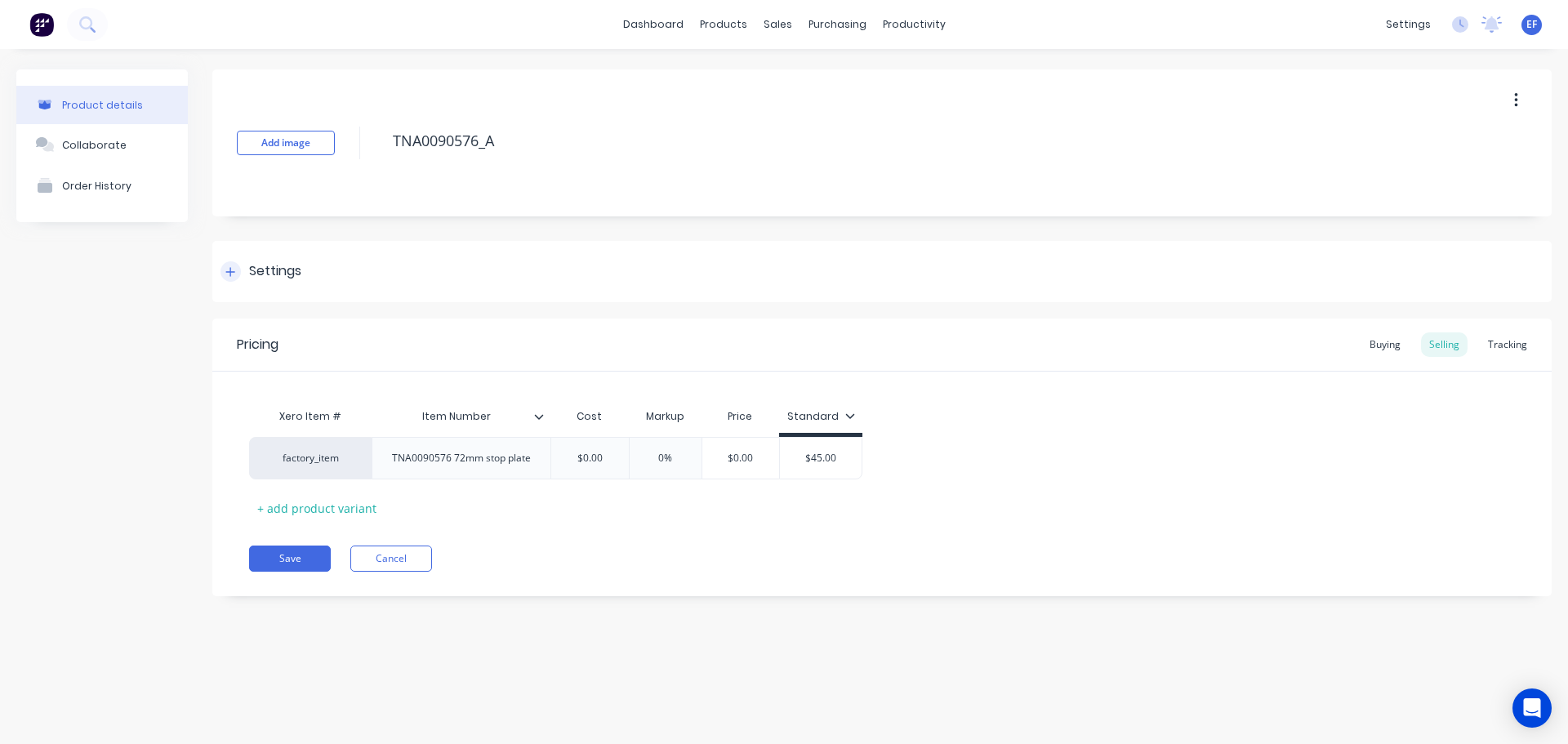
click at [273, 281] on div "Settings" at bounding box center [274, 271] width 52 height 21
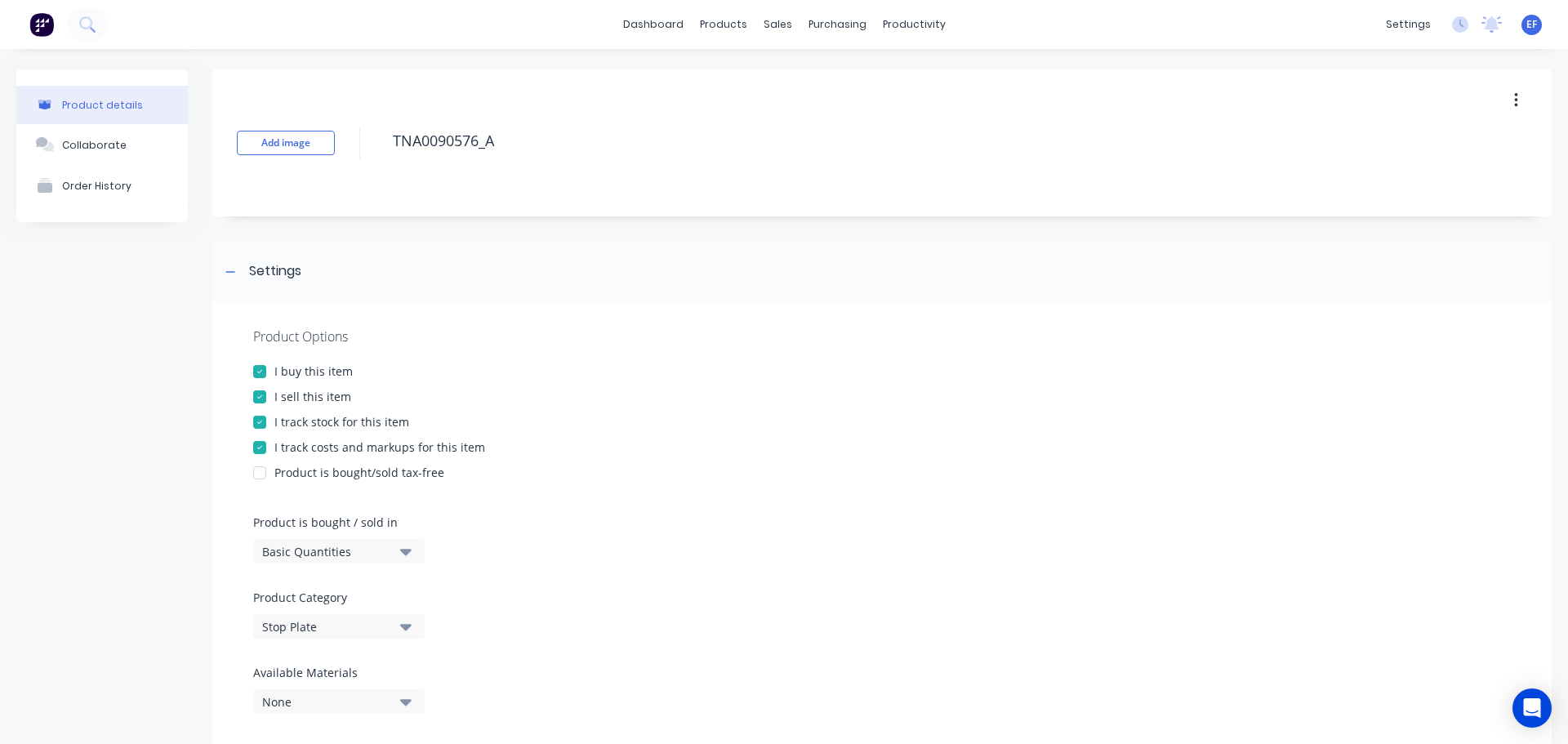
click at [292, 419] on div "I track stock for this item" at bounding box center [341, 421] width 135 height 17
click at [253, 278] on div "Settings" at bounding box center [274, 271] width 52 height 21
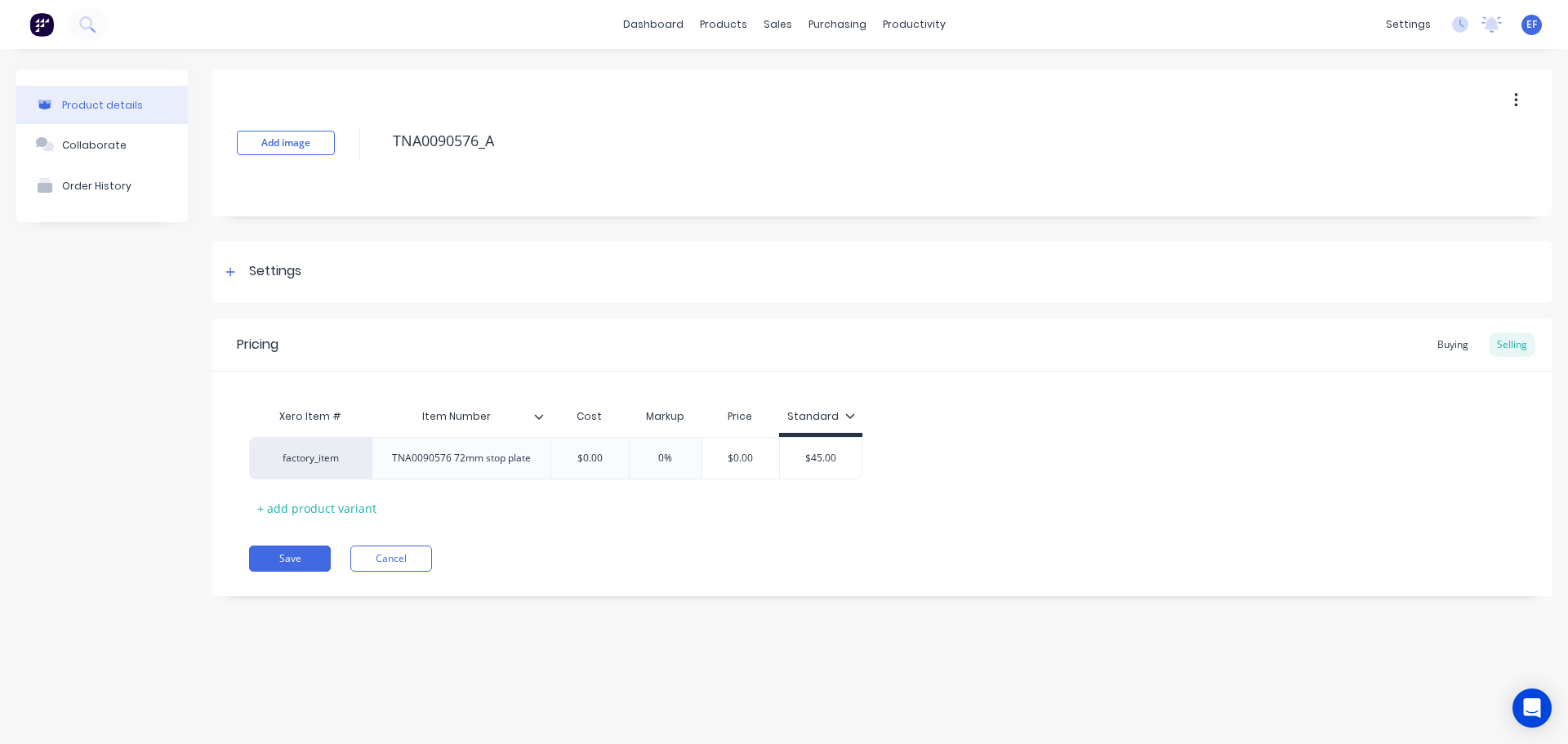
drag, startPoint x: 508, startPoint y: 141, endPoint x: 346, endPoint y: 157, distance: 162.8
click at [346, 157] on div "Add image TNA0090576_A" at bounding box center [882, 143] width 1340 height 147
click at [264, 281] on div "Settings" at bounding box center [274, 271] width 52 height 21
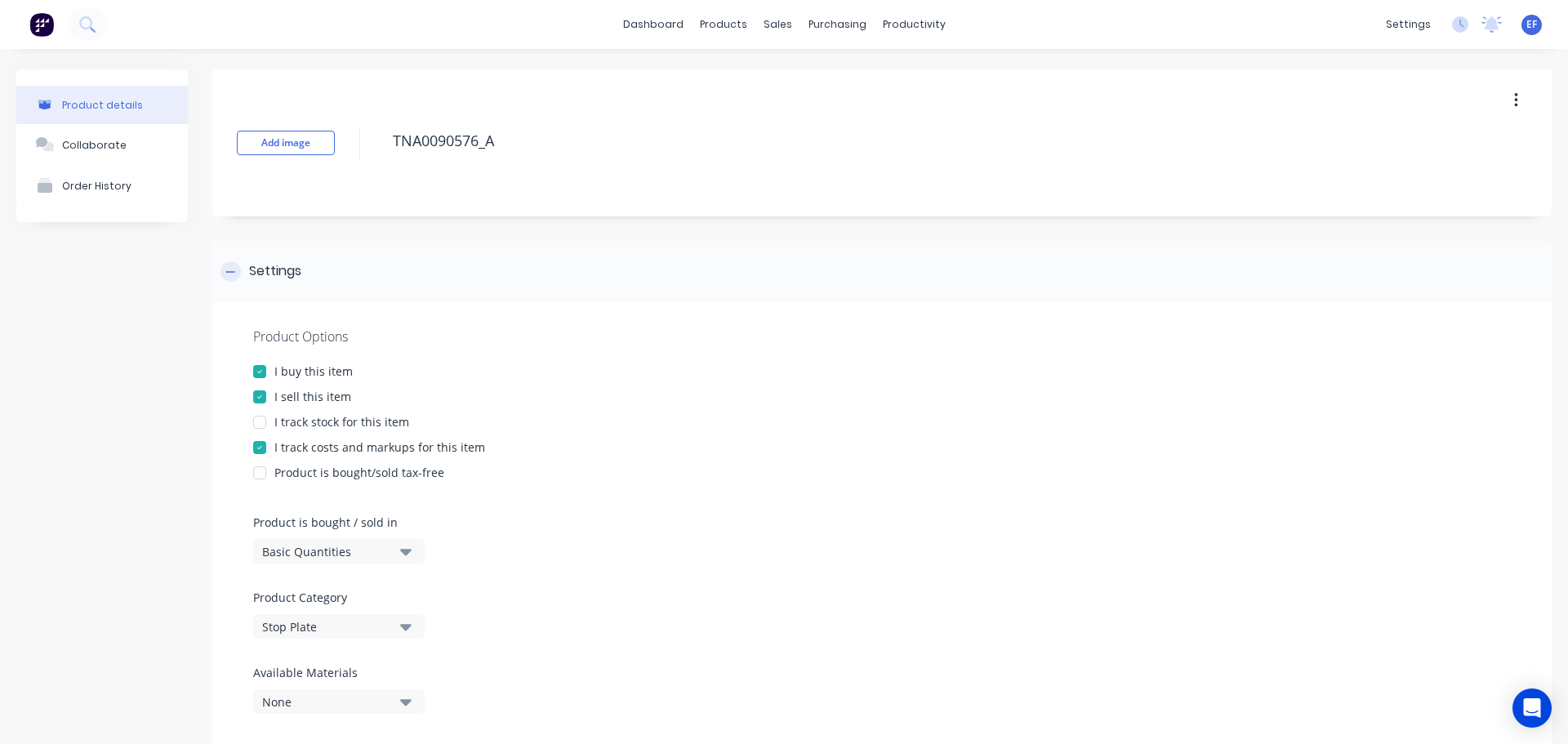
click at [263, 277] on div "Settings" at bounding box center [274, 271] width 52 height 21
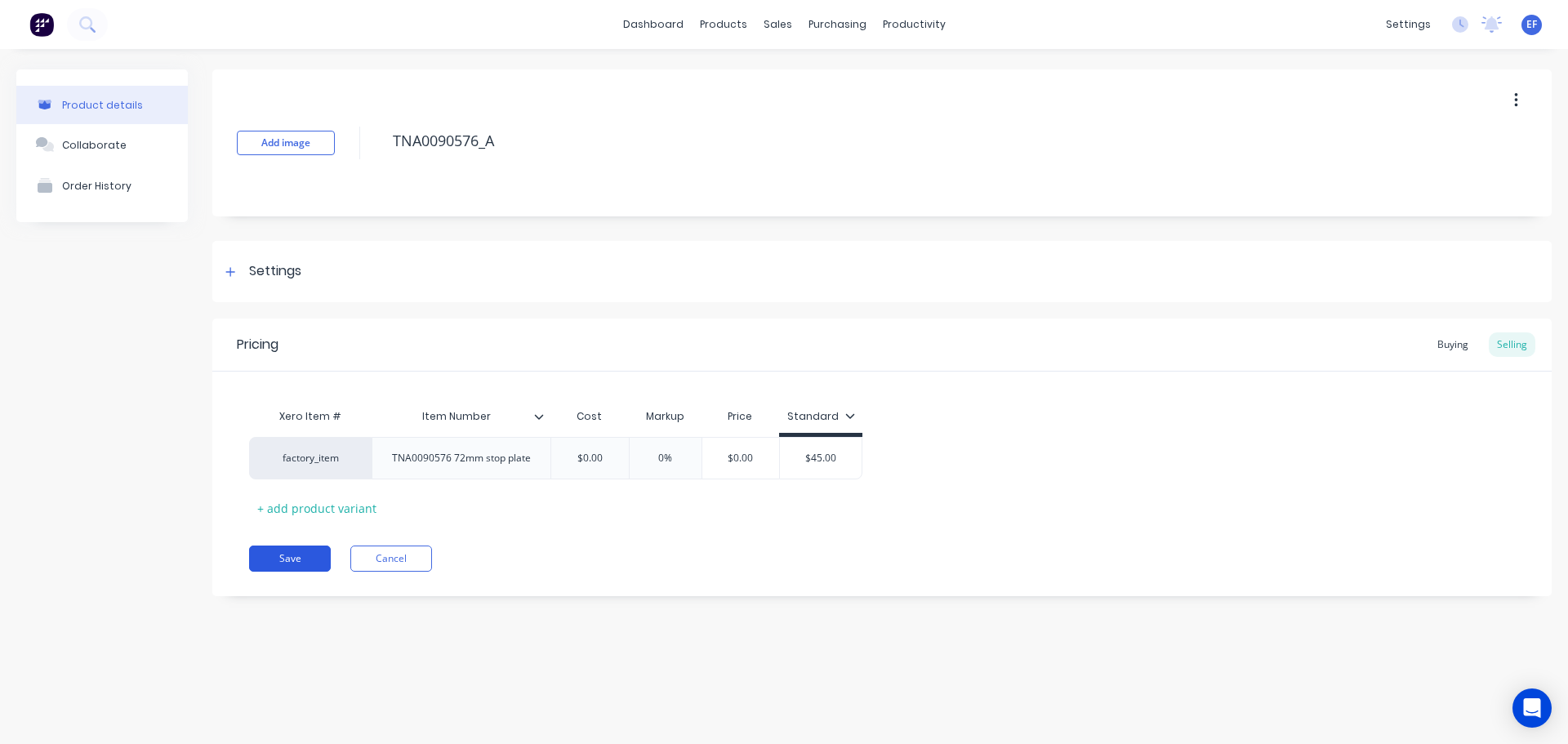
click at [290, 549] on button "Save" at bounding box center [289, 558] width 82 height 27
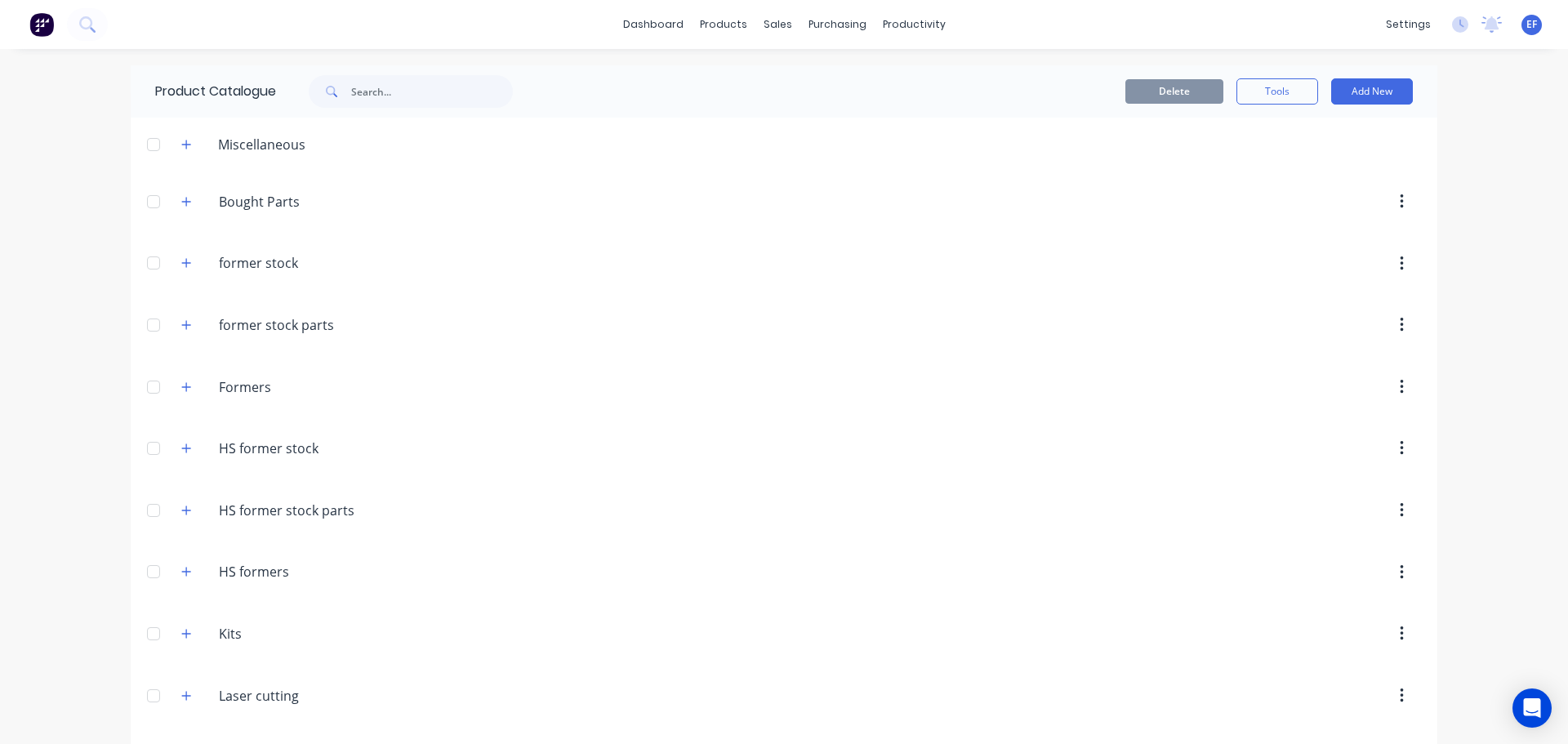
scroll to position [14958, 0]
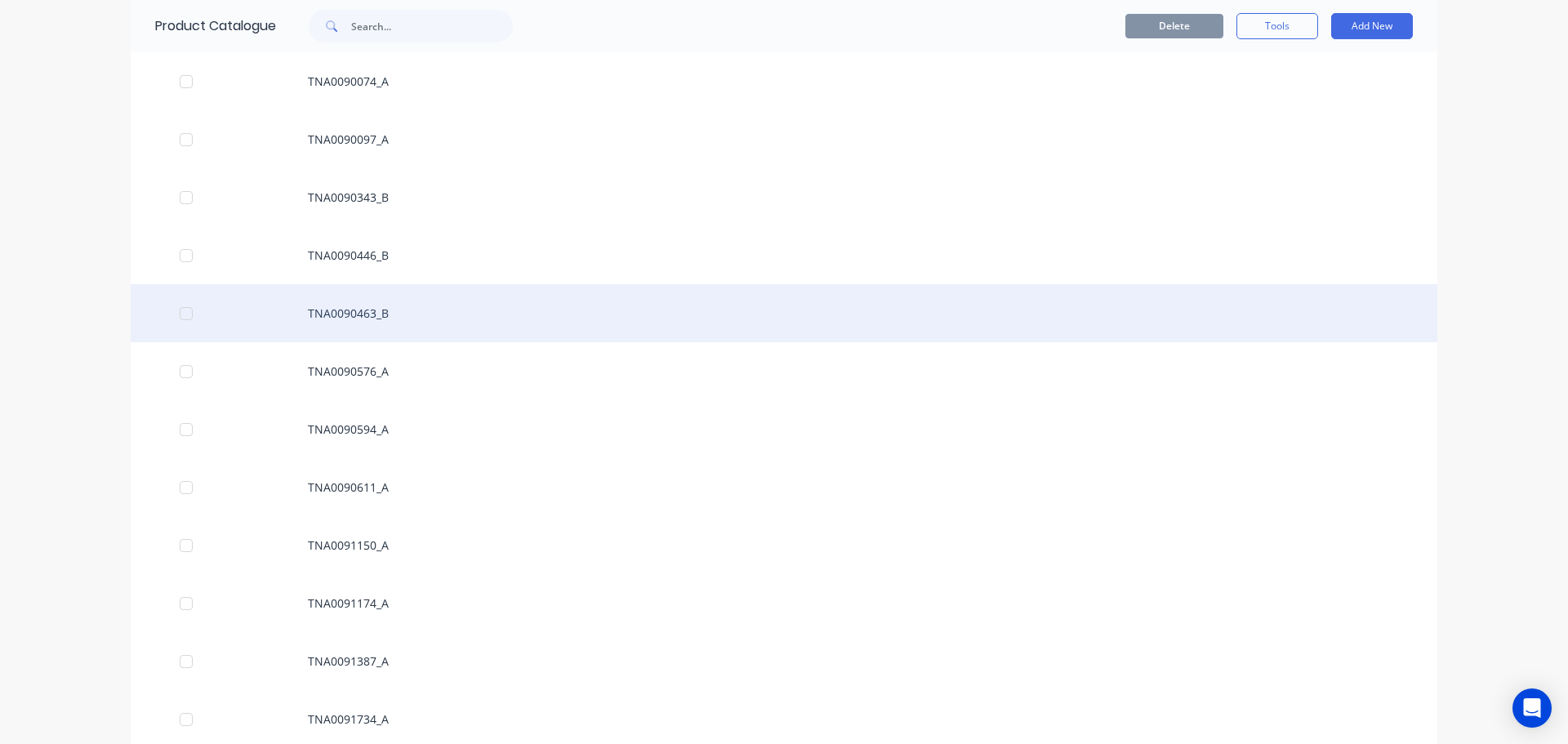
click at [375, 341] on div "TNA0090463_B" at bounding box center [784, 313] width 1307 height 58
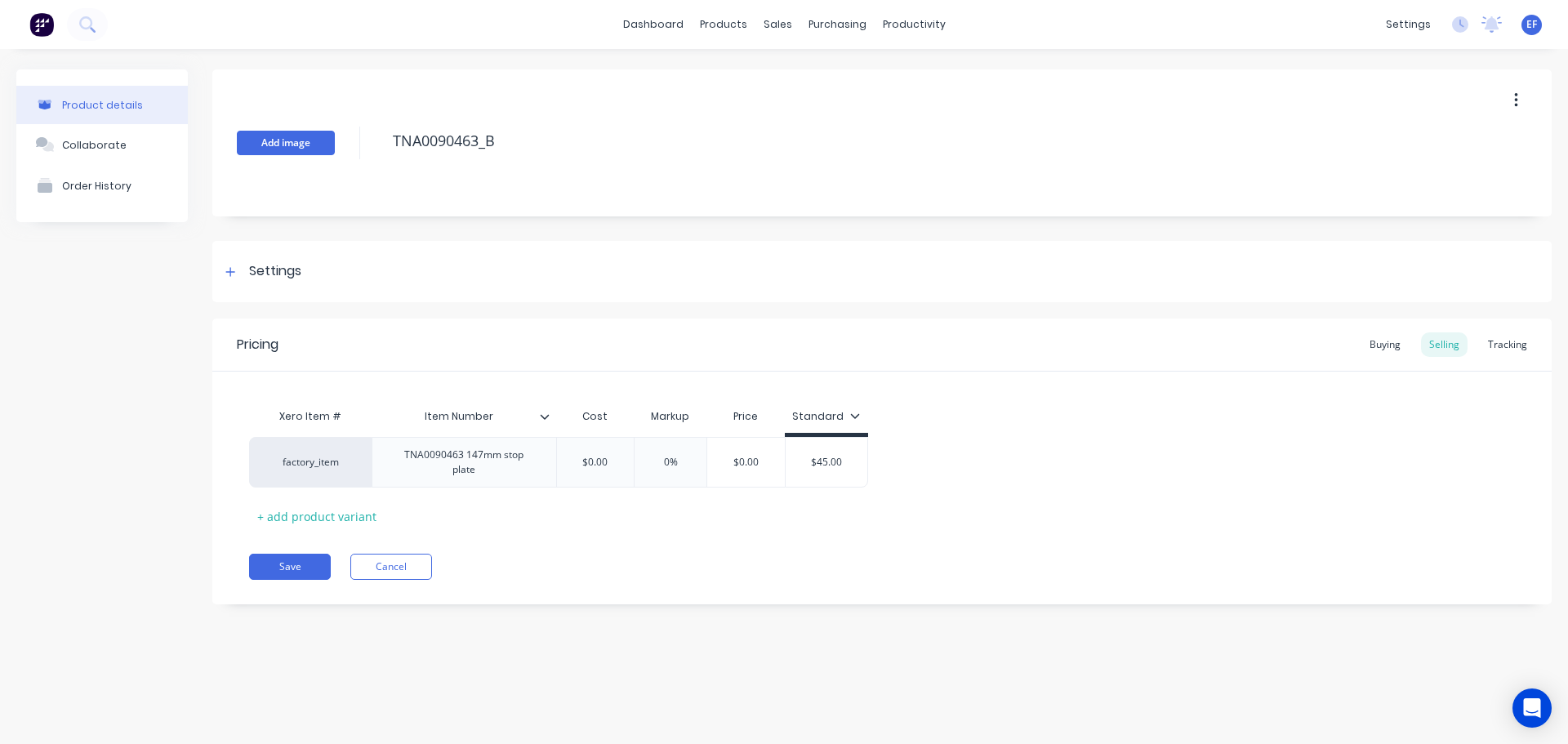
drag, startPoint x: 505, startPoint y: 144, endPoint x: 326, endPoint y: 149, distance: 179.1
click at [326, 149] on div "Add image TNA0090463_B" at bounding box center [882, 143] width 1340 height 147
click at [265, 302] on div "Add image TNA0090463_B Settings Product Options I buy this item I sell this ite…" at bounding box center [882, 349] width 1340 height 559
click at [276, 267] on div "Settings" at bounding box center [274, 271] width 52 height 21
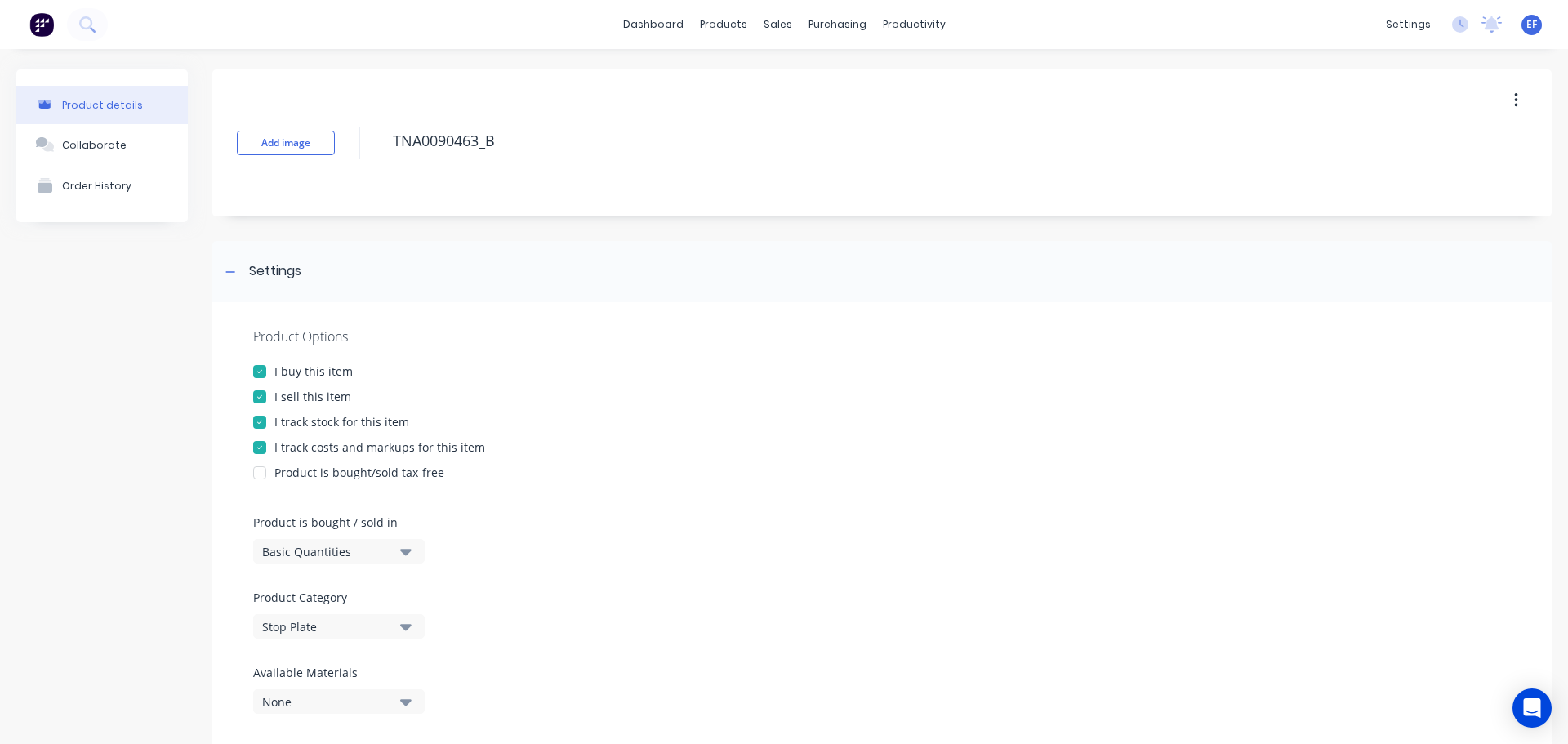
click at [313, 424] on div "I track stock for this item" at bounding box center [341, 421] width 135 height 17
click at [230, 279] on div at bounding box center [230, 271] width 21 height 21
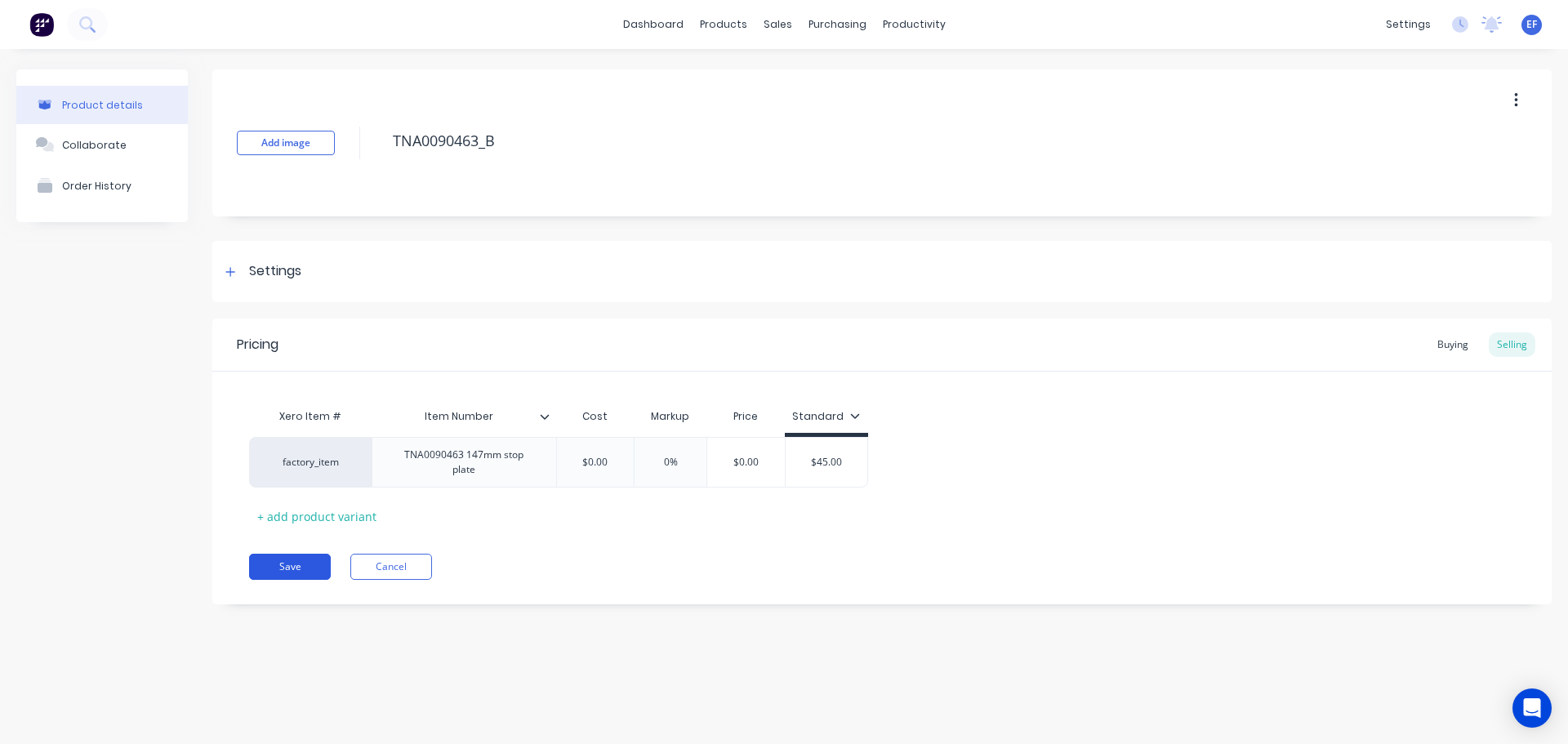
click at [281, 558] on button "Save" at bounding box center [289, 566] width 82 height 27
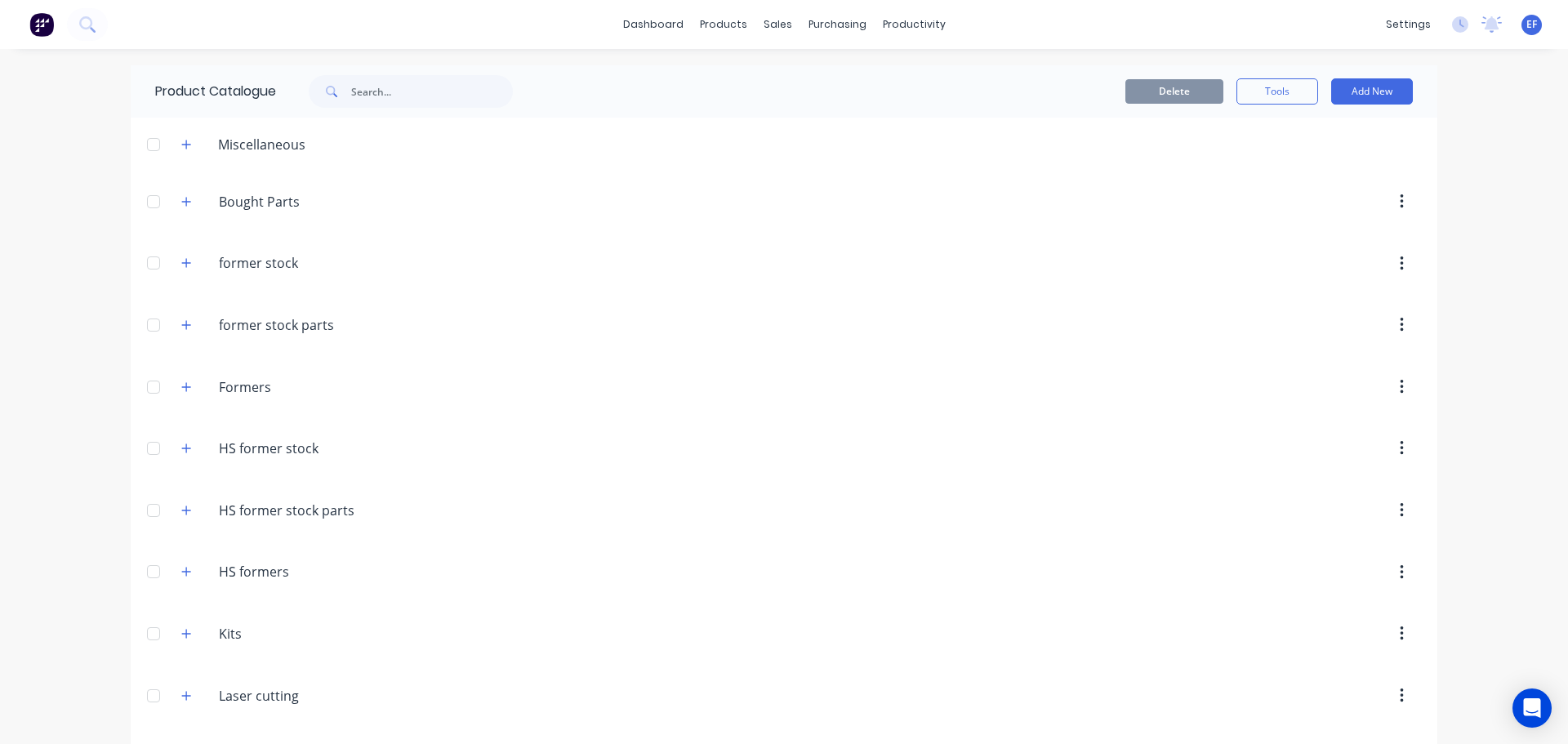
scroll to position [14900, 0]
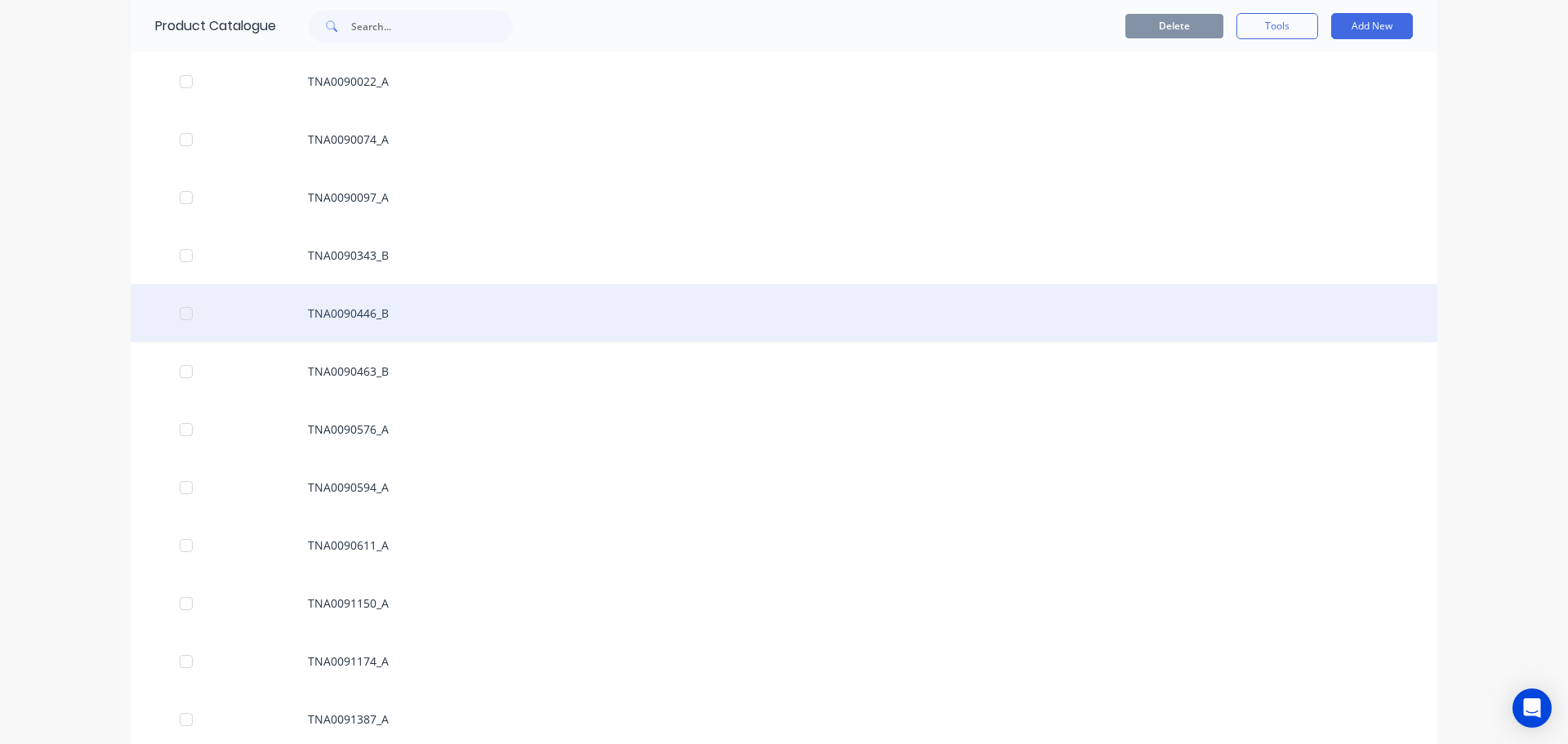
click at [334, 329] on div "TNA0090446_B" at bounding box center [784, 313] width 1307 height 58
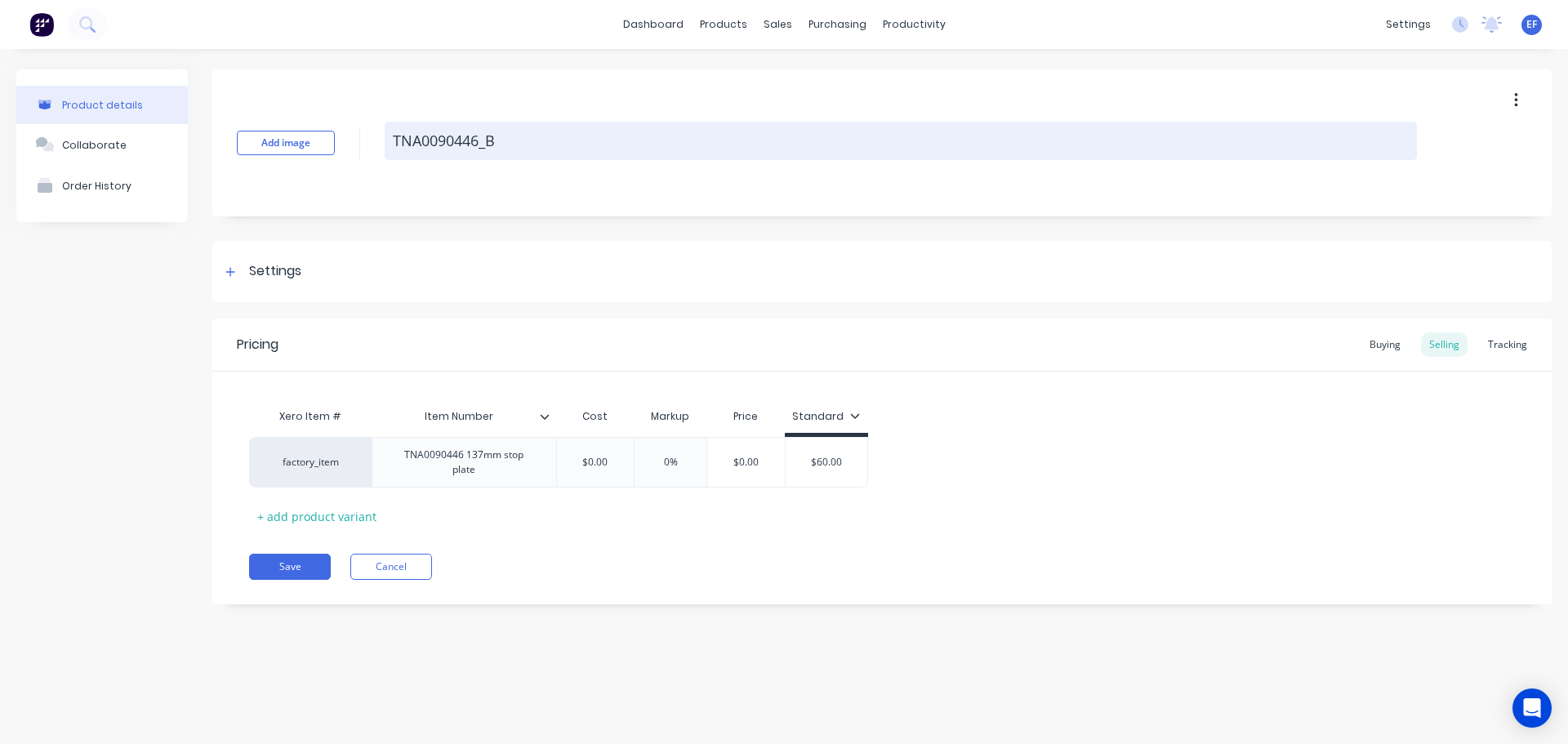
drag, startPoint x: 510, startPoint y: 146, endPoint x: 384, endPoint y: 147, distance: 126.0
click at [384, 147] on textarea "TNA0090446_B" at bounding box center [900, 141] width 1032 height 38
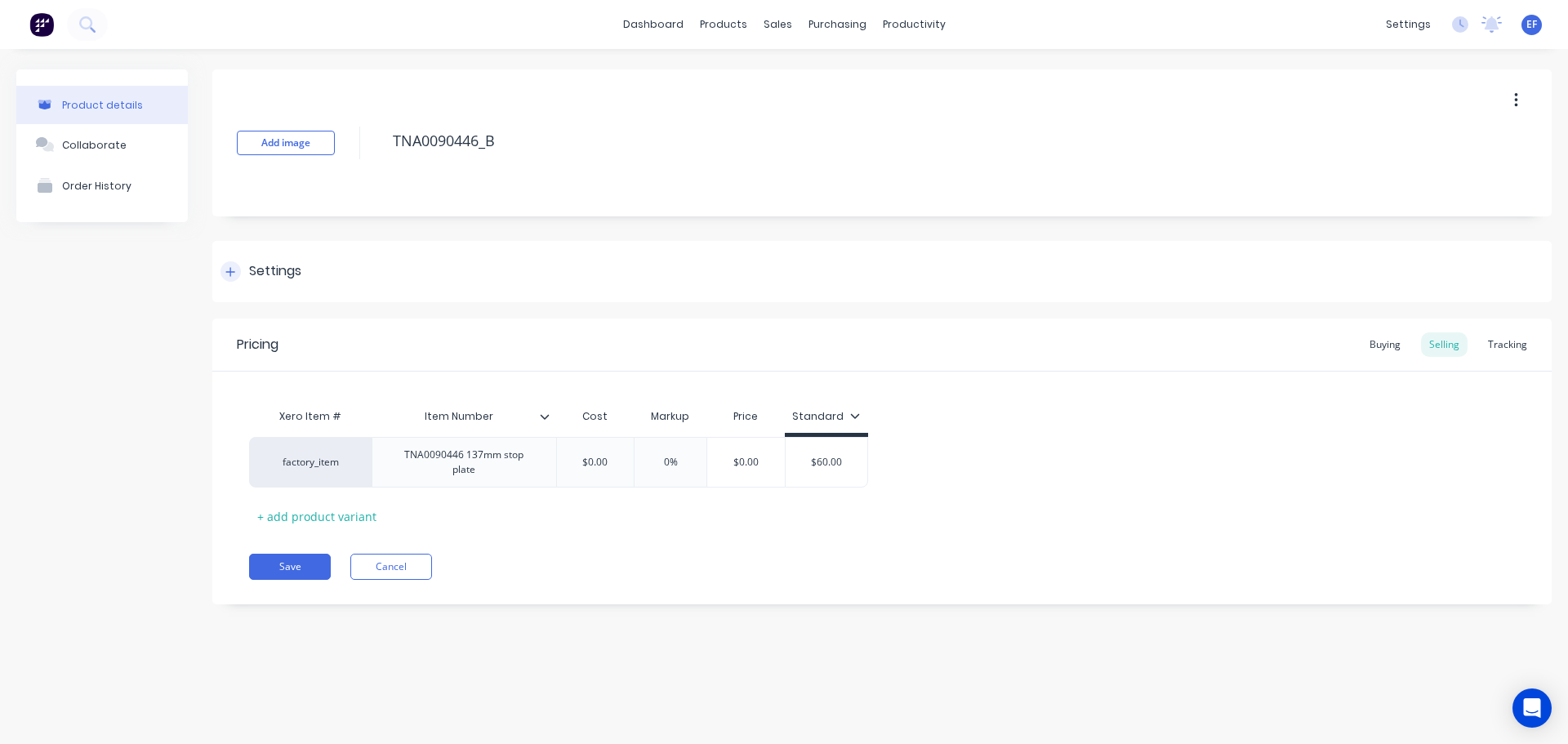
click at [245, 276] on div "Settings" at bounding box center [261, 271] width 81 height 21
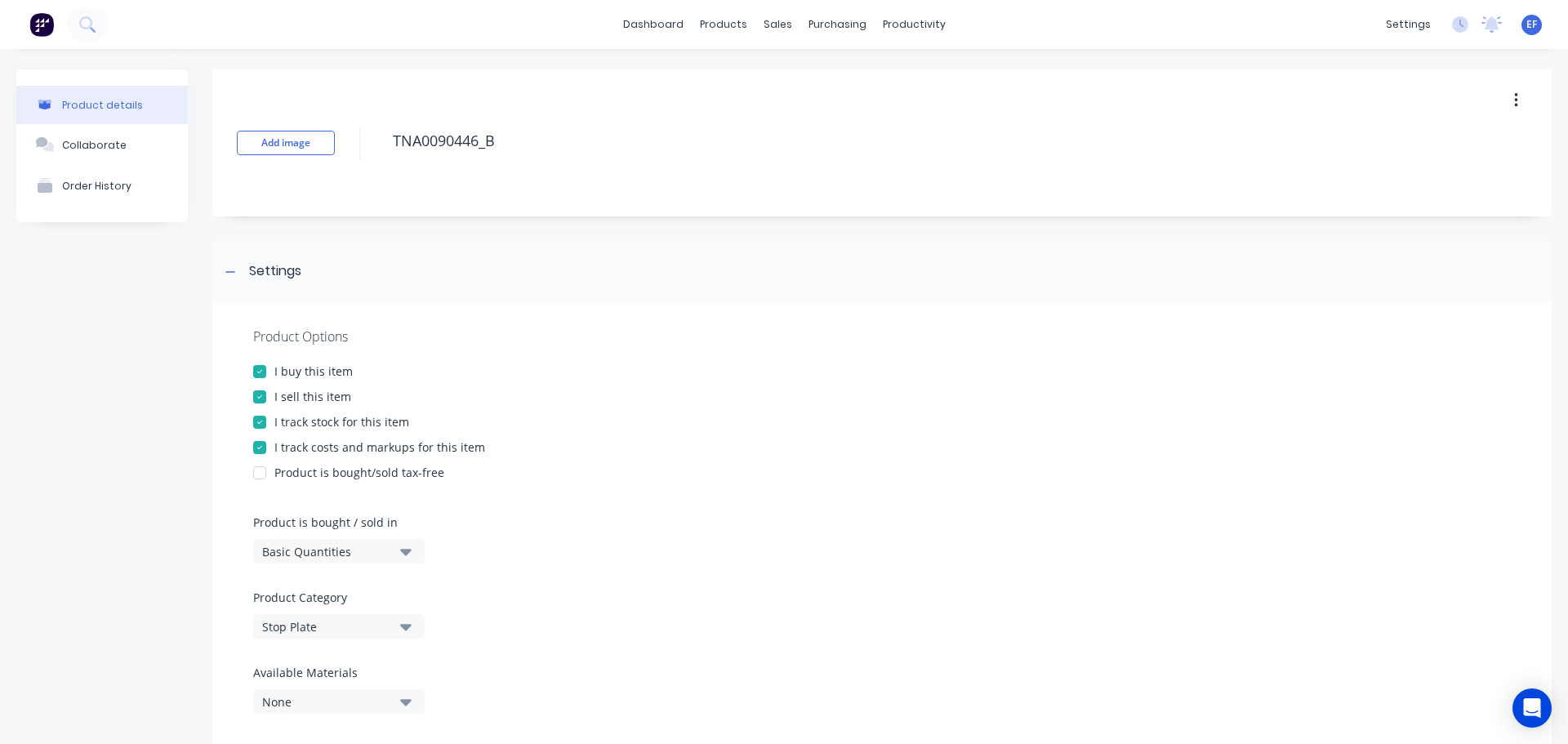
click at [284, 415] on div "I track stock for this item" at bounding box center [341, 421] width 135 height 17
click at [235, 273] on icon at bounding box center [230, 272] width 10 height 12
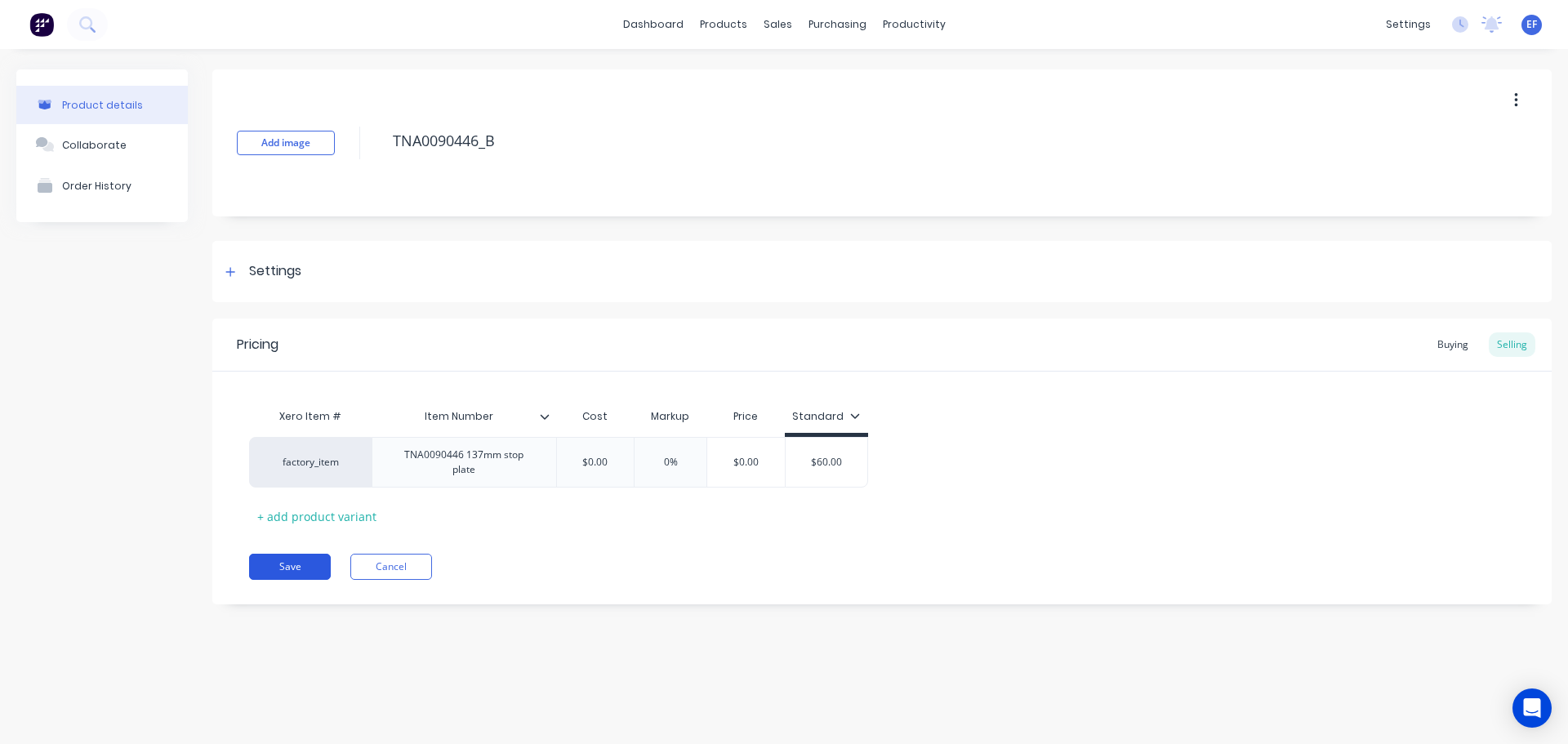
click at [268, 558] on button "Save" at bounding box center [289, 566] width 82 height 27
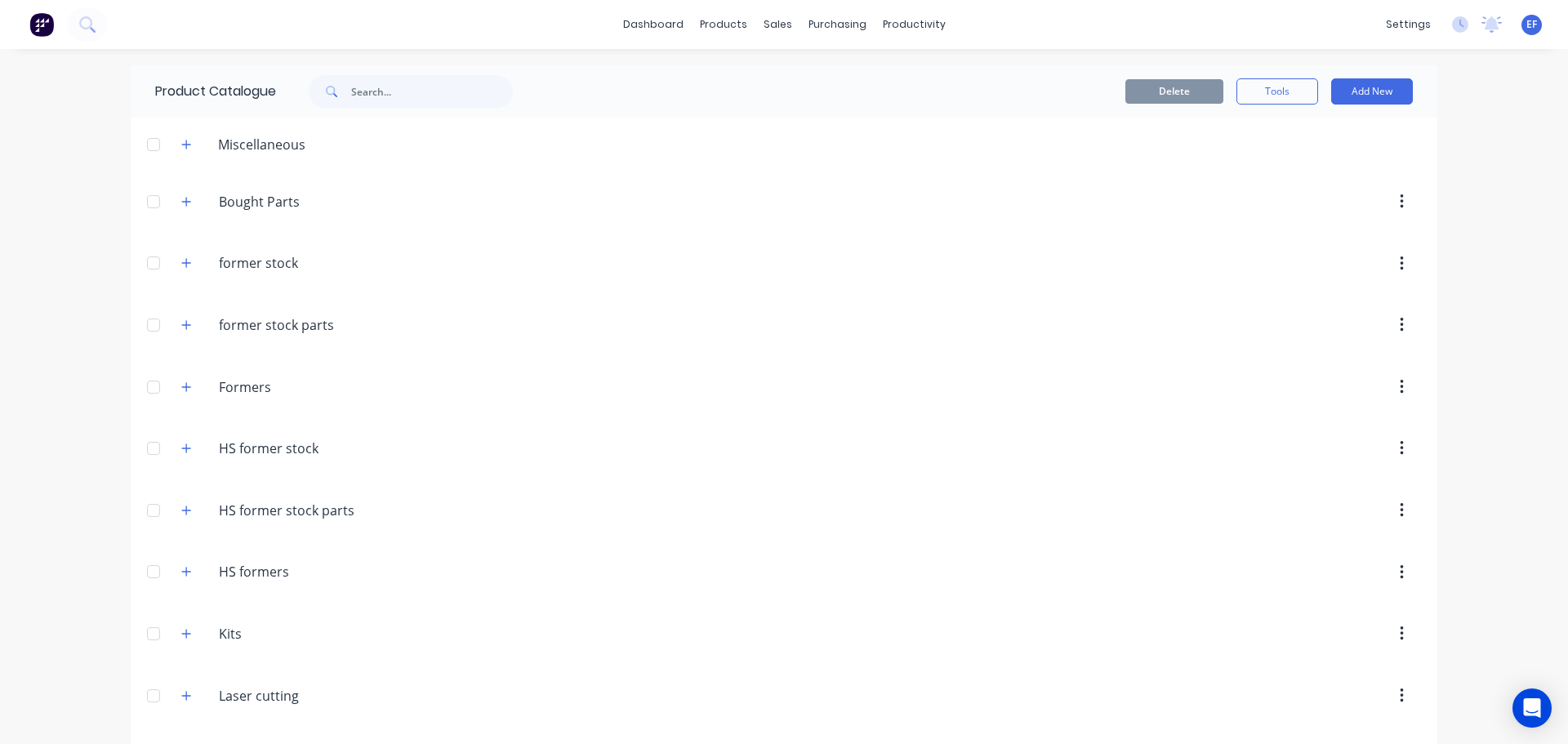
scroll to position [14842, 0]
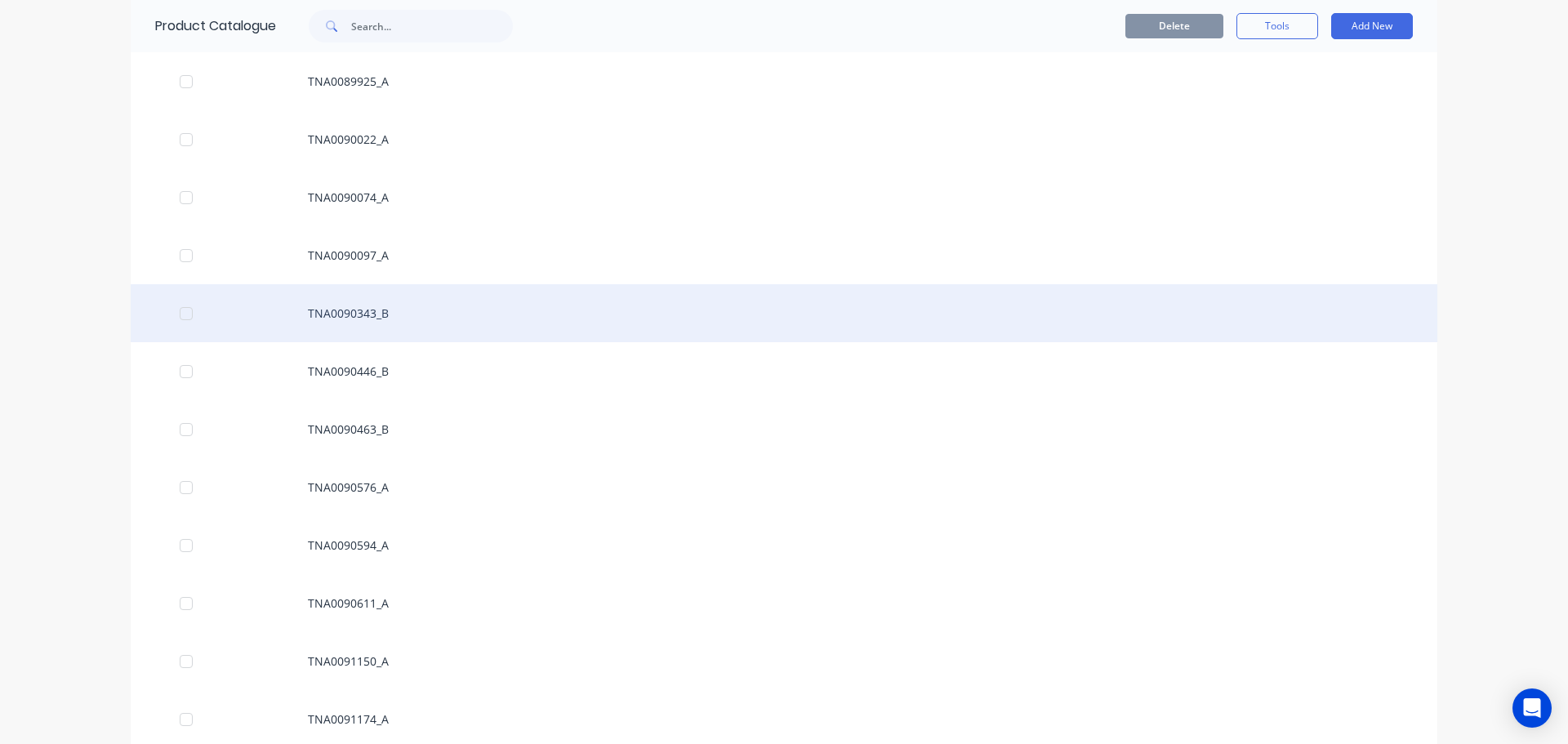
click at [369, 297] on div "TNA0090343_B" at bounding box center [784, 313] width 1307 height 58
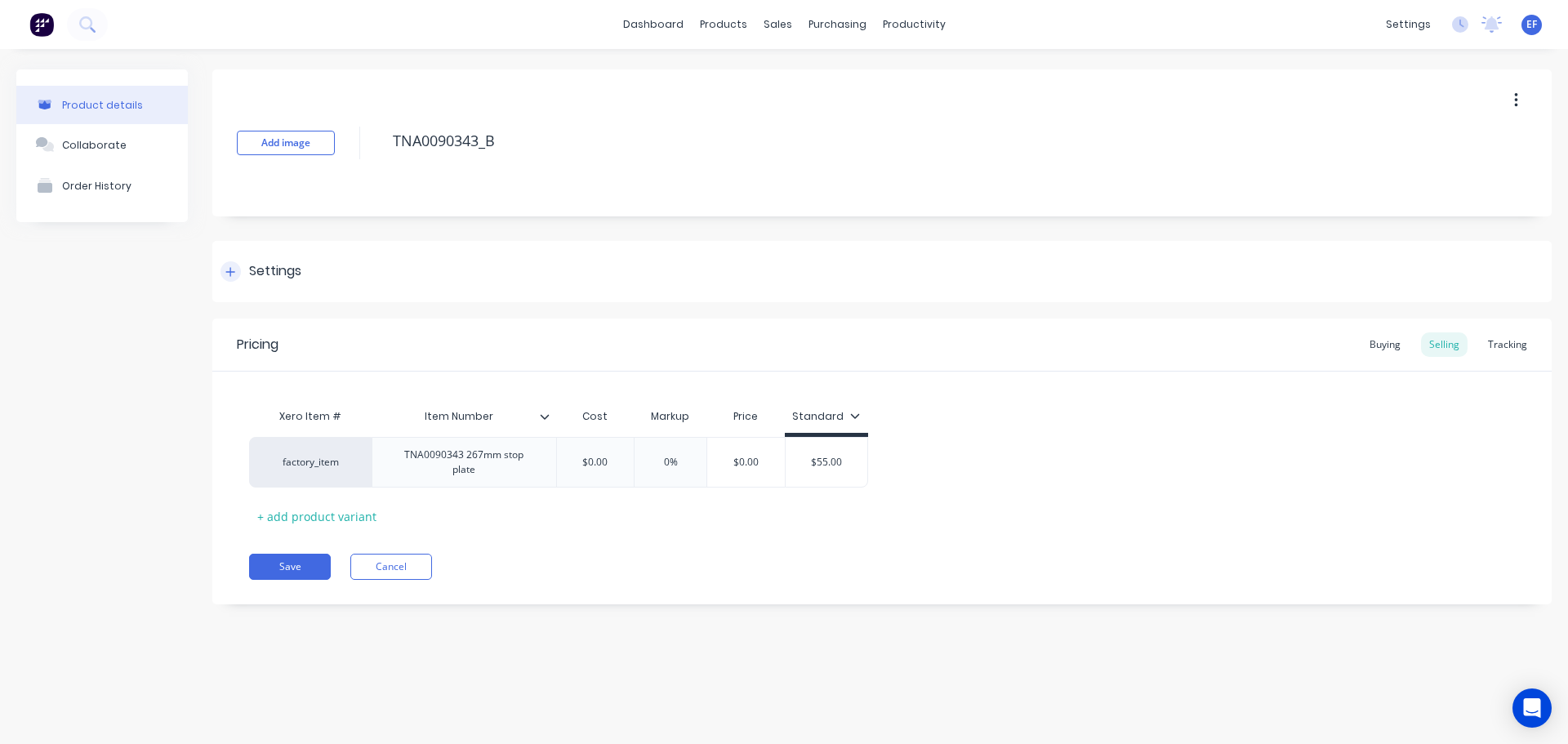
click at [275, 284] on div "Settings" at bounding box center [882, 271] width 1340 height 61
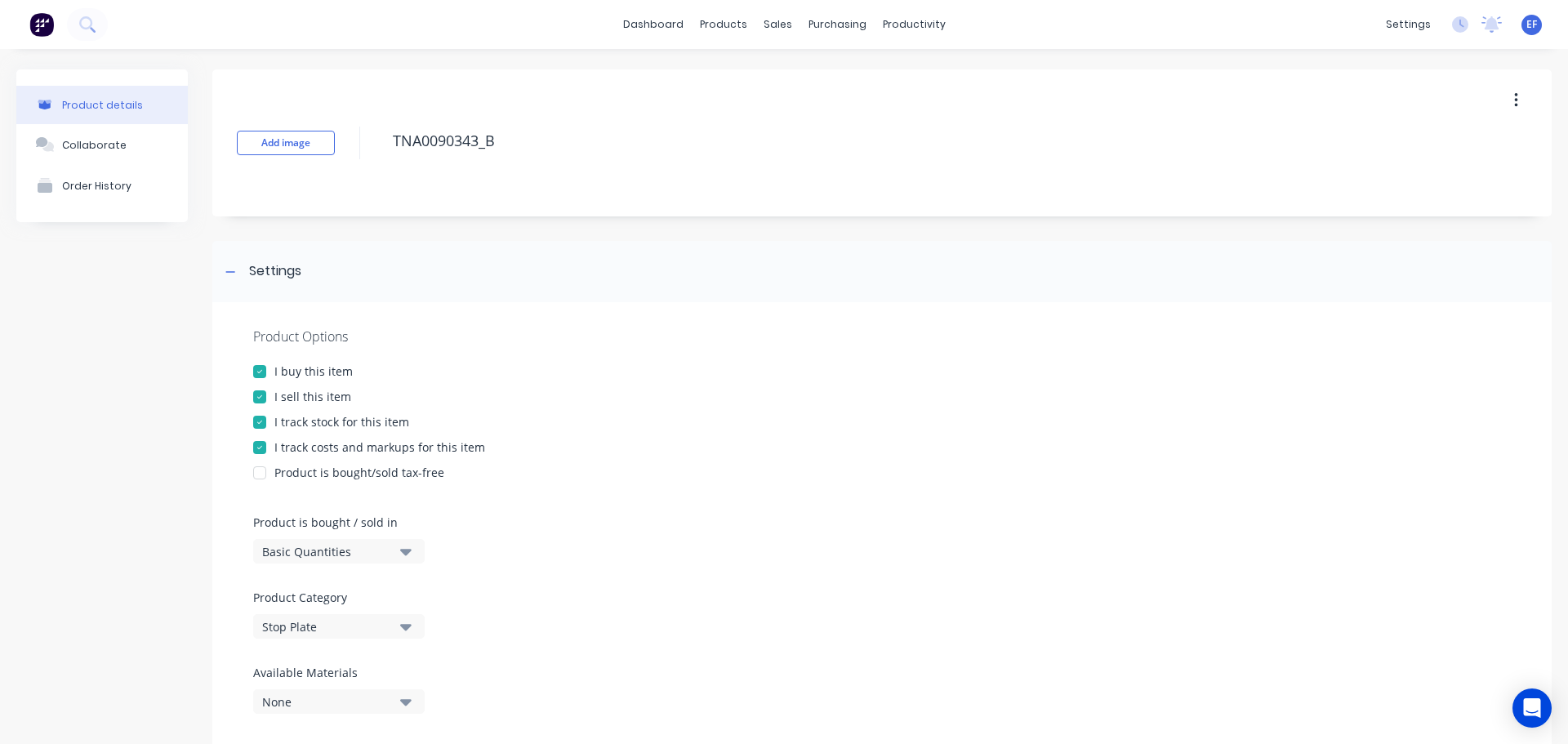
click at [278, 421] on div "I track stock for this item" at bounding box center [341, 421] width 135 height 17
drag, startPoint x: 510, startPoint y: 143, endPoint x: 380, endPoint y: 151, distance: 130.2
click at [380, 151] on div "Add image TNA0090343_B" at bounding box center [882, 143] width 1340 height 147
click at [229, 271] on icon at bounding box center [230, 271] width 9 height 1
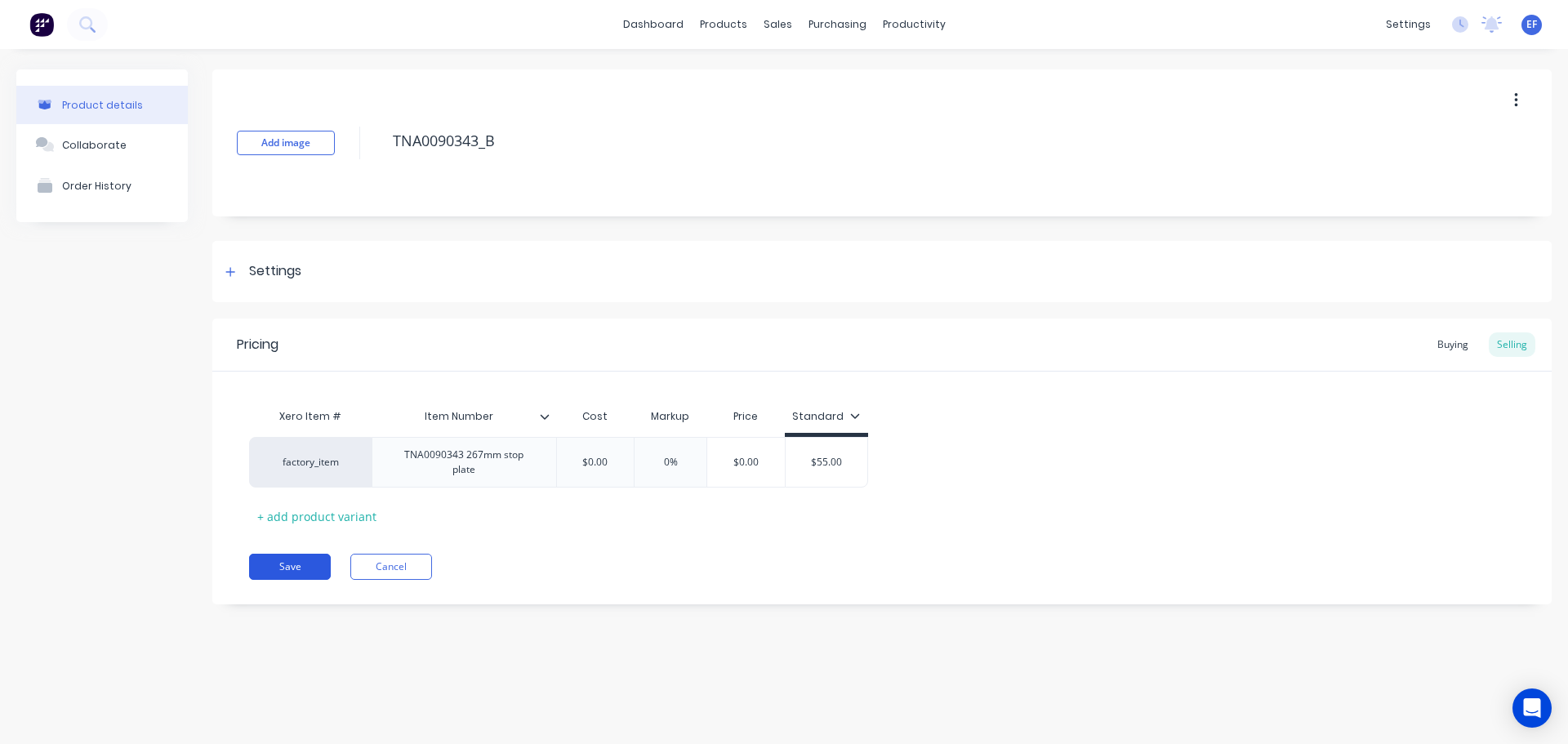
click at [296, 562] on button "Save" at bounding box center [289, 566] width 82 height 27
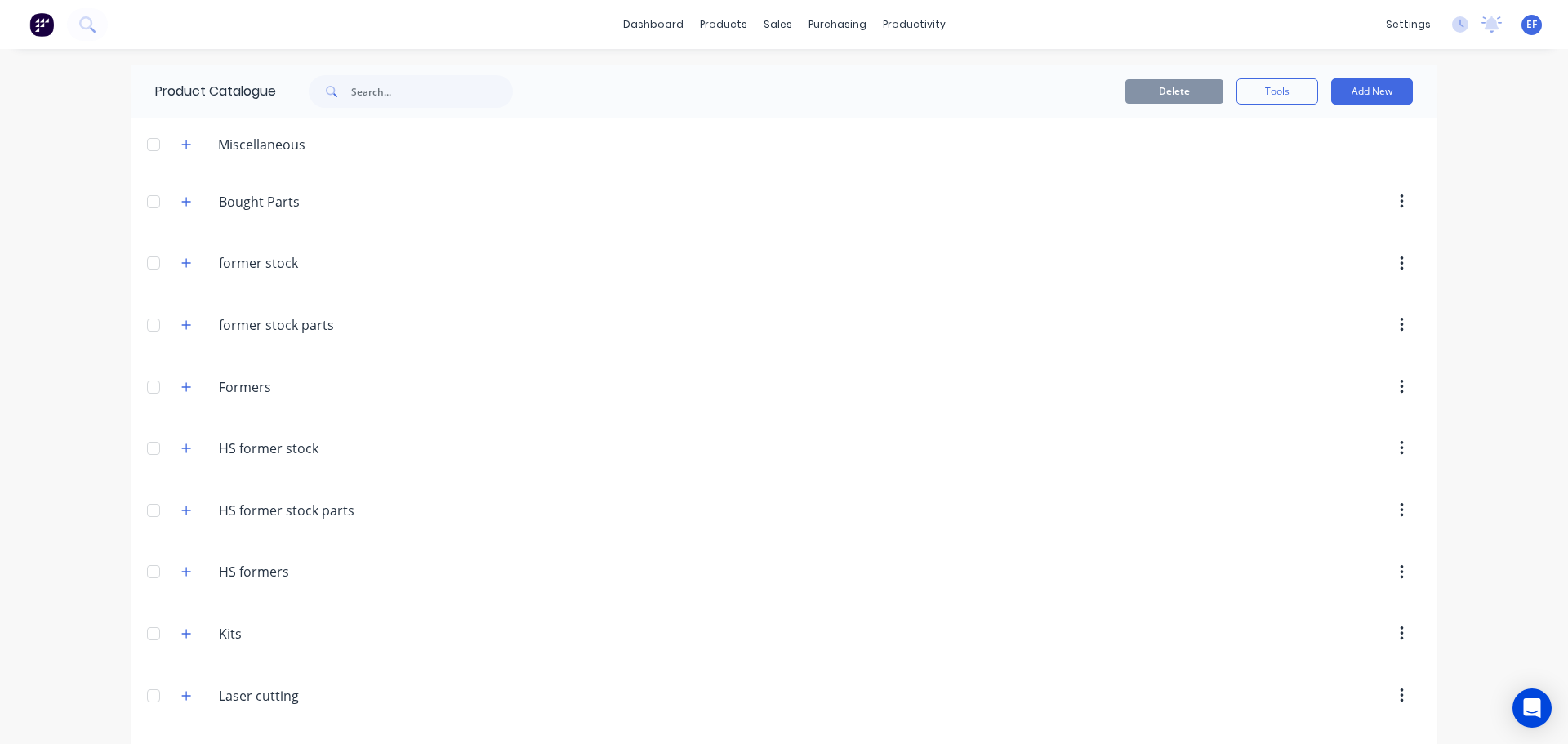
scroll to position [14784, 0]
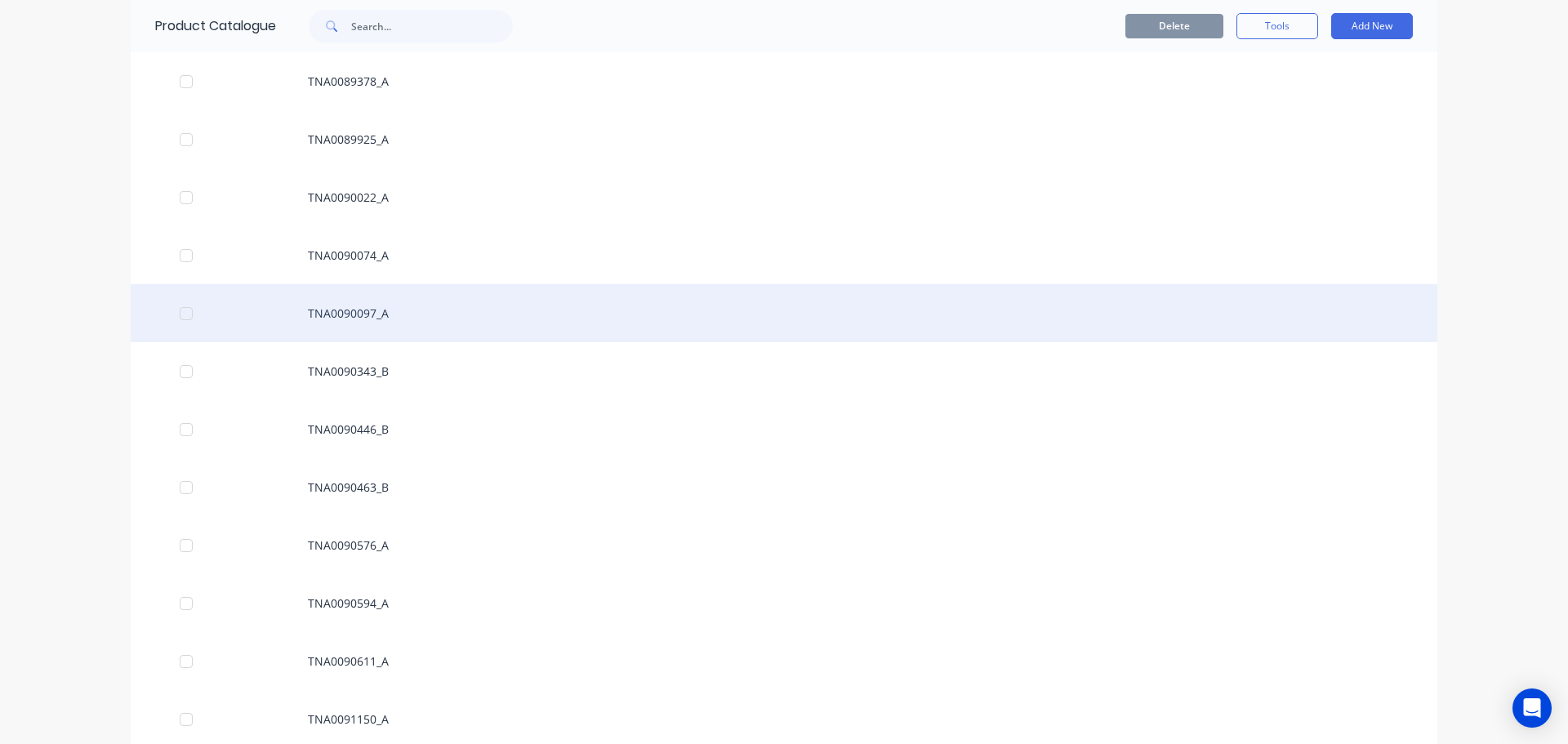
click at [328, 321] on div "TNA0090097_A" at bounding box center [784, 313] width 1307 height 58
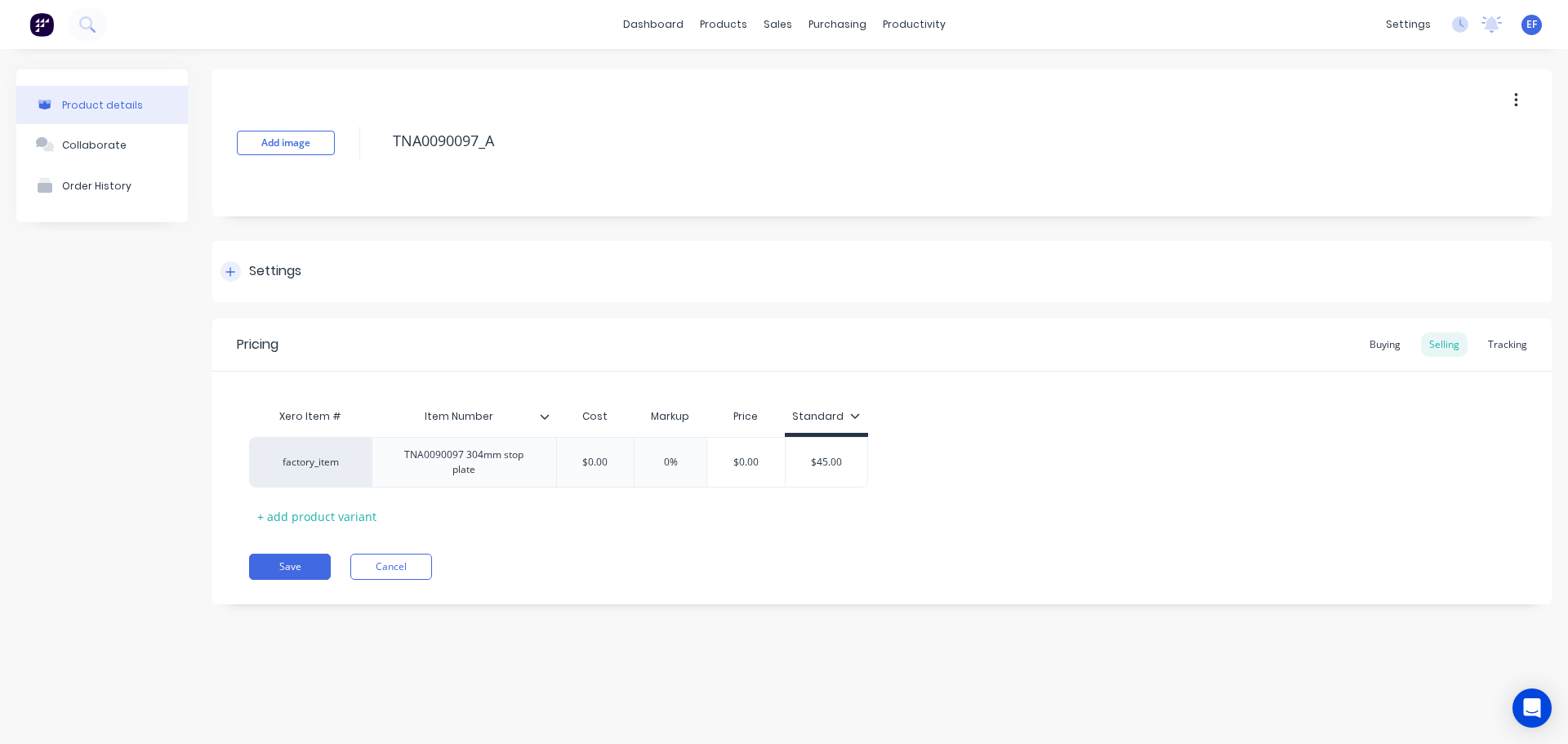
click at [261, 276] on div "Settings" at bounding box center [274, 271] width 52 height 21
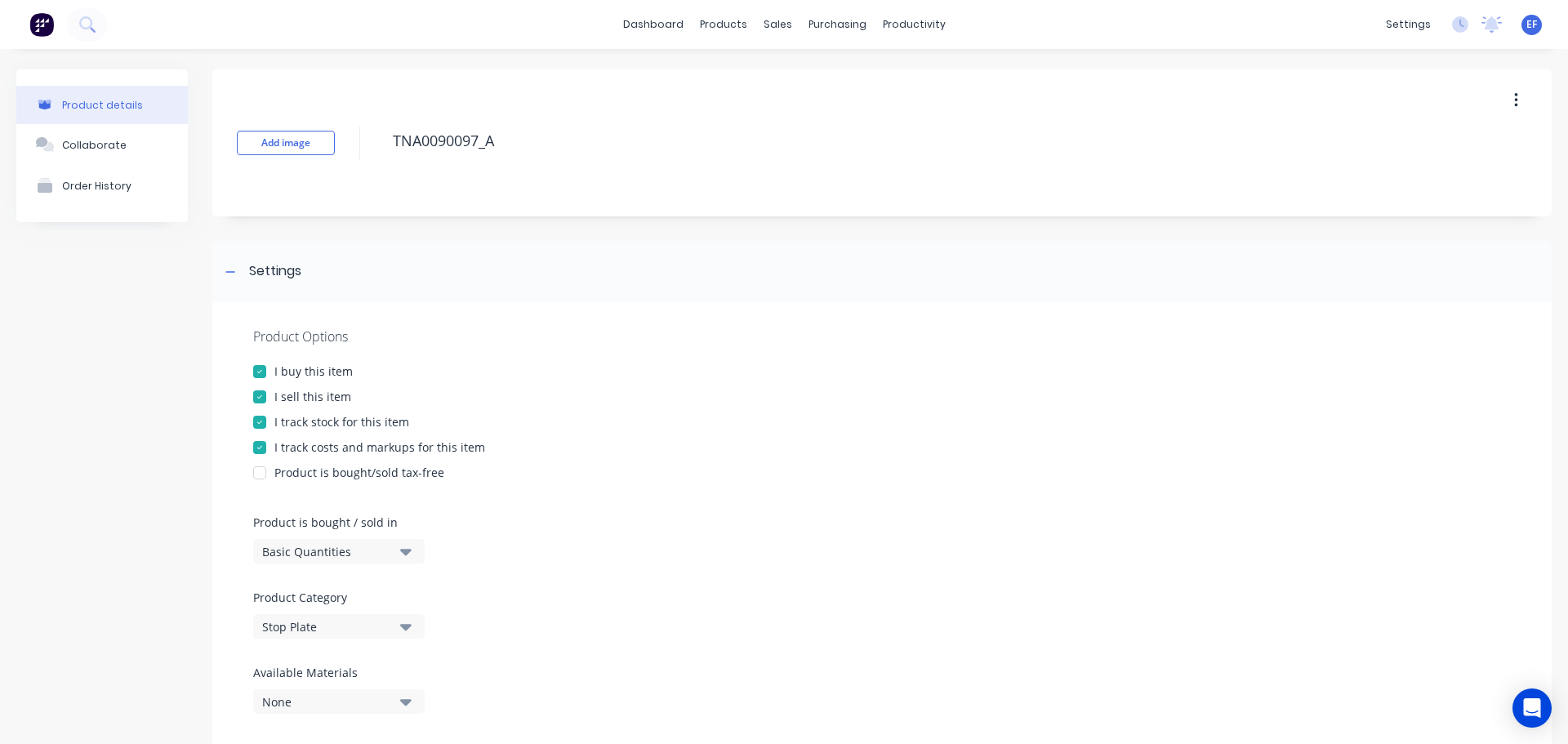
click at [259, 420] on div at bounding box center [260, 422] width 32 height 32
drag, startPoint x: 428, startPoint y: 153, endPoint x: 383, endPoint y: 157, distance: 45.2
click at [383, 157] on div "Add image TNA0090097_A" at bounding box center [882, 143] width 1340 height 147
click at [239, 267] on div at bounding box center [230, 271] width 21 height 21
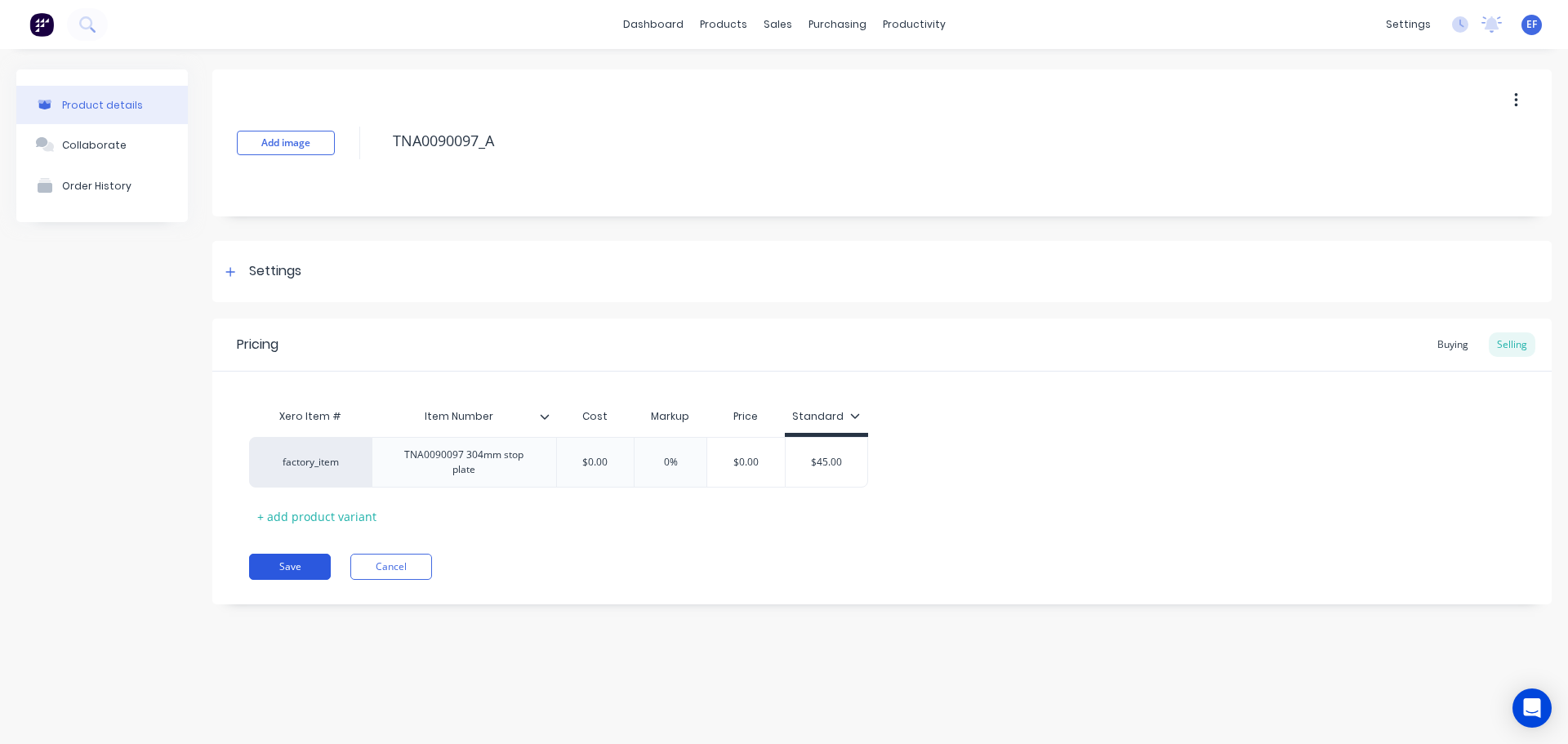
click at [291, 553] on button "Save" at bounding box center [289, 566] width 82 height 27
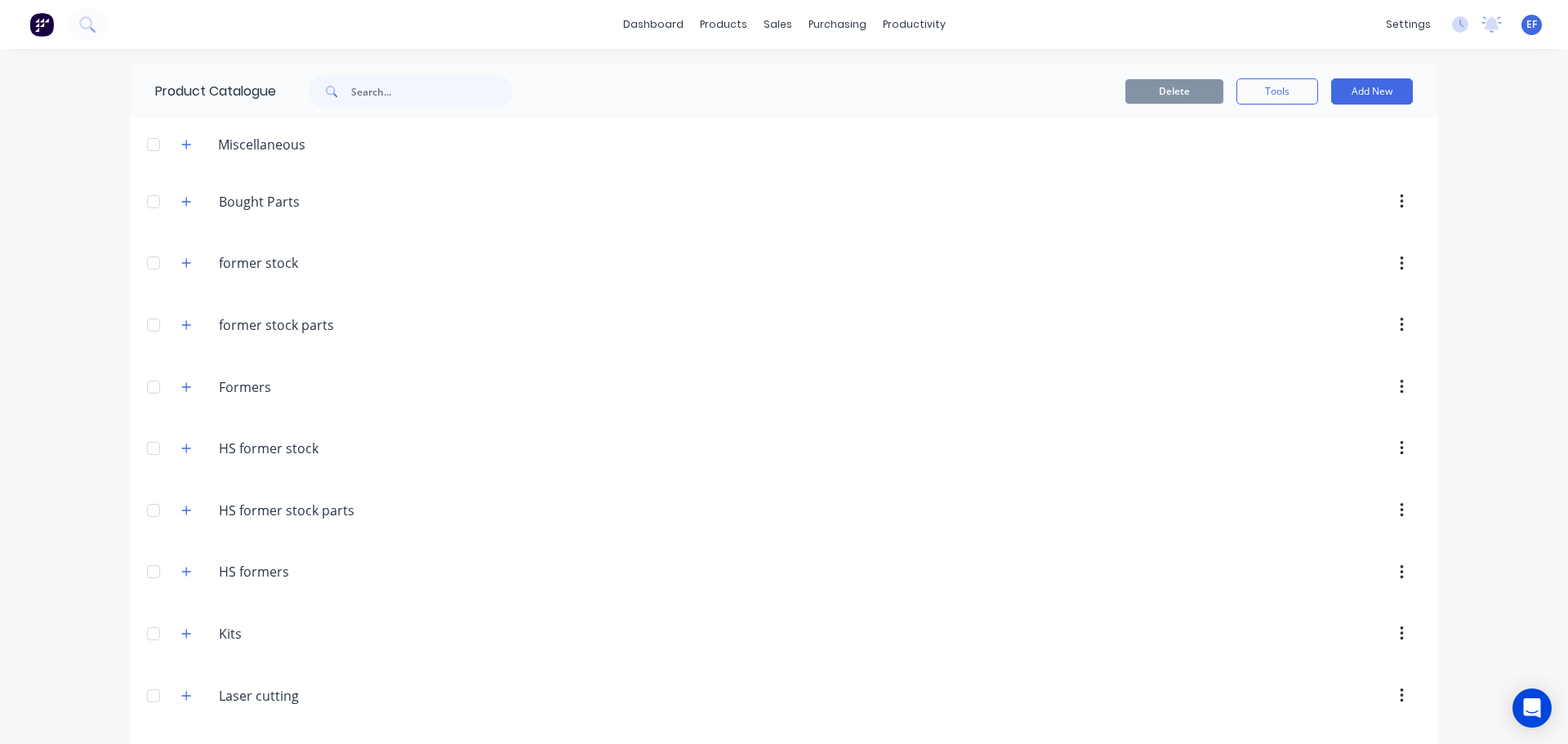
scroll to position [14726, 0]
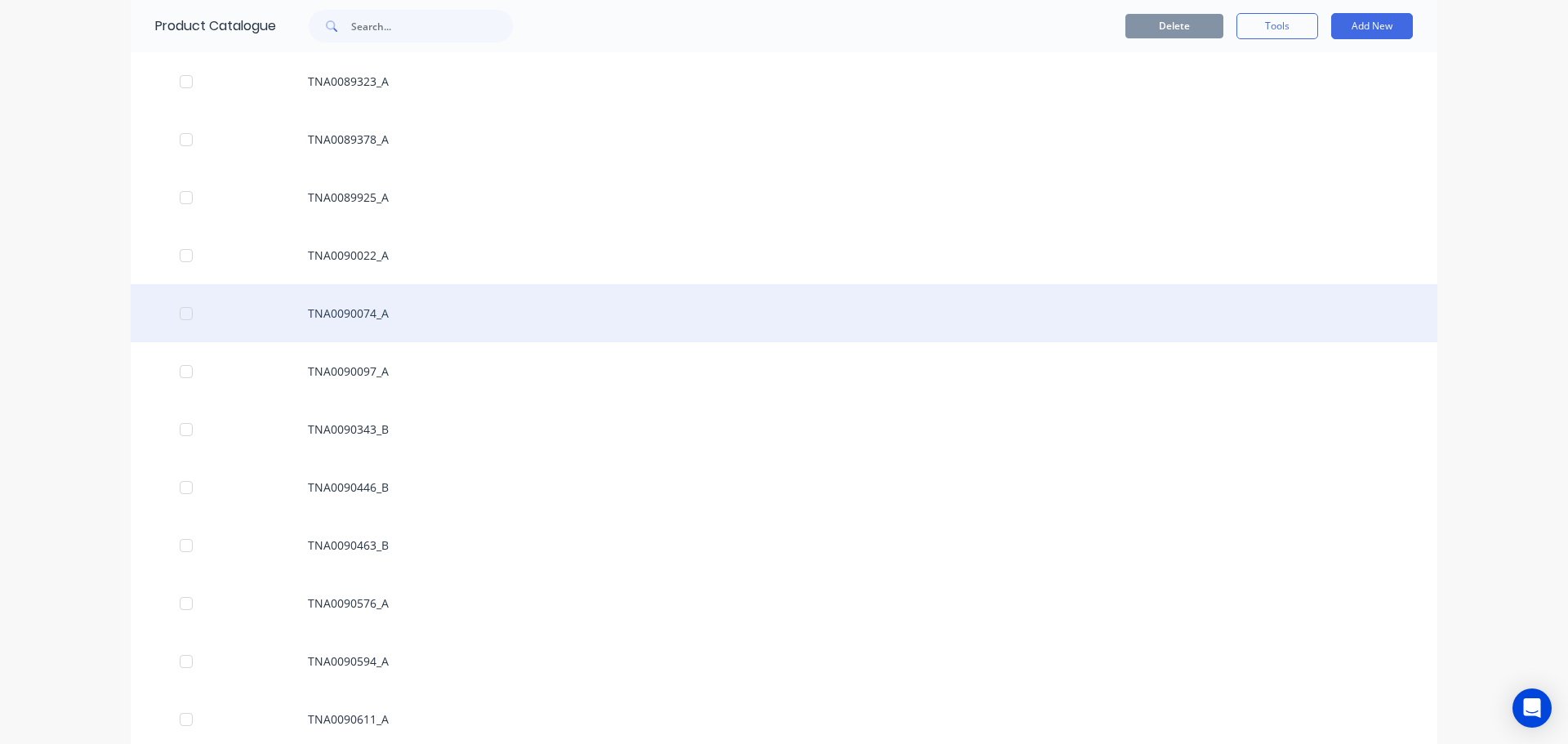
click at [471, 331] on div "TNA0090074_A" at bounding box center [784, 313] width 1307 height 58
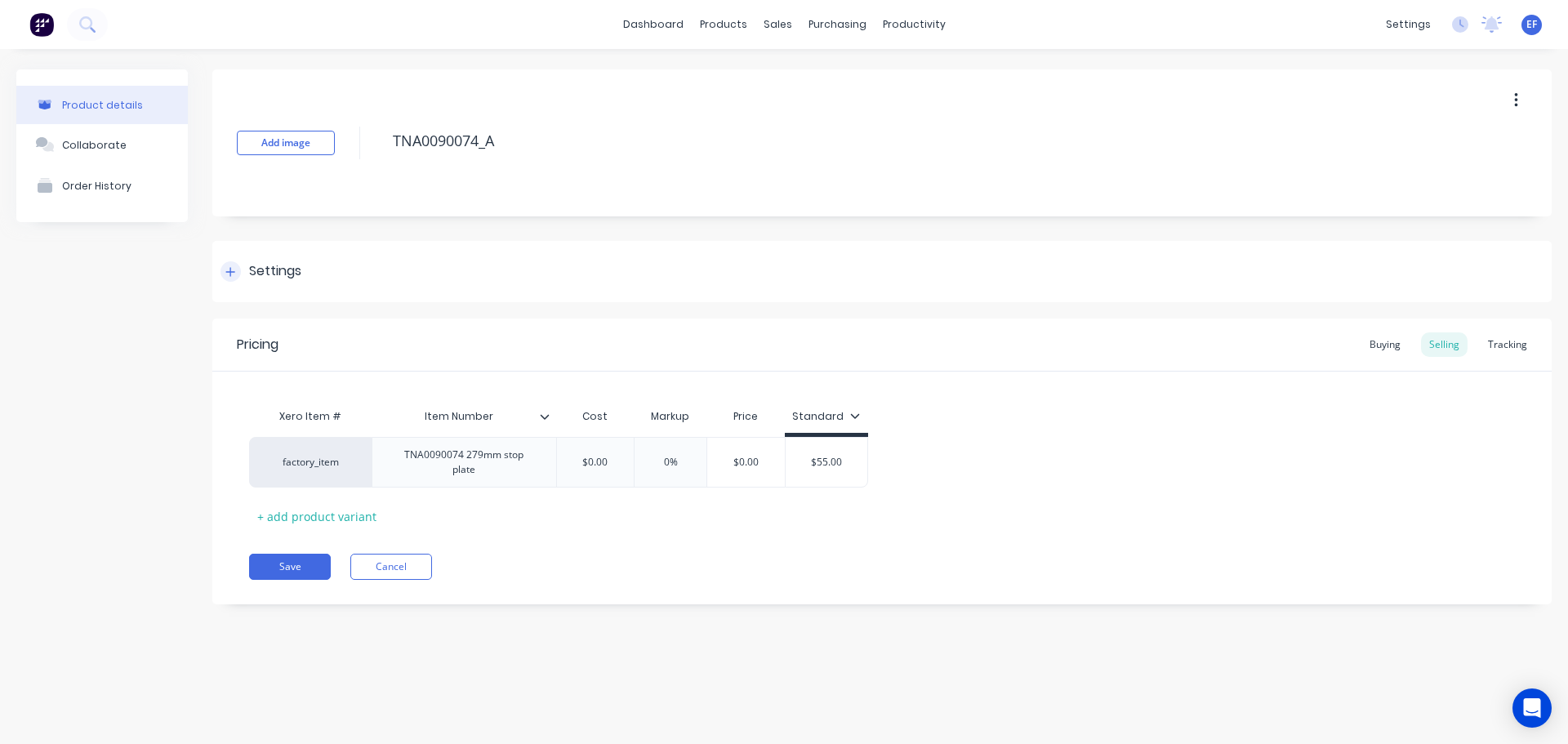
click at [299, 291] on div "Settings" at bounding box center [882, 271] width 1340 height 61
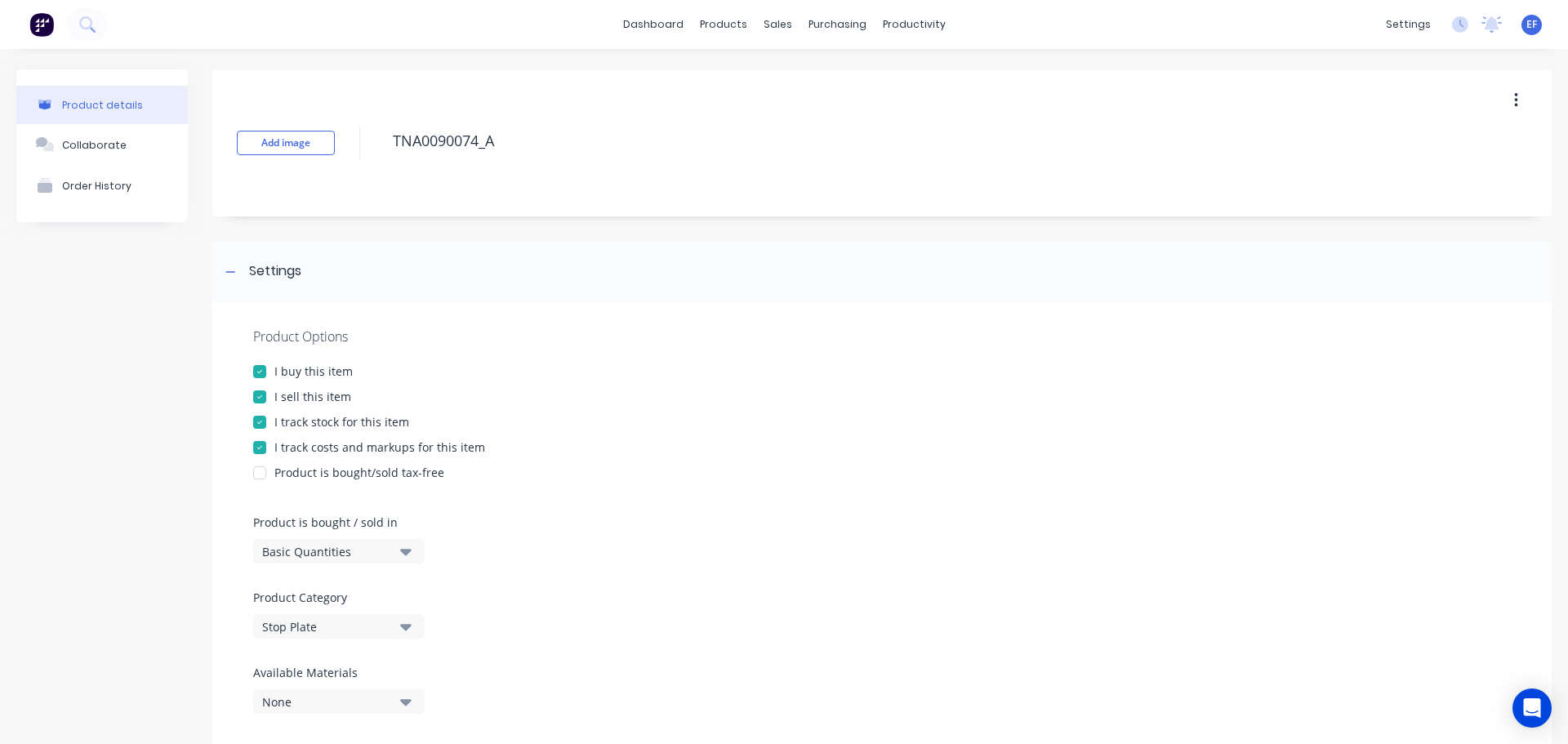
click at [268, 427] on div at bounding box center [260, 422] width 32 height 32
click at [358, 147] on div "Add image TNA0090074_A" at bounding box center [882, 143] width 1340 height 147
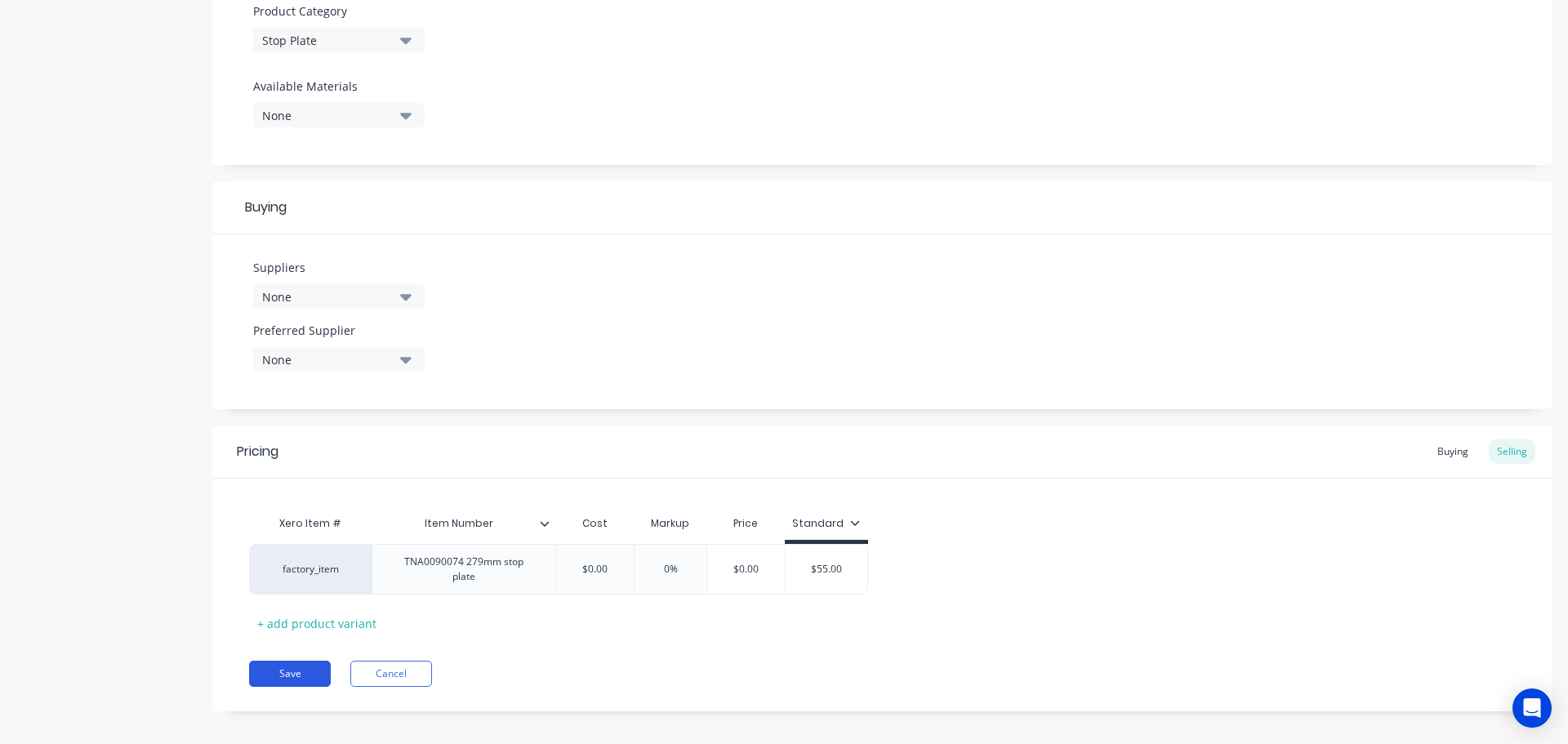
scroll to position [591, 0]
click at [289, 658] on button "Save" at bounding box center [289, 669] width 82 height 27
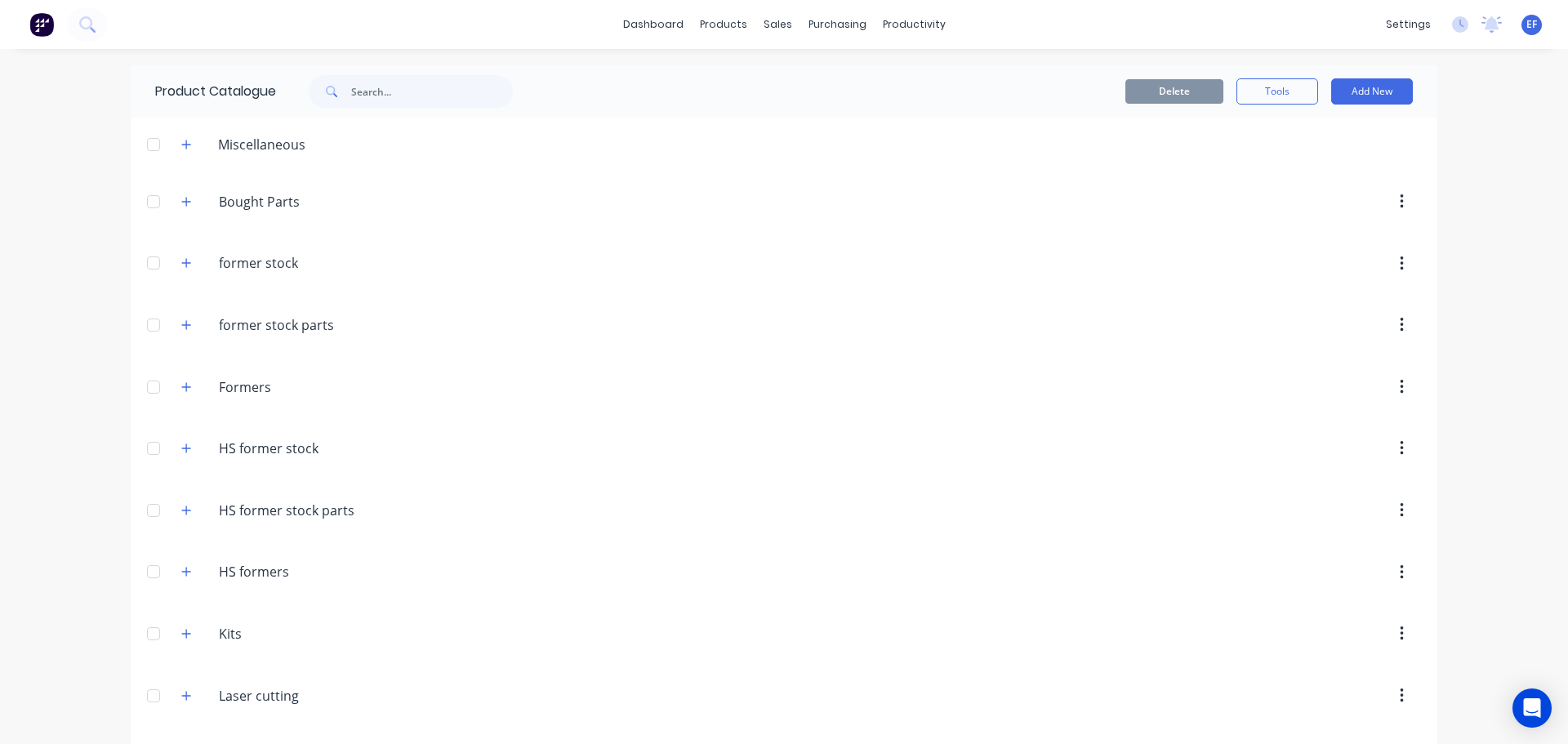
scroll to position [14668, 0]
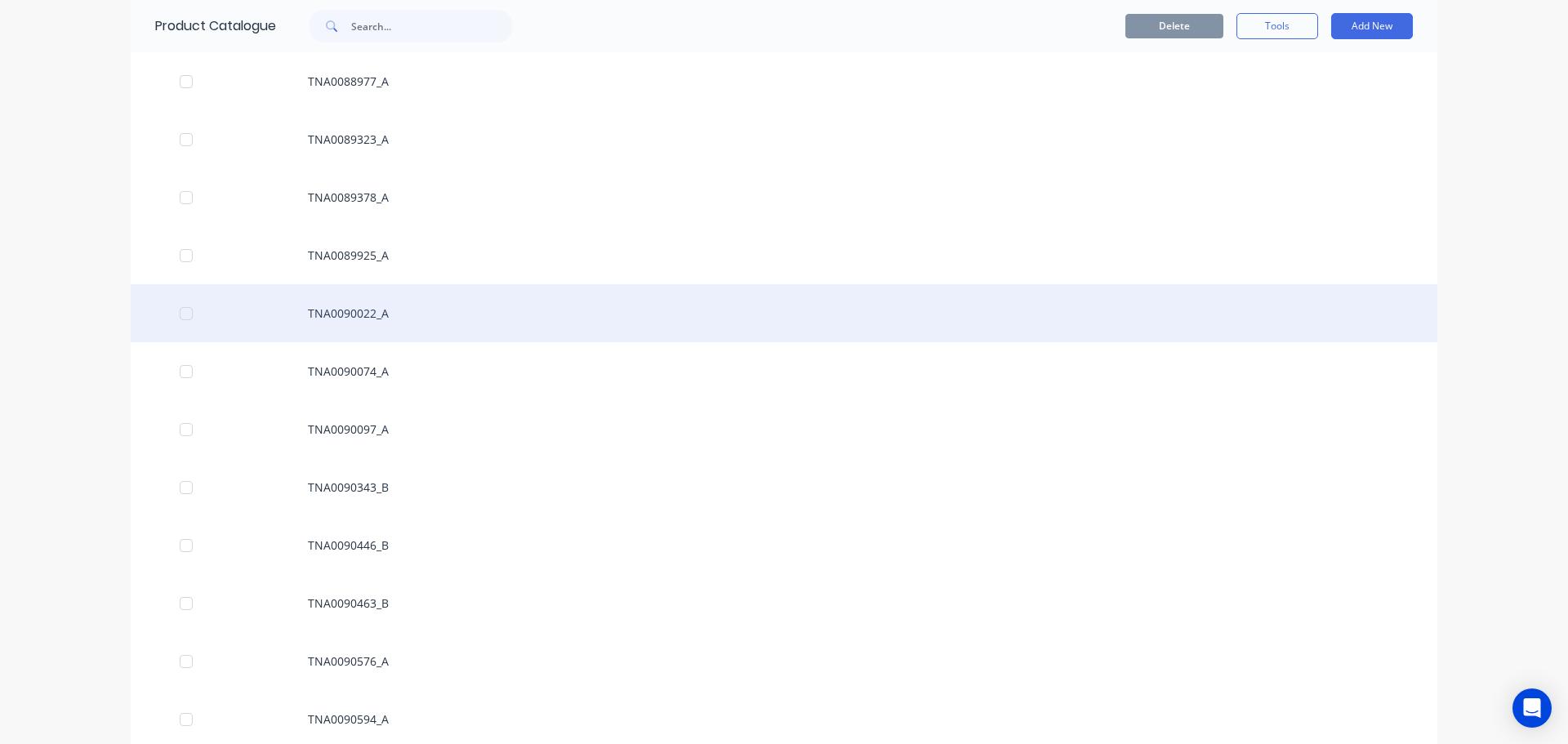
click at [375, 325] on div "TNA0090022_A" at bounding box center [784, 313] width 1307 height 58
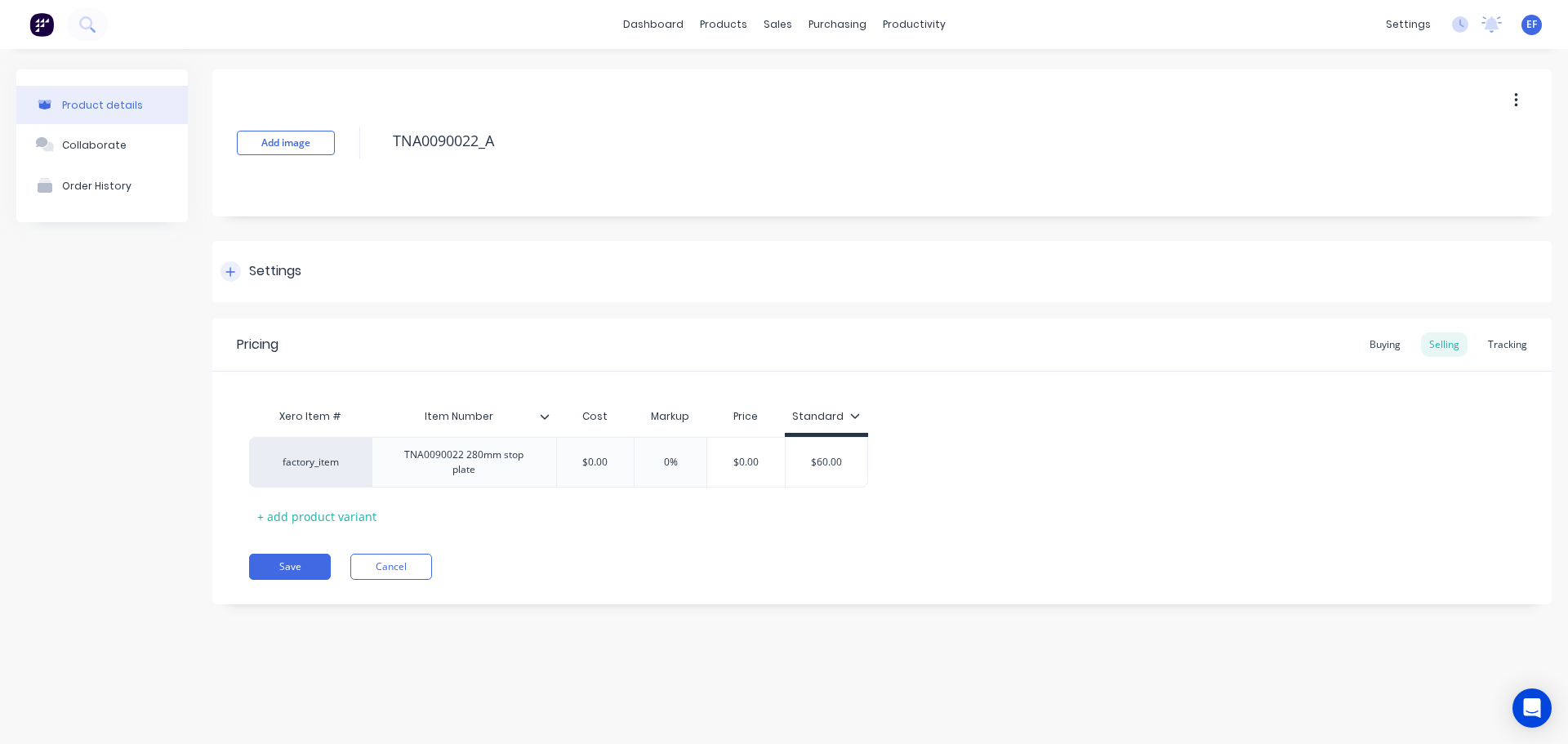
click at [260, 278] on div "Settings" at bounding box center [274, 271] width 52 height 21
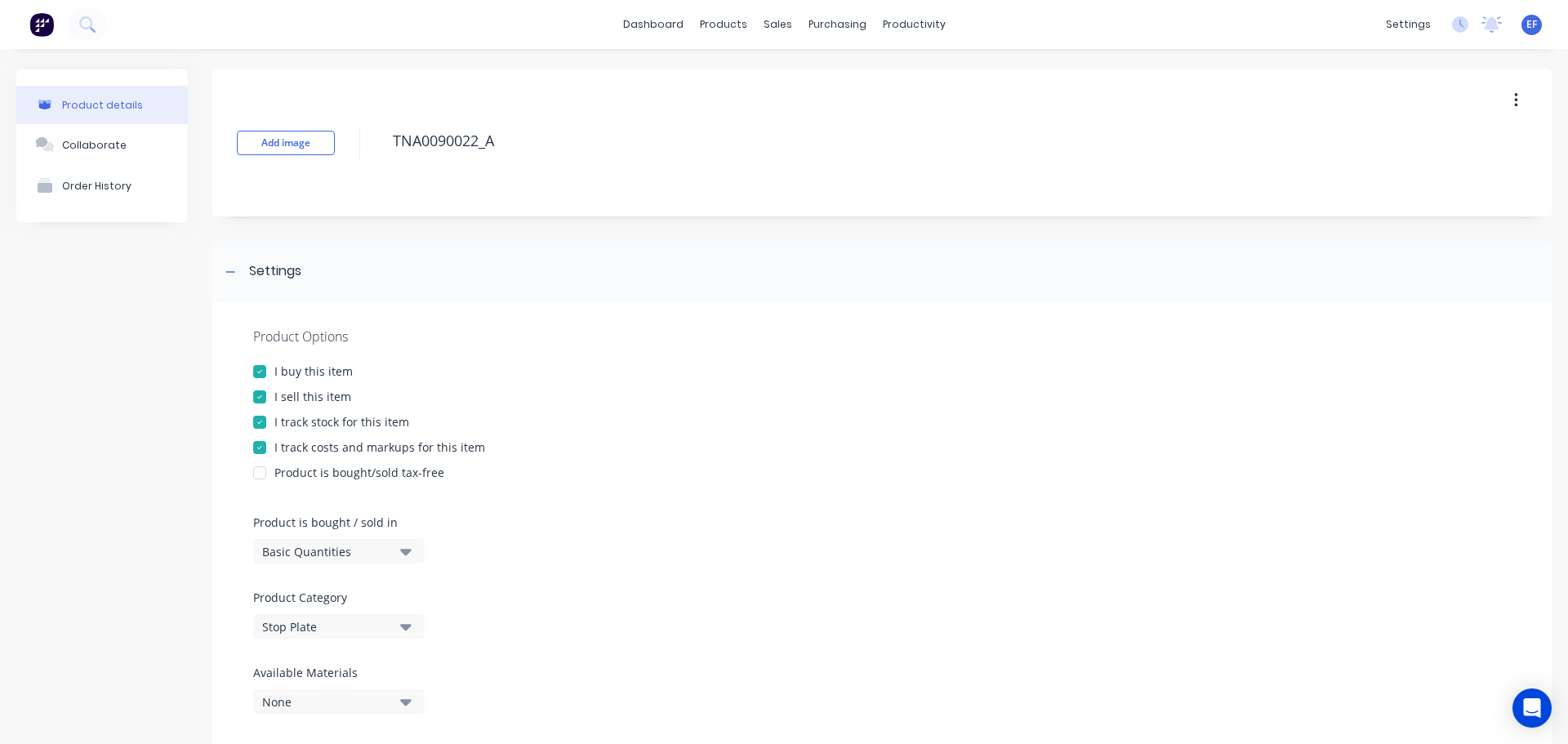
click at [316, 427] on div "I track stock for this item" at bounding box center [341, 421] width 135 height 17
drag, startPoint x: 377, startPoint y: 163, endPoint x: 343, endPoint y: 164, distance: 34.0
click at [343, 164] on div "Add image TNA0090022_A" at bounding box center [882, 143] width 1340 height 147
click at [239, 282] on div "Settings" at bounding box center [882, 271] width 1340 height 61
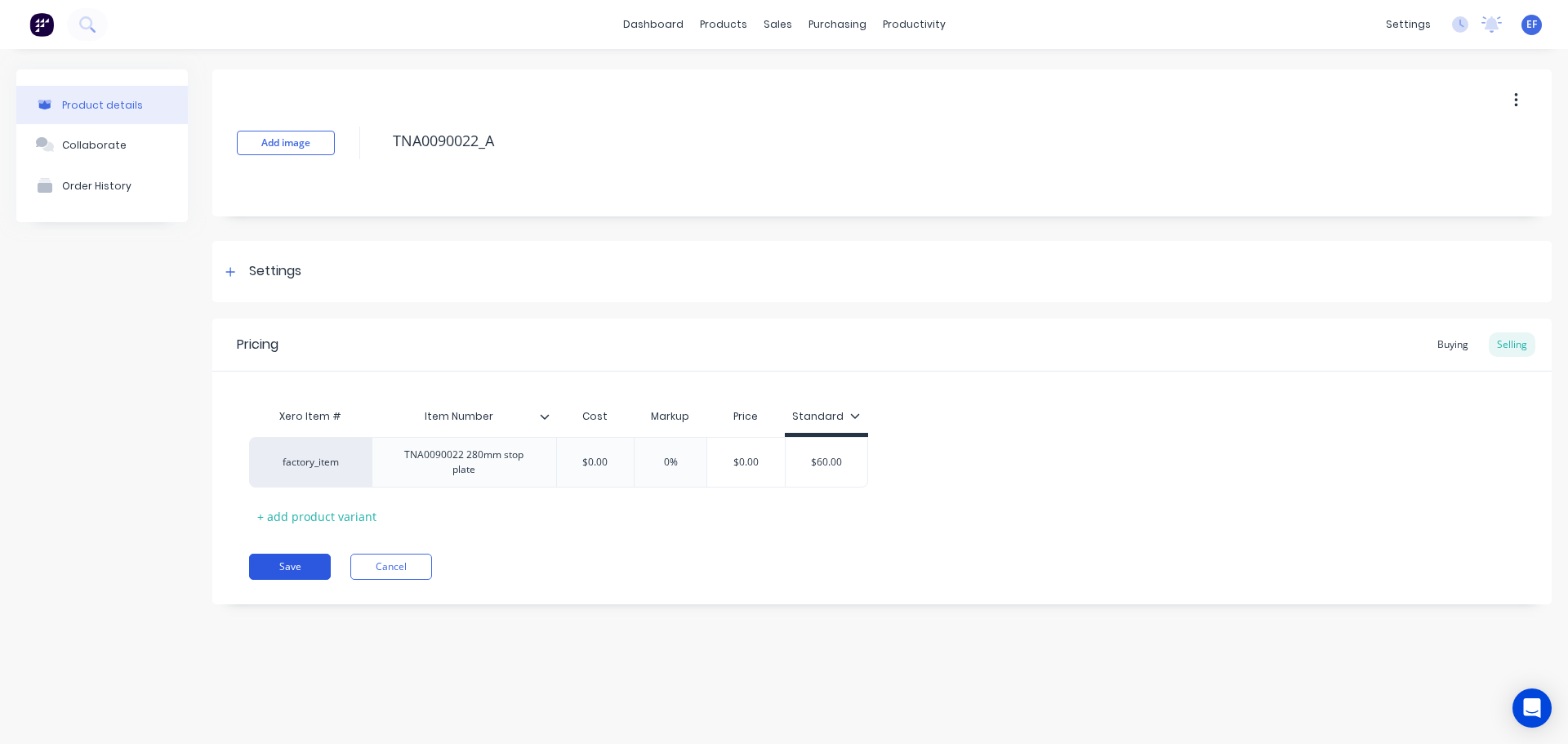
click at [301, 553] on button "Save" at bounding box center [289, 566] width 82 height 27
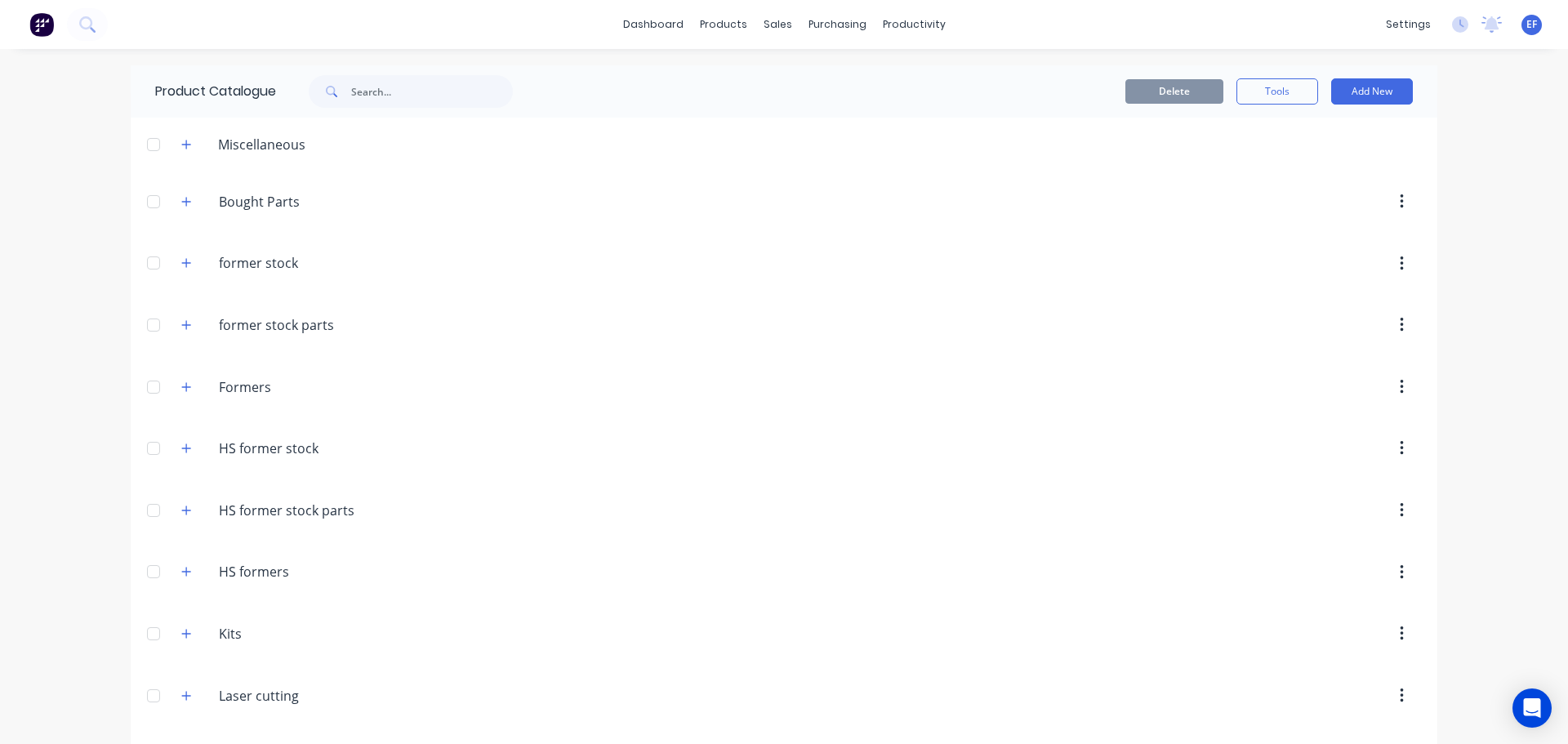
scroll to position [14610, 0]
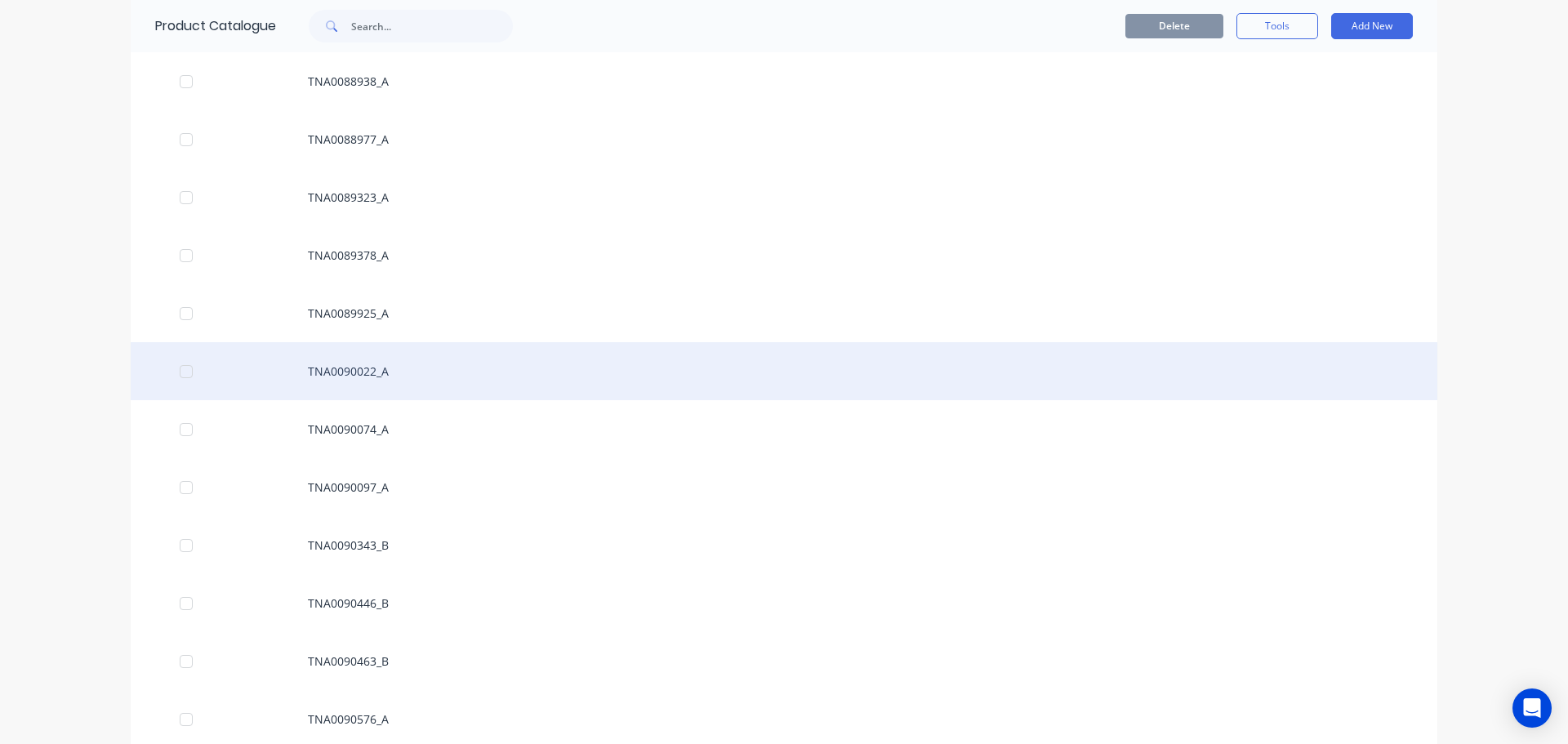
click at [375, 386] on div "TNA0090022_A" at bounding box center [784, 371] width 1307 height 58
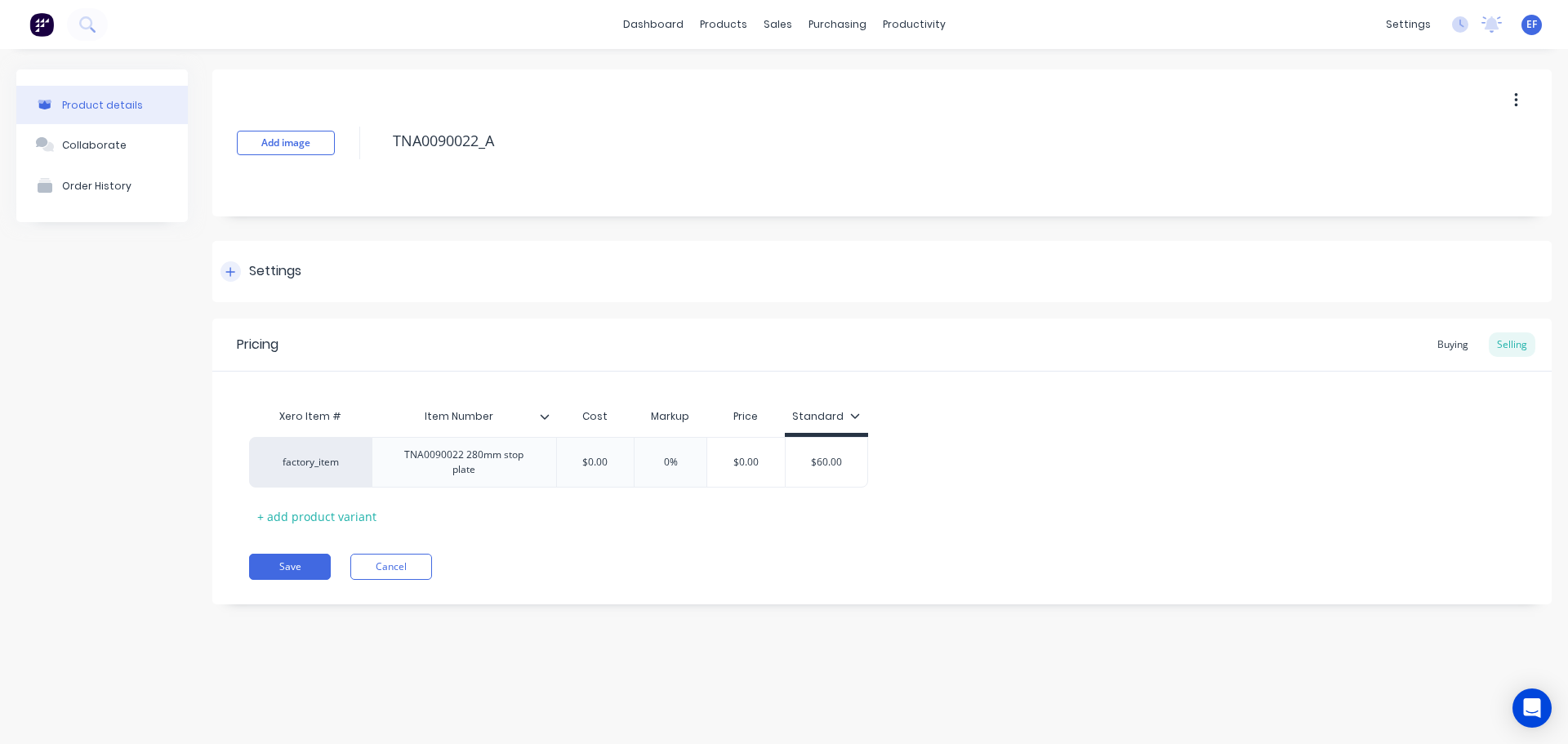
click at [273, 275] on div "Settings" at bounding box center [274, 271] width 52 height 21
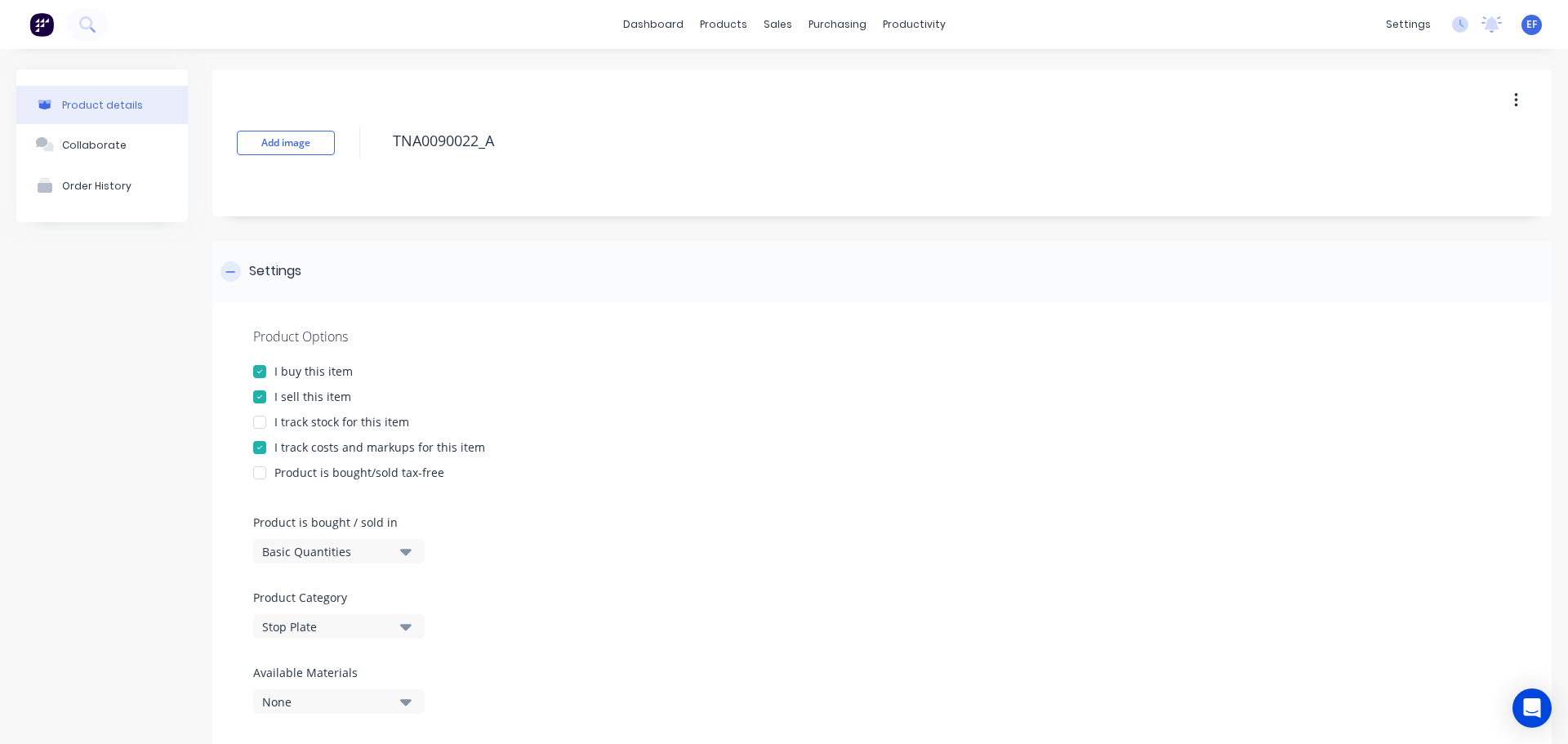
click at [273, 275] on div "Settings" at bounding box center [274, 271] width 52 height 21
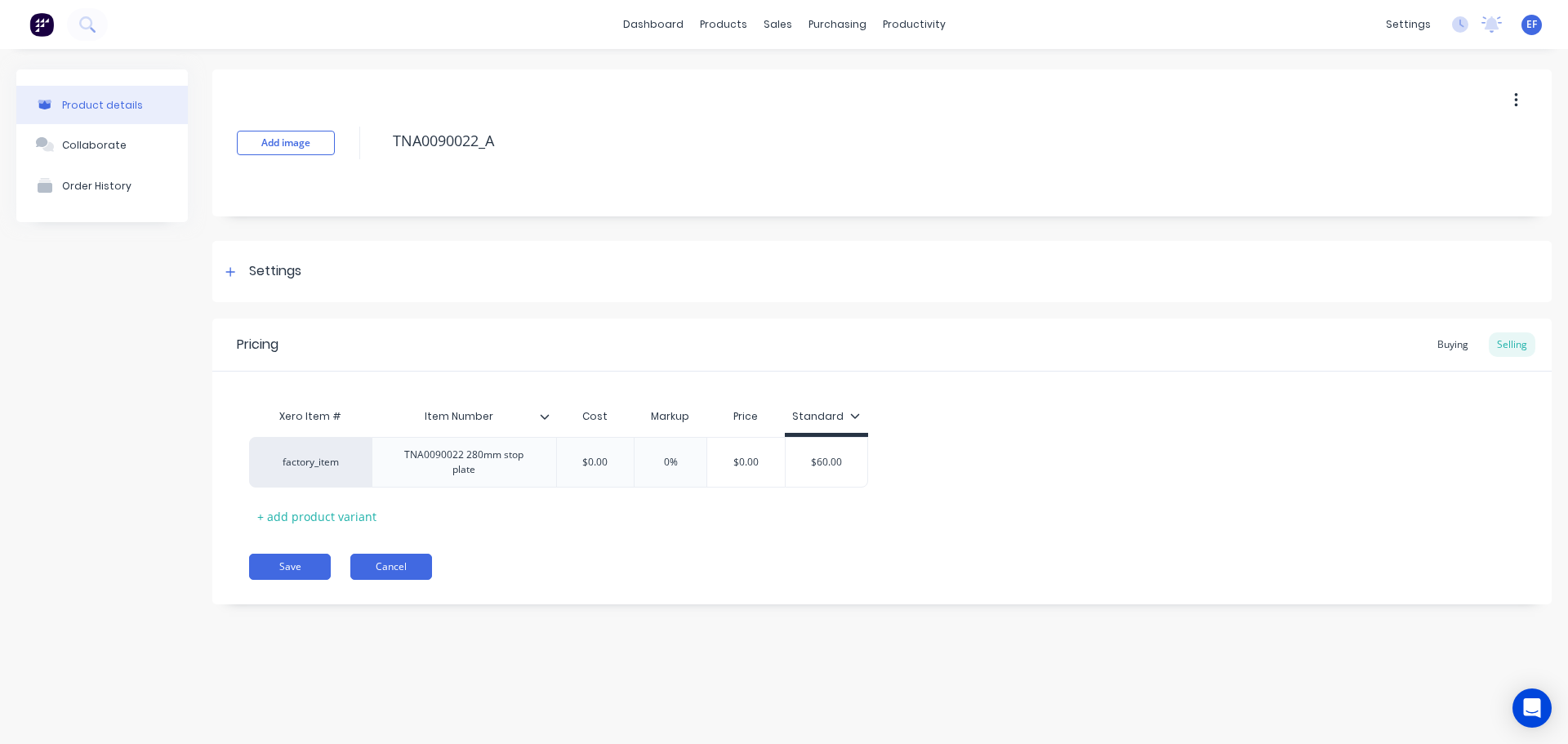
click at [399, 566] on button "Cancel" at bounding box center [390, 566] width 82 height 27
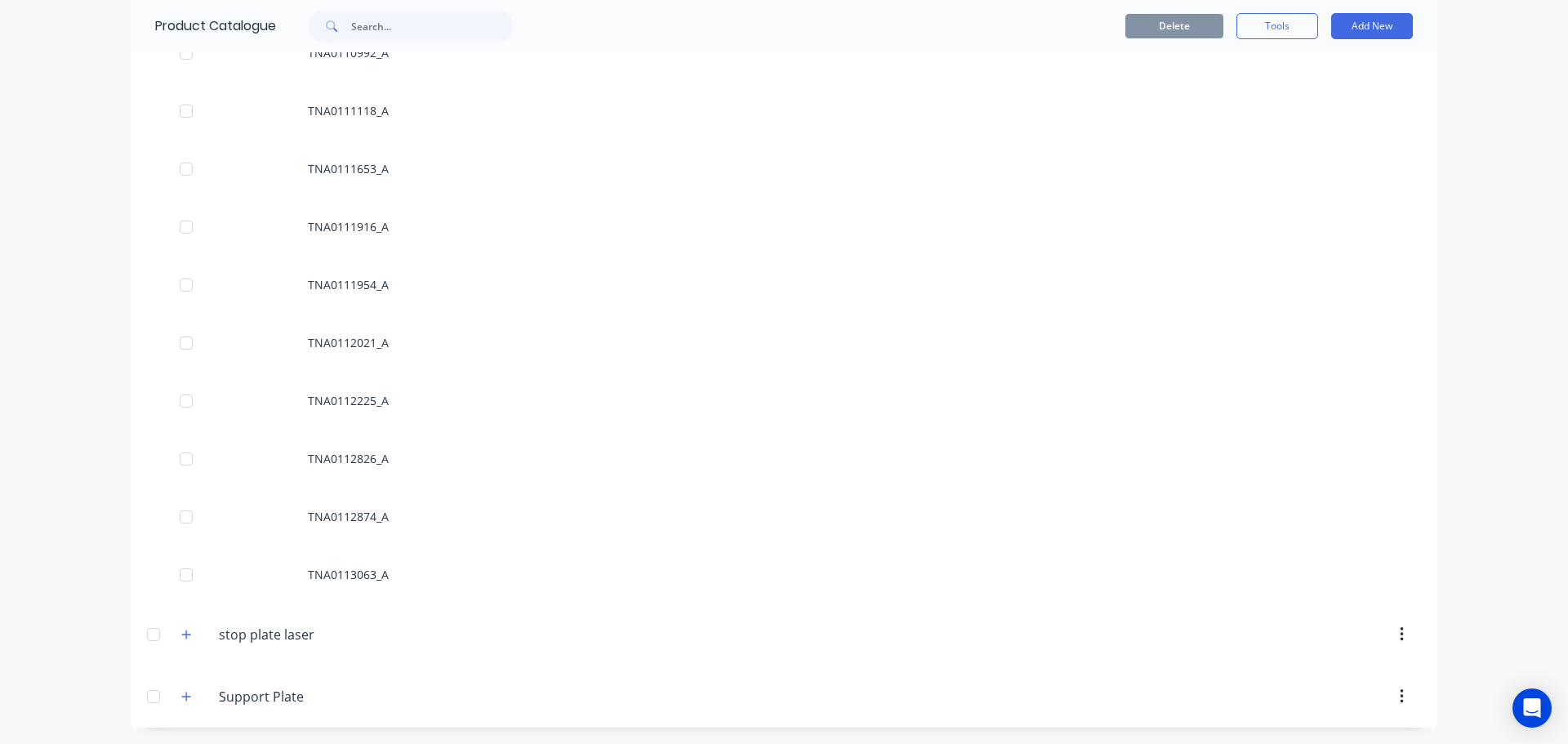
scroll to position [14610, 0]
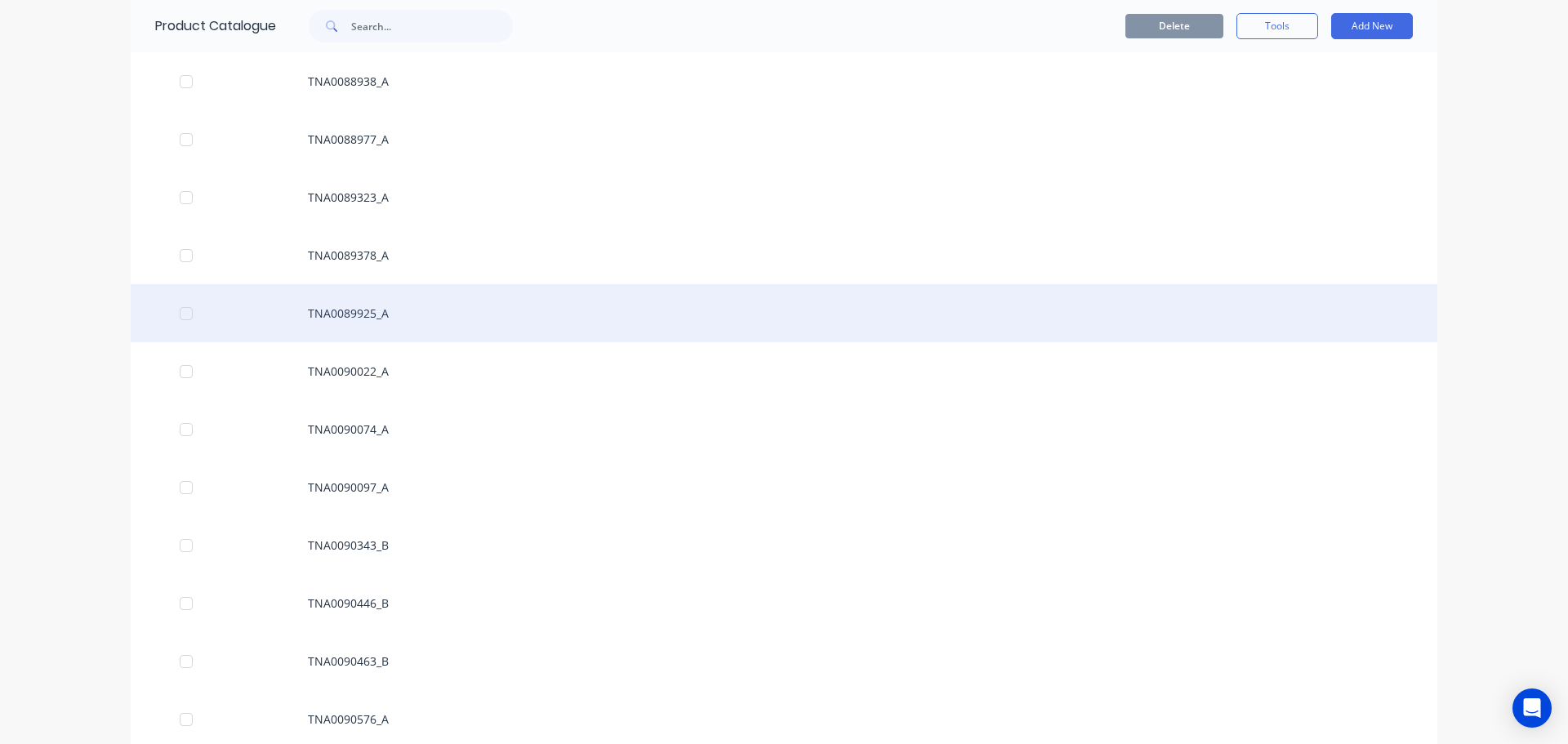
click at [515, 324] on div "TNA0089925_A" at bounding box center [784, 313] width 1307 height 58
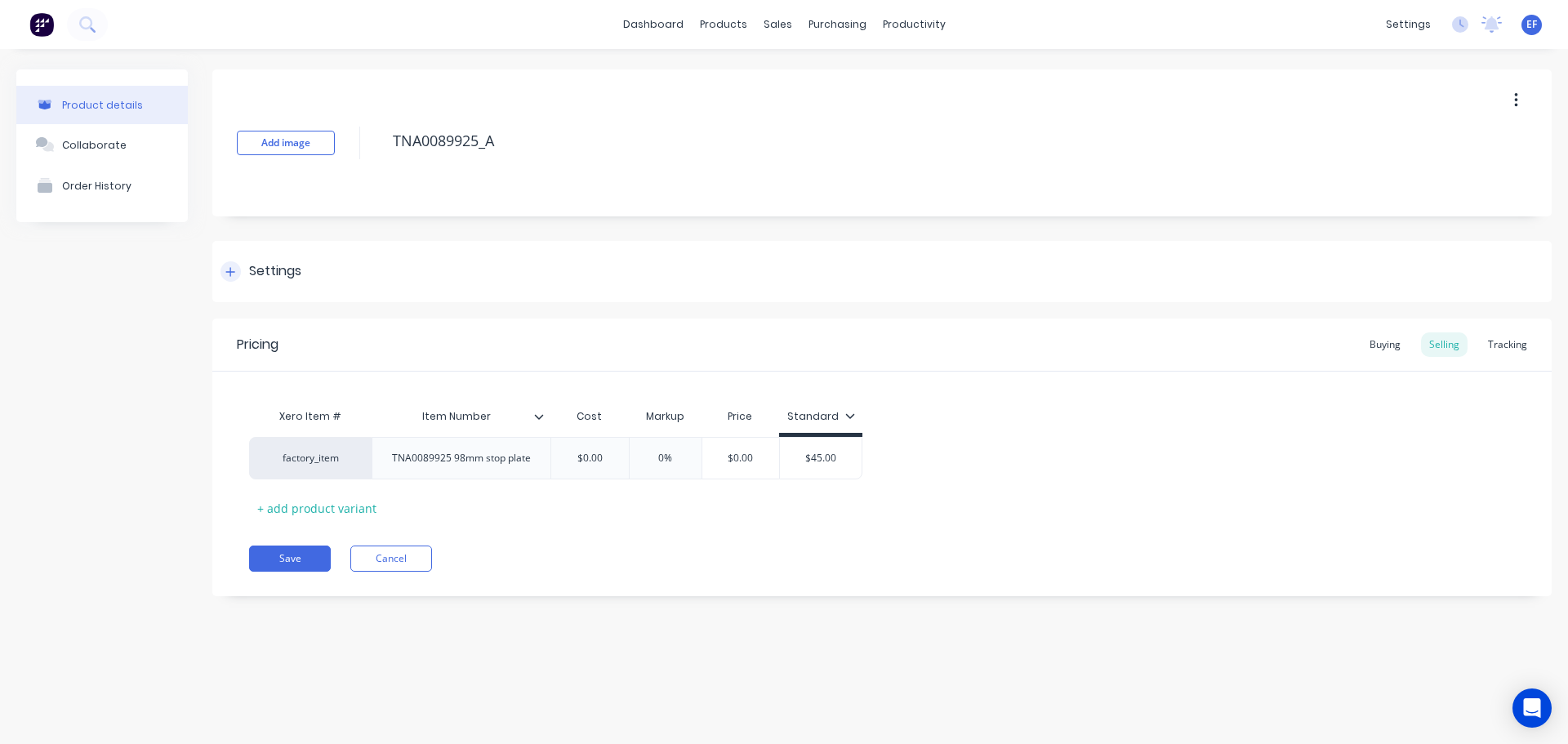
click at [252, 266] on div "Settings" at bounding box center [274, 271] width 52 height 21
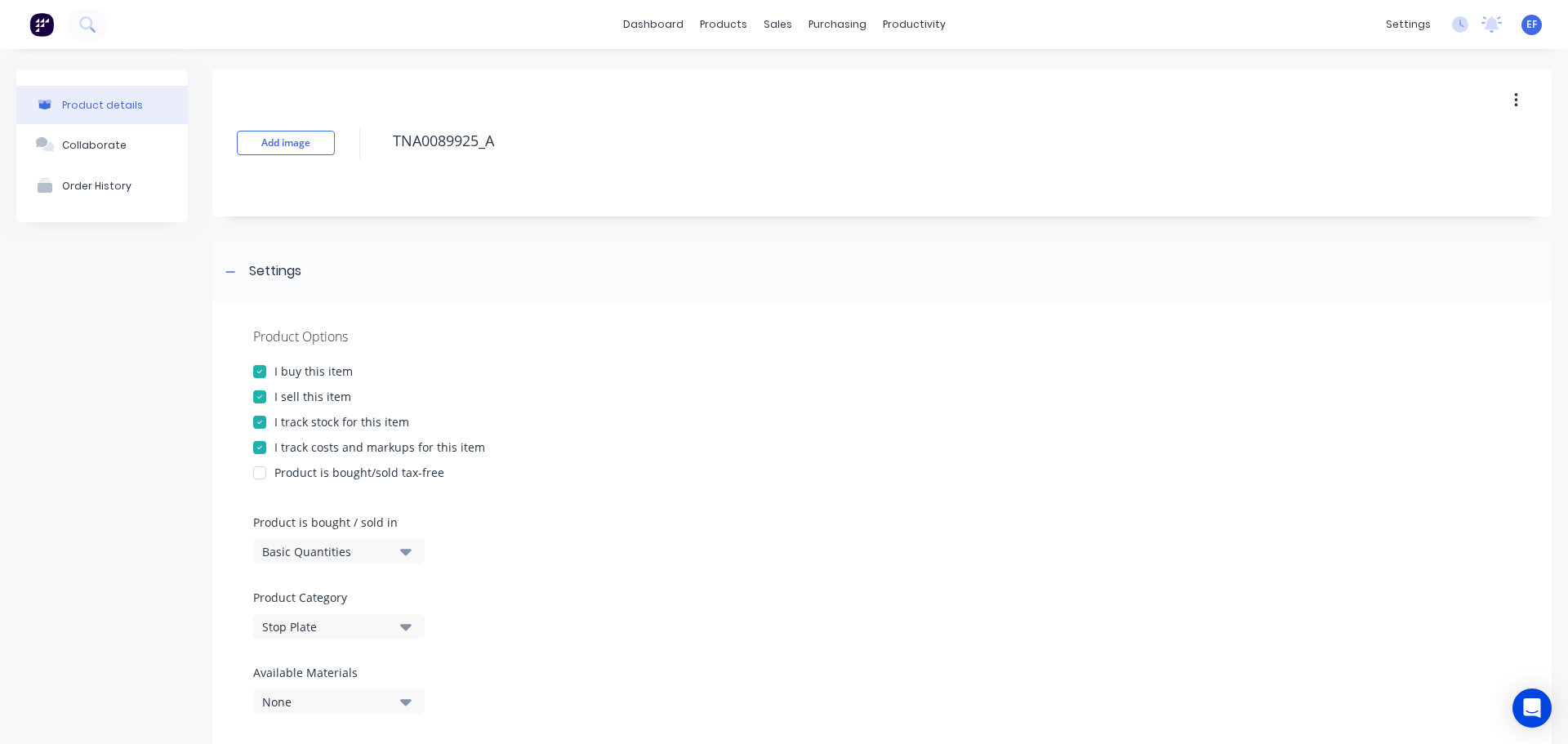
click at [278, 405] on div "Product Options I buy this item I sell this item I track stock for this item I …" at bounding box center [882, 526] width 1340 height 449
click at [281, 418] on div "I track stock for this item" at bounding box center [341, 421] width 135 height 17
drag, startPoint x: 527, startPoint y: 143, endPoint x: 365, endPoint y: 150, distance: 162.2
click at [365, 150] on div "Add image TNA0089925_A" at bounding box center [882, 143] width 1340 height 147
click at [239, 277] on div at bounding box center [230, 271] width 21 height 21
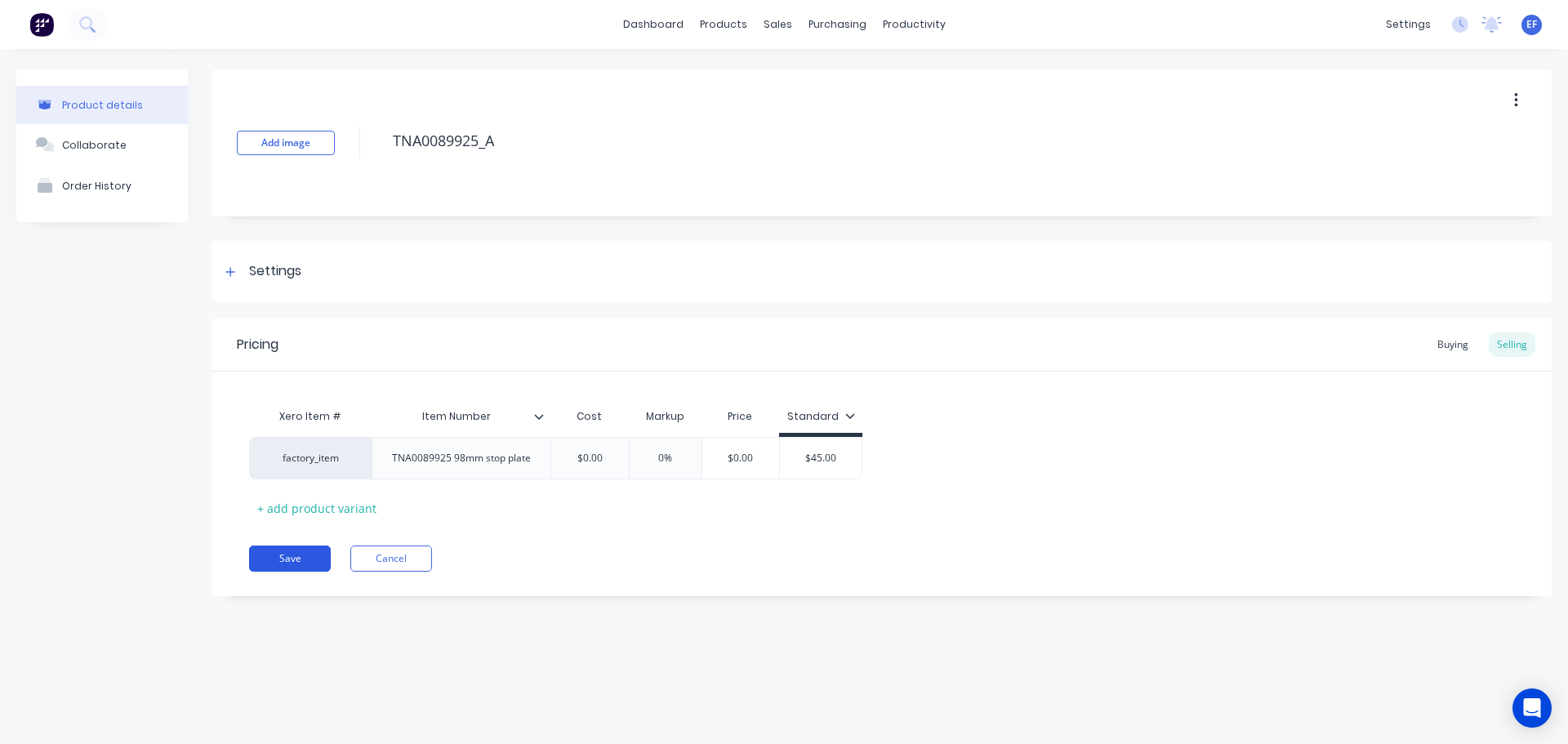
click at [268, 570] on button "Save" at bounding box center [289, 558] width 82 height 27
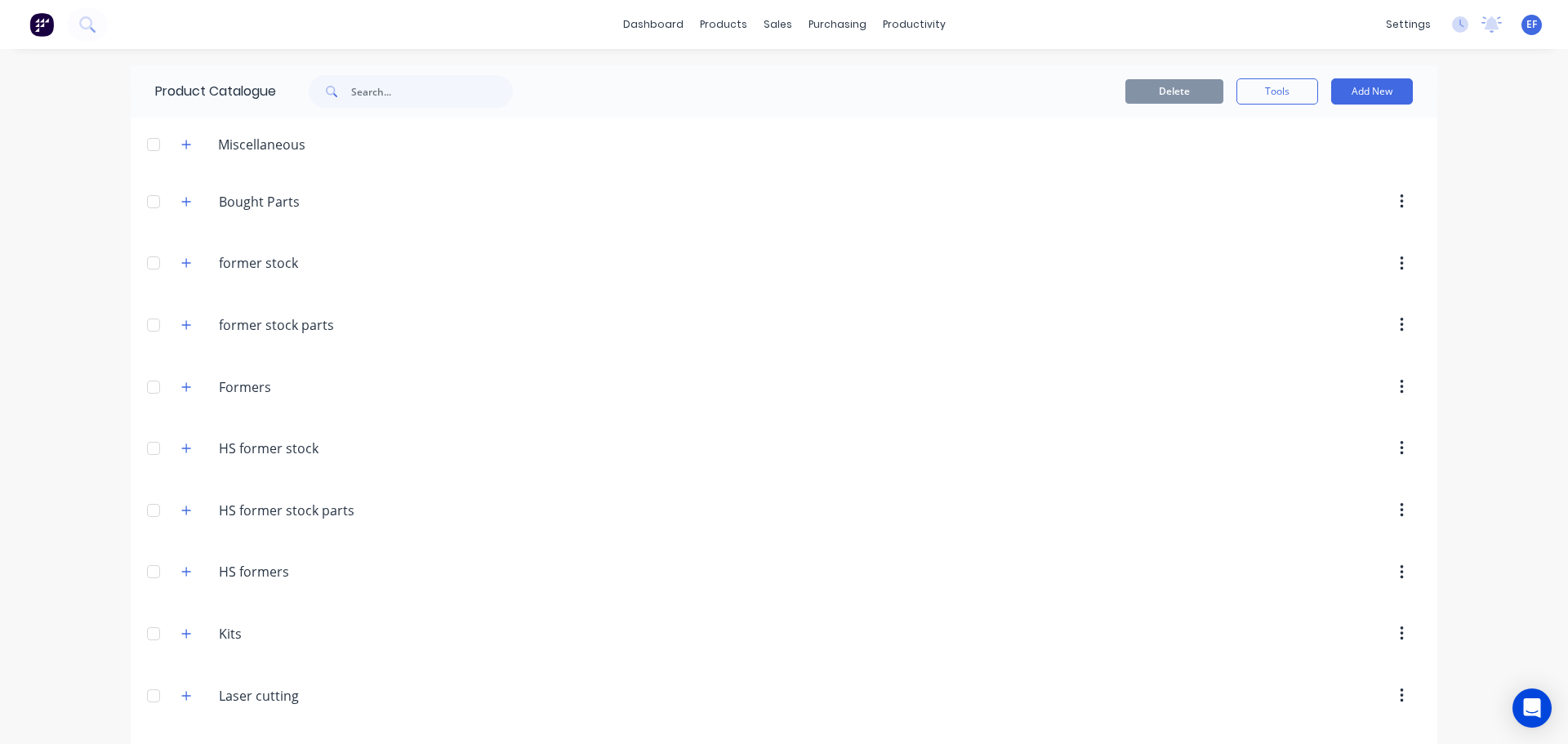
scroll to position [14552, 0]
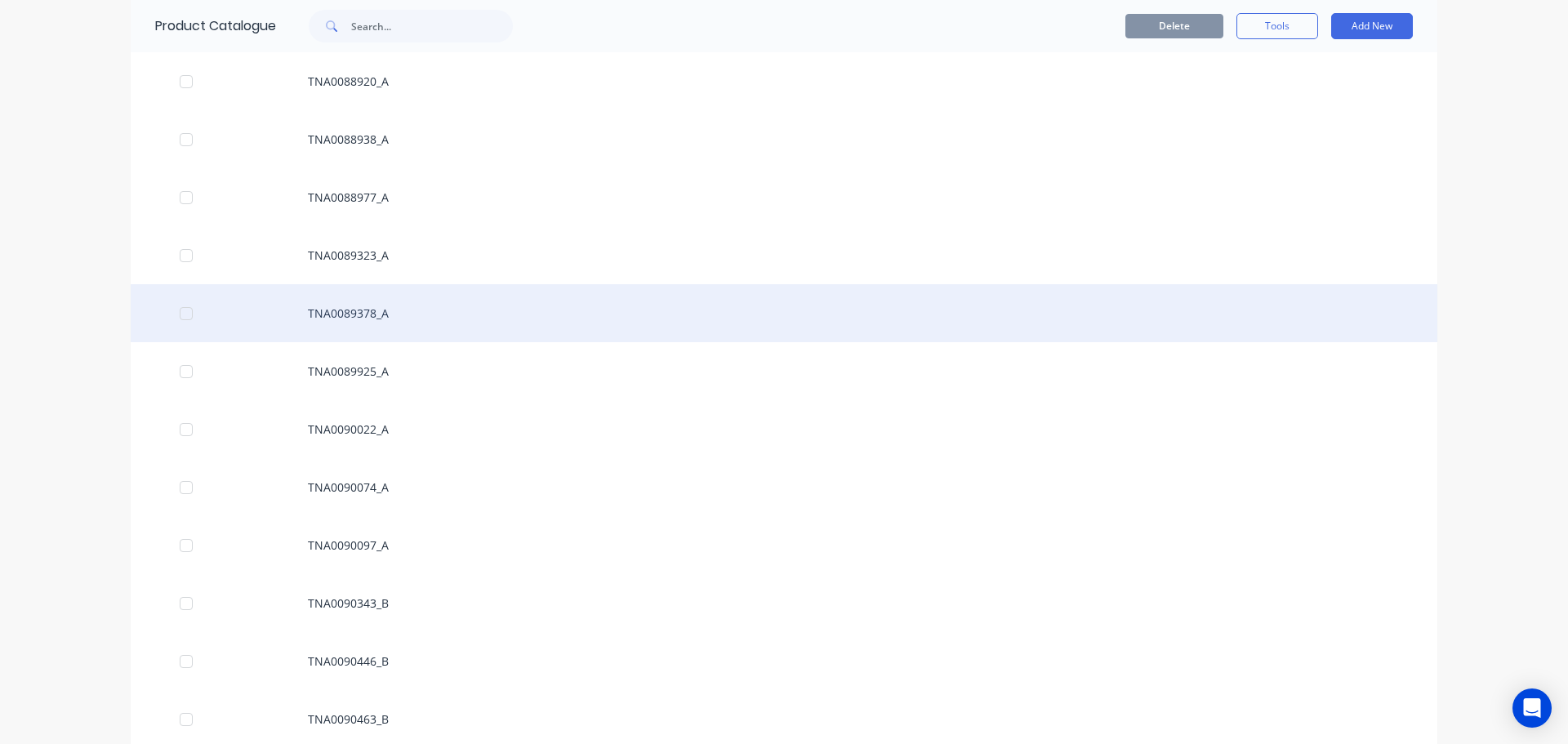
click at [373, 326] on div "TNA0089378_A" at bounding box center [784, 313] width 1307 height 58
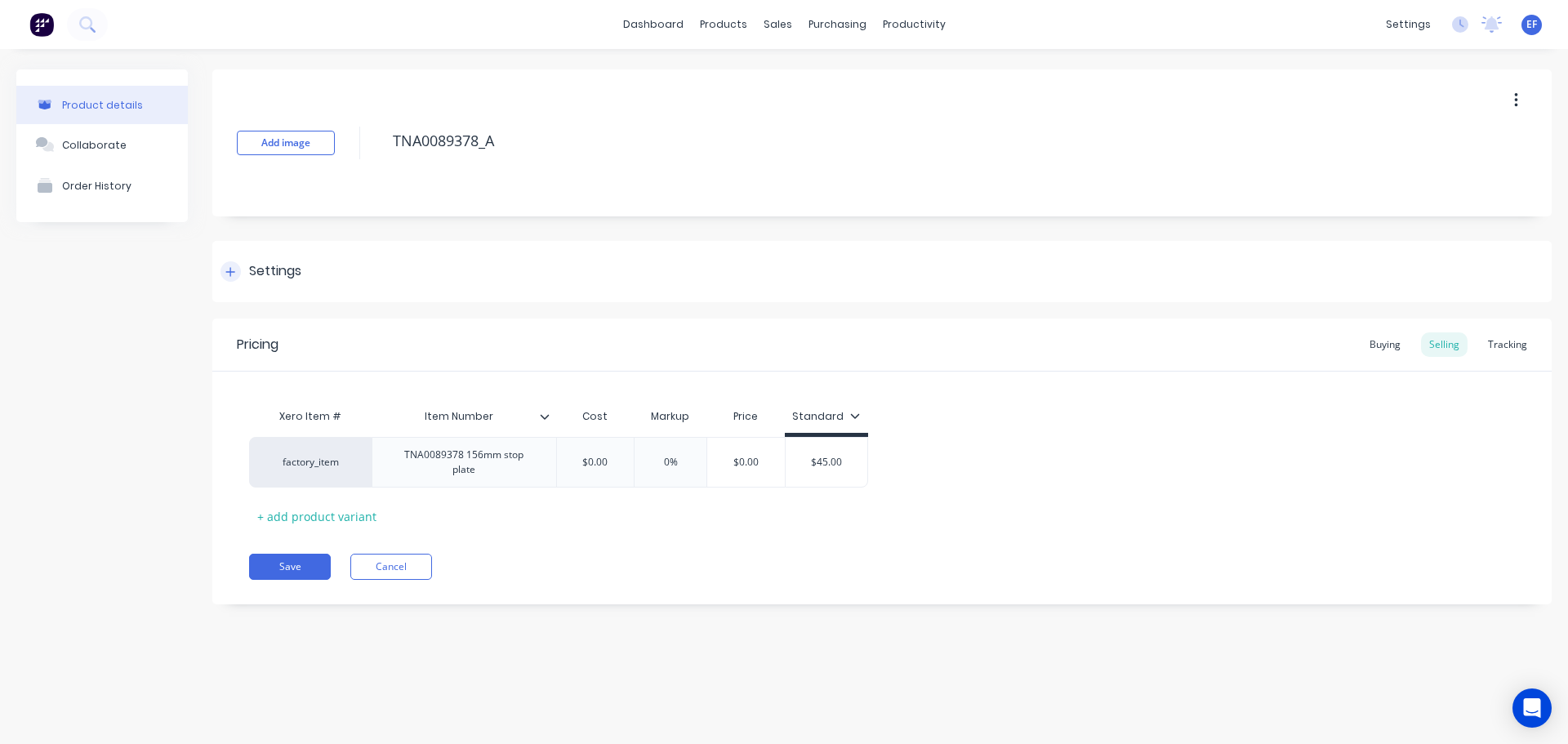
click at [288, 254] on div "Settings" at bounding box center [882, 271] width 1340 height 61
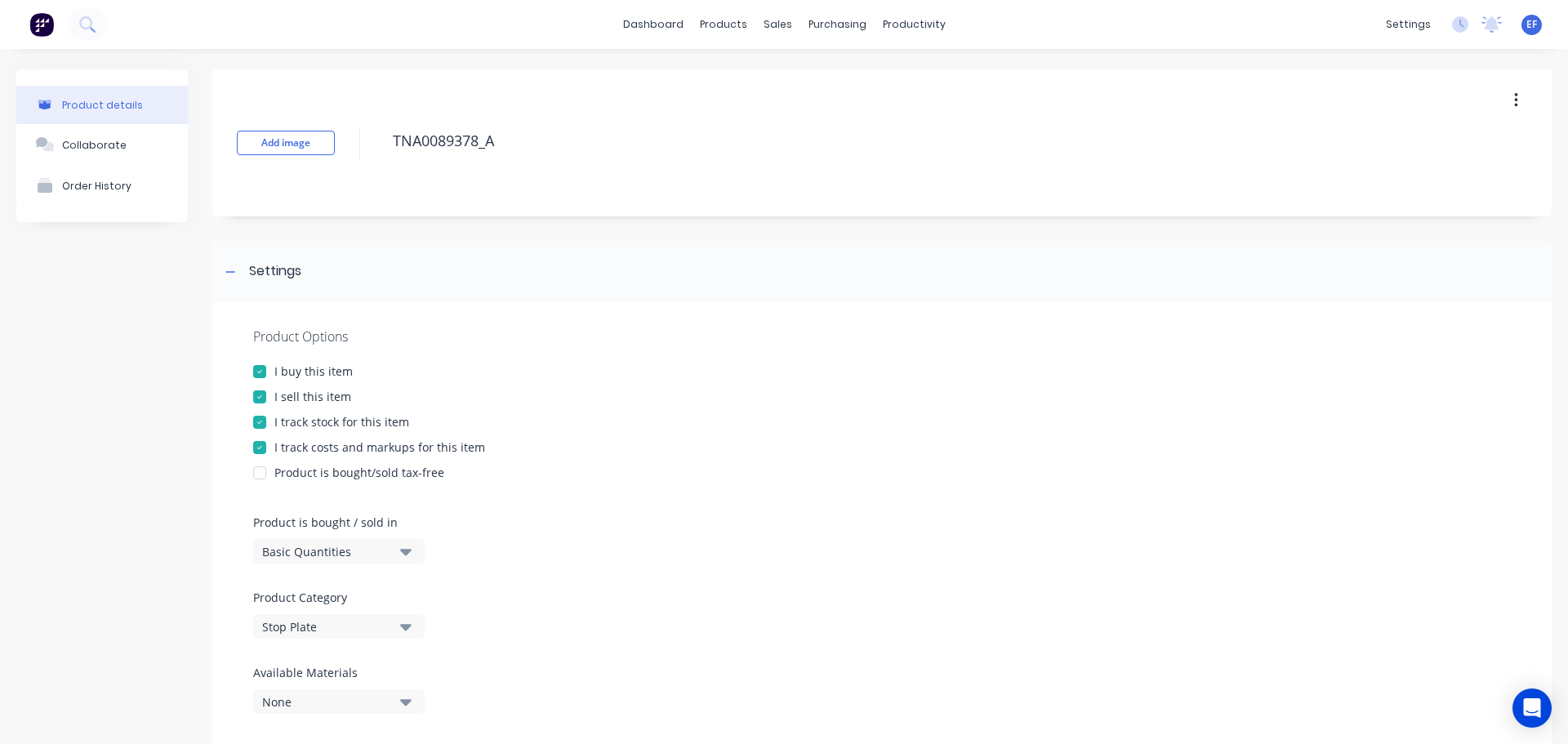
click at [298, 427] on div "I track stock for this item" at bounding box center [341, 421] width 135 height 17
drag, startPoint x: 529, startPoint y: 147, endPoint x: 394, endPoint y: 163, distance: 135.9
click at [394, 163] on div "TNA0089378_A" at bounding box center [900, 143] width 1032 height 42
click at [229, 268] on icon at bounding box center [230, 272] width 10 height 12
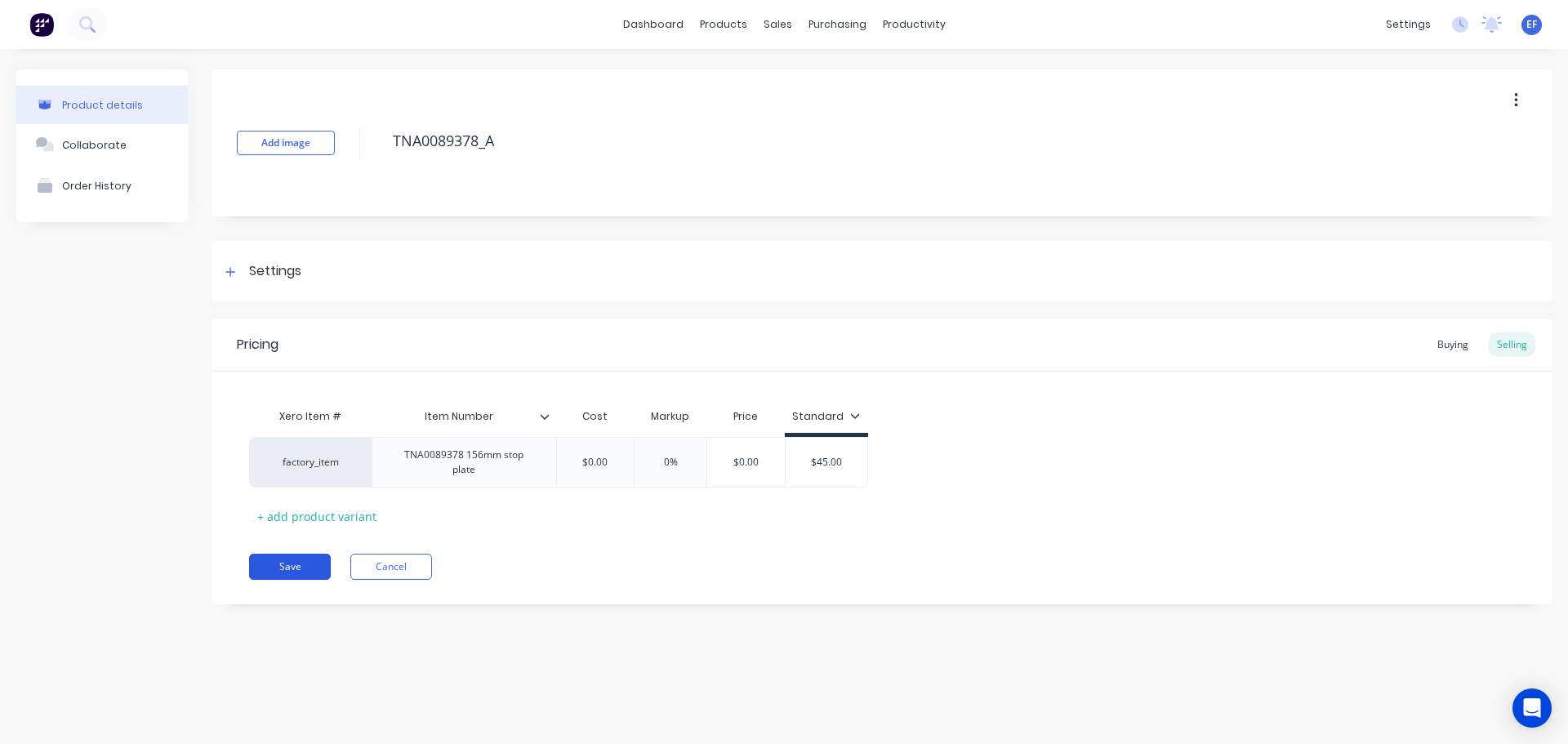
click at [263, 555] on button "Save" at bounding box center [289, 566] width 82 height 27
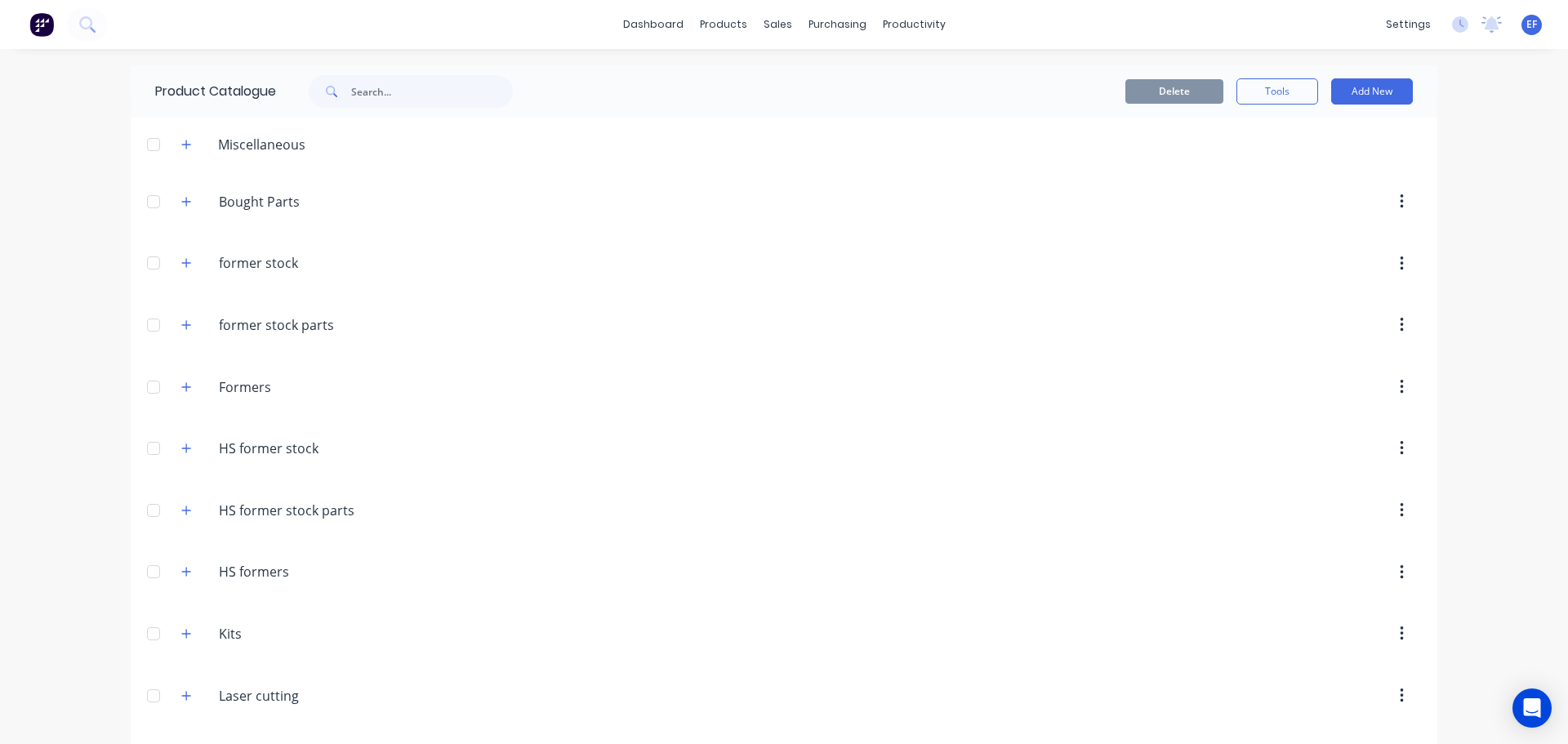
scroll to position [14494, 0]
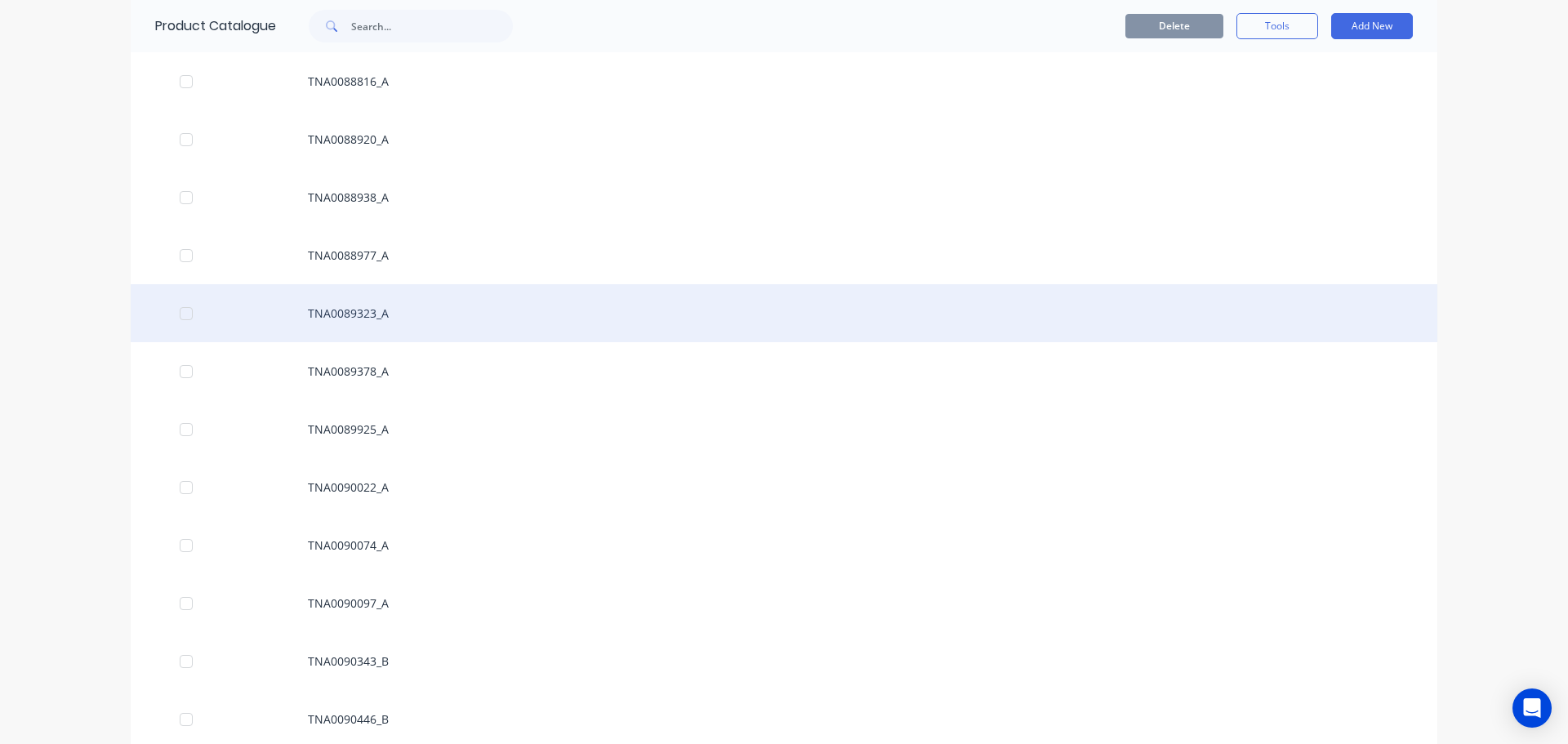
click at [319, 316] on div "TNA0089323_A" at bounding box center [784, 313] width 1307 height 58
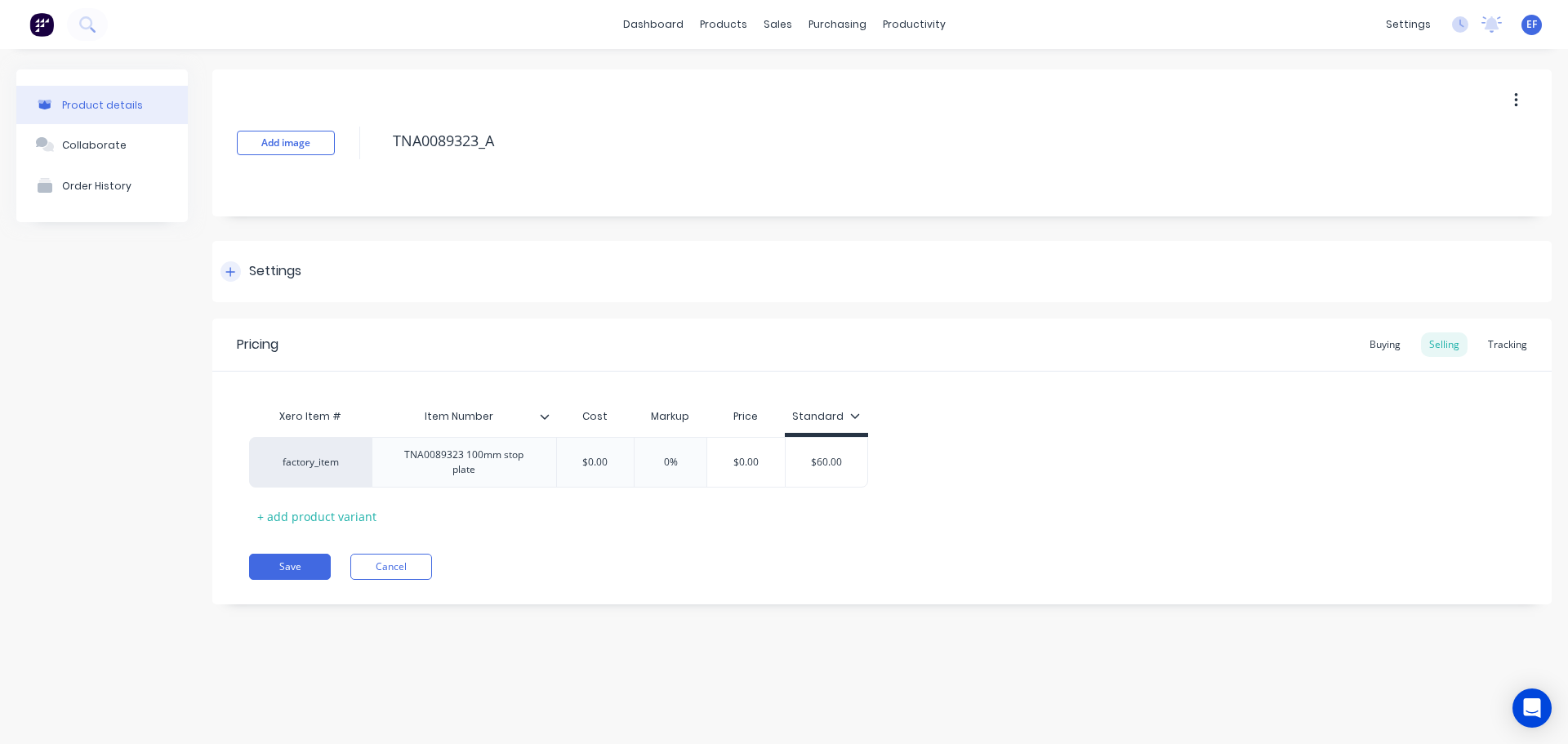
click at [273, 244] on div "Settings" at bounding box center [882, 271] width 1340 height 61
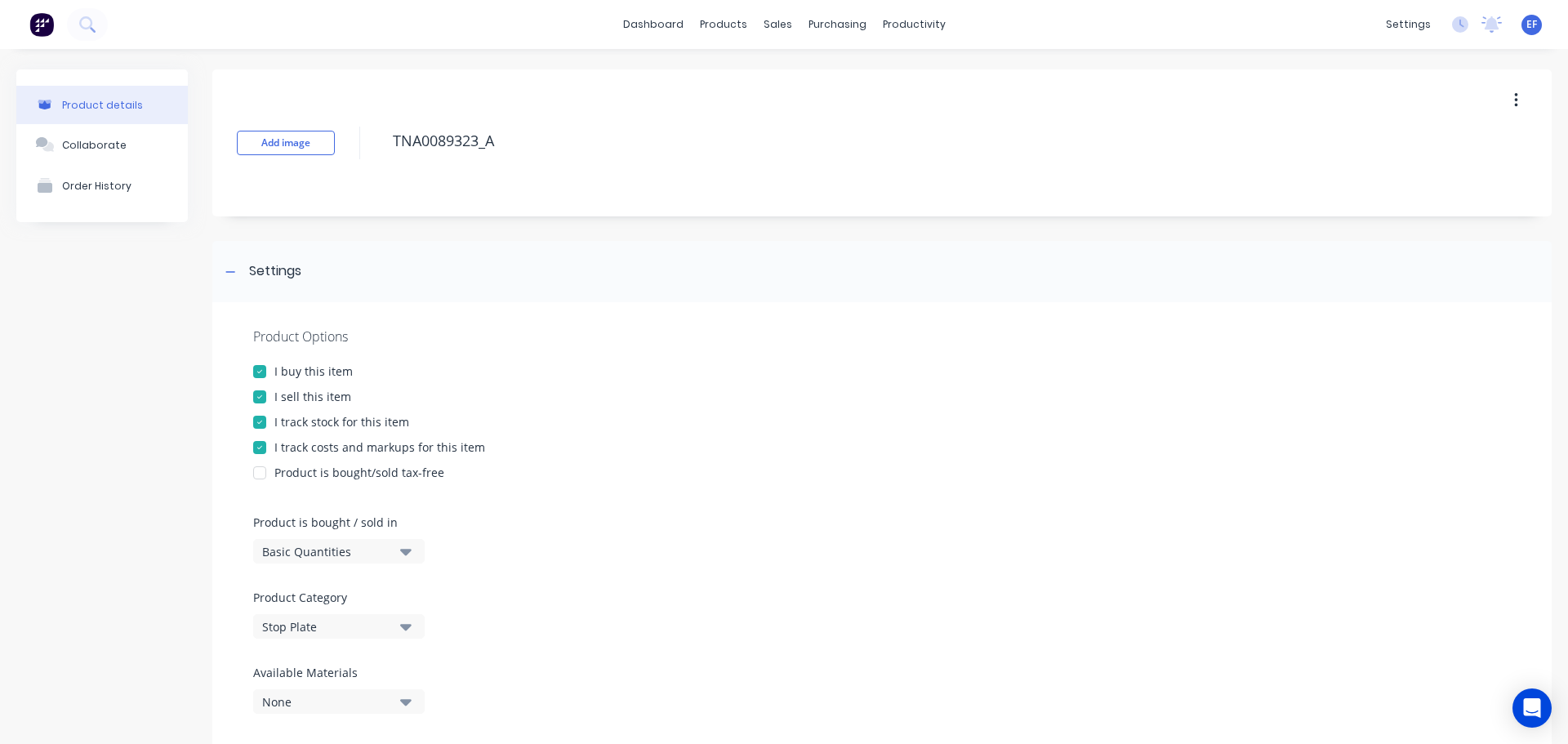
click at [270, 418] on div at bounding box center [260, 422] width 32 height 32
click at [229, 272] on icon at bounding box center [230, 271] width 9 height 1
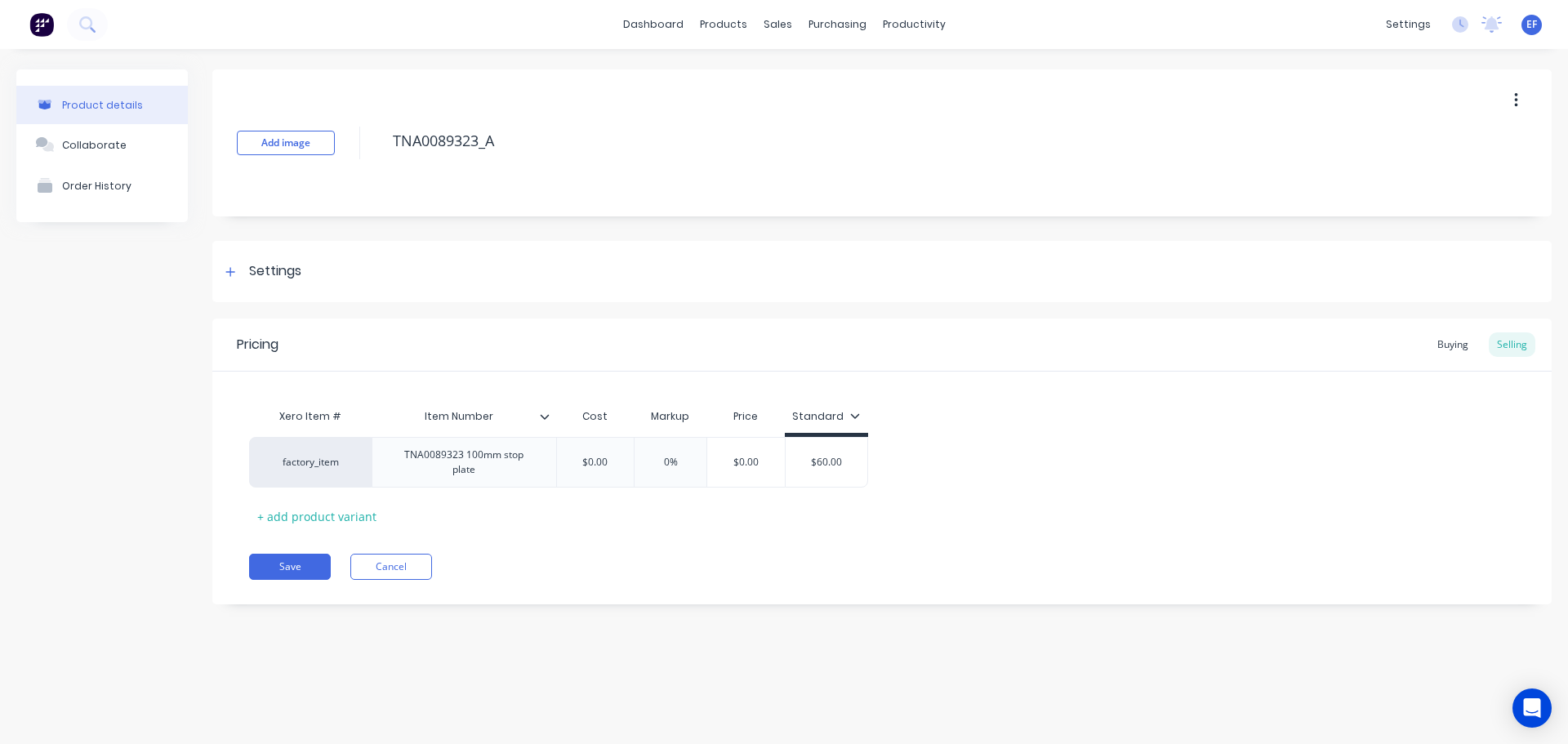
drag, startPoint x: 516, startPoint y: 136, endPoint x: 352, endPoint y: 146, distance: 164.3
click at [352, 146] on div "Add image TNA0089323_A" at bounding box center [882, 143] width 1340 height 147
click at [300, 553] on button "Save" at bounding box center [289, 566] width 82 height 27
type textarea "x"
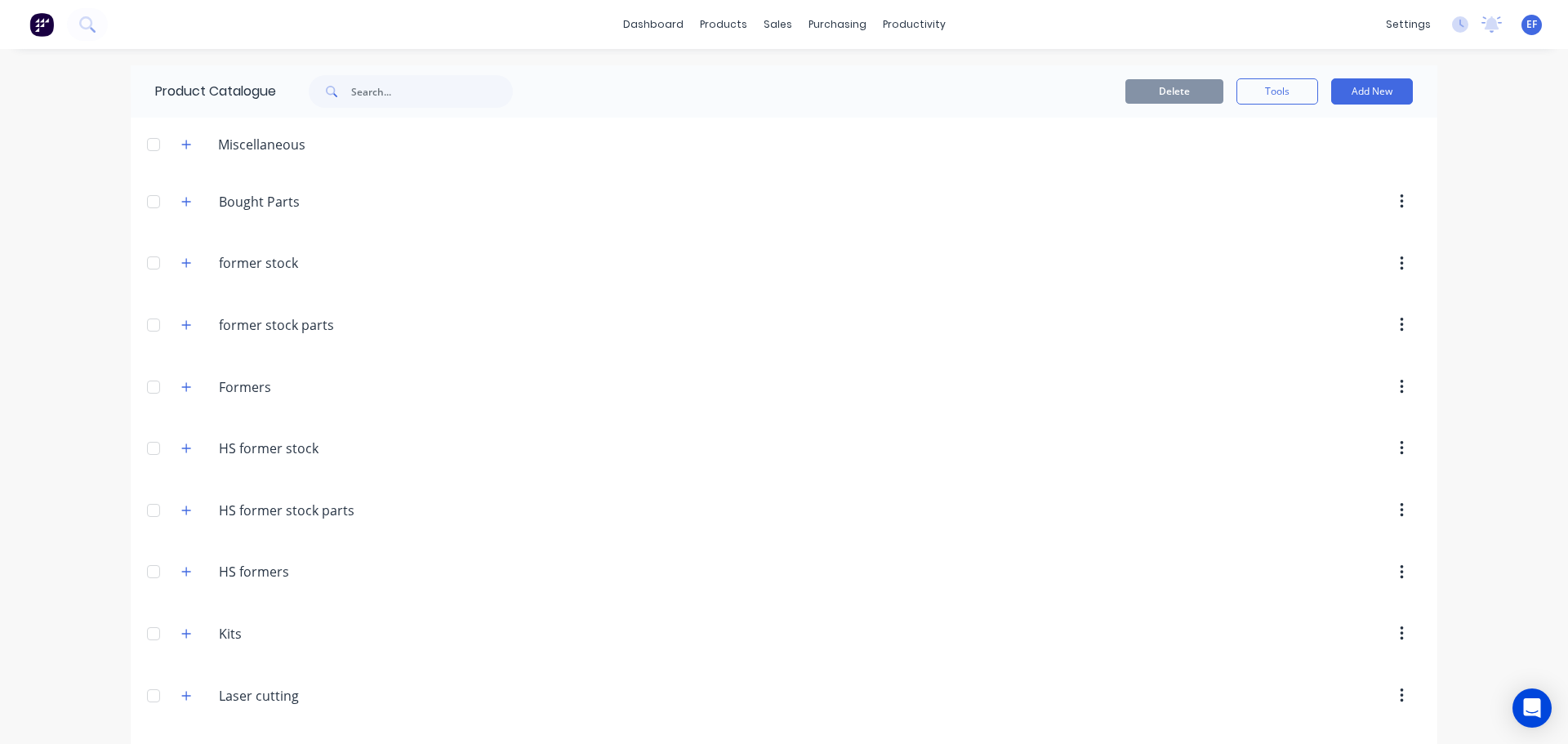
scroll to position [14436, 0]
